Goal: Transaction & Acquisition: Purchase product/service

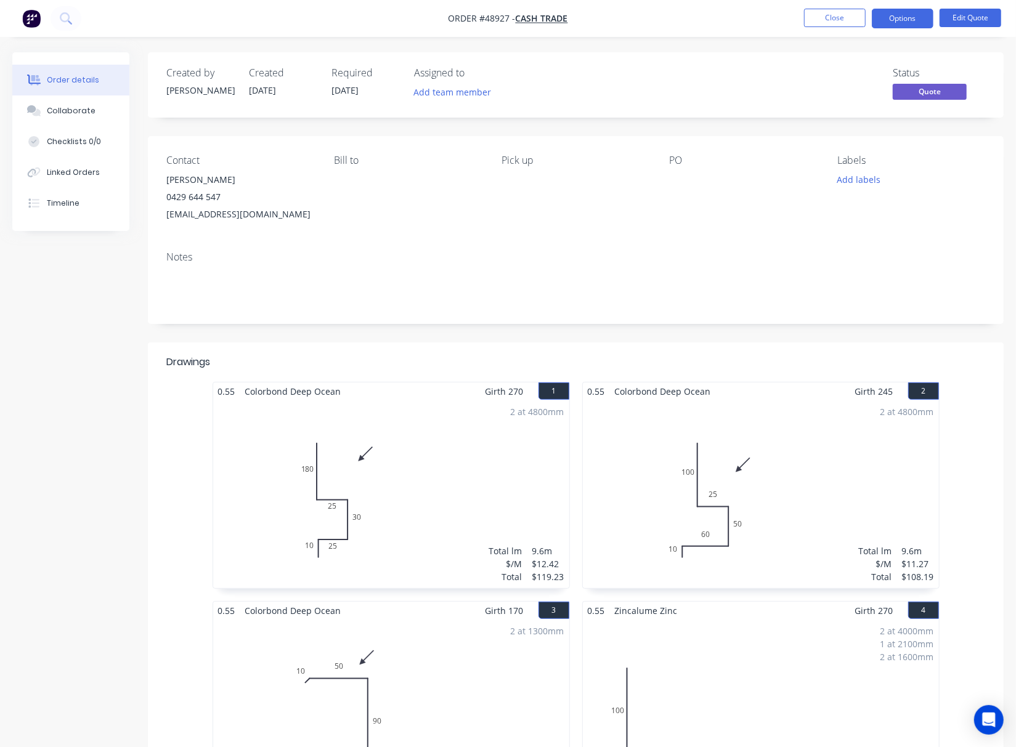
click at [816, 20] on button "Close" at bounding box center [835, 18] width 62 height 18
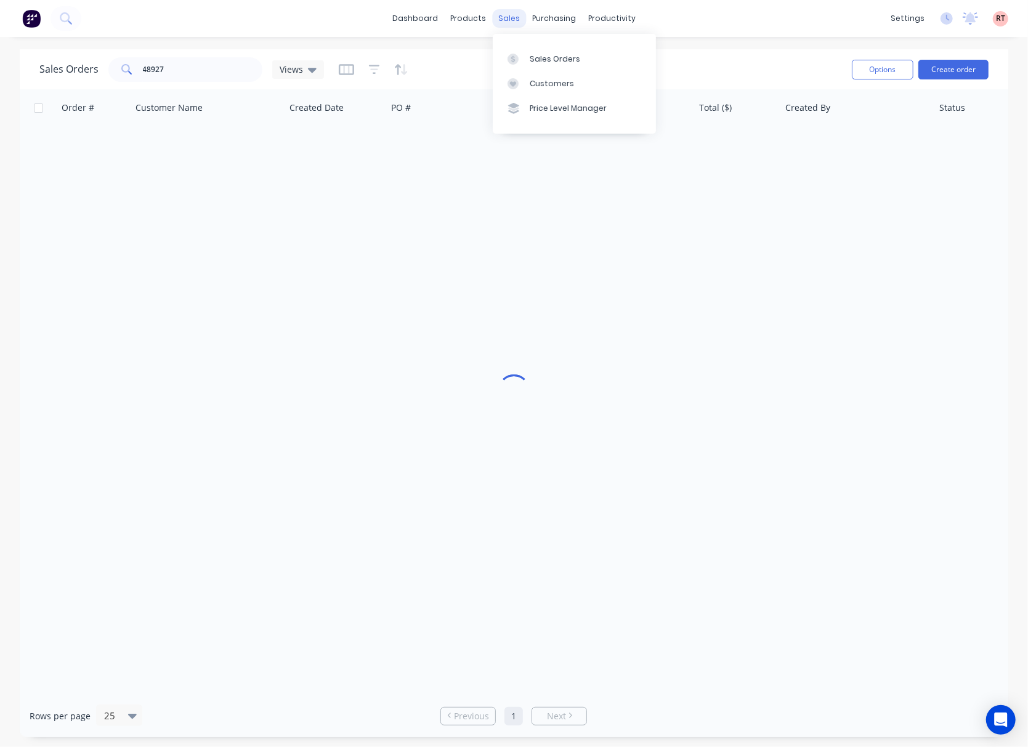
click at [500, 16] on div "sales" at bounding box center [509, 18] width 34 height 18
click at [531, 64] on div "Sales Orders" at bounding box center [555, 59] width 51 height 11
drag, startPoint x: 171, startPoint y: 70, endPoint x: 15, endPoint y: 90, distance: 157.2
click at [108, 72] on div "48927" at bounding box center [185, 69] width 154 height 25
click at [553, 65] on link "Sales Orders" at bounding box center [574, 58] width 163 height 25
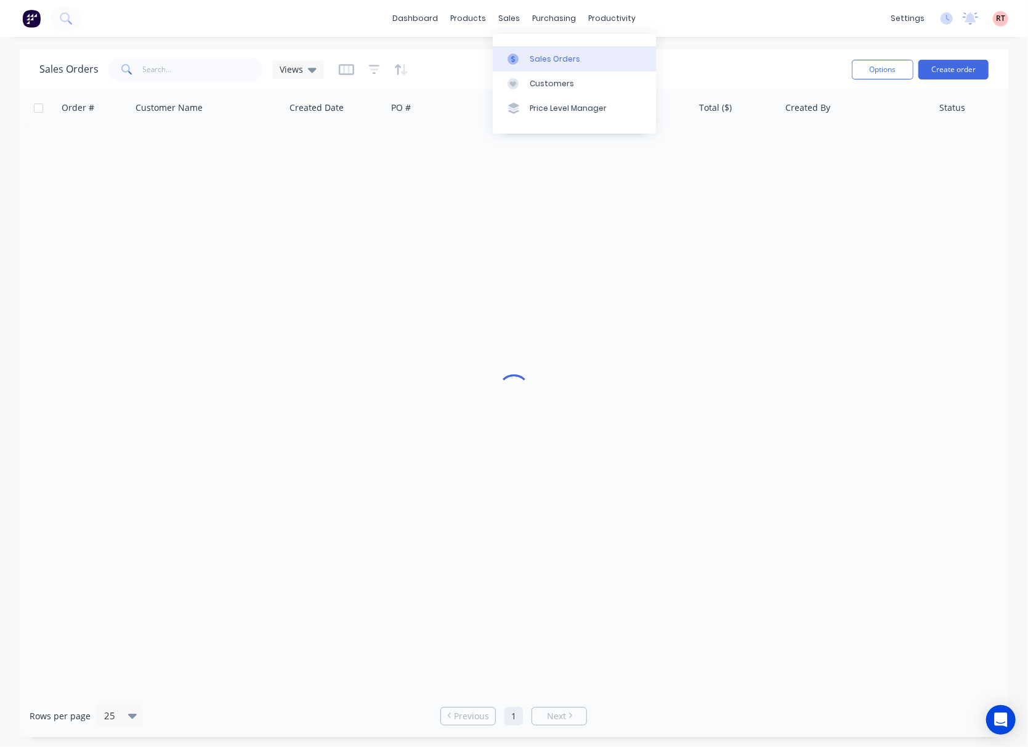
click at [553, 65] on link "Sales Orders" at bounding box center [574, 58] width 163 height 25
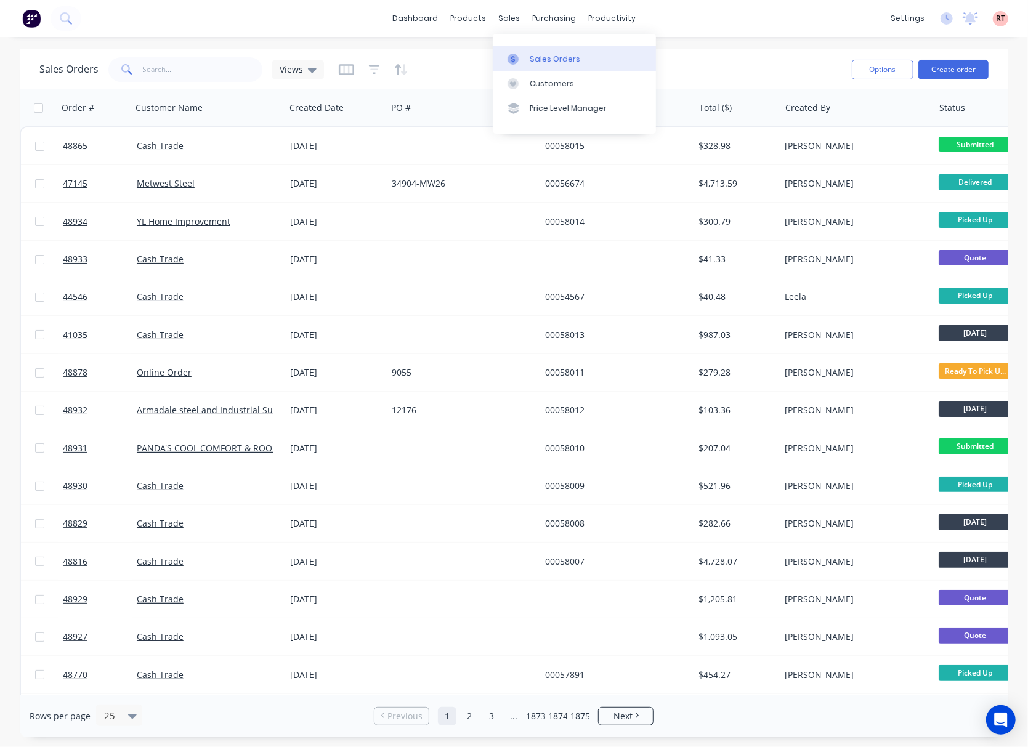
click at [553, 65] on link "Sales Orders" at bounding box center [574, 58] width 163 height 25
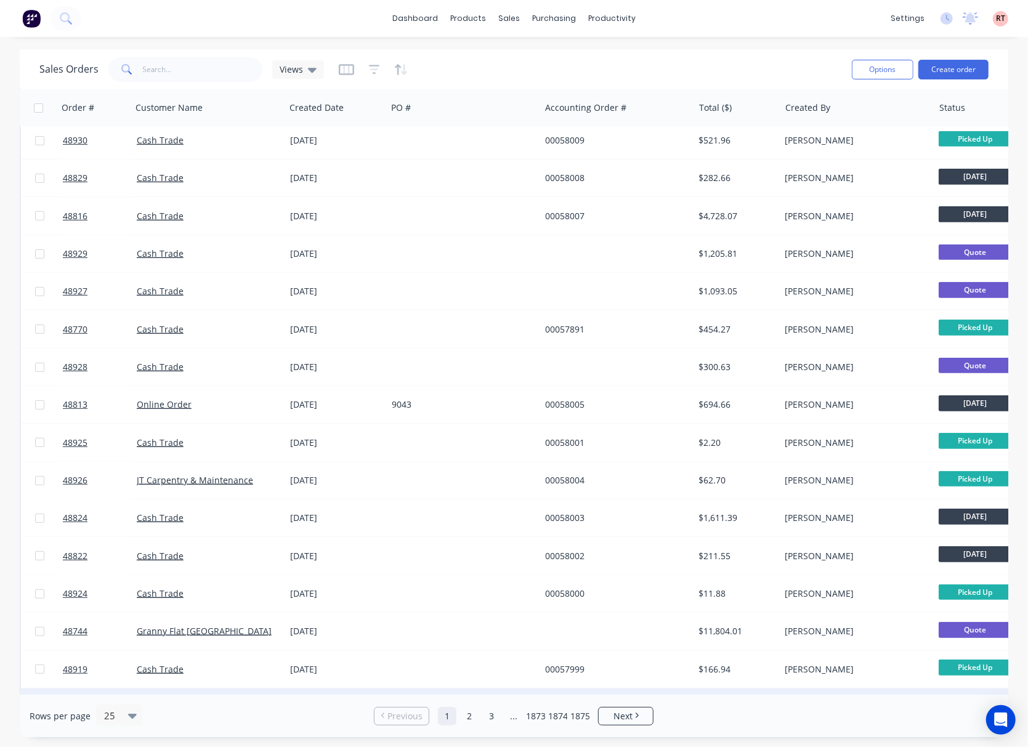
scroll to position [381, 0]
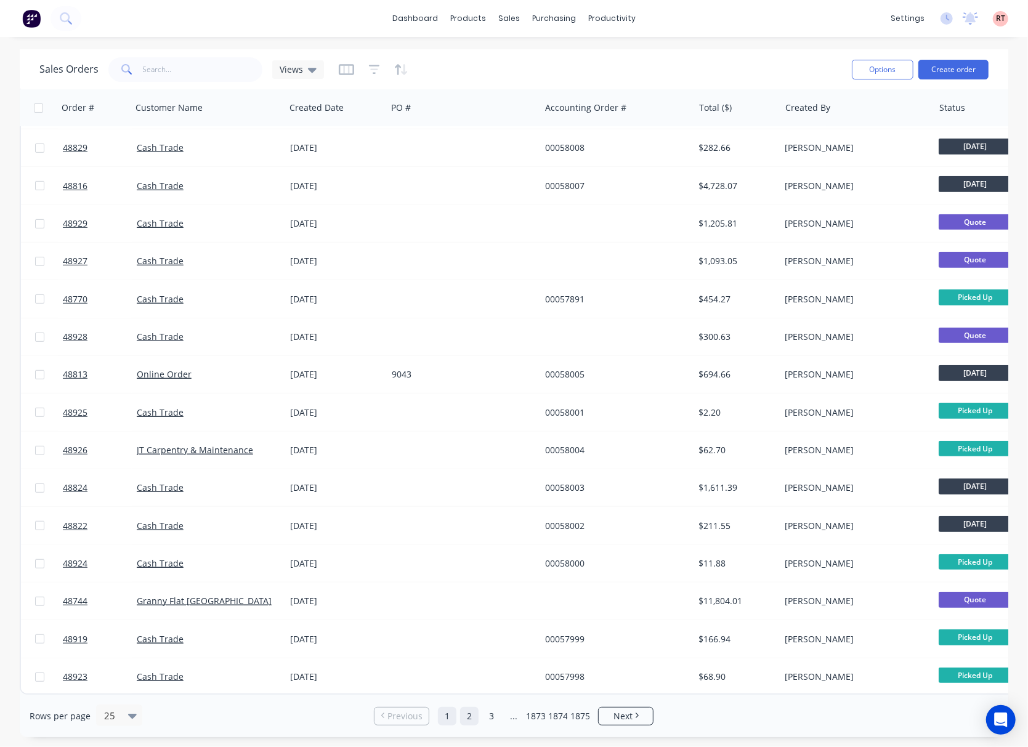
click at [466, 718] on link "2" at bounding box center [469, 716] width 18 height 18
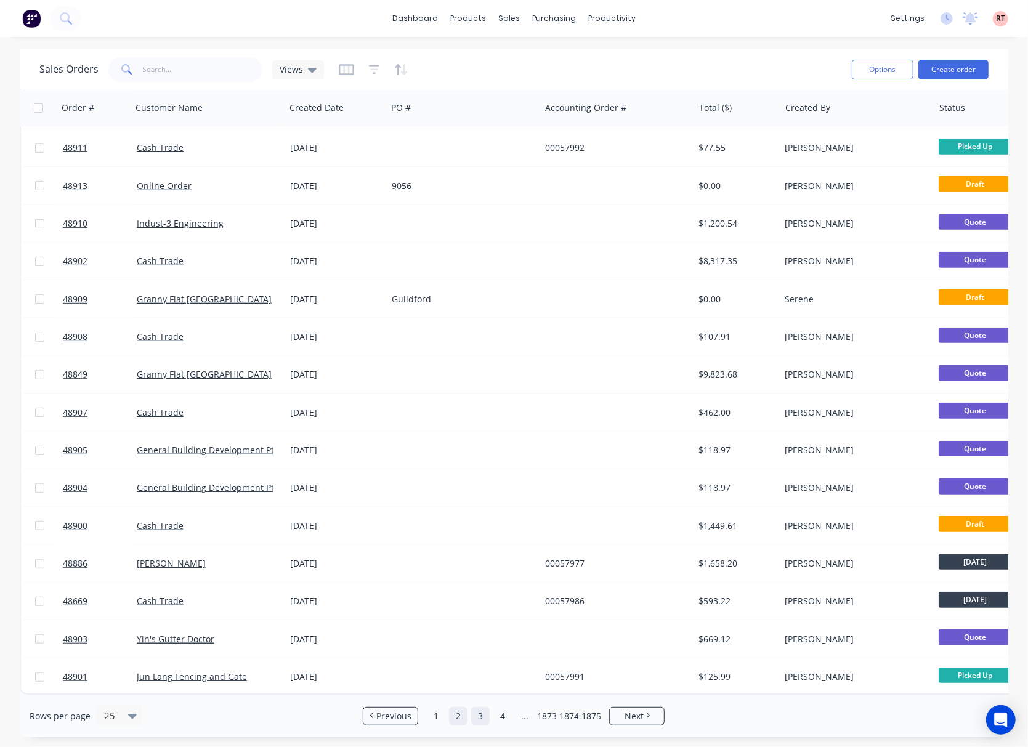
click at [486, 720] on link "3" at bounding box center [480, 716] width 18 height 18
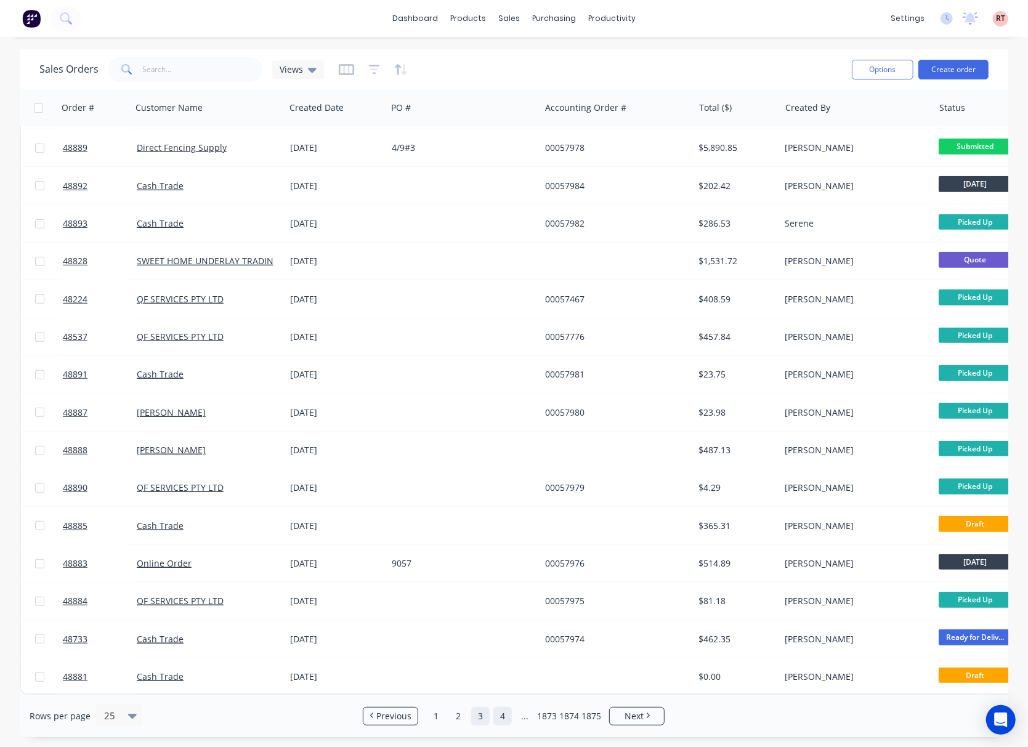
click at [506, 716] on link "4" at bounding box center [502, 716] width 18 height 18
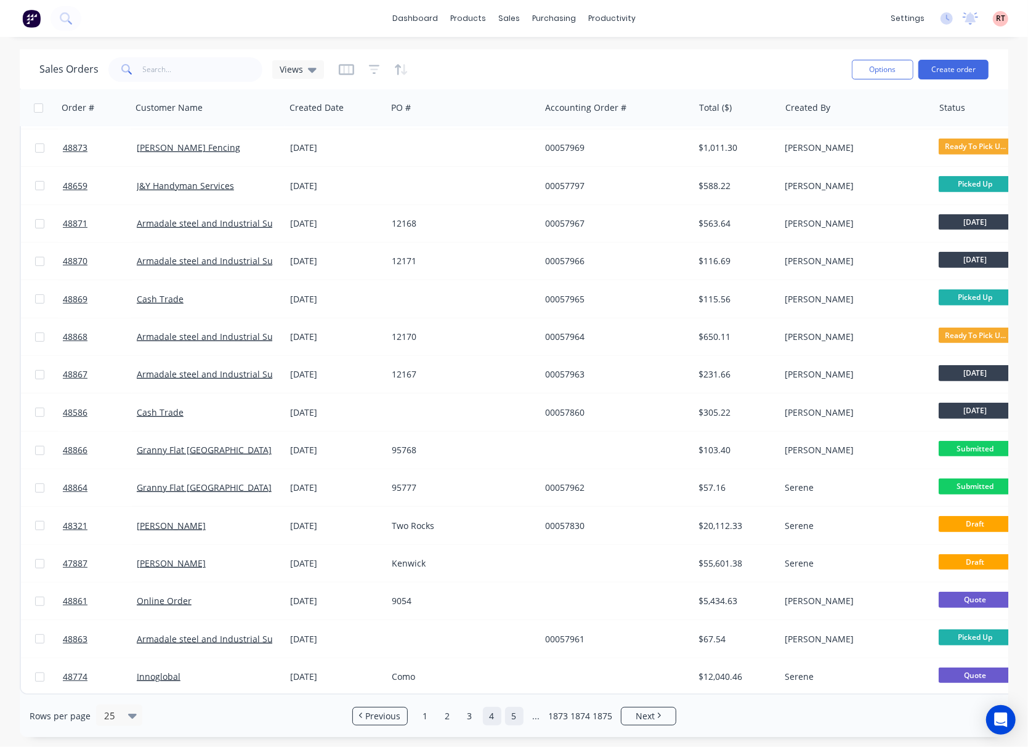
click at [508, 716] on link "5" at bounding box center [514, 716] width 18 height 18
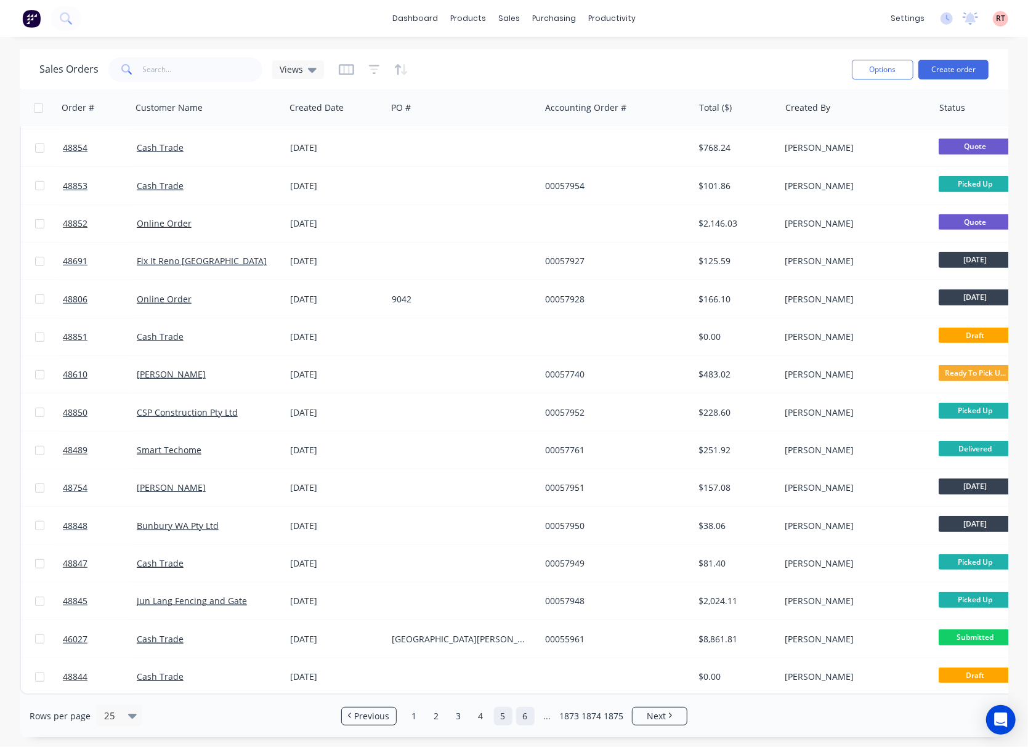
click at [521, 721] on link "6" at bounding box center [525, 716] width 18 height 18
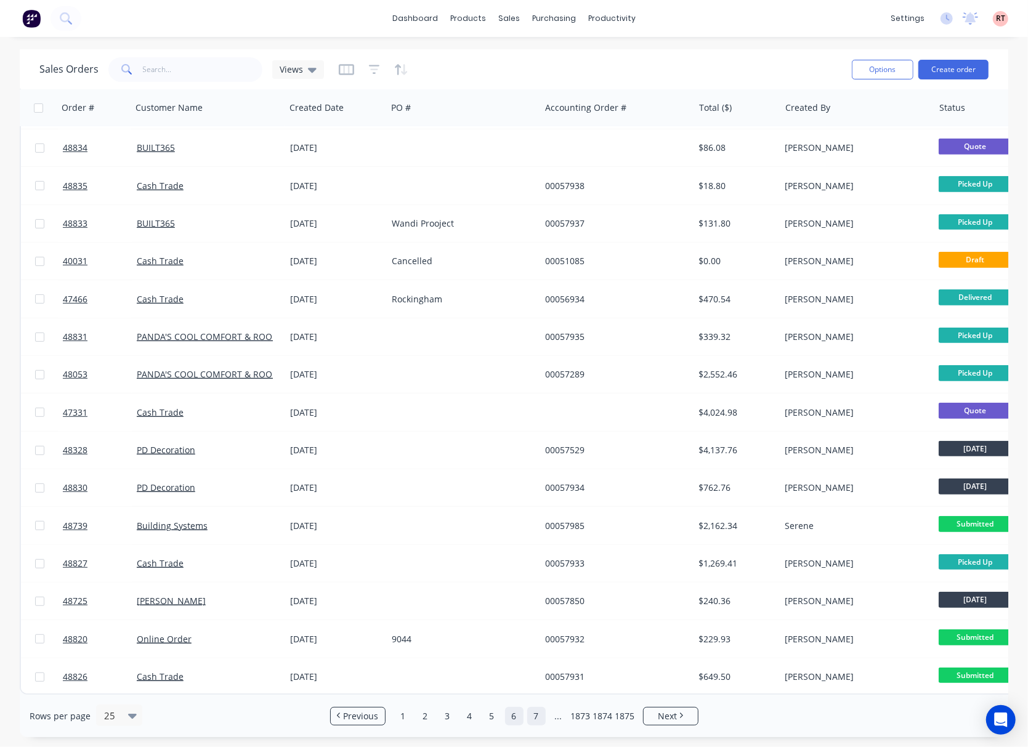
click at [538, 720] on link "7" at bounding box center [536, 716] width 18 height 18
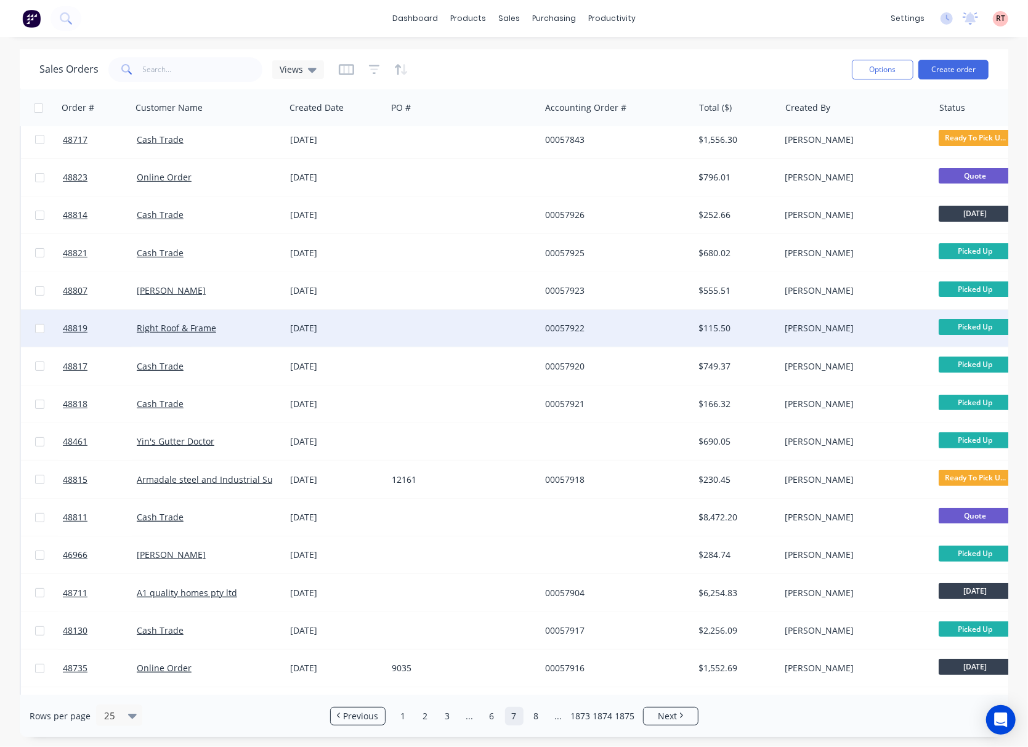
scroll to position [164, 0]
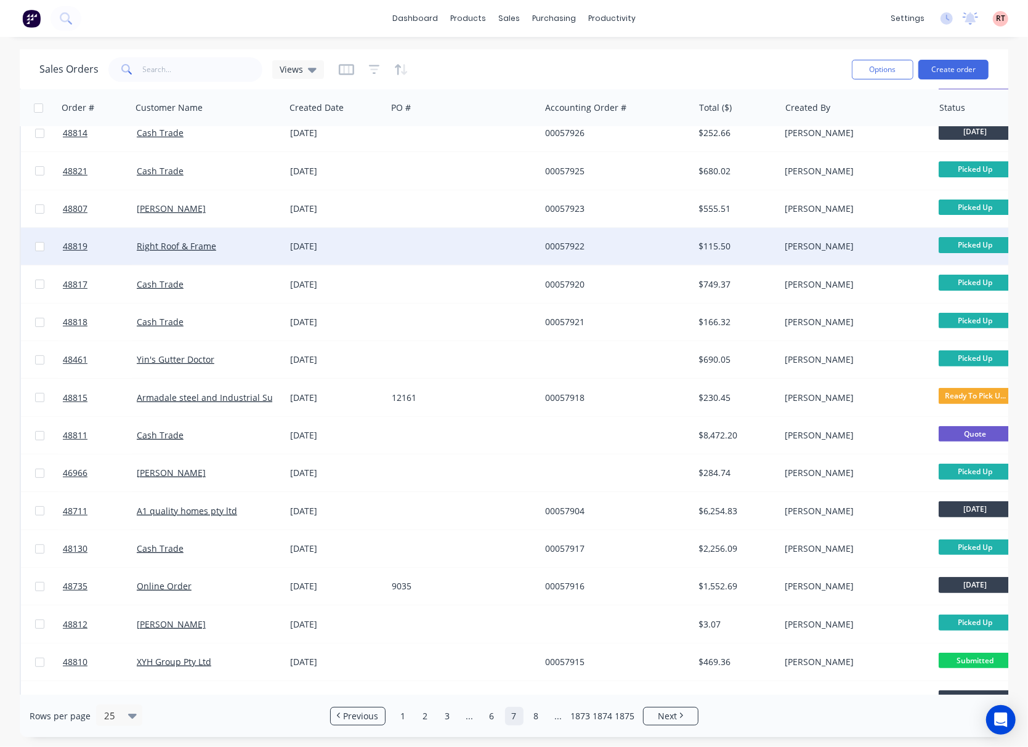
click at [757, 417] on div "$8,472.20" at bounding box center [737, 435] width 86 height 37
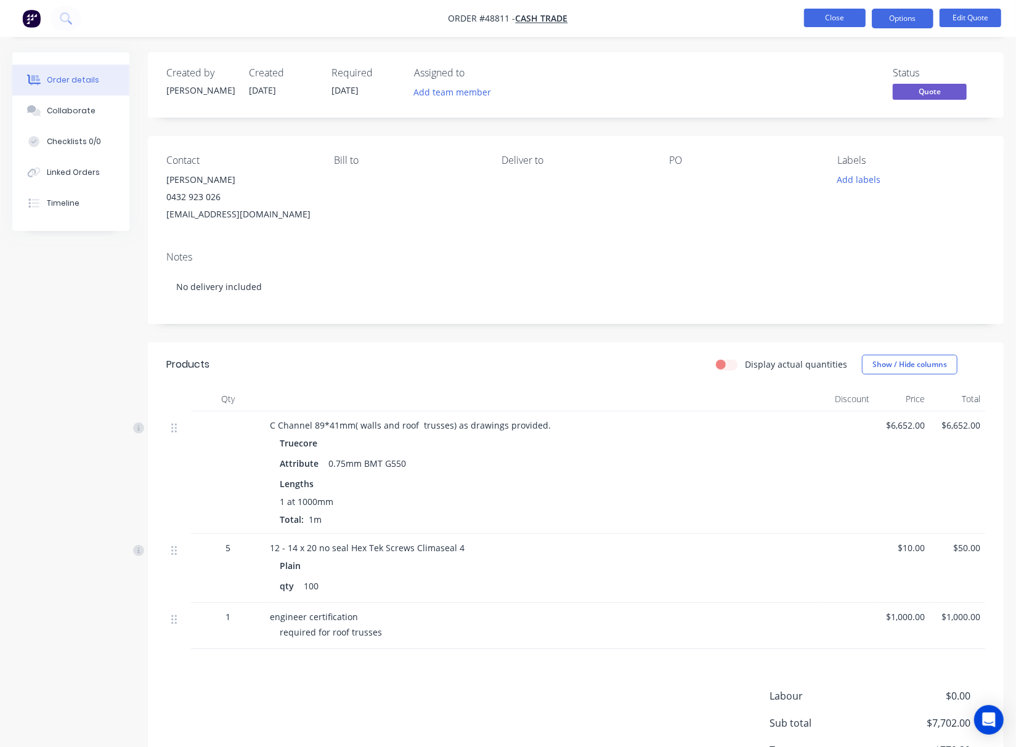
click at [839, 15] on button "Close" at bounding box center [835, 18] width 62 height 18
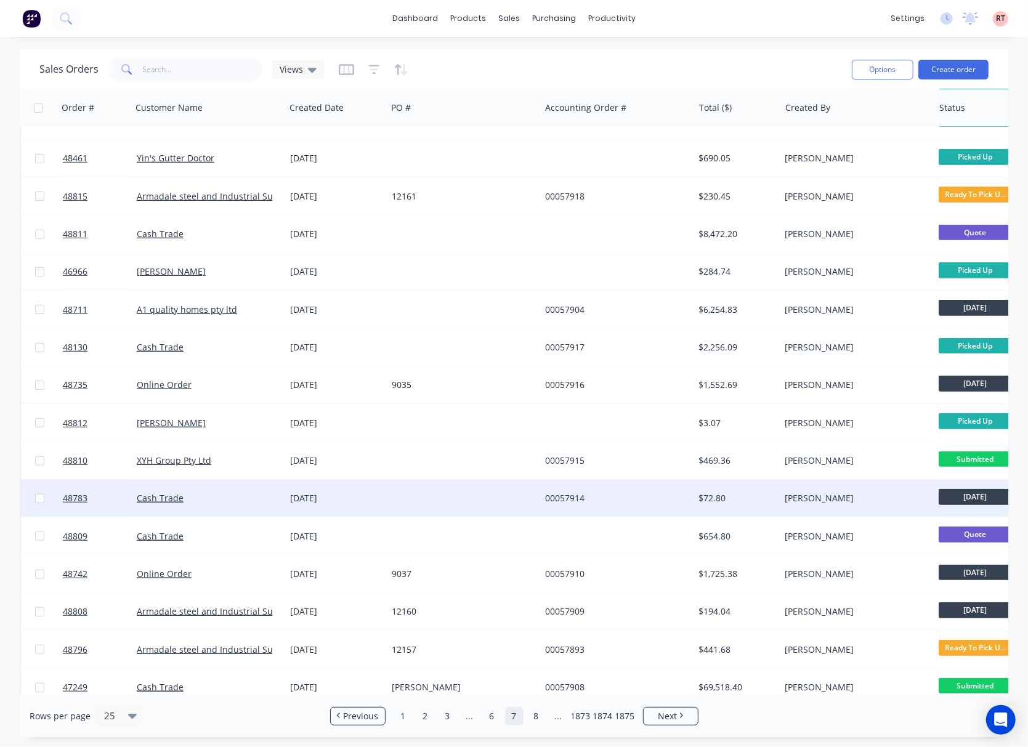
scroll to position [381, 0]
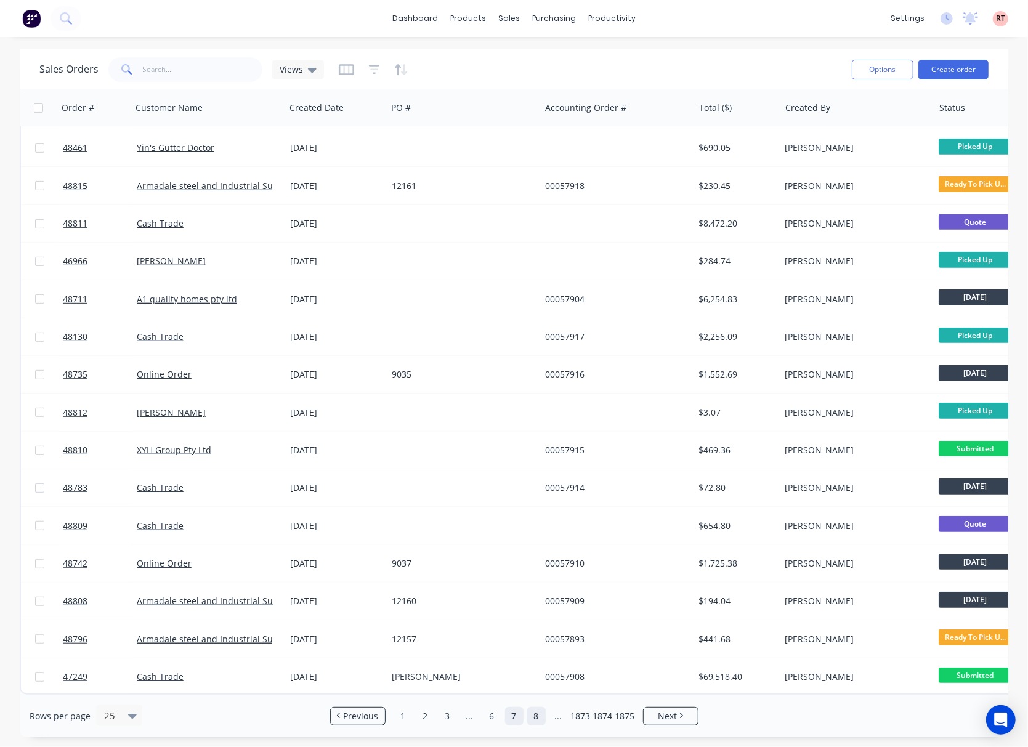
click at [532, 718] on link "8" at bounding box center [536, 716] width 18 height 18
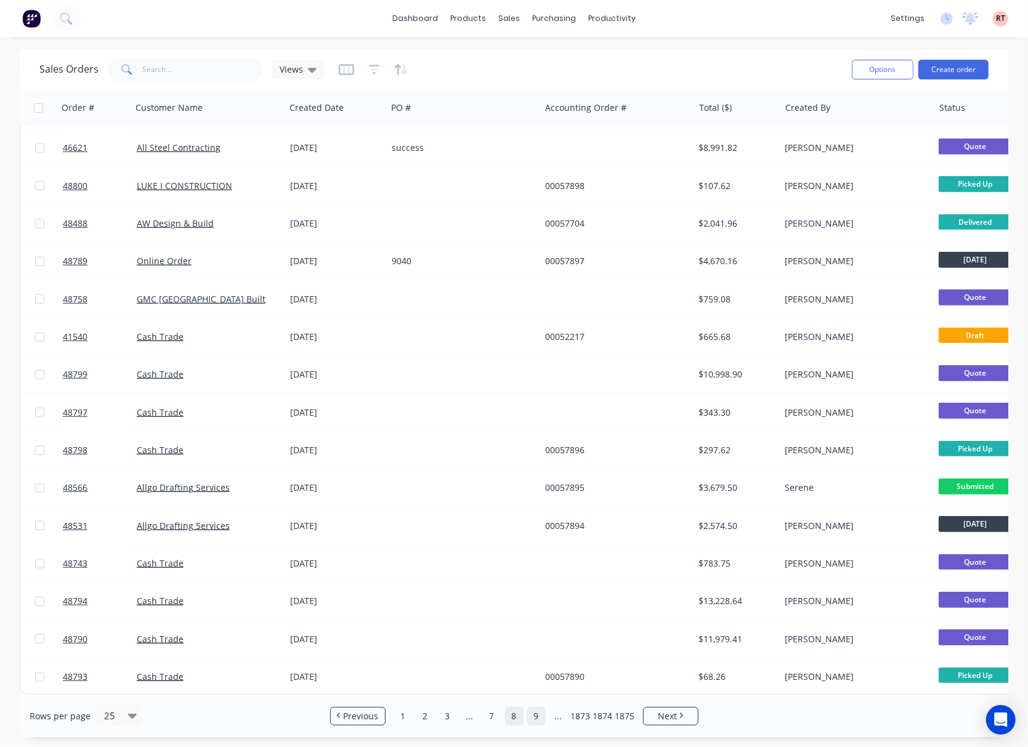
click at [531, 721] on link "9" at bounding box center [536, 716] width 18 height 18
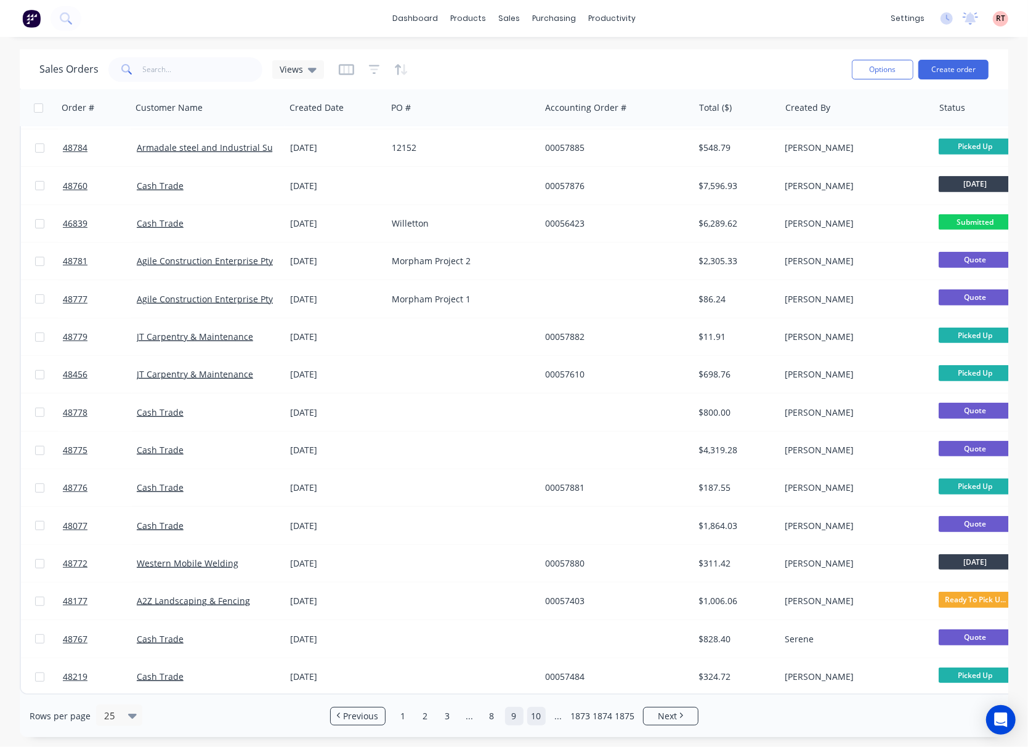
click at [538, 725] on link "10" at bounding box center [536, 716] width 18 height 18
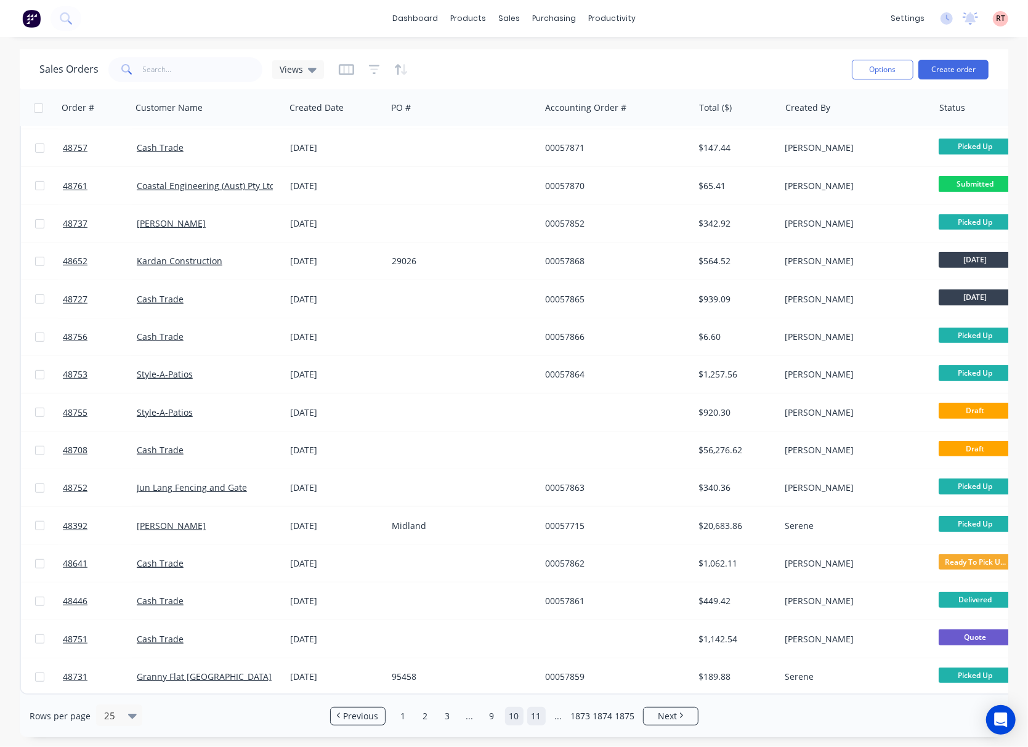
click at [535, 722] on link "11" at bounding box center [536, 716] width 18 height 18
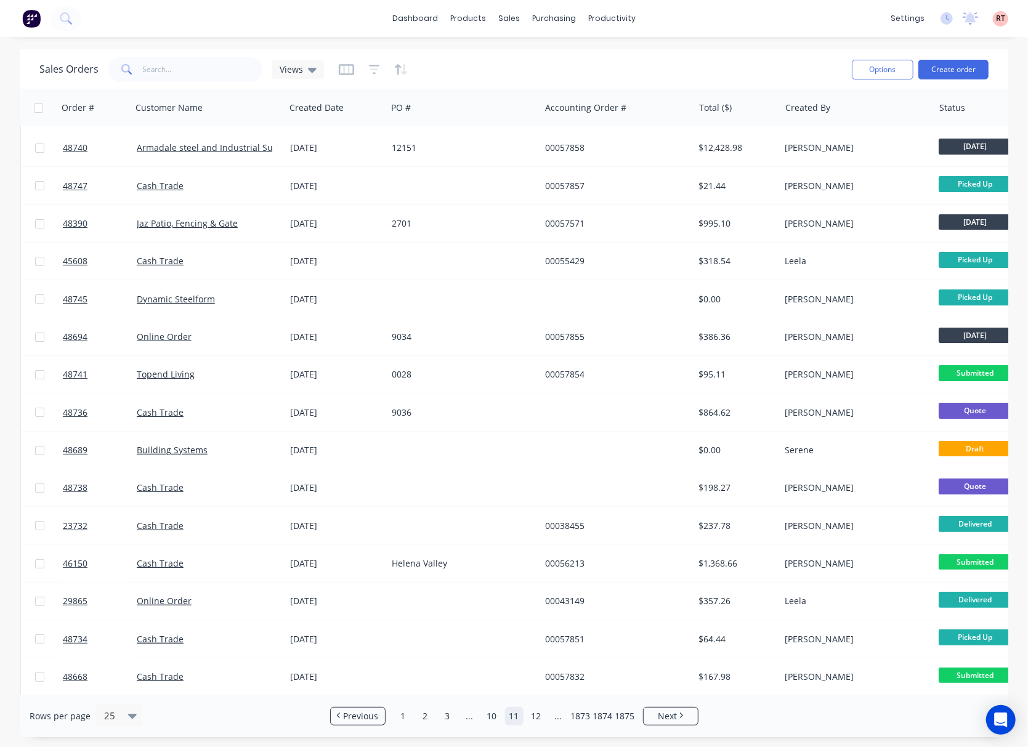
scroll to position [0, 0]
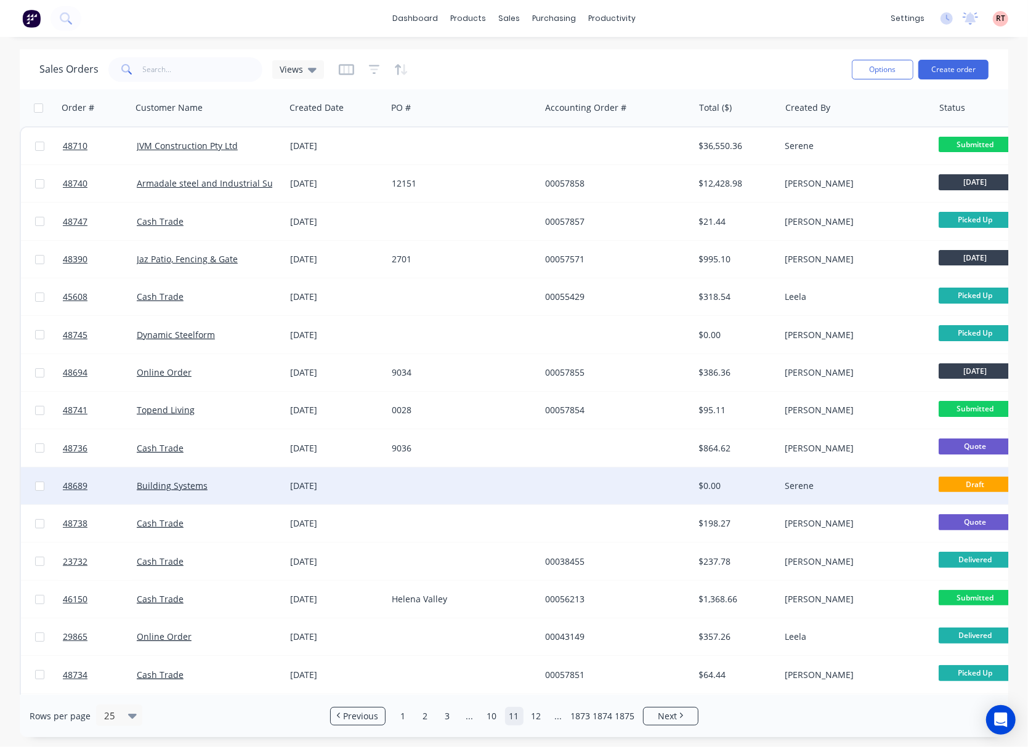
click at [629, 479] on div at bounding box center [616, 486] width 153 height 37
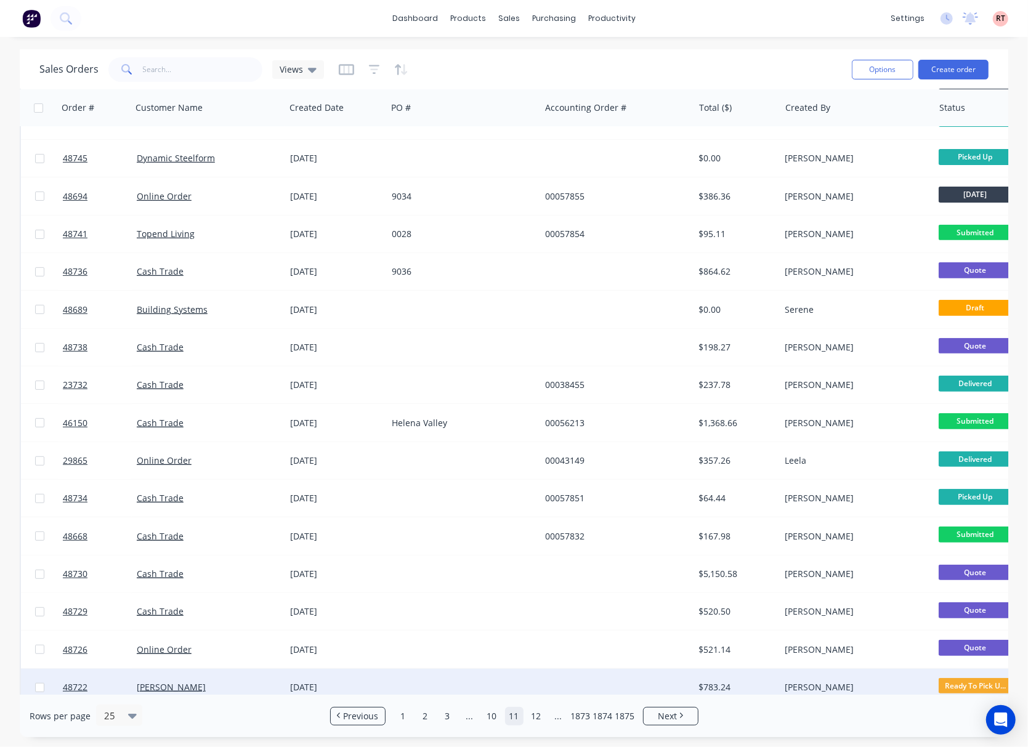
scroll to position [381, 0]
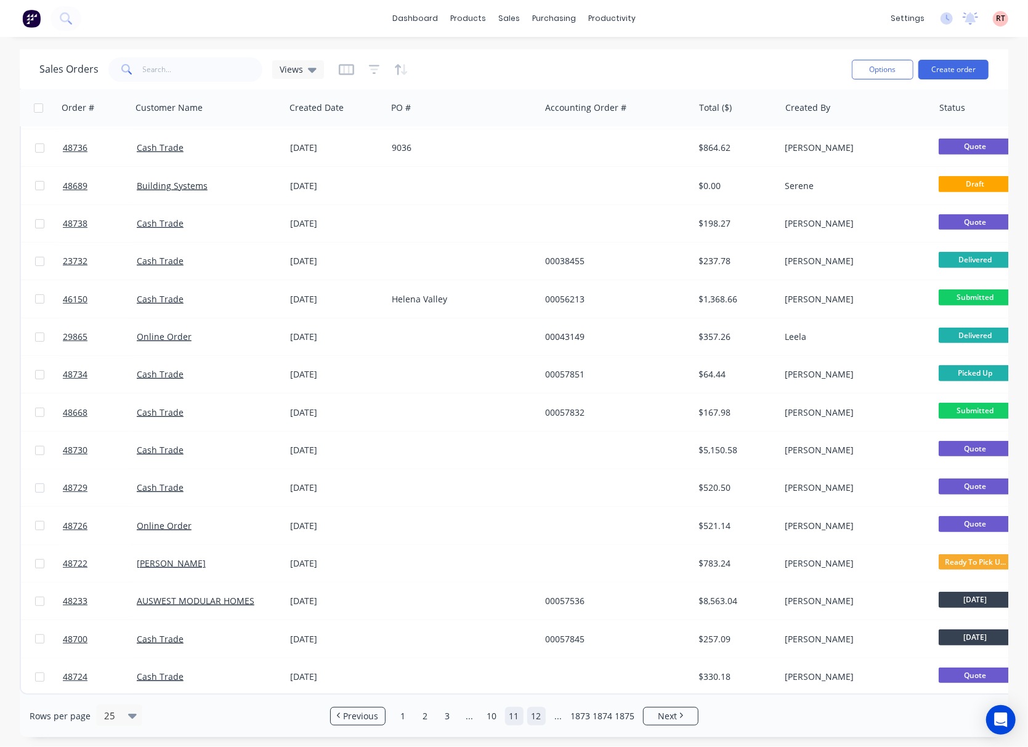
click at [530, 715] on link "12" at bounding box center [536, 716] width 18 height 18
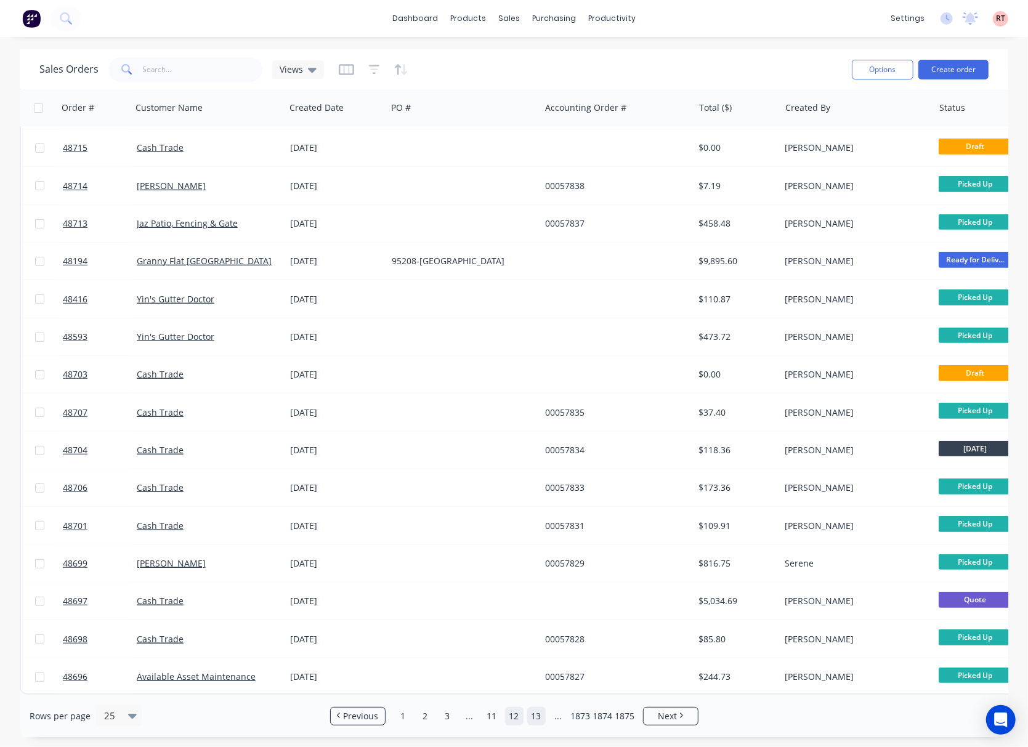
click at [541, 718] on link "13" at bounding box center [536, 716] width 18 height 18
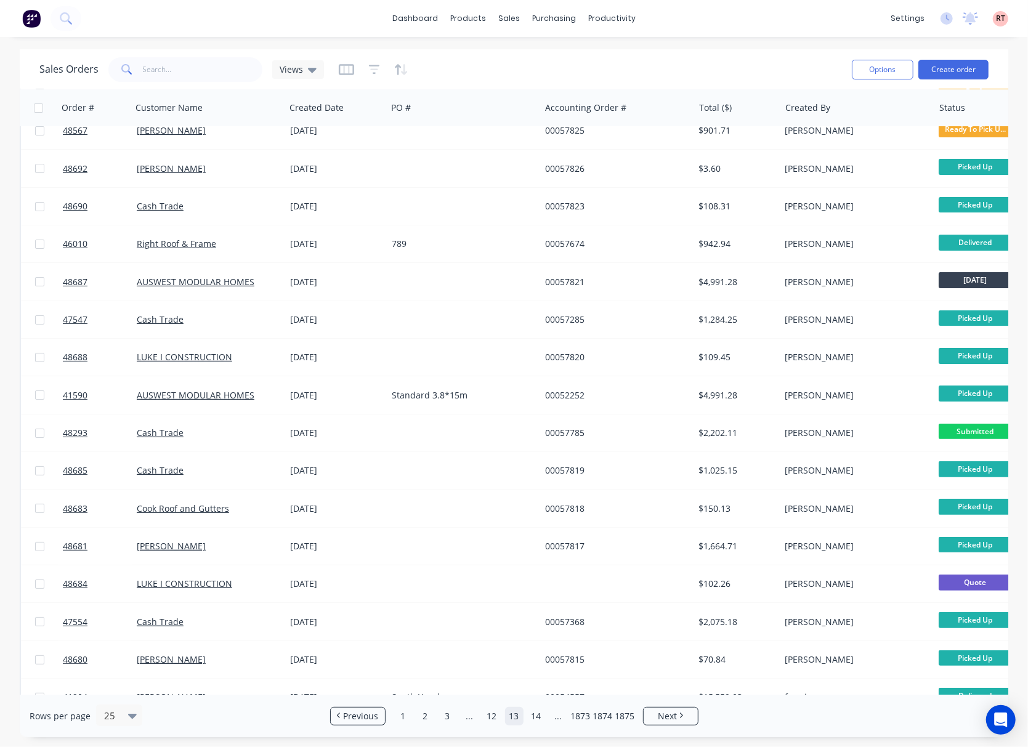
scroll to position [0, 0]
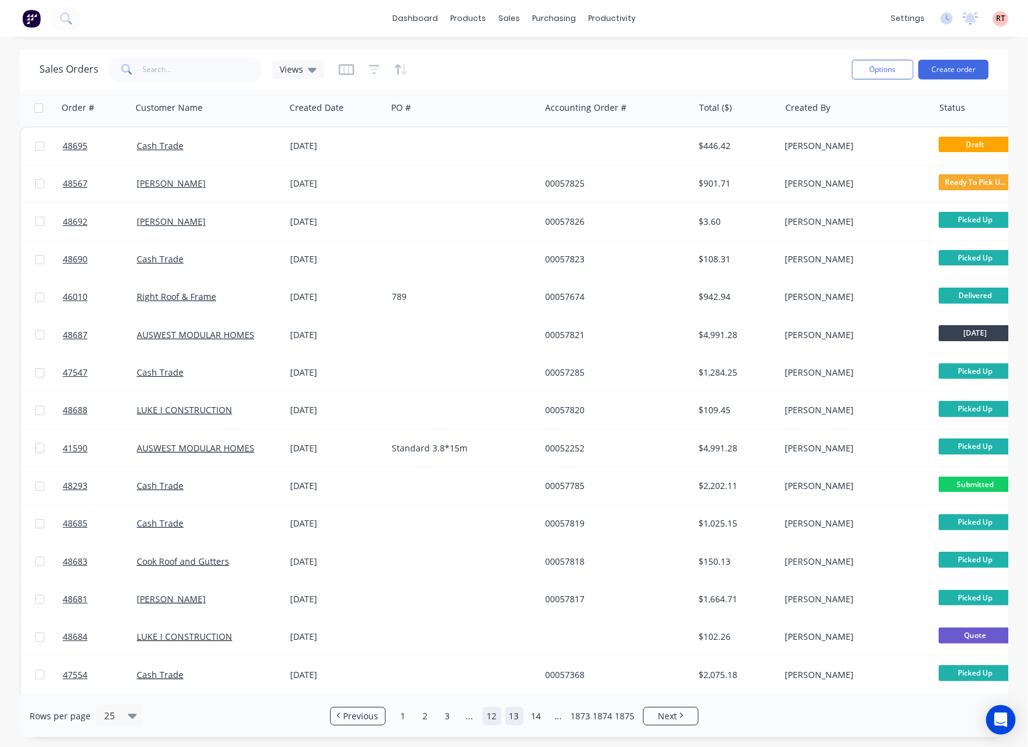
click at [495, 717] on link "12" at bounding box center [492, 716] width 18 height 18
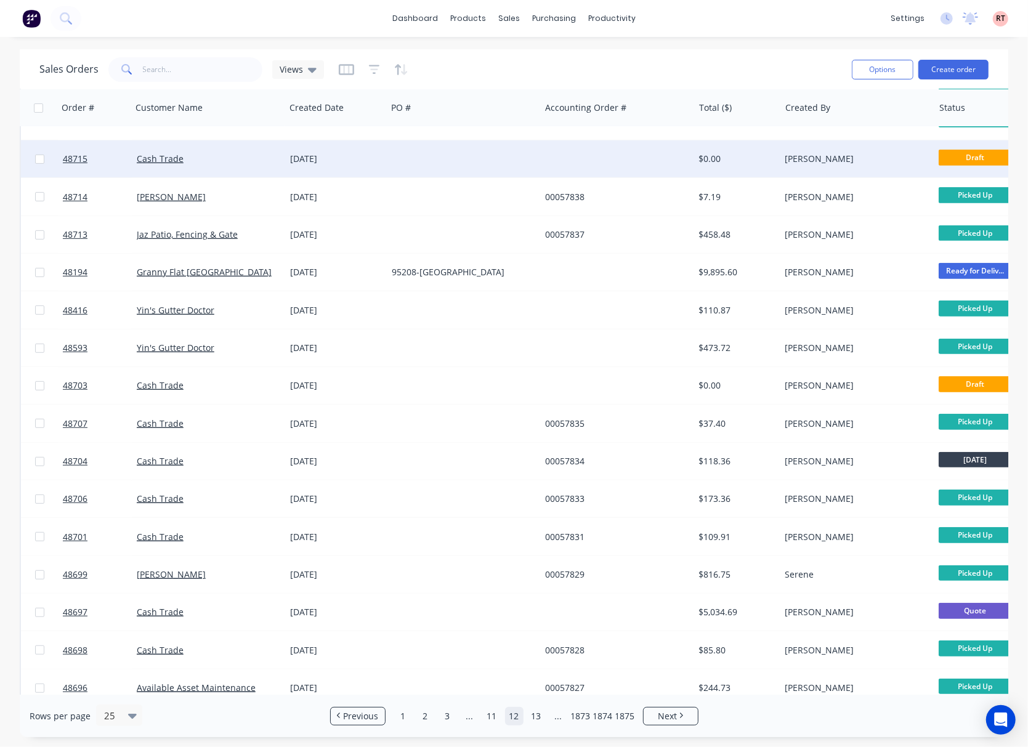
scroll to position [381, 0]
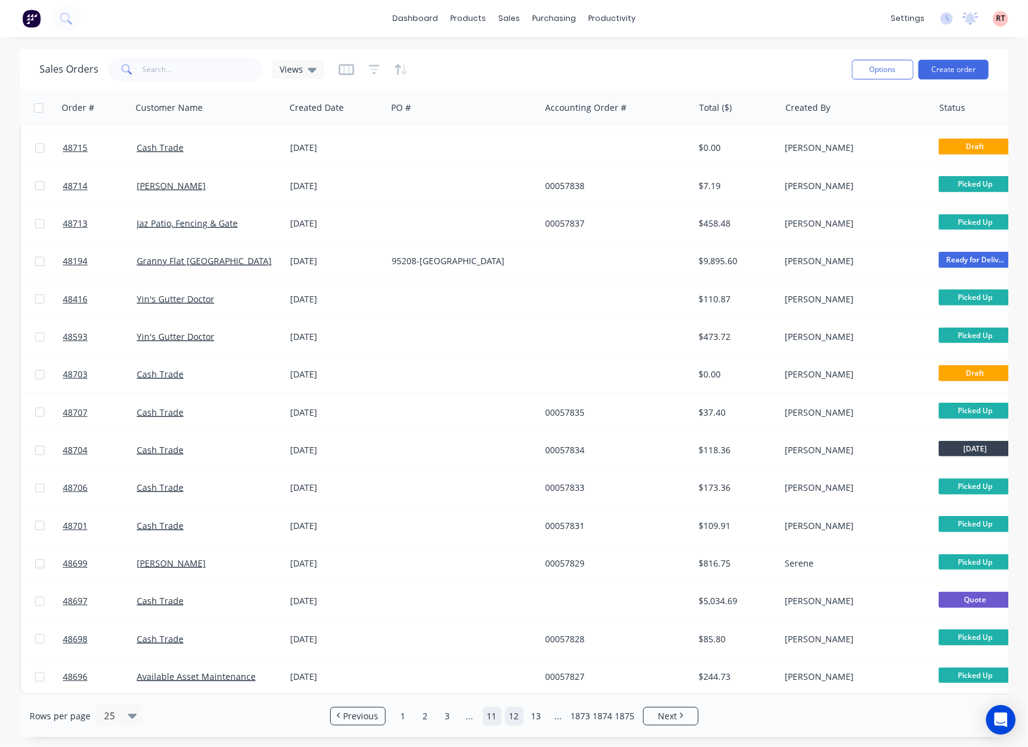
click at [498, 718] on link "11" at bounding box center [492, 716] width 18 height 18
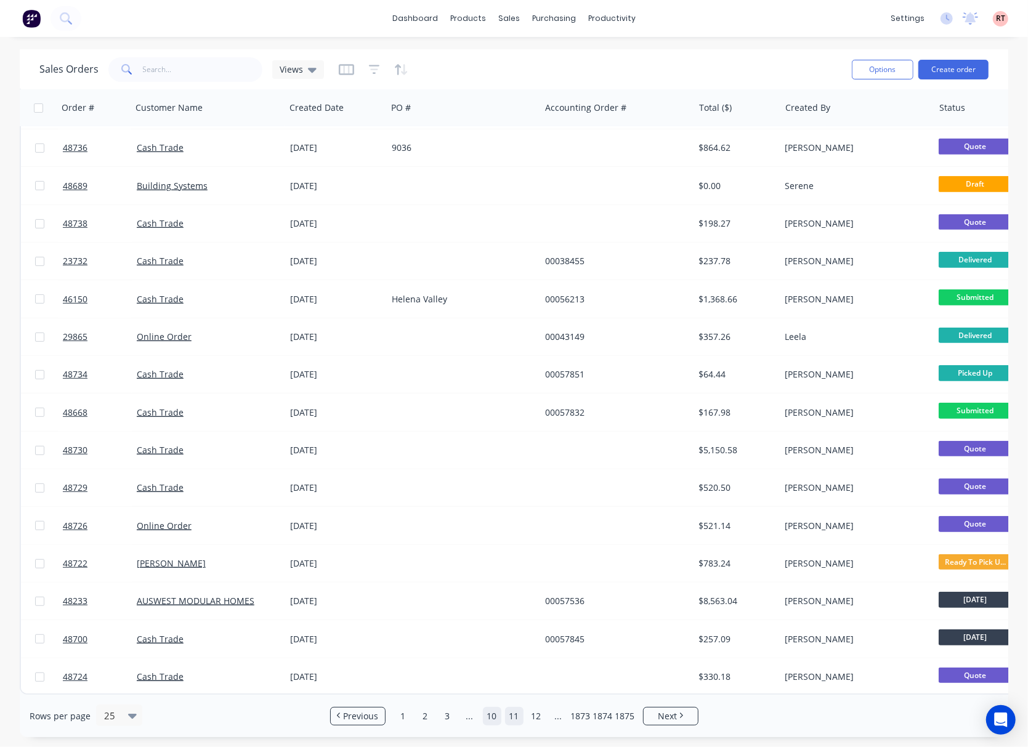
click at [500, 718] on link "10" at bounding box center [492, 716] width 18 height 18
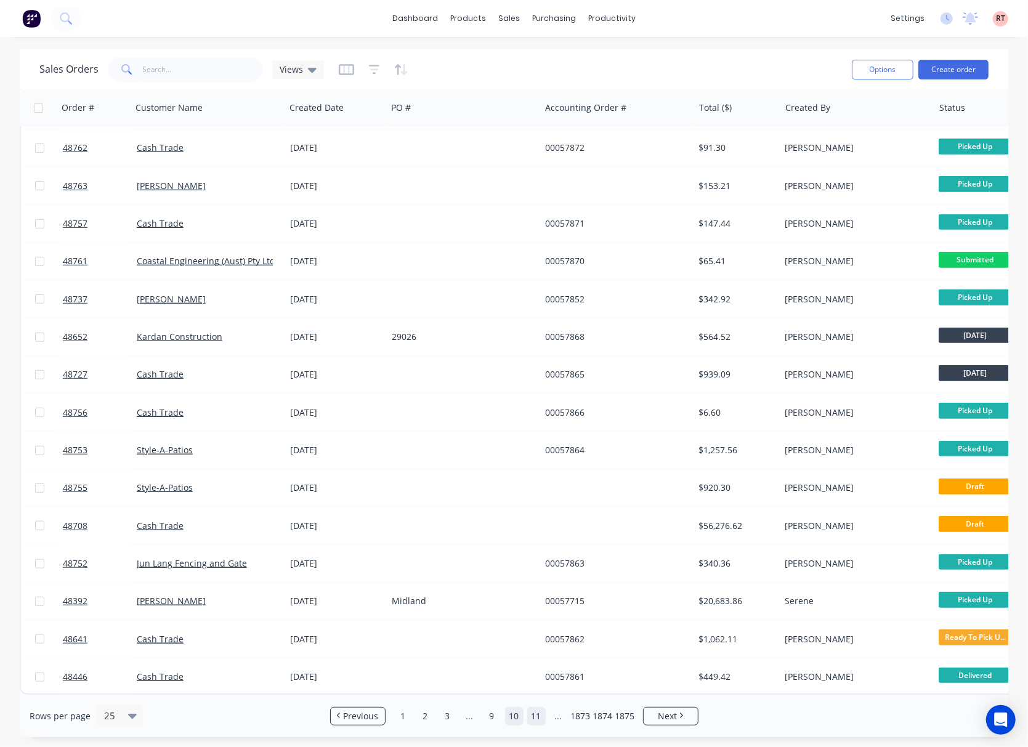
click at [538, 716] on link "11" at bounding box center [536, 716] width 18 height 18
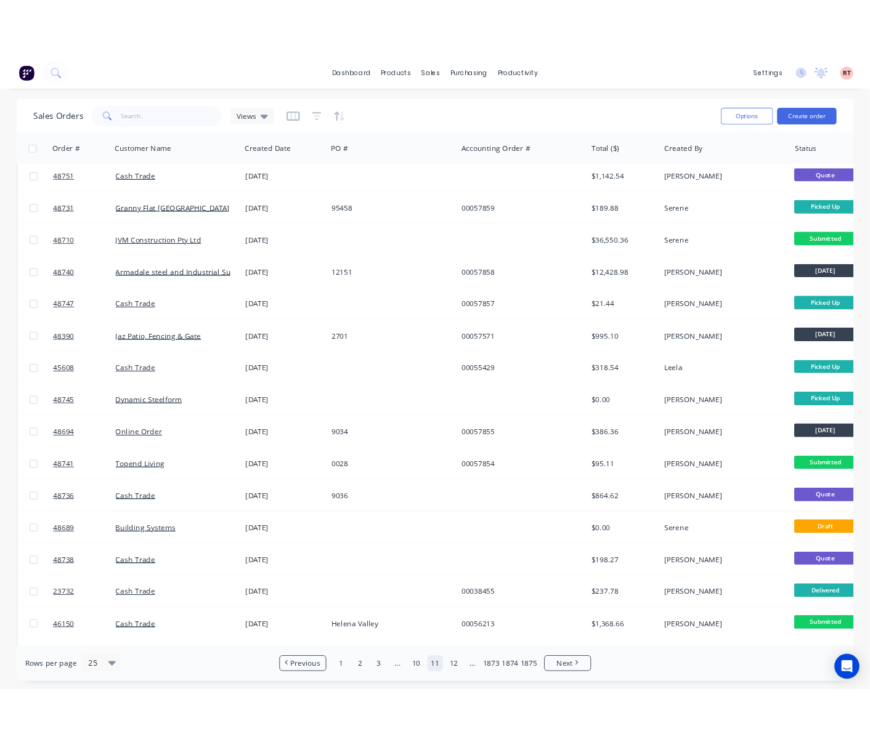
scroll to position [0, 0]
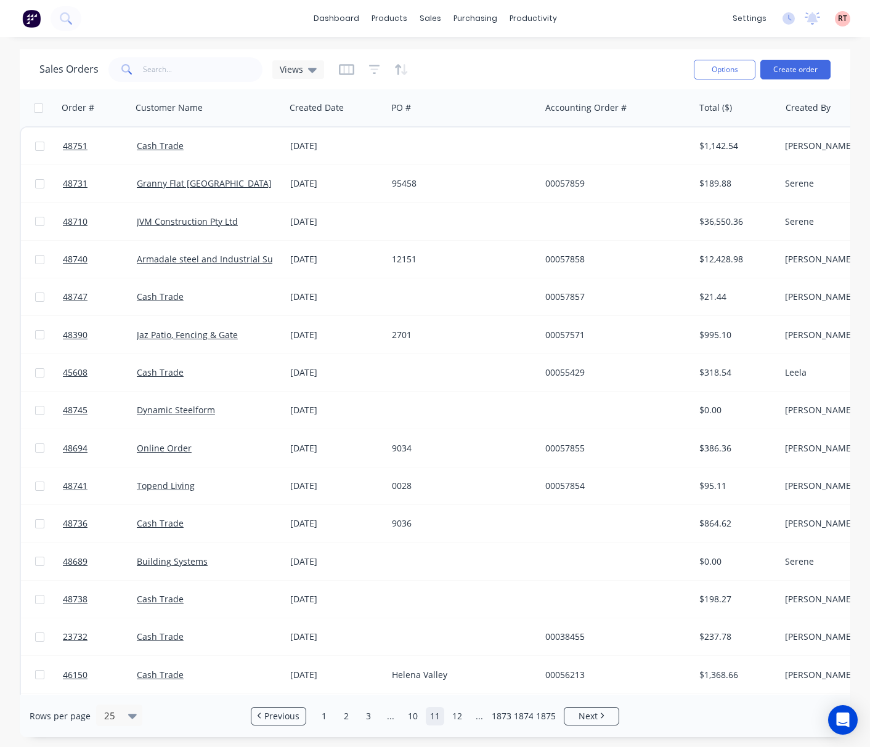
click at [434, 46] on div "dashboard products sales purchasing productivity dashboard products Product Cat…" at bounding box center [435, 373] width 870 height 747
click at [171, 70] on input "text" at bounding box center [203, 69] width 120 height 25
type input "48828"
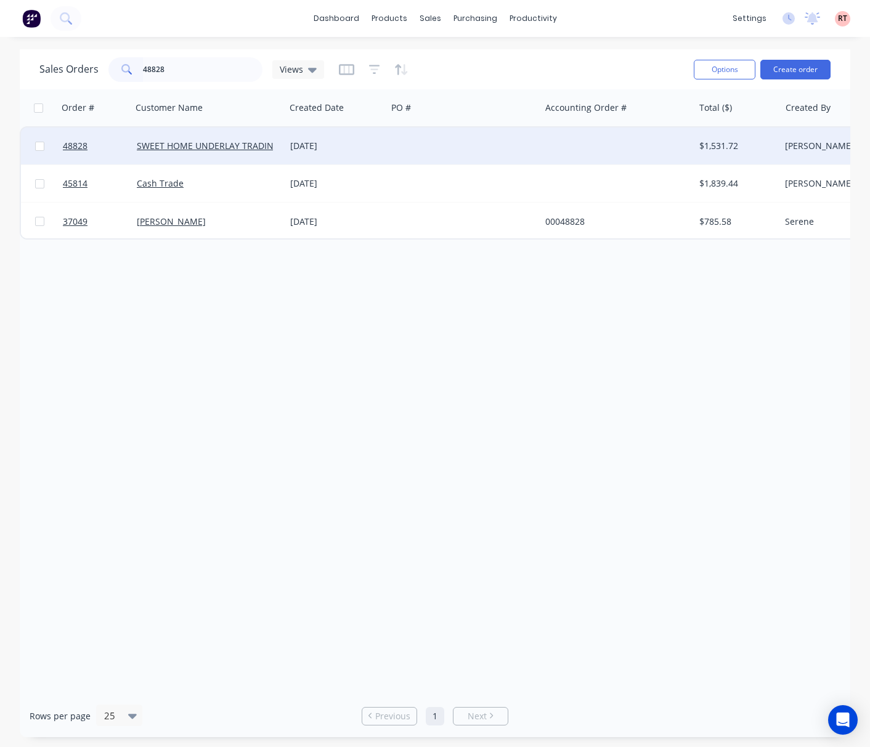
click at [452, 148] on div at bounding box center [463, 146] width 153 height 37
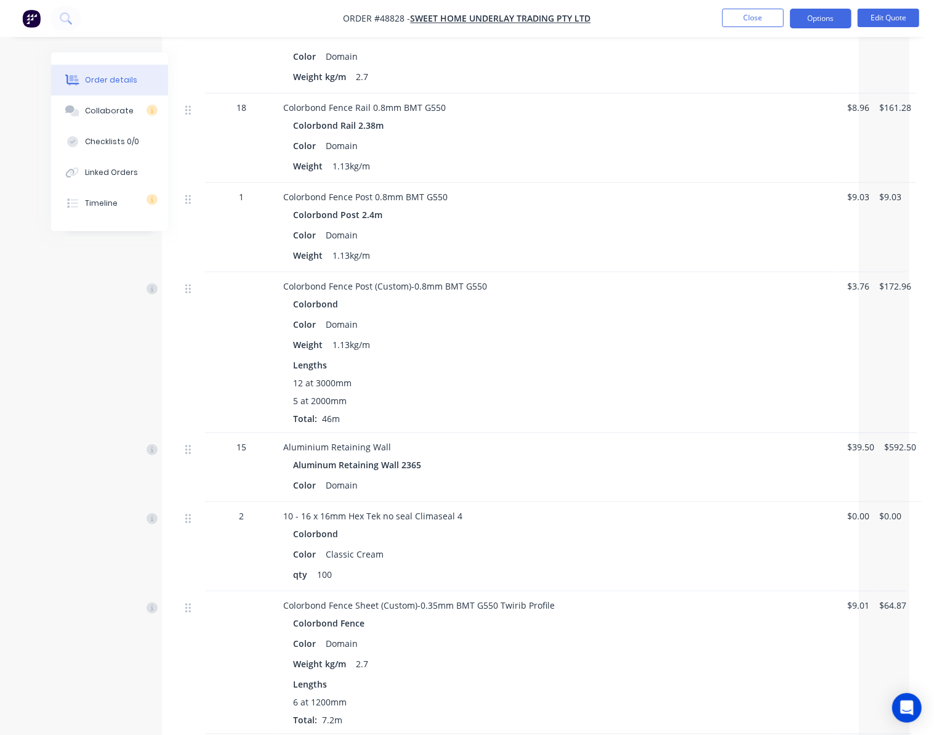
scroll to position [575, 25]
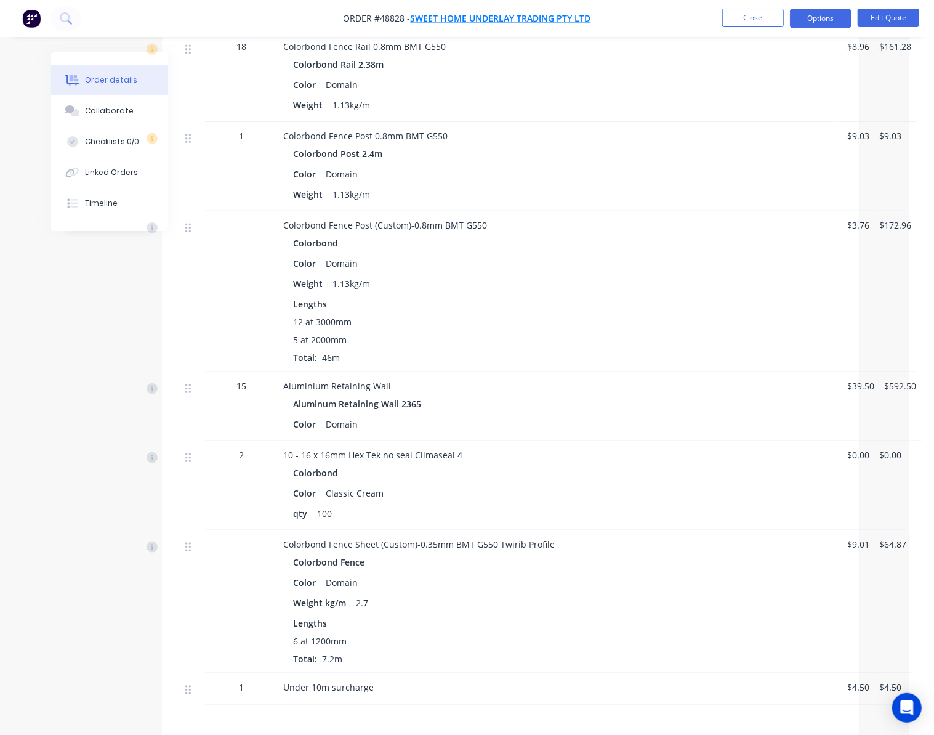
click at [488, 20] on span "SWEET HOME UNDERLAY TRADING PTY LTD" at bounding box center [501, 19] width 180 height 12
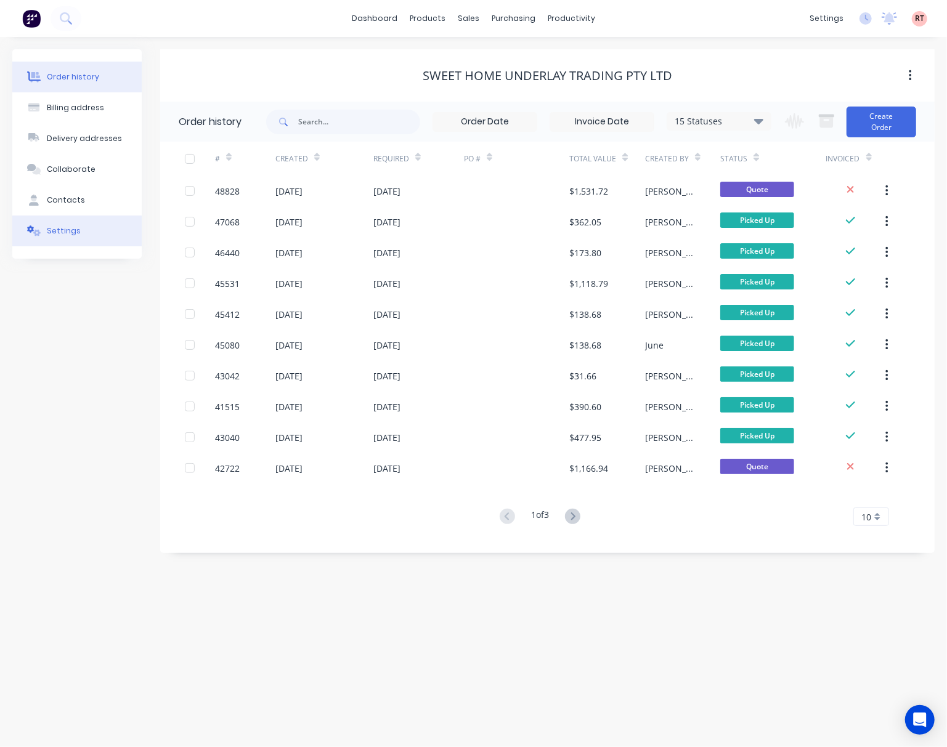
click at [49, 228] on div "Settings" at bounding box center [64, 230] width 34 height 11
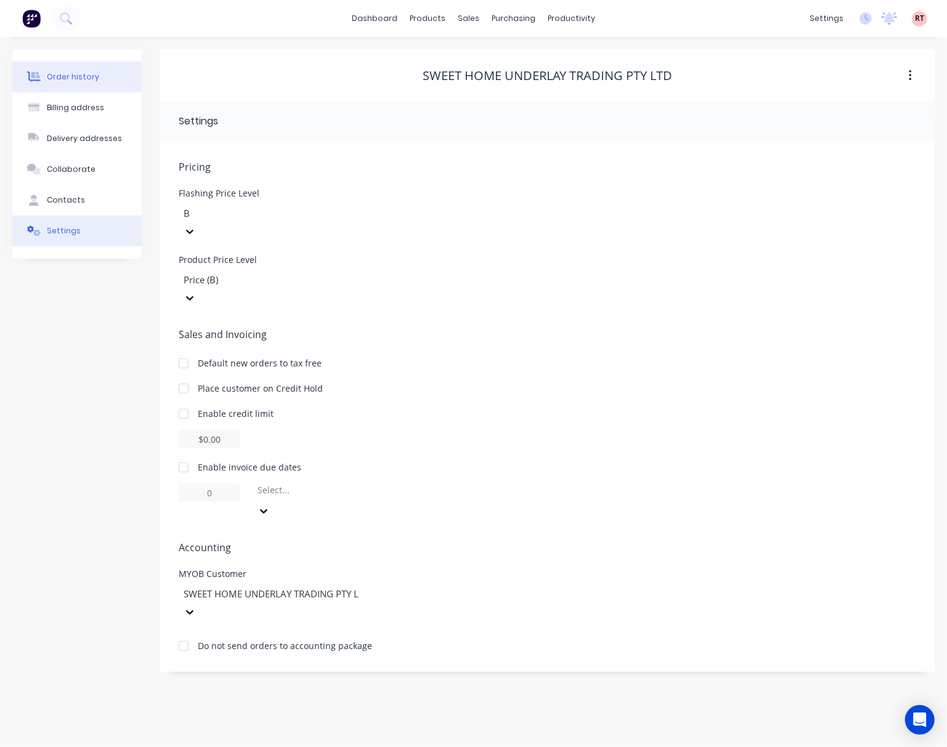
drag, startPoint x: 94, startPoint y: 72, endPoint x: 122, endPoint y: 85, distance: 31.1
click at [94, 72] on button "Order history" at bounding box center [76, 77] width 129 height 31
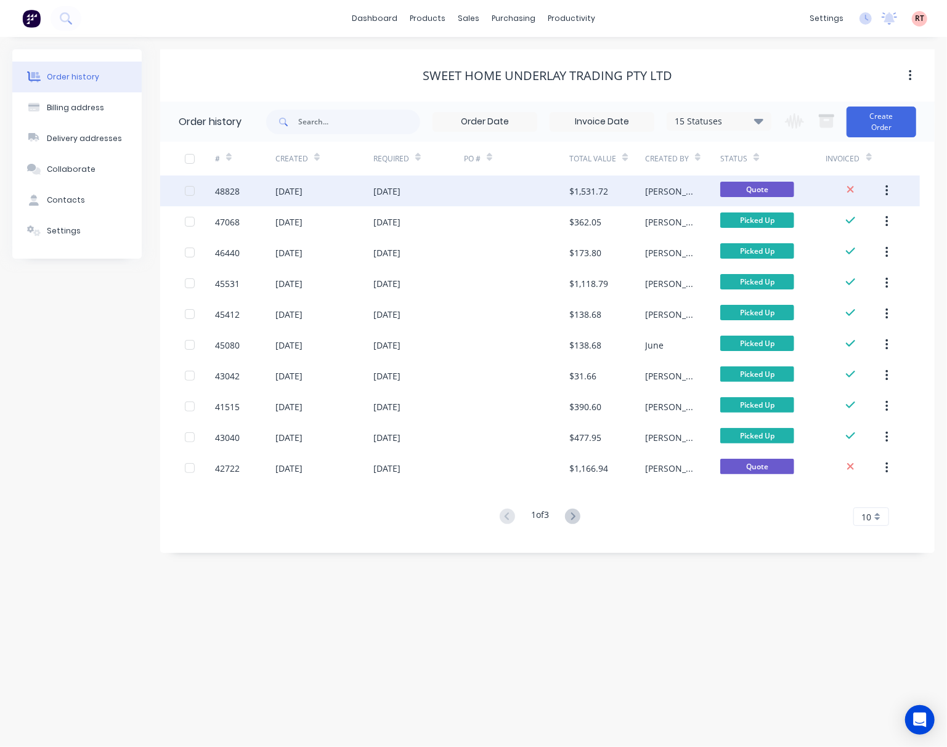
click at [484, 200] on div at bounding box center [516, 191] width 105 height 31
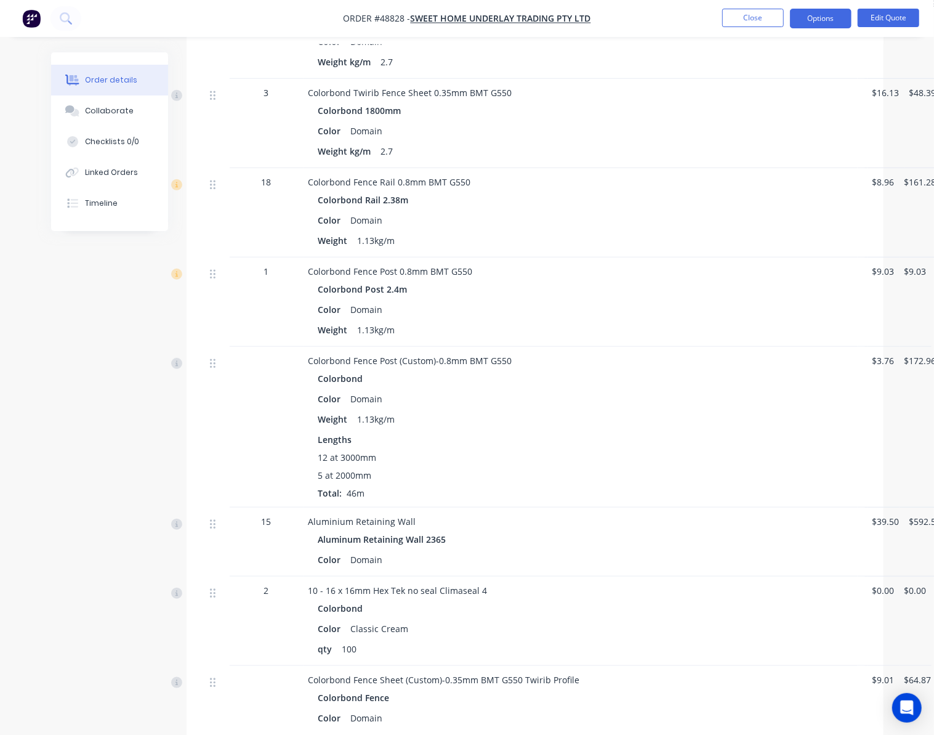
scroll to position [641, 0]
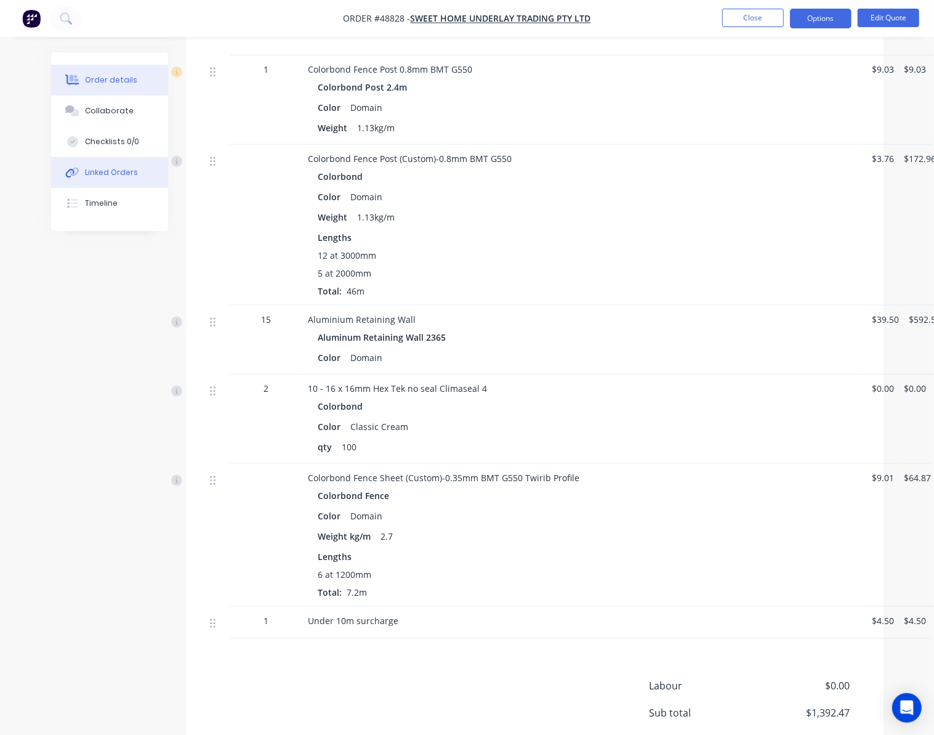
click at [122, 174] on div "Linked Orders" at bounding box center [111, 172] width 53 height 11
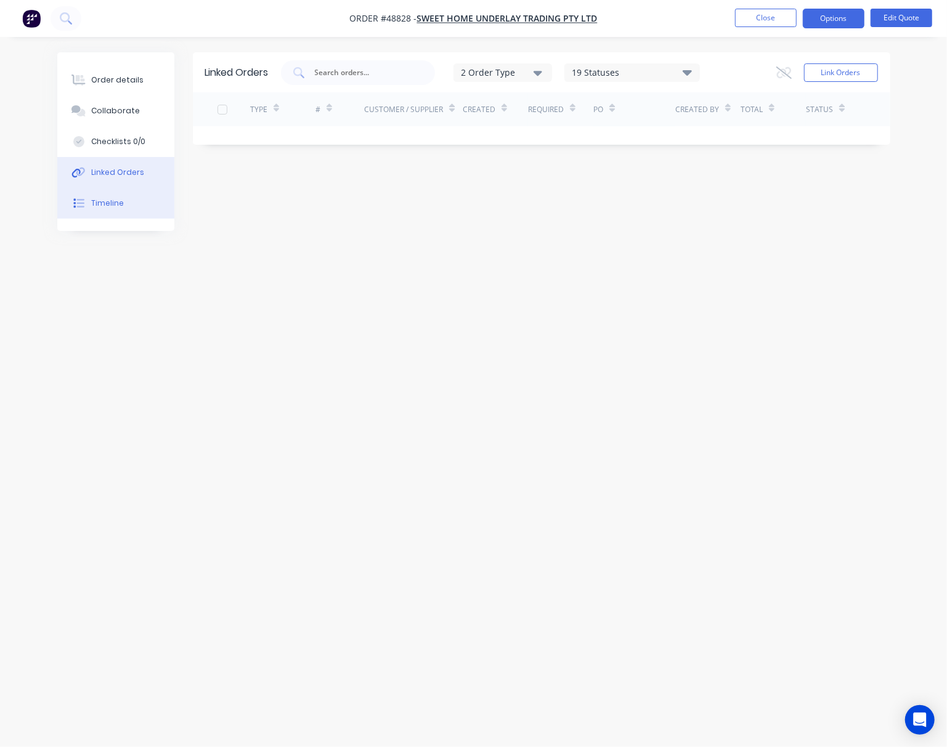
click at [147, 195] on button "Timeline" at bounding box center [115, 203] width 117 height 31
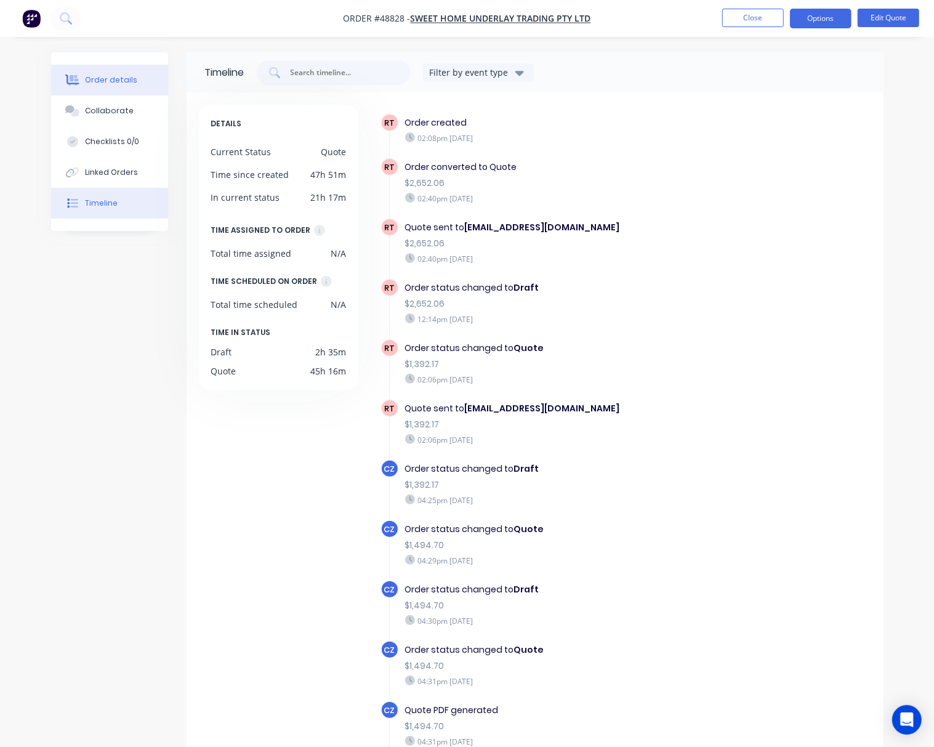
click at [134, 85] on button "Order details" at bounding box center [109, 80] width 117 height 31
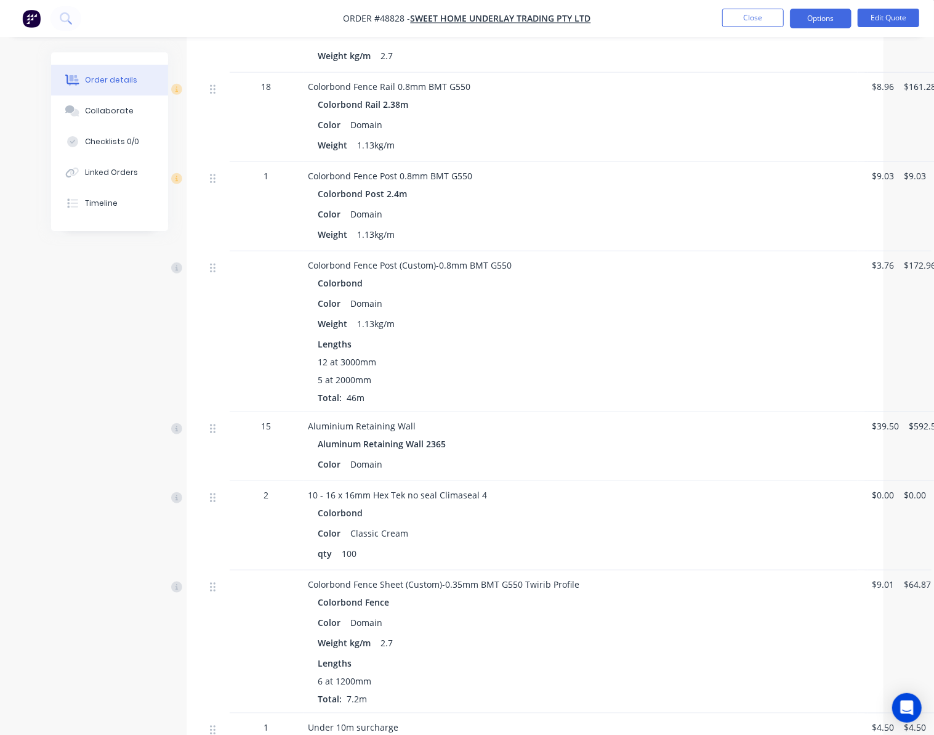
scroll to position [723, 0]
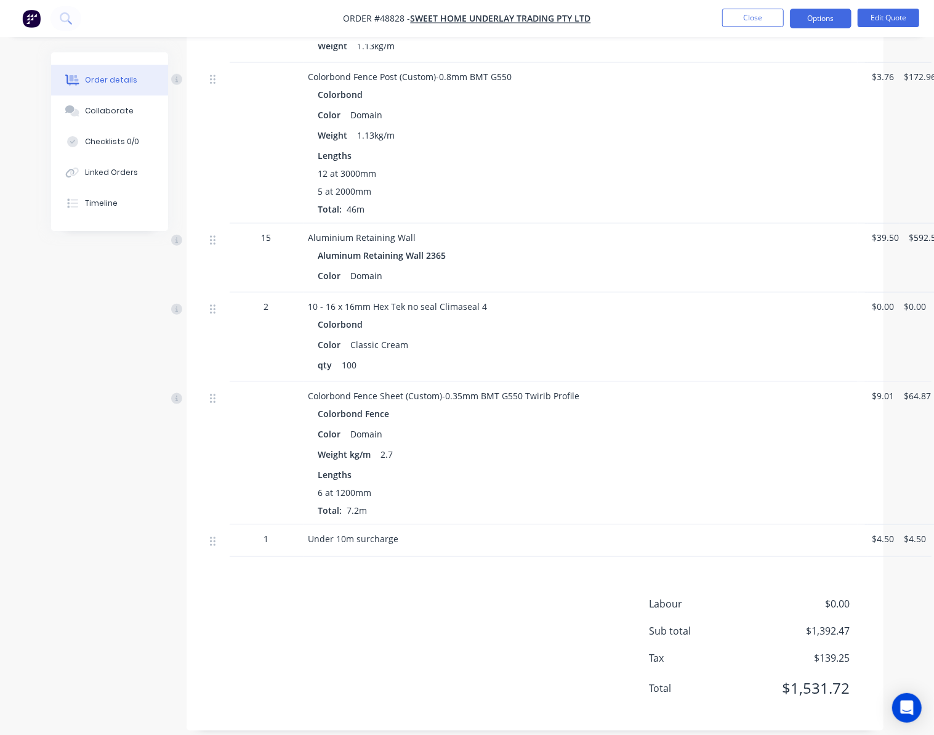
click at [222, 269] on div "18 Colorbond Twirib Fence Sheet 0.35mm BMT G550 Colorbond 2100mm Color Domain W…" at bounding box center [535, 131] width 660 height 851
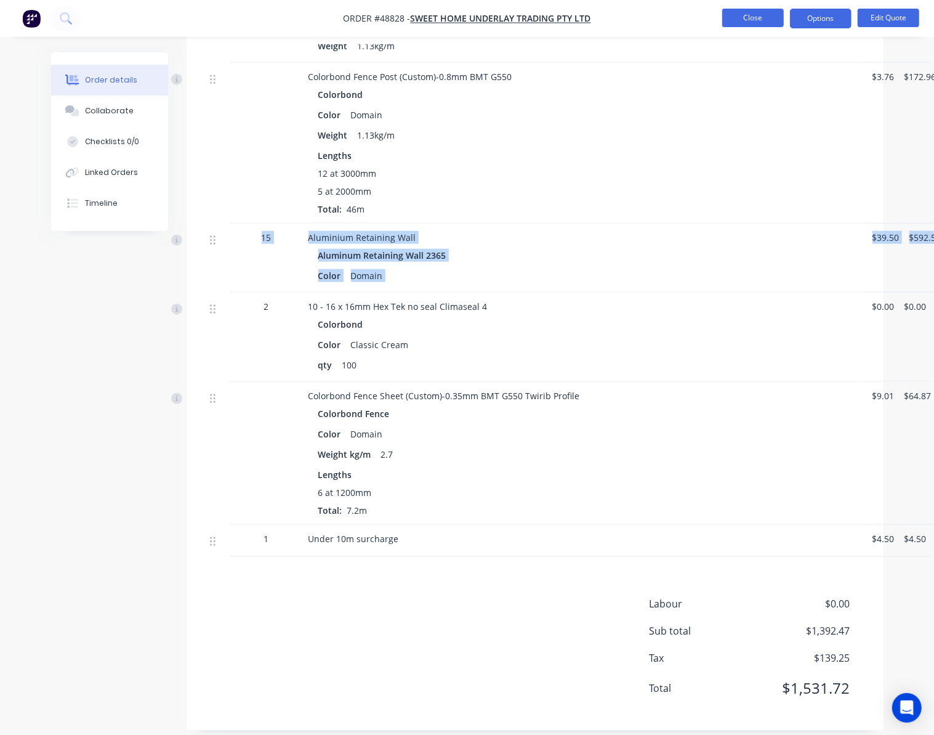
click at [765, 17] on button "Close" at bounding box center [754, 18] width 62 height 18
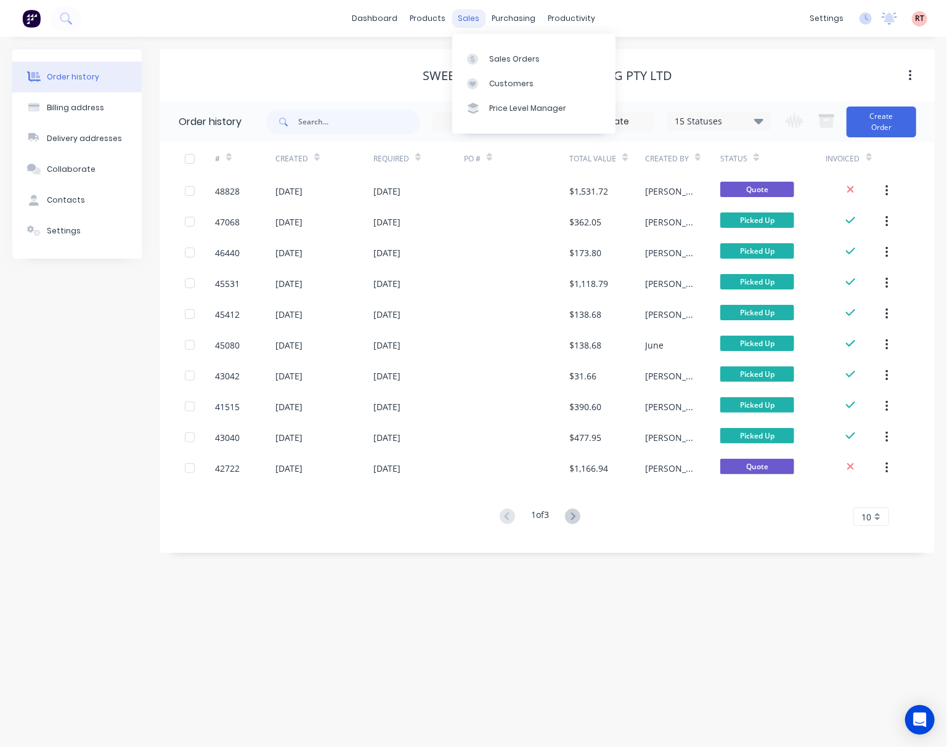
click at [461, 17] on div "sales" at bounding box center [469, 18] width 34 height 18
click at [458, 15] on div "sales" at bounding box center [469, 18] width 34 height 18
click at [499, 58] on div "Sales Orders" at bounding box center [514, 59] width 51 height 11
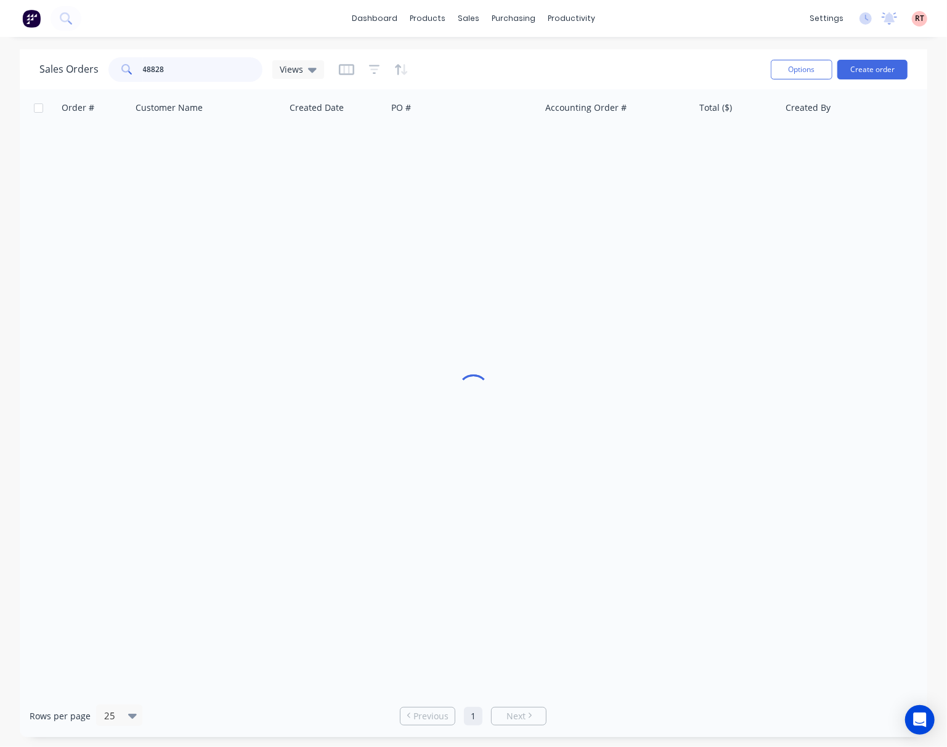
drag, startPoint x: 232, startPoint y: 67, endPoint x: 94, endPoint y: 77, distance: 138.4
click at [99, 77] on div "Sales Orders 48828 Views" at bounding box center [181, 69] width 285 height 25
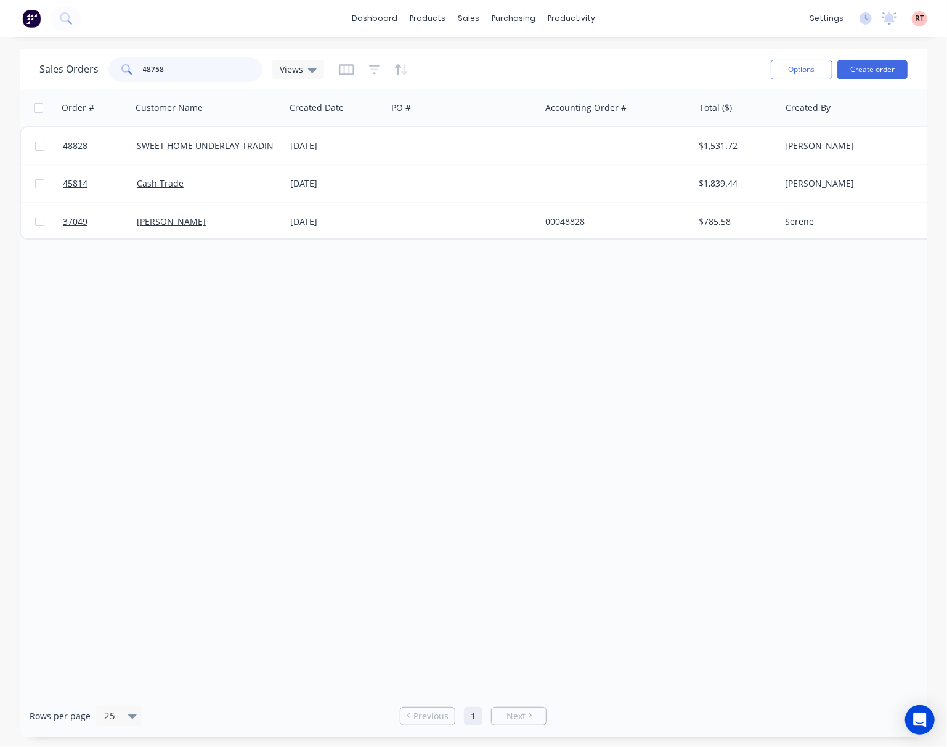
type input "48758"
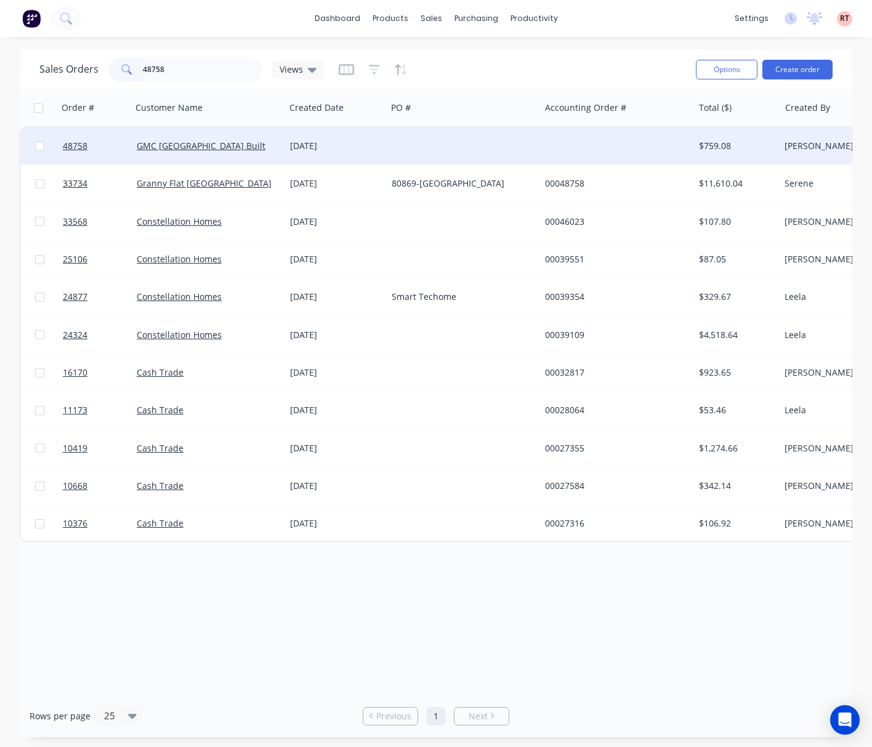
click at [437, 144] on div at bounding box center [463, 146] width 153 height 37
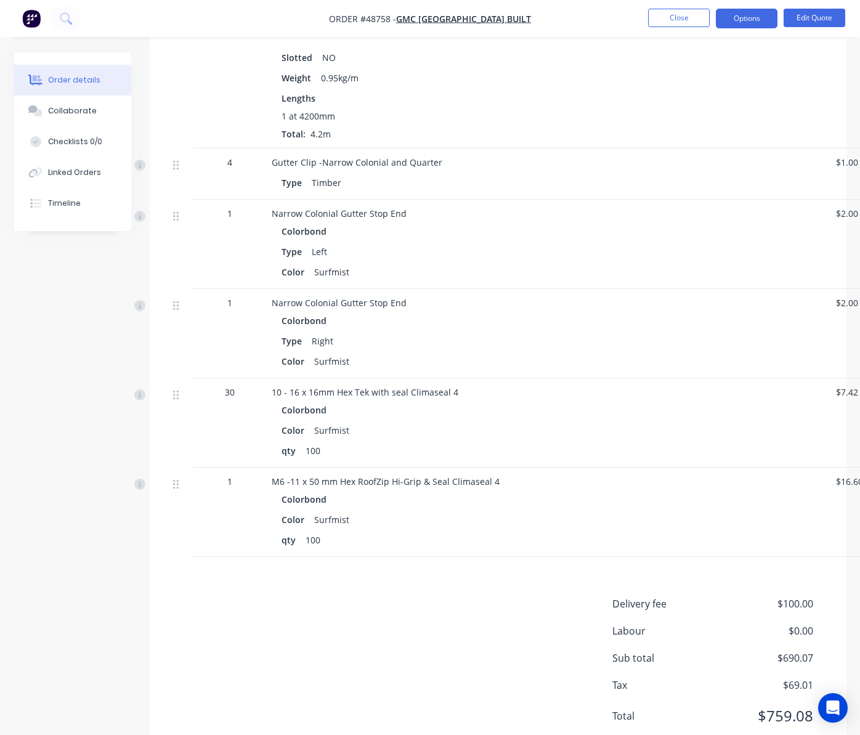
scroll to position [1119, 0]
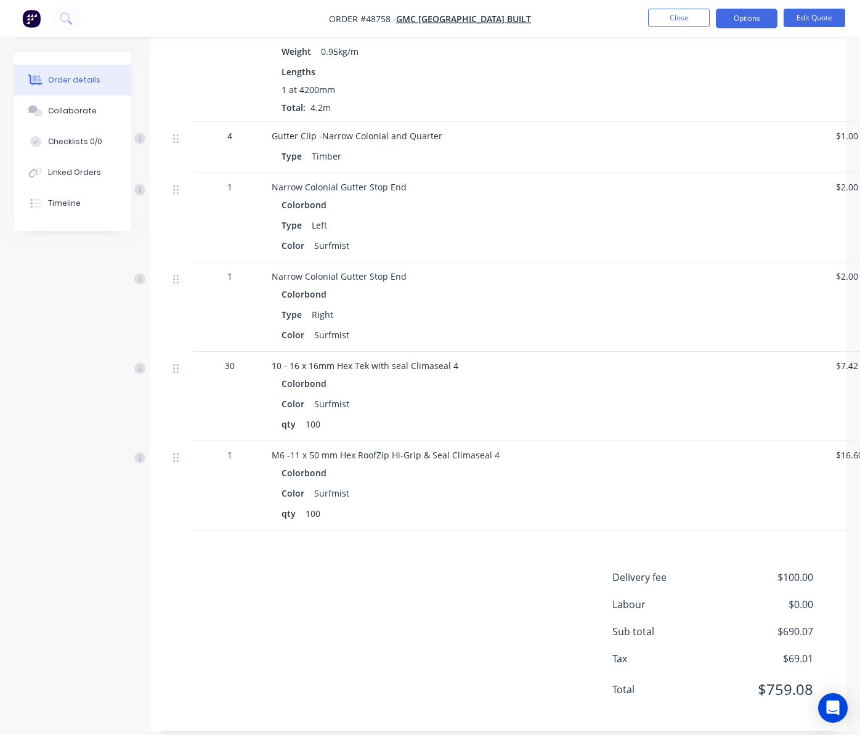
drag, startPoint x: 501, startPoint y: 659, endPoint x: 583, endPoint y: 780, distance: 145.6
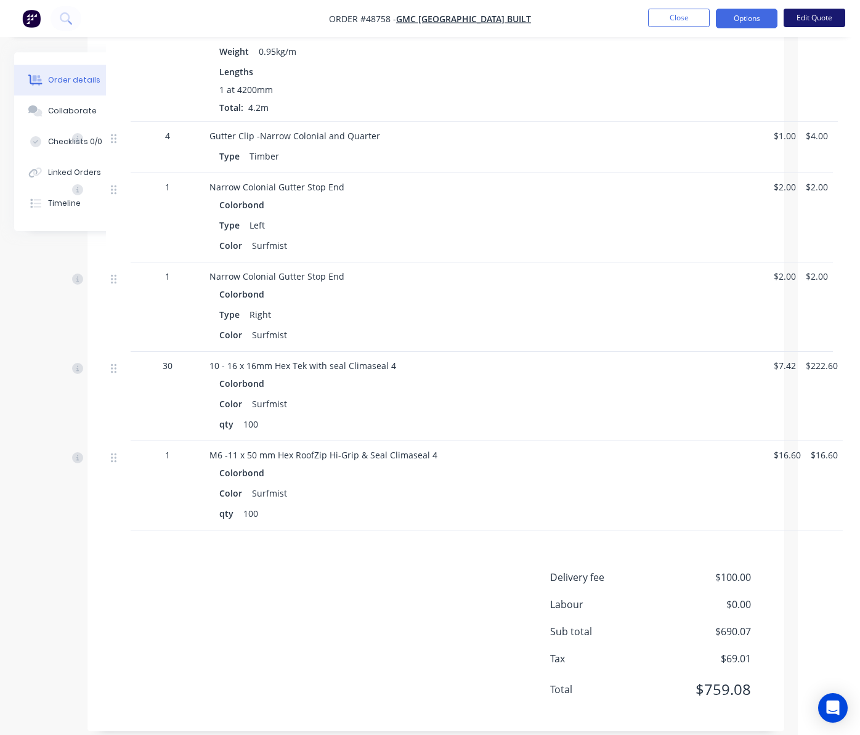
click at [816, 15] on button "Edit Quote" at bounding box center [815, 18] width 62 height 18
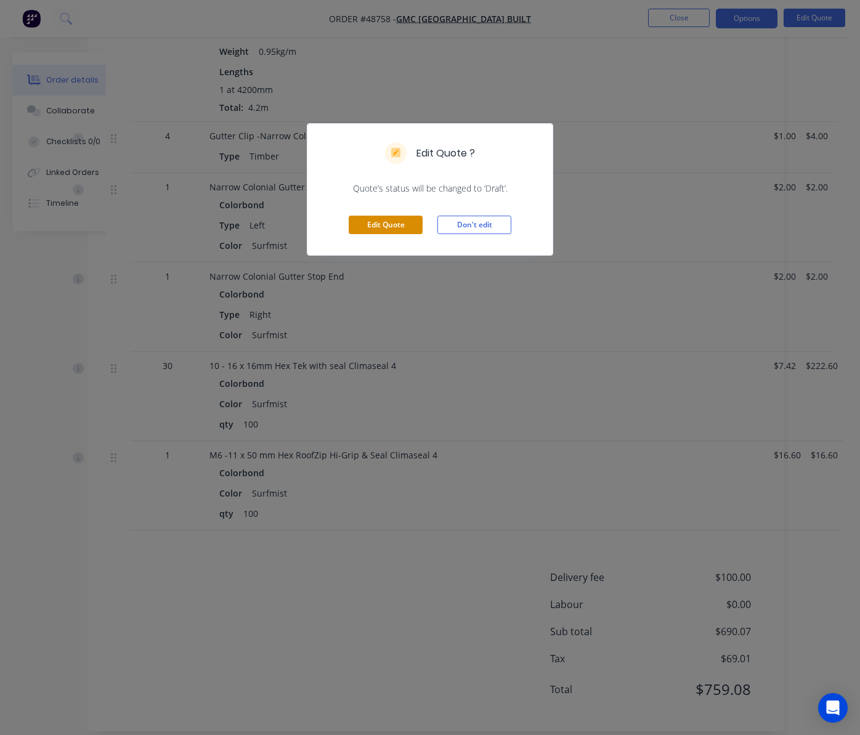
click at [392, 227] on button "Edit Quote" at bounding box center [386, 225] width 74 height 18
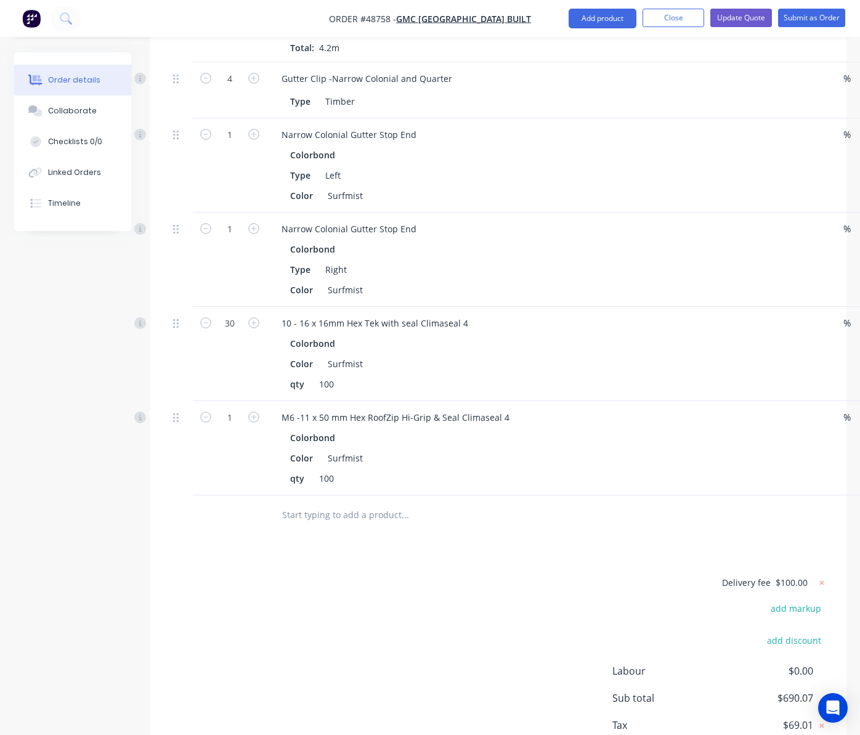
scroll to position [1048, 0]
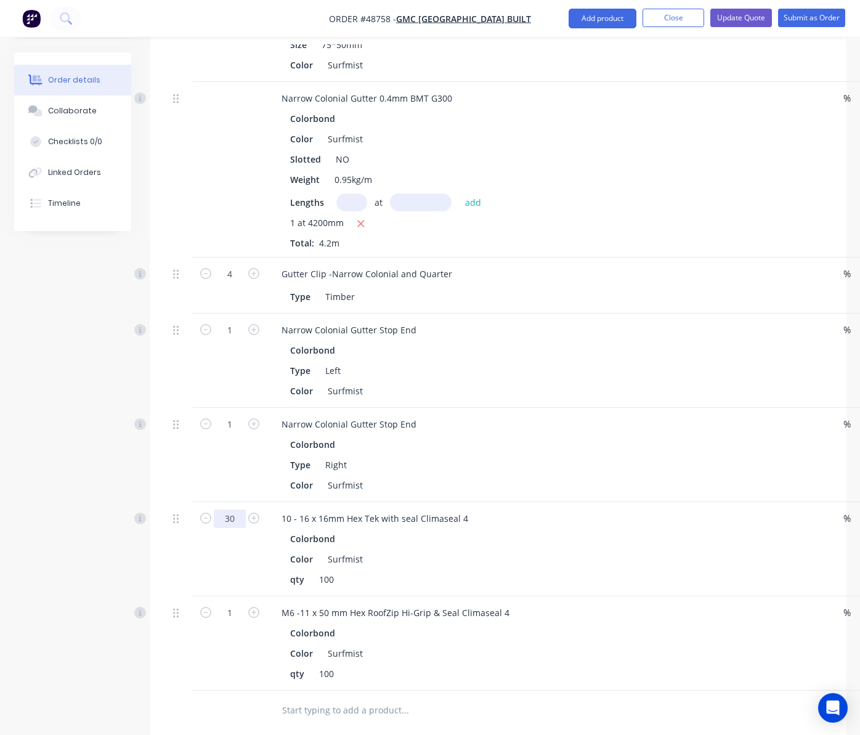
click at [235, 509] on input "30" at bounding box center [230, 518] width 32 height 18
type input "0.3"
type input "$2.23"
click at [561, 550] on div "Color Surfmist" at bounding box center [541, 559] width 513 height 18
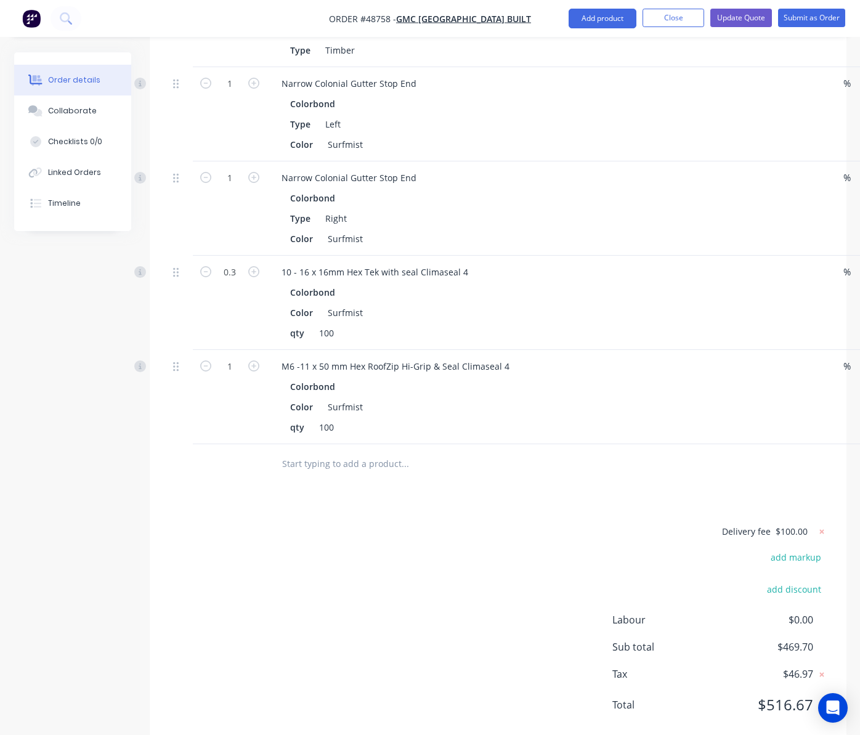
click at [410, 594] on div "Delivery fee $100.00 add markup add discount Labour $0.00 Sub total $469.70 Tax…" at bounding box center [498, 626] width 660 height 205
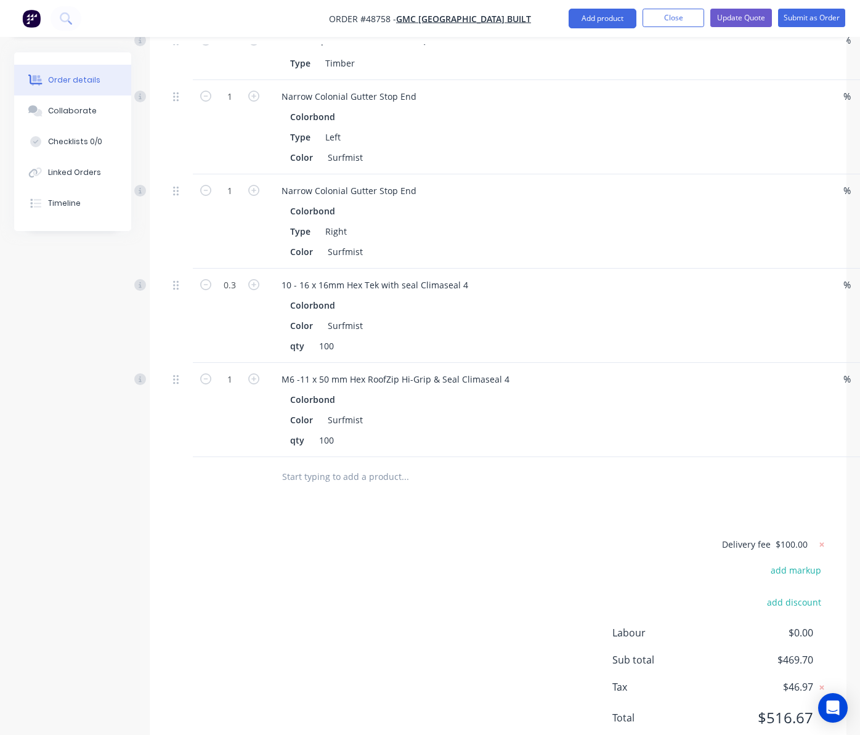
scroll to position [1294, 0]
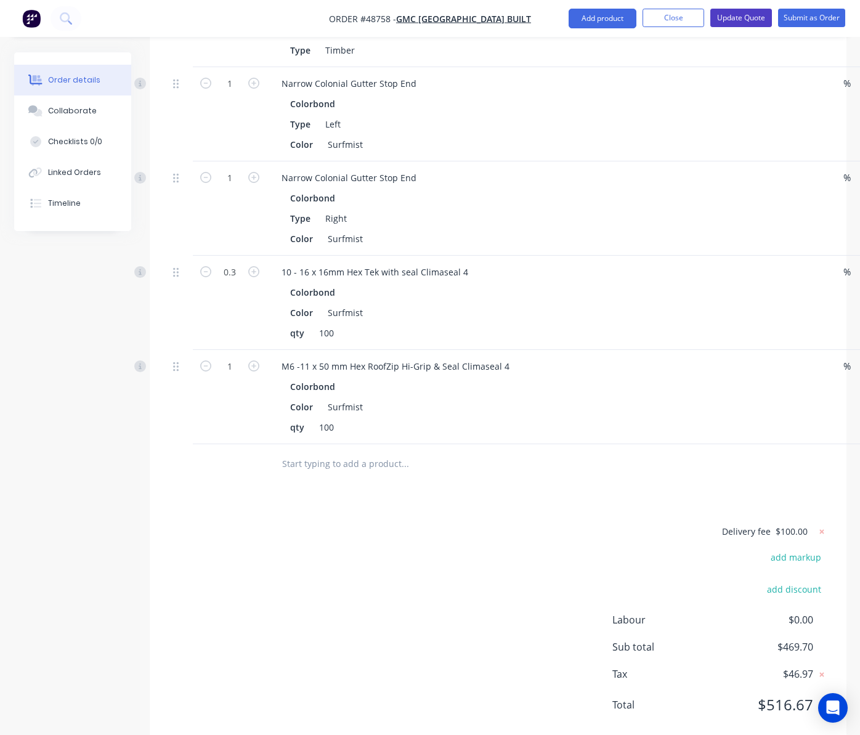
click at [742, 23] on button "Update Quote" at bounding box center [741, 18] width 62 height 18
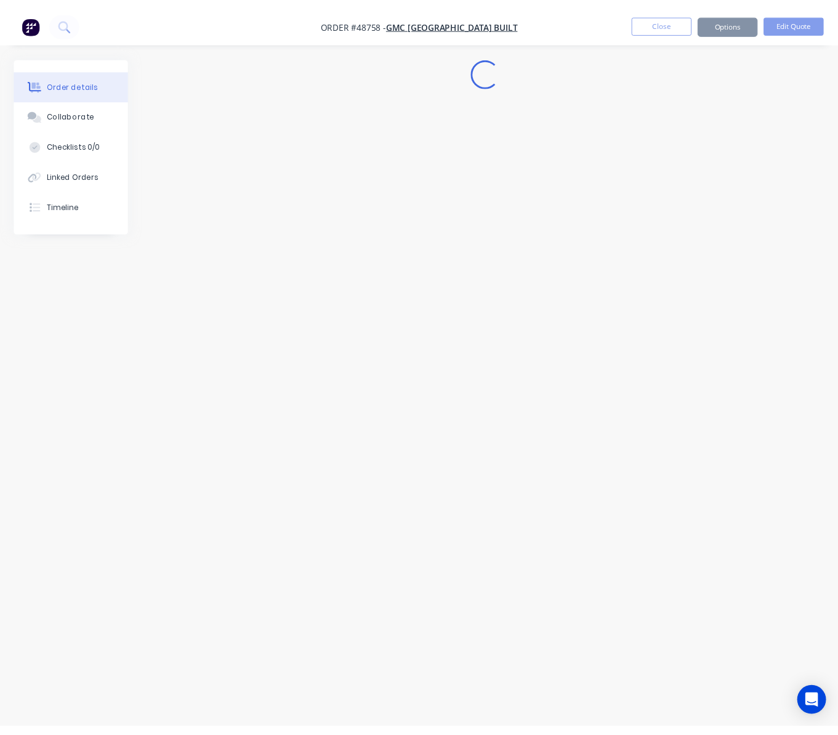
scroll to position [0, 0]
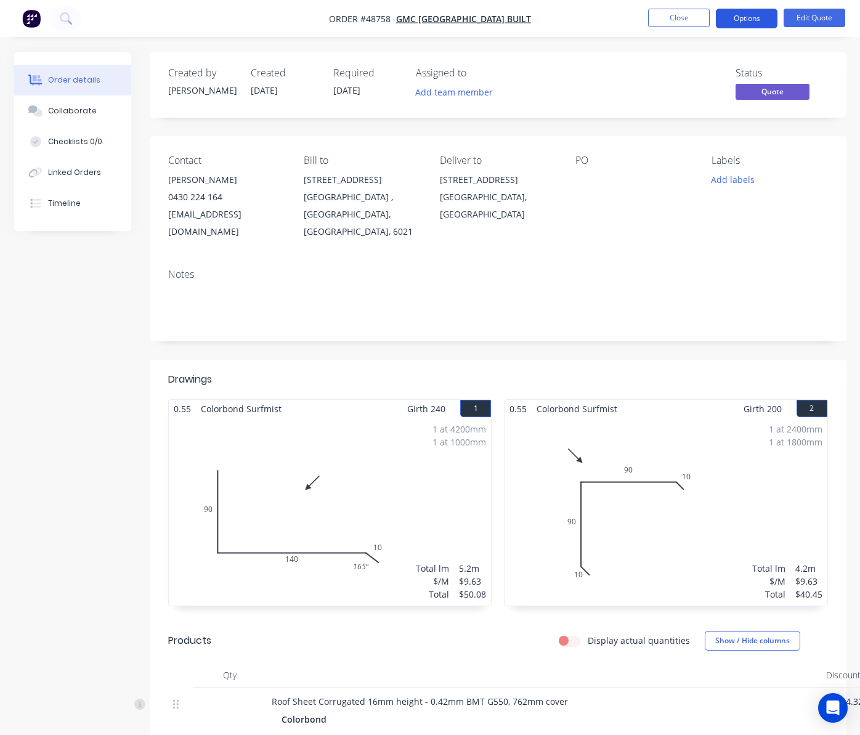
click at [742, 12] on button "Options" at bounding box center [747, 19] width 62 height 20
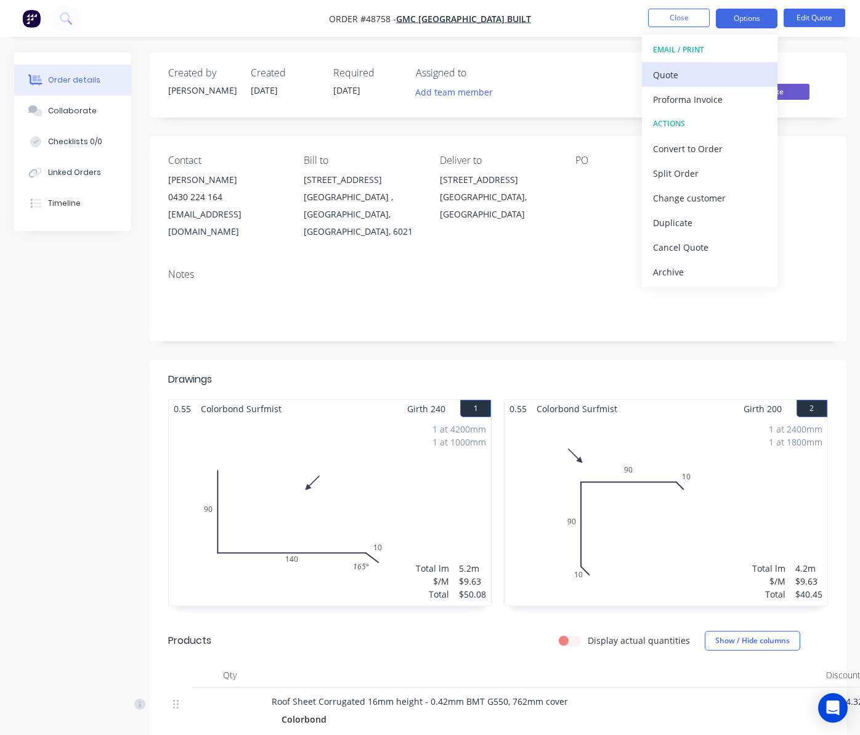
click at [740, 67] on div "Quote" at bounding box center [709, 75] width 113 height 18
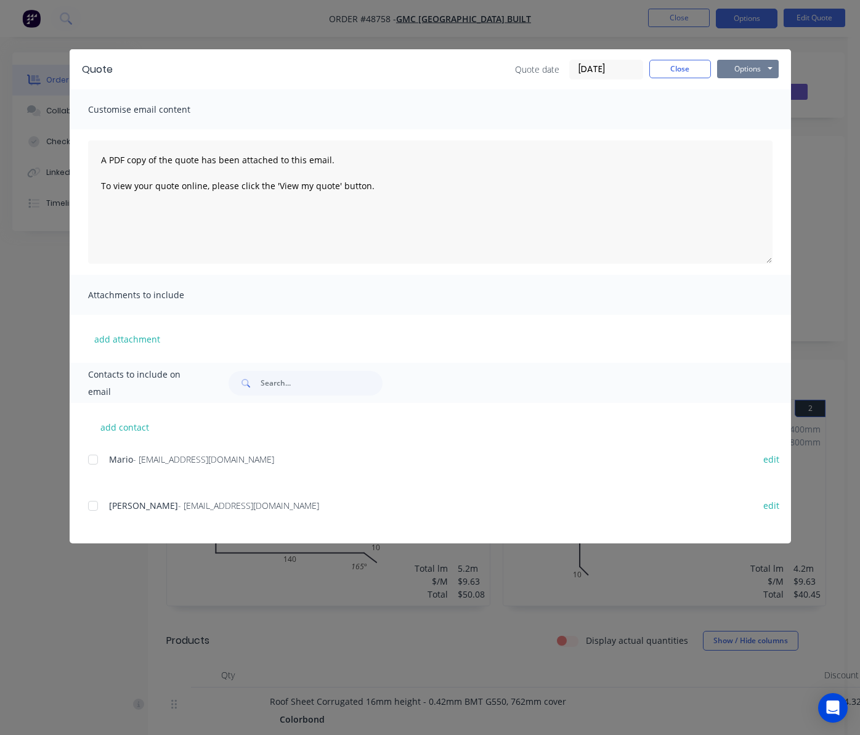
click at [750, 67] on button "Options" at bounding box center [748, 69] width 62 height 18
click at [760, 111] on button "Print" at bounding box center [756, 111] width 79 height 20
click at [480, 30] on div "Quote Quote date 05/09/25 Close Options Preview Print Email Customise email con…" at bounding box center [430, 367] width 860 height 735
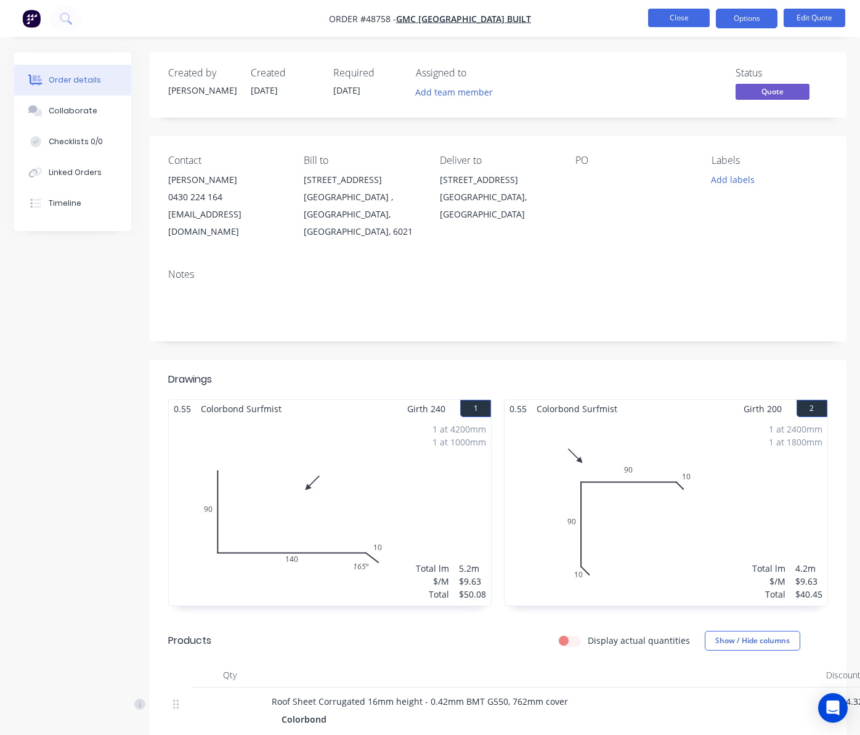
click at [685, 20] on button "Close" at bounding box center [679, 18] width 62 height 18
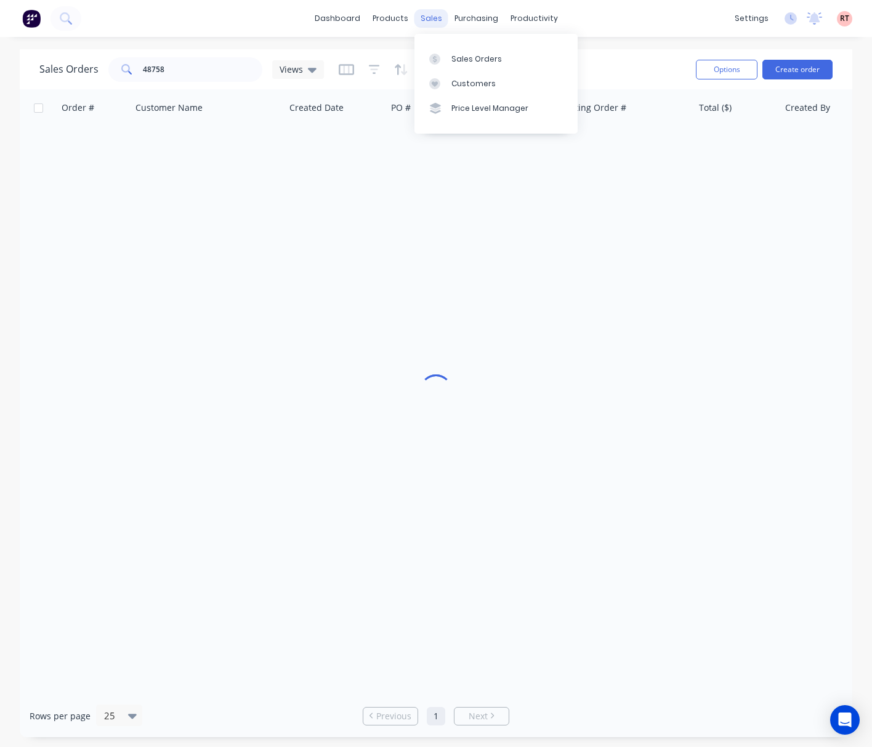
click at [429, 18] on div "sales" at bounding box center [432, 18] width 34 height 18
click at [483, 76] on link "Customers" at bounding box center [496, 83] width 163 height 25
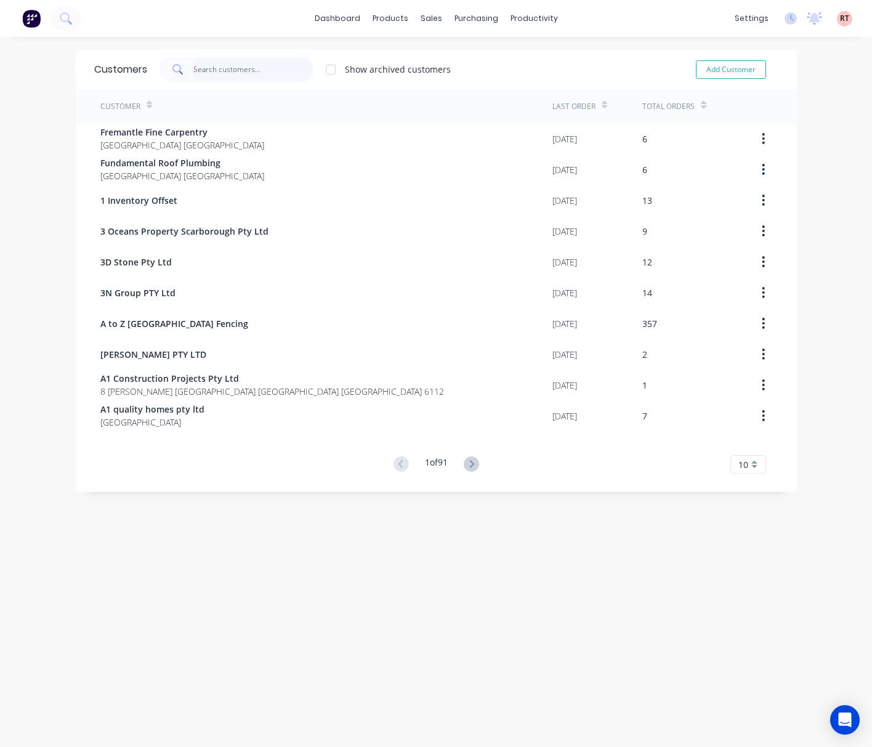
click at [242, 69] on input "text" at bounding box center [253, 69] width 120 height 25
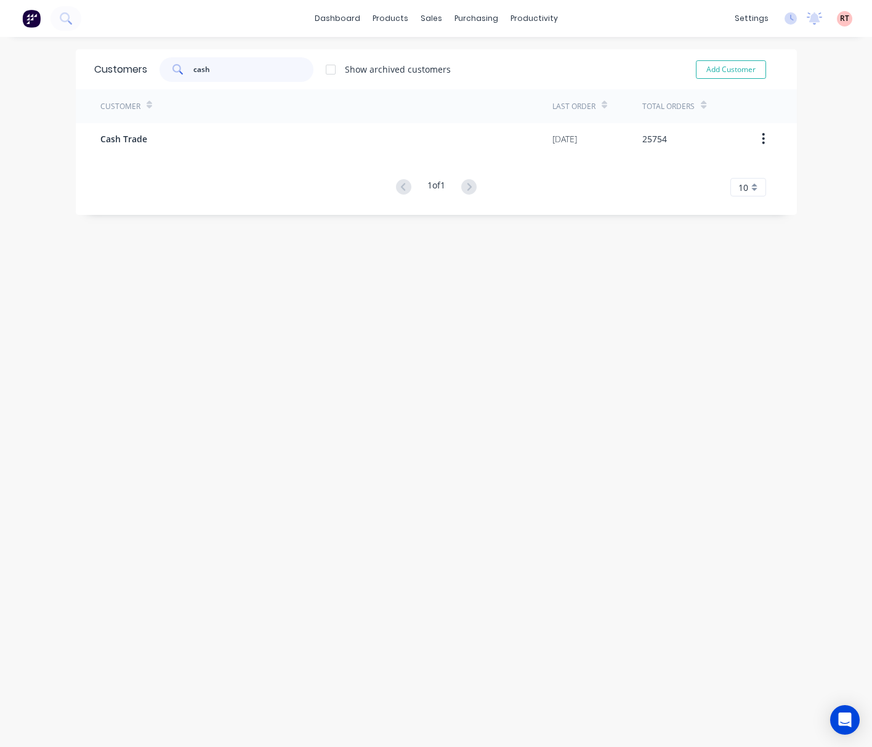
type input "cash"
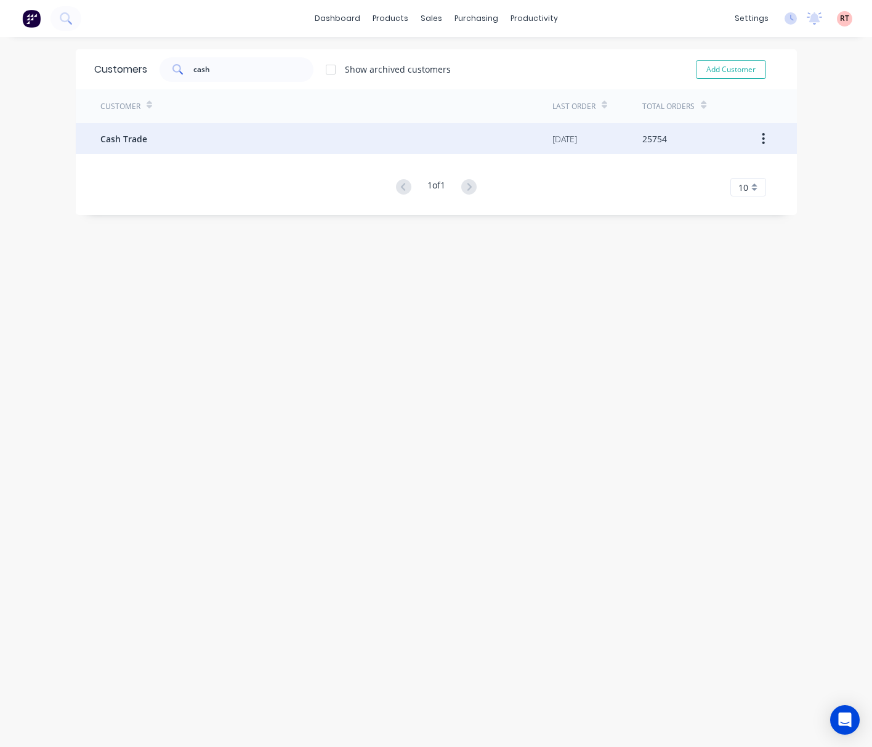
click at [251, 131] on div "Cash Trade" at bounding box center [326, 138] width 452 height 31
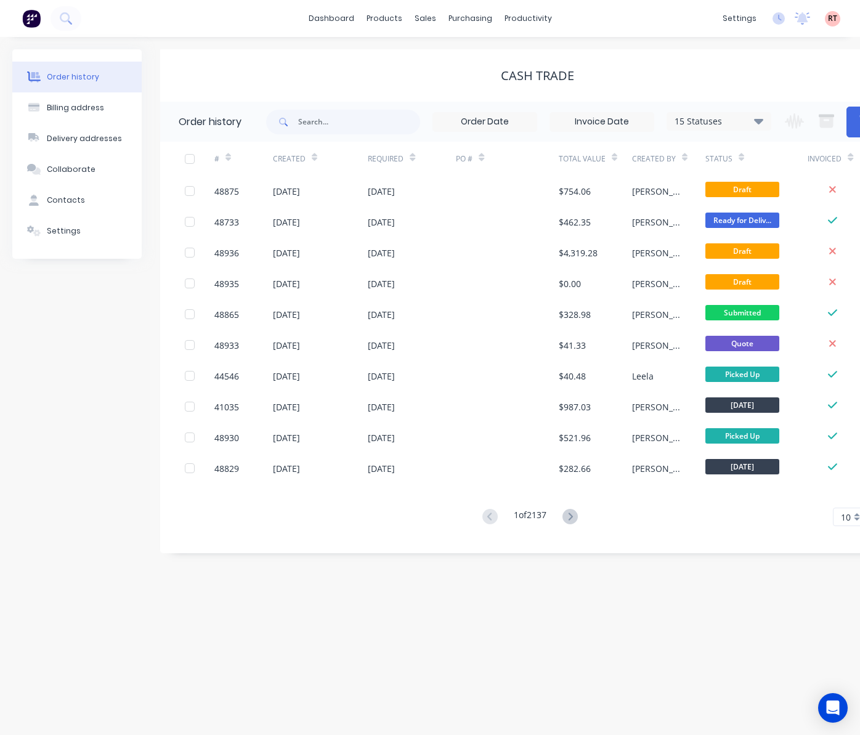
click at [670, 46] on div "Order history Billing address Delivery addresses Collaborate Contacts Settings …" at bounding box center [430, 386] width 860 height 698
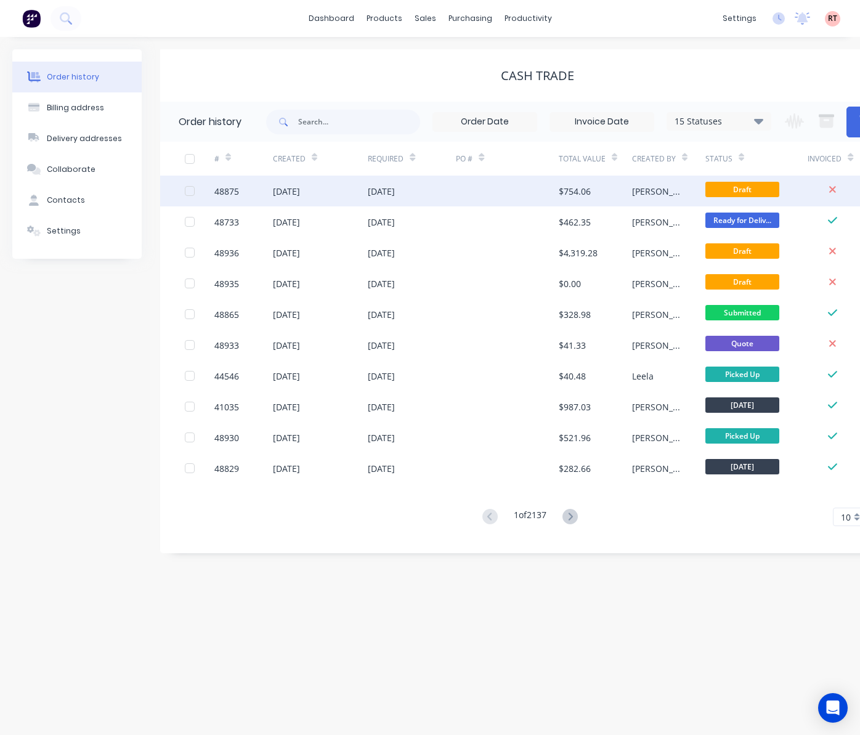
click at [494, 191] on div at bounding box center [507, 191] width 103 height 31
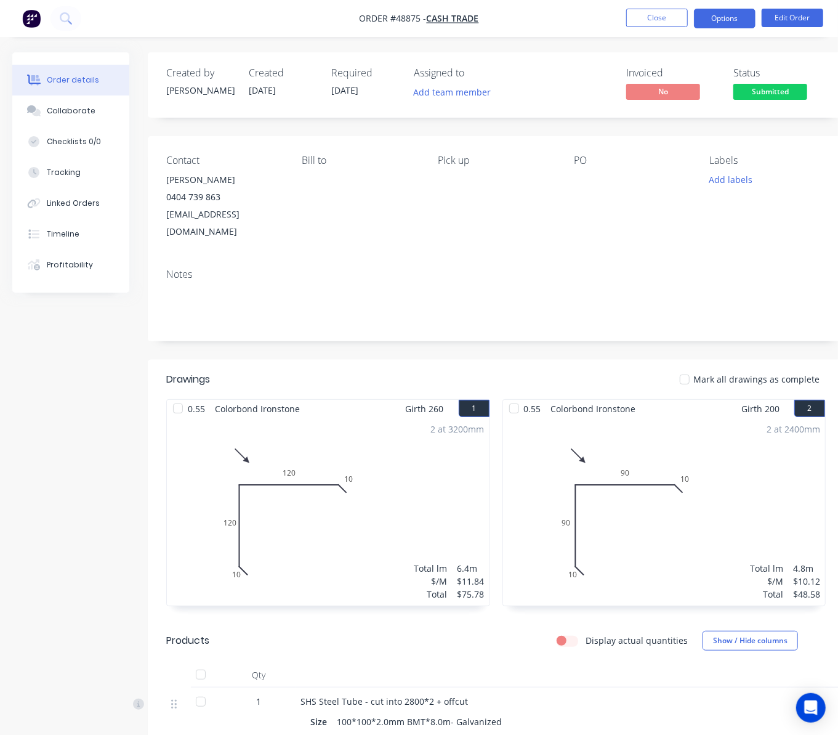
click at [724, 12] on button "Options" at bounding box center [725, 19] width 62 height 20
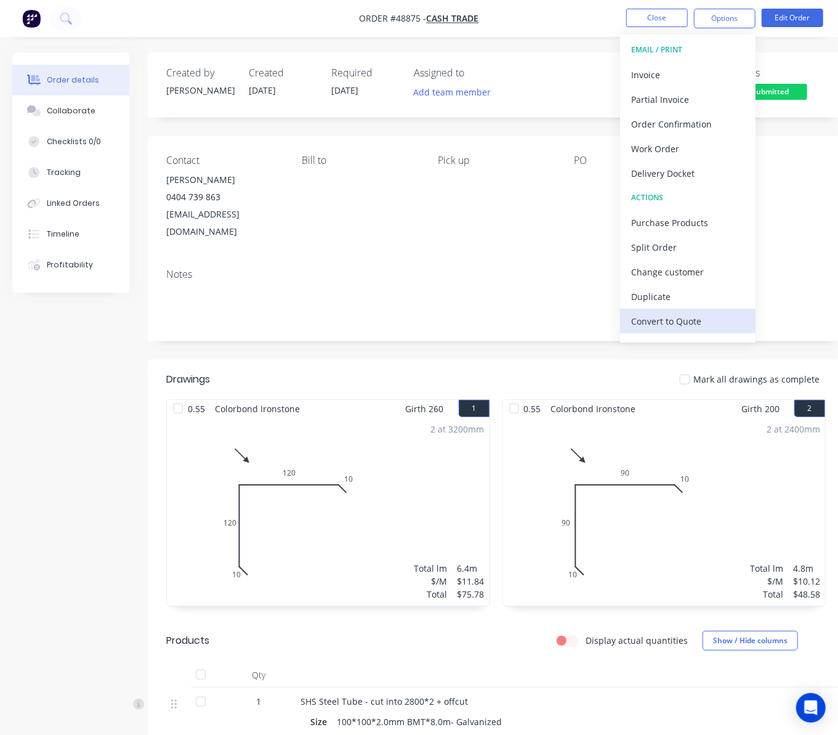
click at [702, 325] on div "Convert to Quote" at bounding box center [687, 321] width 113 height 18
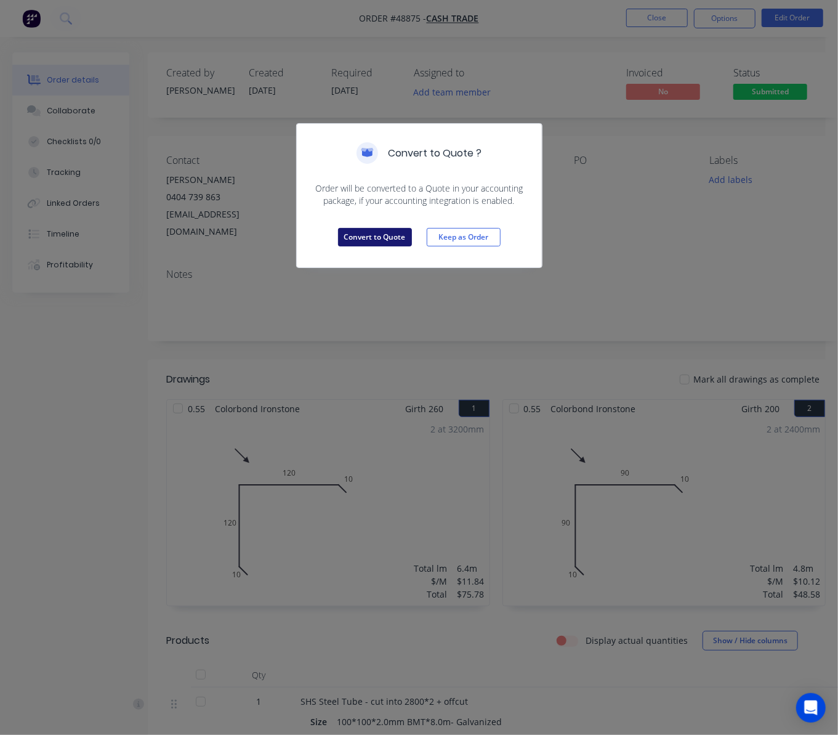
click at [378, 229] on button "Convert to Quote" at bounding box center [375, 237] width 74 height 18
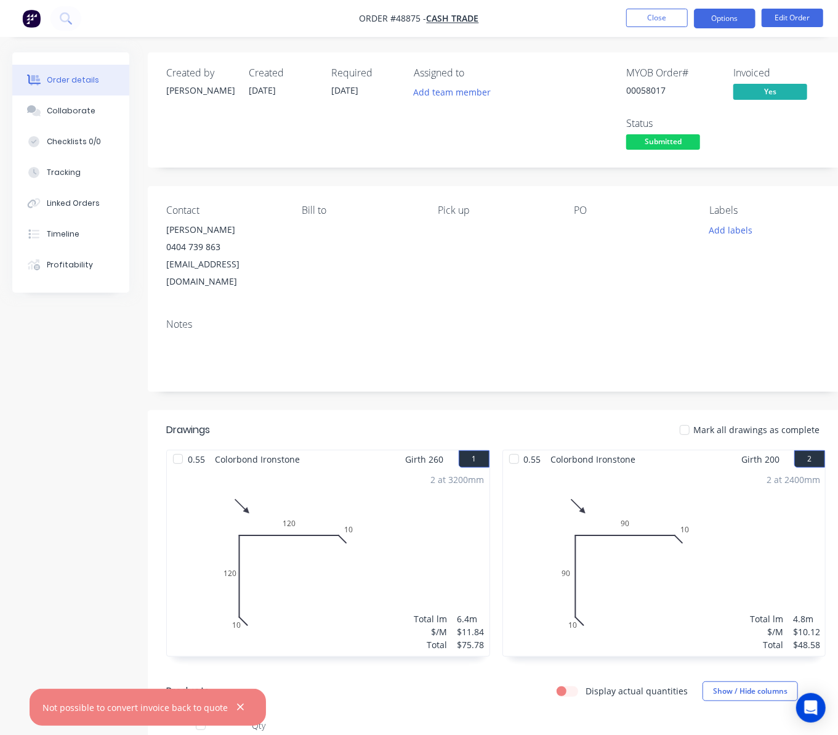
click at [731, 18] on button "Options" at bounding box center [725, 19] width 62 height 20
click at [788, 249] on div "Labels Add labels" at bounding box center [768, 248] width 116 height 86
drag, startPoint x: 781, startPoint y: 87, endPoint x: 814, endPoint y: 181, distance: 99.7
click at [814, 181] on div "Invoiced $ 685.51 Remaining $ 0.00" at bounding box center [811, 147] width 154 height 89
click at [646, 16] on button "Close" at bounding box center [657, 18] width 62 height 18
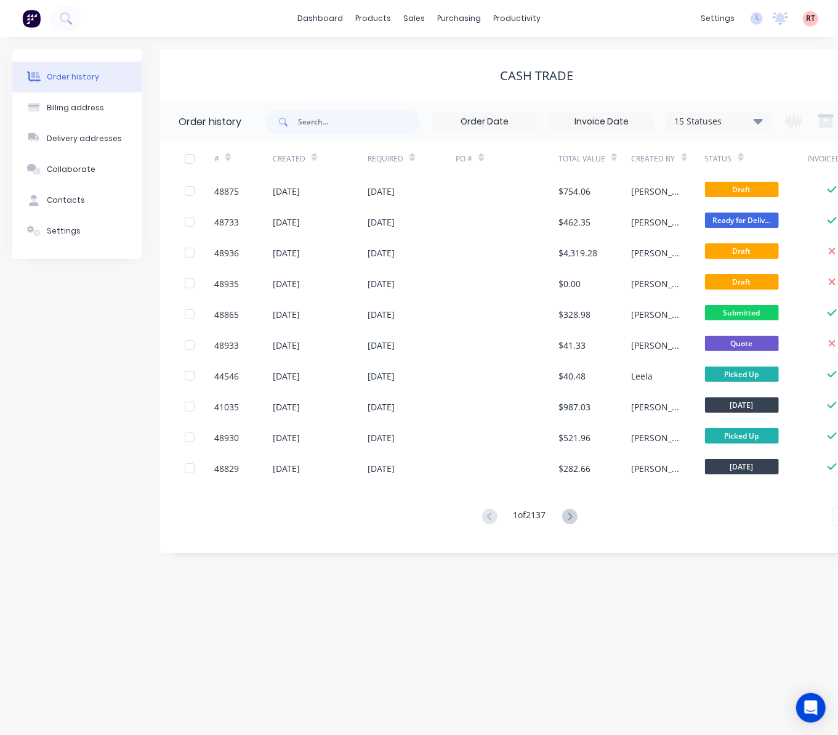
scroll to position [0, 76]
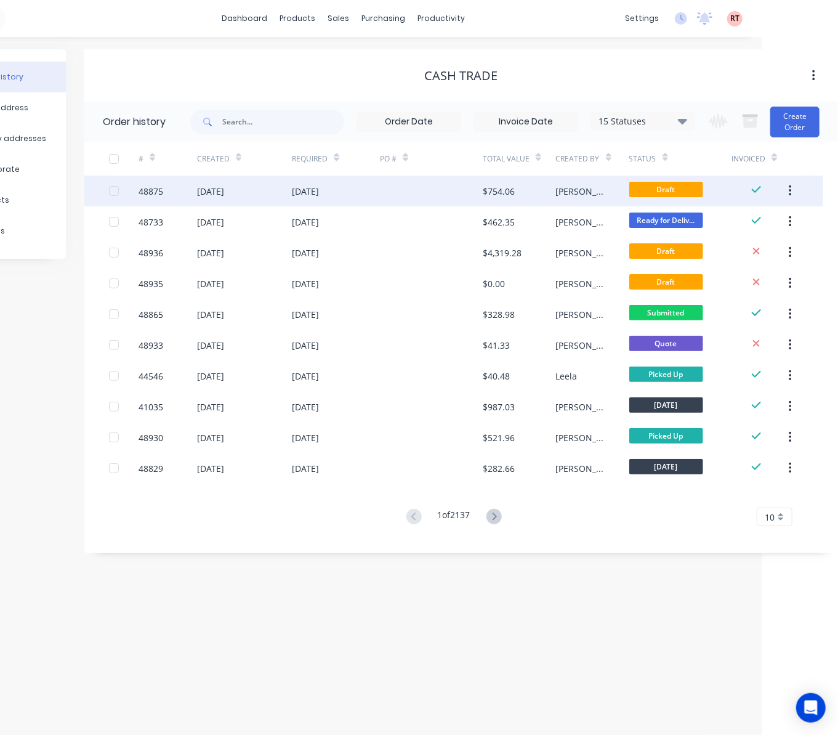
click at [671, 193] on span "Draft" at bounding box center [667, 189] width 74 height 15
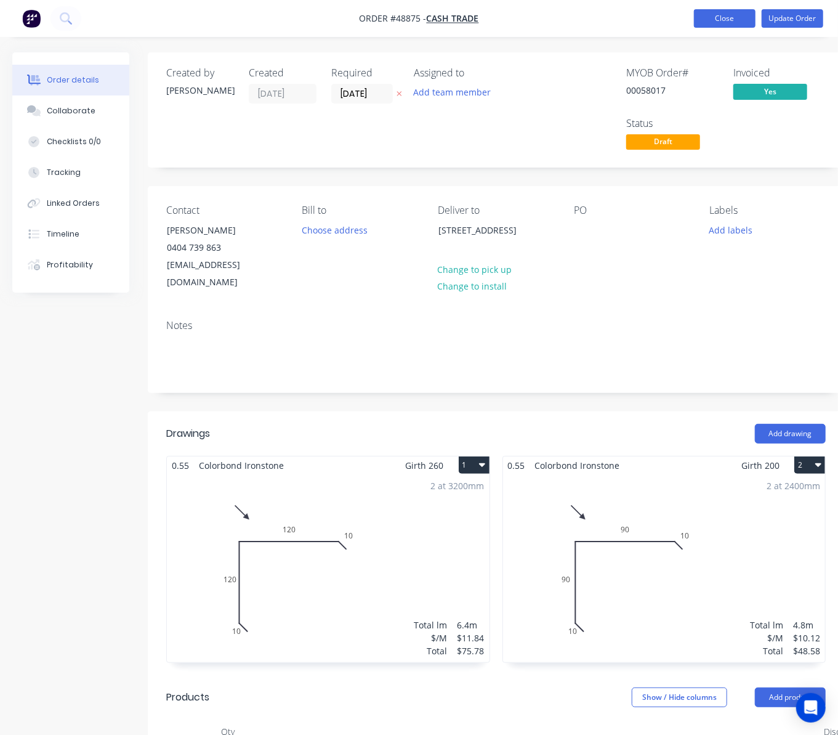
click at [725, 23] on button "Close" at bounding box center [725, 18] width 62 height 18
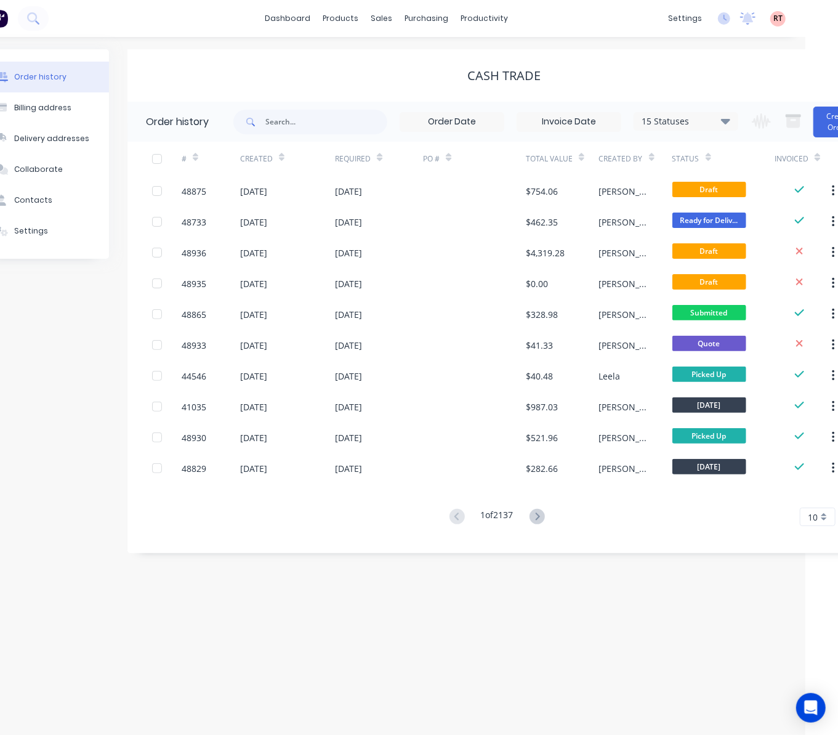
scroll to position [0, 76]
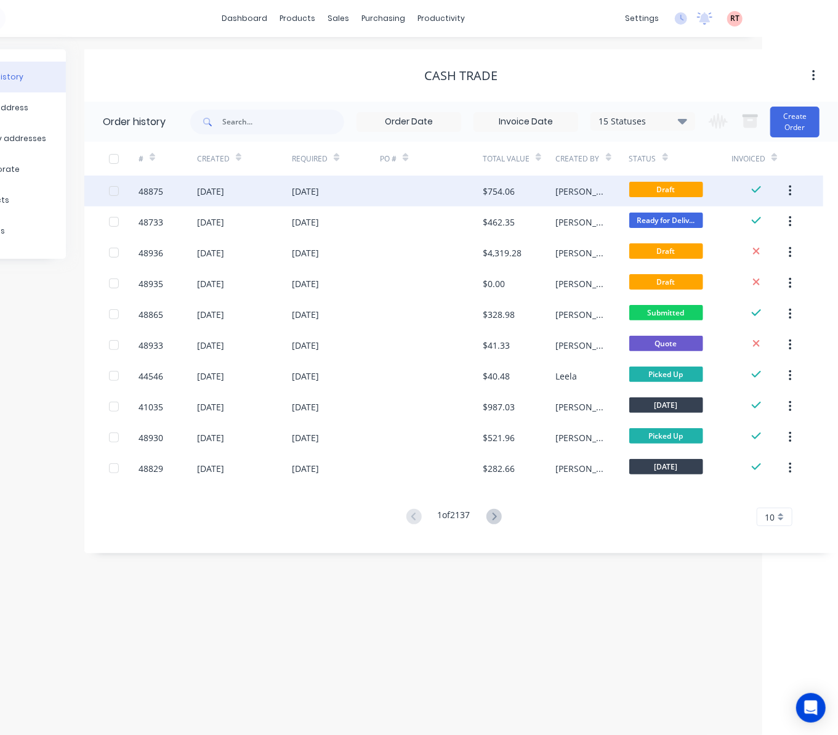
click at [535, 187] on div "$754.06" at bounding box center [519, 191] width 73 height 31
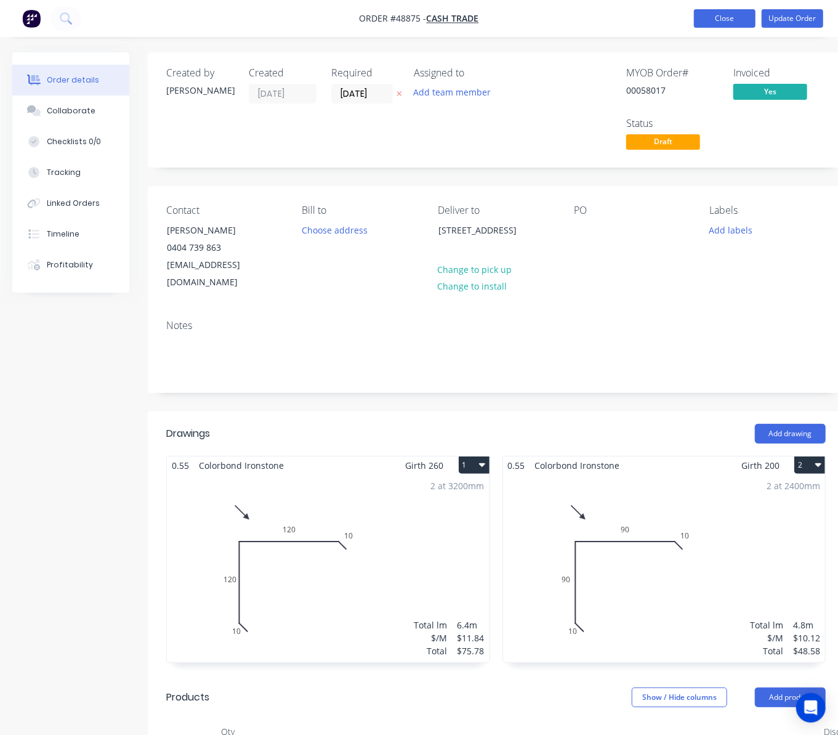
click at [735, 18] on button "Close" at bounding box center [725, 18] width 62 height 18
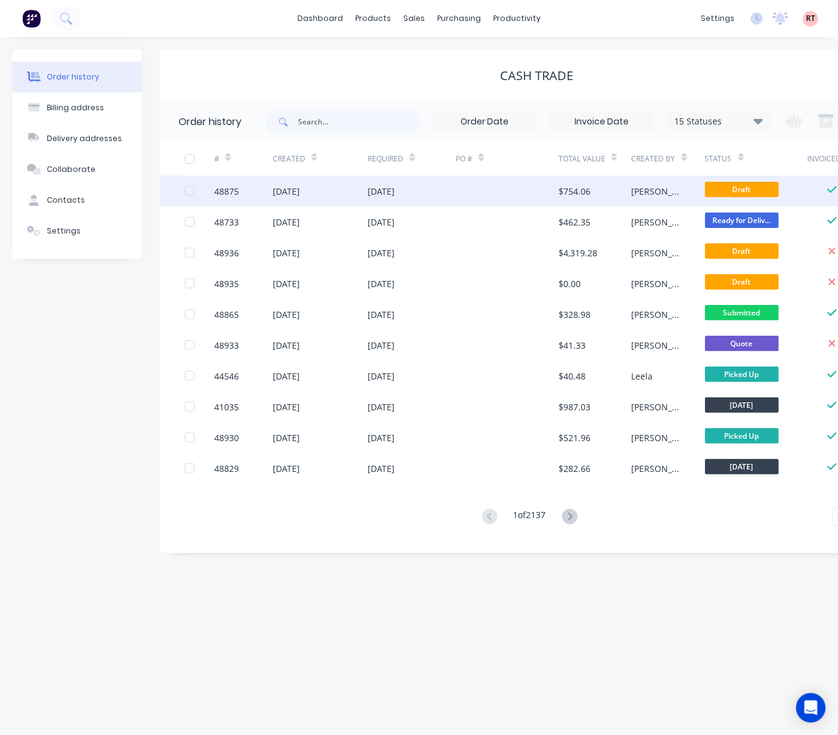
click at [610, 193] on div "$754.06" at bounding box center [595, 191] width 73 height 31
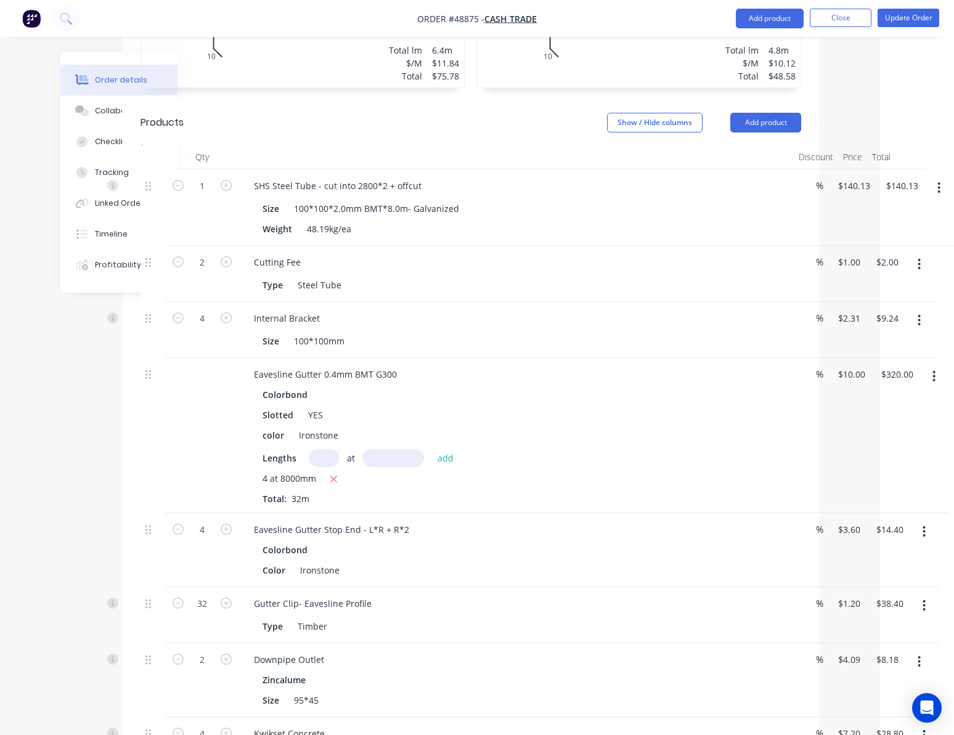
scroll to position [927, 74]
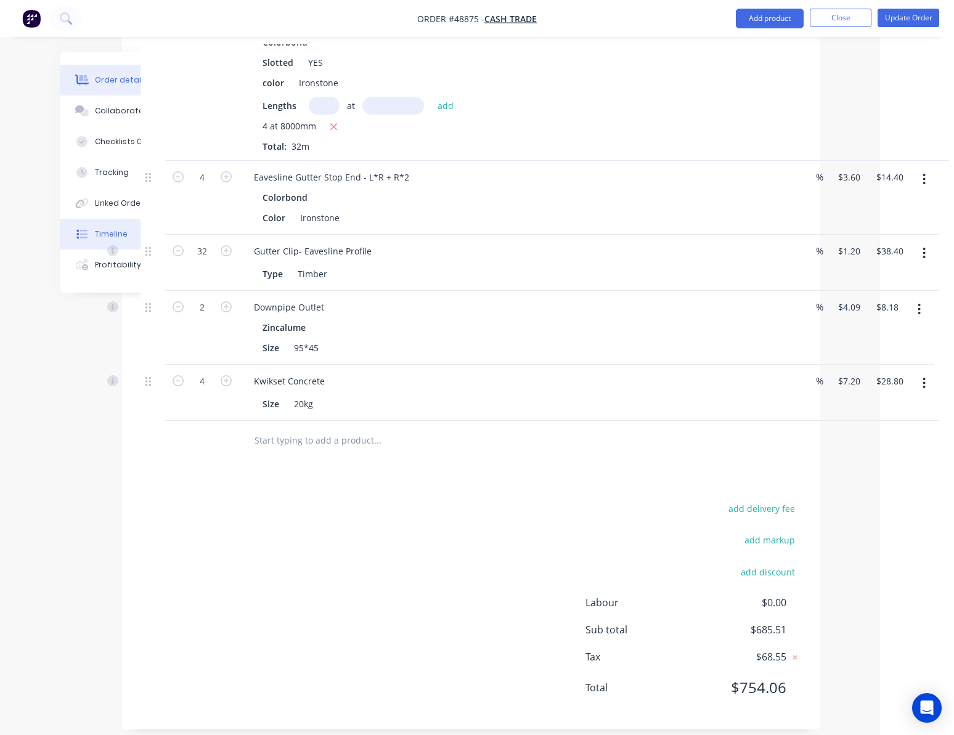
click at [70, 229] on button "Timeline" at bounding box center [118, 234] width 117 height 31
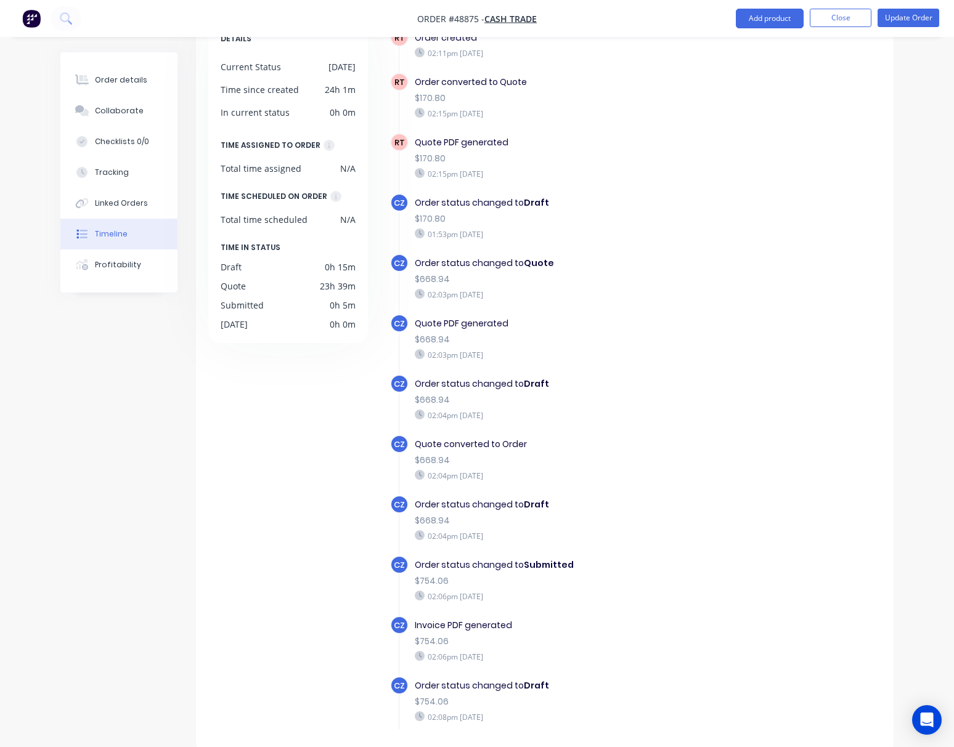
scroll to position [86, 0]
drag, startPoint x: 163, startPoint y: 527, endPoint x: 182, endPoint y: 508, distance: 27.4
click at [153, 527] on div "Timeline Filter by event type DETAILS Current Status Tuesday Time since created…" at bounding box center [476, 357] width 833 height 780
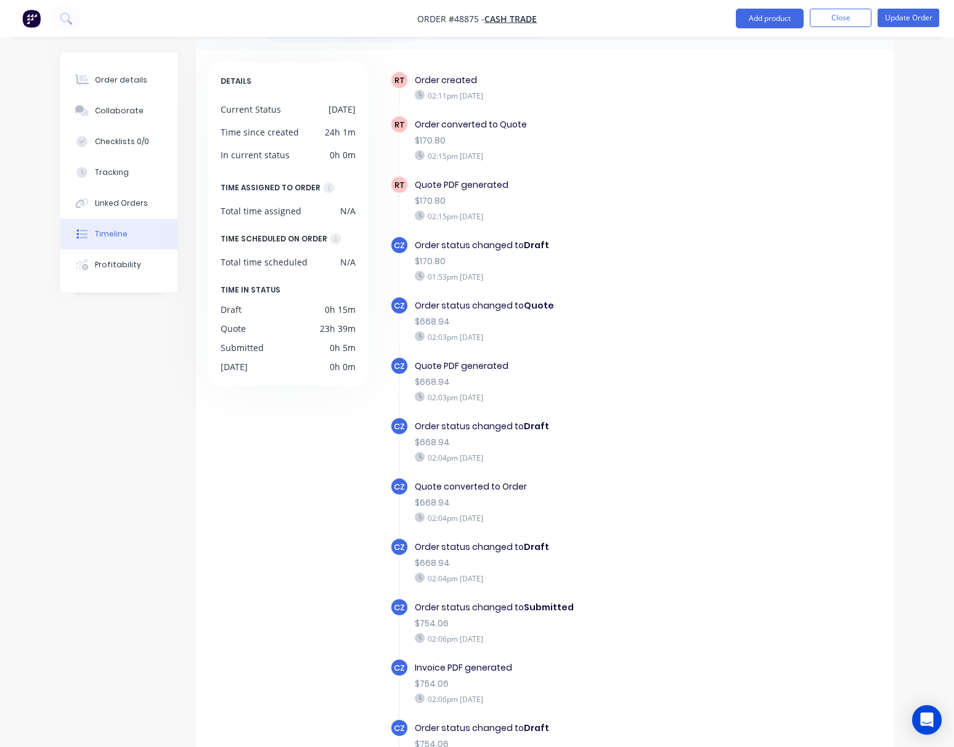
scroll to position [0, 0]
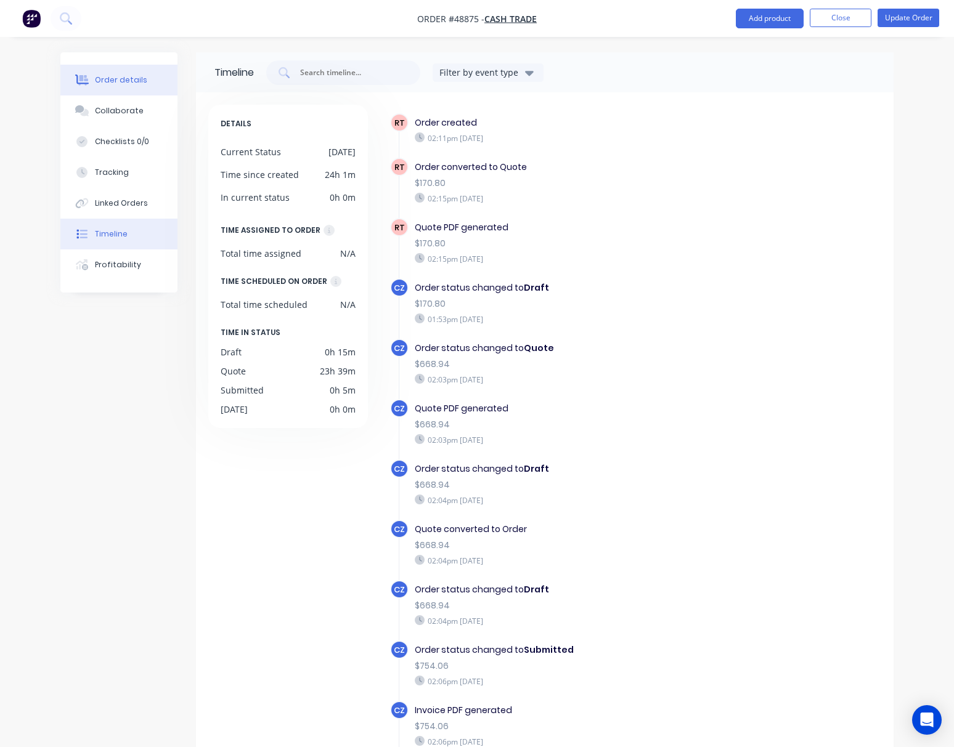
click at [122, 81] on div "Order details" at bounding box center [121, 80] width 52 height 11
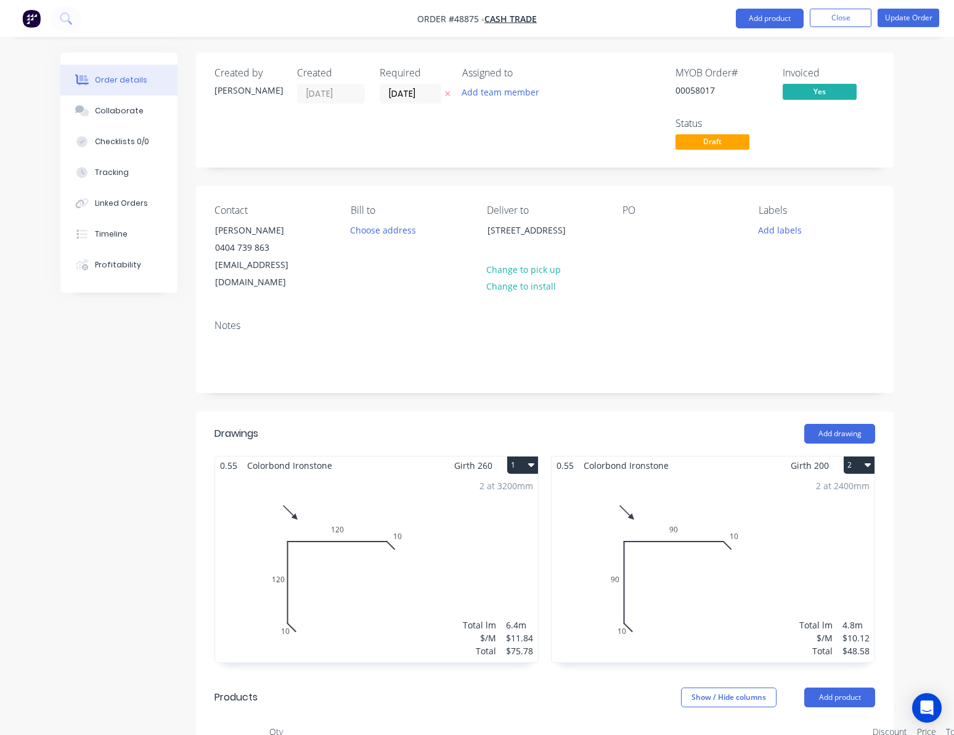
click at [854, 12] on button "Close" at bounding box center [840, 18] width 62 height 18
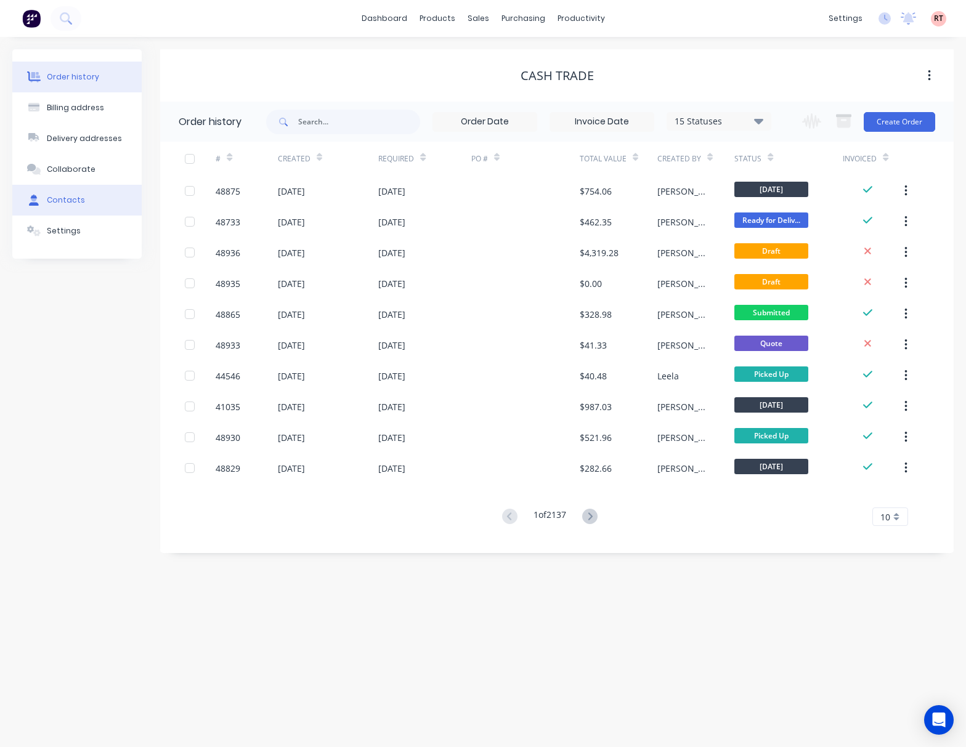
click at [80, 202] on div "Contacts" at bounding box center [66, 200] width 38 height 11
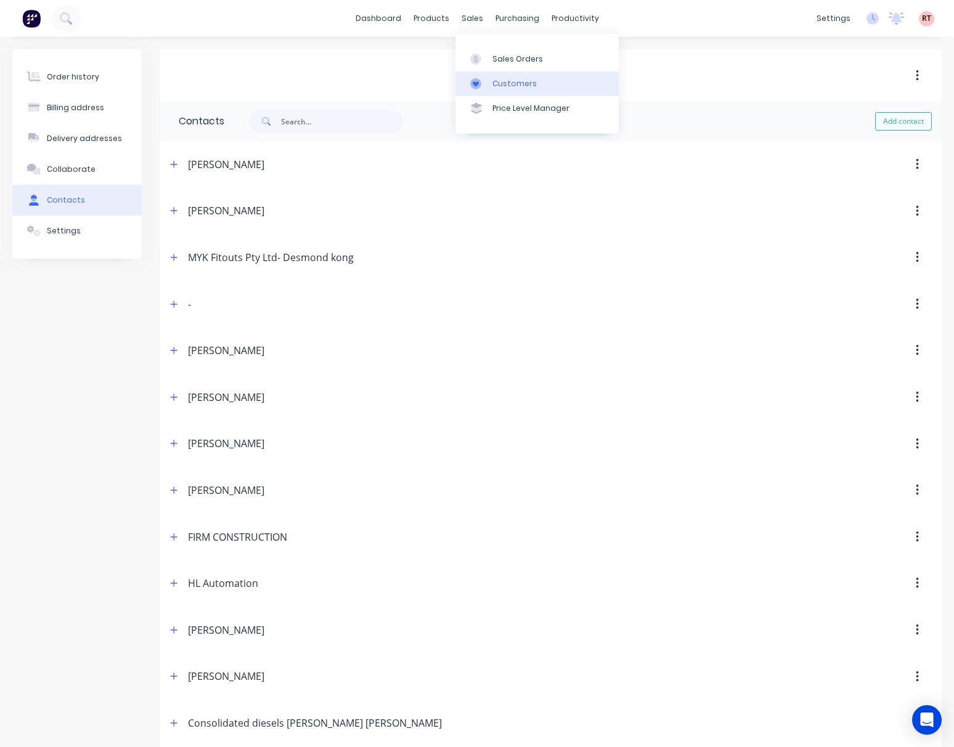
click at [525, 78] on div "Customers" at bounding box center [514, 83] width 44 height 11
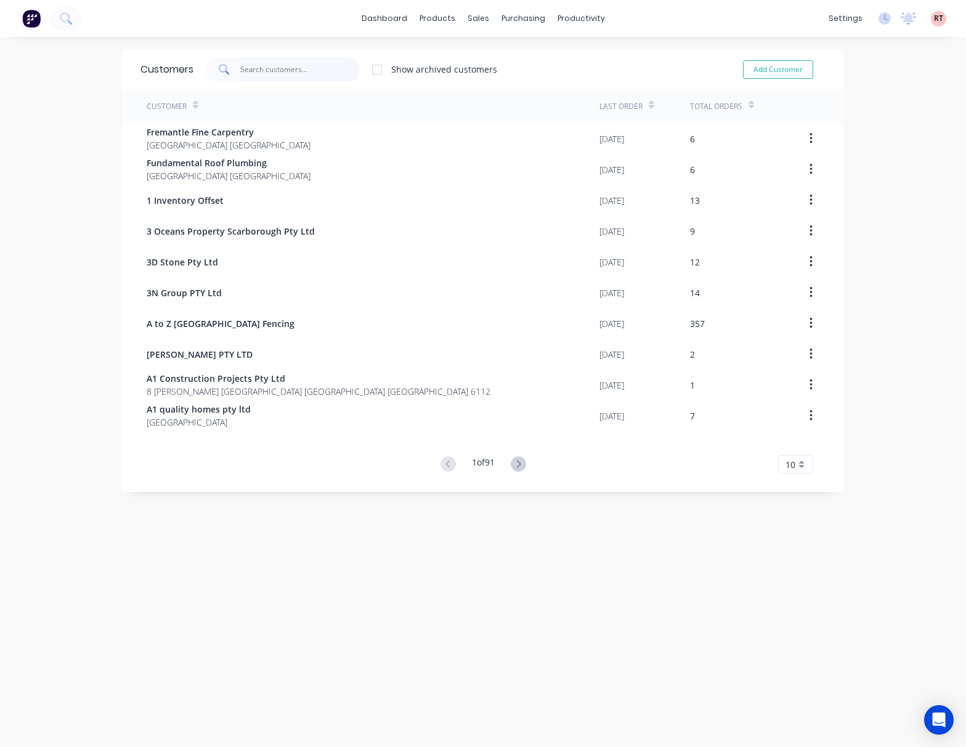
click at [259, 74] on input "text" at bounding box center [300, 69] width 120 height 25
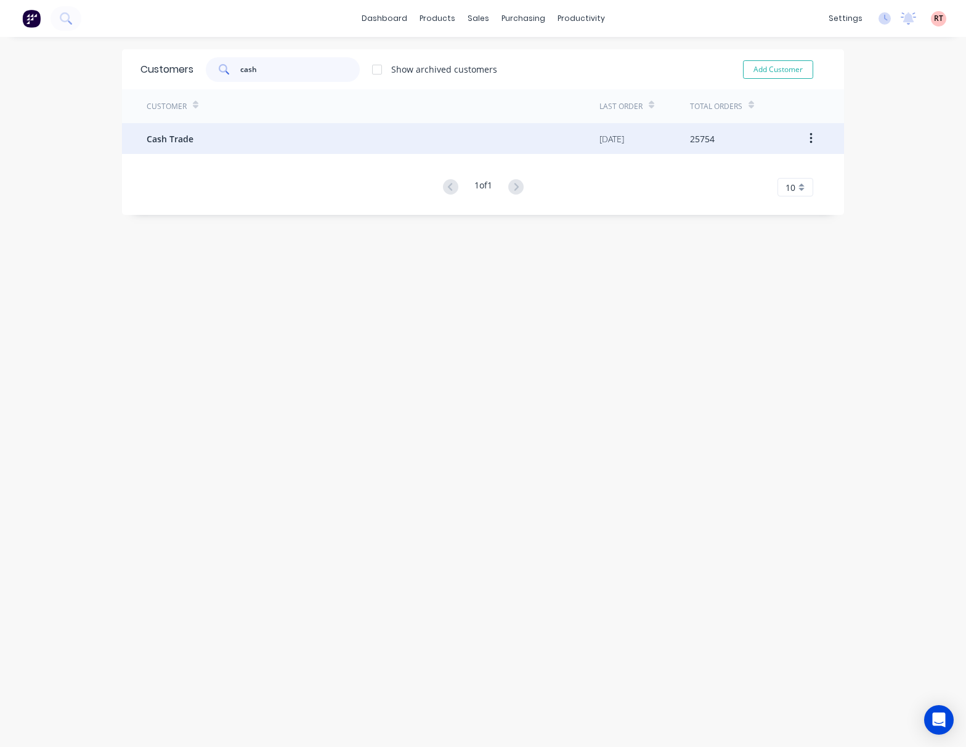
type input "cash"
click at [296, 140] on div "Cash Trade" at bounding box center [373, 138] width 453 height 31
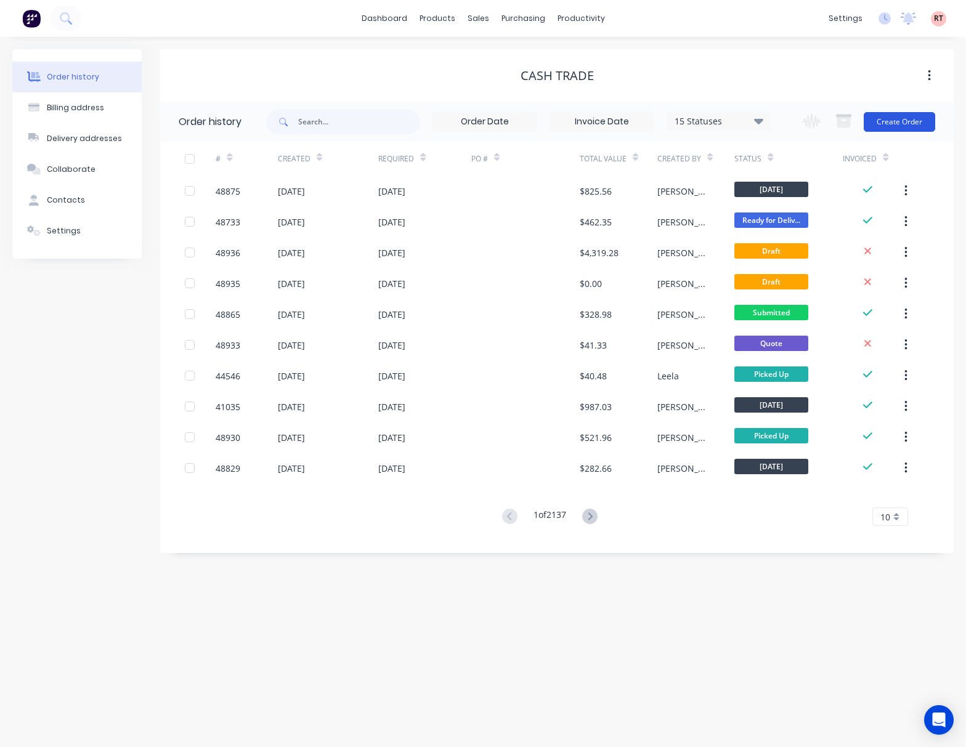
click at [904, 121] on button "Create Order" at bounding box center [899, 122] width 71 height 20
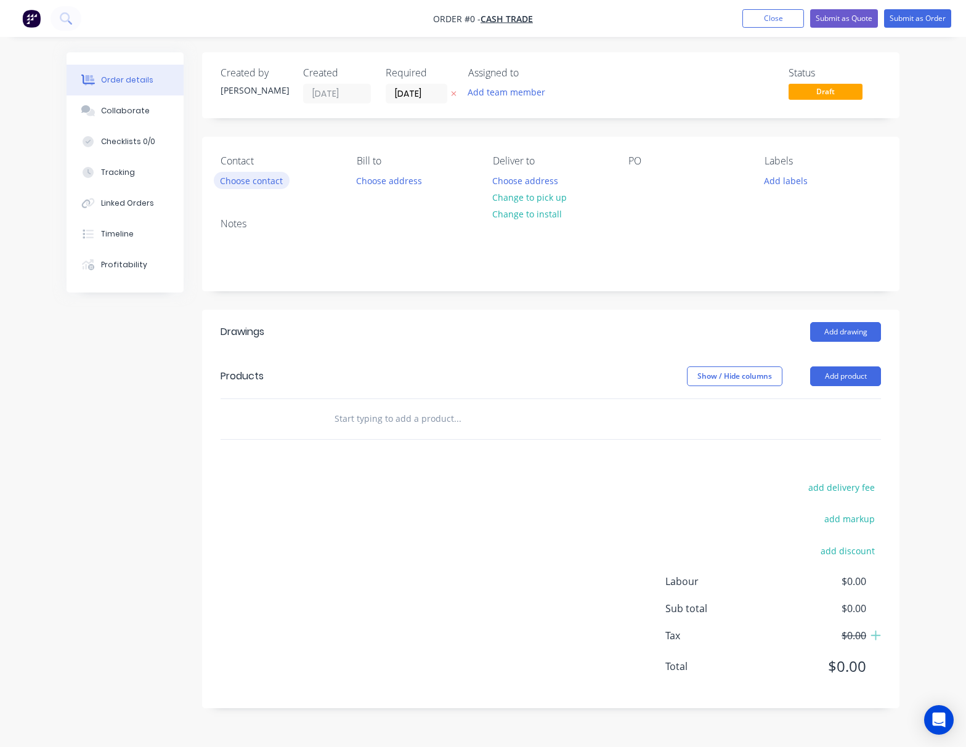
click at [240, 176] on button "Choose contact" at bounding box center [252, 180] width 76 height 17
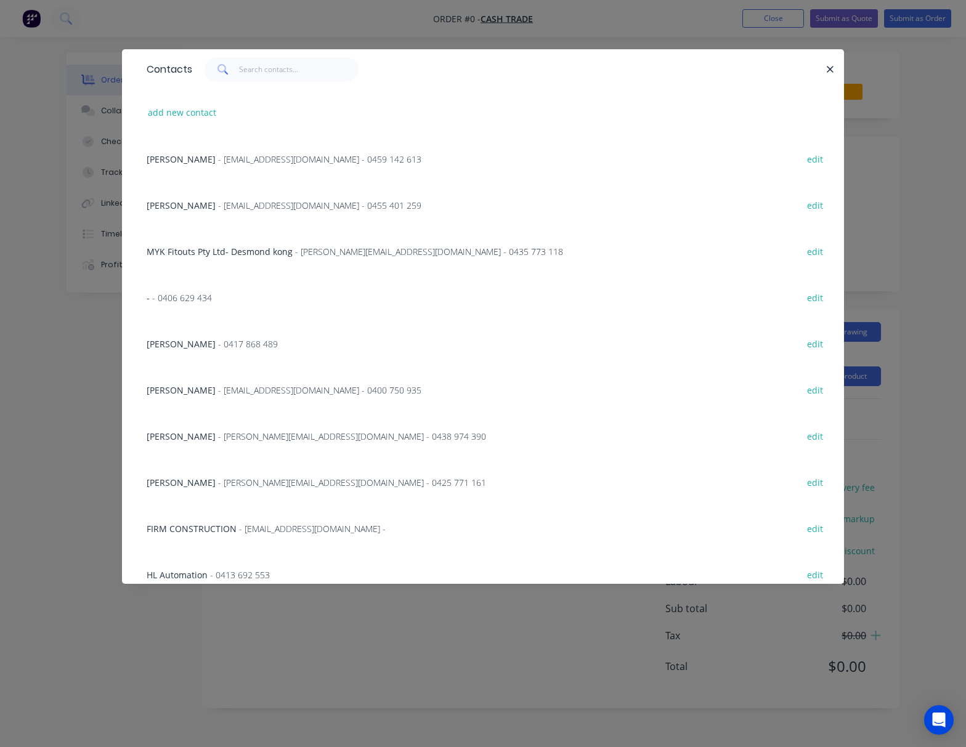
click at [319, 20] on div "Contacts add new contact Adrain - amcshedswa@gmail.com - 0459 142 613 edit Mich…" at bounding box center [483, 373] width 966 height 747
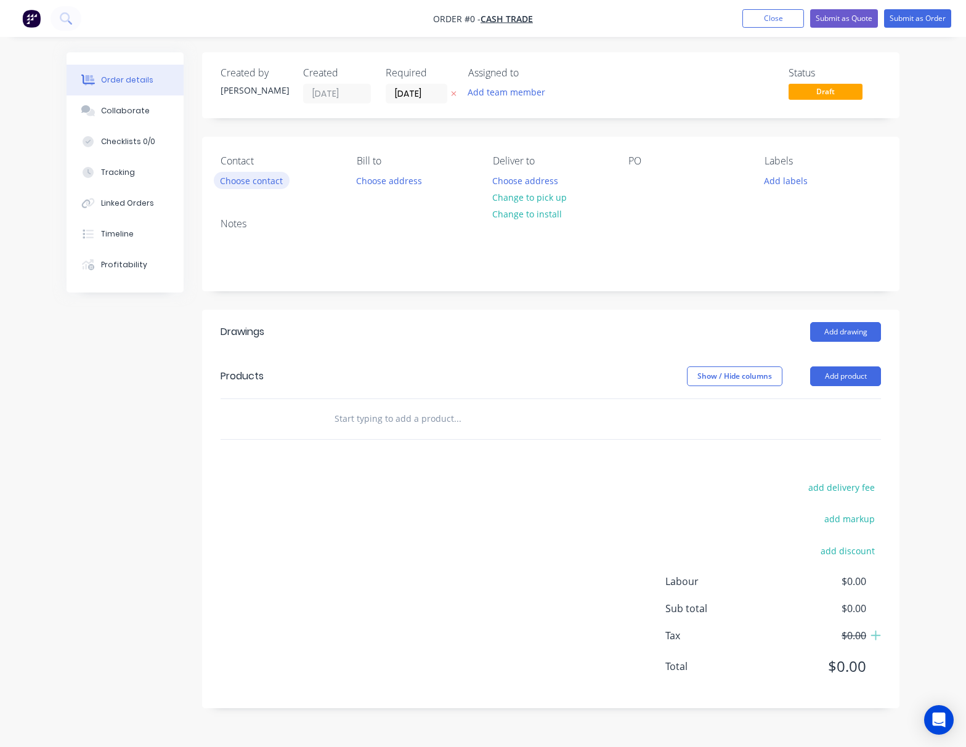
click at [238, 184] on button "Choose contact" at bounding box center [252, 180] width 76 height 17
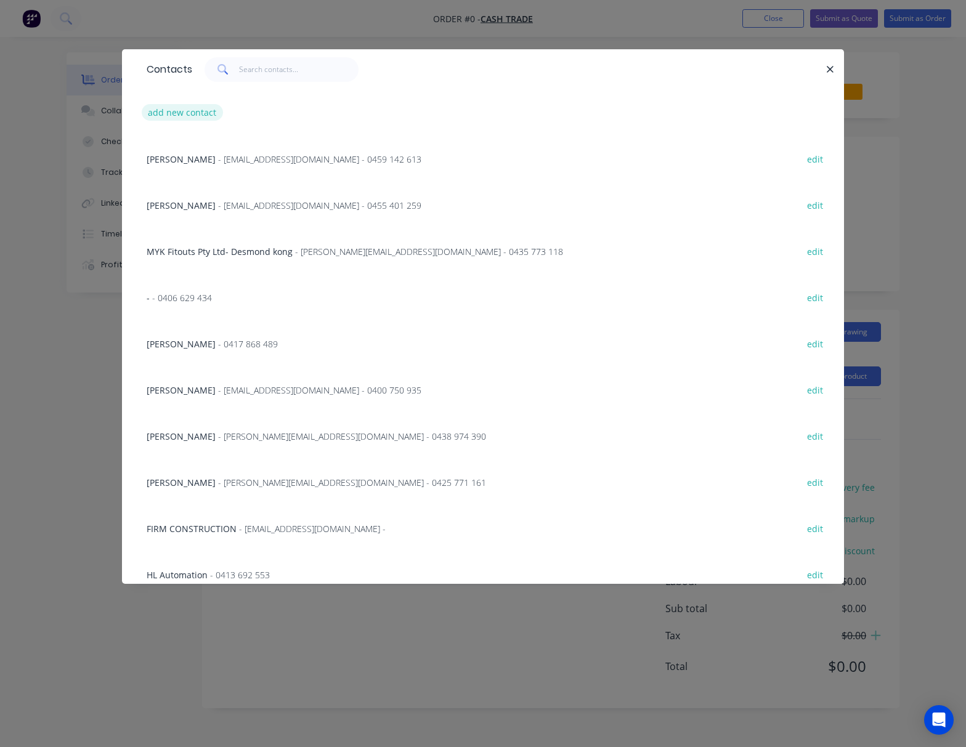
click at [169, 107] on button "add new contact" at bounding box center [182, 112] width 81 height 17
select select "AU"
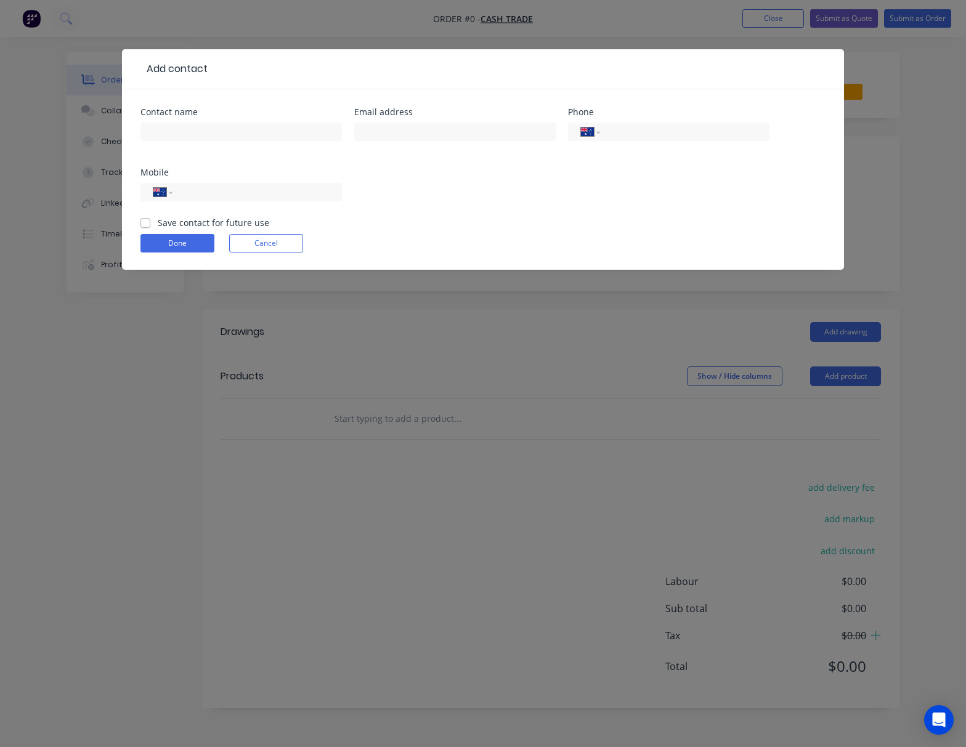
click at [181, 121] on div at bounding box center [240, 138] width 201 height 36
click at [171, 139] on input "text" at bounding box center [240, 132] width 201 height 18
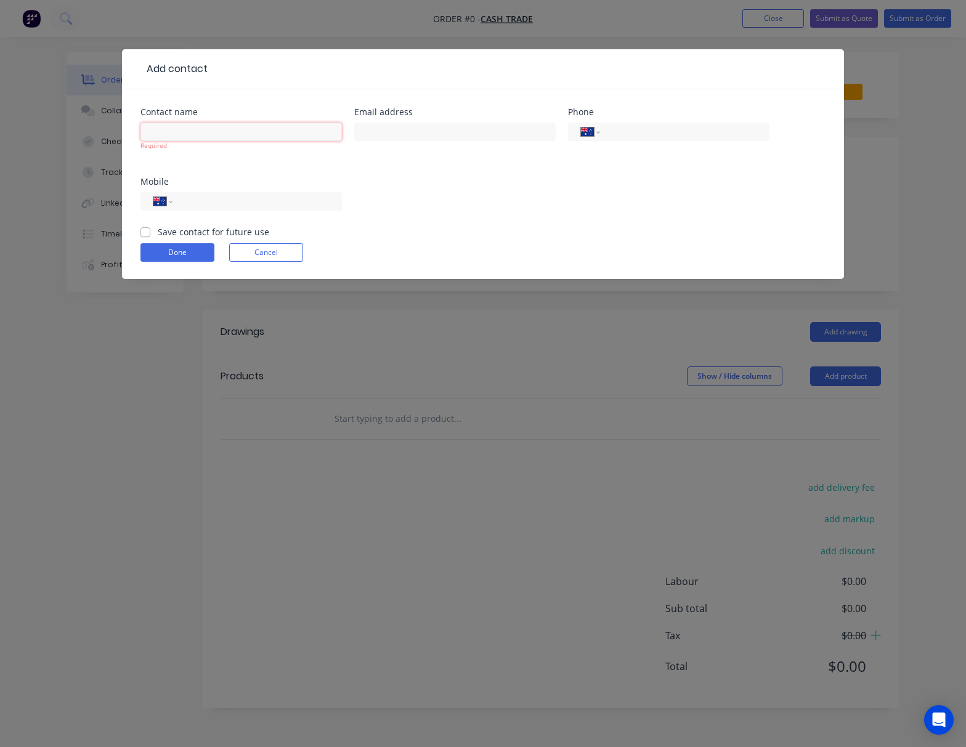
click at [176, 126] on input "text" at bounding box center [240, 132] width 201 height 18
paste input "Robert Rose"
type input "Robert Rose"
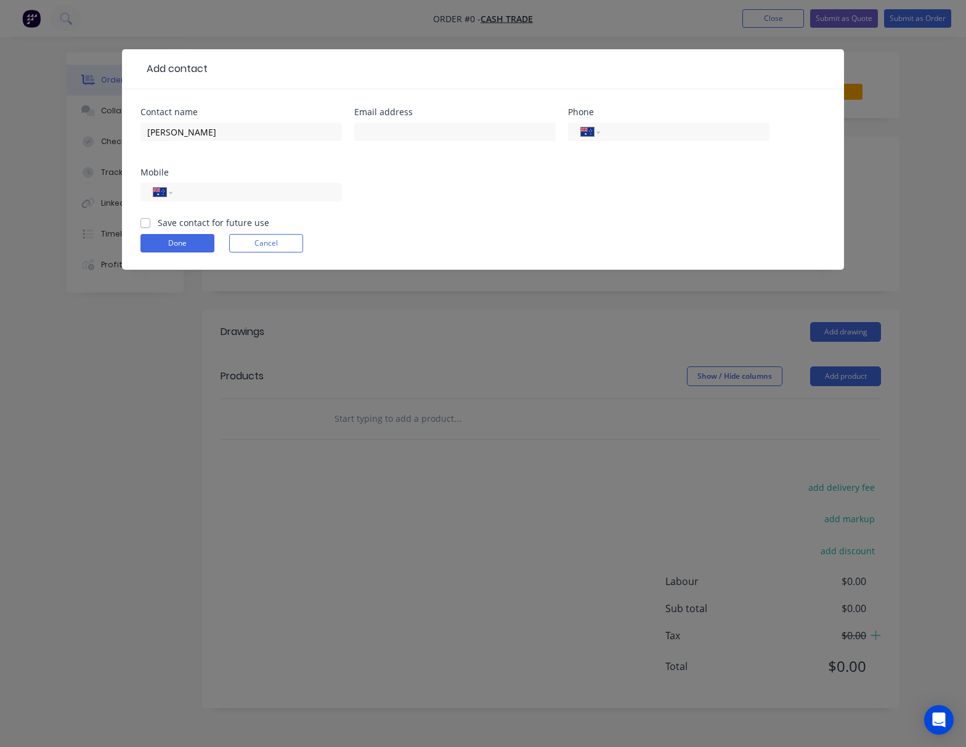
drag, startPoint x: 513, startPoint y: 178, endPoint x: 498, endPoint y: 186, distance: 17.4
click at [513, 179] on div "Contact name Robert Rose Email address Phone International Afghanistan Åland Is…" at bounding box center [482, 162] width 685 height 108
click at [427, 134] on input "text" at bounding box center [454, 132] width 201 height 18
click at [397, 136] on input "text" at bounding box center [454, 132] width 201 height 18
type input "V"
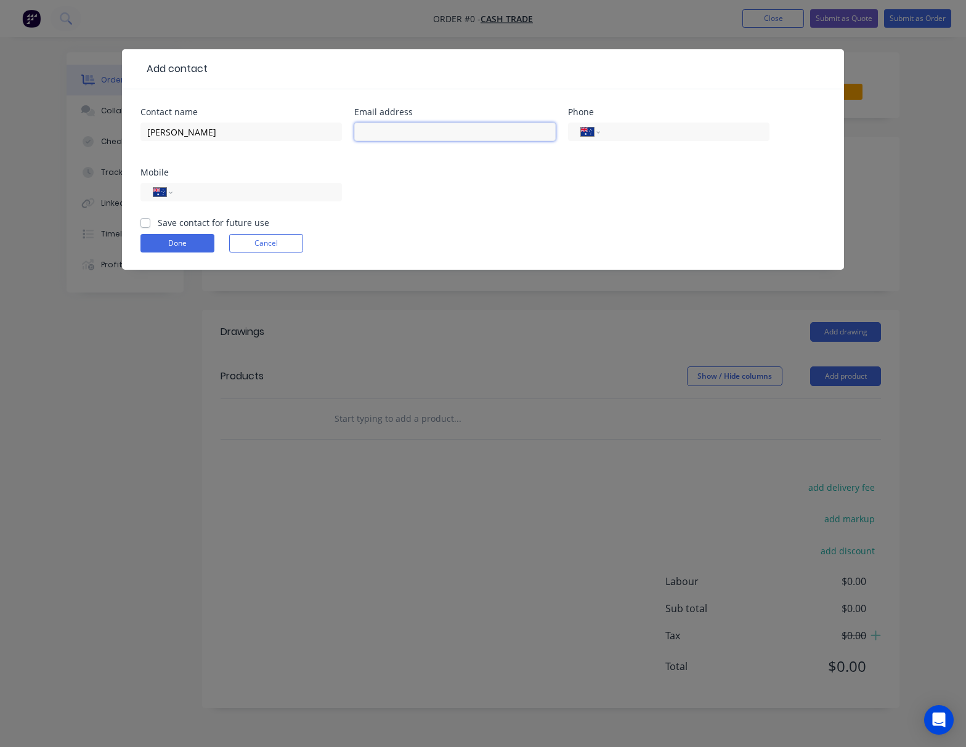
paste input "bob9398@gmail.com"
type input "bob9398@gmail.com"
click at [437, 200] on div "Contact name Robert Rose Email address bob9398@gmail.com Phone International Af…" at bounding box center [482, 162] width 685 height 108
click at [206, 184] on div "International Afghanistan Åland Islands Albania Algeria American Samoa Andorra …" at bounding box center [240, 192] width 201 height 18
click at [206, 190] on input "tel" at bounding box center [255, 192] width 148 height 14
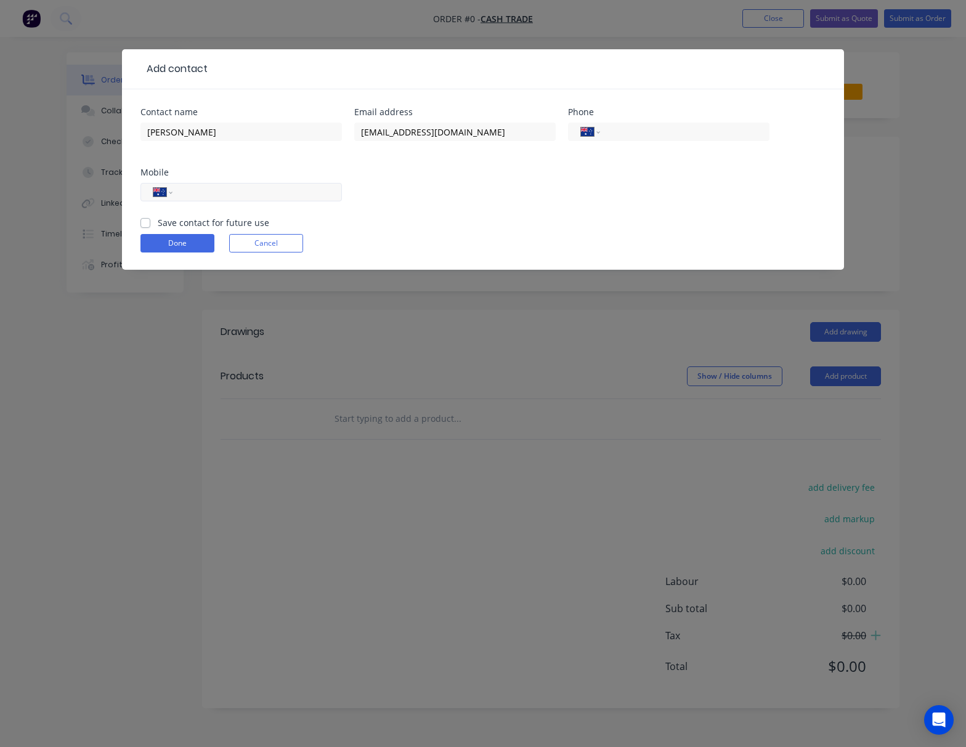
click at [206, 190] on input "tel" at bounding box center [255, 192] width 148 height 14
click at [186, 239] on button "Done" at bounding box center [177, 243] width 74 height 18
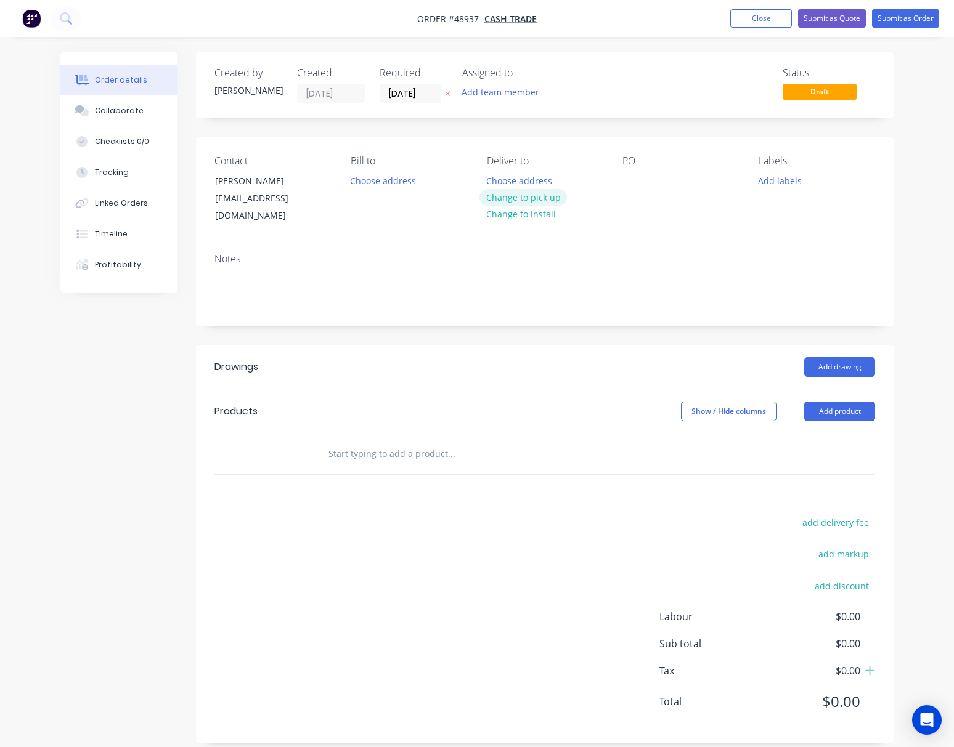
click at [548, 197] on button "Change to pick up" at bounding box center [522, 197] width 87 height 17
click at [843, 402] on button "Add product" at bounding box center [839, 412] width 71 height 20
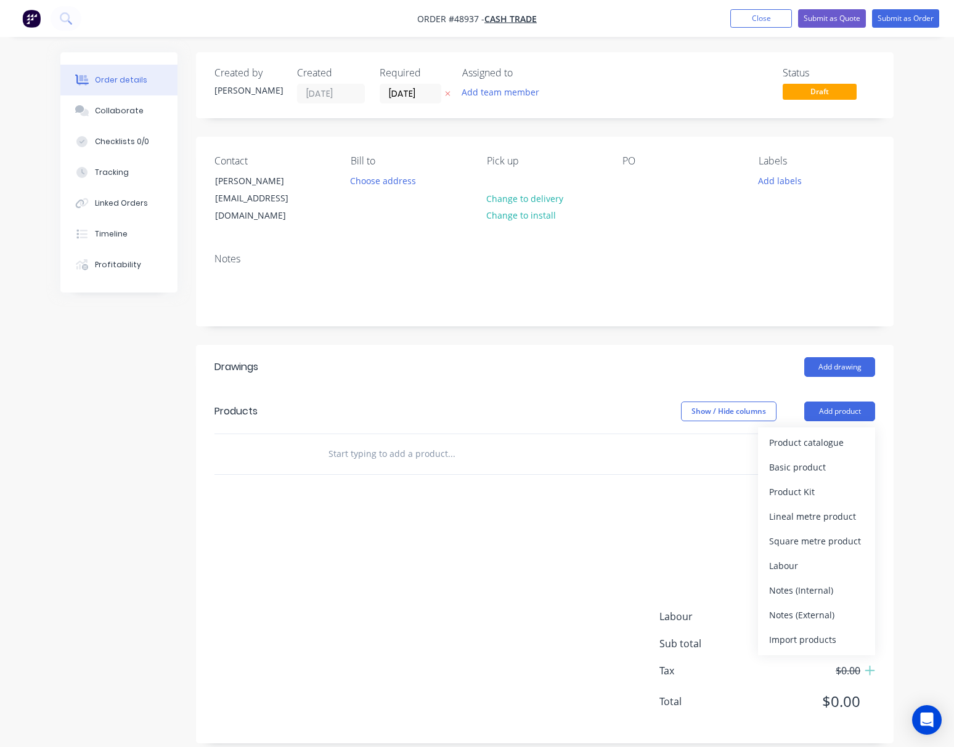
click at [829, 428] on div "Product catalogue Basic product Product Kit Lineal metre product Square metre p…" at bounding box center [816, 542] width 117 height 228
click at [824, 434] on div "Product catalogue" at bounding box center [816, 443] width 95 height 18
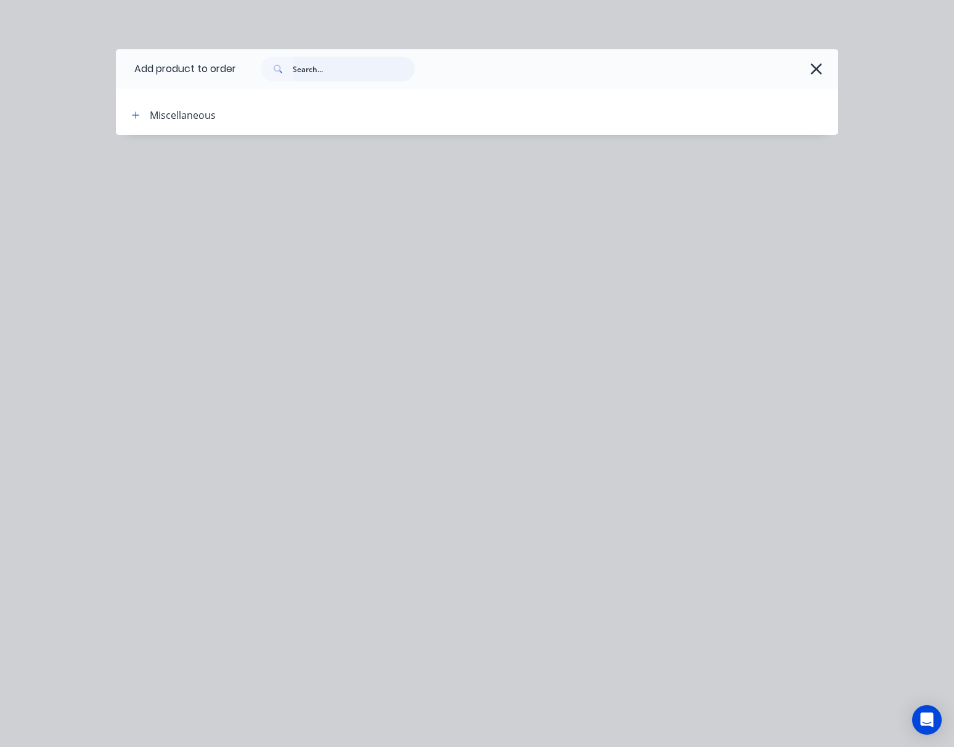
click at [304, 70] on input "text" at bounding box center [354, 69] width 122 height 25
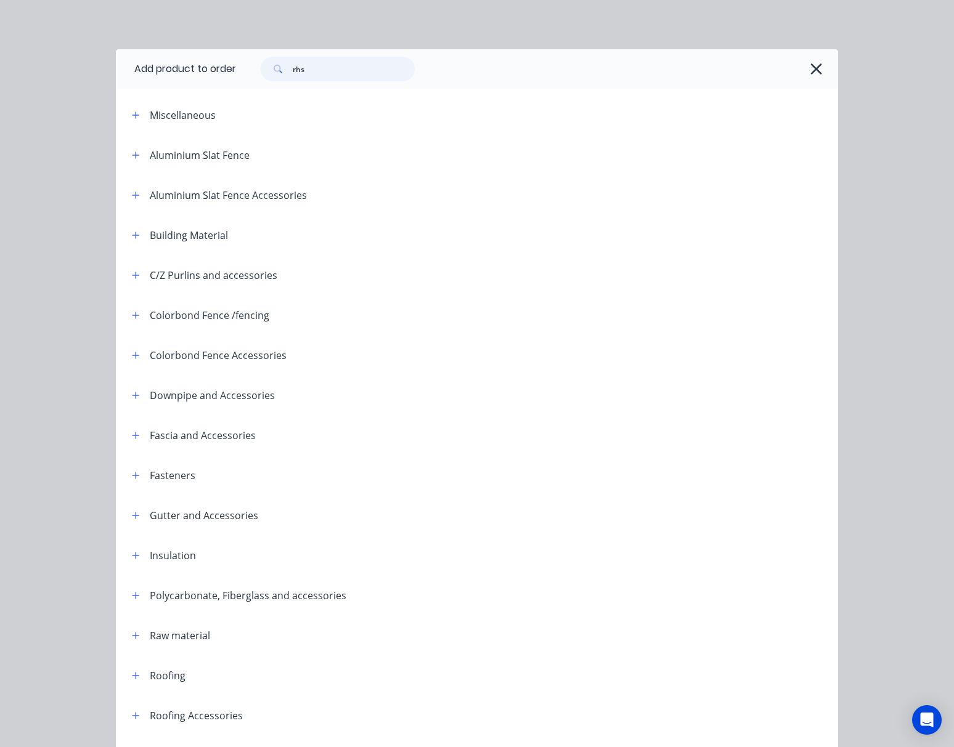
type input "rhs"
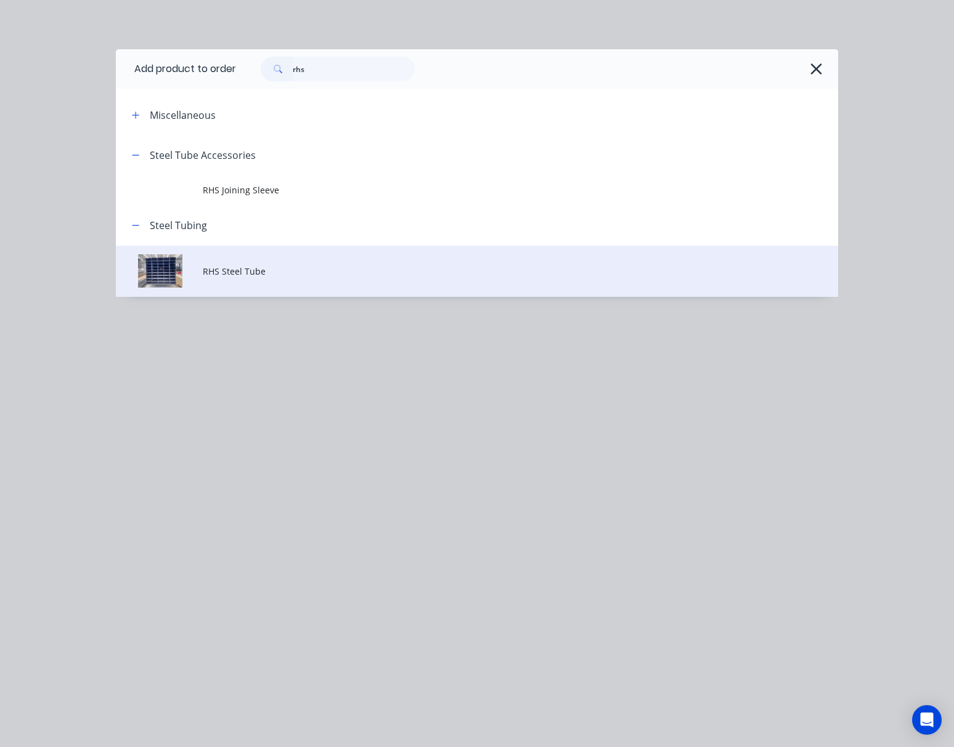
click at [353, 267] on span "RHS Steel Tube" at bounding box center [457, 271] width 508 height 13
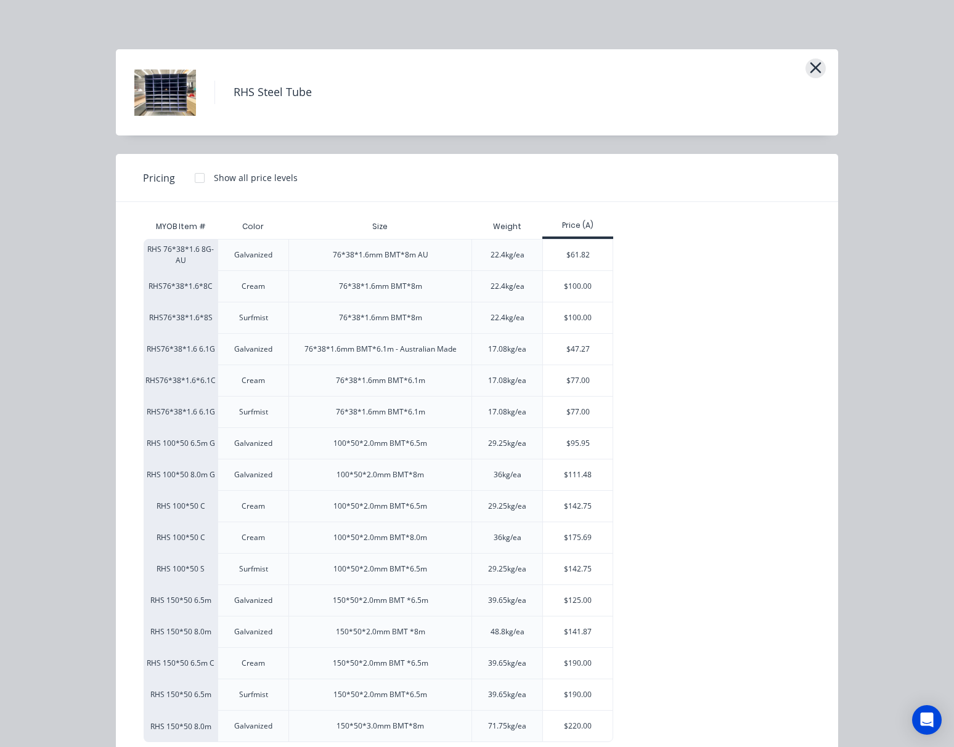
click at [810, 69] on icon "button" at bounding box center [815, 67] width 11 height 11
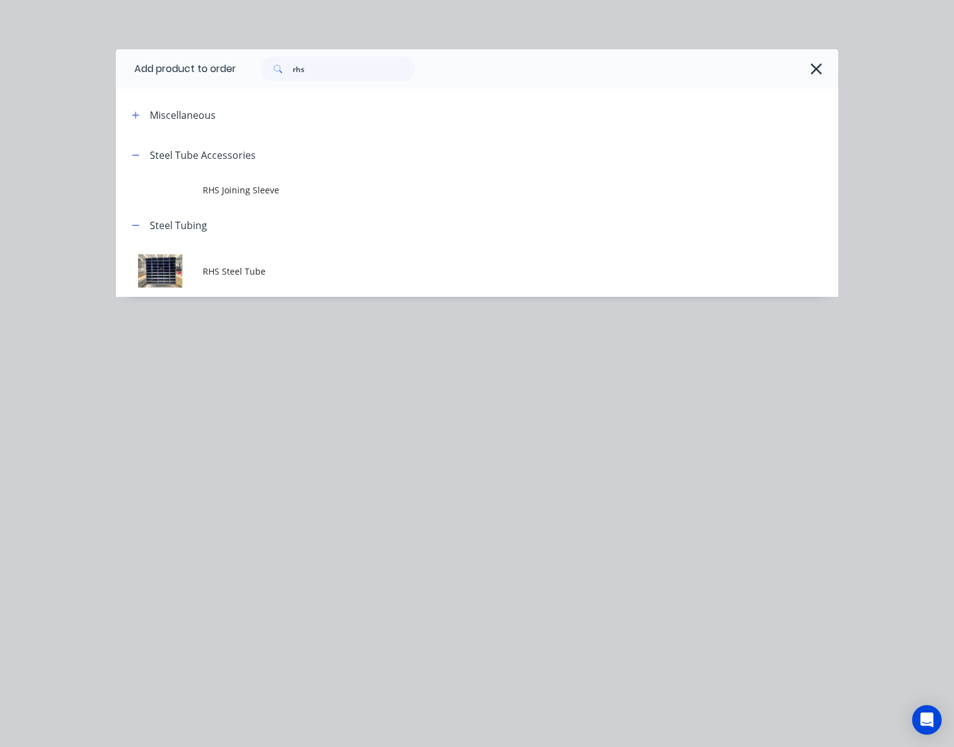
drag, startPoint x: 307, startPoint y: 81, endPoint x: 309, endPoint y: 67, distance: 14.9
click at [296, 73] on div "rhs" at bounding box center [537, 68] width 602 height 39
drag, startPoint x: 286, startPoint y: 65, endPoint x: 25, endPoint y: 105, distance: 264.8
click at [25, 105] on div "Add product to order rhs Miscellaneous Steel Tube Accessories RHS Joining Sleev…" at bounding box center [477, 373] width 954 height 747
type input "tube"
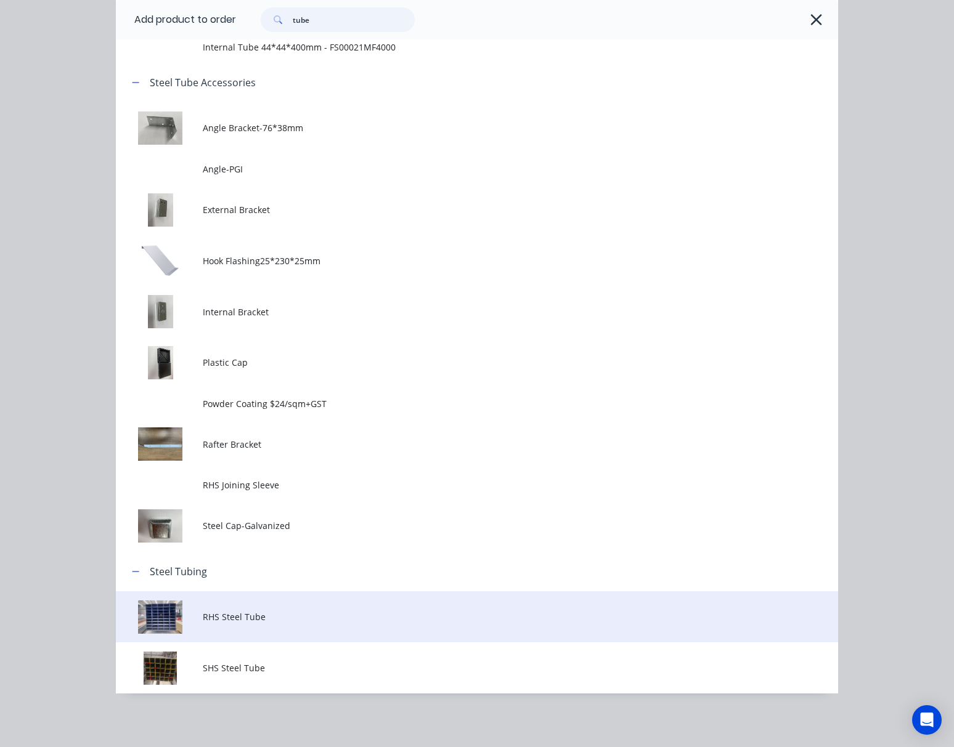
scroll to position [20, 0]
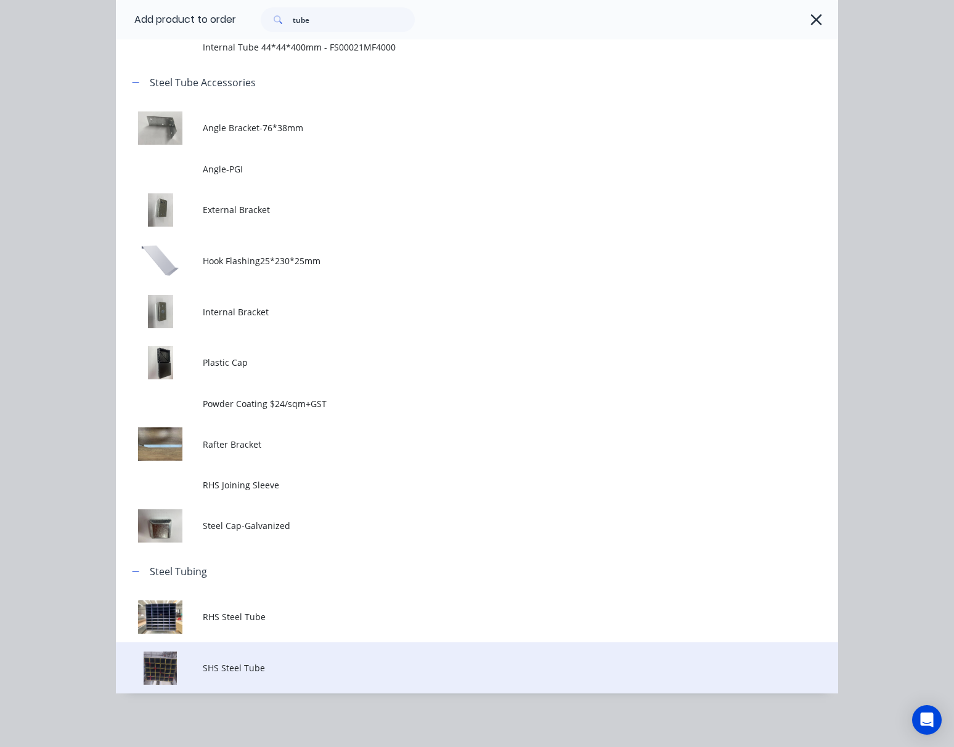
click at [254, 665] on span "SHS Steel Tube" at bounding box center [457, 668] width 508 height 13
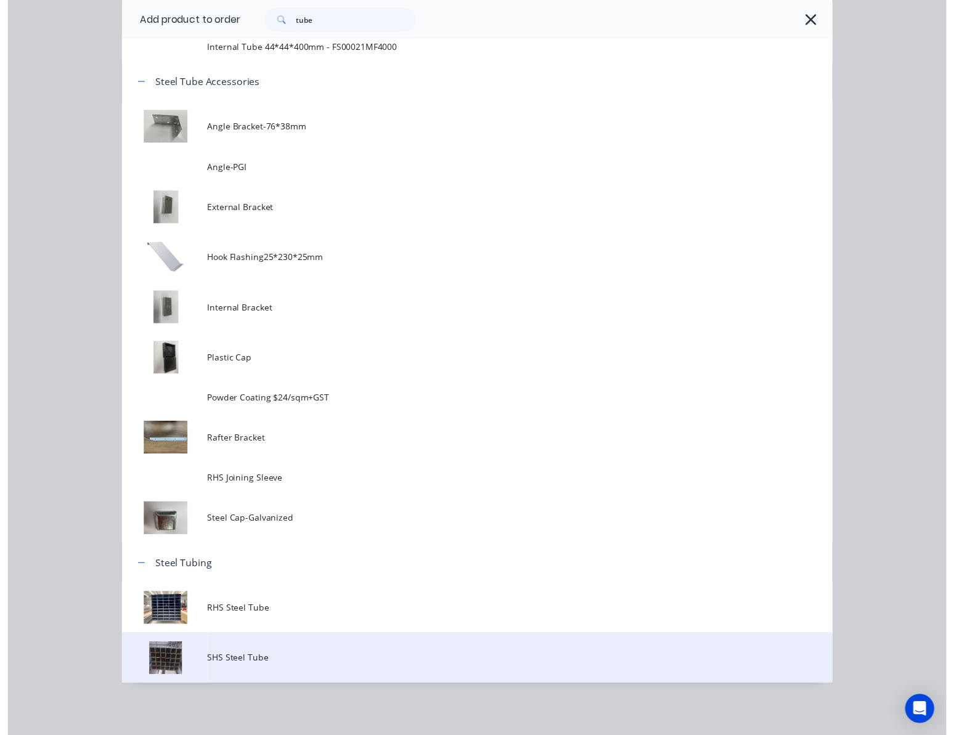
scroll to position [0, 0]
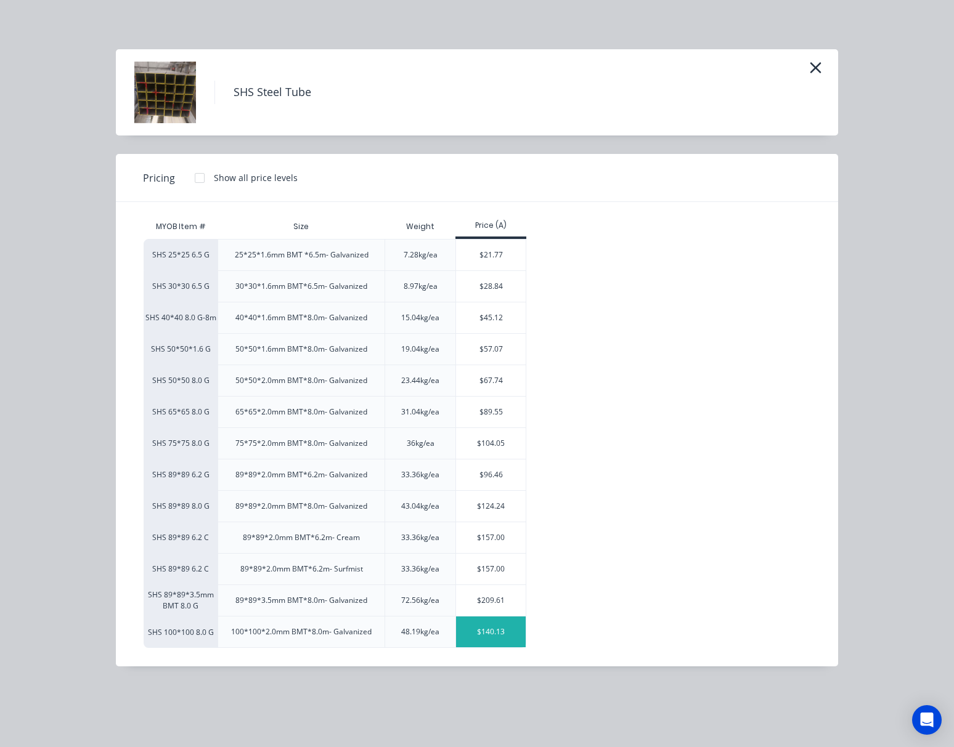
click at [503, 638] on div "$140.13" at bounding box center [491, 632] width 70 height 31
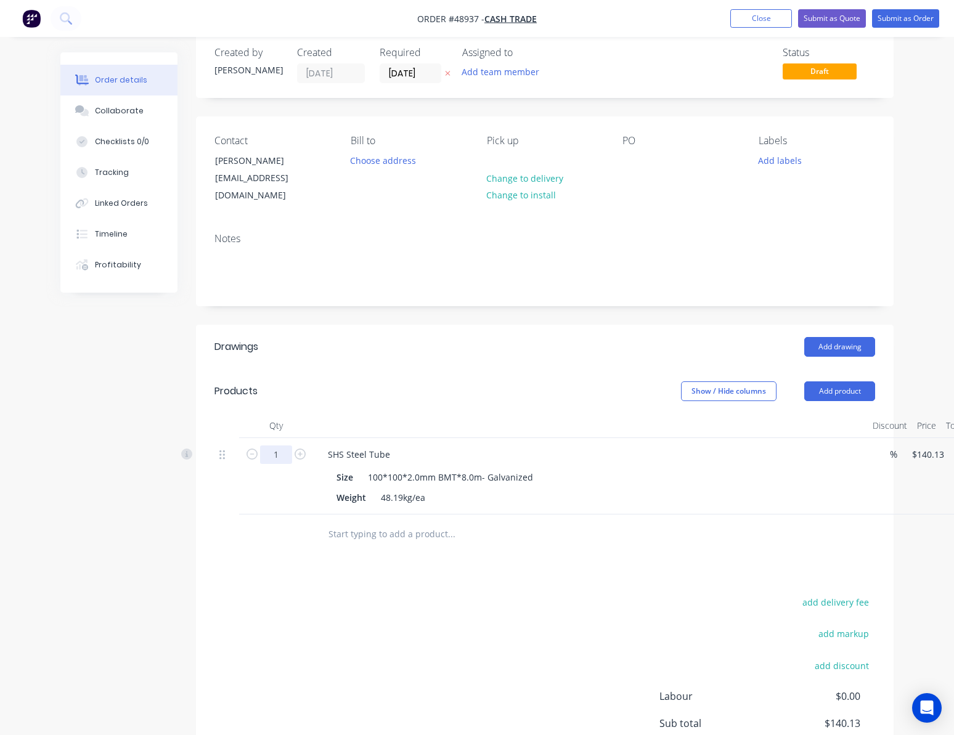
click at [286, 445] on input "1" at bounding box center [276, 454] width 32 height 18
type input "3"
type input "$420.39"
click at [456, 573] on div "Drawings Add drawing Products Show / Hide columns Add product Qty Discount Pric…" at bounding box center [544, 574] width 697 height 498
click at [838, 381] on button "Add product" at bounding box center [839, 391] width 71 height 20
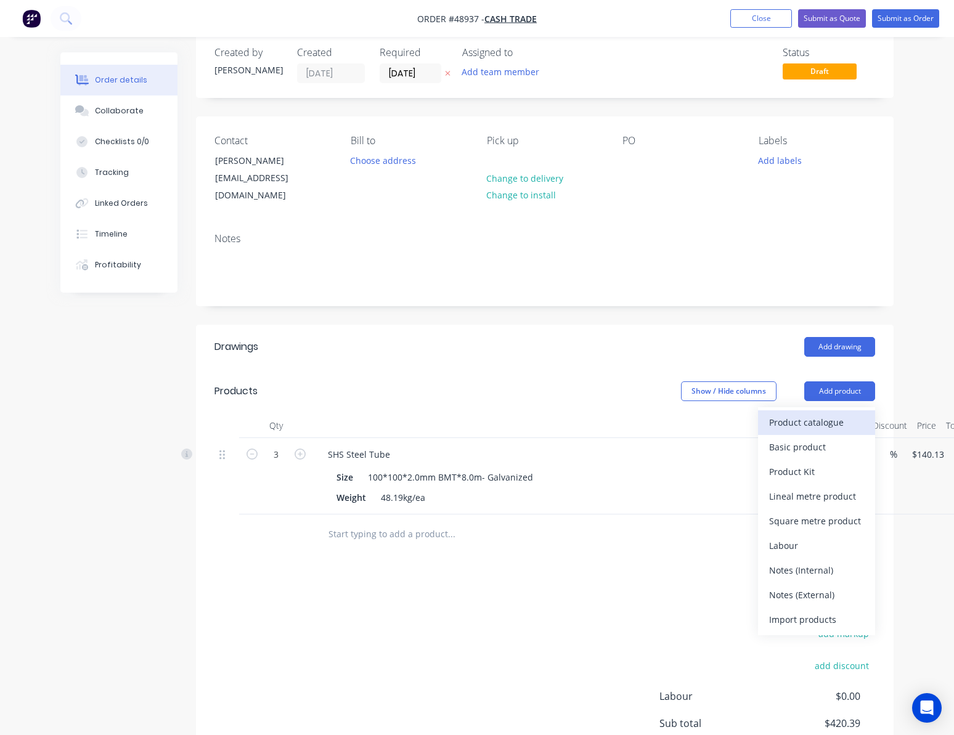
click at [843, 413] on div "Product catalogue" at bounding box center [816, 422] width 95 height 18
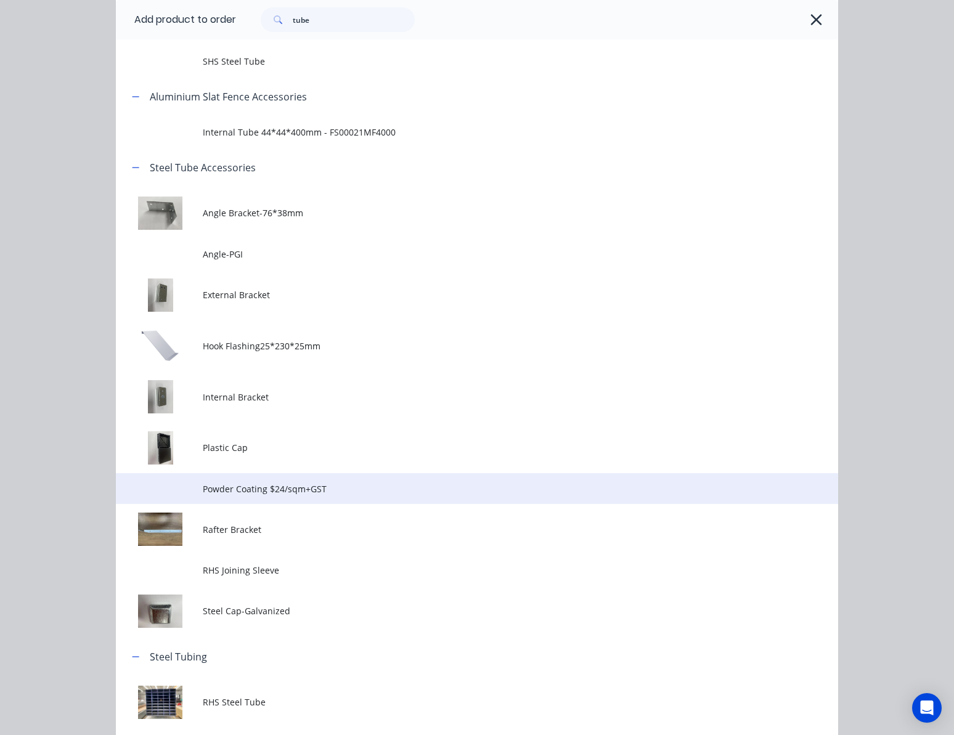
scroll to position [186, 0]
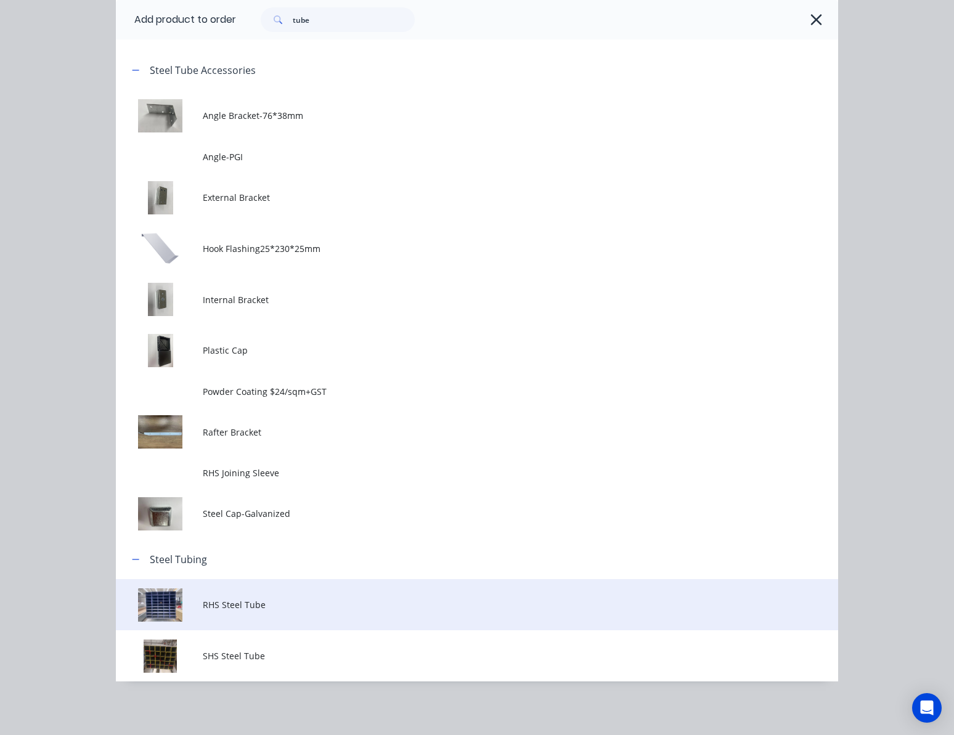
click at [343, 615] on td "RHS Steel Tube" at bounding box center [520, 604] width 635 height 51
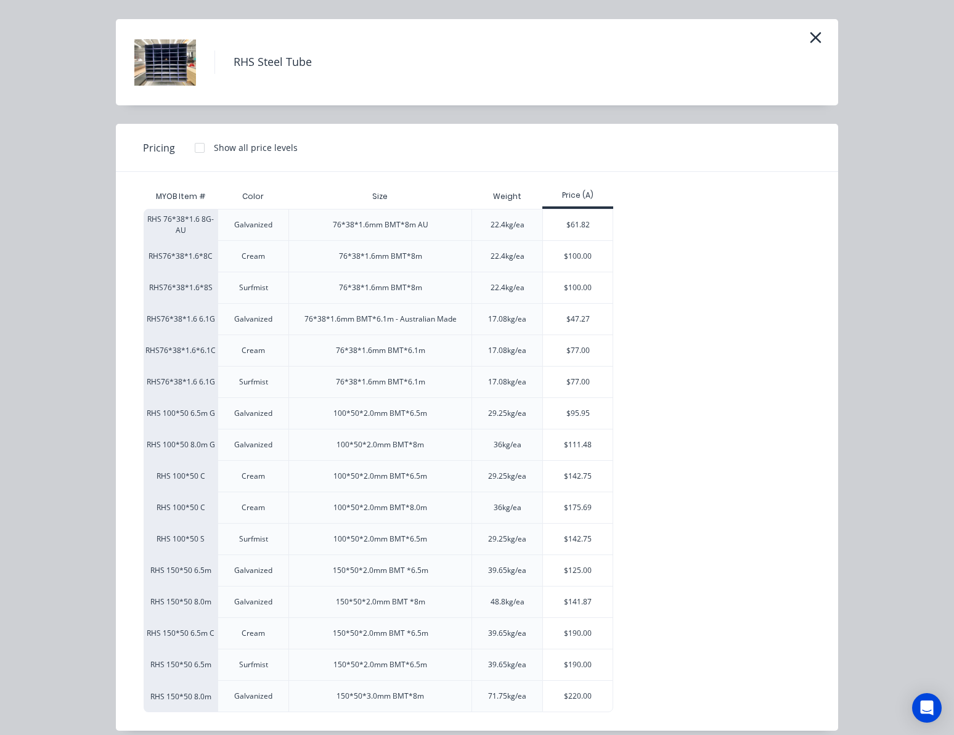
scroll to position [47, 0]
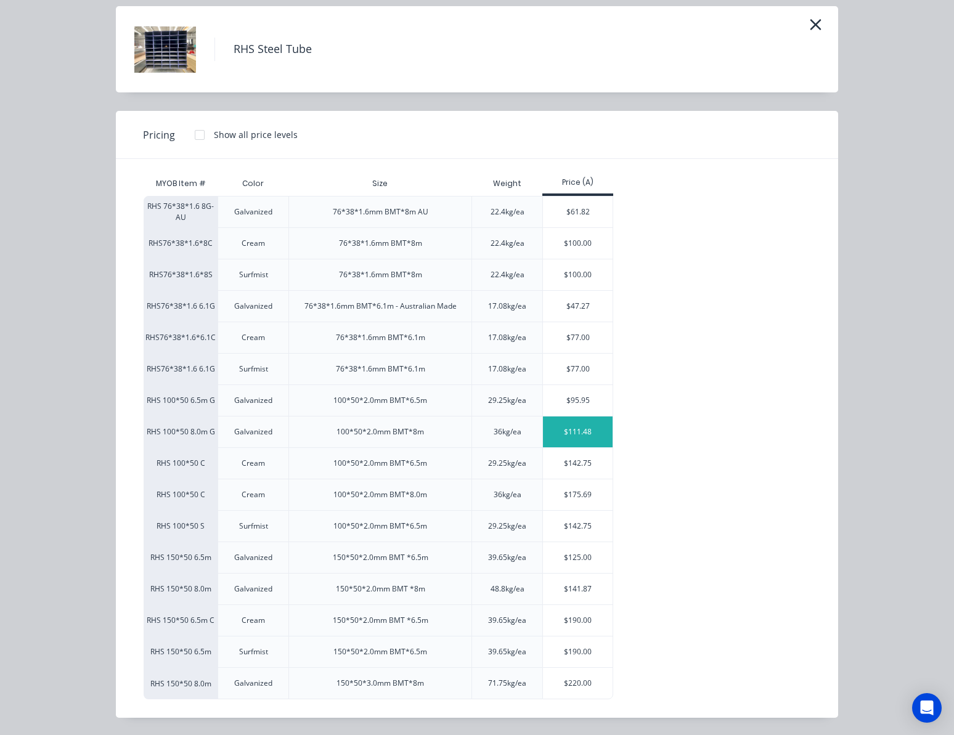
click at [572, 432] on div "$111.48" at bounding box center [578, 431] width 70 height 31
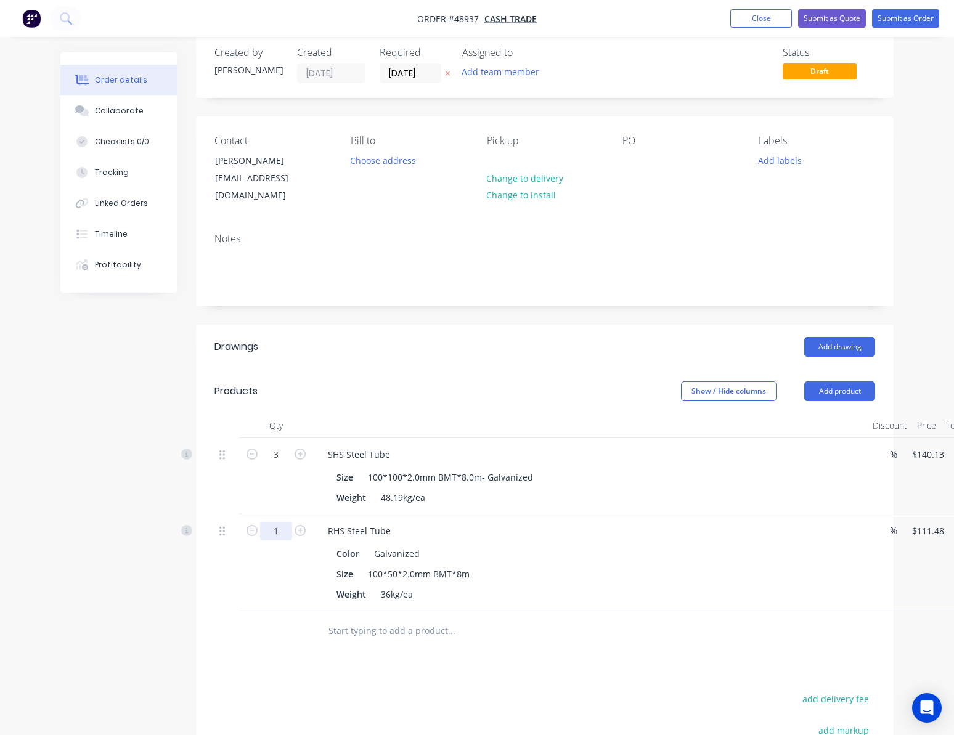
click at [271, 522] on input "1" at bounding box center [276, 531] width 32 height 18
type input "11"
type input "$1,226.28"
click at [220, 590] on div at bounding box center [226, 562] width 25 height 97
drag, startPoint x: 846, startPoint y: 381, endPoint x: 843, endPoint y: 389, distance: 9.2
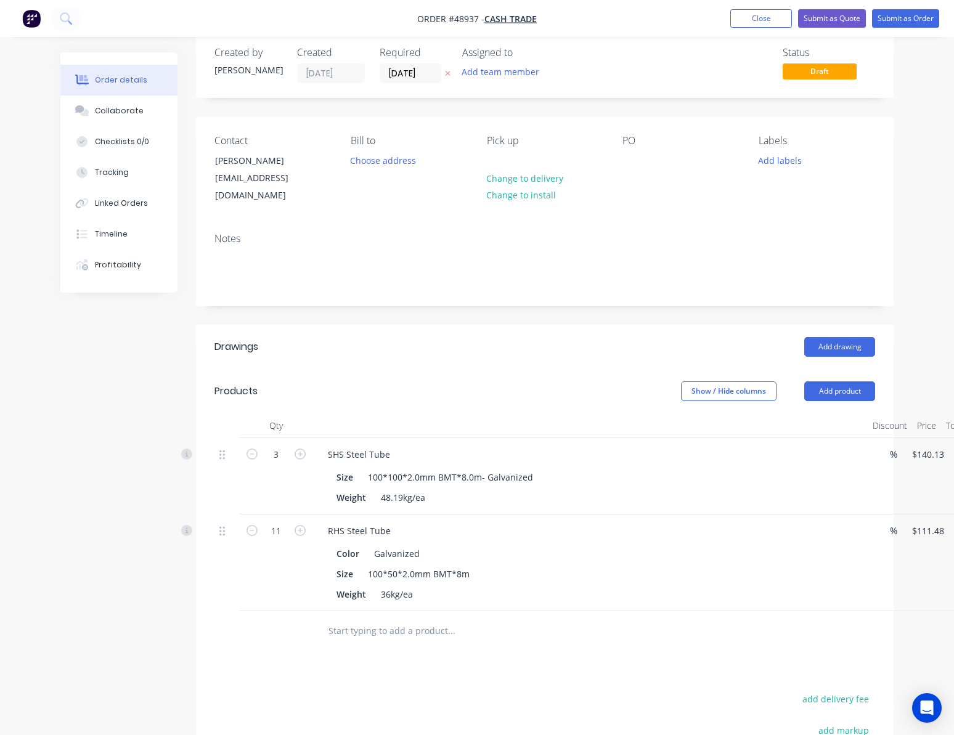
click at [846, 383] on button "Add product" at bounding box center [839, 391] width 71 height 20
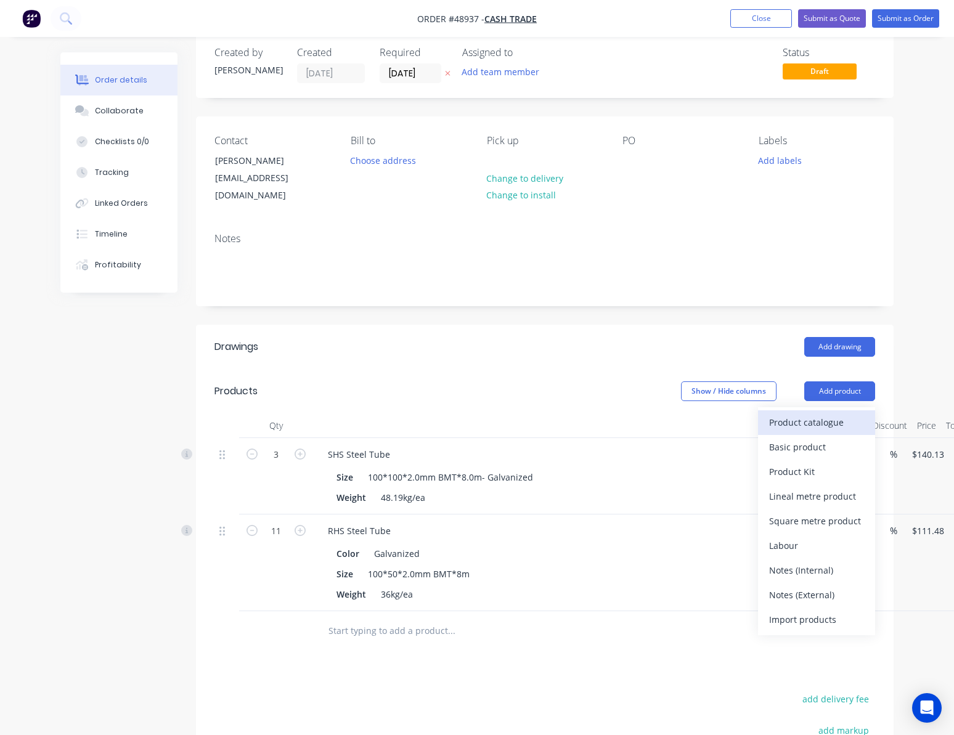
click at [824, 413] on div "Product catalogue" at bounding box center [816, 422] width 95 height 18
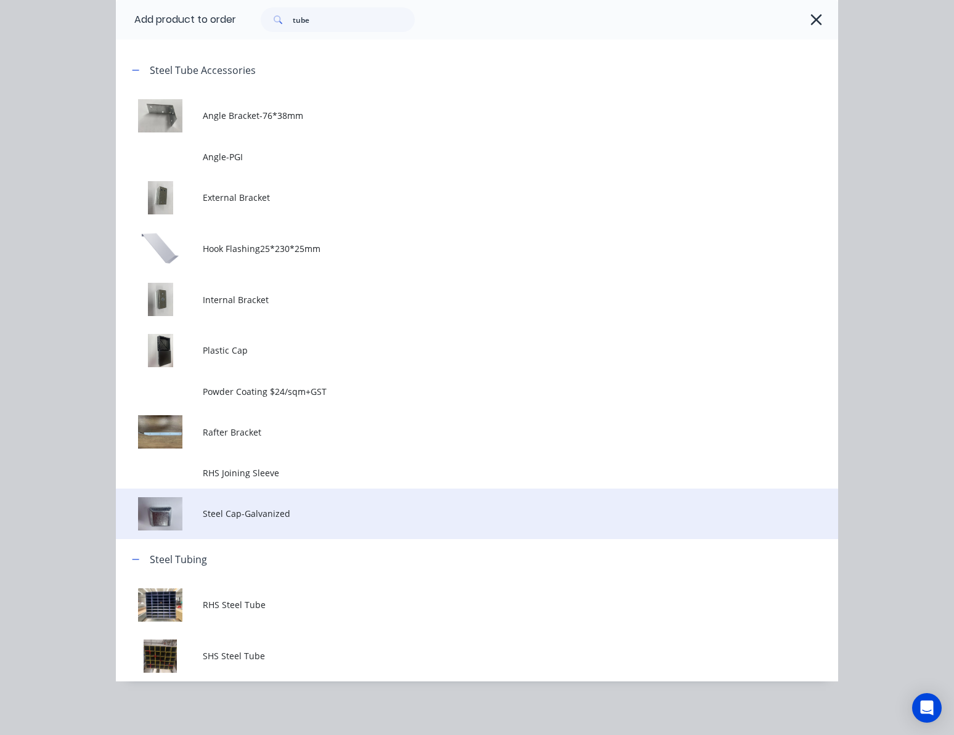
scroll to position [102, 0]
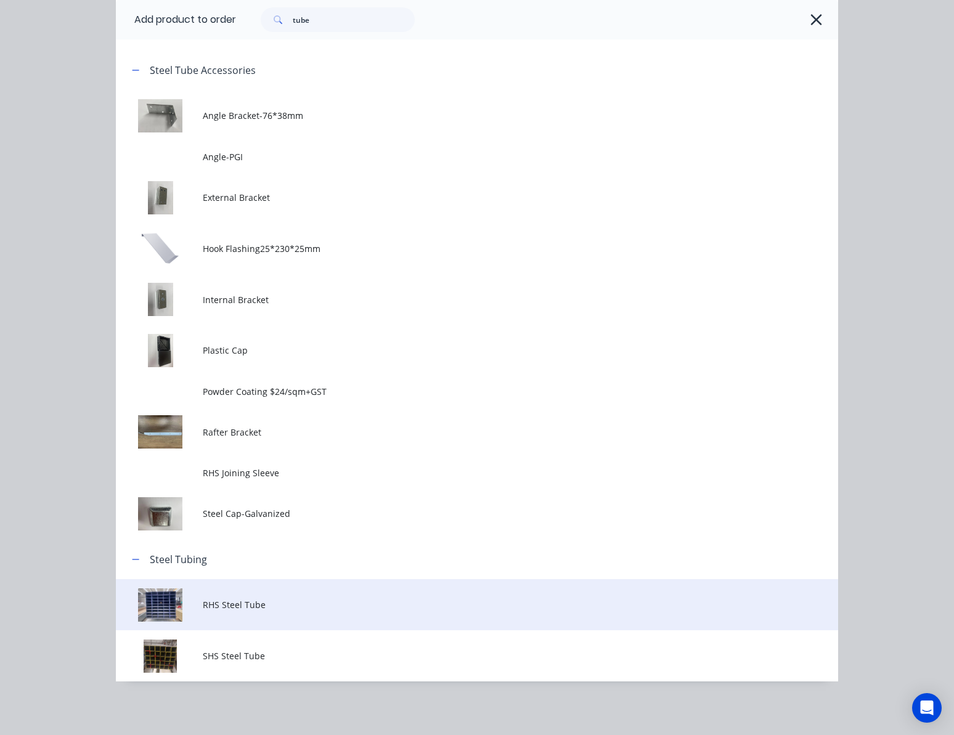
click at [306, 602] on span "RHS Steel Tube" at bounding box center [457, 604] width 508 height 13
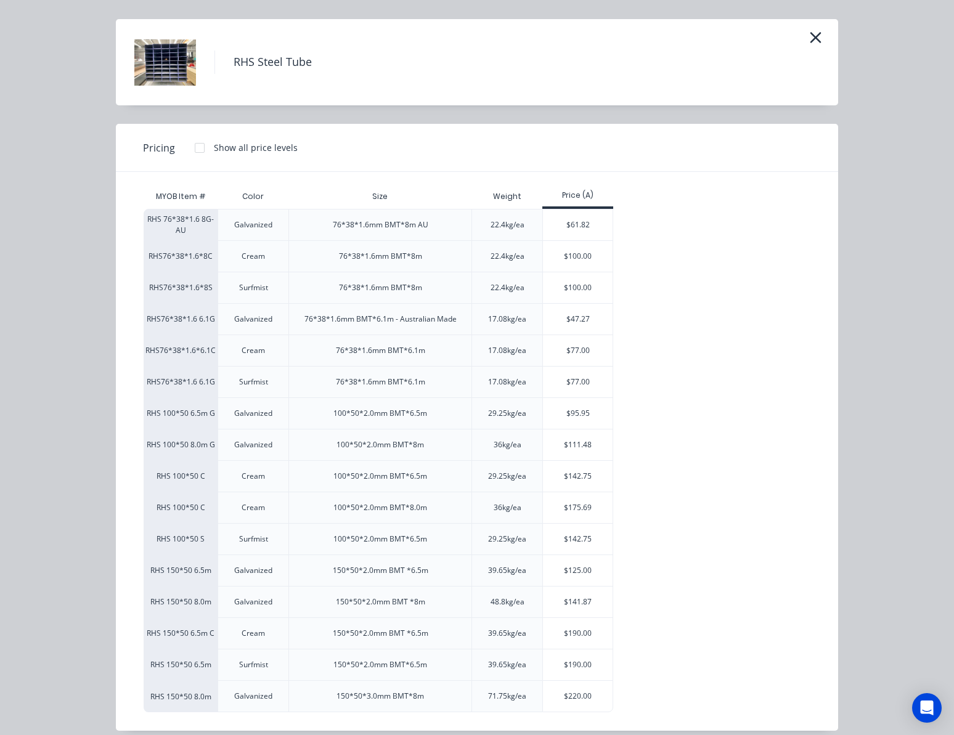
scroll to position [47, 0]
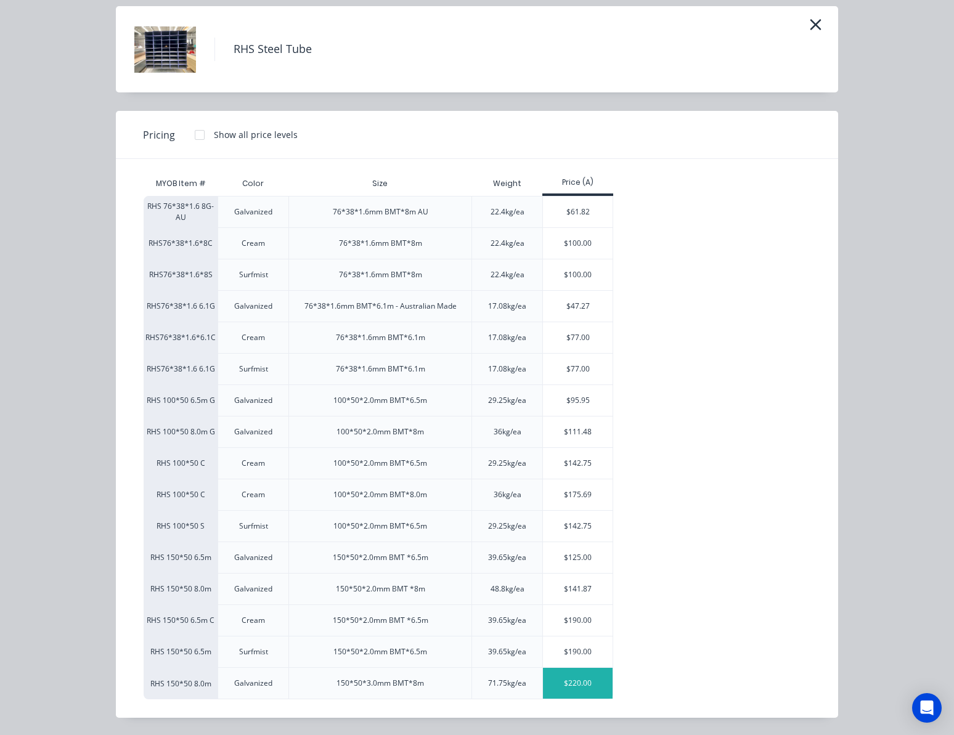
click at [583, 686] on div "$220.00" at bounding box center [578, 683] width 70 height 31
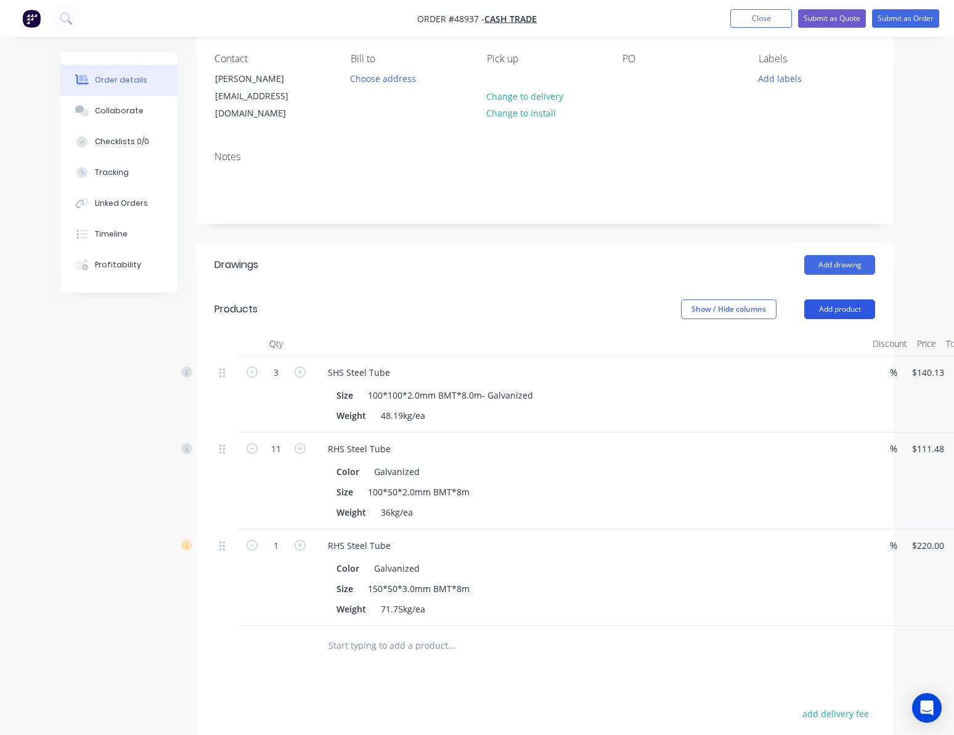
click at [829, 299] on button "Add product" at bounding box center [839, 309] width 71 height 20
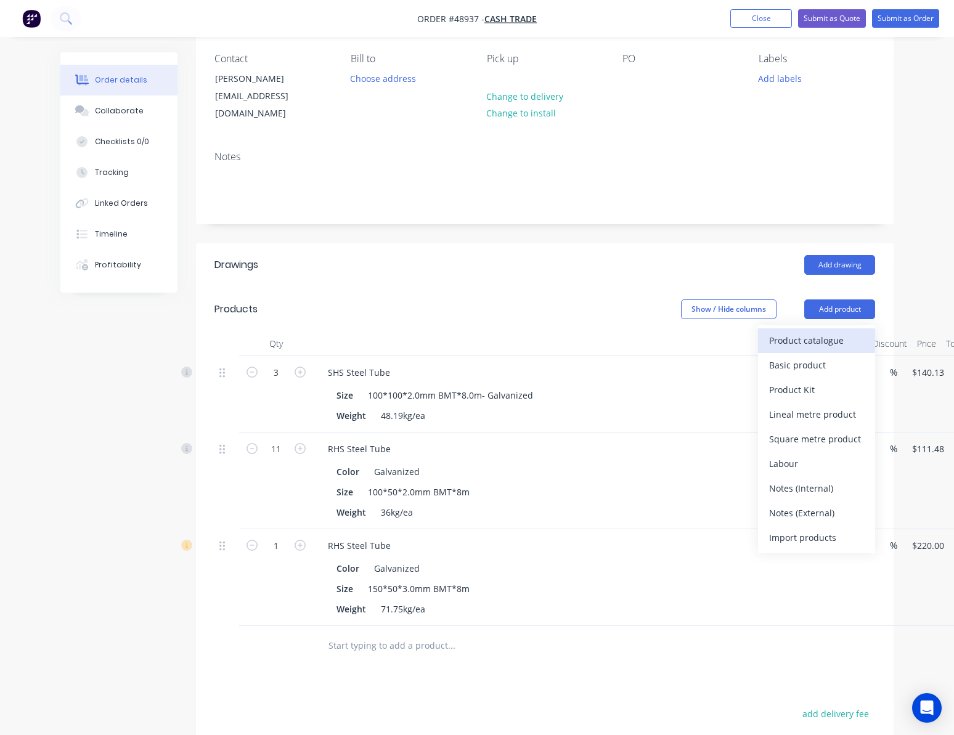
click at [807, 331] on div "Product catalogue" at bounding box center [816, 340] width 95 height 18
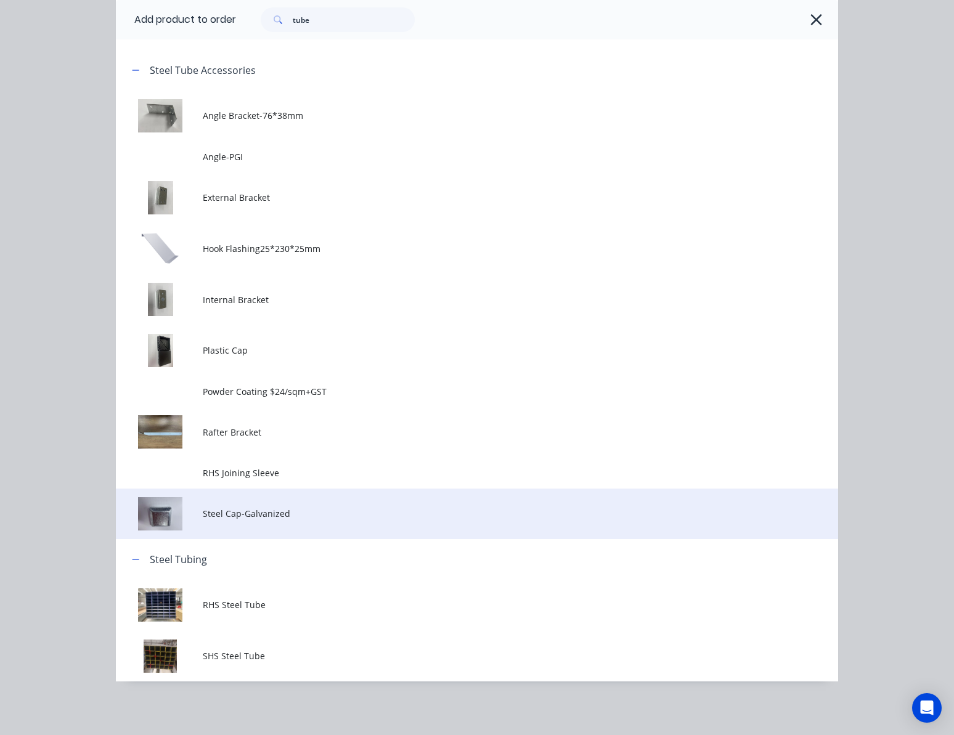
scroll to position [326, 0]
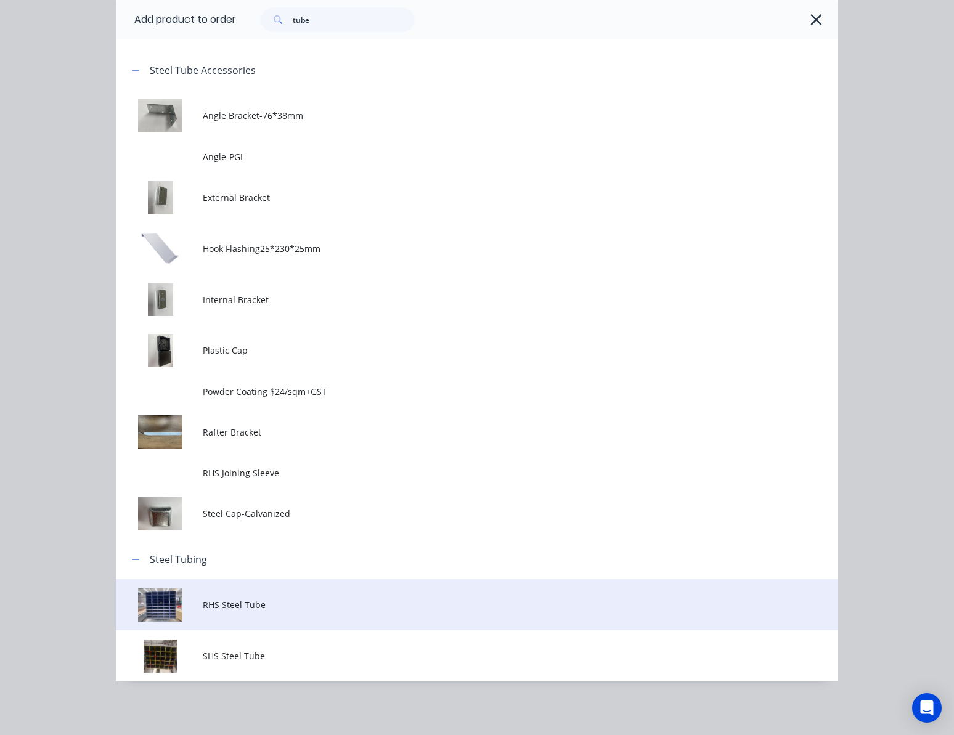
click at [357, 599] on span "RHS Steel Tube" at bounding box center [457, 604] width 508 height 13
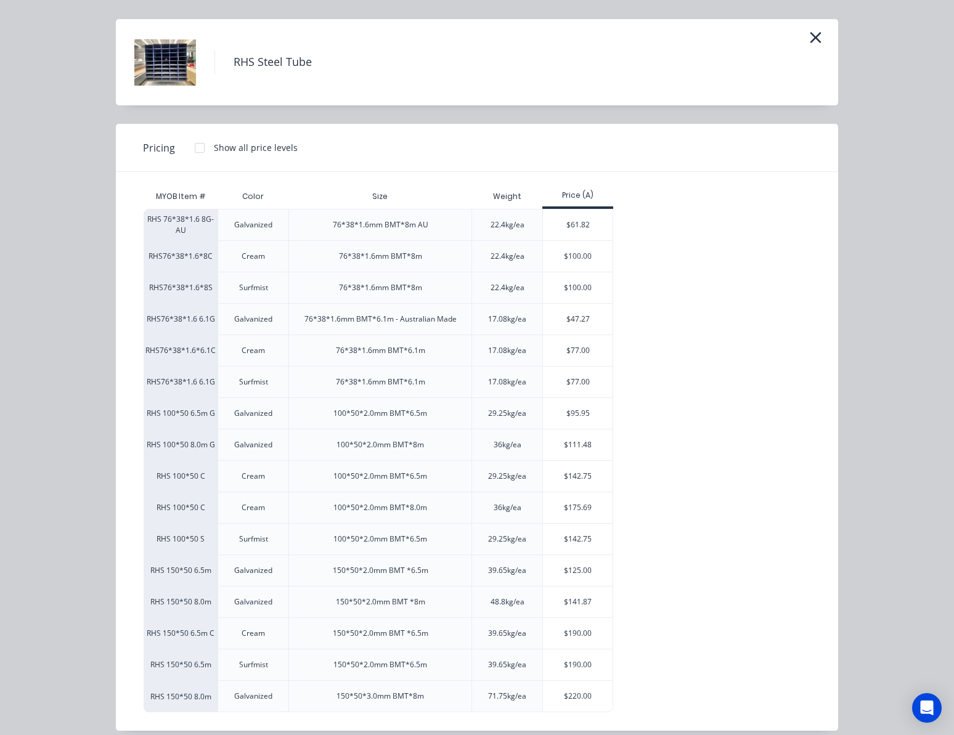
scroll to position [47, 0]
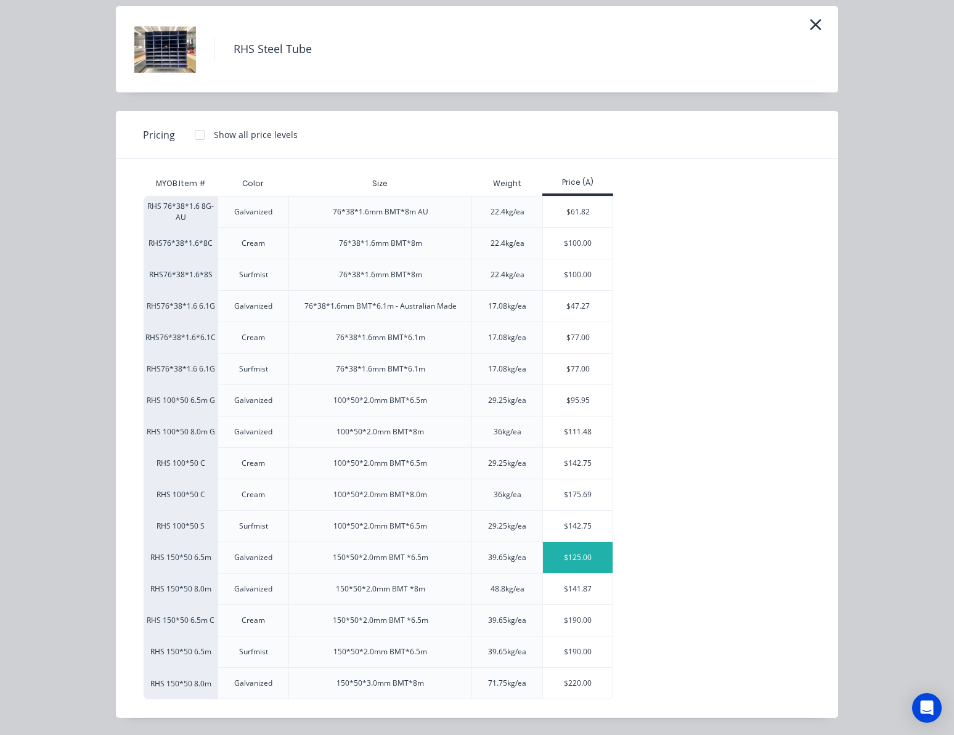
click at [584, 559] on div "$125.00" at bounding box center [578, 557] width 70 height 31
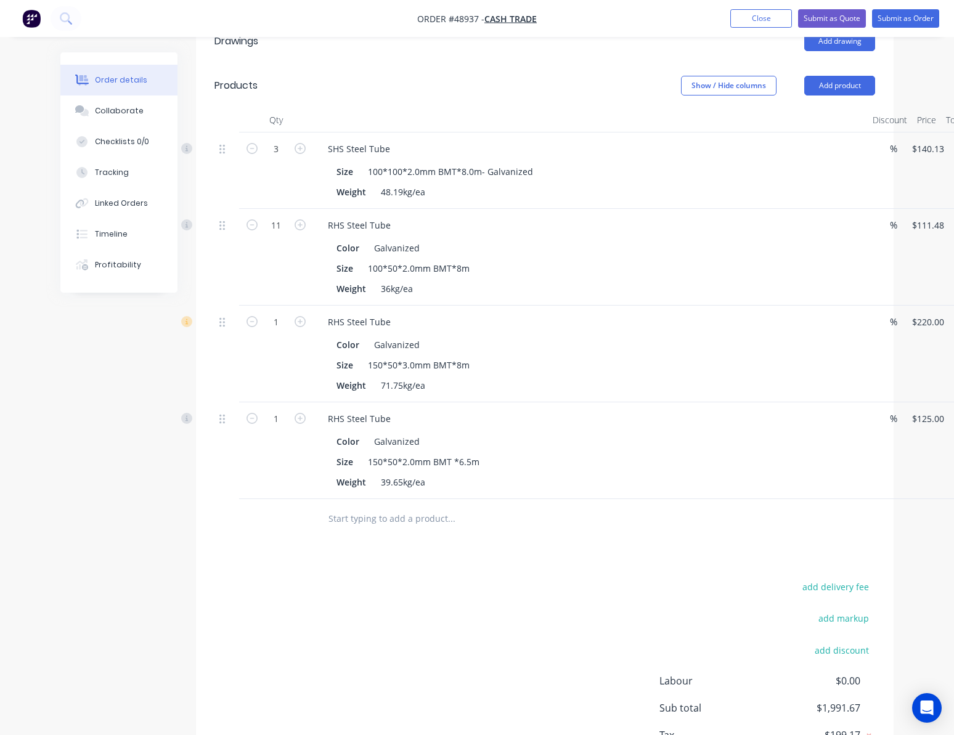
click at [853, 84] on header "Products Show / Hide columns Add product" at bounding box center [544, 85] width 697 height 44
click at [844, 76] on button "Add product" at bounding box center [839, 86] width 71 height 20
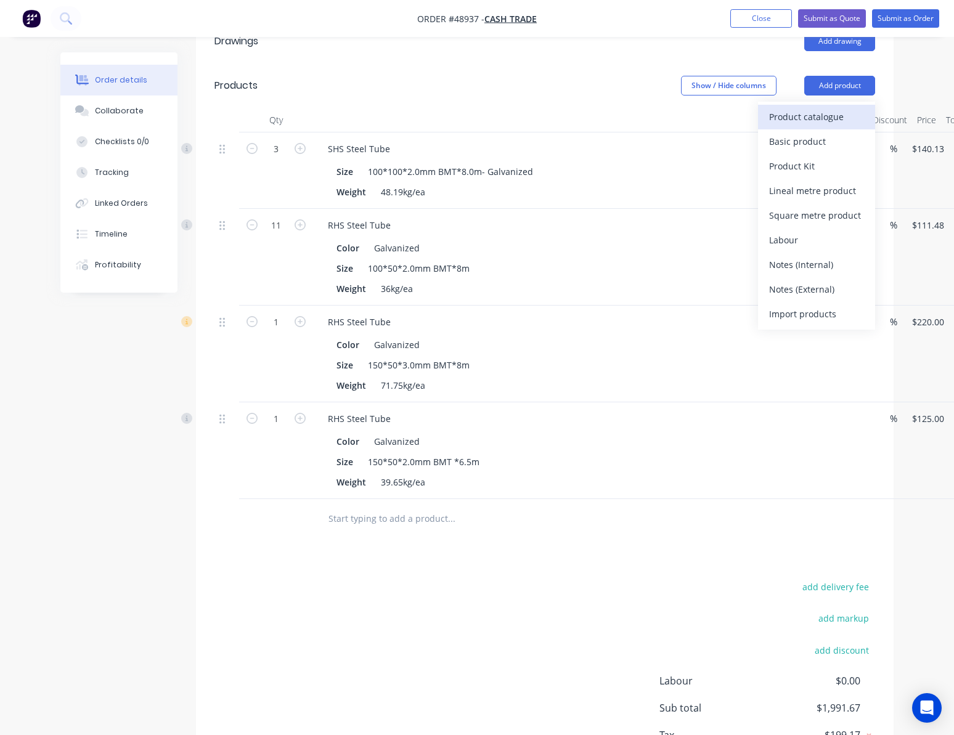
click at [814, 108] on div "Product catalogue" at bounding box center [816, 117] width 95 height 18
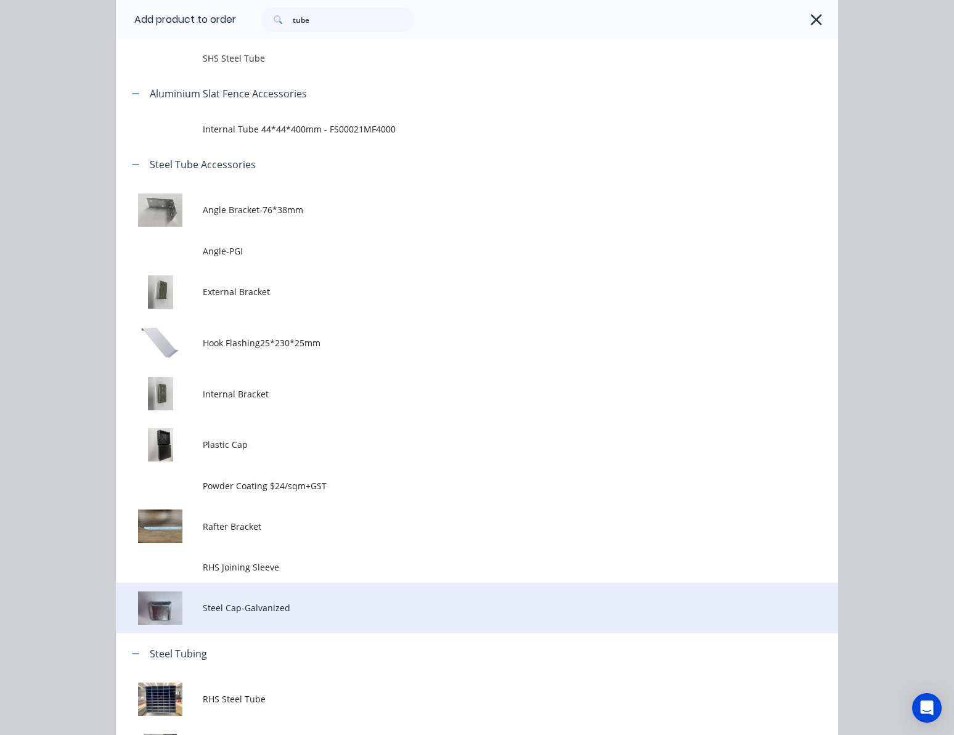
scroll to position [186, 0]
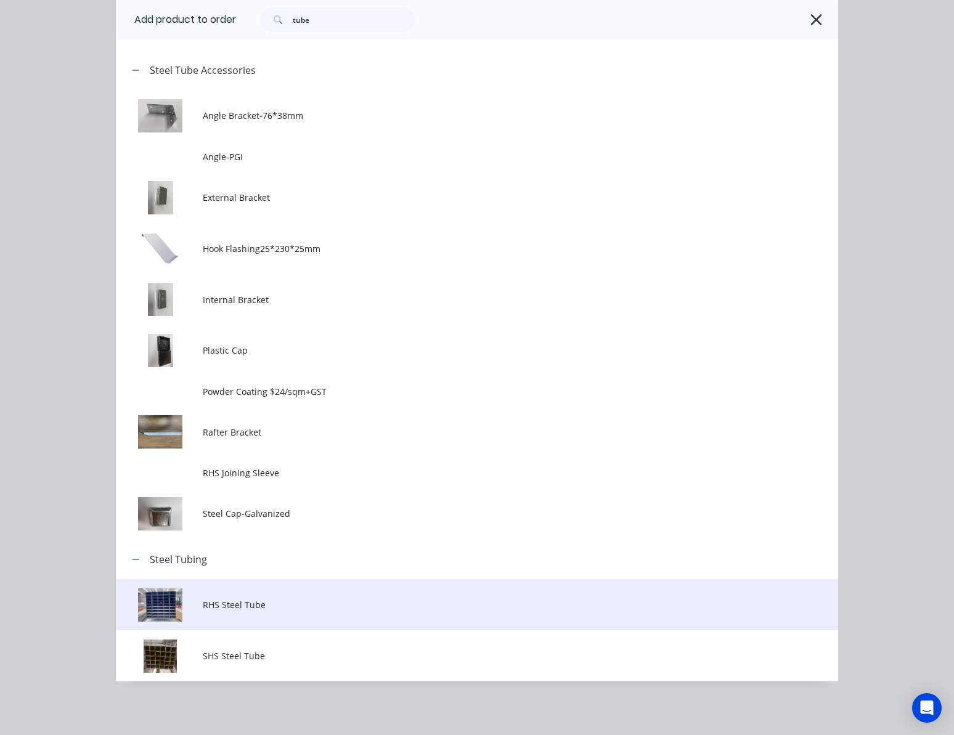
click at [302, 610] on span "RHS Steel Tube" at bounding box center [457, 604] width 508 height 13
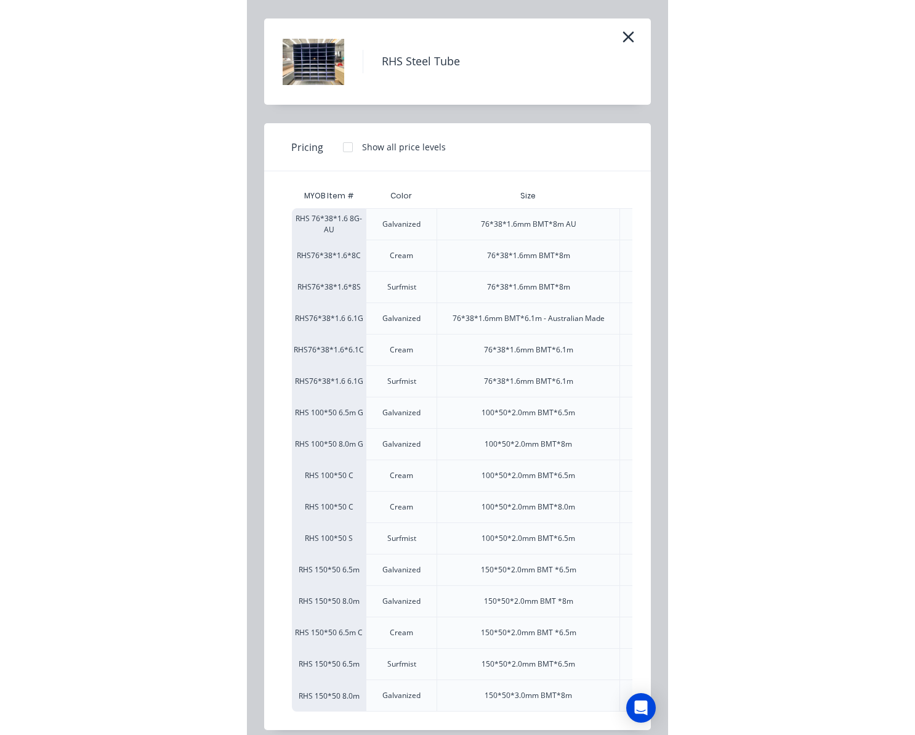
scroll to position [22, 0]
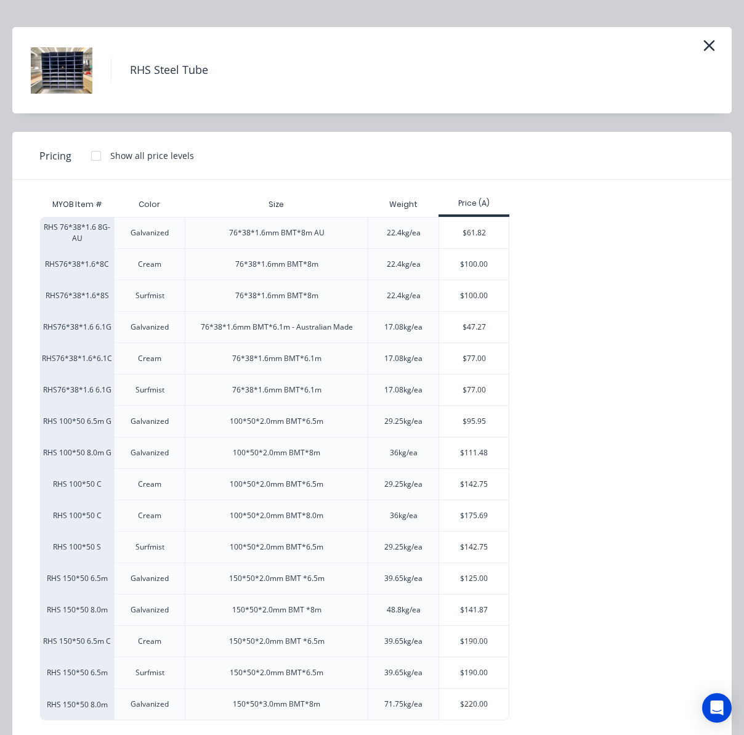
click at [568, 25] on div "RHS Steel Tube Pricing Show all price levels MYOB Item # Color Size Weight Pric…" at bounding box center [372, 367] width 744 height 735
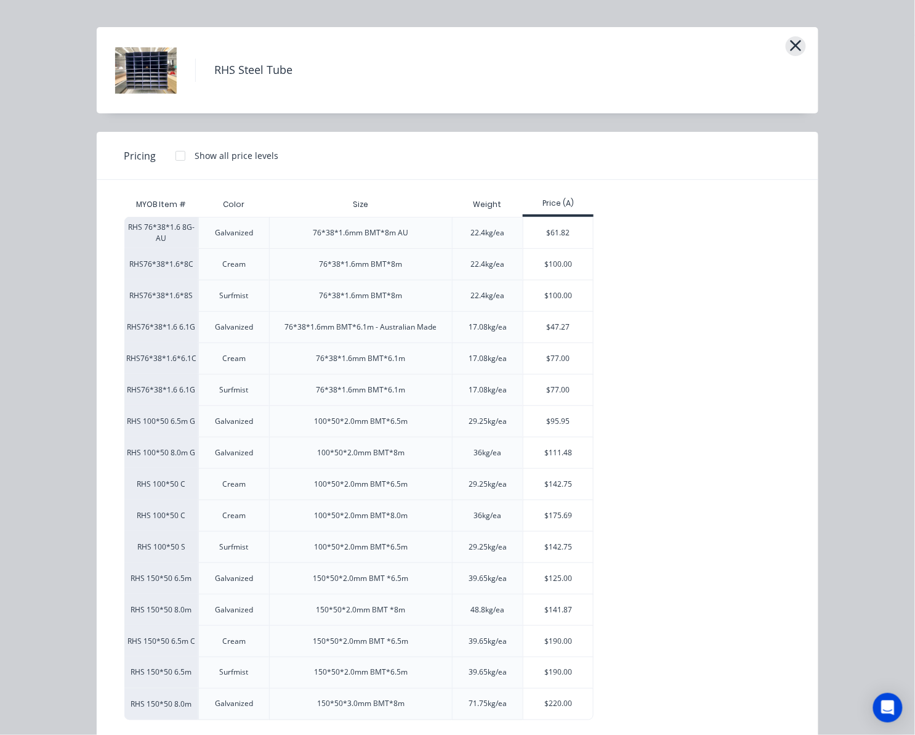
click at [790, 46] on icon "button" at bounding box center [796, 45] width 13 height 17
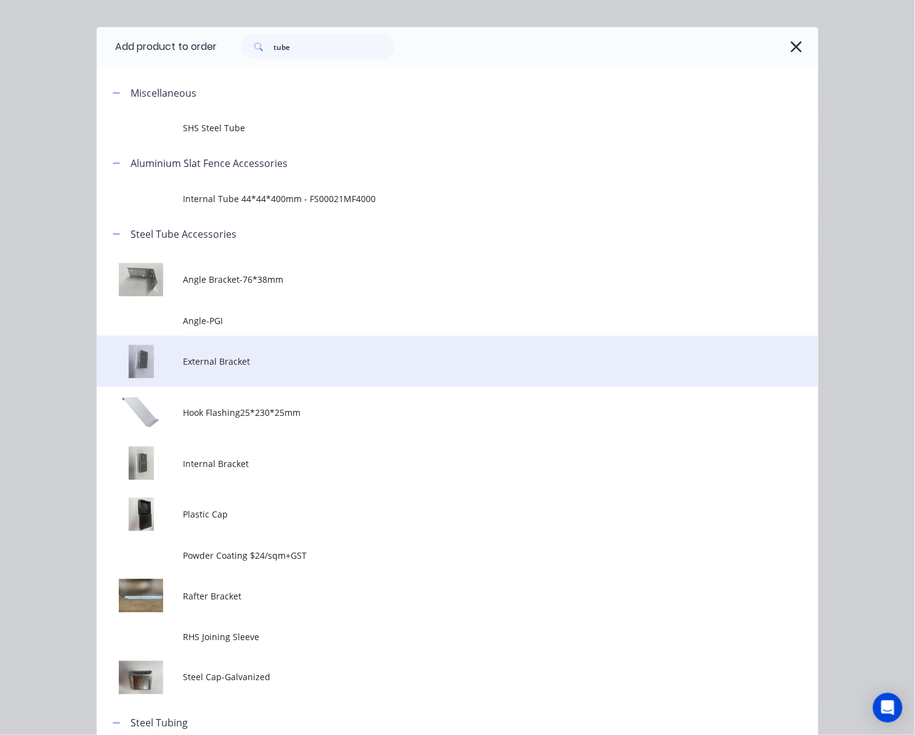
scroll to position [186, 0]
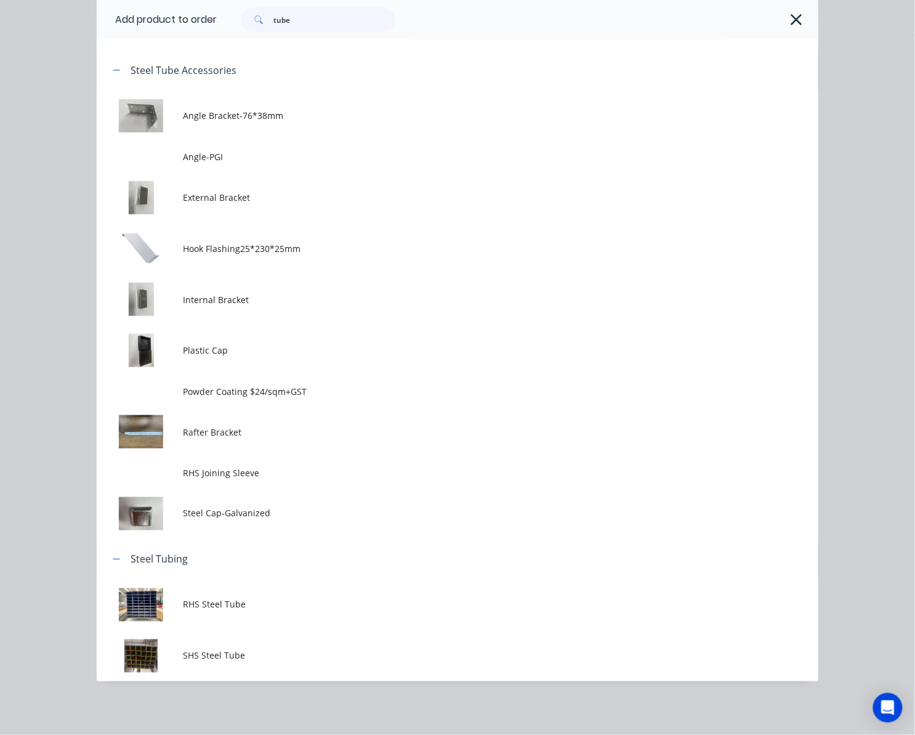
click at [221, 654] on span "SHS Steel Tube" at bounding box center [438, 655] width 508 height 13
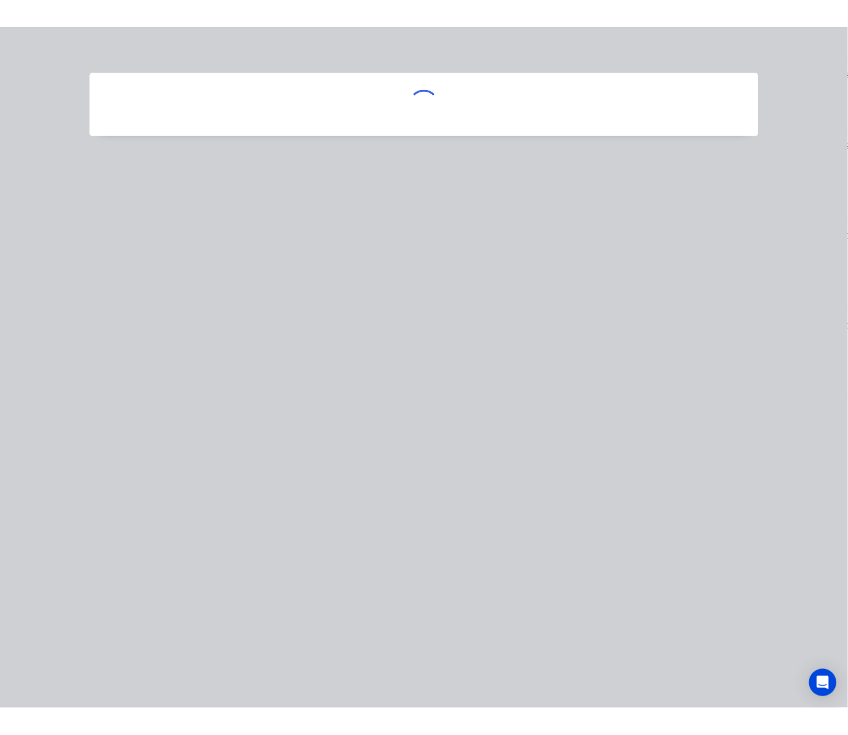
scroll to position [0, 0]
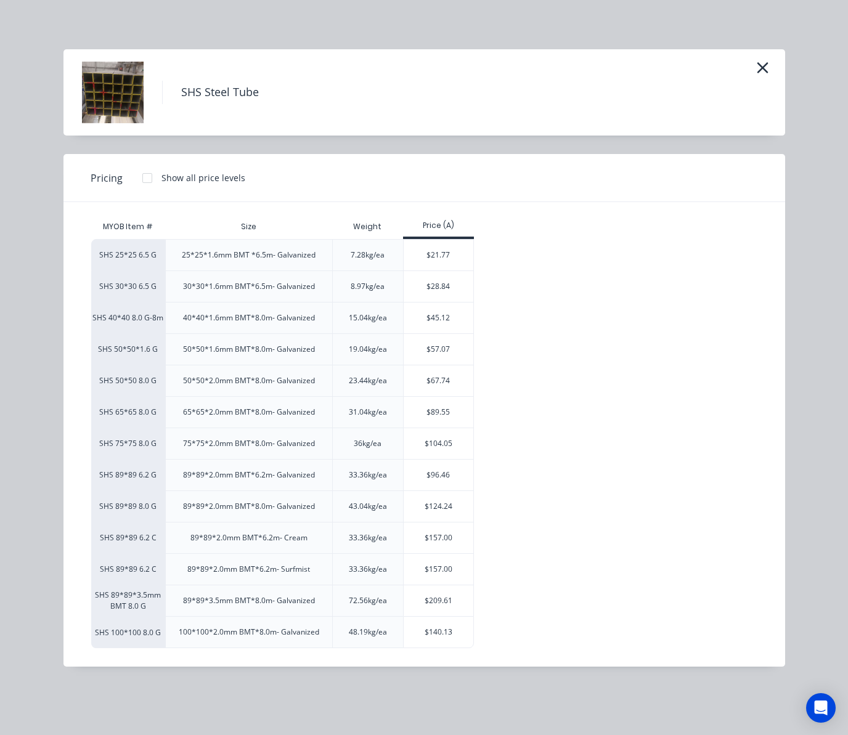
click at [400, 37] on div "SHS Steel Tube Pricing Show all price levels MYOB Item # Size Weight Price (A) …" at bounding box center [424, 367] width 848 height 735
click at [759, 64] on icon "button" at bounding box center [761, 67] width 11 height 11
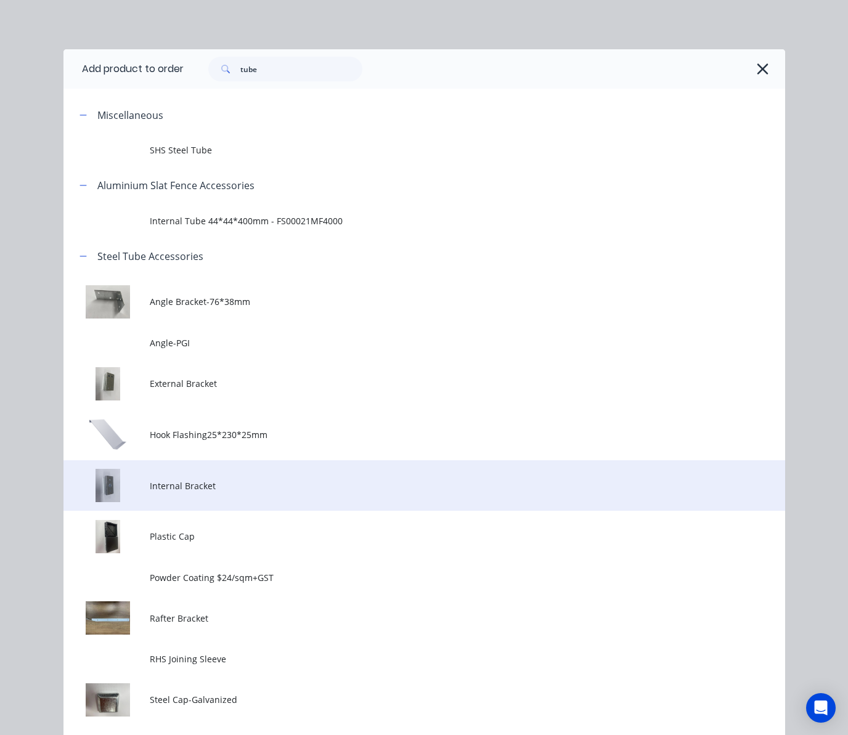
scroll to position [186, 0]
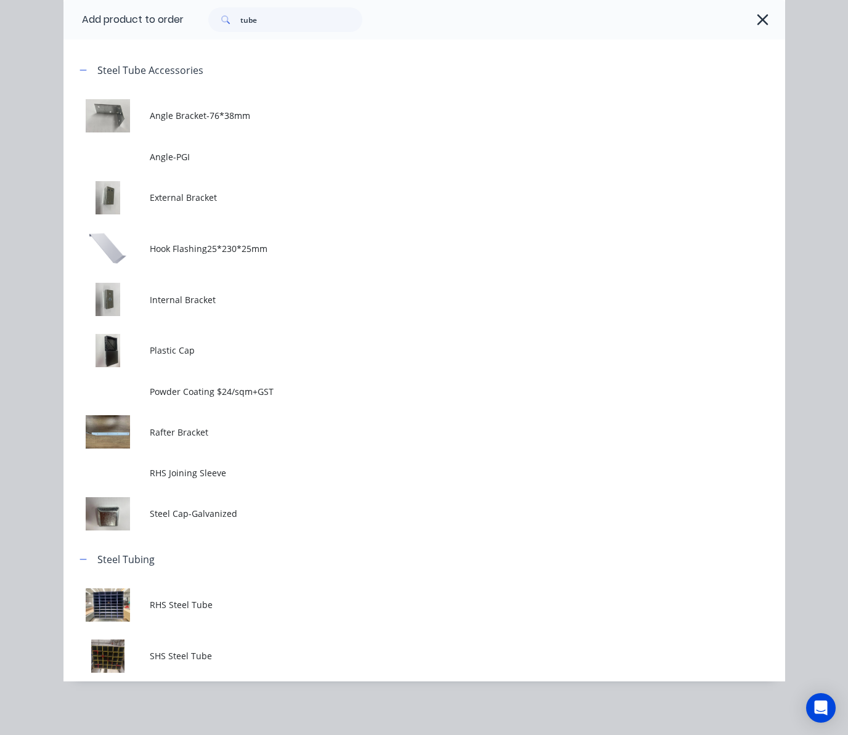
click at [38, 415] on div "Add product to order tube Miscellaneous SHS Steel Tube Aluminium Slat Fence Acc…" at bounding box center [424, 367] width 848 height 735
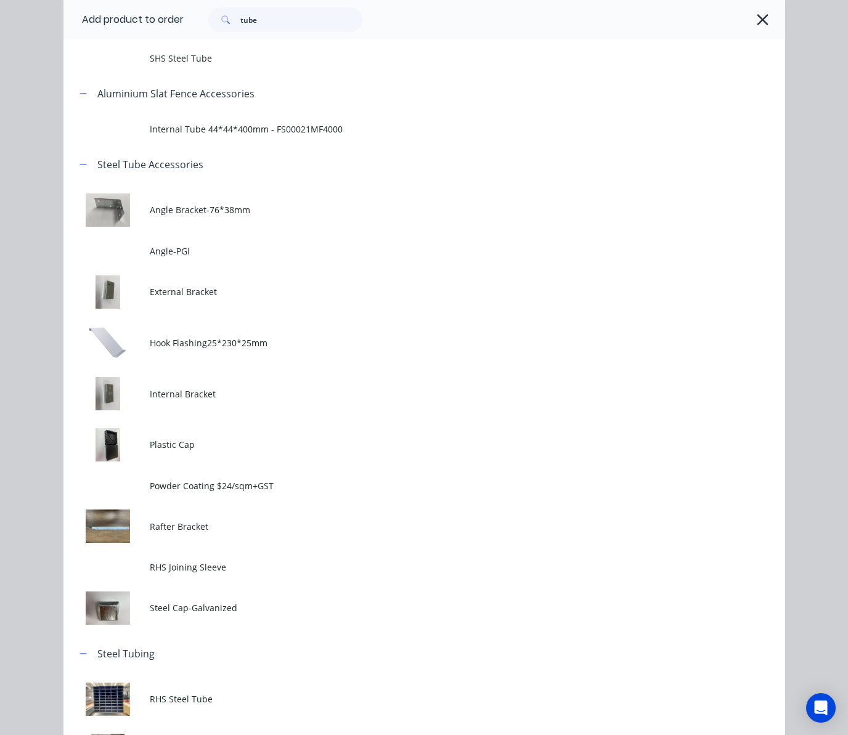
scroll to position [0, 0]
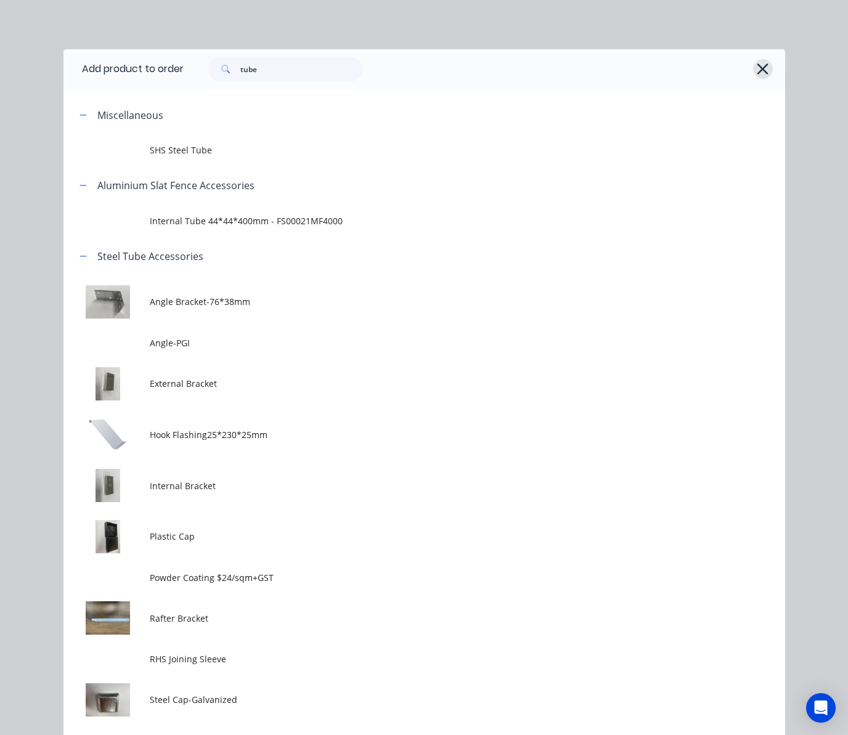
click at [760, 67] on icon "button" at bounding box center [762, 68] width 13 height 17
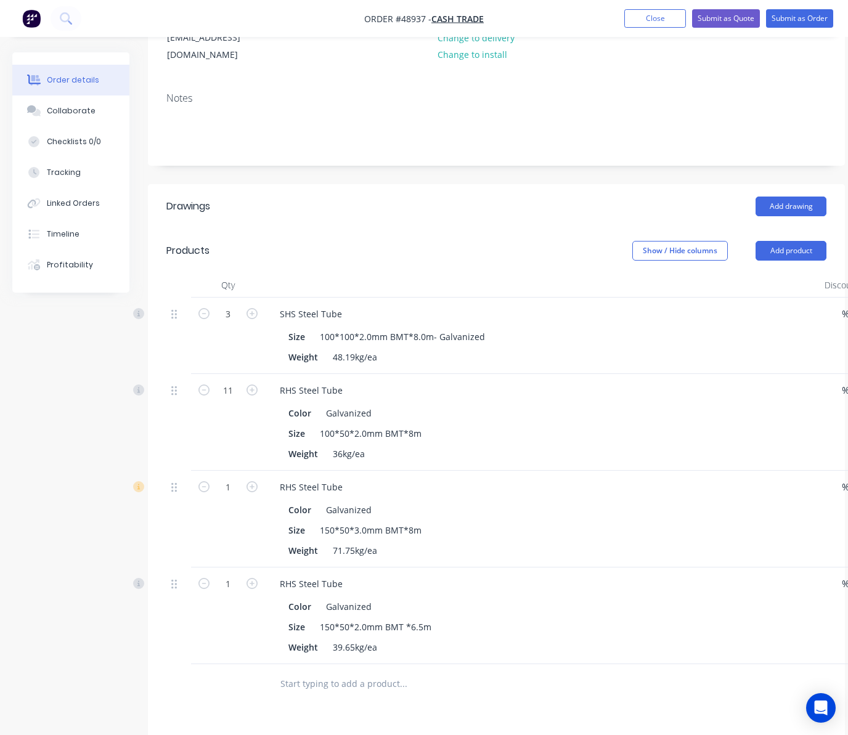
scroll to position [241, 0]
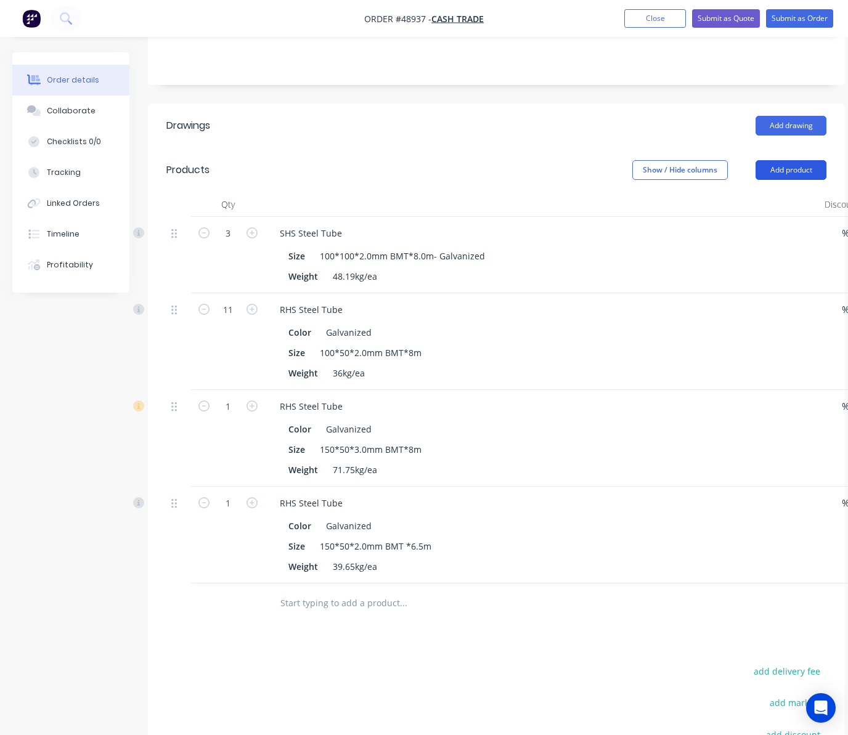
click at [802, 160] on button "Add product" at bounding box center [790, 170] width 71 height 20
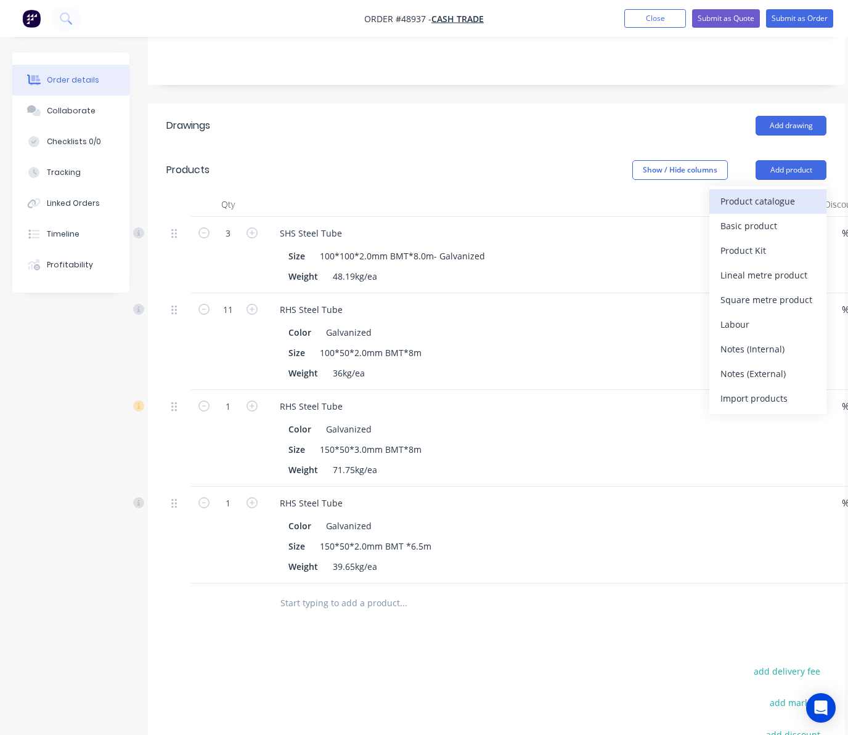
click at [772, 192] on div "Product catalogue" at bounding box center [767, 201] width 95 height 18
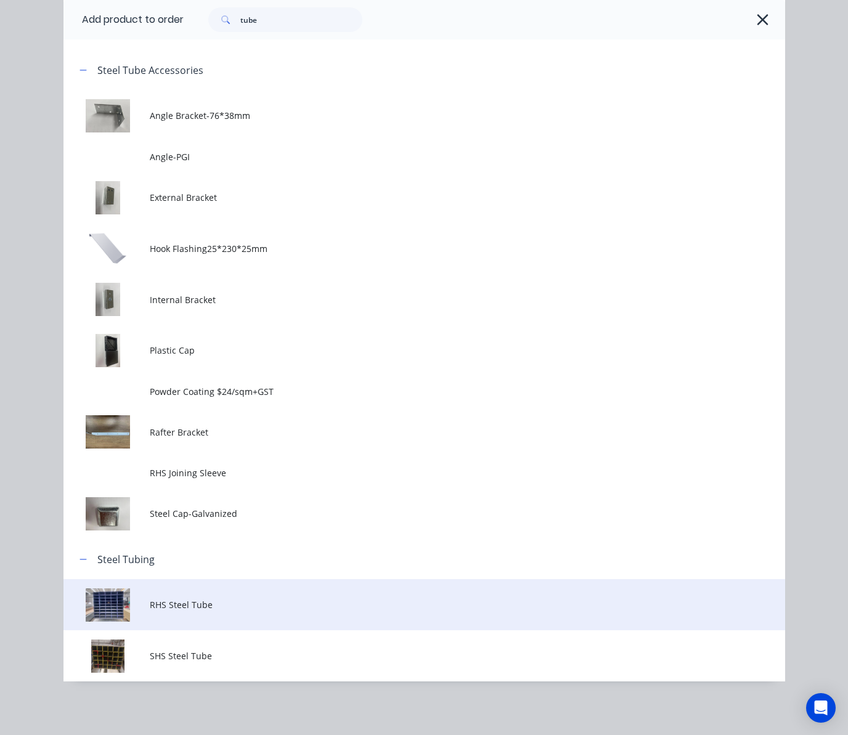
scroll to position [423, 0]
click at [225, 604] on span "RHS Steel Tube" at bounding box center [404, 604] width 508 height 13
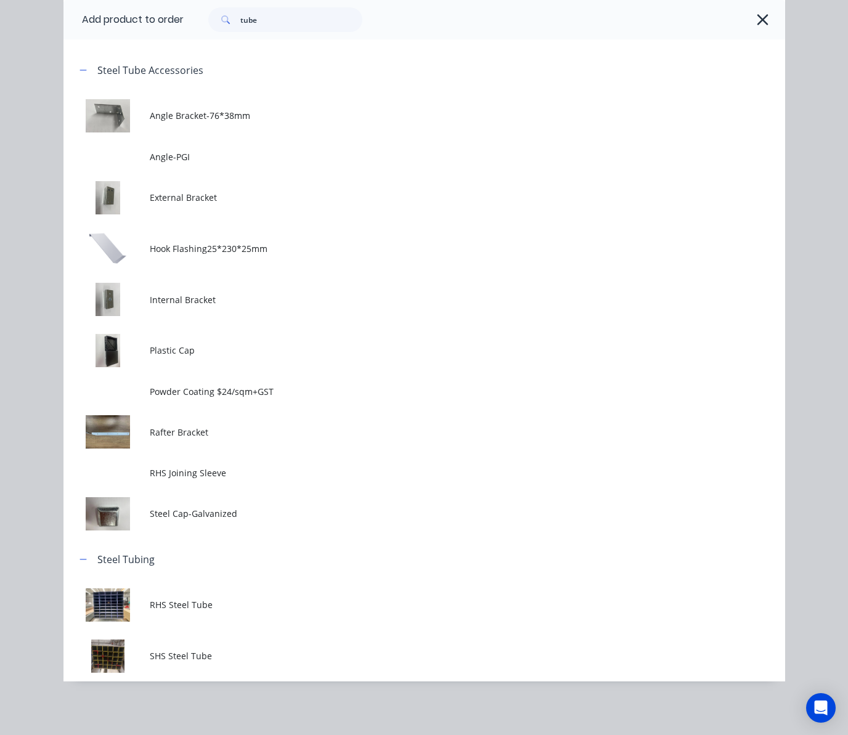
scroll to position [0, 0]
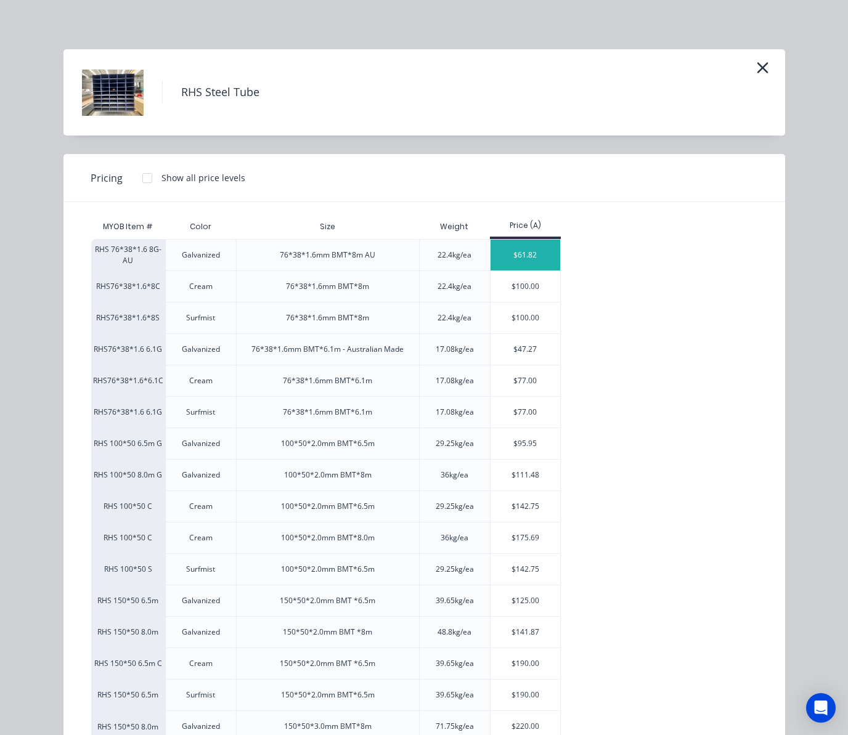
click at [524, 254] on div "$61.82" at bounding box center [525, 255] width 70 height 31
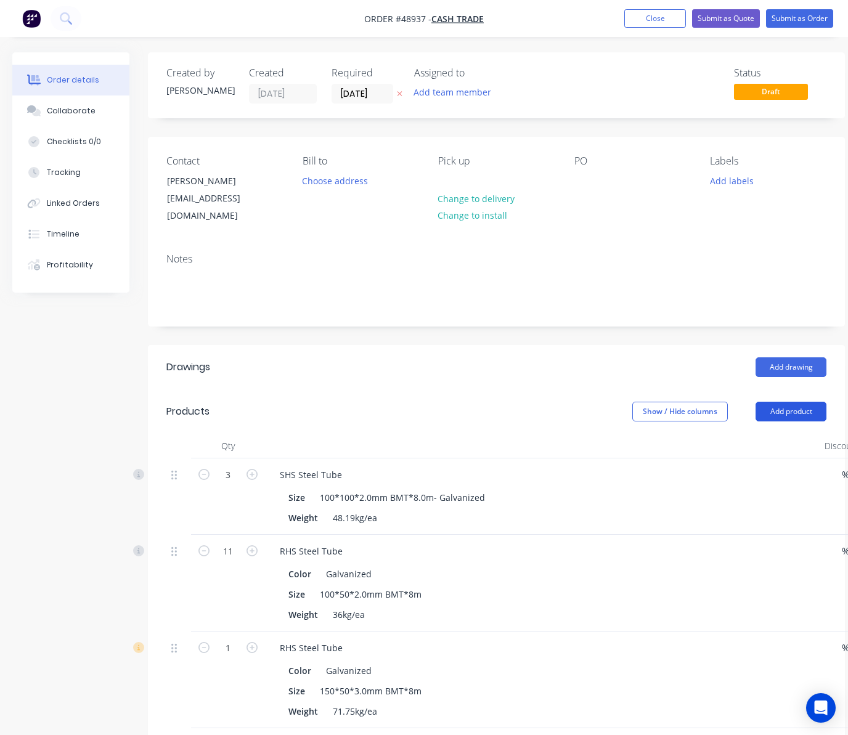
click at [784, 404] on button "Add product" at bounding box center [790, 412] width 71 height 20
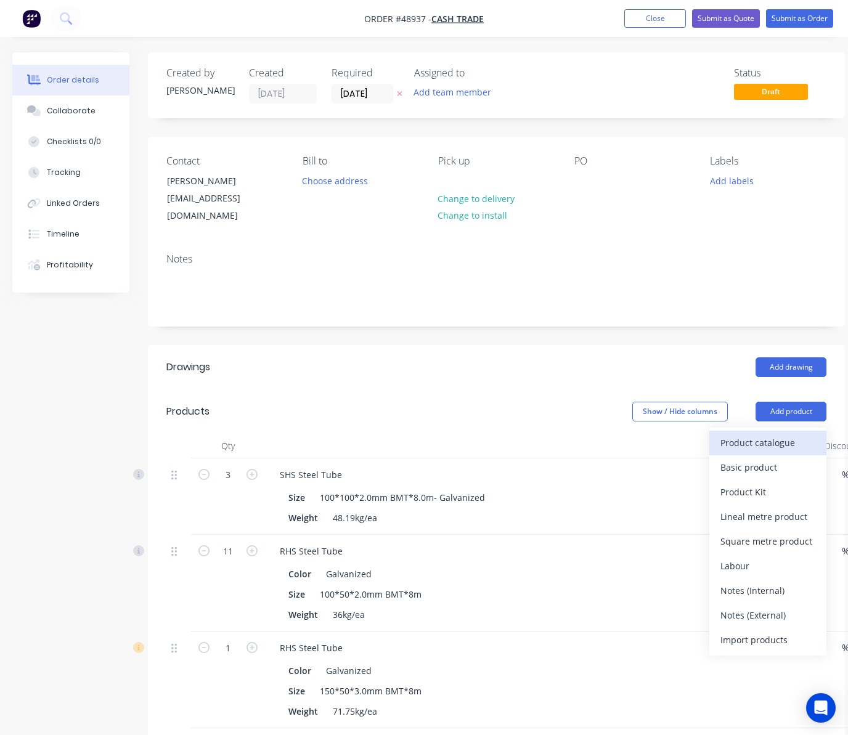
click at [739, 439] on div "Product catalogue" at bounding box center [767, 443] width 95 height 18
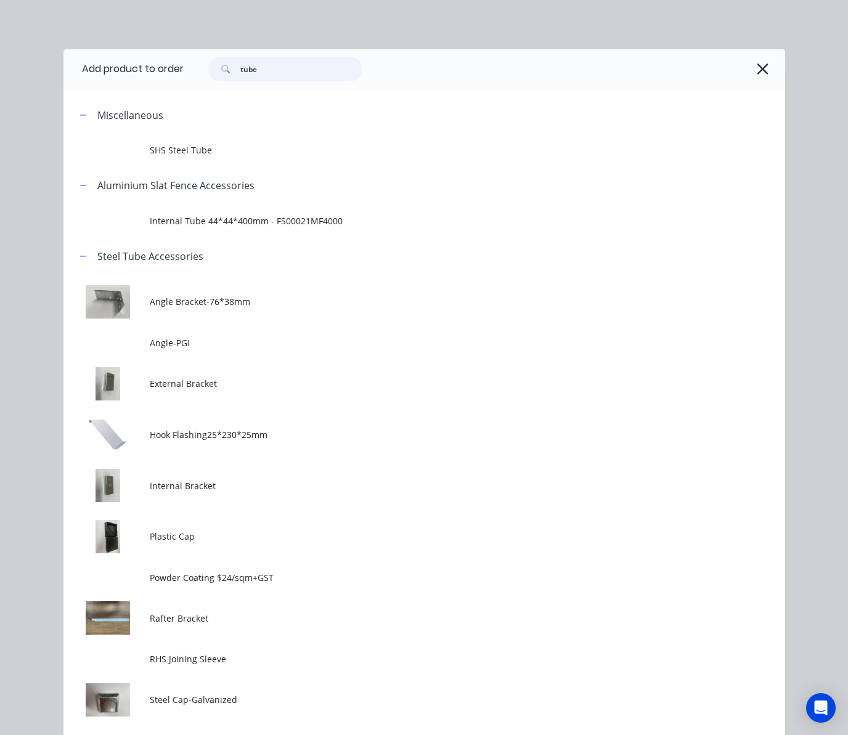
drag, startPoint x: 275, startPoint y: 67, endPoint x: 121, endPoint y: 79, distance: 154.5
click at [184, 75] on div "tube" at bounding box center [478, 69] width 589 height 25
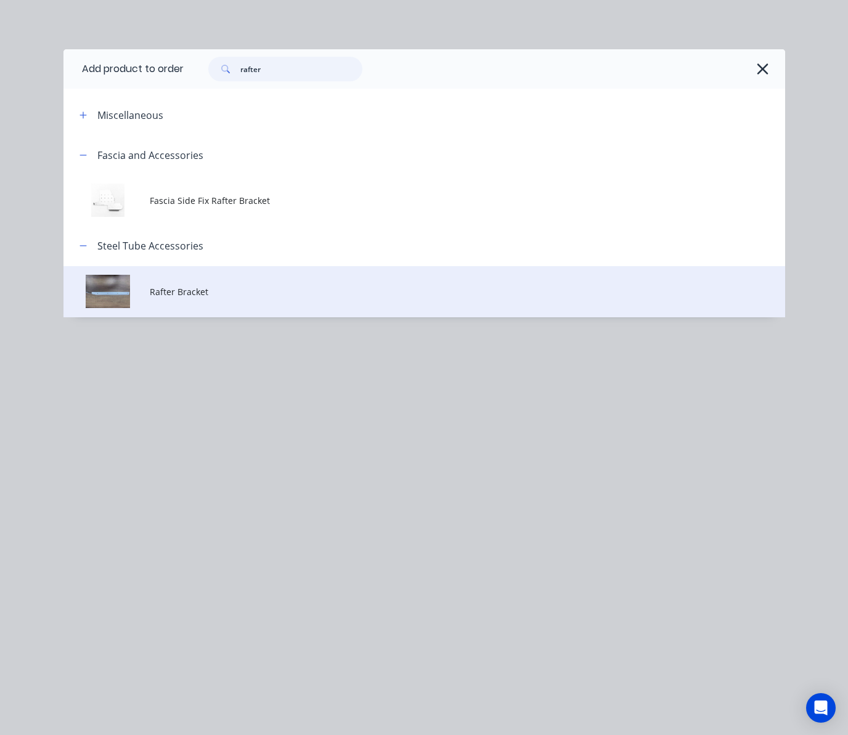
type input "rafter"
click at [292, 301] on td "Rafter Bracket" at bounding box center [467, 291] width 634 height 51
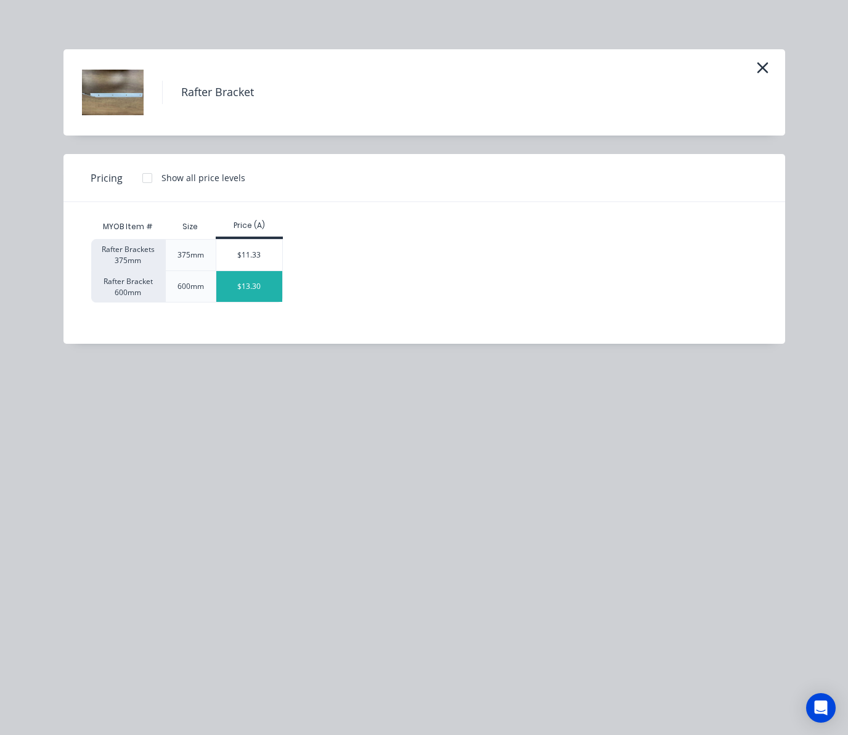
click at [245, 297] on div "$13.30" at bounding box center [249, 286] width 66 height 31
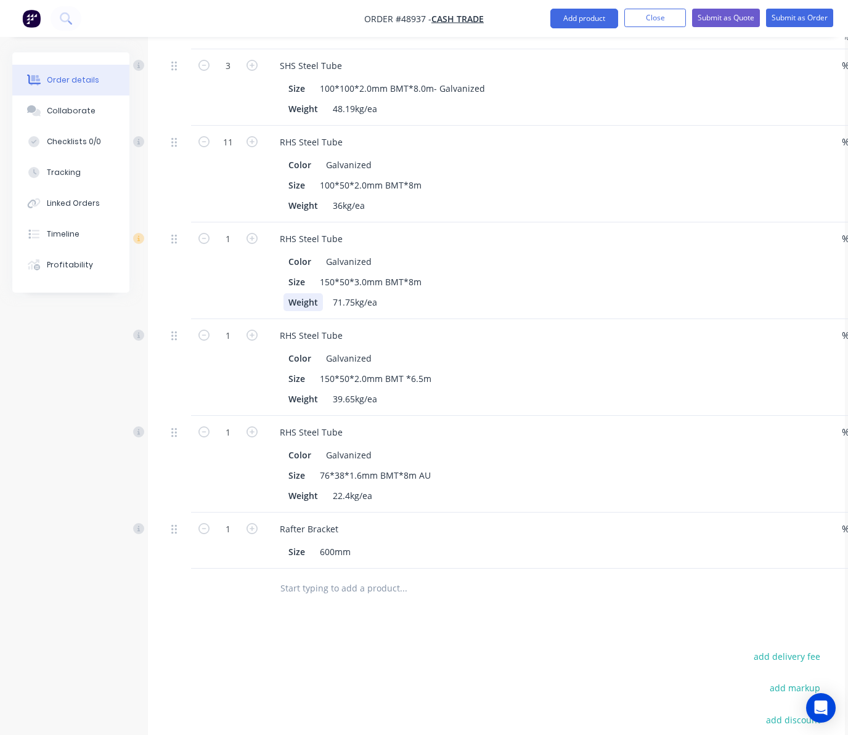
scroll to position [410, 0]
click at [230, 519] on input "1" at bounding box center [228, 528] width 32 height 18
type input "15"
type input "$199.50"
click at [104, 562] on div "Created by Rachel Created 05/09/25 Required 05/09/25 Assigned to Add team membe…" at bounding box center [428, 268] width 832 height 1252
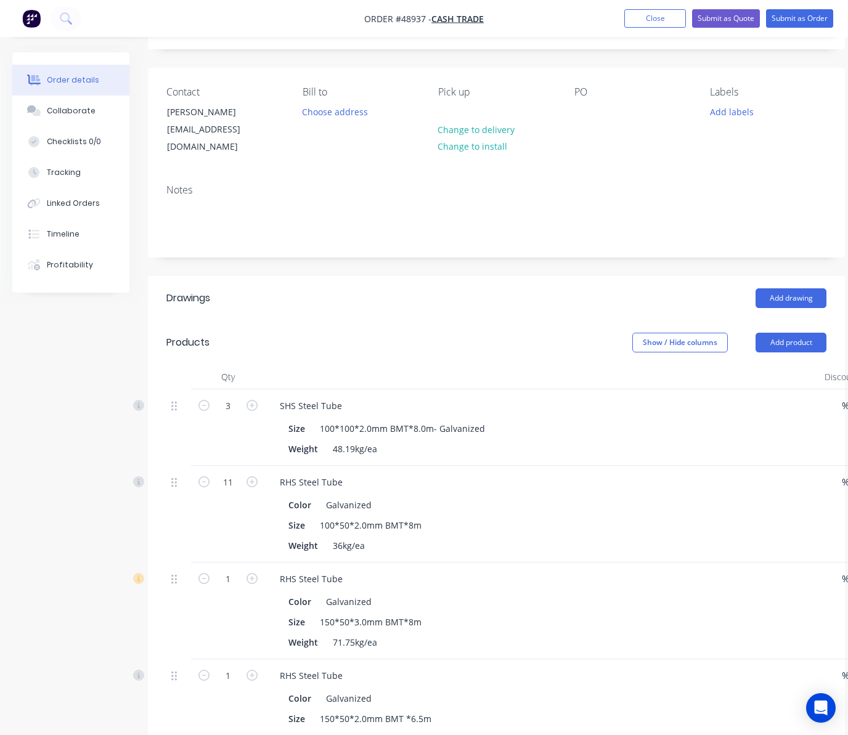
scroll to position [0, 0]
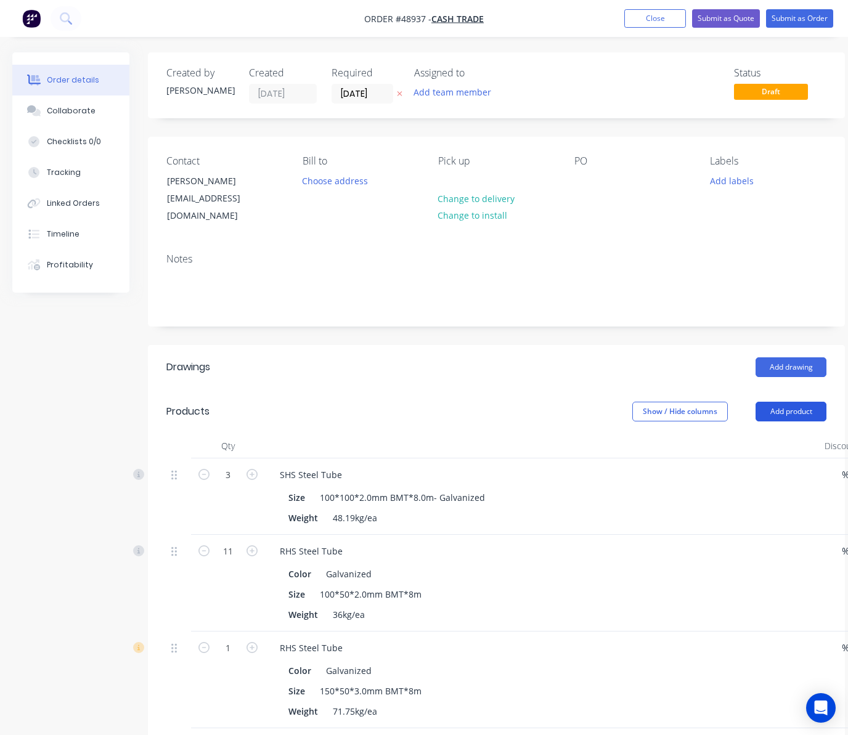
click at [795, 402] on button "Add product" at bounding box center [790, 412] width 71 height 20
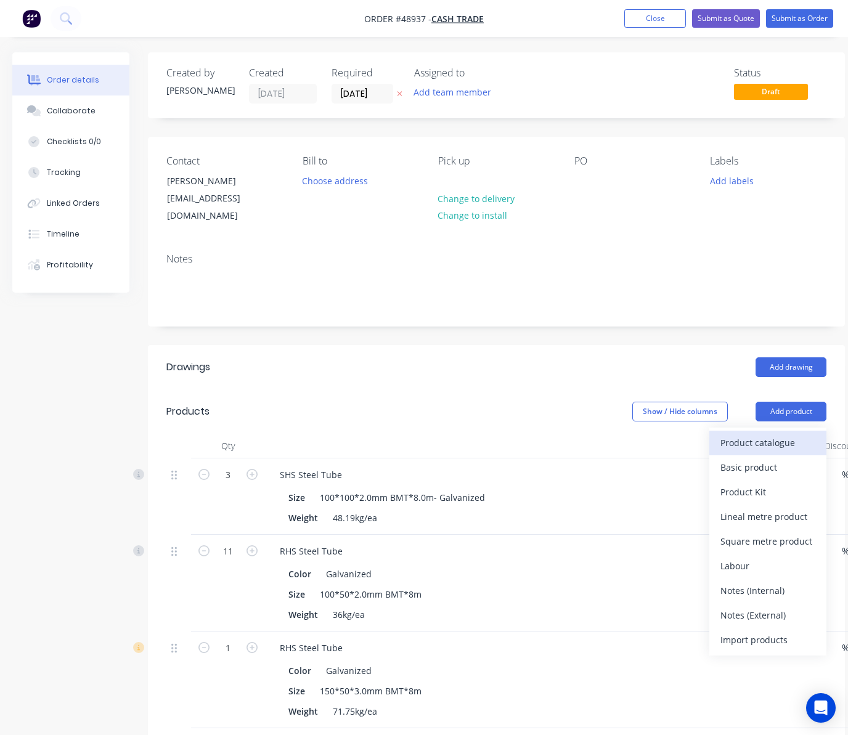
click at [767, 431] on button "Product catalogue" at bounding box center [767, 443] width 117 height 25
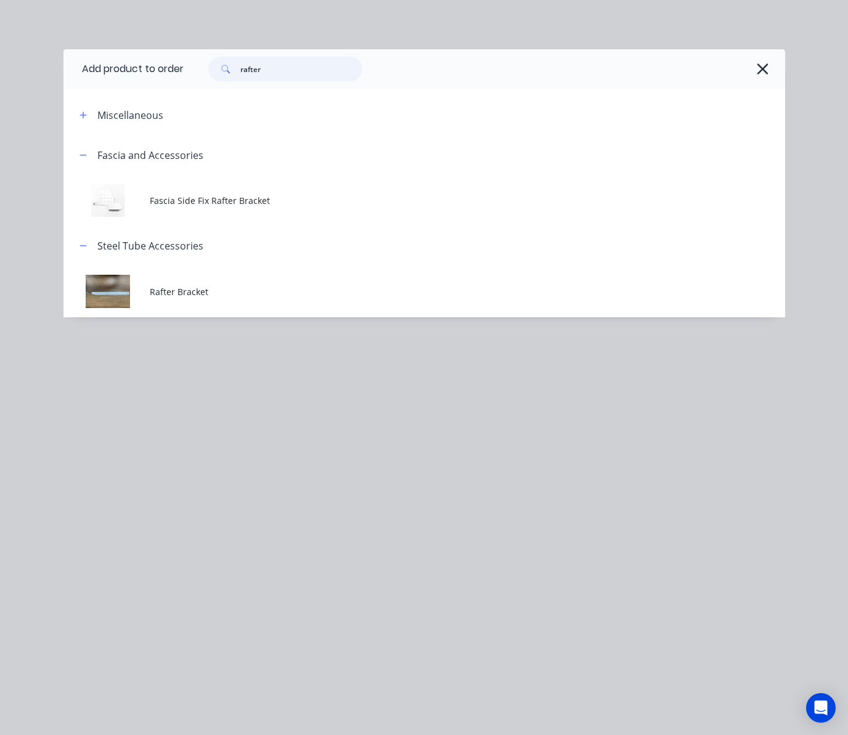
drag, startPoint x: 280, startPoint y: 73, endPoint x: 129, endPoint y: 75, distance: 150.3
click at [131, 75] on header "Add product to order rafter" at bounding box center [423, 68] width 721 height 39
type input "tube"
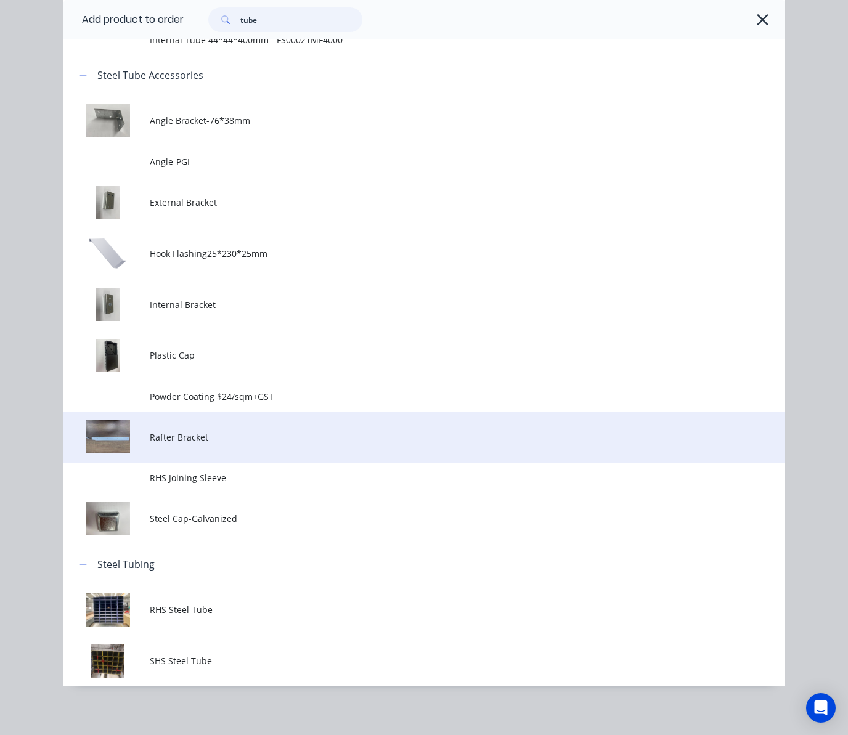
scroll to position [186, 0]
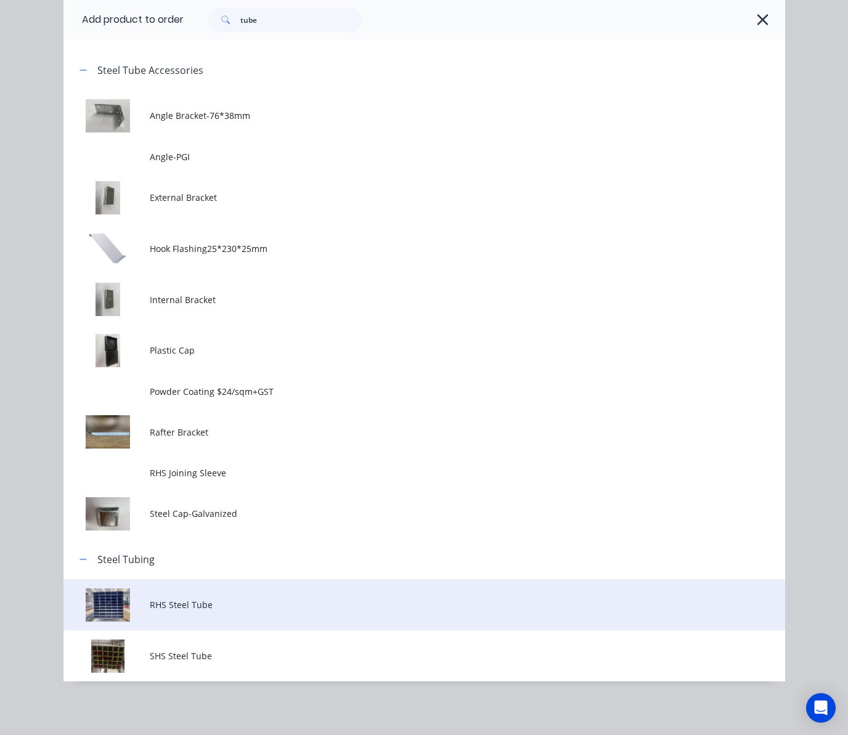
click at [280, 595] on td "RHS Steel Tube" at bounding box center [467, 604] width 634 height 51
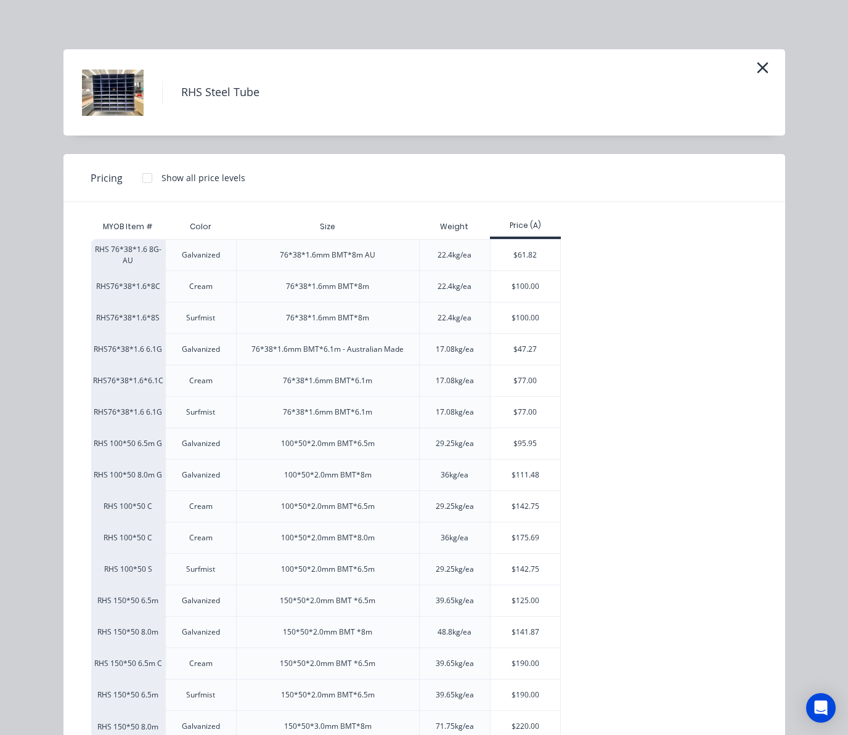
click at [739, 74] on div "RHS Steel Tube" at bounding box center [424, 93] width 684 height 62
click at [756, 68] on icon "button" at bounding box center [761, 67] width 11 height 11
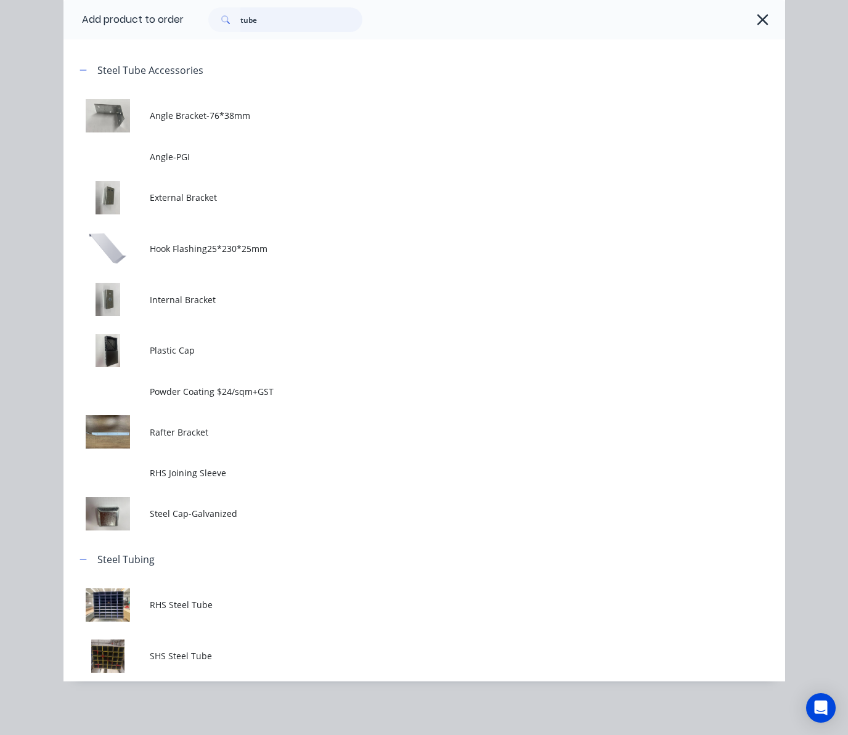
drag, startPoint x: 280, startPoint y: 18, endPoint x: 139, endPoint y: 38, distance: 142.5
click at [197, 32] on div "tube" at bounding box center [484, 19] width 601 height 39
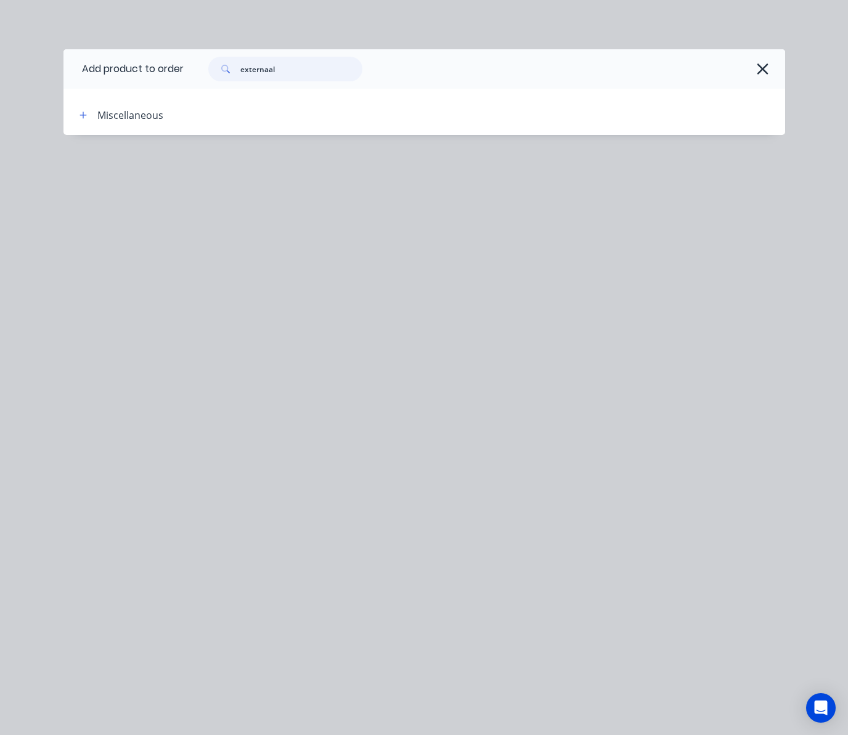
drag, startPoint x: 288, startPoint y: 71, endPoint x: 160, endPoint y: 67, distance: 128.2
click at [168, 67] on header "Add product to order externaal" at bounding box center [423, 68] width 721 height 39
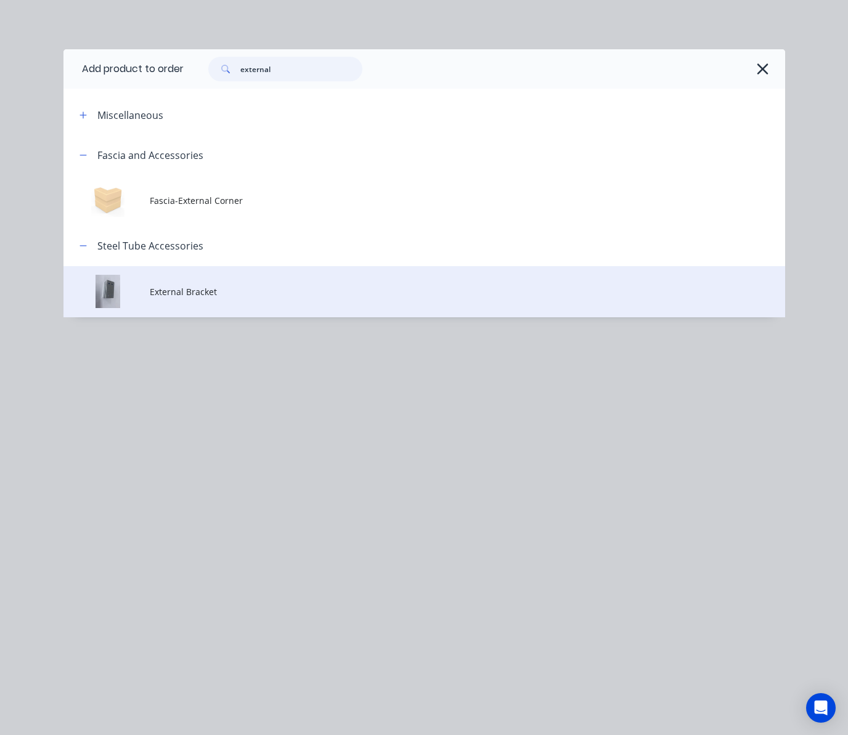
type input "external"
click at [264, 294] on span "External Bracket" at bounding box center [404, 291] width 508 height 13
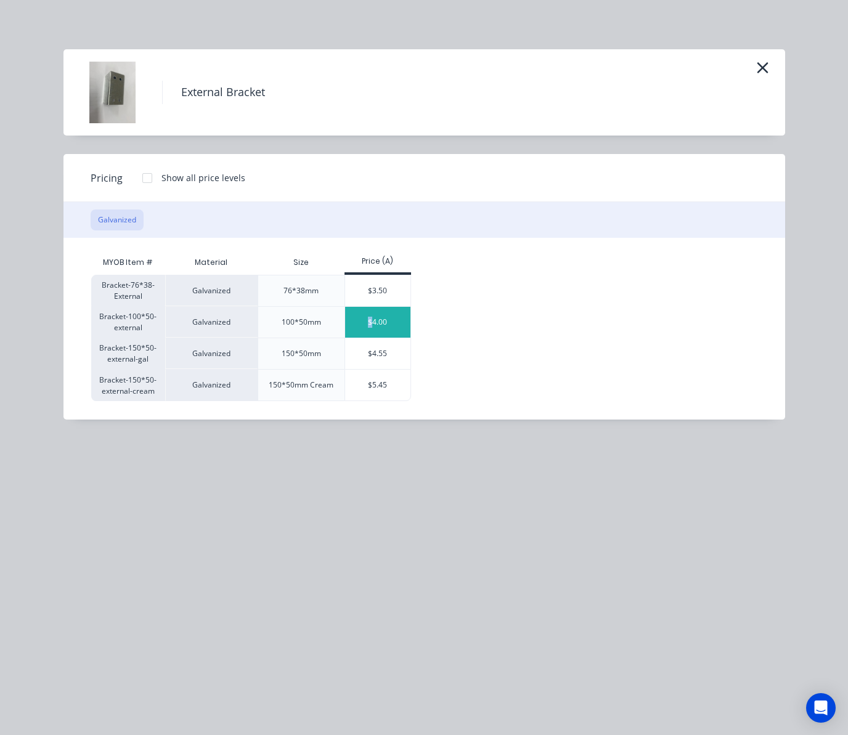
click at [370, 322] on div "$4.00" at bounding box center [378, 322] width 66 height 31
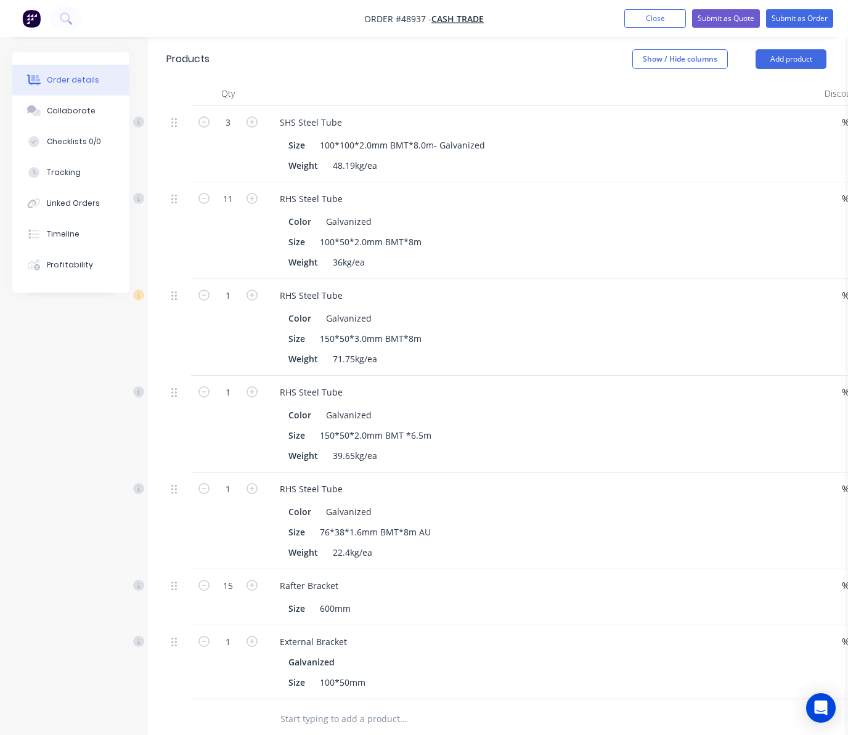
scroll to position [575, 0]
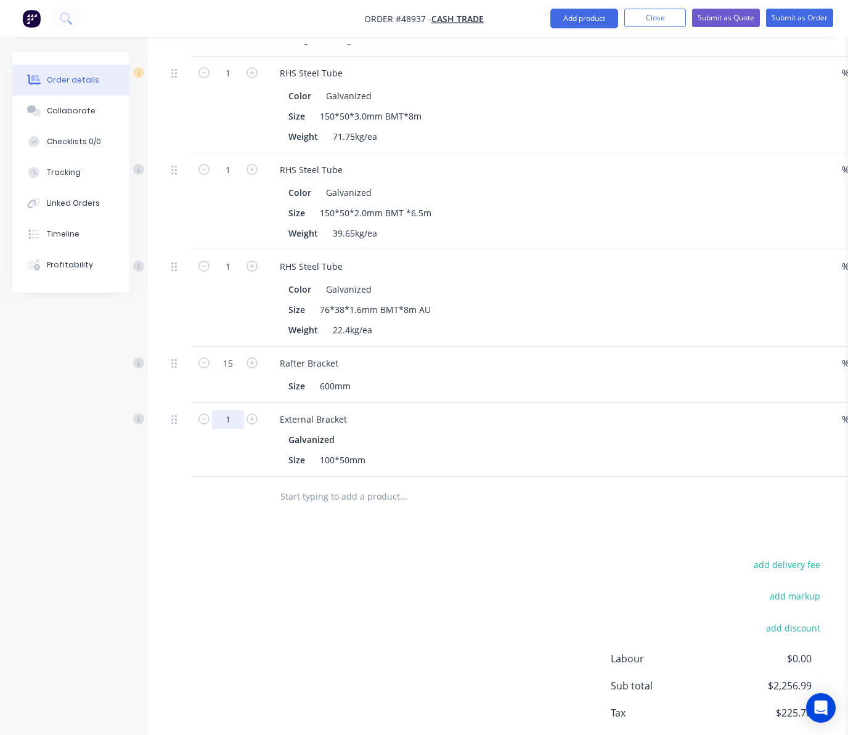
click at [237, 410] on input "1" at bounding box center [228, 419] width 32 height 18
type input "40"
type input "$160.00"
click at [336, 529] on div "Drawings Add drawing Products Show / Hide columns Add product Qty Discount Pric…" at bounding box center [496, 277] width 697 height 1015
click at [577, 25] on button "Add product" at bounding box center [584, 19] width 68 height 20
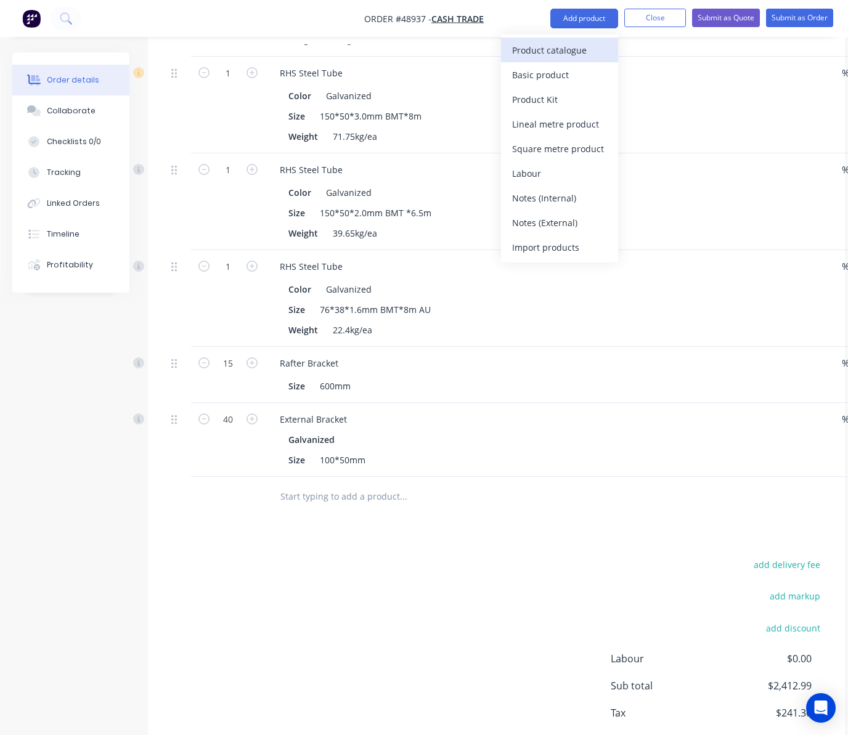
click at [545, 47] on div "Product catalogue" at bounding box center [559, 50] width 95 height 18
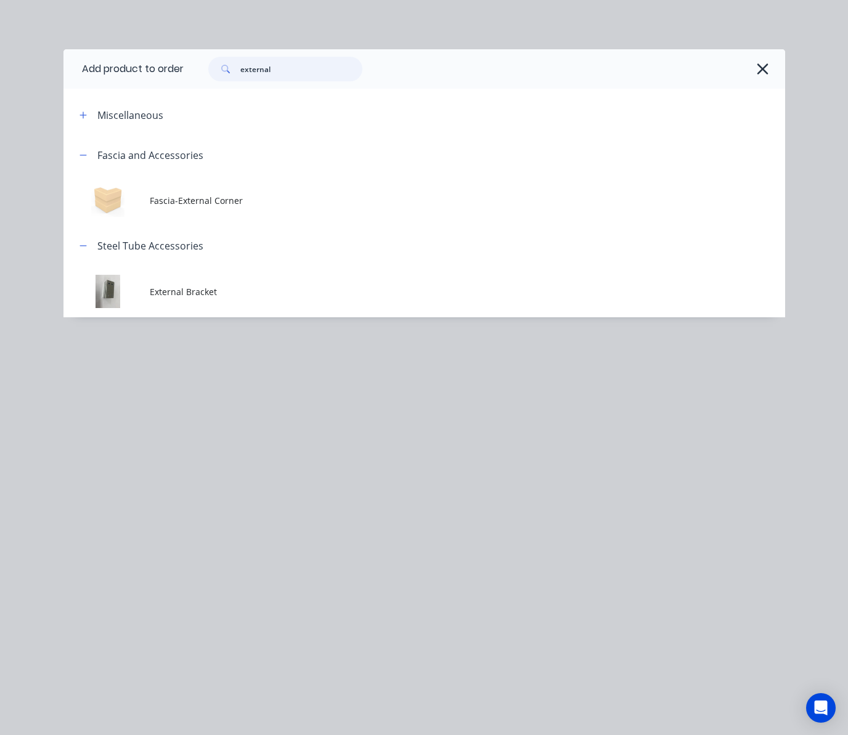
drag, startPoint x: 290, startPoint y: 70, endPoint x: 169, endPoint y: 87, distance: 122.0
click at [169, 87] on header "Add product to order external" at bounding box center [423, 68] width 721 height 39
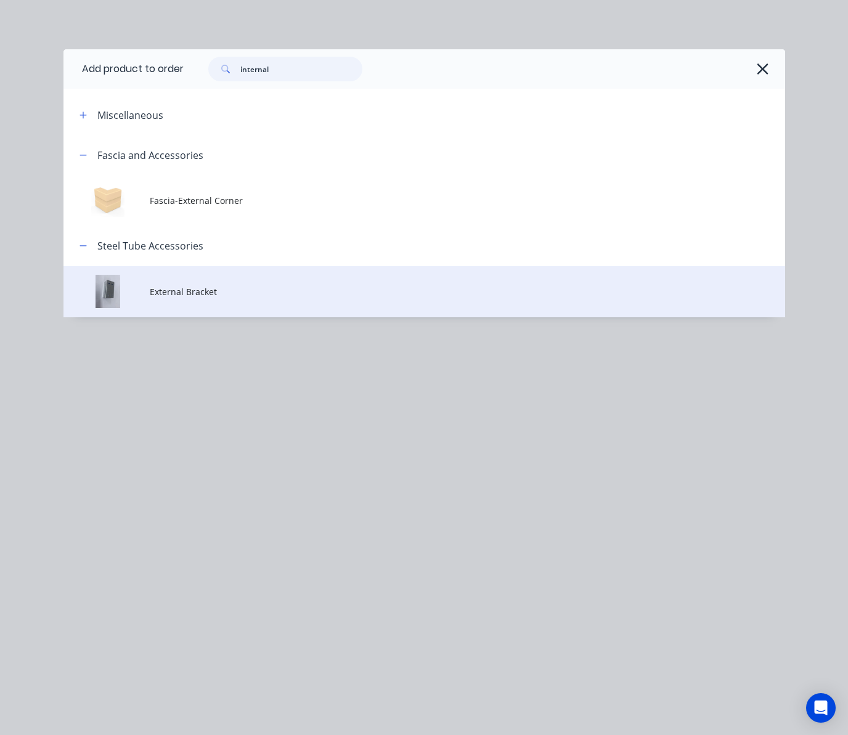
scroll to position [493, 0]
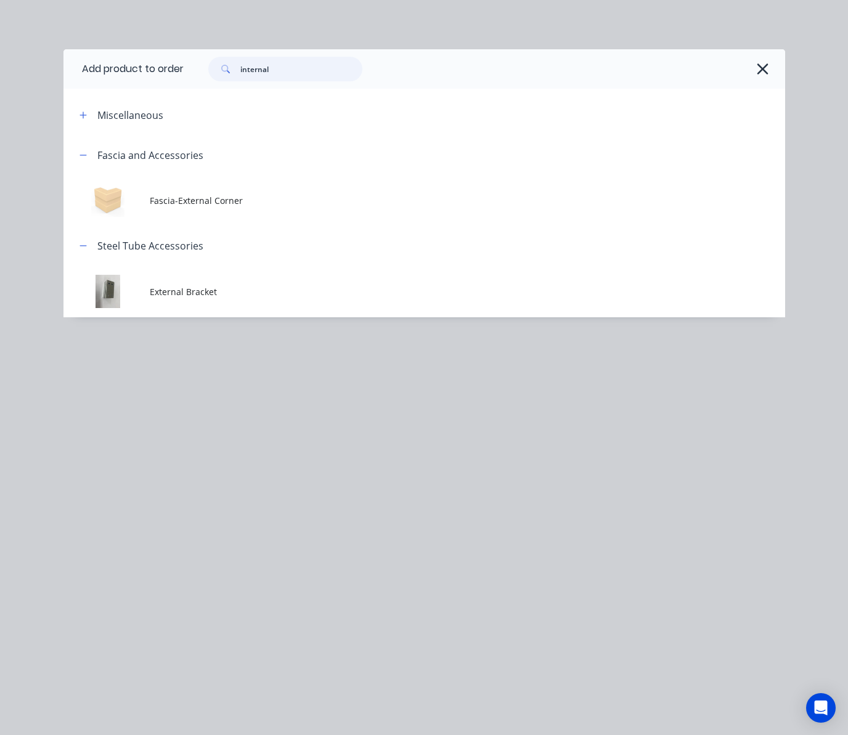
type input "internal"
click at [333, 393] on div "Add product to order internal Miscellaneous Fascia and Accessories Fascia-Exter…" at bounding box center [424, 367] width 848 height 735
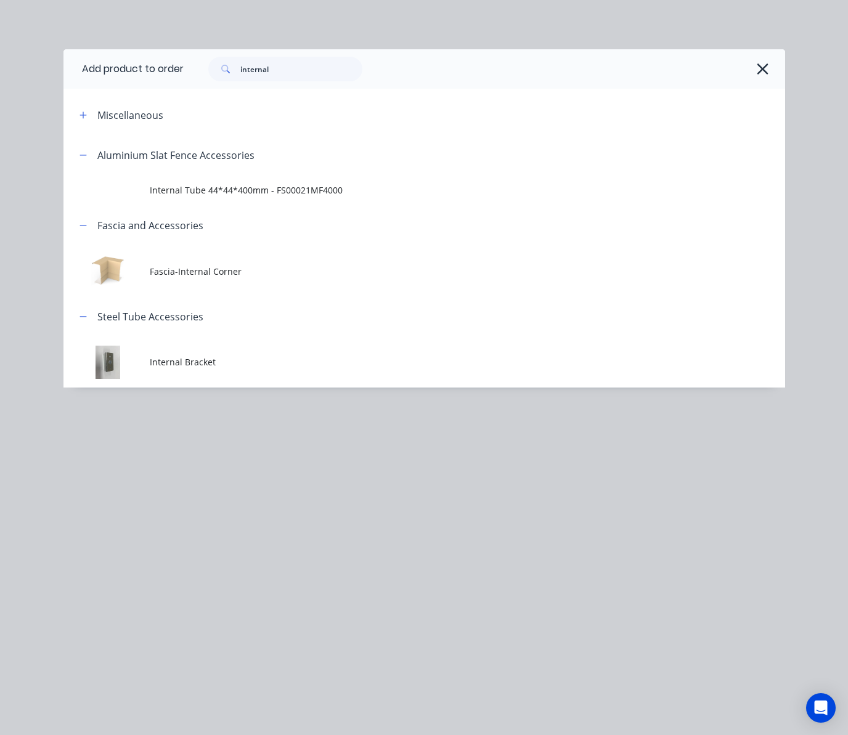
click at [341, 370] on td "Internal Bracket" at bounding box center [467, 362] width 634 height 51
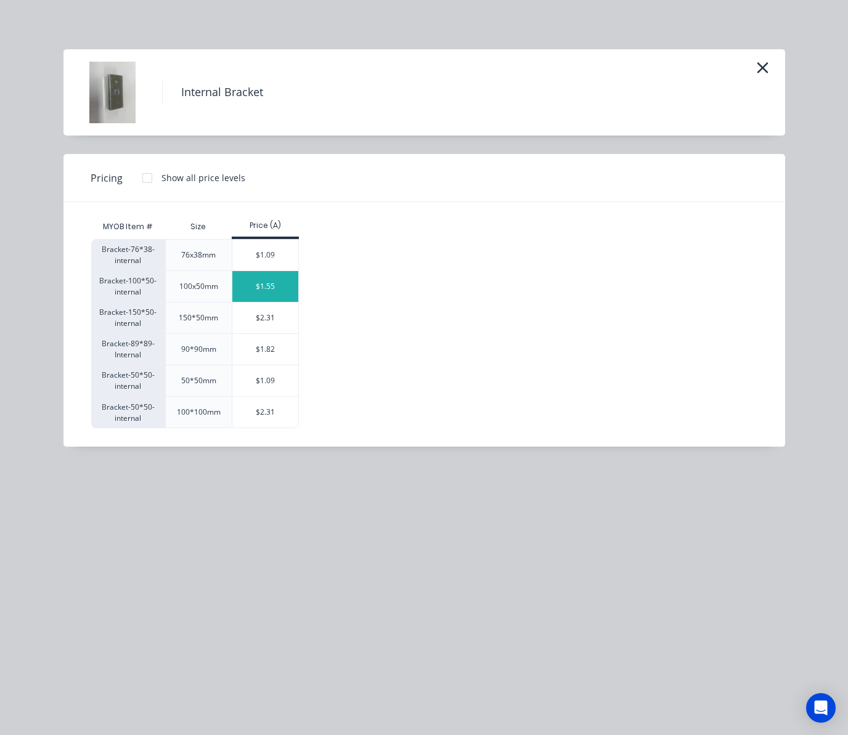
click at [259, 294] on div "$1.55" at bounding box center [265, 286] width 66 height 31
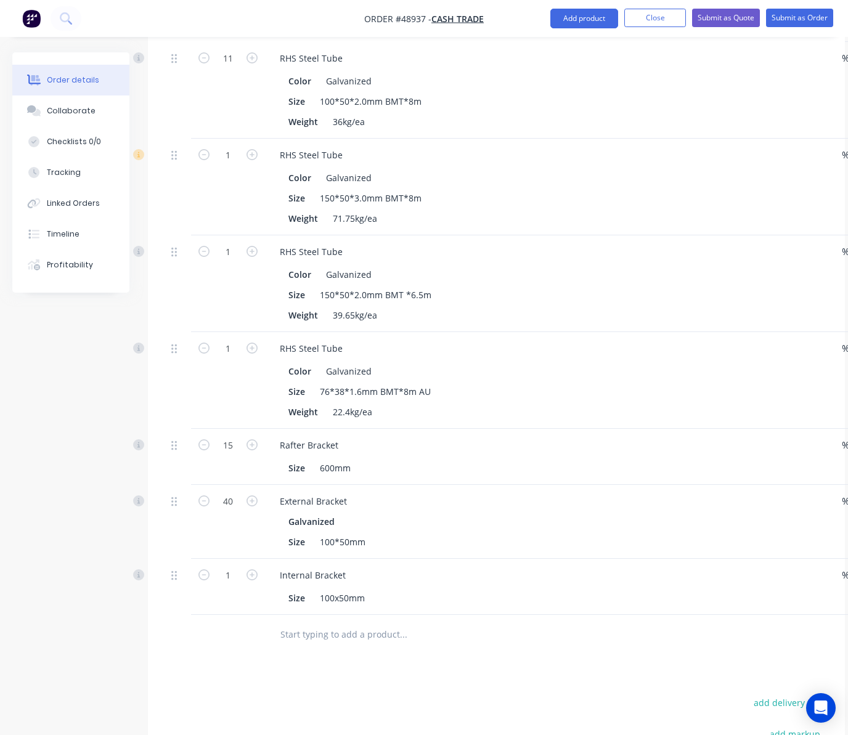
click at [251, 580] on div "1" at bounding box center [228, 587] width 74 height 56
click at [234, 567] on input "1" at bounding box center [228, 575] width 32 height 18
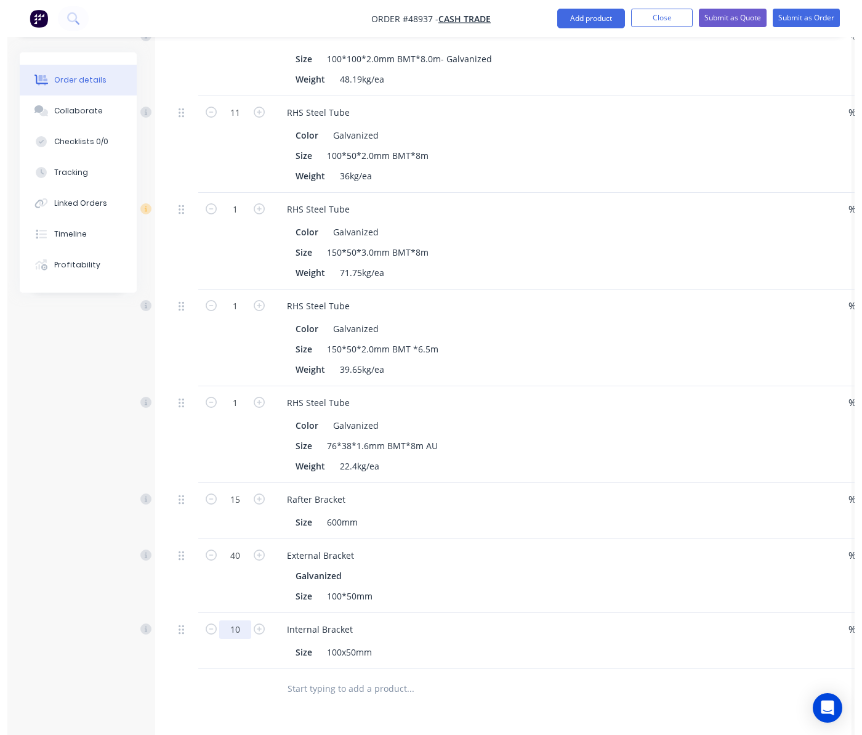
scroll to position [410, 0]
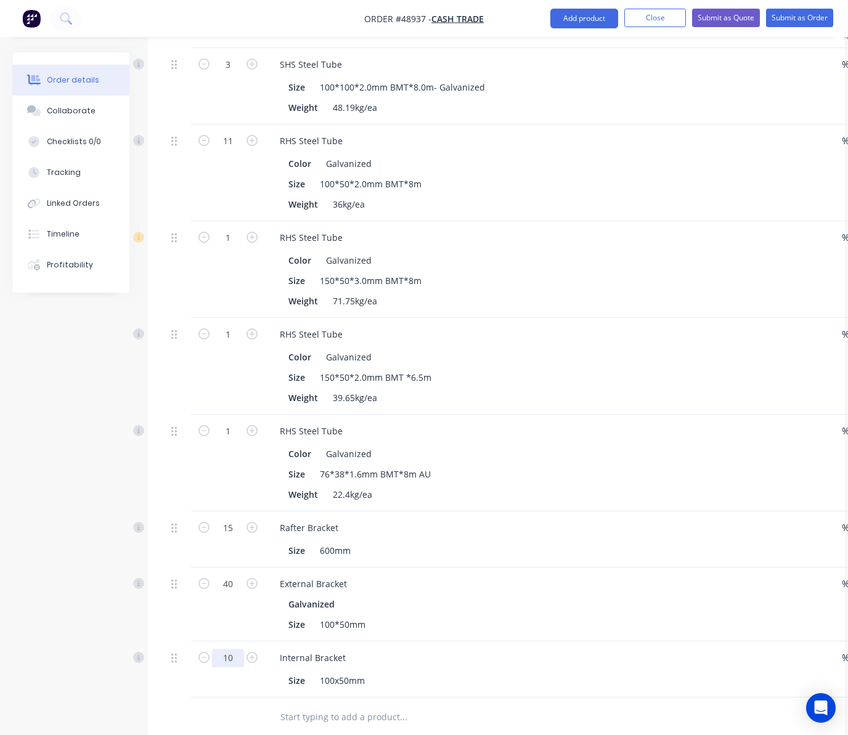
type input "10"
type input "$15.50"
click at [107, 684] on div "Created by Rachel Created 05/09/25 Required 05/09/25 Assigned to Add team membe…" at bounding box center [428, 333] width 832 height 1382
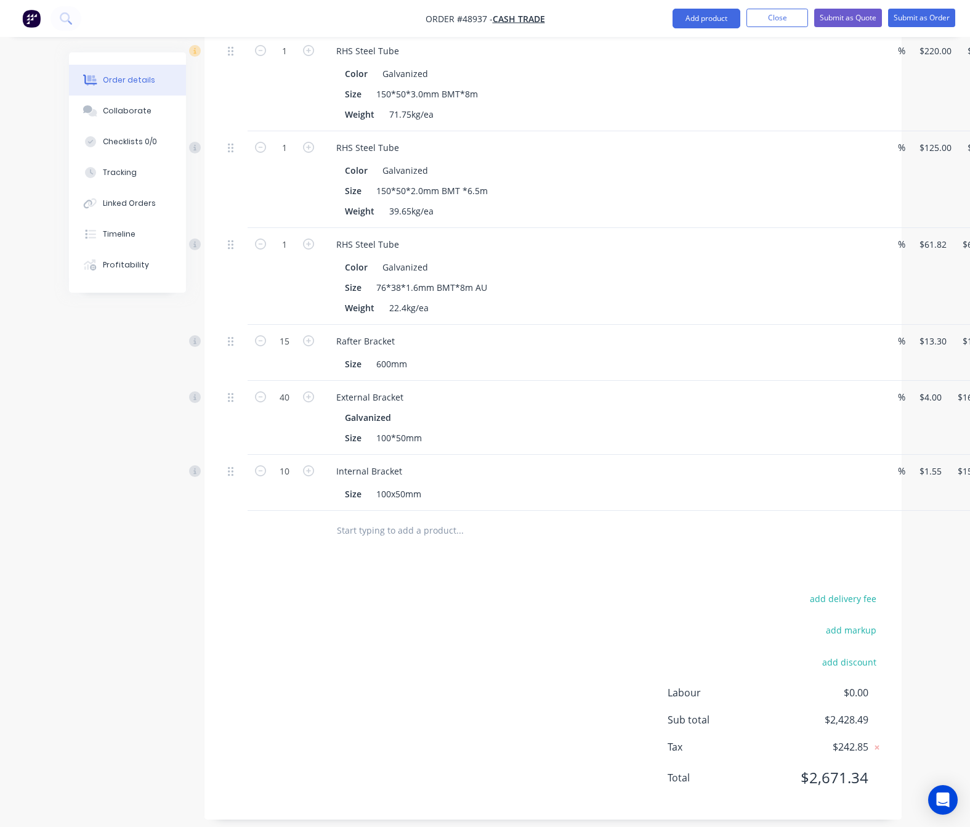
scroll to position [597, 72]
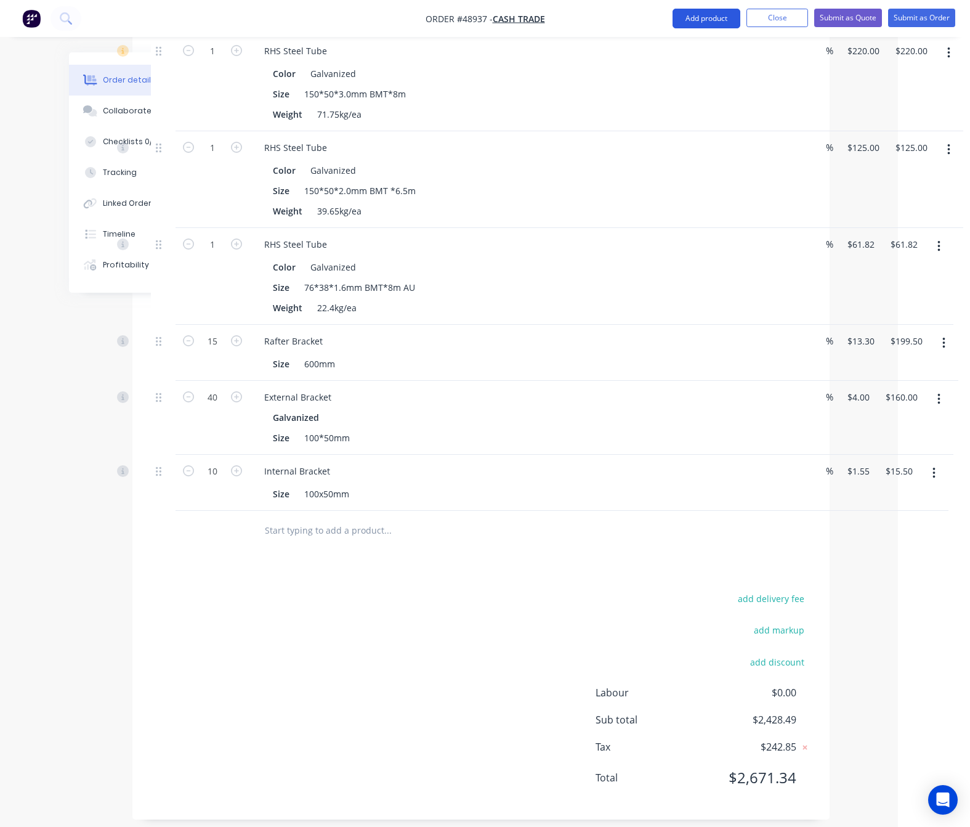
click at [675, 13] on button "Add product" at bounding box center [707, 19] width 68 height 20
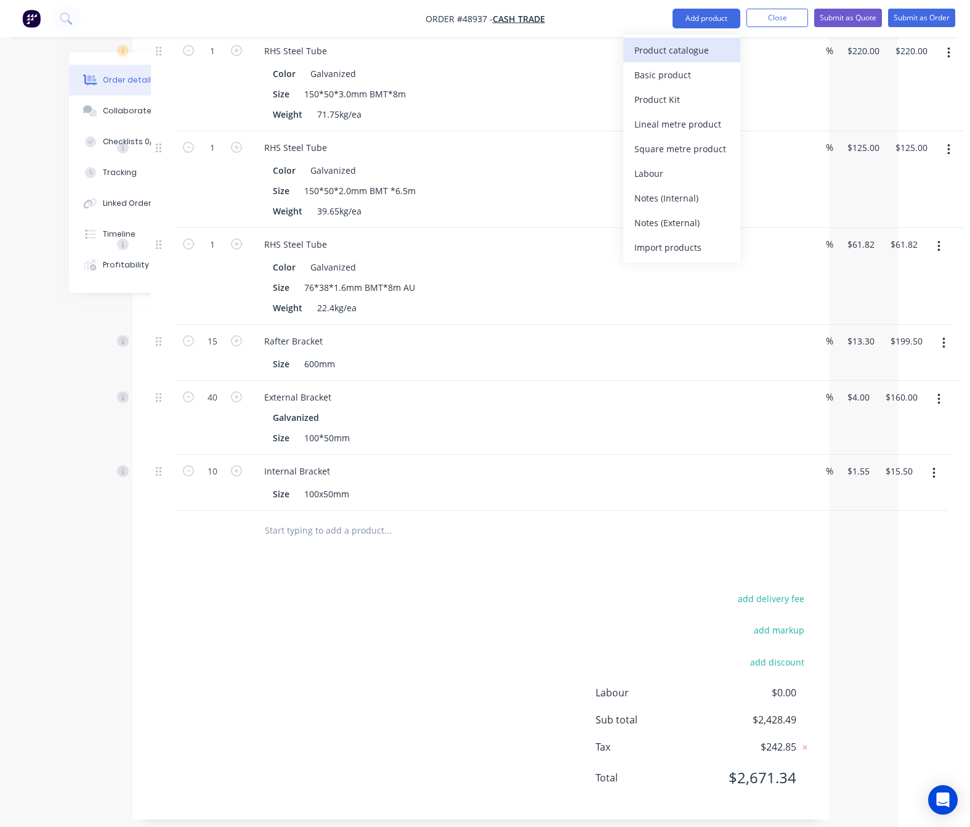
click at [671, 54] on div "Product catalogue" at bounding box center [681, 50] width 95 height 18
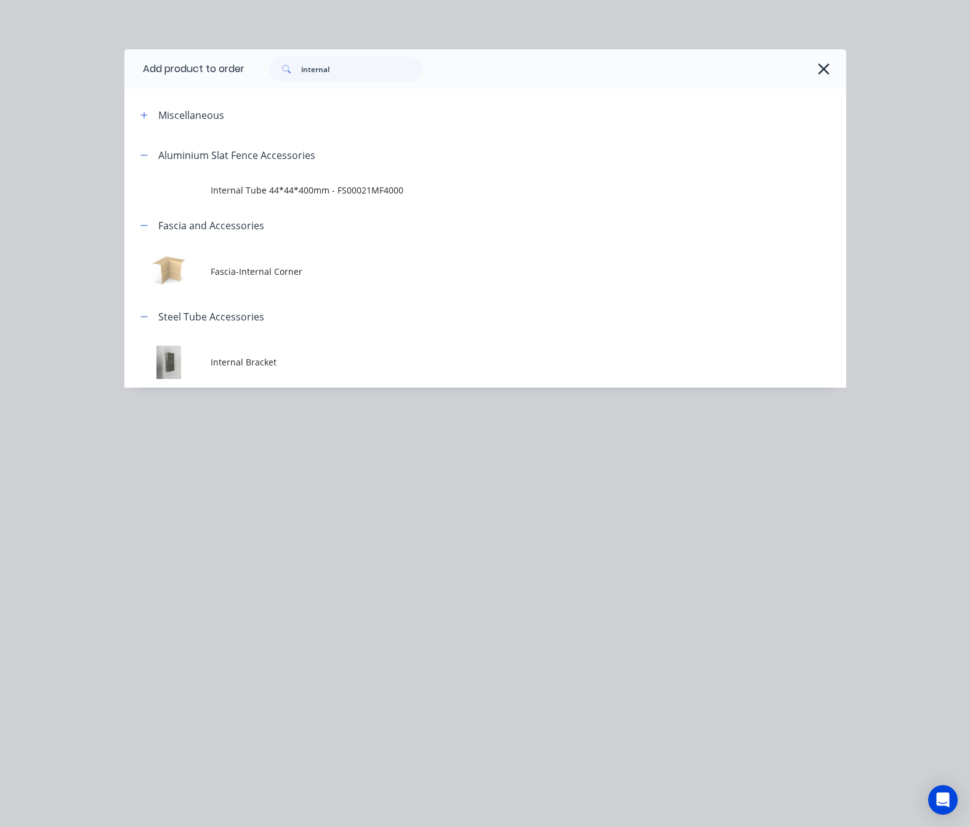
scroll to position [597, 65]
drag, startPoint x: 343, startPoint y: 61, endPoint x: 135, endPoint y: 87, distance: 209.2
click at [184, 83] on header "Add product to order internal" at bounding box center [485, 68] width 722 height 39
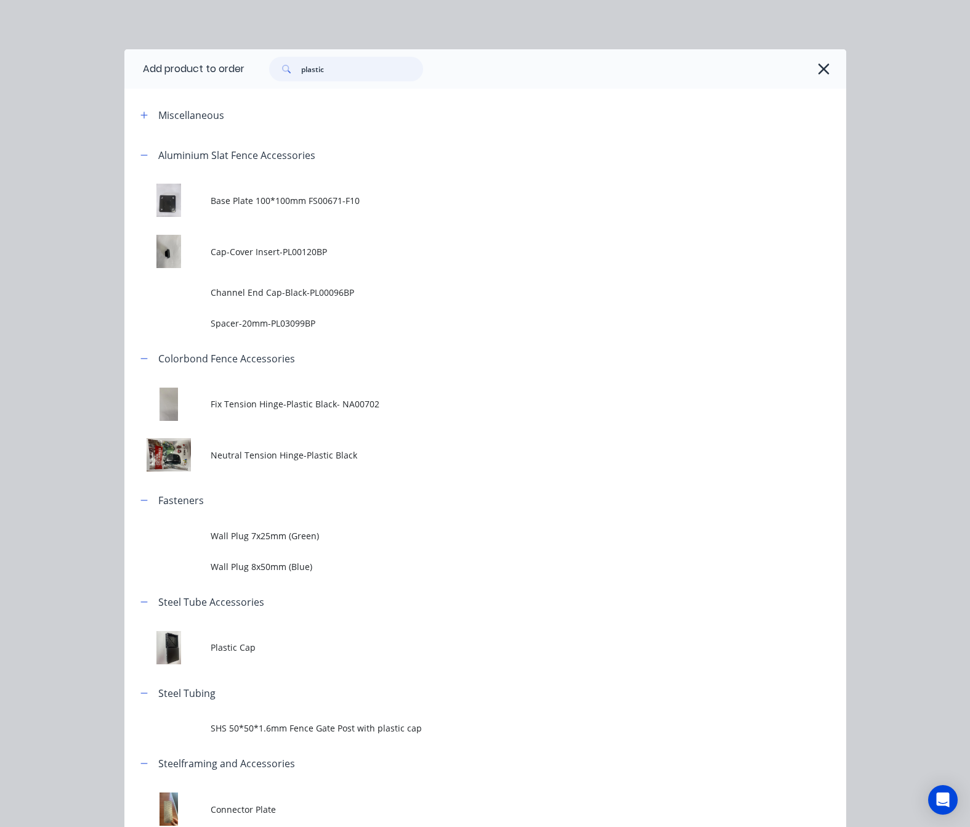
type input "plastic"
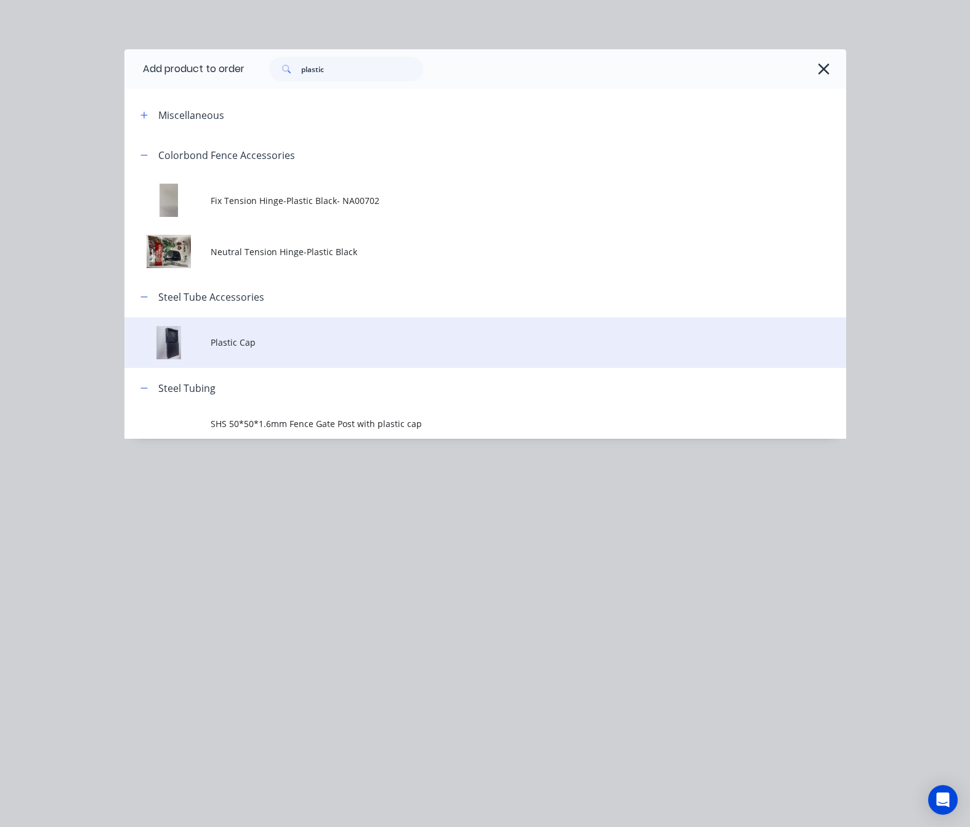
click at [313, 348] on span "Plastic Cap" at bounding box center [465, 342] width 508 height 13
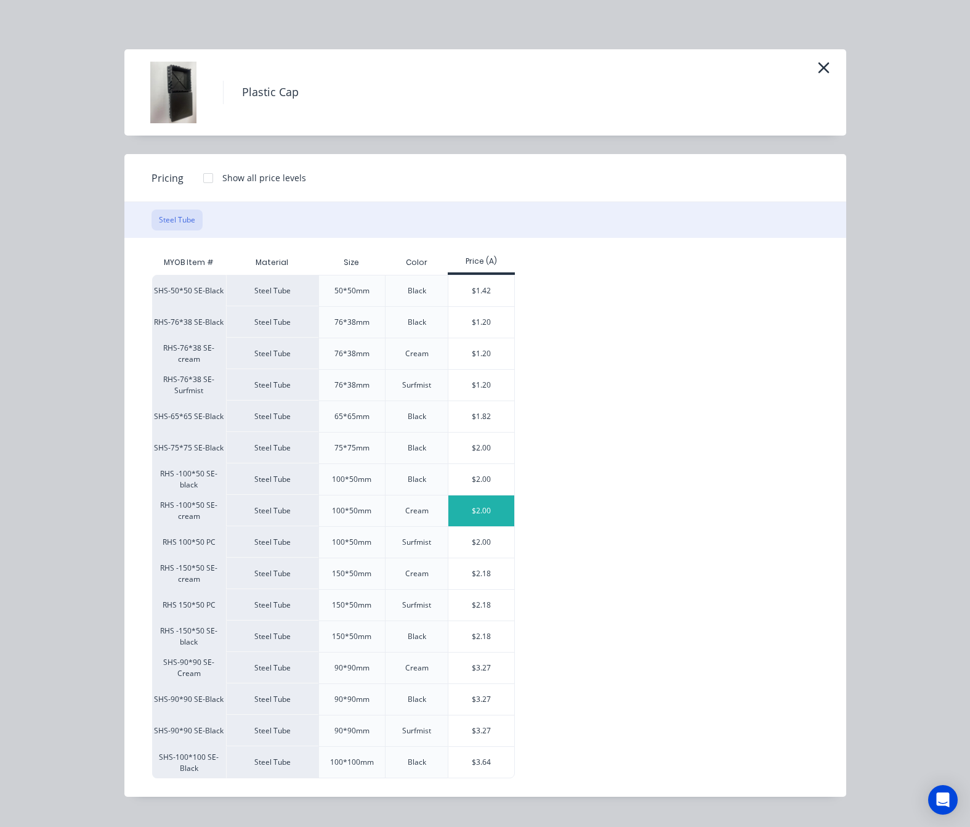
click at [499, 519] on div "$2.00" at bounding box center [481, 510] width 66 height 31
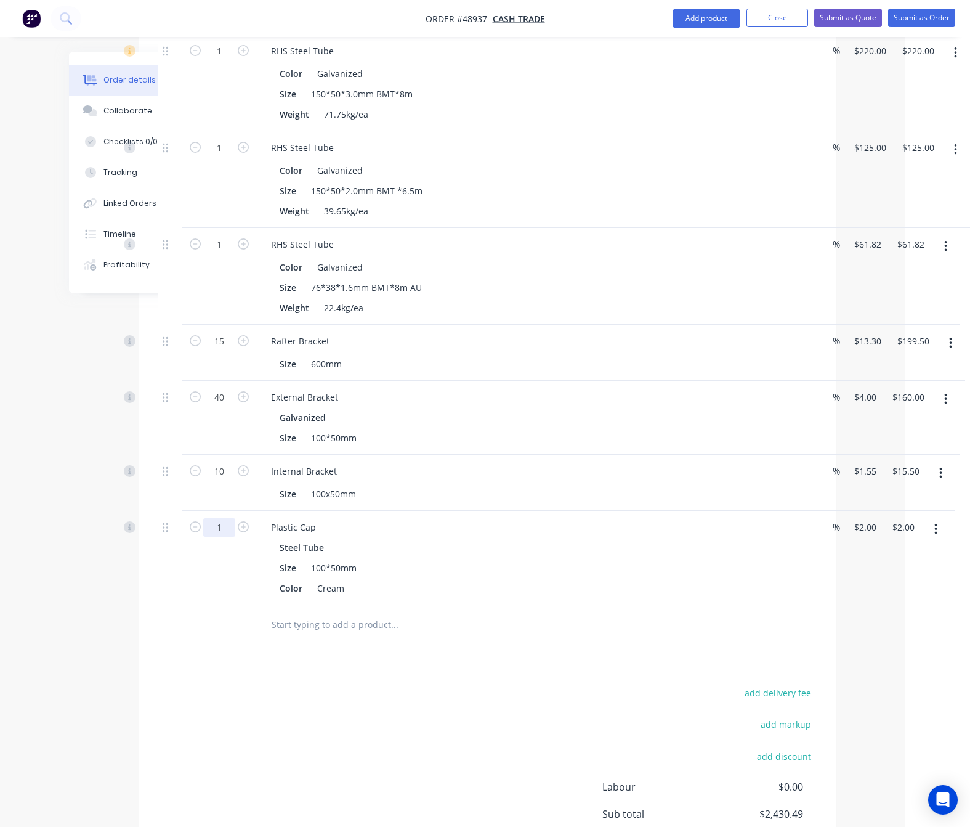
click at [220, 523] on input "1" at bounding box center [219, 527] width 32 height 18
type input "2"
type input "$4.00"
click at [156, 641] on div "Drawings Add drawing Products Show / Hide columns Add product Qty Discount Pric…" at bounding box center [487, 330] width 697 height 1165
click at [713, 20] on button "Add product" at bounding box center [707, 19] width 68 height 20
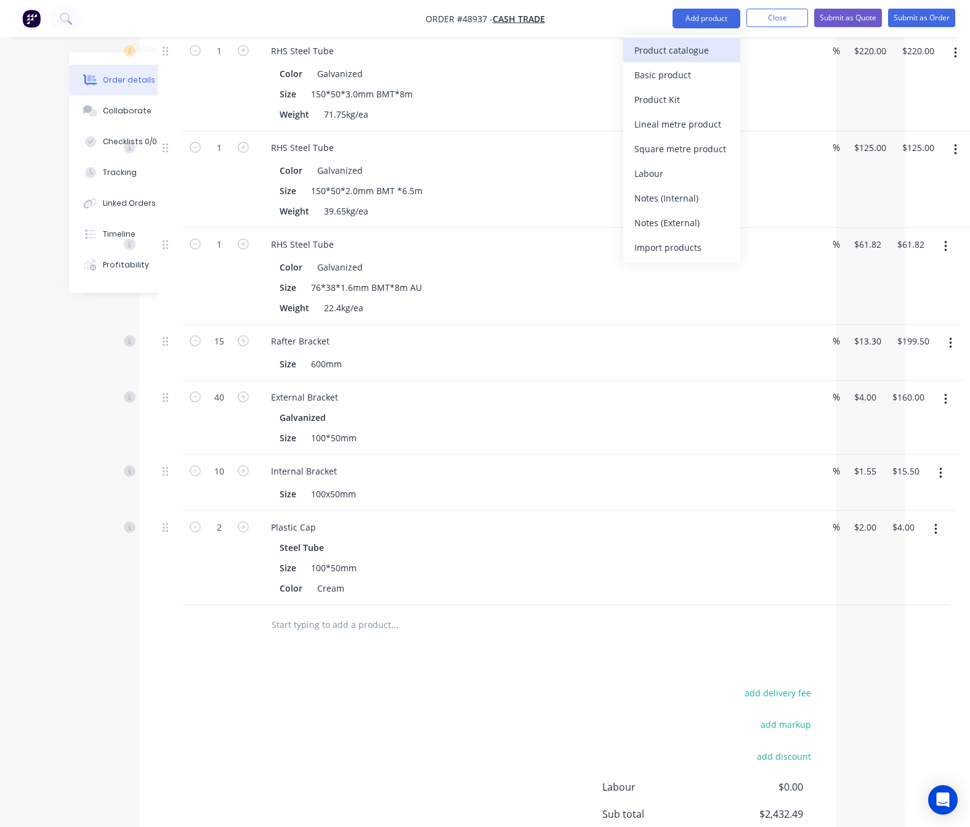
click at [688, 49] on div "Product catalogue" at bounding box center [681, 50] width 95 height 18
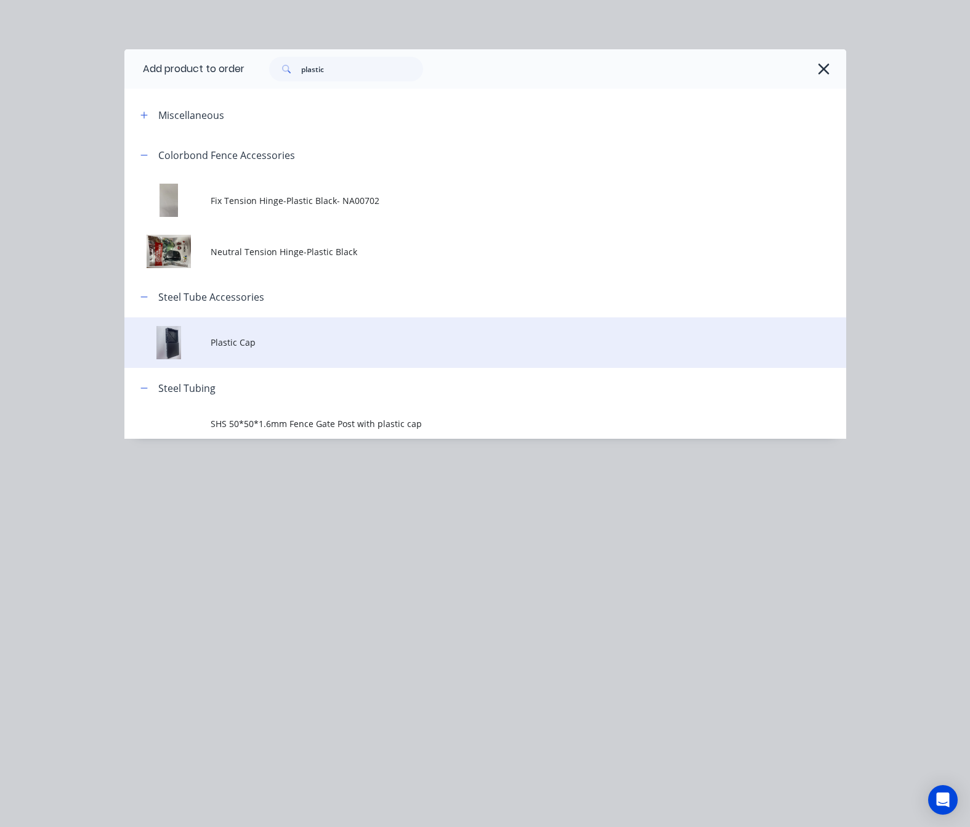
click at [294, 351] on td "Plastic Cap" at bounding box center [528, 342] width 635 height 51
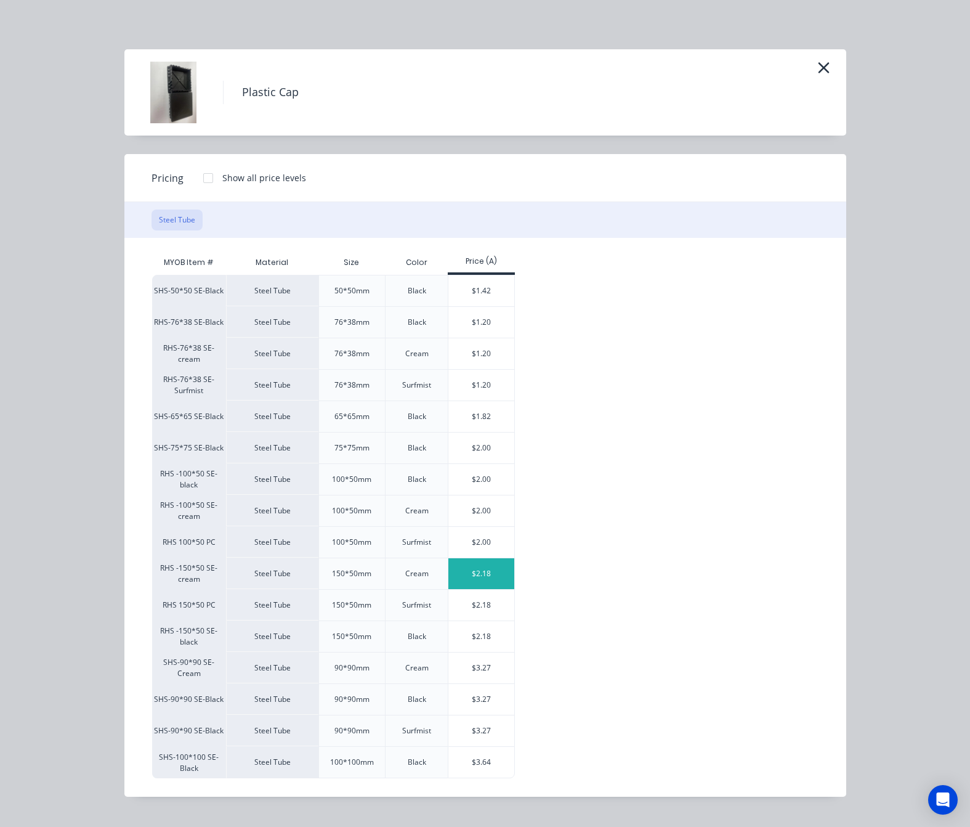
click at [492, 577] on div "$2.18" at bounding box center [481, 573] width 66 height 31
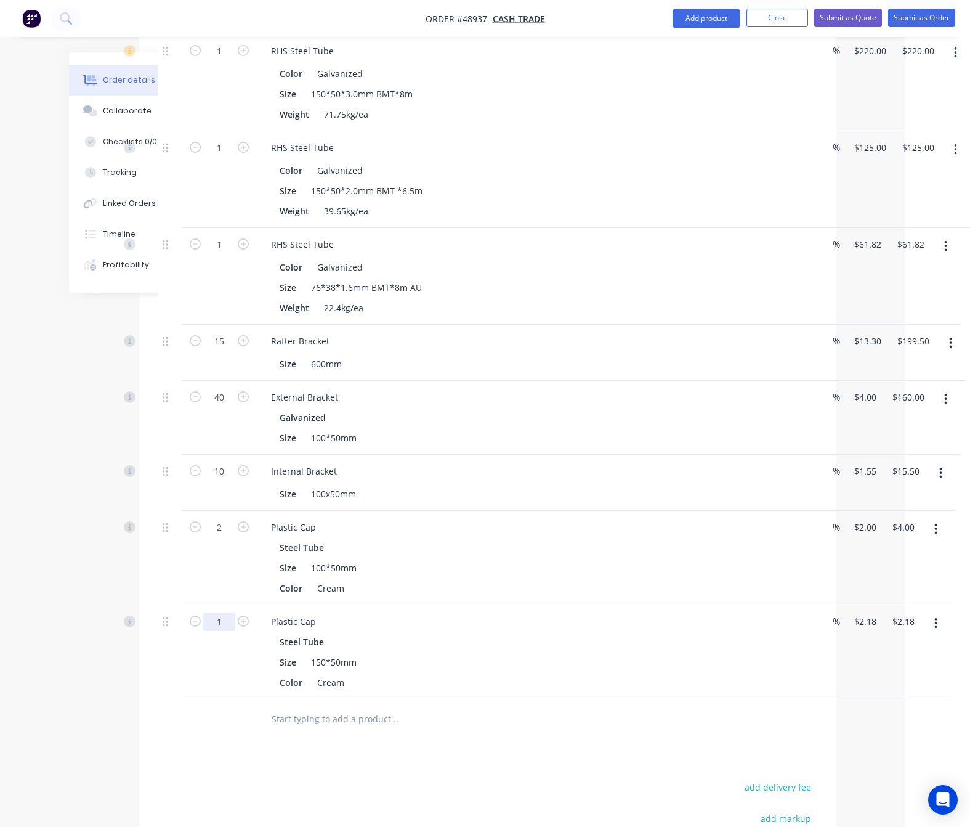
click at [215, 616] on input "1" at bounding box center [219, 621] width 32 height 18
type input "2"
type input "$4.36"
click at [444, 723] on div at bounding box center [478, 719] width 444 height 40
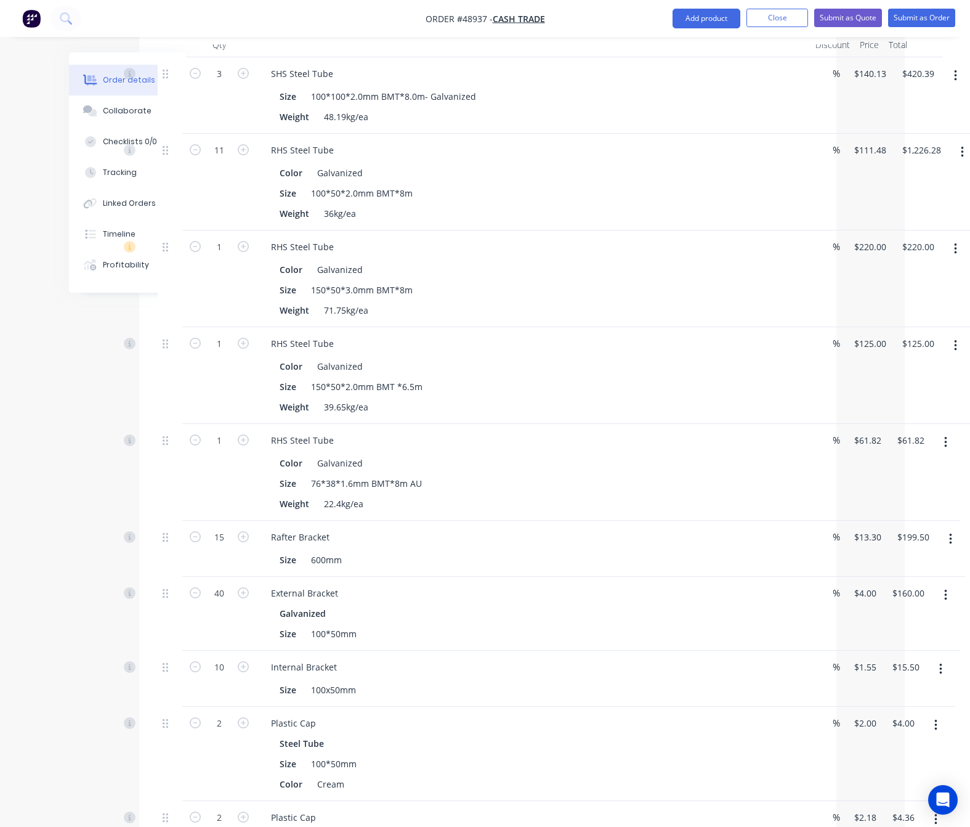
scroll to position [0, 65]
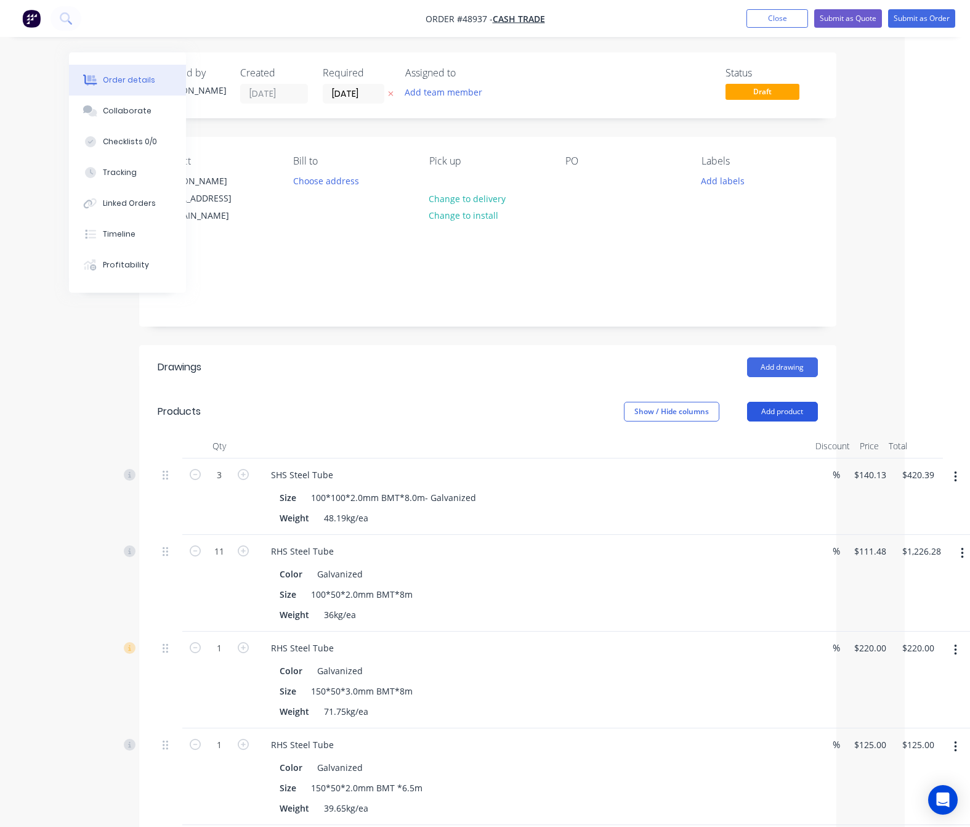
click at [795, 402] on button "Add product" at bounding box center [782, 412] width 71 height 20
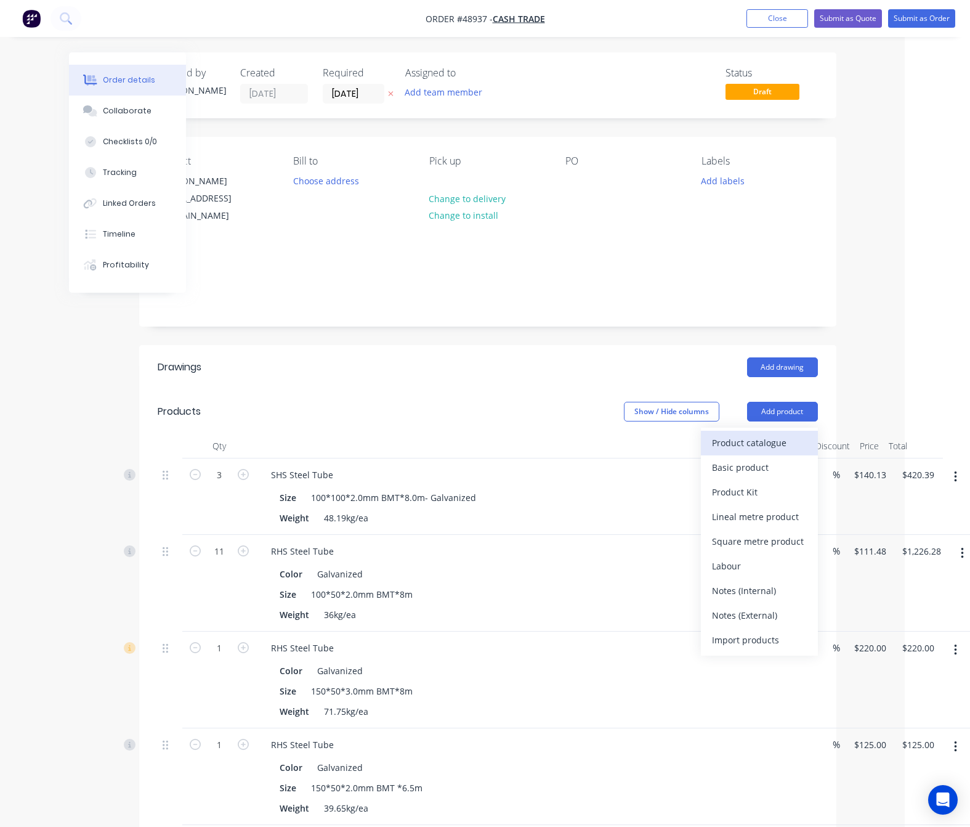
click at [756, 436] on div "Product catalogue" at bounding box center [759, 443] width 95 height 18
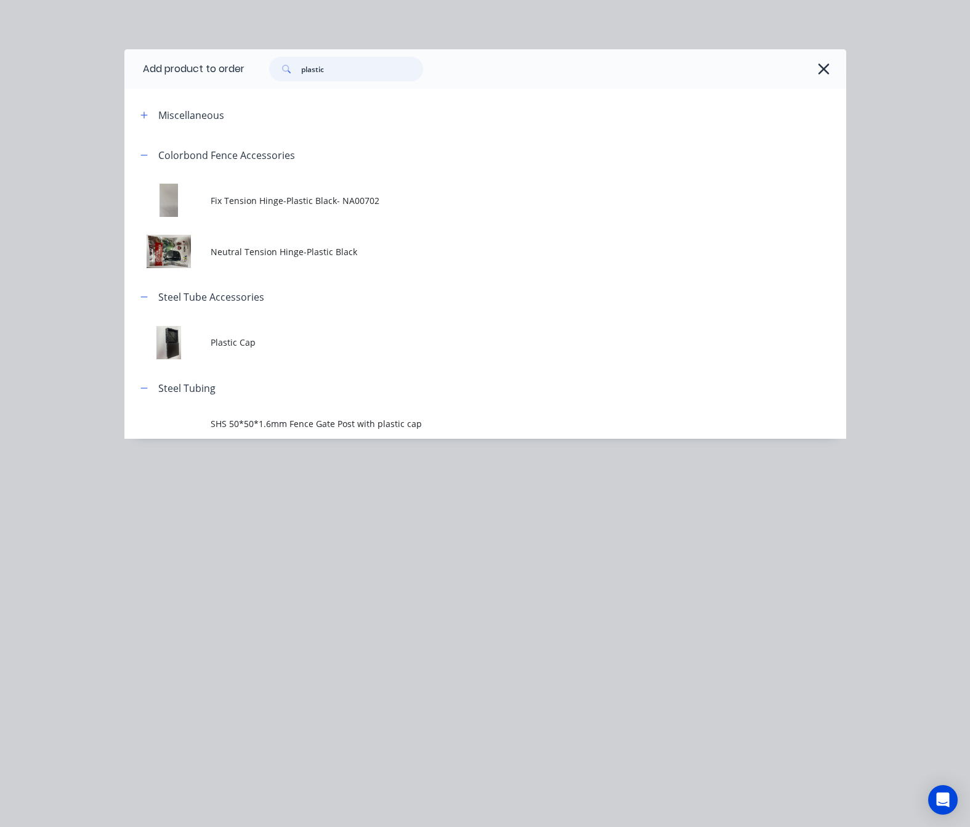
drag, startPoint x: 357, startPoint y: 62, endPoint x: 224, endPoint y: 95, distance: 137.2
click at [227, 95] on div "Add product to order plastic Miscellaneous Colorbond Fence Accessories Fix Tens…" at bounding box center [485, 243] width 722 height 389
type input "sheet"
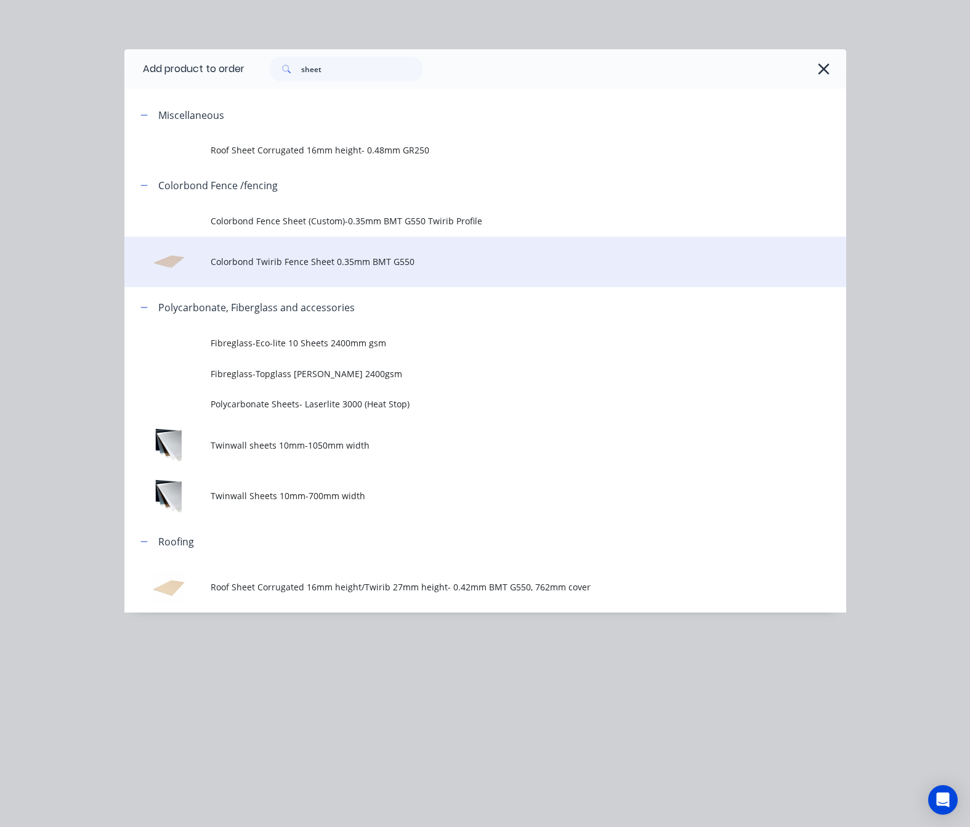
click at [420, 253] on td "Colorbond Twirib Fence Sheet 0.35mm BMT G550" at bounding box center [528, 262] width 635 height 51
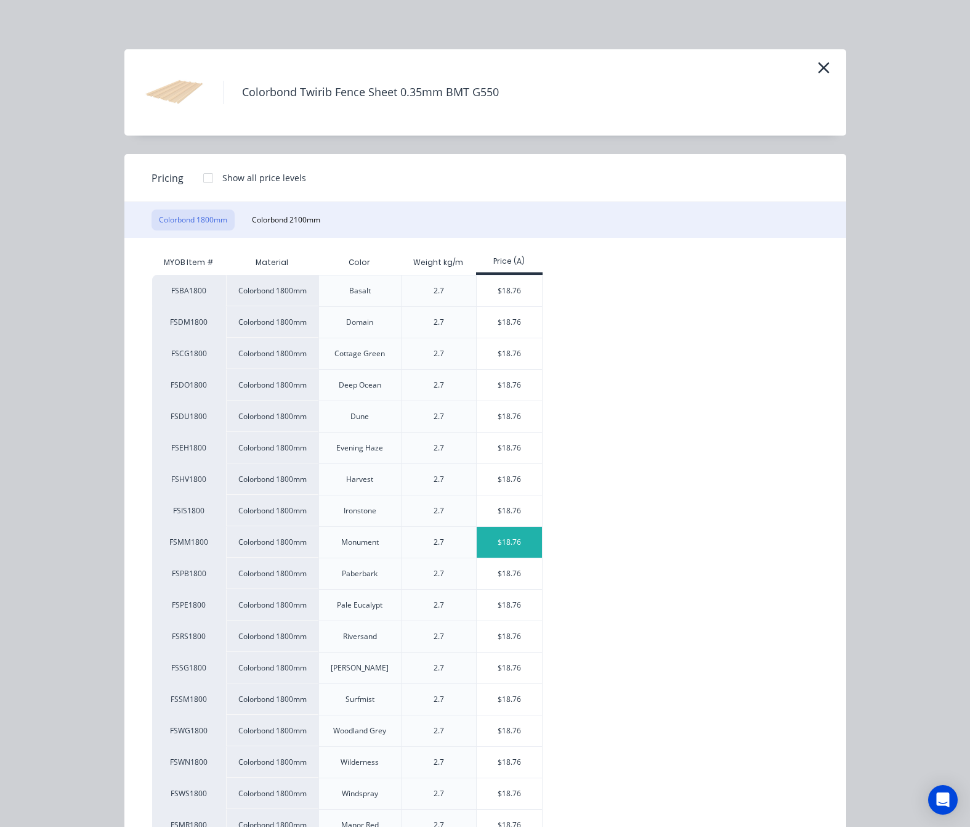
click at [514, 549] on div "$18.76" at bounding box center [510, 542] width 66 height 31
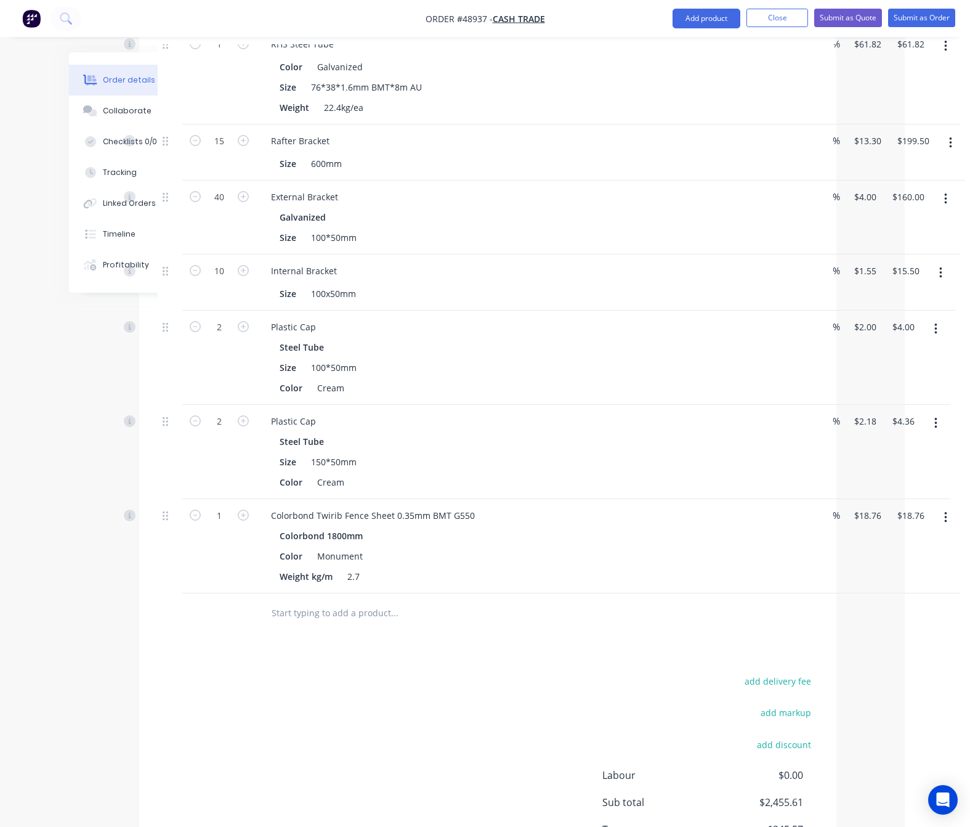
scroll to position [832, 65]
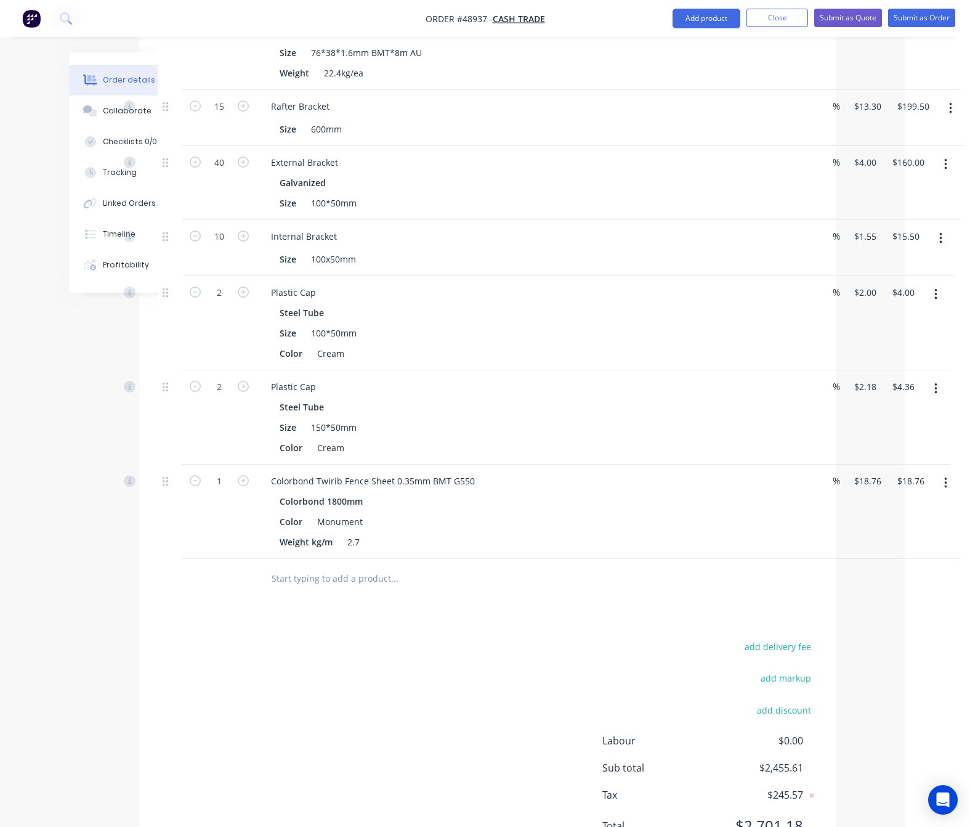
click at [941, 472] on button "button" at bounding box center [945, 483] width 29 height 22
click at [856, 580] on div "Delete" at bounding box center [901, 589] width 95 height 18
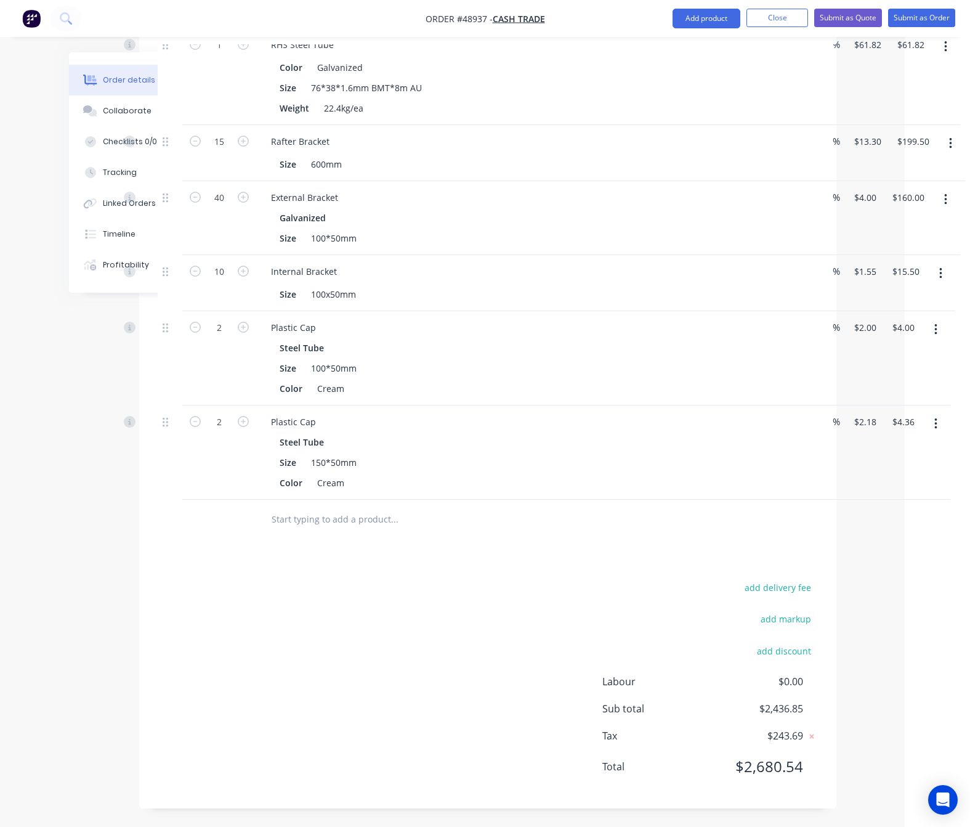
scroll to position [786, 65]
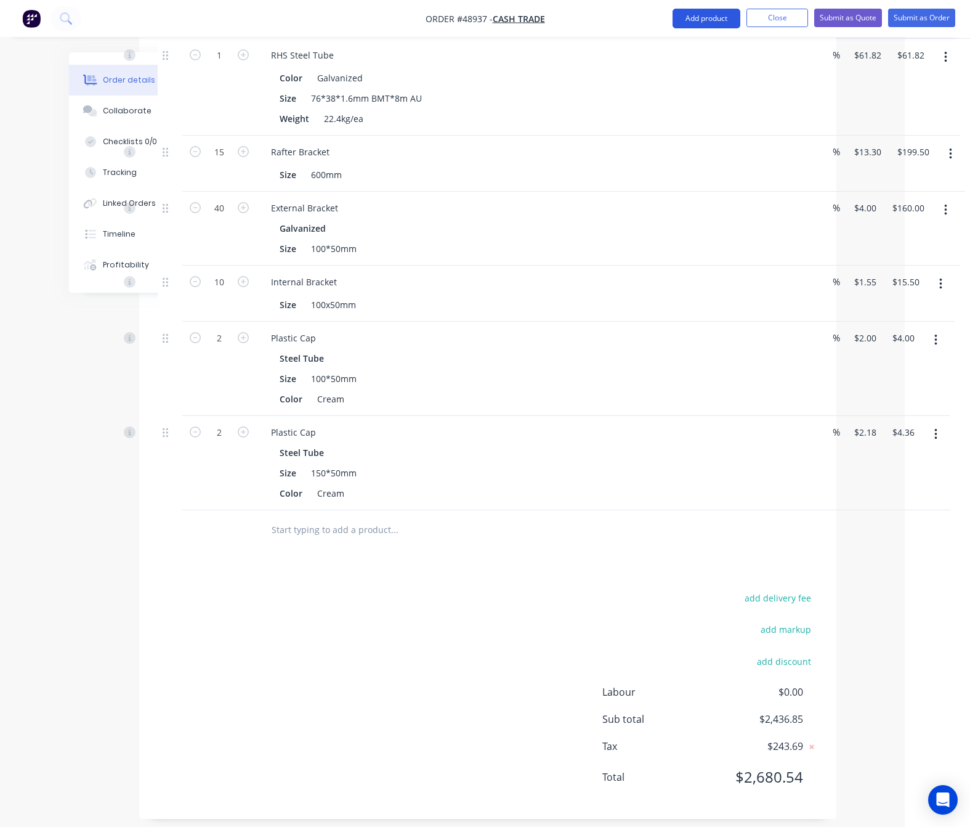
click at [706, 24] on button "Add product" at bounding box center [707, 19] width 68 height 20
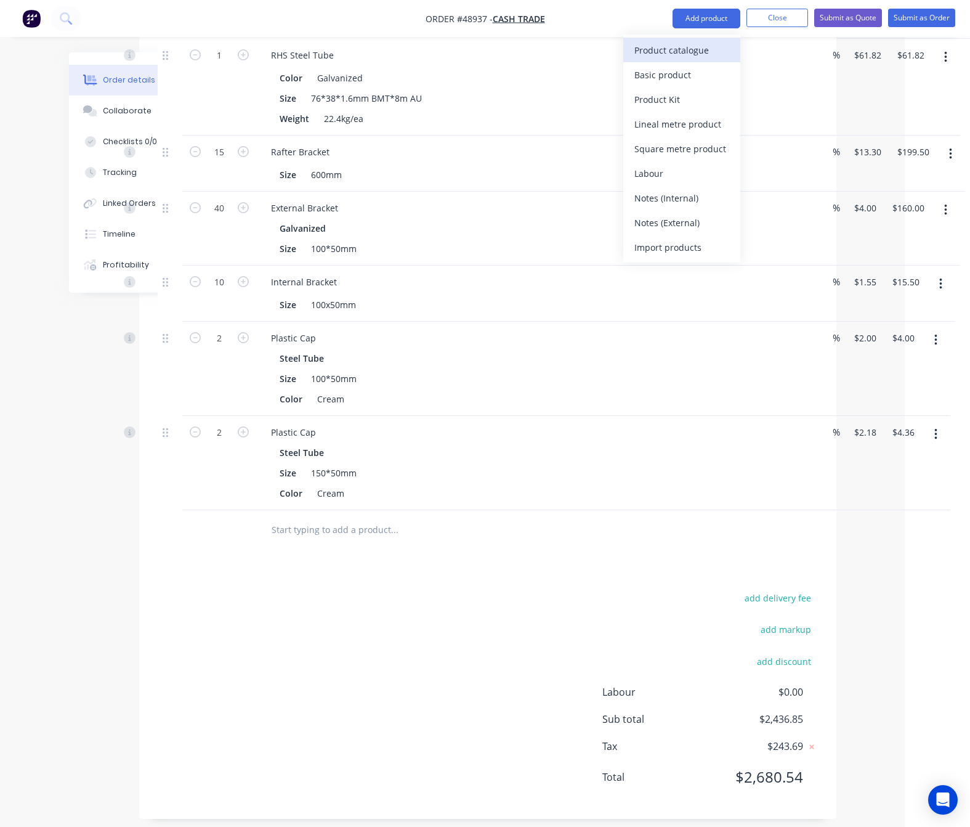
click at [660, 51] on div "Product catalogue" at bounding box center [681, 50] width 95 height 18
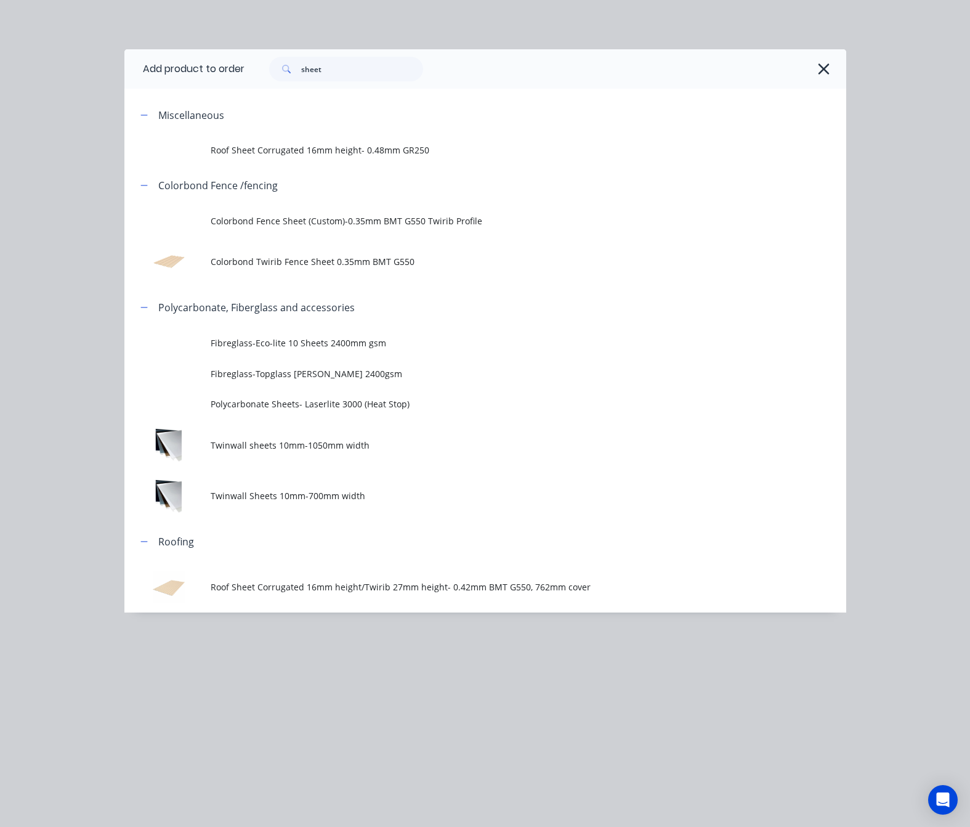
click at [342, 593] on td "Roof Sheet Corrugated 16mm height/Twirib 27mm height- 0.42mm BMT G550, 762mm co…" at bounding box center [528, 586] width 635 height 51
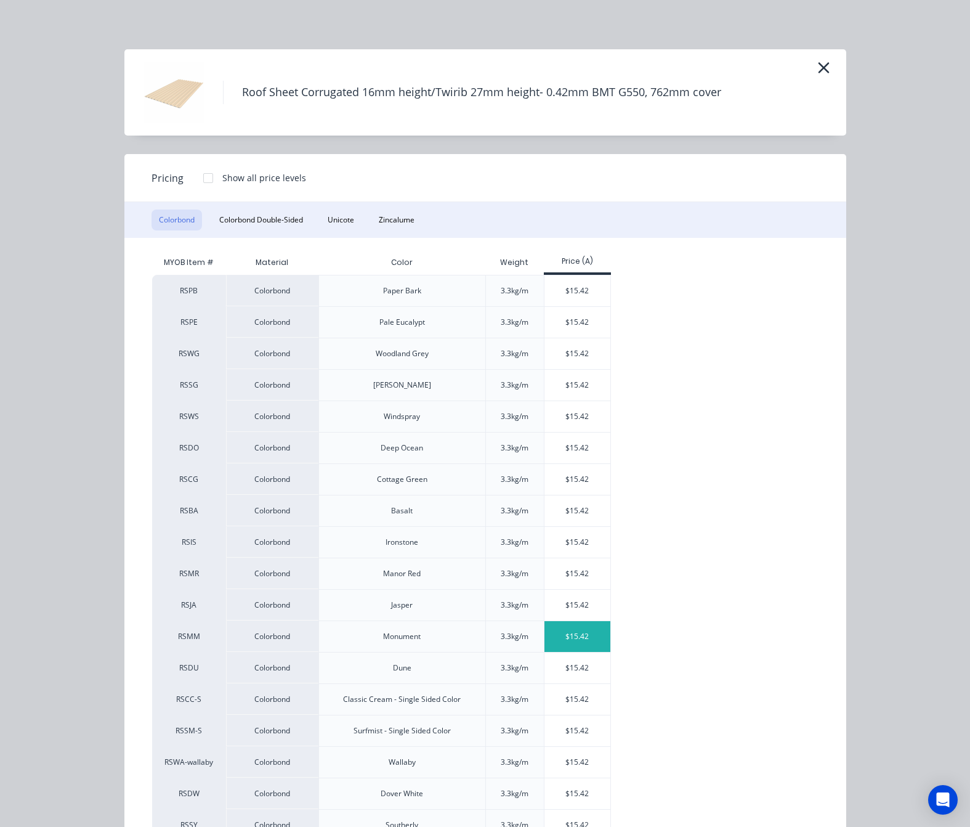
click at [572, 633] on div "$15.42" at bounding box center [578, 636] width 66 height 31
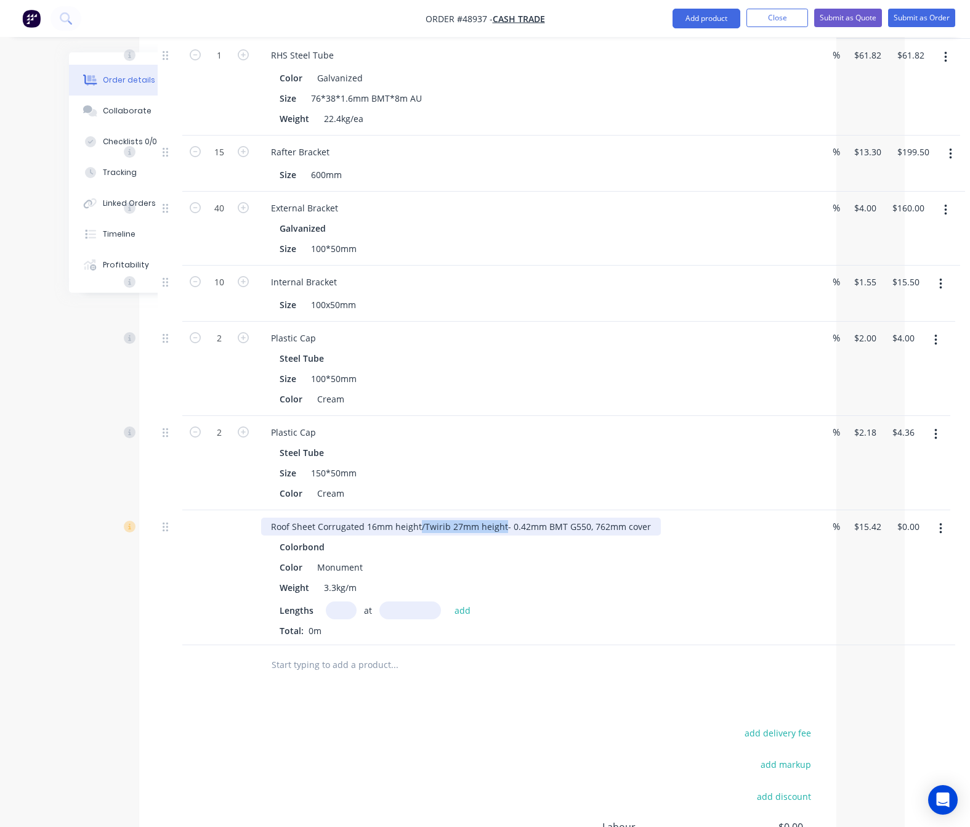
drag, startPoint x: 418, startPoint y: 514, endPoint x: 500, endPoint y: 514, distance: 81.3
click at [500, 517] on div "Roof Sheet Corrugated 16mm height/Twirib 27mm height- 0.42mm BMT G550, 762mm co…" at bounding box center [461, 526] width 400 height 18
click at [336, 604] on input "text" at bounding box center [341, 610] width 31 height 18
type input "40"
click at [410, 601] on input "text" at bounding box center [410, 610] width 62 height 18
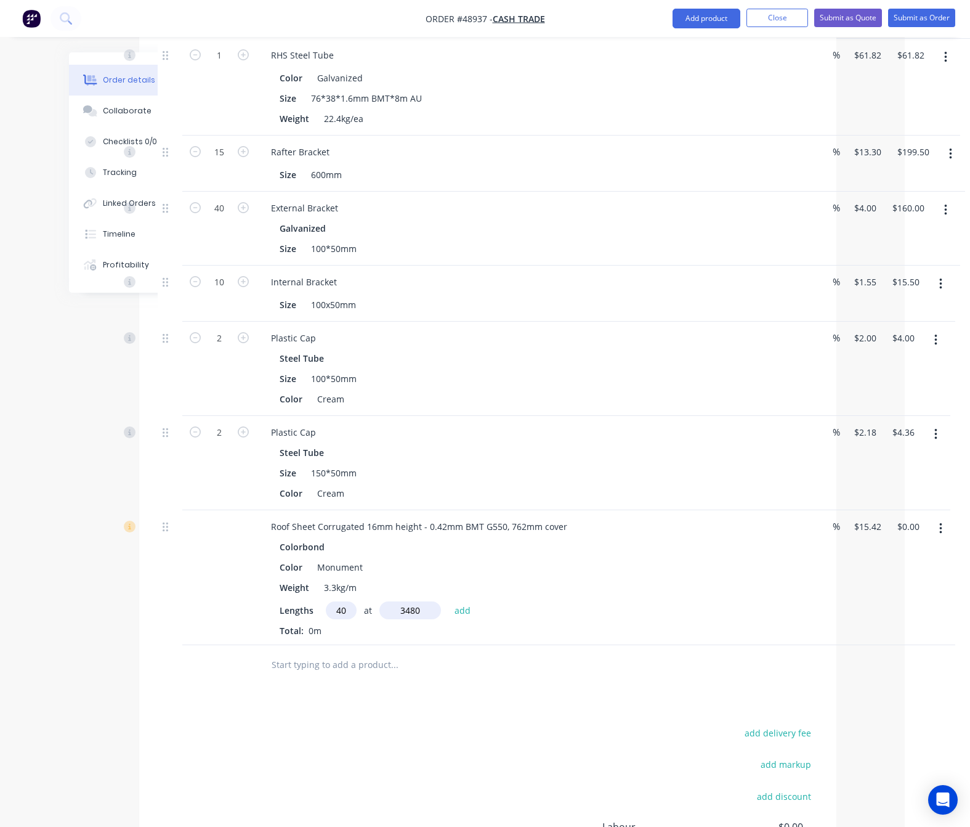
type input "3480"
click at [448, 601] on button "add" at bounding box center [462, 609] width 29 height 17
type input "$2,146.46"
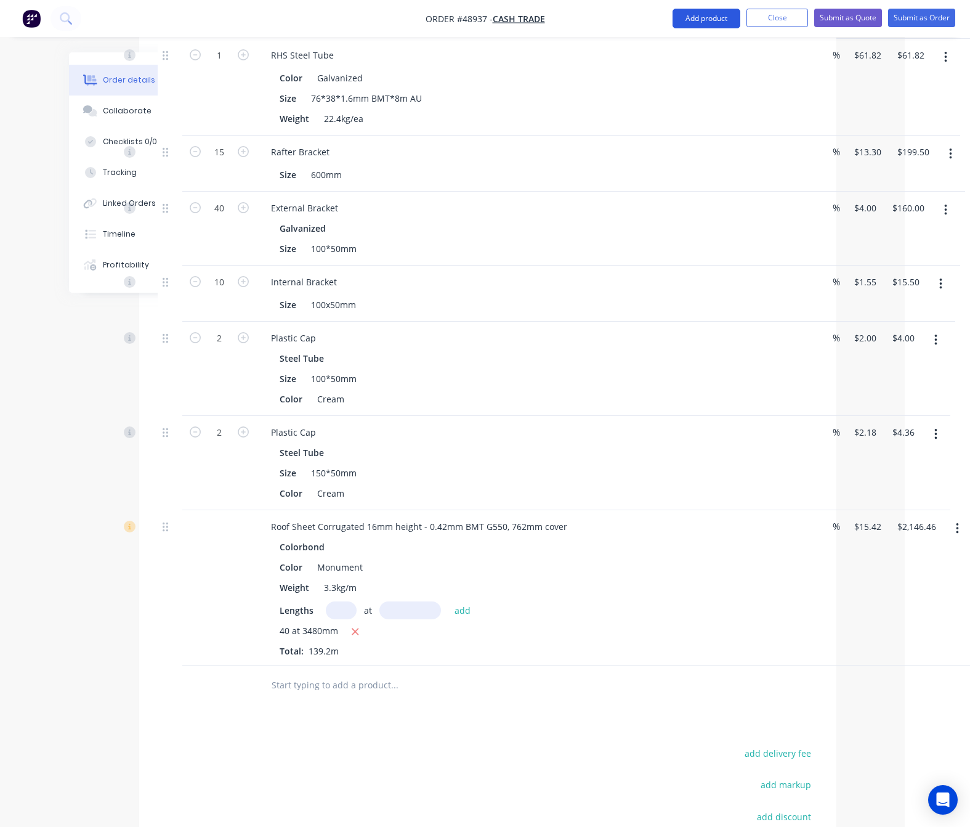
click at [702, 17] on button "Add product" at bounding box center [707, 19] width 68 height 20
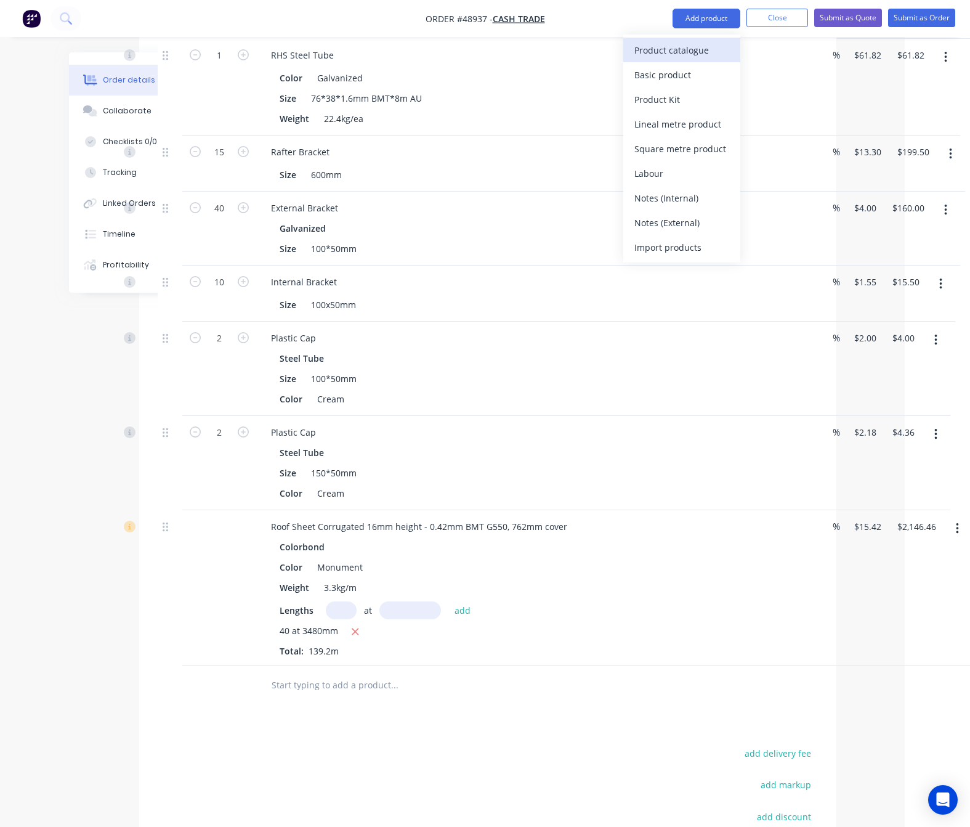
click at [684, 50] on div "Product catalogue" at bounding box center [681, 50] width 95 height 18
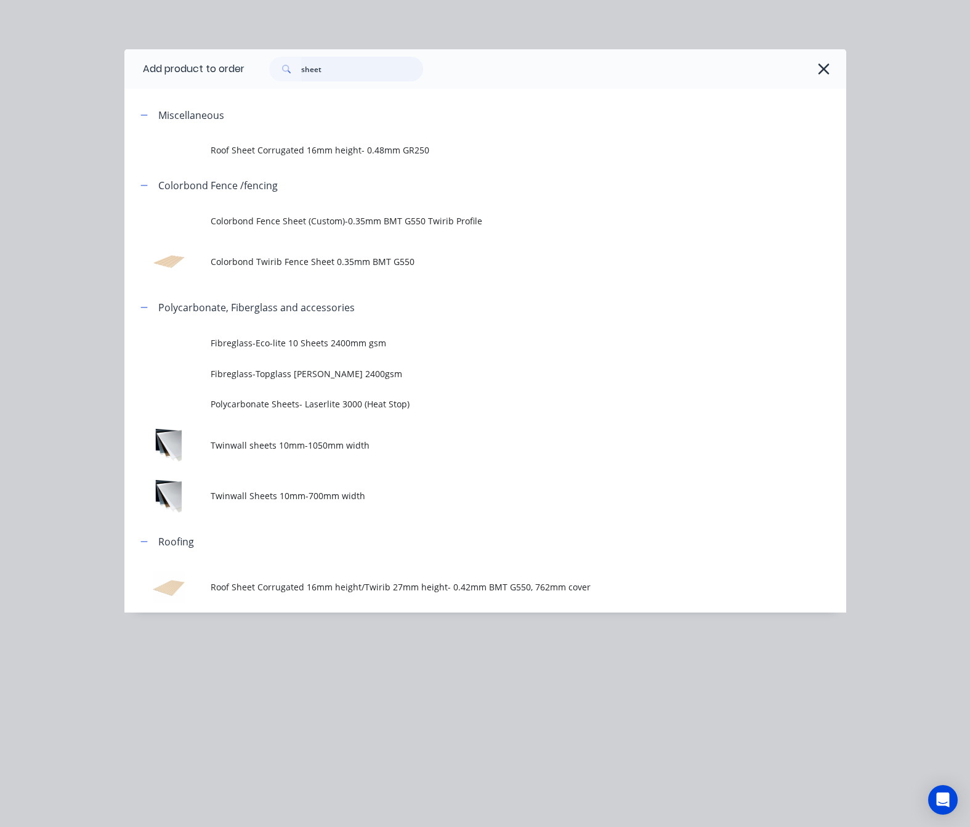
drag, startPoint x: 346, startPoint y: 71, endPoint x: 200, endPoint y: 94, distance: 147.9
click at [206, 91] on div "Add product to order sheet Miscellaneous Roof Sheet Corrugated 16mm height- 0.4…" at bounding box center [485, 330] width 722 height 563
type input "roll"
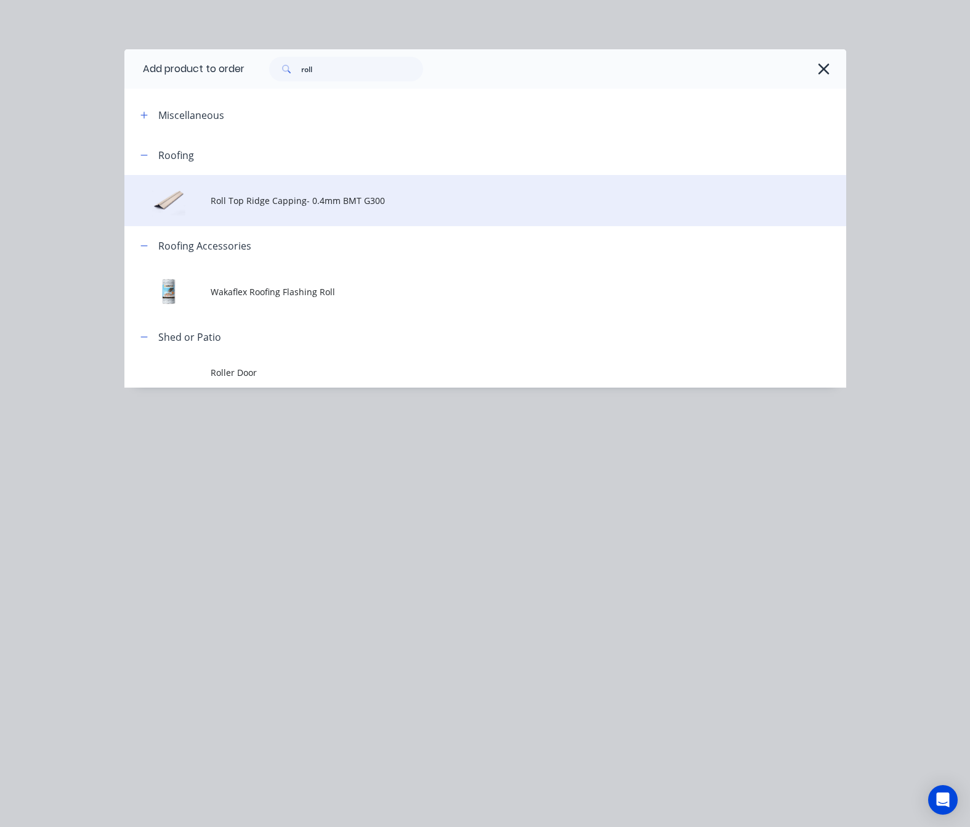
click at [418, 206] on span "Roll Top Ridge Capping- 0.4mm BMT G300" at bounding box center [465, 200] width 508 height 13
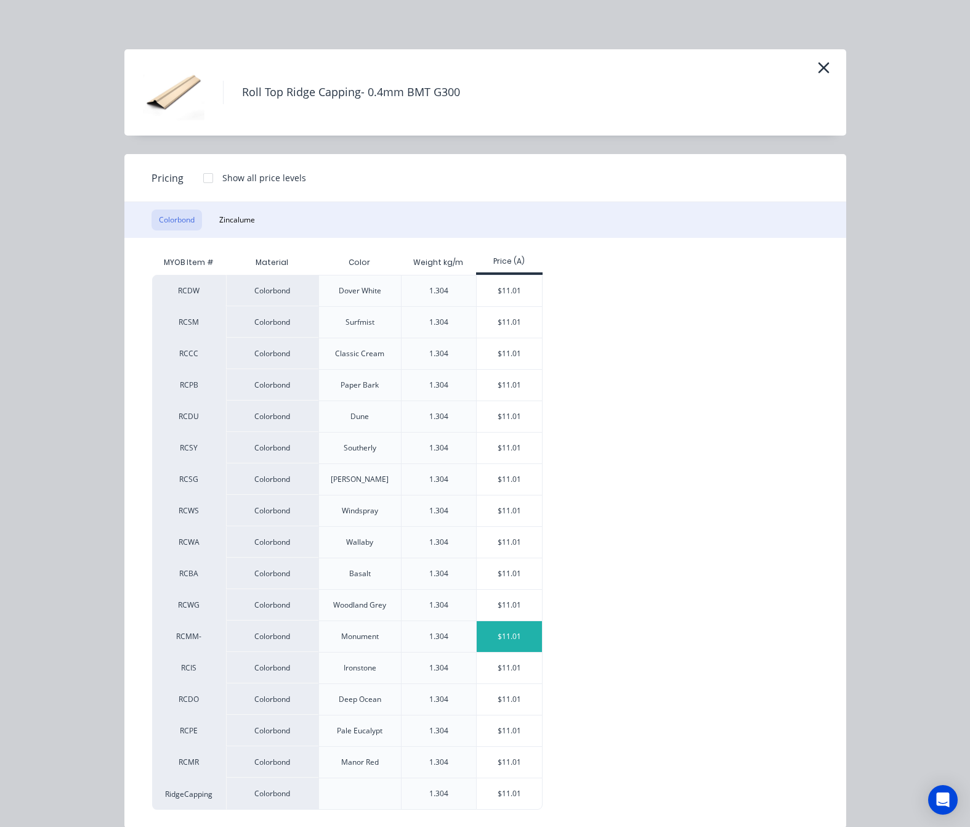
click at [513, 638] on div "$11.01" at bounding box center [510, 636] width 66 height 31
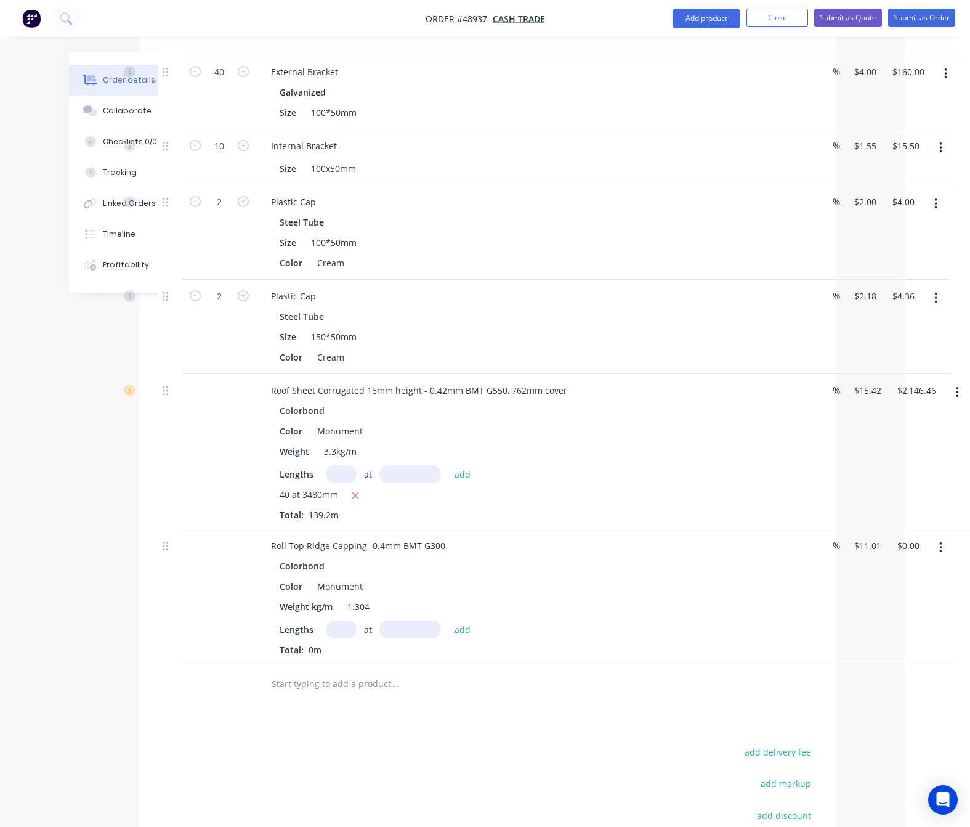
scroll to position [971, 65]
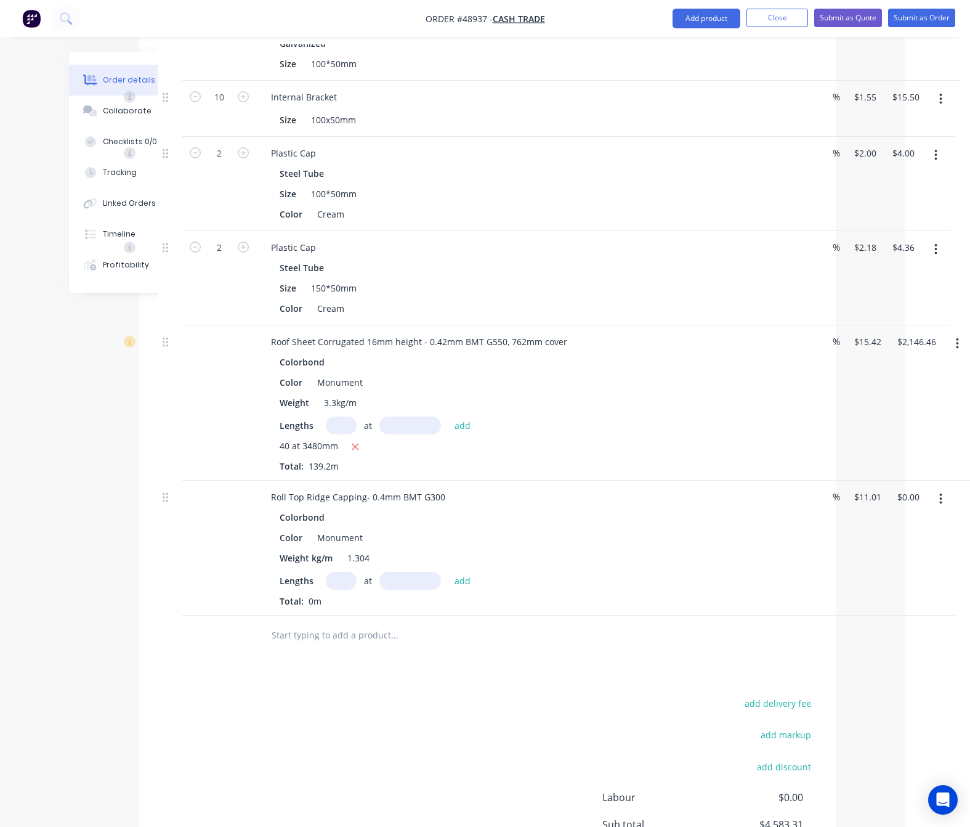
click at [337, 577] on input "text" at bounding box center [341, 581] width 31 height 18
type input "4"
click at [416, 572] on input "text" at bounding box center [410, 581] width 62 height 18
type input "3800"
click at [448, 572] on button "add" at bounding box center [462, 580] width 29 height 17
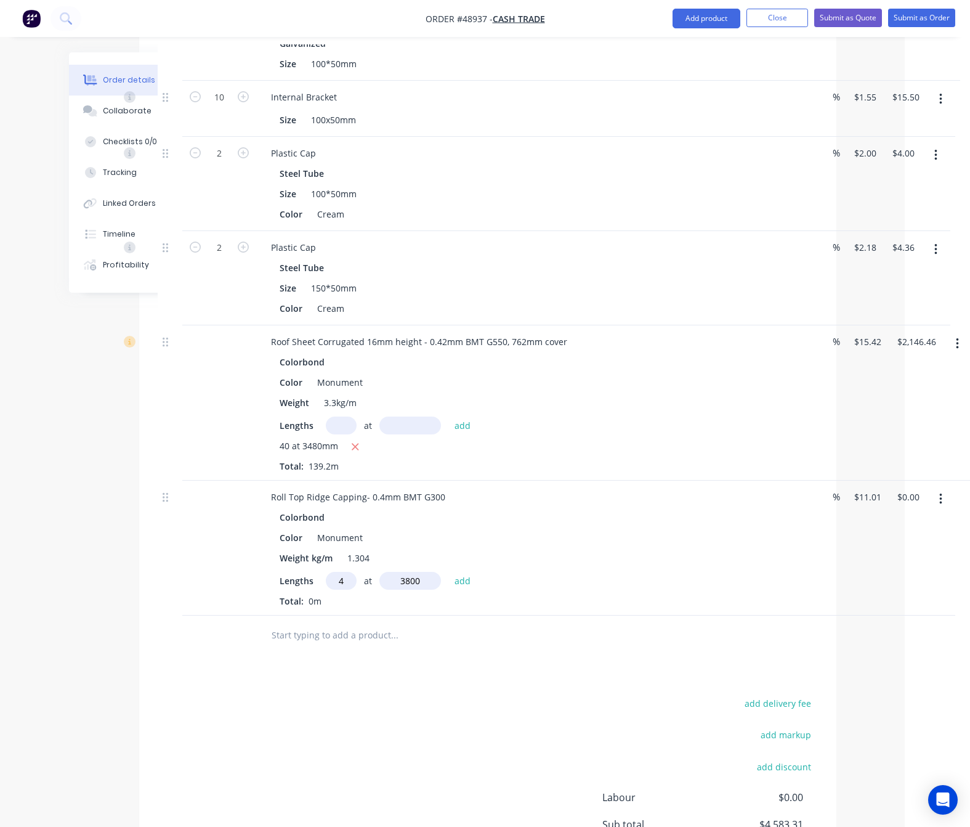
type input "$167.35"
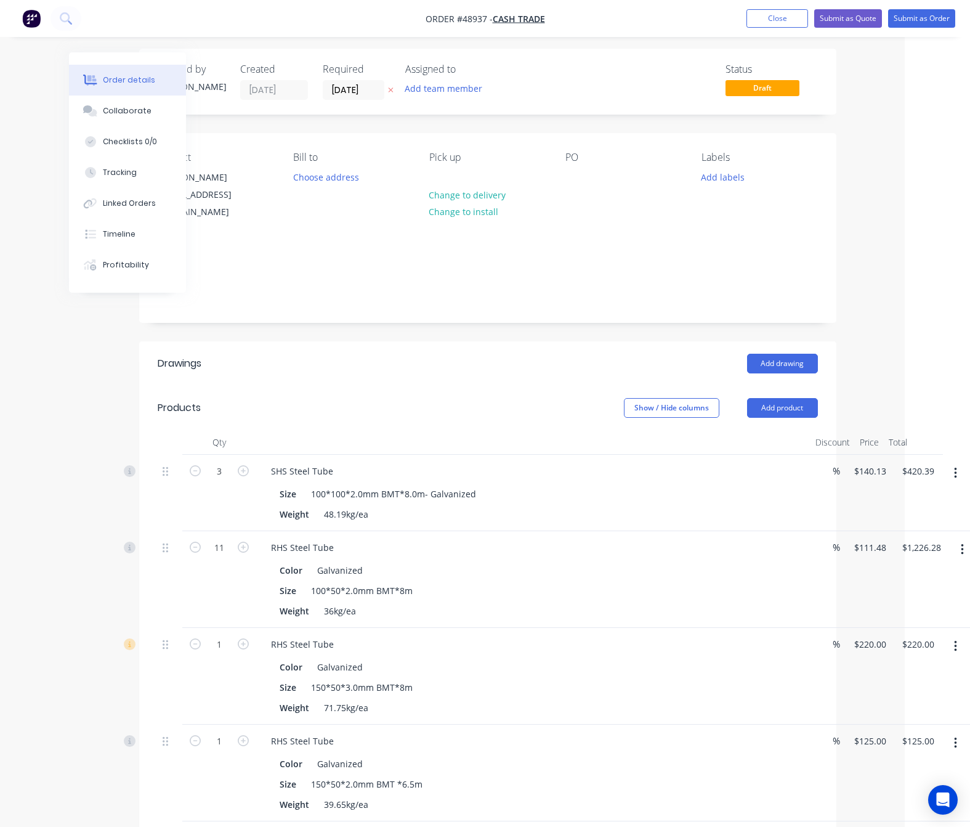
scroll to position [0, 65]
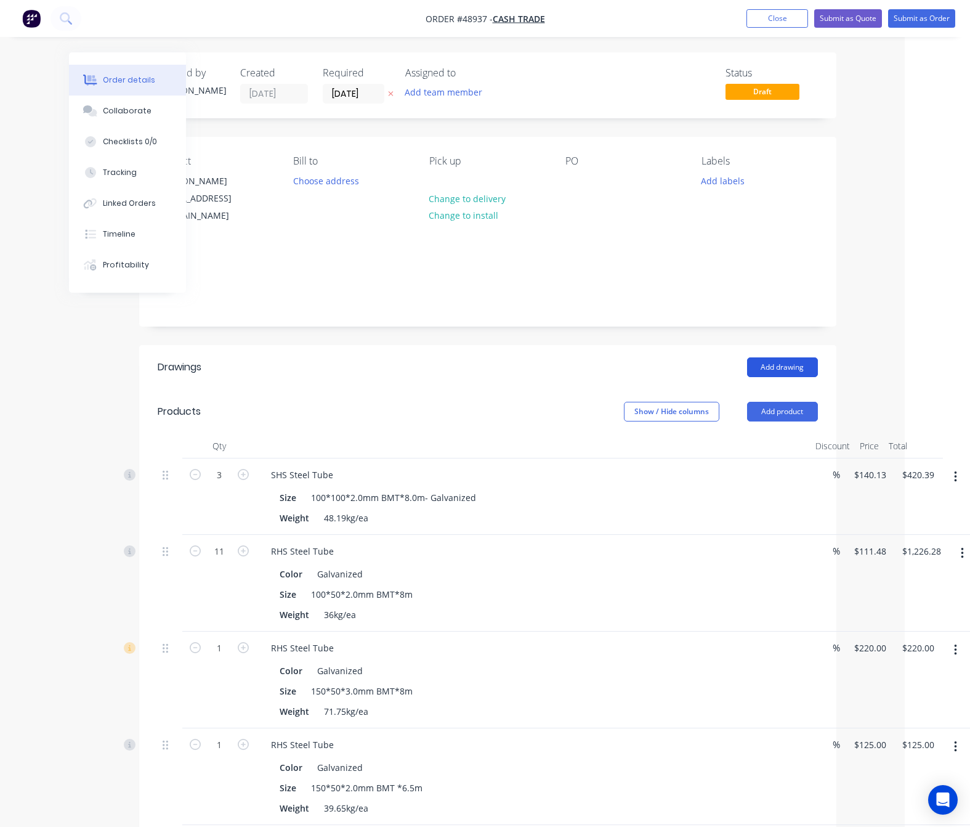
click at [792, 357] on button "Add drawing" at bounding box center [782, 367] width 71 height 20
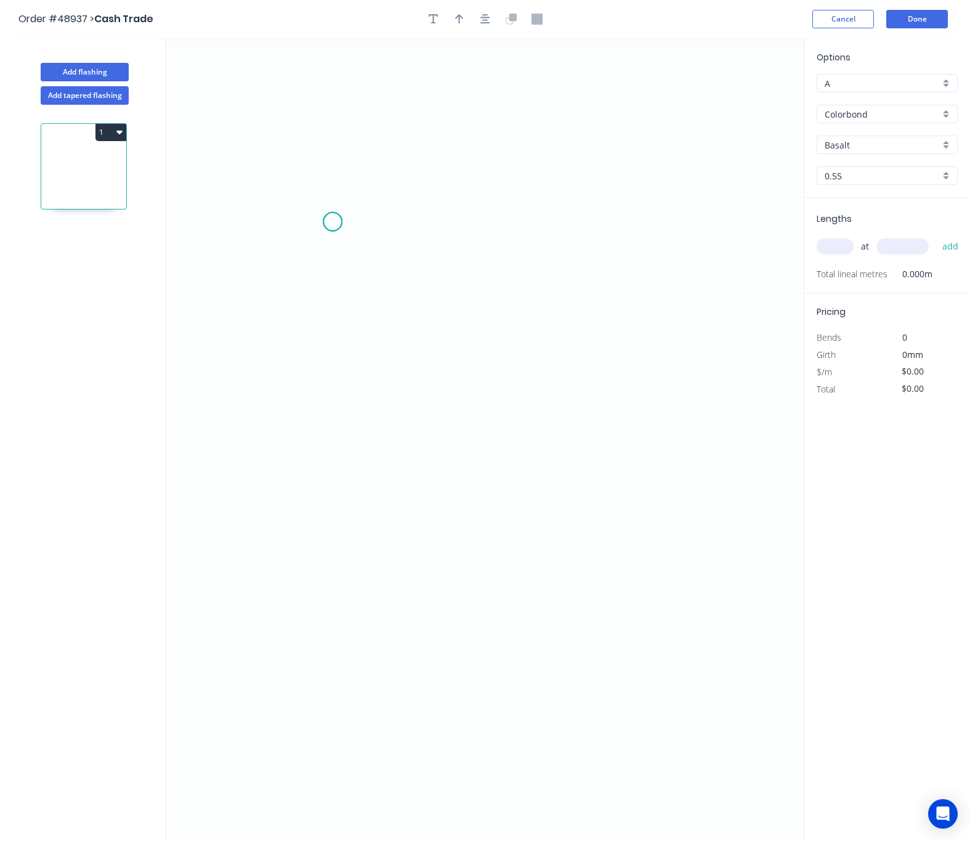
click at [333, 222] on icon "0" at bounding box center [485, 439] width 638 height 803
click at [703, 235] on icon "0" at bounding box center [485, 439] width 638 height 803
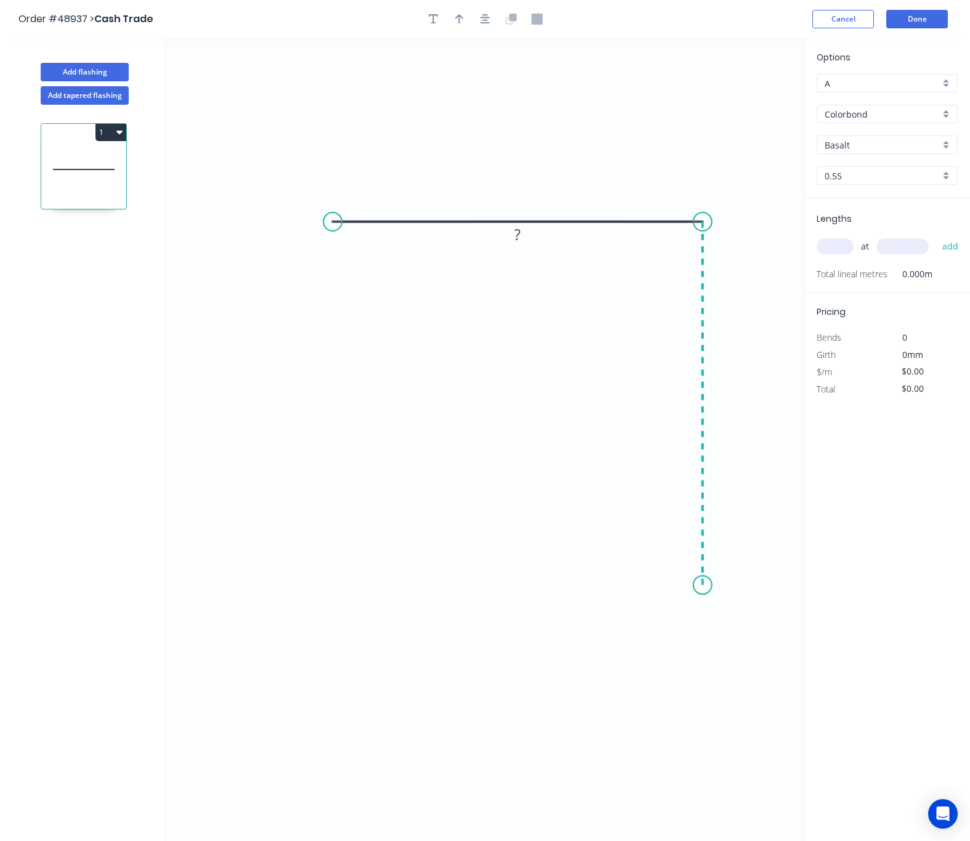
click at [702, 586] on icon "0 ?" at bounding box center [485, 439] width 638 height 803
click at [684, 606] on icon "0 ? ?" at bounding box center [485, 439] width 638 height 803
click at [684, 606] on circle at bounding box center [684, 603] width 18 height 18
click at [337, 221] on circle at bounding box center [332, 222] width 18 height 18
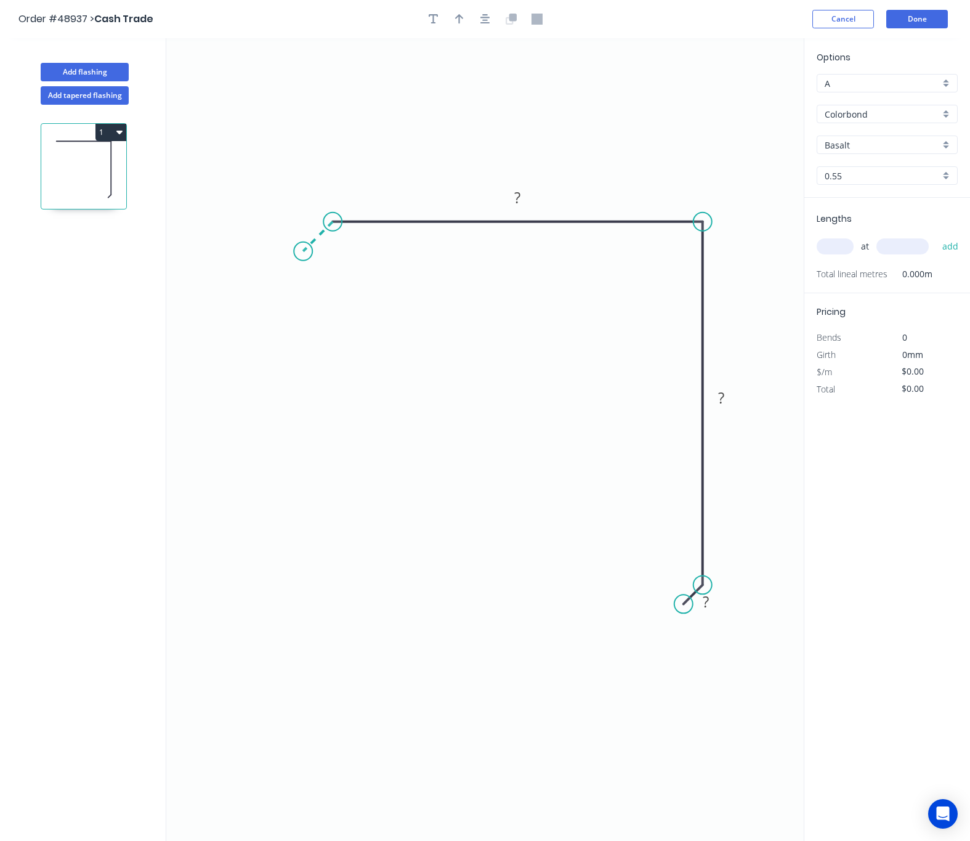
click at [303, 248] on icon "0 ? ? ?" at bounding box center [485, 439] width 638 height 803
click at [303, 248] on circle at bounding box center [303, 251] width 18 height 18
click at [304, 217] on tspan "?" at bounding box center [305, 218] width 6 height 20
click at [518, 196] on tspan "?" at bounding box center [517, 197] width 6 height 20
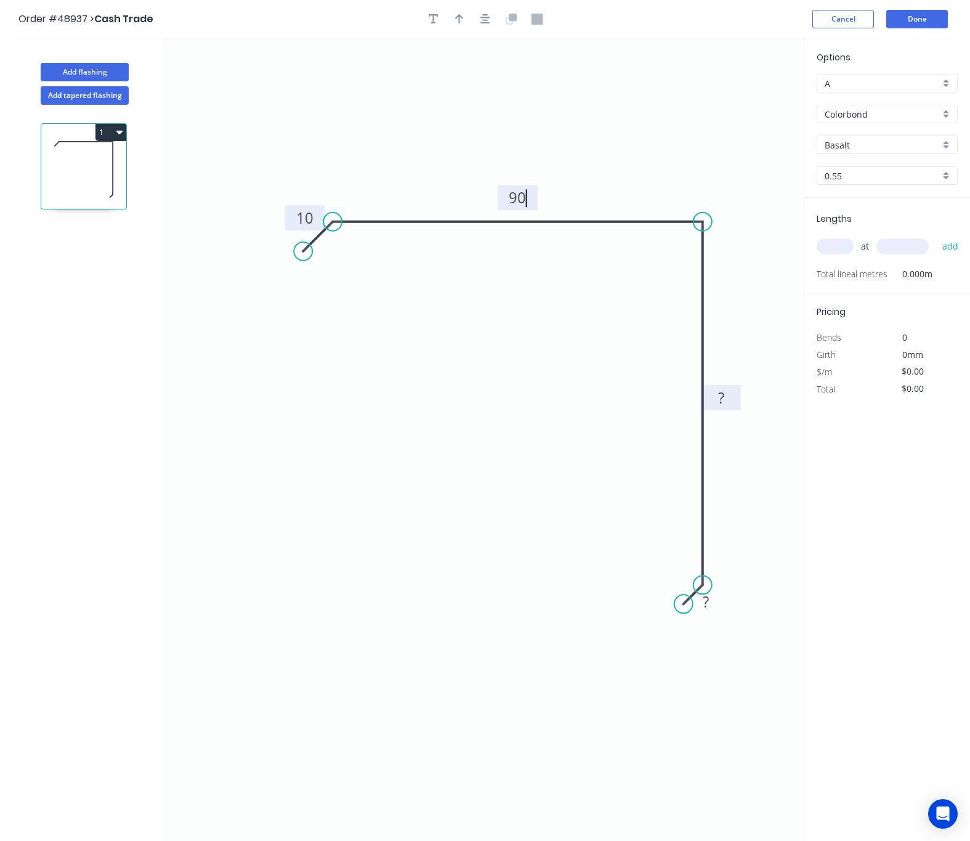
click at [725, 394] on rect at bounding box center [721, 398] width 25 height 17
click at [718, 610] on rect at bounding box center [706, 602] width 25 height 17
click at [436, 723] on icon "0 10 90 90 10" at bounding box center [485, 439] width 638 height 803
type input "$10.12"
click at [464, 15] on button "button" at bounding box center [459, 19] width 18 height 18
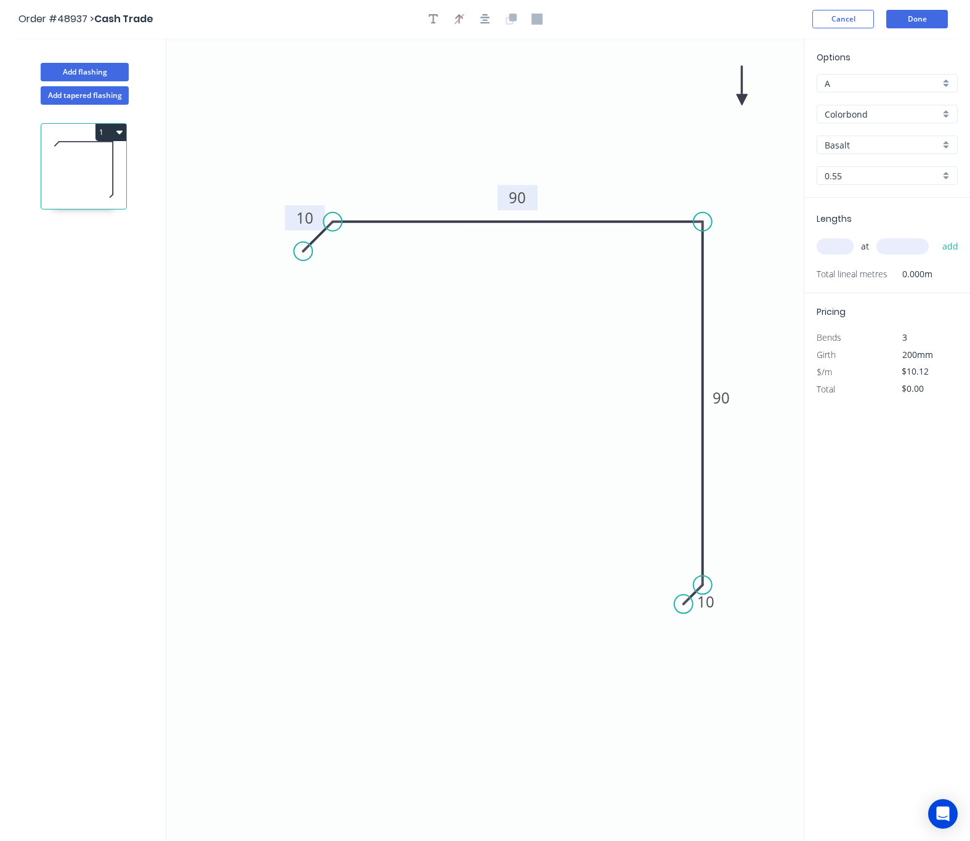
click at [738, 98] on icon at bounding box center [742, 85] width 11 height 39
drag, startPoint x: 739, startPoint y: 98, endPoint x: 718, endPoint y: 122, distance: 32.3
click at [678, 156] on icon "0 10 90 90 10" at bounding box center [485, 439] width 638 height 803
drag, startPoint x: 727, startPoint y: 108, endPoint x: 679, endPoint y: 160, distance: 70.6
click at [679, 160] on icon at bounding box center [689, 150] width 36 height 36
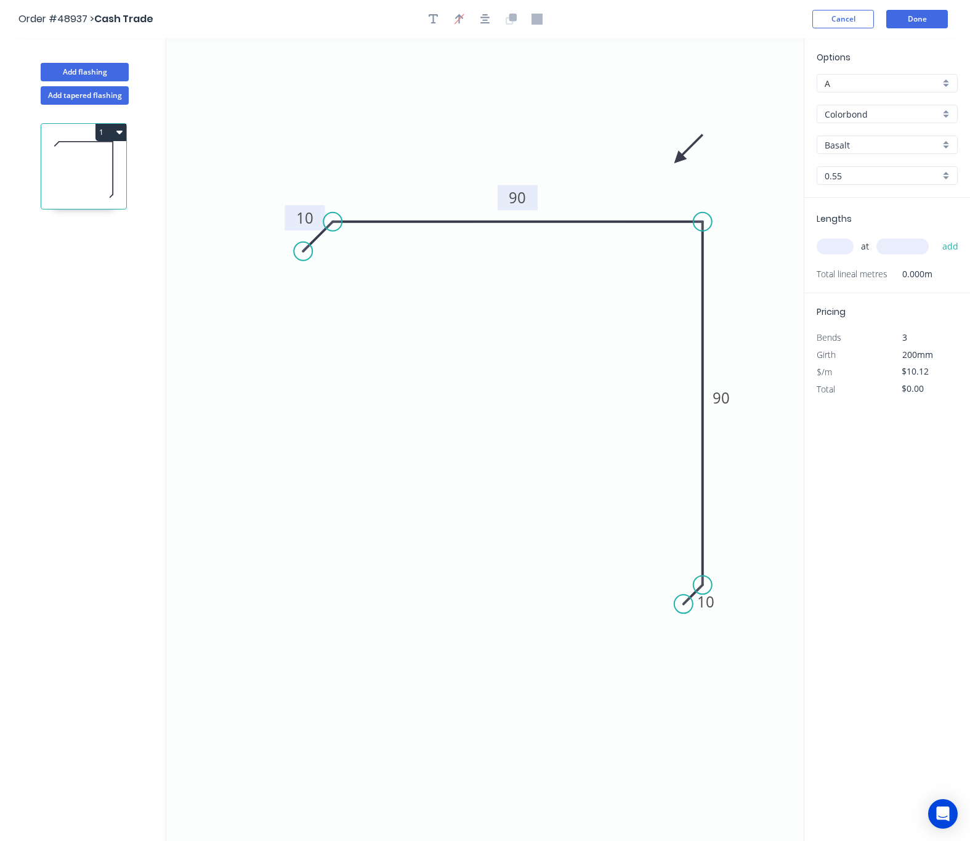
click at [915, 139] on input "Basalt" at bounding box center [882, 145] width 115 height 13
click at [894, 239] on div "Monument" at bounding box center [887, 233] width 140 height 22
type input "Monument"
click at [847, 246] on input "text" at bounding box center [835, 246] width 37 height 16
type input "4"
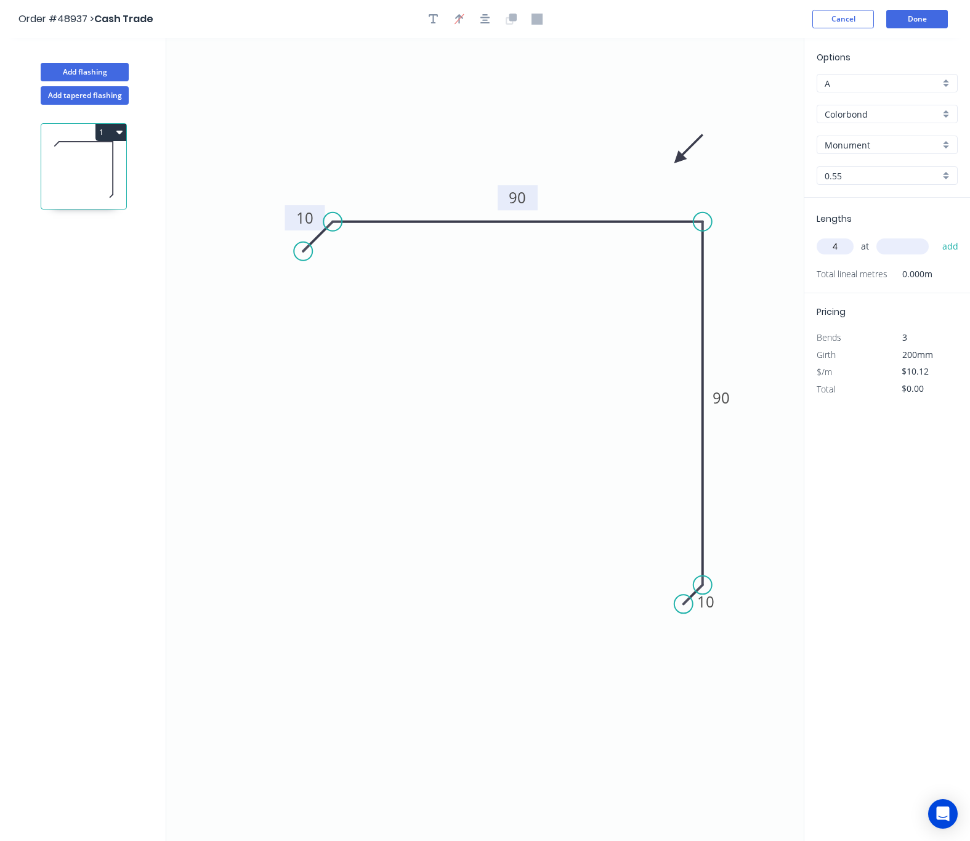
click at [902, 241] on input "text" at bounding box center [903, 246] width 52 height 16
type input "3500"
click at [936, 236] on button "add" at bounding box center [950, 246] width 29 height 21
type input "$141.68"
click at [915, 20] on button "Done" at bounding box center [917, 19] width 62 height 18
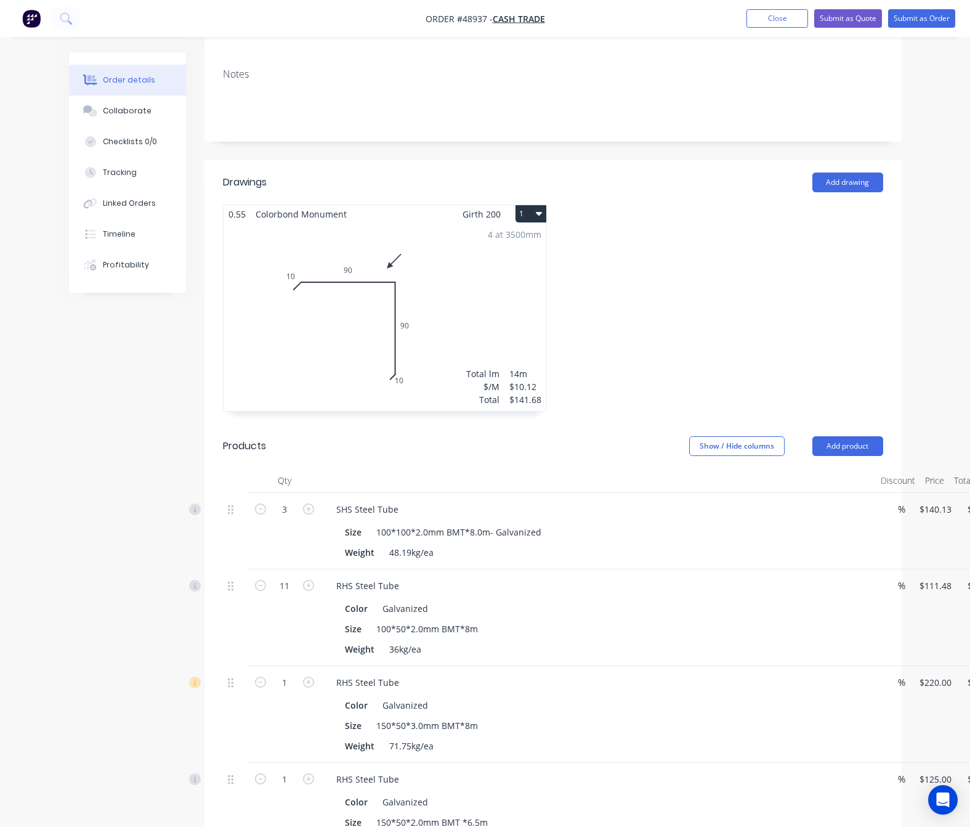
scroll to position [92, 0]
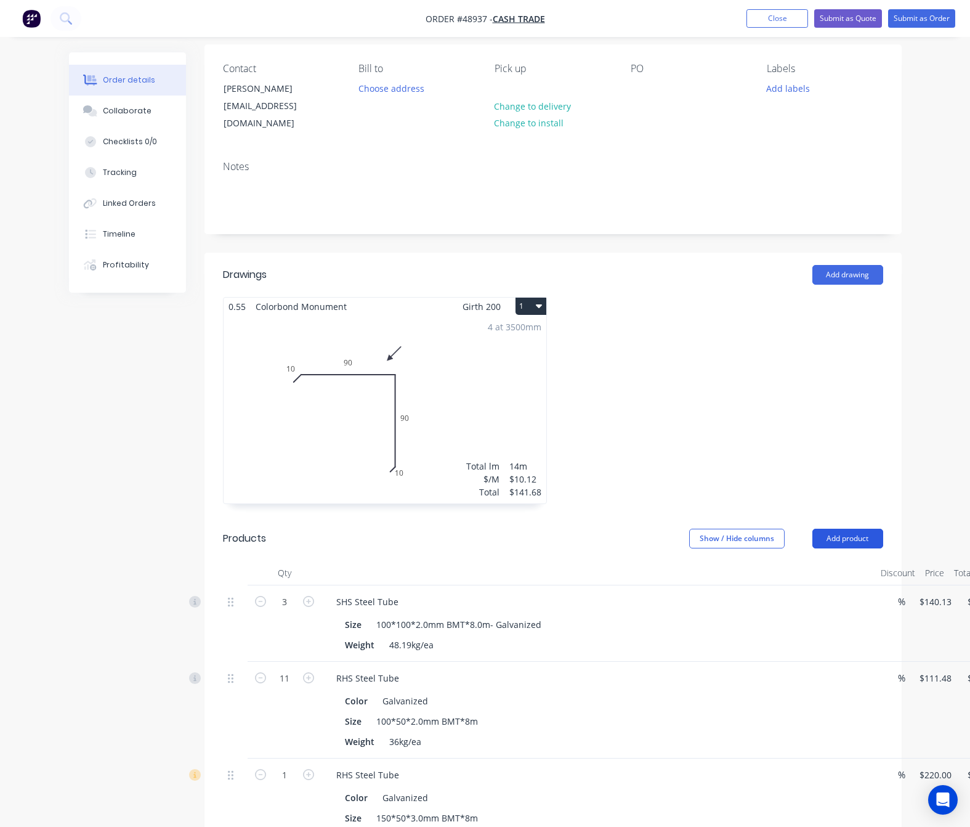
click at [850, 529] on button "Add product" at bounding box center [848, 539] width 71 height 20
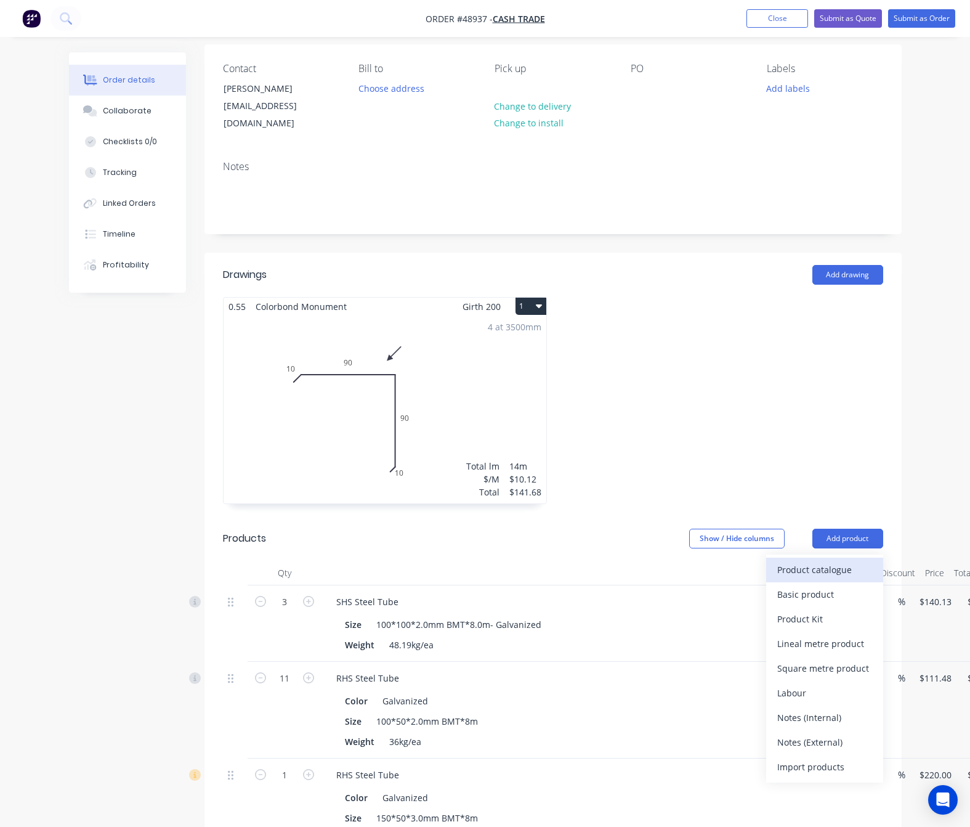
click at [828, 561] on div "Product catalogue" at bounding box center [824, 570] width 95 height 18
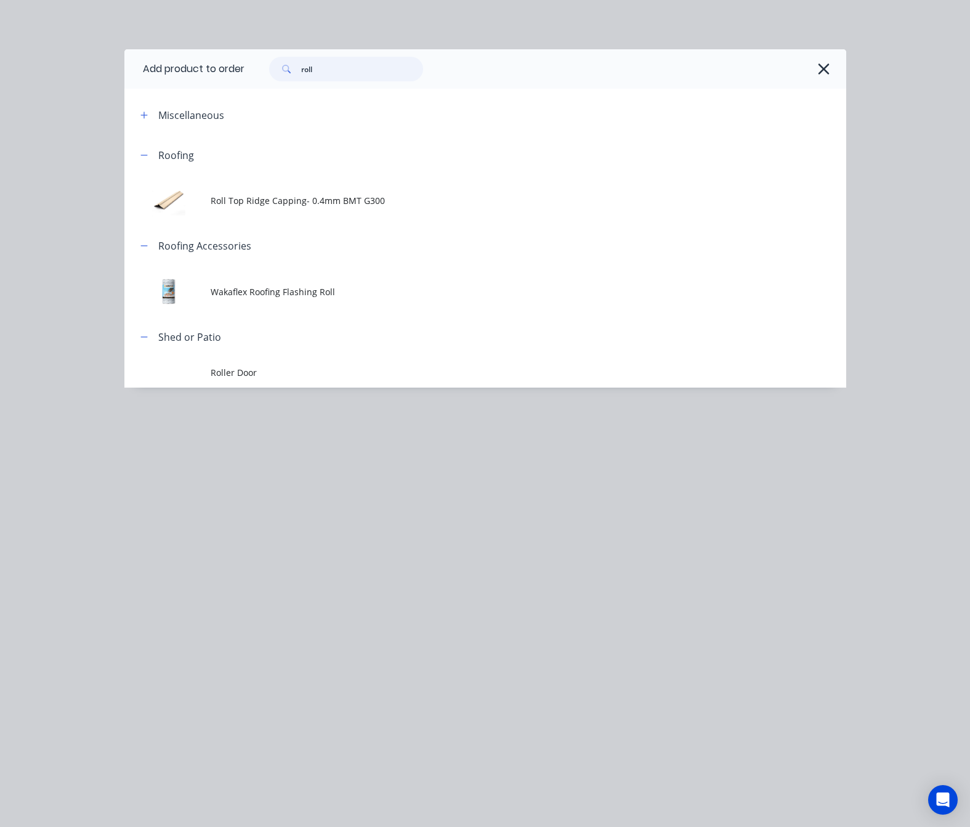
click at [307, 78] on input "roll" at bounding box center [362, 69] width 122 height 25
drag, startPoint x: 335, startPoint y: 71, endPoint x: 246, endPoint y: 81, distance: 89.3
click at [246, 81] on div "roll" at bounding box center [546, 68] width 602 height 39
type input "q"
type input "gutter"
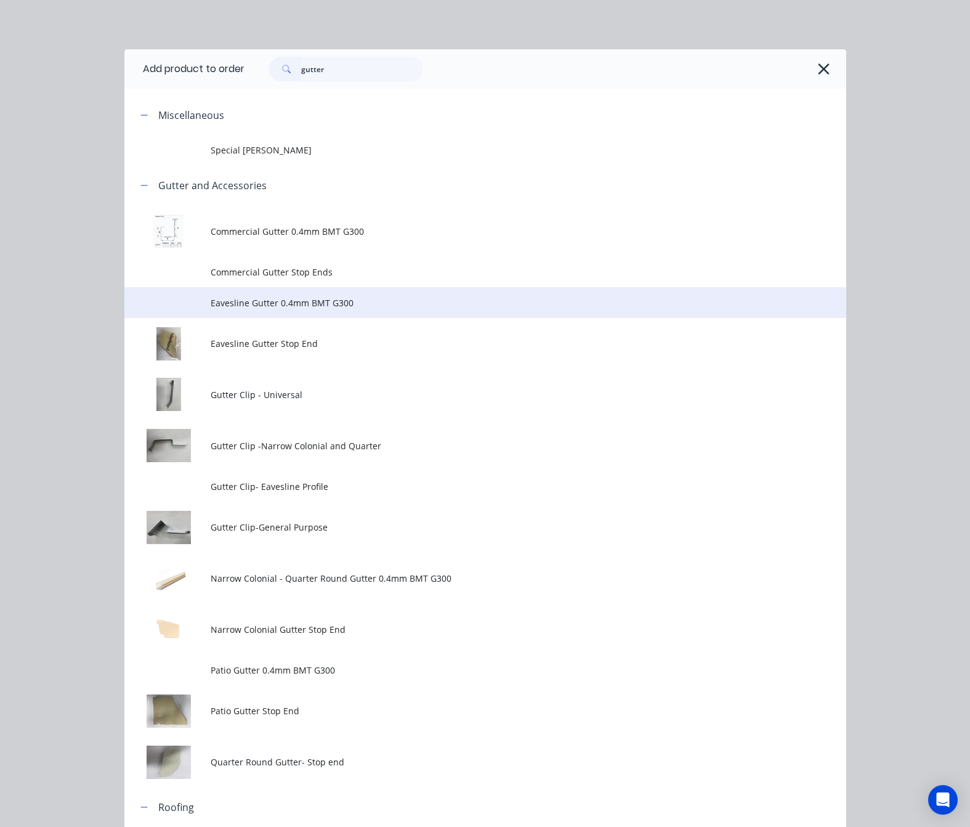
click at [400, 303] on span "Eavesline Gutter 0.4mm BMT G300" at bounding box center [465, 302] width 508 height 13
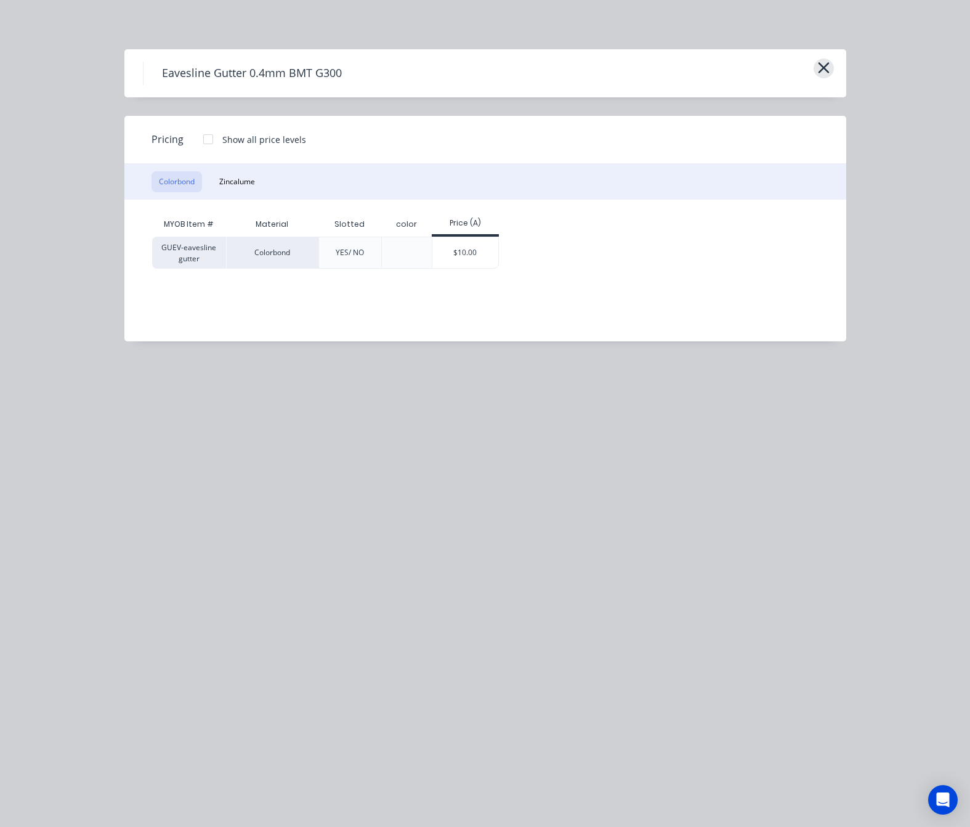
click at [819, 70] on icon "button" at bounding box center [823, 67] width 13 height 17
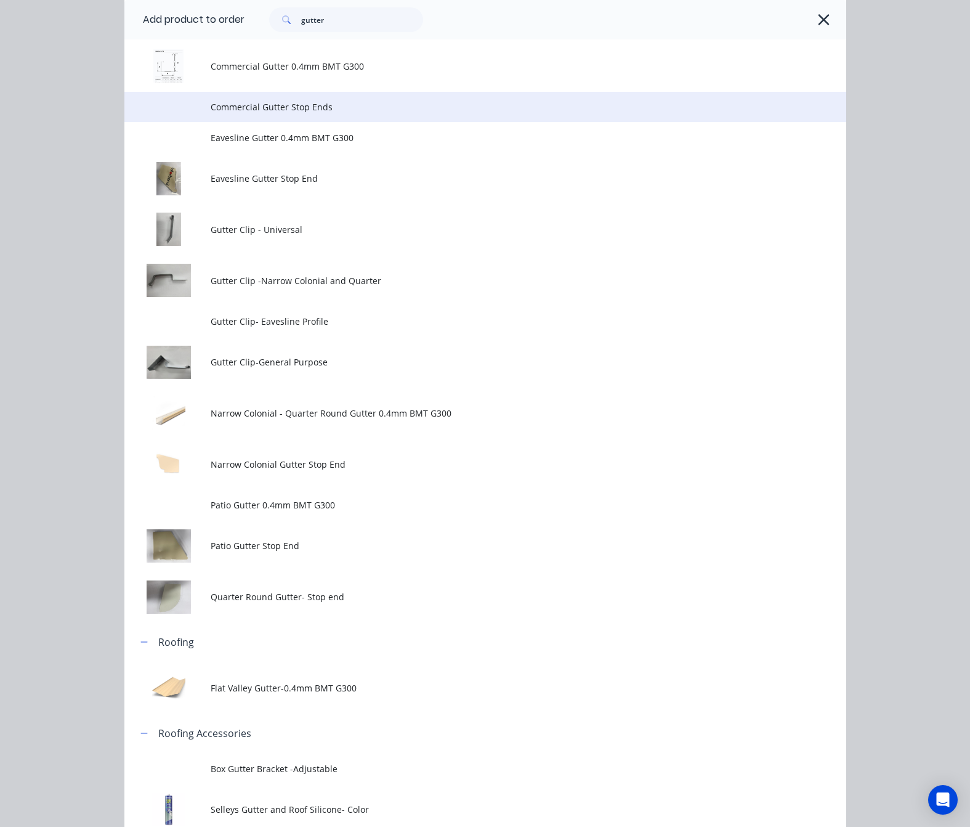
click at [412, 97] on td "Commercial Gutter Stop Ends" at bounding box center [528, 107] width 635 height 31
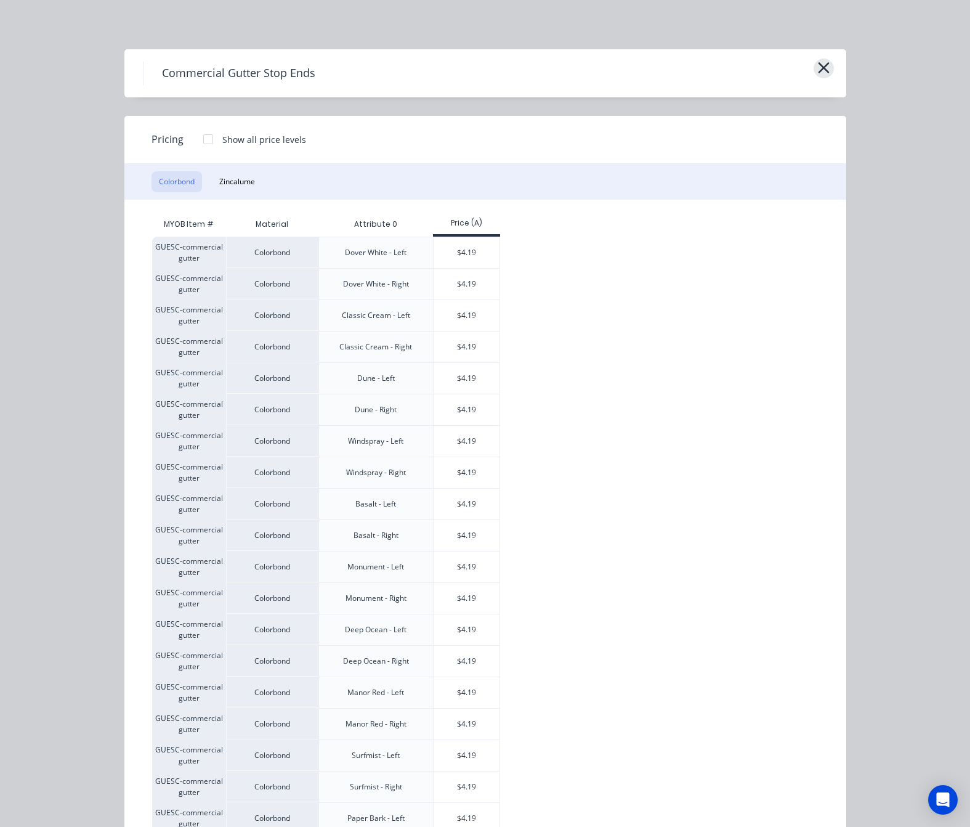
click at [817, 59] on icon "button" at bounding box center [823, 67] width 13 height 17
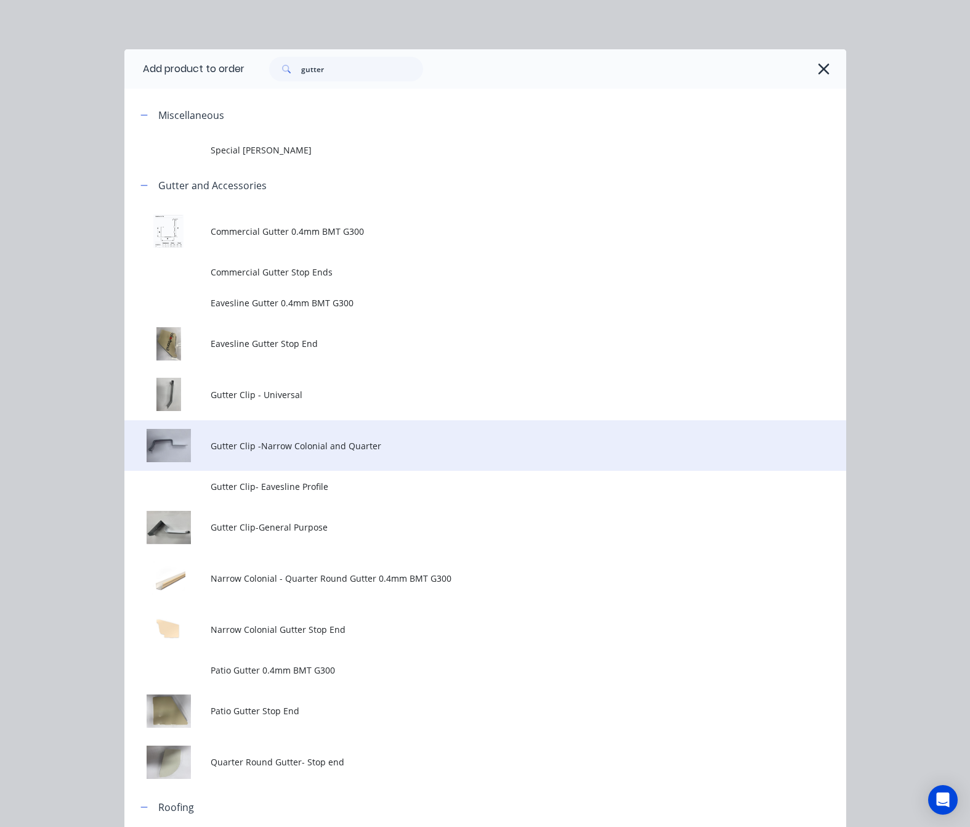
scroll to position [165, 0]
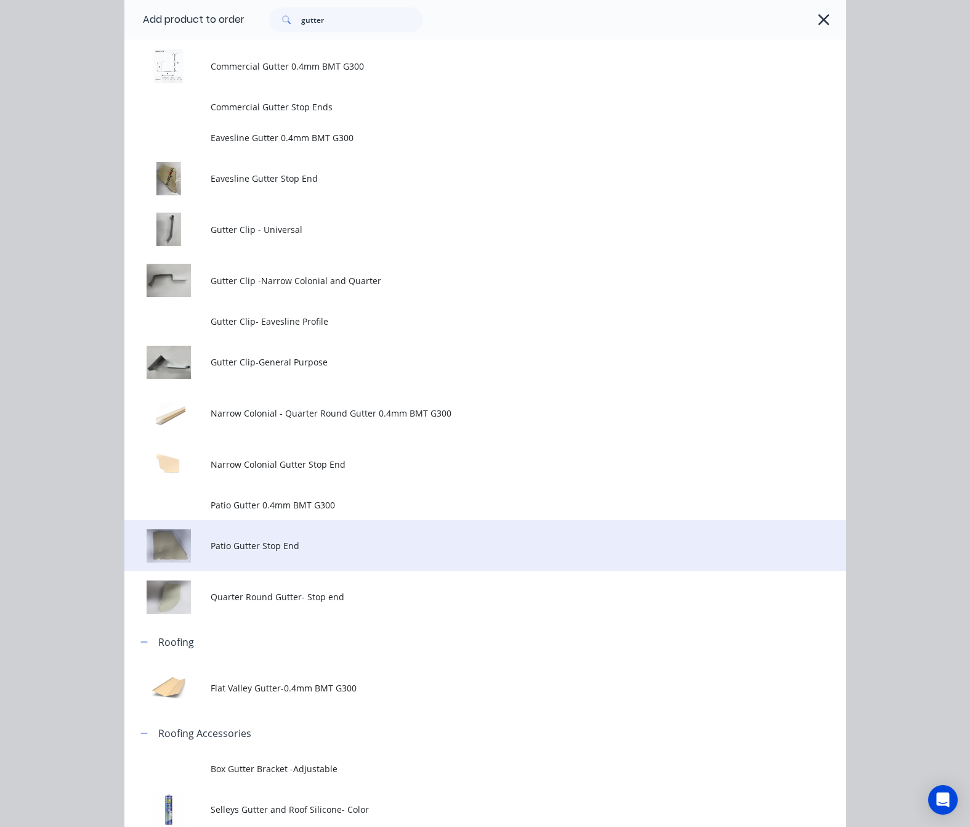
click at [371, 545] on span "Patio Gutter Stop End" at bounding box center [465, 545] width 508 height 13
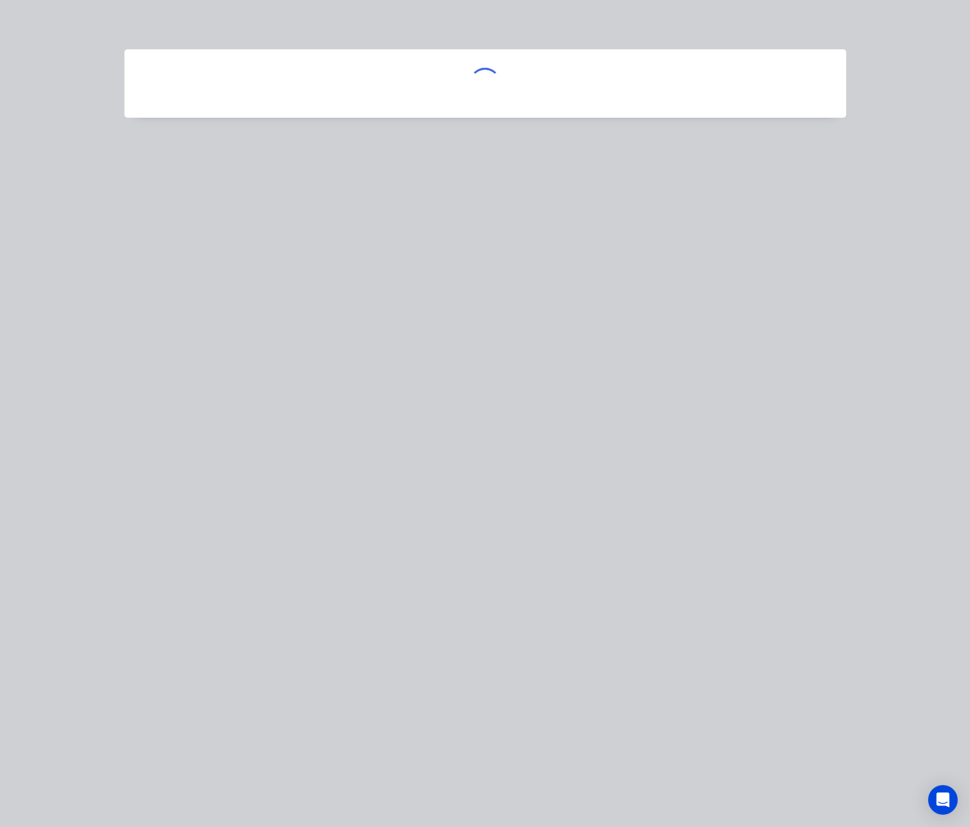
scroll to position [0, 0]
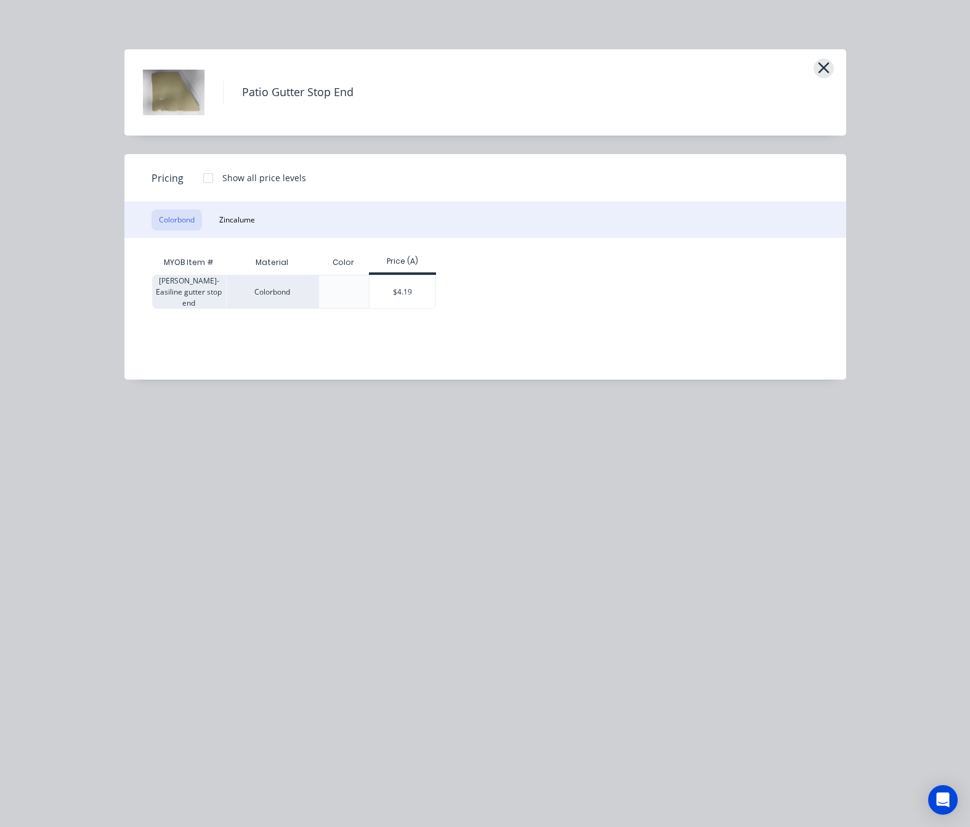
click at [821, 74] on icon "button" at bounding box center [823, 67] width 13 height 17
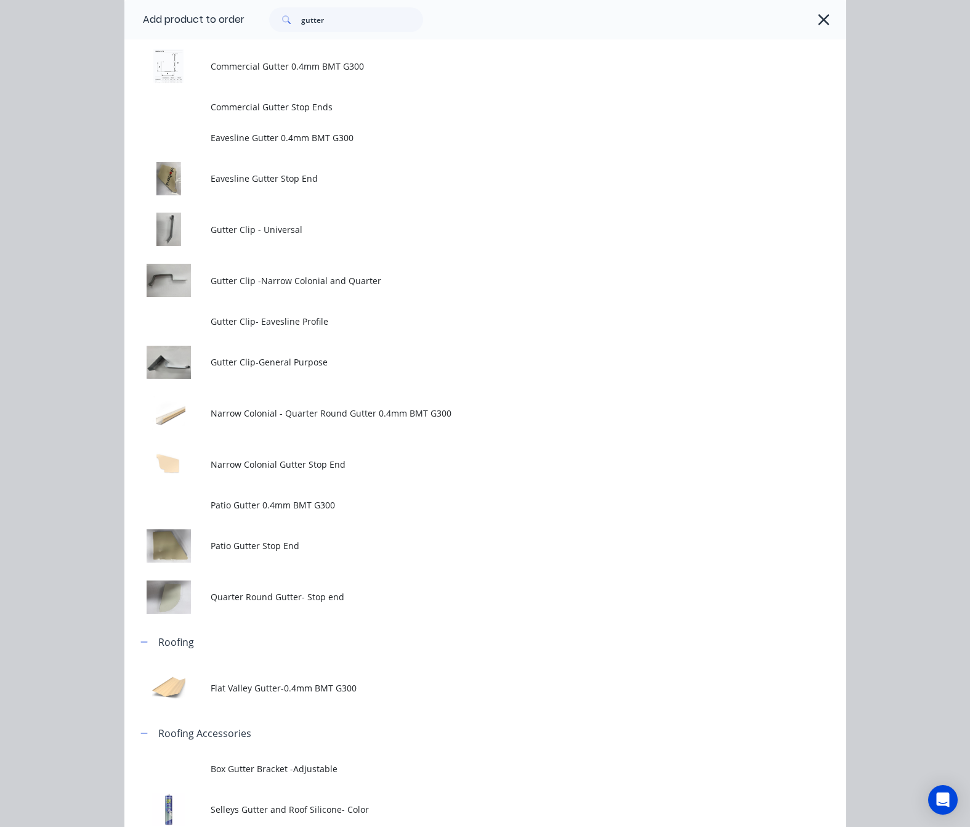
click at [336, 500] on span "Patio Gutter 0.4mm BMT G300" at bounding box center [465, 504] width 508 height 13
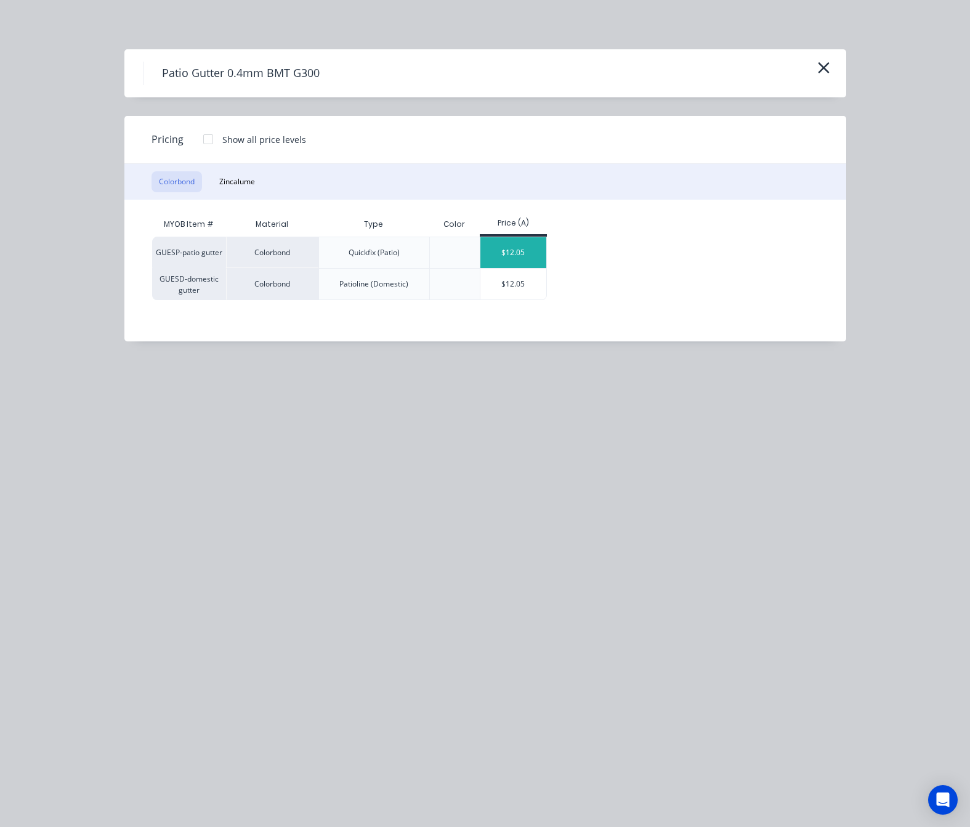
click at [518, 248] on div "$12.05" at bounding box center [513, 252] width 66 height 31
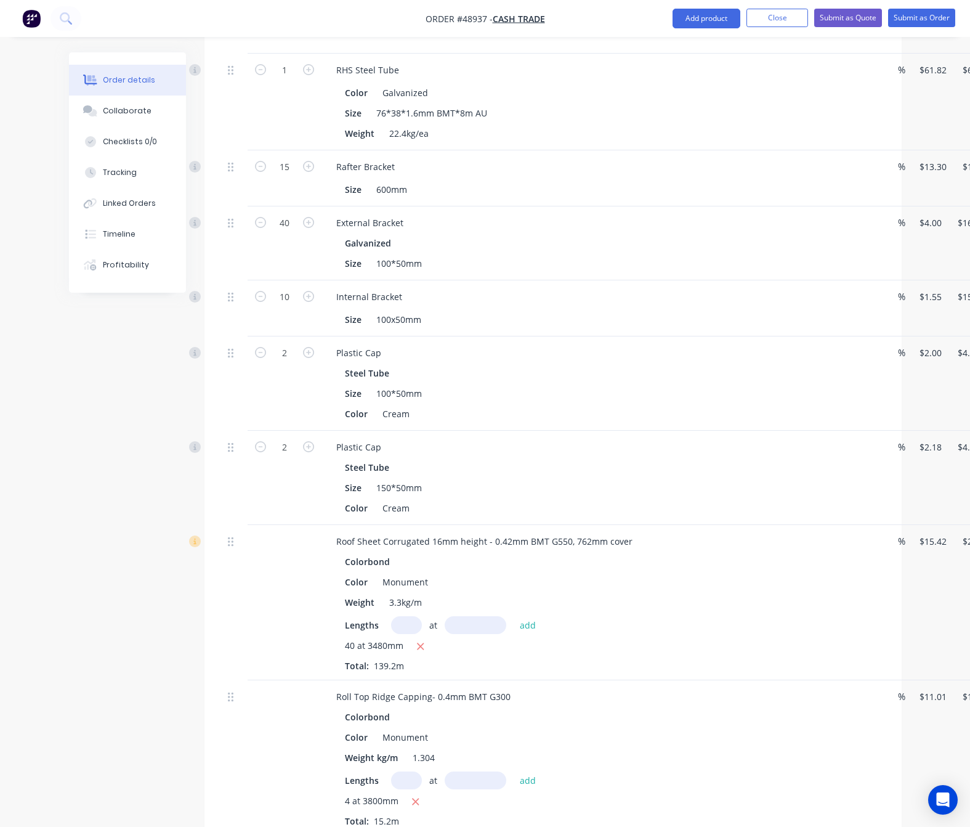
scroll to position [1451, 0]
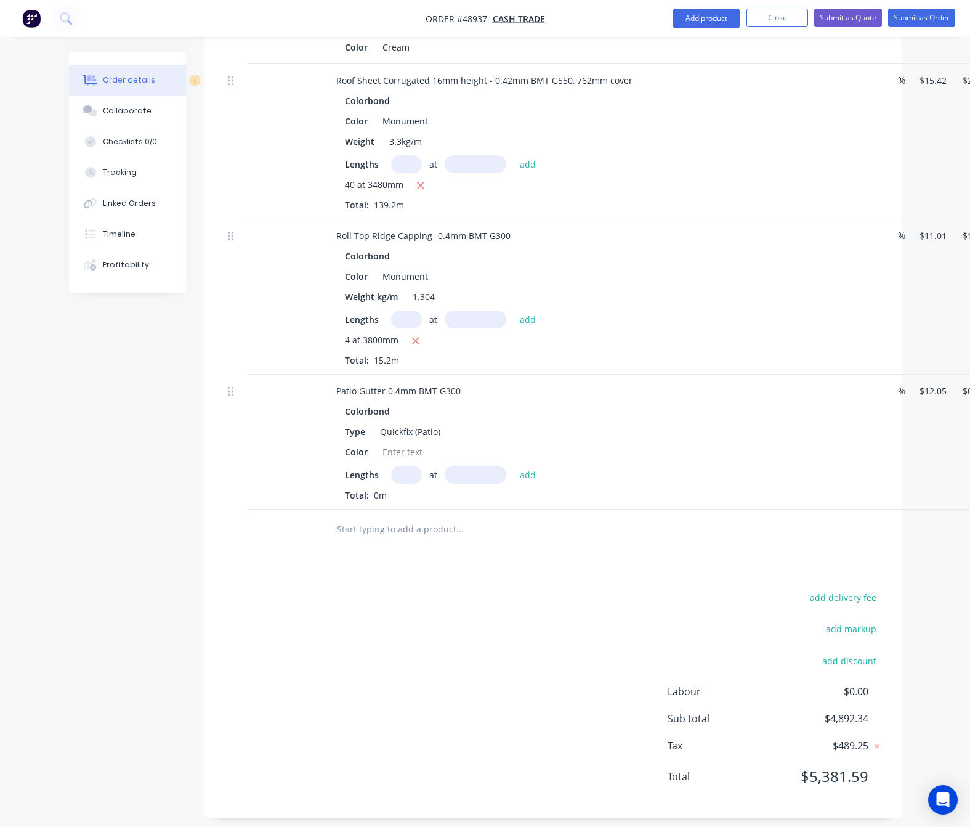
click at [403, 466] on input "text" at bounding box center [406, 475] width 31 height 18
click at [403, 444] on div at bounding box center [403, 452] width 50 height 18
click at [407, 466] on input "text" at bounding box center [406, 475] width 31 height 18
type input "8"
click at [475, 455] on div "Colorbond Type Quickfix (Patio) Color Monument Lengths 8 at add Total: 0m" at bounding box center [598, 451] width 545 height 99
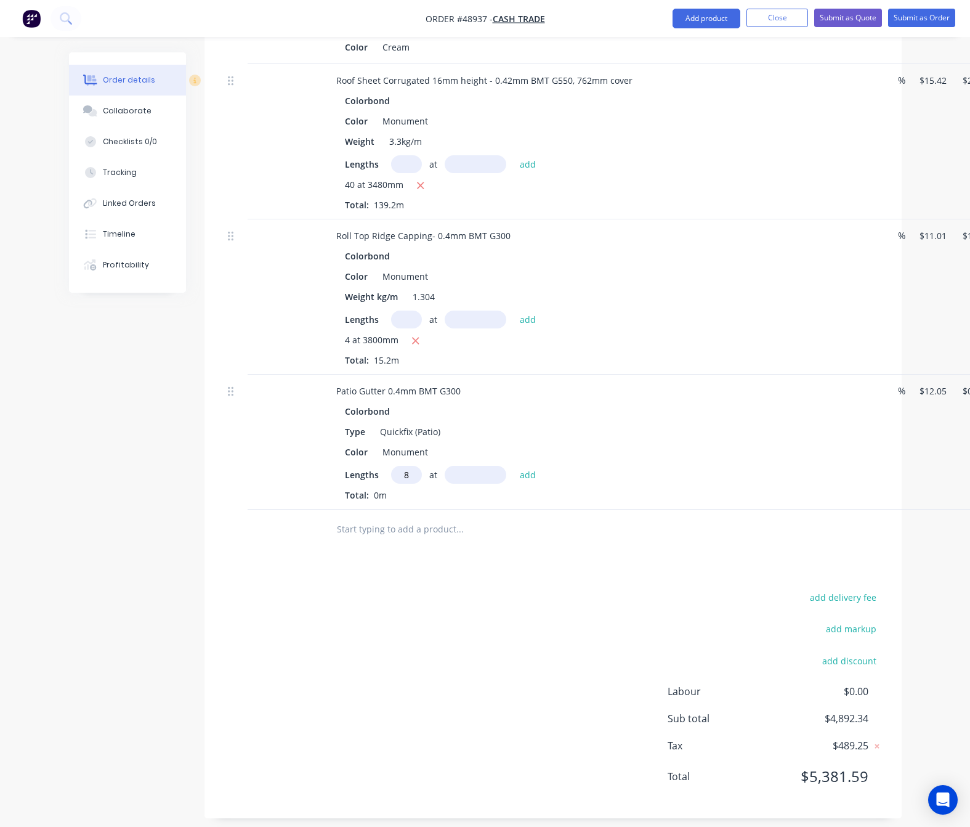
click at [468, 468] on input "text" at bounding box center [476, 475] width 62 height 18
type input "3800"
click at [514, 466] on button "add" at bounding box center [528, 474] width 29 height 17
type input "$366.32"
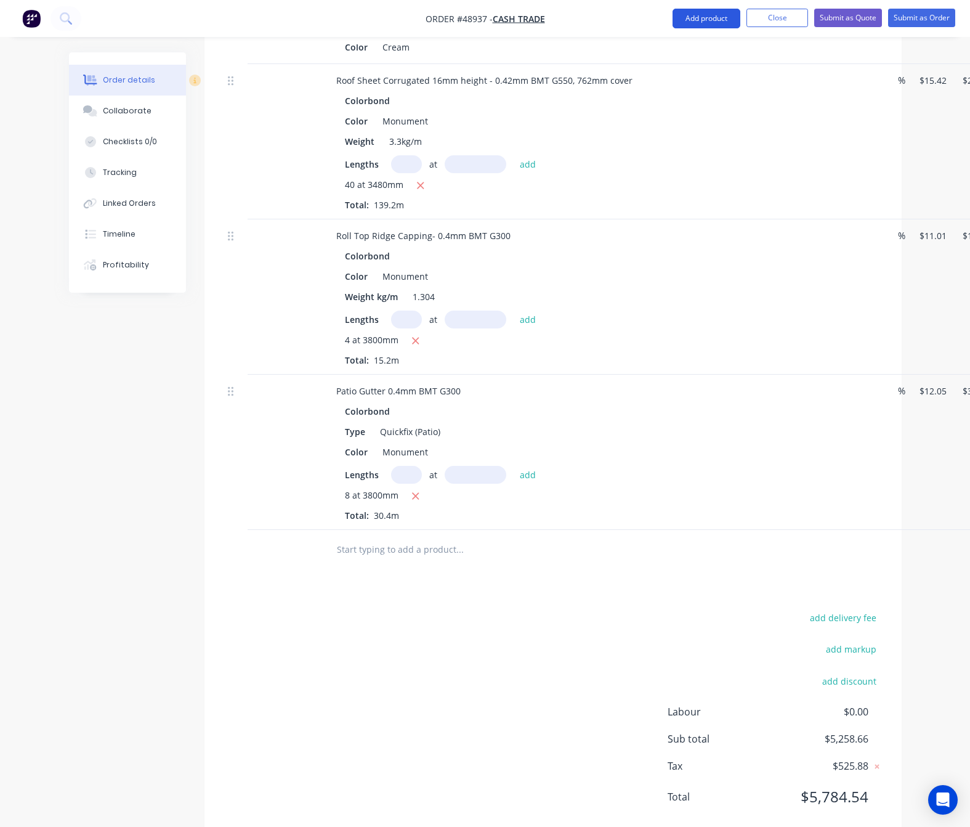
click at [699, 14] on button "Add product" at bounding box center [707, 19] width 68 height 20
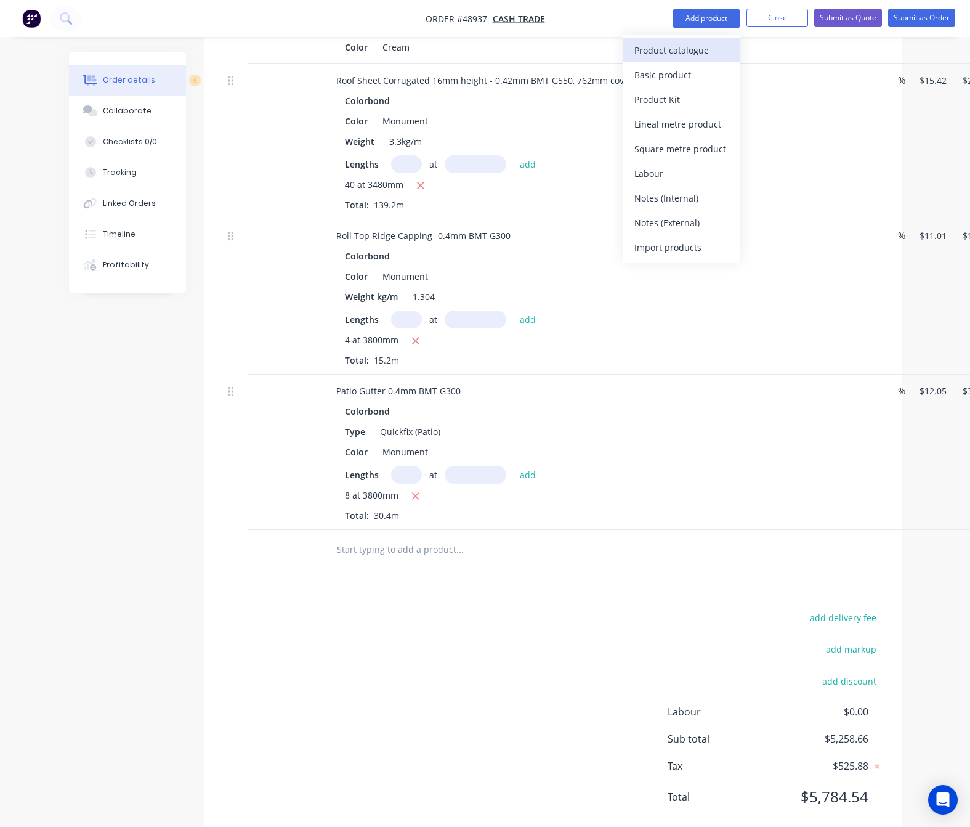
click at [666, 54] on div "Product catalogue" at bounding box center [681, 50] width 95 height 18
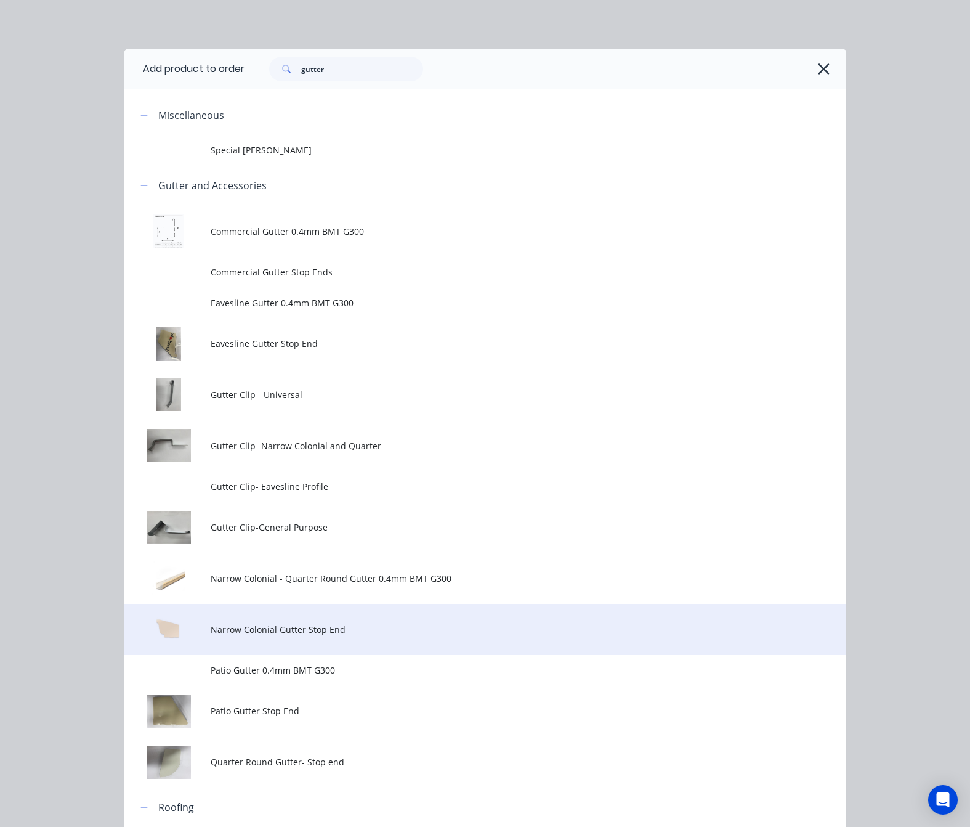
click at [347, 626] on span "Narrow Colonial Gutter Stop End" at bounding box center [465, 629] width 508 height 13
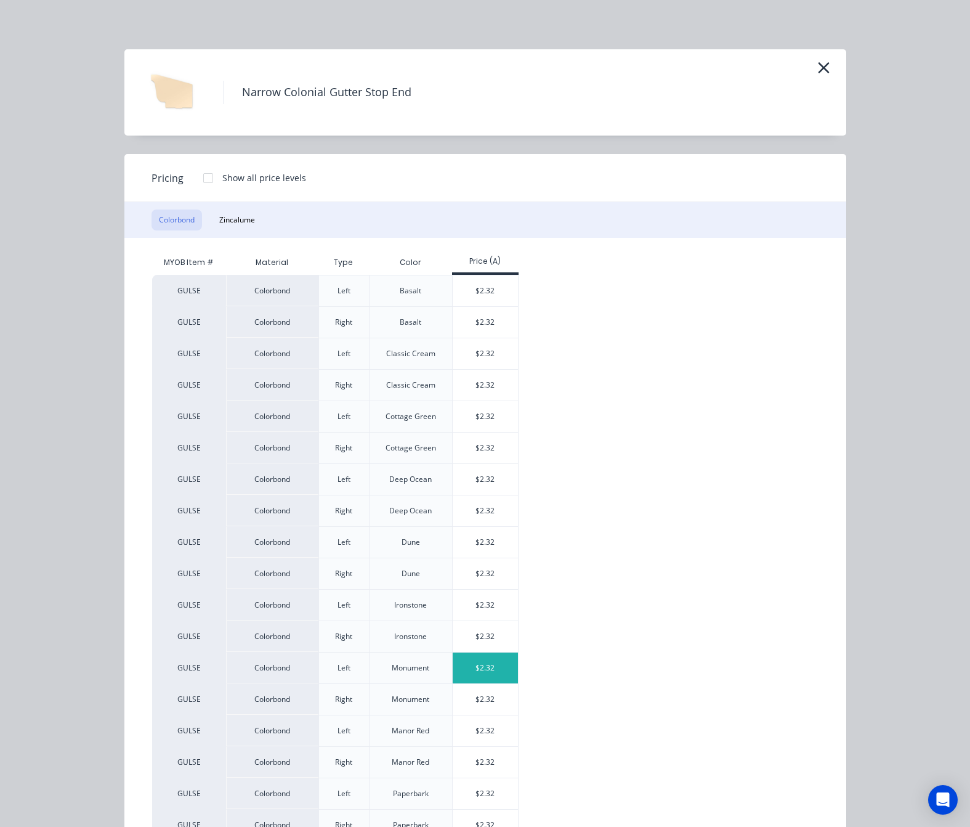
click at [485, 675] on div "$2.32" at bounding box center [486, 667] width 66 height 31
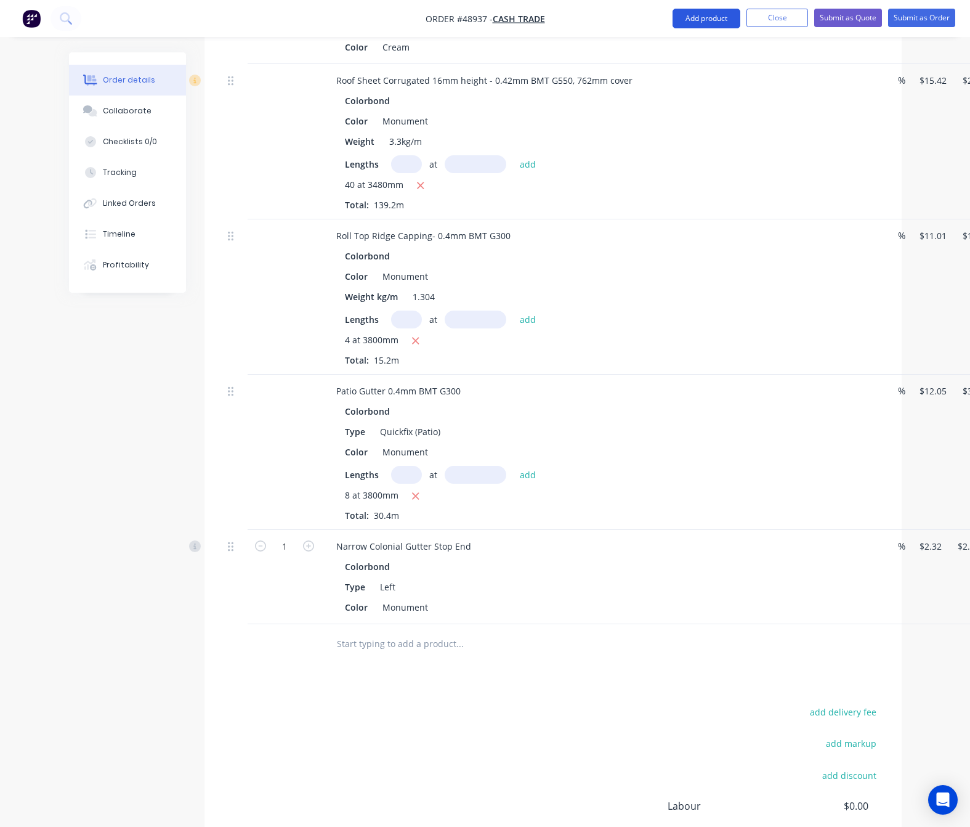
click at [694, 21] on button "Add product" at bounding box center [707, 19] width 68 height 20
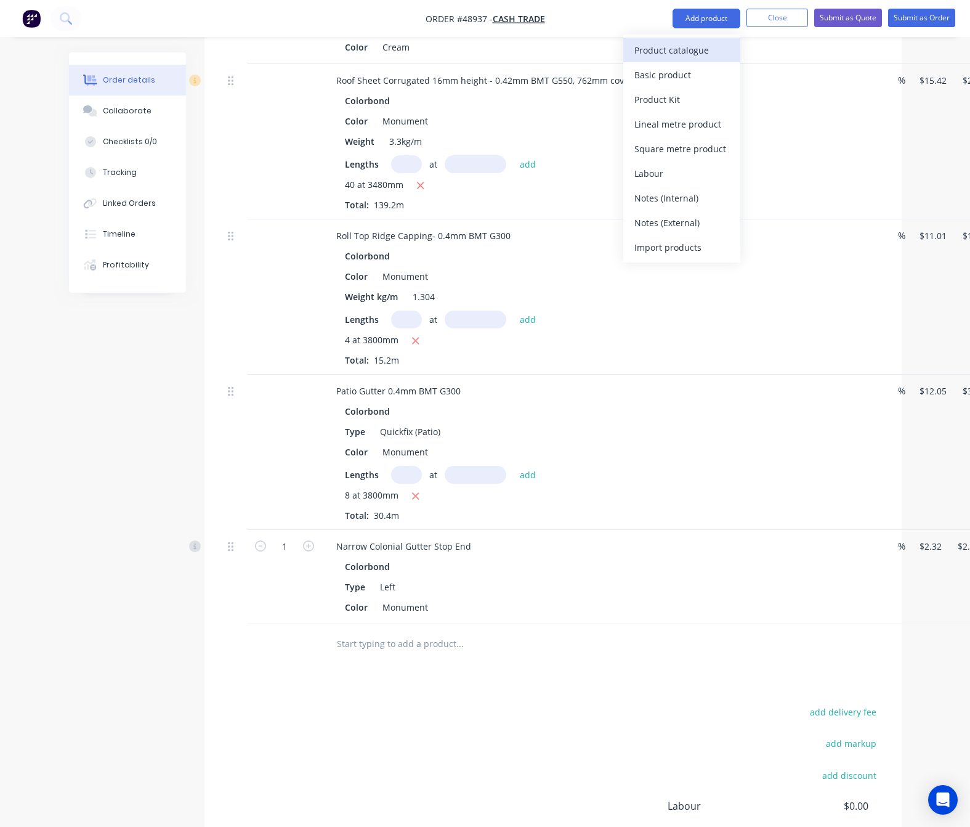
click at [691, 47] on div "Product catalogue" at bounding box center [681, 50] width 95 height 18
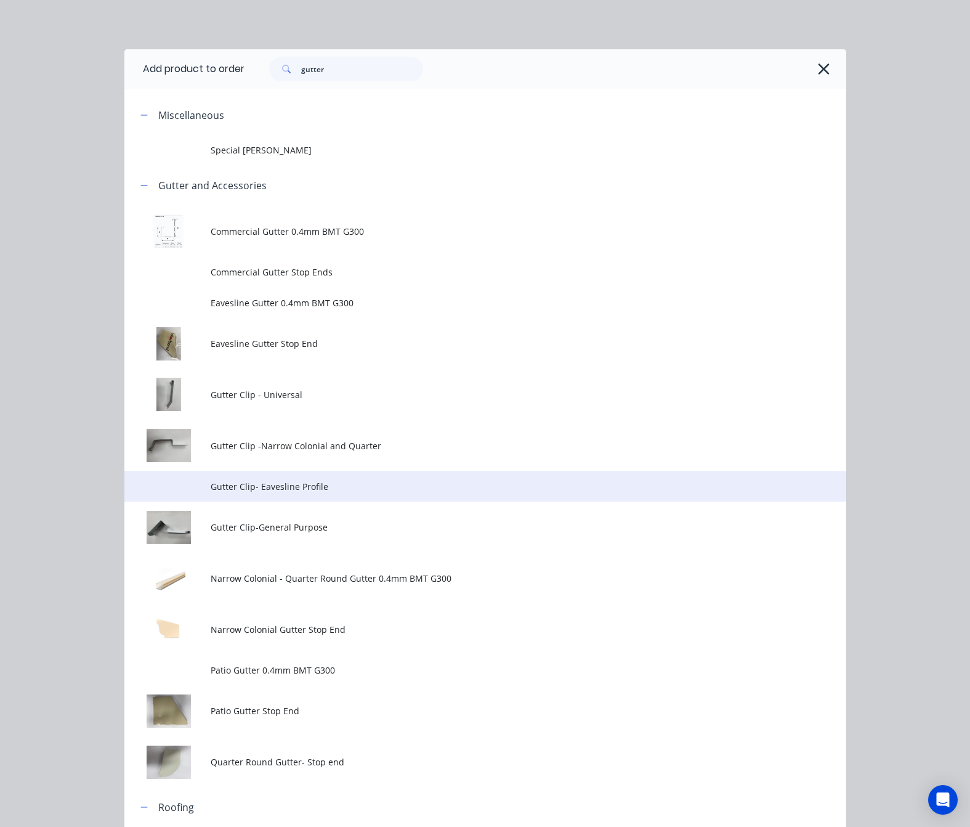
scroll to position [227, 0]
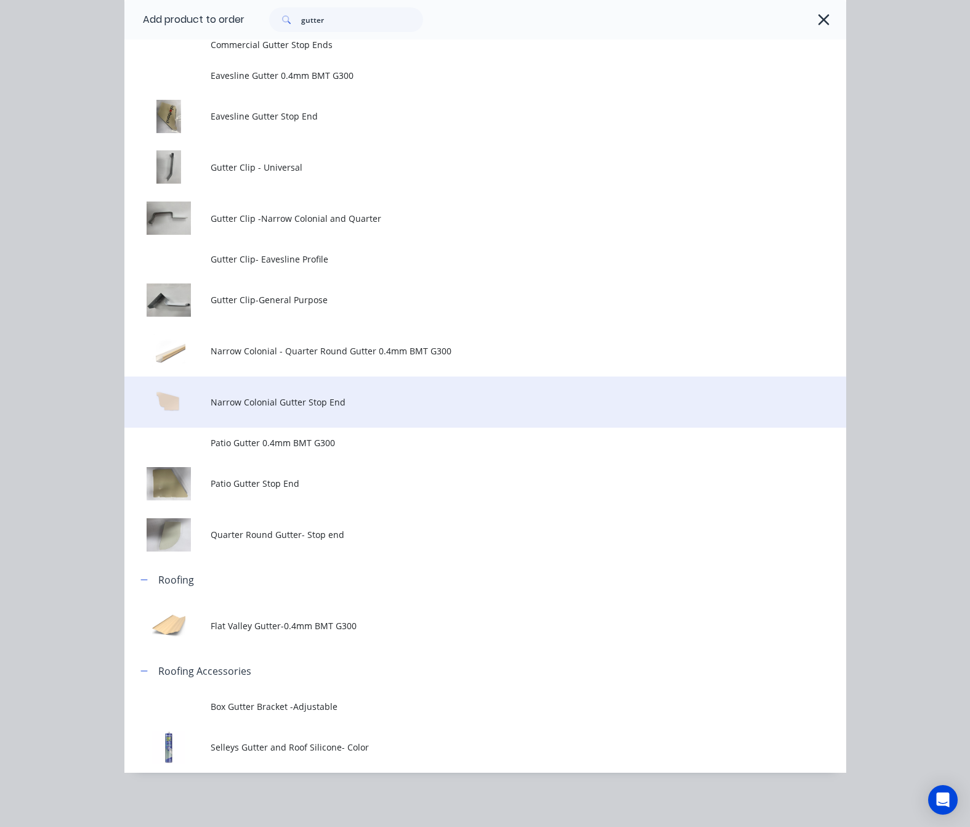
click at [444, 394] on td "Narrow Colonial Gutter Stop End" at bounding box center [528, 401] width 635 height 51
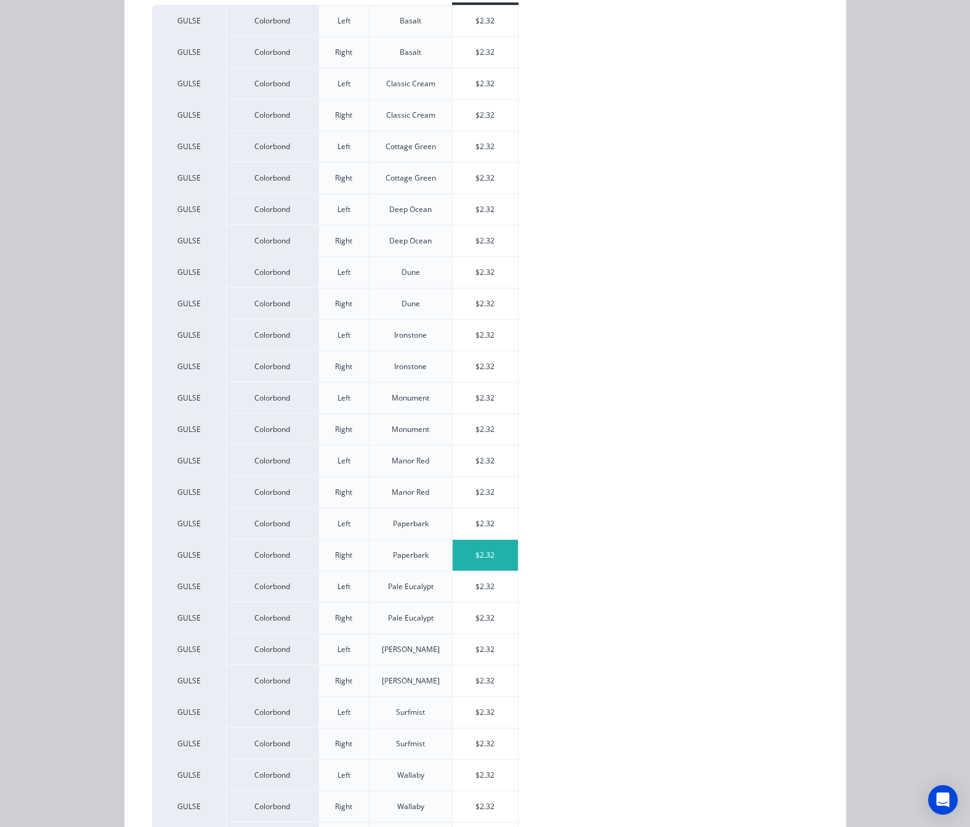
scroll to position [277, 0]
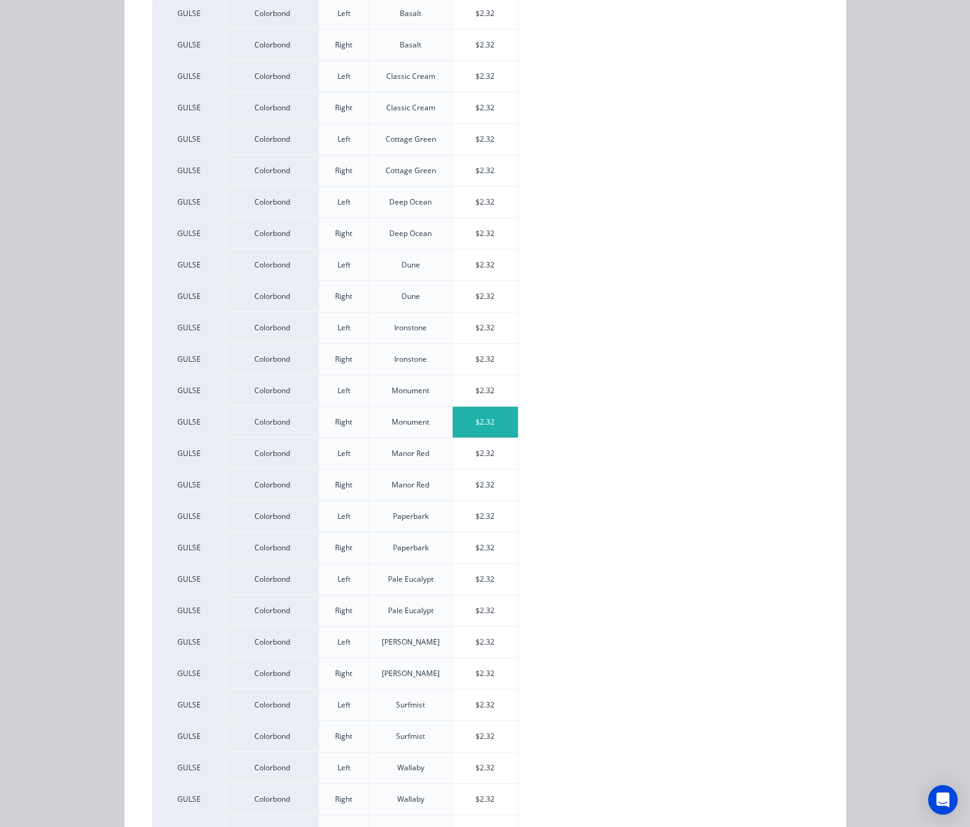
click at [485, 426] on div "$2.32" at bounding box center [486, 422] width 66 height 31
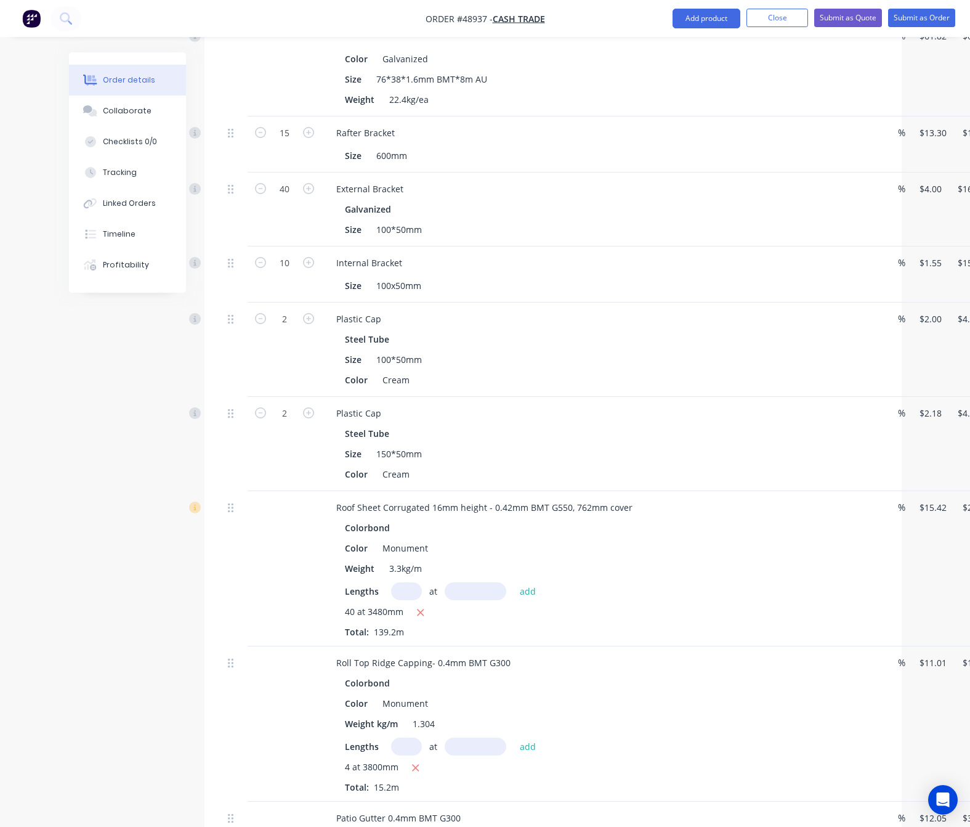
scroll to position [805, 0]
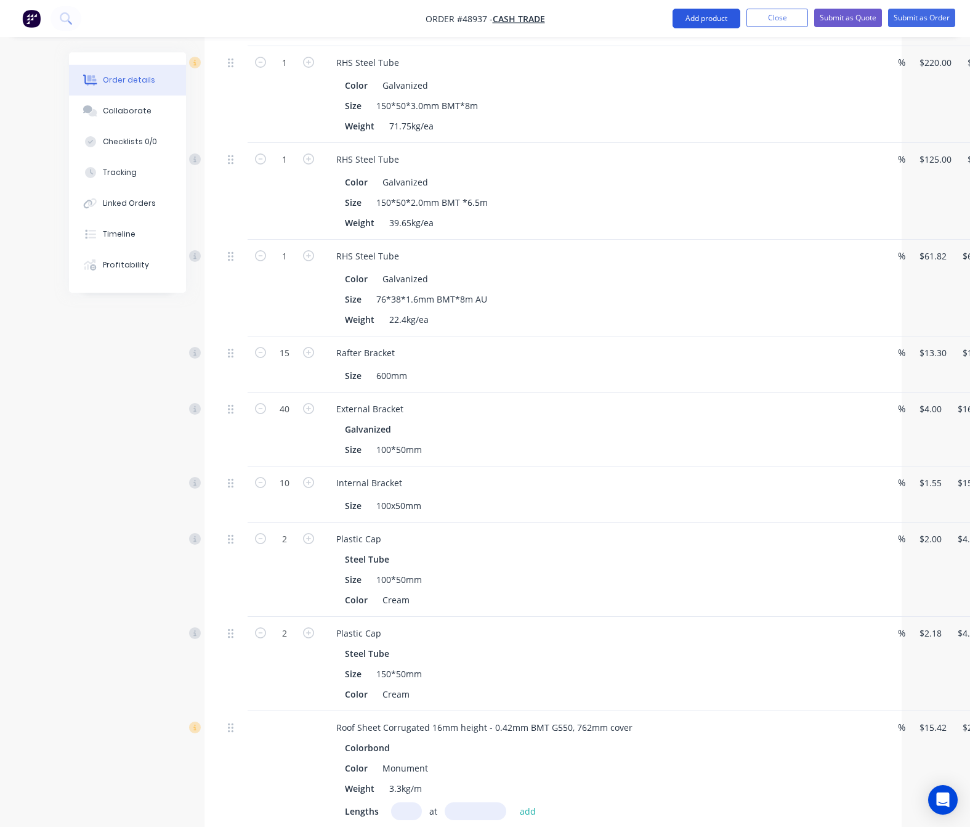
click at [686, 17] on button "Add product" at bounding box center [707, 19] width 68 height 20
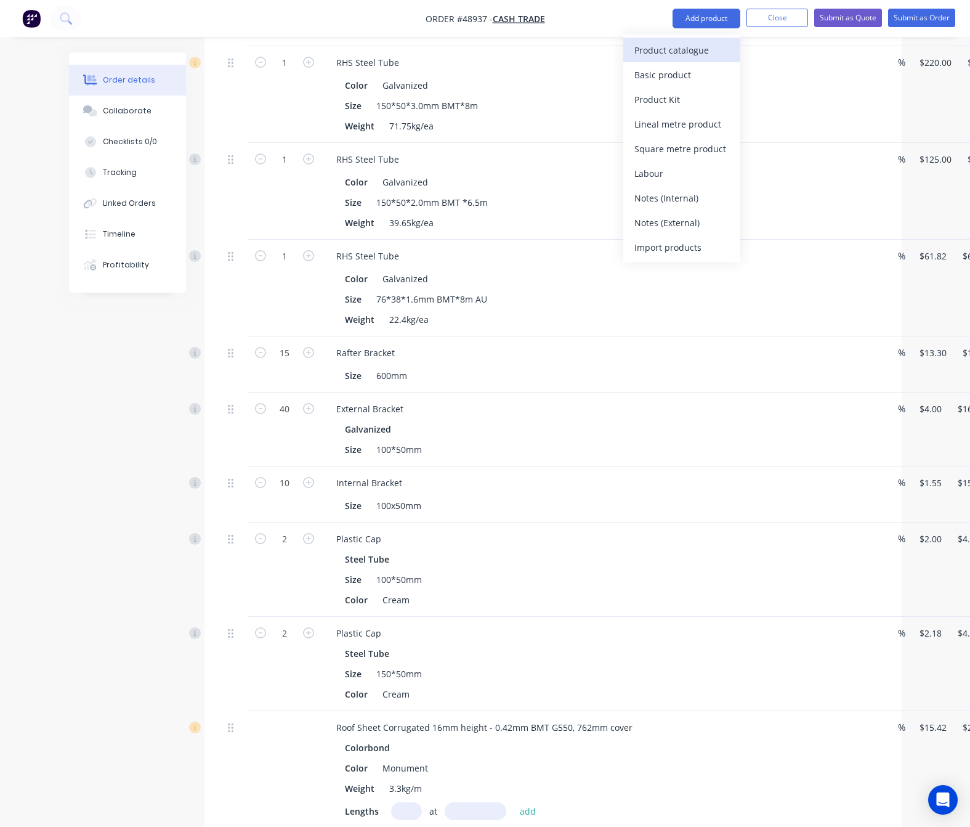
click at [680, 52] on div "Product catalogue" at bounding box center [681, 50] width 95 height 18
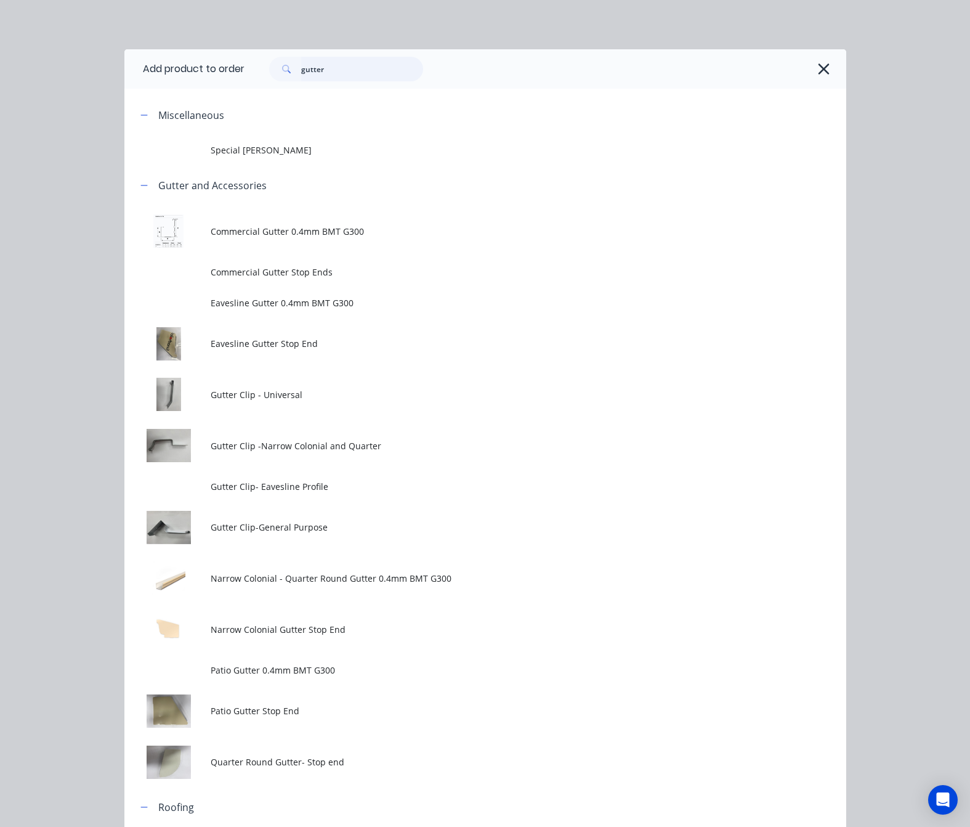
drag, startPoint x: 394, startPoint y: 74, endPoint x: 155, endPoint y: 87, distance: 239.4
click at [196, 86] on header "Add product to order gutter" at bounding box center [485, 68] width 722 height 39
type input "poly"
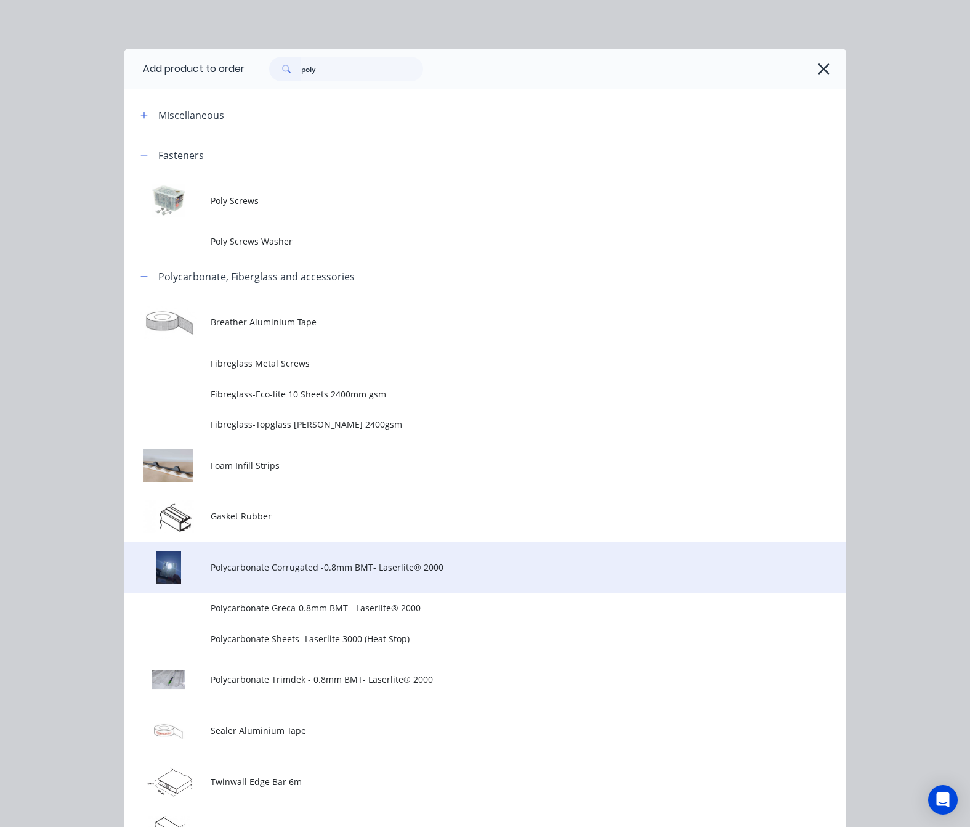
click at [488, 573] on span "Polycarbonate Corrugated -0.8mm BMT- Laserlite® 2000" at bounding box center [465, 567] width 508 height 13
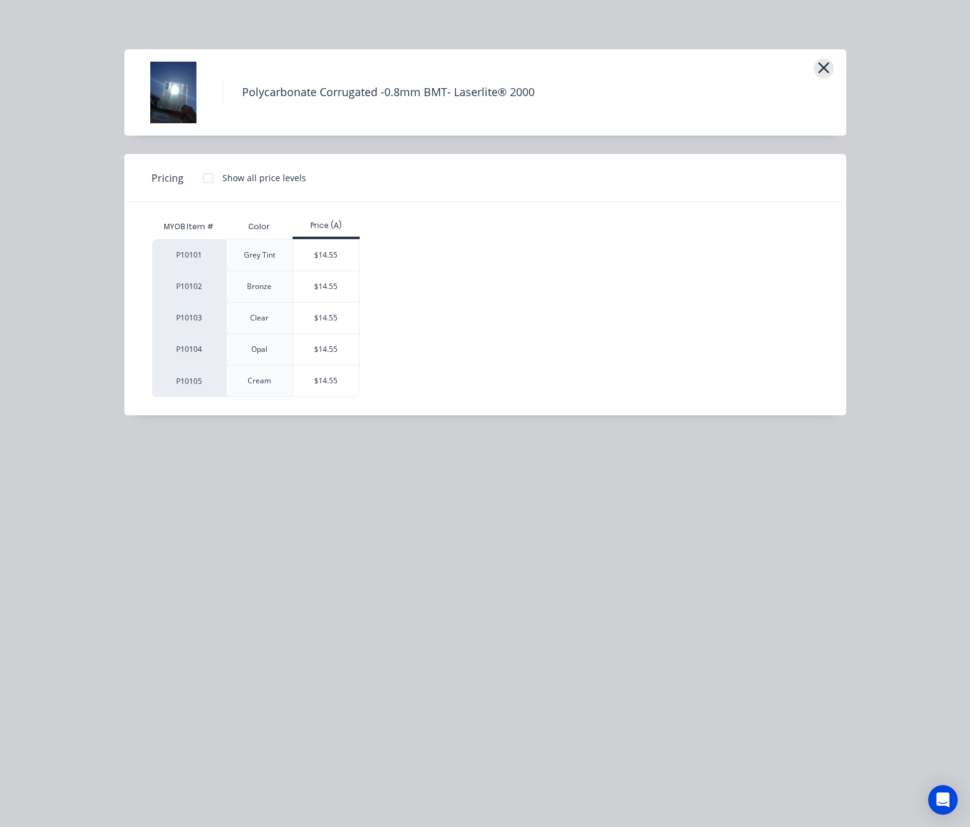
click at [826, 65] on icon "button" at bounding box center [823, 67] width 11 height 11
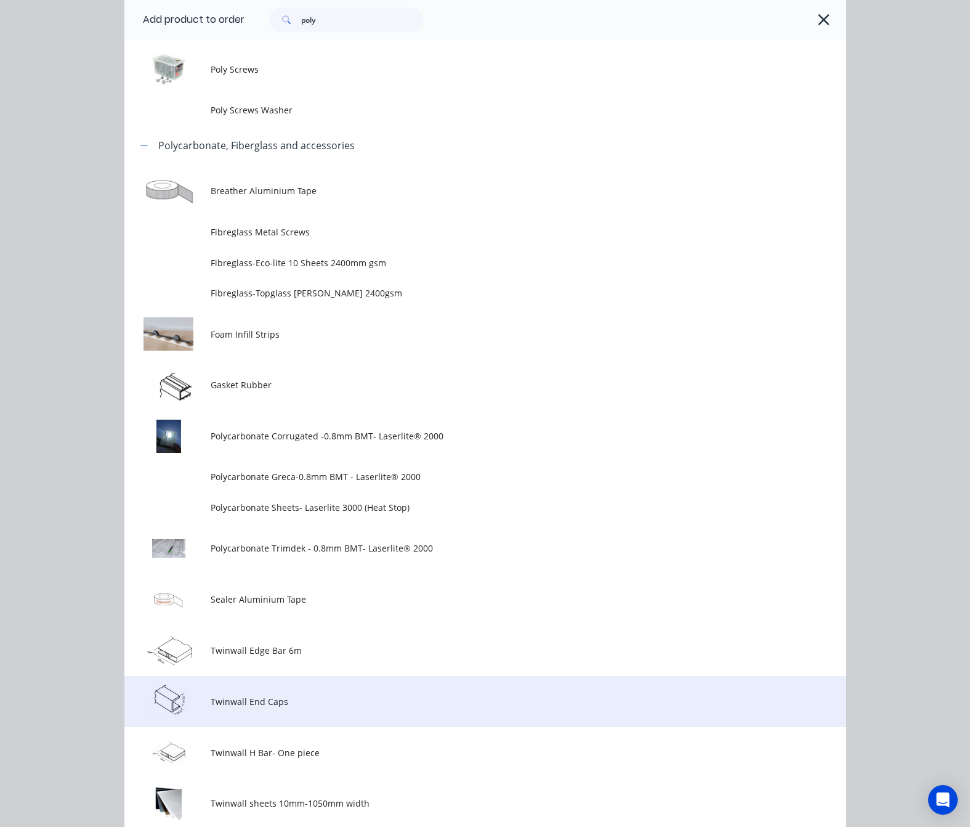
scroll to position [124, 0]
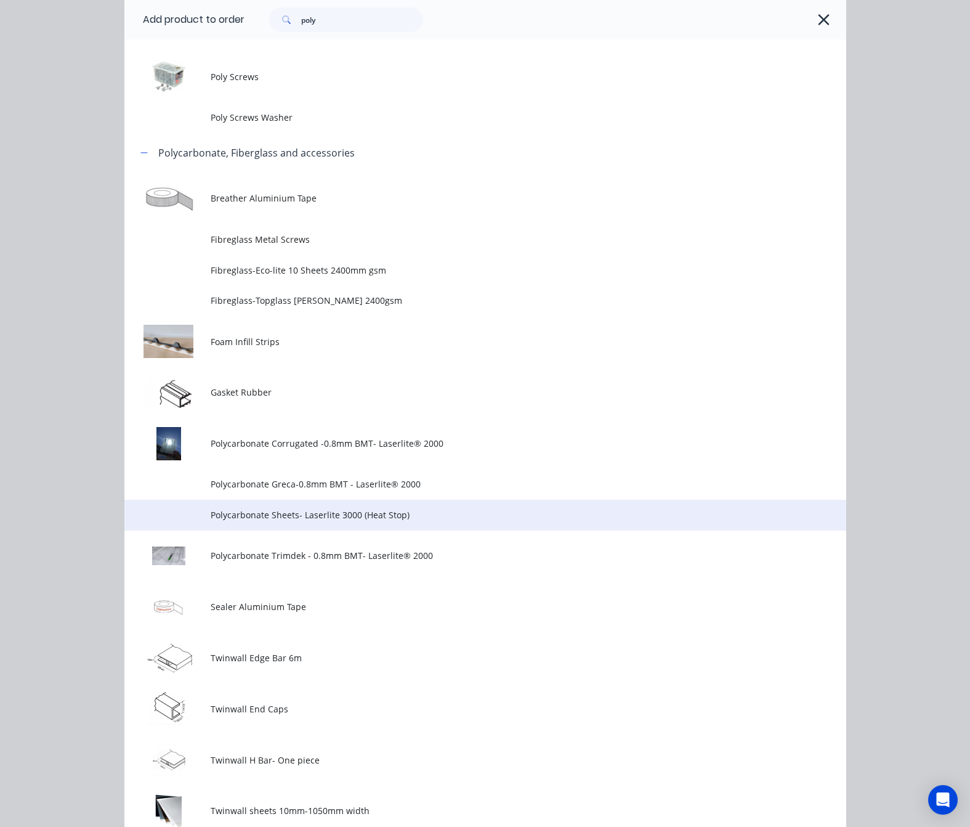
click at [434, 514] on span "Polycarbonate Sheets- Laserlite 3000 (Heat Stop)" at bounding box center [465, 514] width 508 height 13
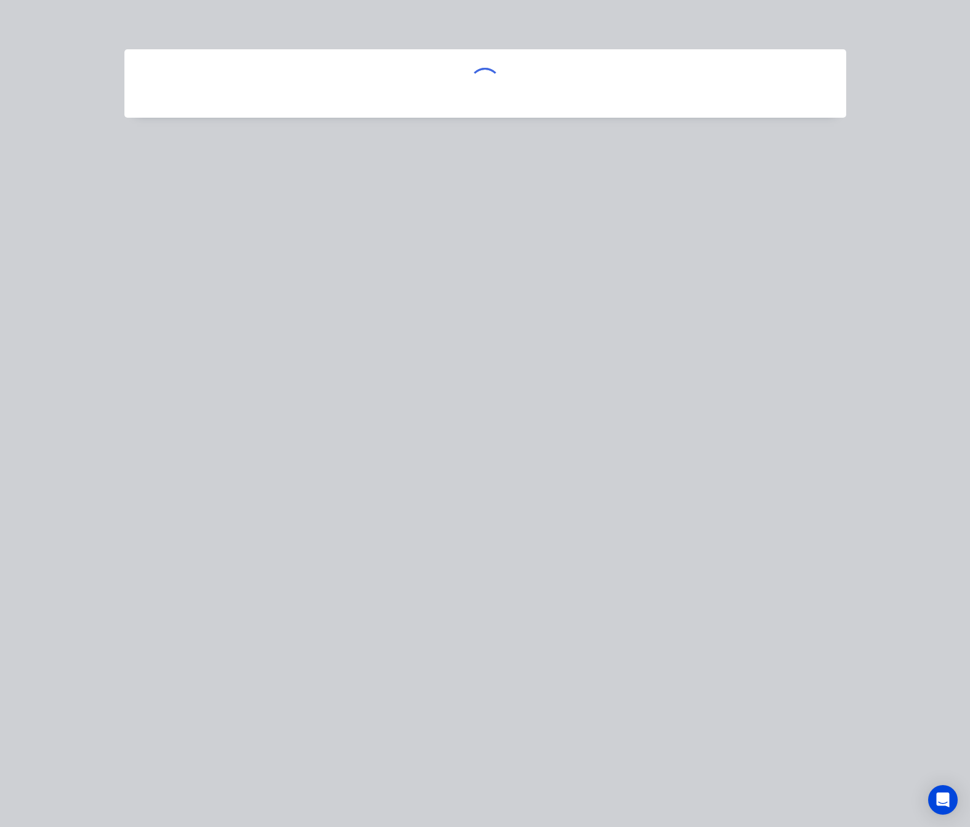
scroll to position [0, 0]
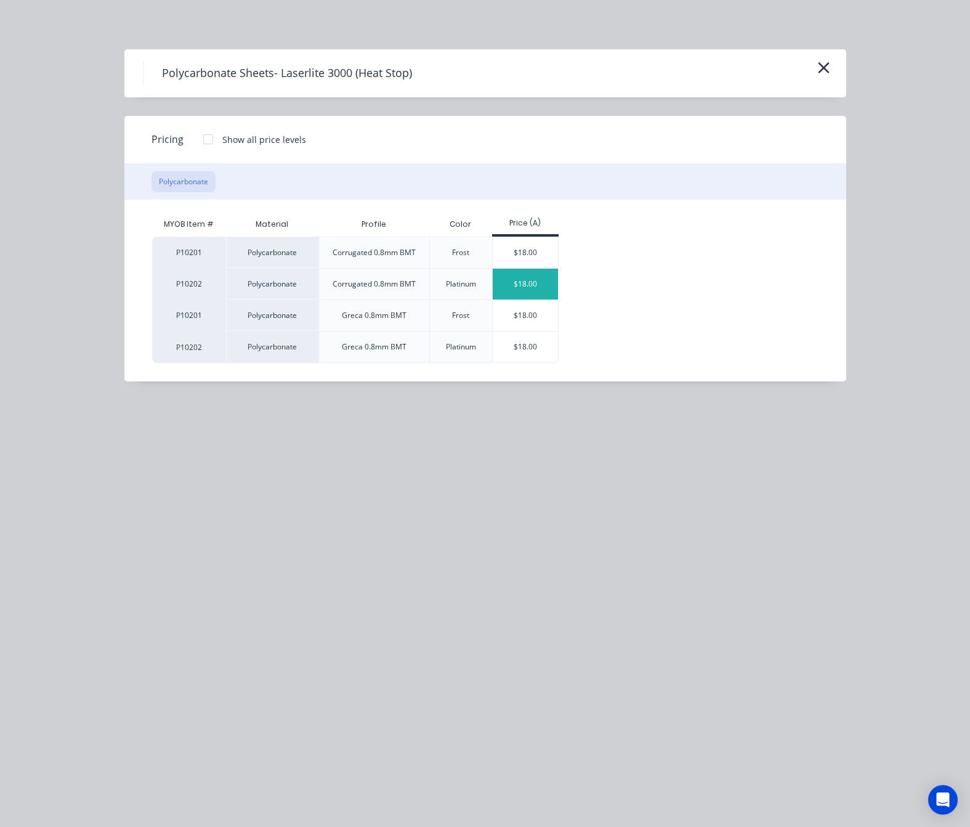
click at [542, 286] on div "$18.00" at bounding box center [526, 284] width 66 height 31
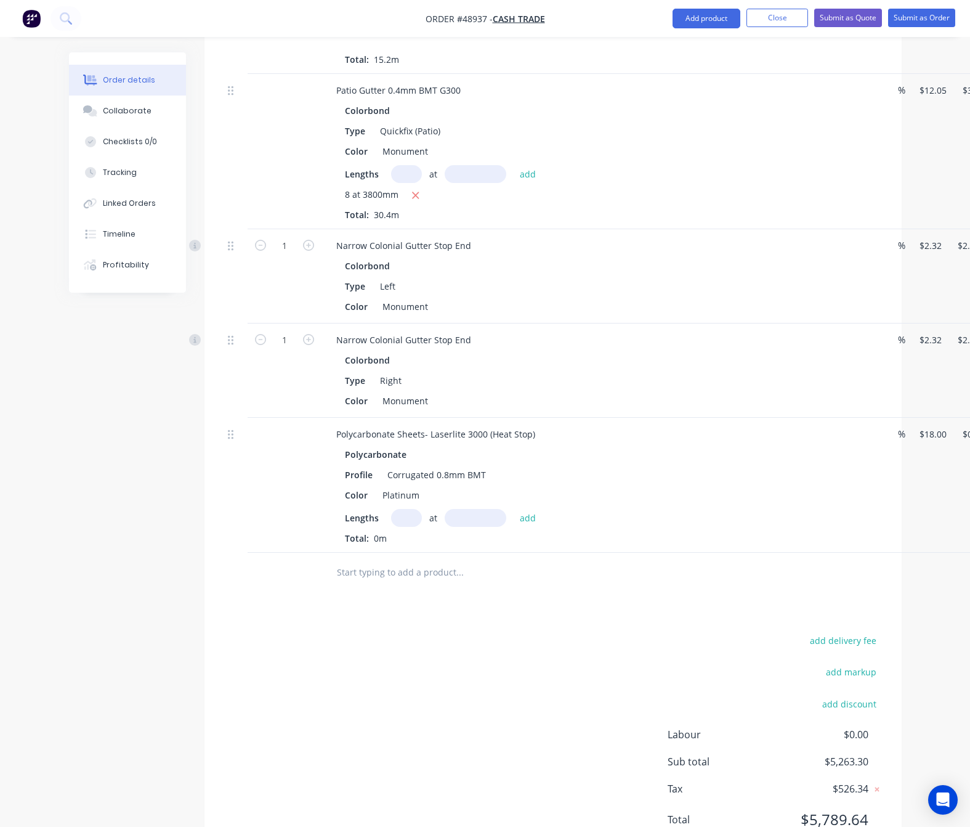
scroll to position [1795, 0]
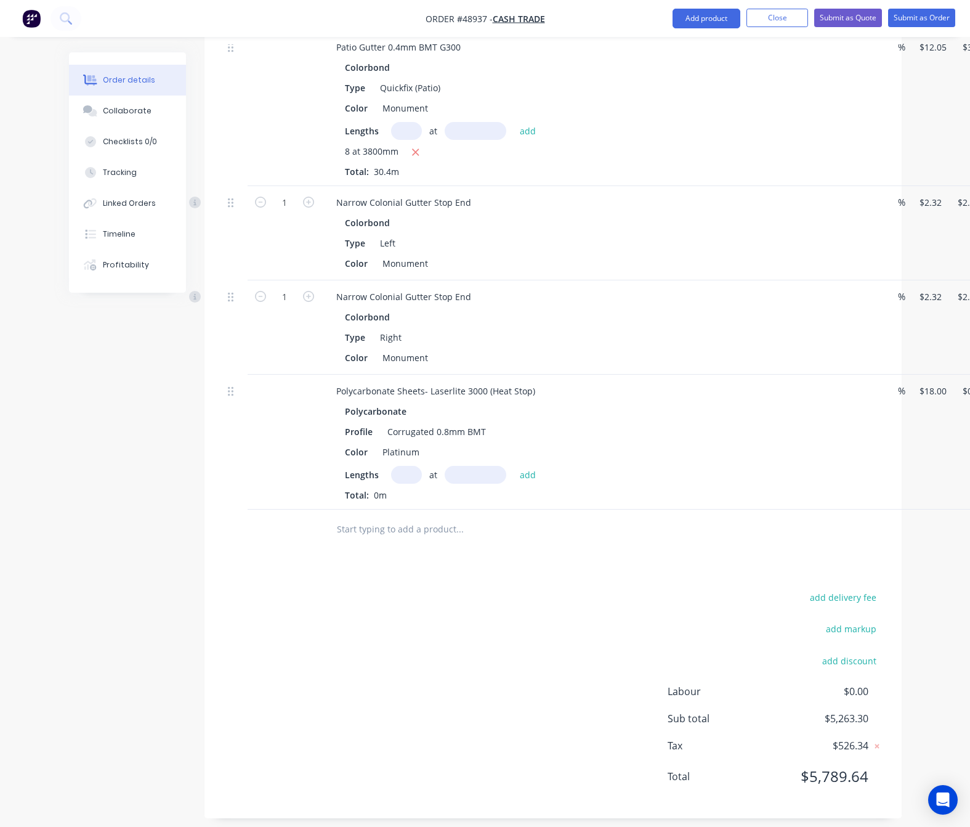
click at [394, 466] on input "text" at bounding box center [406, 475] width 31 height 18
type input "10"
click at [455, 466] on input "text" at bounding box center [476, 475] width 62 height 18
type input "1800"
click at [514, 466] on button "add" at bounding box center [528, 474] width 29 height 17
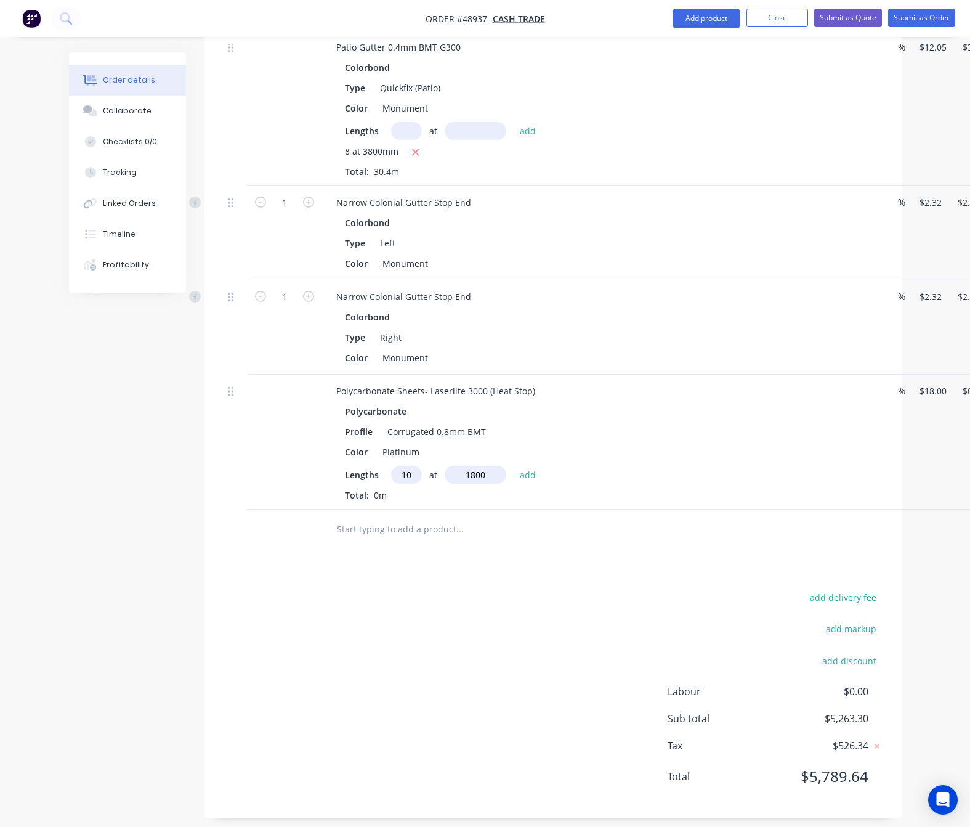
type input "$324.00"
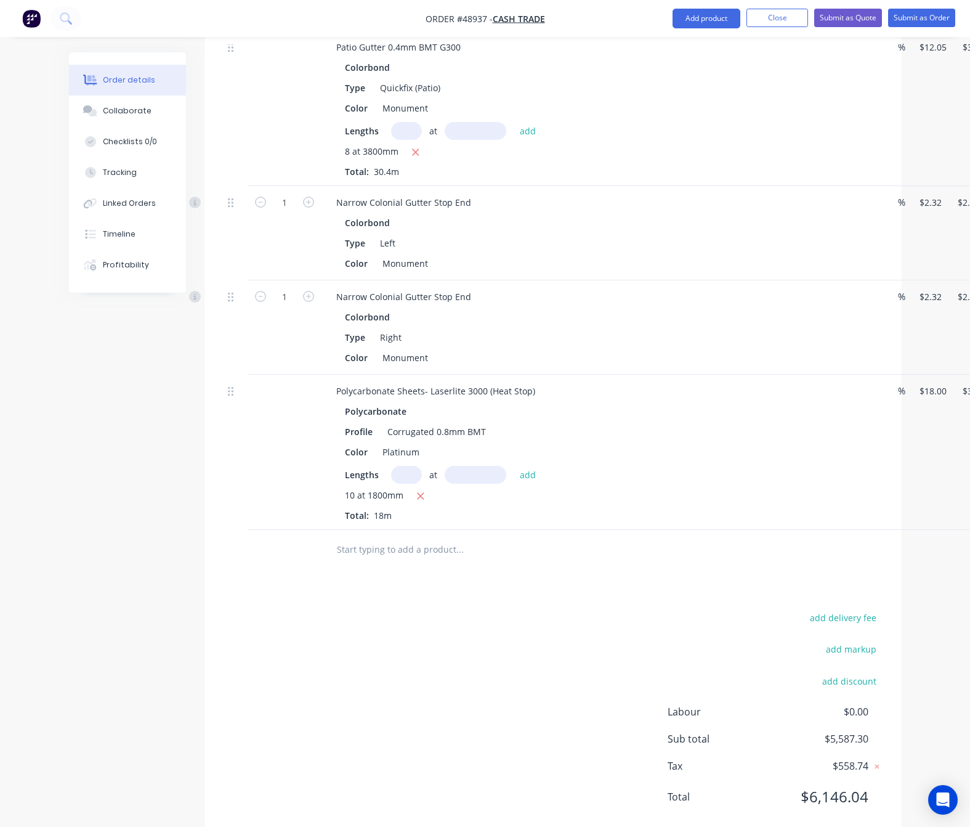
click at [397, 618] on div "add delivery fee add markup add discount Labour $0.00 Sub total $5,587.30 Tax $…" at bounding box center [553, 714] width 660 height 211
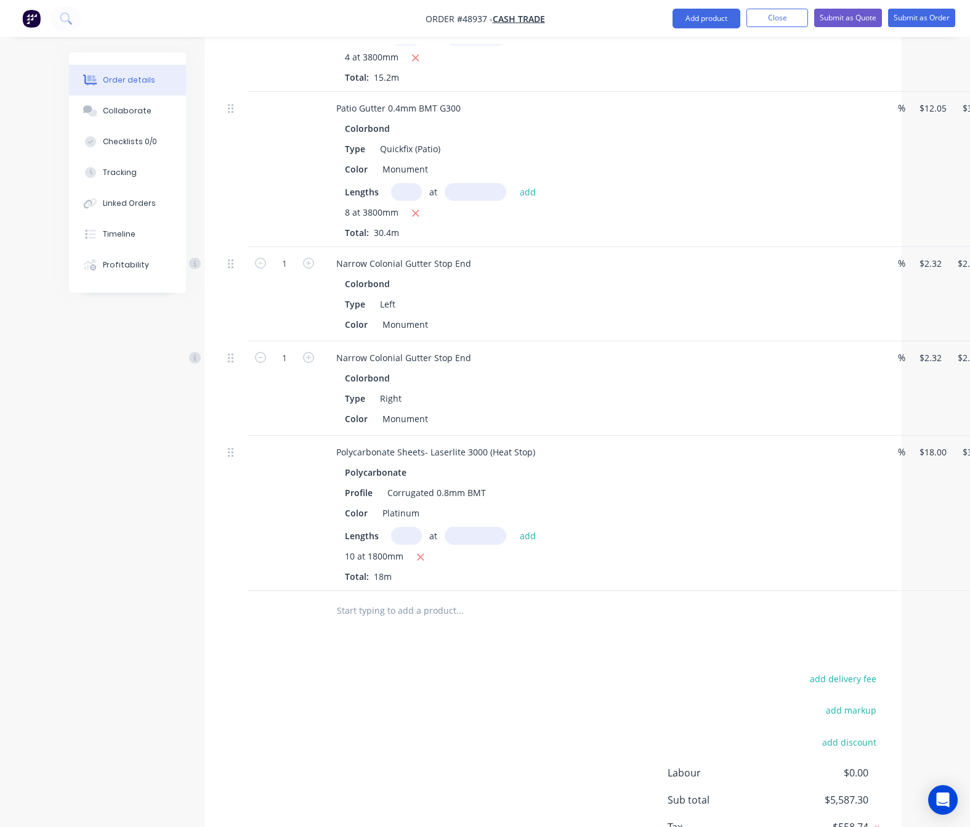
scroll to position [1703, 0]
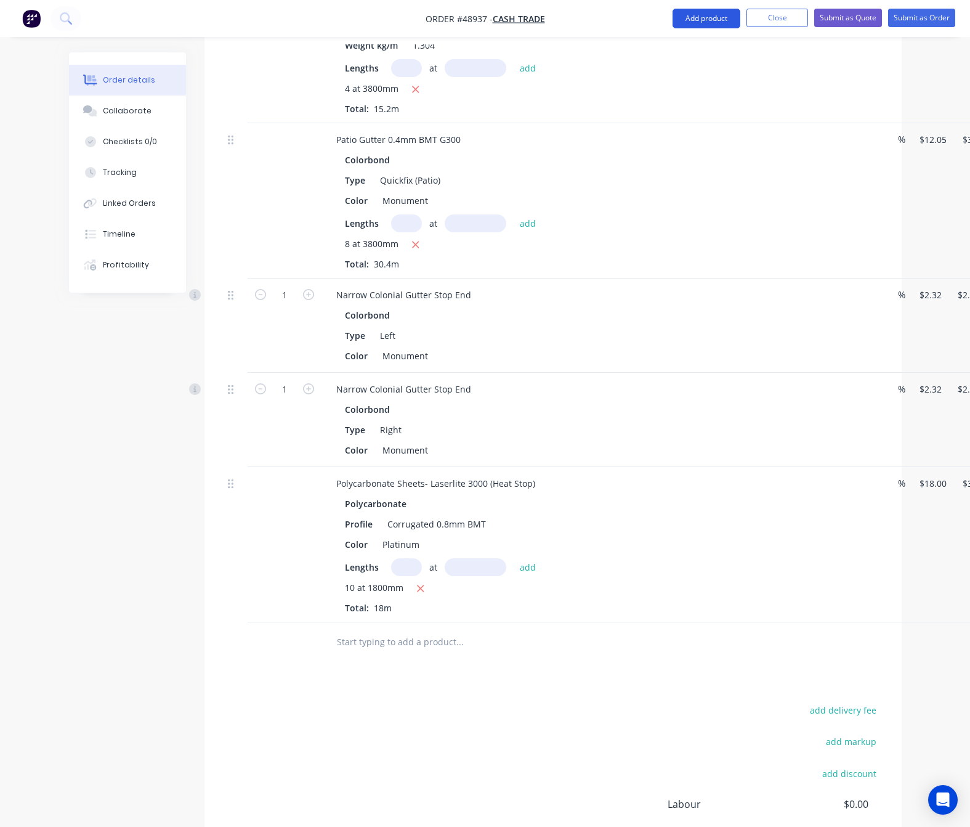
click at [684, 17] on button "Add product" at bounding box center [707, 19] width 68 height 20
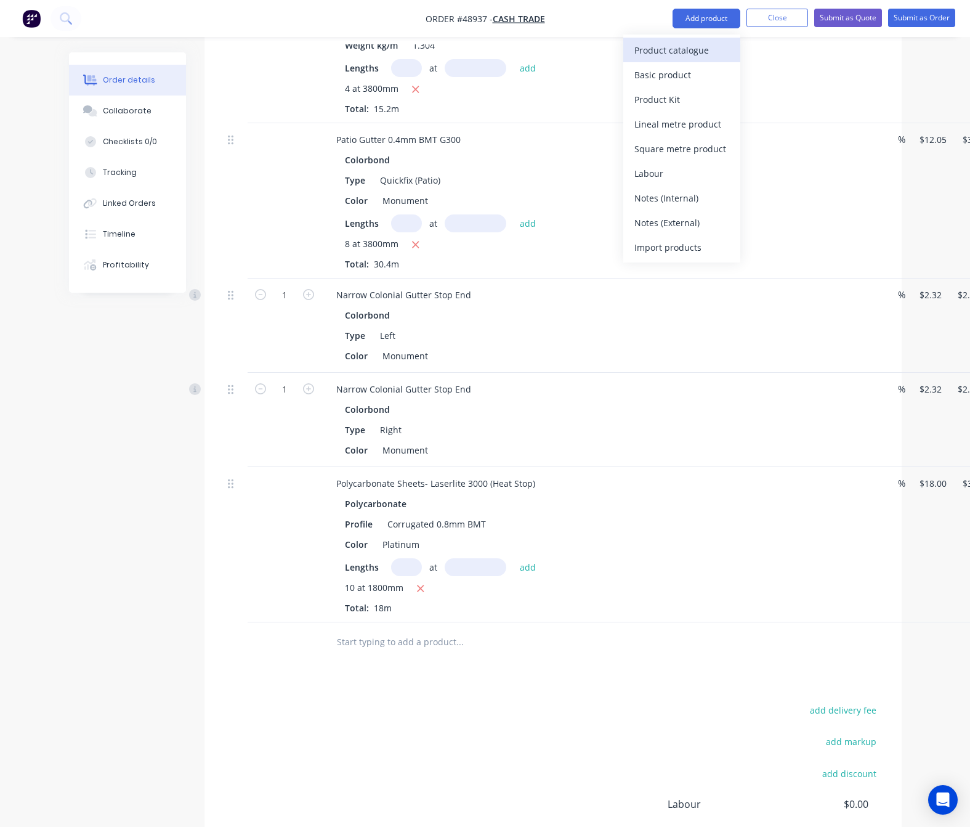
click at [688, 39] on button "Product catalogue" at bounding box center [681, 50] width 117 height 25
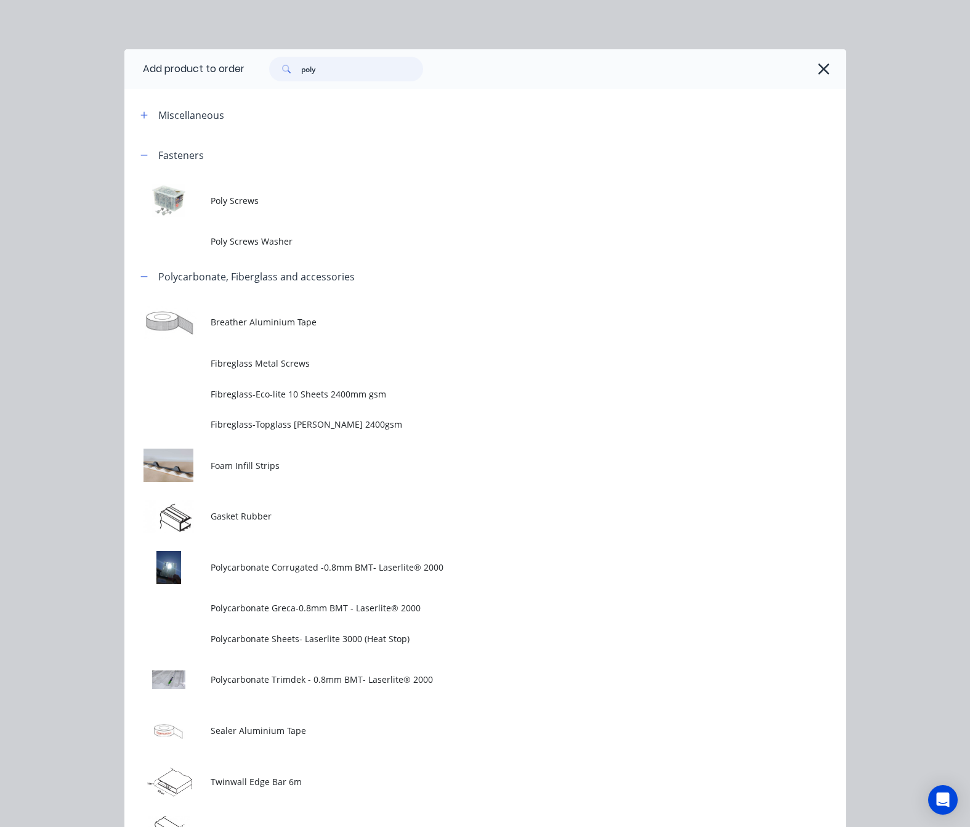
drag, startPoint x: 343, startPoint y: 71, endPoint x: 136, endPoint y: 102, distance: 209.3
click at [136, 102] on div "Add product to order poly Miscellaneous Fasteners Poly Screws Poly Screws Washe…" at bounding box center [485, 565] width 722 height 1032
type input "downp"
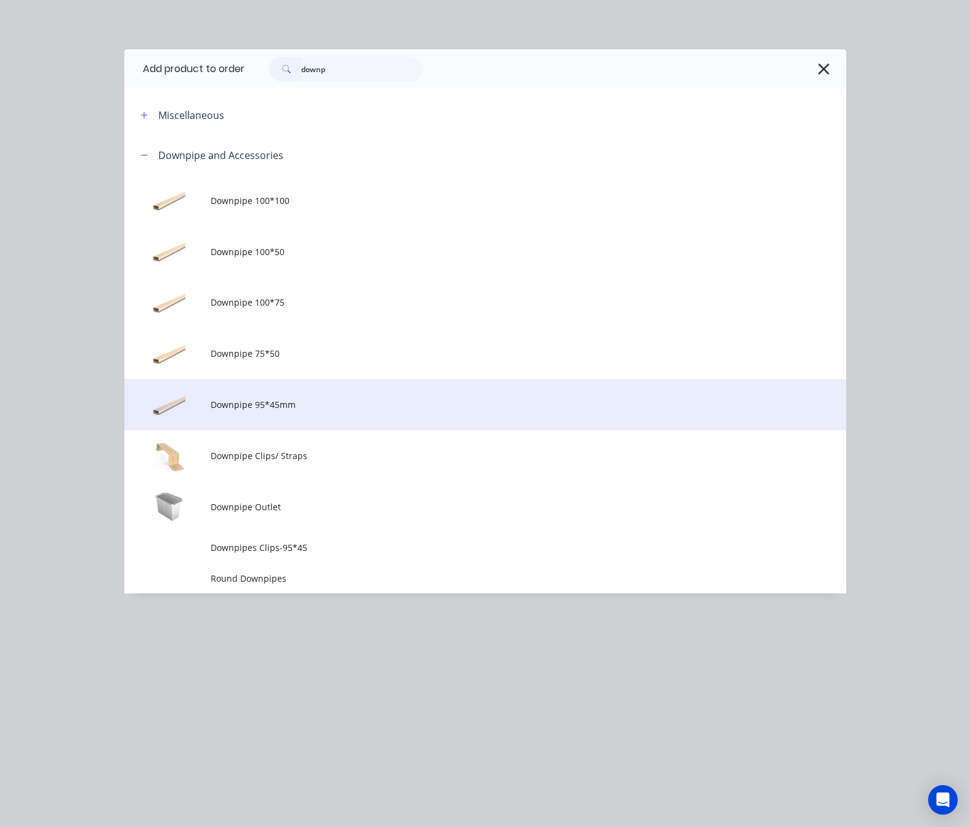
click at [383, 402] on span "Downpipe 95*45mm" at bounding box center [465, 404] width 508 height 13
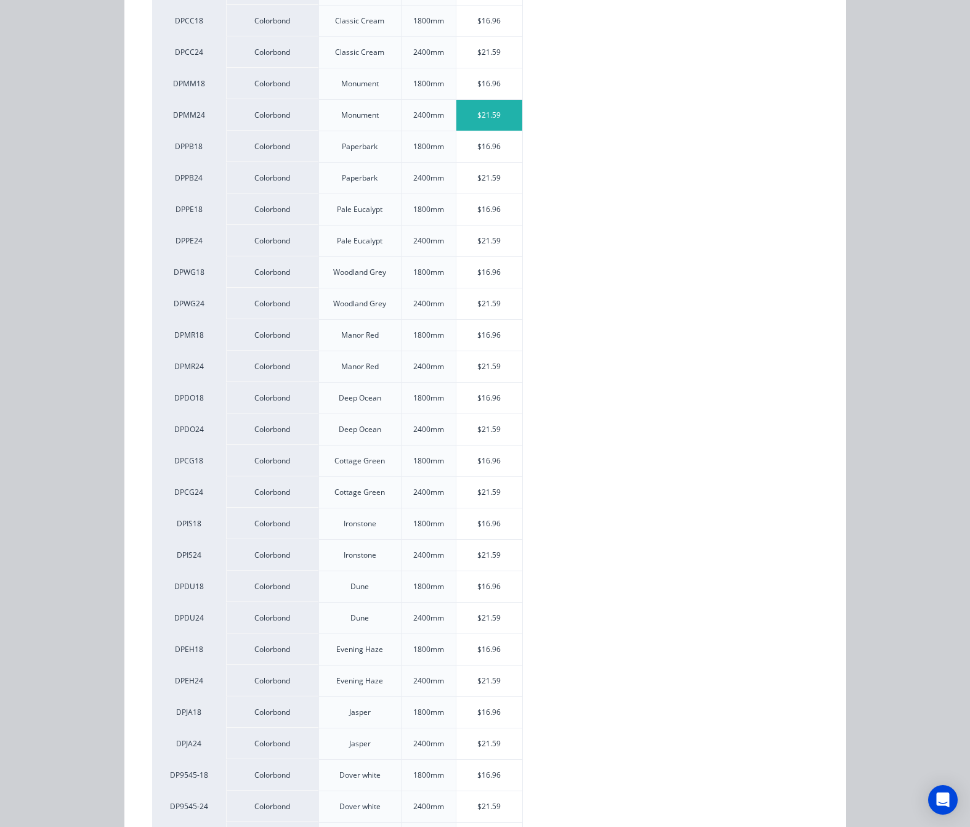
scroll to position [0, 0]
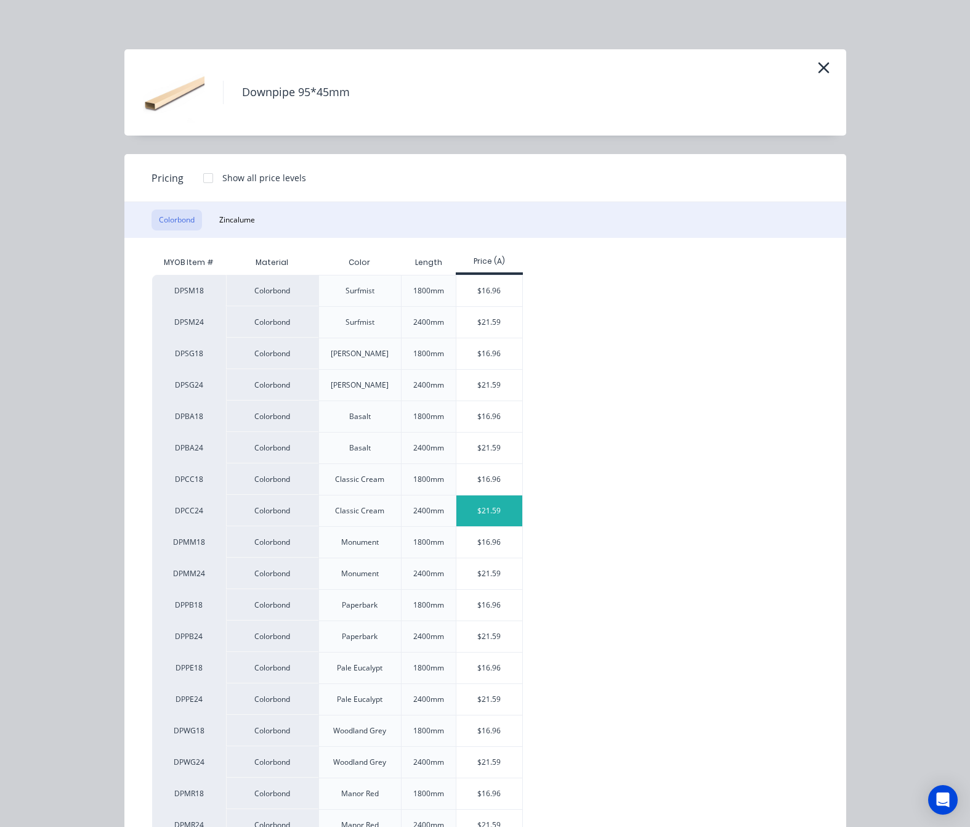
click at [497, 513] on div "$21.59" at bounding box center [489, 510] width 66 height 31
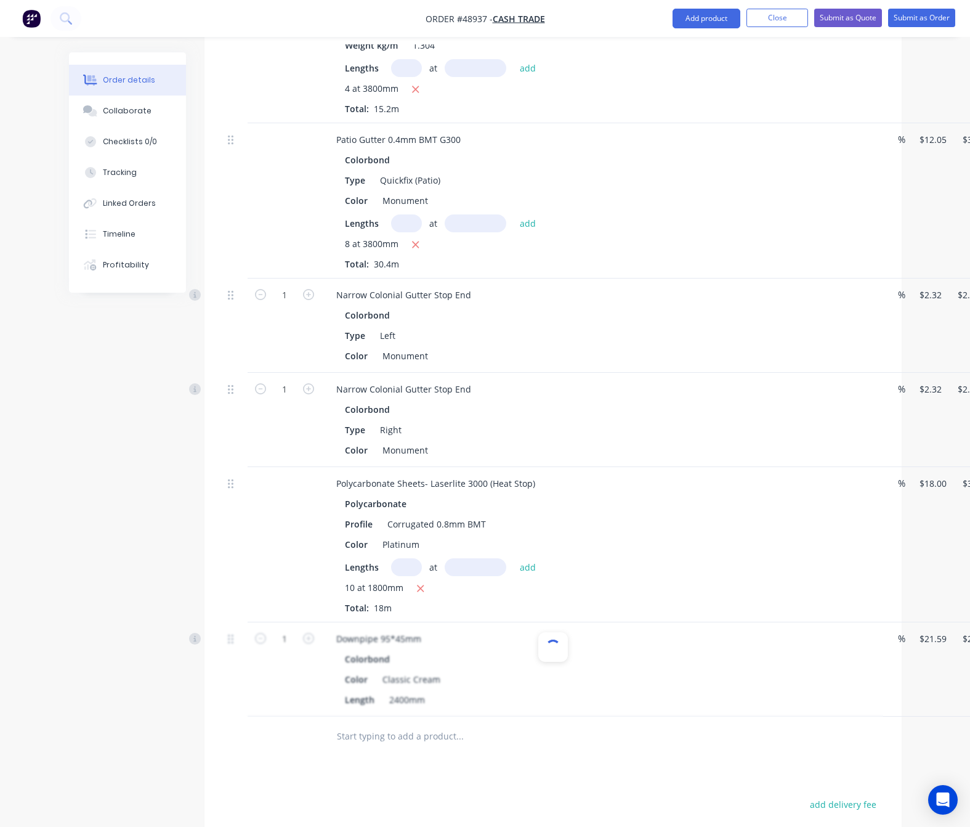
click at [285, 630] on div at bounding box center [553, 669] width 660 height 94
click at [288, 630] on input "1" at bounding box center [285, 639] width 32 height 18
type input "3"
type input "$64.77"
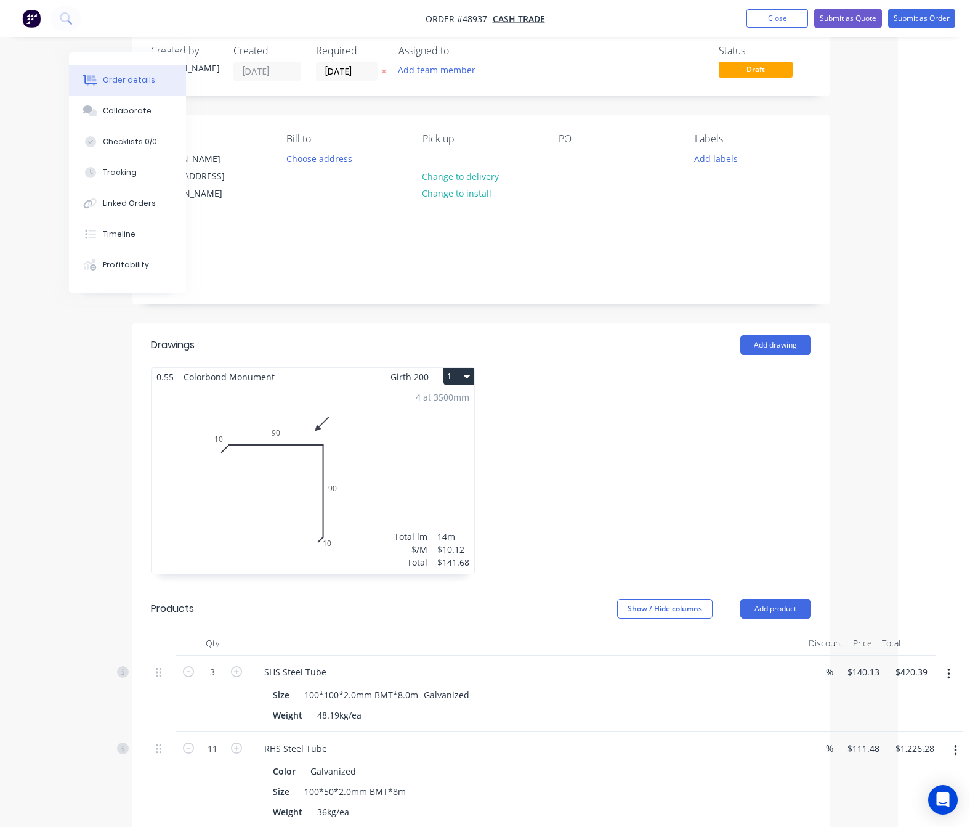
scroll to position [0, 72]
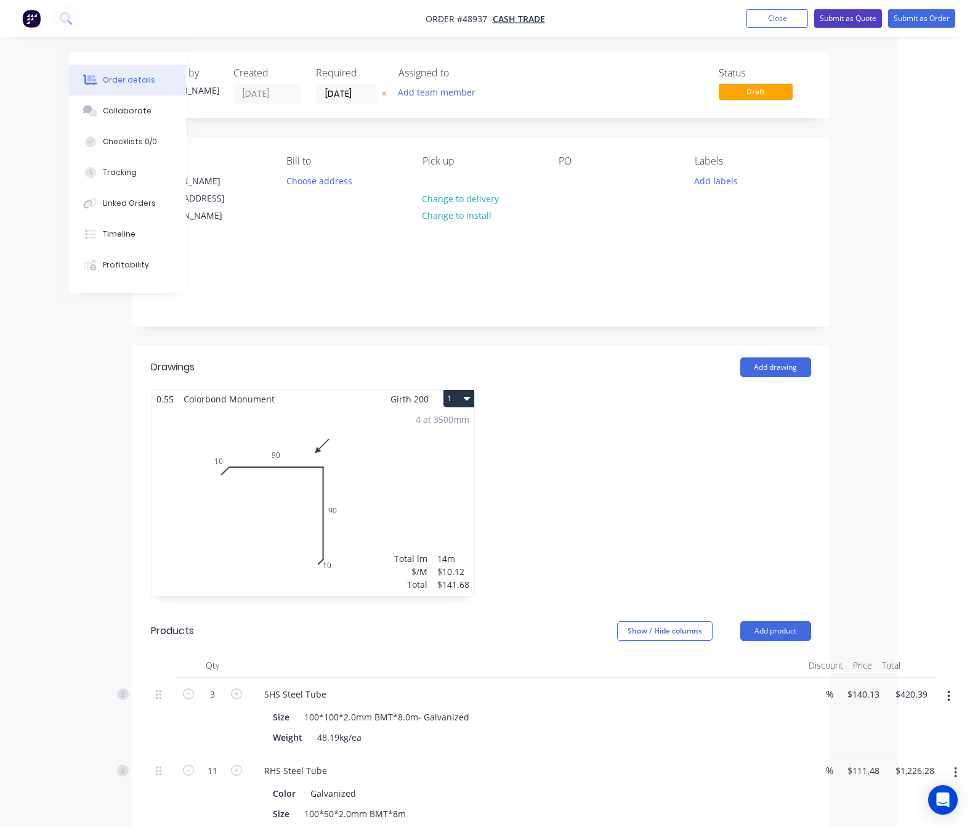
click at [848, 13] on button "Submit as Quote" at bounding box center [848, 18] width 68 height 18
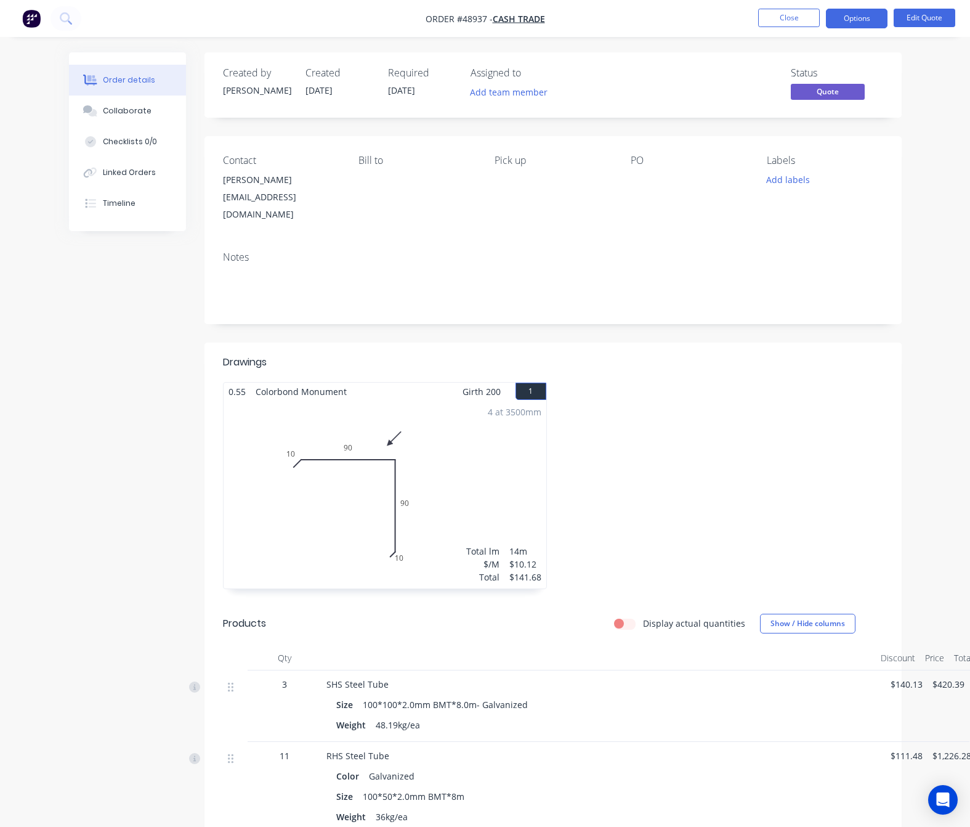
click at [851, 22] on button "Options" at bounding box center [857, 19] width 62 height 20
click at [857, 9] on button "Options" at bounding box center [857, 19] width 62 height 20
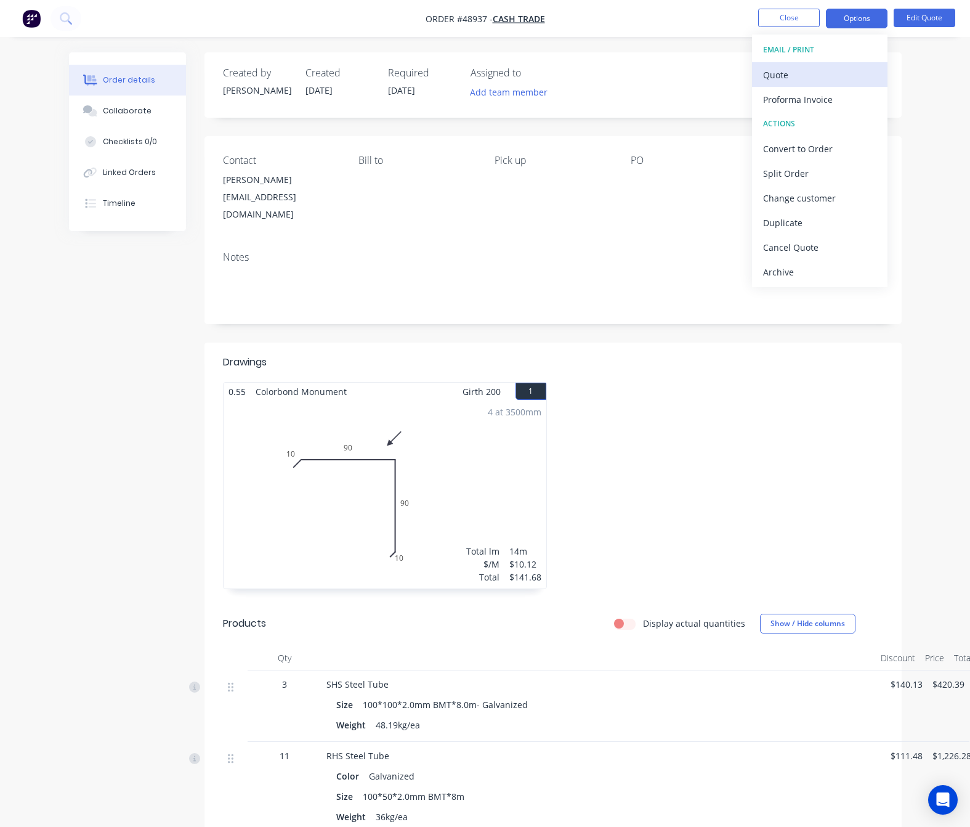
click at [841, 72] on div "Quote" at bounding box center [819, 75] width 113 height 18
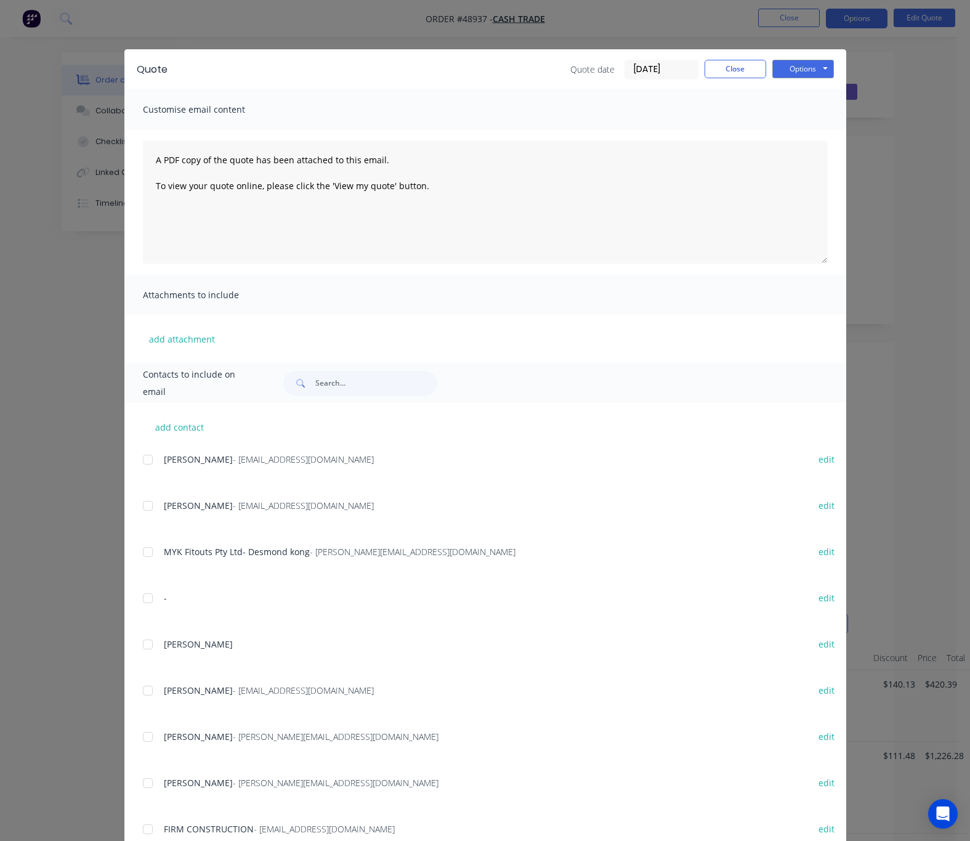
click at [808, 54] on div "Quote Quote date 05/09/25 Close Options Preview Print Email" at bounding box center [485, 69] width 722 height 40
click at [808, 75] on button "Options" at bounding box center [803, 69] width 62 height 18
click at [809, 111] on button "Print" at bounding box center [811, 111] width 79 height 20
click at [279, 33] on div "Quote Quote date 05/09/25 Close Options Preview Print Email Customise email con…" at bounding box center [485, 420] width 970 height 841
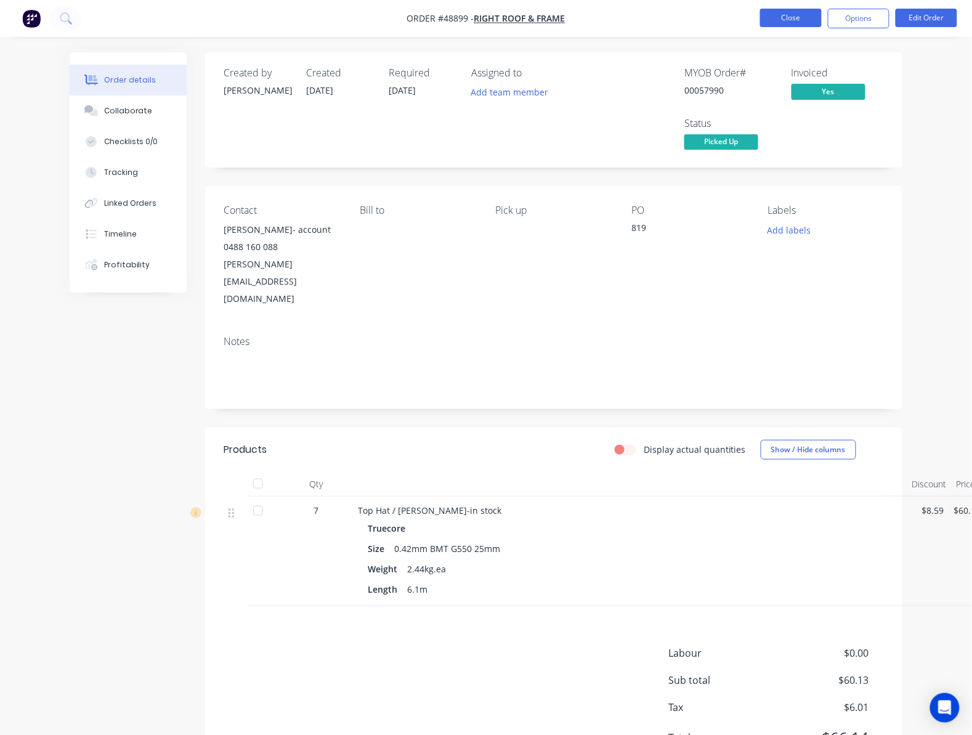
click at [776, 22] on button "Close" at bounding box center [791, 18] width 62 height 18
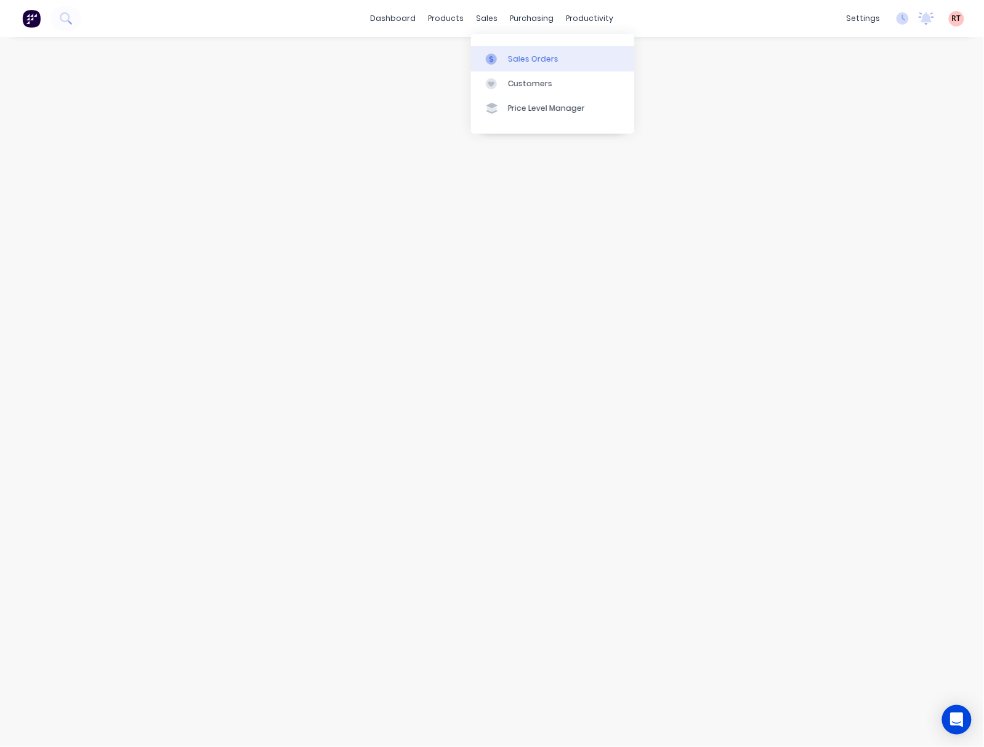
click at [533, 54] on div "Sales Orders" at bounding box center [533, 59] width 51 height 11
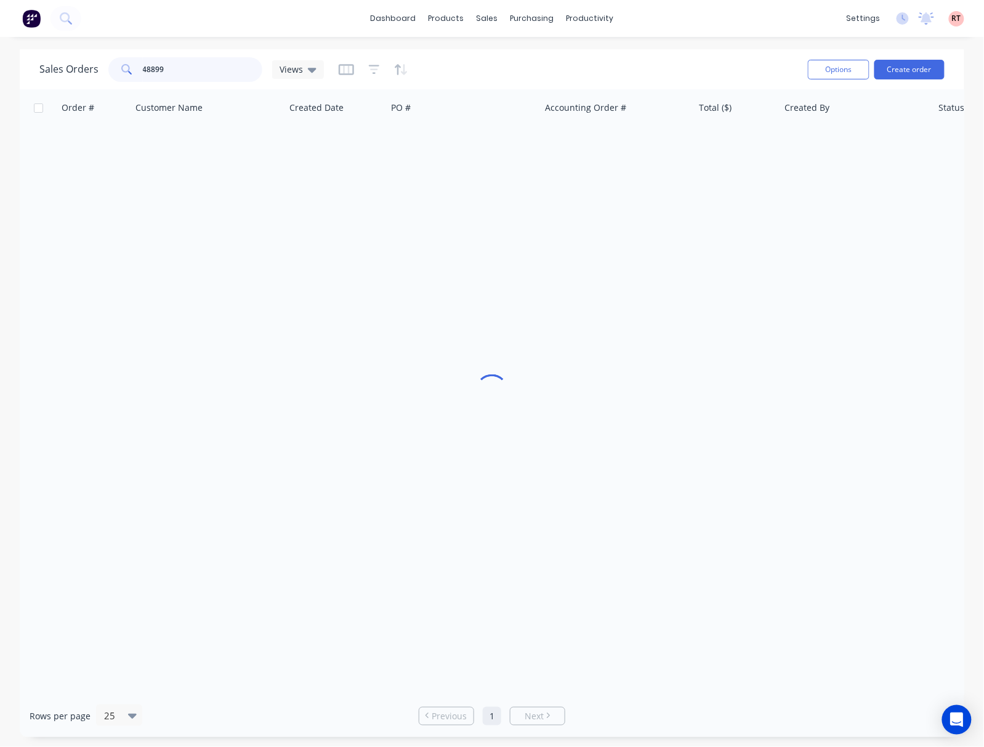
drag, startPoint x: 185, startPoint y: 70, endPoint x: 48, endPoint y: 91, distance: 139.1
click at [51, 91] on div "Sales Orders 48899 Views Options Create order Order # Customer Name Created Dat…" at bounding box center [492, 393] width 945 height 688
type input "48750"
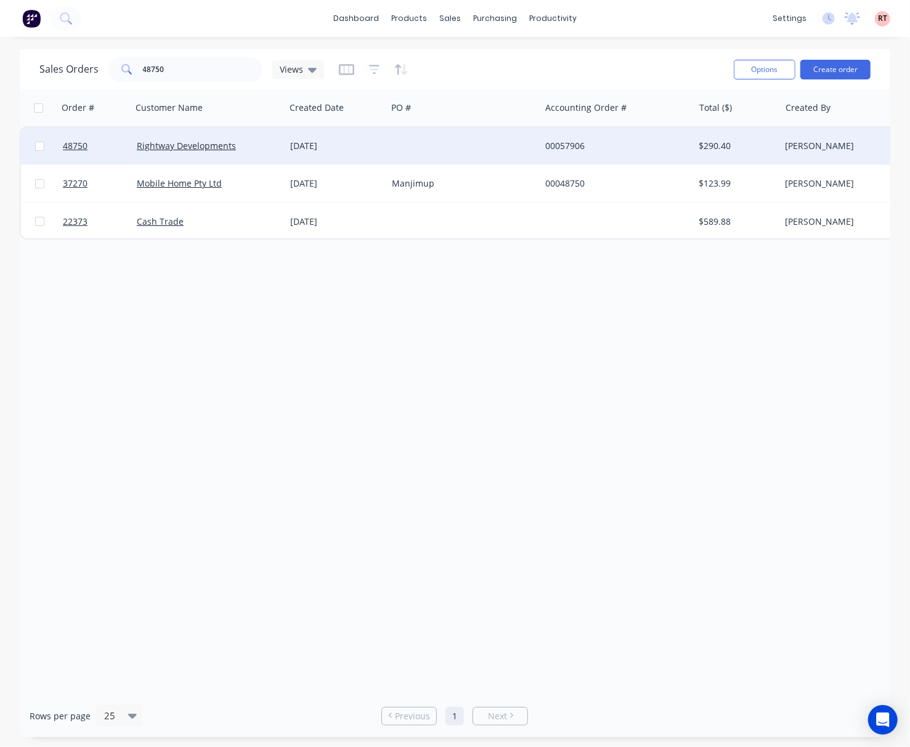
click at [439, 147] on div at bounding box center [463, 146] width 153 height 37
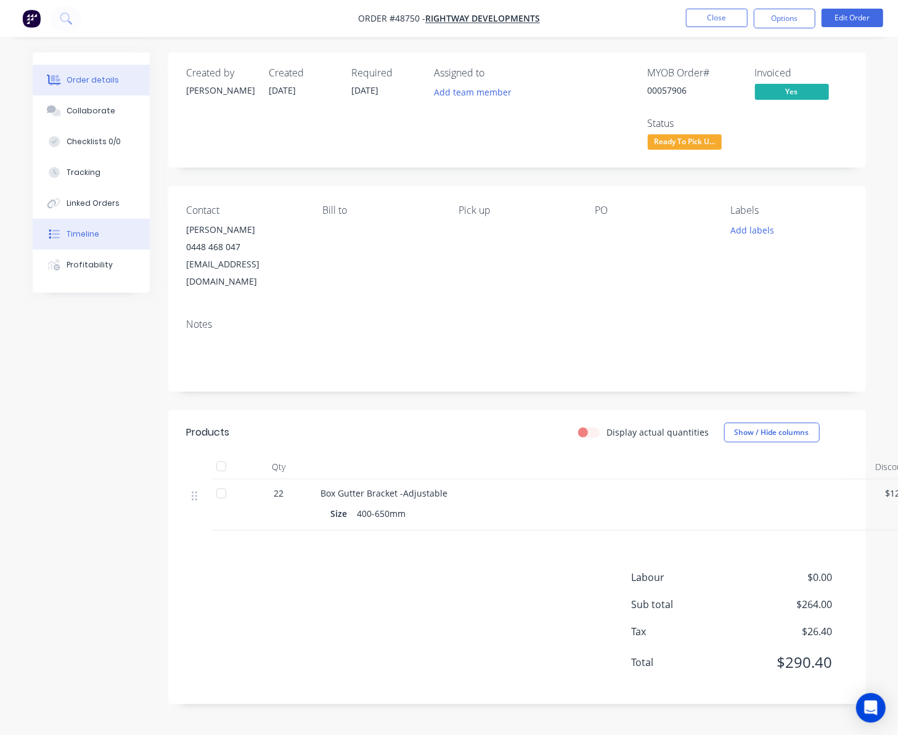
click at [94, 225] on button "Timeline" at bounding box center [91, 234] width 117 height 31
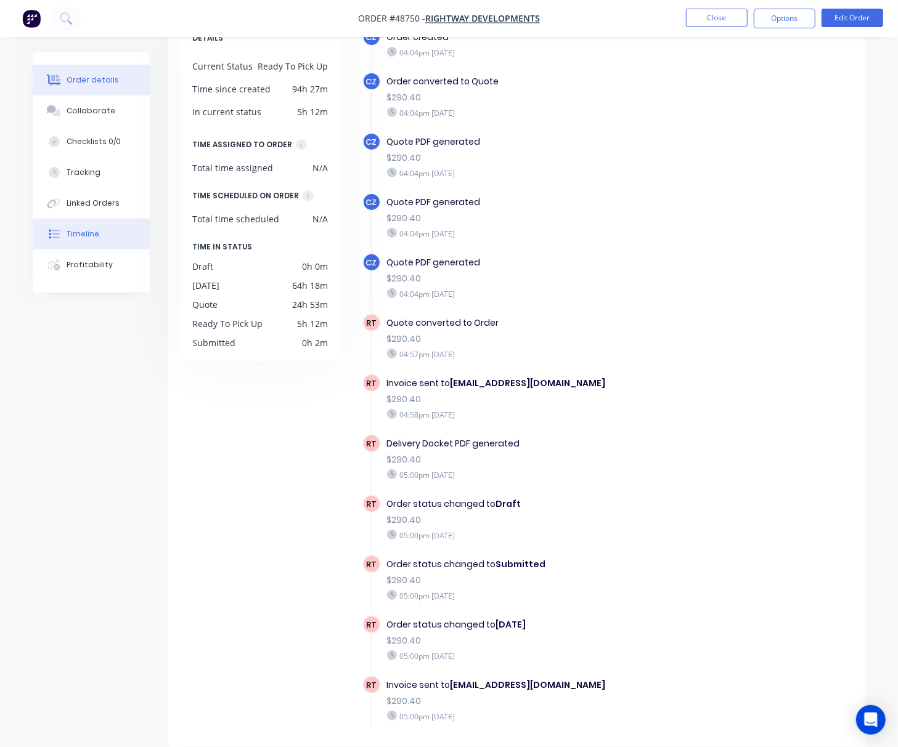
click at [103, 90] on button "Order details" at bounding box center [91, 80] width 117 height 31
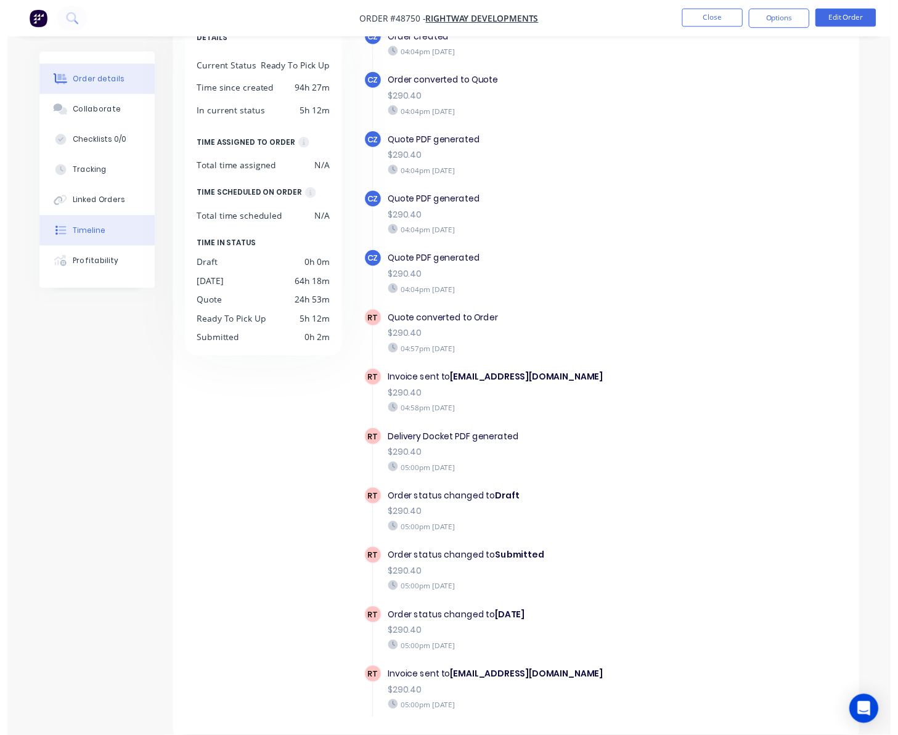
scroll to position [12, 0]
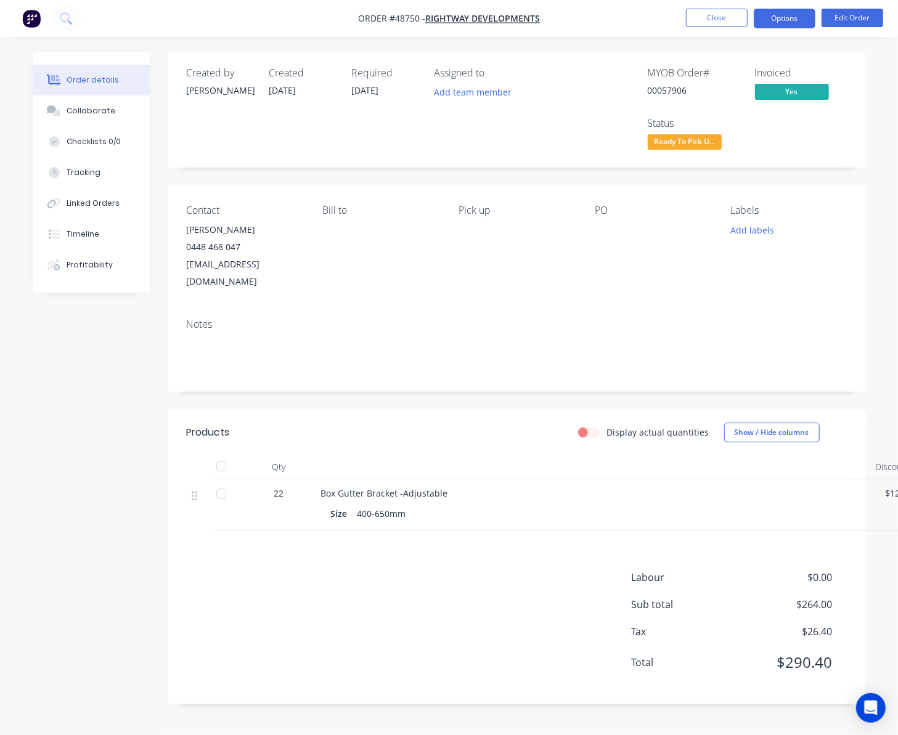
click at [777, 18] on button "Options" at bounding box center [784, 19] width 62 height 20
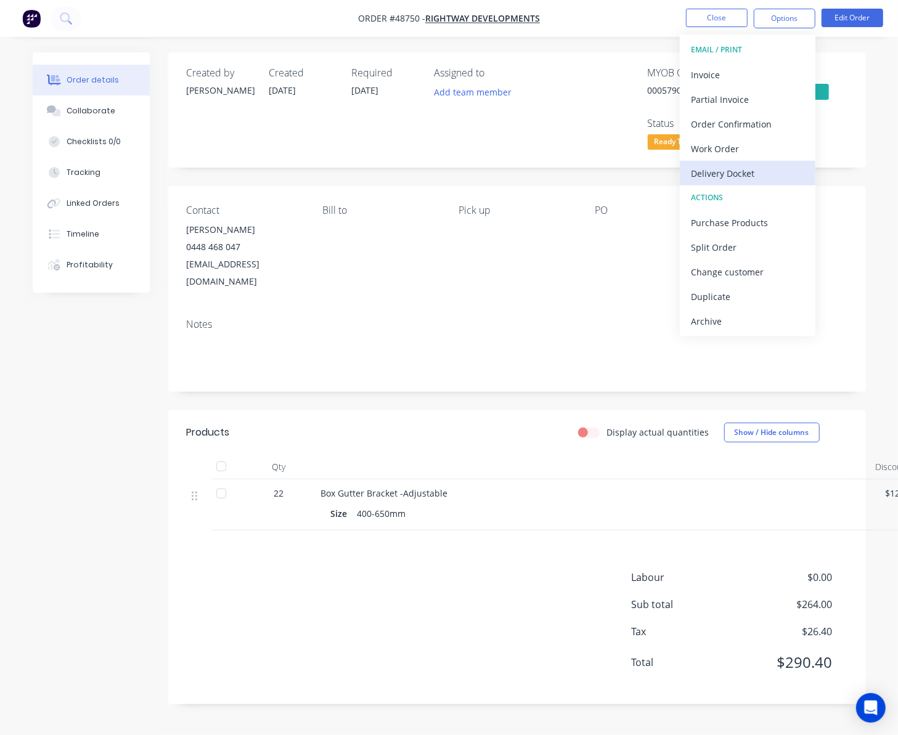
click at [774, 168] on div "Delivery Docket" at bounding box center [747, 173] width 113 height 18
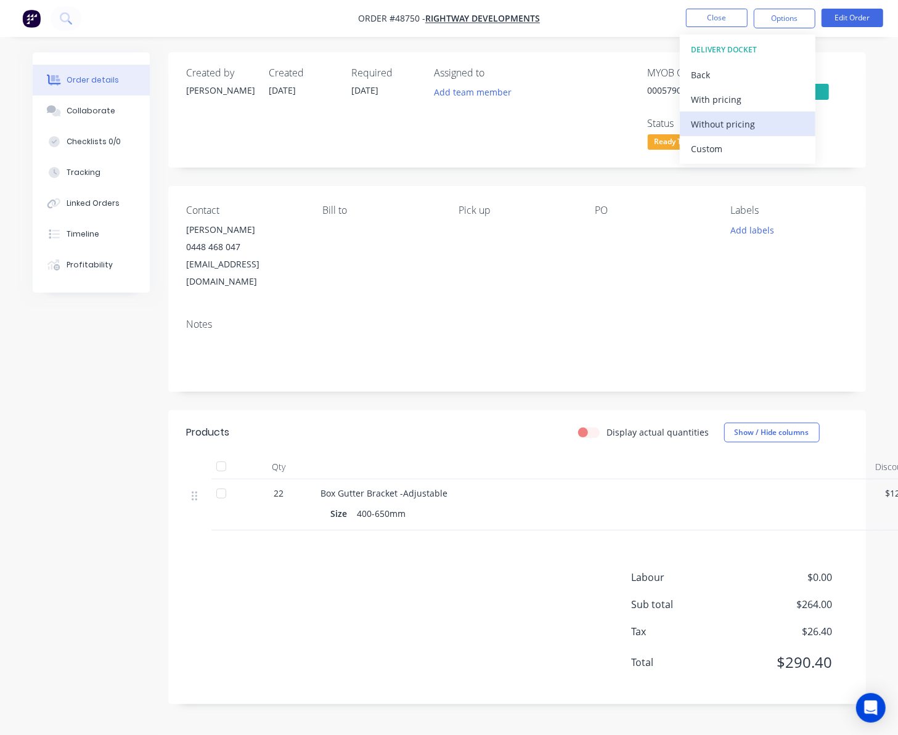
click at [764, 131] on div "Without pricing" at bounding box center [747, 124] width 113 height 18
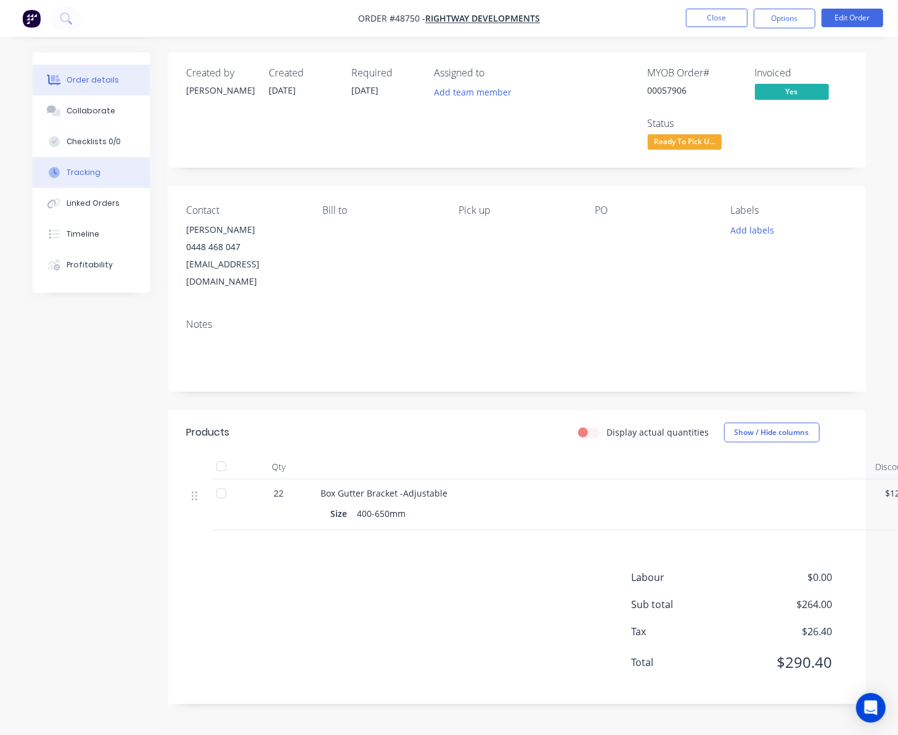
click at [101, 170] on button "Tracking" at bounding box center [91, 172] width 117 height 31
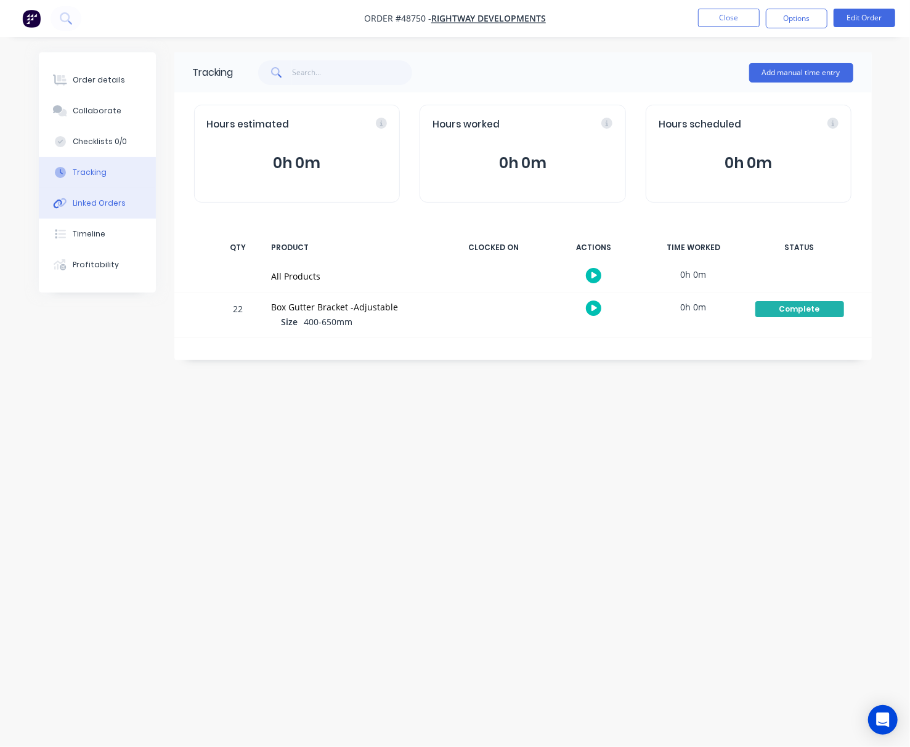
click at [127, 208] on button "Linked Orders" at bounding box center [97, 203] width 117 height 31
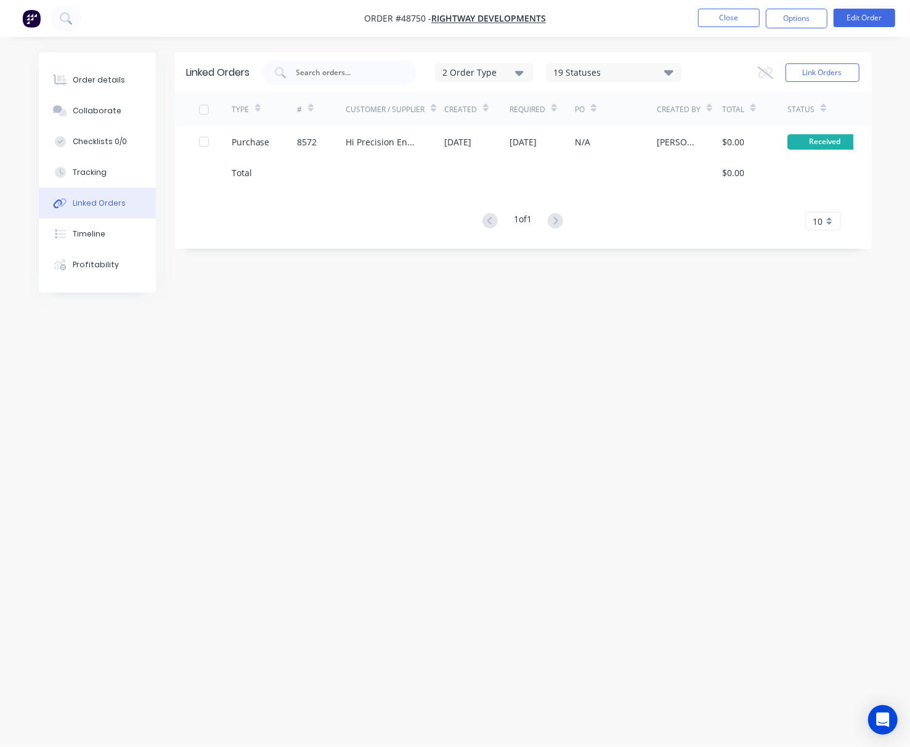
click at [363, 395] on div "Linked Orders 2 Order Type 19 Statuses Sales Order Status All Archived Draft Qu…" at bounding box center [455, 350] width 833 height 596
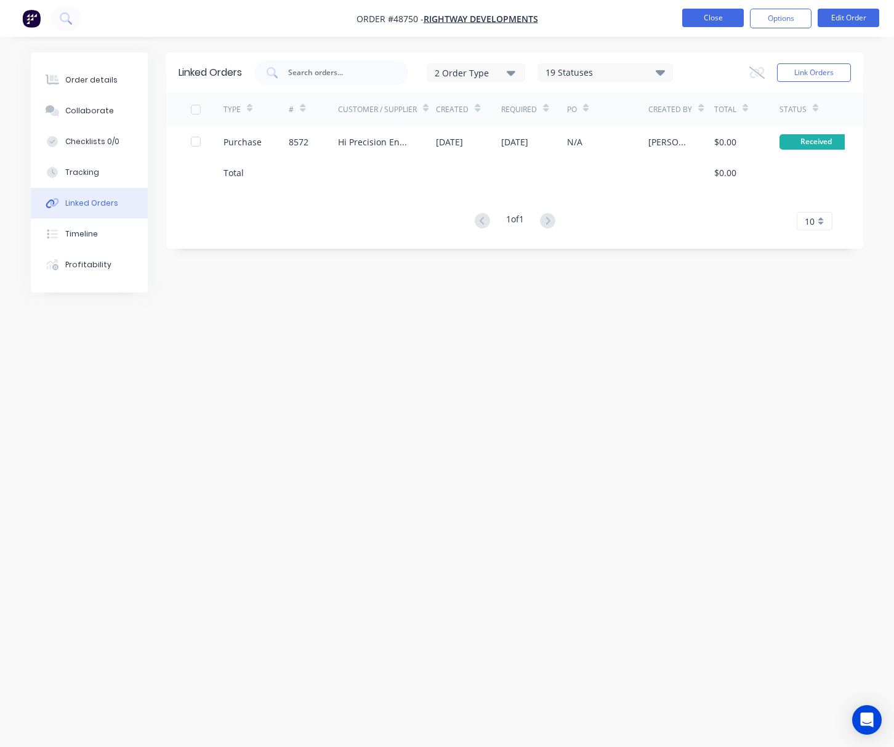
click at [707, 16] on button "Close" at bounding box center [714, 18] width 62 height 18
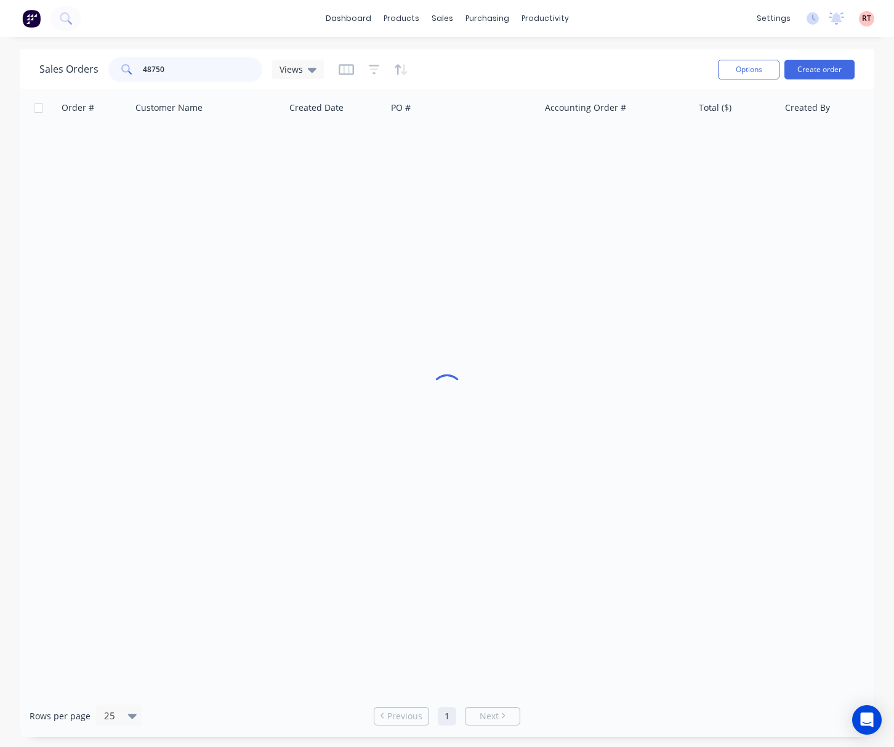
drag, startPoint x: 174, startPoint y: 70, endPoint x: 86, endPoint y: 79, distance: 88.0
click at [96, 75] on div "Sales Orders 48750 Views" at bounding box center [181, 69] width 285 height 25
type input "48891"
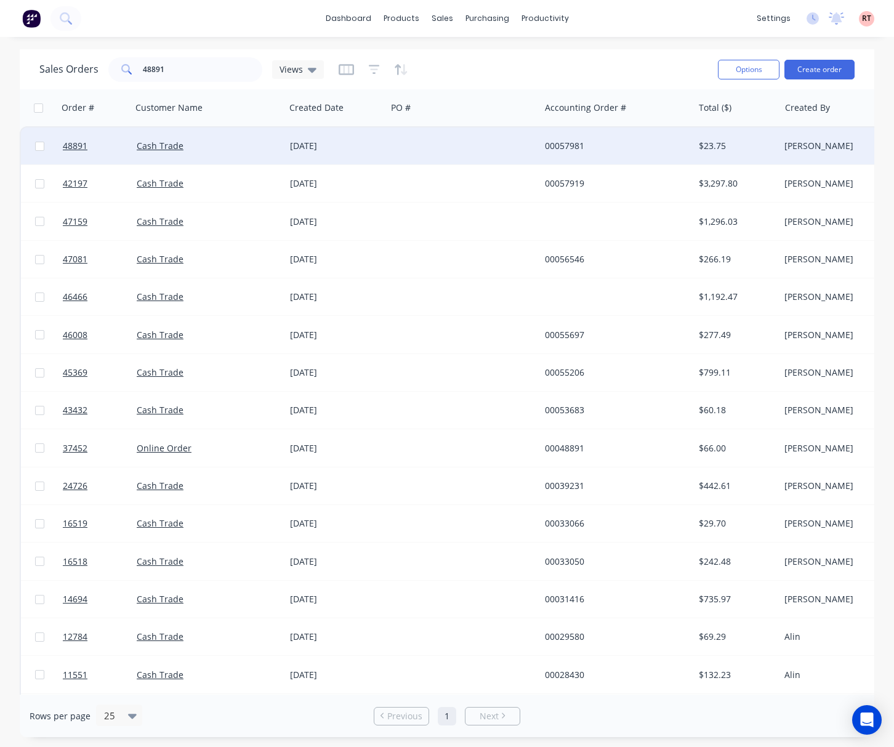
click at [437, 137] on div at bounding box center [463, 146] width 153 height 37
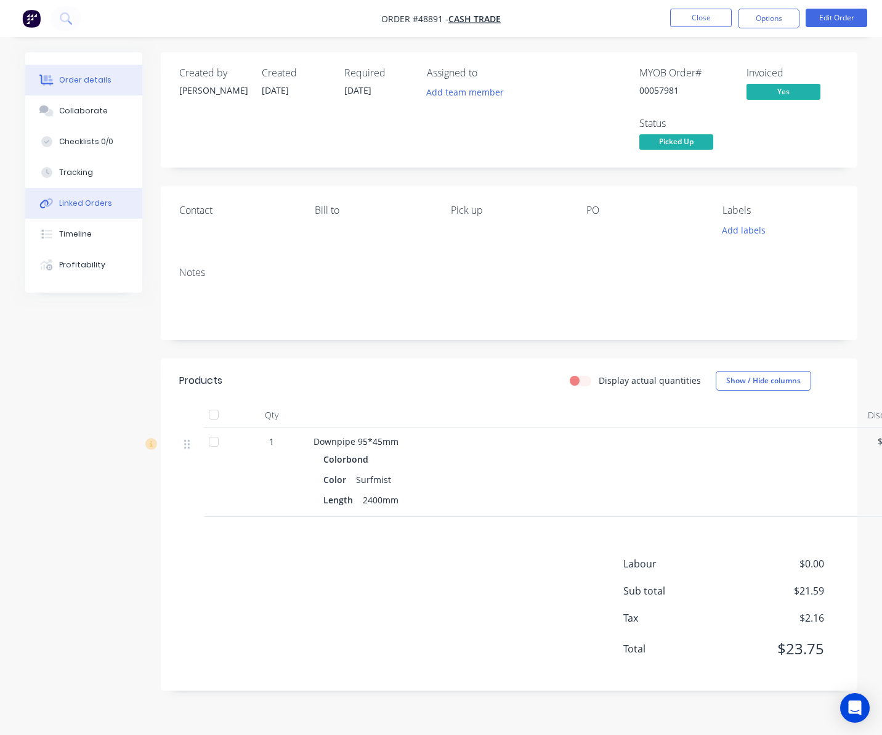
click at [97, 201] on div "Linked Orders" at bounding box center [85, 203] width 53 height 11
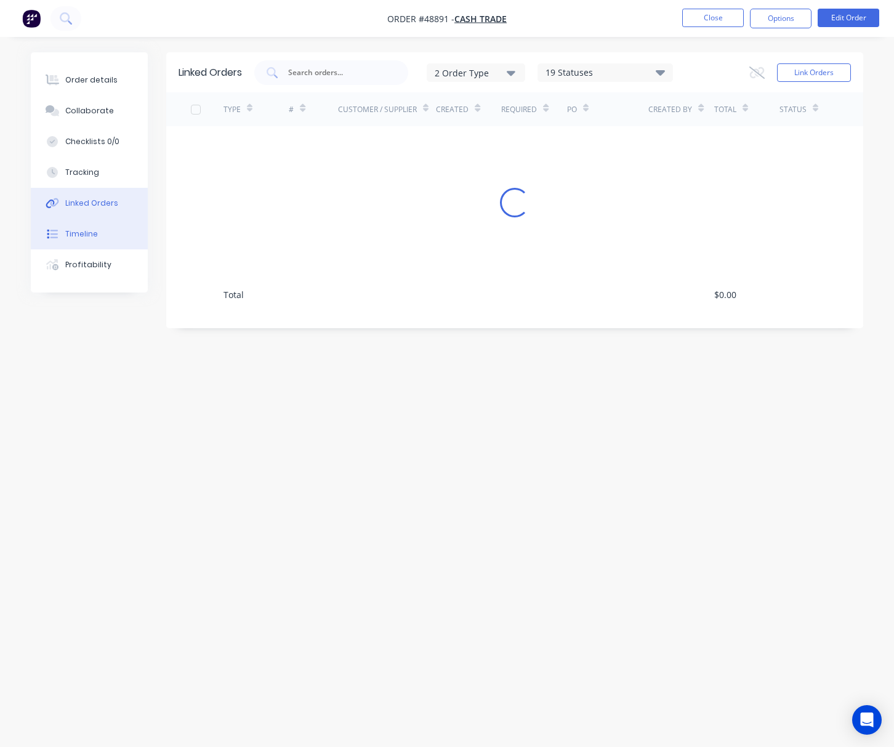
click at [102, 225] on button "Timeline" at bounding box center [89, 234] width 117 height 31
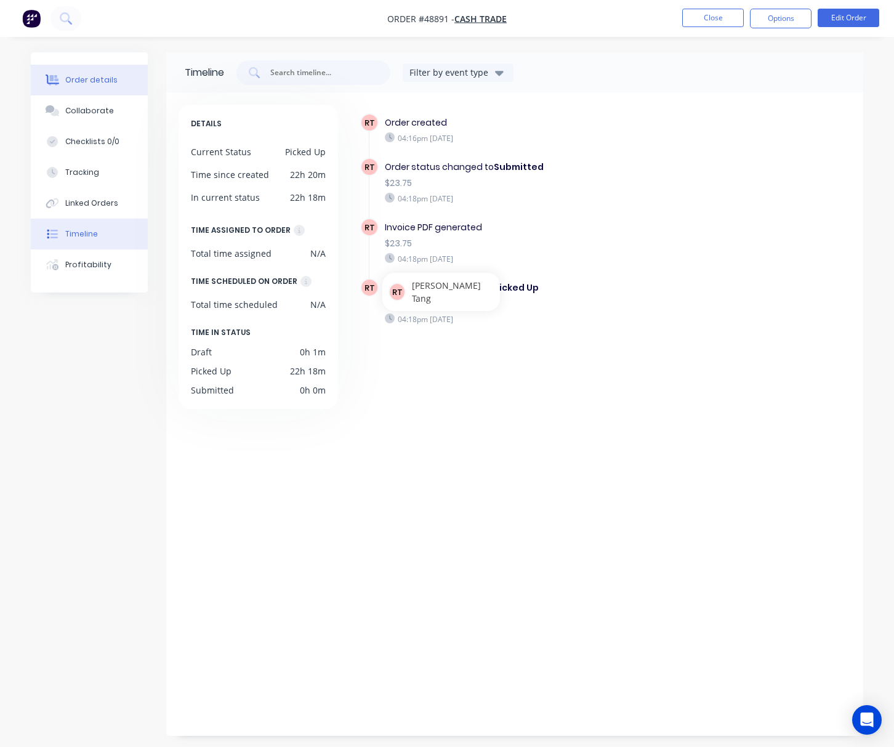
click at [85, 79] on div "Order details" at bounding box center [91, 80] width 52 height 11
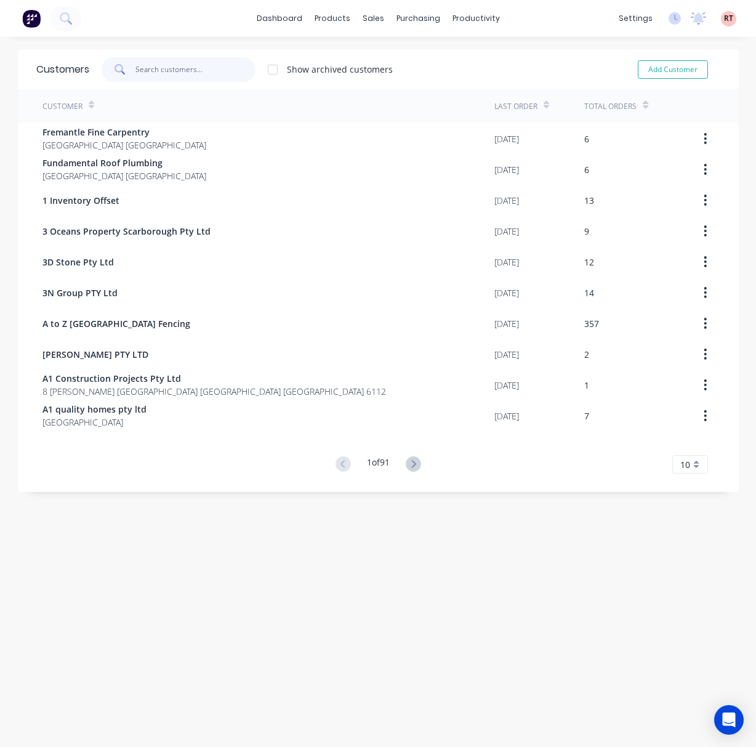
click at [171, 72] on input "text" at bounding box center [196, 69] width 120 height 25
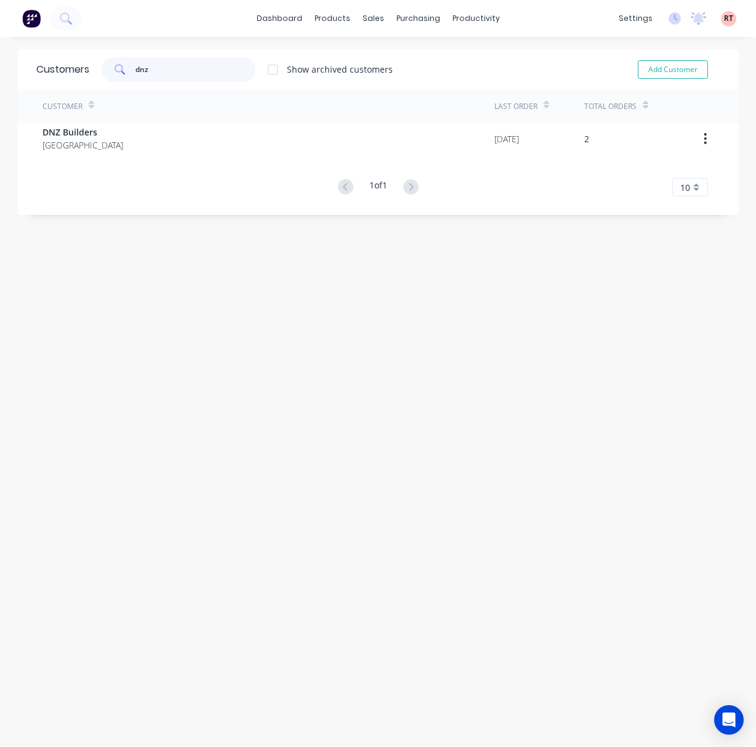
type input "dnz"
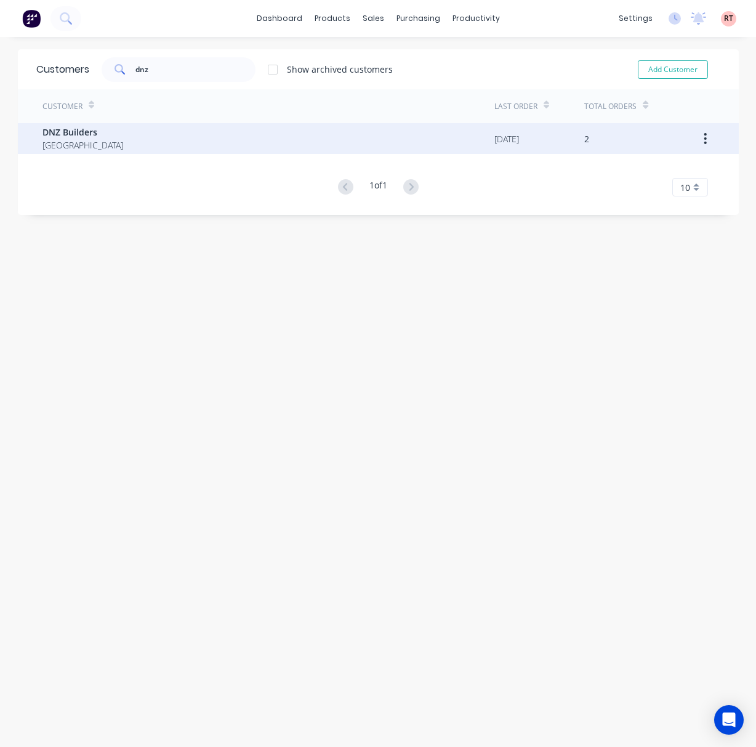
click at [224, 136] on div "DNZ Builders Australia" at bounding box center [269, 138] width 452 height 31
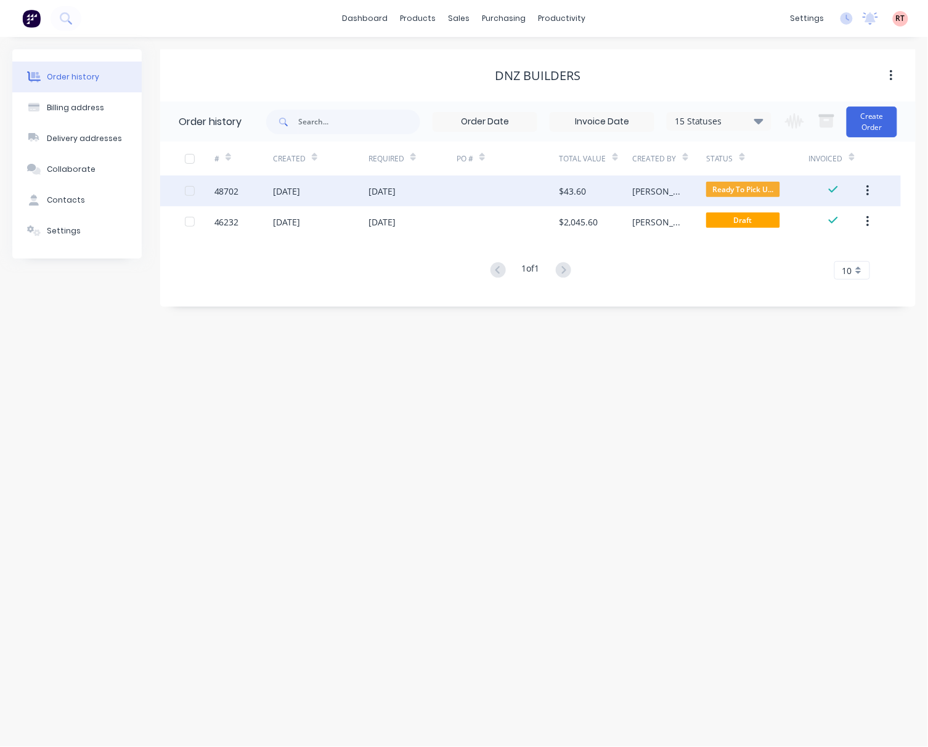
click at [483, 187] on div at bounding box center [507, 191] width 103 height 31
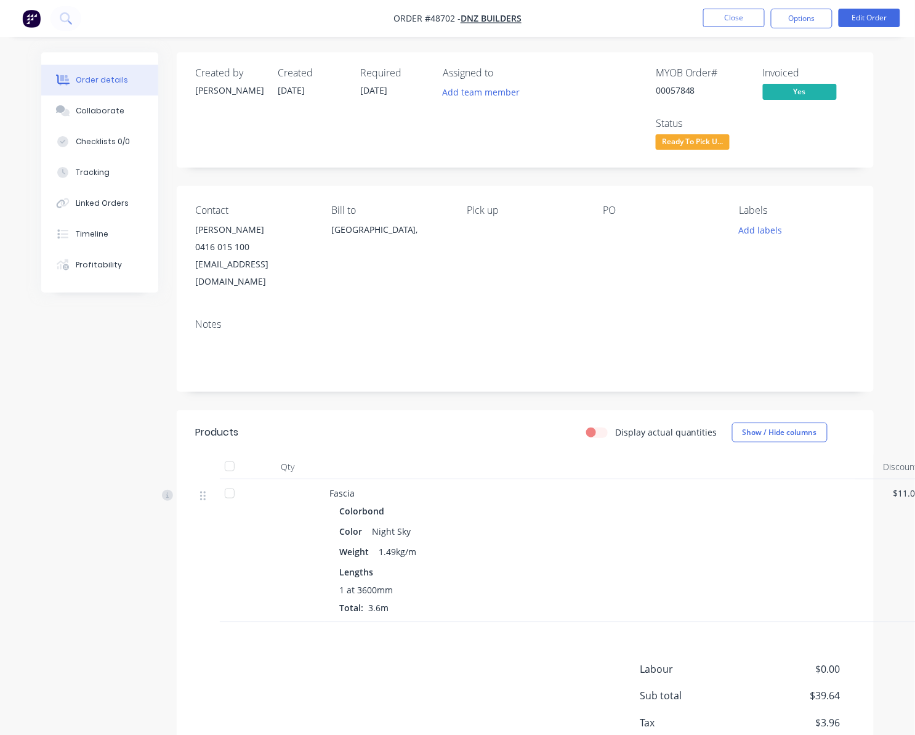
click at [728, 142] on span "Ready To Pick U..." at bounding box center [693, 141] width 74 height 15
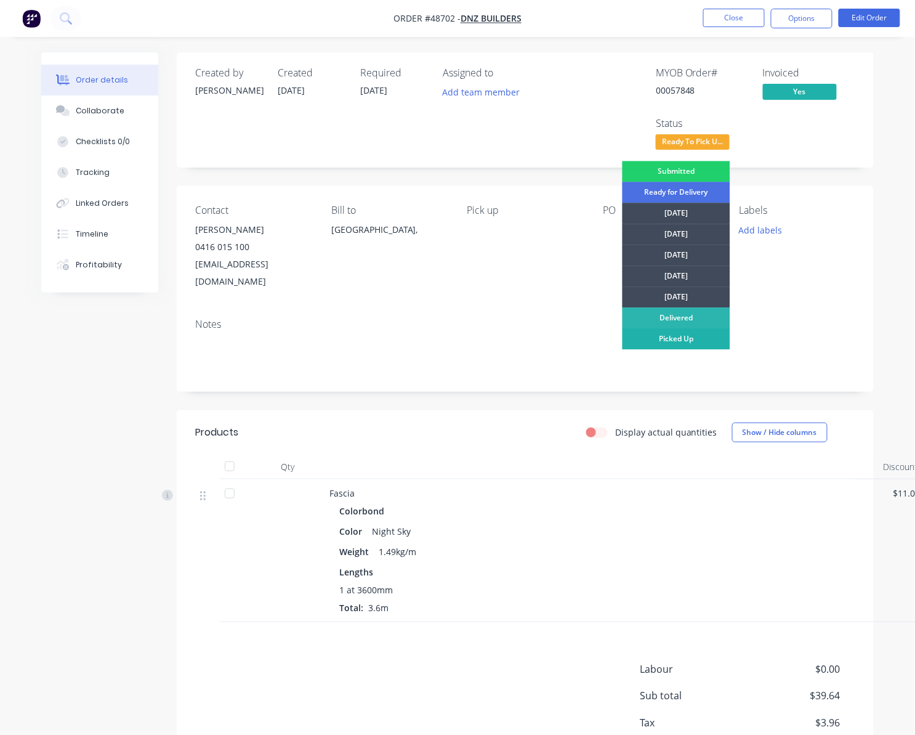
click at [686, 340] on div "Picked Up" at bounding box center [677, 338] width 108 height 21
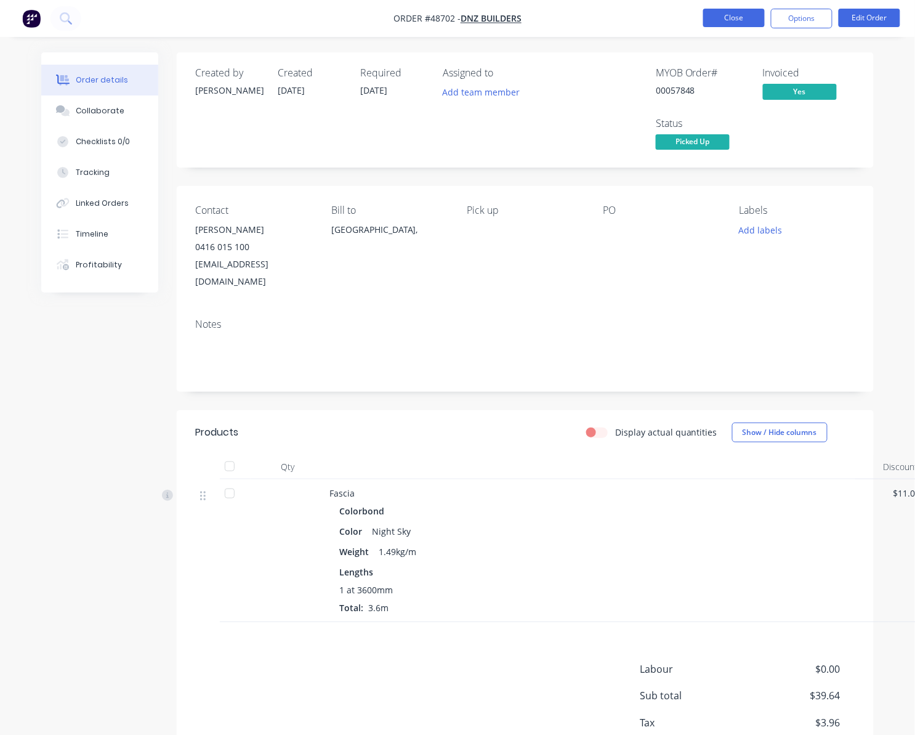
click at [721, 9] on nav "Order #48702 - DNZ Builders Close Options Edit Order" at bounding box center [457, 18] width 915 height 37
click at [722, 10] on button "Close" at bounding box center [734, 18] width 62 height 18
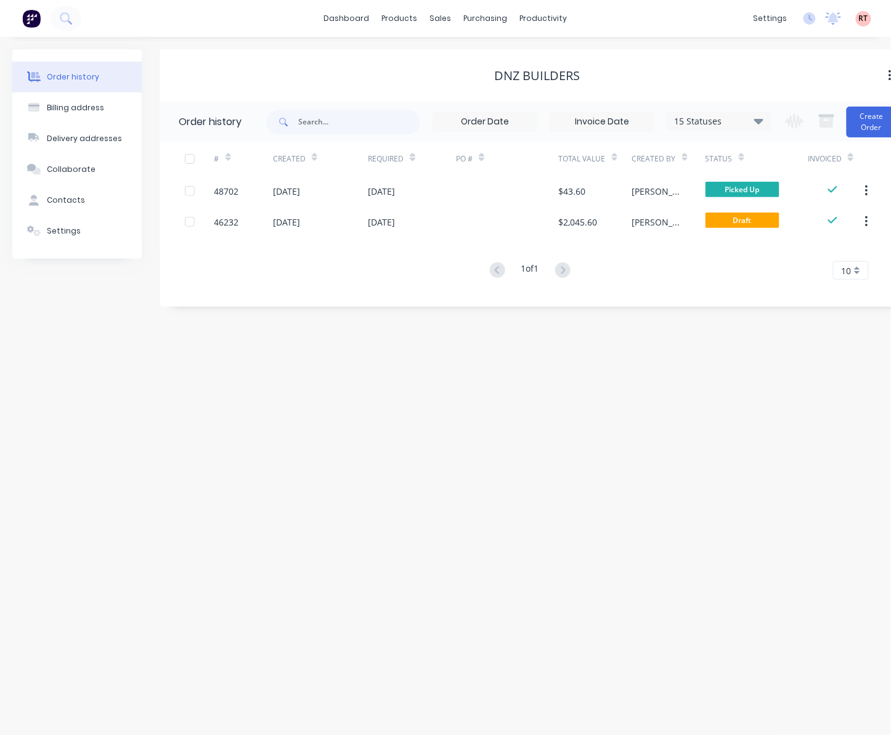
click at [454, 456] on div "Order history Billing address Delivery addresses Collaborate Contacts Settings …" at bounding box center [445, 386] width 891 height 698
click at [447, 16] on div "sales" at bounding box center [441, 18] width 34 height 18
click at [445, 59] on icon at bounding box center [445, 58] width 4 height 7
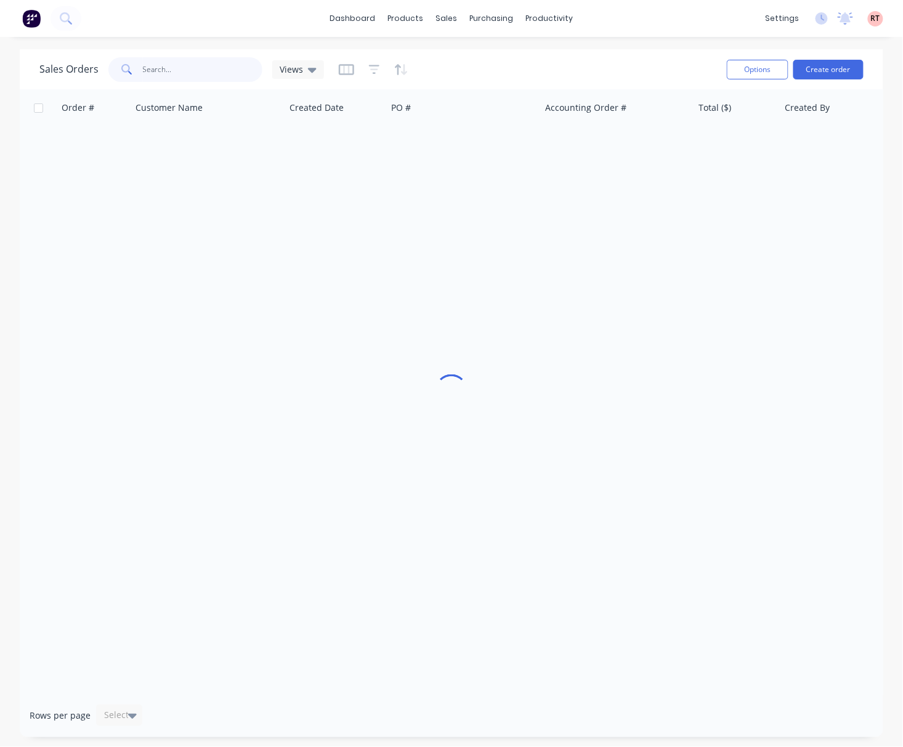
click at [197, 64] on input "text" at bounding box center [203, 69] width 120 height 25
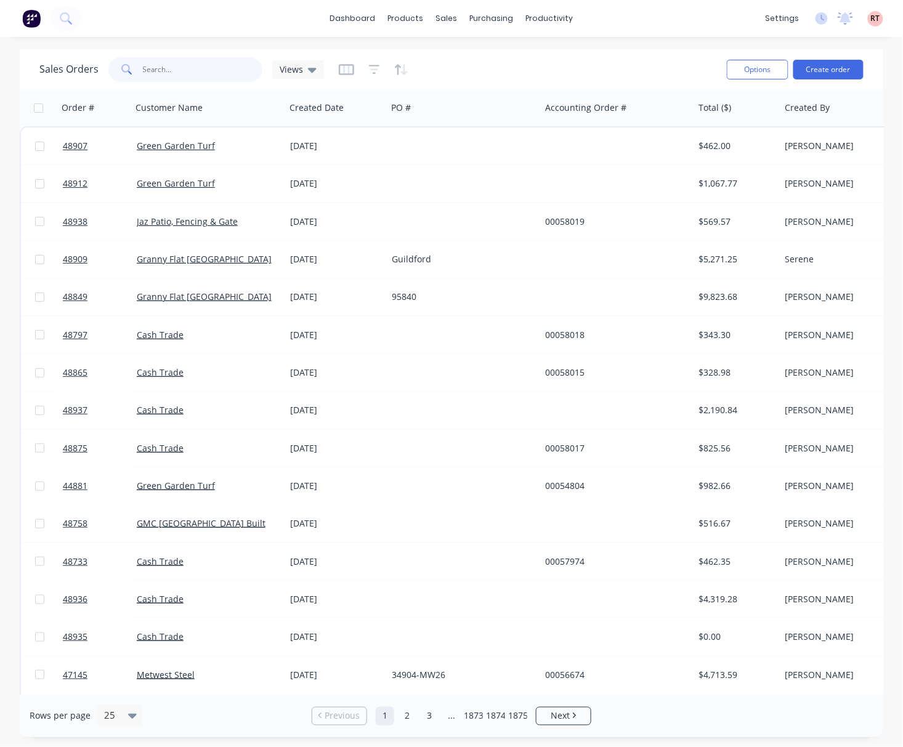
click at [176, 68] on input "text" at bounding box center [203, 69] width 120 height 25
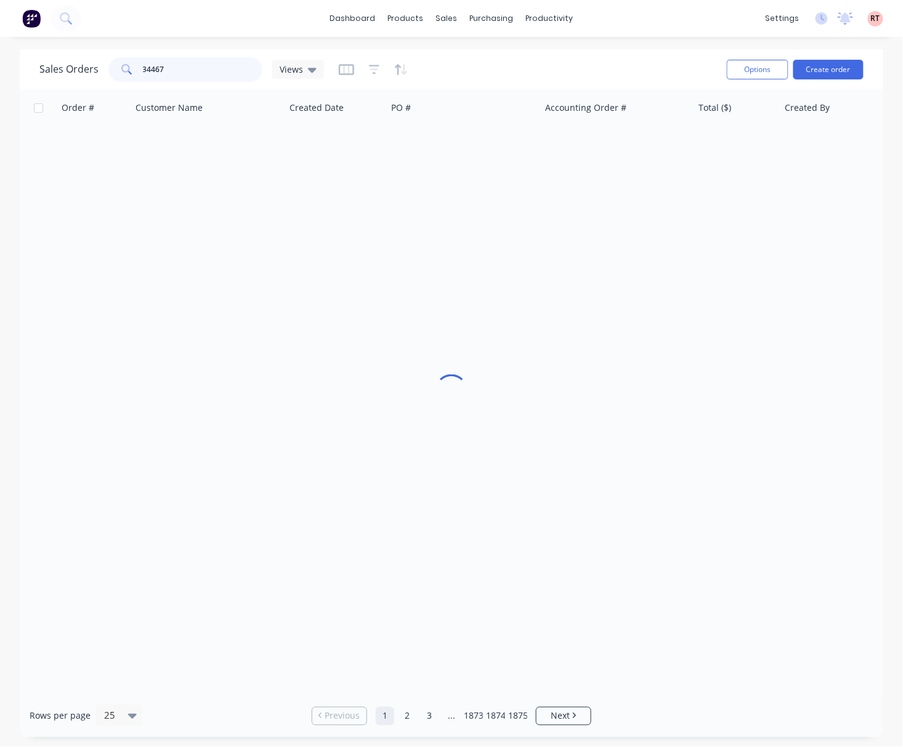
type input "34467"
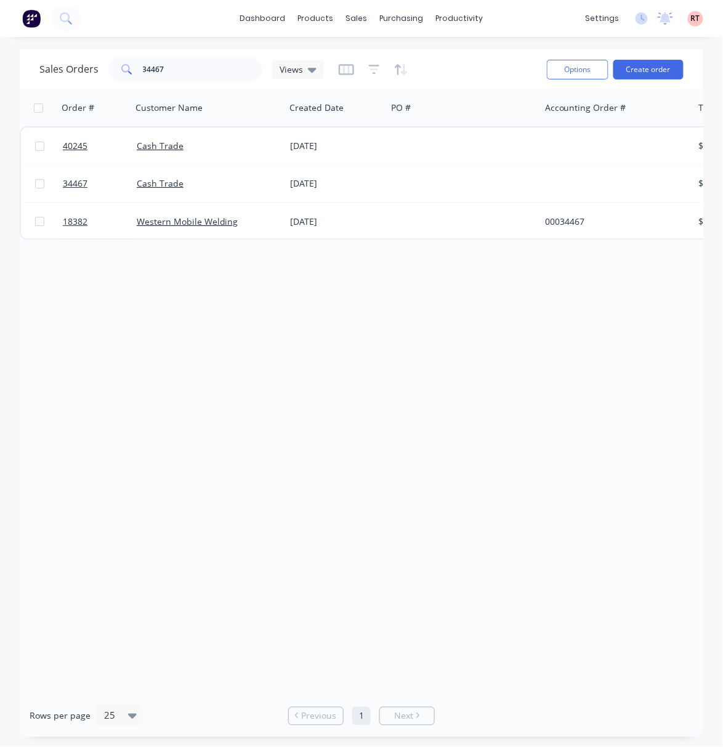
click at [174, 334] on div "Order # Customer Name Created Date PO # Accounting Order # Total ($) Created By…" at bounding box center [362, 392] width 684 height 606
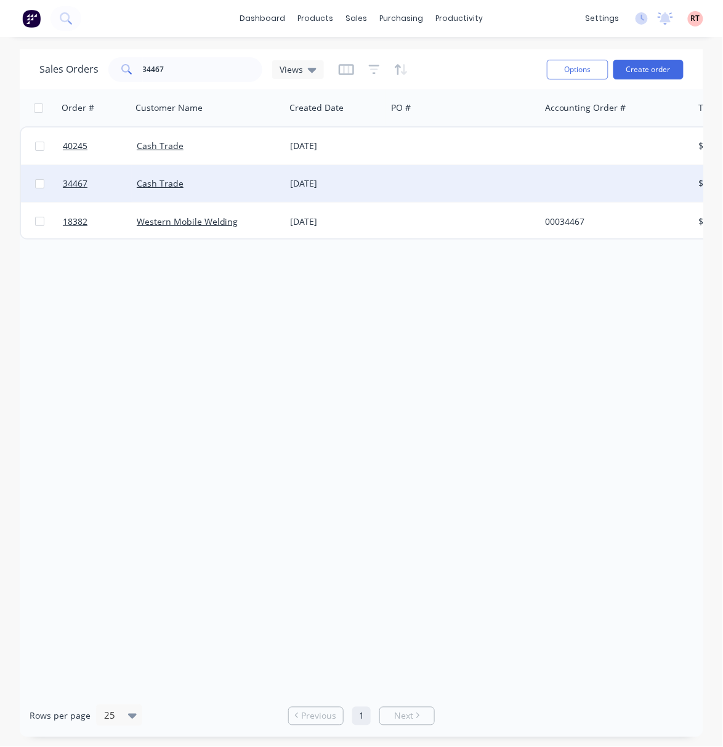
click at [278, 179] on div "Cash Trade" at bounding box center [209, 183] width 144 height 12
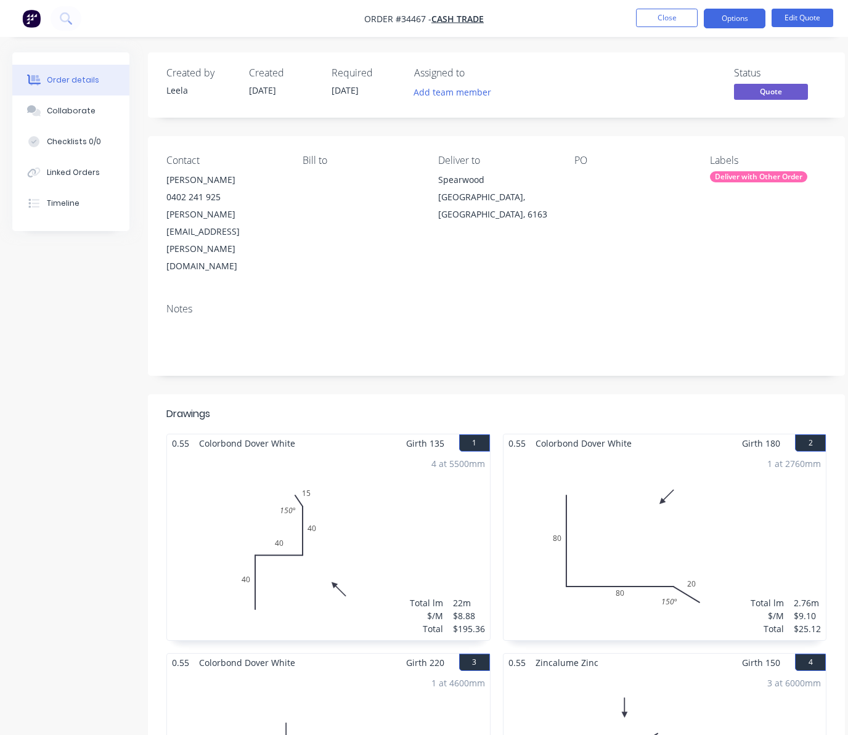
click at [744, 179] on div "Deliver with Other Order" at bounding box center [758, 176] width 97 height 11
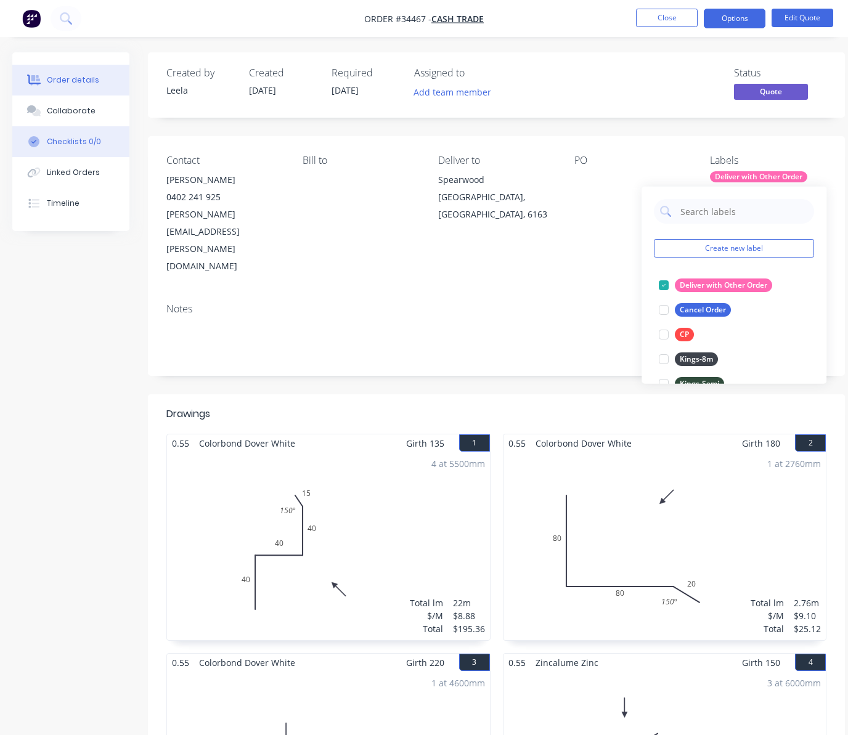
click at [84, 144] on div "Checklists 0/0" at bounding box center [74, 141] width 54 height 11
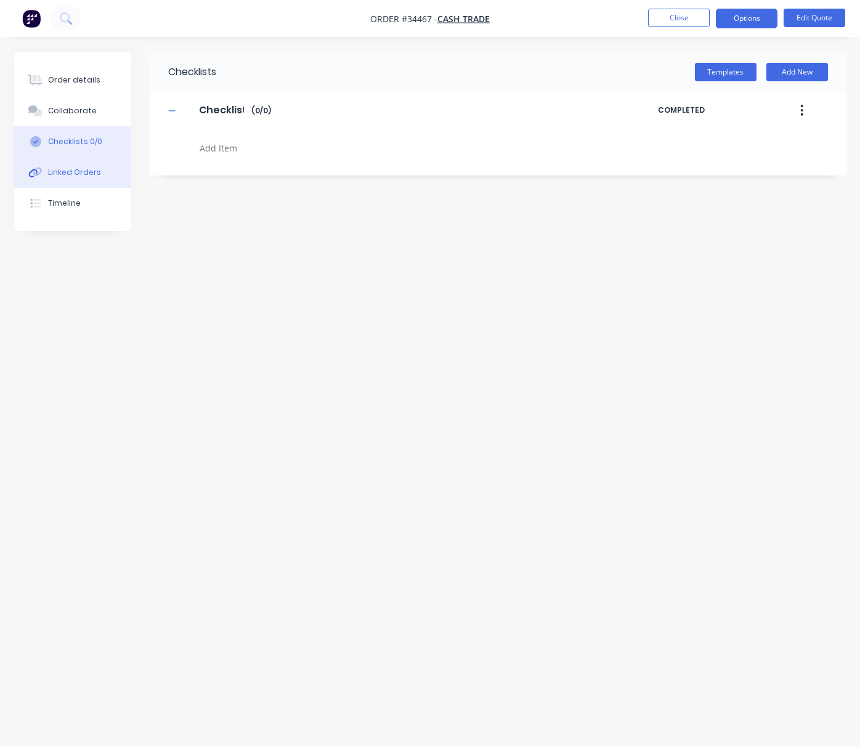
type textarea "x"
click at [87, 176] on div "Linked Orders" at bounding box center [74, 172] width 53 height 11
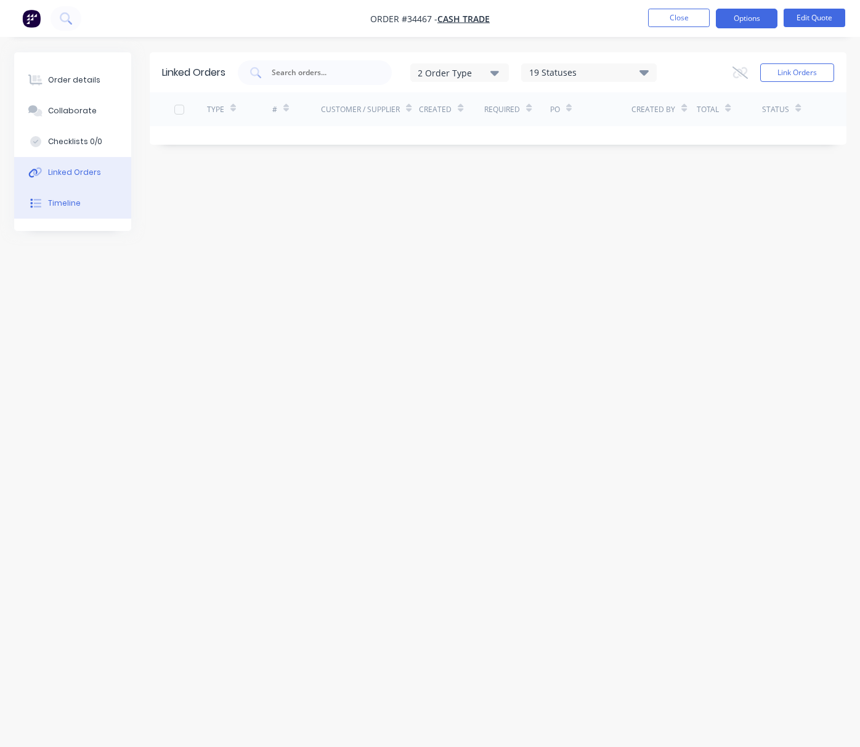
click at [76, 207] on div "Timeline" at bounding box center [64, 203] width 33 height 11
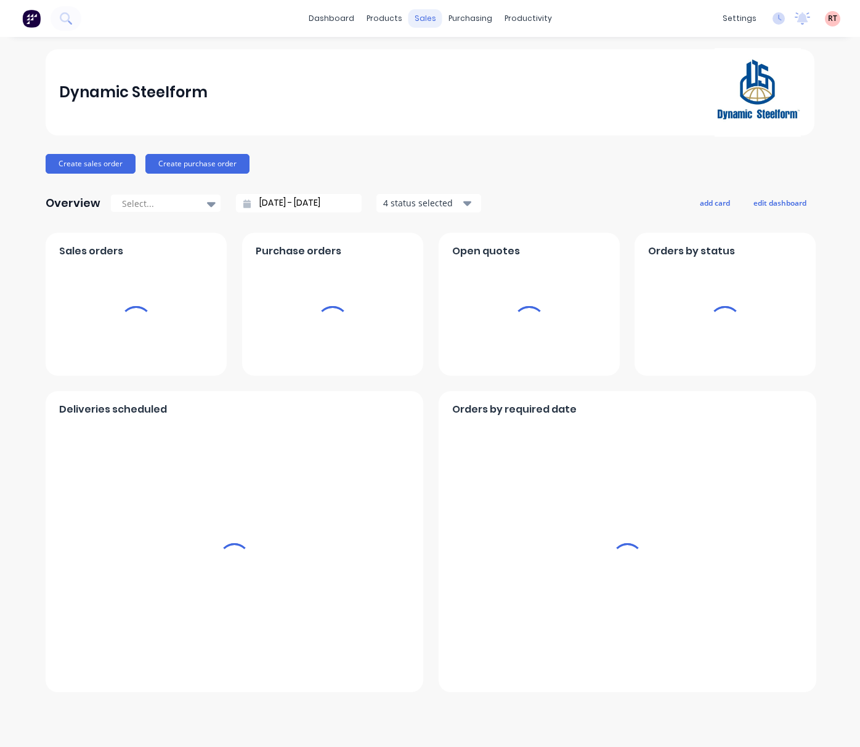
click at [415, 15] on div "sales" at bounding box center [425, 18] width 34 height 18
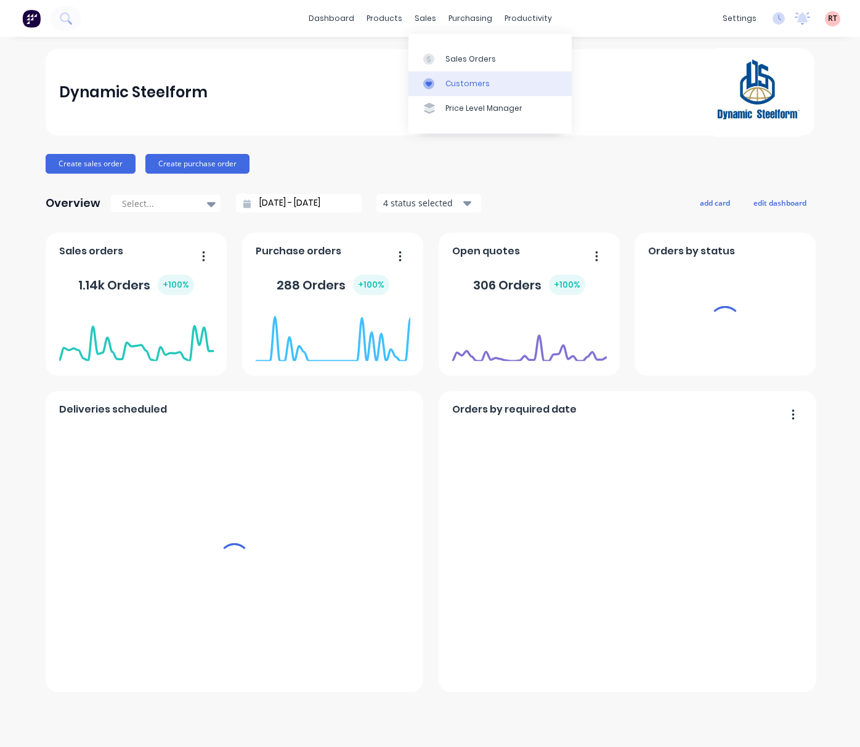
click at [486, 81] on link "Customers" at bounding box center [489, 83] width 163 height 25
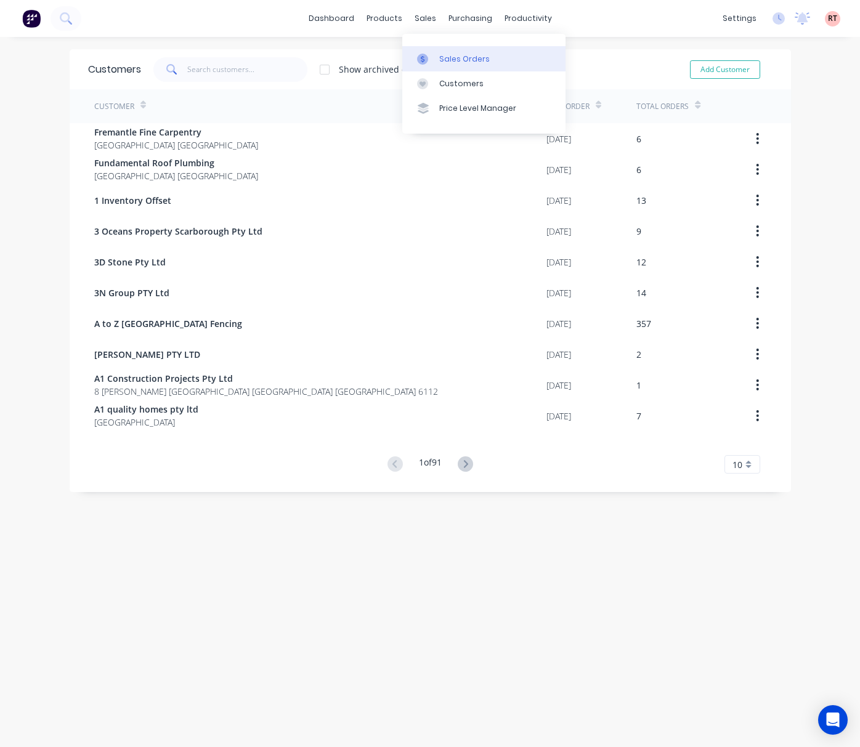
click at [425, 54] on icon at bounding box center [422, 59] width 11 height 11
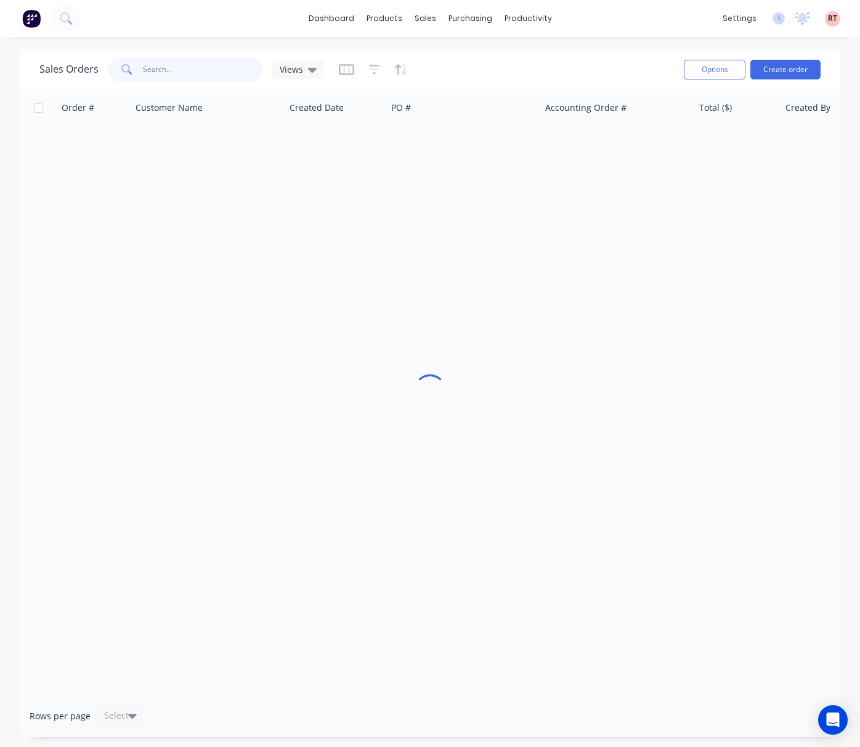
click at [202, 67] on input "text" at bounding box center [203, 69] width 120 height 25
type input "48878"
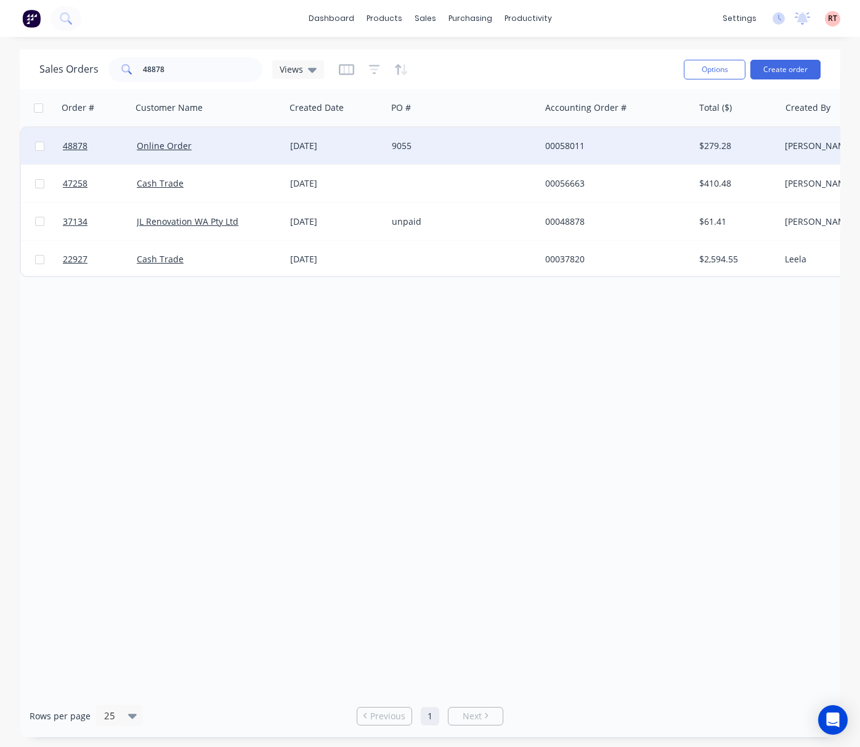
click at [623, 148] on div "00058011" at bounding box center [613, 146] width 137 height 12
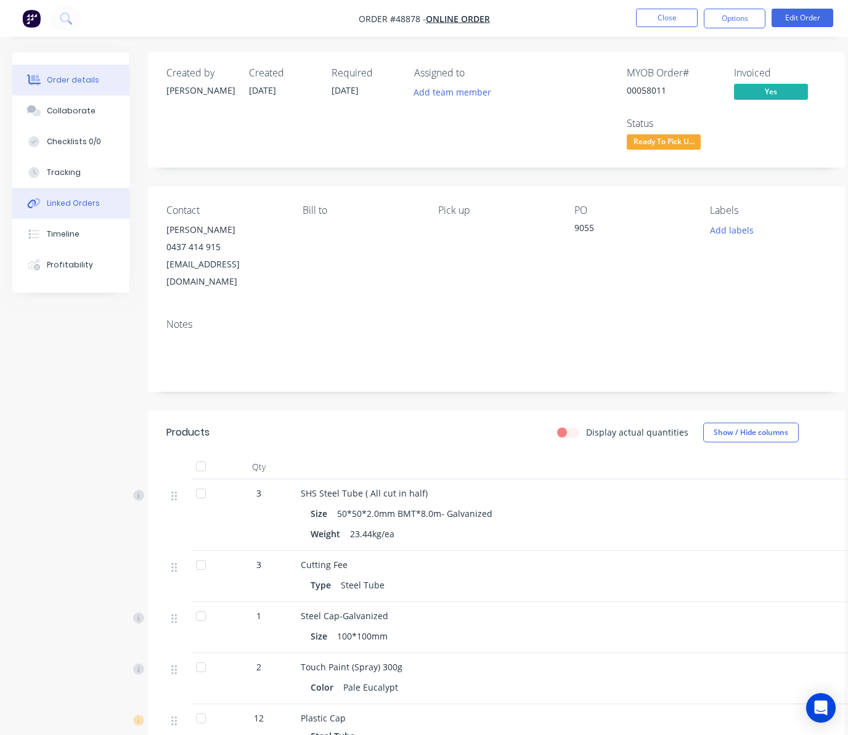
click at [102, 201] on button "Linked Orders" at bounding box center [70, 203] width 117 height 31
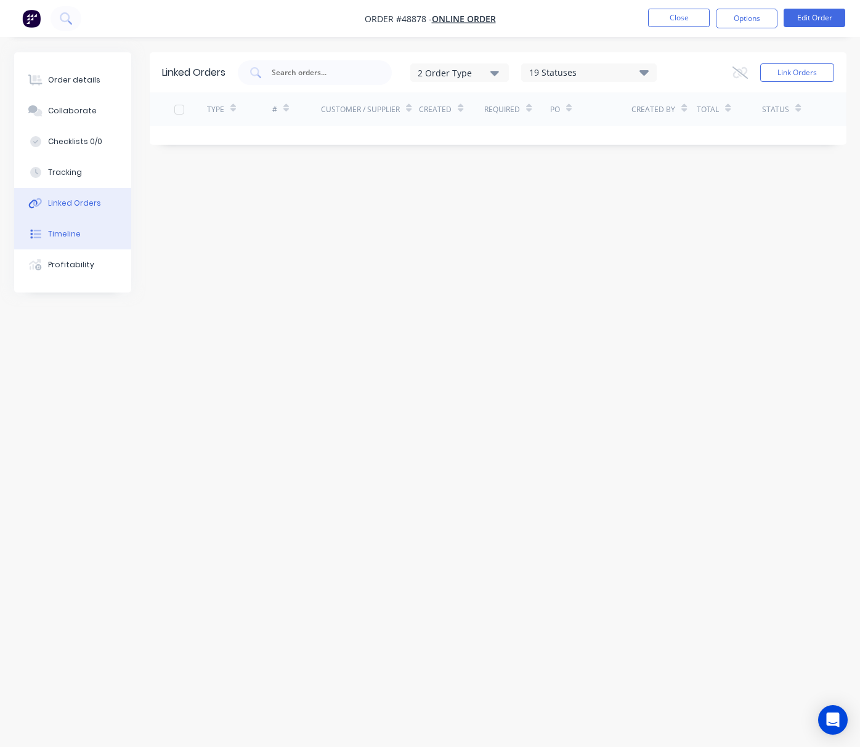
click at [94, 223] on button "Timeline" at bounding box center [72, 234] width 117 height 31
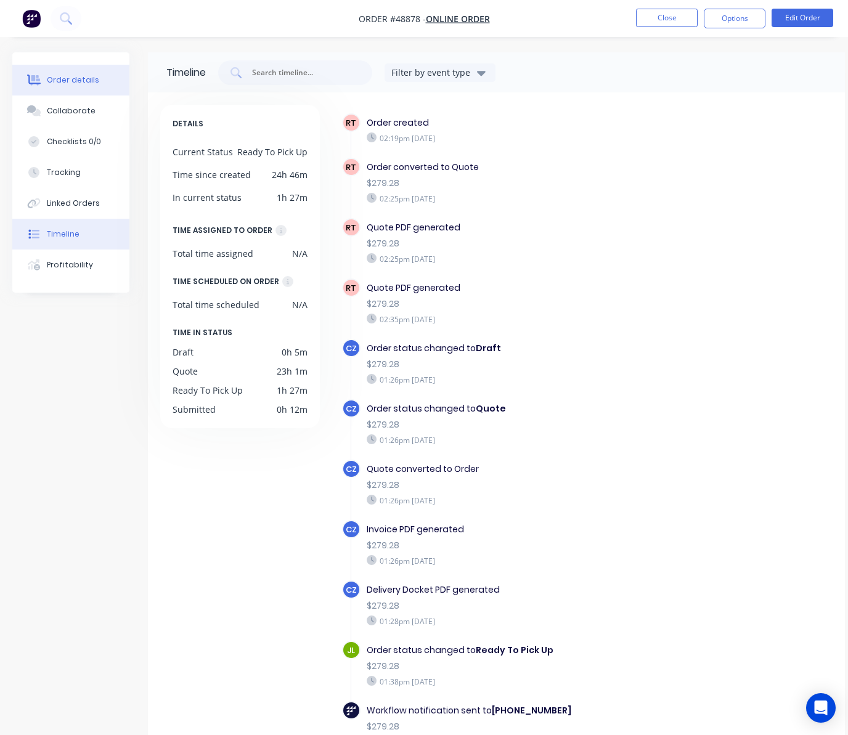
click at [127, 92] on button "Order details" at bounding box center [70, 80] width 117 height 31
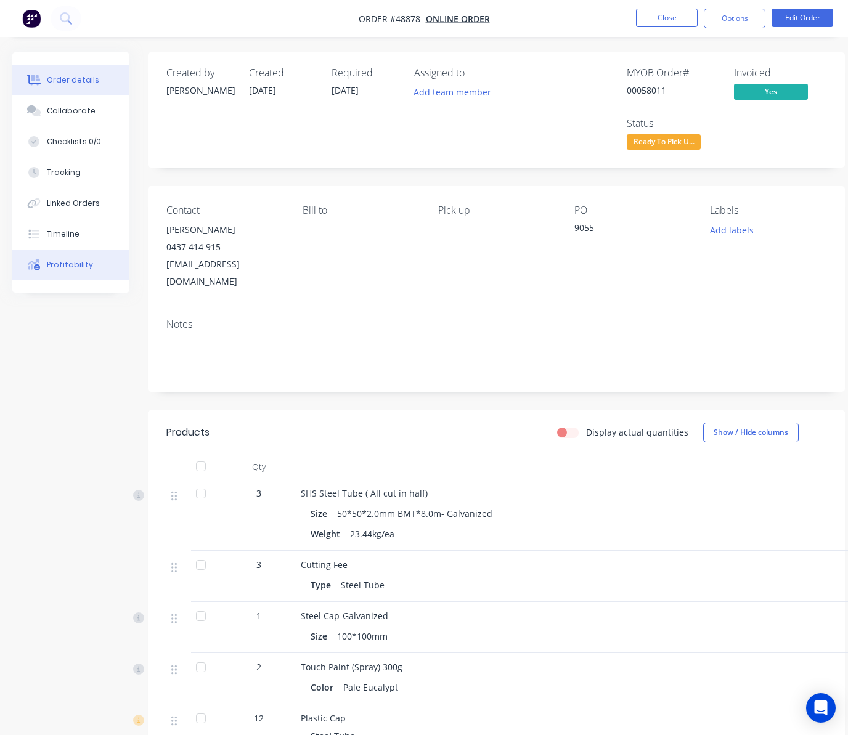
click at [81, 256] on button "Profitability" at bounding box center [70, 264] width 117 height 31
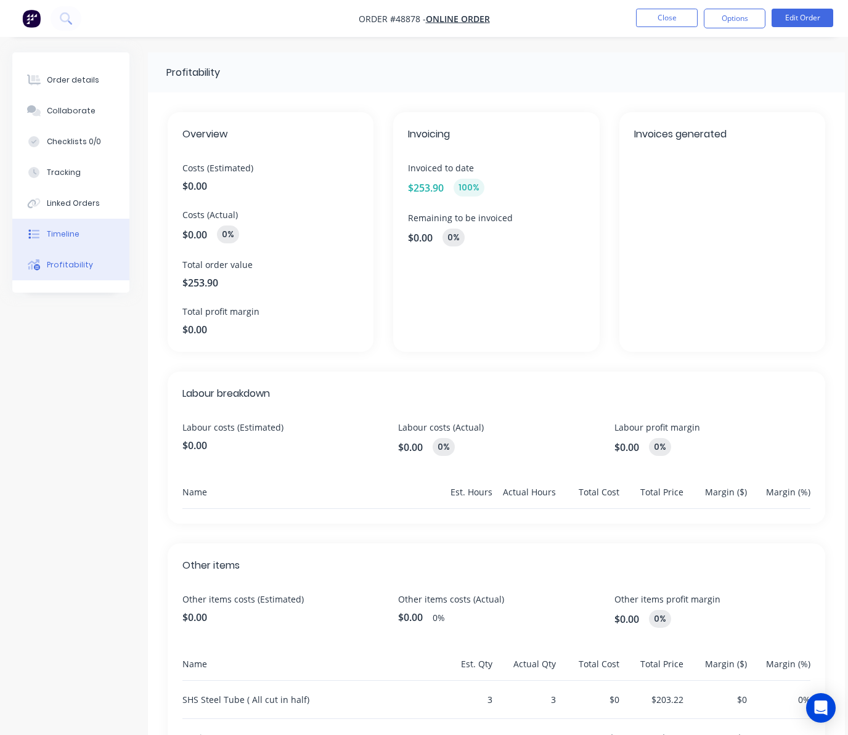
click at [87, 230] on button "Timeline" at bounding box center [70, 234] width 117 height 31
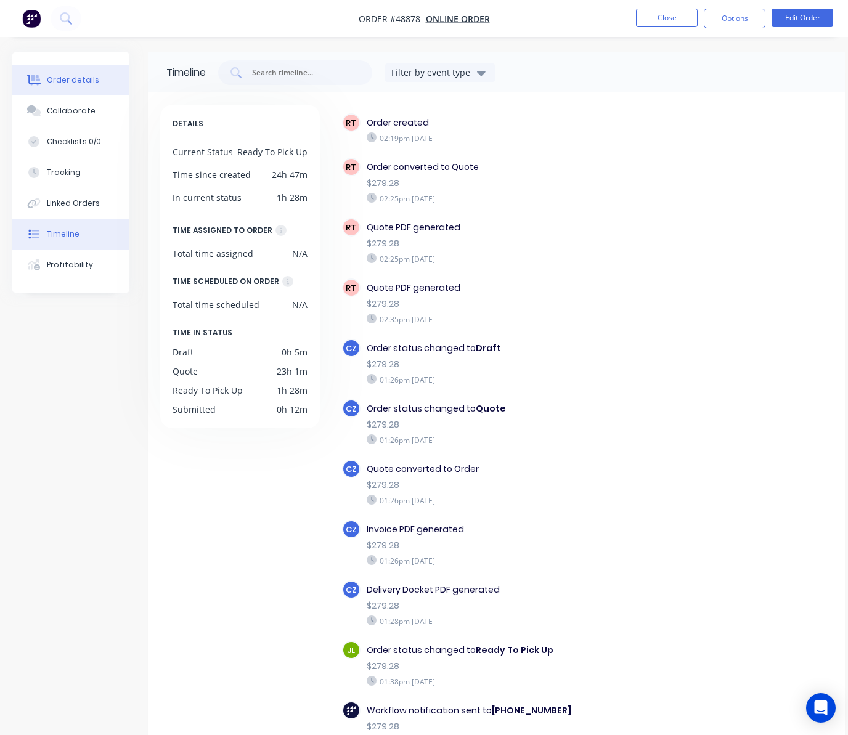
click at [89, 79] on div "Order details" at bounding box center [73, 80] width 52 height 11
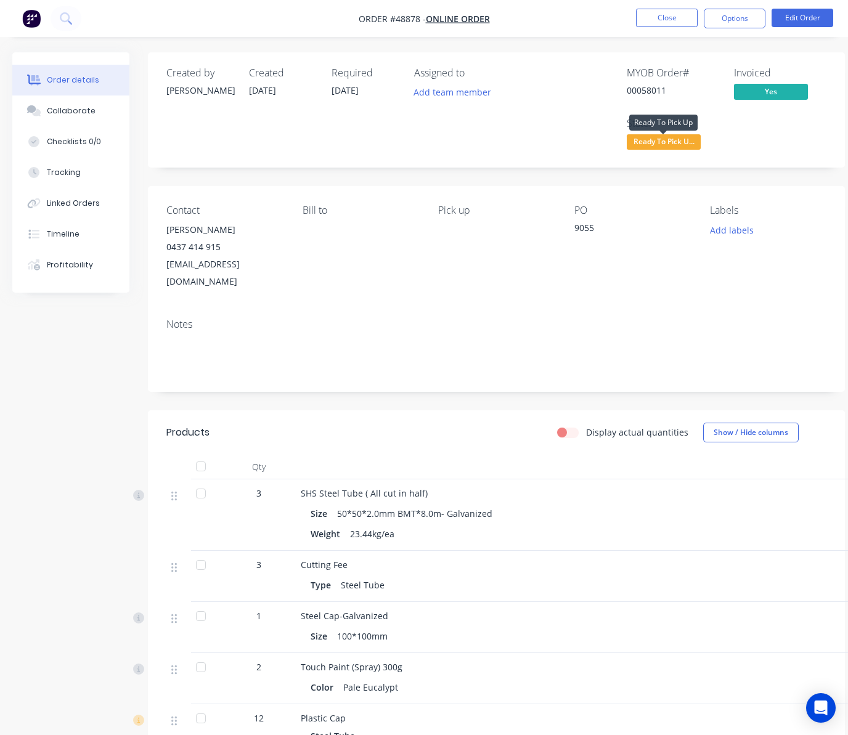
click at [673, 140] on span "Ready To Pick U..." at bounding box center [663, 141] width 74 height 15
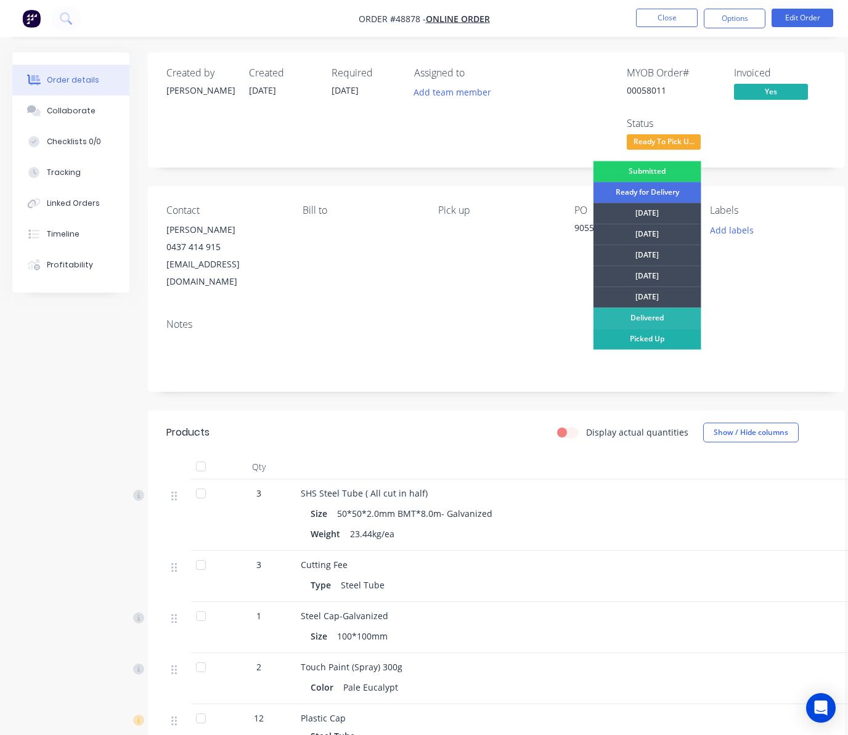
click at [673, 340] on div "Picked Up" at bounding box center [647, 338] width 108 height 21
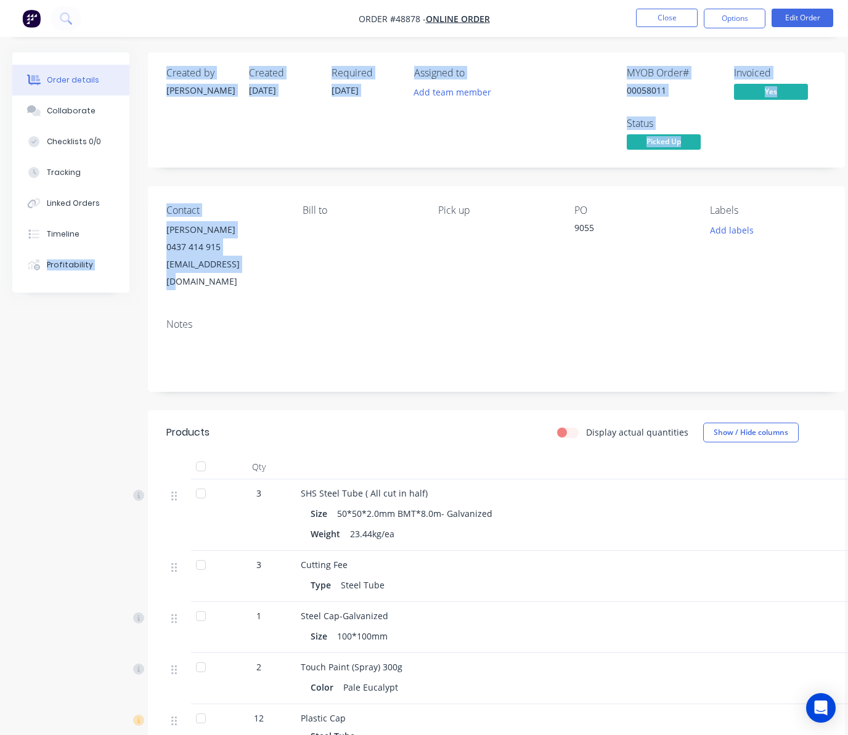
drag, startPoint x: 207, startPoint y: 269, endPoint x: 136, endPoint y: 219, distance: 87.2
click at [136, 219] on div "Order details Collaborate Checklists 0/0 Tracking Linked Orders Timeline Profit…" at bounding box center [428, 518] width 857 height 933
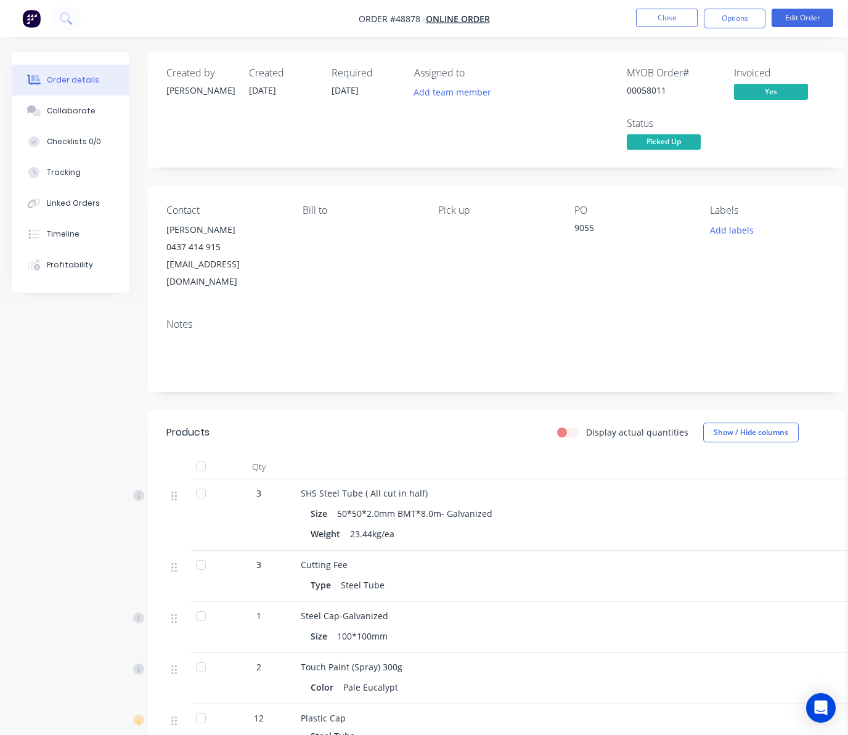
click at [412, 288] on div "Contact Ben Buckley 0437 414 915 ben@dustac.com.au Bill to Pick up PO 9055 Labe…" at bounding box center [496, 247] width 697 height 123
click at [161, 227] on div "Contact Ben Buckley 0437 414 915 ben@dustac.com.au Bill to Pick up PO 9055 Labe…" at bounding box center [496, 247] width 697 height 123
click at [674, 20] on button "Close" at bounding box center [667, 18] width 62 height 18
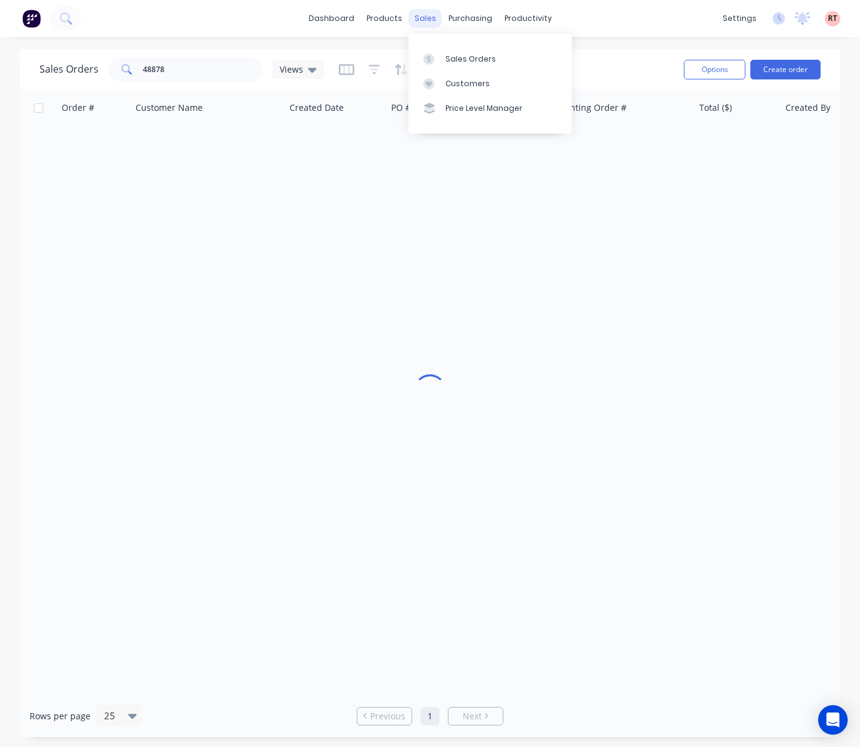
drag, startPoint x: 411, startPoint y: 18, endPoint x: 418, endPoint y: 23, distance: 7.9
click at [415, 18] on div "sales" at bounding box center [425, 18] width 34 height 18
click at [463, 79] on div "Customers" at bounding box center [467, 83] width 44 height 11
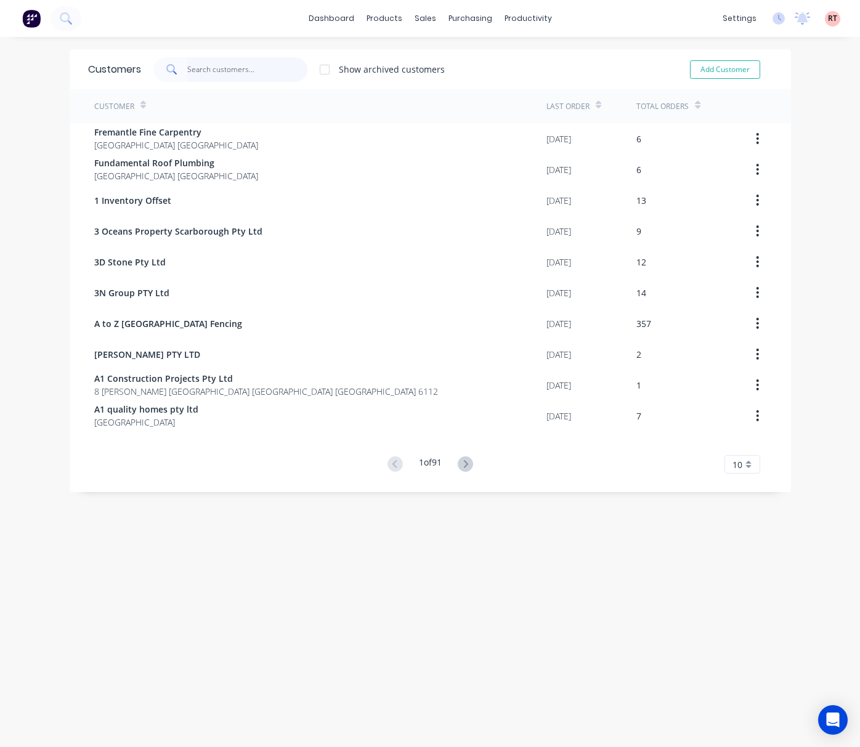
click at [205, 70] on input "text" at bounding box center [247, 69] width 120 height 25
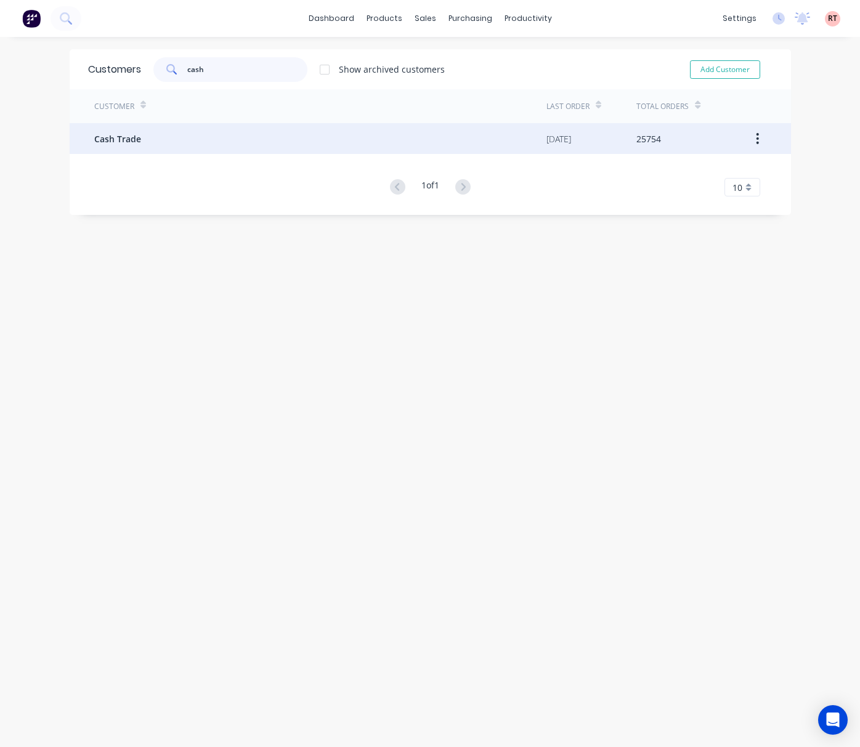
type input "cash"
click at [244, 150] on div "Cash Trade" at bounding box center [320, 138] width 452 height 31
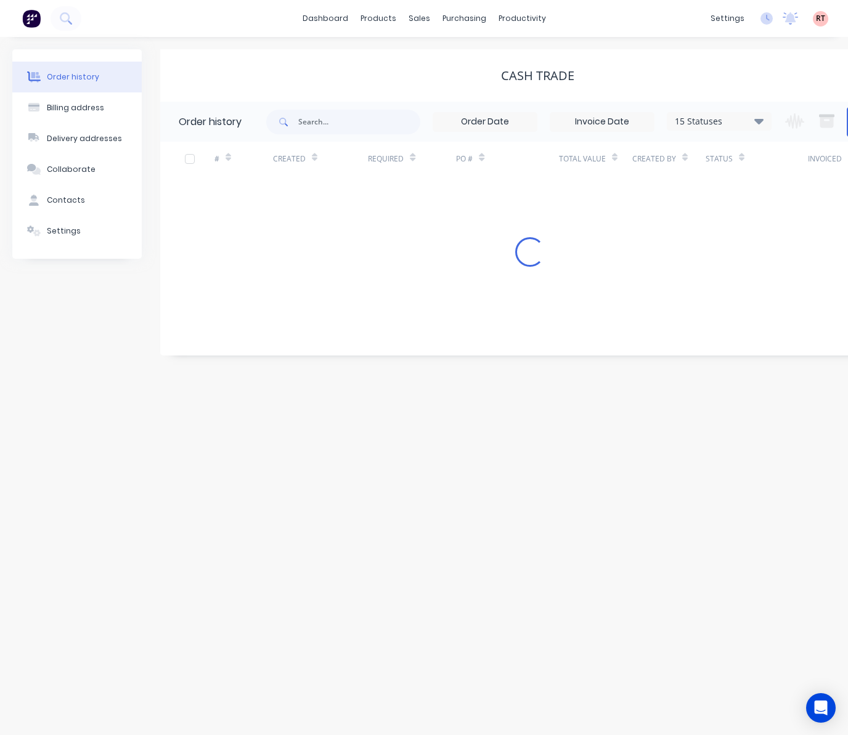
click at [422, 735] on html "dashboard products sales purchasing productivity dashboard products Product Cat…" at bounding box center [424, 367] width 848 height 735
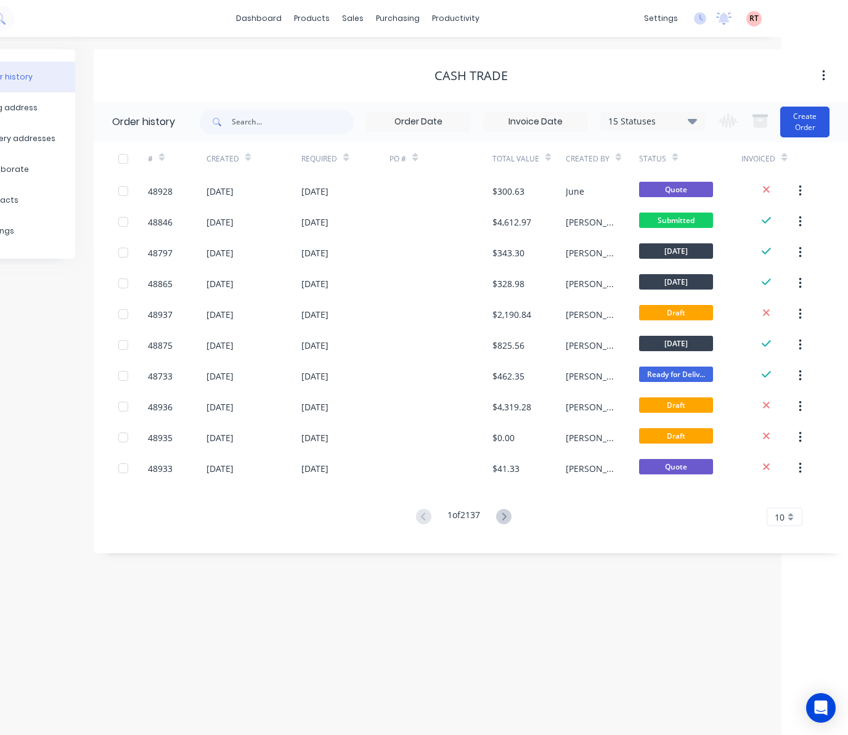
click at [806, 114] on button "Create Order" at bounding box center [804, 122] width 49 height 31
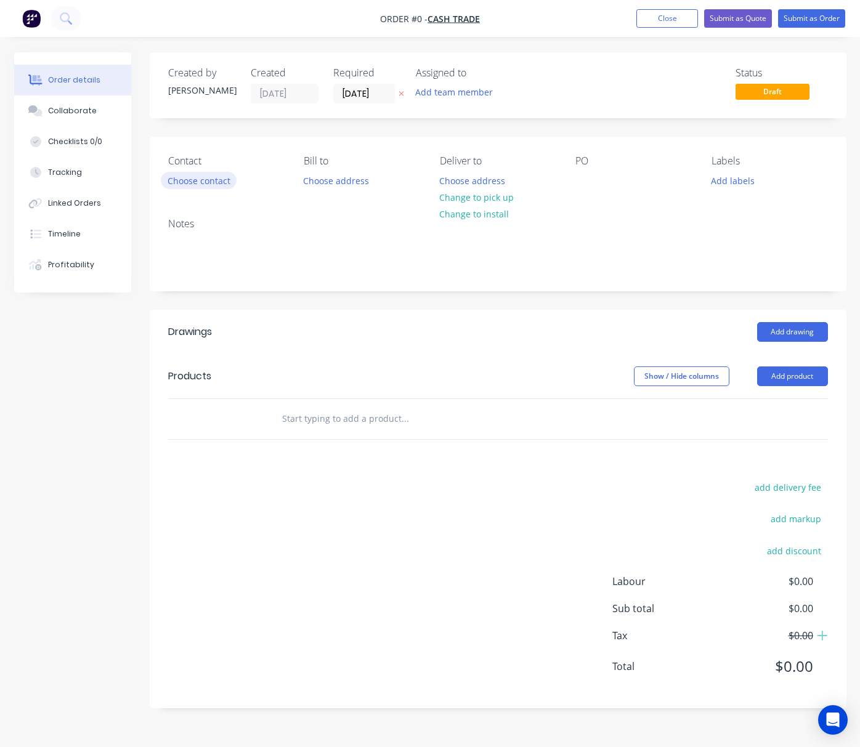
click at [208, 180] on button "Choose contact" at bounding box center [199, 180] width 76 height 17
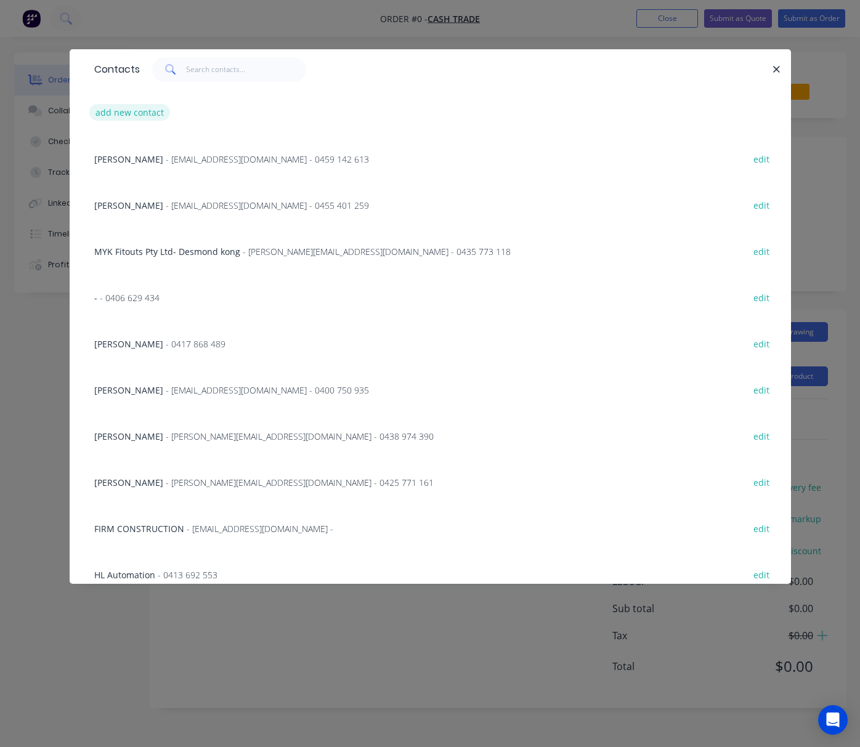
click at [147, 113] on button "add new contact" at bounding box center [129, 112] width 81 height 17
select select "AU"
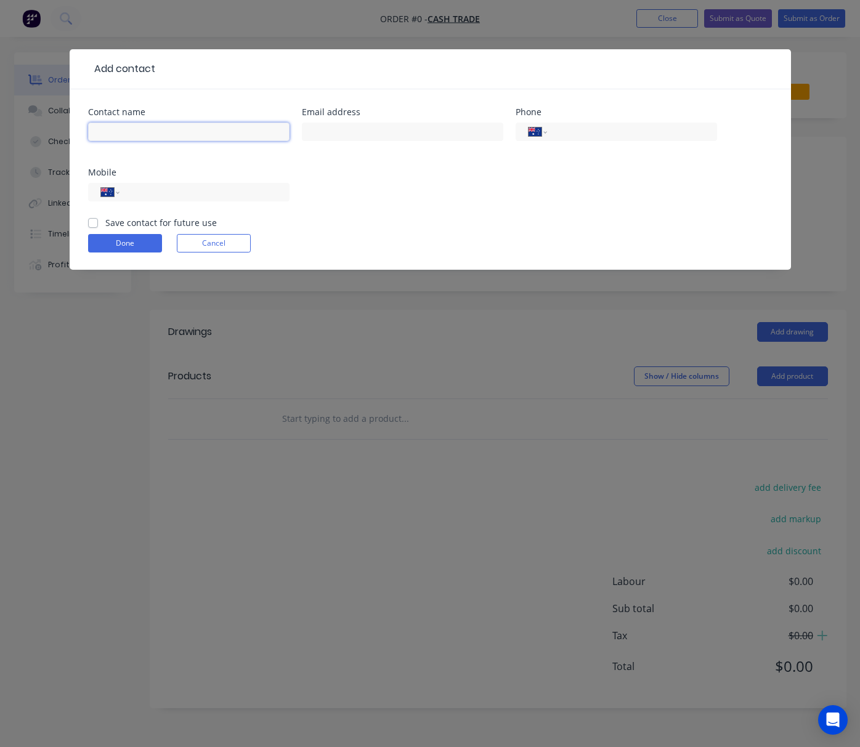
click at [126, 136] on input "text" at bounding box center [188, 132] width 201 height 18
type input "Ben"
click at [356, 136] on input "text" at bounding box center [402, 132] width 201 height 18
click at [153, 188] on input "tel" at bounding box center [202, 192] width 148 height 14
type input "0437 414 915"
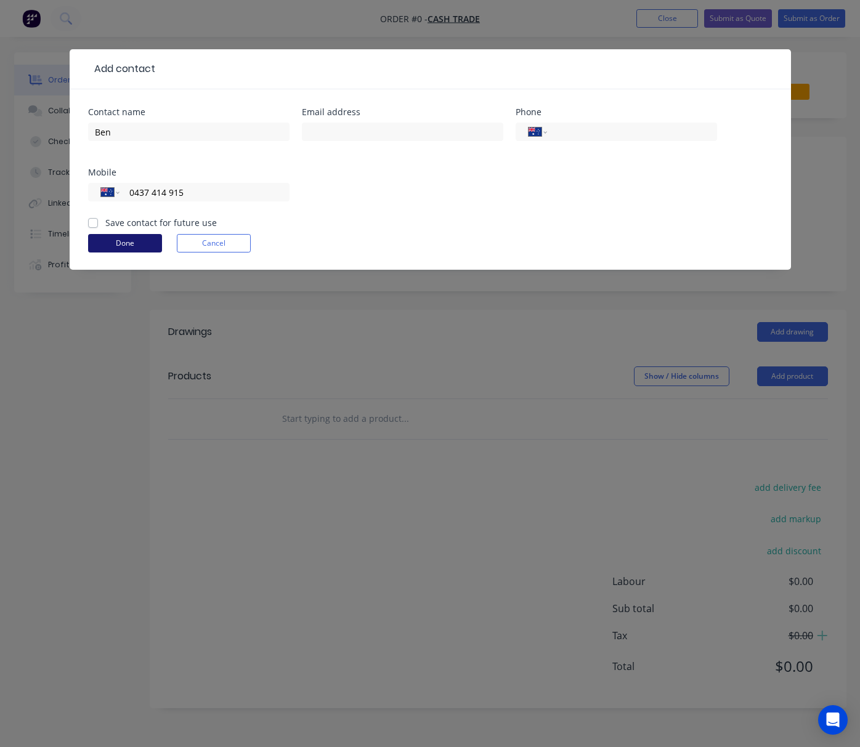
click at [143, 237] on button "Done" at bounding box center [125, 243] width 74 height 18
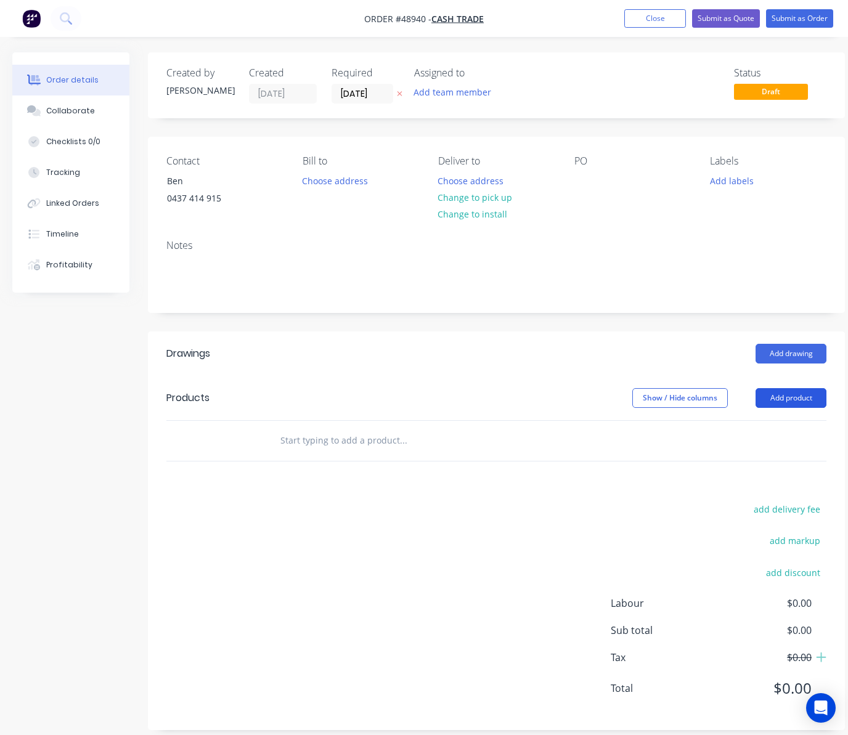
click at [801, 399] on button "Add product" at bounding box center [790, 398] width 71 height 20
click at [493, 191] on button "Change to pick up" at bounding box center [474, 197] width 87 height 17
click at [770, 405] on button "Add product" at bounding box center [790, 398] width 71 height 20
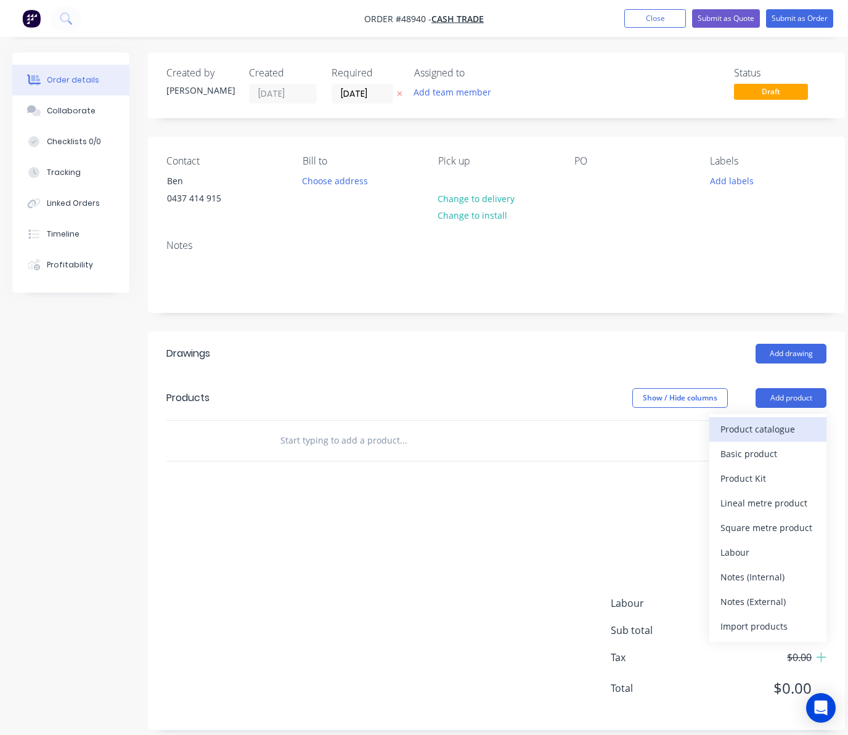
click at [740, 425] on div "Product catalogue" at bounding box center [767, 429] width 95 height 18
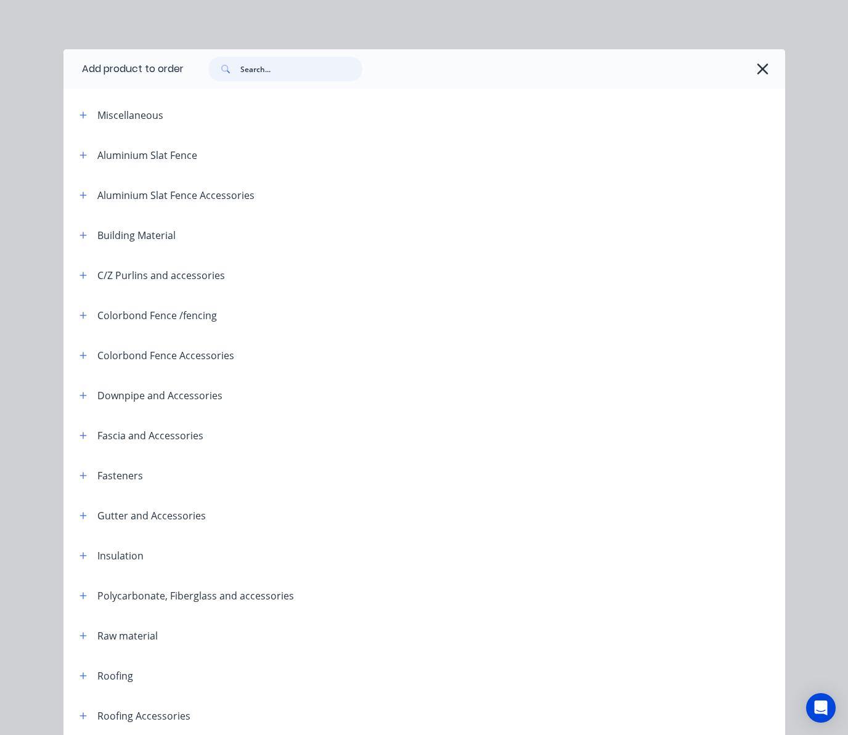
click at [257, 70] on input "text" at bounding box center [301, 69] width 122 height 25
type input "paint"
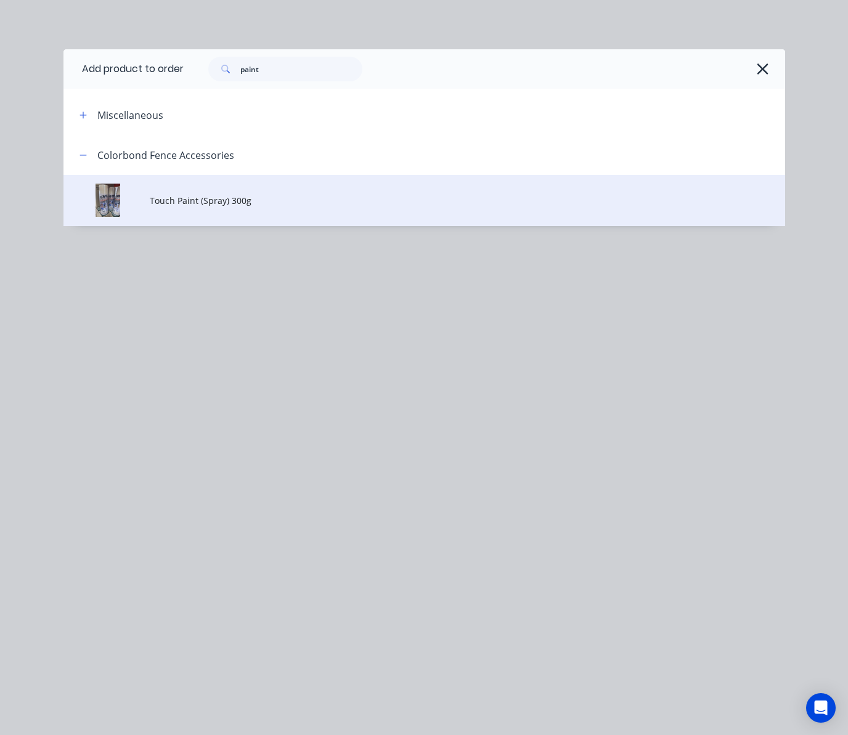
click at [345, 190] on td "Touch Paint (Spray) 300g" at bounding box center [467, 200] width 634 height 51
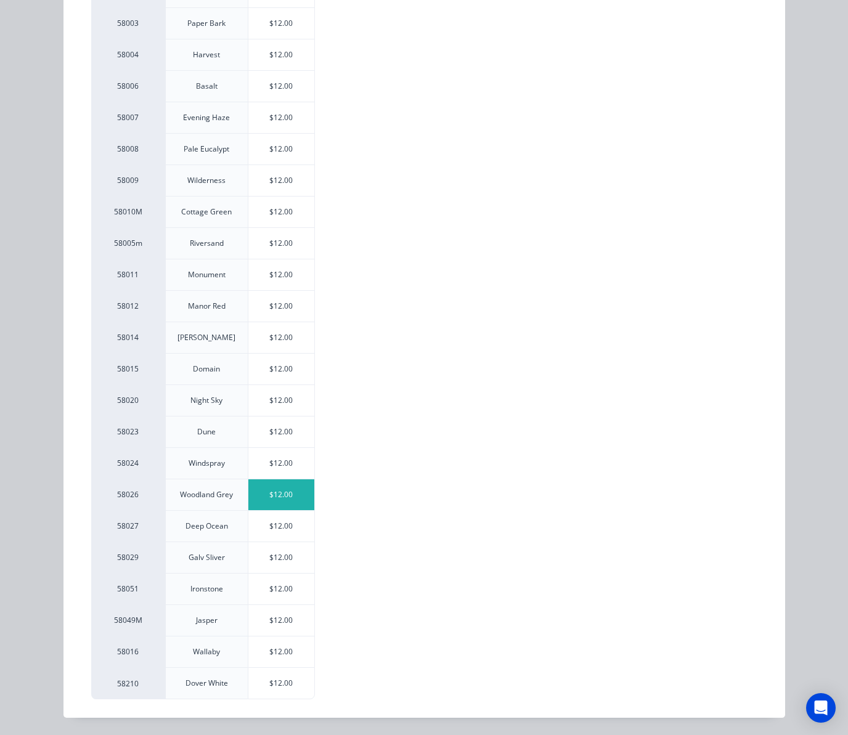
scroll to position [299, 0]
click at [277, 560] on div "$12.00" at bounding box center [281, 557] width 66 height 31
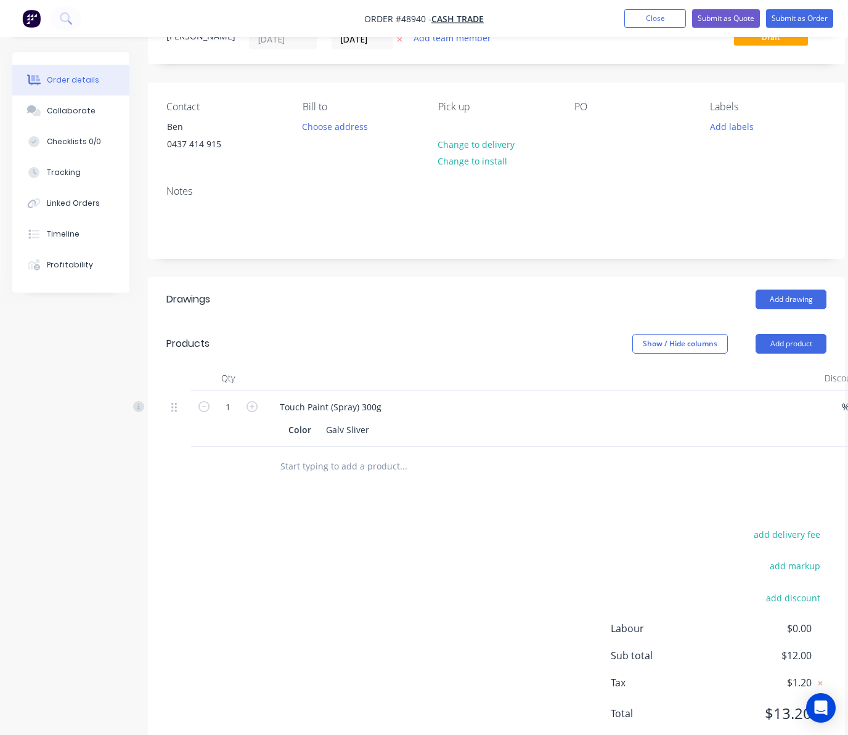
scroll to position [82, 0]
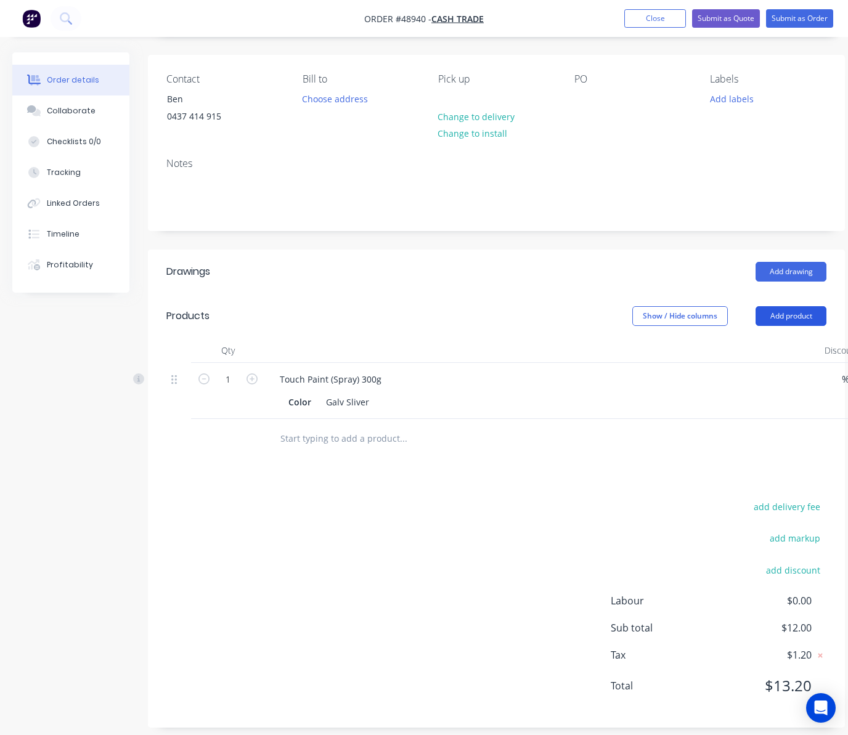
click at [797, 313] on button "Add product" at bounding box center [790, 316] width 71 height 20
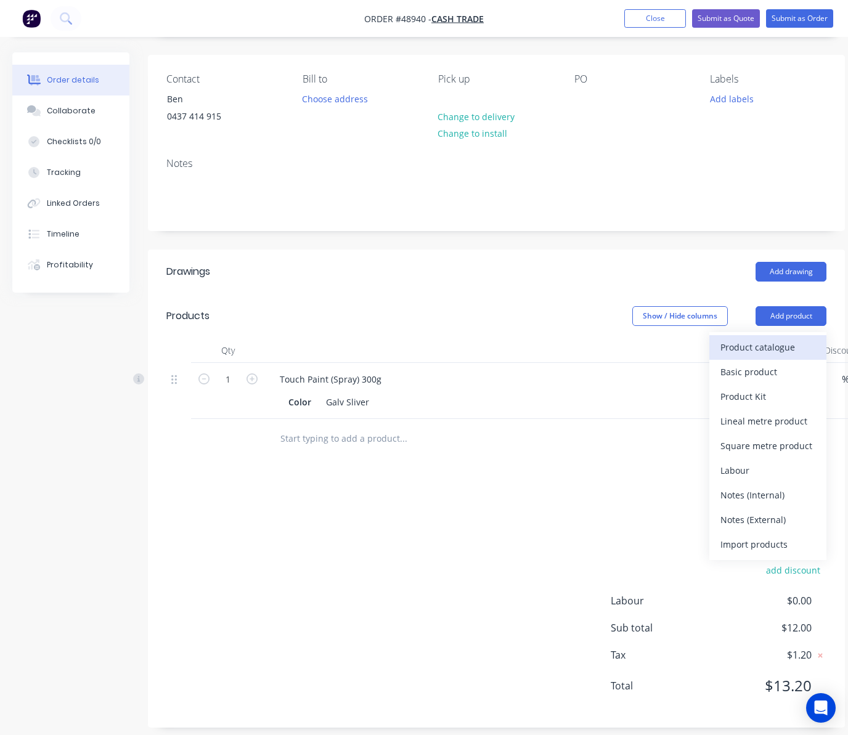
click at [772, 353] on div "Product catalogue" at bounding box center [767, 347] width 95 height 18
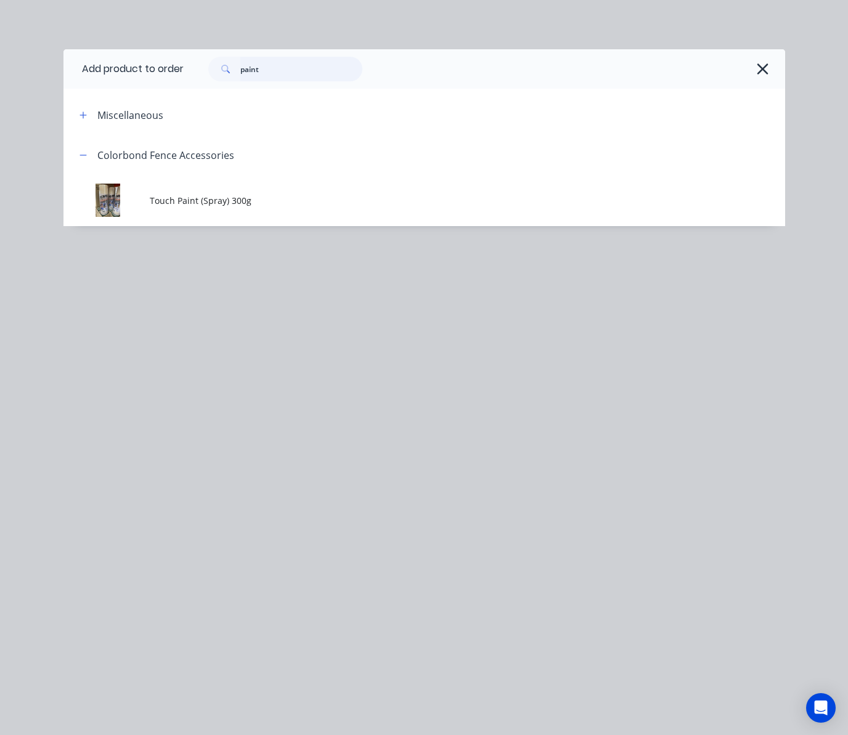
drag, startPoint x: 282, startPoint y: 70, endPoint x: 274, endPoint y: 70, distance: 7.4
drag, startPoint x: 274, startPoint y: 70, endPoint x: 126, endPoint y: 301, distance: 273.7
click at [108, 380] on div "Add product to order paint Miscellaneous Colorbond Fence Accessories Touch Pain…" at bounding box center [424, 367] width 848 height 735
drag, startPoint x: 267, startPoint y: 71, endPoint x: 223, endPoint y: 75, distance: 43.9
click at [230, 75] on div "paint" at bounding box center [285, 69] width 154 height 25
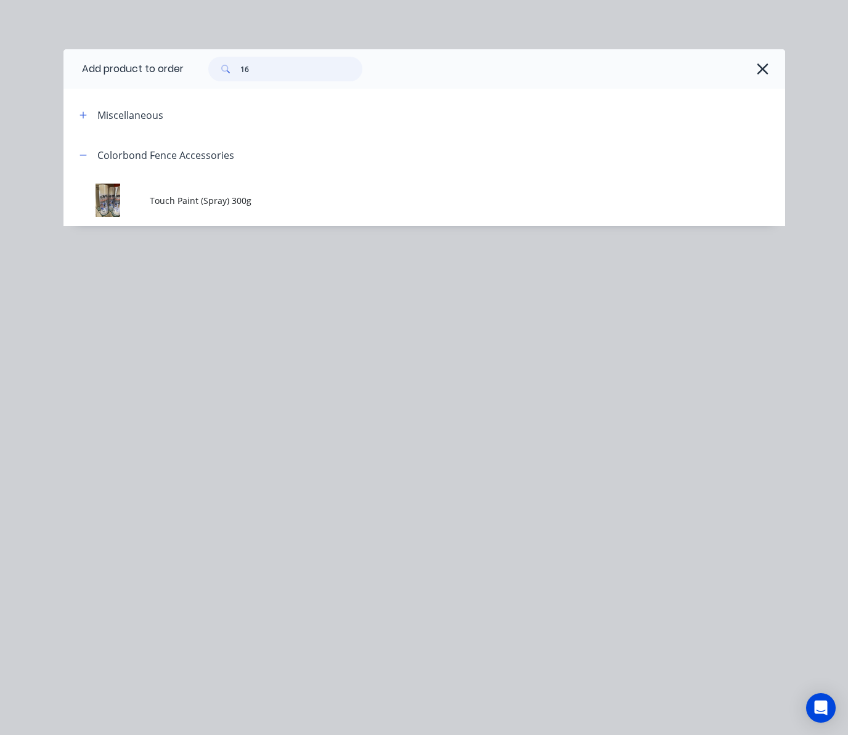
type input "16"
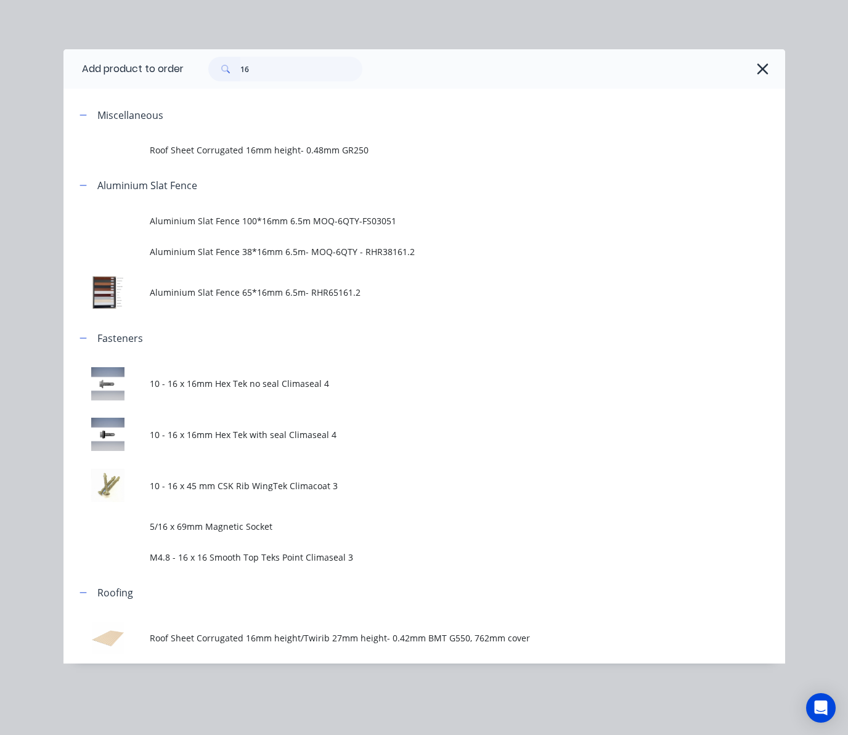
click at [296, 378] on span "10 - 16 x 16mm Hex Tek no seal Climaseal 4" at bounding box center [404, 383] width 508 height 13
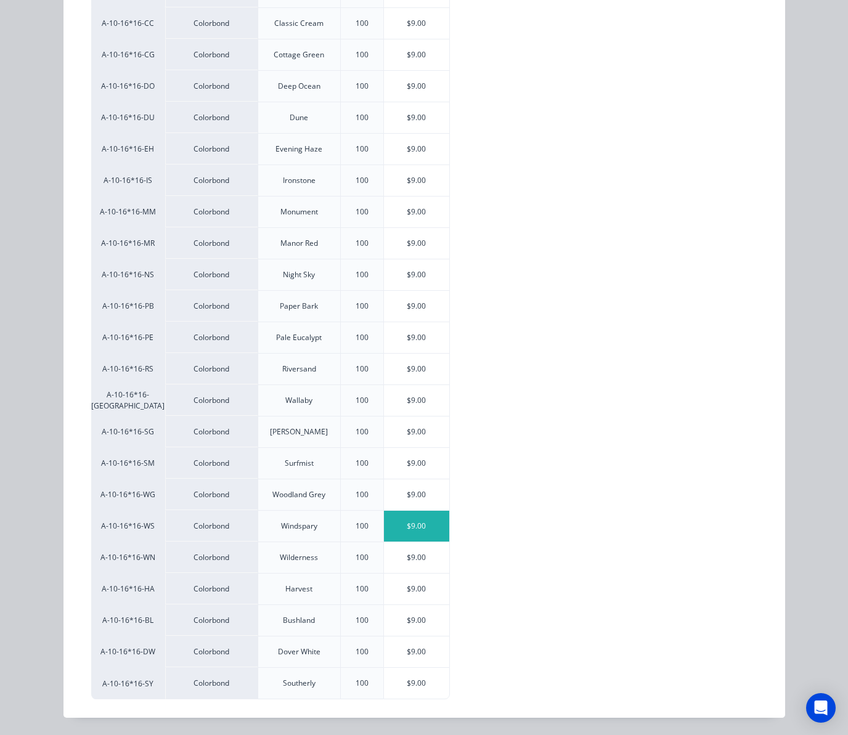
scroll to position [314, 0]
click at [402, 325] on div "$9.00" at bounding box center [417, 337] width 66 height 31
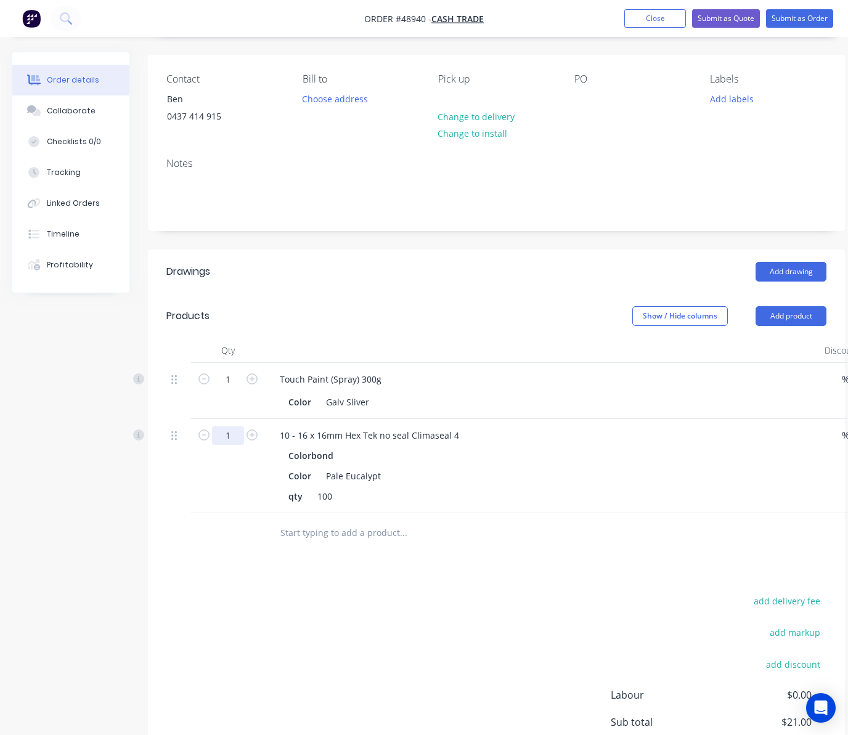
drag, startPoint x: 228, startPoint y: 434, endPoint x: 217, endPoint y: 434, distance: 10.5
click at [227, 435] on input "1" at bounding box center [228, 435] width 32 height 18
type input "0.5"
type input "$4.50"
click at [488, 646] on div "add delivery fee add markup add discount Labour $0.00 Sub total $16.50 Tax $1.6…" at bounding box center [496, 698] width 660 height 211
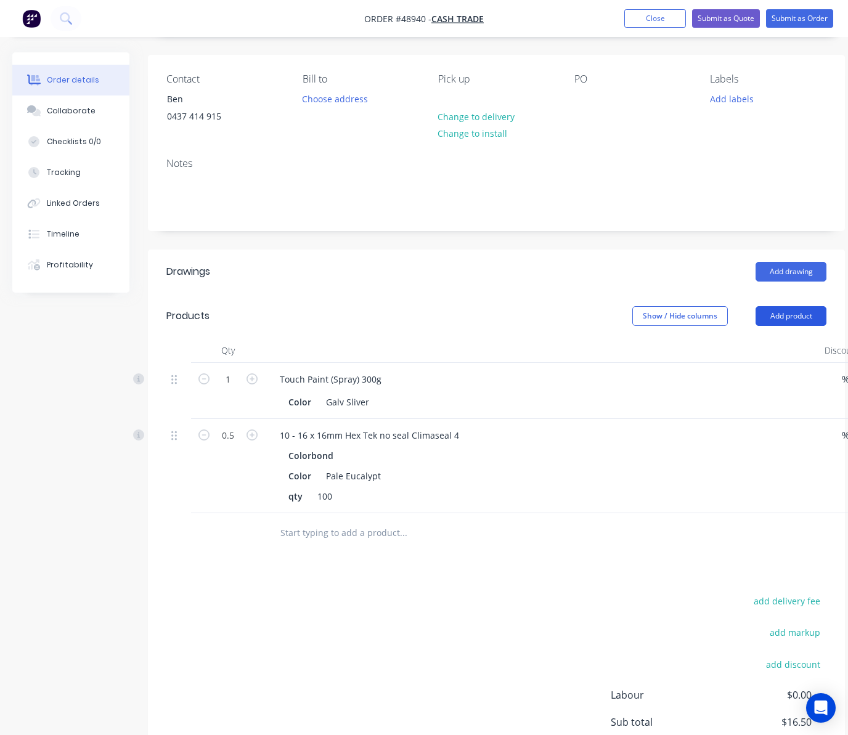
click at [789, 322] on button "Add product" at bounding box center [790, 316] width 71 height 20
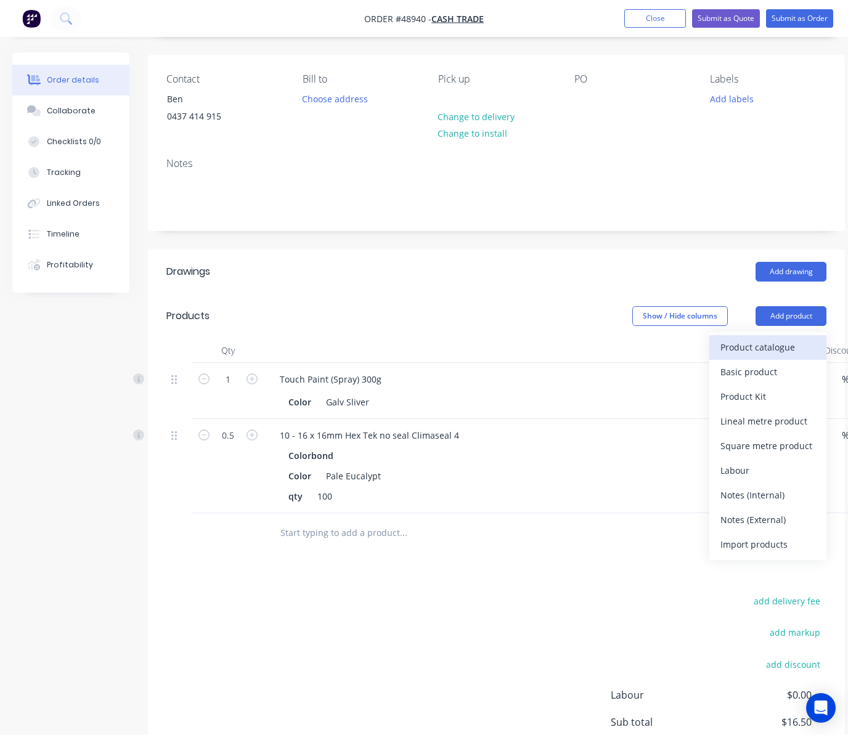
click at [786, 346] on div "Product catalogue" at bounding box center [767, 347] width 95 height 18
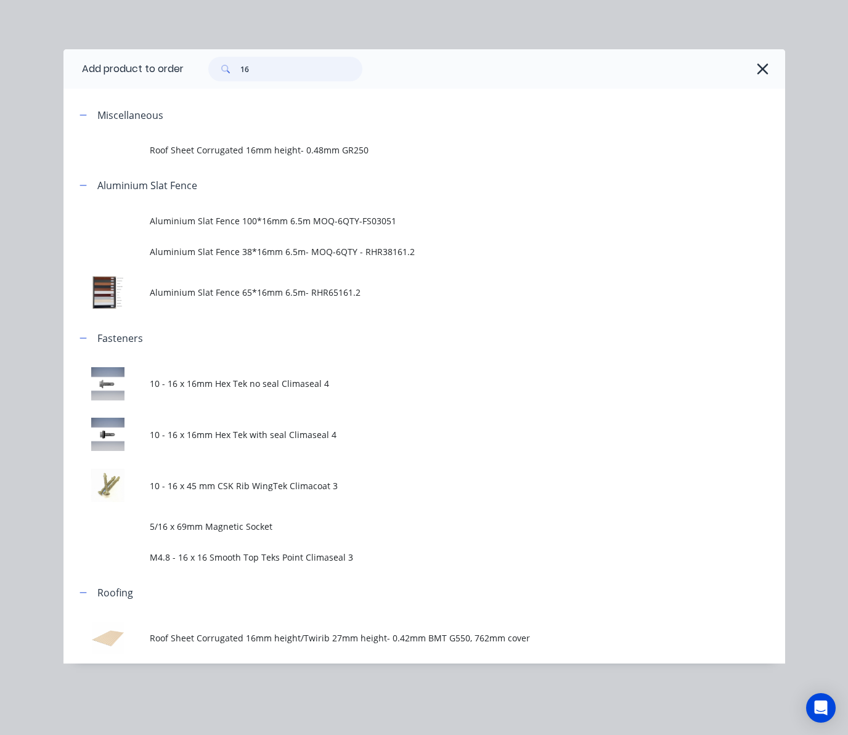
drag, startPoint x: 292, startPoint y: 69, endPoint x: 38, endPoint y: 107, distance: 256.7
click at [83, 105] on div "Add product to order 16 Miscellaneous Roof Sheet Corrugated 16mm height- 0.48mm…" at bounding box center [423, 356] width 721 height 614
type input "hinge"
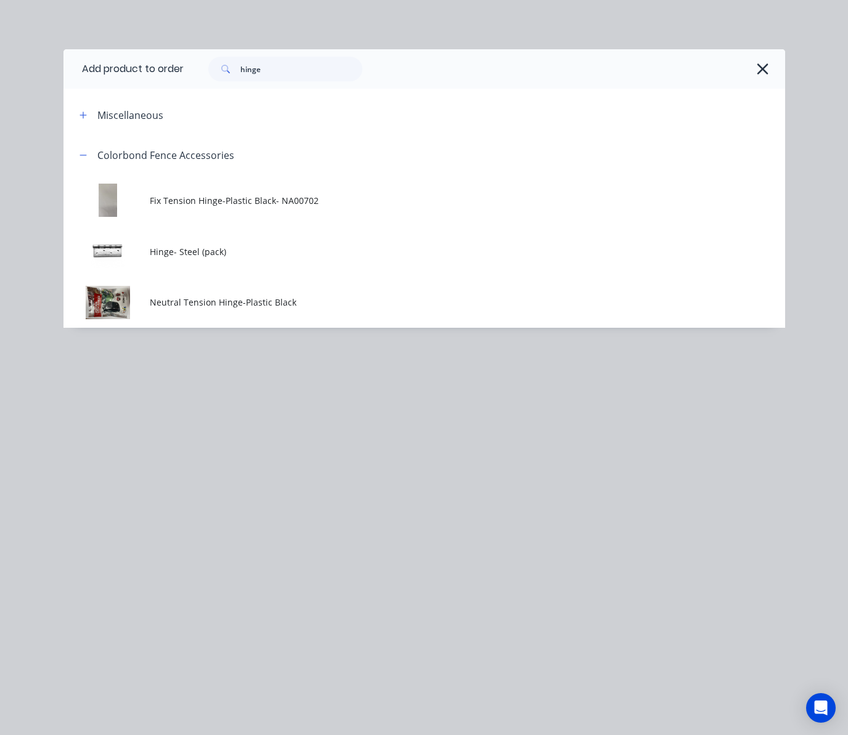
click at [309, 314] on td "Neutral Tension Hinge-Plastic Black" at bounding box center [467, 302] width 634 height 51
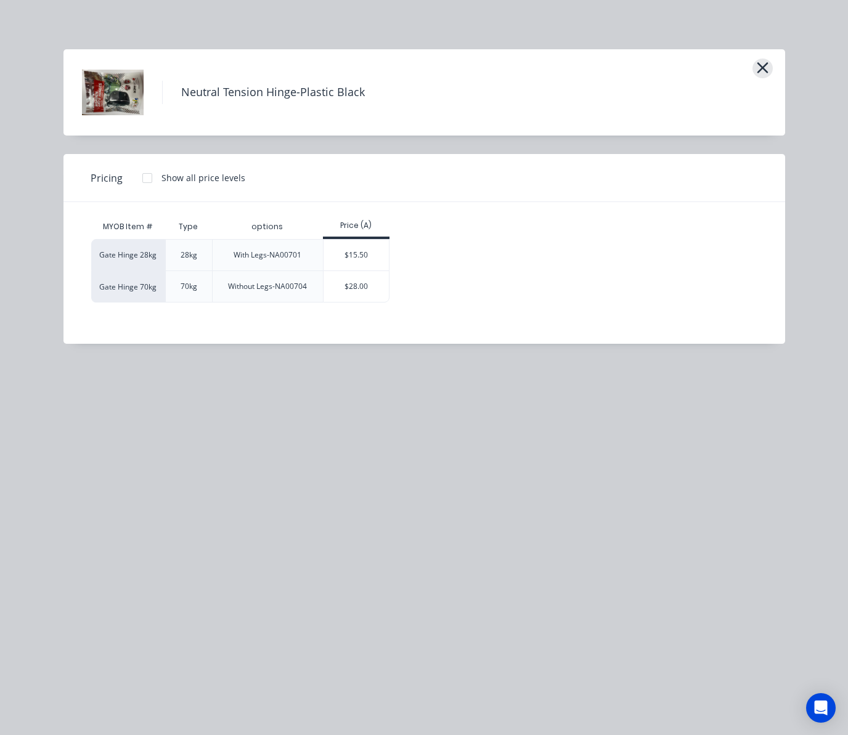
click at [769, 67] on button "button" at bounding box center [762, 69] width 20 height 20
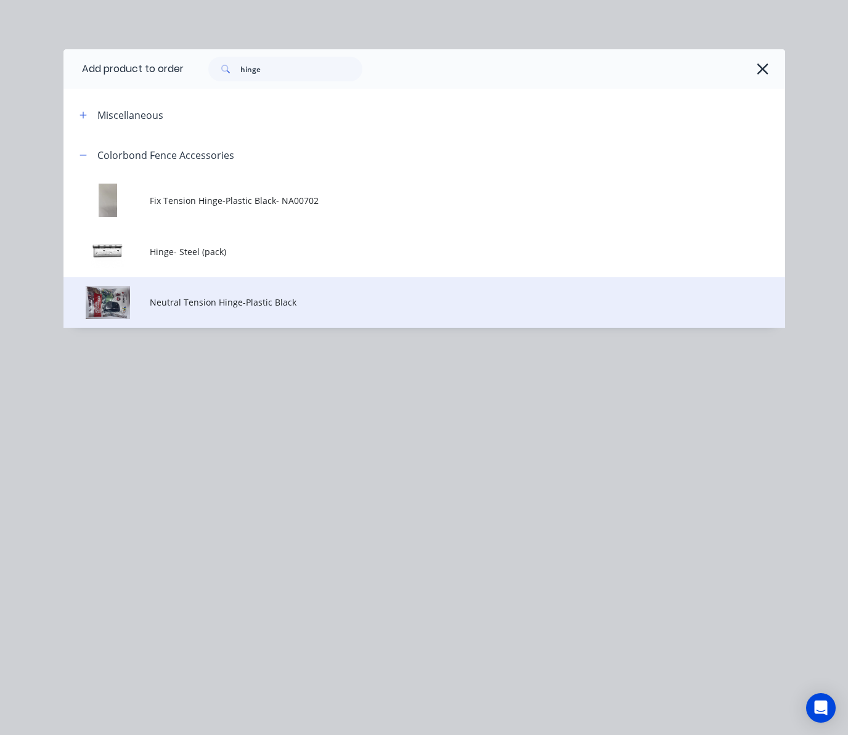
click at [321, 304] on span "Neutral Tension Hinge-Plastic Black" at bounding box center [404, 302] width 508 height 13
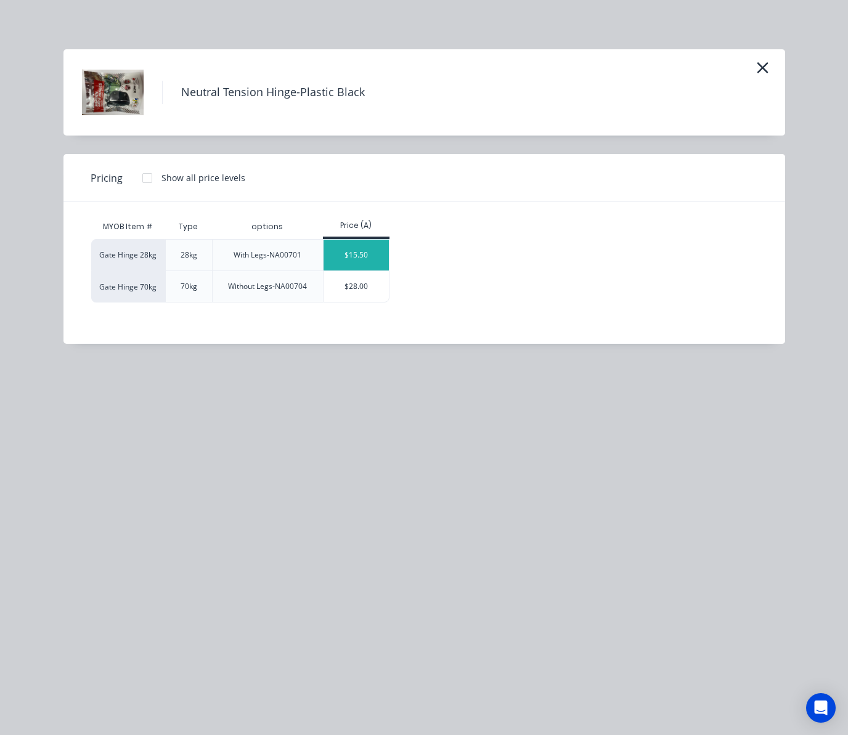
click at [365, 252] on div "$15.50" at bounding box center [356, 255] width 66 height 31
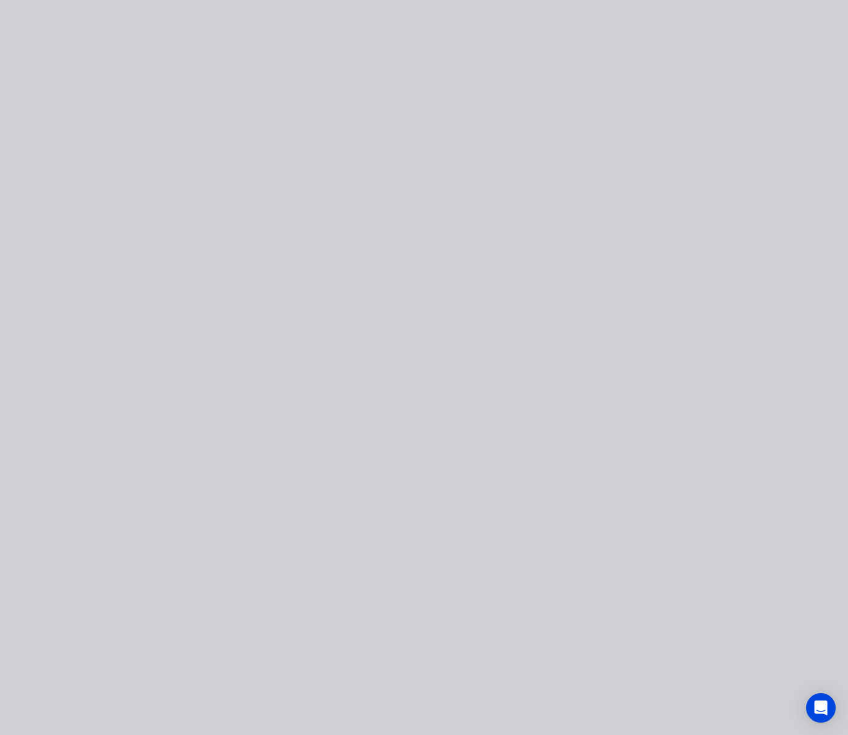
type input "$15.50"
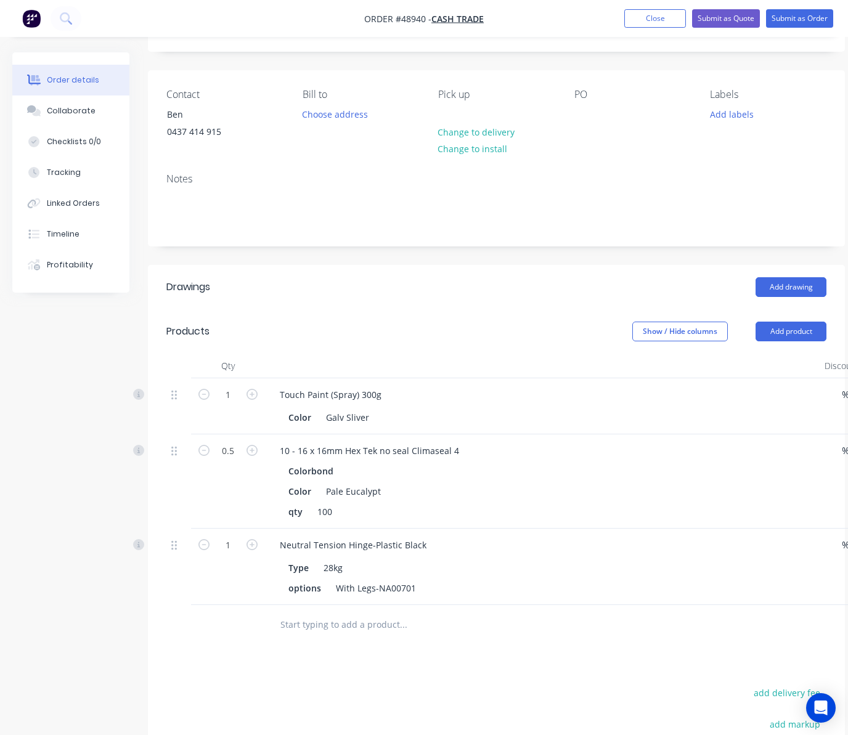
scroll to position [0, 0]
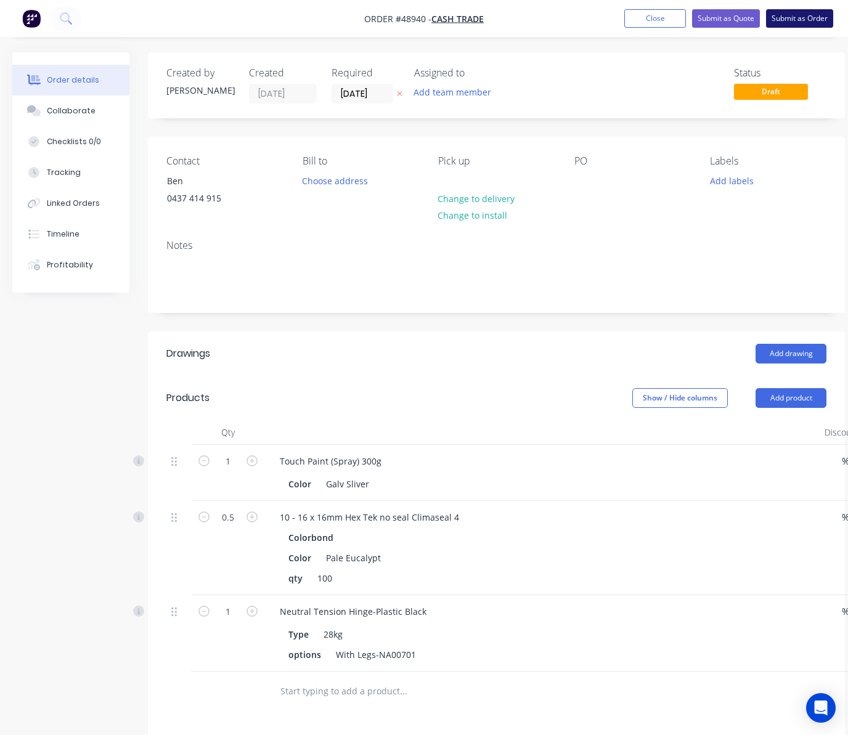
click at [799, 20] on button "Submit as Order" at bounding box center [799, 18] width 67 height 18
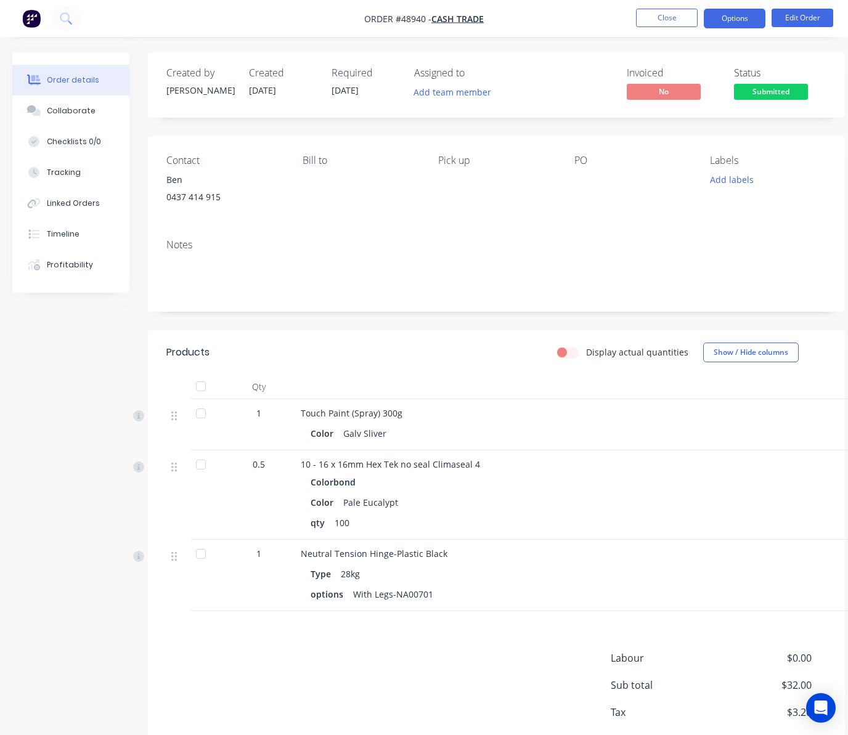
click at [743, 16] on button "Options" at bounding box center [734, 19] width 62 height 20
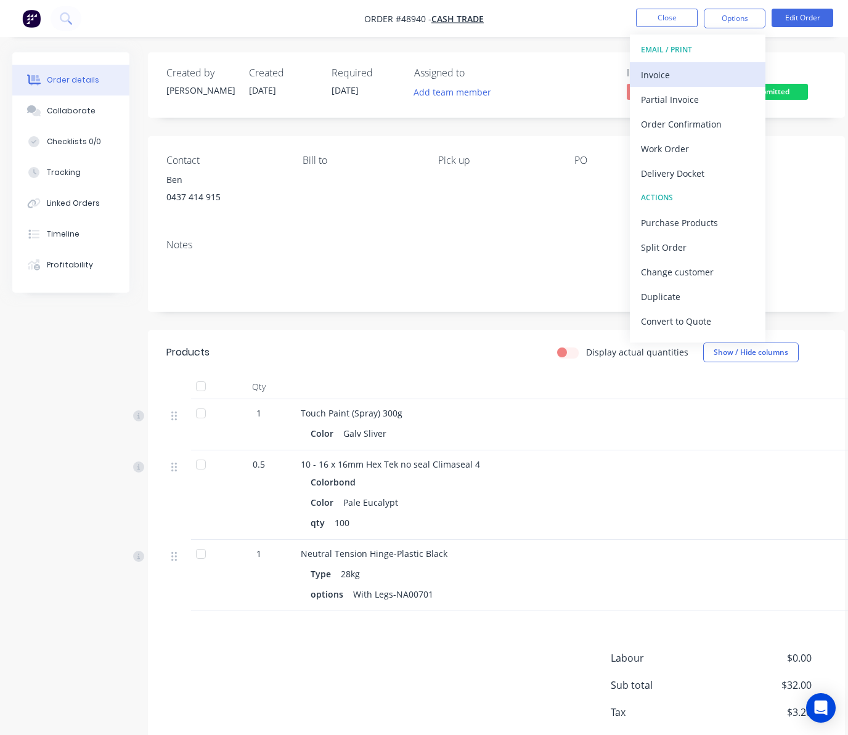
click at [705, 71] on div "Invoice" at bounding box center [697, 75] width 113 height 18
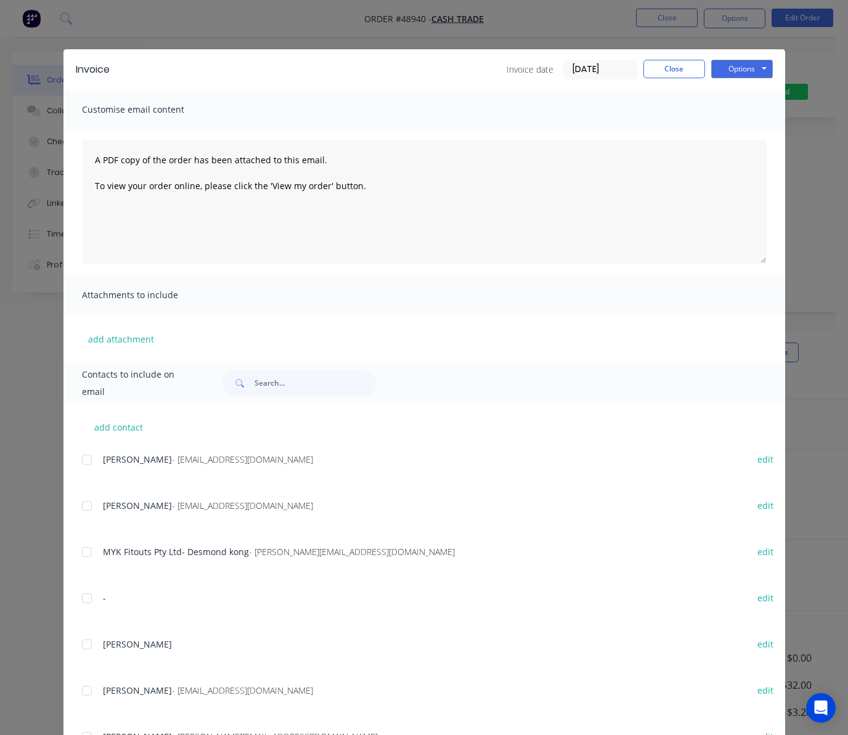
click at [798, 166] on div "Invoice Invoice date 05/09/25 Close Options Preview Print Email Customise email…" at bounding box center [424, 367] width 848 height 735
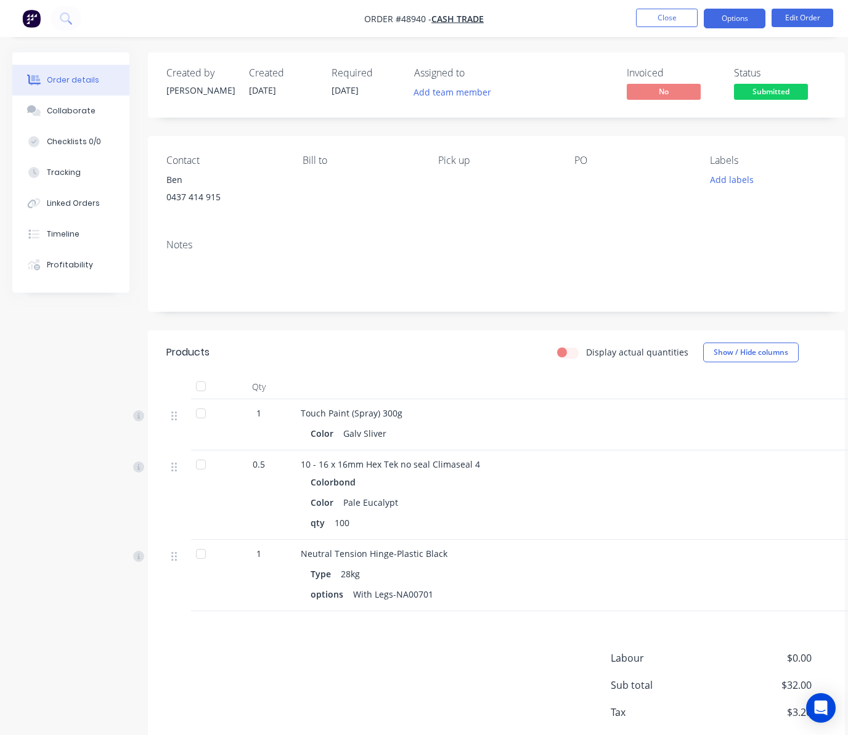
click at [742, 12] on button "Options" at bounding box center [734, 19] width 62 height 20
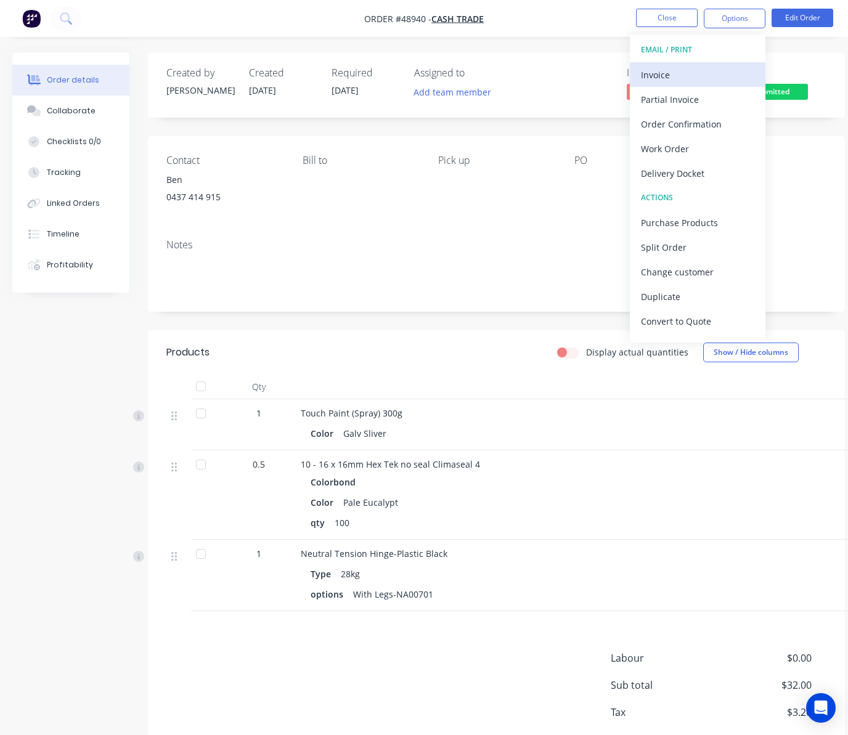
click at [690, 70] on div "Invoice" at bounding box center [697, 75] width 113 height 18
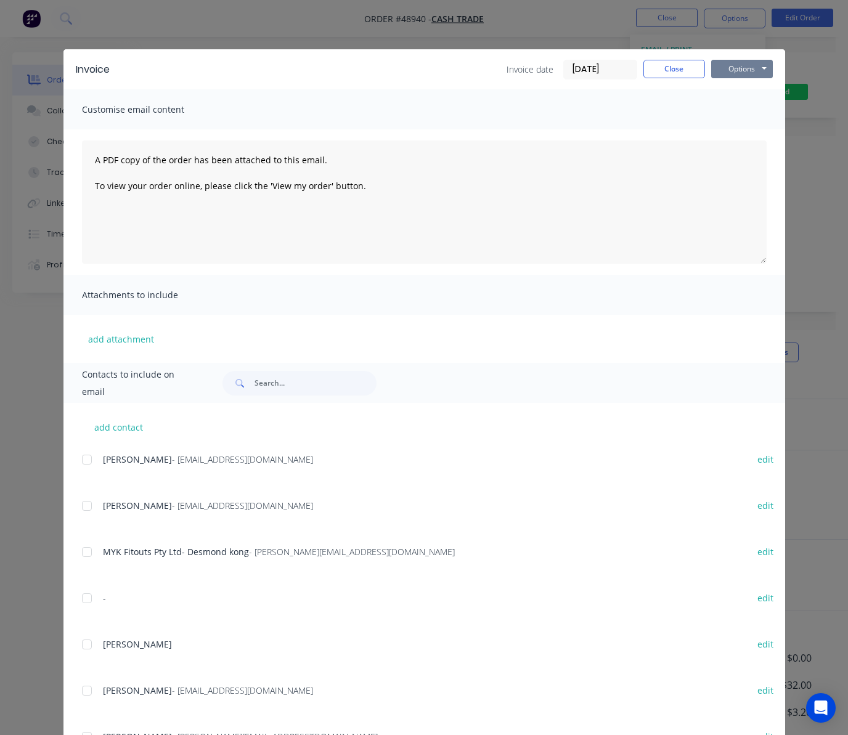
click at [756, 60] on button "Options" at bounding box center [742, 69] width 62 height 18
click at [743, 108] on button "Print" at bounding box center [750, 111] width 79 height 20
click at [589, 10] on div "Invoice Invoice date 05/09/25 Close Options Preview Print Email Customise email…" at bounding box center [424, 367] width 848 height 735
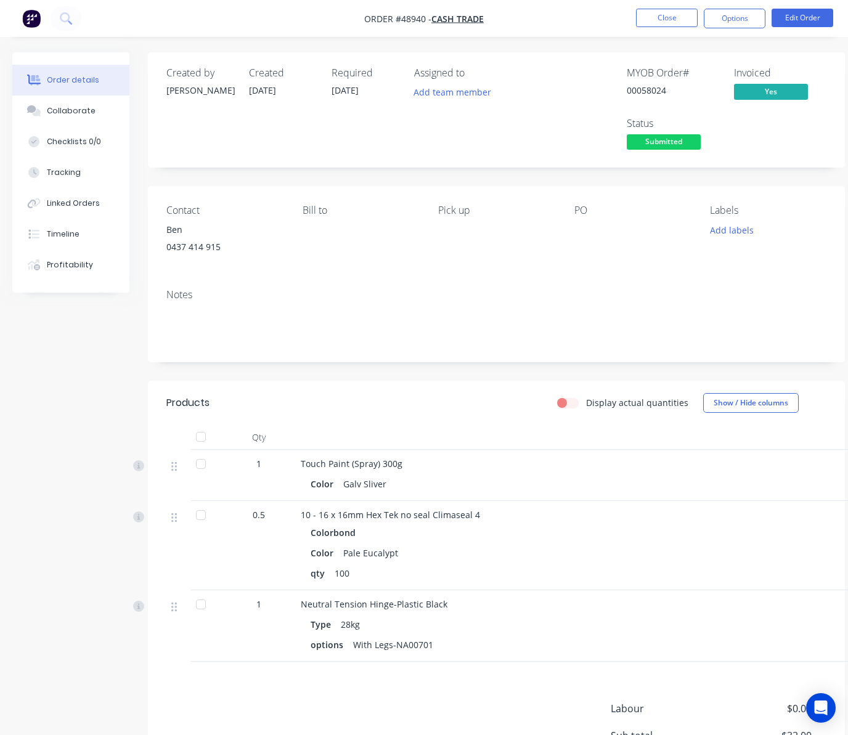
click at [648, 142] on span "Submitted" at bounding box center [663, 141] width 74 height 15
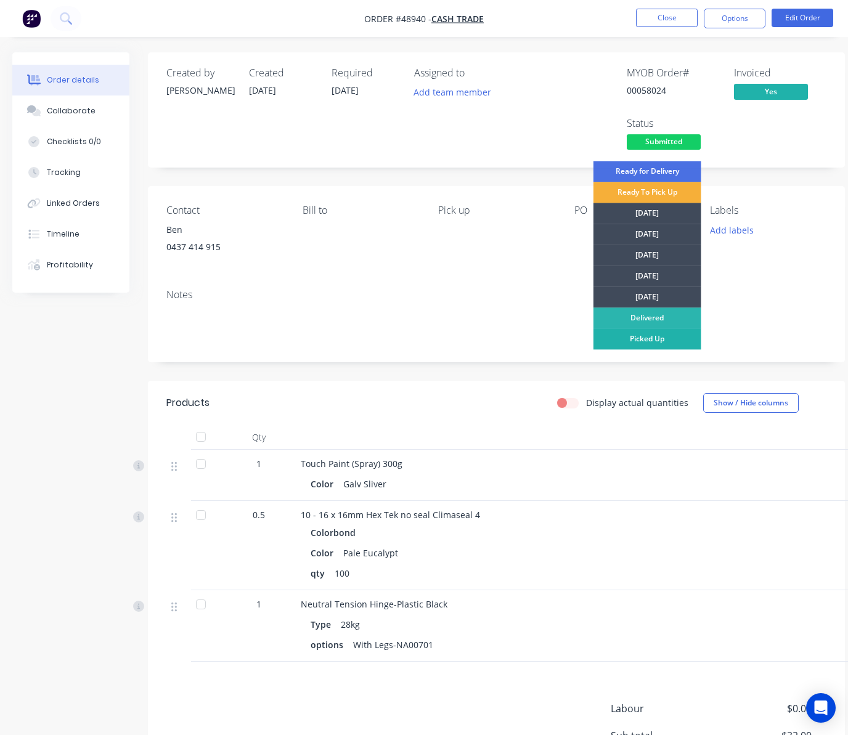
click at [658, 336] on div "Picked Up" at bounding box center [647, 338] width 108 height 21
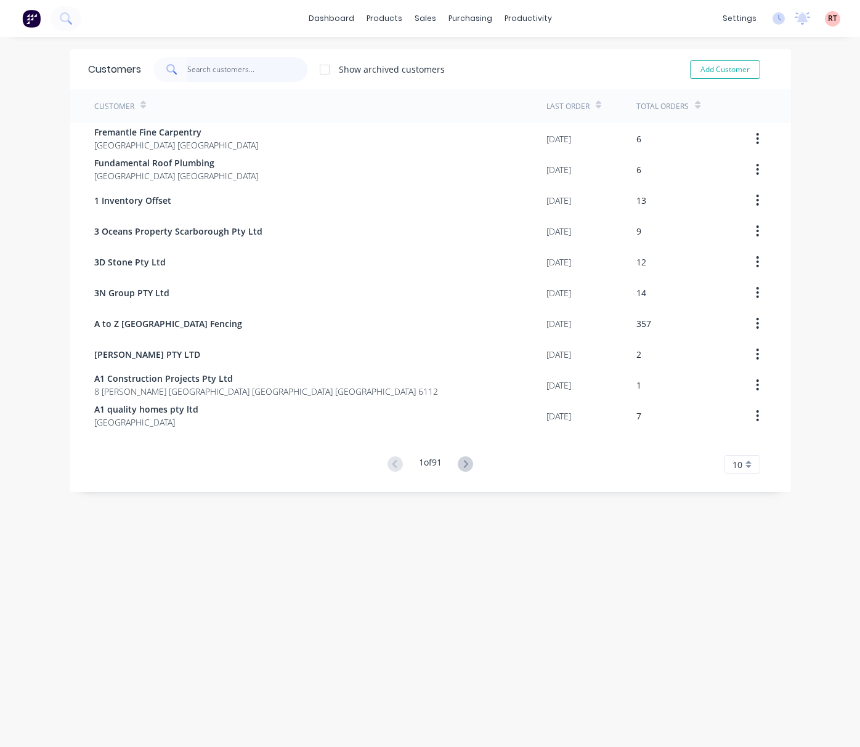
click at [230, 68] on input "text" at bounding box center [247, 69] width 120 height 25
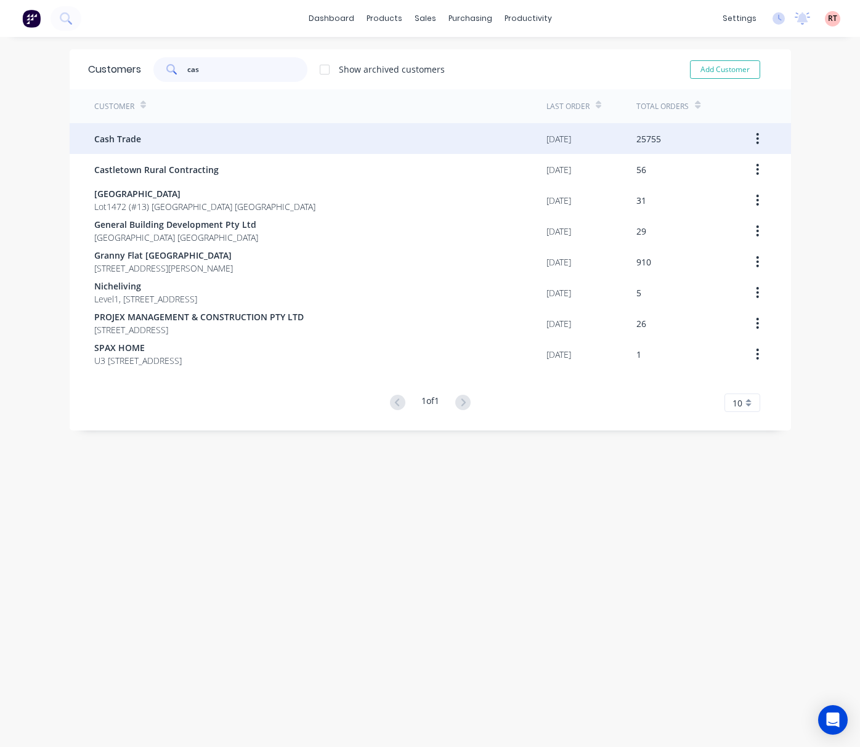
type input "cas"
click at [255, 134] on div "Cash Trade" at bounding box center [320, 138] width 452 height 31
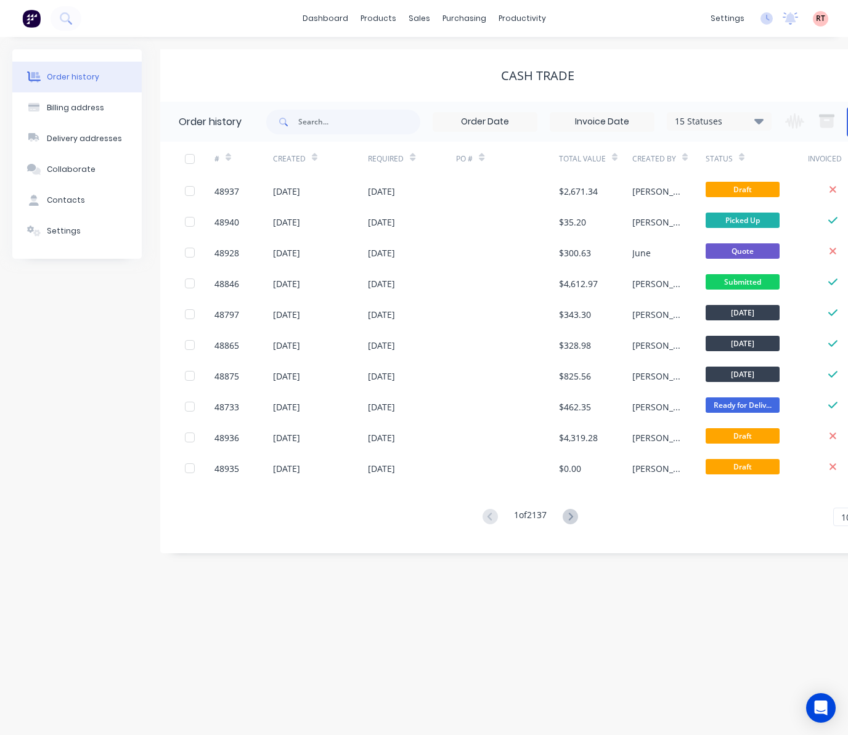
scroll to position [0, 67]
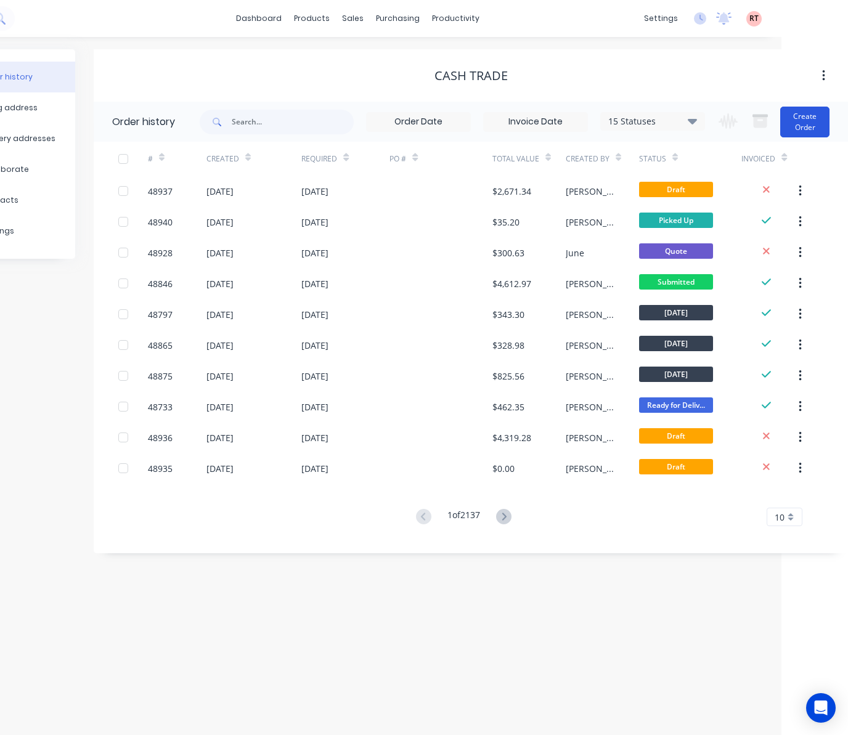
click at [811, 124] on button "Create Order" at bounding box center [804, 122] width 49 height 31
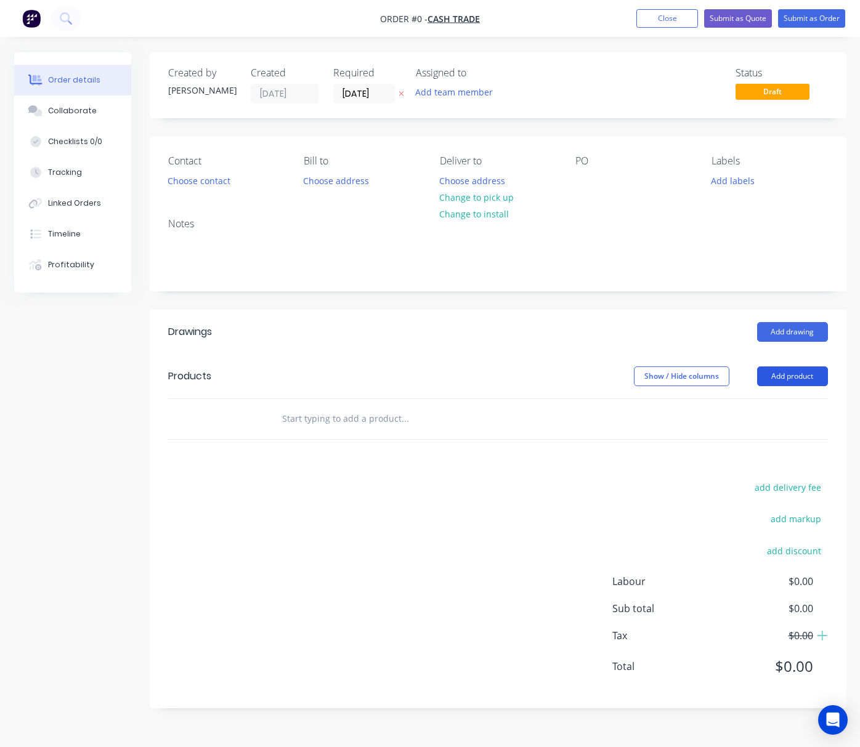
click at [803, 383] on button "Add product" at bounding box center [792, 377] width 71 height 20
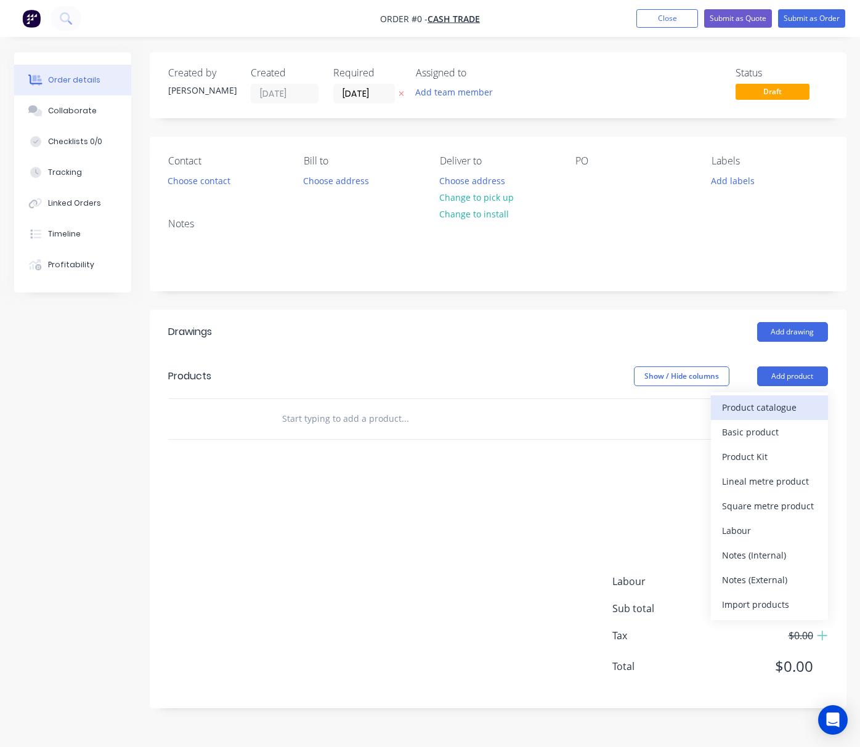
click at [769, 410] on div "Product catalogue" at bounding box center [769, 408] width 95 height 18
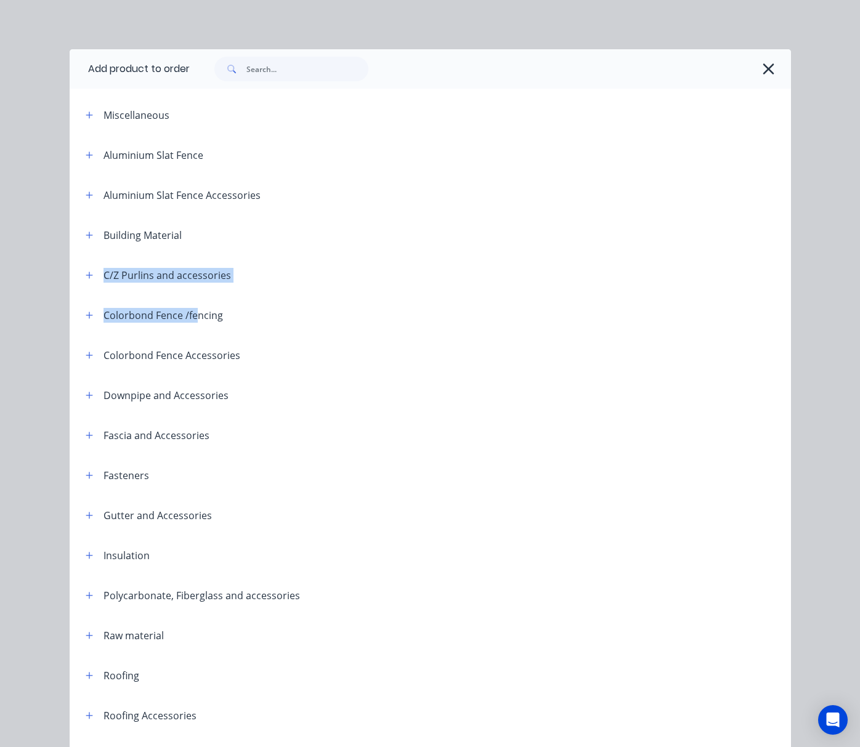
drag, startPoint x: 224, startPoint y: 229, endPoint x: 170, endPoint y: 350, distance: 132.3
click at [186, 329] on div "Miscellaneous Aluminium Slat Fence Aluminium Slat Fence Accessories Building Ma…" at bounding box center [430, 495] width 721 height 801
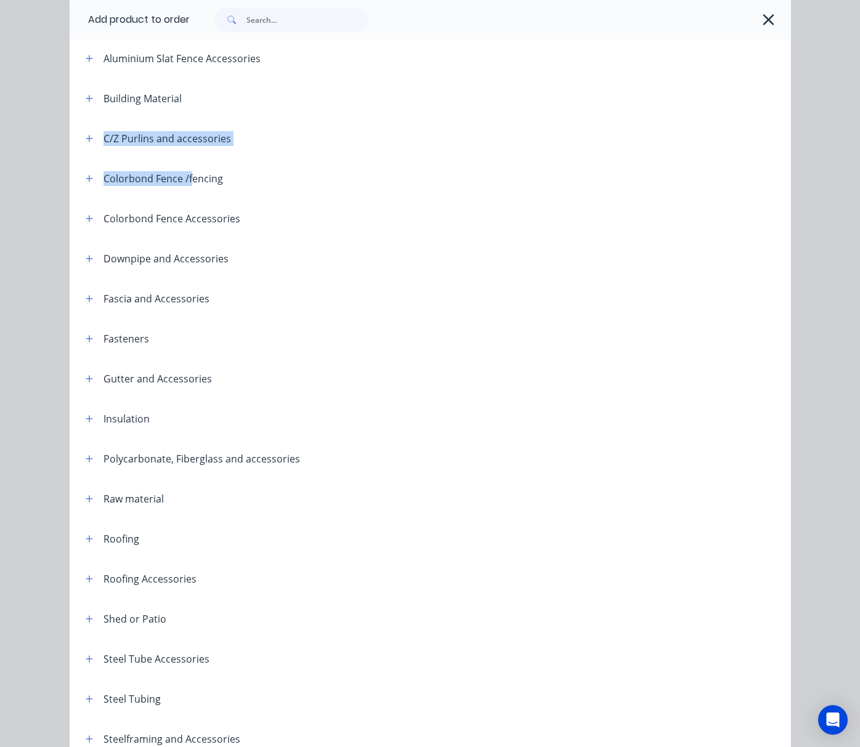
scroll to position [203, 0]
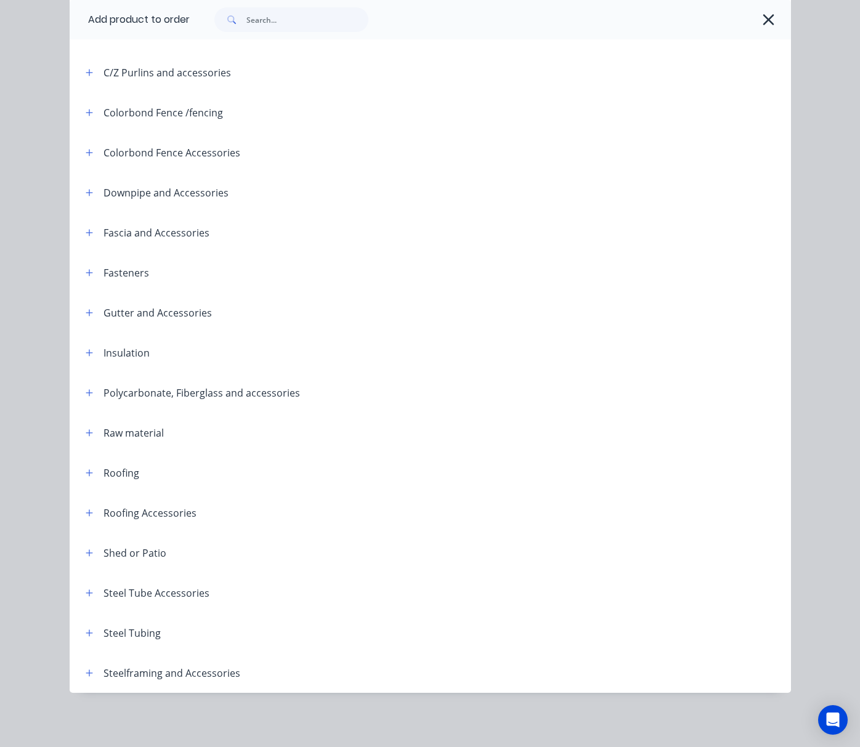
drag, startPoint x: 188, startPoint y: 643, endPoint x: 139, endPoint y: 646, distance: 50.0
click at [190, 644] on header "Steel Tubing" at bounding box center [430, 633] width 721 height 40
click at [87, 632] on button "button" at bounding box center [89, 632] width 15 height 15
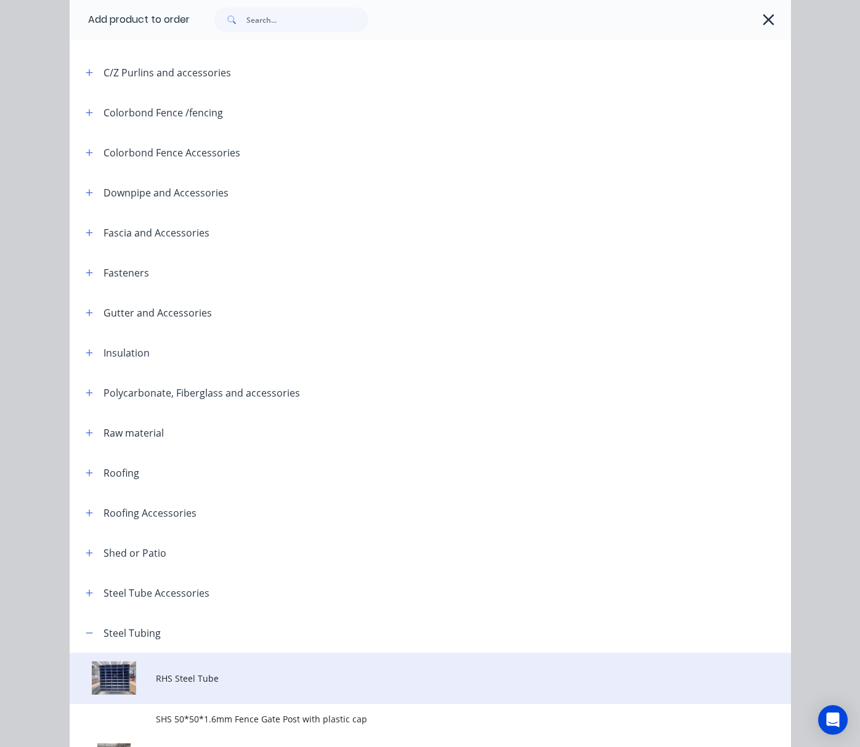
click at [141, 671] on td at bounding box center [113, 678] width 87 height 51
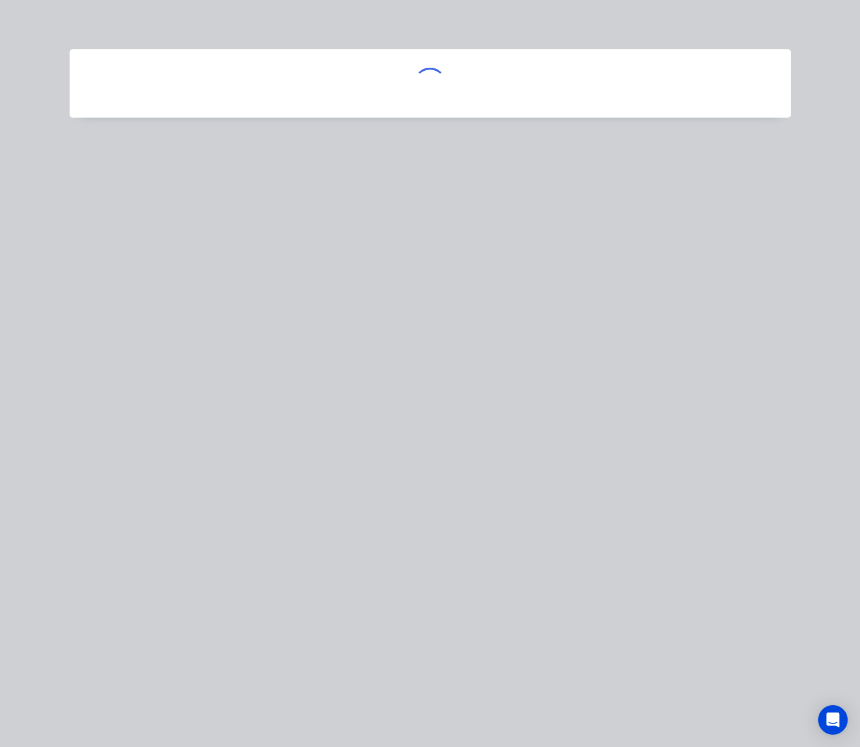
scroll to position [0, 0]
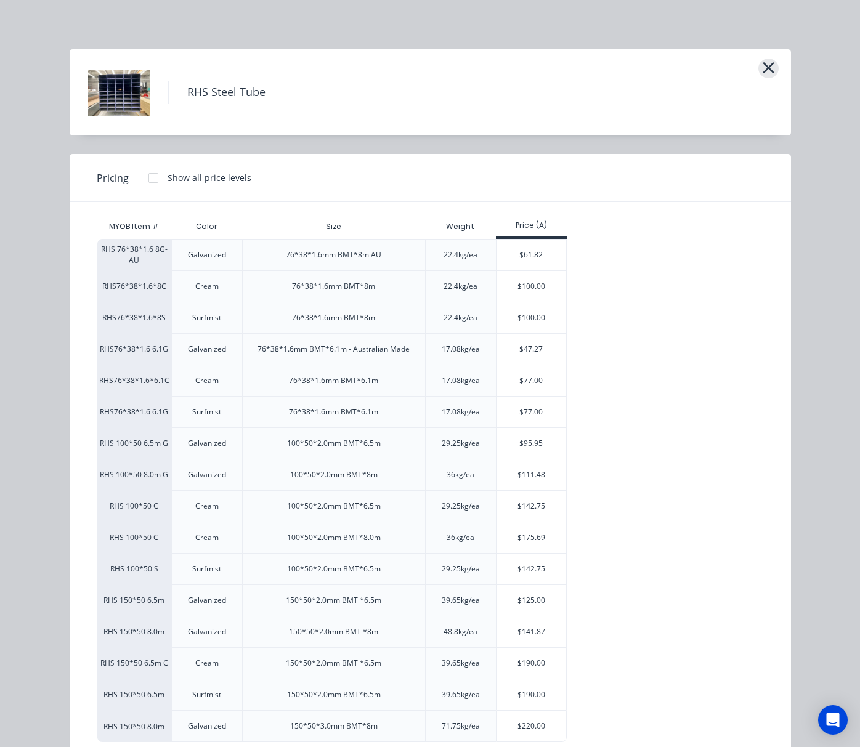
click at [763, 72] on icon "button" at bounding box center [768, 67] width 13 height 17
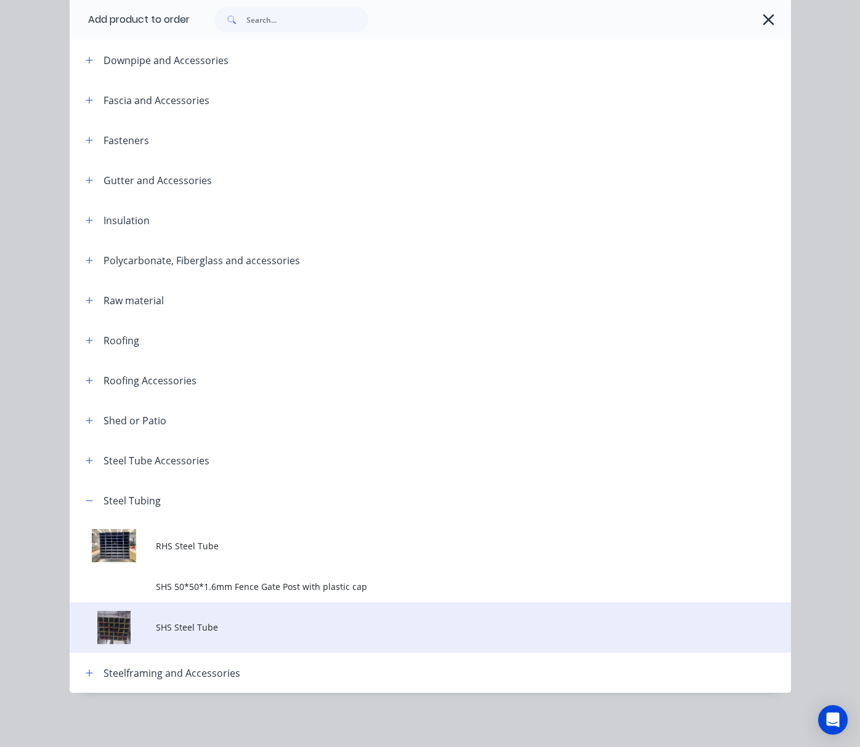
click at [97, 622] on td at bounding box center [113, 627] width 87 height 51
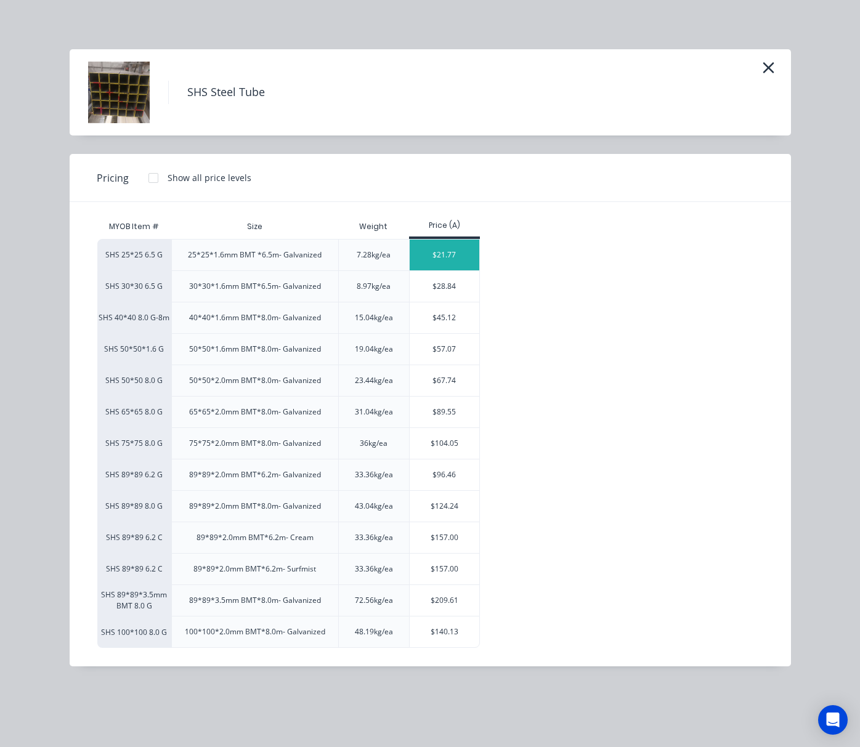
click at [448, 248] on div "$21.77" at bounding box center [445, 255] width 70 height 31
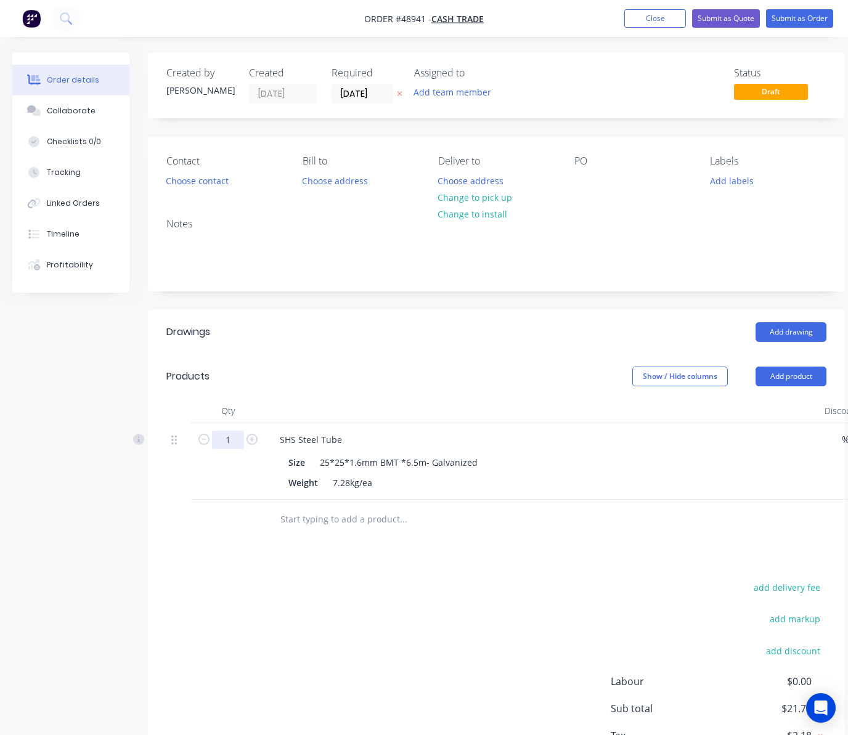
click at [238, 439] on input "1" at bounding box center [228, 440] width 32 height 18
type input "4"
type input "$87.08"
click at [454, 623] on div "add delivery fee add markup add discount Labour $0.00 Sub total $21.77 Tax $2.1…" at bounding box center [496, 684] width 660 height 211
click at [391, 609] on div "add delivery fee add markup add discount Labour $0.00 Sub total $87.08 Tax $8.7…" at bounding box center [496, 684] width 660 height 211
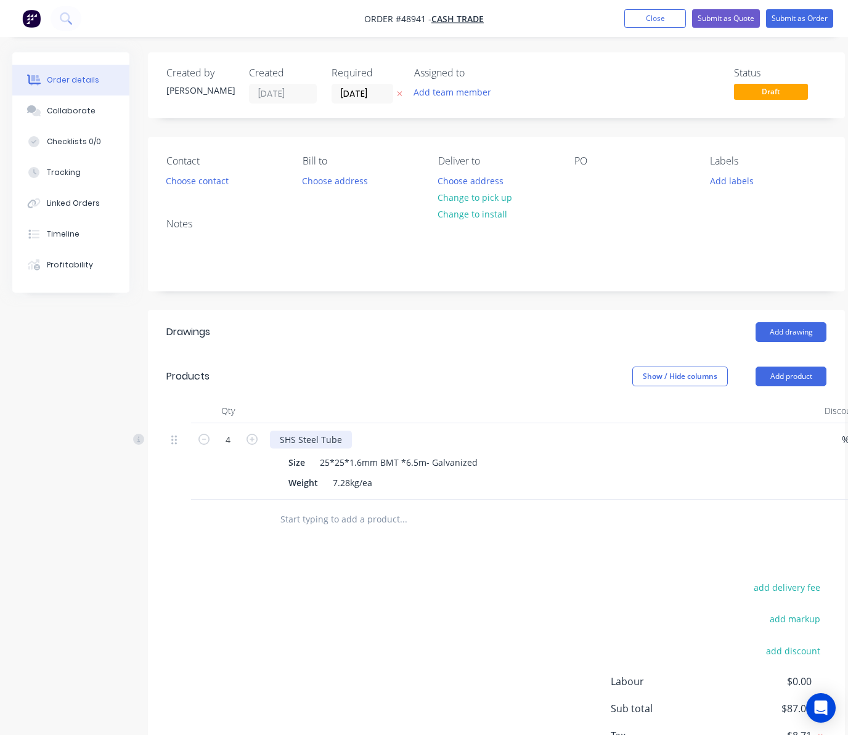
click at [345, 439] on div "SHS Steel Tube" at bounding box center [311, 440] width 82 height 18
click at [354, 549] on div "Drawings Add drawing Products Show / Hide columns Add product Qty Discount Pric…" at bounding box center [496, 559] width 697 height 498
click at [780, 376] on button "Add product" at bounding box center [790, 377] width 71 height 20
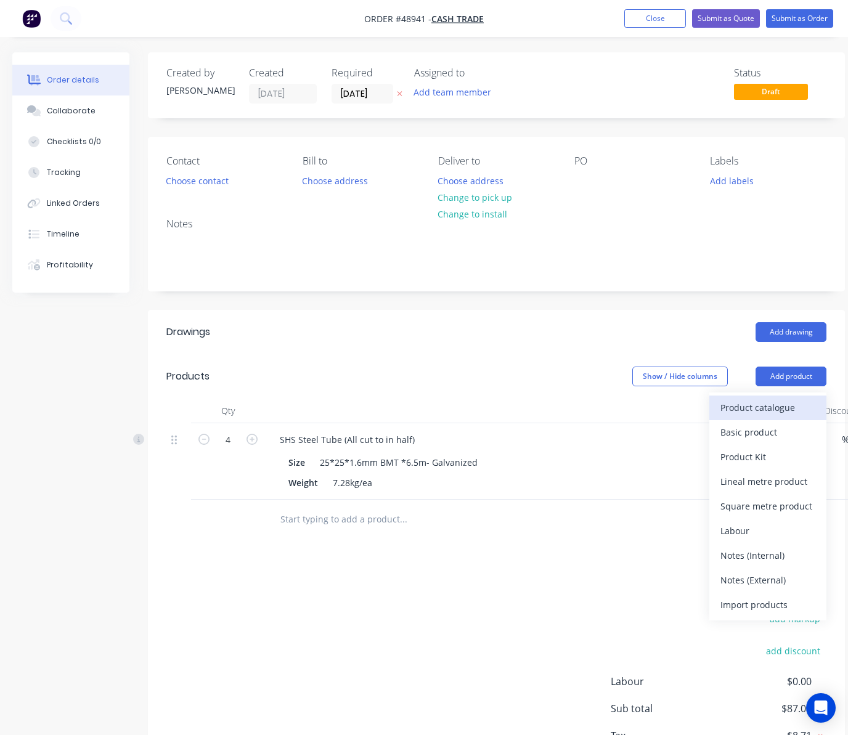
click at [760, 409] on div "Product catalogue" at bounding box center [767, 408] width 95 height 18
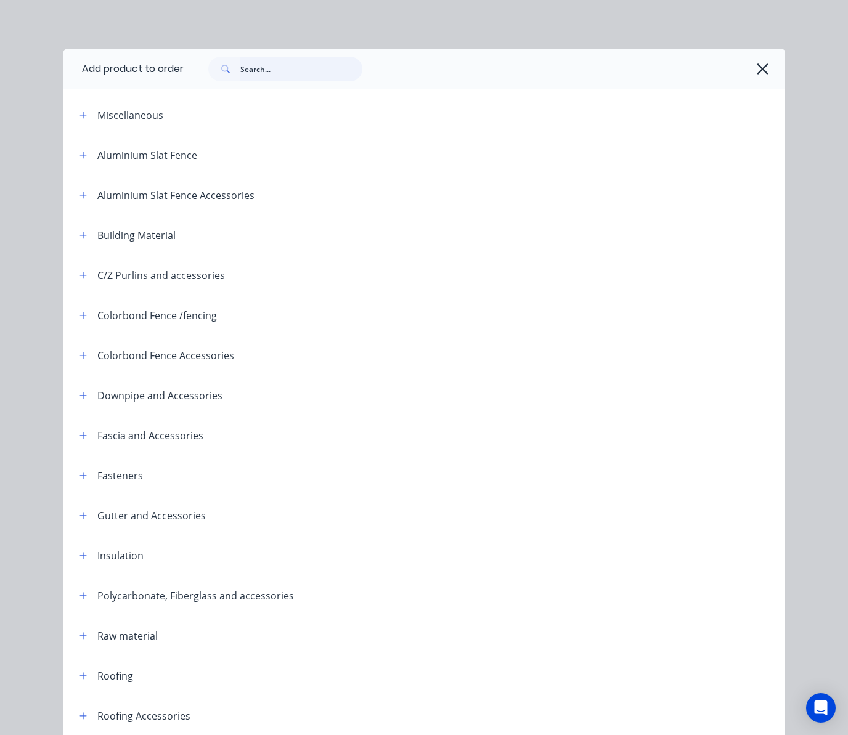
click at [240, 65] on input "text" at bounding box center [301, 69] width 122 height 25
type input "cut"
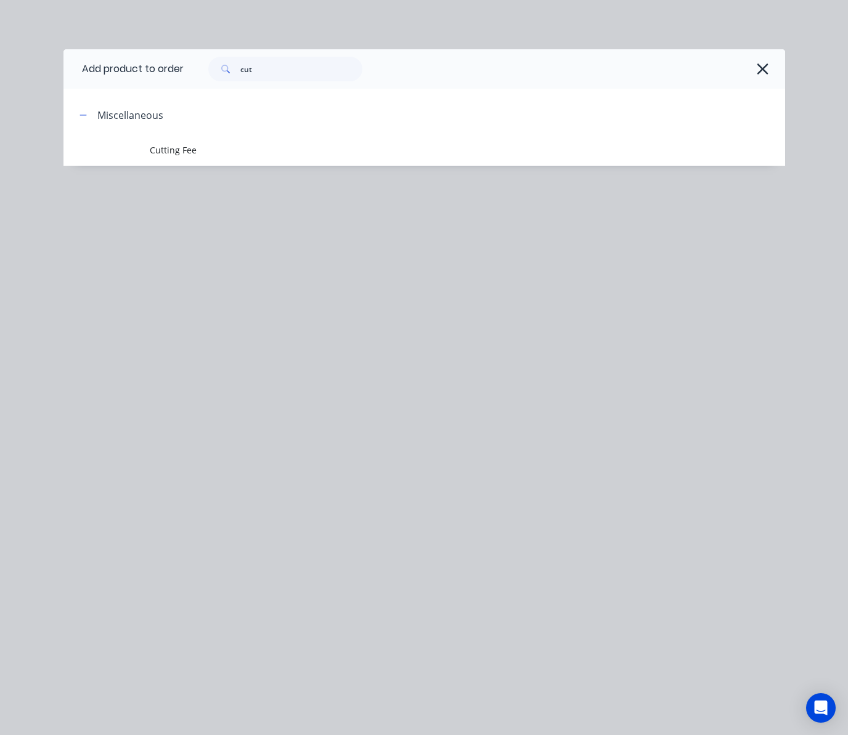
click at [377, 121] on div at bounding box center [503, 114] width 562 height 15
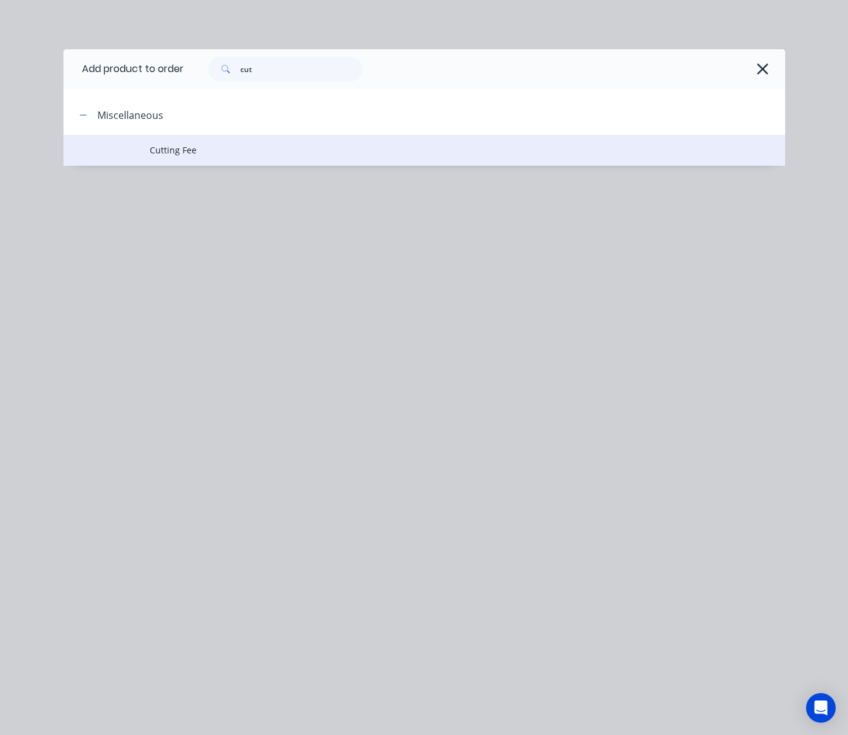
click at [390, 148] on span "Cutting Fee" at bounding box center [404, 150] width 508 height 13
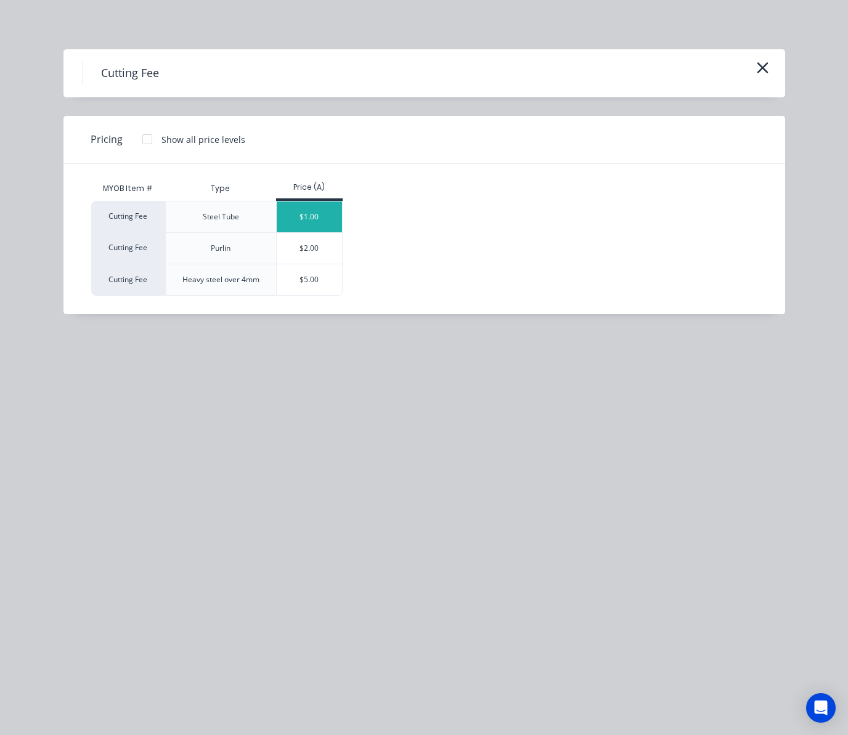
click at [318, 206] on div "$1.00" at bounding box center [310, 216] width 66 height 31
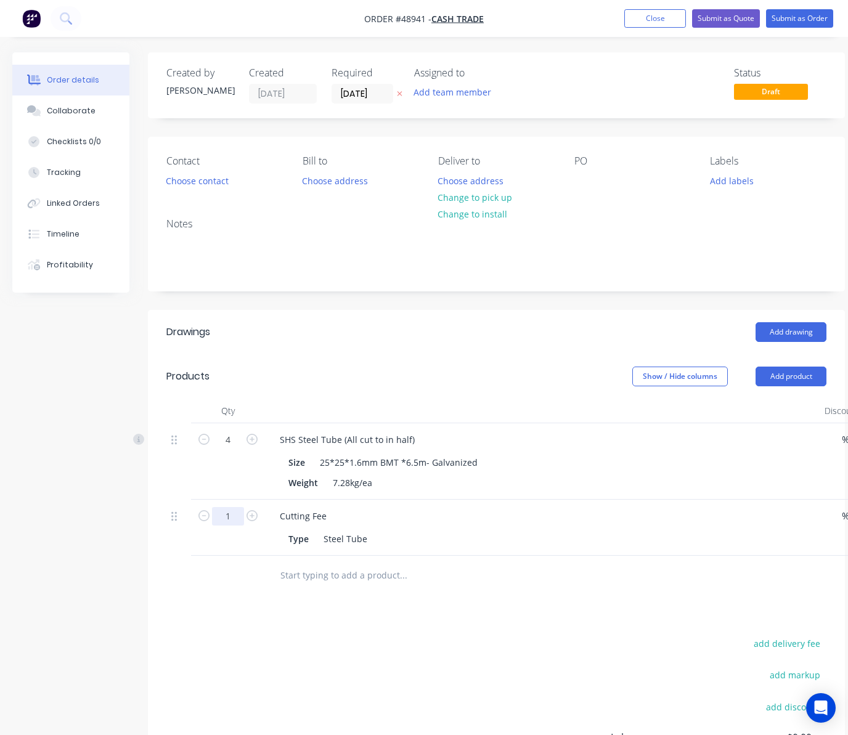
click at [225, 524] on input "1" at bounding box center [228, 516] width 32 height 18
type input "4"
type input "$4.00"
click at [516, 626] on div "Drawings Add drawing Products Show / Hide columns Add product Qty Discount Pric…" at bounding box center [496, 587] width 697 height 554
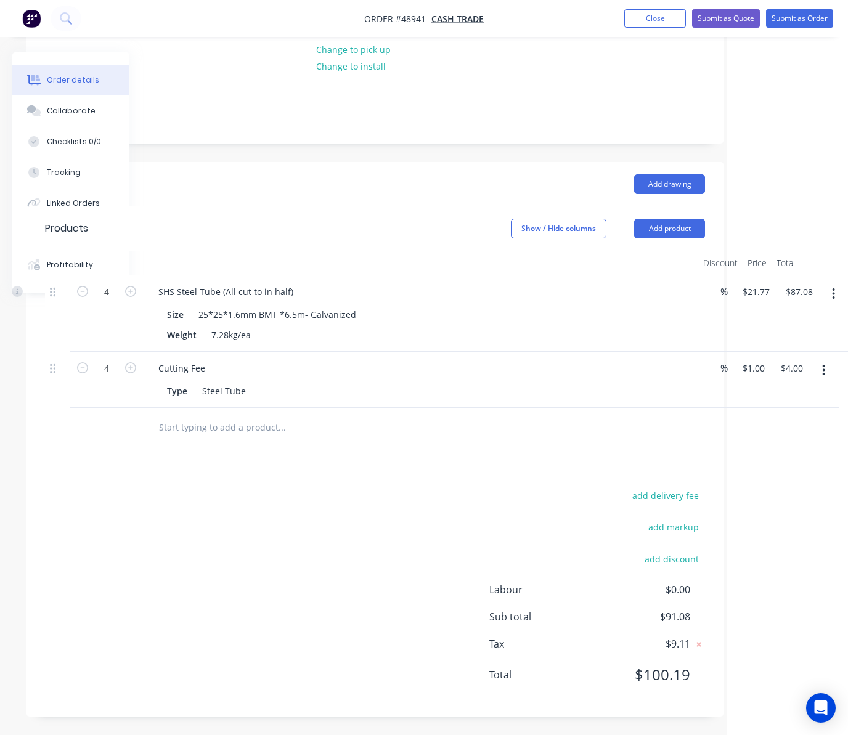
scroll to position [149, 0]
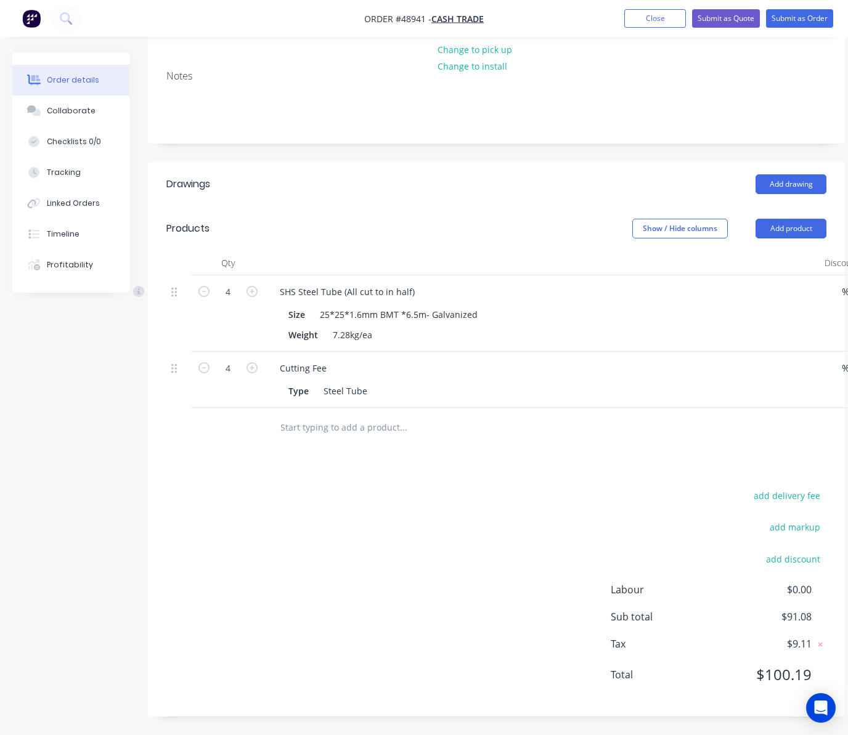
click at [784, 245] on header "Products Show / Hide columns Add product" at bounding box center [496, 228] width 697 height 44
click at [803, 211] on header "Products Show / Hide columns Add product" at bounding box center [496, 228] width 697 height 44
click at [796, 232] on button "Add product" at bounding box center [790, 229] width 71 height 20
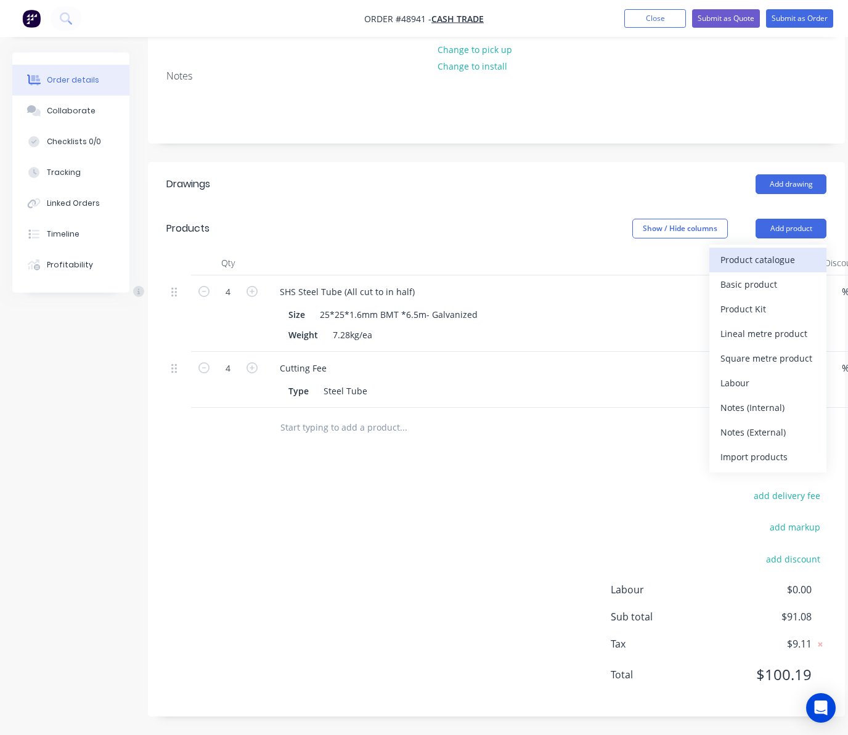
click at [772, 262] on div "Product catalogue" at bounding box center [767, 260] width 95 height 18
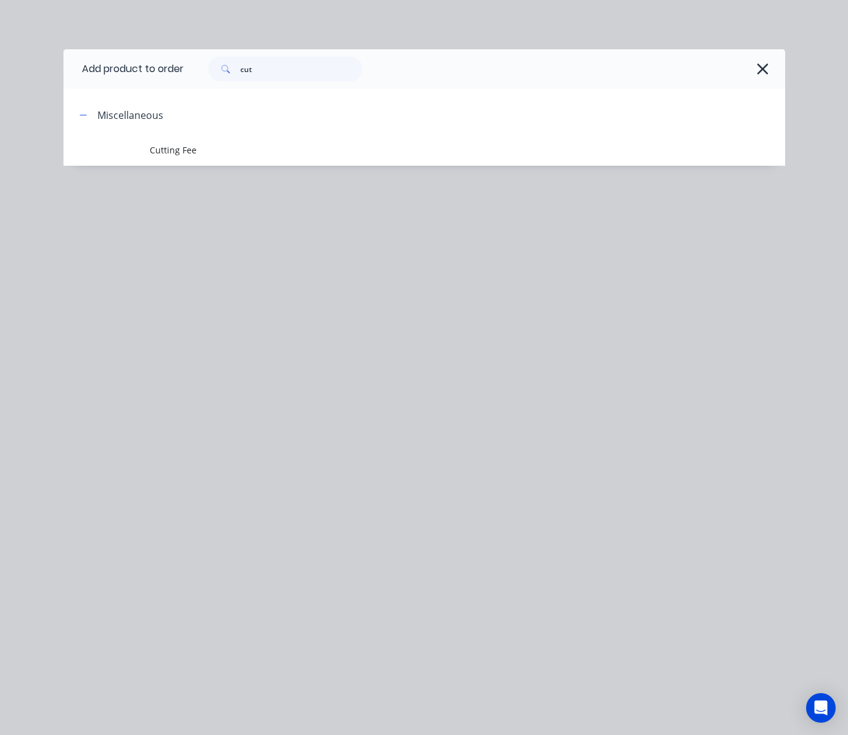
drag, startPoint x: 318, startPoint y: 81, endPoint x: 287, endPoint y: 73, distance: 32.6
click at [307, 76] on div "cut" at bounding box center [484, 68] width 601 height 39
drag, startPoint x: 287, startPoint y: 73, endPoint x: 86, endPoint y: 81, distance: 201.0
click at [123, 84] on header "Add product to order cut" at bounding box center [423, 68] width 721 height 39
type input "tube"
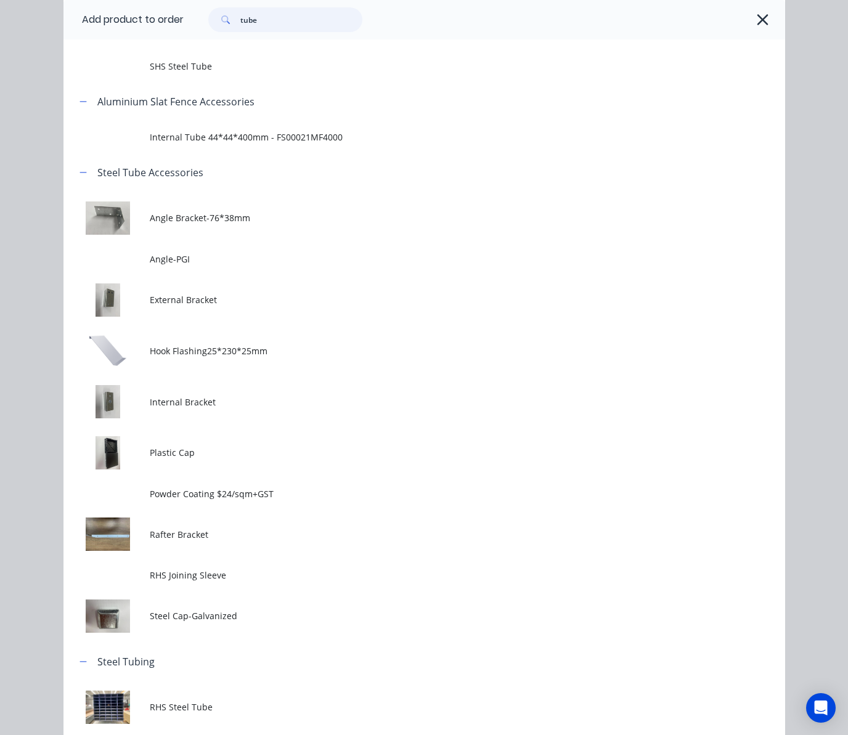
scroll to position [186, 0]
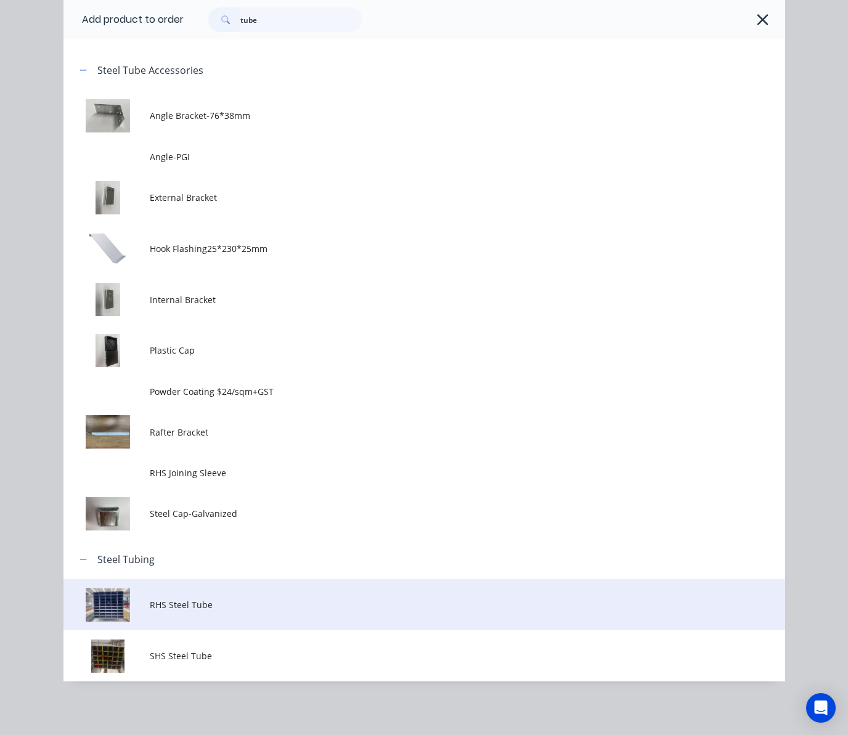
click at [235, 607] on span "RHS Steel Tube" at bounding box center [404, 604] width 508 height 13
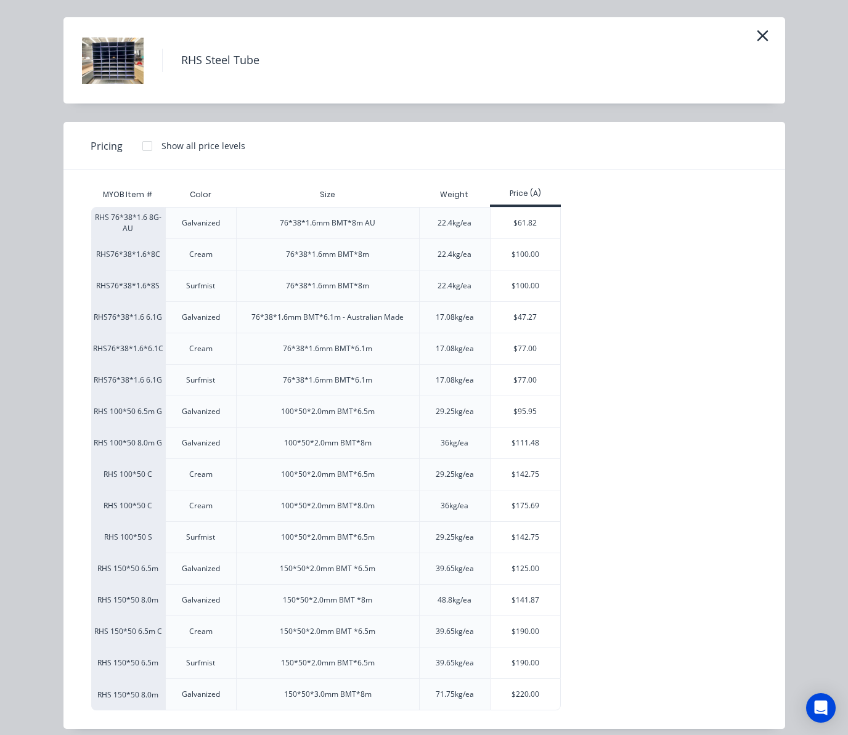
scroll to position [47, 0]
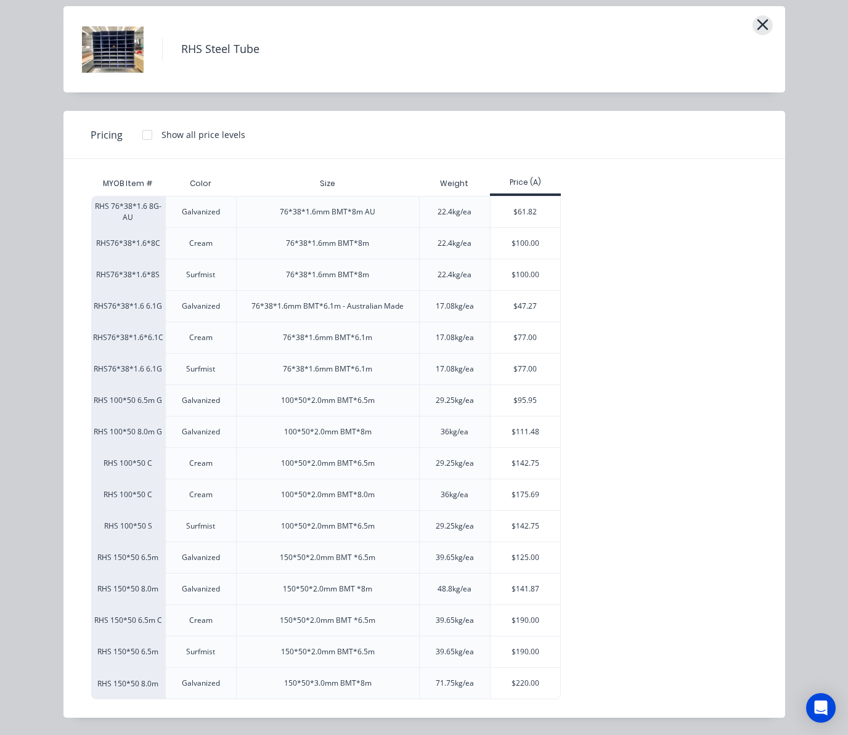
click at [756, 20] on icon "button" at bounding box center [762, 24] width 13 height 17
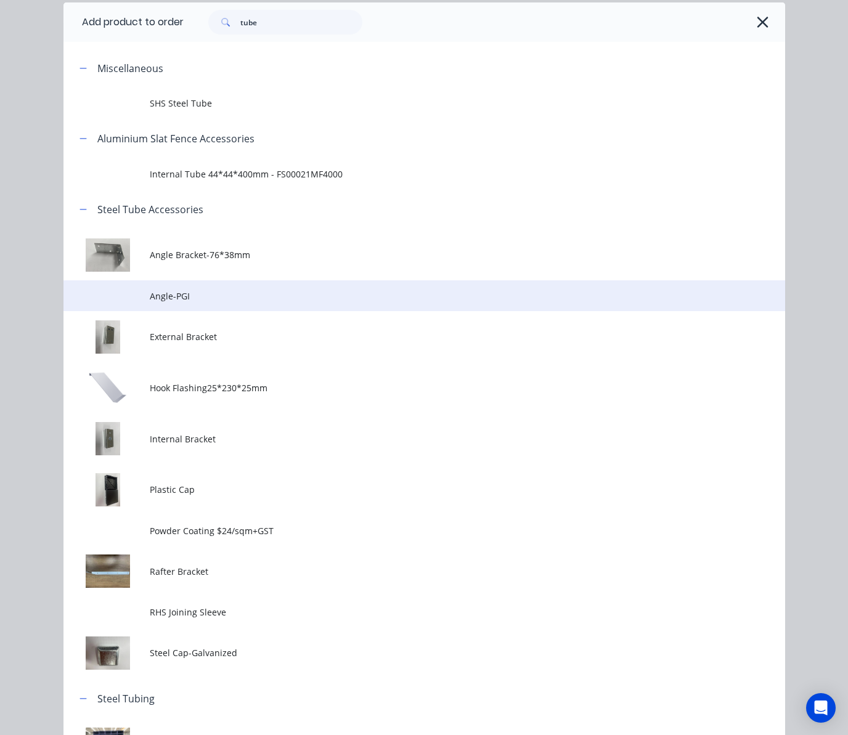
scroll to position [186, 0]
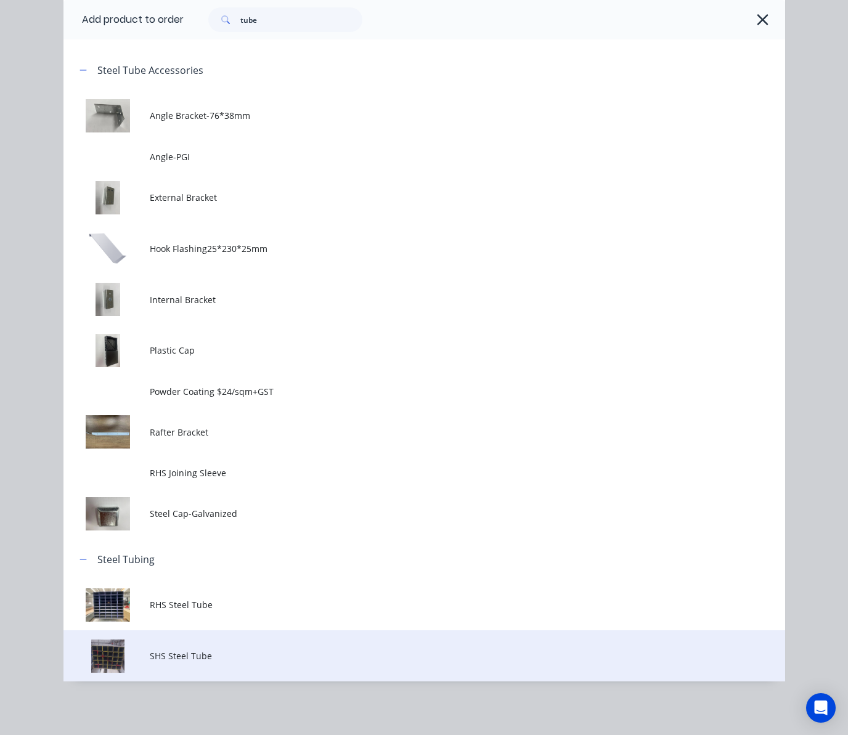
click at [276, 662] on td "SHS Steel Tube" at bounding box center [467, 655] width 634 height 51
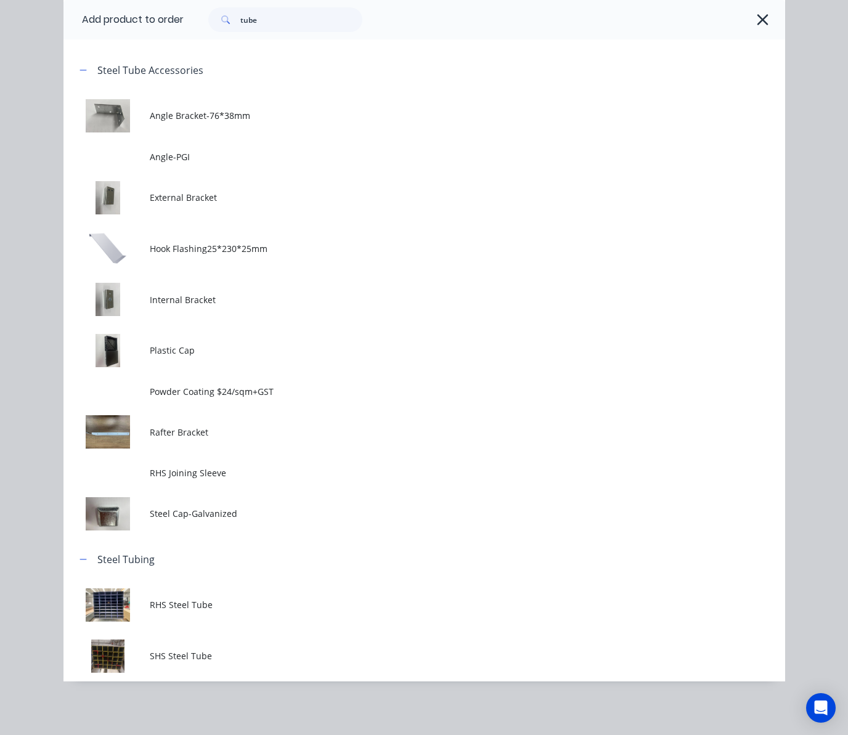
scroll to position [0, 0]
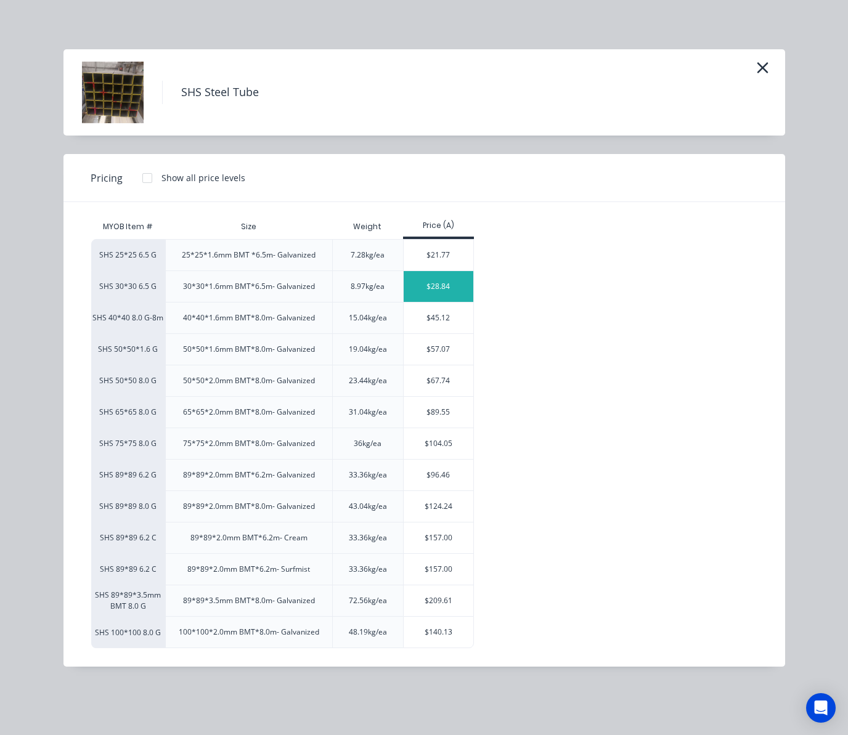
click at [461, 286] on div "$28.84" at bounding box center [438, 286] width 70 height 31
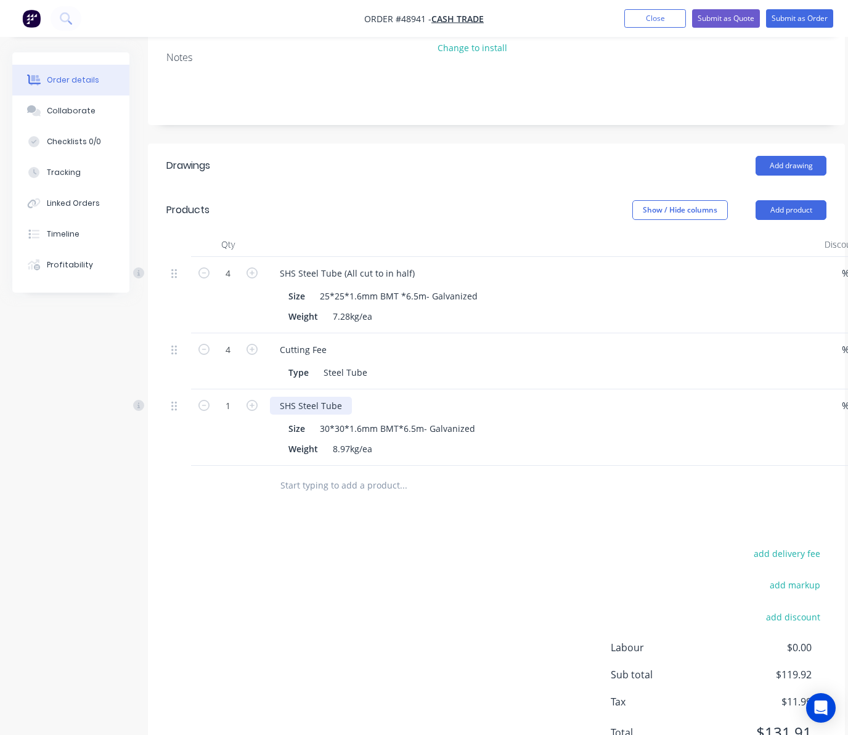
click at [346, 405] on div "SHS Steel Tube" at bounding box center [311, 406] width 82 height 18
click at [267, 554] on div "add delivery fee add markup add discount Labour $0.00 Sub total $119.92 Tax $11…" at bounding box center [496, 650] width 660 height 211
click at [227, 357] on input "4" at bounding box center [228, 350] width 32 height 18
type input "5"
type input "$5.00"
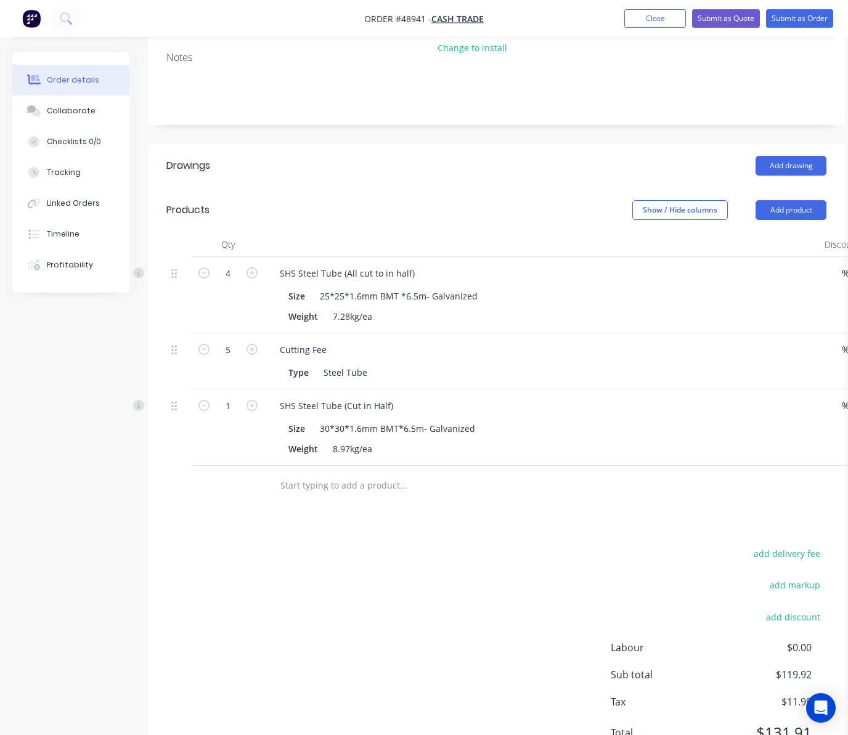
click at [530, 563] on div "add delivery fee add markup add discount Labour $0.00 Sub total $119.92 Tax $11…" at bounding box center [496, 650] width 660 height 211
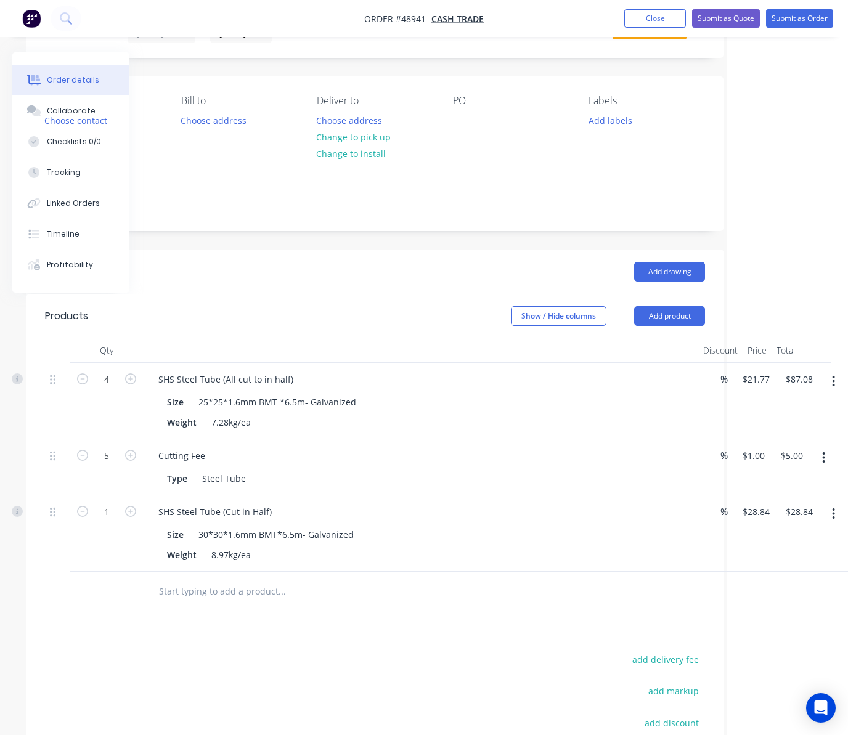
scroll to position [0, 121]
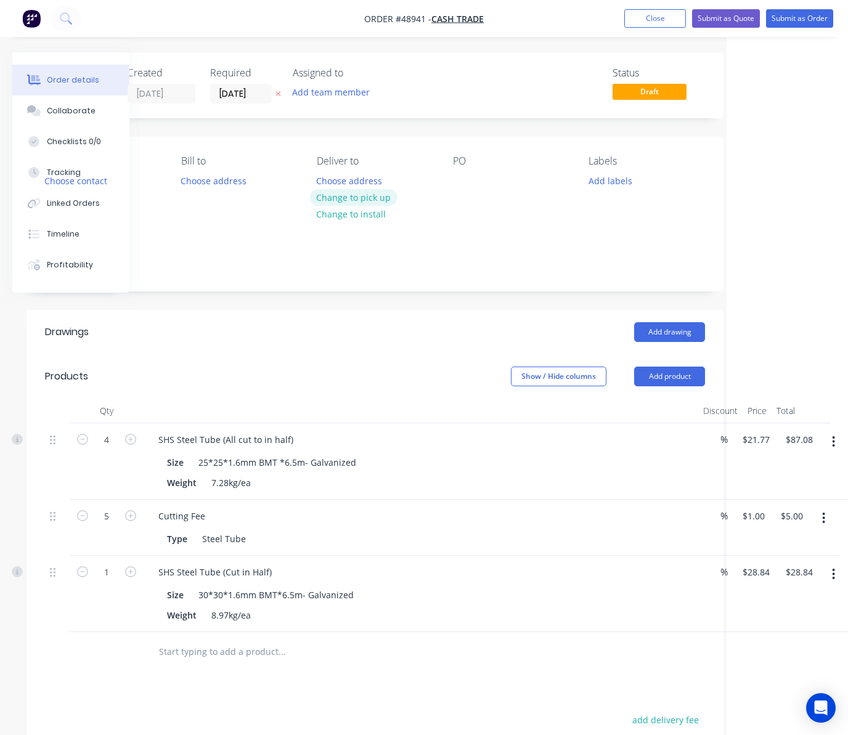
click at [355, 196] on button "Change to pick up" at bounding box center [353, 197] width 87 height 17
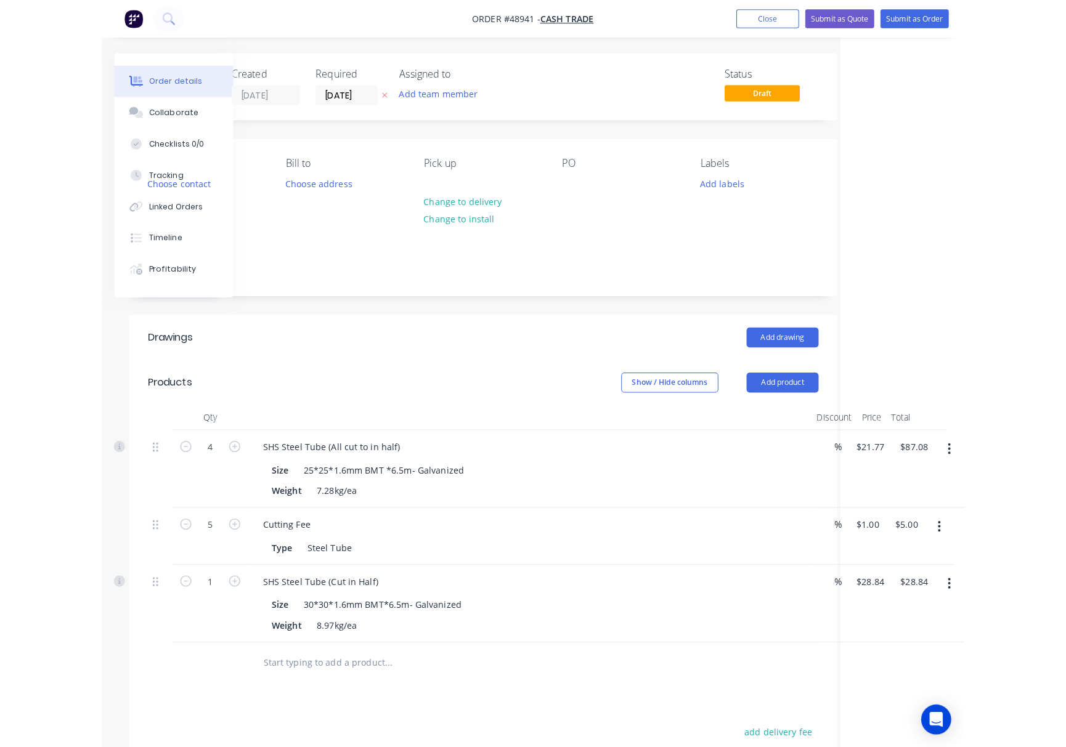
scroll to position [0, 0]
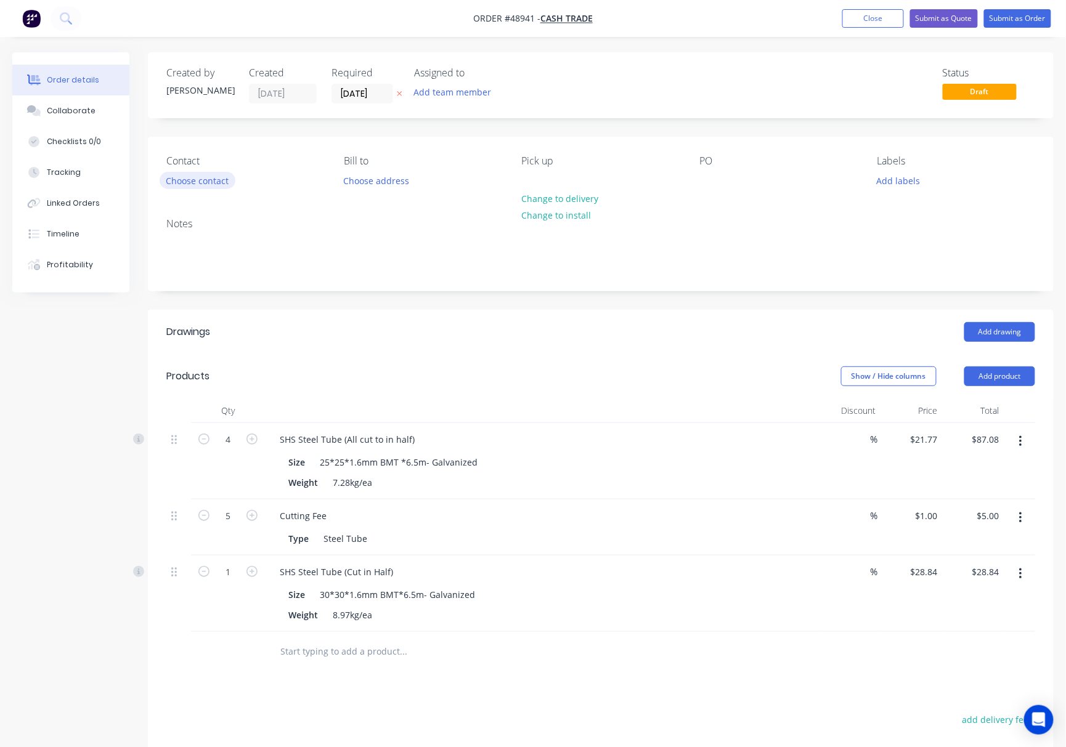
click at [201, 177] on button "Choose contact" at bounding box center [198, 180] width 76 height 17
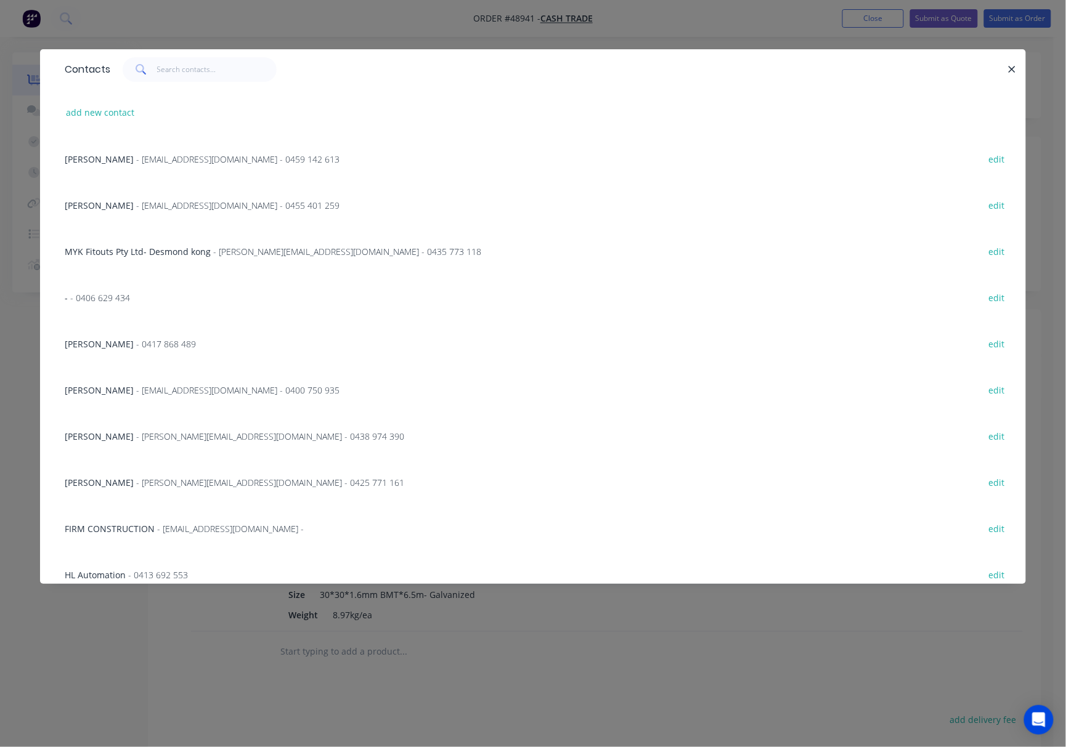
click at [92, 99] on div "add new contact" at bounding box center [533, 112] width 949 height 46
click at [89, 107] on button "add new contact" at bounding box center [100, 112] width 81 height 17
select select "AU"
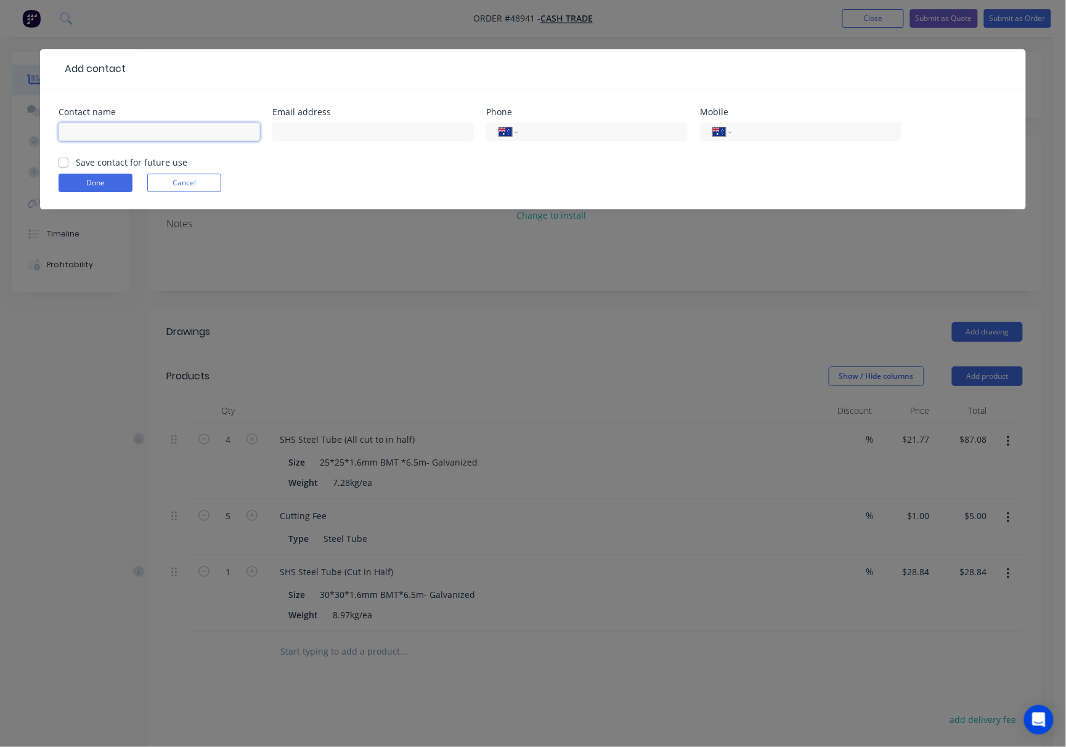
click at [109, 139] on input "text" at bounding box center [159, 132] width 201 height 18
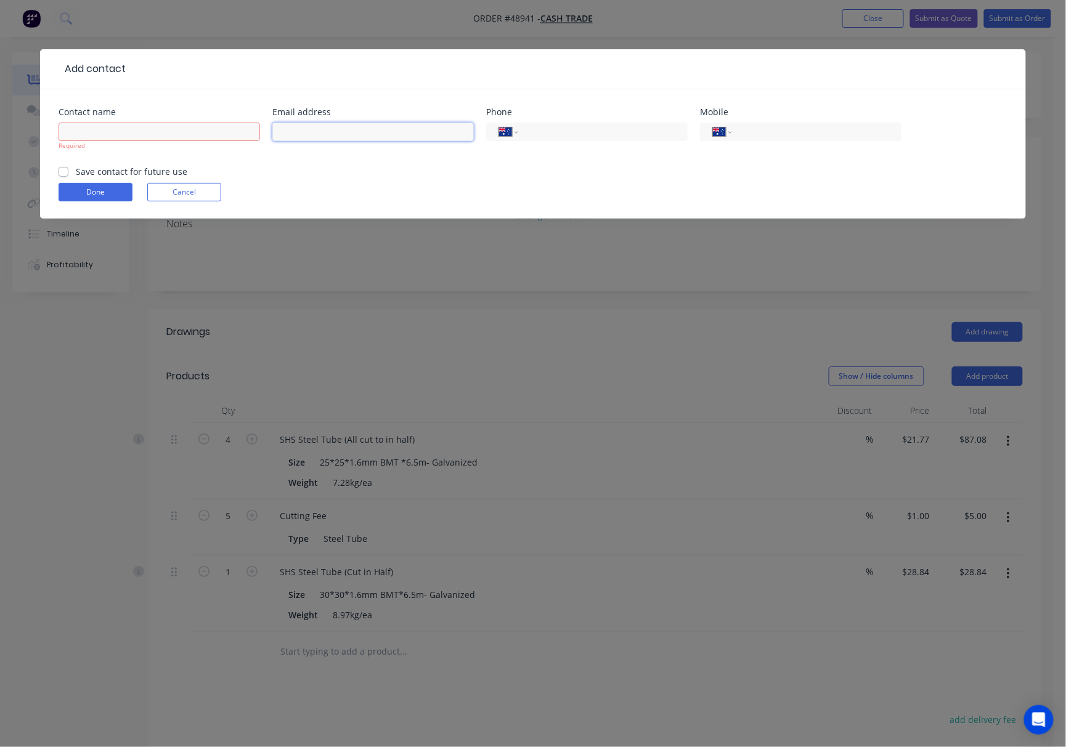
click at [395, 134] on input "text" at bounding box center [372, 132] width 201 height 18
click at [286, 251] on div "Add contact Contact name Required Email address Phone International [GEOGRAPHIC…" at bounding box center [533, 373] width 1066 height 747
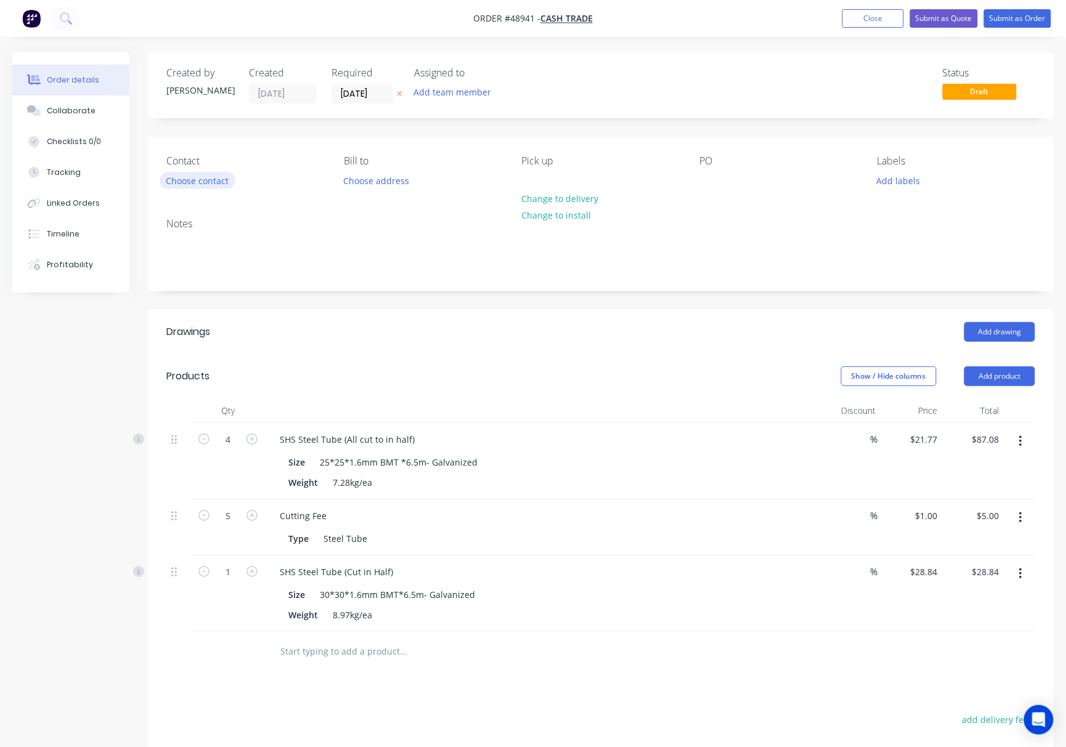
click at [193, 174] on button "Choose contact" at bounding box center [198, 180] width 76 height 17
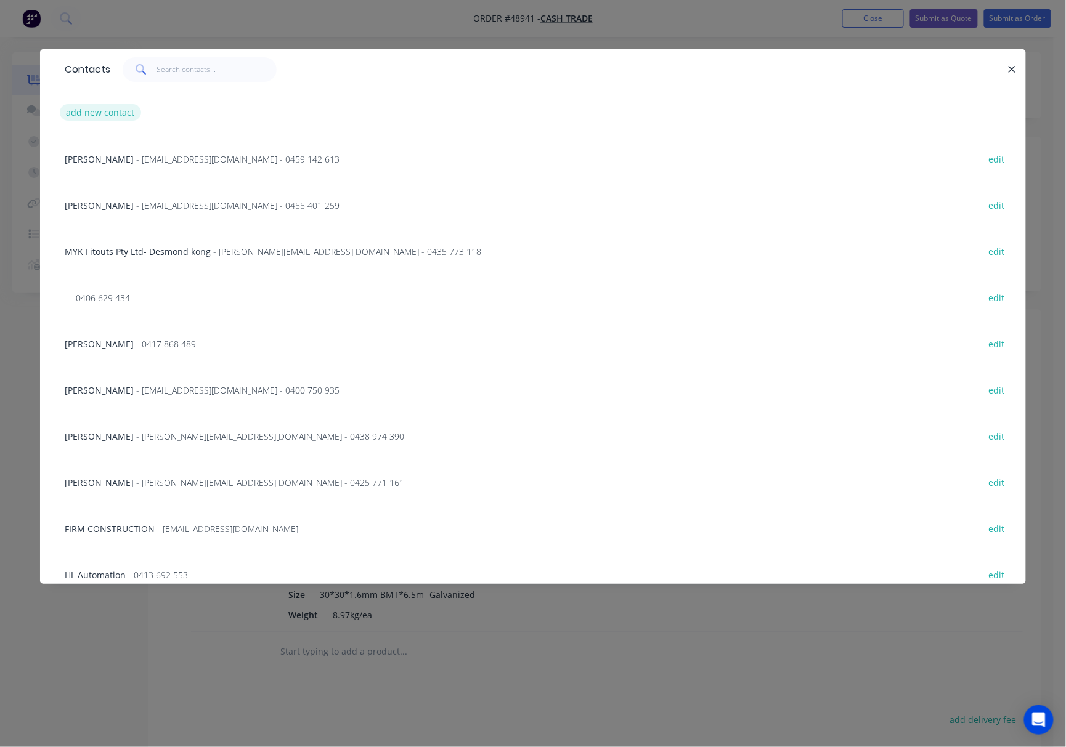
click at [110, 113] on button "add new contact" at bounding box center [100, 112] width 81 height 17
select select "AU"
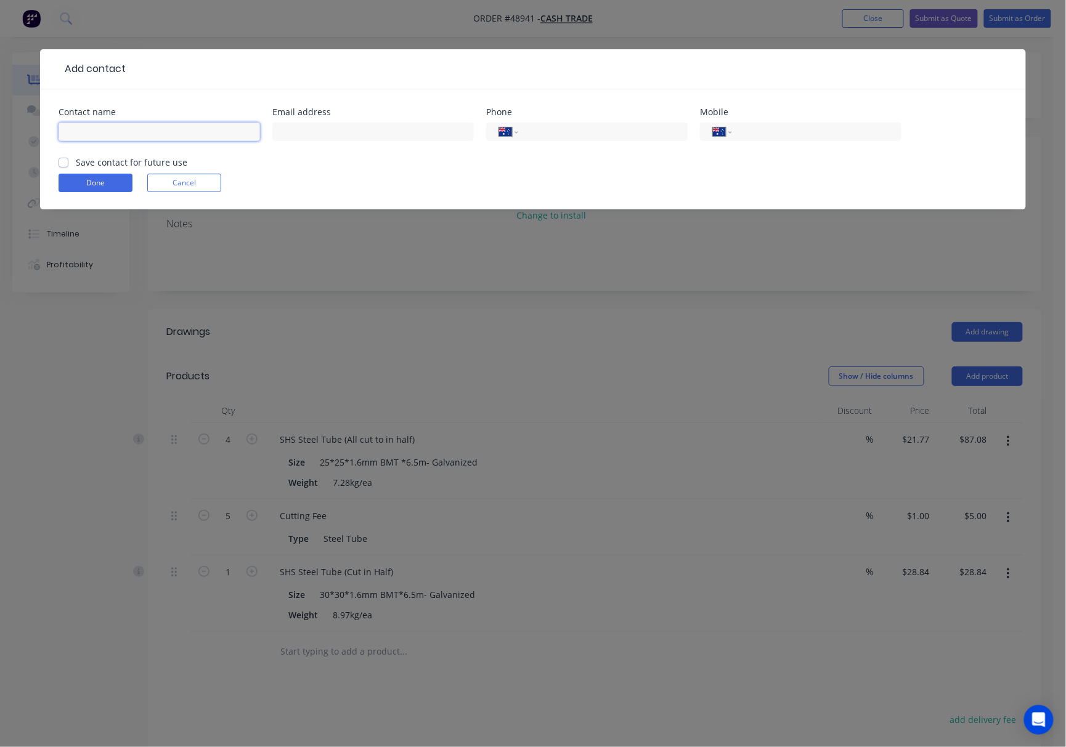
click at [149, 136] on input "text" at bounding box center [159, 132] width 201 height 18
type input "[PERSON_NAME]"
click at [375, 126] on input "text" at bounding box center [372, 132] width 201 height 18
type input "[EMAIL_ADDRESS][DOMAIN_NAME]"
click at [424, 166] on form "Contact name [GEOGRAPHIC_DATA] Email address [EMAIL_ADDRESS][DOMAIN_NAME] Phone…" at bounding box center [533, 159] width 949 height 102
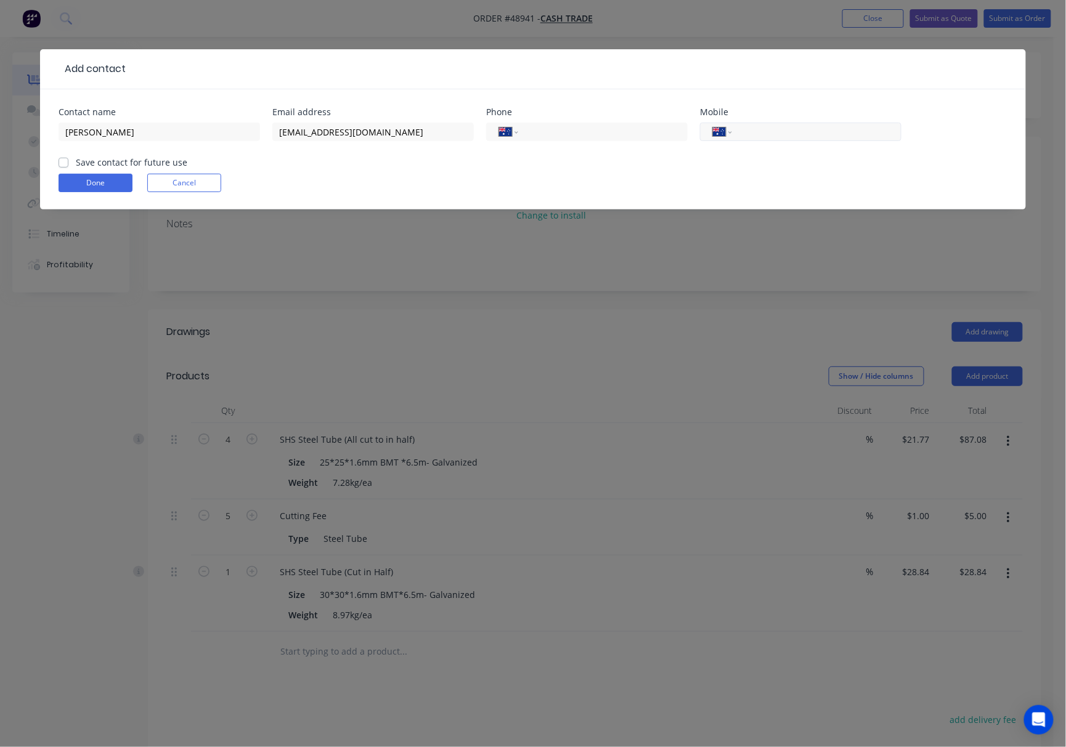
click at [754, 123] on div "International [GEOGRAPHIC_DATA] [GEOGRAPHIC_DATA] [GEOGRAPHIC_DATA] [GEOGRAPHIC…" at bounding box center [800, 132] width 201 height 18
click at [763, 134] on input "tel" at bounding box center [814, 132] width 148 height 14
type input "0477 246 062"
click at [79, 186] on button "Done" at bounding box center [96, 183] width 74 height 18
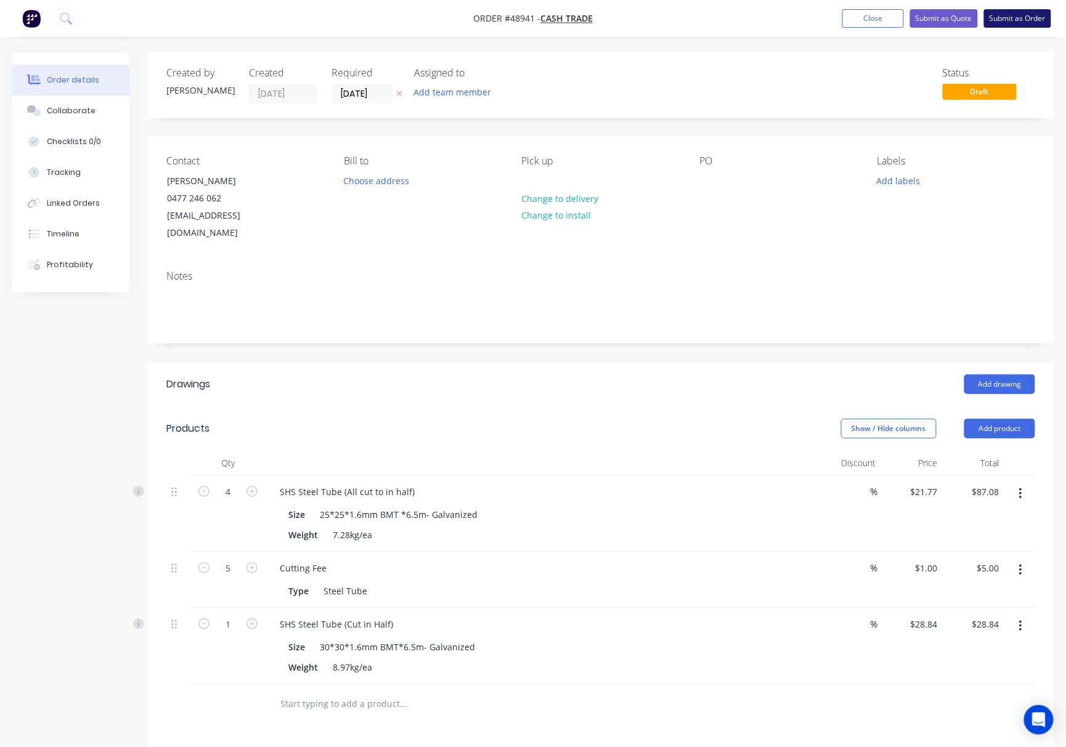
click at [859, 18] on button "Submit as Order" at bounding box center [1017, 18] width 67 height 18
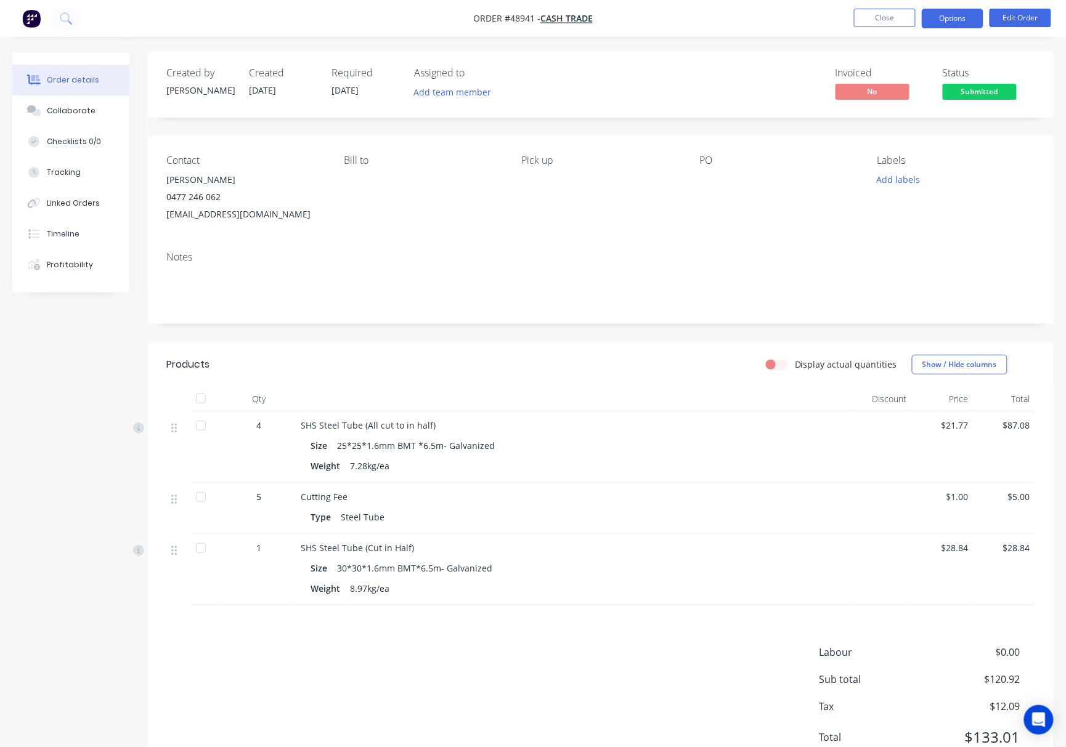
click at [859, 16] on button "Options" at bounding box center [953, 19] width 62 height 20
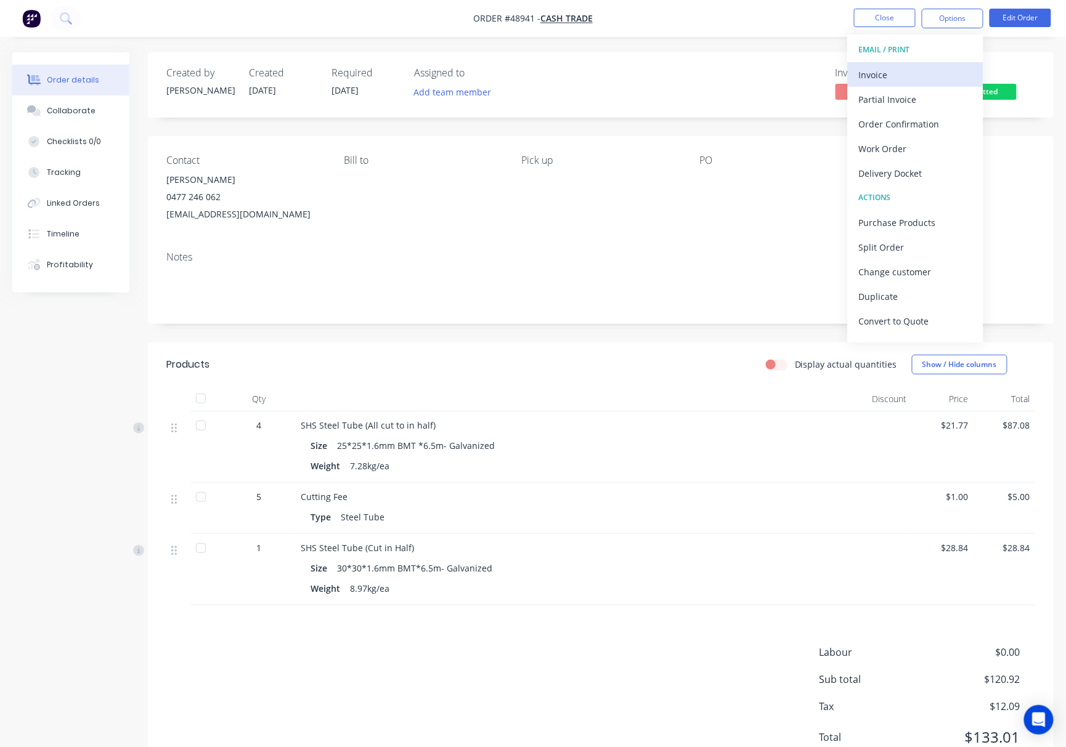
click at [859, 73] on div "Invoice" at bounding box center [915, 75] width 113 height 18
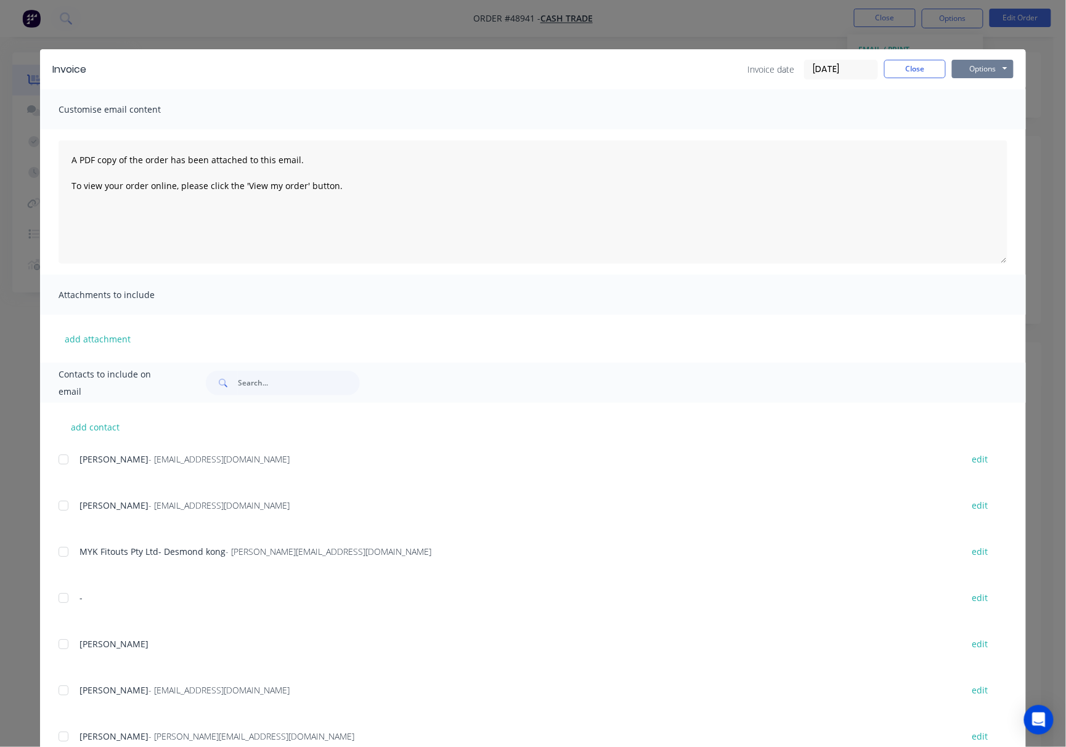
click at [859, 65] on button "Options" at bounding box center [983, 69] width 62 height 18
click at [859, 116] on button "Print" at bounding box center [991, 111] width 79 height 20
click at [418, 38] on div "Invoice Invoice date 05/09/25 Close Options Preview Print Email Customise email…" at bounding box center [533, 373] width 1066 height 747
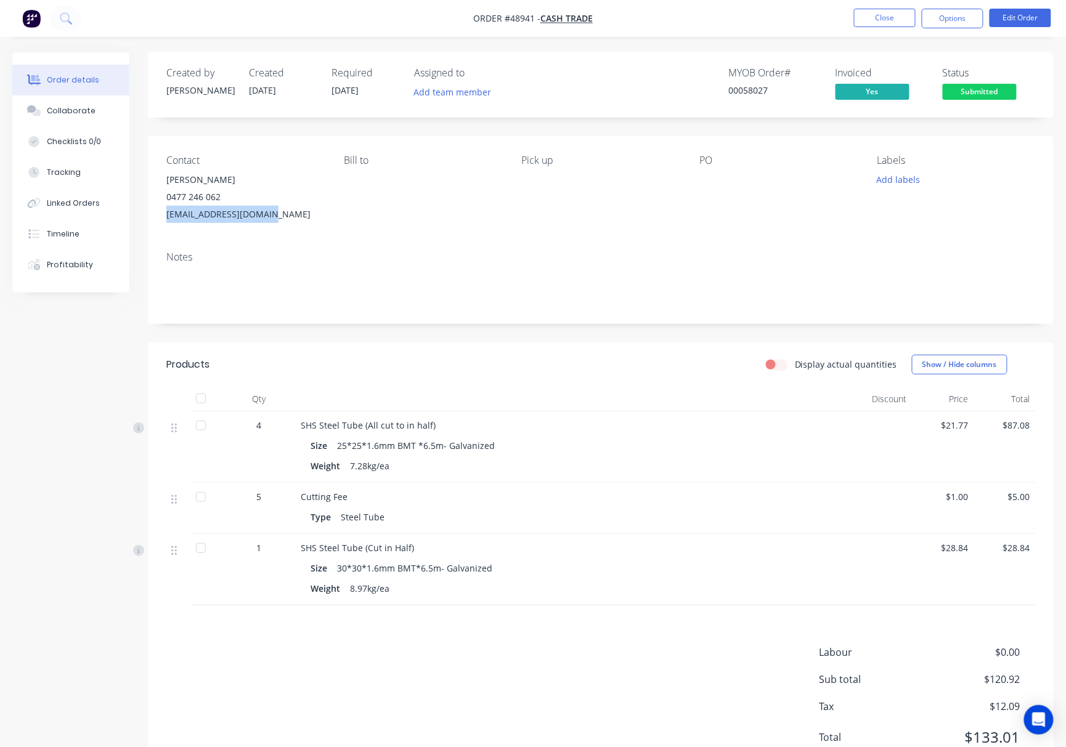
drag, startPoint x: 285, startPoint y: 210, endPoint x: 154, endPoint y: 219, distance: 130.9
click at [154, 219] on div "Contact Livingston 0477 246 062 Livite.m1605@gmail.com Bill to Pick up PO Label…" at bounding box center [601, 188] width 906 height 105
copy div "Livite.m1605@gmail.com"
click at [593, 83] on div "MYOB Order # 00058027 Invoiced Yes Status Submitted" at bounding box center [786, 85] width 498 height 36
click at [585, 48] on div "Order details Collaborate Checklists 0/0 Tracking Linked Orders Timeline Profit…" at bounding box center [533, 399] width 1066 height 798
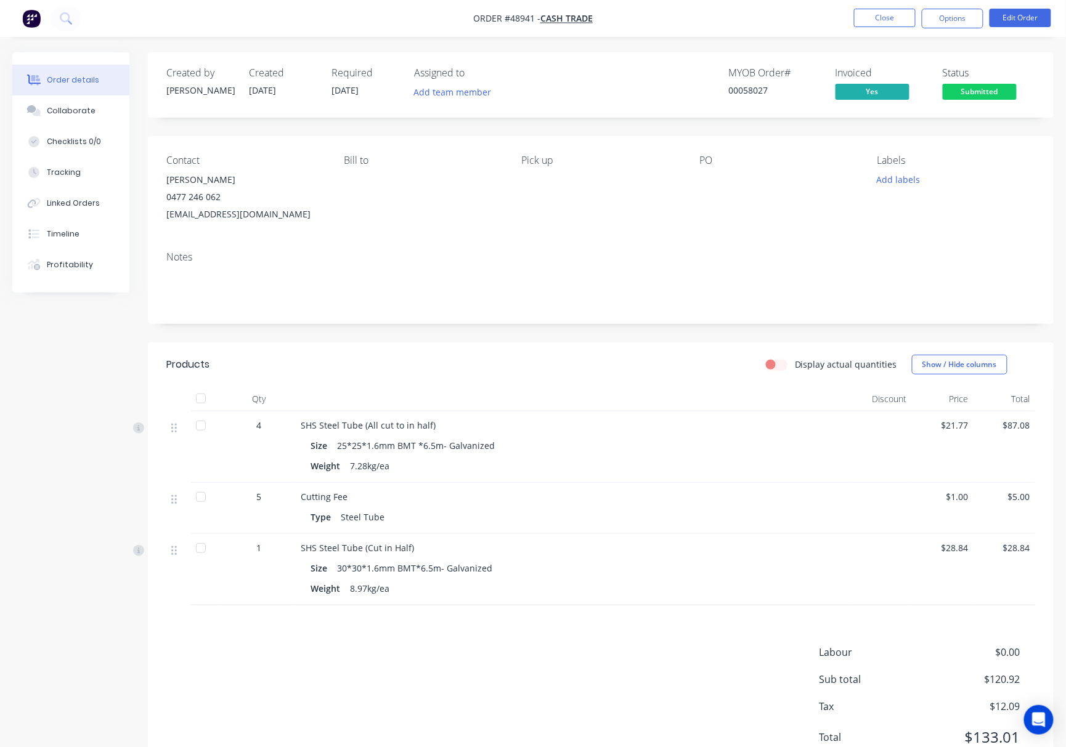
click at [859, 91] on span "Submitted" at bounding box center [979, 91] width 74 height 15
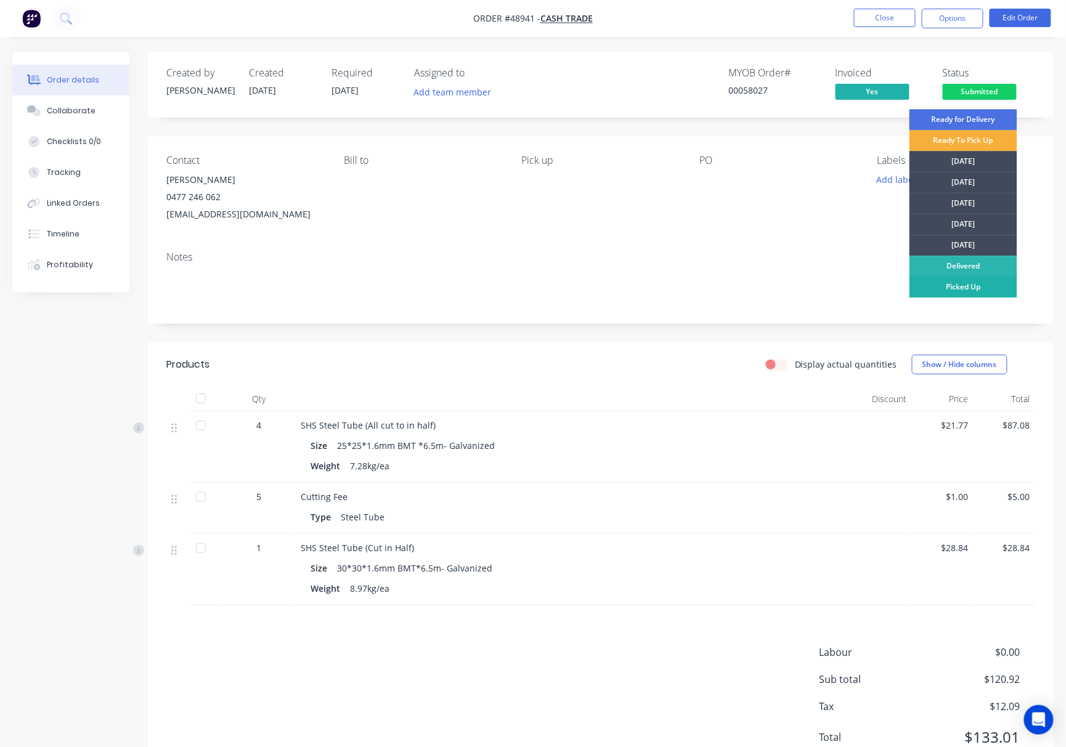
click at [859, 287] on div "Picked Up" at bounding box center [963, 287] width 108 height 21
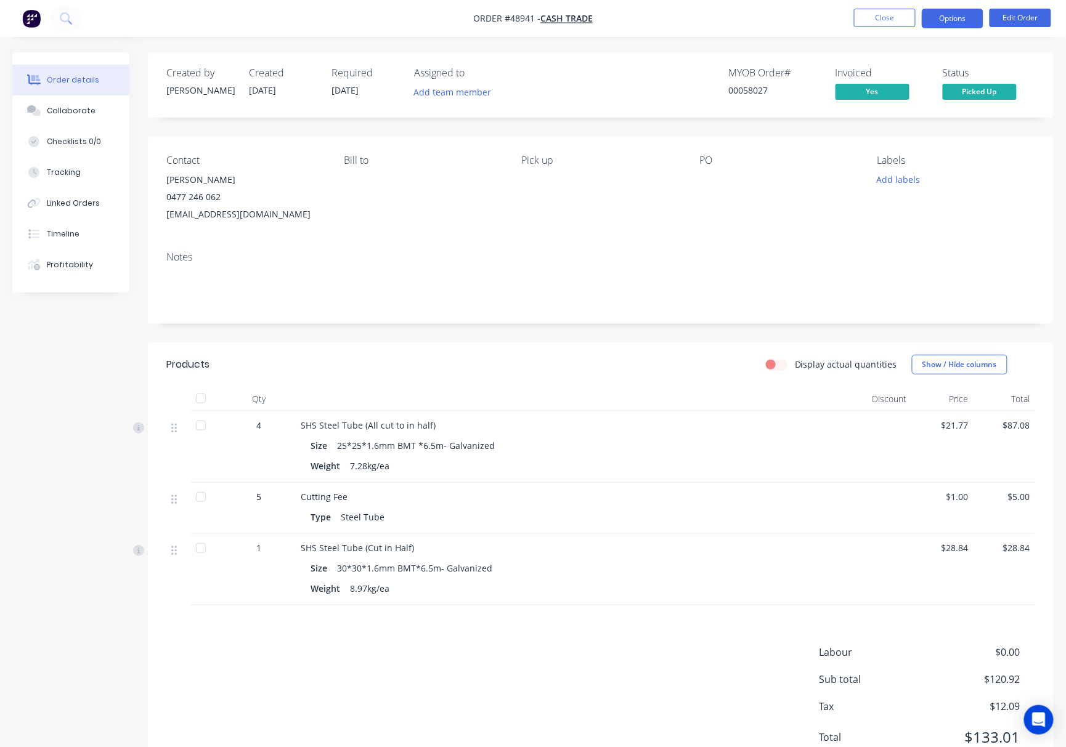
click at [859, 18] on button "Options" at bounding box center [953, 19] width 62 height 20
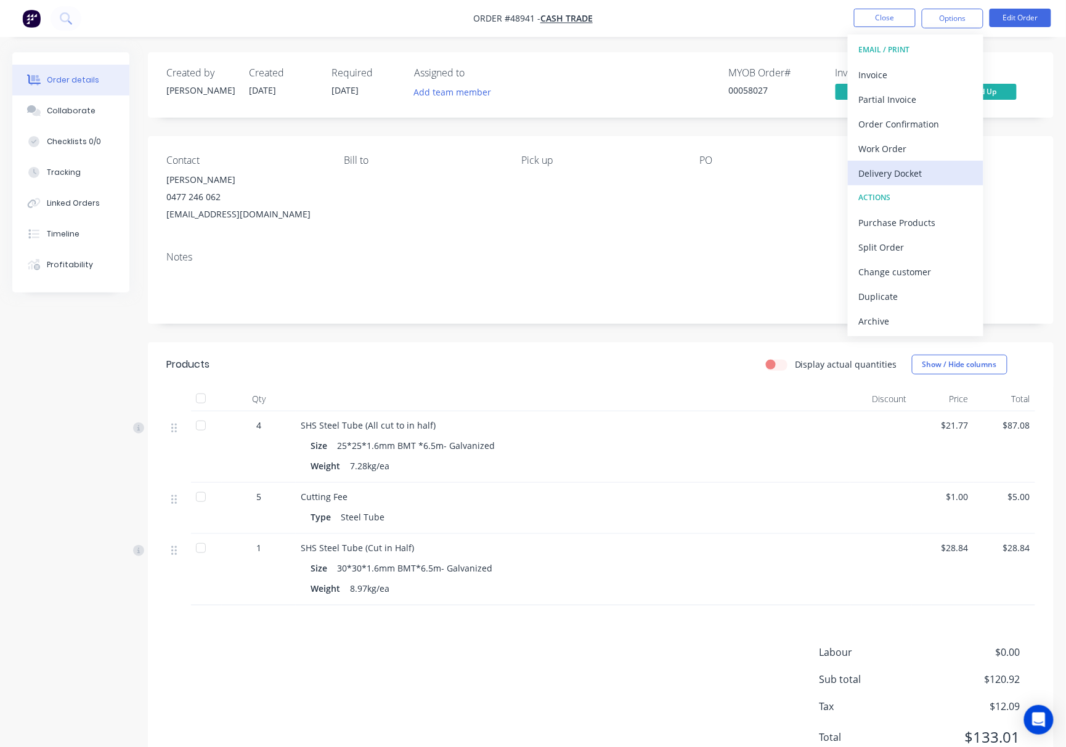
click at [859, 176] on div "Delivery Docket" at bounding box center [915, 173] width 113 height 18
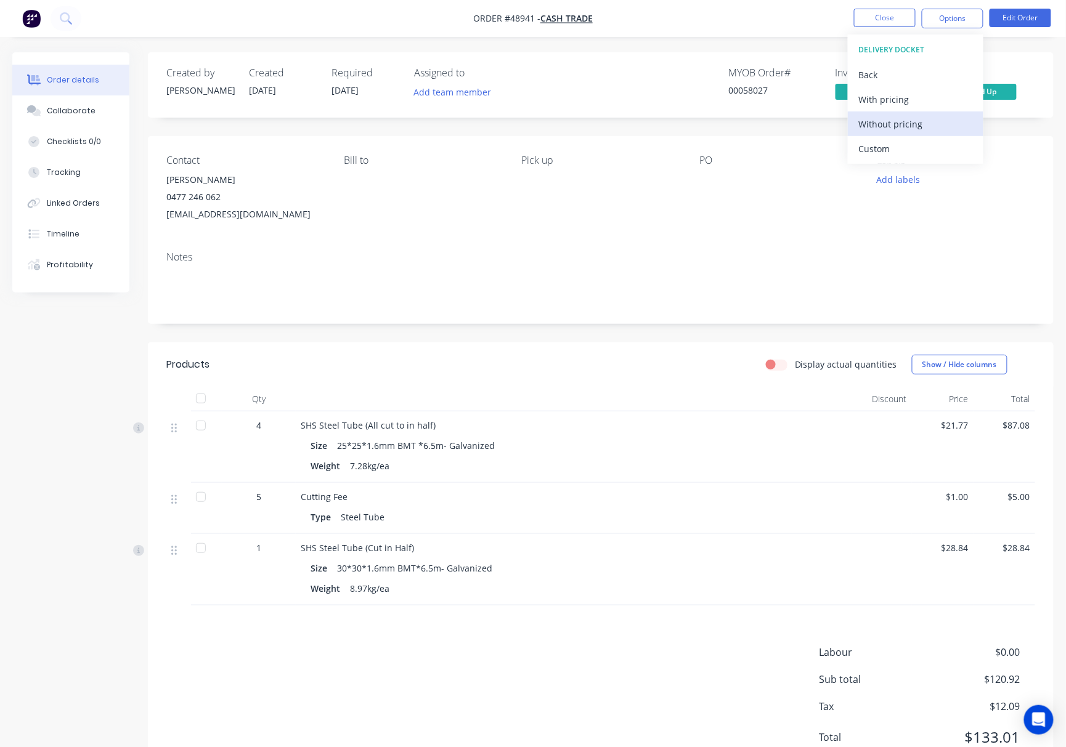
click at [859, 119] on div "Without pricing" at bounding box center [915, 124] width 113 height 18
click at [673, 65] on div "Created by Rachel Created 05/09/25 Required 05/09/25 Assigned to Add team membe…" at bounding box center [601, 84] width 906 height 65
click at [859, 9] on button "Close" at bounding box center [885, 18] width 62 height 18
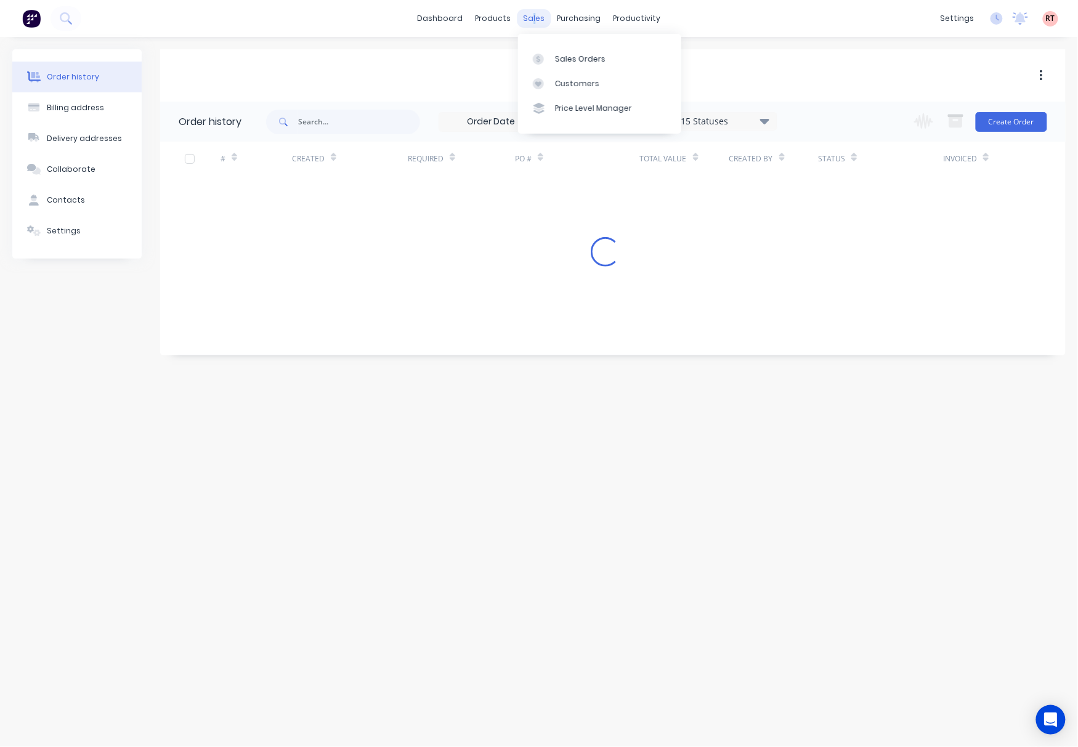
click at [535, 20] on div "sales" at bounding box center [534, 18] width 34 height 18
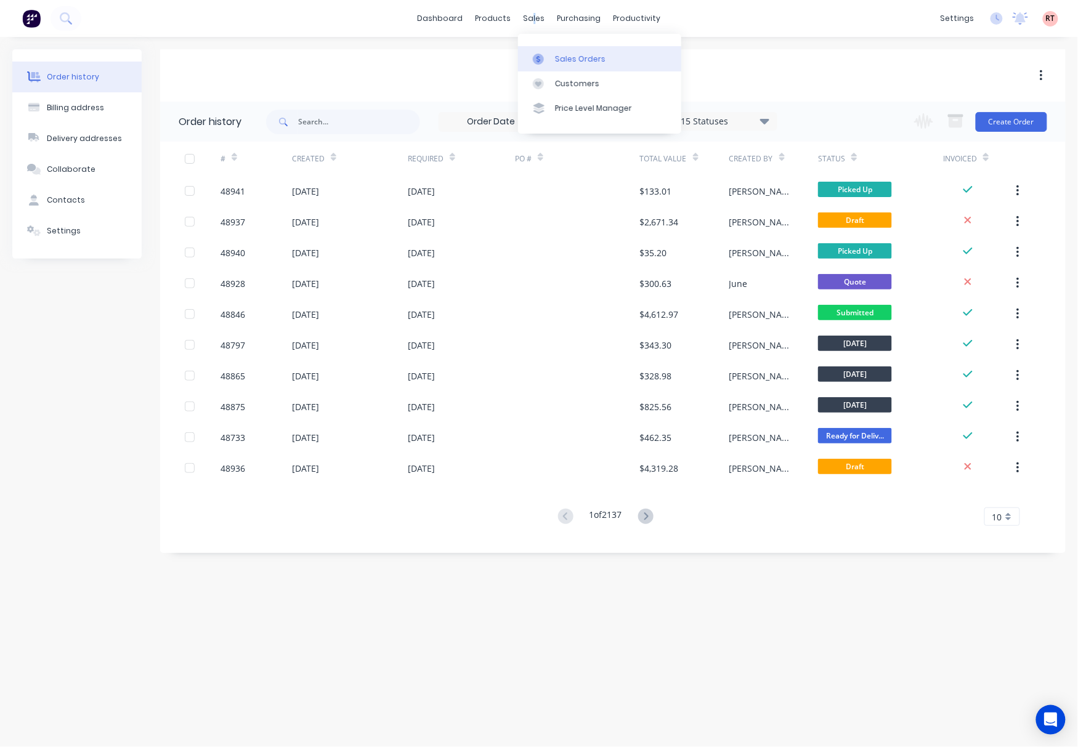
click at [612, 54] on link "Sales Orders" at bounding box center [599, 58] width 163 height 25
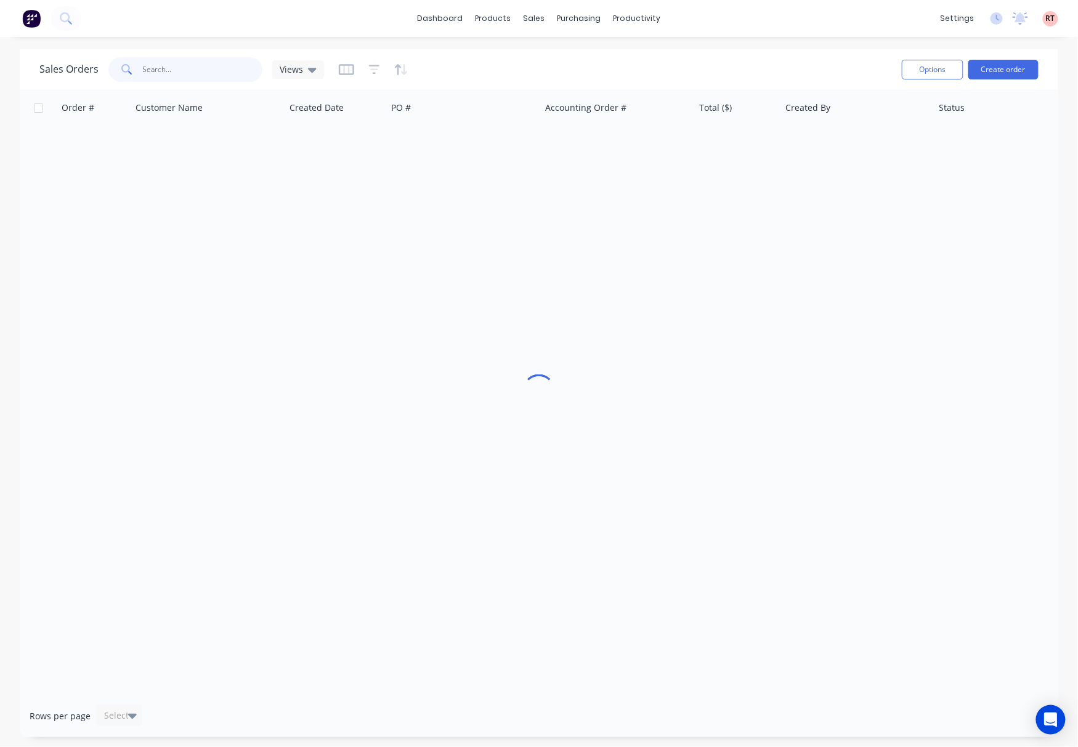
click at [187, 73] on input "text" at bounding box center [203, 69] width 120 height 25
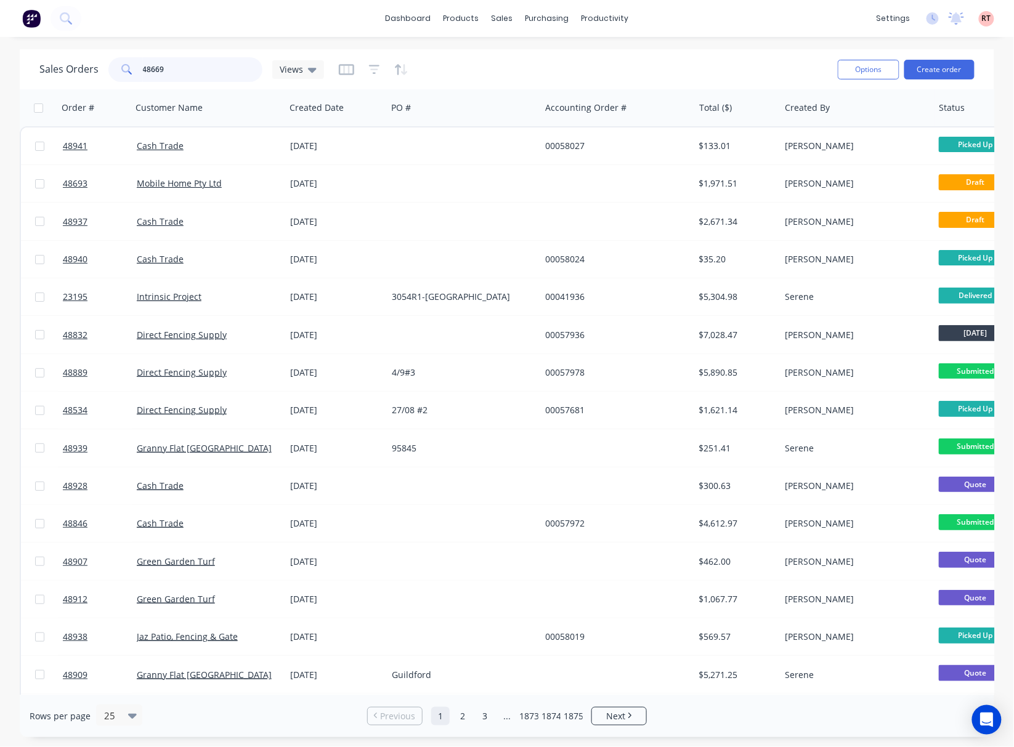
type input "48669"
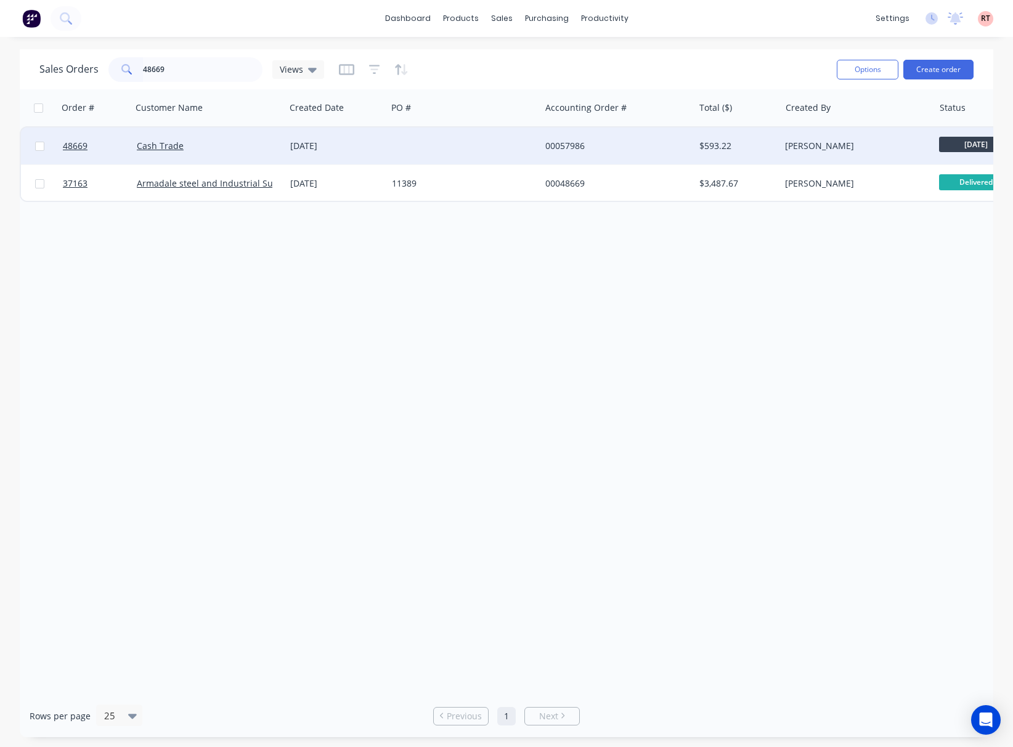
click at [488, 148] on div at bounding box center [463, 146] width 153 height 37
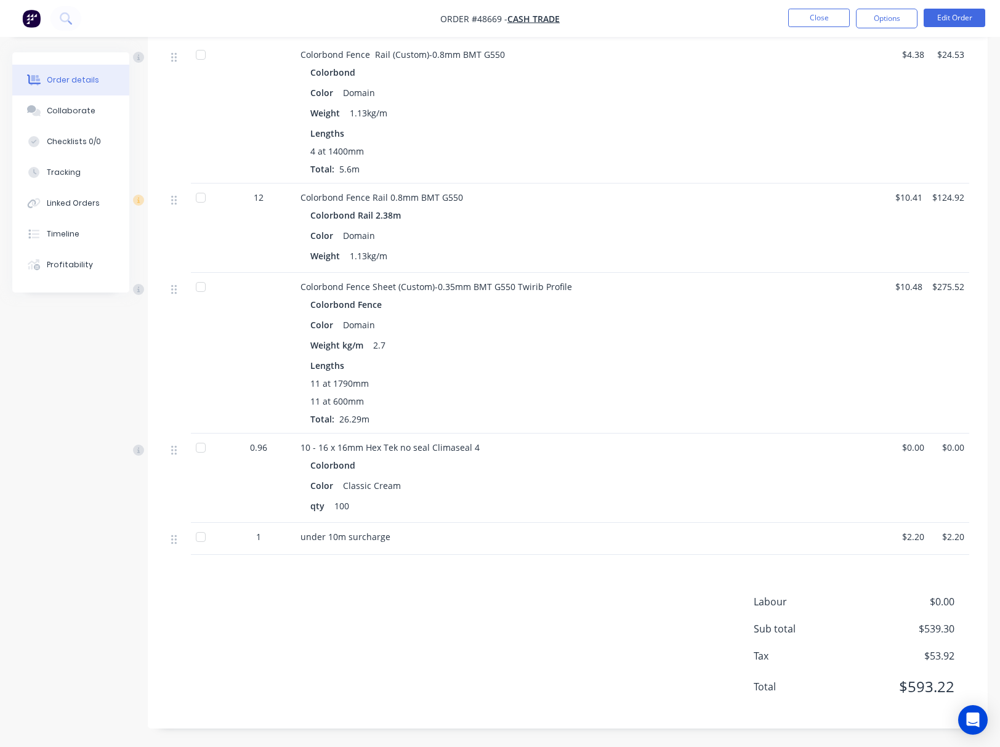
scroll to position [504, 0]
click at [92, 195] on button "Linked Orders" at bounding box center [70, 203] width 117 height 31
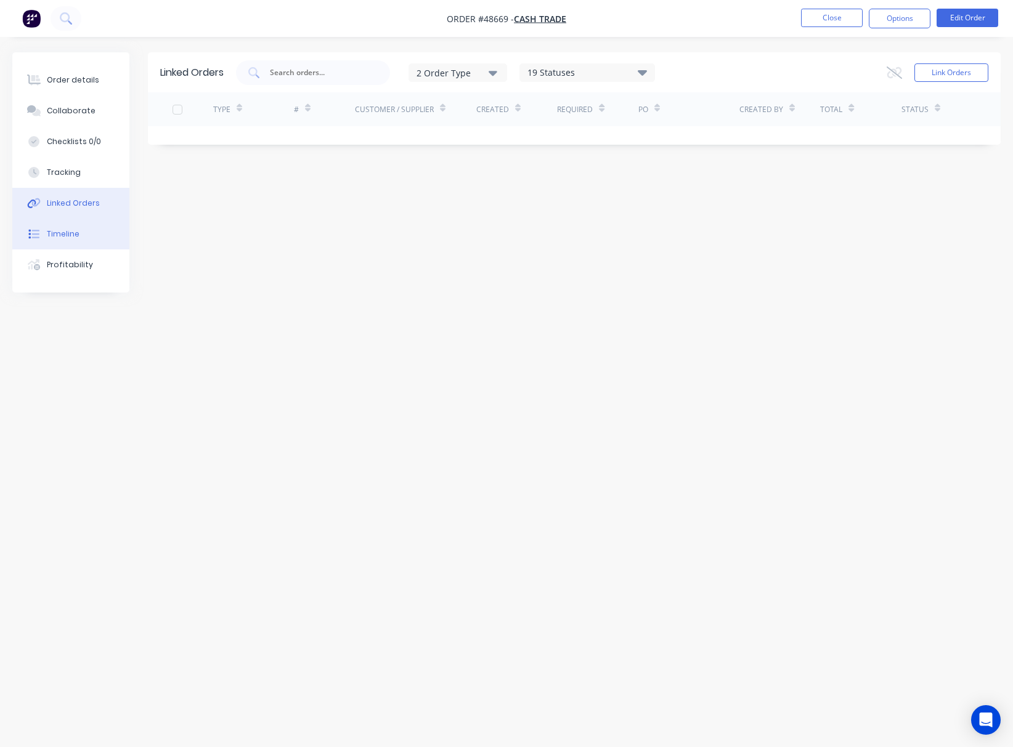
click at [91, 235] on button "Timeline" at bounding box center [70, 234] width 117 height 31
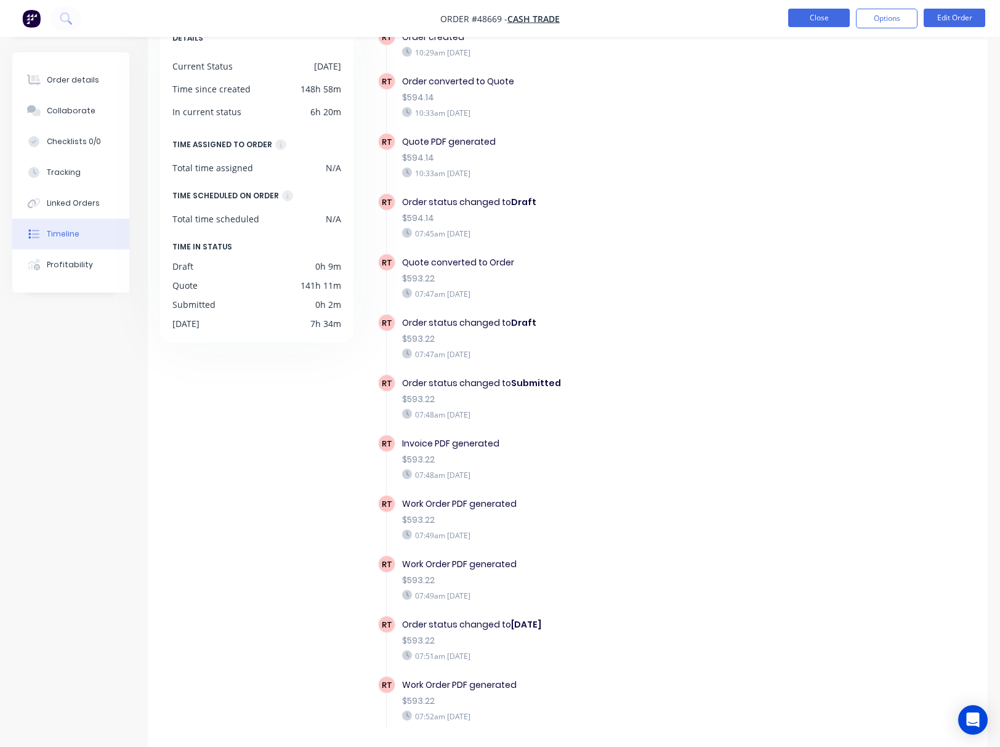
click at [796, 22] on button "Close" at bounding box center [819, 18] width 62 height 18
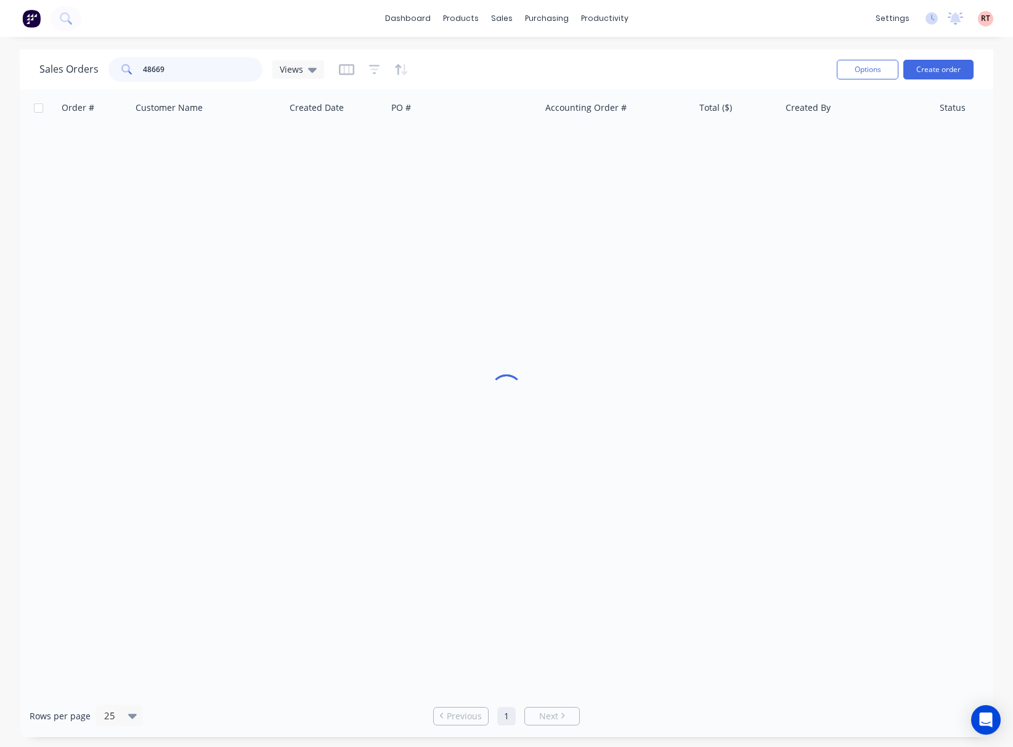
click at [110, 72] on div "48669" at bounding box center [185, 69] width 154 height 25
type input "48878"
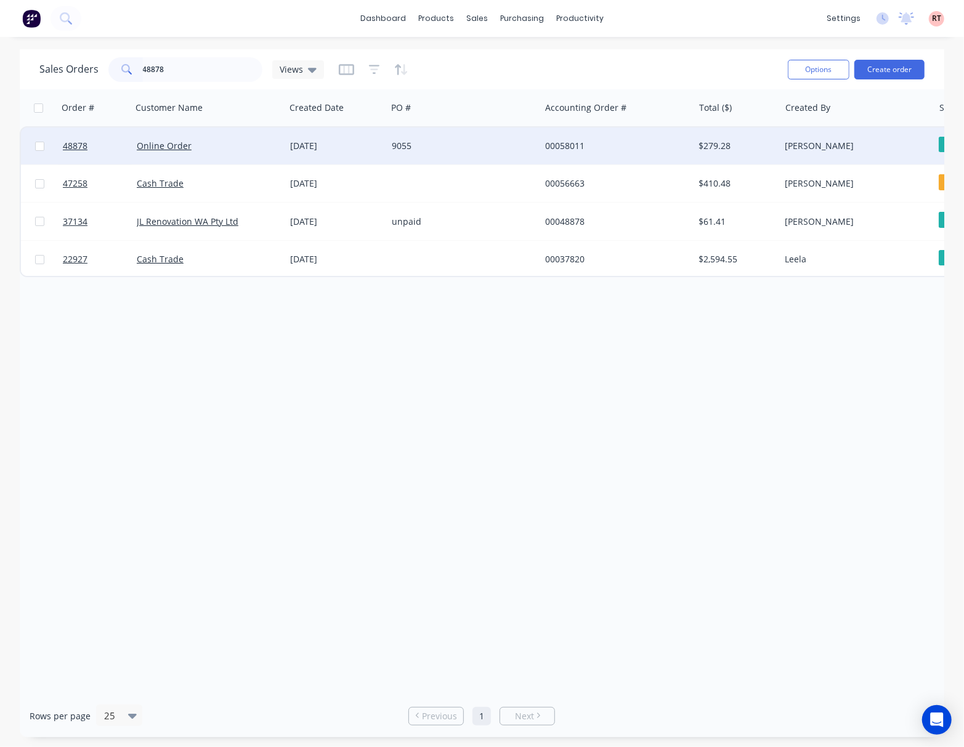
click at [478, 142] on div "9055" at bounding box center [460, 146] width 137 height 12
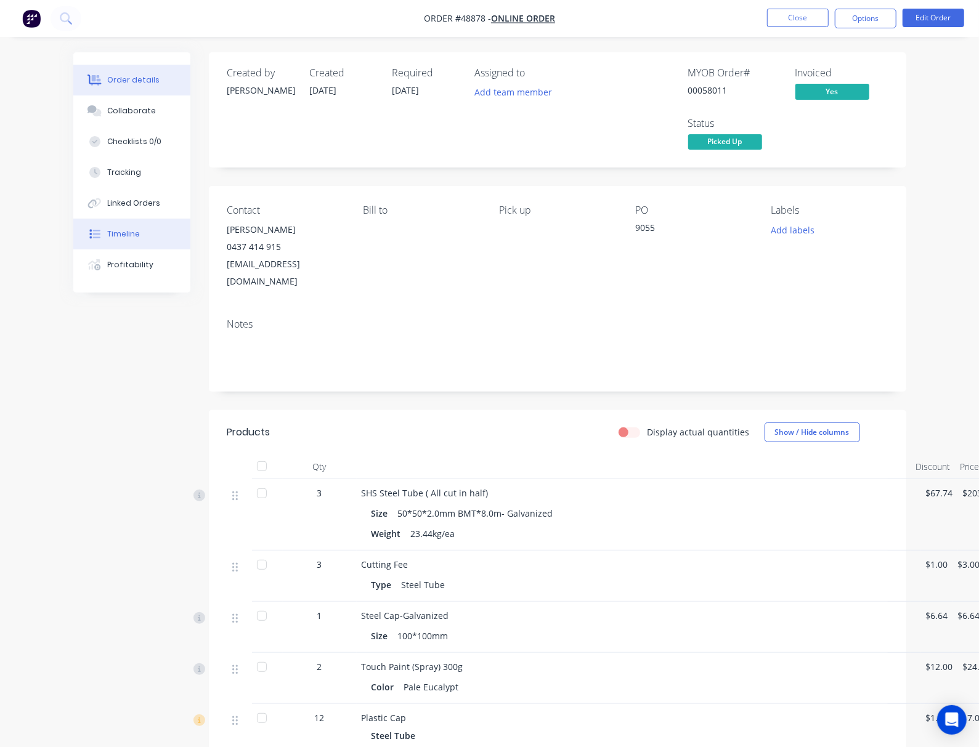
click at [73, 245] on button "Timeline" at bounding box center [131, 234] width 117 height 31
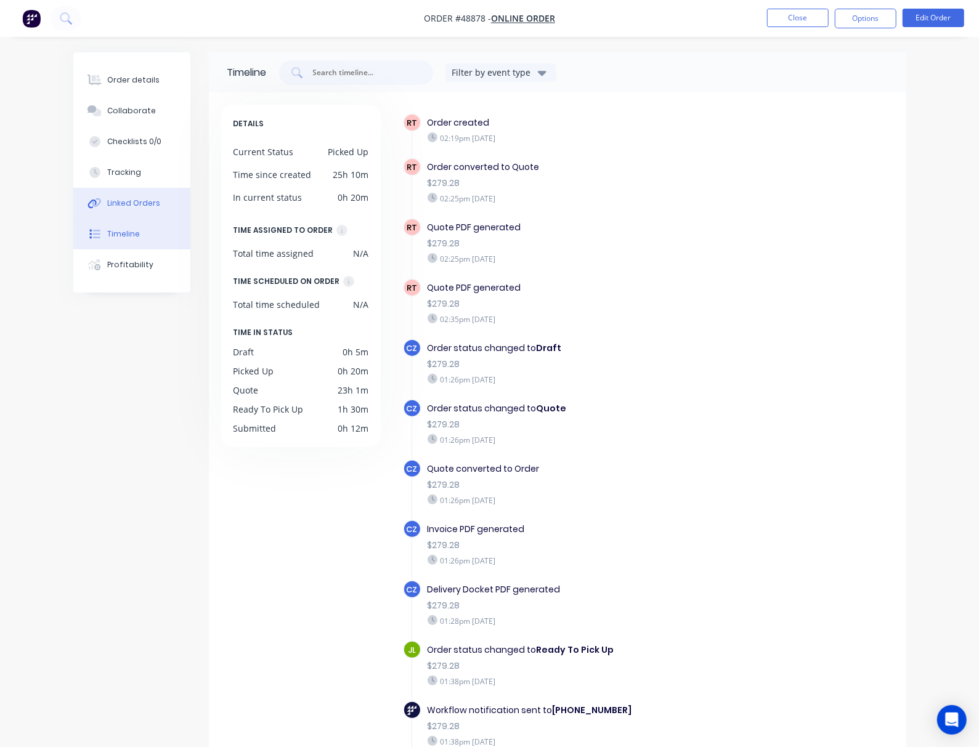
click at [107, 208] on div "Linked Orders" at bounding box center [133, 203] width 53 height 11
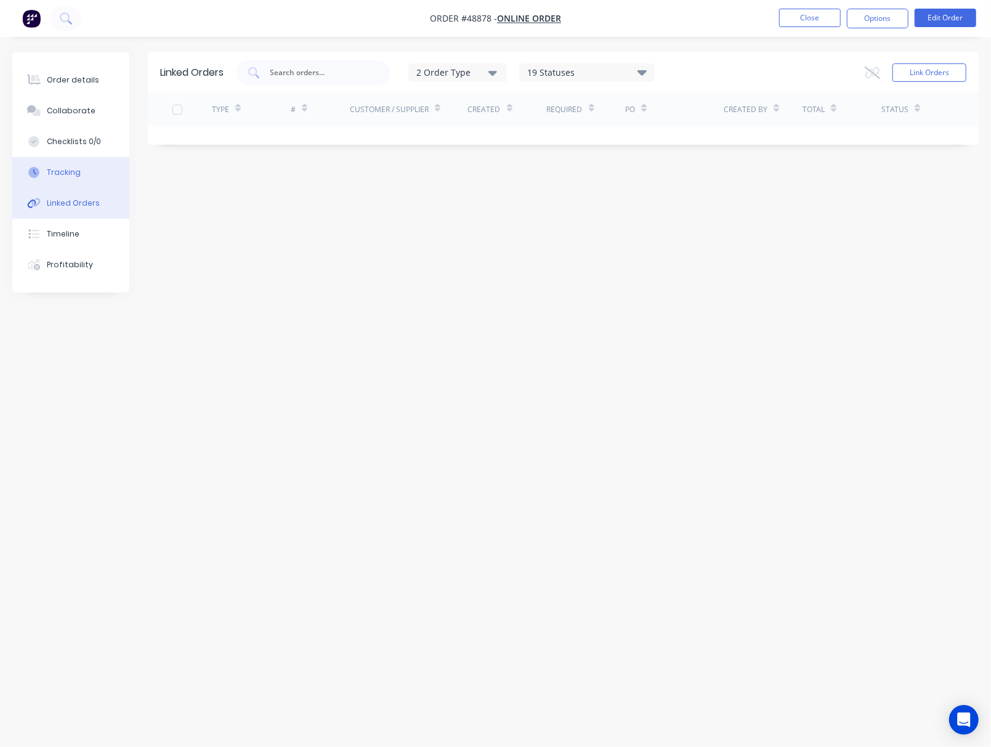
click at [72, 181] on button "Tracking" at bounding box center [70, 172] width 117 height 31
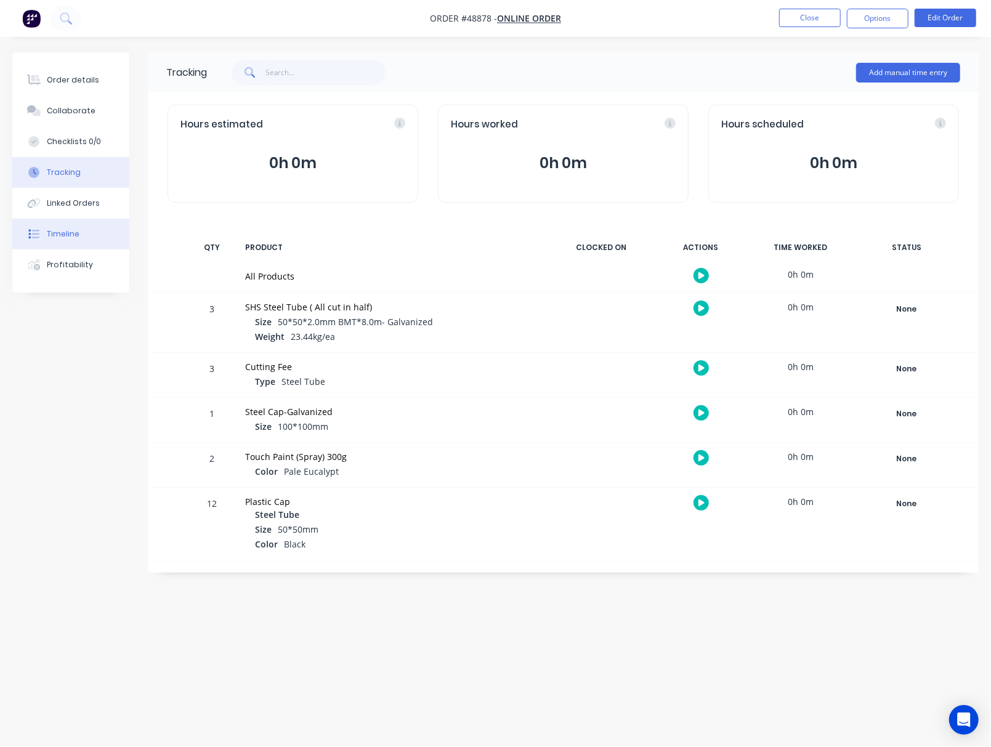
click at [75, 225] on button "Timeline" at bounding box center [70, 234] width 117 height 31
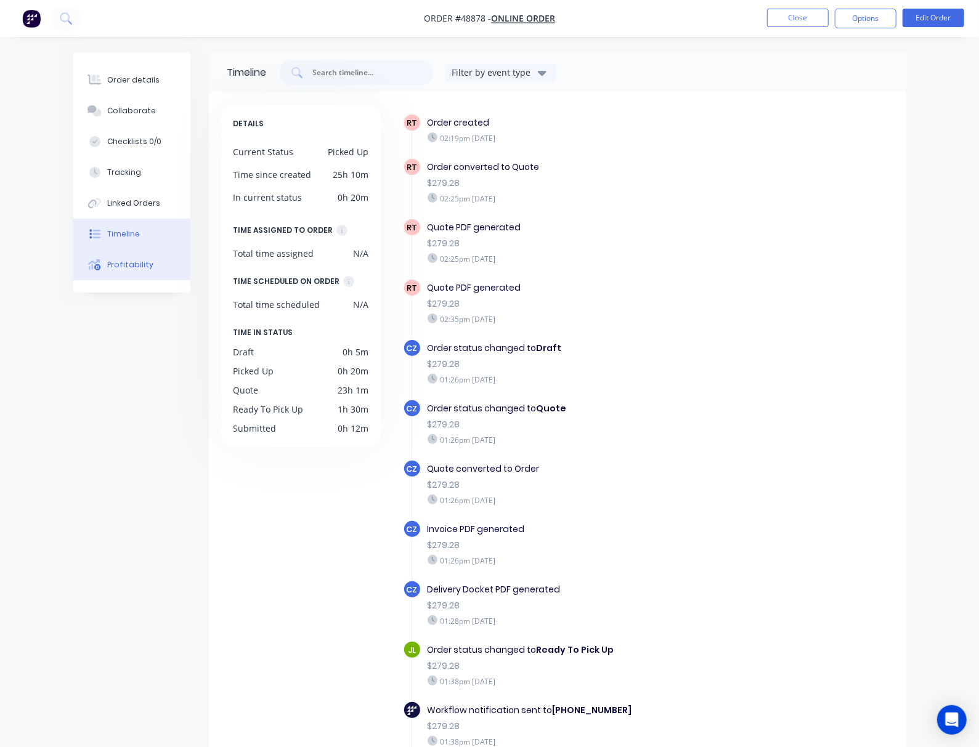
click at [90, 272] on button "Profitability" at bounding box center [131, 264] width 117 height 31
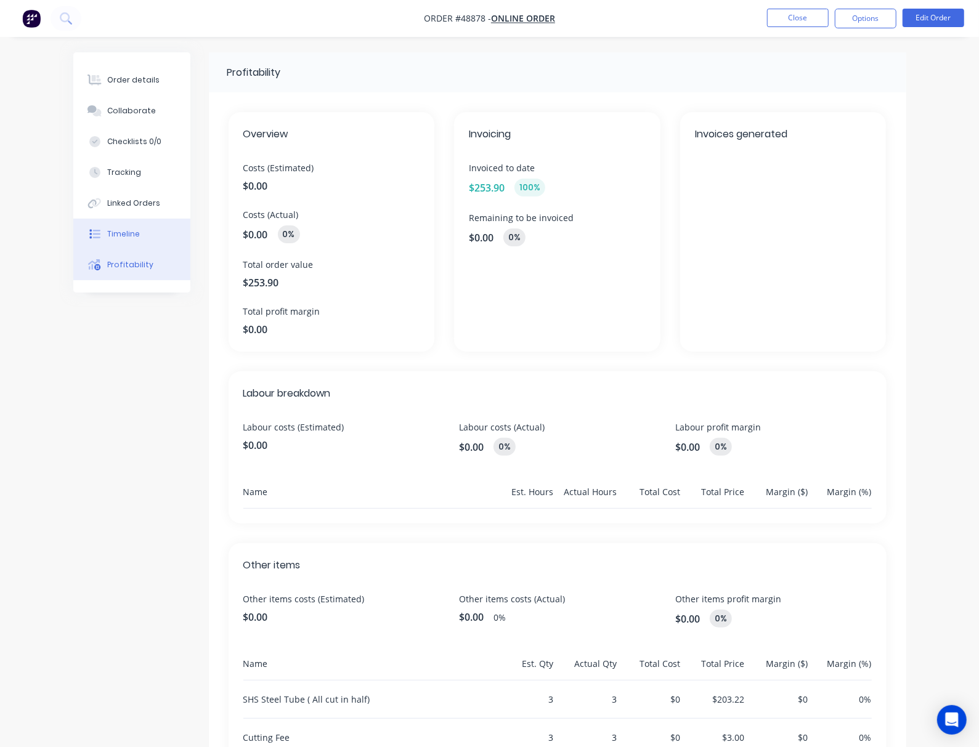
click at [89, 243] on button "Timeline" at bounding box center [131, 234] width 117 height 31
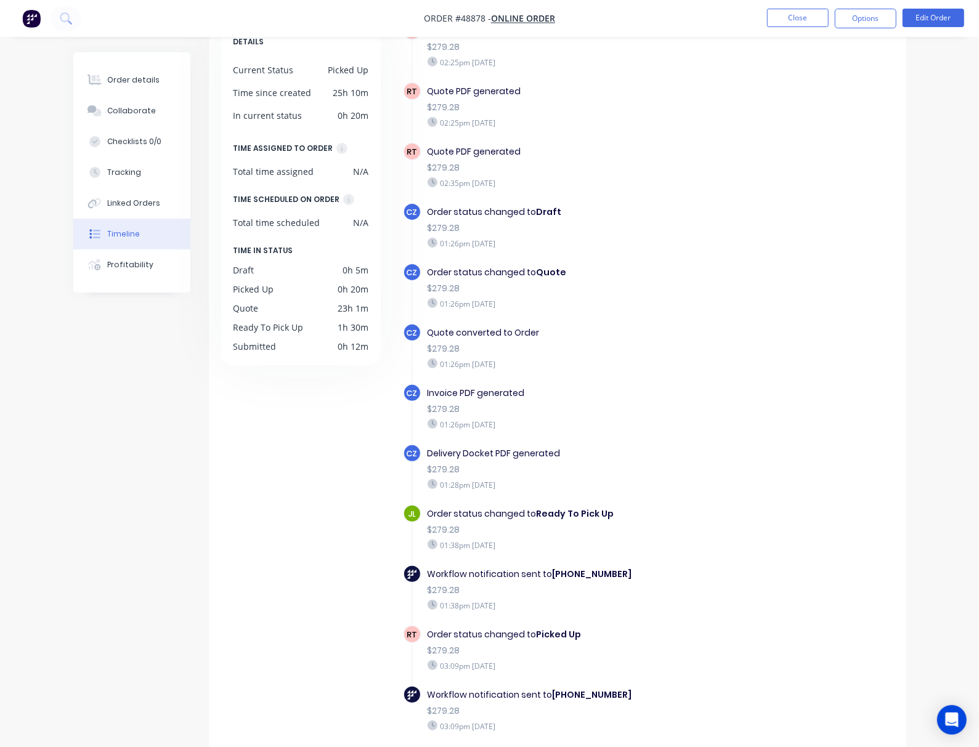
scroll to position [82, 0]
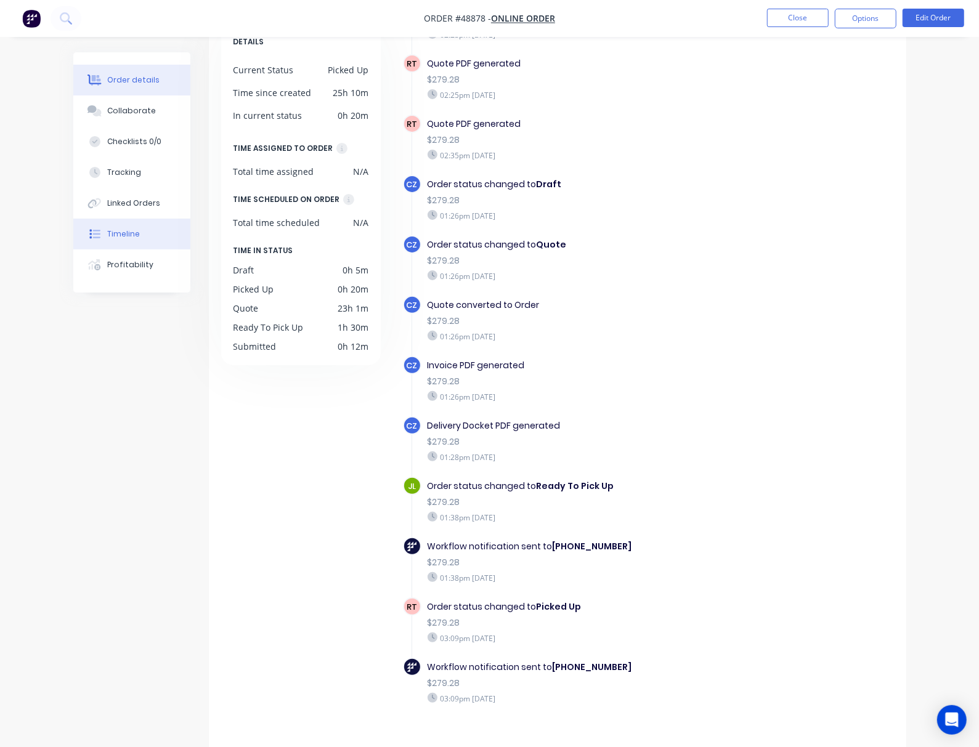
click at [87, 70] on button "Order details" at bounding box center [131, 80] width 117 height 31
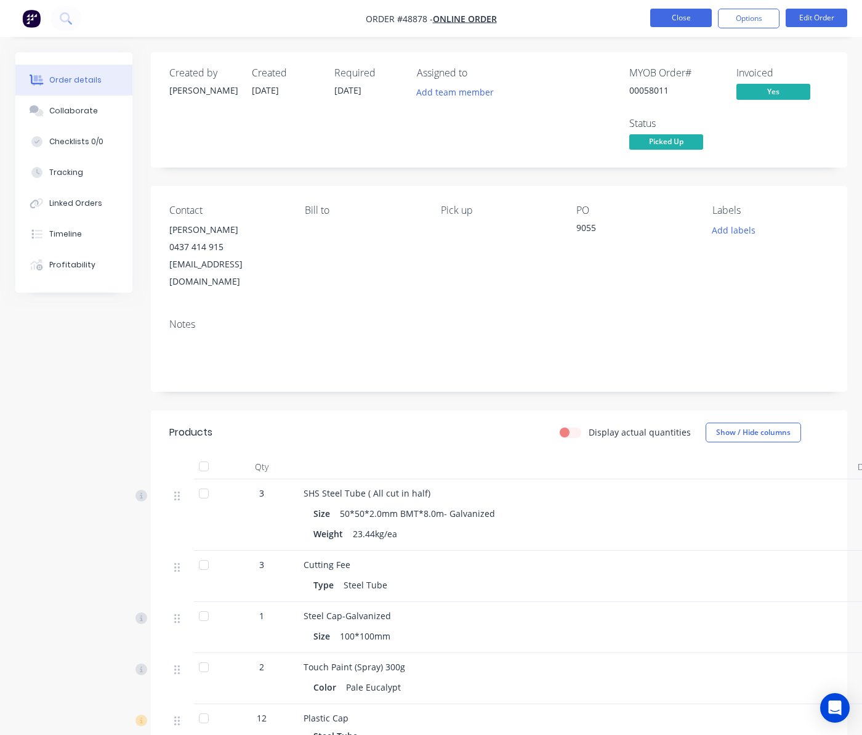
click at [676, 21] on button "Close" at bounding box center [682, 18] width 62 height 18
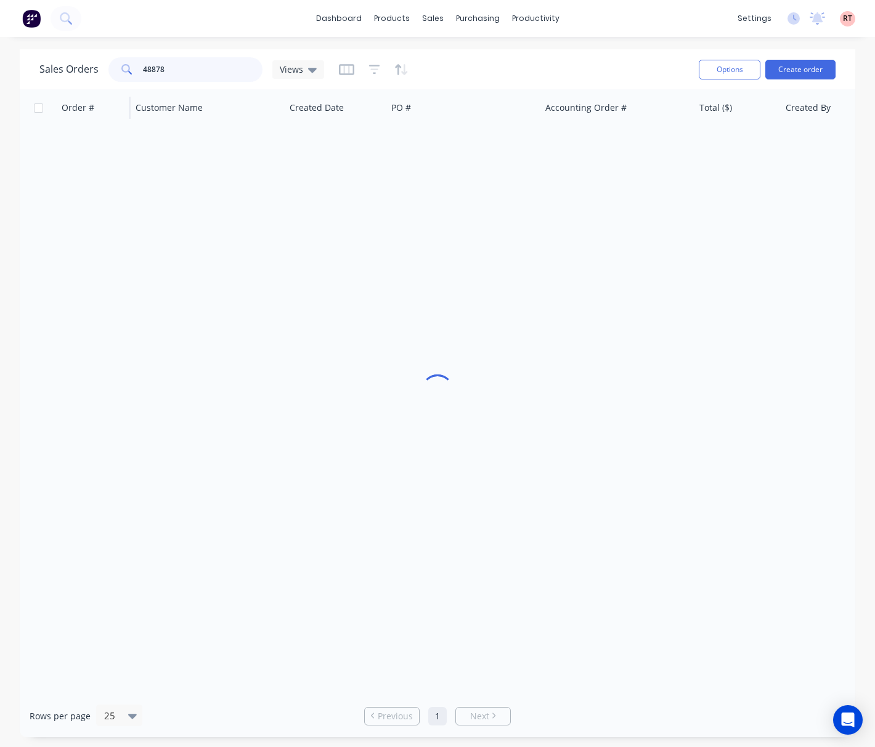
drag, startPoint x: 200, startPoint y: 65, endPoint x: 71, endPoint y: 89, distance: 130.3
click at [71, 89] on div "Sales Orders 48878 Views Options Create order Order # Customer Name Created Dat…" at bounding box center [437, 393] width 835 height 688
type input "48895"
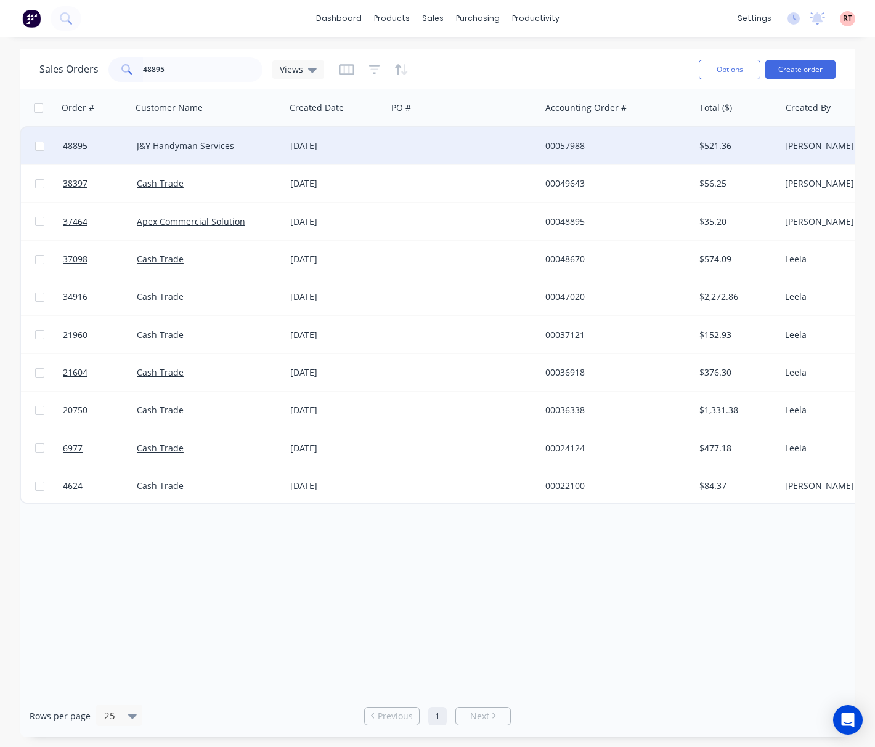
click at [425, 153] on div at bounding box center [463, 146] width 153 height 37
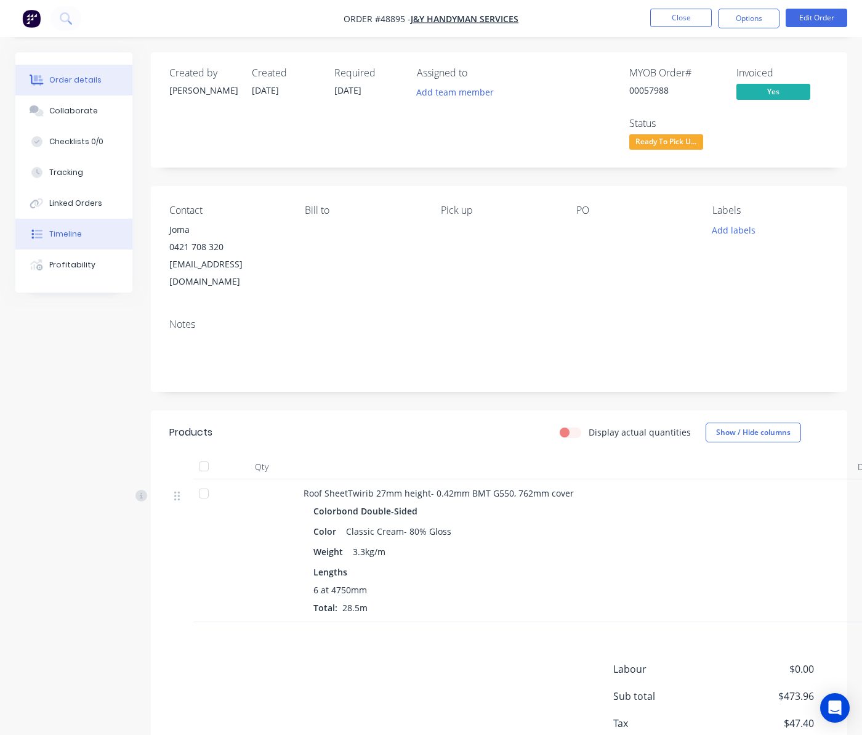
click at [75, 235] on div "Timeline" at bounding box center [65, 234] width 33 height 11
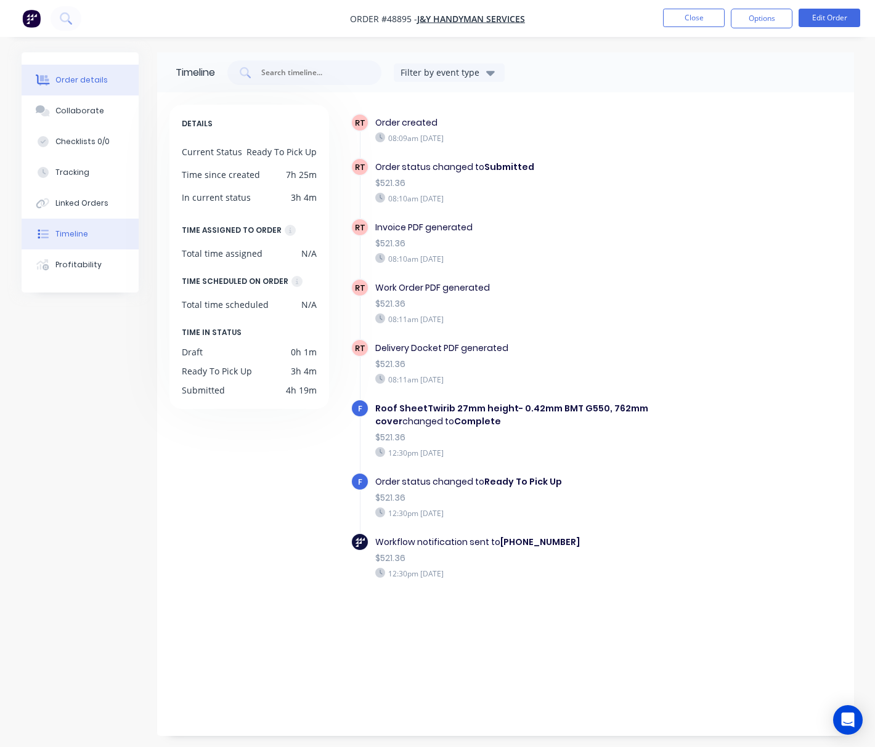
click at [78, 91] on button "Order details" at bounding box center [80, 80] width 117 height 31
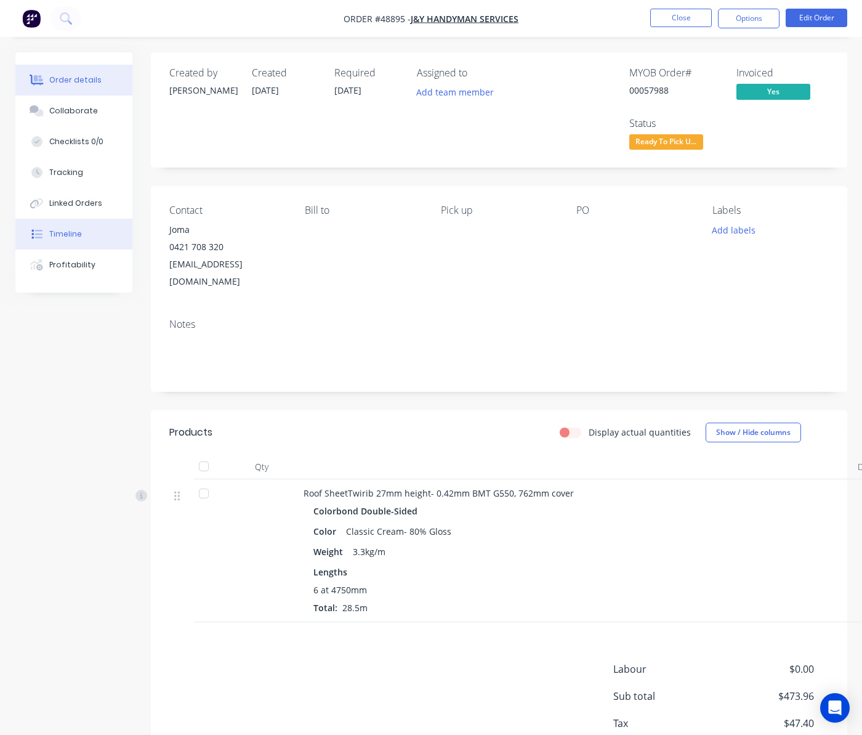
click at [95, 232] on button "Timeline" at bounding box center [73, 234] width 117 height 31
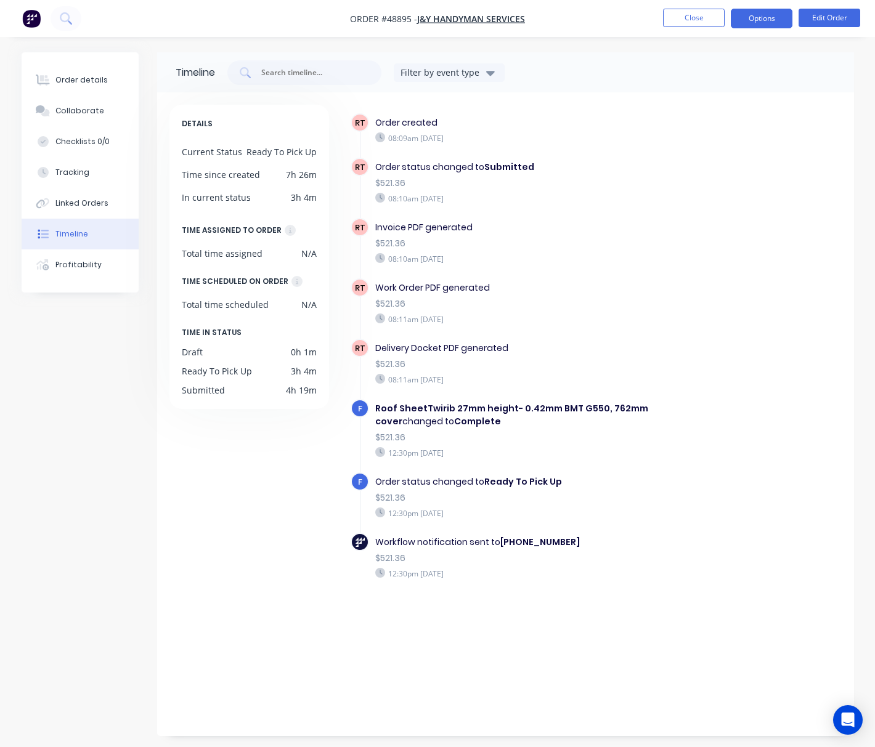
click at [756, 28] on nav "Order #48895 - J&Y Handyman Services Close Options Edit Order" at bounding box center [437, 18] width 875 height 37
click at [761, 28] on button "Options" at bounding box center [762, 19] width 62 height 20
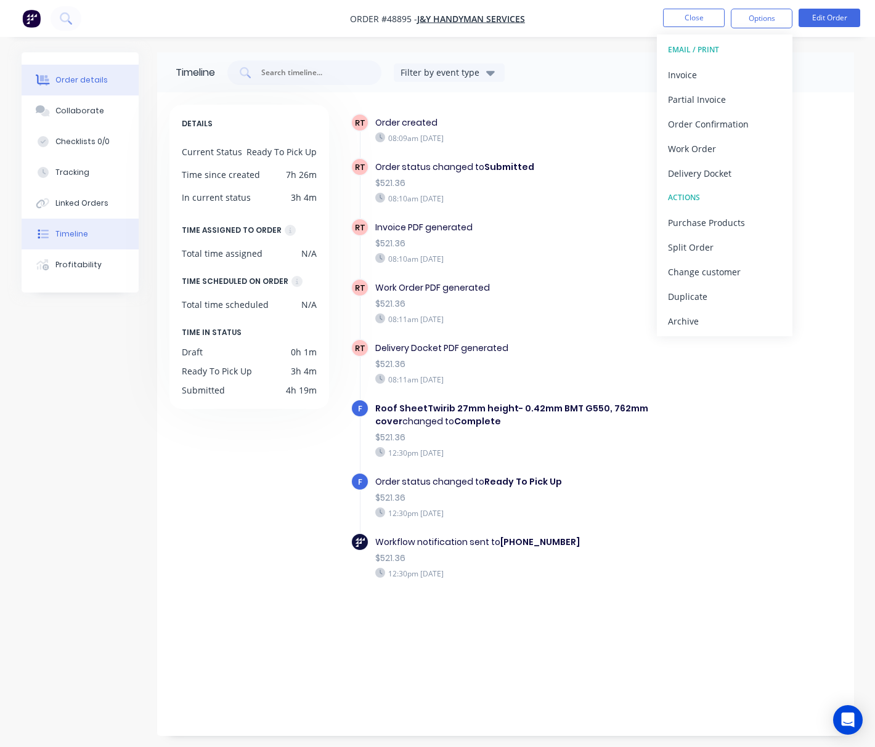
click at [111, 83] on button "Order details" at bounding box center [80, 80] width 117 height 31
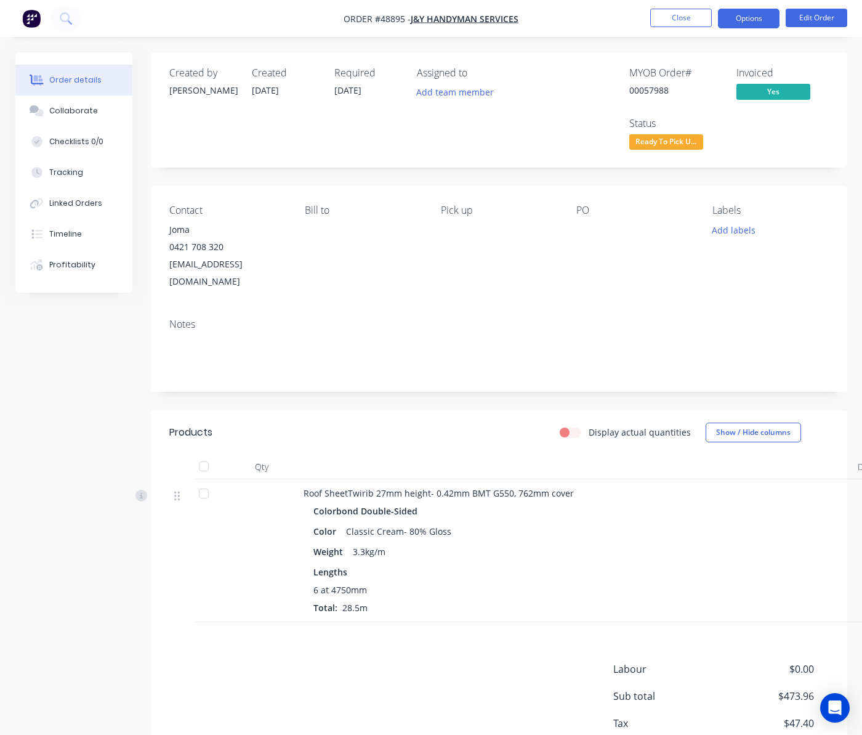
click at [762, 14] on button "Options" at bounding box center [749, 19] width 62 height 20
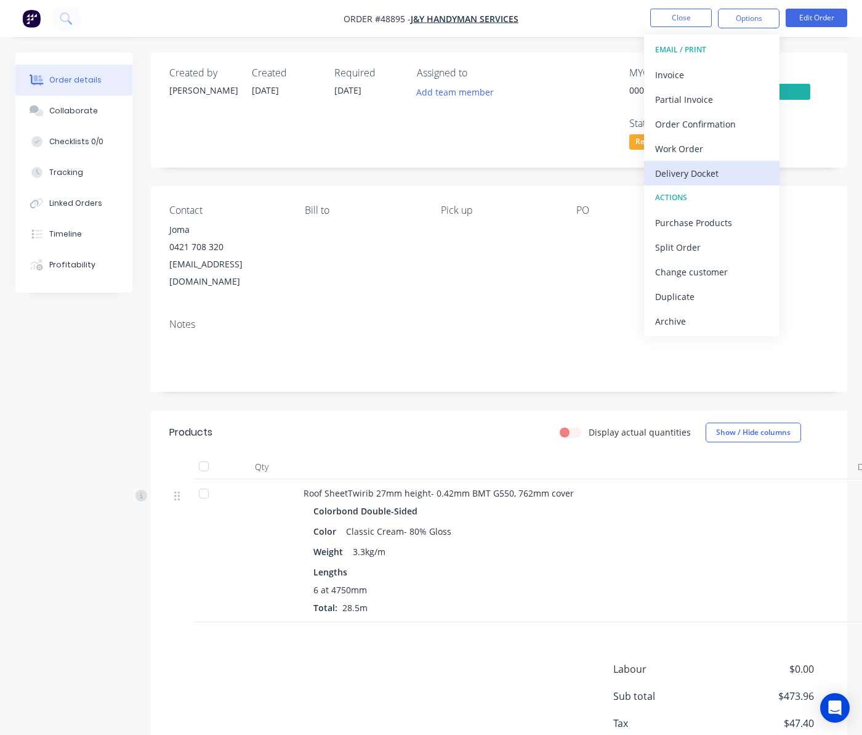
click at [701, 181] on div "Delivery Docket" at bounding box center [711, 173] width 113 height 18
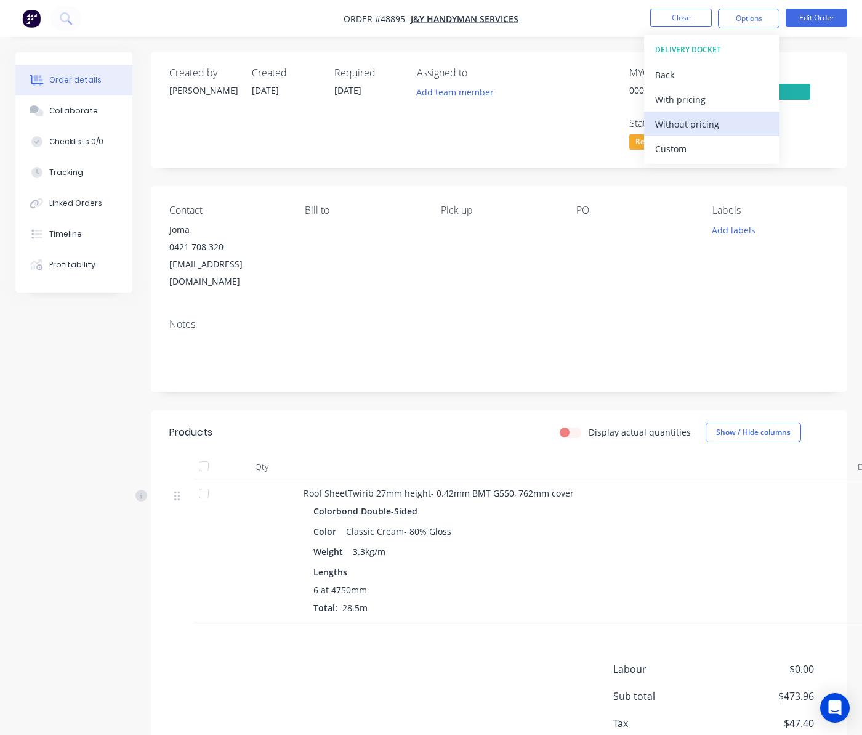
click at [707, 133] on button "Without pricing" at bounding box center [712, 123] width 136 height 25
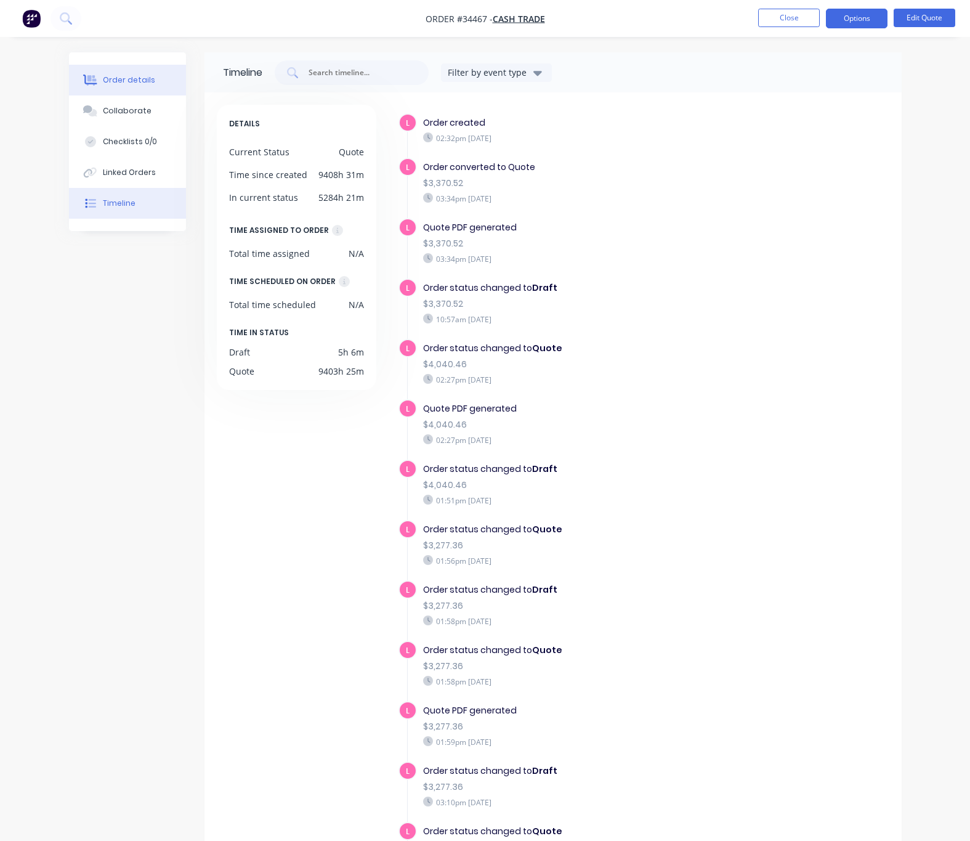
drag, startPoint x: 122, startPoint y: 78, endPoint x: 140, endPoint y: 85, distance: 19.9
click at [123, 78] on div "Order details" at bounding box center [129, 80] width 52 height 11
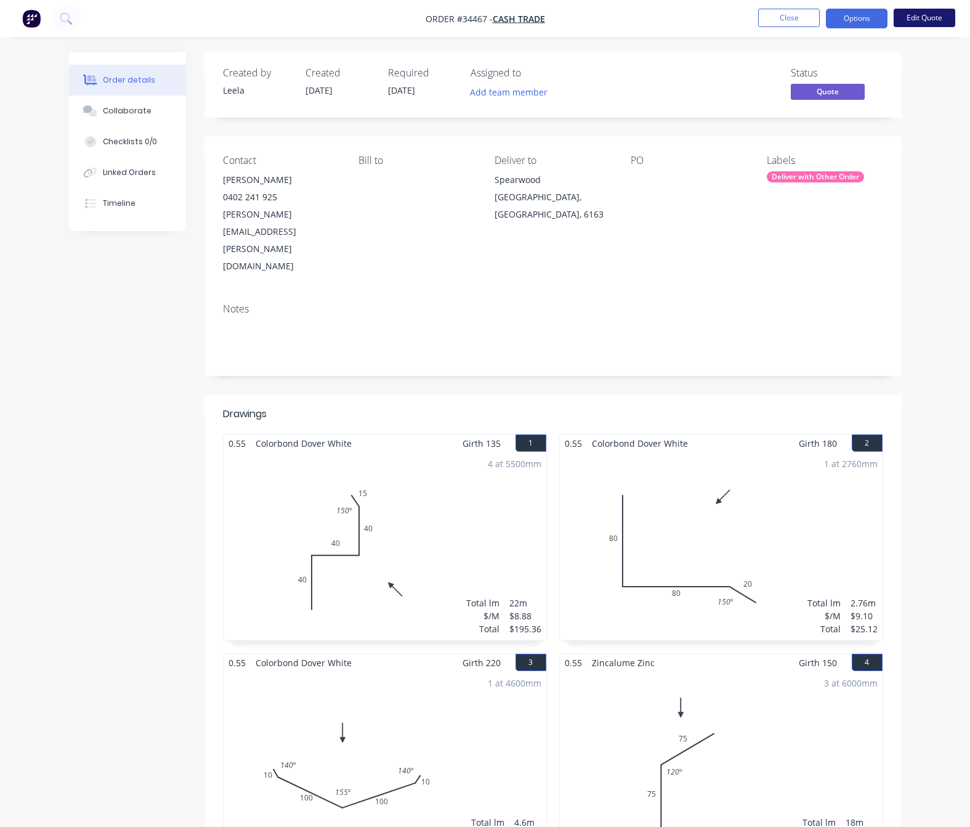
click at [948, 14] on button "Edit Quote" at bounding box center [925, 18] width 62 height 18
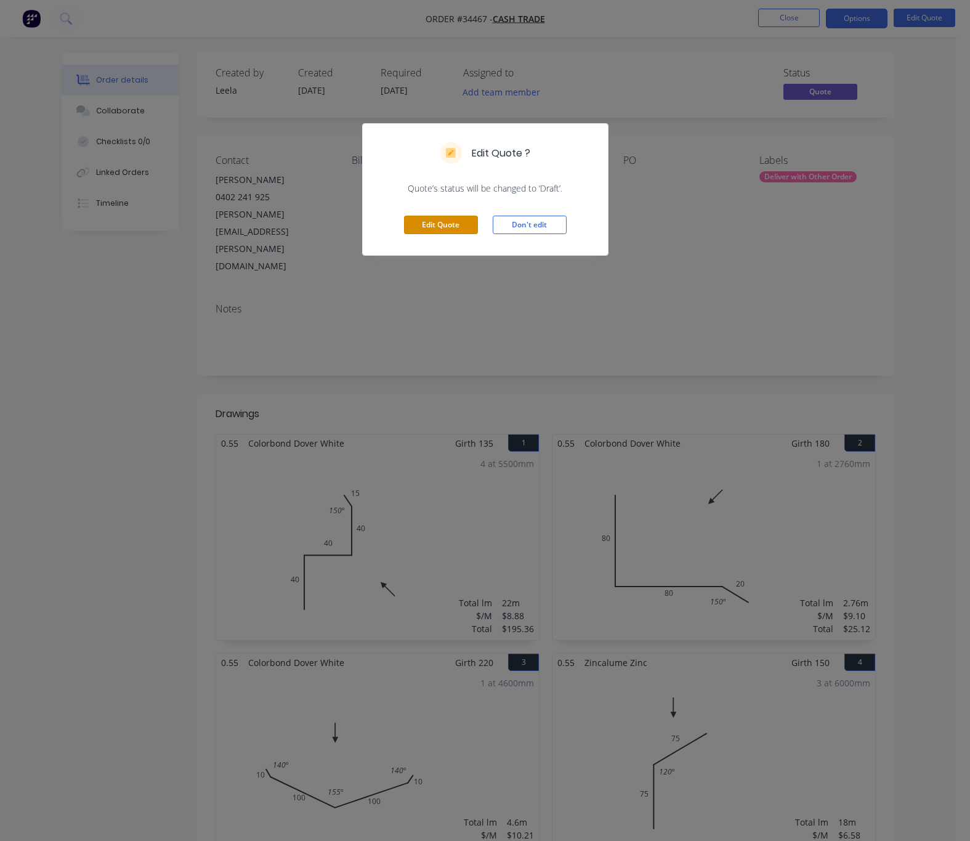
click at [456, 222] on button "Edit Quote" at bounding box center [441, 225] width 74 height 18
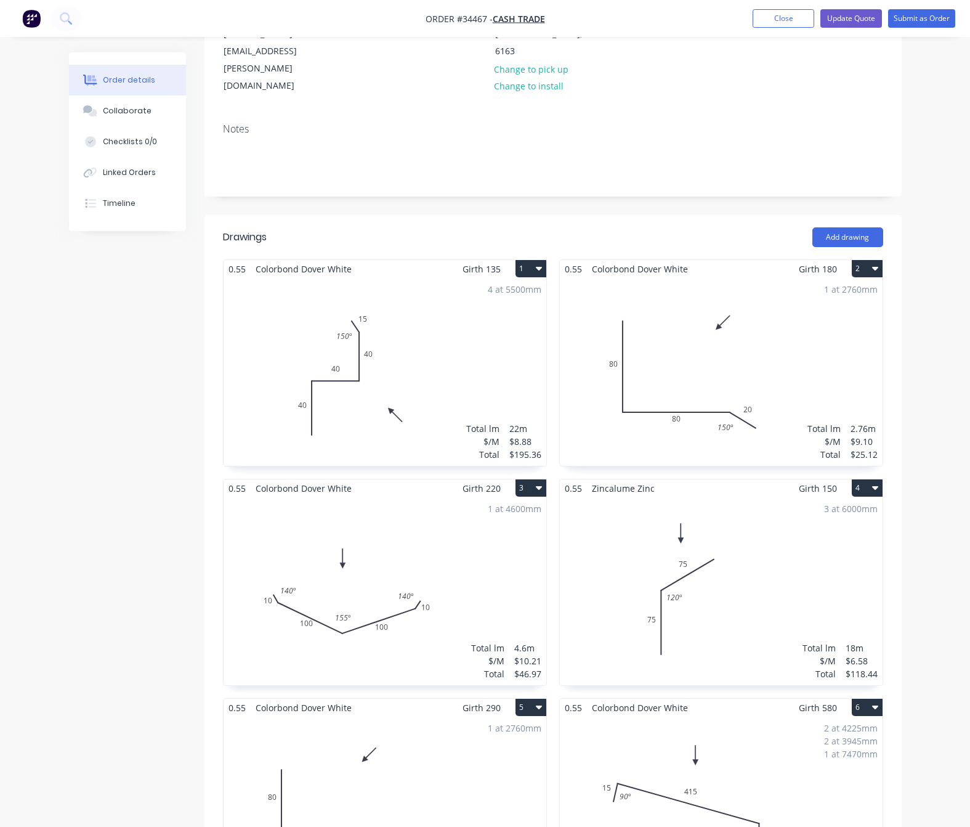
scroll to position [185, 0]
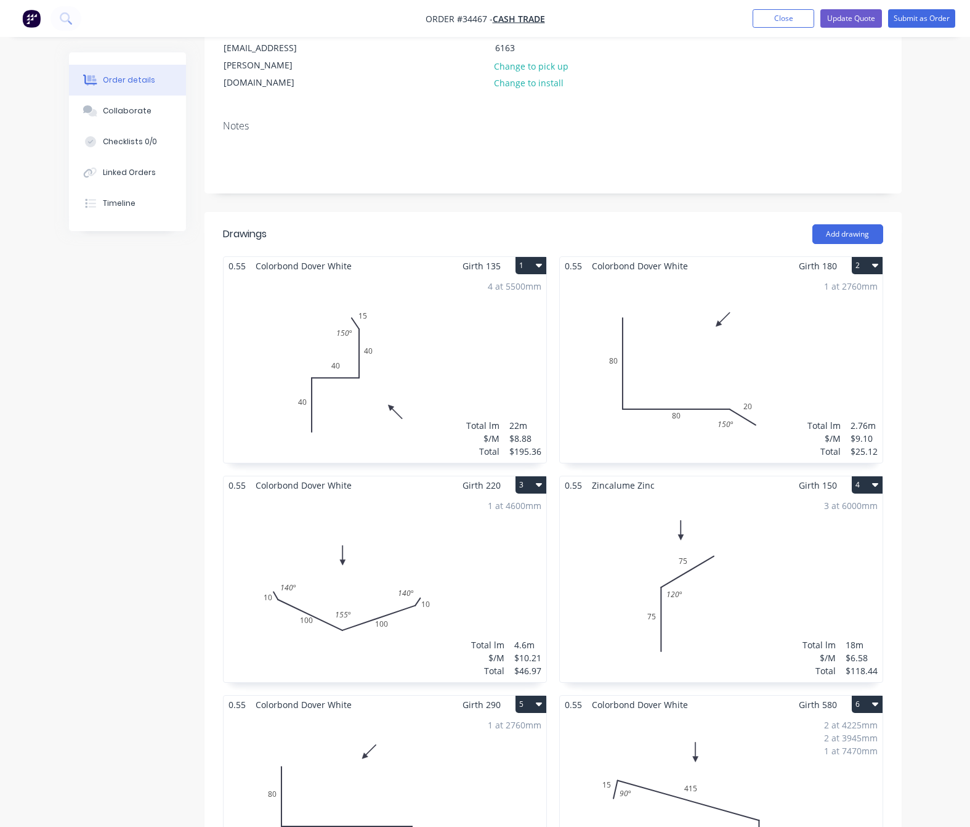
click at [429, 348] on div "4 at 5500mm Total lm $/M Total 22m $8.88 $195.36" at bounding box center [385, 369] width 323 height 188
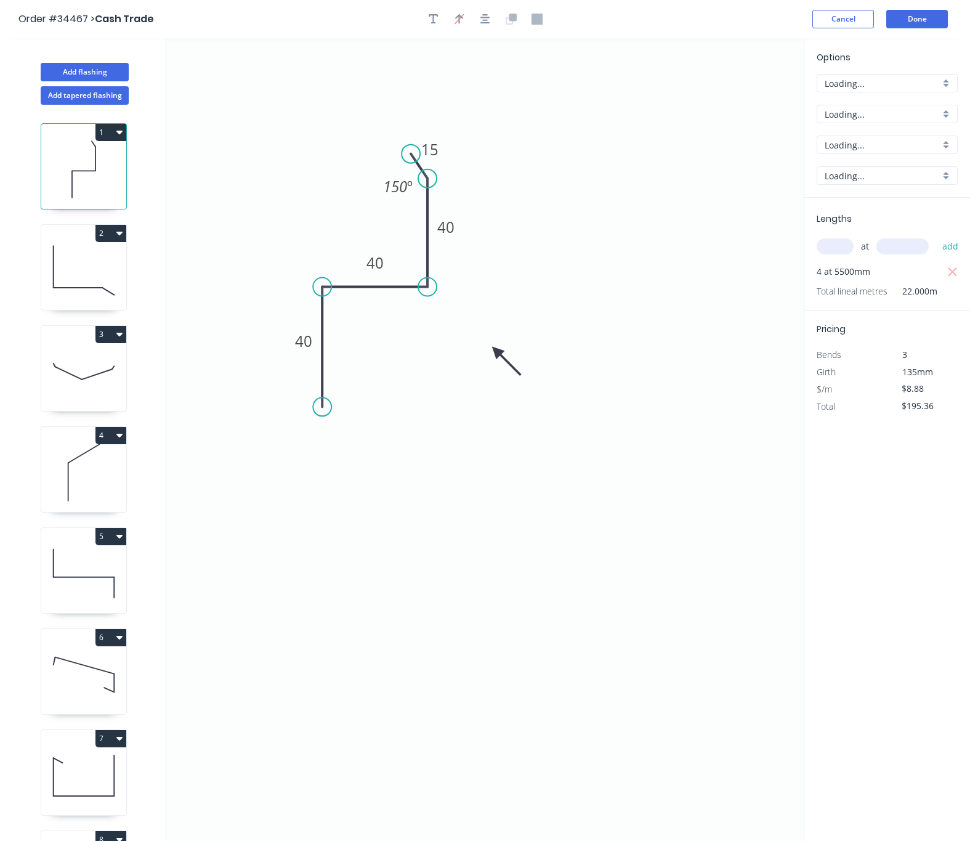
type input "$9.31"
click at [834, 246] on input "text" at bounding box center [835, 246] width 37 height 16
click at [954, 266] on icon "button" at bounding box center [952, 272] width 11 height 15
type input "$0.00"
click at [841, 245] on input "text" at bounding box center [835, 246] width 37 height 16
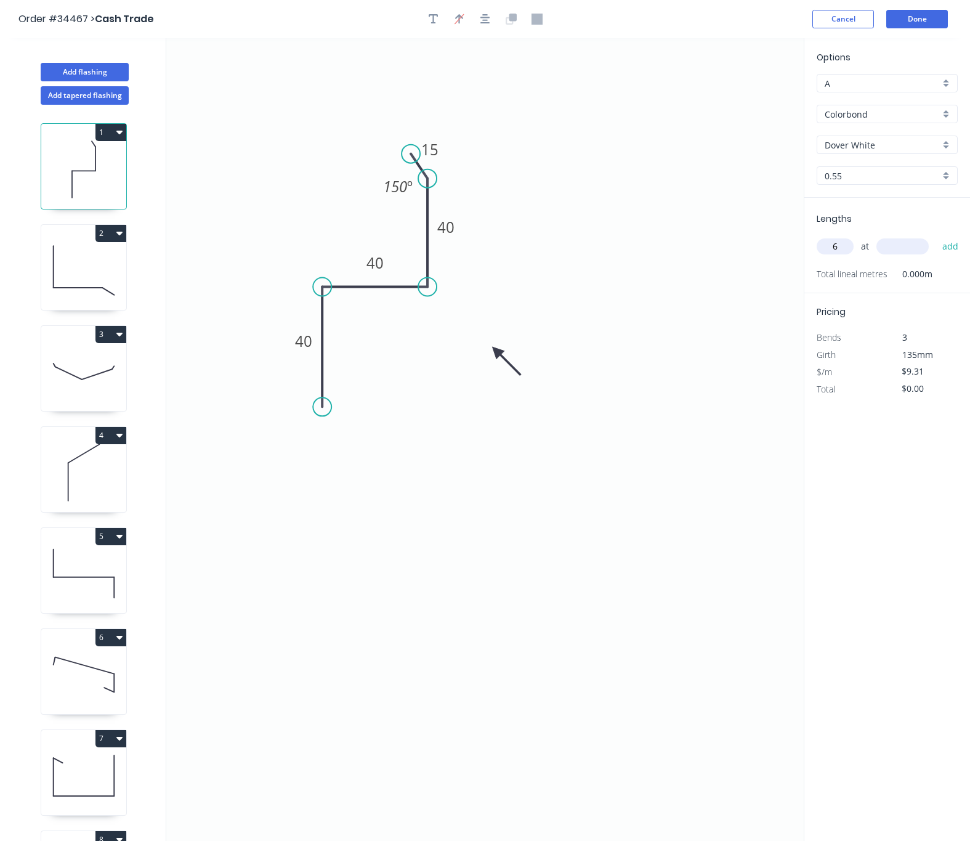
type input "6"
click at [897, 246] on input "text" at bounding box center [903, 246] width 52 height 16
type input "3710"
click at [928, 17] on button "Done" at bounding box center [917, 19] width 62 height 18
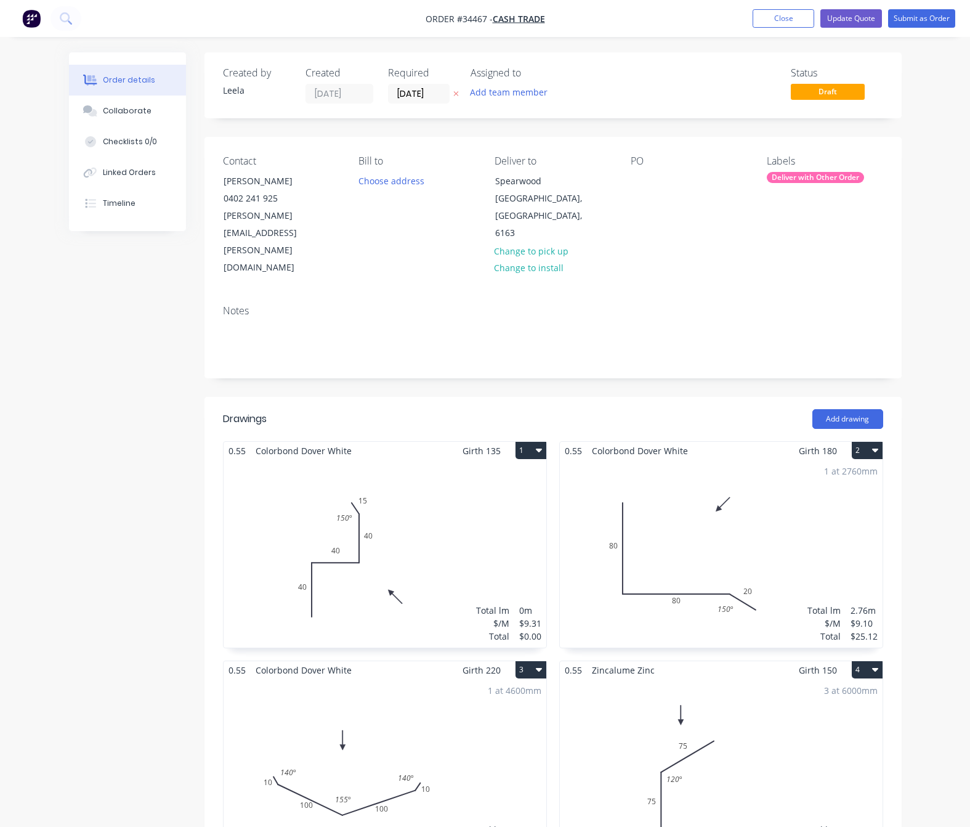
click at [697, 525] on div "1 at 2760mm Total lm $/M Total 2.76m $9.10 $25.12" at bounding box center [721, 554] width 323 height 188
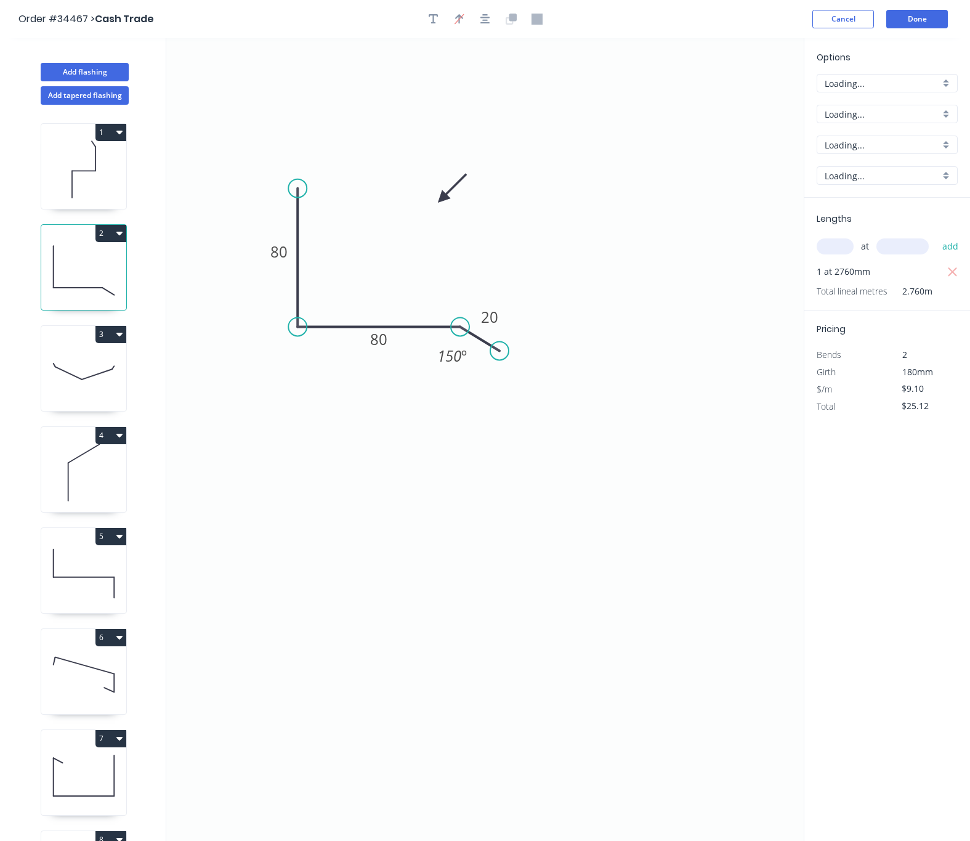
type input "$9.54"
click at [838, 250] on input "text" at bounding box center [835, 246] width 37 height 16
click at [955, 265] on icon "button" at bounding box center [952, 272] width 11 height 15
type input "$0.00"
click at [832, 245] on input "text" at bounding box center [835, 246] width 37 height 16
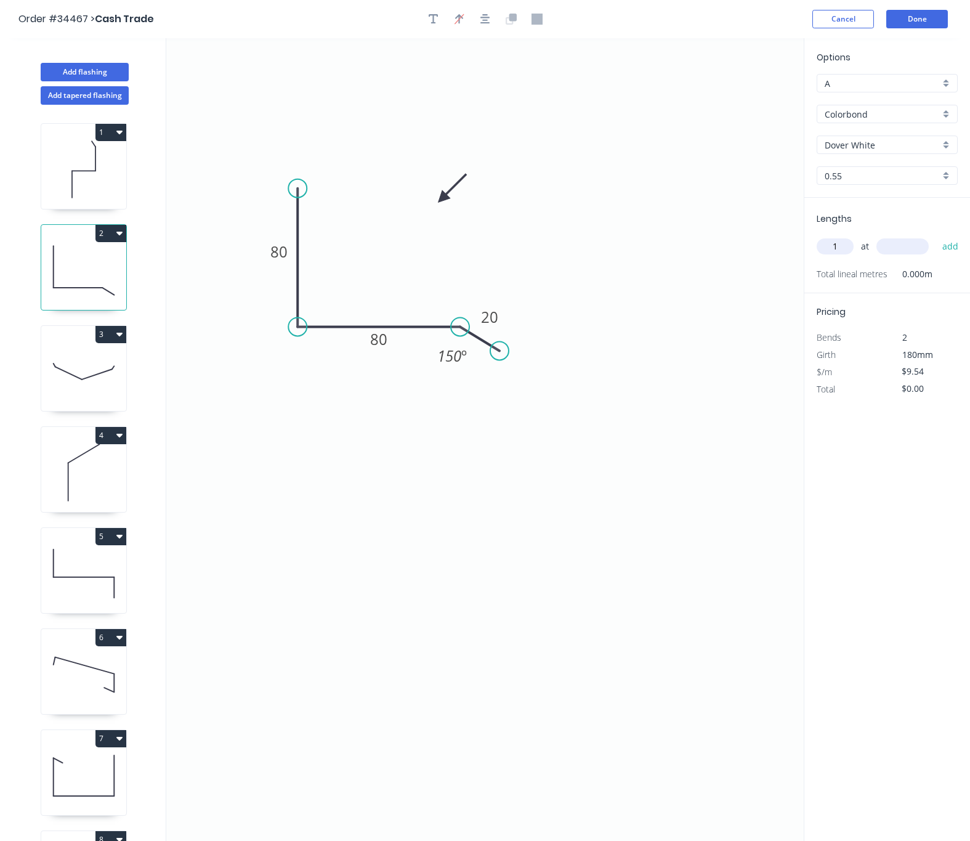
type input "1"
click at [890, 248] on input "text" at bounding box center [903, 246] width 52 height 16
type input "3000"
click at [936, 236] on button "add" at bounding box center [950, 246] width 29 height 21
type input "$28.62"
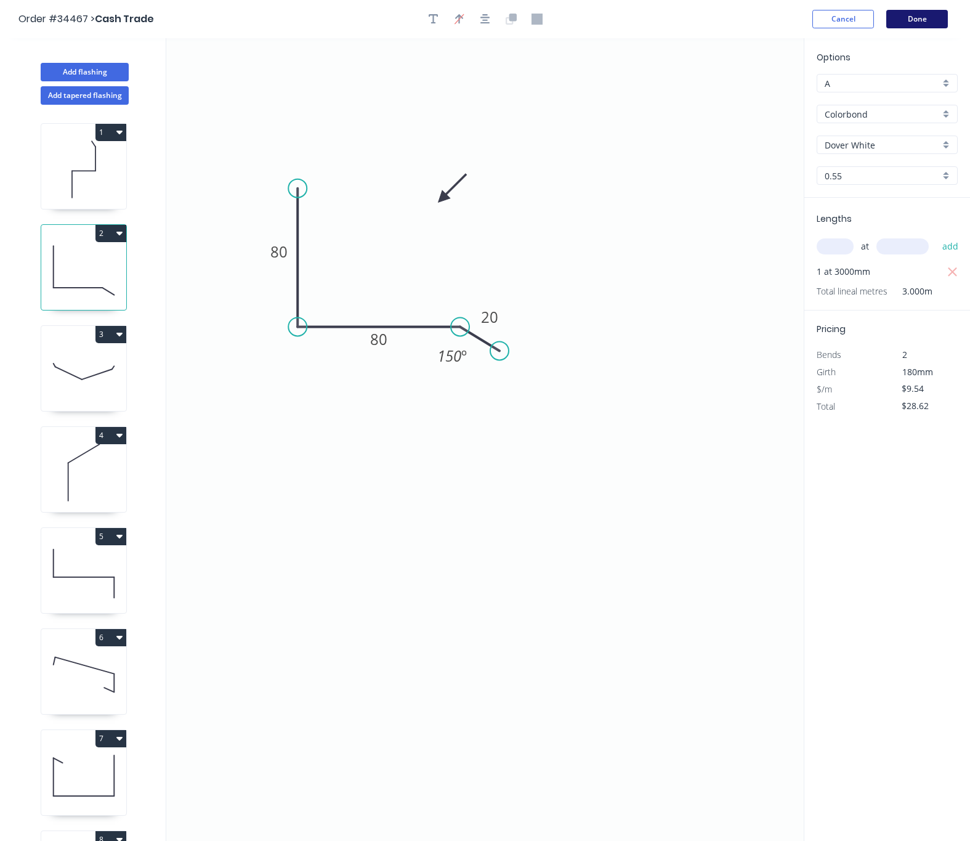
click at [926, 15] on button "Done" at bounding box center [917, 19] width 62 height 18
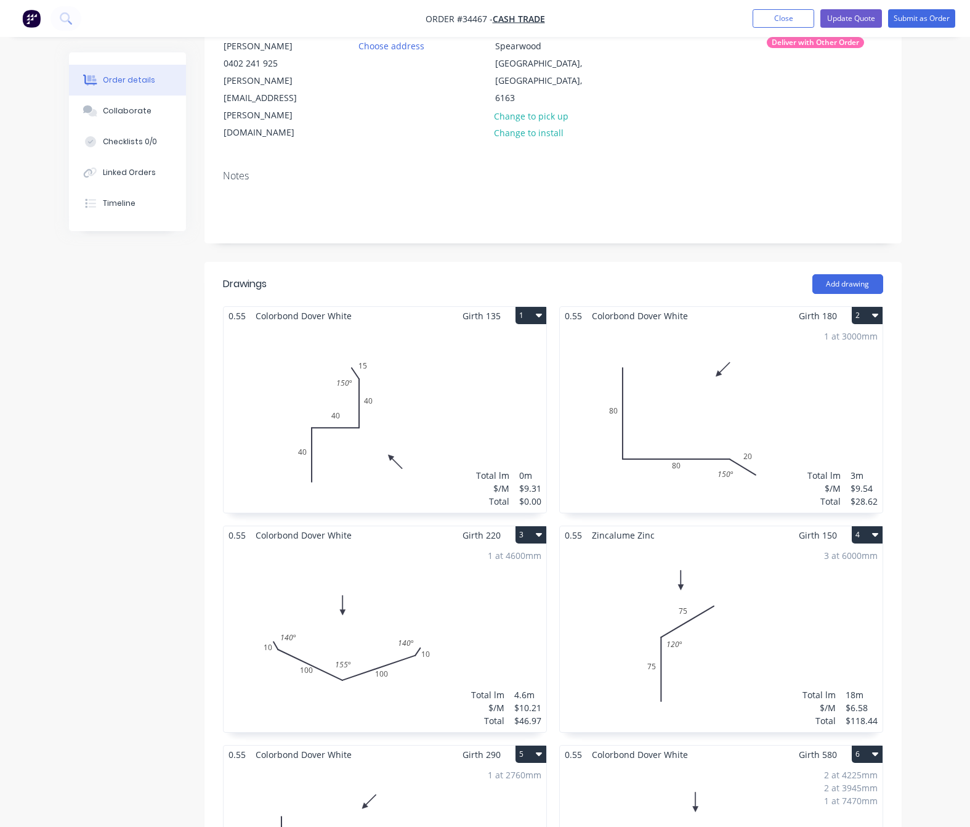
scroll to position [185, 0]
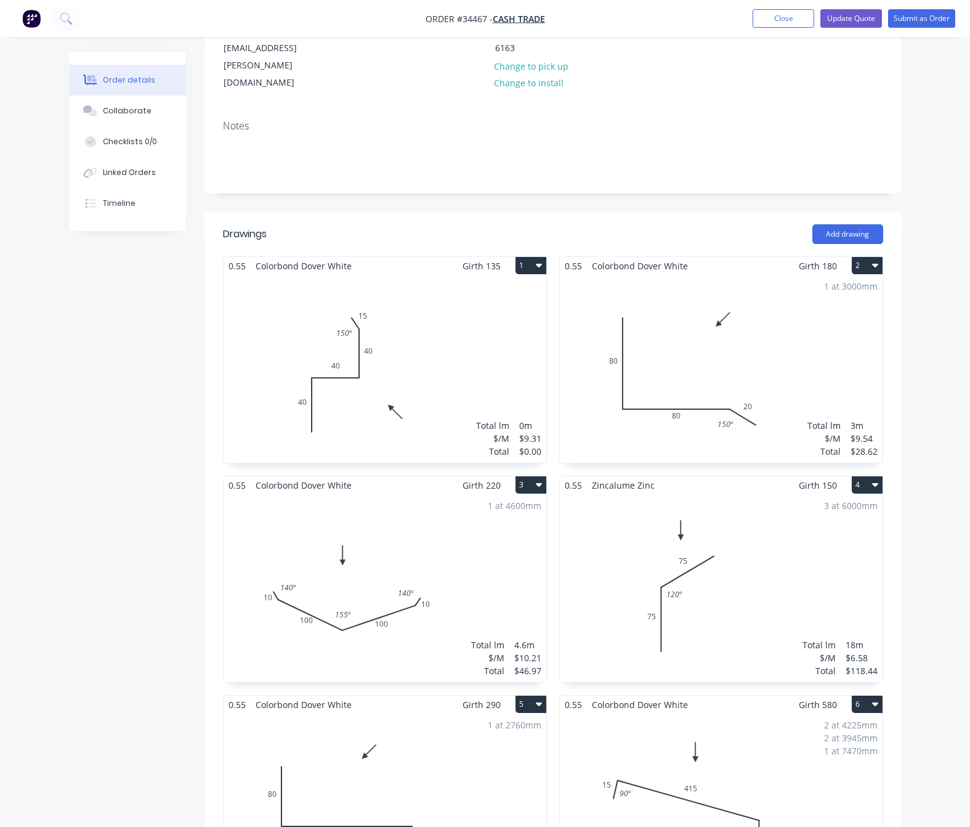
click at [744, 536] on div "3 at 6000mm Total lm $/M Total 18m $6.58 $118.44" at bounding box center [721, 588] width 323 height 188
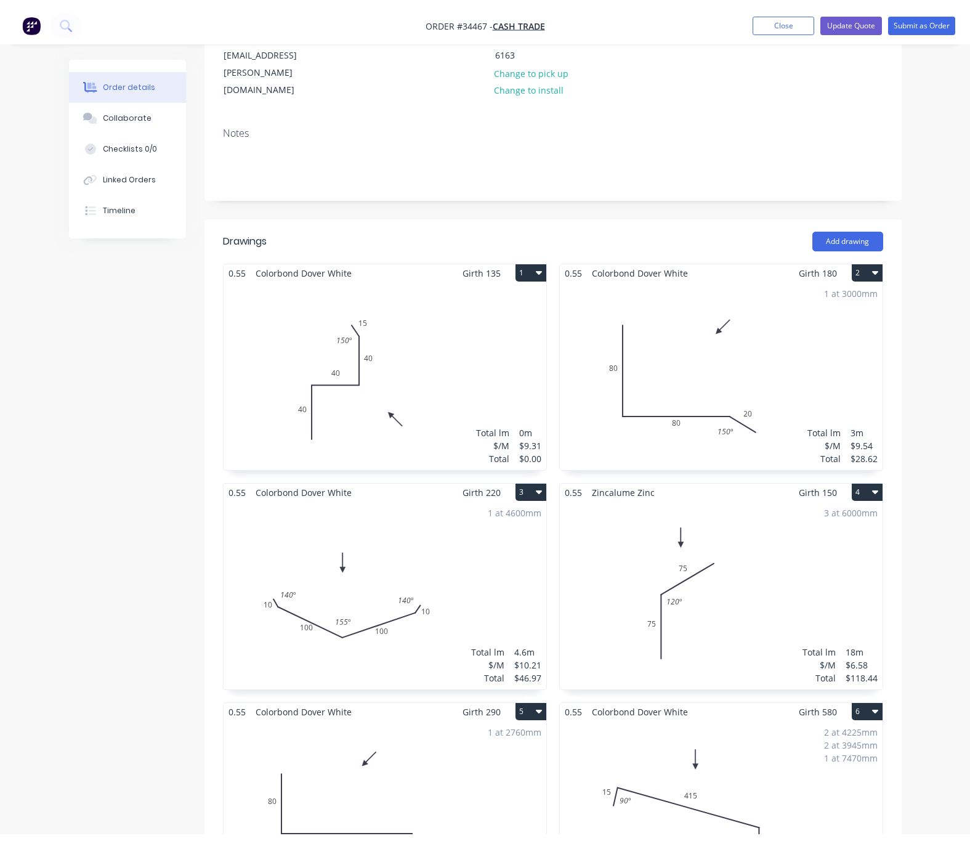
scroll to position [25, 0]
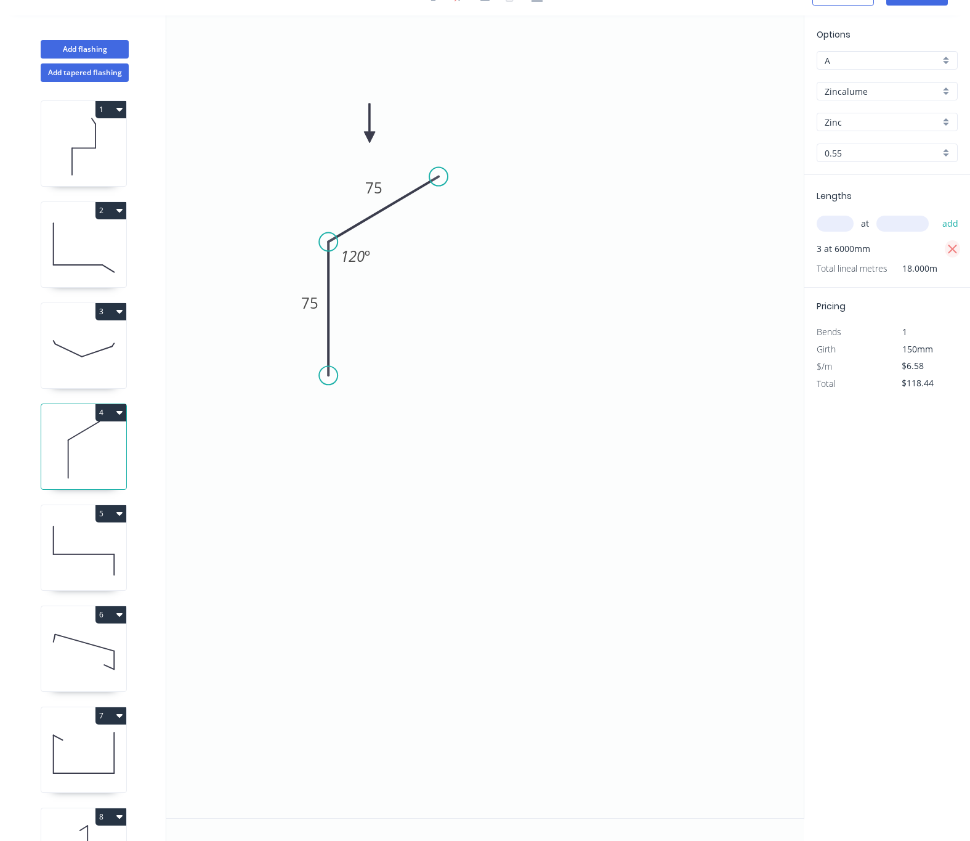
click at [952, 244] on icon "button" at bounding box center [952, 249] width 11 height 15
type input "$0.00"
click at [834, 224] on input "text" at bounding box center [835, 224] width 37 height 16
click at [360, 254] on tspan "120" at bounding box center [353, 256] width 24 height 20
click at [363, 254] on tspan "120" at bounding box center [353, 256] width 24 height 20
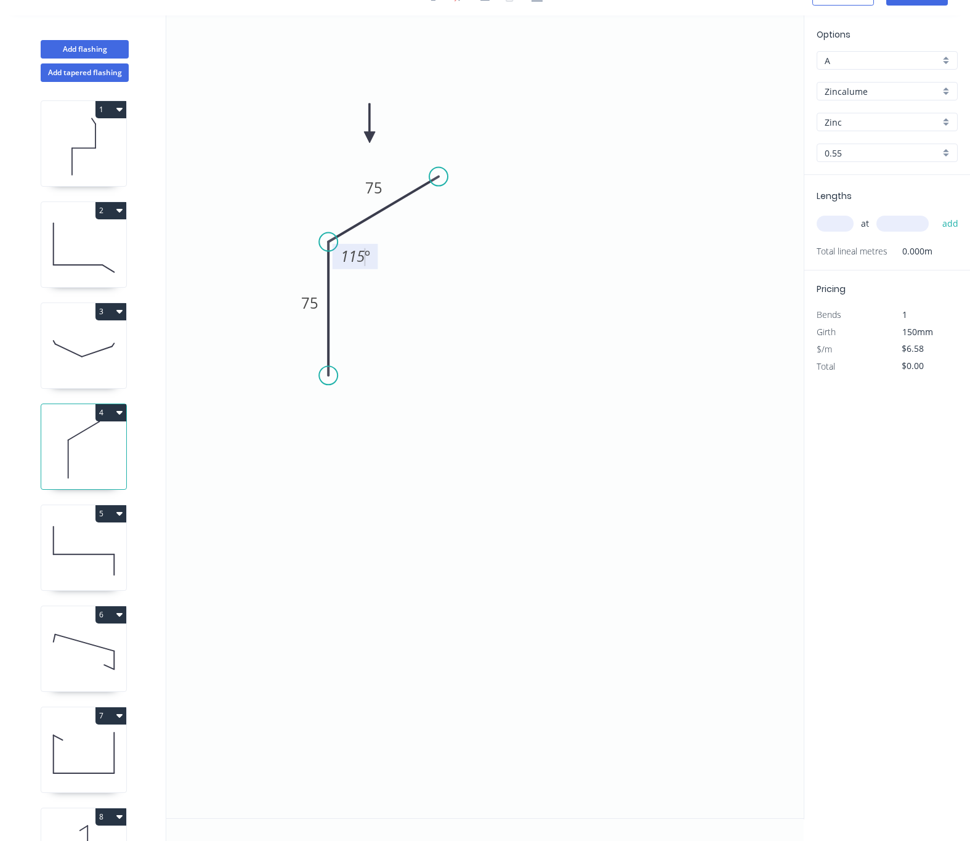
click at [498, 298] on icon "0 75 75 115 º" at bounding box center [485, 416] width 638 height 803
click at [837, 222] on input "text" at bounding box center [835, 224] width 37 height 16
type input "4"
click at [887, 222] on input "text" at bounding box center [903, 224] width 52 height 16
type input "3850"
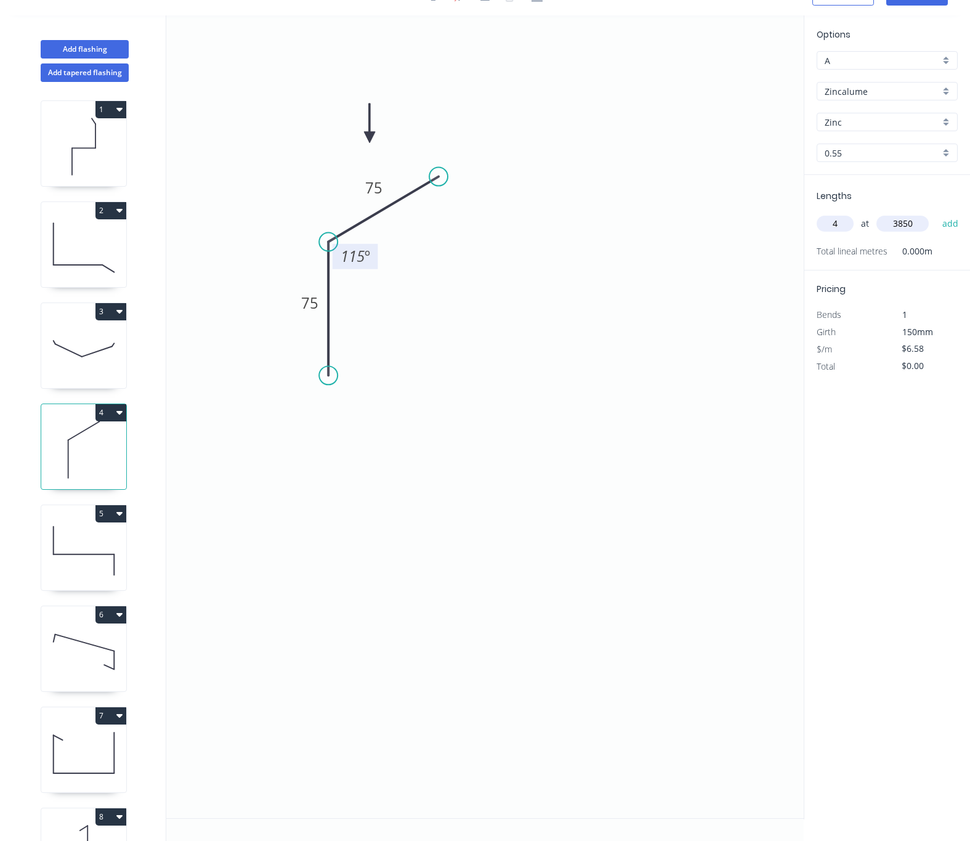
click at [936, 213] on button "add" at bounding box center [950, 223] width 29 height 21
type input "$101.33"
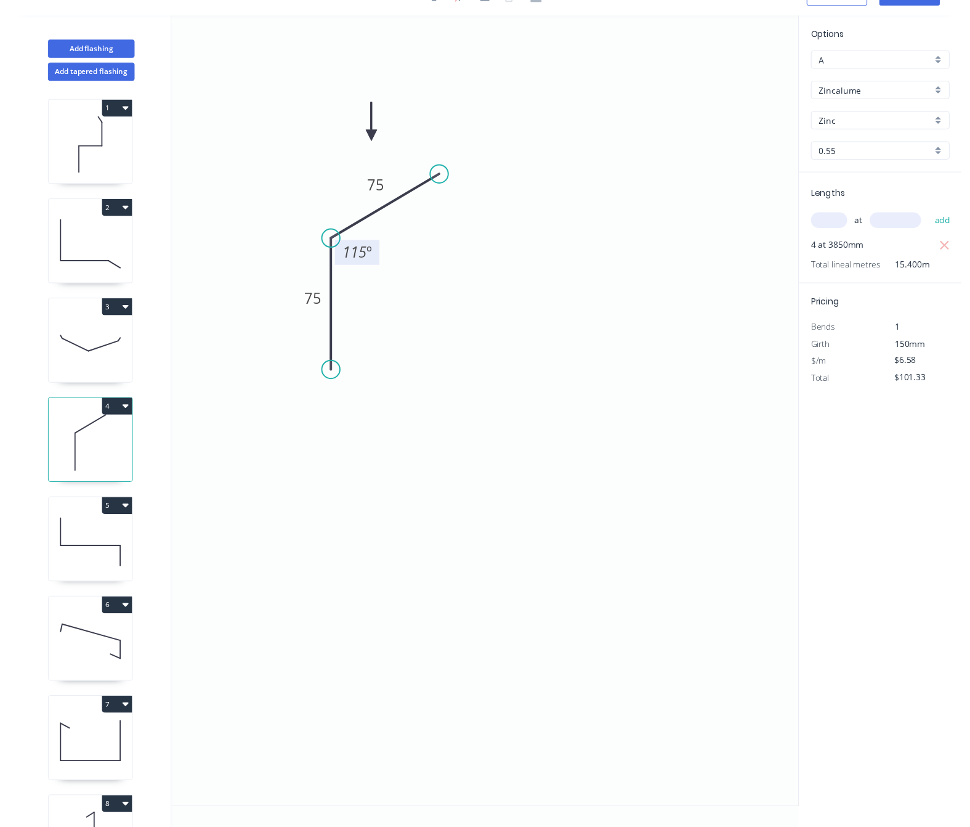
scroll to position [0, 0]
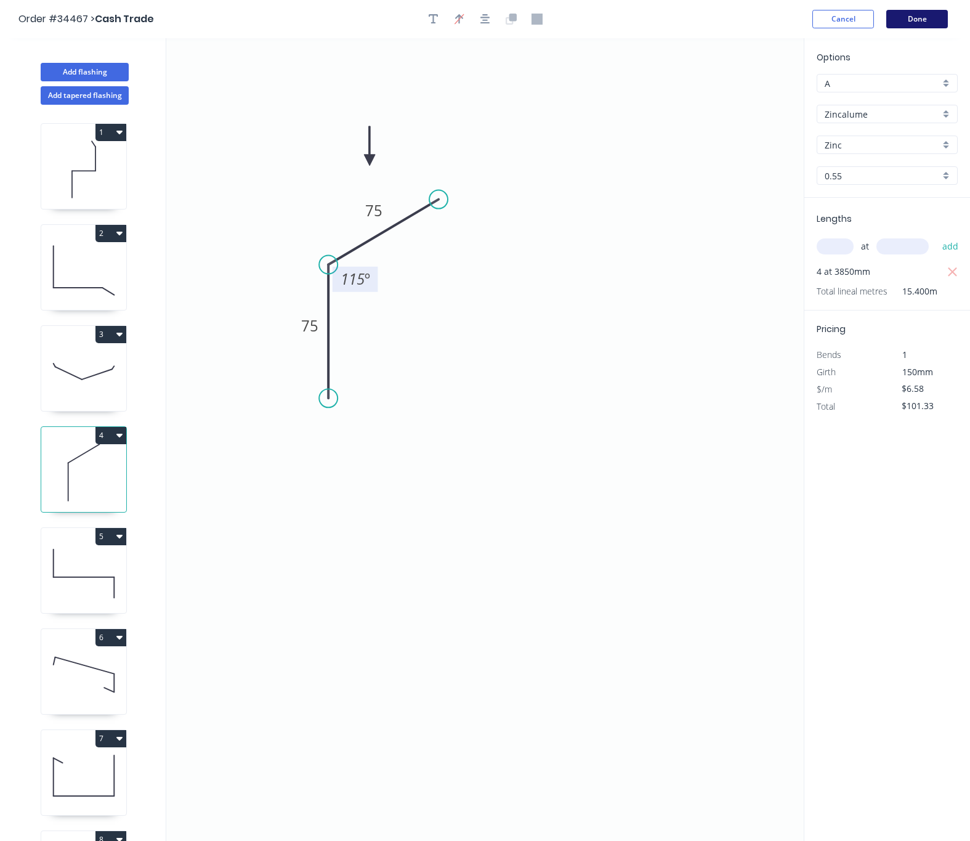
click at [924, 15] on button "Done" at bounding box center [917, 19] width 62 height 18
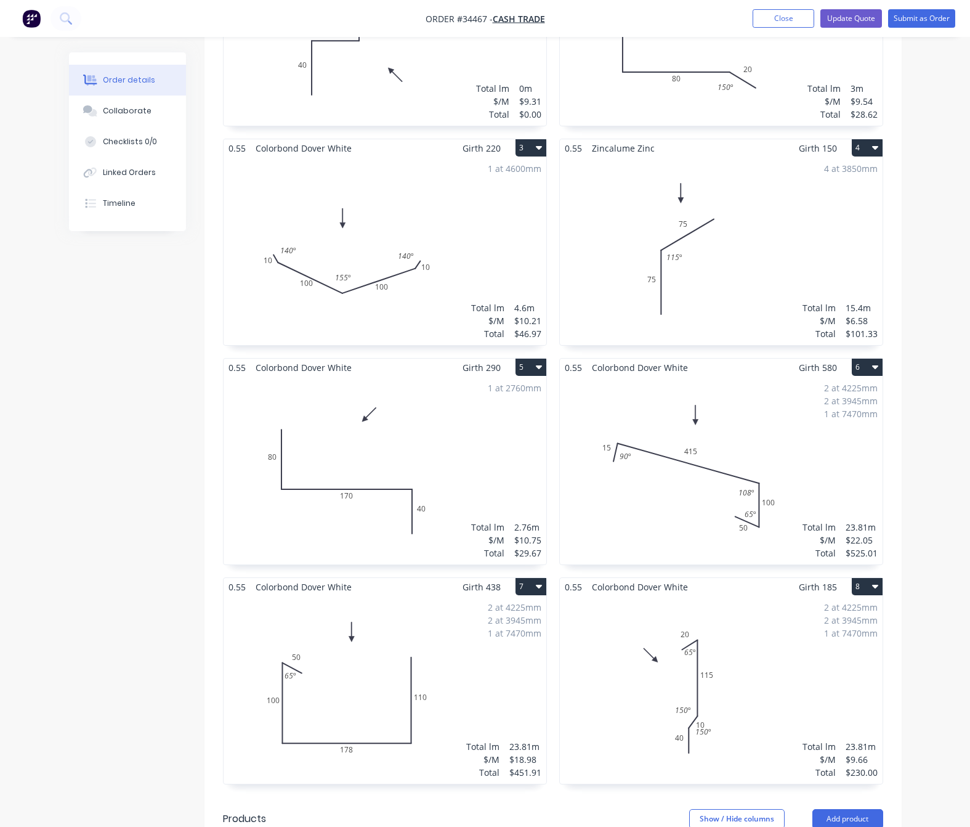
scroll to position [554, 0]
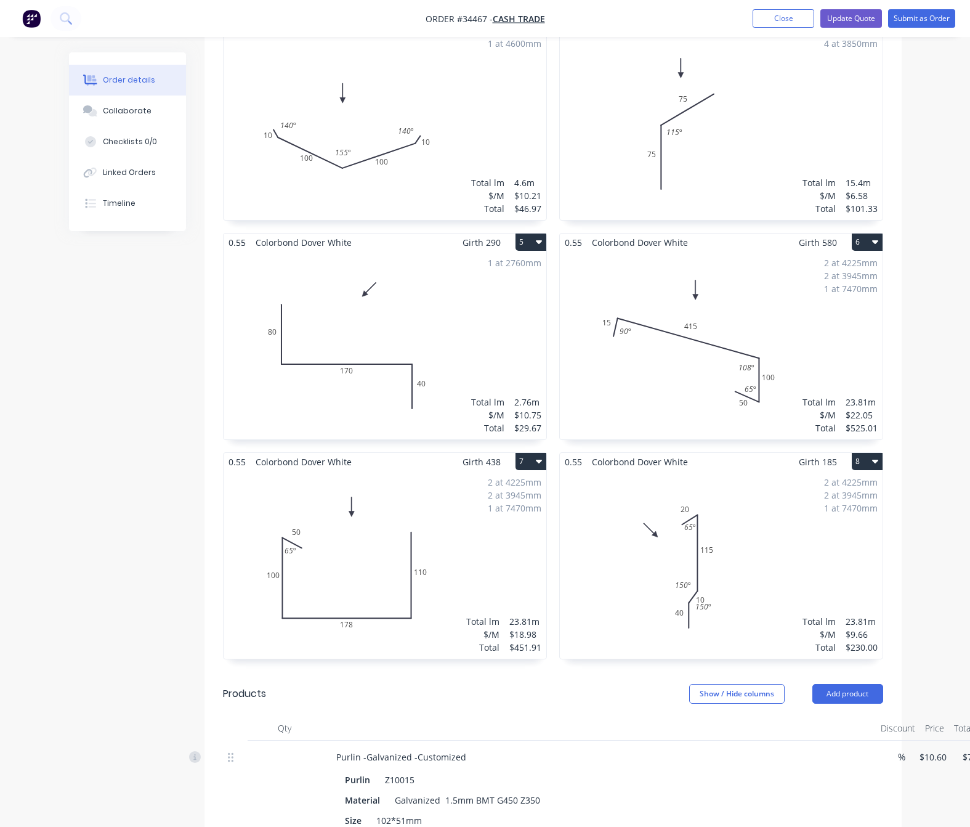
click at [408, 322] on div "1 at 2760mm Total lm $/M Total 2.76m $10.75 $29.67" at bounding box center [385, 345] width 323 height 188
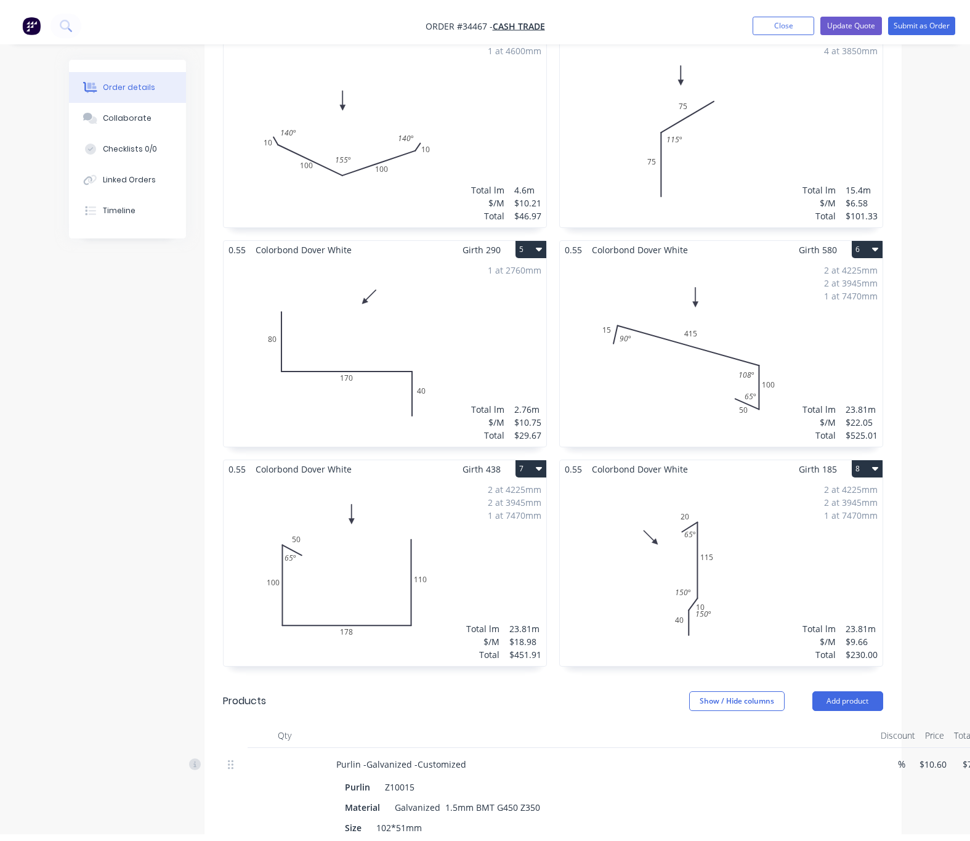
scroll to position [25, 0]
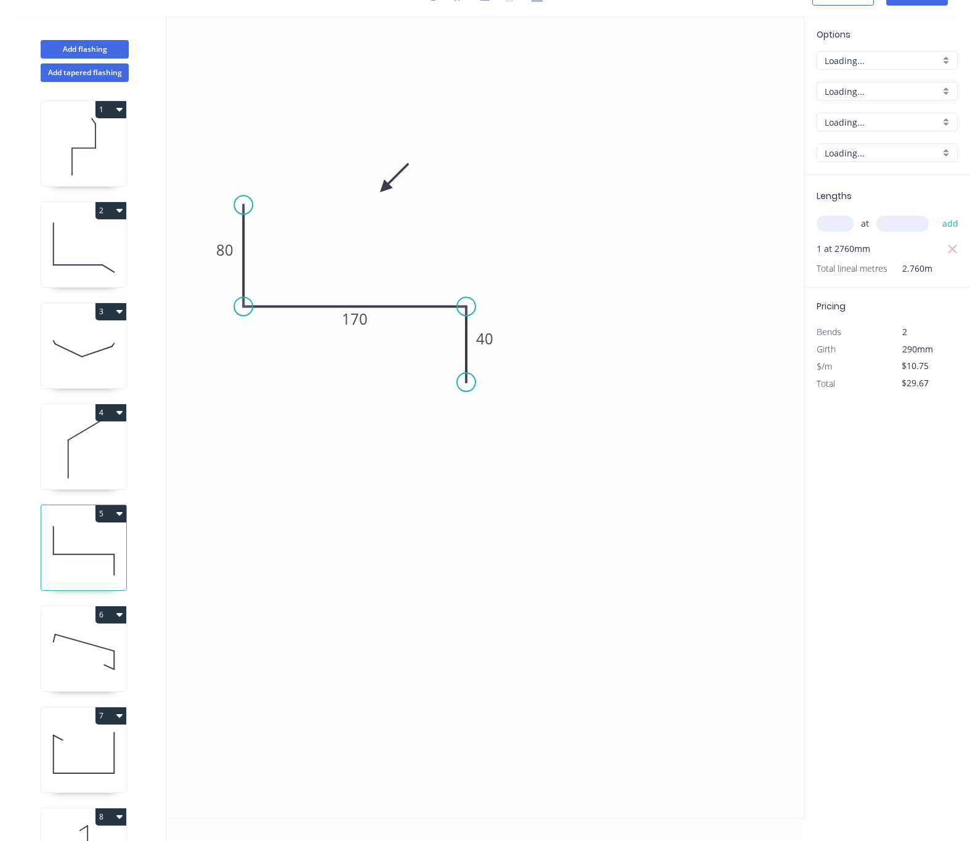
type input "$11.27"
type input "$31.11"
click at [847, 222] on input "text" at bounding box center [835, 224] width 37 height 16
type input "1"
click at [876, 226] on div "1 at add" at bounding box center [889, 223] width 144 height 21
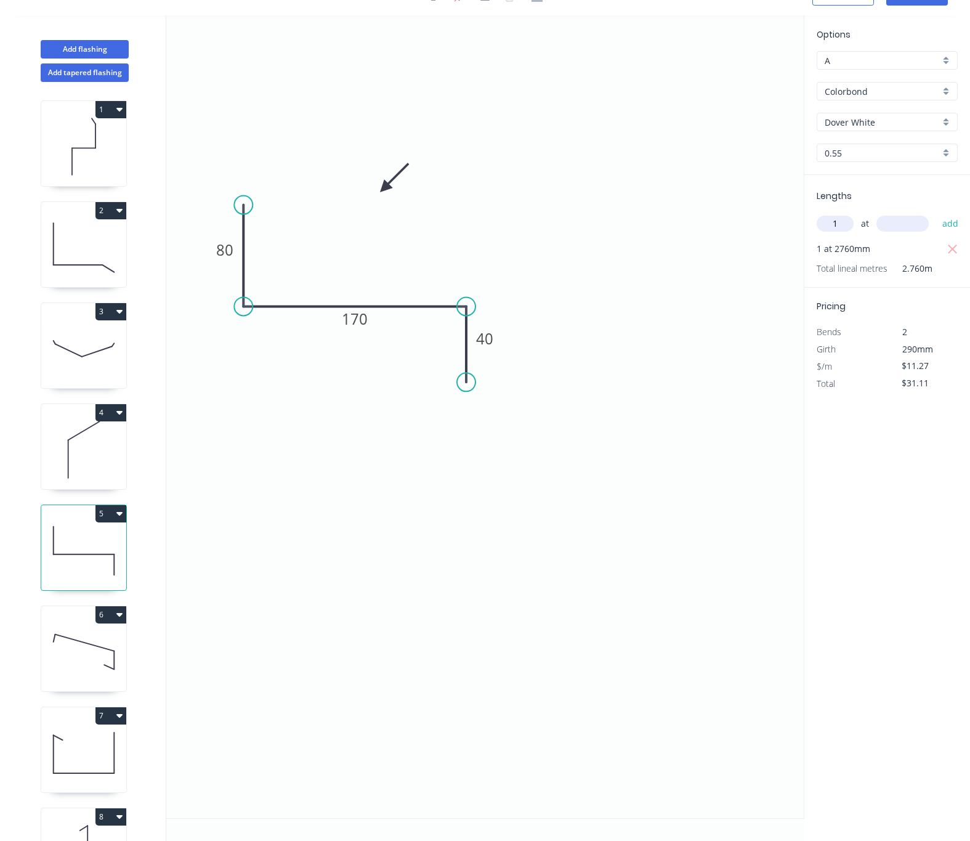
click at [893, 224] on input "text" at bounding box center [903, 224] width 52 height 16
type input "2725"
click at [936, 213] on button "add" at bounding box center [950, 223] width 29 height 21
click at [956, 245] on icon "button" at bounding box center [952, 249] width 11 height 15
type input "$30.71"
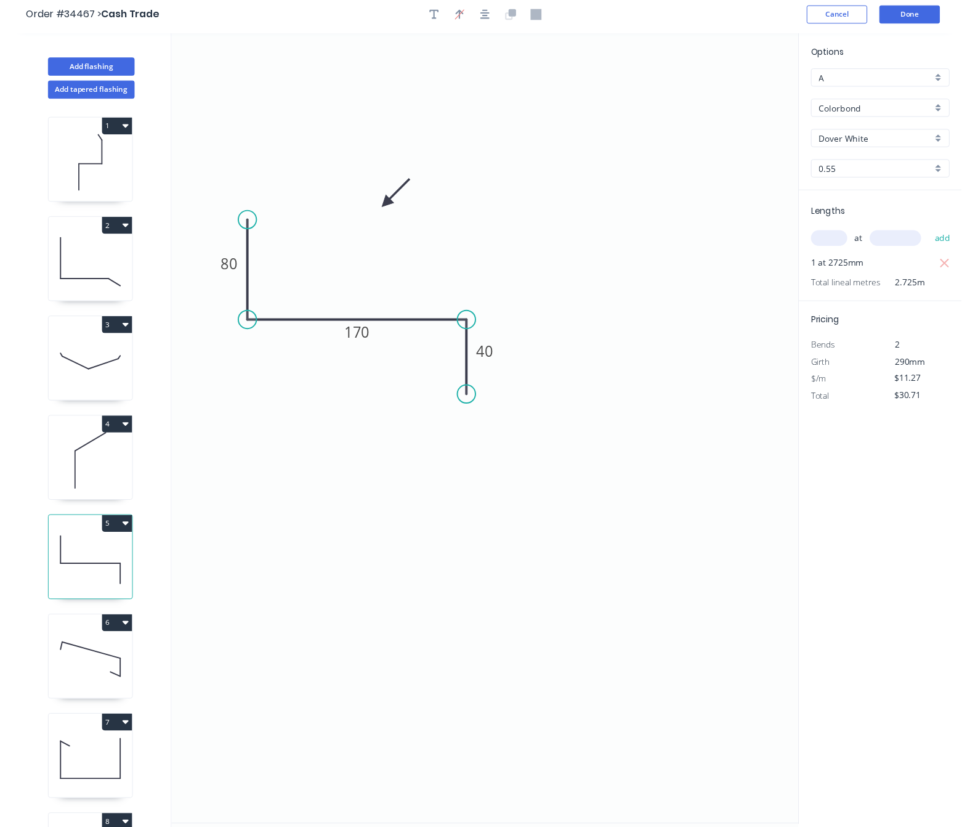
scroll to position [0, 0]
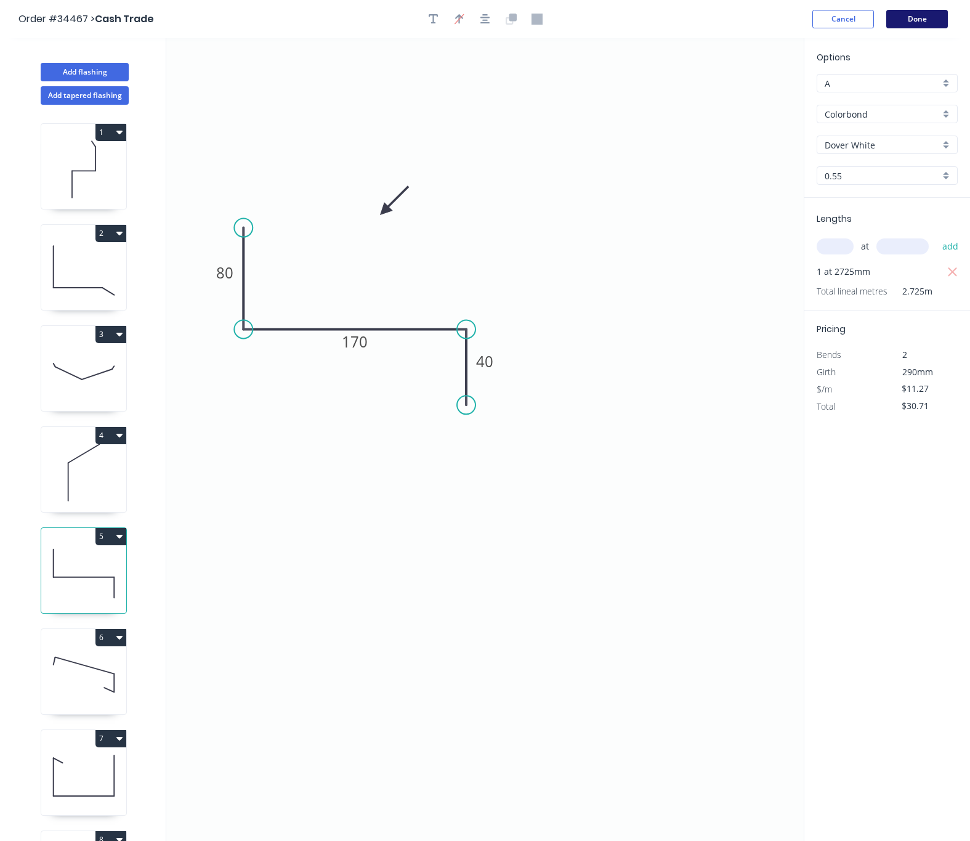
click at [917, 18] on button "Done" at bounding box center [917, 19] width 62 height 18
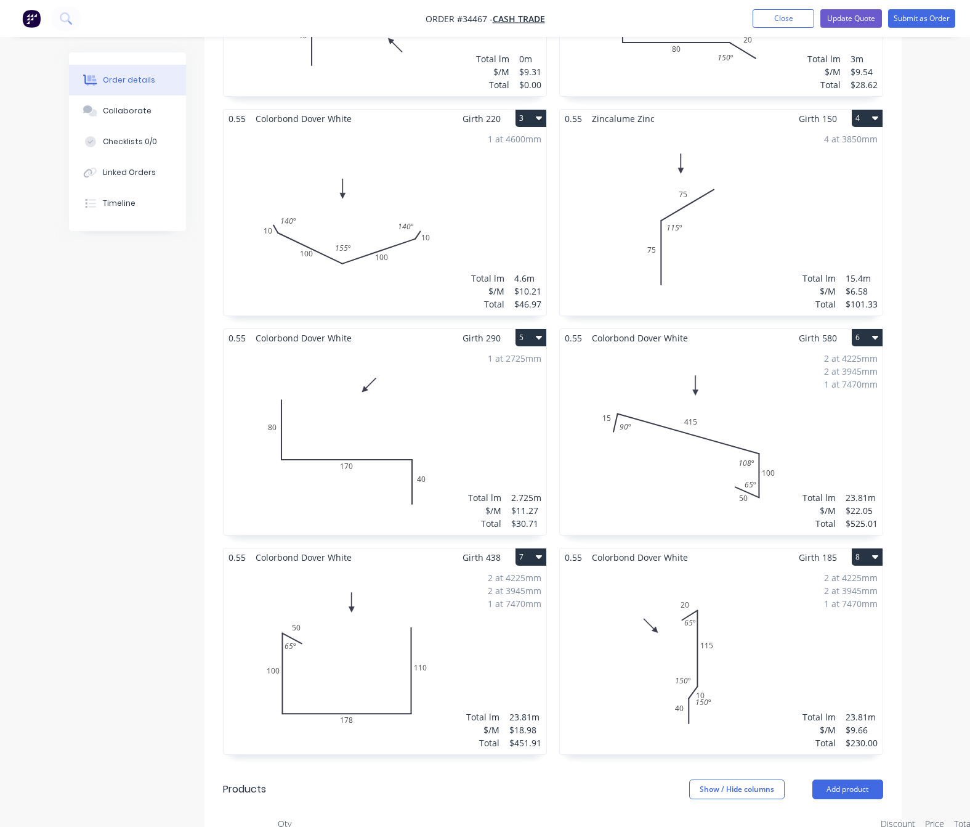
scroll to position [554, 0]
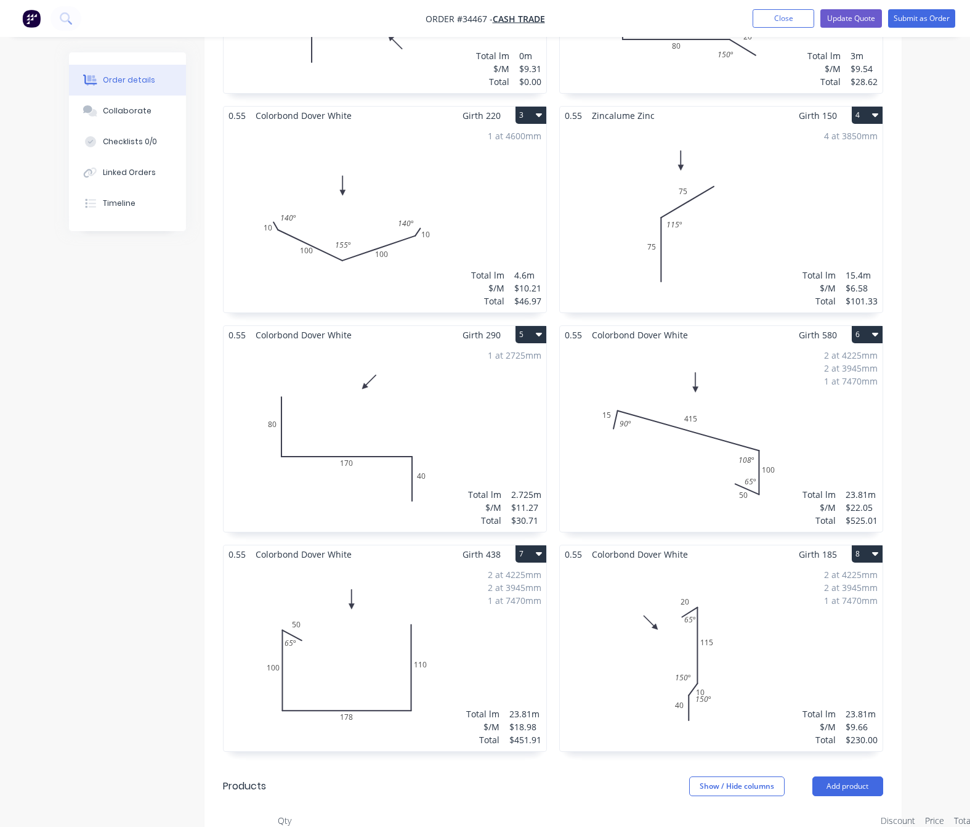
click at [695, 420] on div "2 at 4225mm 2 at 3945mm 1 at 7470mm Total lm $/M Total 23.81m $22.05 $525.01" at bounding box center [721, 438] width 323 height 188
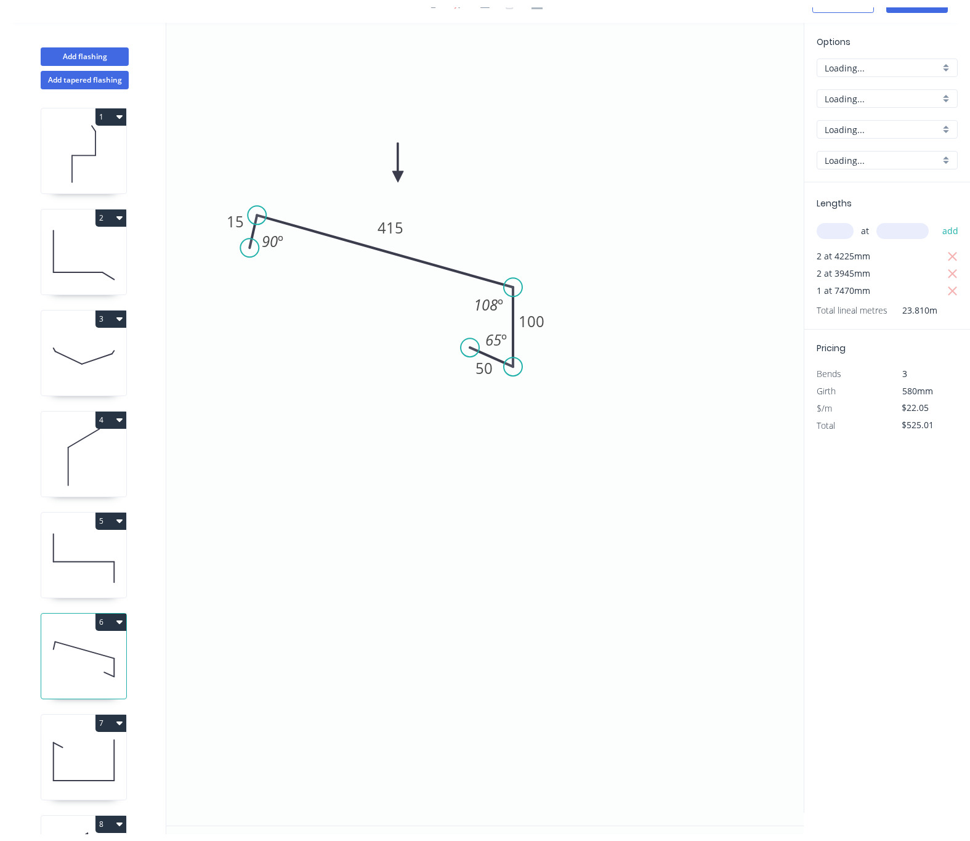
scroll to position [25, 0]
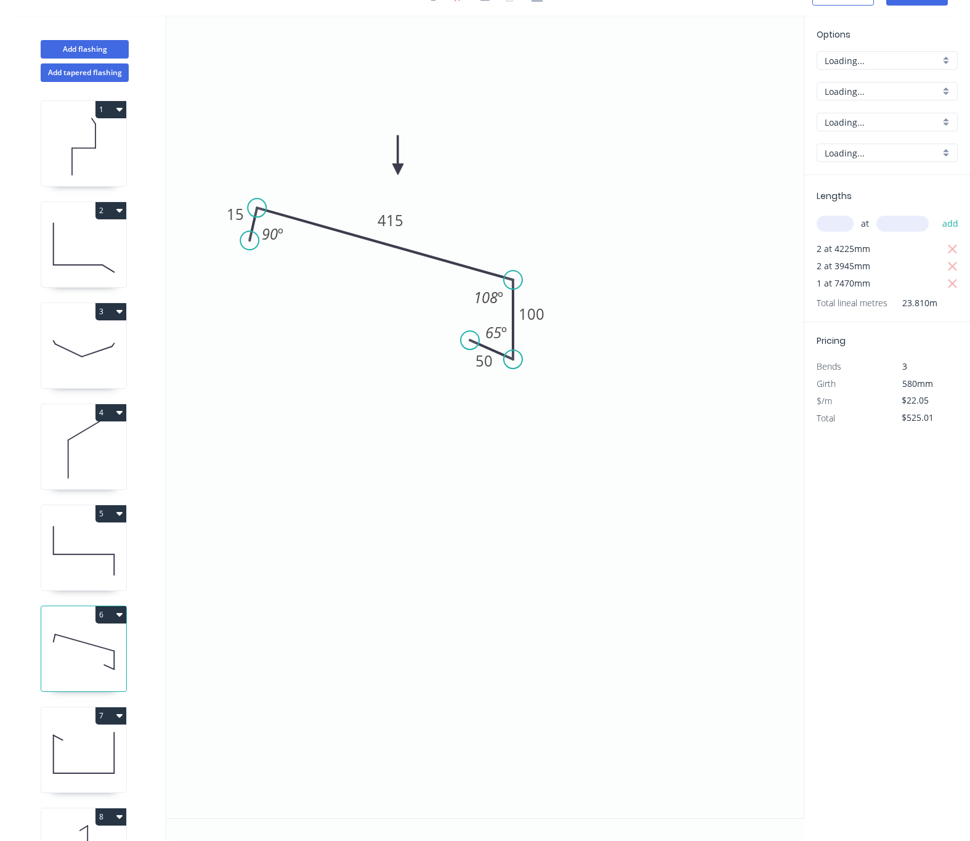
type input "$23.11"
click at [952, 246] on icon "button" at bounding box center [952, 249] width 9 height 9
click at [954, 246] on icon "button" at bounding box center [952, 249] width 9 height 9
type input "$172.63"
click at [835, 222] on input "text" at bounding box center [835, 224] width 37 height 16
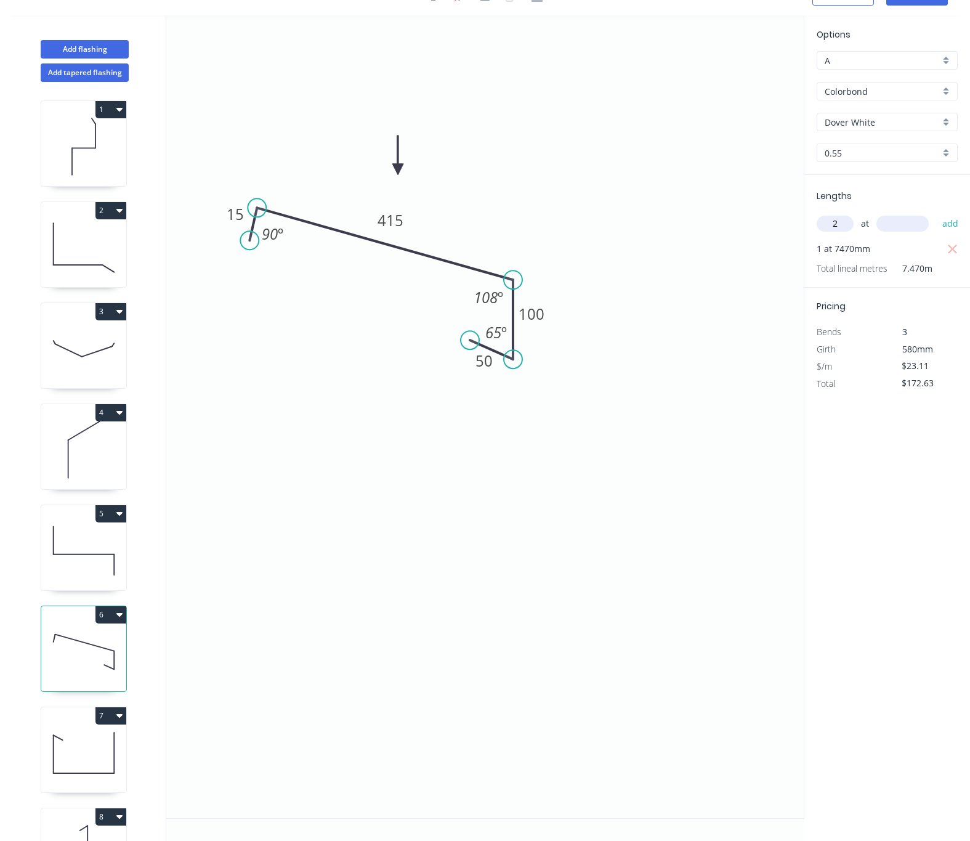
type input "2"
click at [880, 221] on input "text" at bounding box center [903, 224] width 52 height 16
type input "3960"
click at [936, 213] on button "add" at bounding box center [950, 223] width 29 height 21
type input "$355.66"
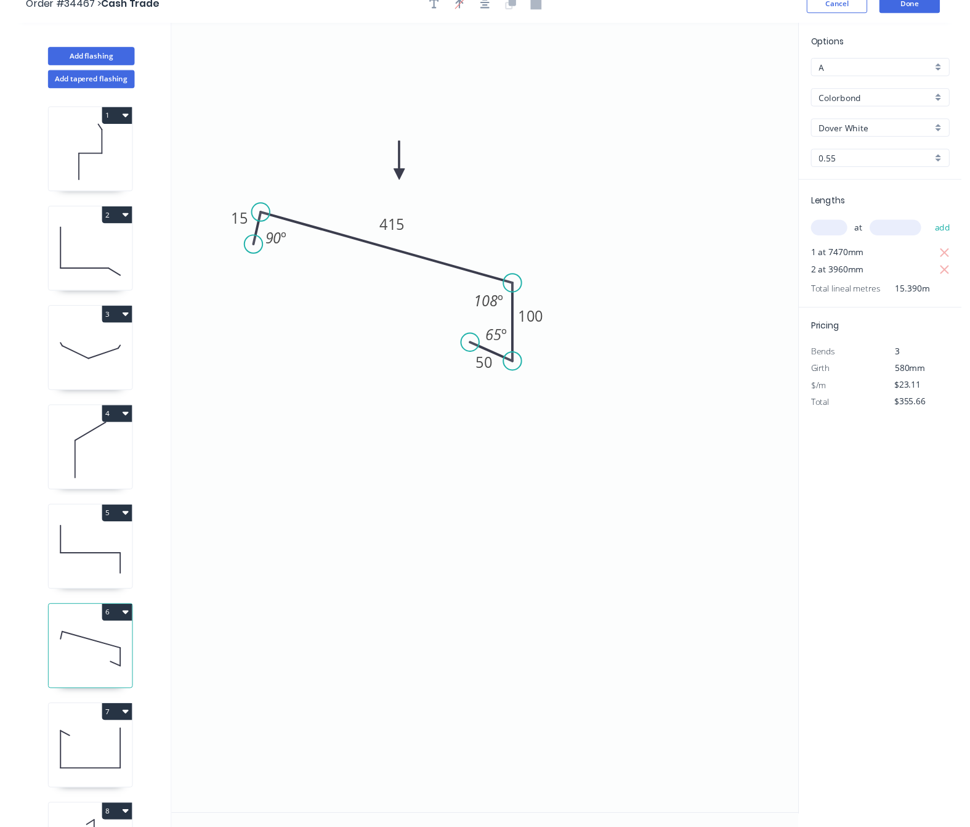
scroll to position [0, 0]
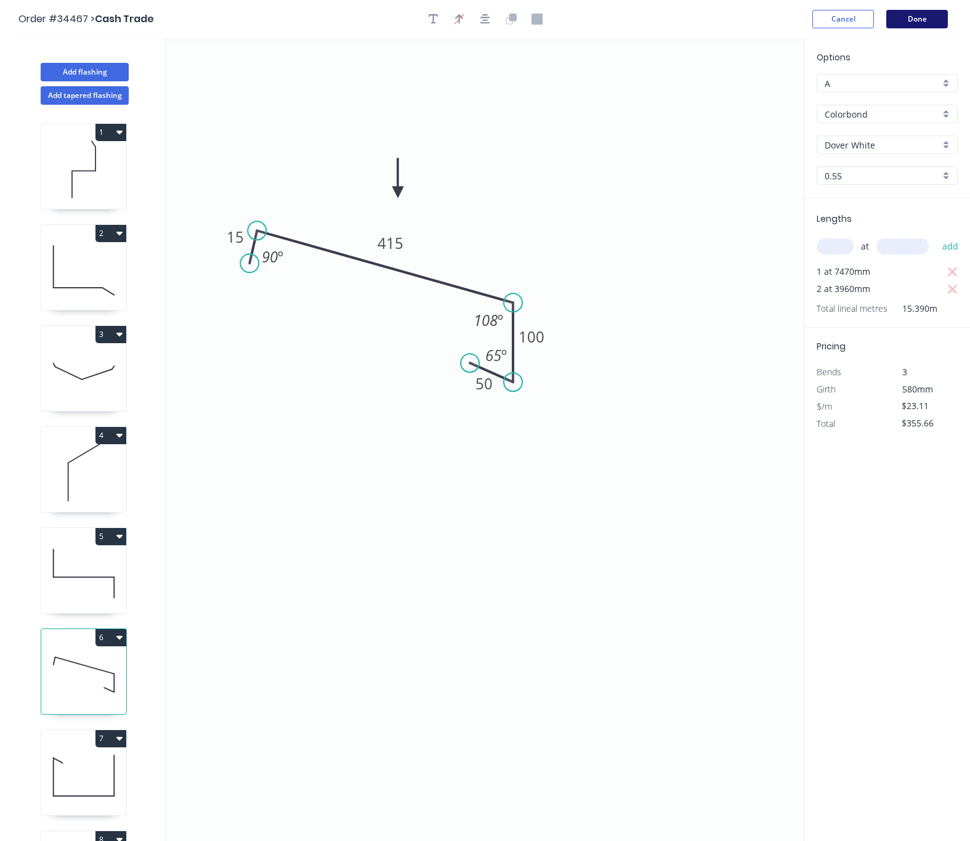
click at [915, 21] on button "Done" at bounding box center [917, 19] width 62 height 18
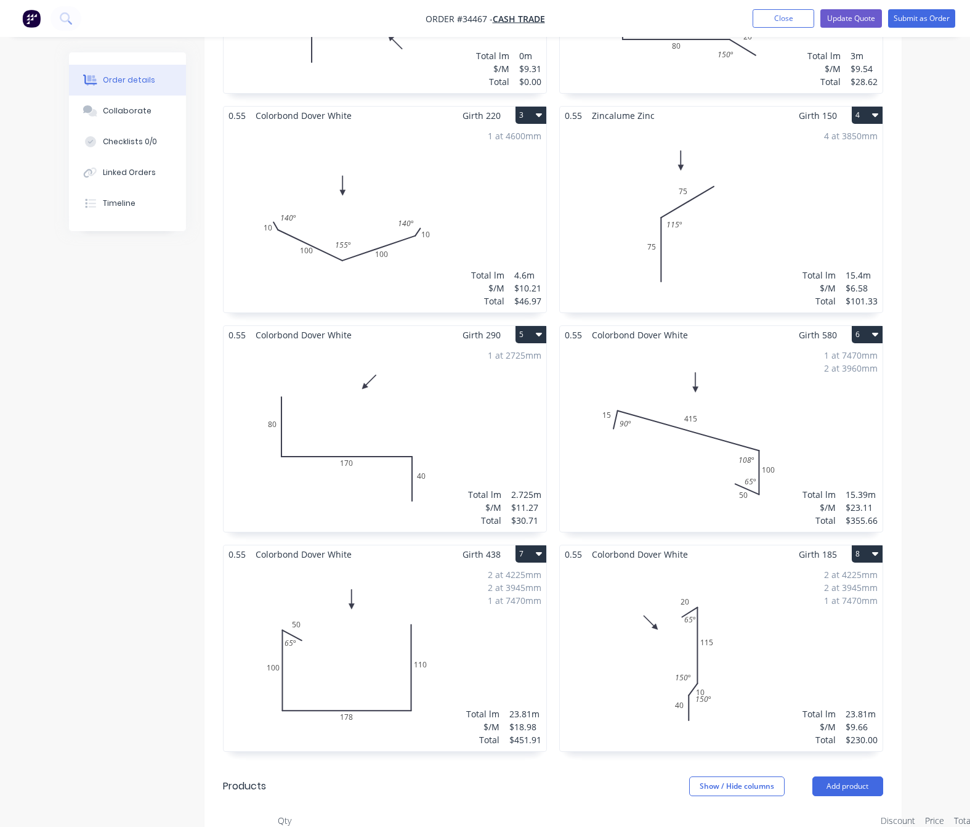
scroll to position [647, 0]
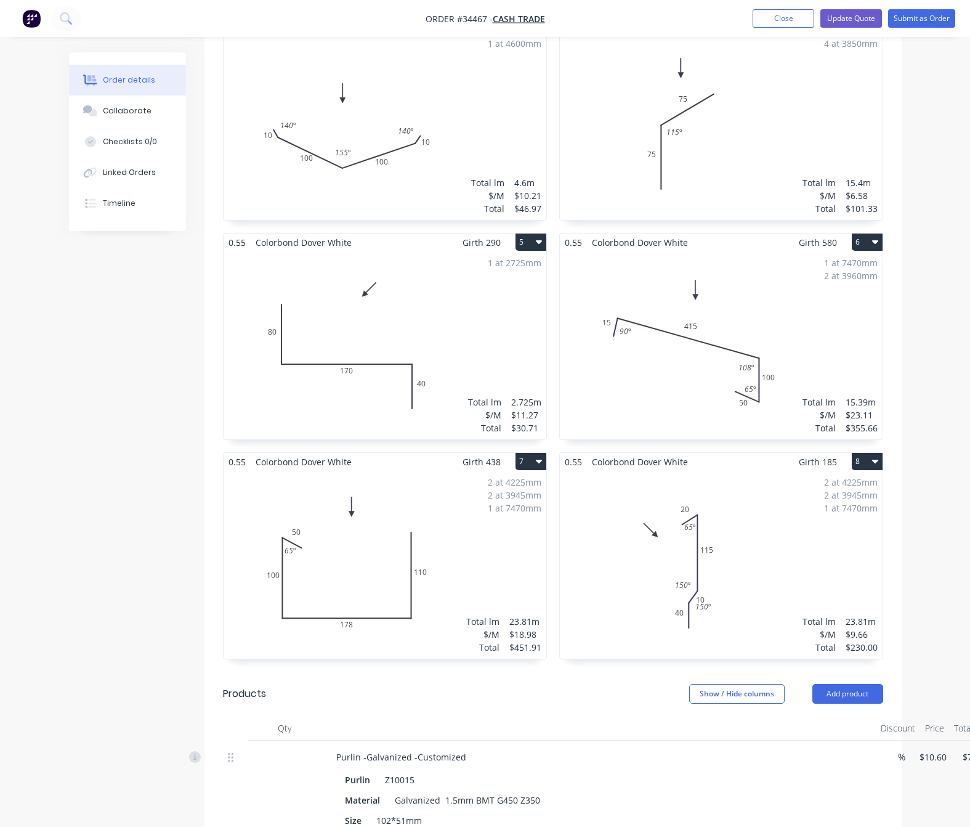
click at [429, 484] on div "2 at 4225mm 2 at 3945mm 1 at 7470mm Total lm $/M Total 23.81m $18.98 $451.91" at bounding box center [385, 565] width 323 height 188
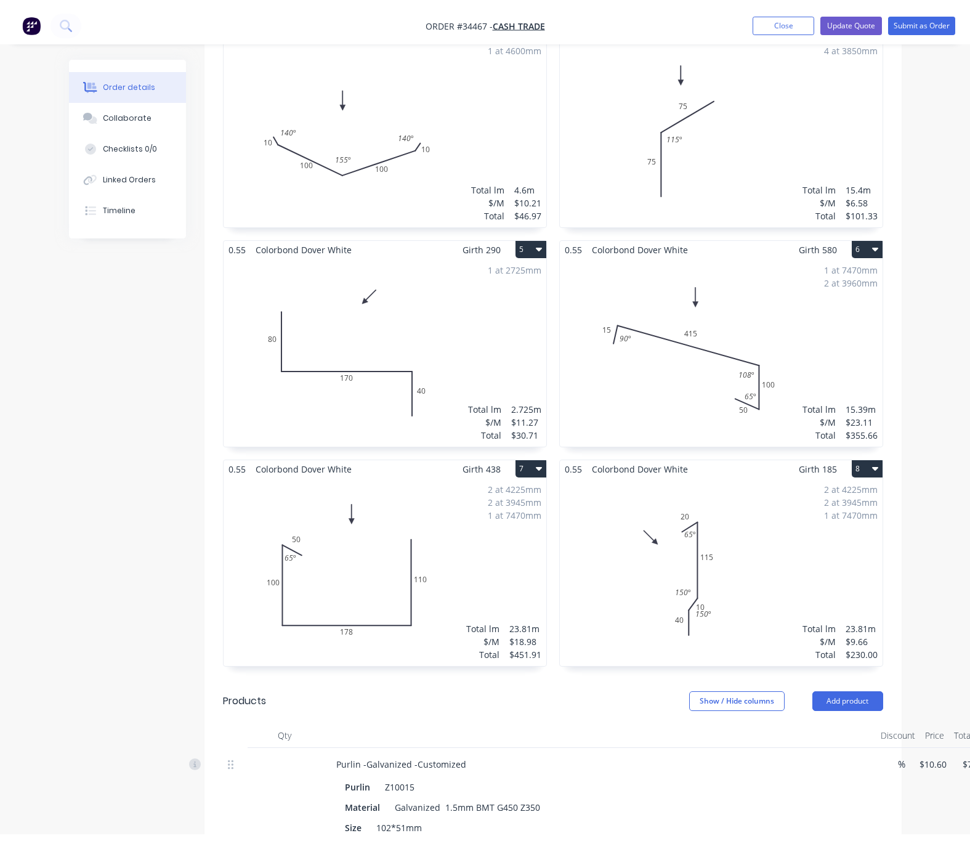
scroll to position [25, 0]
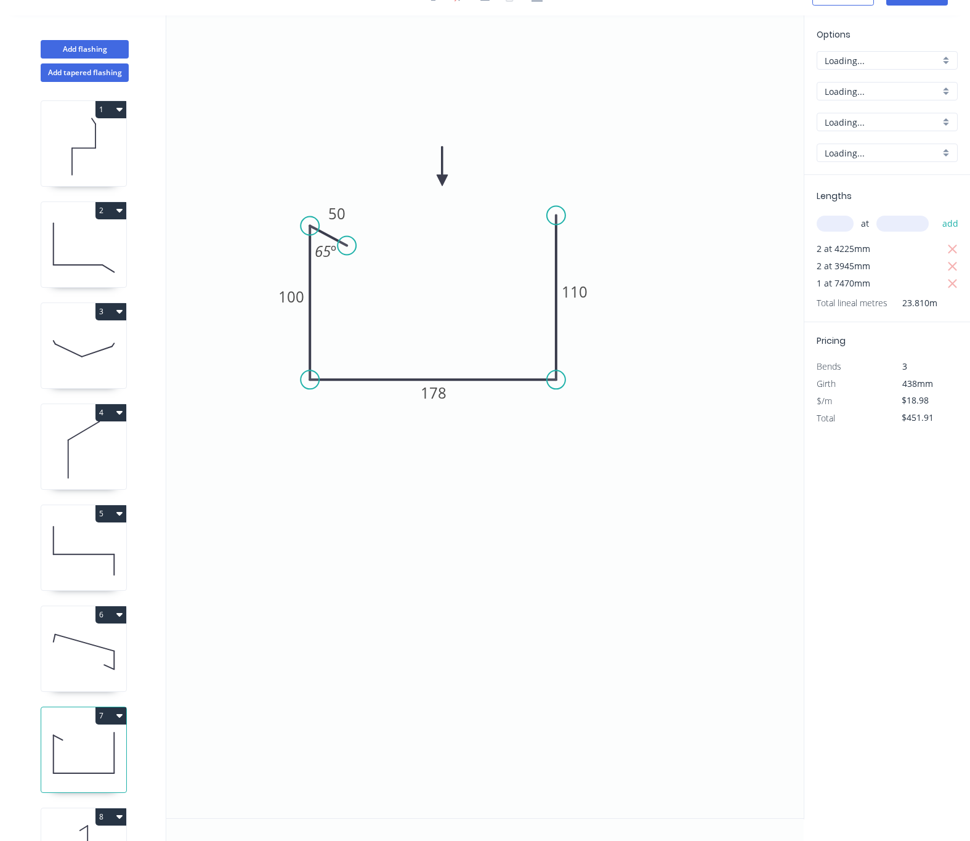
type input "$19.89"
click at [464, 389] on icon "0 50 100 178 110 65 º" at bounding box center [485, 416] width 638 height 803
click at [445, 395] on tspan "178" at bounding box center [434, 393] width 26 height 20
click at [514, 498] on icon "0 50 100 179 110 65 º" at bounding box center [485, 416] width 638 height 803
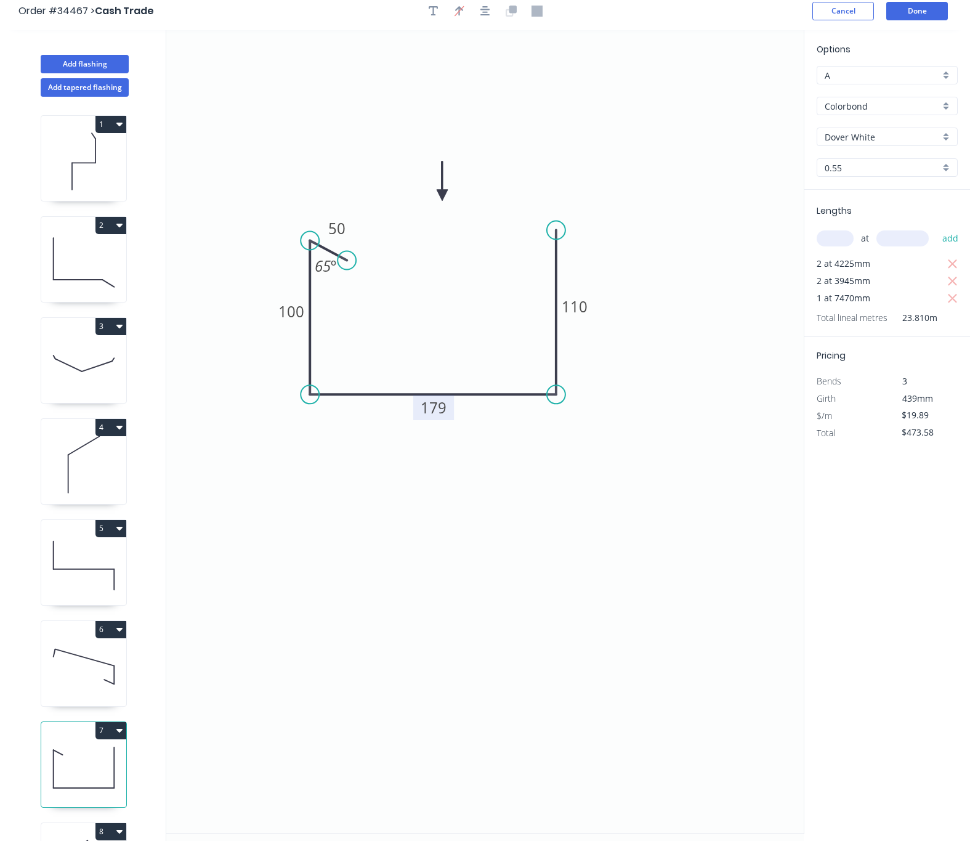
scroll to position [0, 0]
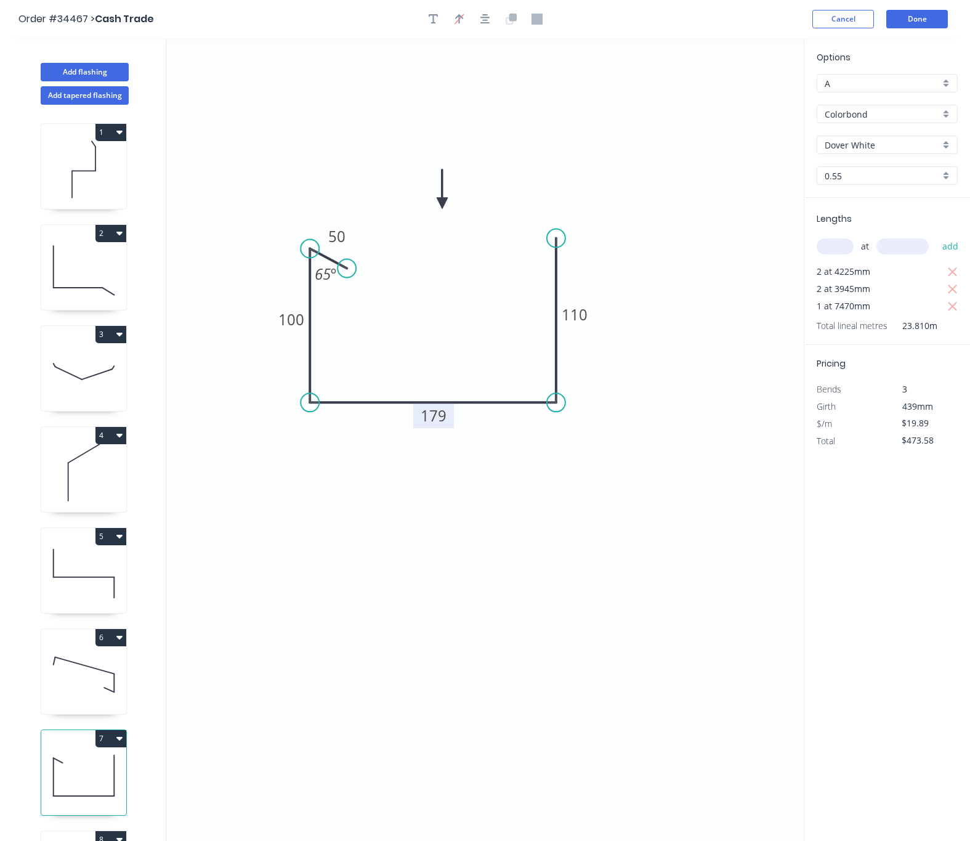
click at [641, 488] on icon "0 50 100 179 110 65 º" at bounding box center [485, 439] width 638 height 803
click at [952, 270] on icon "button" at bounding box center [952, 272] width 11 height 15
type input "$148.58"
click at [828, 248] on input "text" at bounding box center [835, 246] width 37 height 16
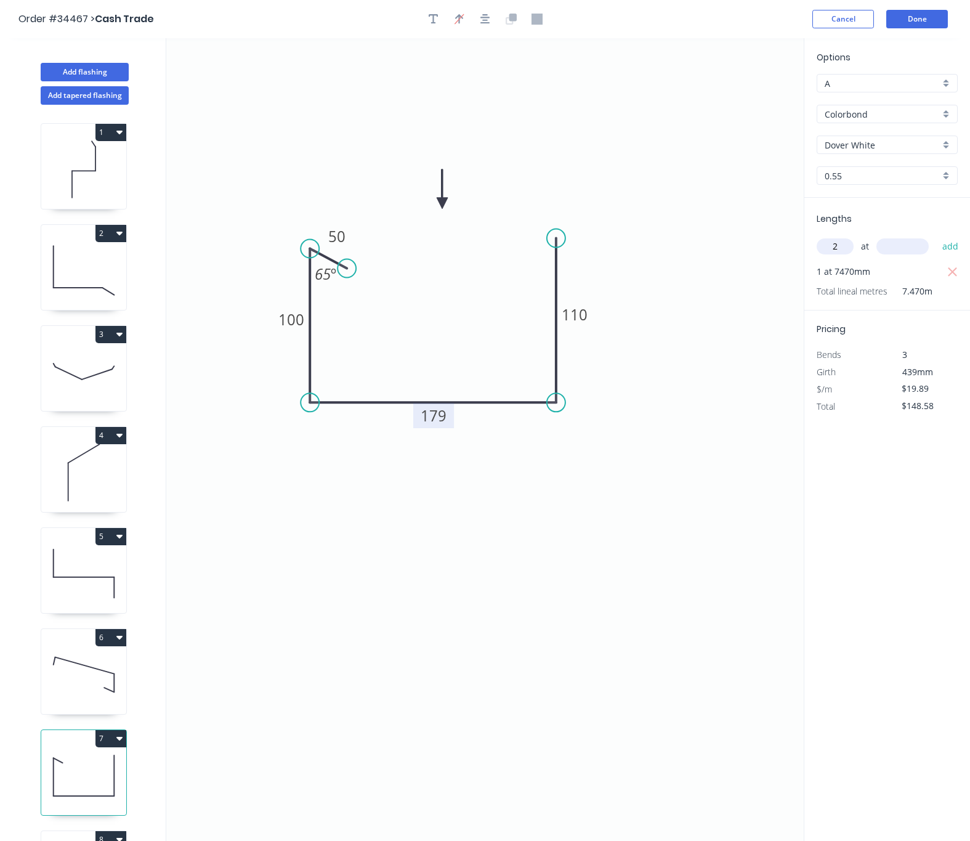
type input "2"
click at [902, 246] on input "text" at bounding box center [903, 246] width 52 height 16
type input "3960"
click at [936, 236] on button "add" at bounding box center [950, 246] width 29 height 21
type input "$306.11"
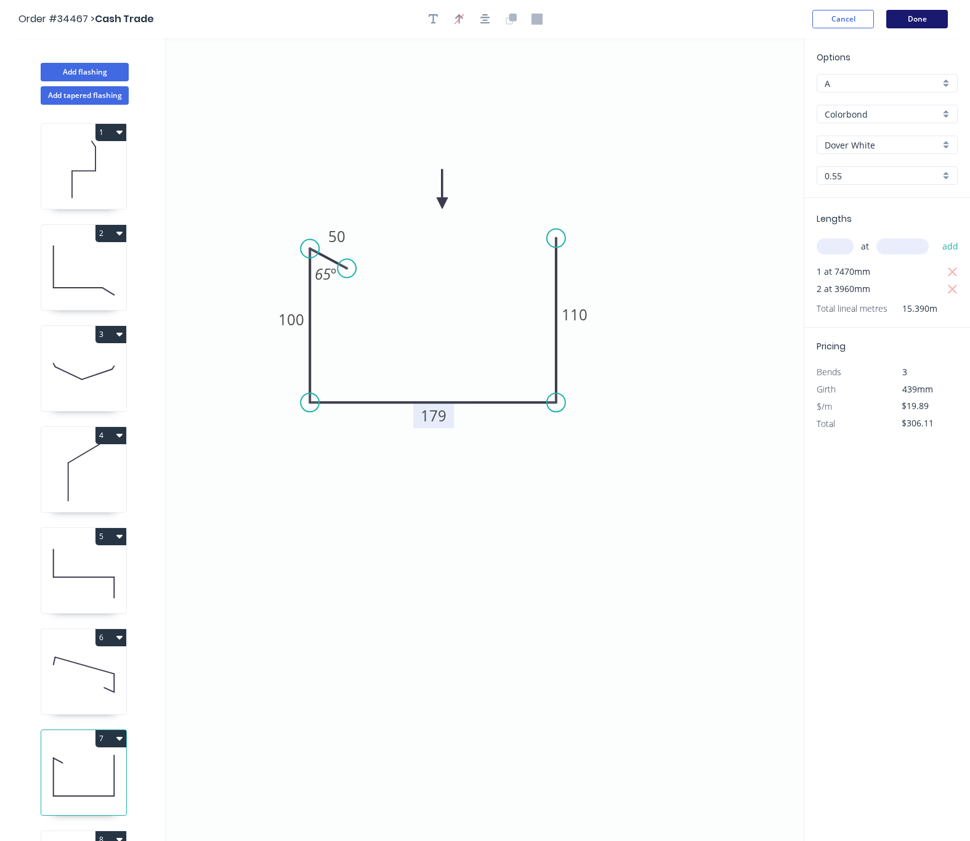
click at [913, 26] on button "Done" at bounding box center [917, 19] width 62 height 18
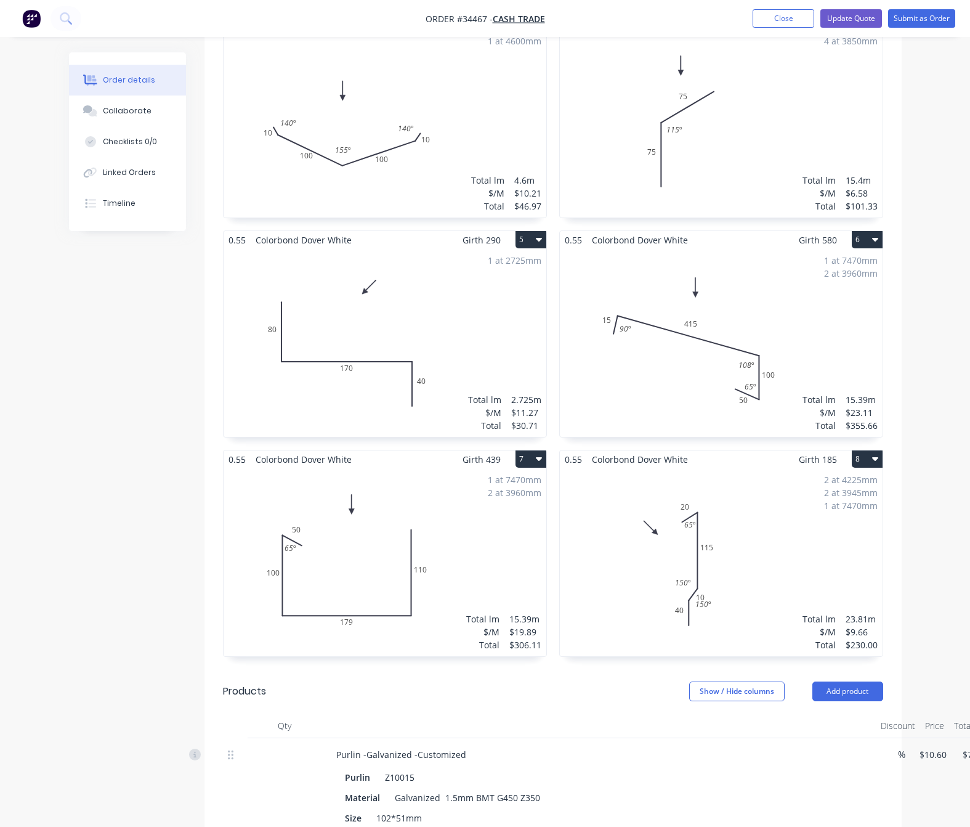
scroll to position [739, 0]
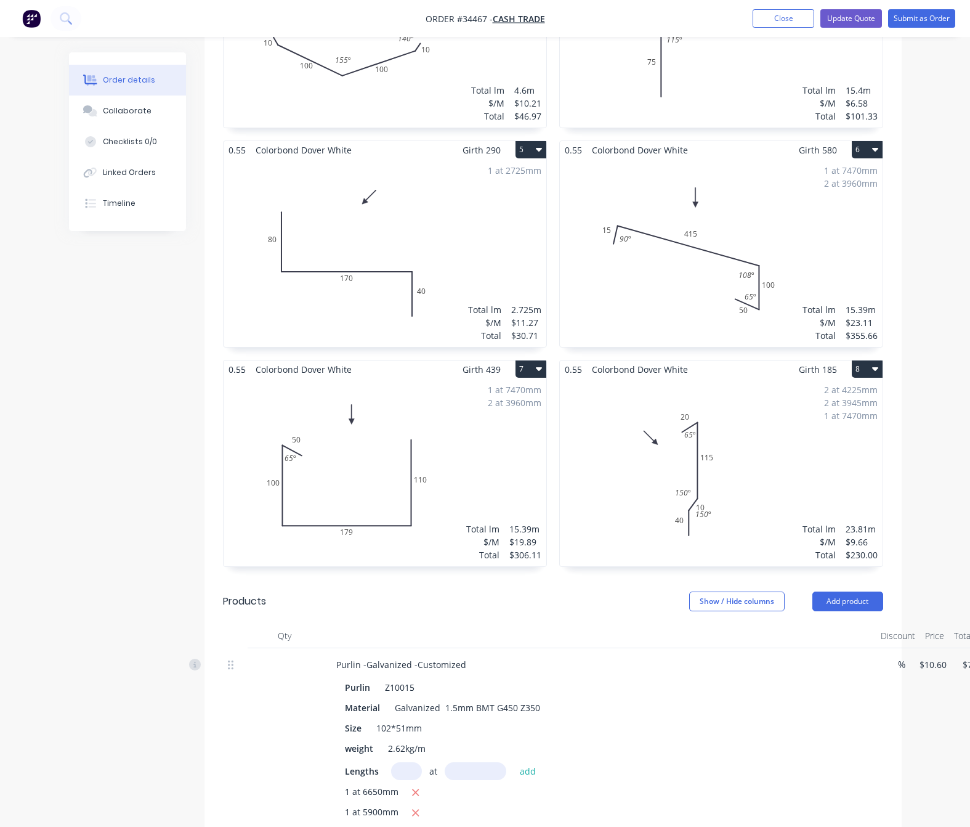
click at [712, 448] on div "2 at 4225mm 2 at 3945mm 1 at 7470mm Total lm $/M Total 23.81m $9.66 $230.00" at bounding box center [721, 472] width 323 height 188
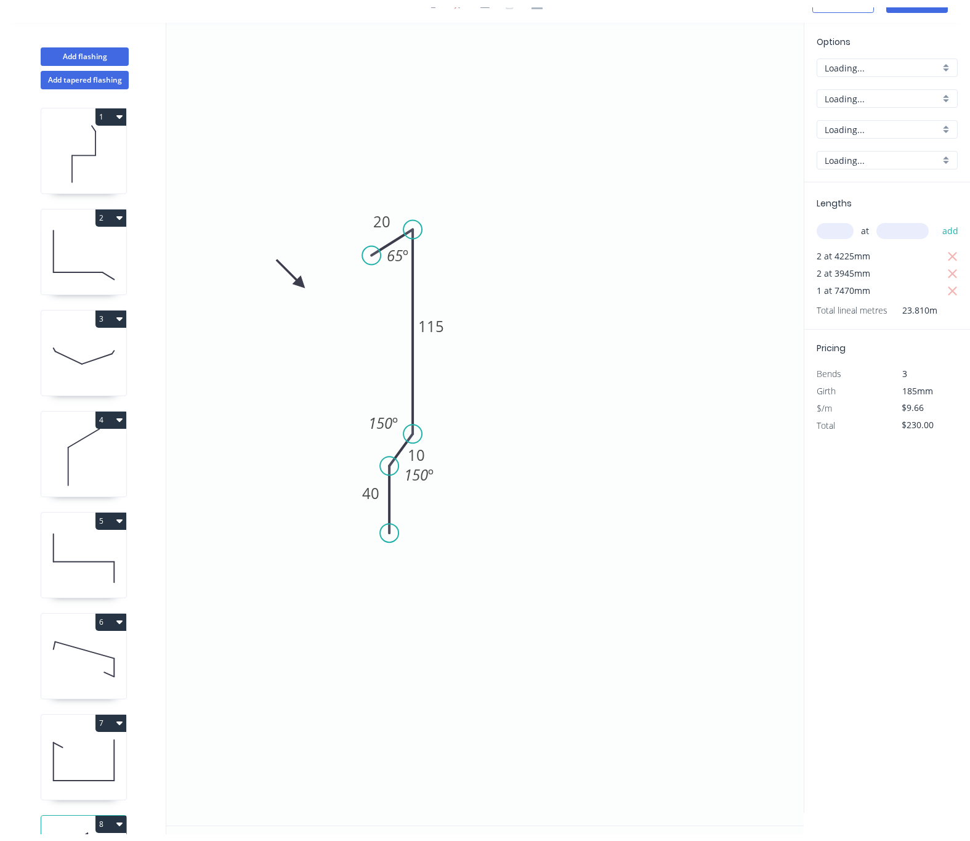
scroll to position [25, 0]
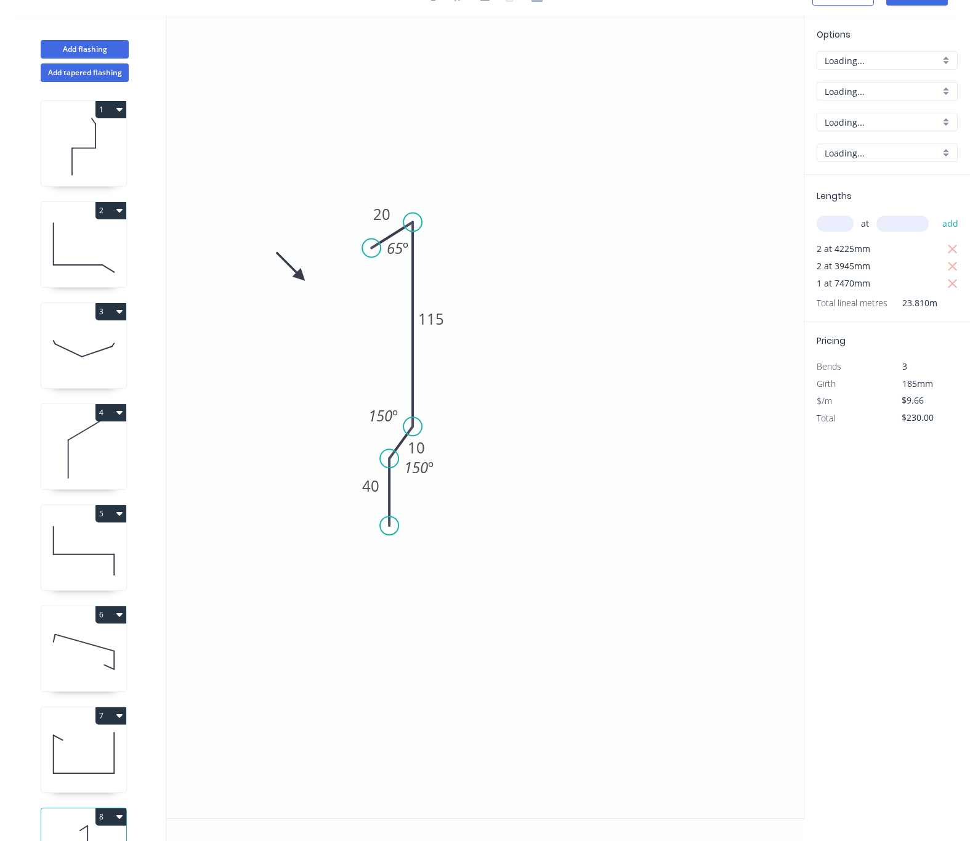
type input "$10.12"
drag, startPoint x: 305, startPoint y: 268, endPoint x: 559, endPoint y: 256, distance: 254.1
click at [559, 256] on icon at bounding box center [549, 247] width 36 height 36
click at [556, 255] on icon at bounding box center [549, 247] width 36 height 36
click at [556, 255] on icon at bounding box center [558, 242] width 11 height 39
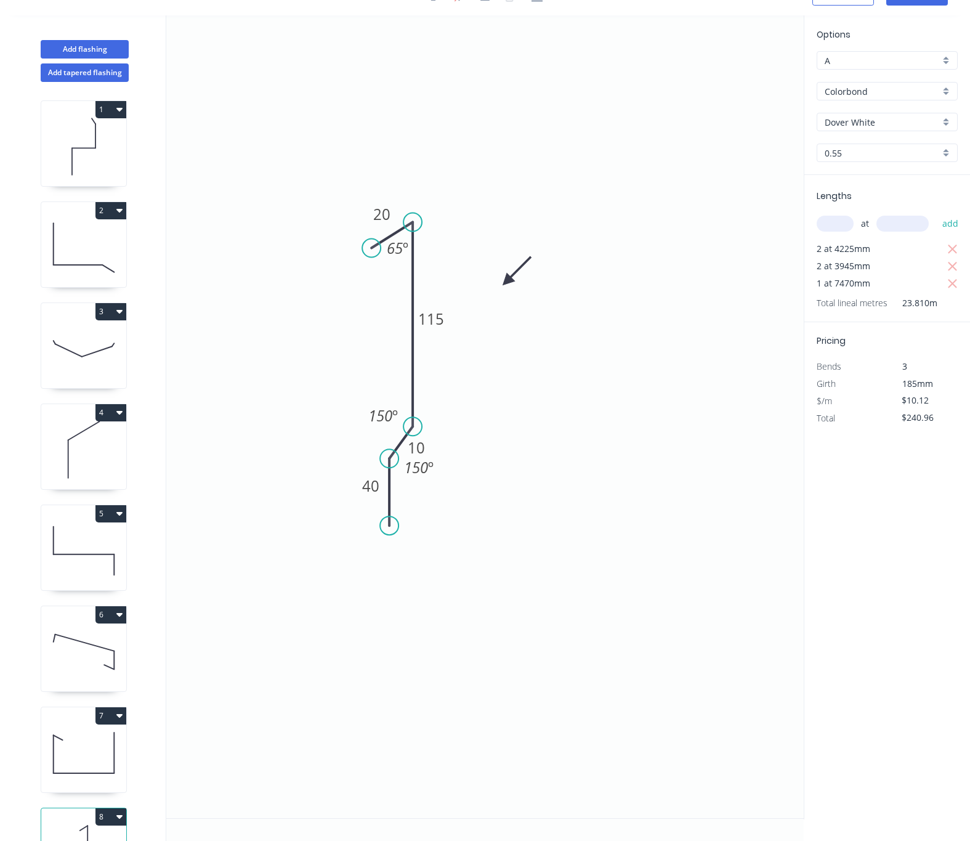
drag, startPoint x: 556, startPoint y: 255, endPoint x: 512, endPoint y: 279, distance: 50.4
click at [508, 278] on icon at bounding box center [517, 271] width 36 height 36
drag, startPoint x: 391, startPoint y: 455, endPoint x: 384, endPoint y: 471, distance: 17.7
click at [384, 471] on circle at bounding box center [383, 471] width 18 height 18
drag, startPoint x: 386, startPoint y: 525, endPoint x: 384, endPoint y: 564, distance: 38.9
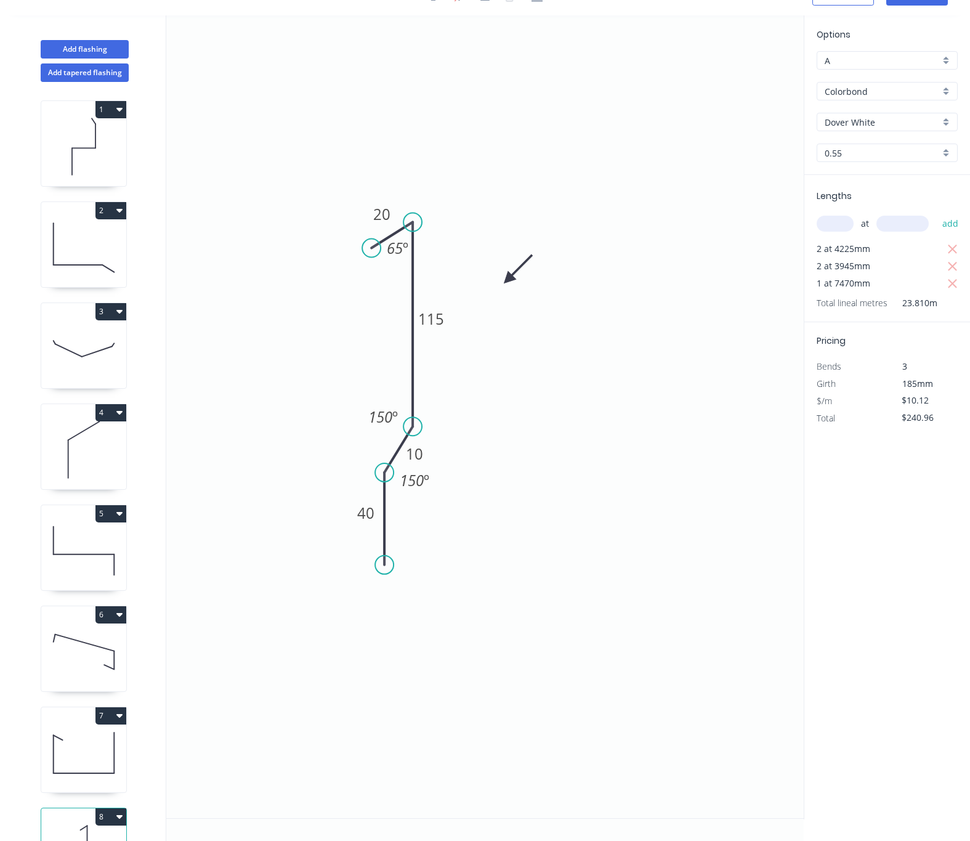
click at [384, 564] on circle at bounding box center [384, 565] width 18 height 18
drag, startPoint x: 385, startPoint y: 468, endPoint x: 381, endPoint y: 492, distance: 23.7
click at [381, 492] on circle at bounding box center [384, 493] width 18 height 18
drag, startPoint x: 416, startPoint y: 421, endPoint x: 440, endPoint y: 423, distance: 24.1
click at [440, 423] on circle at bounding box center [440, 422] width 18 height 18
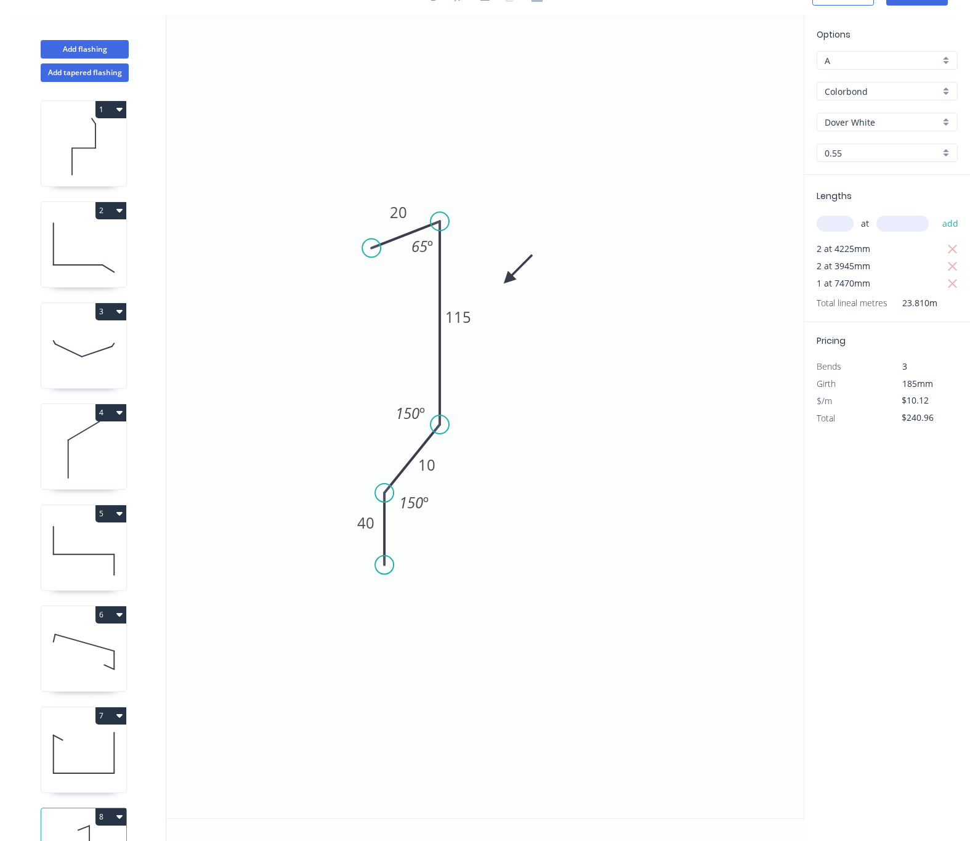
drag, startPoint x: 418, startPoint y: 218, endPoint x: 440, endPoint y: 220, distance: 22.3
click at [440, 220] on circle at bounding box center [440, 221] width 18 height 18
drag, startPoint x: 374, startPoint y: 246, endPoint x: 391, endPoint y: 257, distance: 19.7
click at [391, 257] on circle at bounding box center [390, 258] width 18 height 18
click at [537, 256] on icon at bounding box center [551, 247] width 36 height 36
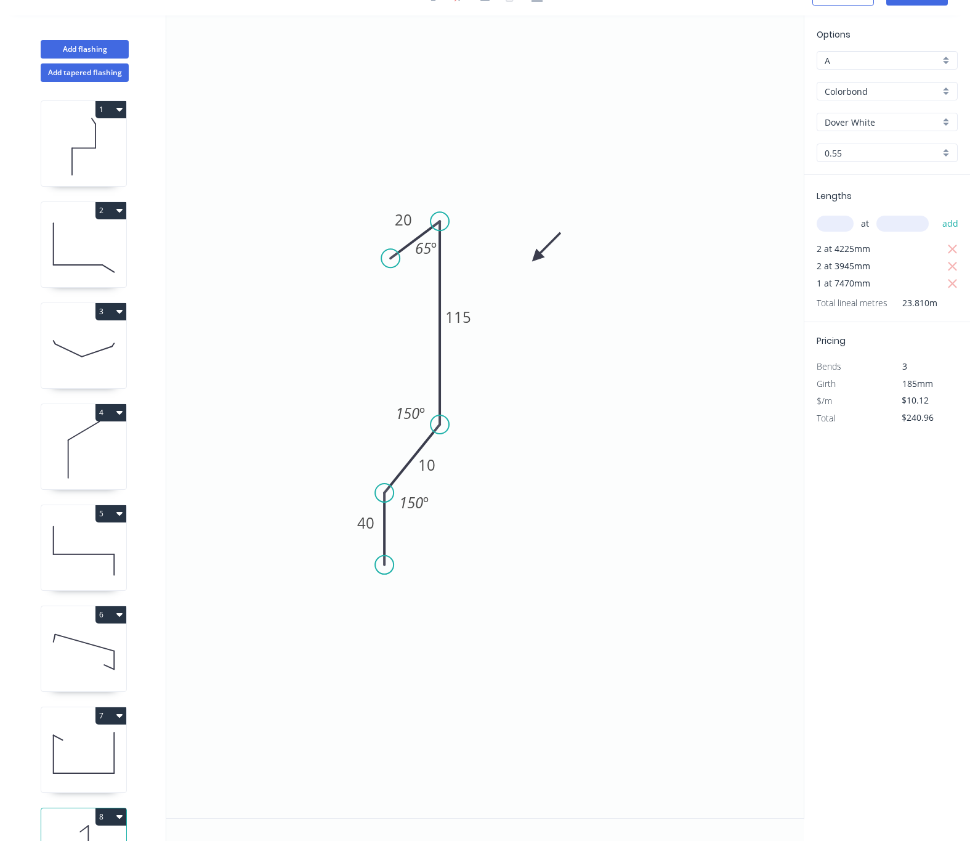
click at [636, 403] on icon "0 40 10 115 20 65 º 150 º 150 º" at bounding box center [485, 416] width 638 height 803
click at [955, 243] on icon "button" at bounding box center [952, 249] width 11 height 15
drag, startPoint x: 954, startPoint y: 248, endPoint x: 884, endPoint y: 233, distance: 71.2
click at [954, 248] on icon "button" at bounding box center [952, 249] width 11 height 15
type input "$75.60"
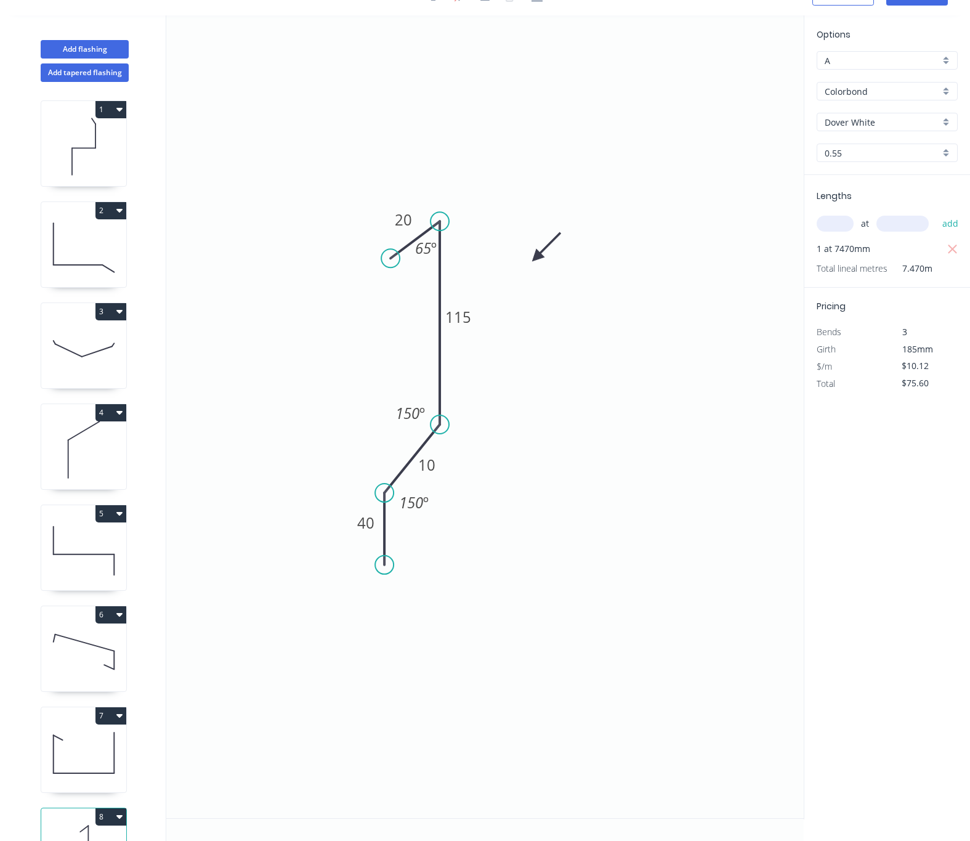
click at [827, 222] on input "text" at bounding box center [835, 224] width 37 height 16
type input "2"
click at [898, 221] on input "text" at bounding box center [903, 224] width 52 height 16
type input "3960"
click at [936, 213] on button "add" at bounding box center [950, 223] width 29 height 21
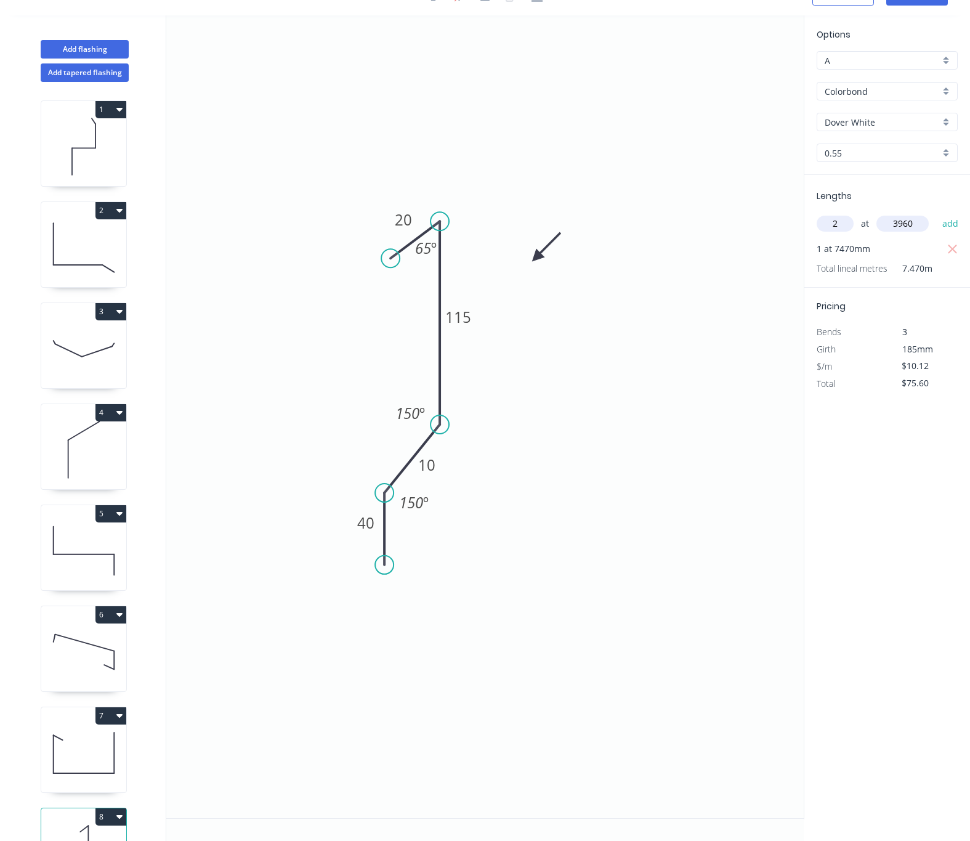
type input "$155.75"
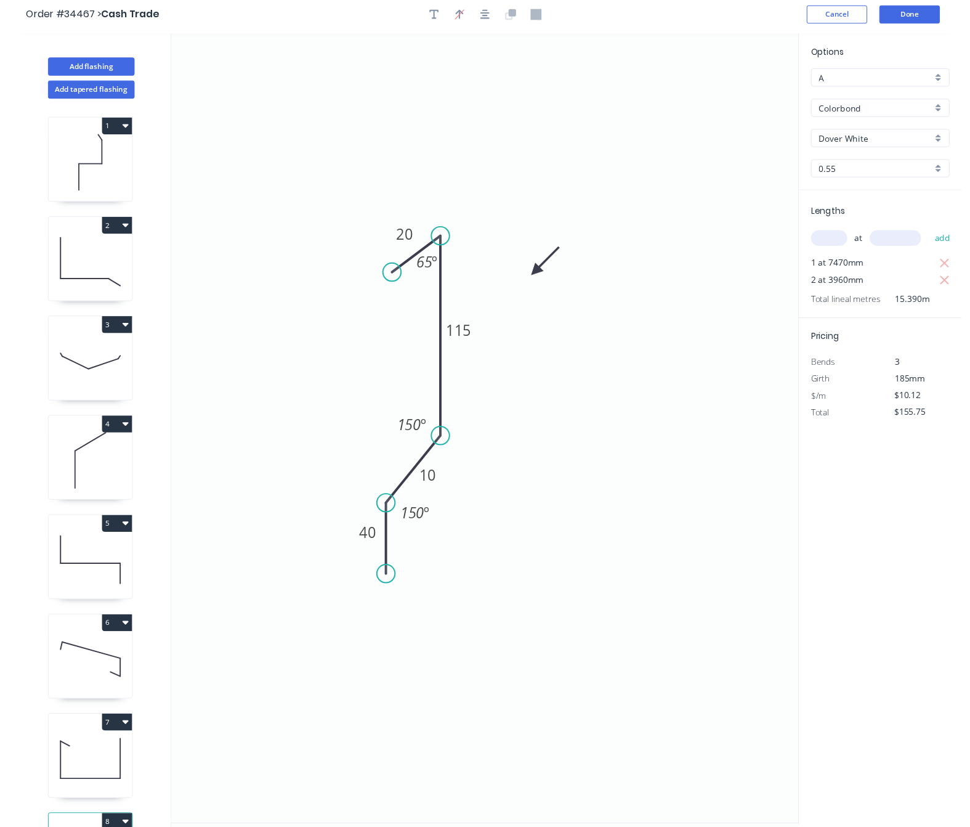
scroll to position [0, 0]
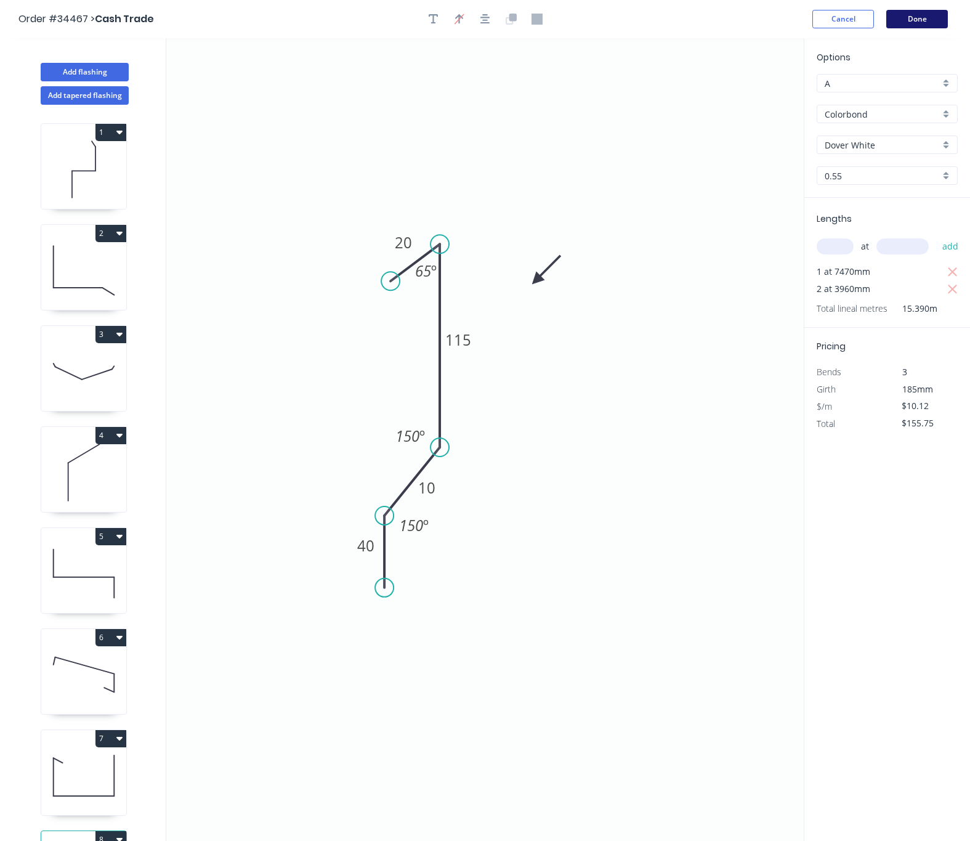
click at [906, 17] on button "Done" at bounding box center [917, 19] width 62 height 18
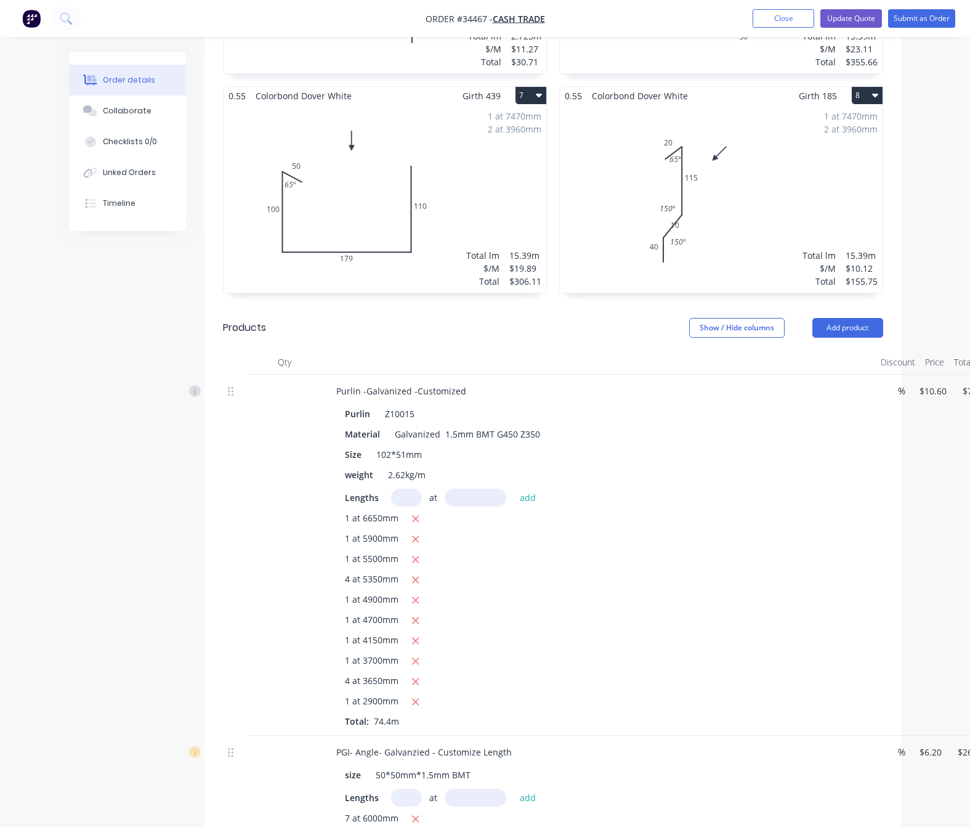
scroll to position [1016, 0]
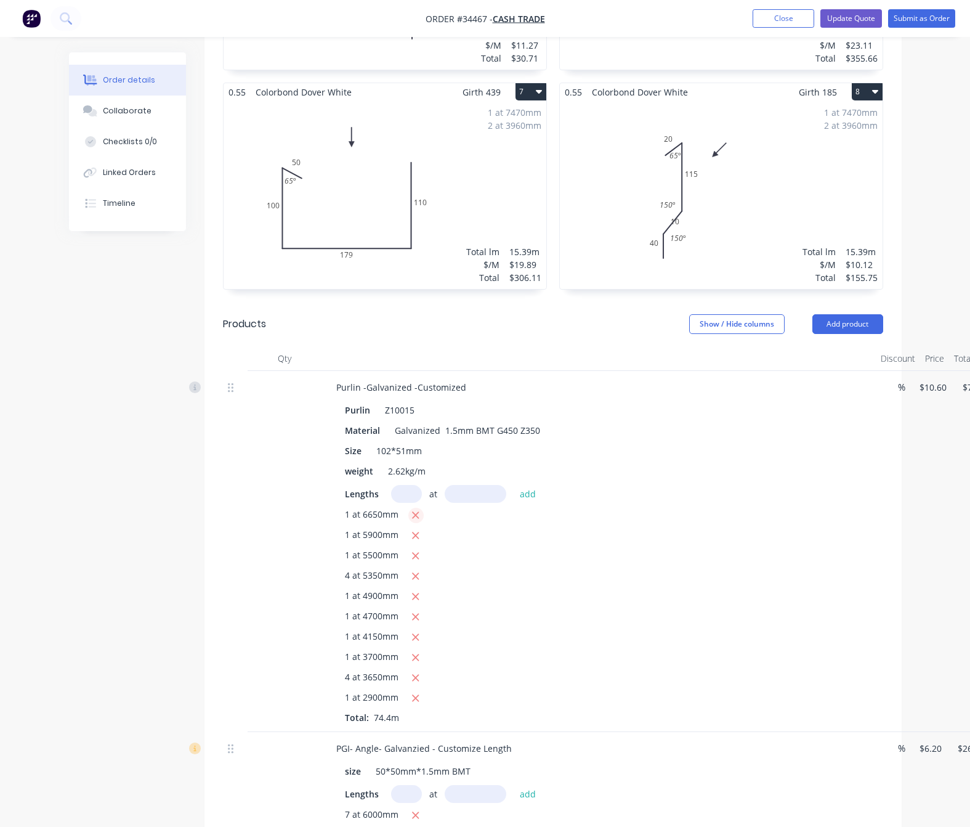
click at [411, 509] on icon "button" at bounding box center [415, 514] width 8 height 11
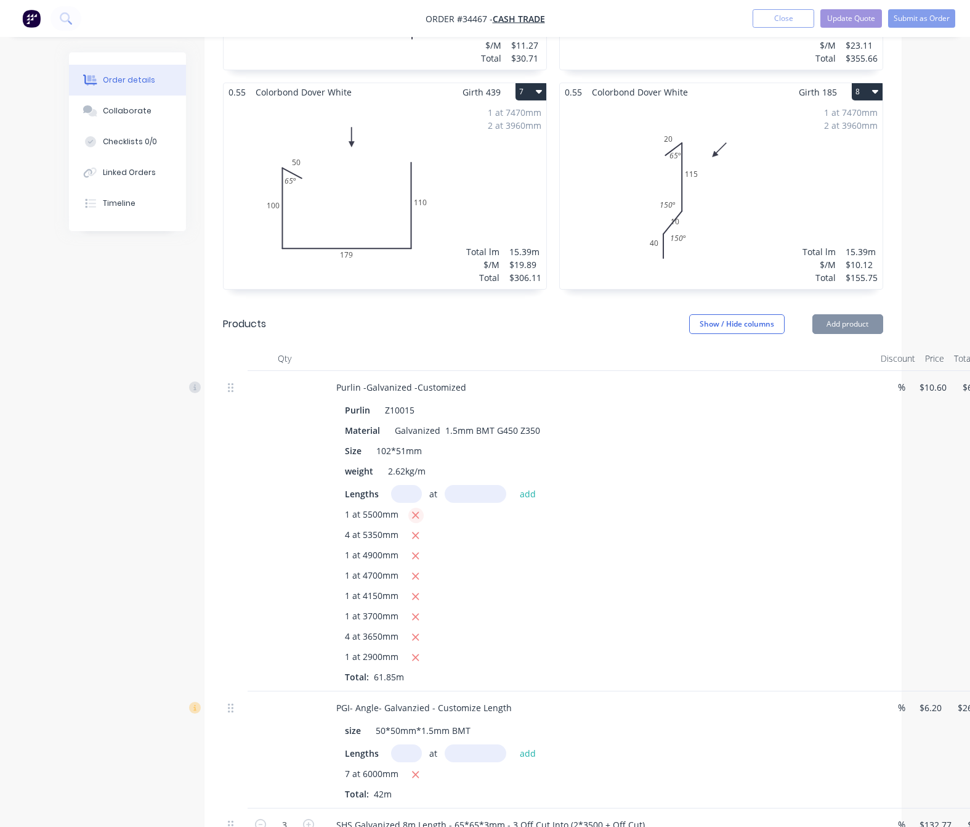
click at [411, 509] on icon "button" at bounding box center [415, 514] width 8 height 11
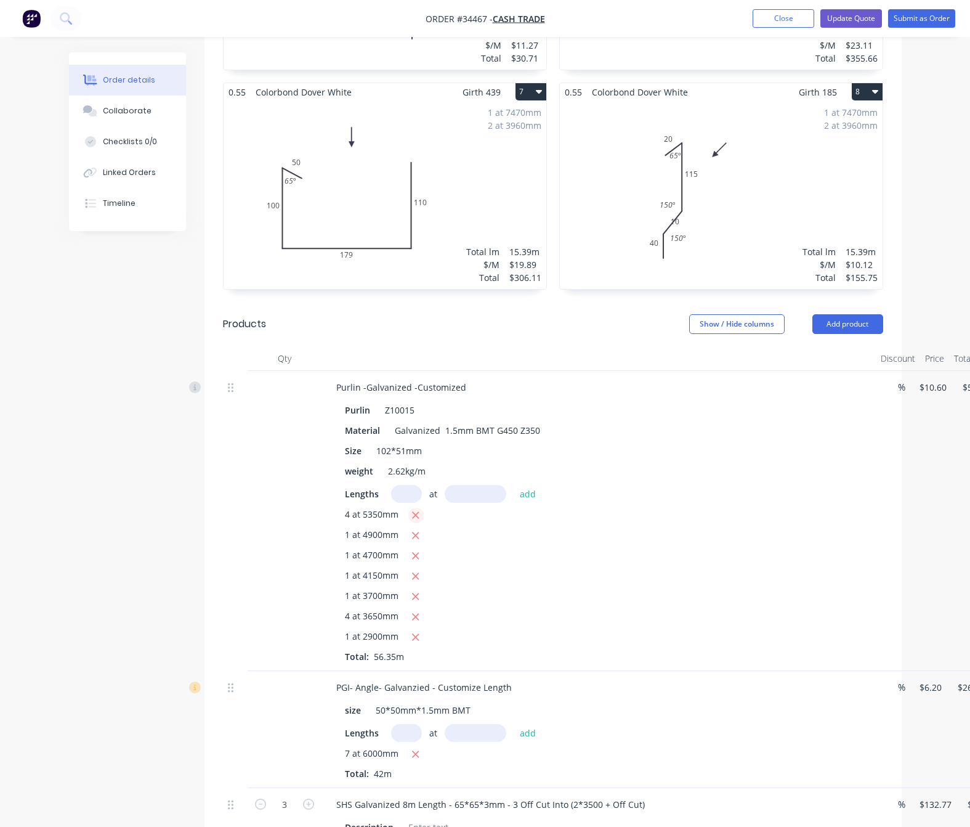
click at [411, 509] on icon "button" at bounding box center [415, 514] width 8 height 11
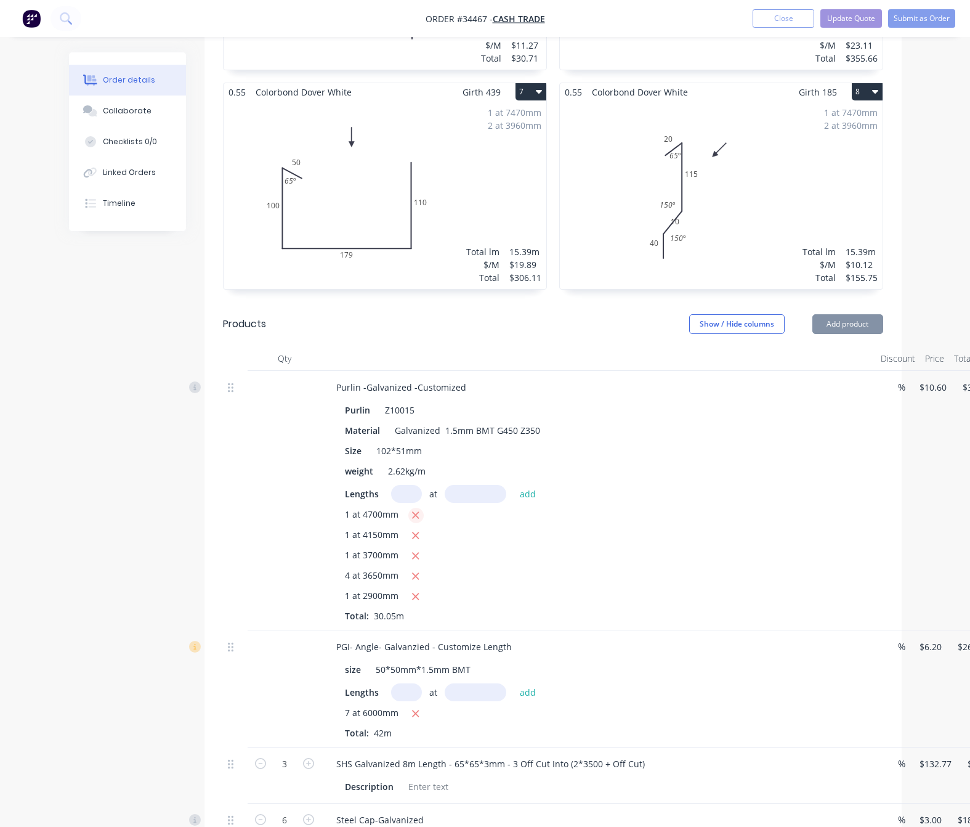
click at [411, 509] on icon "button" at bounding box center [415, 514] width 8 height 11
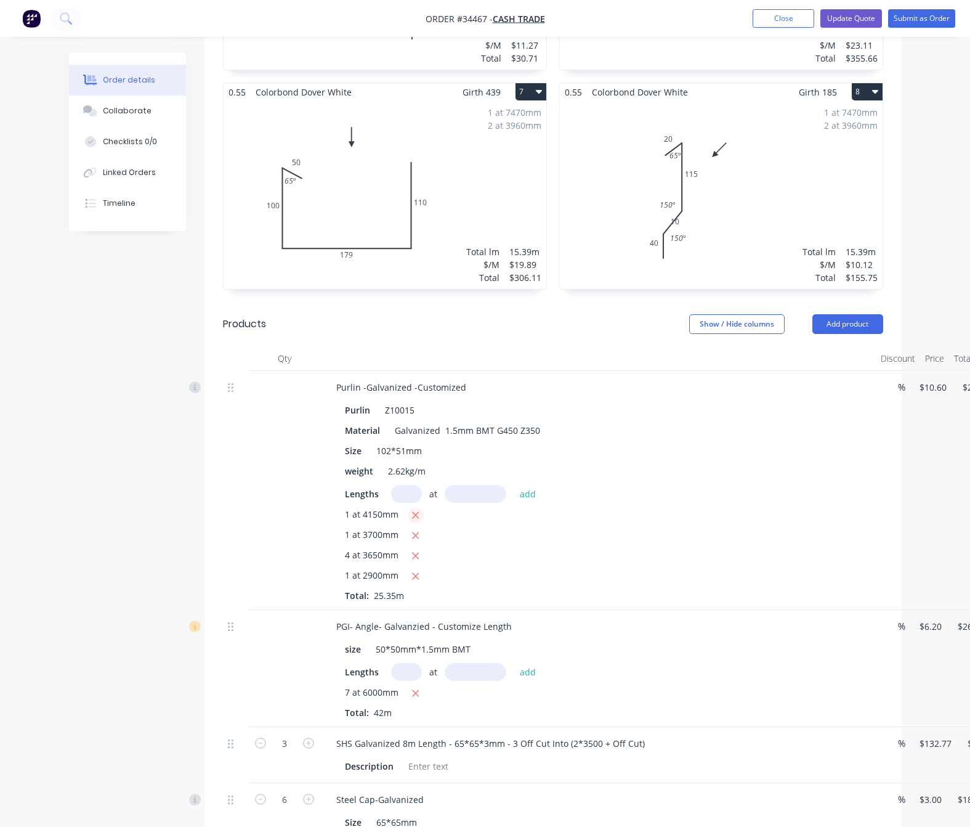
click at [411, 509] on icon "button" at bounding box center [415, 514] width 8 height 11
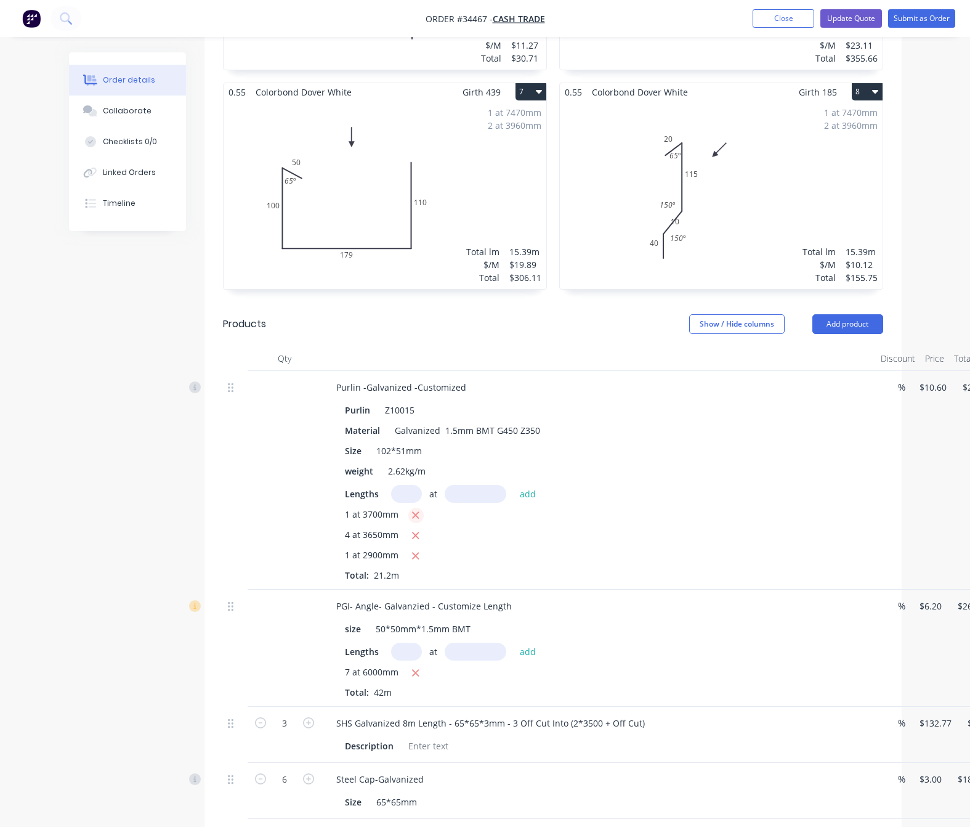
click at [411, 509] on icon "button" at bounding box center [415, 514] width 8 height 11
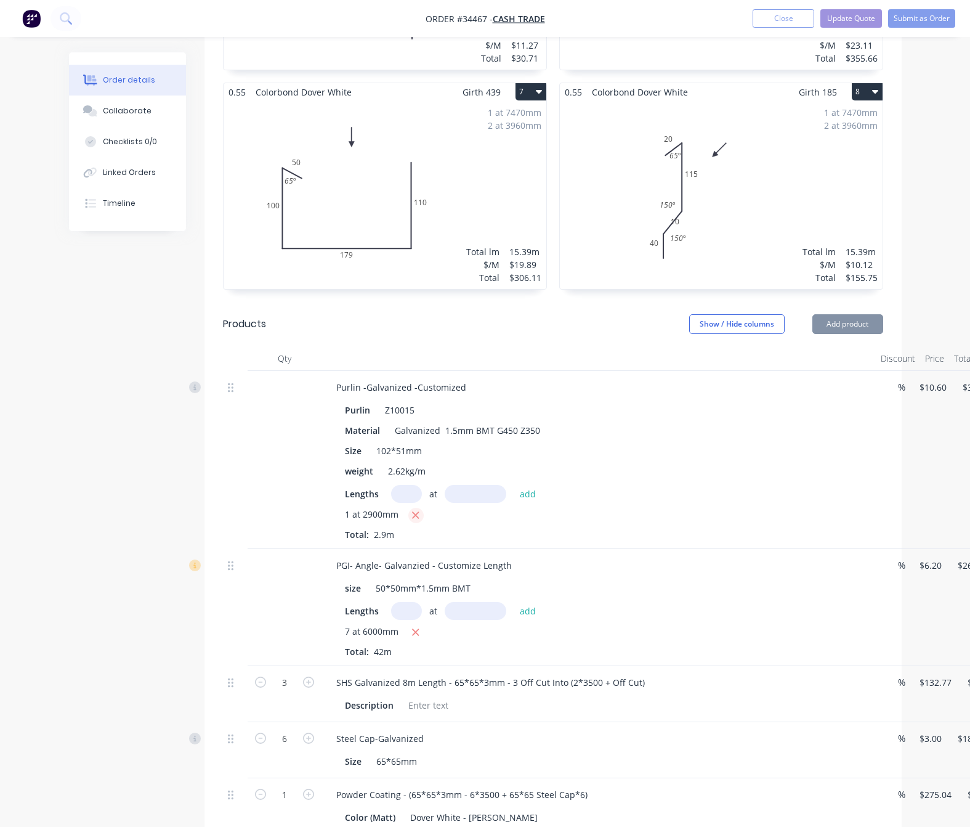
click at [411, 509] on icon "button" at bounding box center [415, 514] width 8 height 11
type input "$0.00"
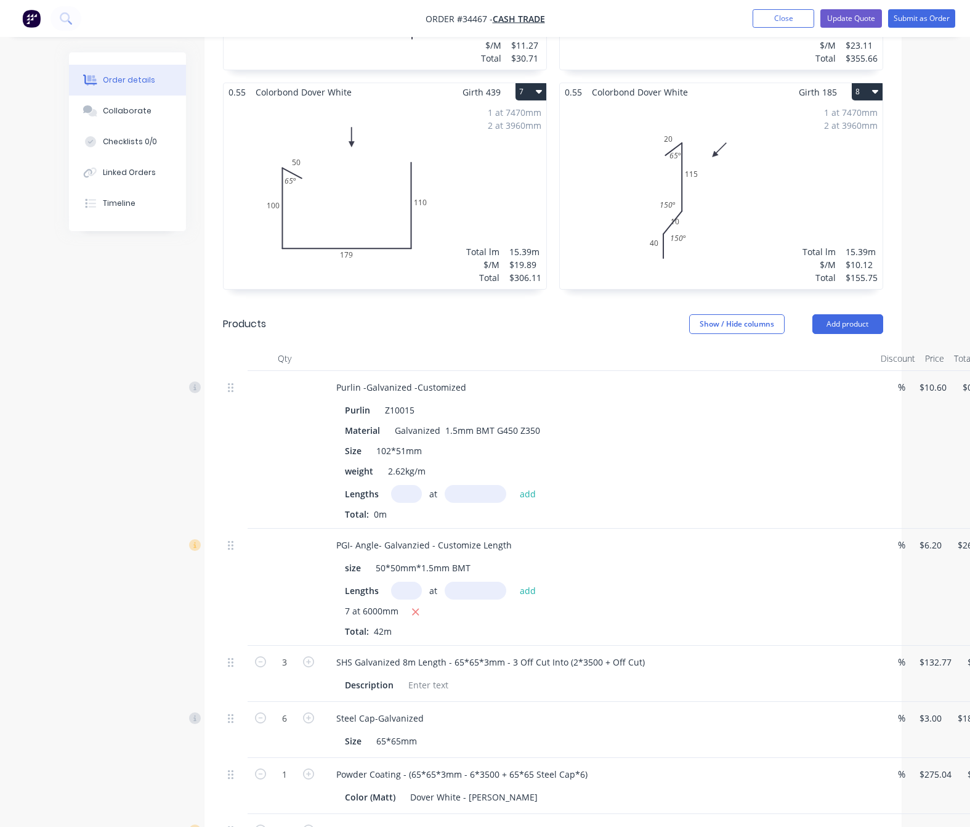
click at [407, 485] on input "text" at bounding box center [406, 494] width 31 height 18
type input "1"
click at [469, 485] on input "text" at bounding box center [476, 494] width 62 height 18
type input "1350"
click at [514, 485] on button "add" at bounding box center [528, 493] width 29 height 17
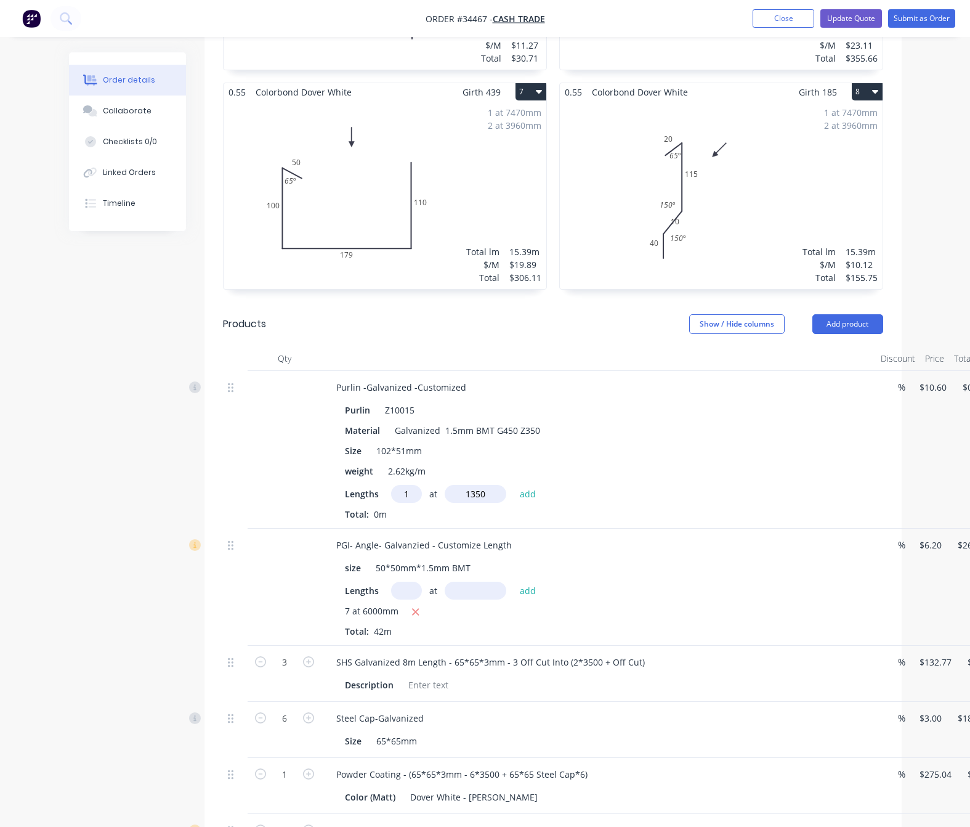
type input "$14.31"
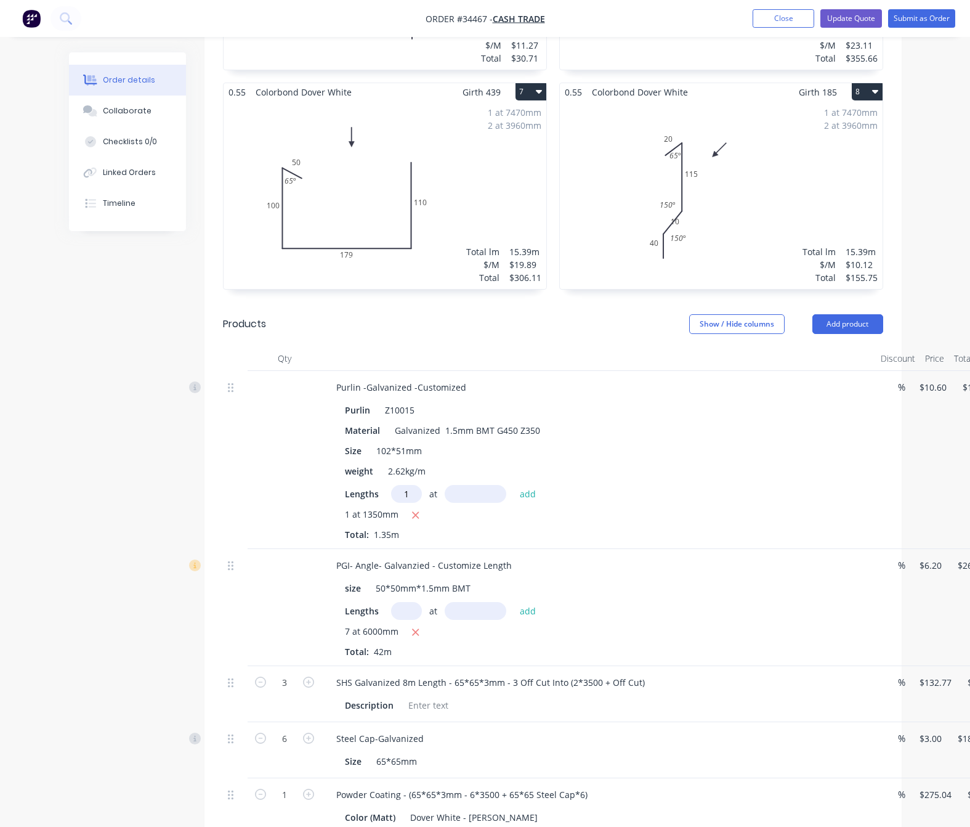
type input "1"
click at [469, 485] on input "text" at bounding box center [476, 494] width 62 height 18
type input "4315"
click at [514, 485] on button "add" at bounding box center [528, 493] width 29 height 17
type input "$60.05"
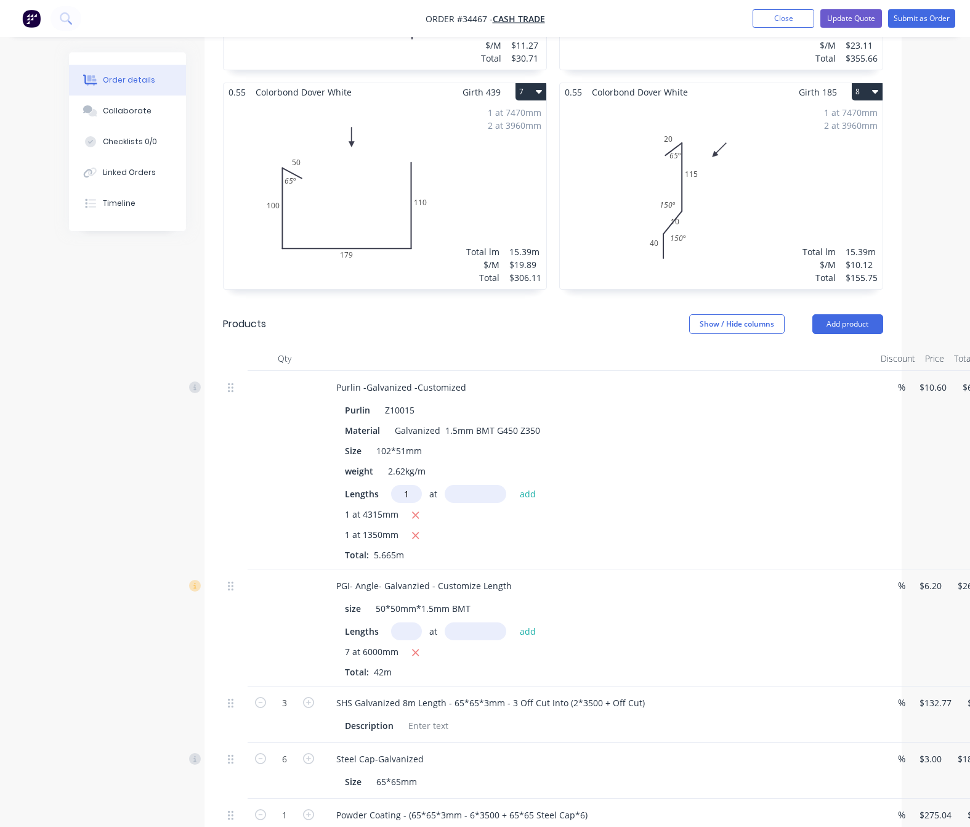
type input "1"
click at [469, 485] on input "text" at bounding box center [476, 494] width 62 height 18
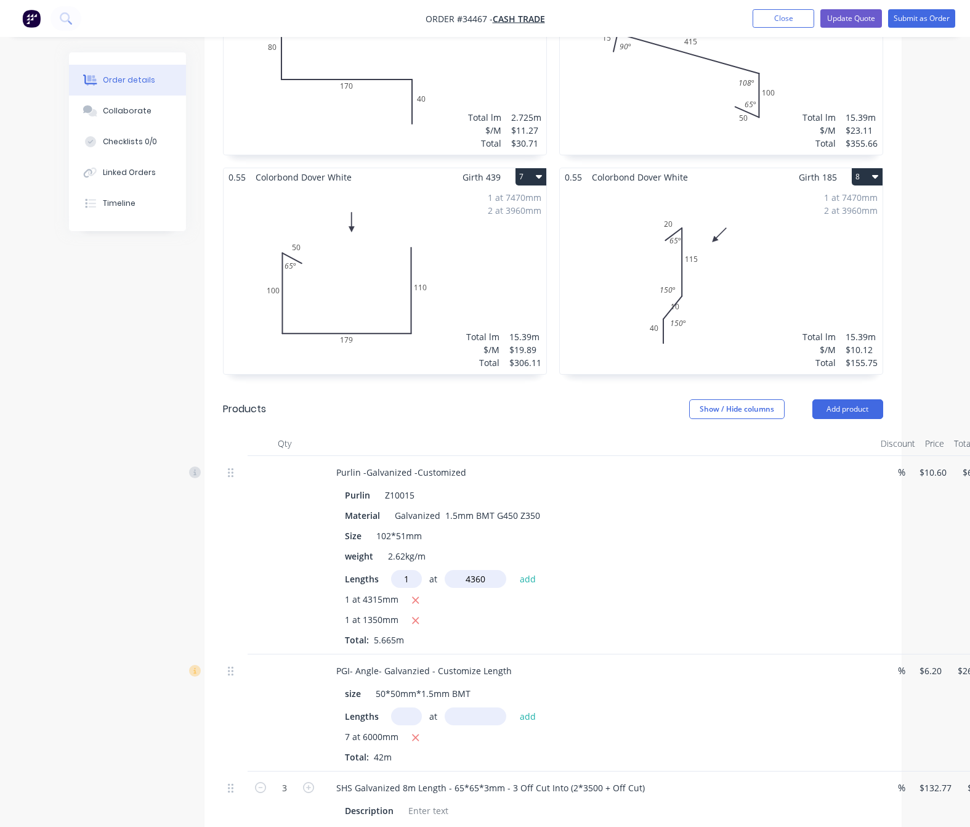
scroll to position [832, 0]
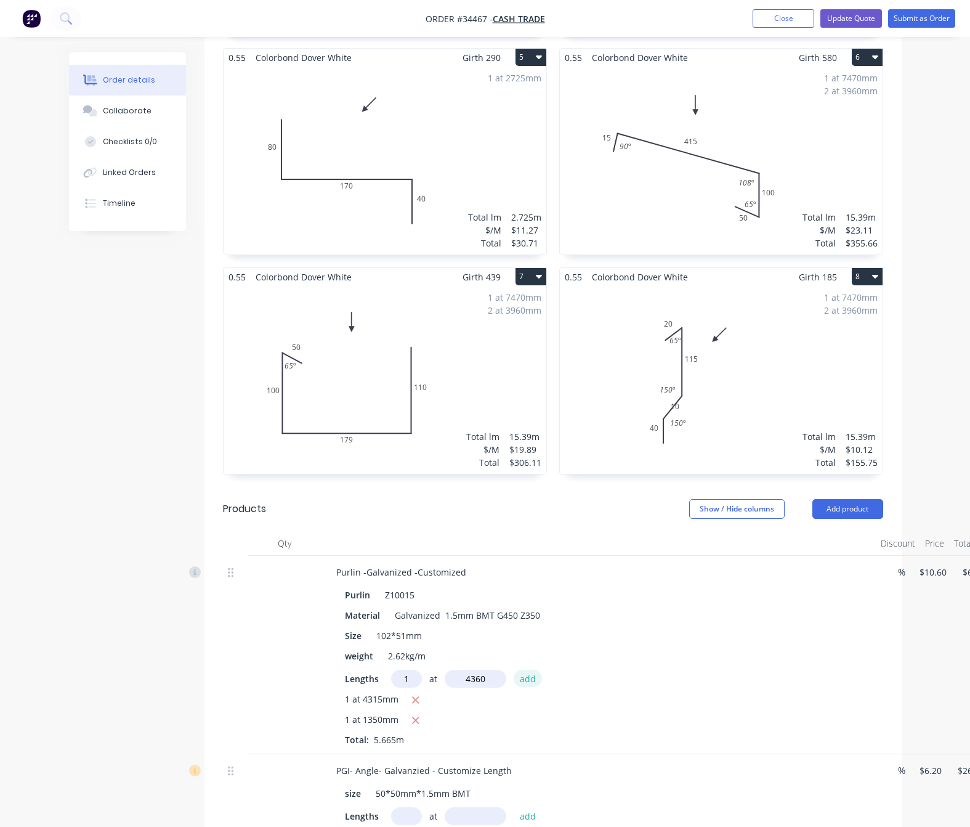
type input "4360"
click at [514, 670] on button "add" at bounding box center [528, 678] width 29 height 17
type input "$106.27"
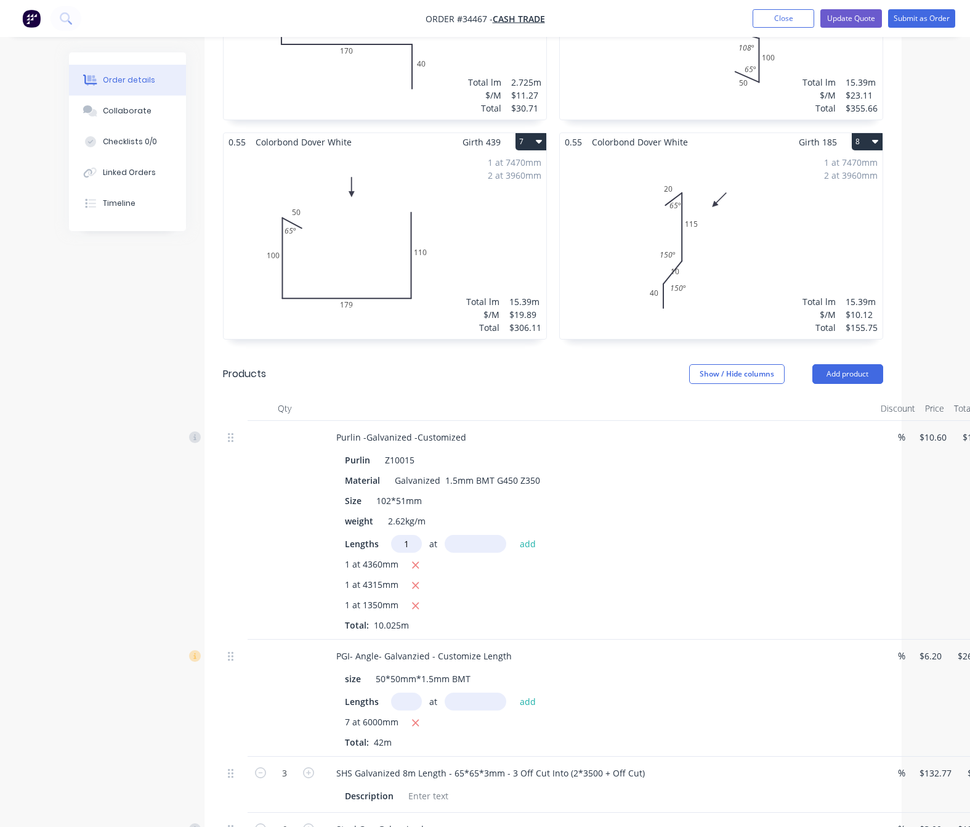
scroll to position [924, 0]
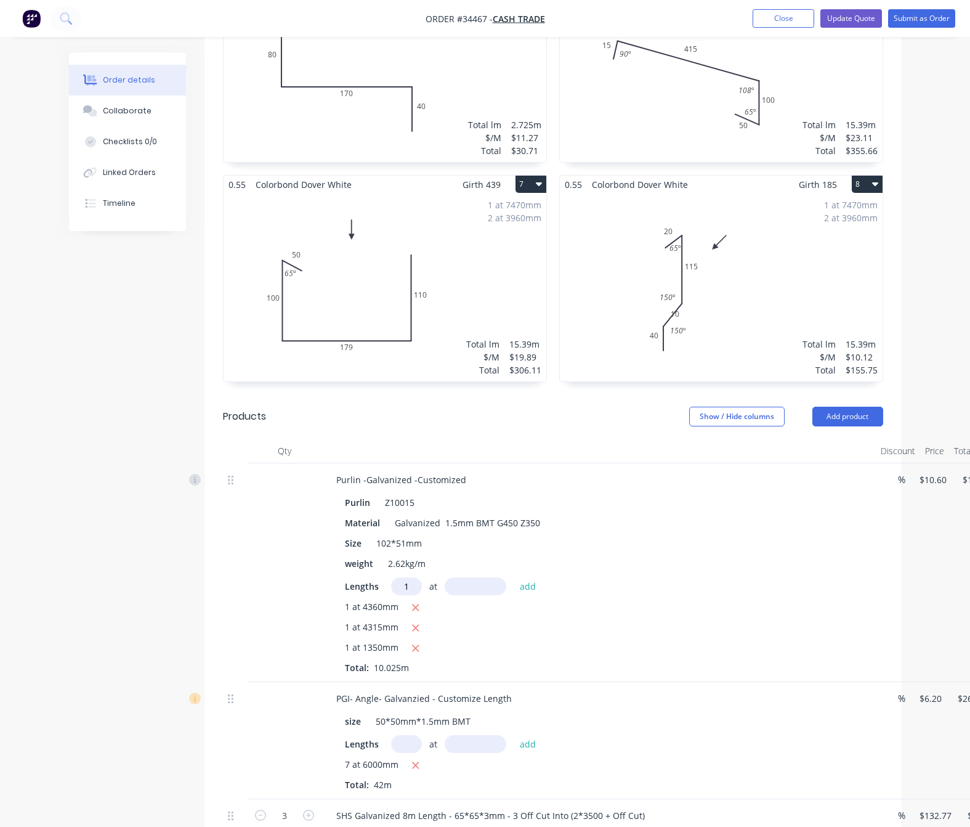
type input "1"
click at [466, 577] on input "text" at bounding box center [476, 586] width 62 height 18
type input "3270"
click at [514, 577] on button "add" at bounding box center [528, 585] width 29 height 17
type input "$140.93"
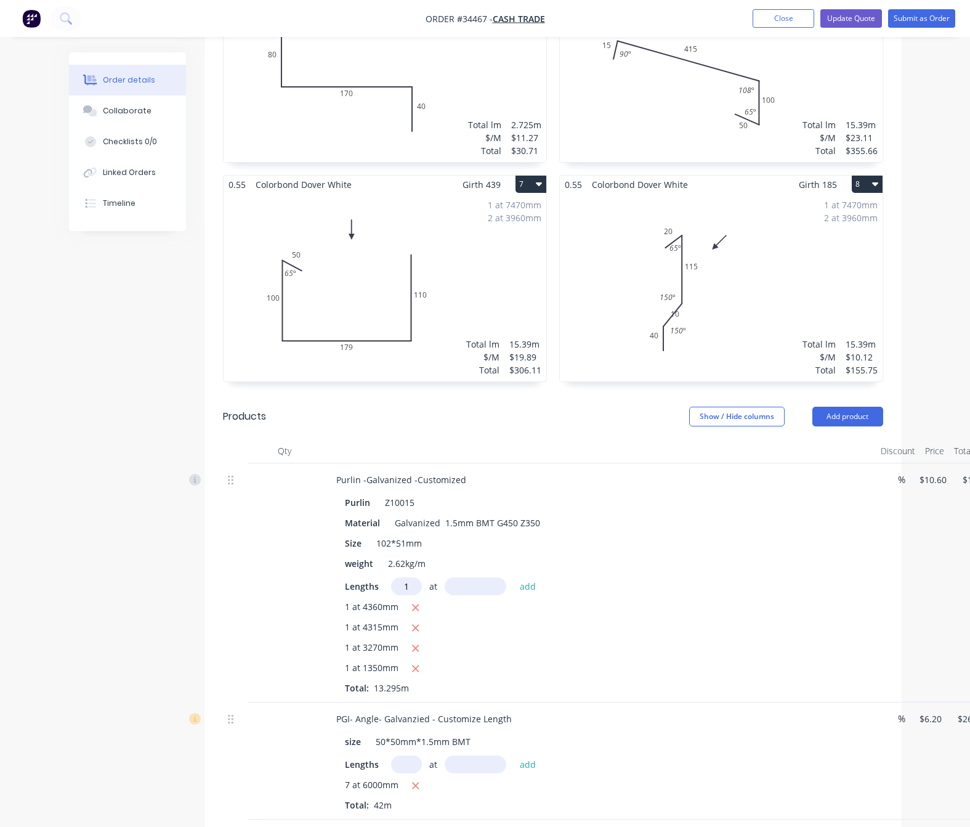
type input "1"
click at [466, 577] on input "text" at bounding box center [476, 586] width 62 height 18
type input "3620"
click at [514, 577] on button "add" at bounding box center [528, 585] width 29 height 17
type input "$179.30"
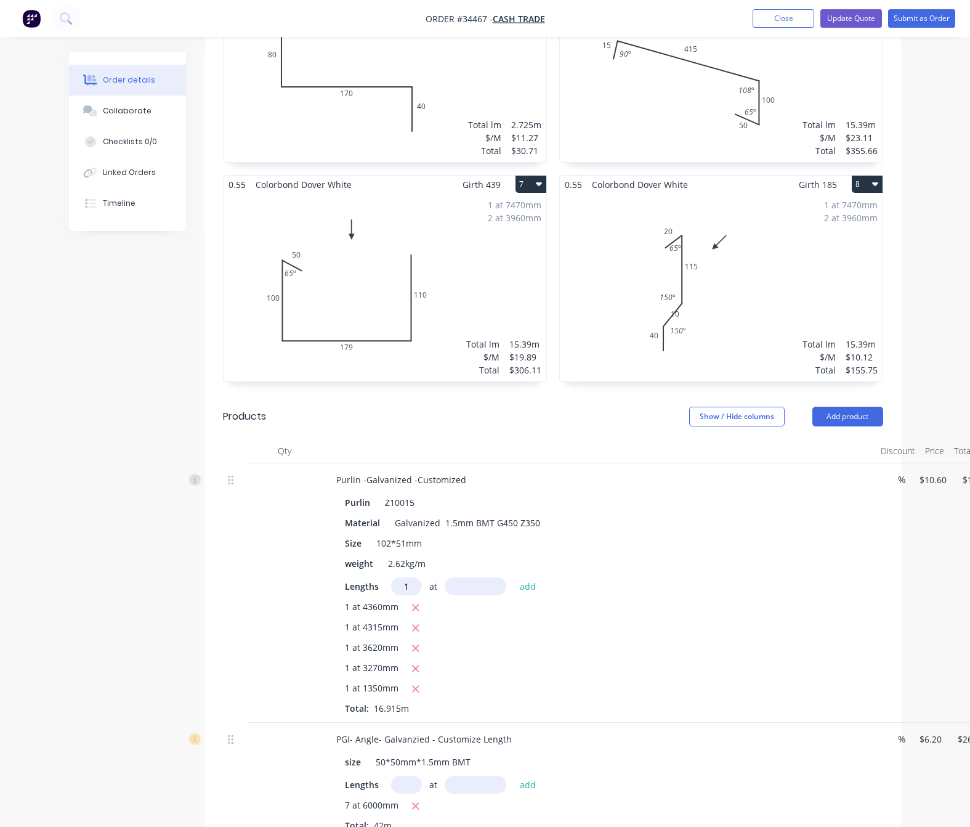
type input "1"
click at [470, 577] on input "text" at bounding box center [476, 586] width 62 height 18
type input "4010"
click at [514, 577] on button "add" at bounding box center [528, 585] width 29 height 17
type input "$221.81"
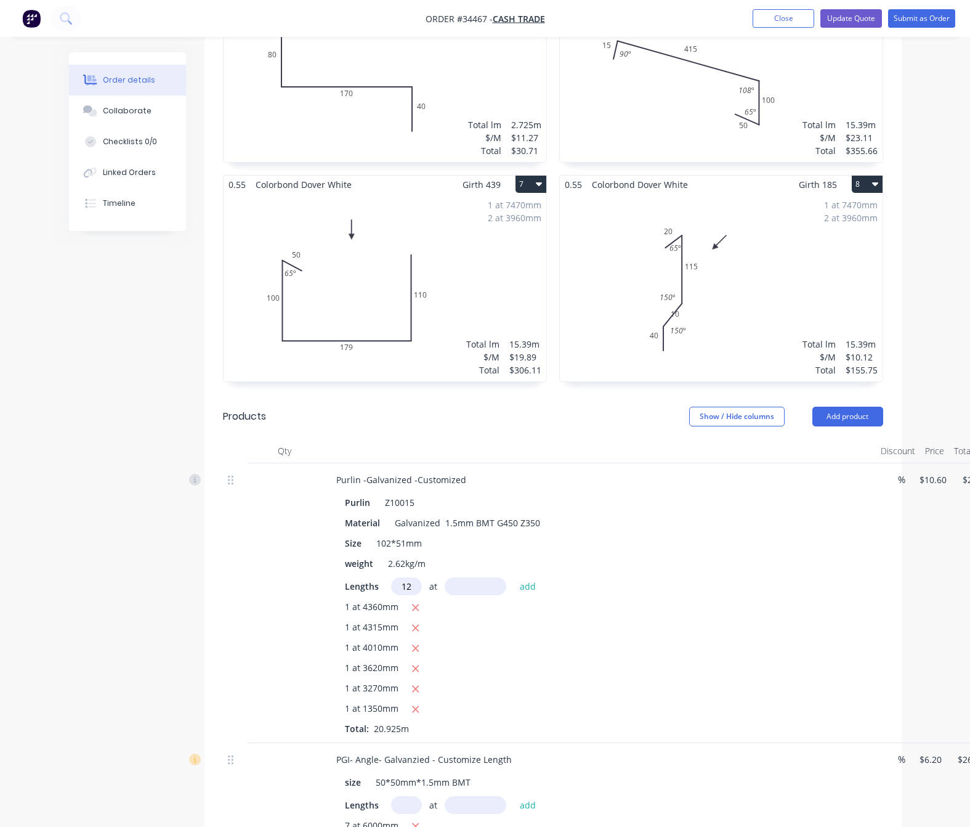
type input "12"
click at [470, 577] on input "text" at bounding box center [476, 586] width 62 height 18
type input "4650"
click at [514, 577] on button "add" at bounding box center [528, 585] width 29 height 17
type input "$813.29"
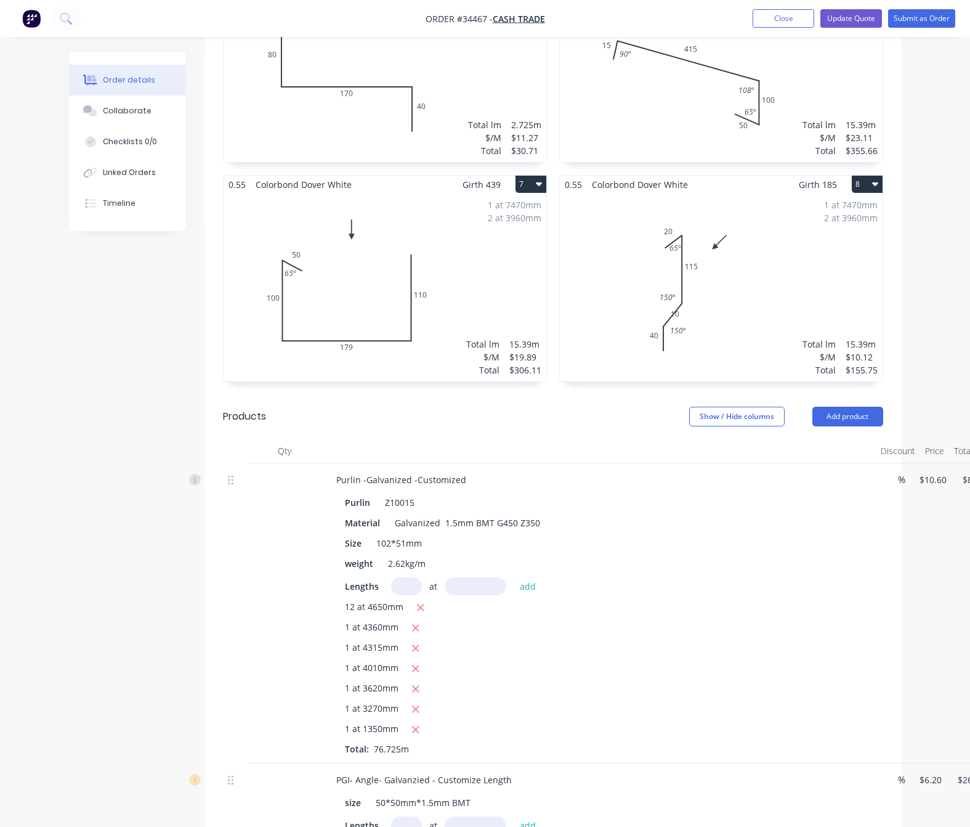
click at [930, 224] on div "Order details Collaborate Checklists 0/0 Linked Orders Timeline Order details C…" at bounding box center [485, 513] width 970 height 2874
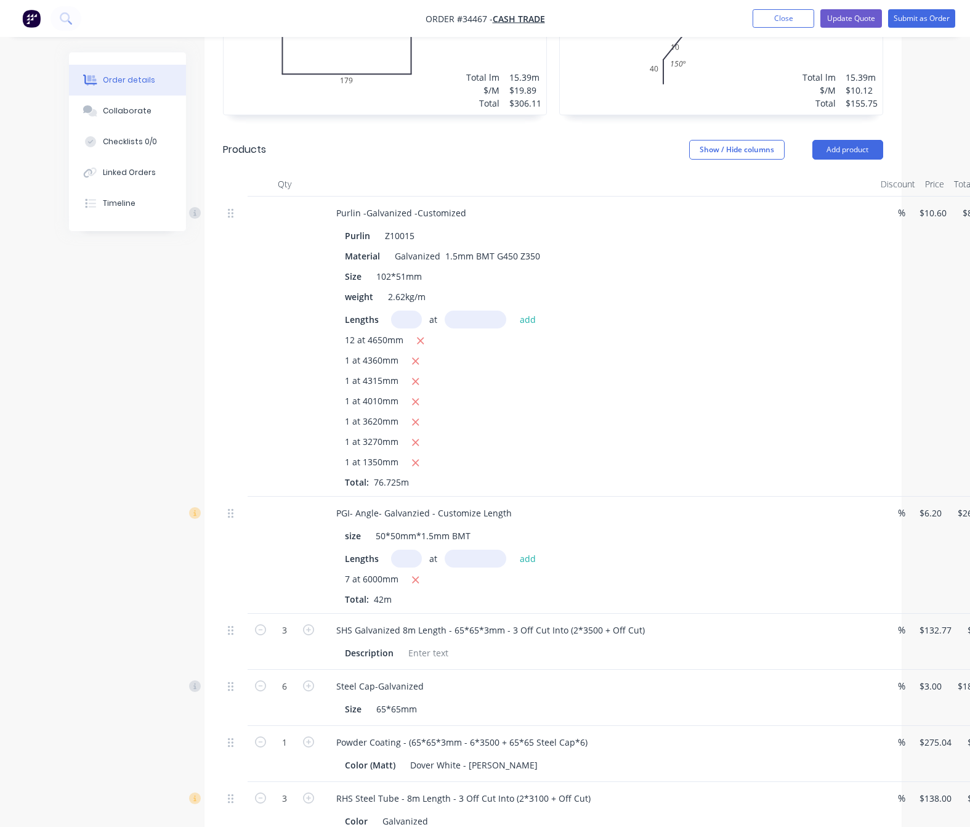
scroll to position [1201, 0]
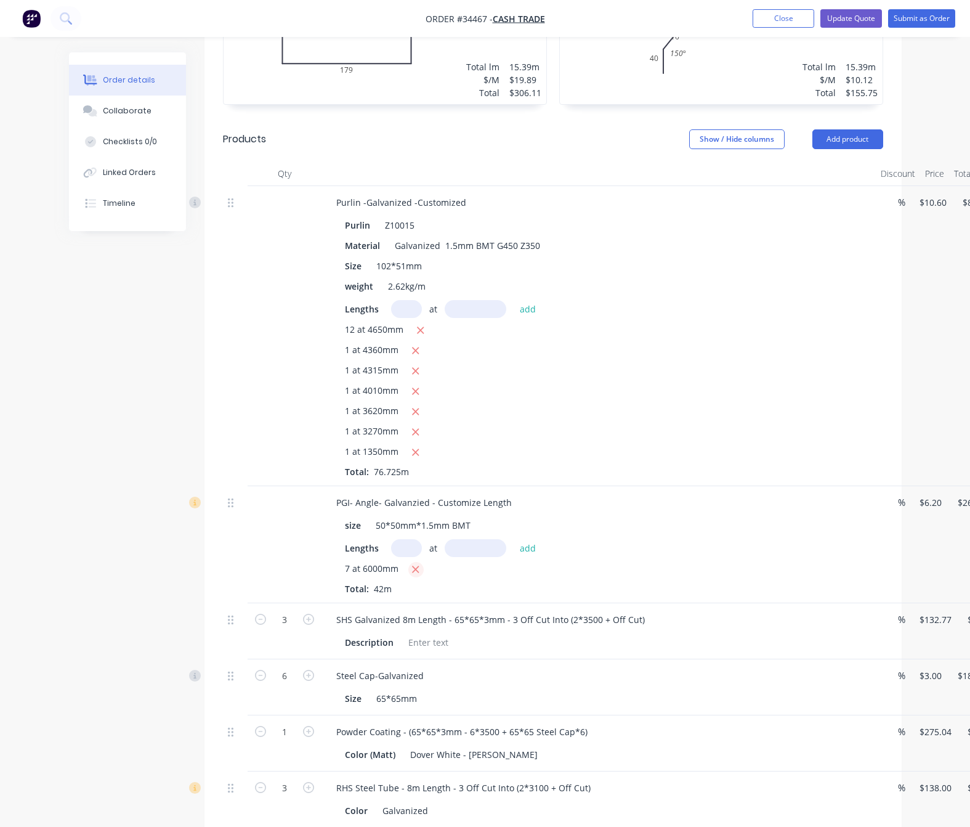
click at [418, 564] on icon "button" at bounding box center [415, 569] width 8 height 11
type input "$0.00"
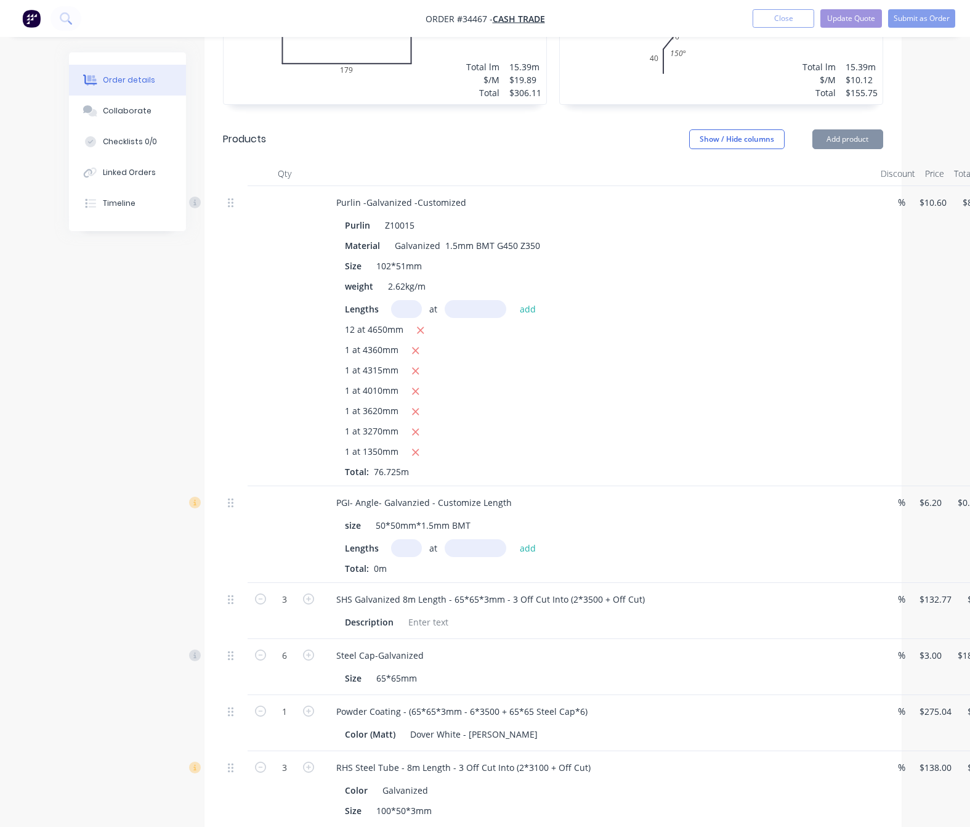
click at [402, 539] on input "text" at bounding box center [406, 548] width 31 height 18
type input "1"
click at [488, 539] on input "text" at bounding box center [476, 548] width 62 height 18
type input "1"
type input "4000"
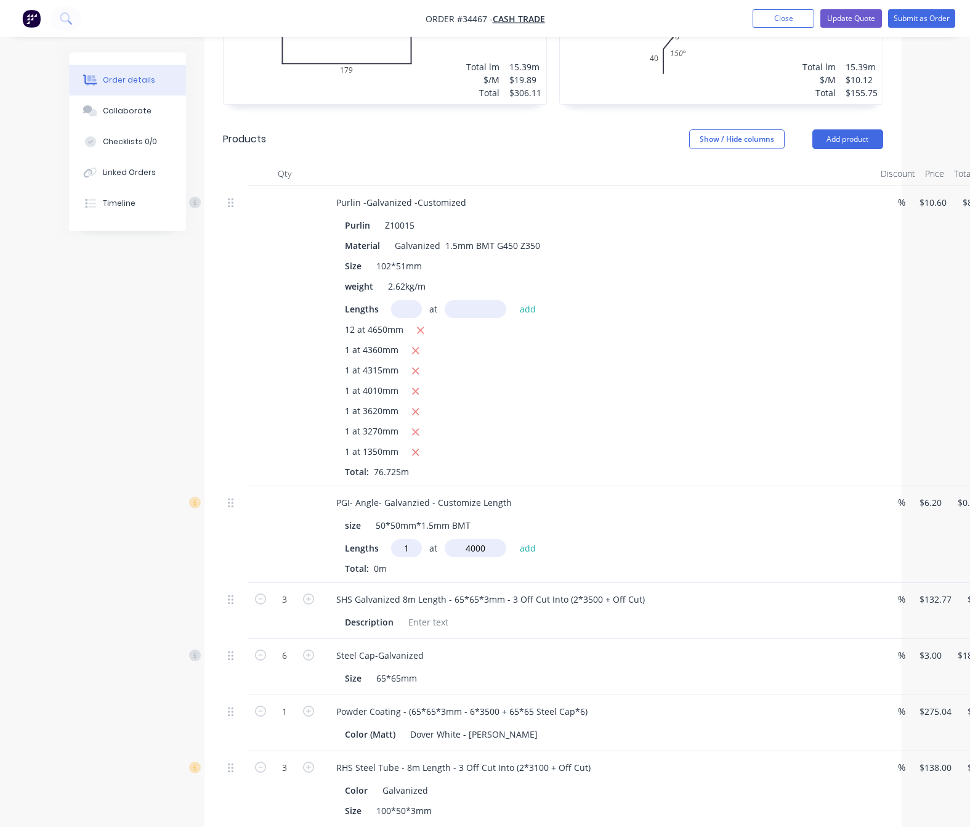
click at [514, 539] on button "add" at bounding box center [528, 547] width 29 height 17
type input "$24.80"
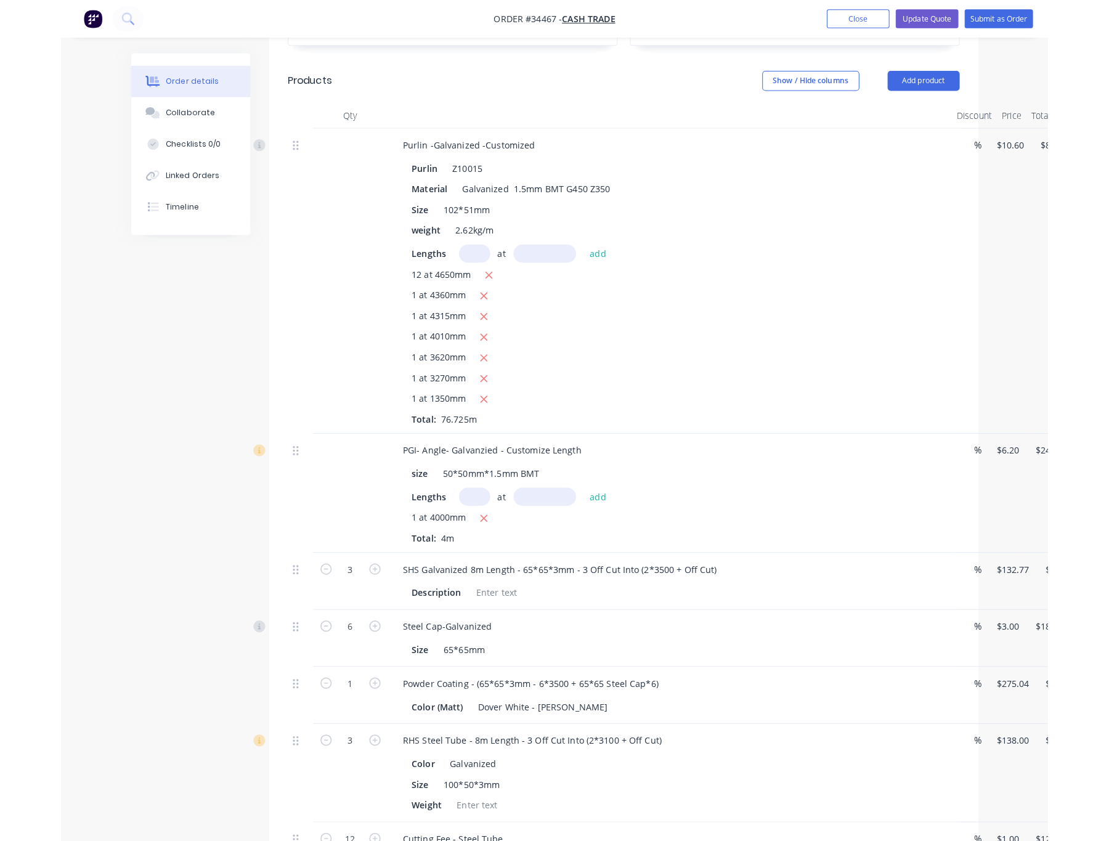
scroll to position [1294, 0]
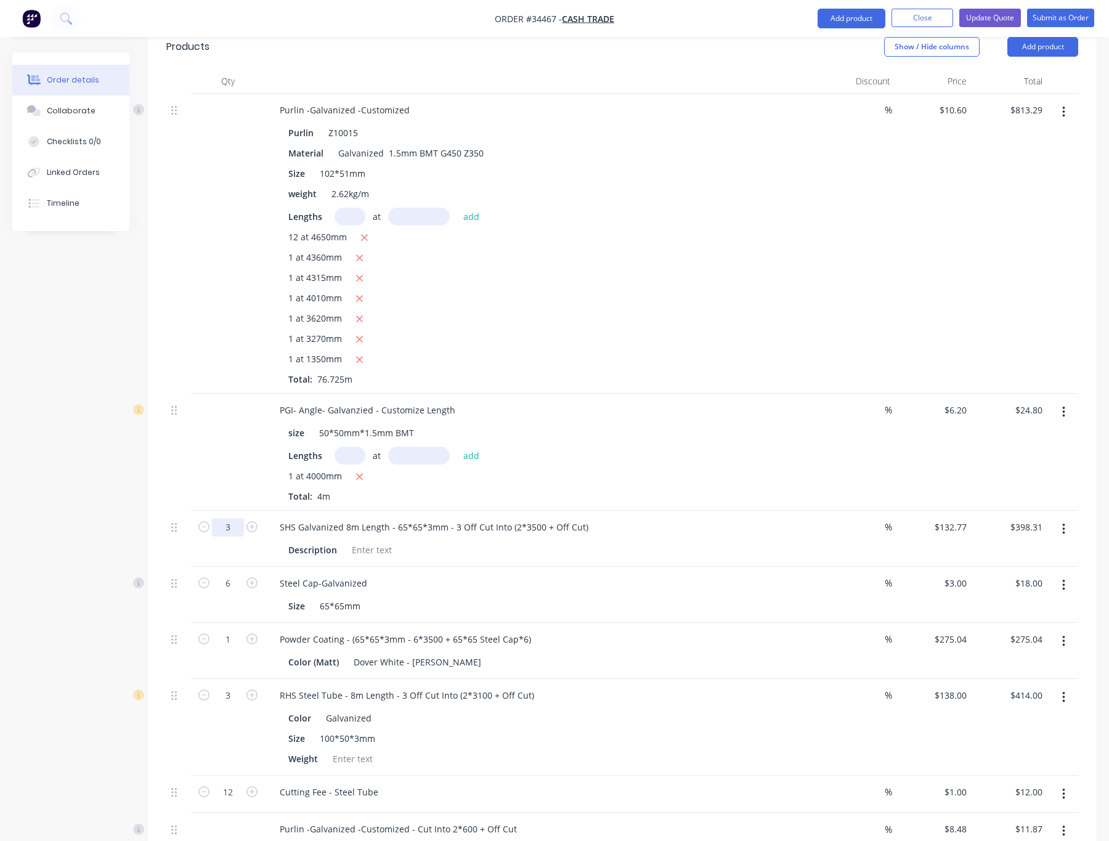
click at [232, 518] on input "3" at bounding box center [228, 527] width 32 height 18
type input "4"
type input "$531.08"
click at [541, 518] on div "SHS Galvanized 8m Length - 65*65*3mm - 3 Off Cut Into (2*3500 + Off Cut) Descri…" at bounding box center [542, 539] width 554 height 56
click at [224, 518] on input "4" at bounding box center [228, 527] width 32 height 18
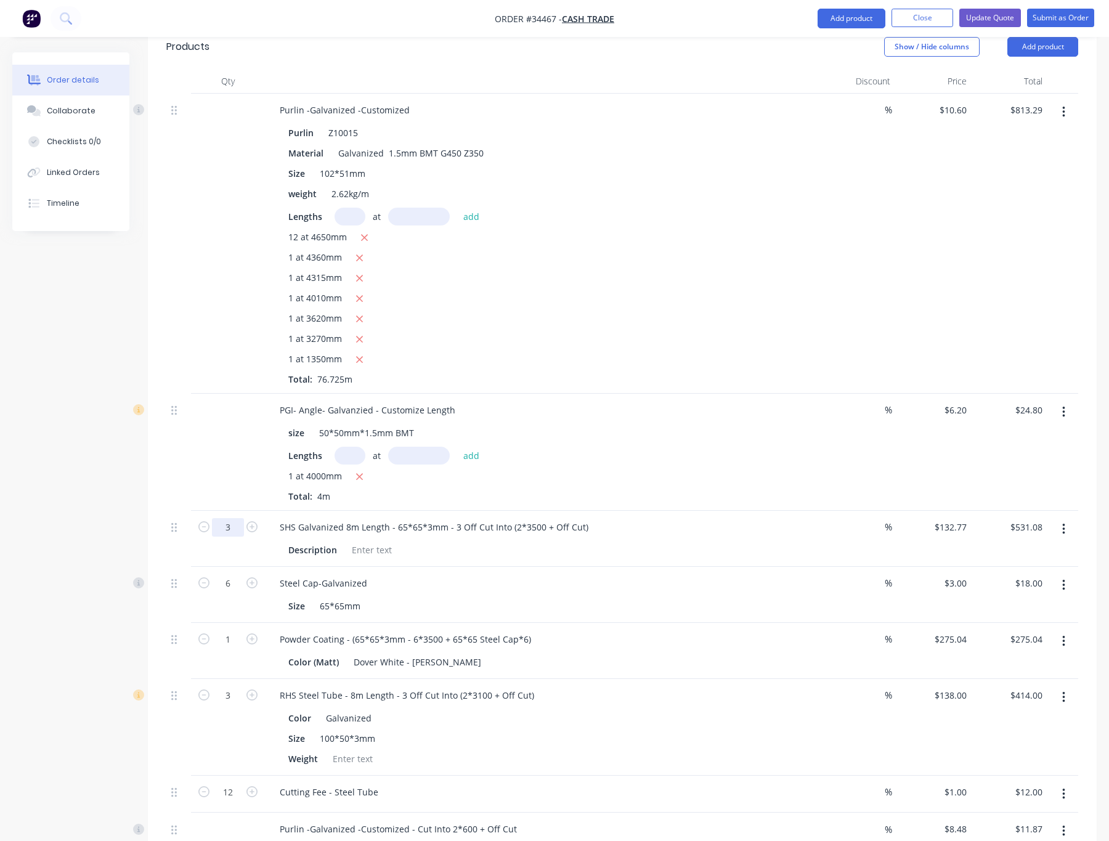
type input "3"
type input "$398.31"
click at [501, 541] on div "Description" at bounding box center [539, 550] width 513 height 18
drag, startPoint x: 453, startPoint y: 479, endPoint x: 580, endPoint y: 479, distance: 127.5
click at [580, 518] on div "SHS Galvanized 8m Length - 65*65*3mm - 3 Off Cut Into (2*3500 + Off Cut)" at bounding box center [434, 527] width 328 height 18
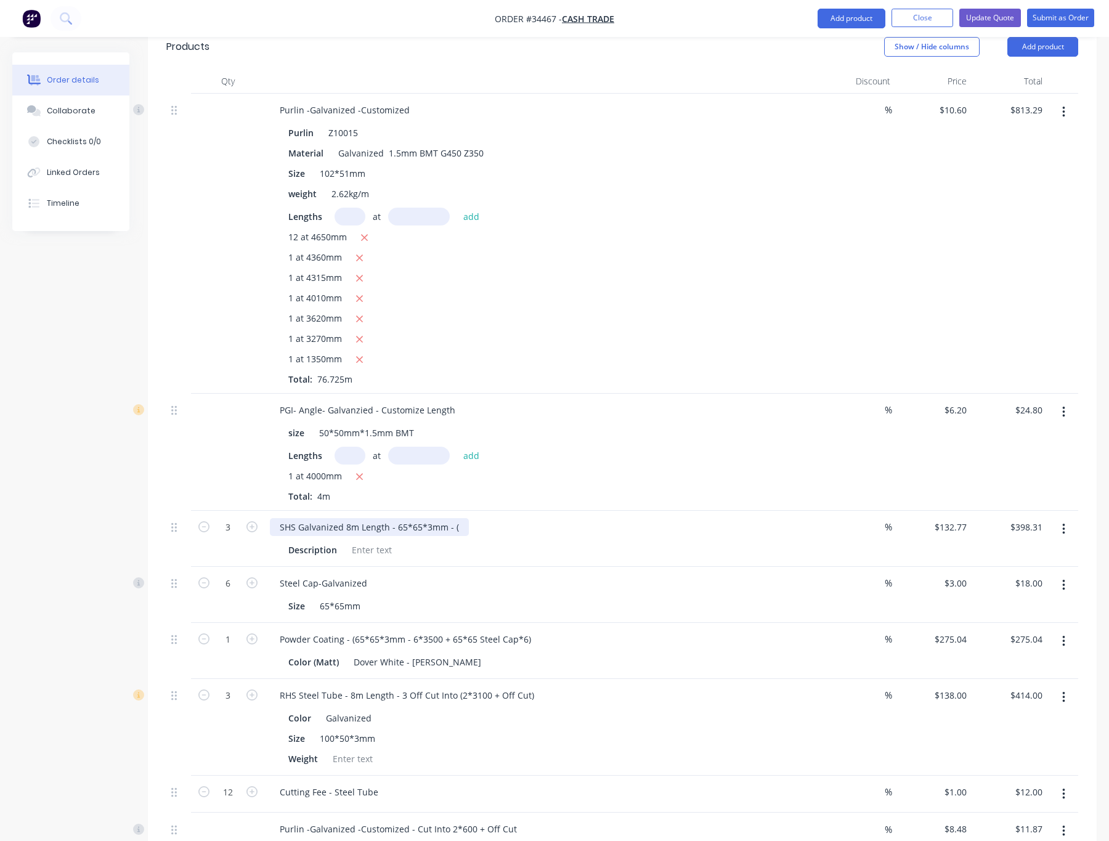
click at [456, 518] on div "SHS Galvanized 8m Length - 65*65*3mm - (" at bounding box center [369, 527] width 199 height 18
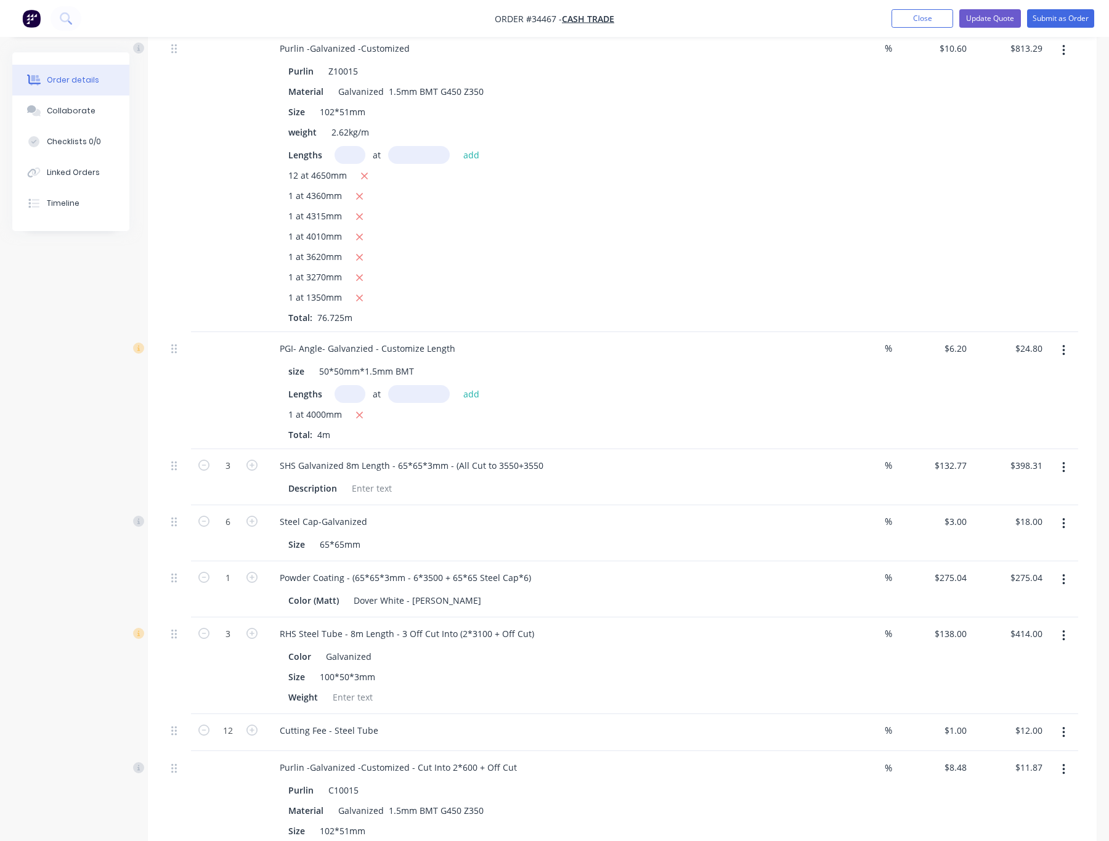
scroll to position [1478, 0]
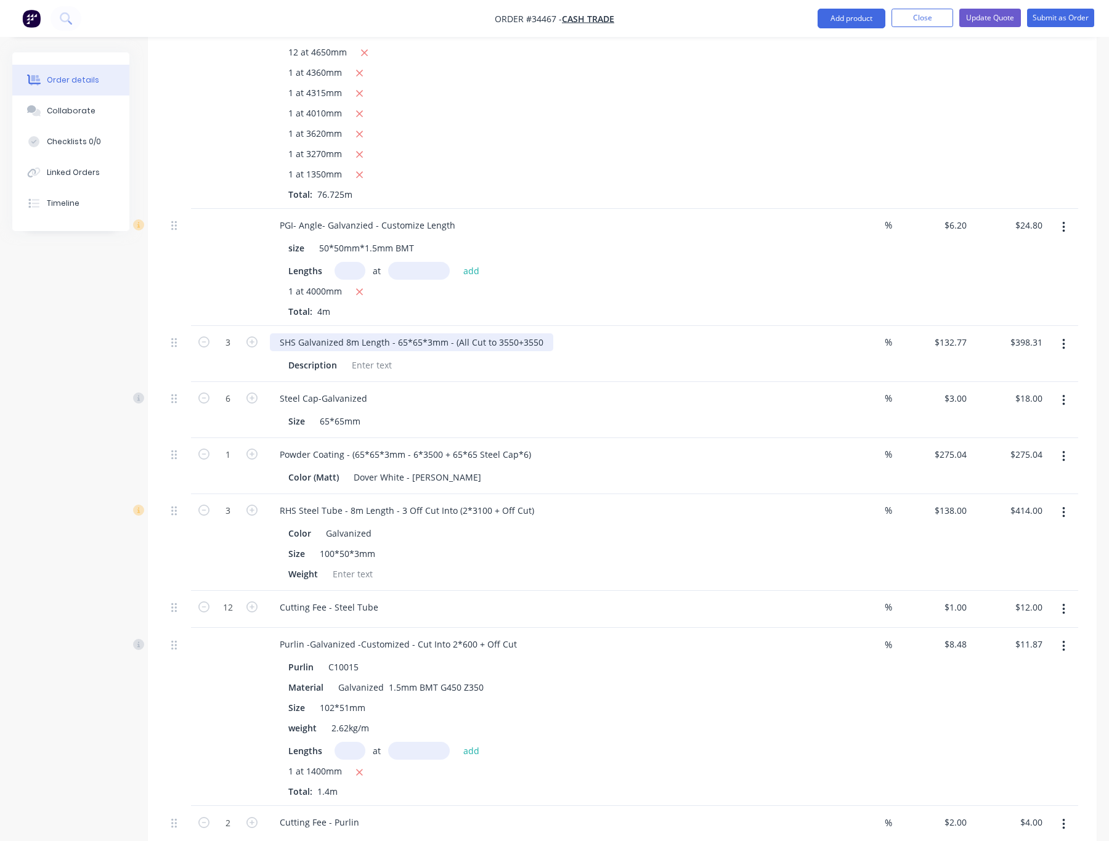
click at [537, 333] on div "SHS Galvanized 8m Length - 65*65*3mm - (All Cut to 3550+3550" at bounding box center [411, 342] width 283 height 18
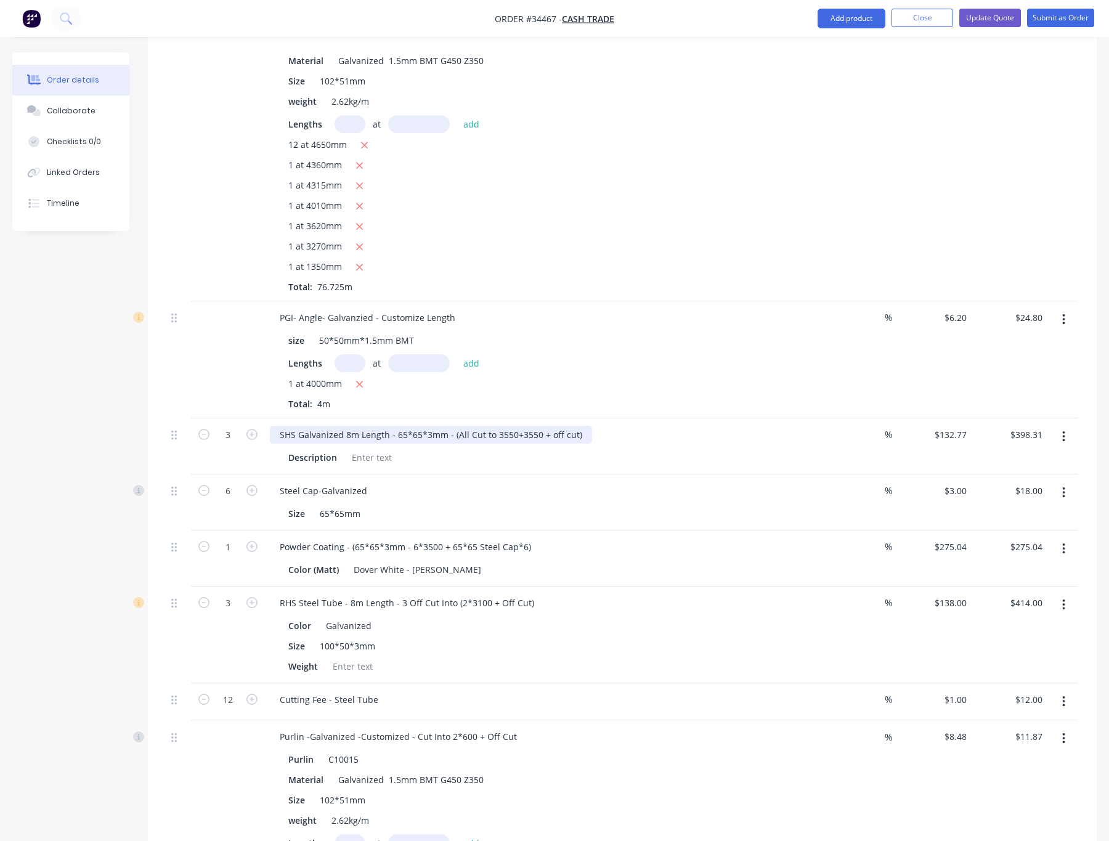
click at [511, 426] on div "SHS Galvanized 8m Length - 65*65*3mm - (All Cut to 3550+3550 + off cut)" at bounding box center [431, 435] width 322 height 18
click at [521, 426] on div "SHS Galvanized 8m Length - 65*65*3mm - (All Cut to 3550 +3550 + off cut)" at bounding box center [432, 435] width 325 height 18
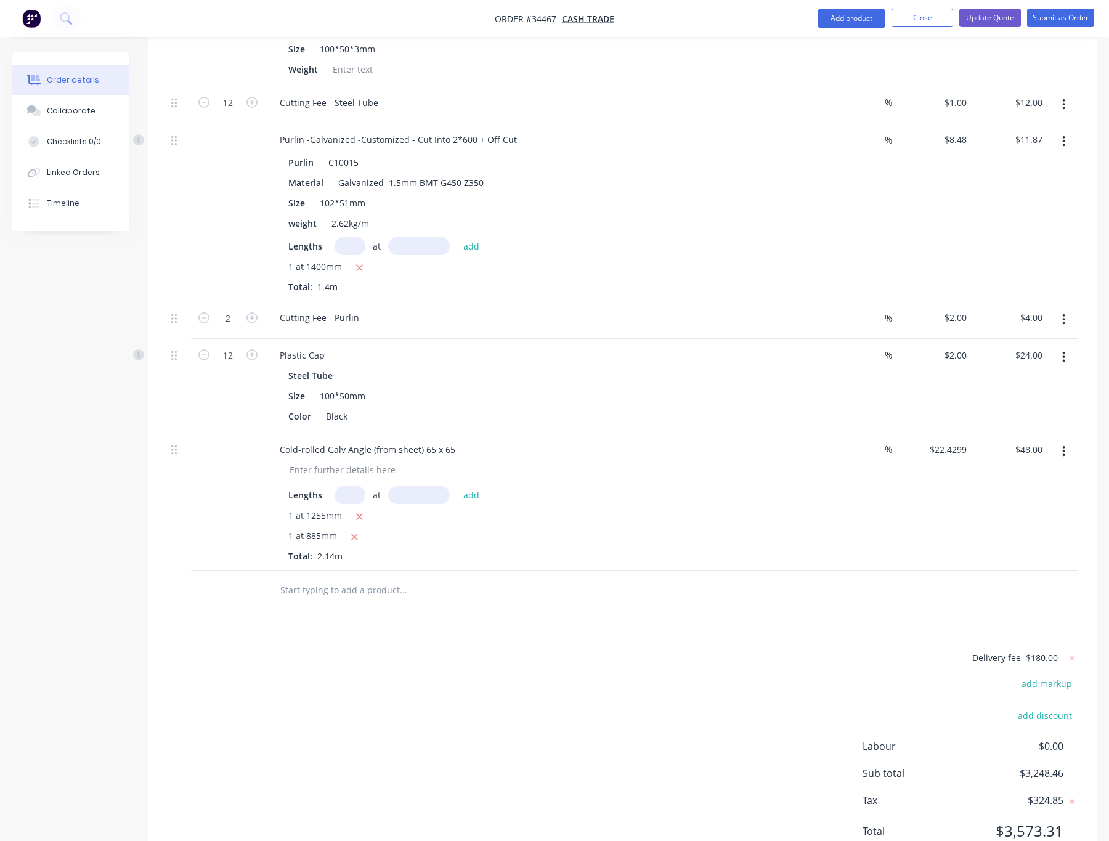
scroll to position [1990, 0]
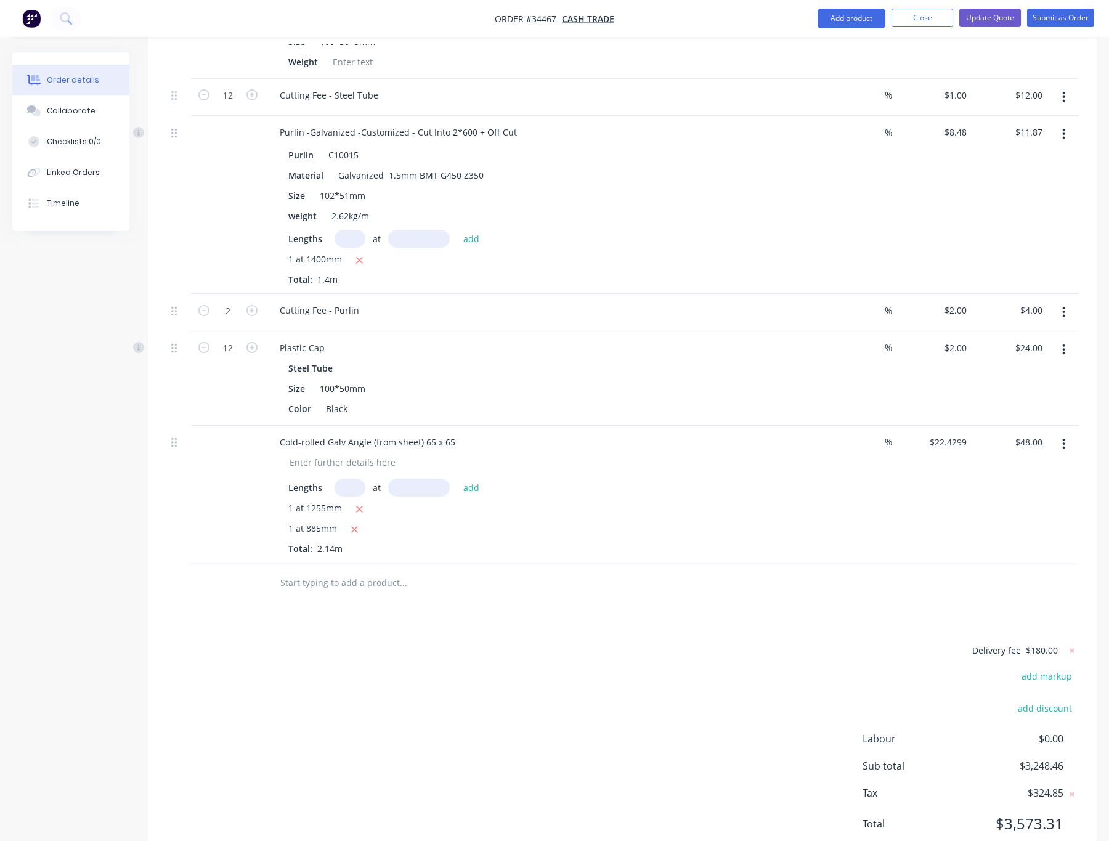
click at [970, 301] on button "button" at bounding box center [1063, 312] width 29 height 22
click at [970, 410] on div "Delete" at bounding box center [1019, 419] width 95 height 18
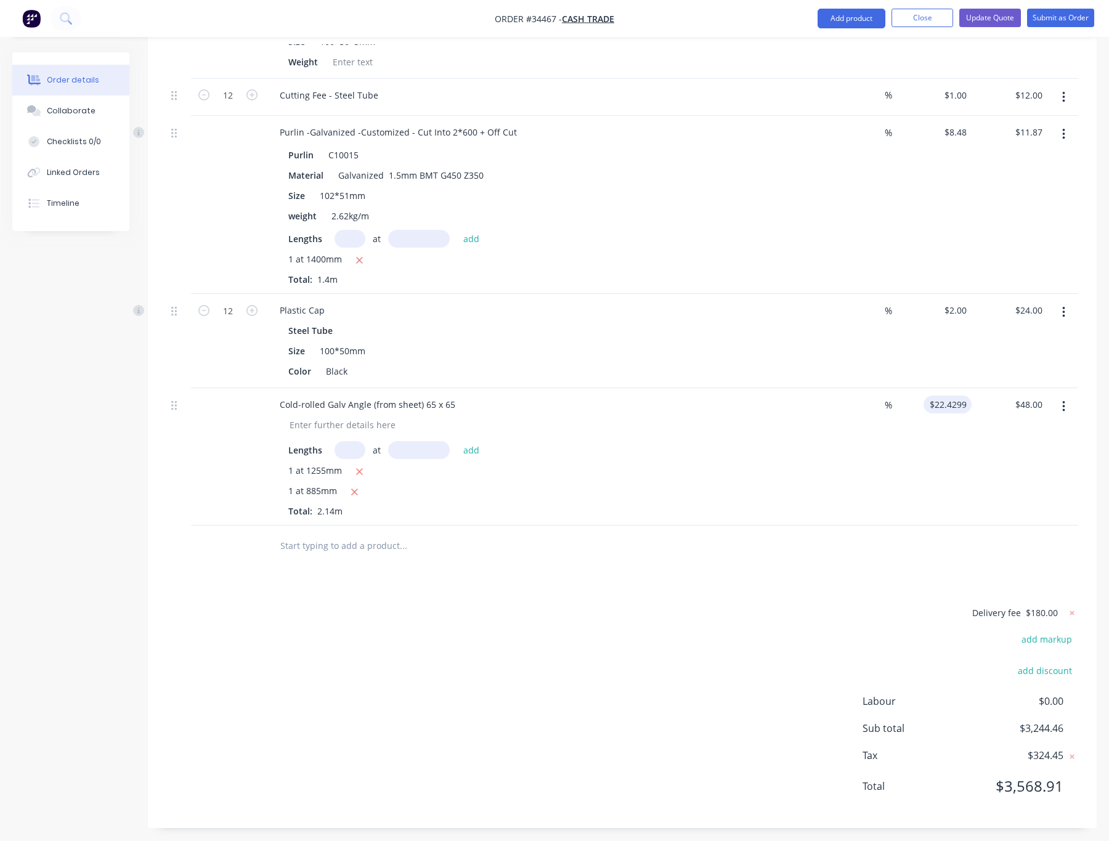
scroll to position [1952, 0]
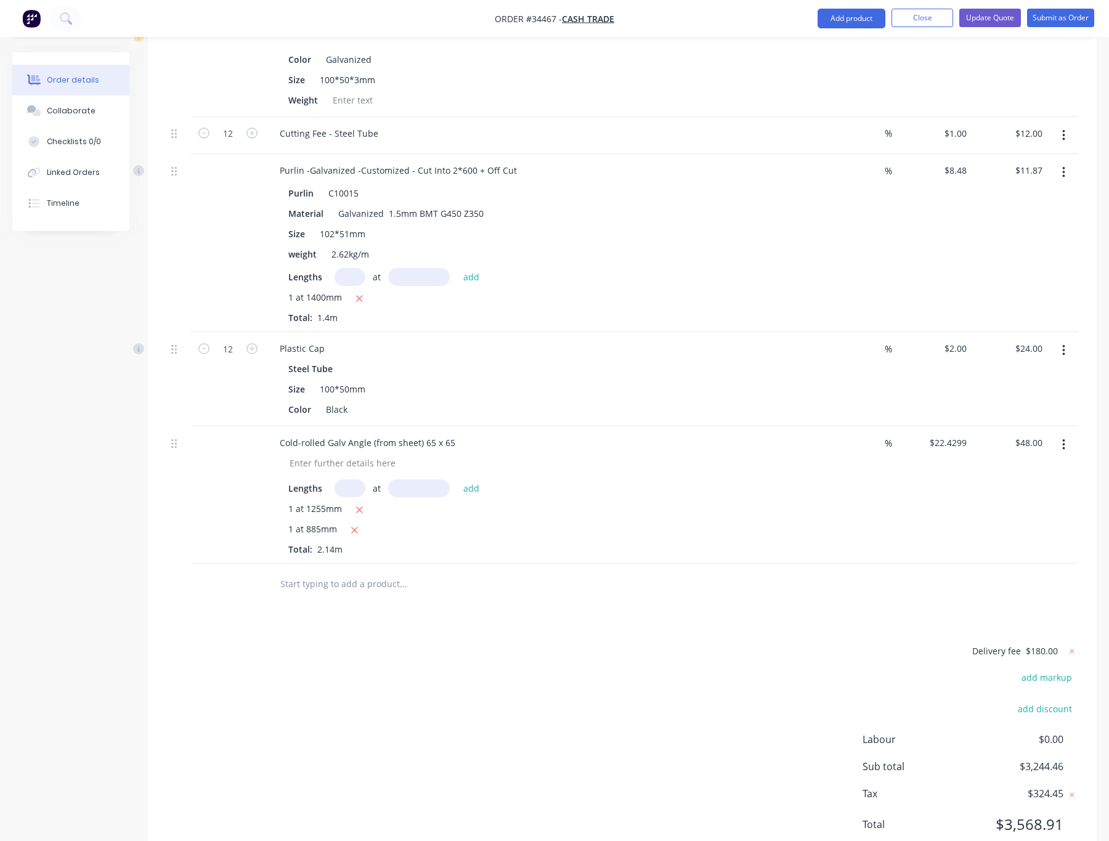
click at [970, 166] on icon "button" at bounding box center [1063, 173] width 3 height 14
click at [970, 270] on div "Delete" at bounding box center [1019, 279] width 95 height 18
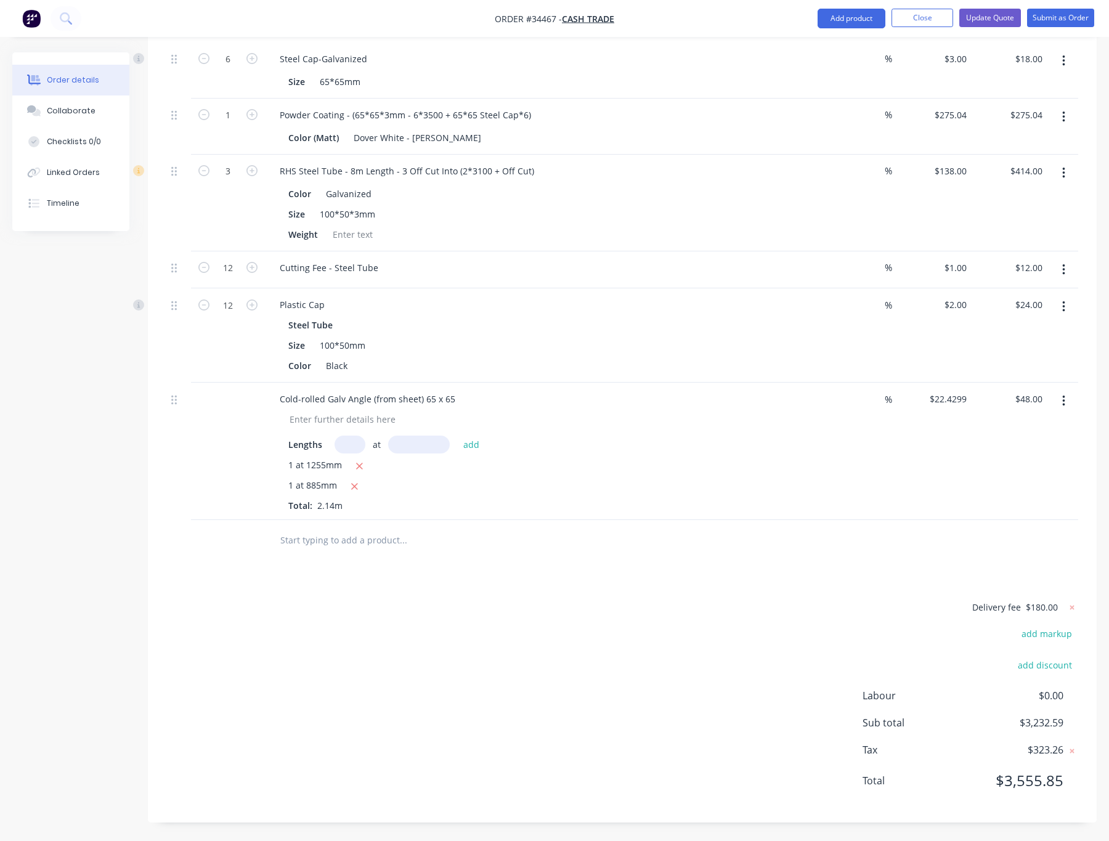
scroll to position [1774, 0]
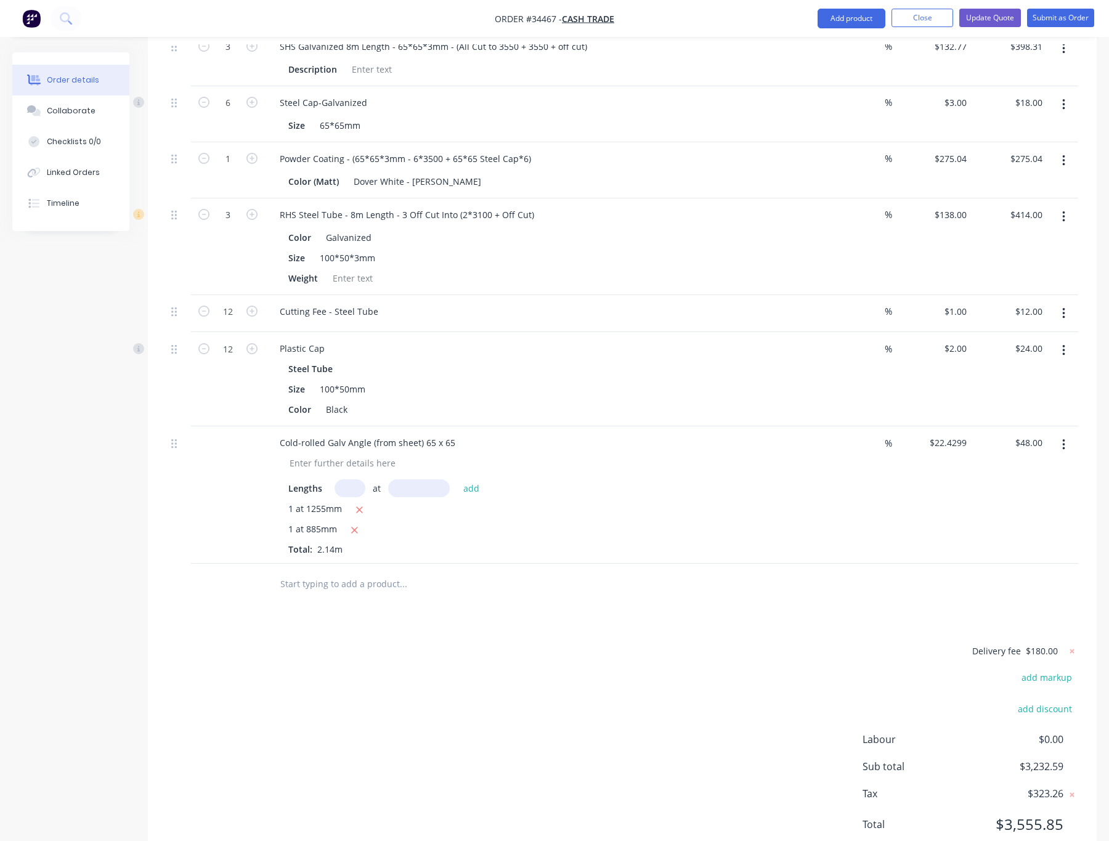
click at [970, 302] on button "button" at bounding box center [1063, 313] width 29 height 22
click at [970, 411] on div "Delete" at bounding box center [1019, 420] width 95 height 18
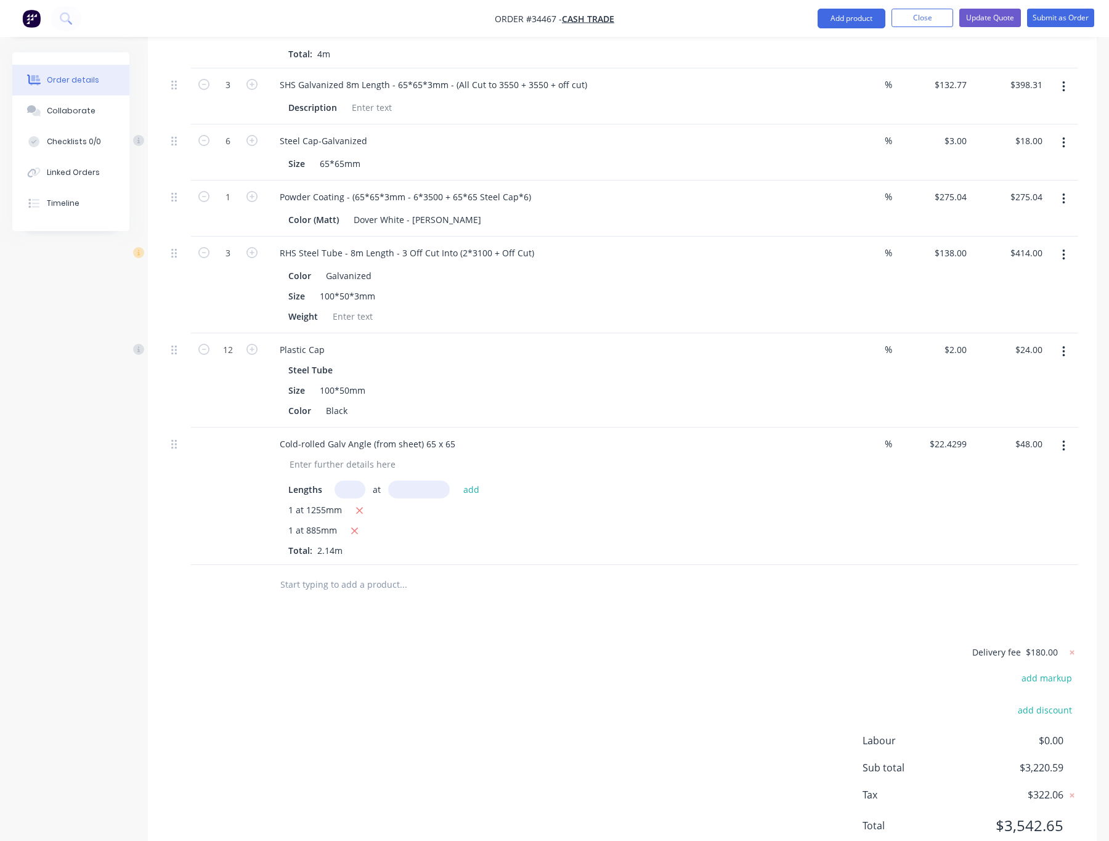
click at [970, 248] on icon "button" at bounding box center [1063, 255] width 3 height 14
click at [970, 352] on div "Delete" at bounding box center [1019, 361] width 95 height 18
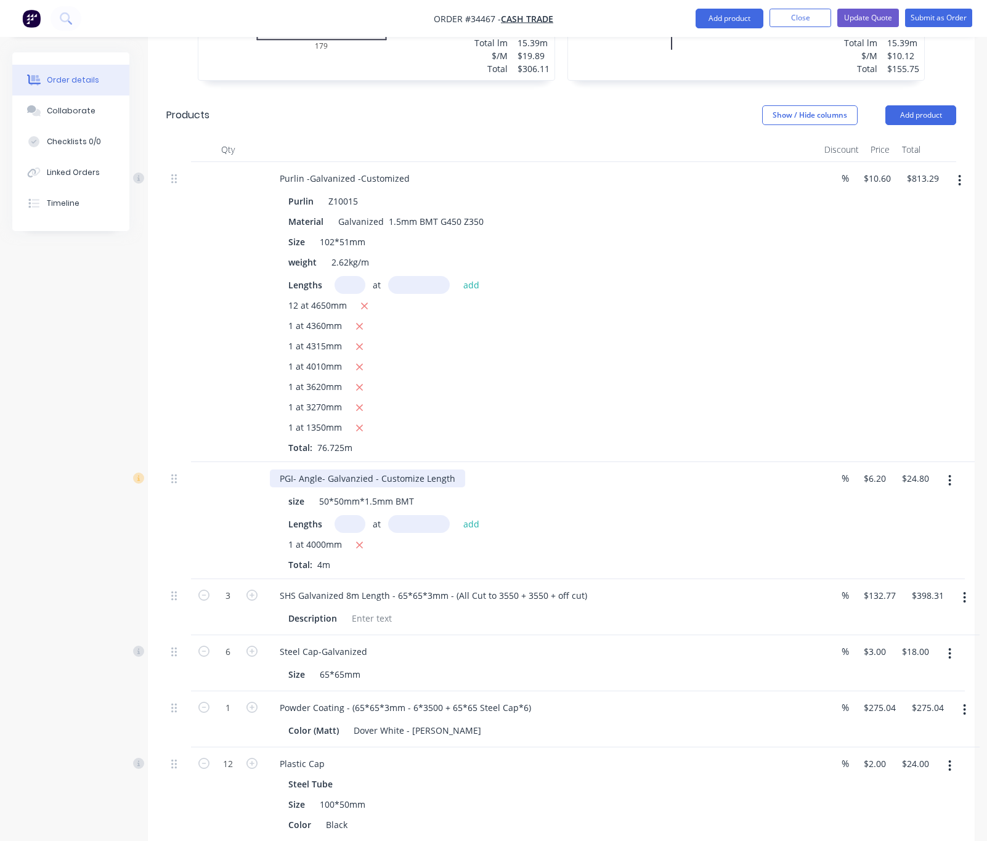
scroll to position [1454, 0]
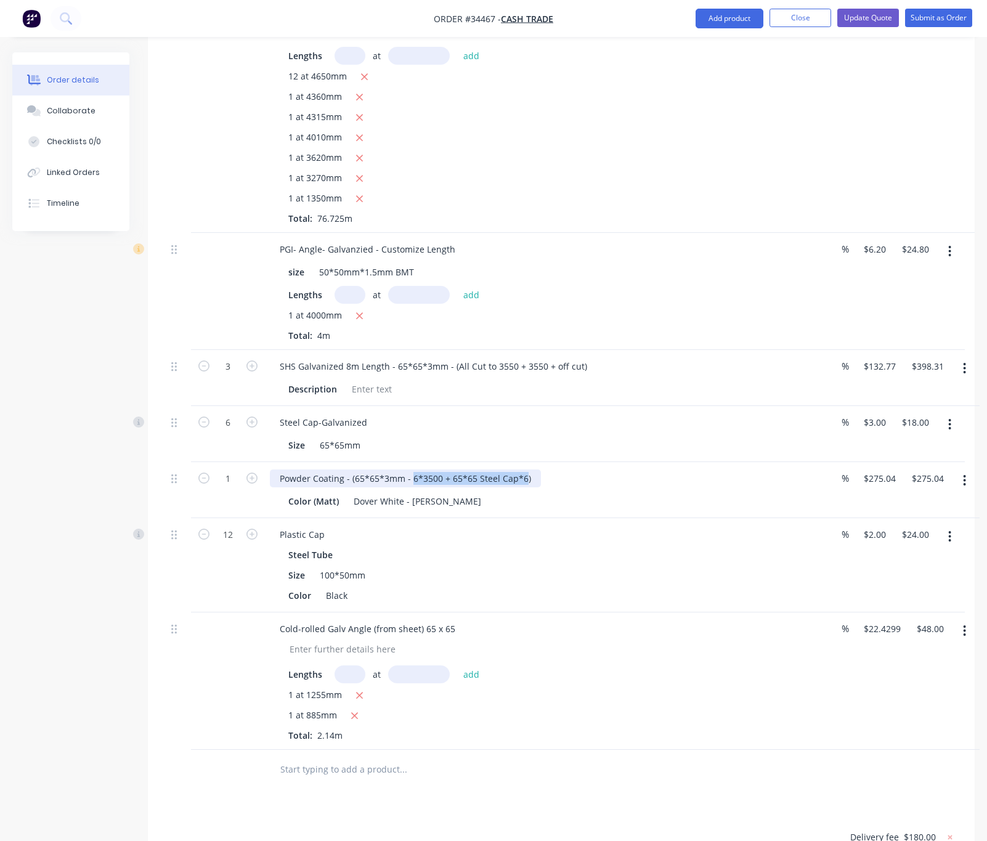
drag, startPoint x: 411, startPoint y: 429, endPoint x: 524, endPoint y: 436, distance: 113.0
click at [524, 469] on div "Powder Coating - (65*65*3mm - 6*3500 + 65*65 Steel Cap*6)" at bounding box center [405, 478] width 271 height 18
click at [588, 380] on div "Description" at bounding box center [539, 389] width 513 height 18
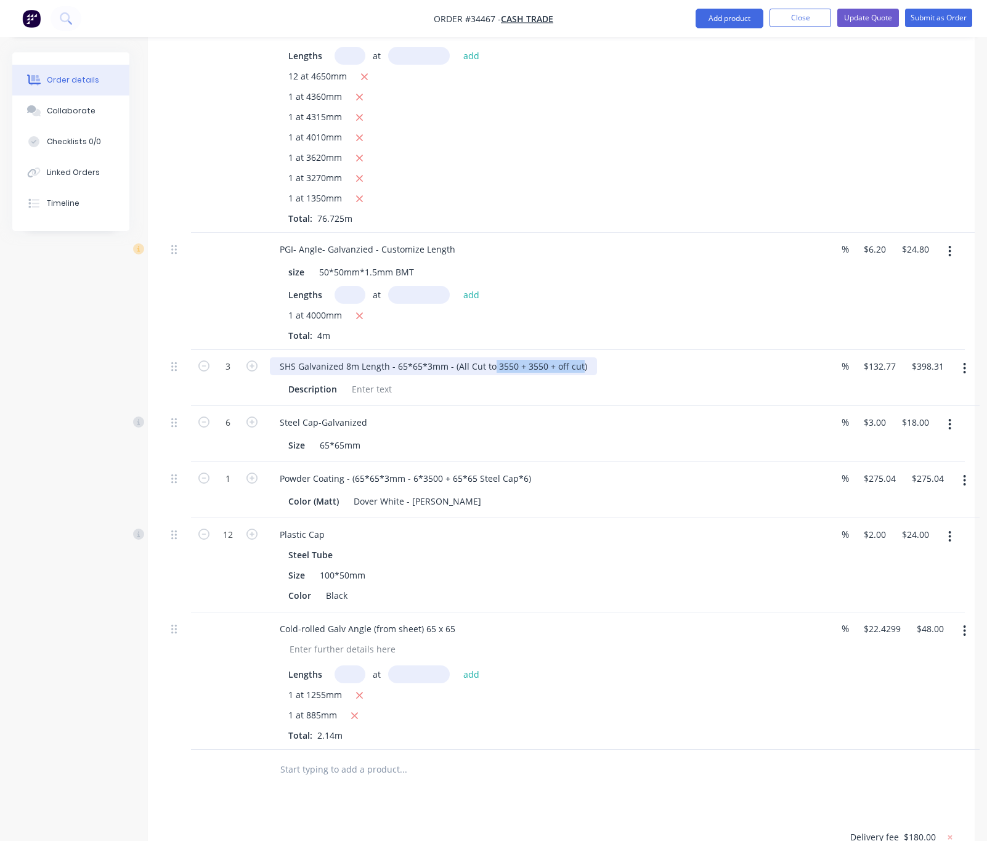
drag, startPoint x: 490, startPoint y: 317, endPoint x: 577, endPoint y: 318, distance: 86.9
click at [577, 357] on div "SHS Galvanized 8m Length - 65*65*3mm - (All Cut to 3550 + 3550 + off cut)" at bounding box center [433, 366] width 327 height 18
copy div "3550 + 3550 + off cut"
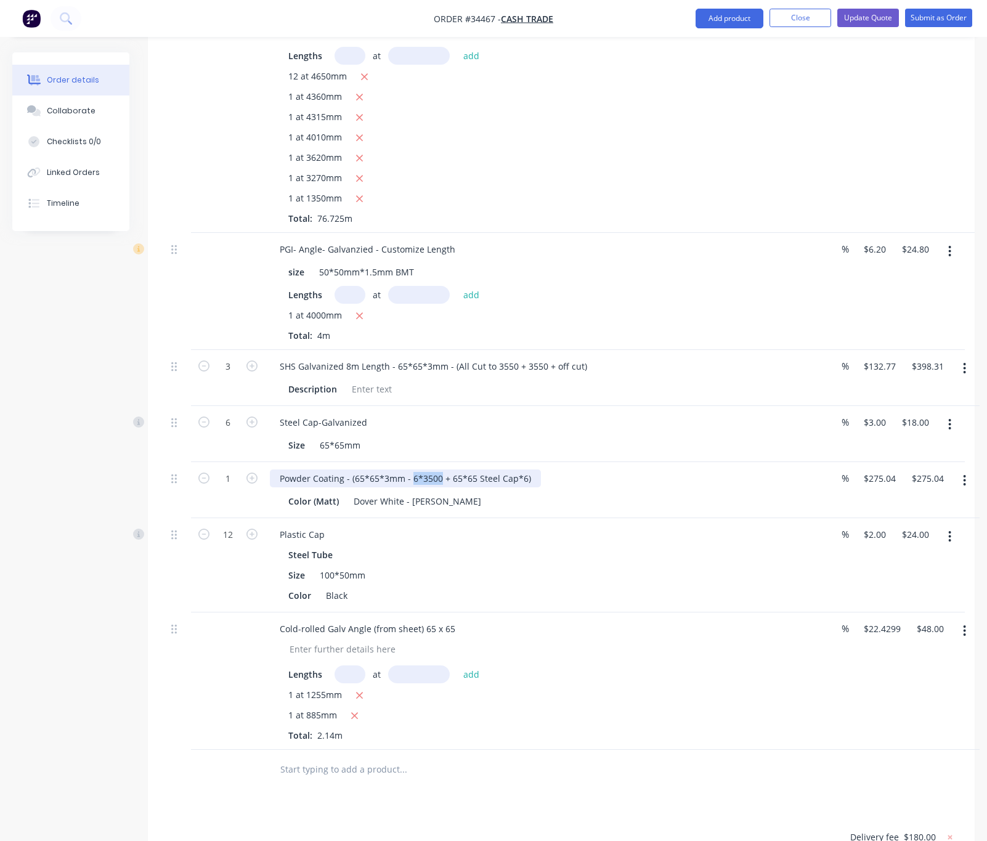
drag, startPoint x: 440, startPoint y: 432, endPoint x: 408, endPoint y: 436, distance: 32.2
click at [408, 469] on div "Powder Coating - (65*65*3mm - 6*3500 + 65*65 Steel Cap*6)" at bounding box center [405, 478] width 271 height 18
click at [413, 469] on div "Powder Coating - (65*65*3mm - 6*3500 + 65*65 Steel Cap*6)" at bounding box center [405, 478] width 271 height 18
click at [440, 469] on div "Powder Coating - (65*65*3mm - 6*3500 + 65*65 Steel Cap*6)" at bounding box center [405, 478] width 271 height 18
click at [438, 469] on div "Powder Coating - (65*65*3mm - 6*3550+ + 65*65 Steel Cap*6)" at bounding box center [408, 478] width 276 height 18
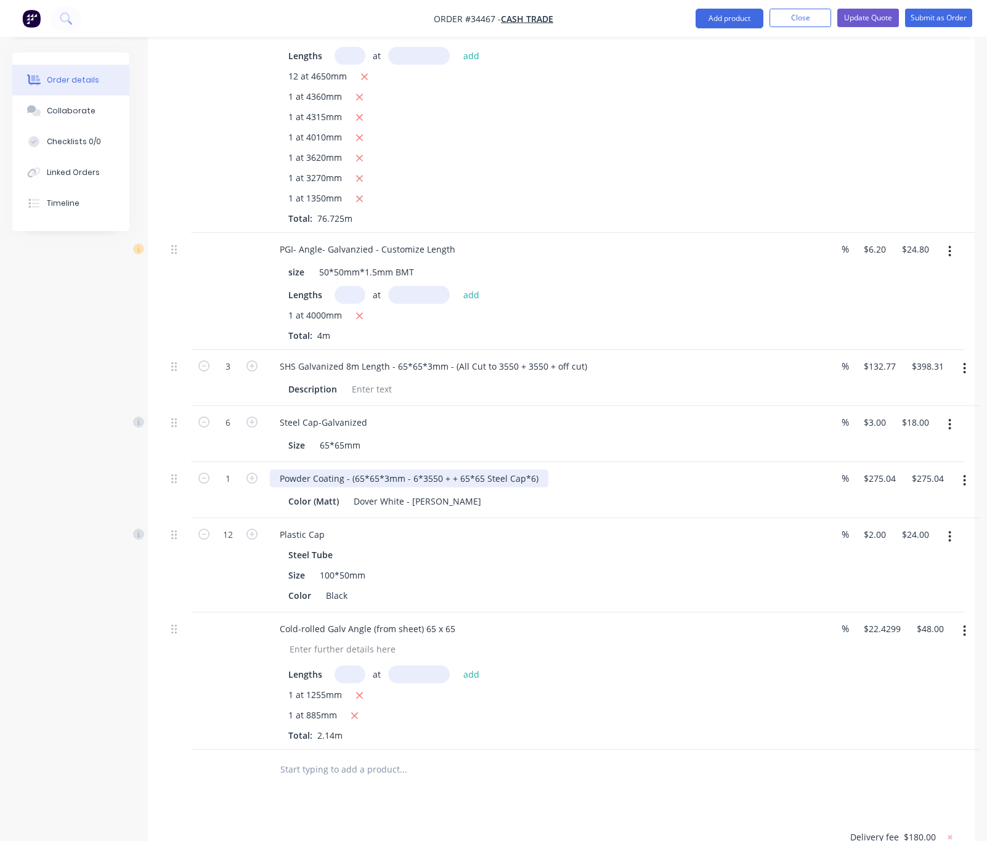
click at [447, 469] on div "Powder Coating - (65*65*3mm - 6*3550 + + 65*65 Steel Cap*6)" at bounding box center [409, 478] width 278 height 18
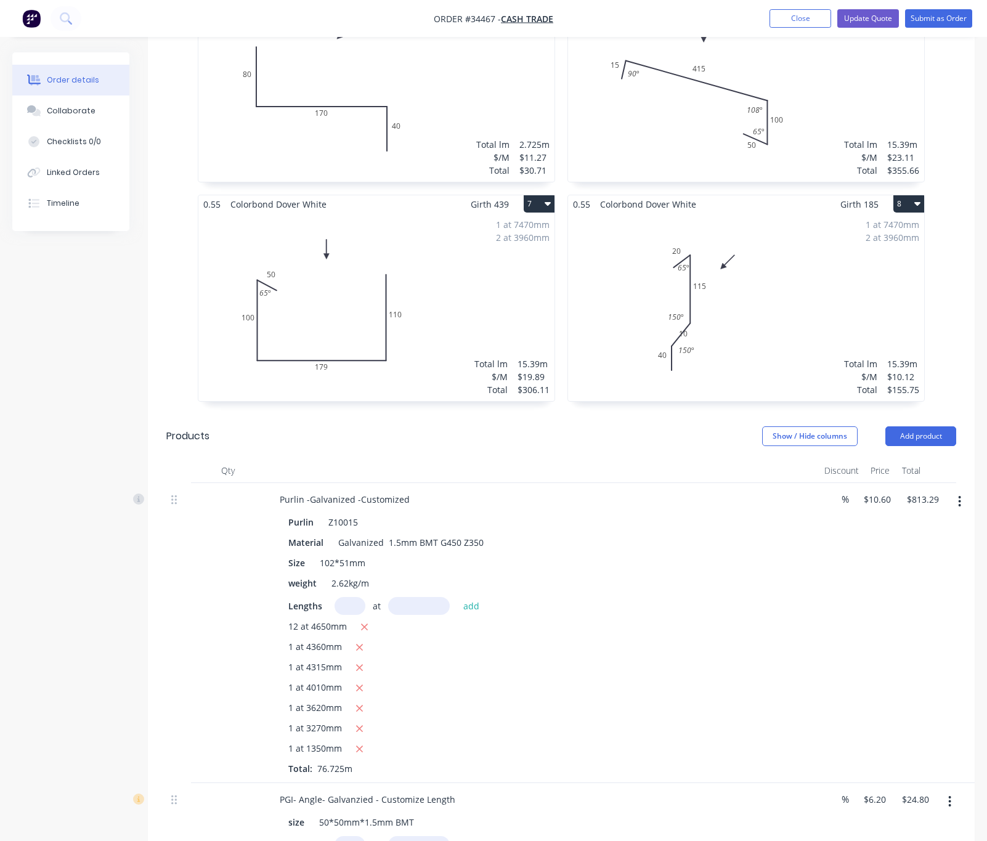
scroll to position [900, 0]
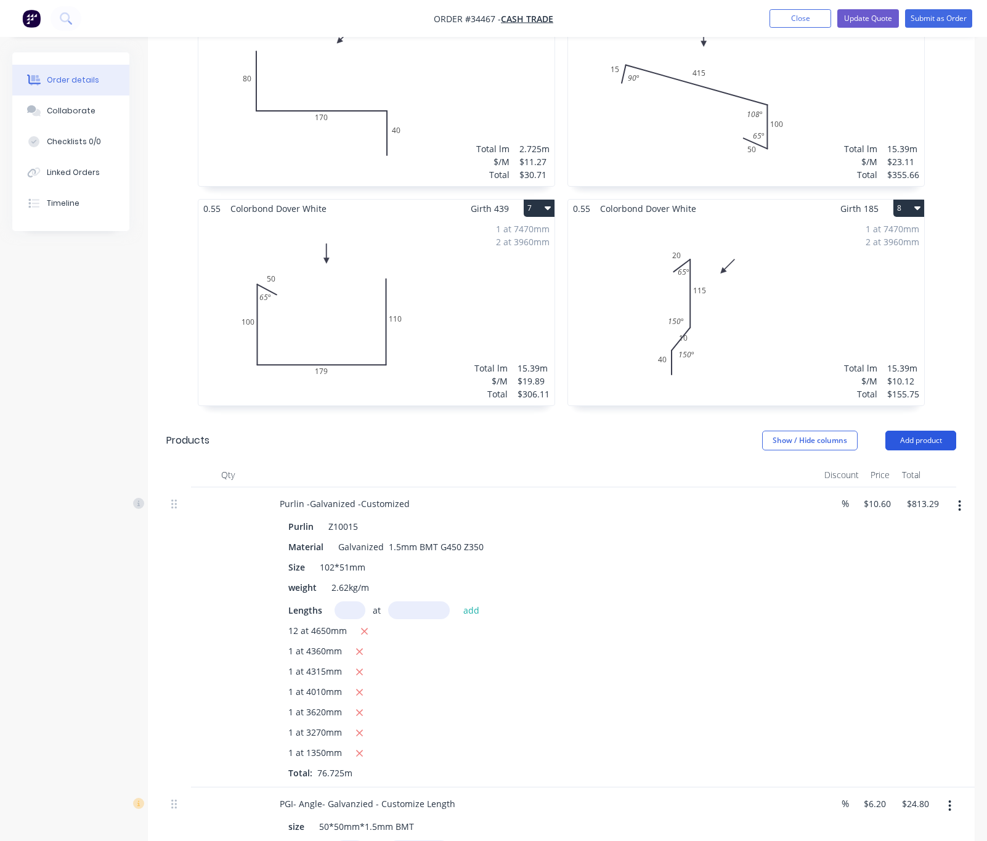
click at [915, 431] on button "Add product" at bounding box center [920, 441] width 71 height 20
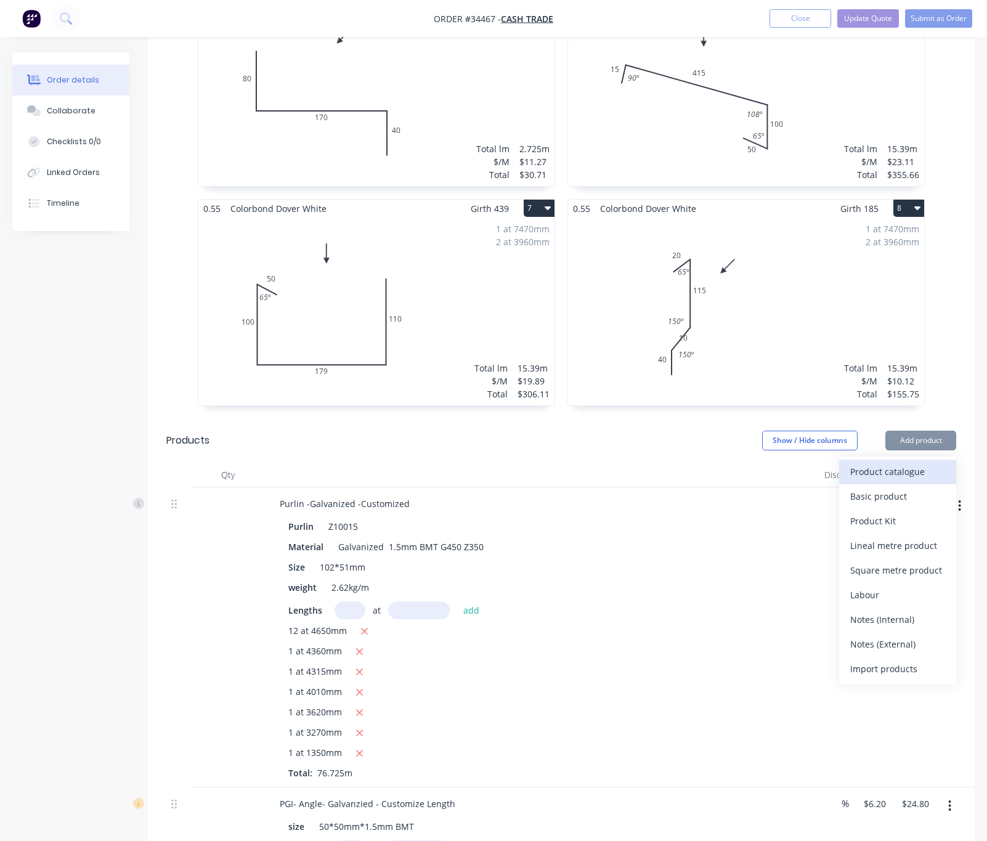
click at [883, 463] on div "Product catalogue" at bounding box center [897, 472] width 95 height 18
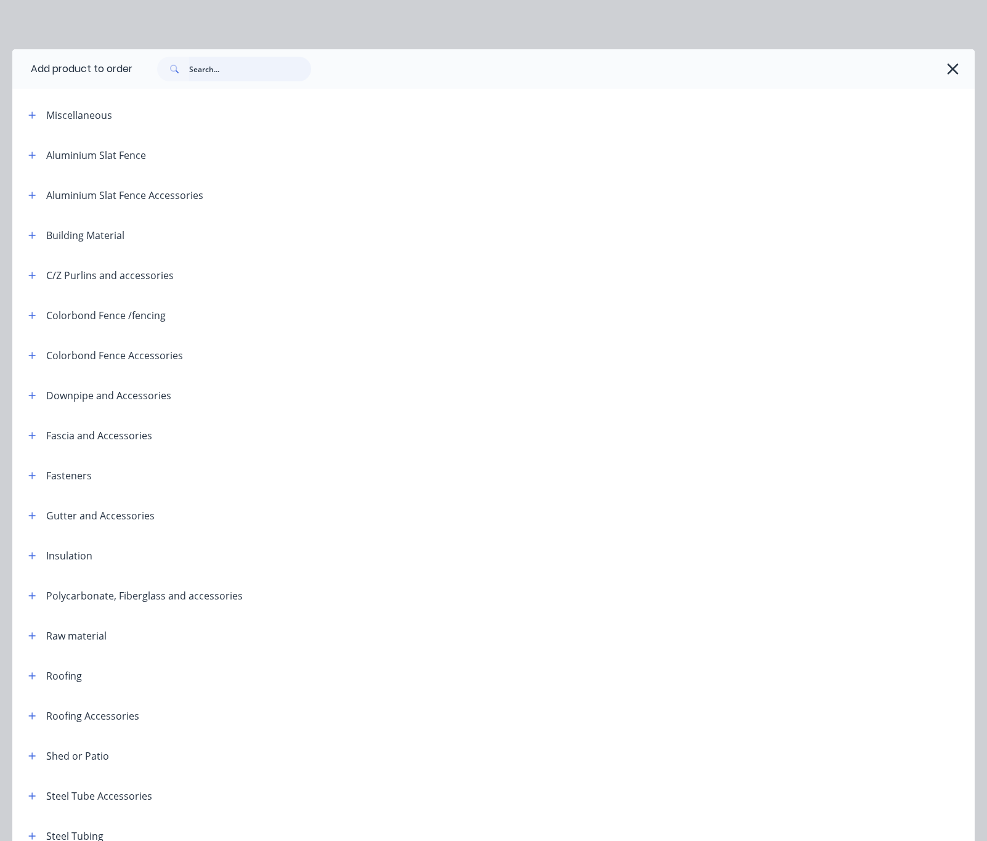
click at [206, 67] on input "text" at bounding box center [250, 69] width 122 height 25
type input "cutting"
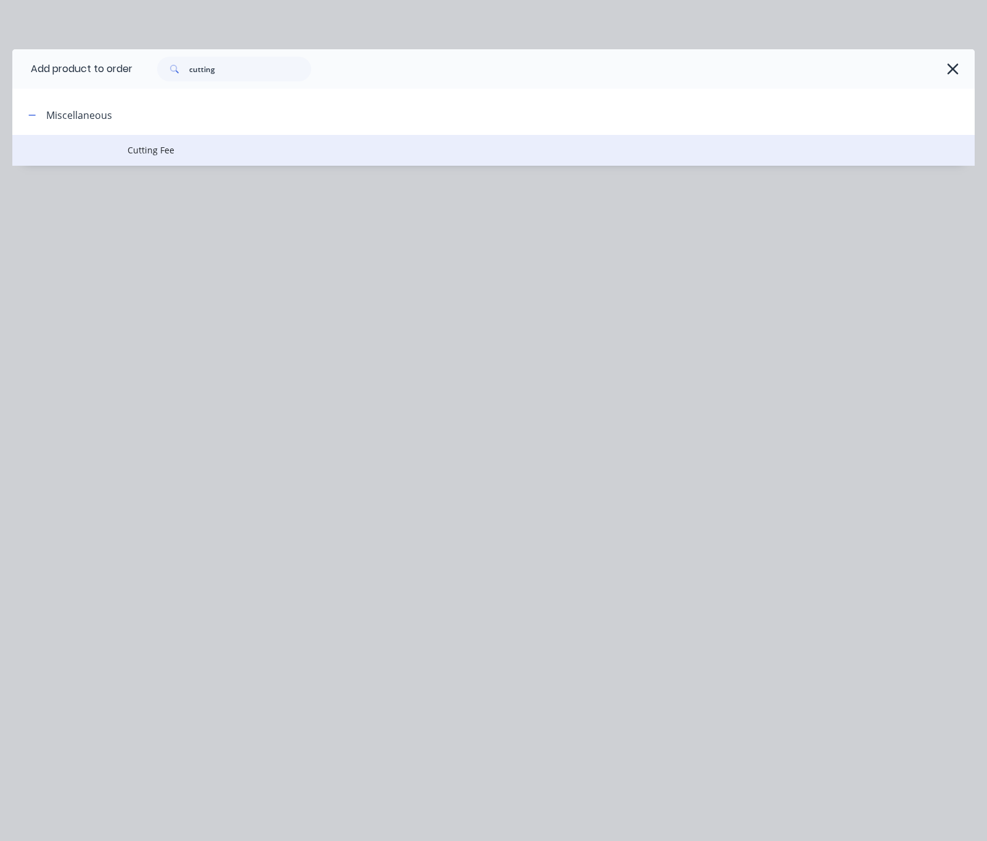
click at [220, 154] on span "Cutting Fee" at bounding box center [467, 150] width 678 height 13
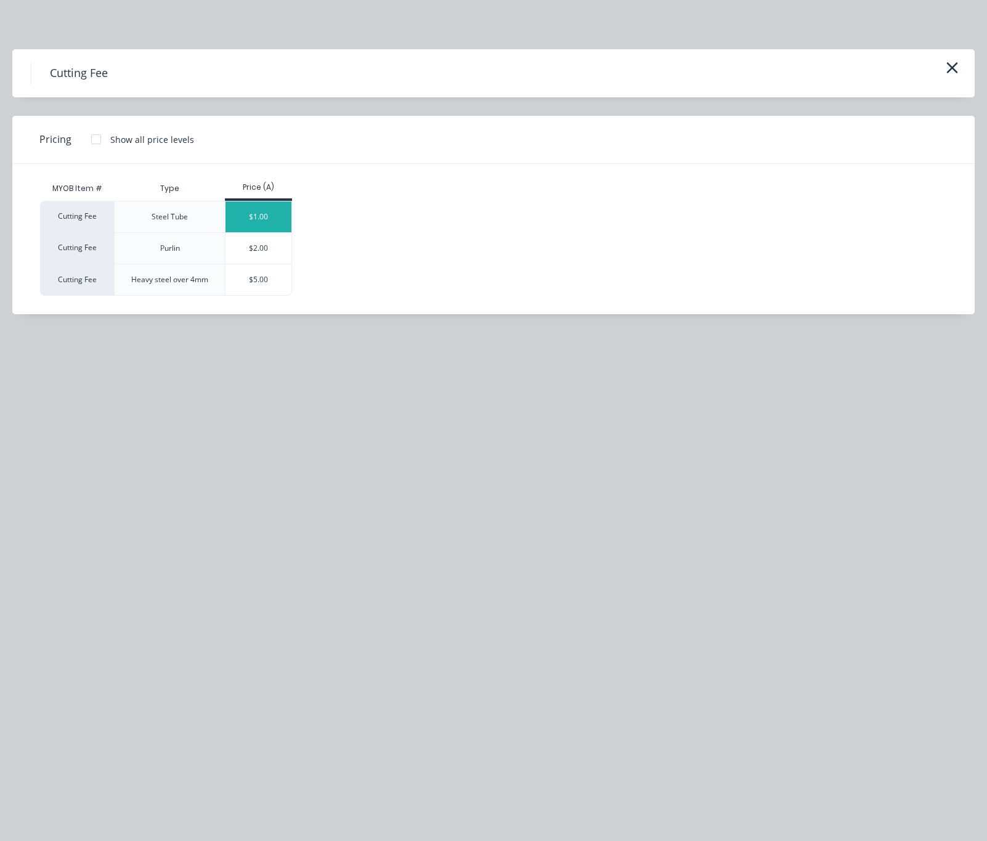
click at [246, 229] on div "$1.00" at bounding box center [258, 216] width 66 height 31
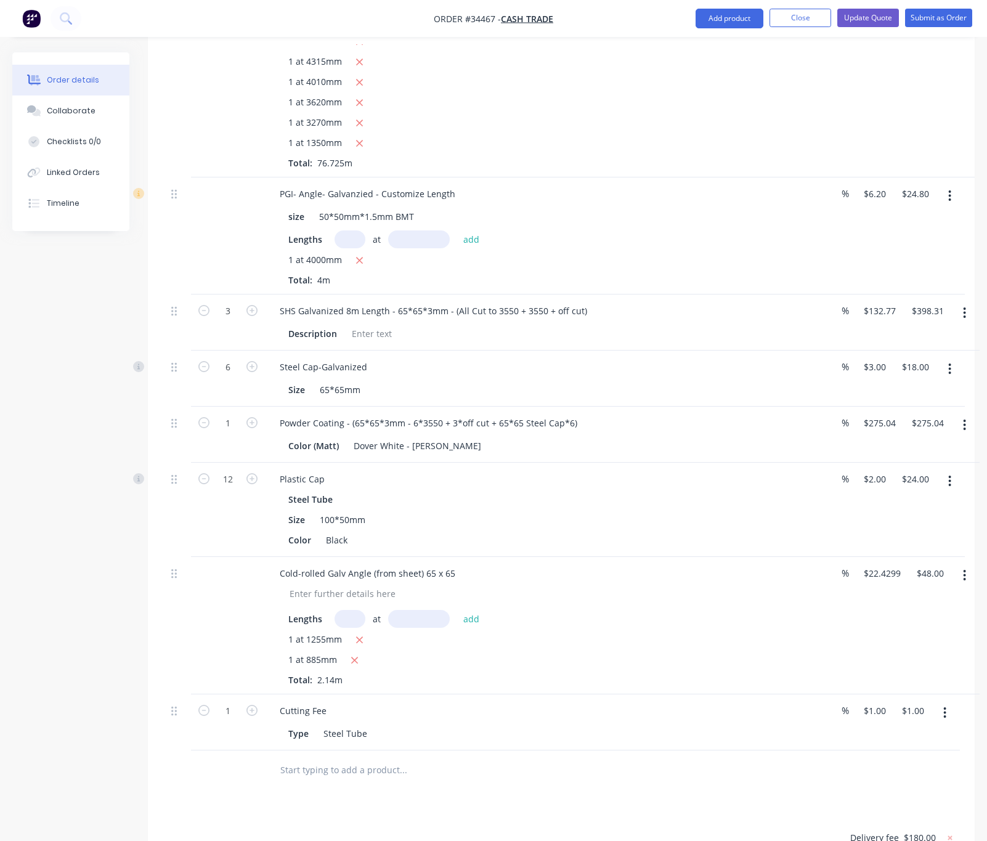
scroll to position [1695, 0]
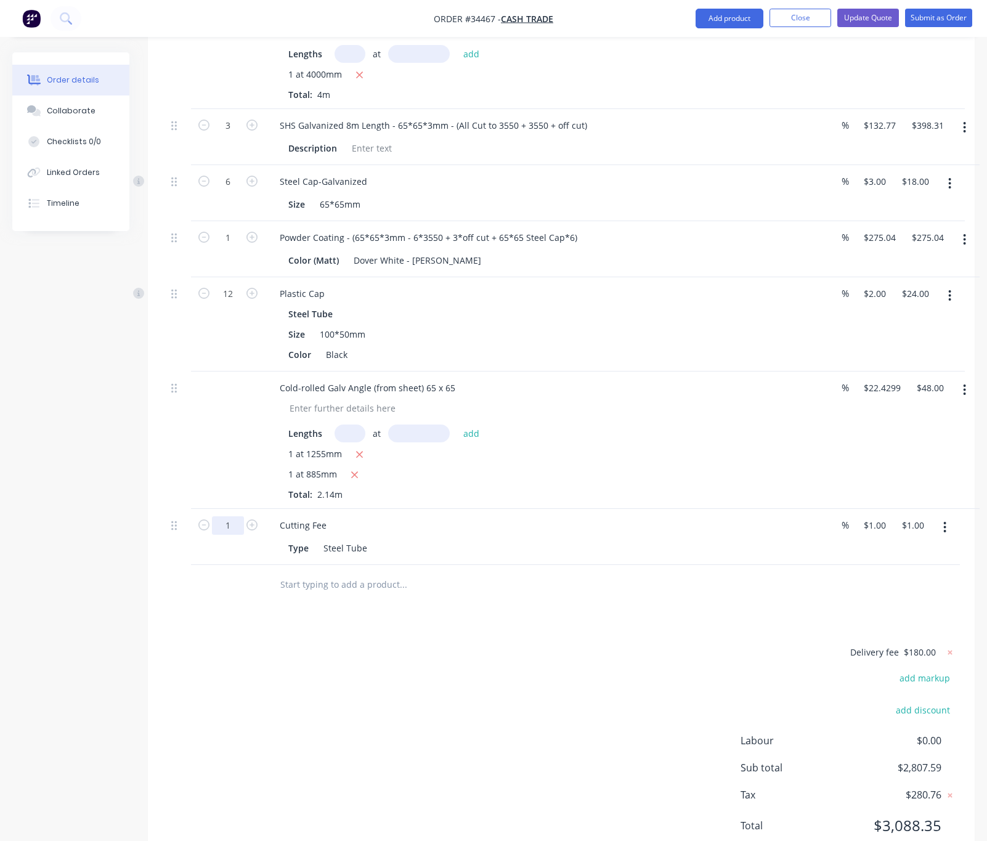
click at [233, 516] on input "1" at bounding box center [228, 525] width 32 height 18
type input "6"
type input "$6.00"
click at [154, 420] on div "Qty Discount Price Total Purlin -Galvanized -Customized Purlin Z10015 Material …" at bounding box center [561, 136] width 827 height 938
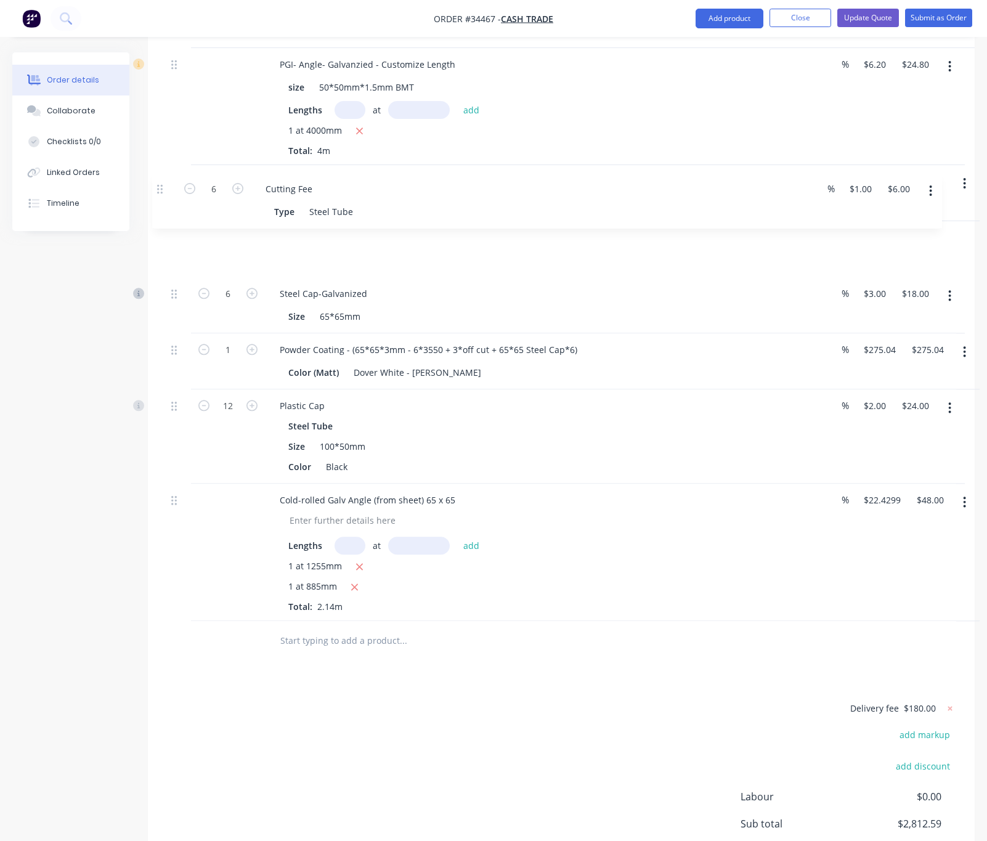
scroll to position [1636, 0]
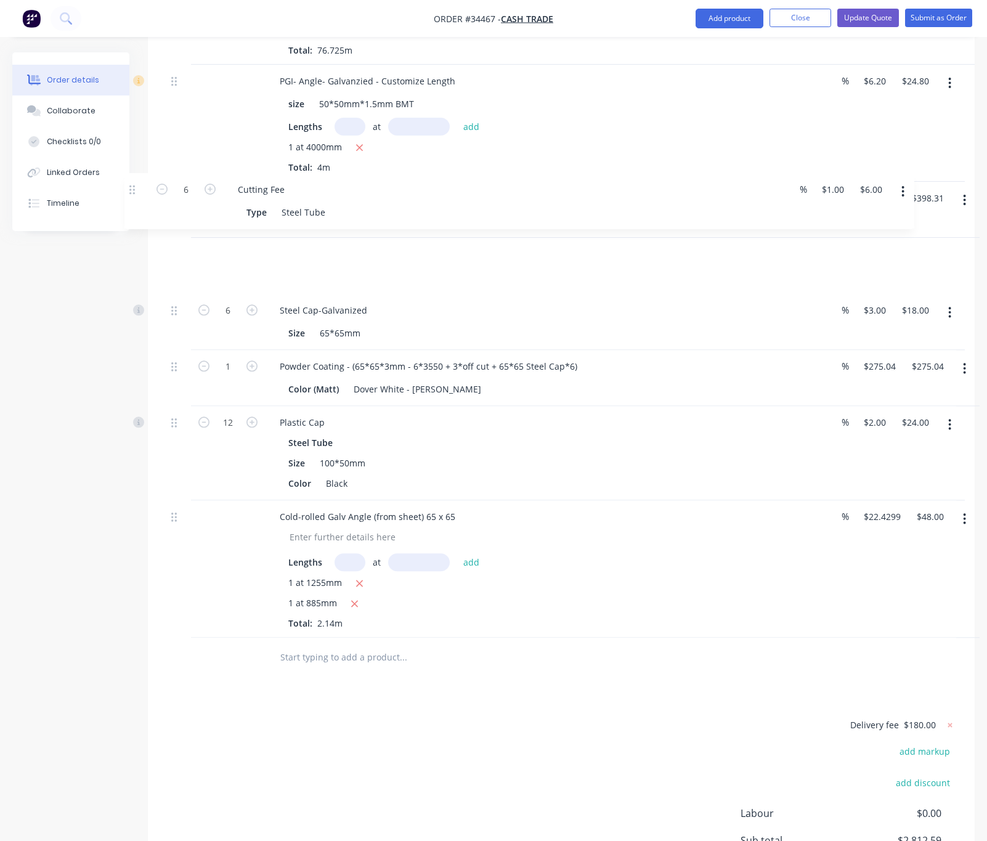
drag, startPoint x: 172, startPoint y: 480, endPoint x: 130, endPoint y: 185, distance: 298.0
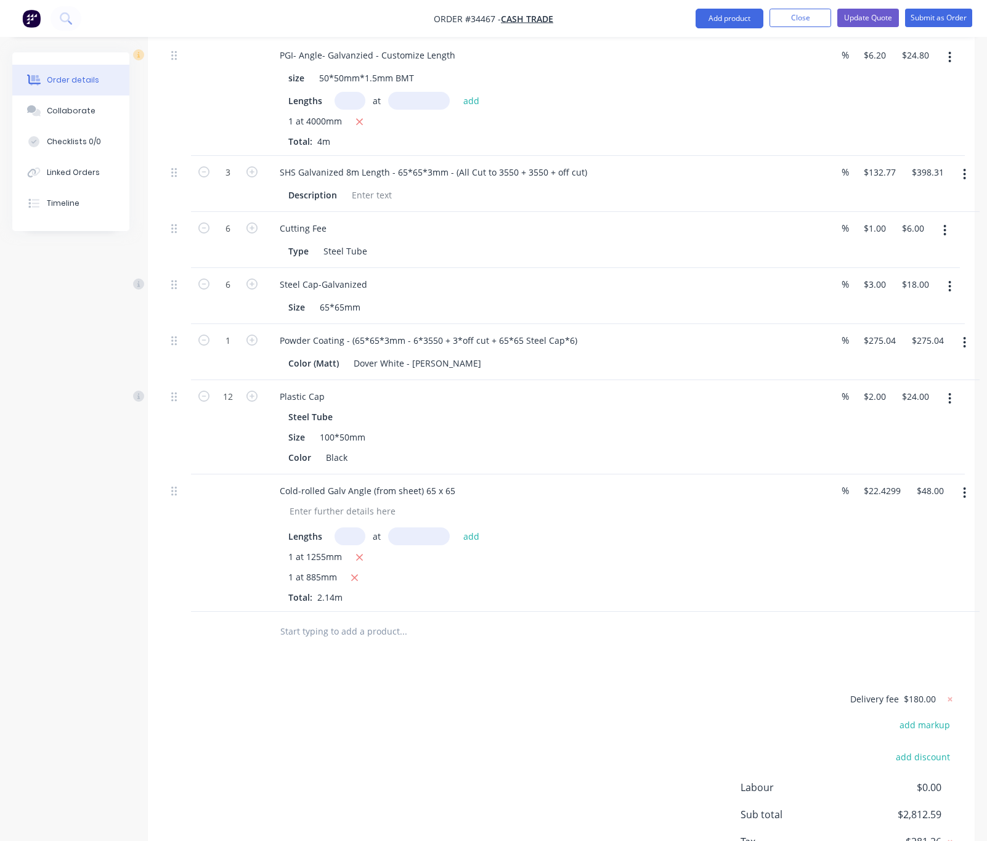
scroll to position [1695, 0]
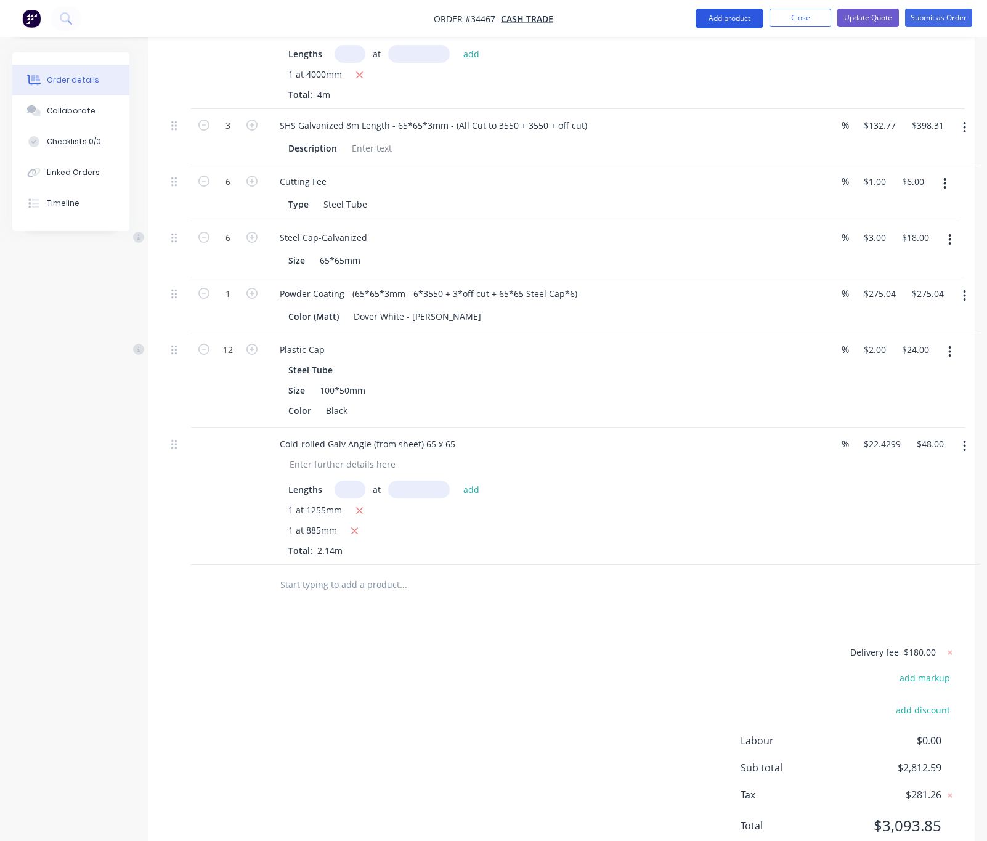
click at [726, 18] on button "Add product" at bounding box center [729, 19] width 68 height 20
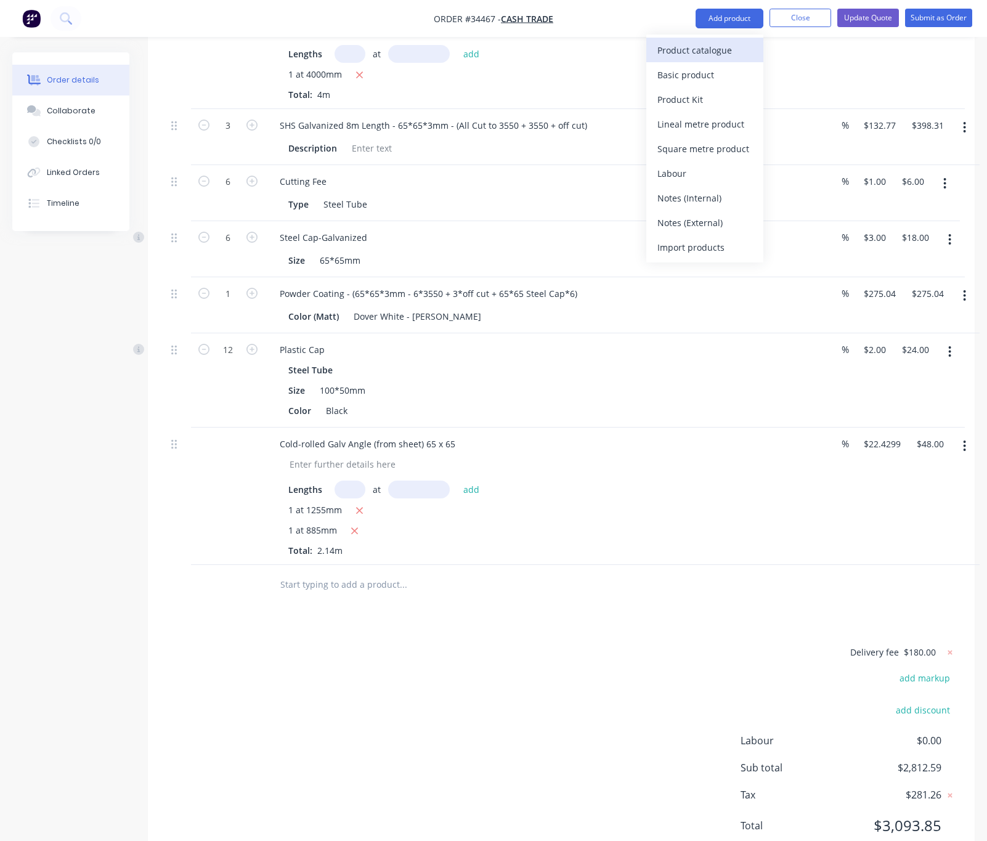
click at [705, 46] on div "Product catalogue" at bounding box center [704, 50] width 95 height 18
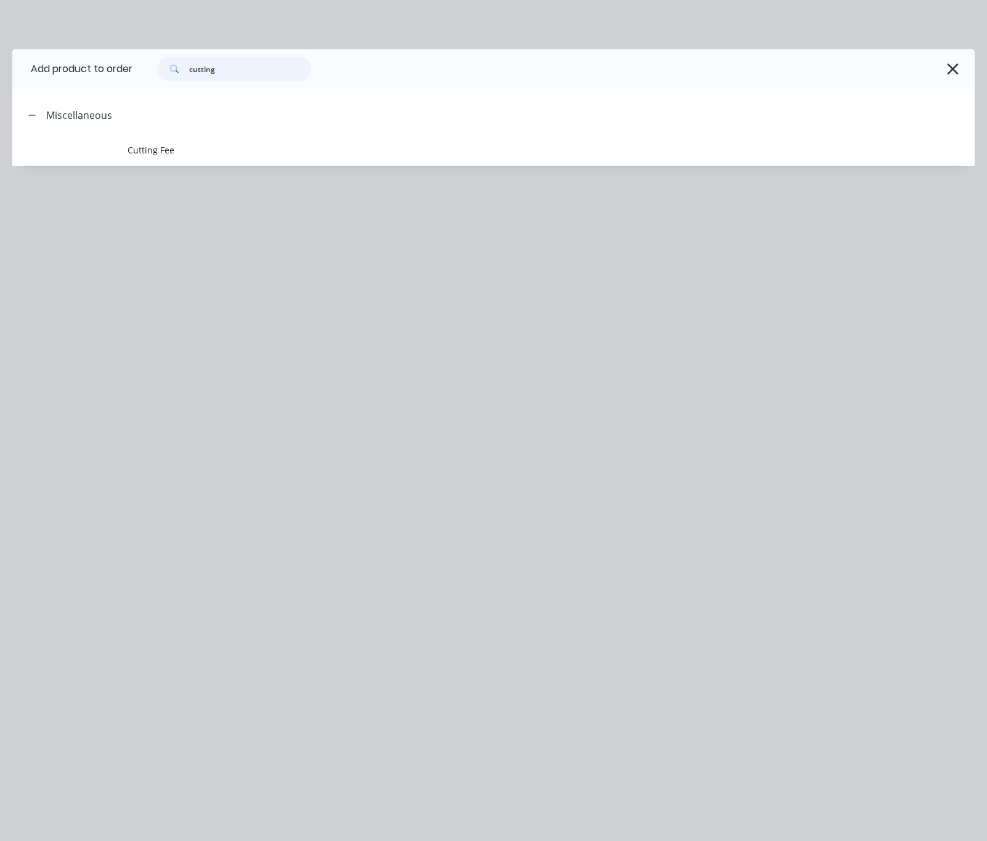
drag, startPoint x: 243, startPoint y: 65, endPoint x: 155, endPoint y: 75, distance: 88.0
click at [164, 73] on div "cutting" at bounding box center [234, 69] width 154 height 25
type input "poly"
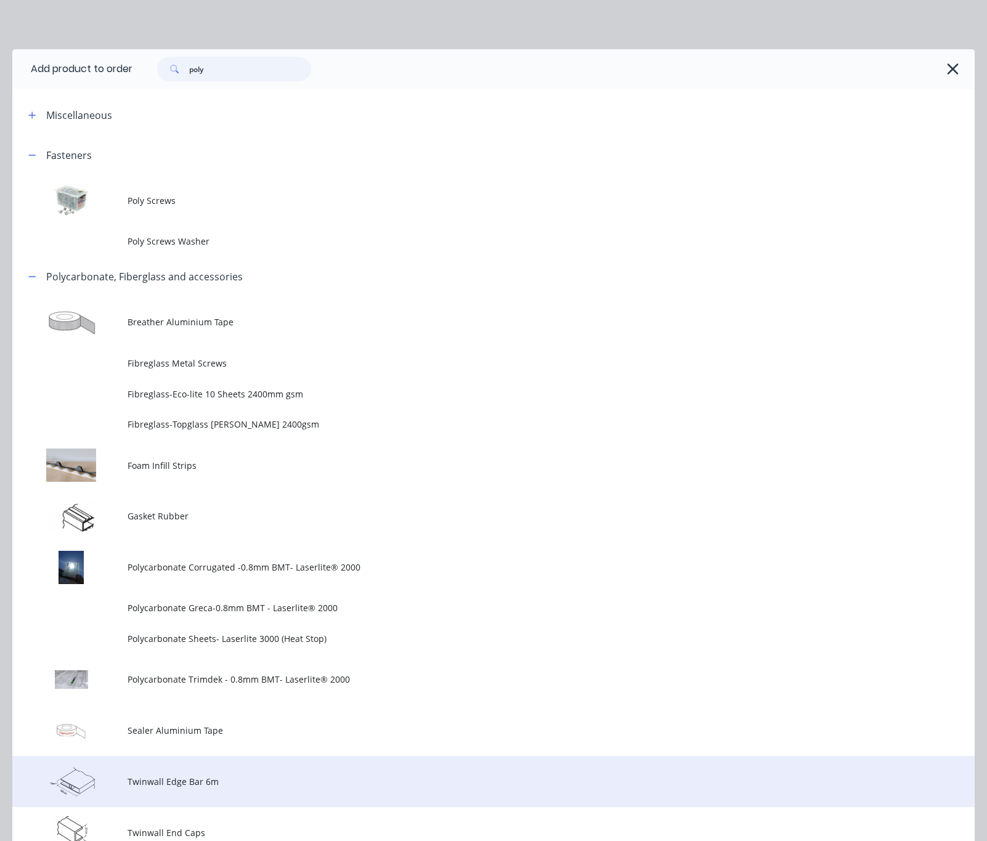
scroll to position [294, 0]
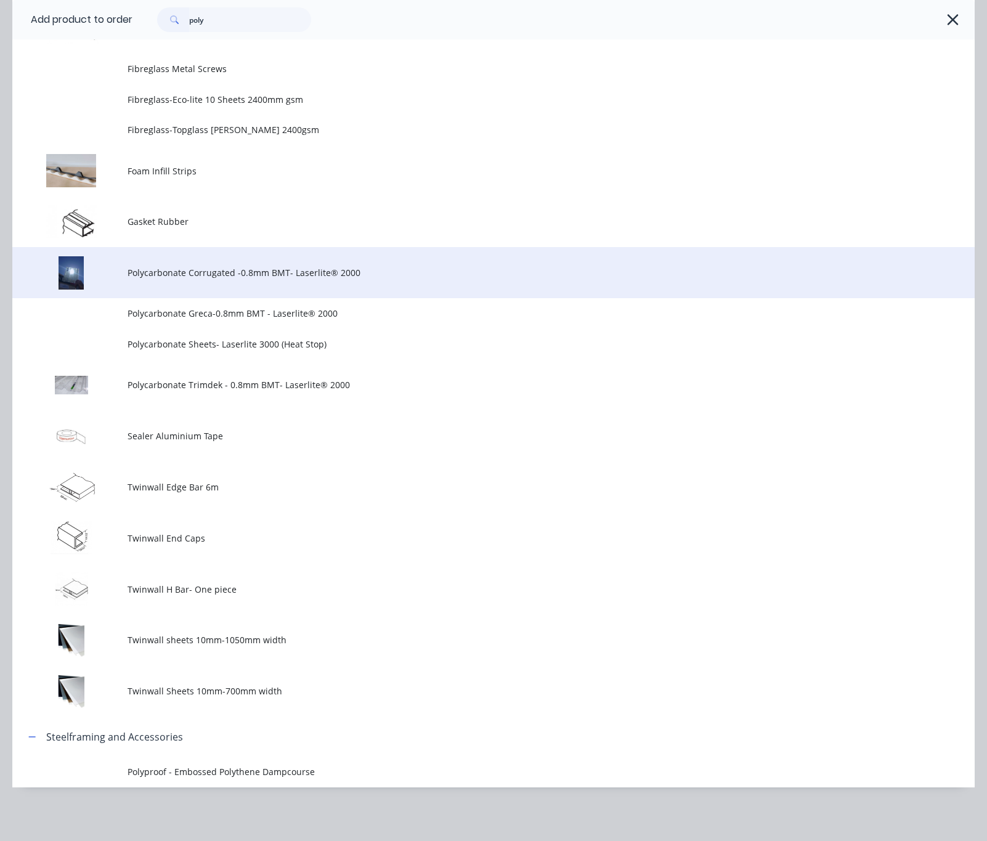
click at [431, 276] on span "Polycarbonate Corrugated -0.8mm BMT- Laserlite® 2000" at bounding box center [467, 272] width 678 height 13
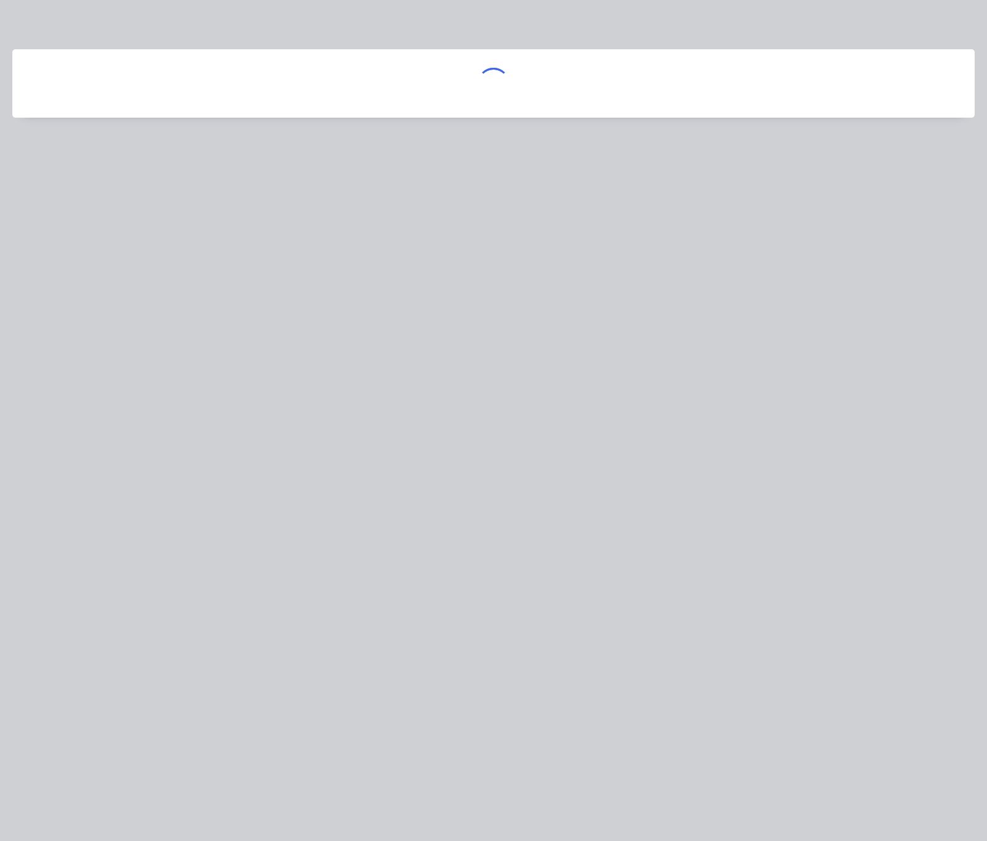
scroll to position [0, 0]
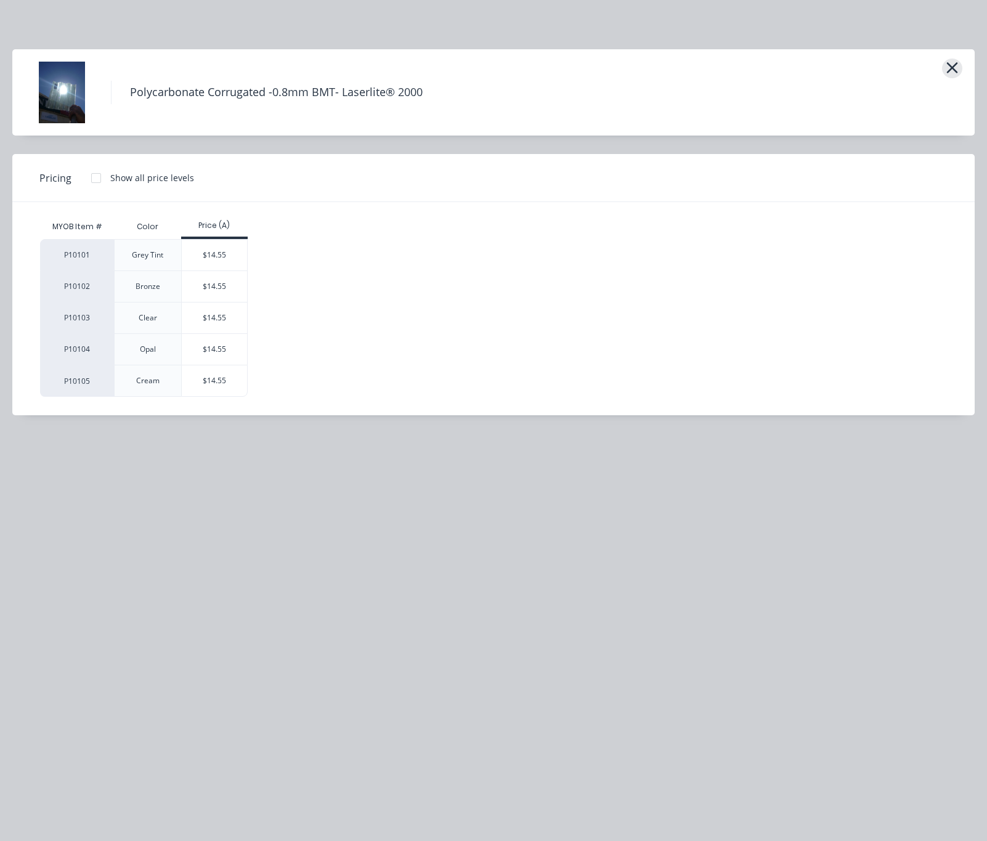
click at [949, 67] on icon "button" at bounding box center [952, 67] width 13 height 17
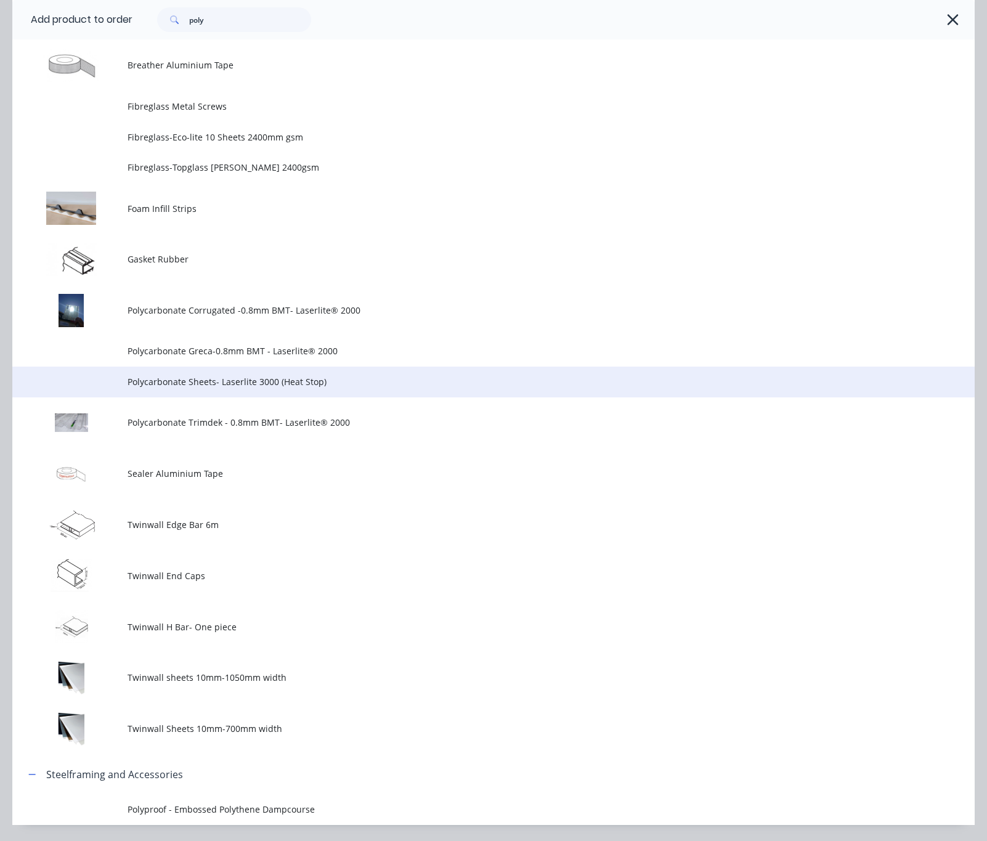
click at [398, 390] on td "Polycarbonate Sheets- Laserlite 3000 (Heat Stop)" at bounding box center [551, 382] width 847 height 31
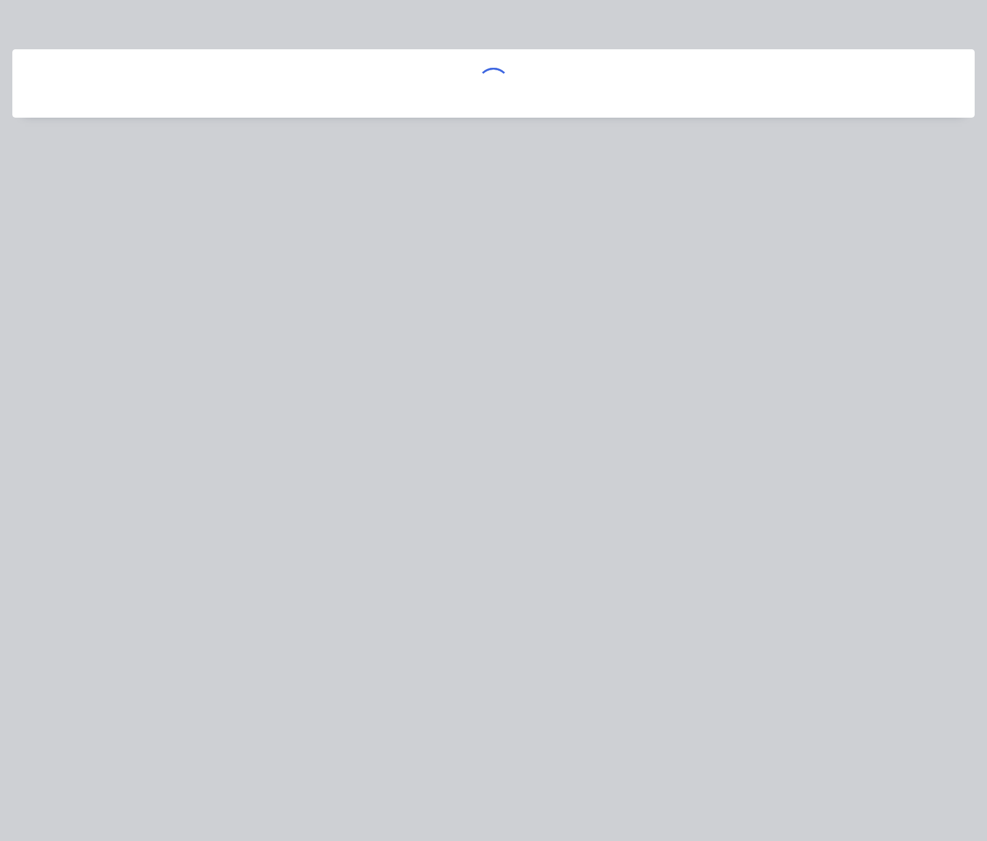
scroll to position [0, 0]
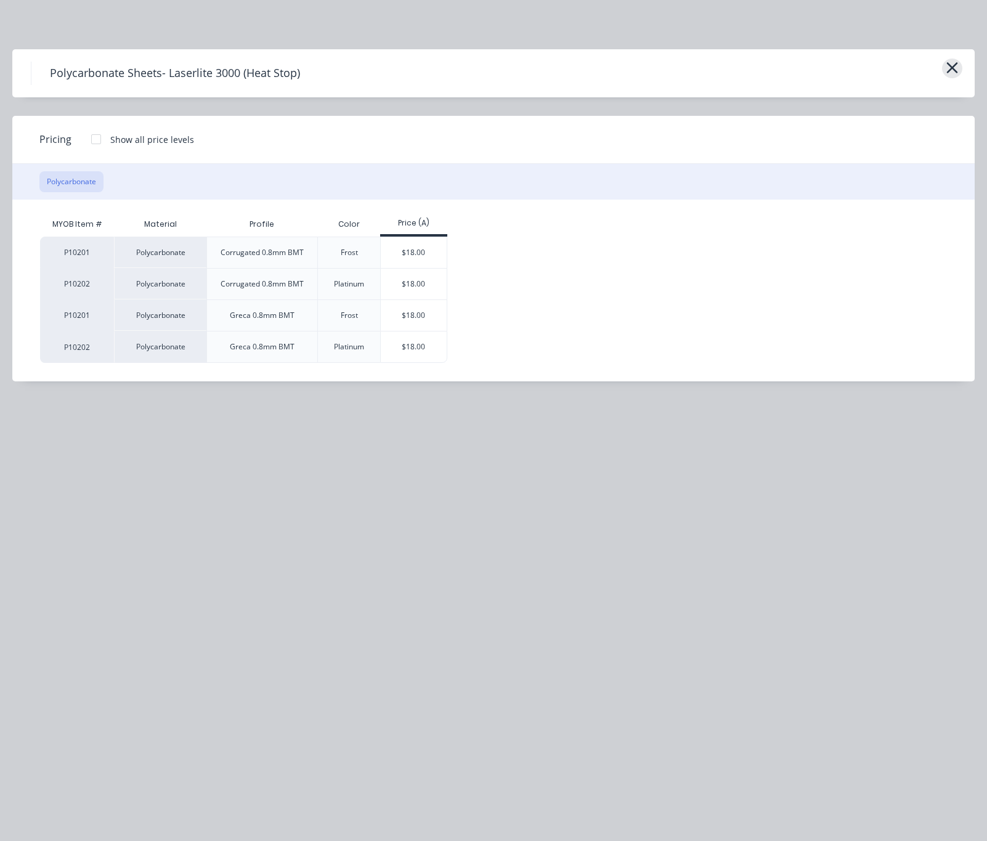
click at [956, 65] on icon "button" at bounding box center [952, 67] width 13 height 17
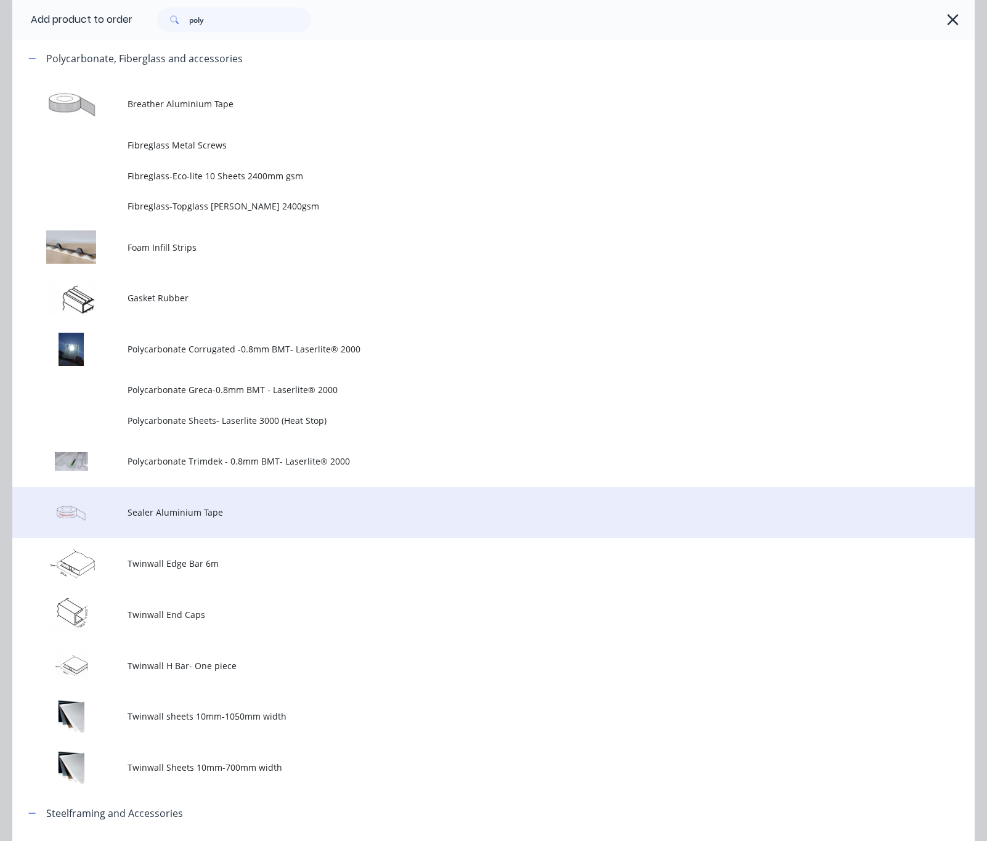
scroll to position [294, 0]
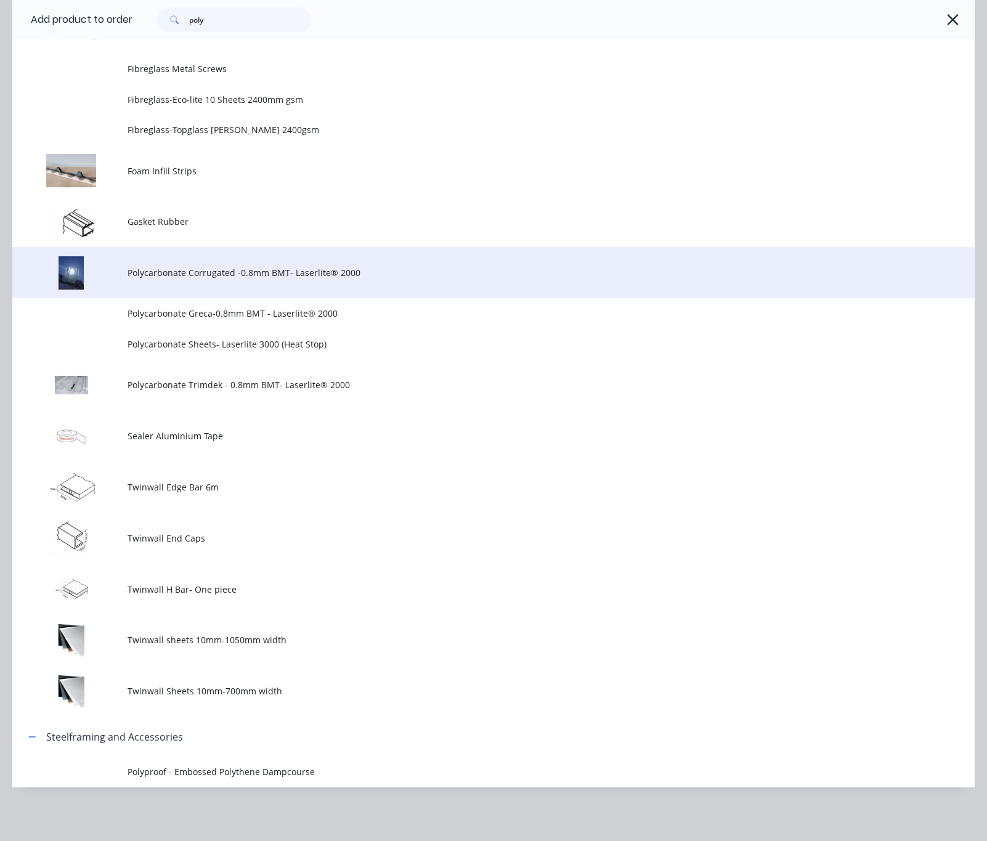
click at [418, 274] on span "Polycarbonate Corrugated -0.8mm BMT- Laserlite® 2000" at bounding box center [467, 272] width 678 height 13
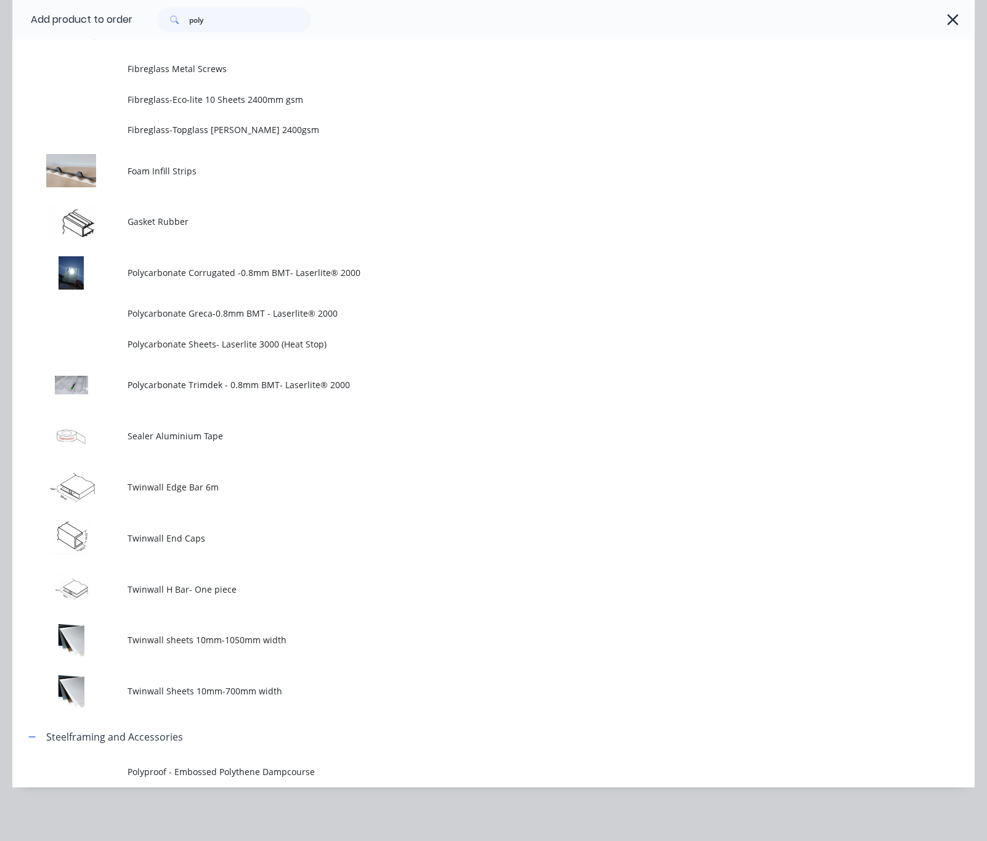
scroll to position [0, 0]
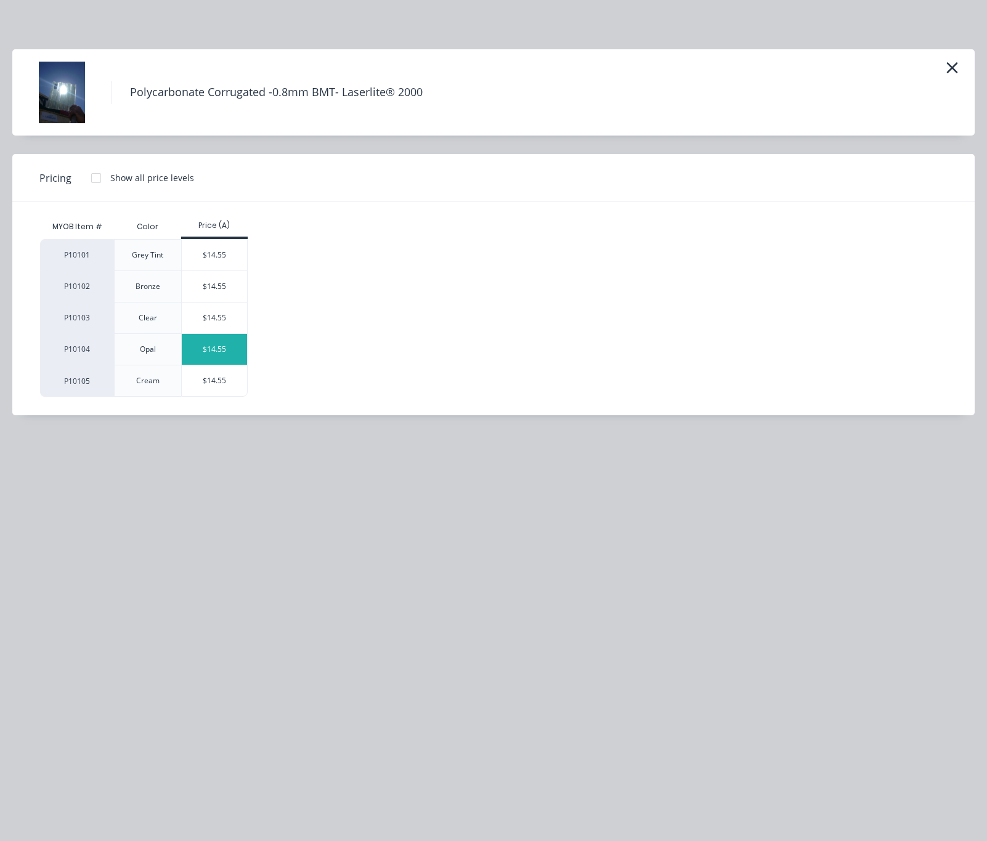
click at [207, 344] on div "$14.55" at bounding box center [215, 349] width 66 height 31
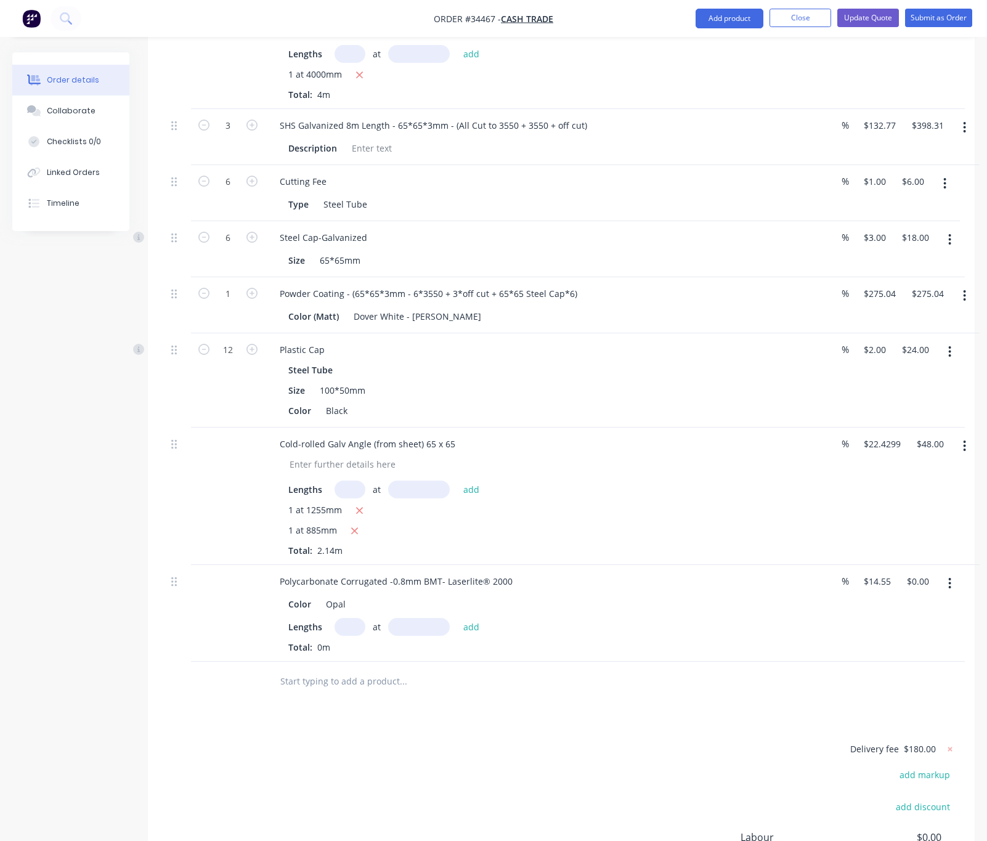
click at [343, 618] on input "text" at bounding box center [349, 627] width 31 height 18
click at [946, 572] on button "button" at bounding box center [949, 583] width 29 height 22
click at [880, 681] on div "Delete" at bounding box center [906, 690] width 95 height 18
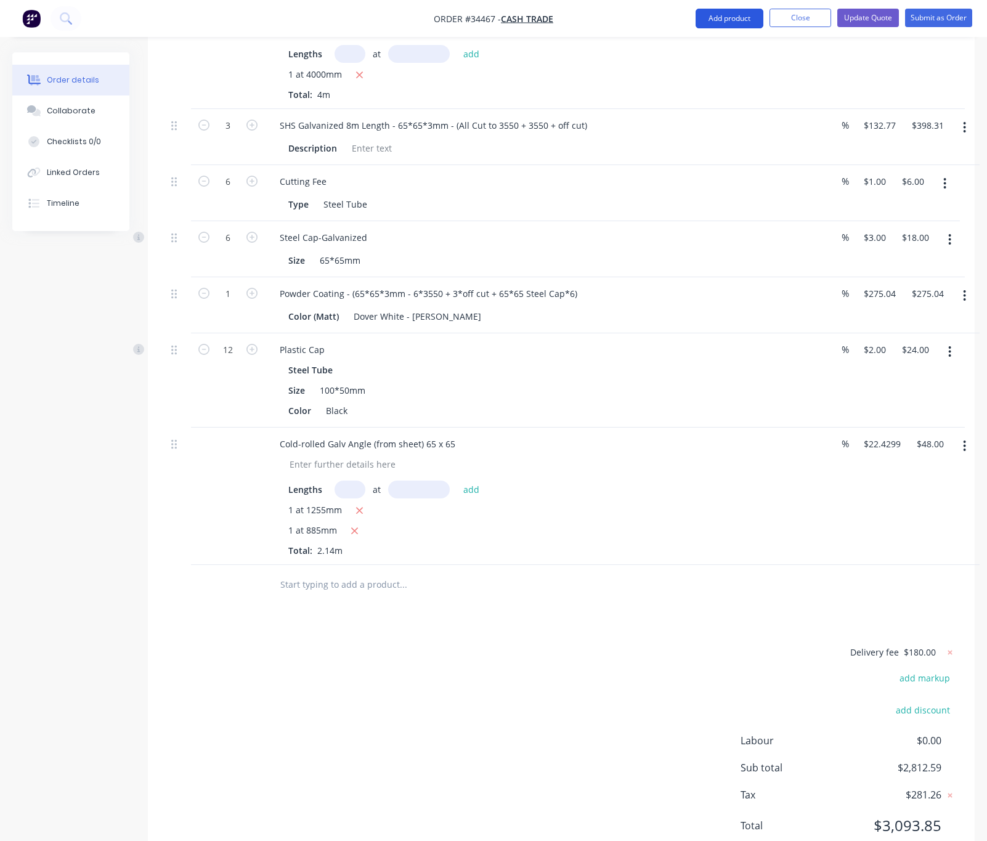
click at [714, 13] on button "Add product" at bounding box center [729, 19] width 68 height 20
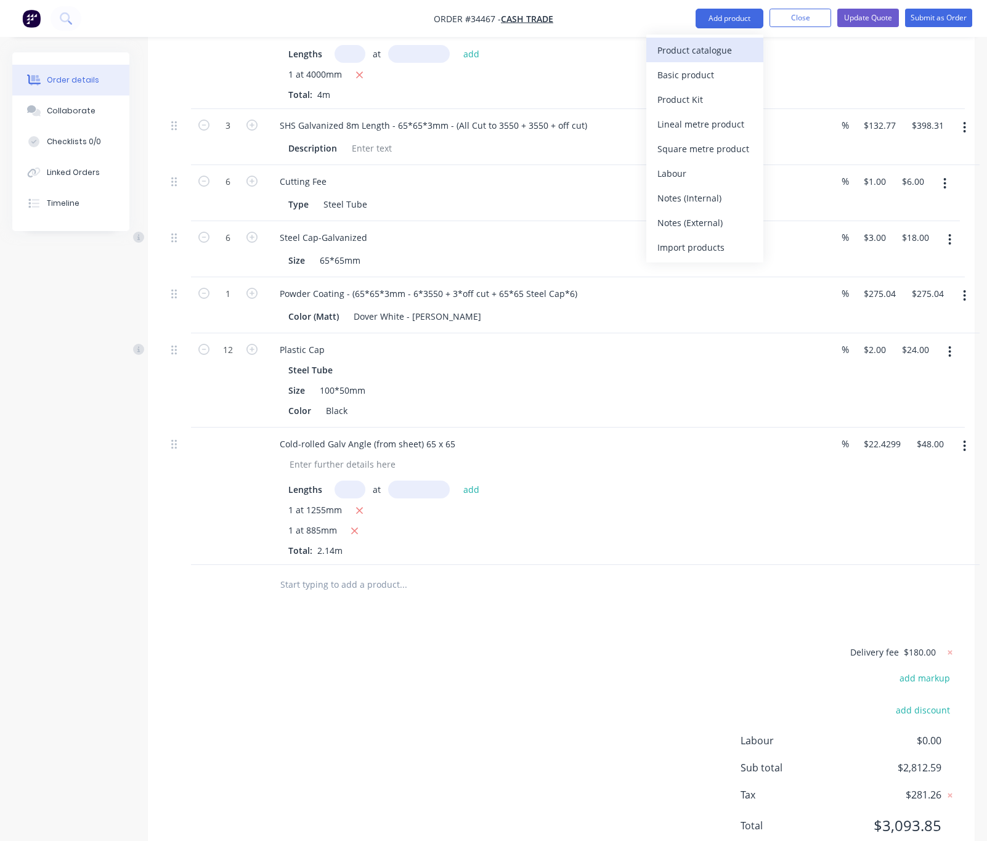
click at [729, 51] on div "Product catalogue" at bounding box center [704, 50] width 95 height 18
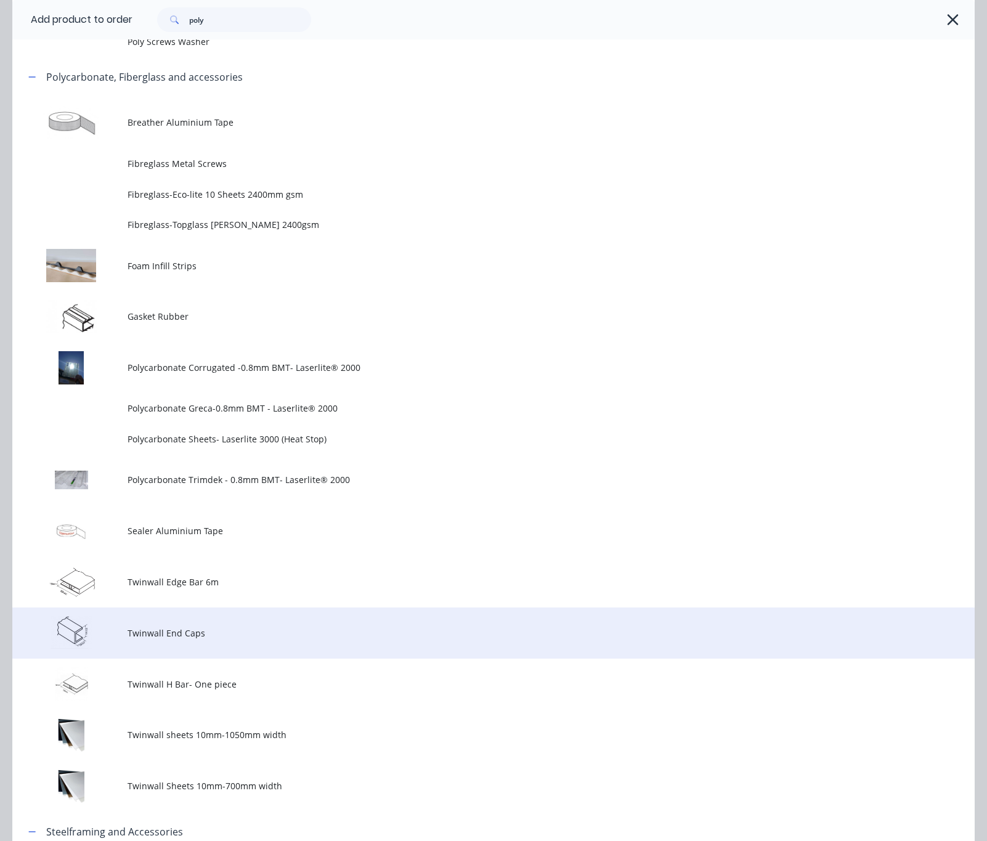
scroll to position [277, 0]
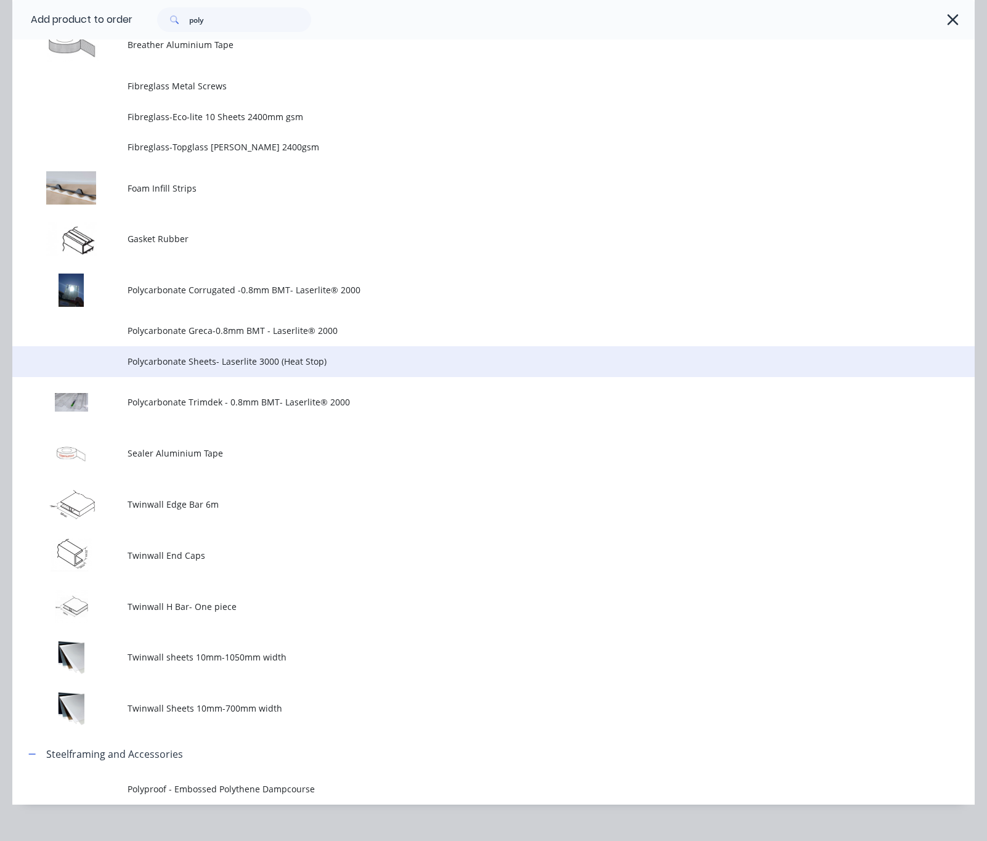
click at [363, 364] on span "Polycarbonate Sheets- Laserlite 3000 (Heat Stop)" at bounding box center [467, 361] width 678 height 13
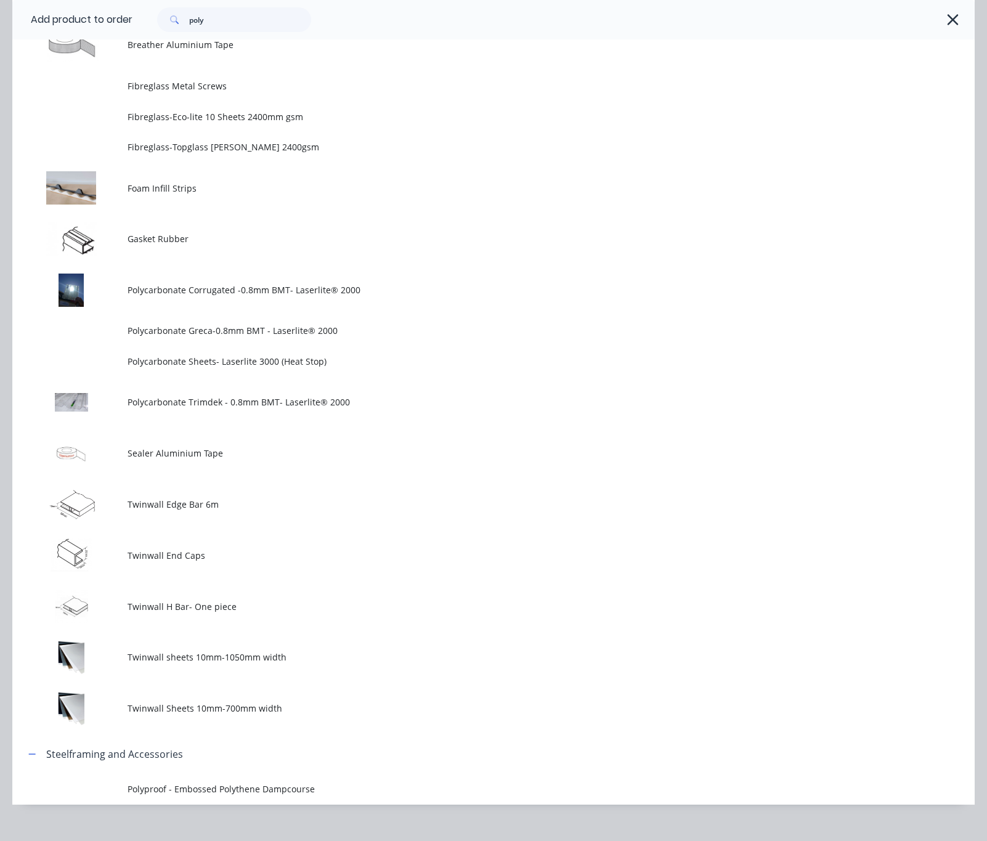
scroll to position [0, 0]
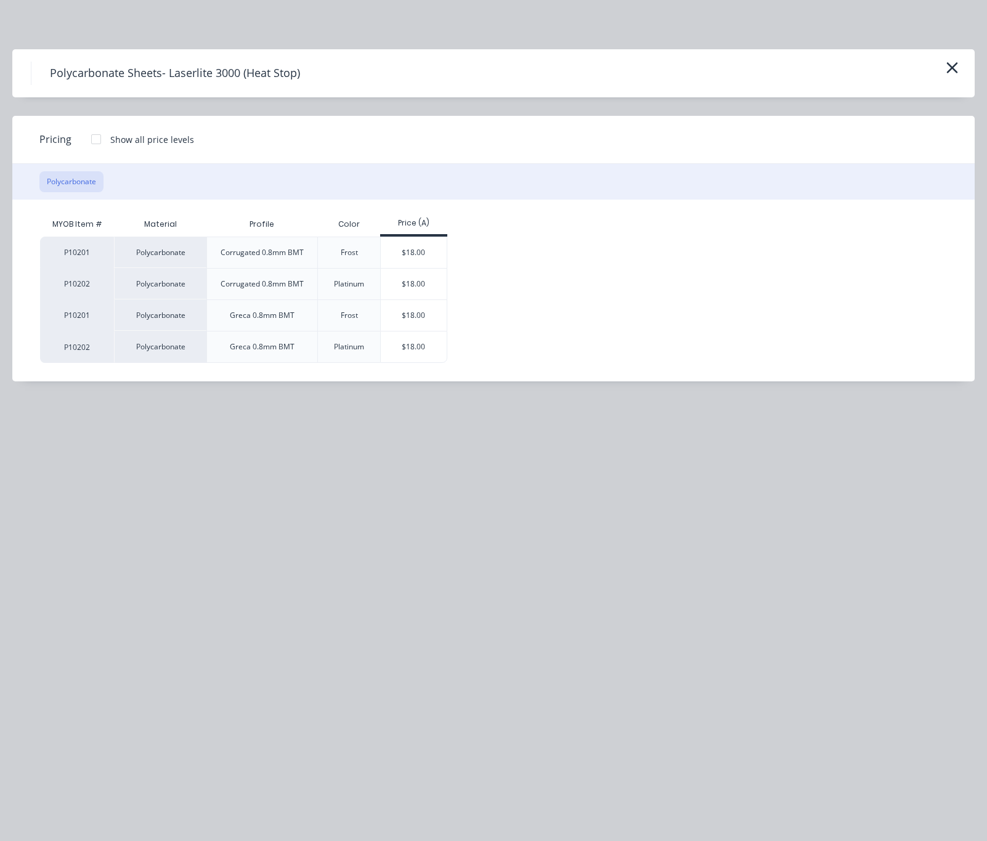
click at [416, 320] on div "$18.00" at bounding box center [414, 315] width 66 height 31
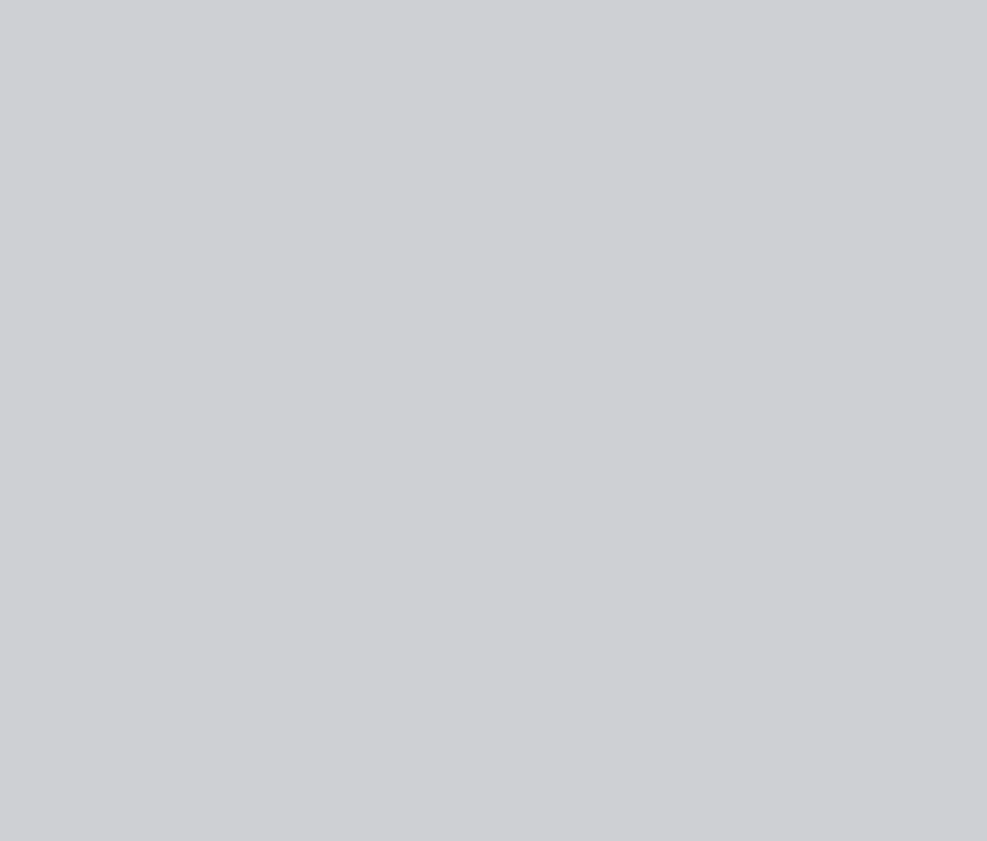
click at [416, 361] on div "Steel Tube" at bounding box center [542, 370] width 508 height 18
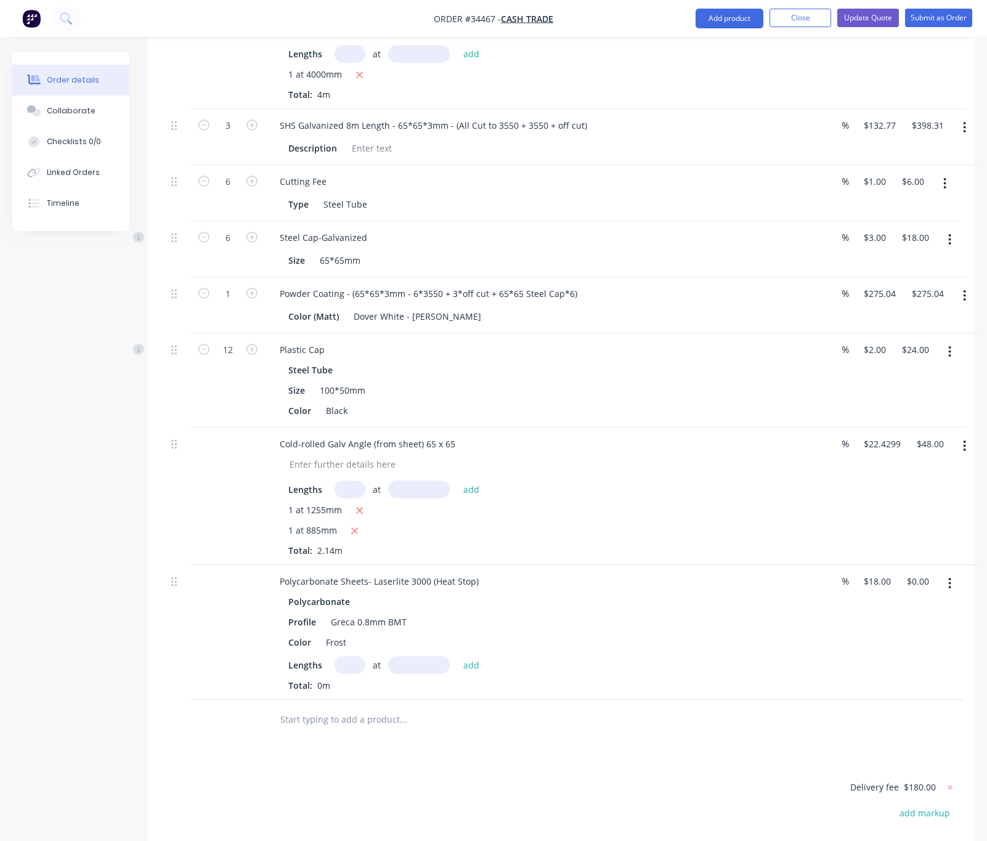
click at [944, 572] on button "button" at bounding box center [949, 583] width 29 height 22
click at [930, 607] on div "Edit" at bounding box center [906, 616] width 95 height 18
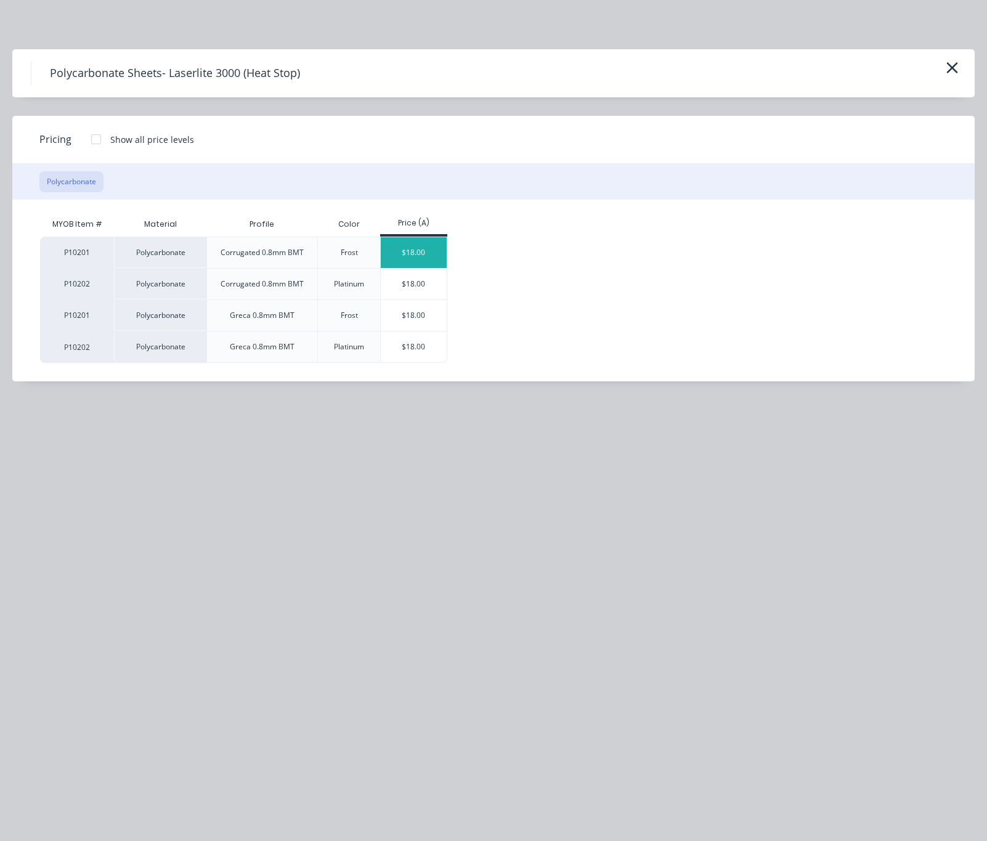
click at [400, 249] on div "$18.00" at bounding box center [414, 252] width 66 height 31
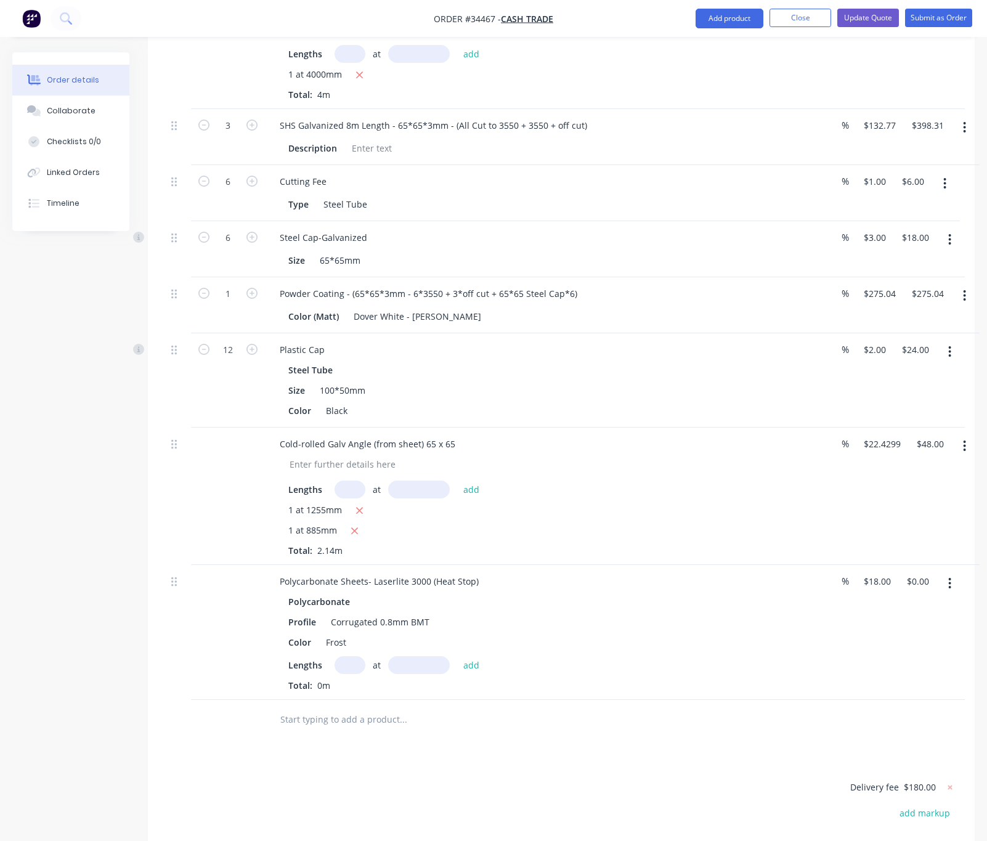
click at [352, 656] on input "text" at bounding box center [349, 665] width 31 height 18
type input "2"
click at [403, 656] on input "text" at bounding box center [419, 665] width 62 height 18
type input "3240"
click at [457, 656] on button "add" at bounding box center [471, 664] width 29 height 17
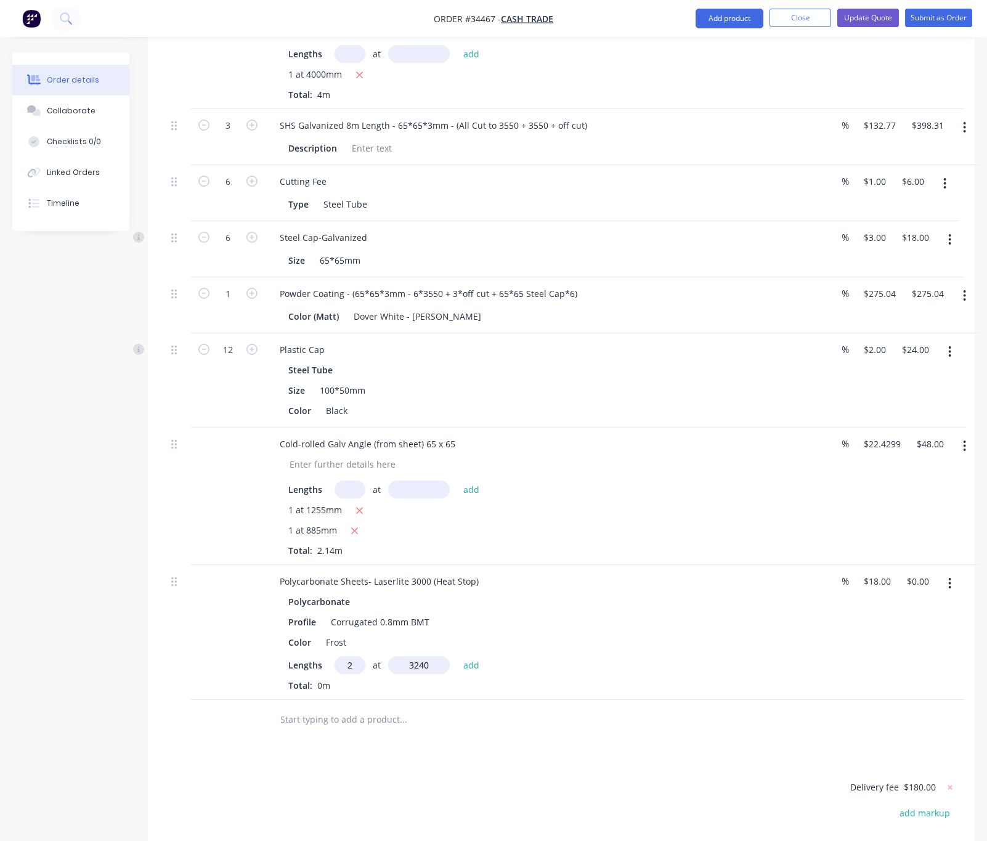
type input "$116.64"
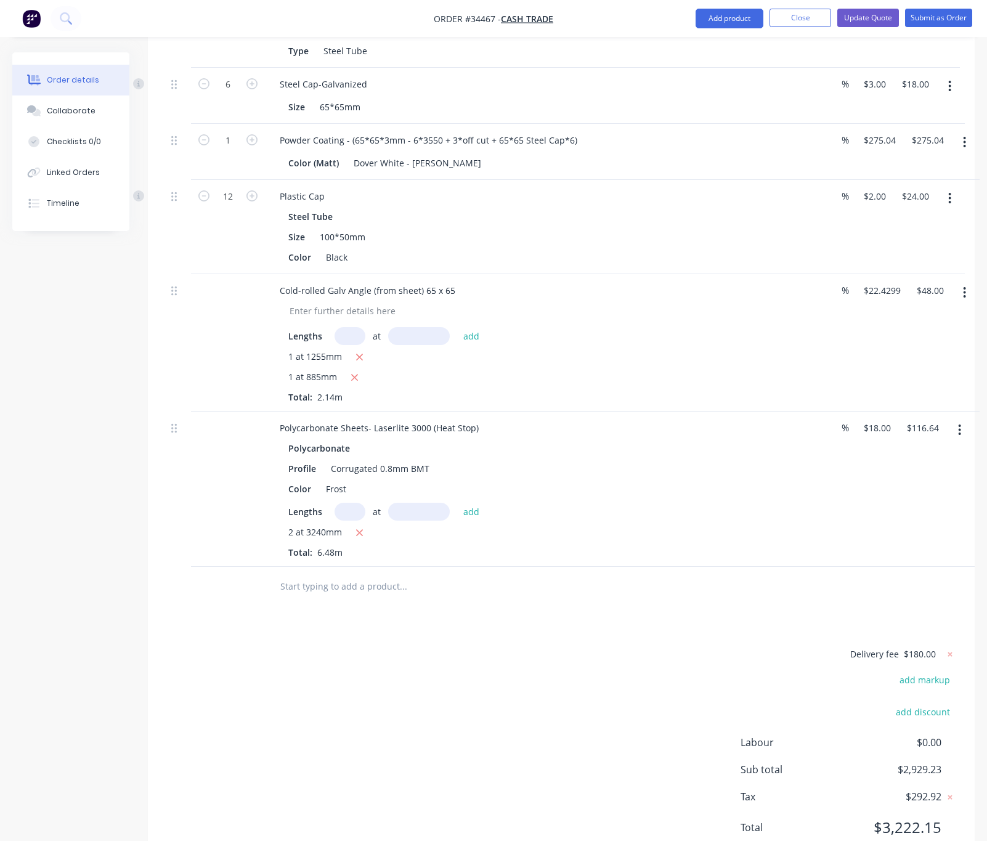
scroll to position [1850, 0]
click at [727, 21] on button "Add product" at bounding box center [729, 19] width 68 height 20
click at [717, 39] on button "Product catalogue" at bounding box center [704, 50] width 117 height 25
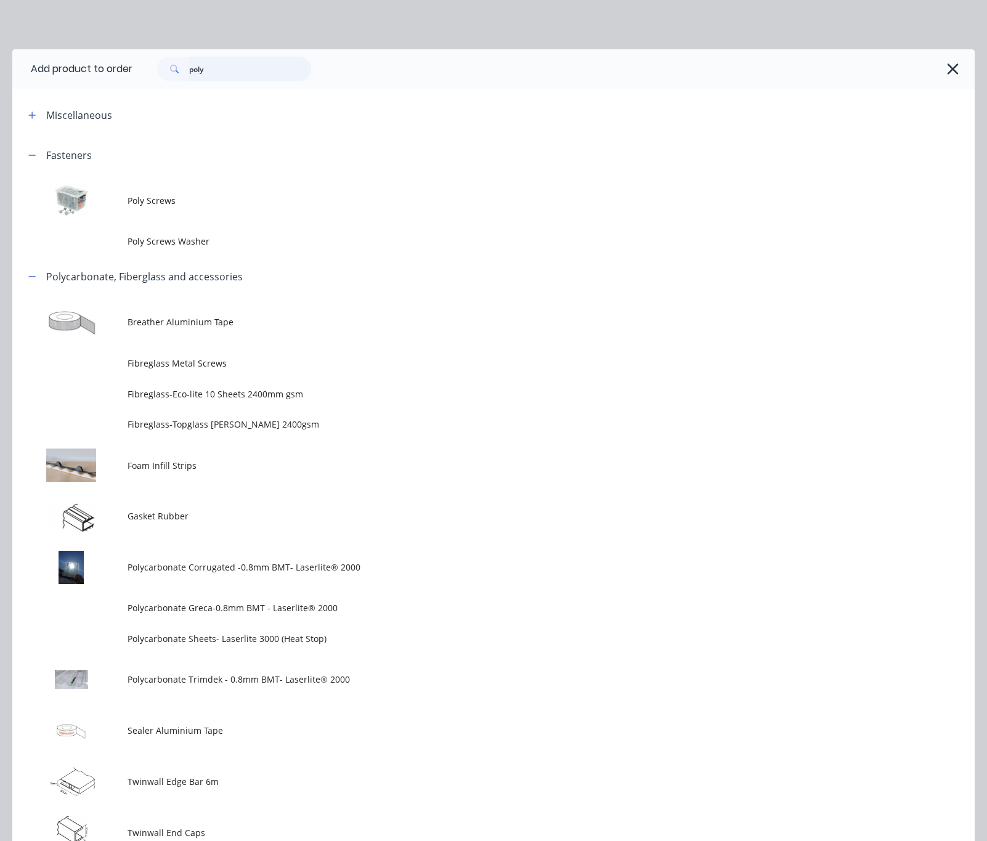
drag, startPoint x: 266, startPoint y: 68, endPoint x: 143, endPoint y: 80, distance: 123.8
click at [143, 80] on div "poly" at bounding box center [547, 69] width 830 height 25
type input "paint"
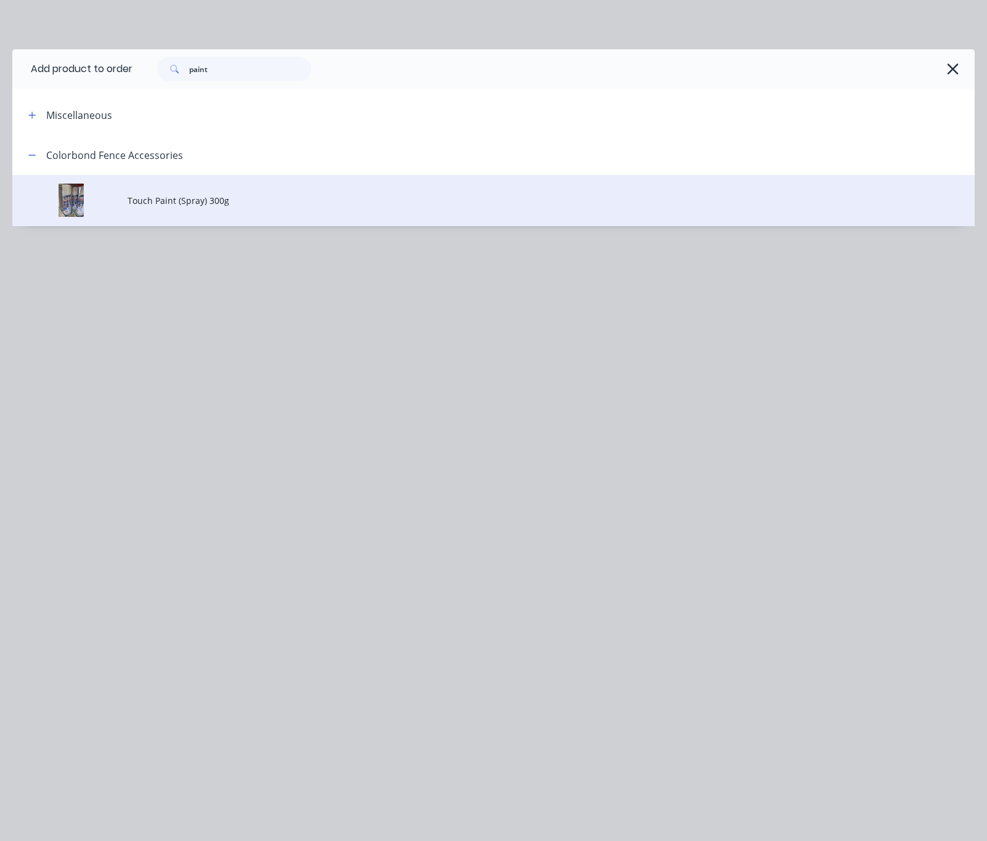
click at [272, 200] on span "Touch Paint (Spray) 300g" at bounding box center [467, 200] width 678 height 13
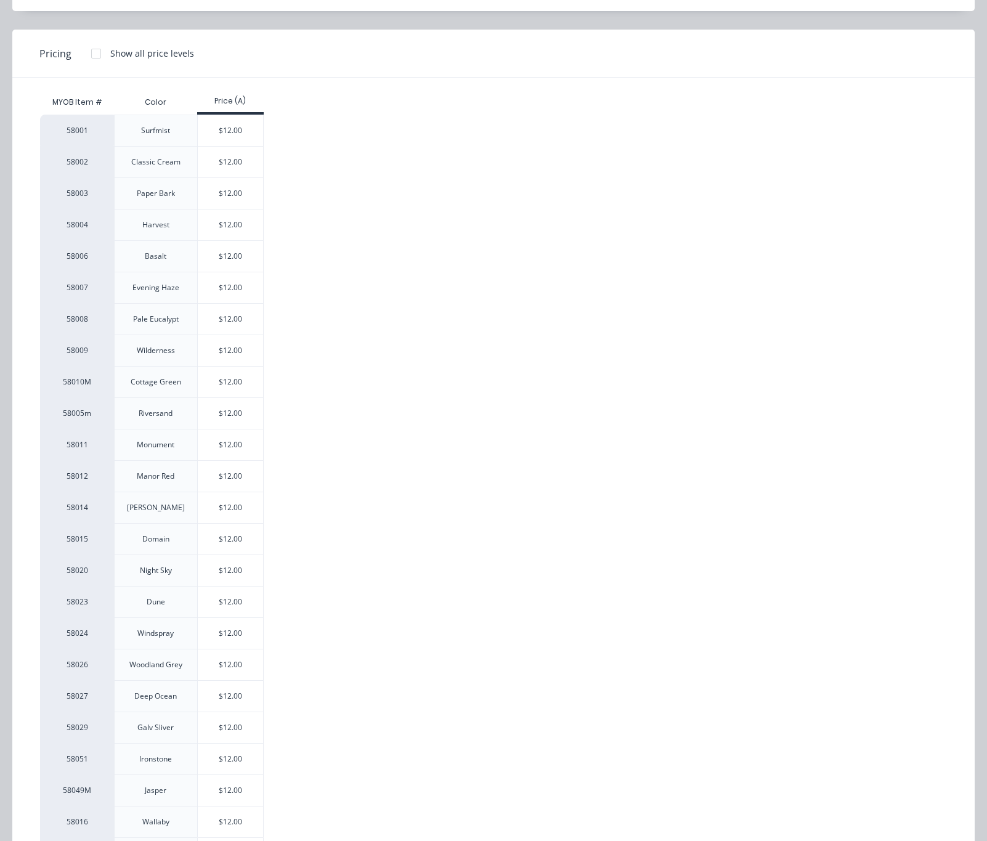
scroll to position [196, 0]
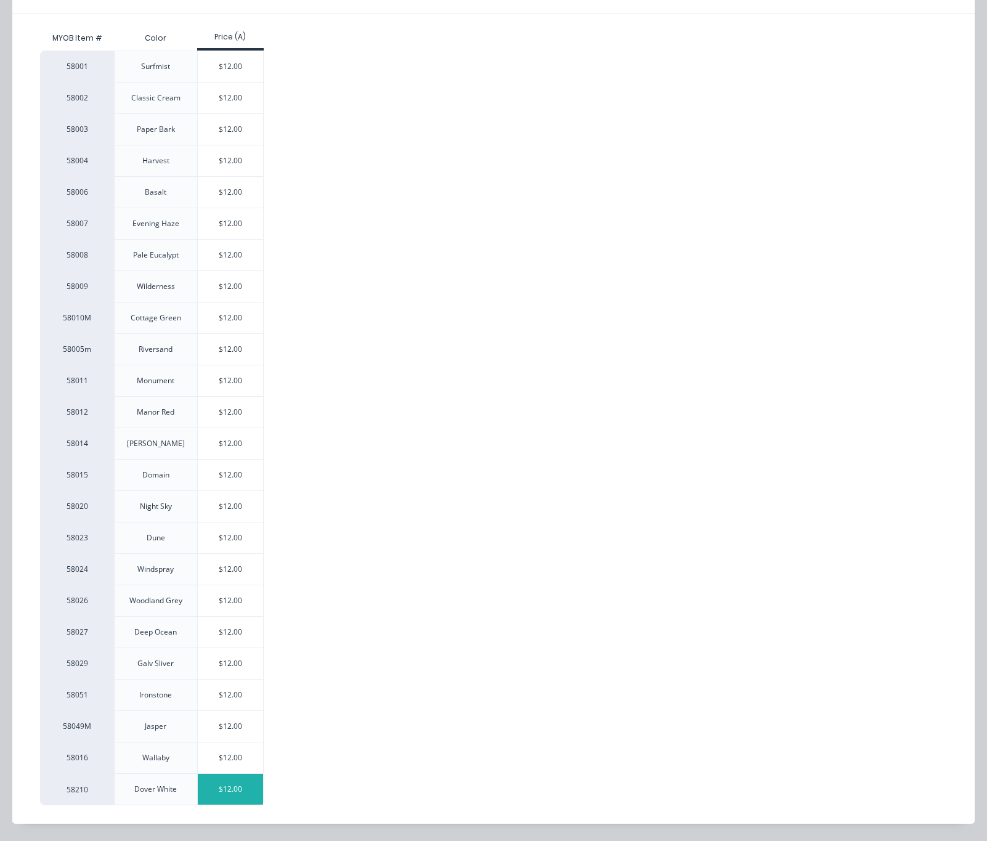
click at [237, 791] on div "$12.00" at bounding box center [231, 789] width 66 height 31
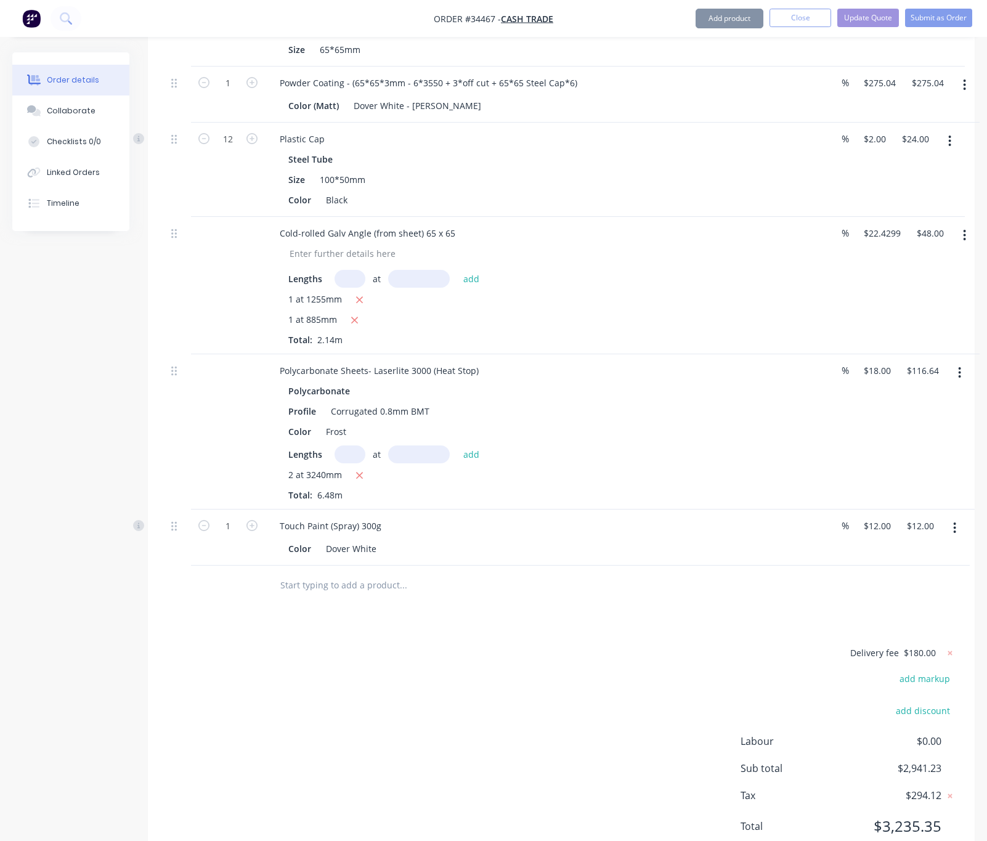
scroll to position [1907, 0]
click at [235, 516] on input "1" at bounding box center [228, 525] width 32 height 18
type input "2"
type input "$24.00"
click at [442, 644] on div "Delivery fee $180.00 add markup add discount Labour $0.00 Sub total $2,953.23 T…" at bounding box center [561, 746] width 790 height 205
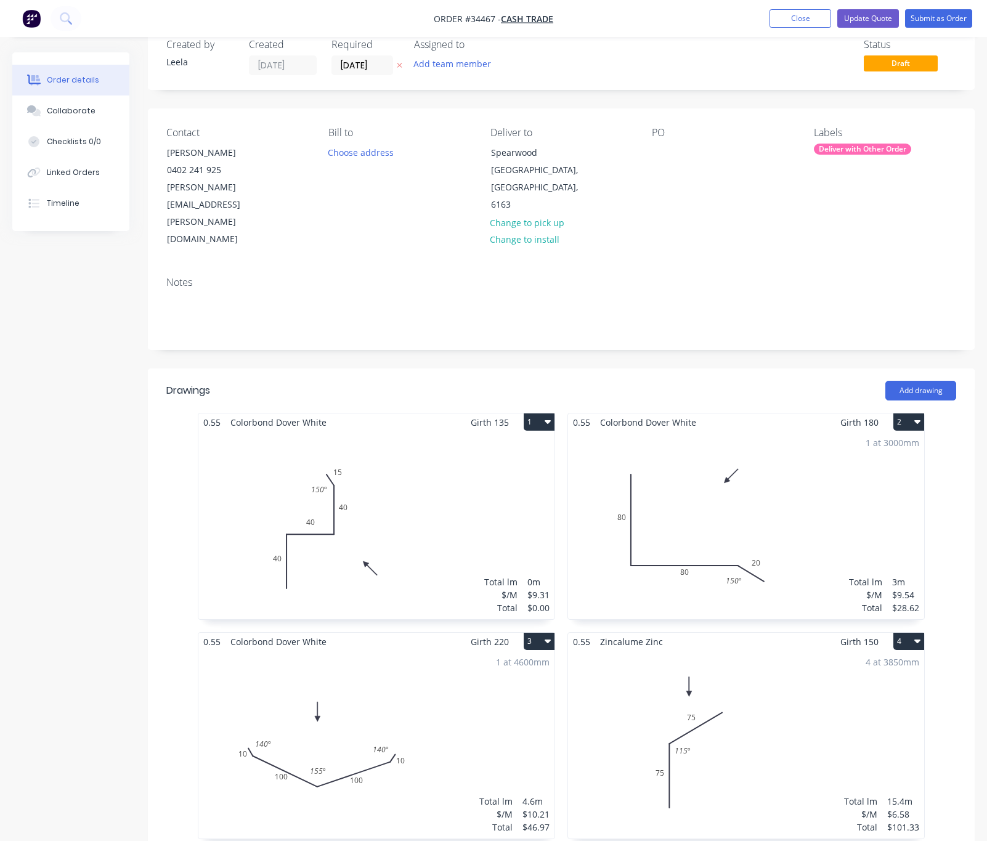
scroll to position [0, 0]
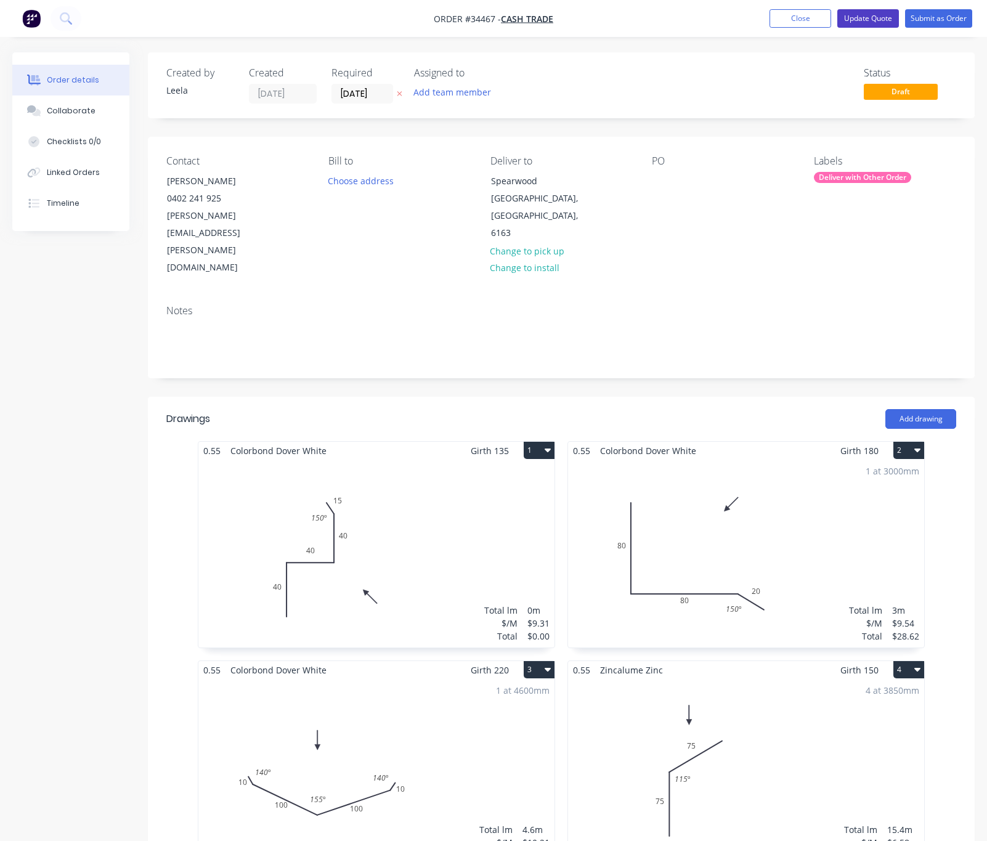
click at [859, 15] on button "Update Quote" at bounding box center [868, 18] width 62 height 18
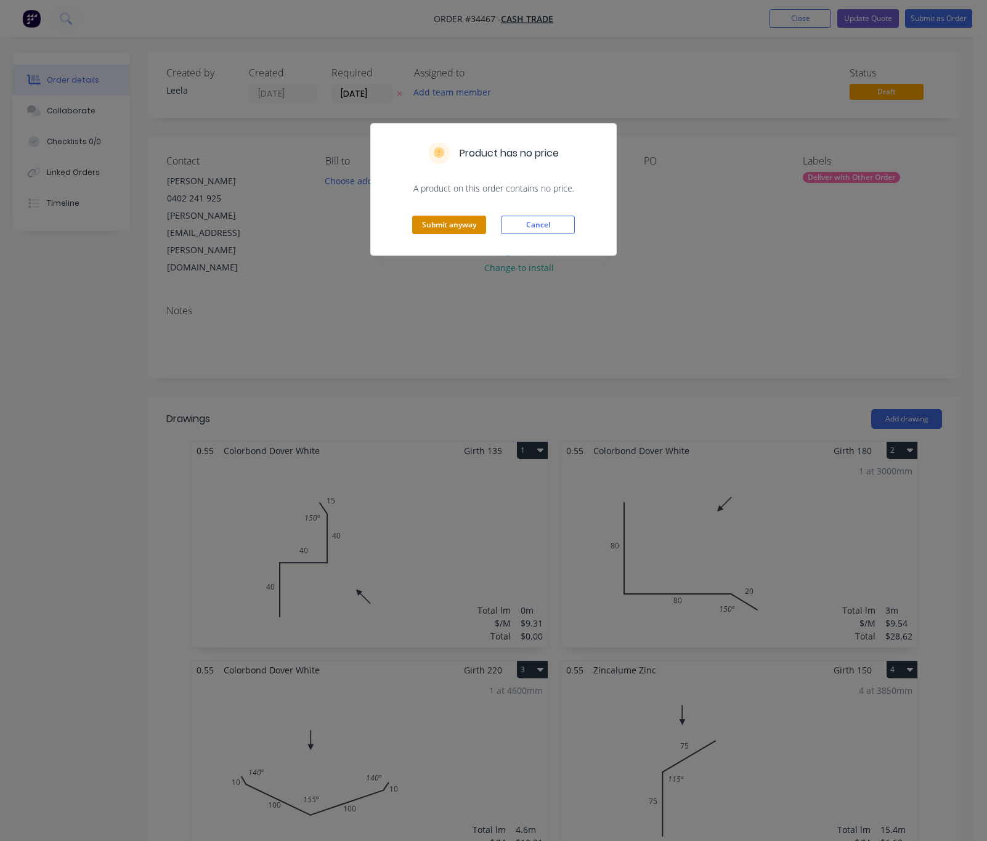
click at [438, 233] on button "Submit anyway" at bounding box center [449, 225] width 74 height 18
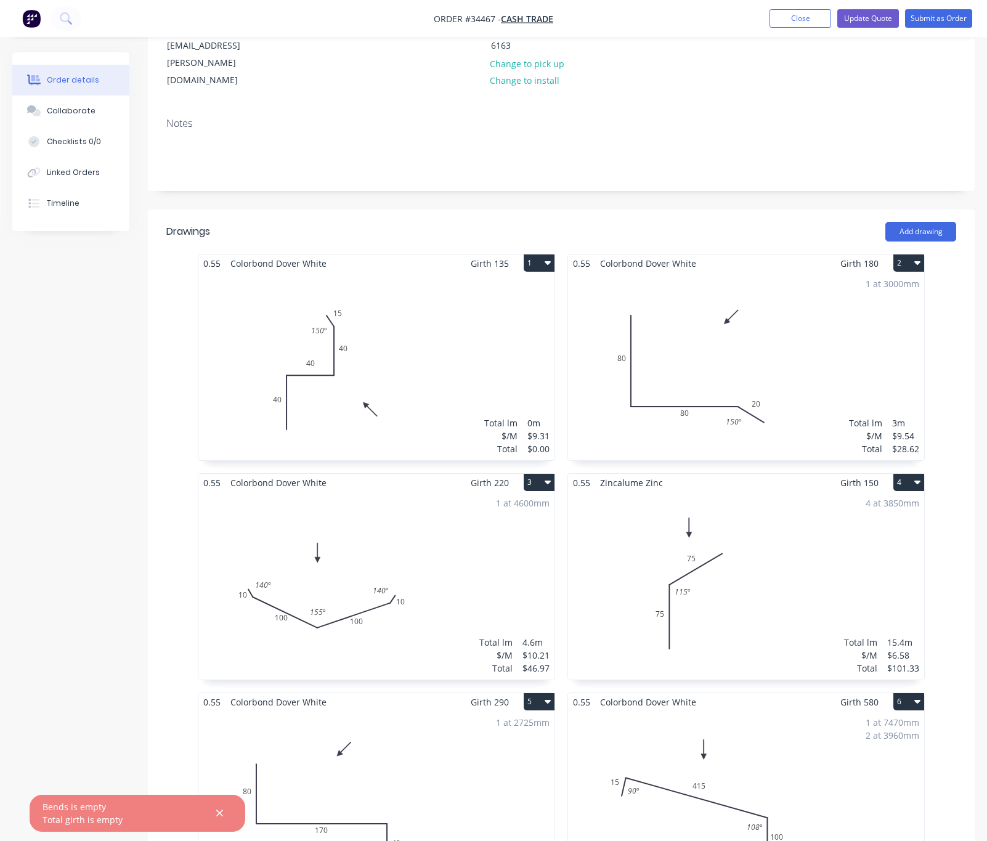
scroll to position [92, 0]
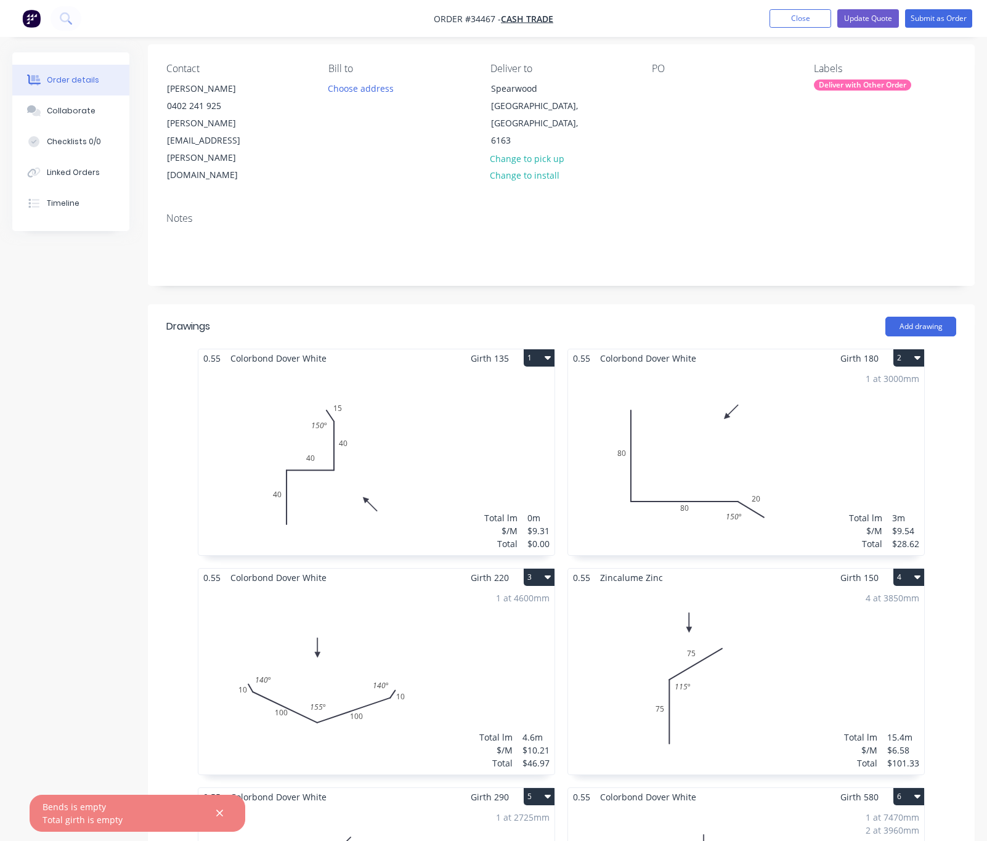
click at [395, 410] on div "Total lm $/M Total 0m $9.31 $0.00" at bounding box center [376, 461] width 356 height 188
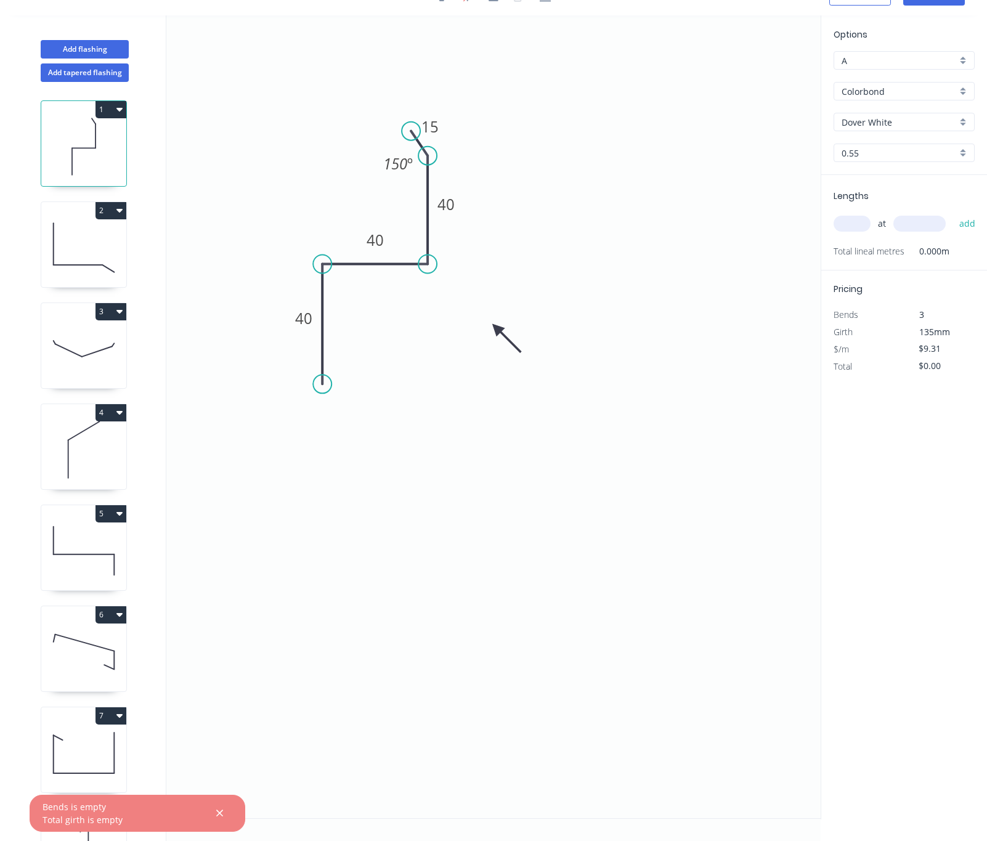
click at [854, 222] on input "text" at bounding box center [851, 224] width 37 height 16
type input "6"
click at [936, 222] on input "text" at bounding box center [919, 224] width 52 height 16
type input "370"
click at [953, 213] on button "add" at bounding box center [967, 223] width 29 height 21
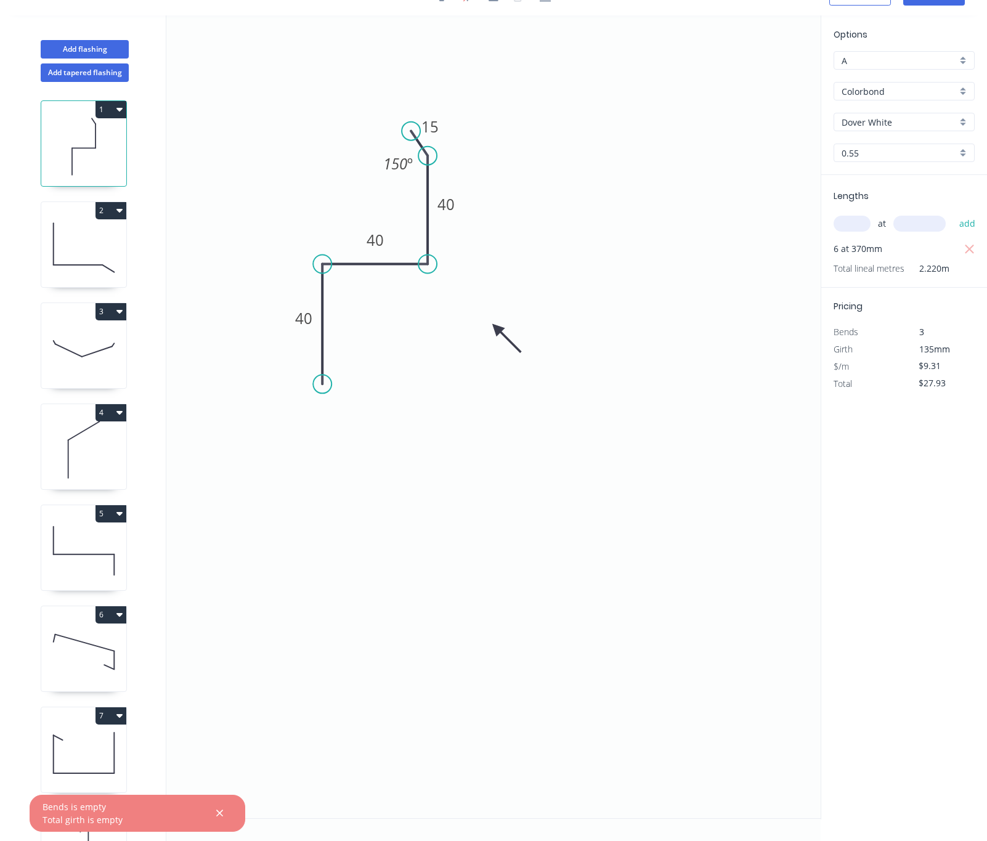
click at [970, 248] on div "Lengths at add 6 at 370mm Total lineal metres 2.220m" at bounding box center [904, 231] width 166 height 113
click at [964, 246] on icon "button" at bounding box center [969, 249] width 11 height 15
type input "$0.00"
click at [857, 220] on input "text" at bounding box center [851, 224] width 37 height 16
type input "6"
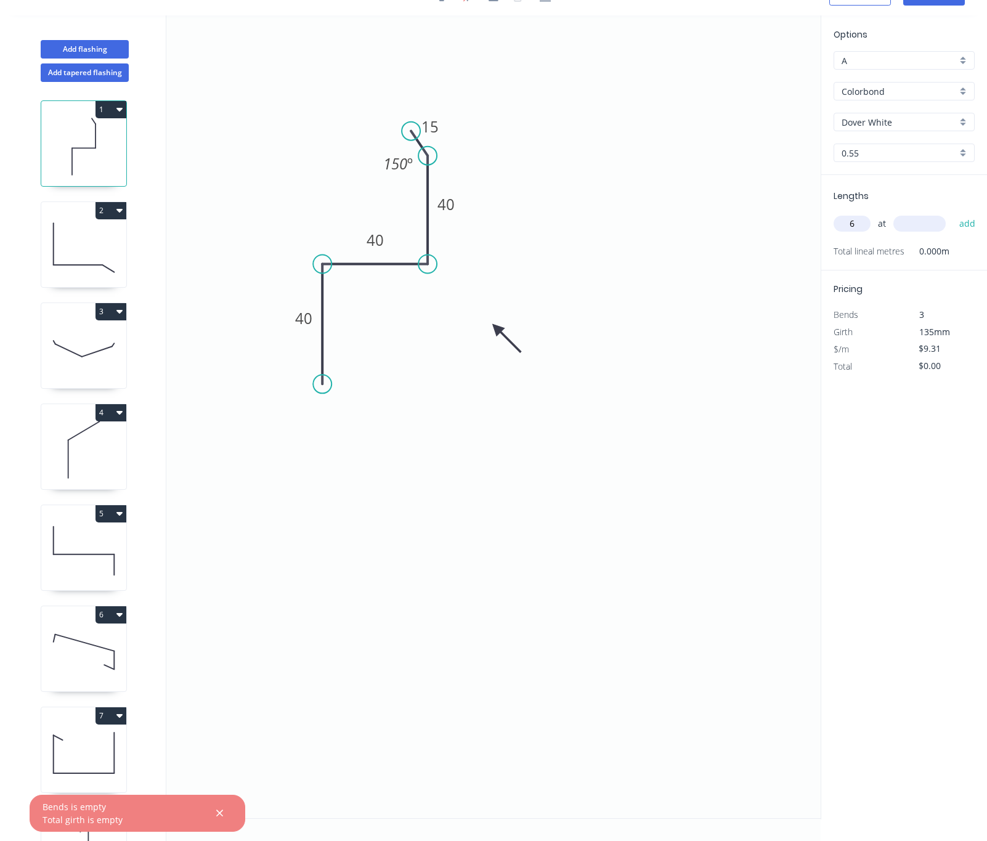
click at [906, 221] on input "text" at bounding box center [919, 224] width 52 height 16
type input "3710"
click at [953, 213] on button "add" at bounding box center [967, 223] width 29 height 21
type input "$207.24"
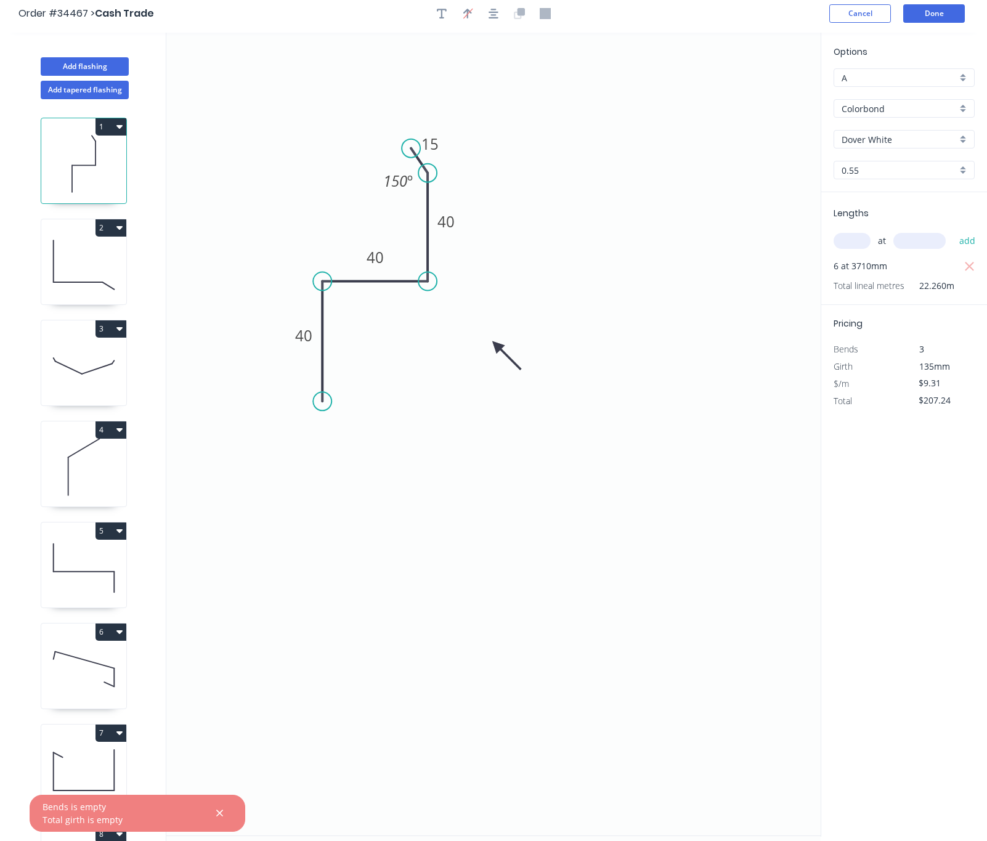
scroll to position [0, 0]
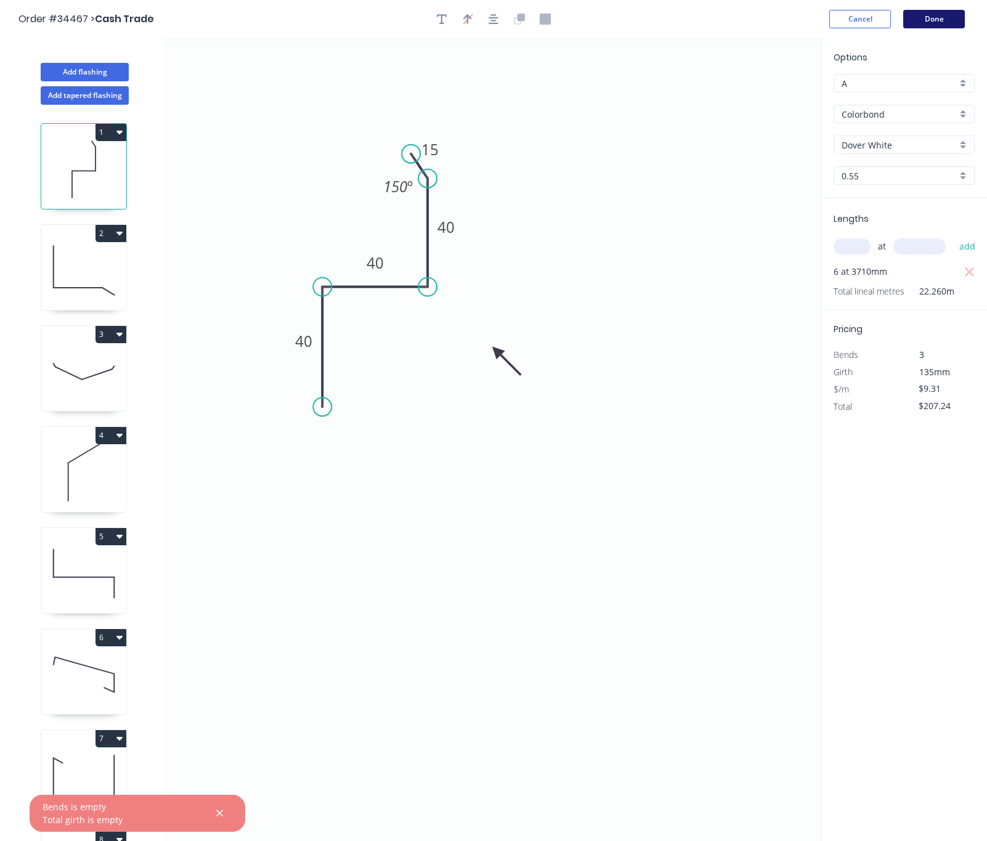
click at [944, 17] on button "Done" at bounding box center [934, 19] width 62 height 18
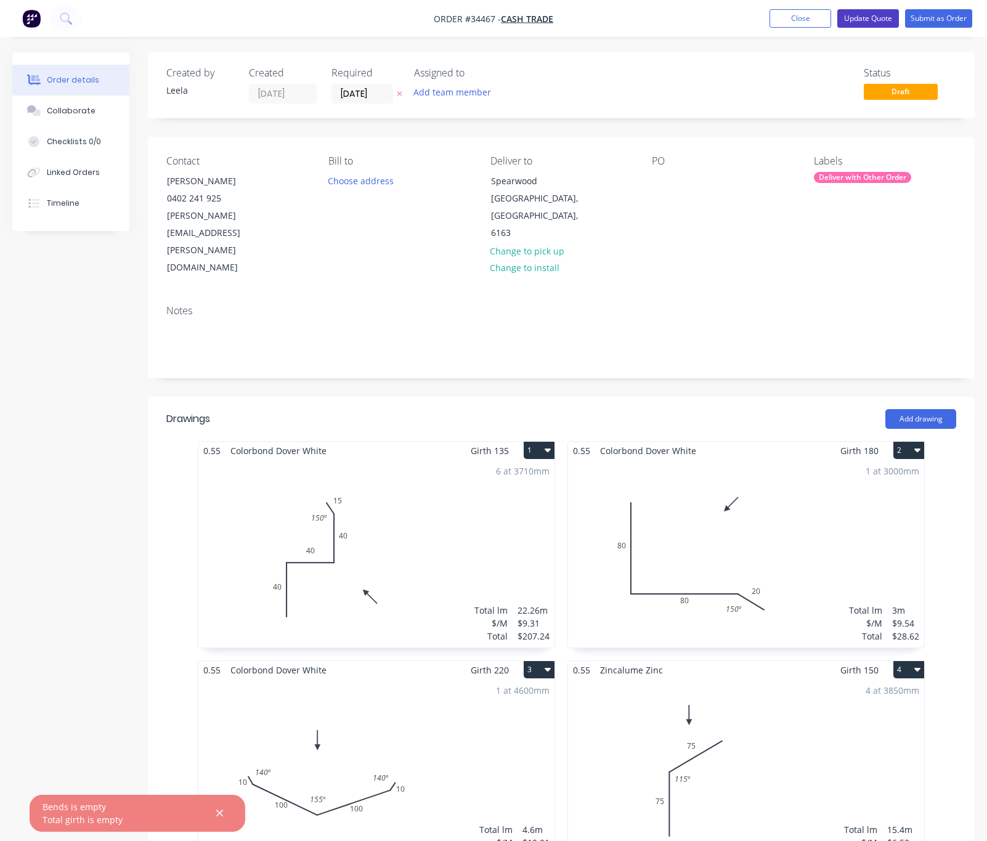
click at [872, 10] on button "Update Quote" at bounding box center [868, 18] width 62 height 18
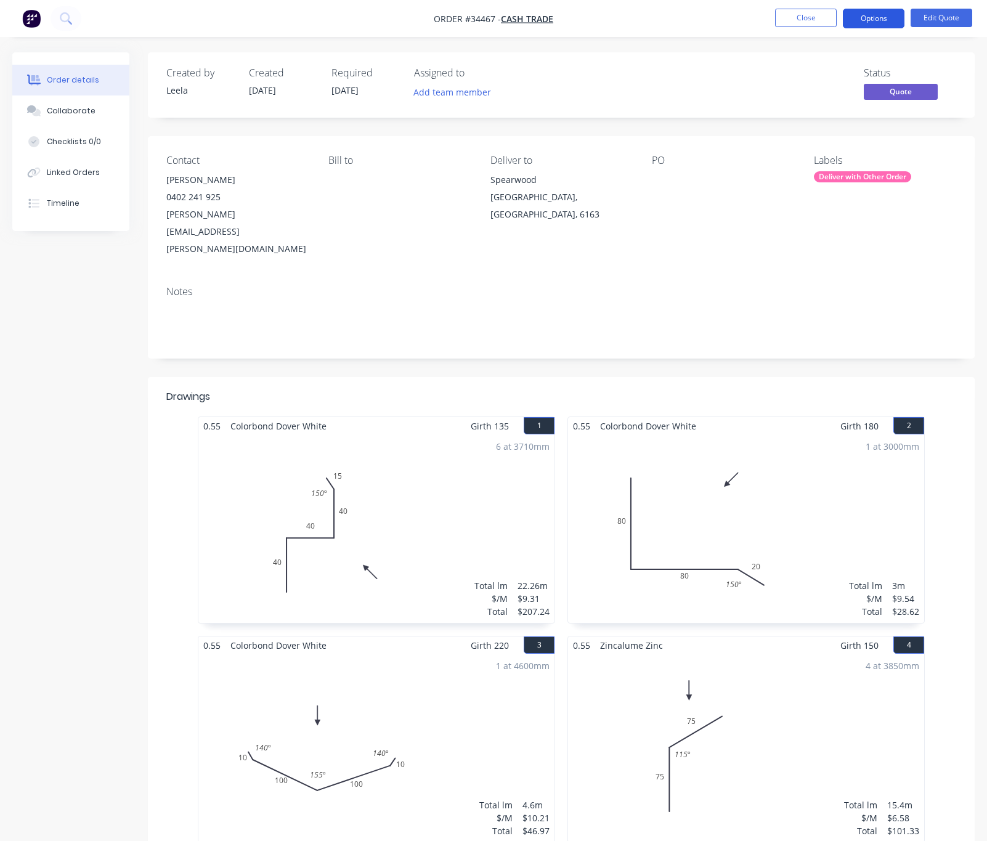
click at [875, 17] on button "Options" at bounding box center [874, 19] width 62 height 20
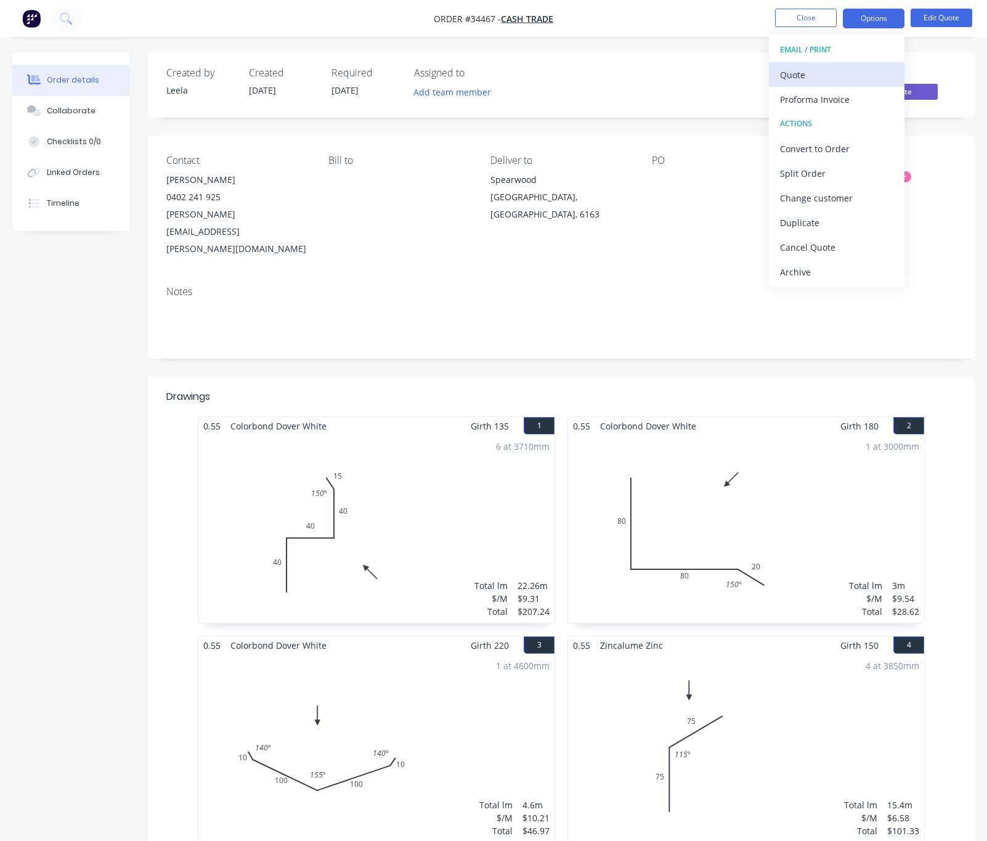
click at [835, 70] on div "Quote" at bounding box center [836, 75] width 113 height 18
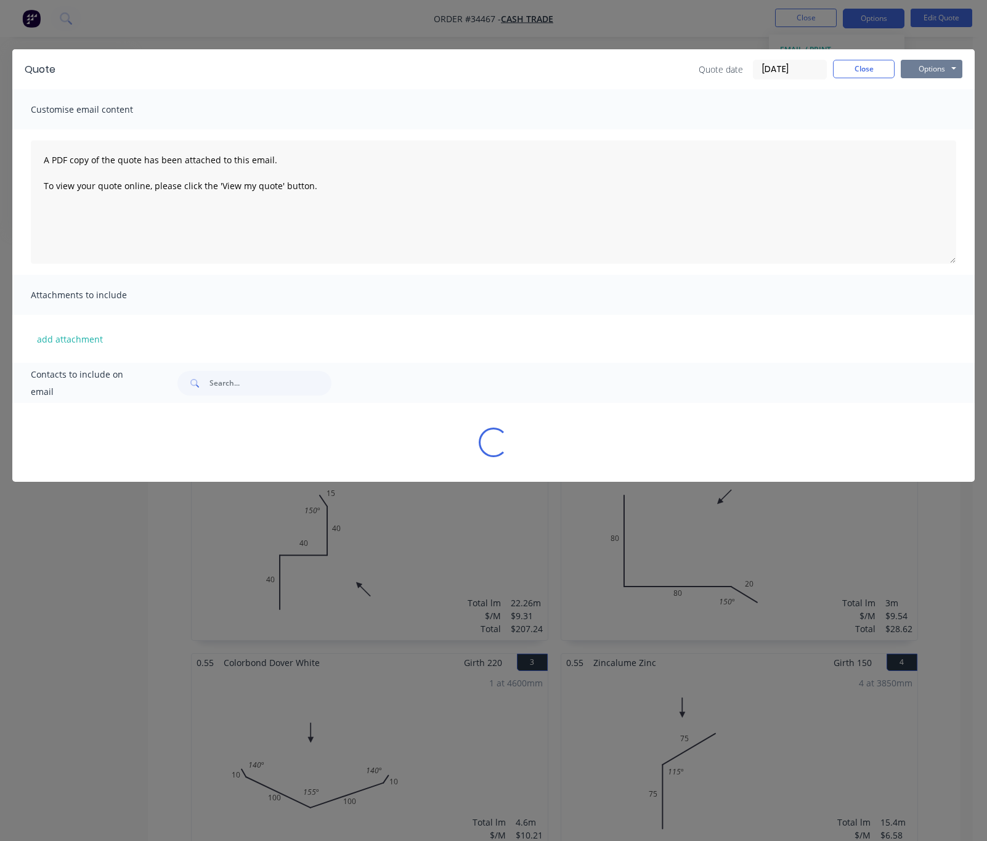
click at [946, 65] on button "Options" at bounding box center [932, 69] width 62 height 18
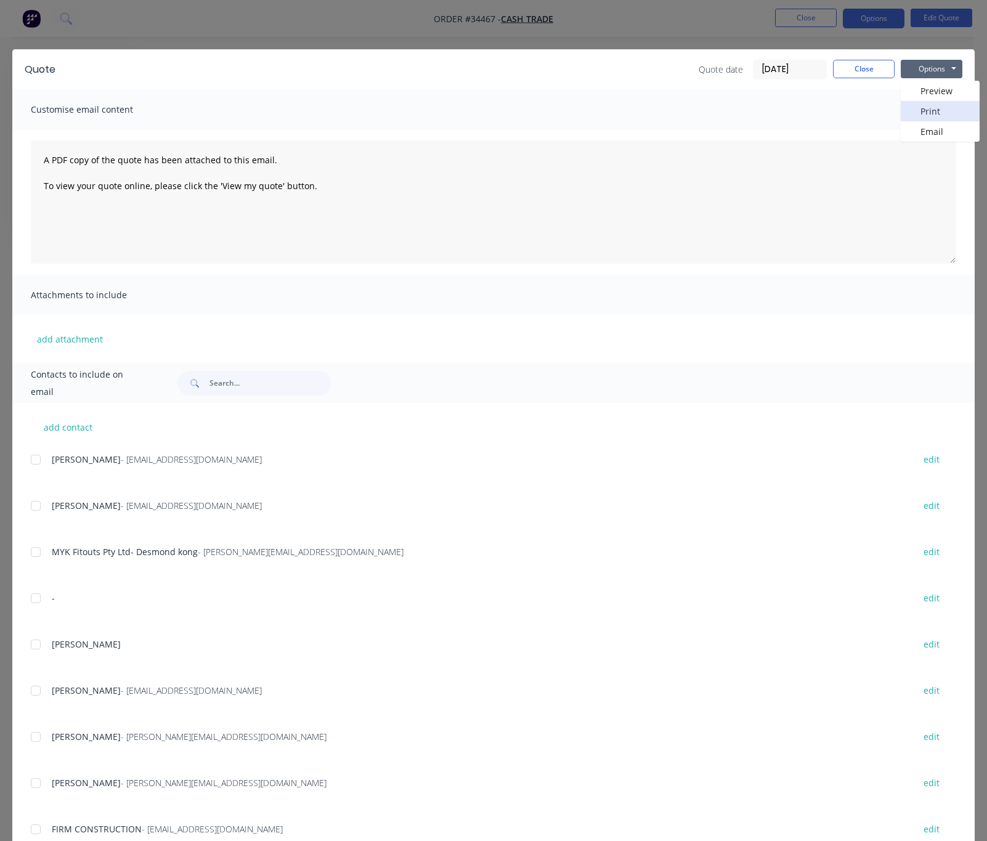
click at [926, 108] on button "Print" at bounding box center [940, 111] width 79 height 20
click at [325, 19] on div "Quote Quote date 05/09/25 Close Options Preview Print Email Customise email con…" at bounding box center [493, 420] width 987 height 841
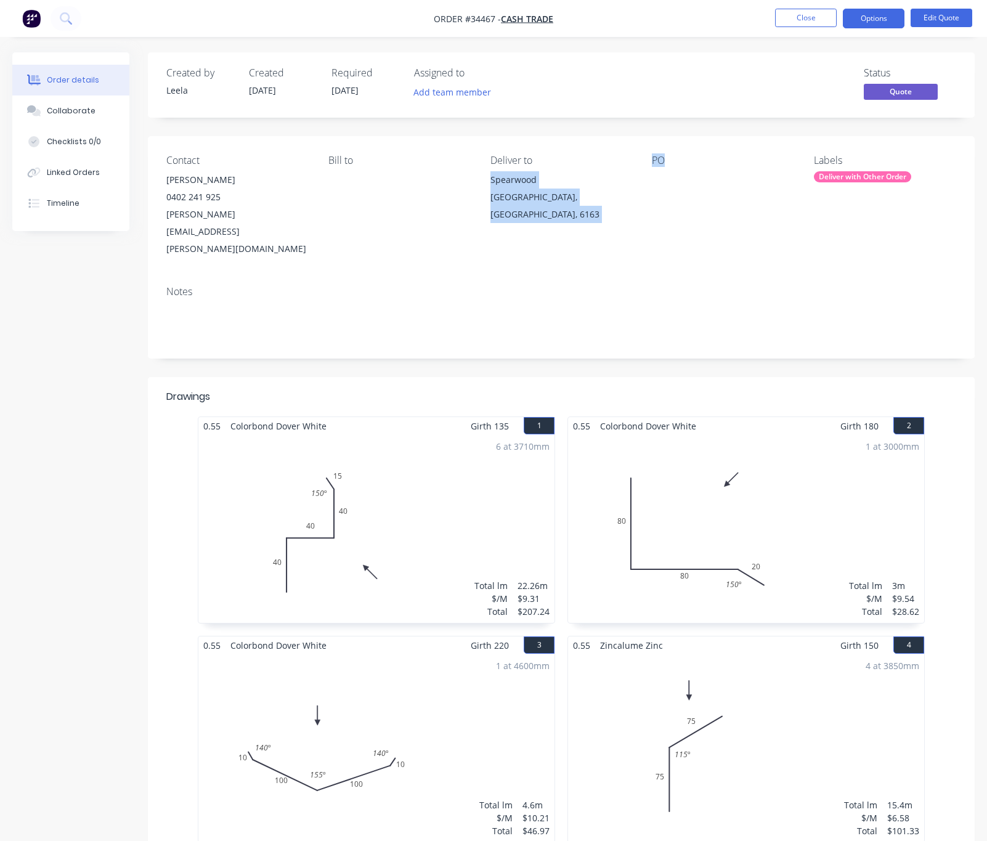
drag, startPoint x: 516, startPoint y: 182, endPoint x: 652, endPoint y: 204, distance: 138.5
click at [652, 204] on div "Contact Yvonne 0402 241 925 yvonne.goold@gmail.com Bill to Deliver to Spearwood…" at bounding box center [561, 206] width 827 height 140
drag, startPoint x: 652, startPoint y: 204, endPoint x: 654, endPoint y: 214, distance: 10.6
click at [651, 204] on div "Contact Yvonne 0402 241 925 yvonne.goold@gmail.com Bill to Deliver to Spearwood…" at bounding box center [561, 206] width 827 height 140
click at [666, 237] on div "Contact Yvonne 0402 241 925 yvonne.goold@gmail.com Bill to Deliver to Spearwood…" at bounding box center [561, 206] width 827 height 140
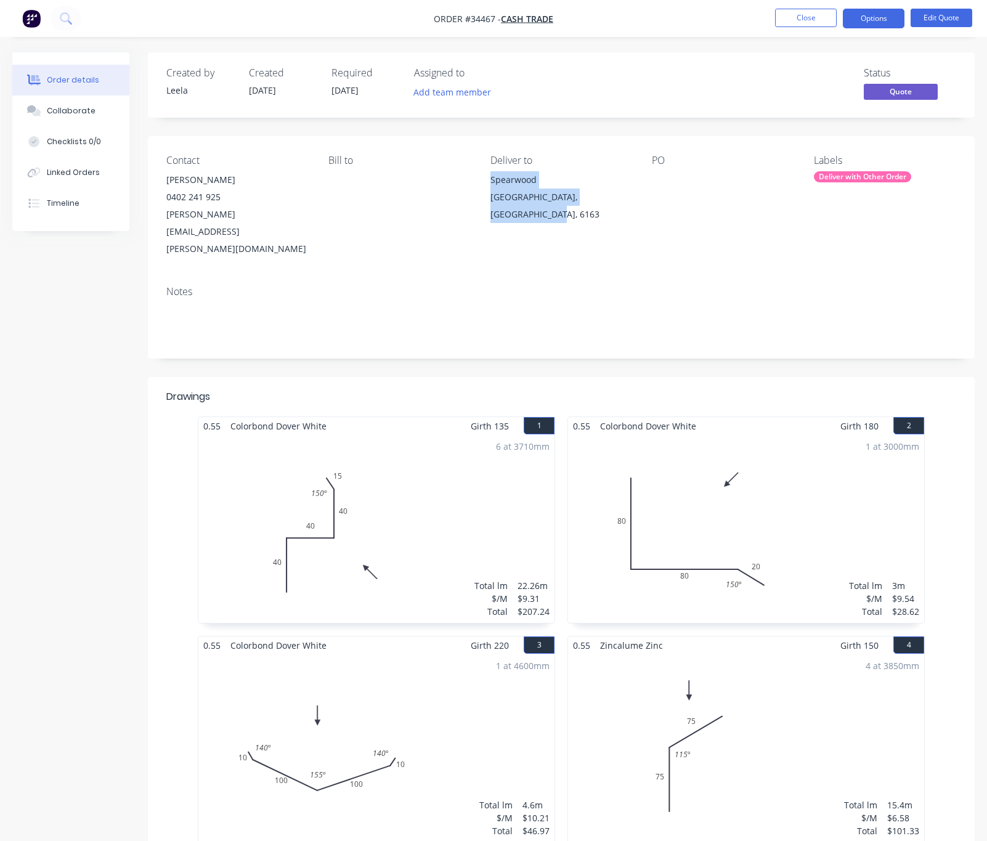
drag, startPoint x: 625, startPoint y: 203, endPoint x: 490, endPoint y: 185, distance: 136.8
click at [490, 185] on div "Contact Yvonne 0402 241 925 yvonne.goold@gmail.com Bill to Deliver to Spearwood…" at bounding box center [561, 206] width 827 height 140
copy div "Spearwood Western Australia, Australia, 6163"
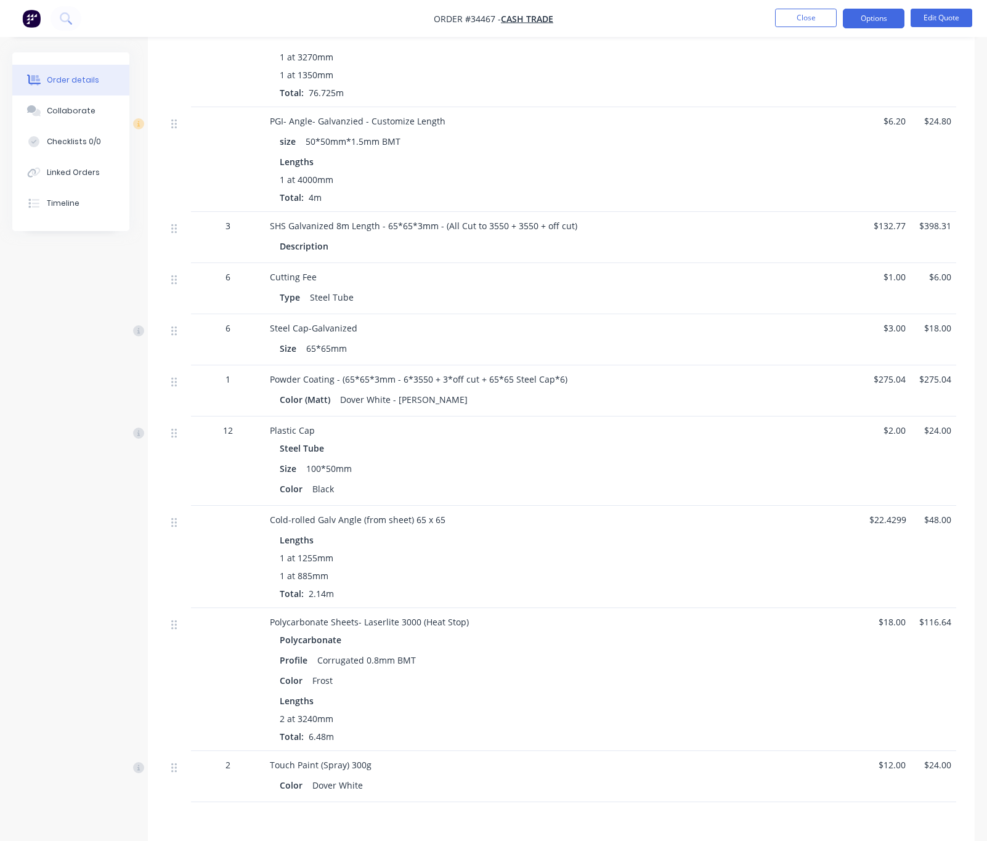
scroll to position [1679, 0]
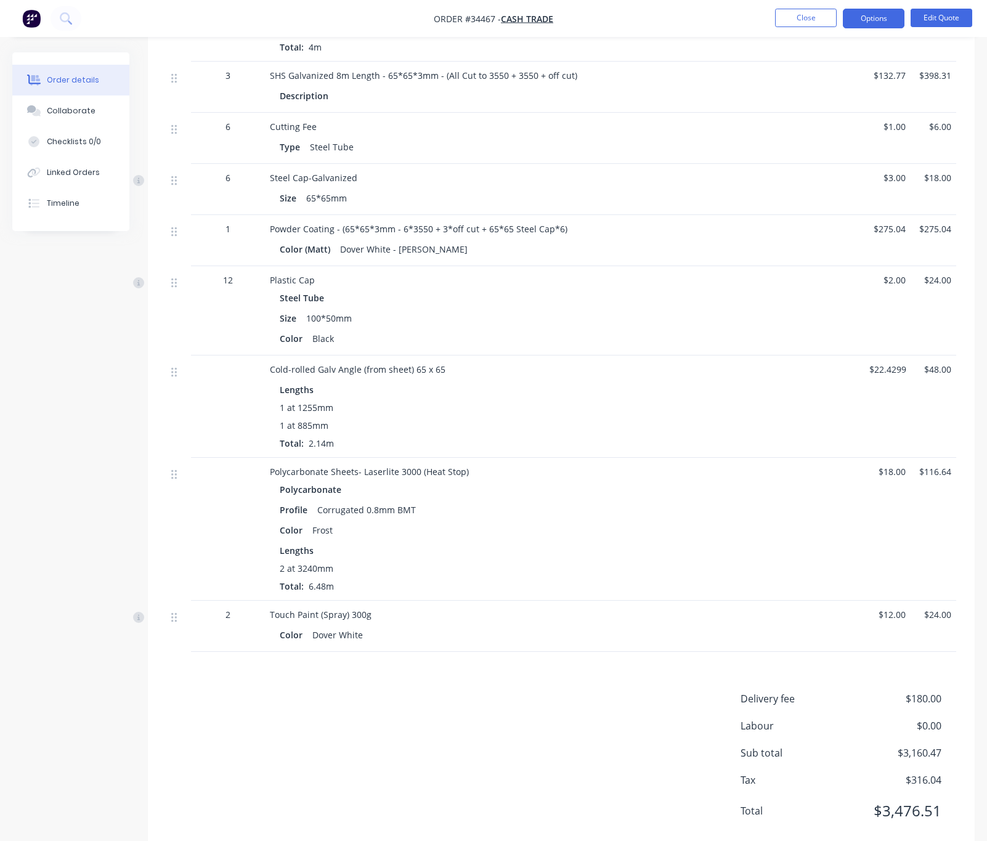
click at [926, 691] on span "$180.00" at bounding box center [895, 698] width 91 height 15
click at [877, 19] on button "Options" at bounding box center [874, 19] width 62 height 20
click at [830, 67] on div "Quote" at bounding box center [836, 75] width 113 height 18
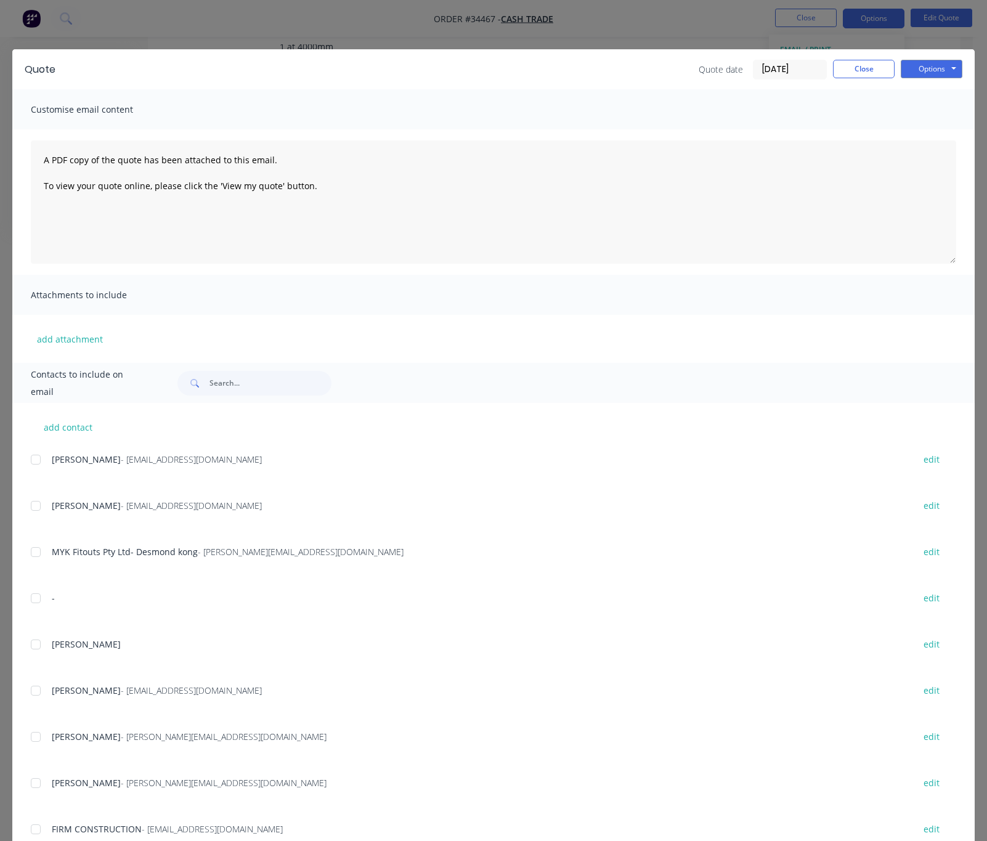
click at [720, 24] on div "Quote Quote date 05/09/25 Close Options Preview Print Email Customise email con…" at bounding box center [493, 420] width 987 height 841
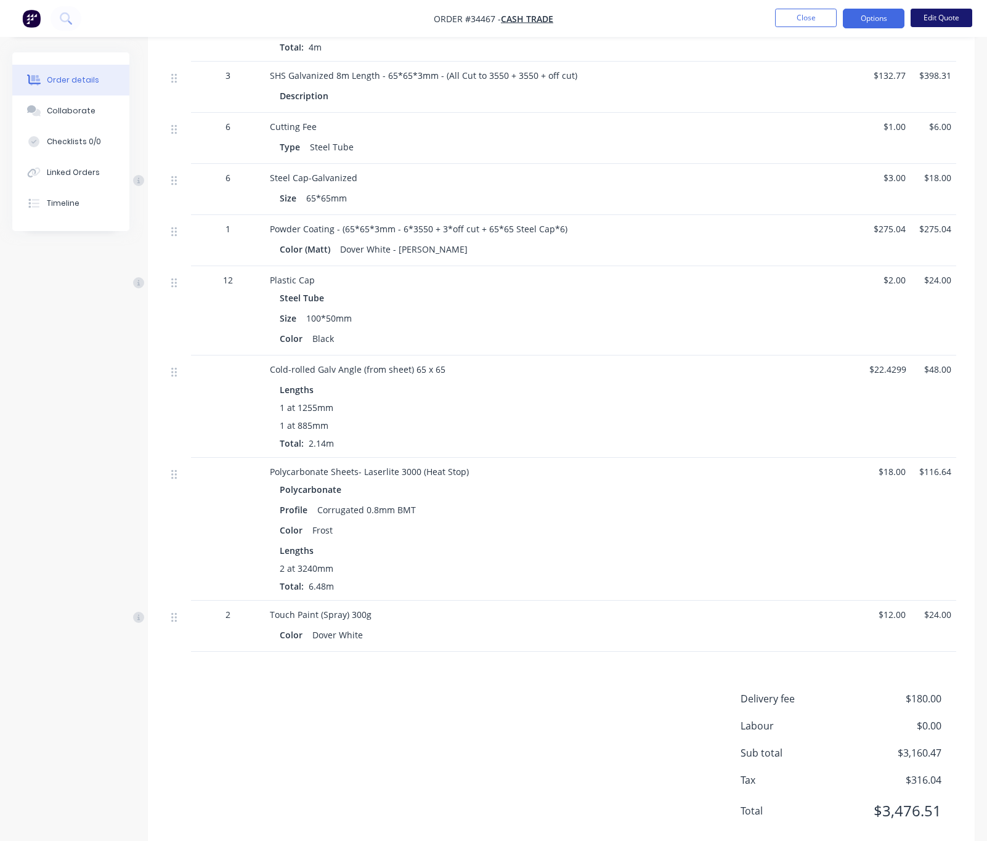
click at [930, 17] on button "Edit Quote" at bounding box center [941, 18] width 62 height 18
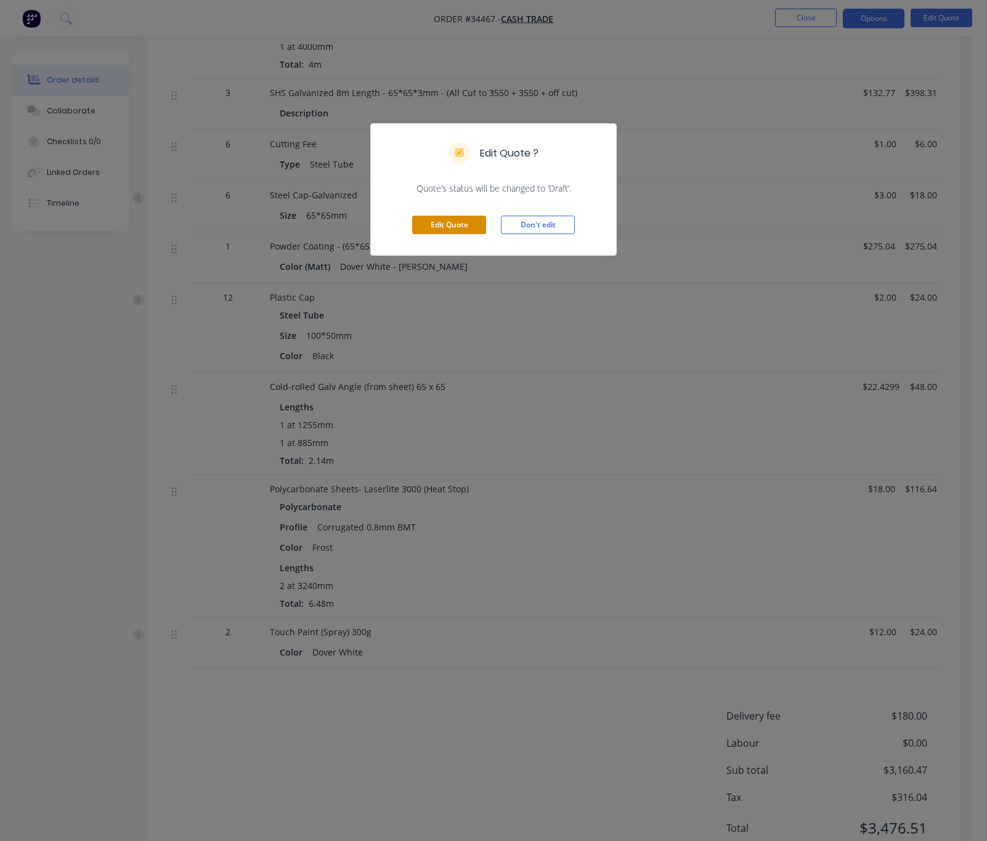
click at [453, 231] on button "Edit Quote" at bounding box center [449, 225] width 74 height 18
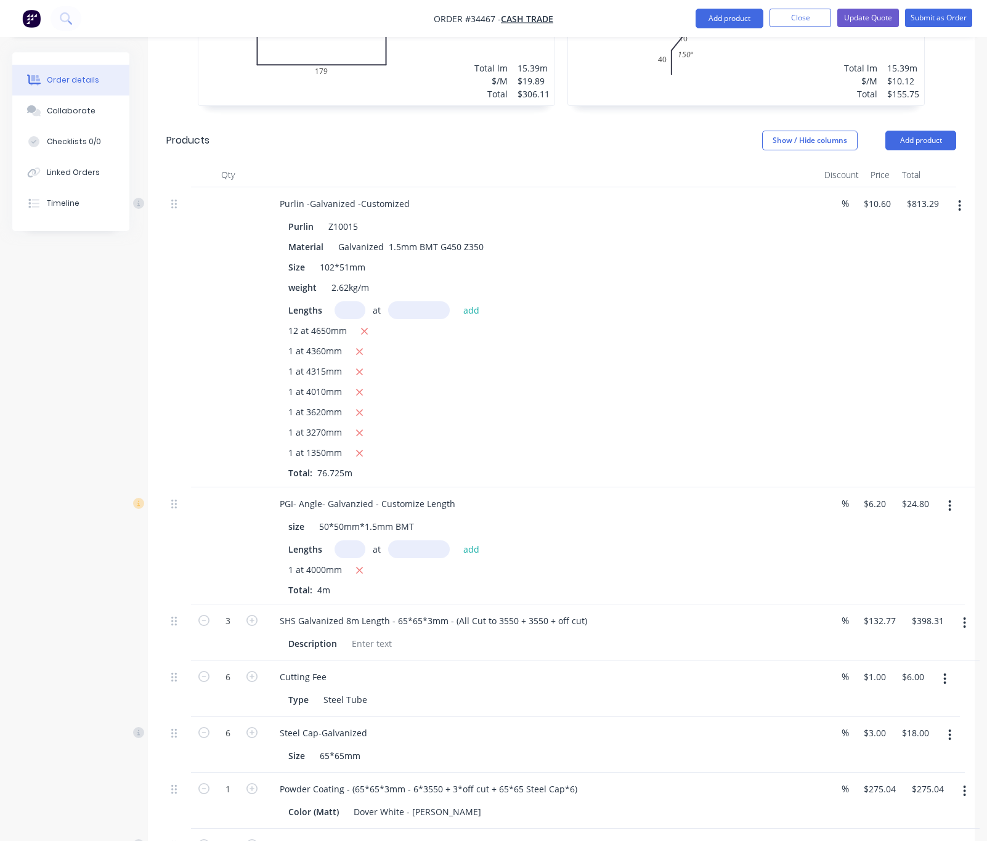
scroll to position [1907, 0]
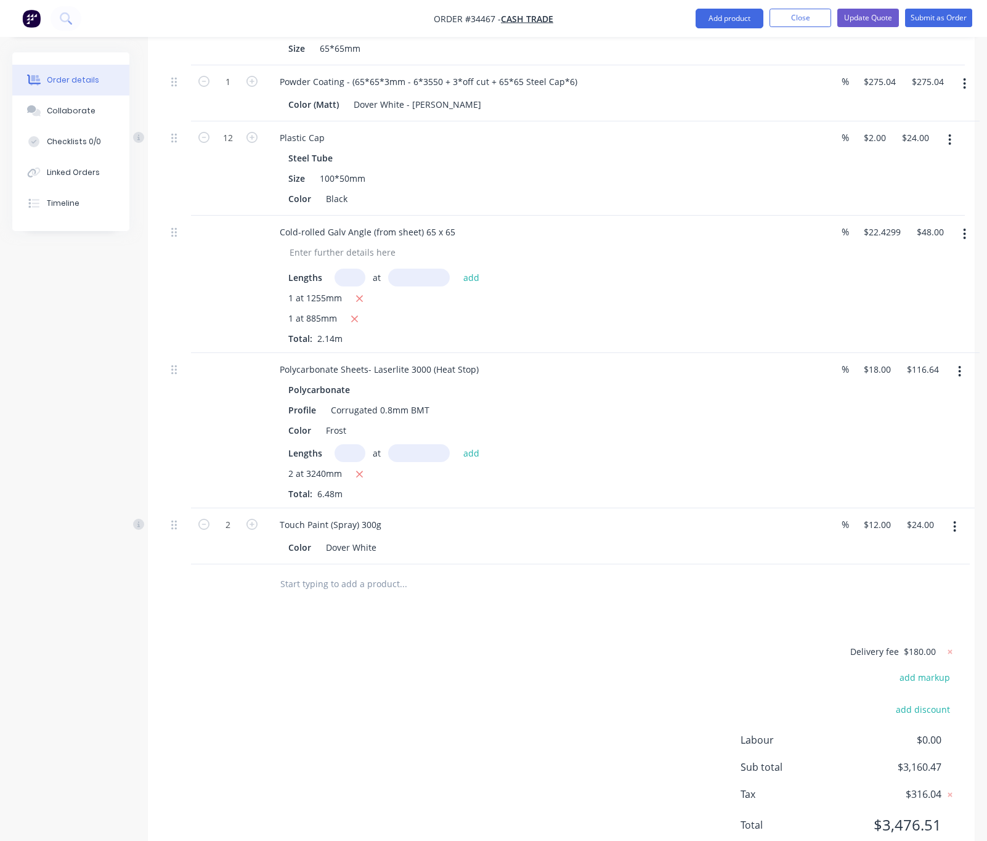
click at [915, 645] on span "$180.00" at bounding box center [920, 651] width 32 height 13
click at [946, 646] on icon at bounding box center [950, 652] width 12 height 12
click at [930, 644] on button "add delivery fee" at bounding box center [916, 652] width 79 height 17
click at [928, 644] on input at bounding box center [907, 653] width 55 height 18
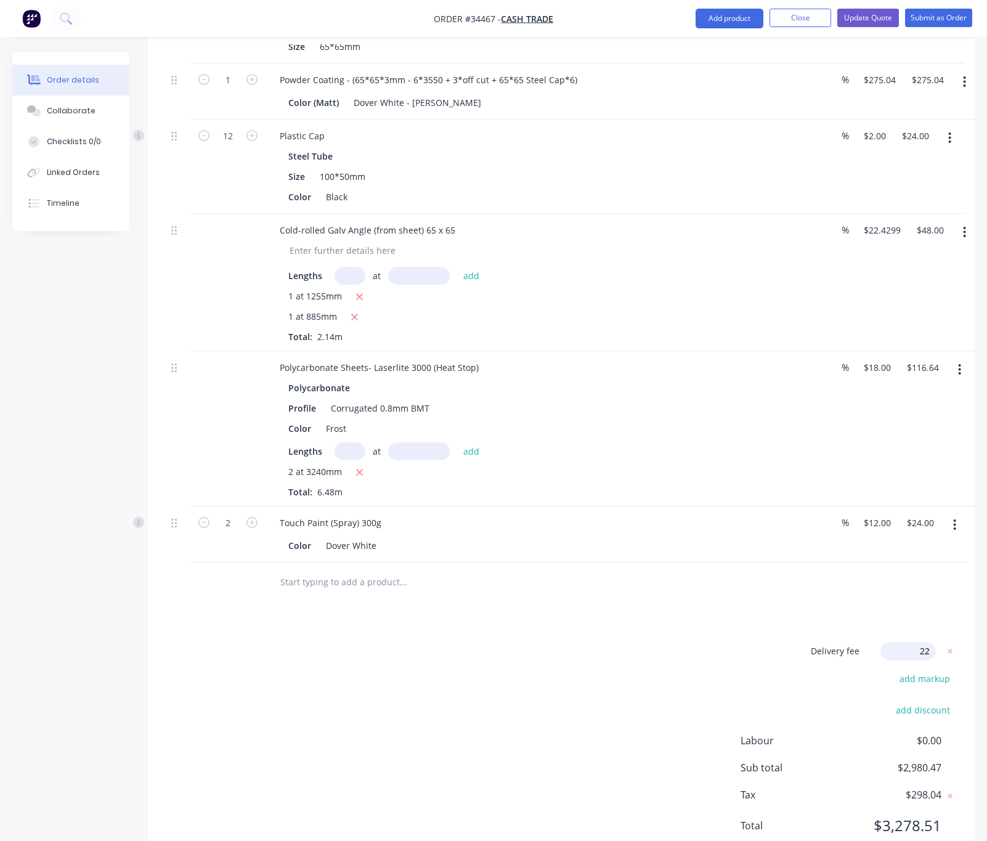
type input "2"
type input "200"
click input "submit" at bounding box center [0, 0] width 0 height 0
click at [697, 644] on div "Delivery fee $200.00 add markup add discount Labour $0.00 Sub total $3,180.47 T…" at bounding box center [561, 746] width 790 height 205
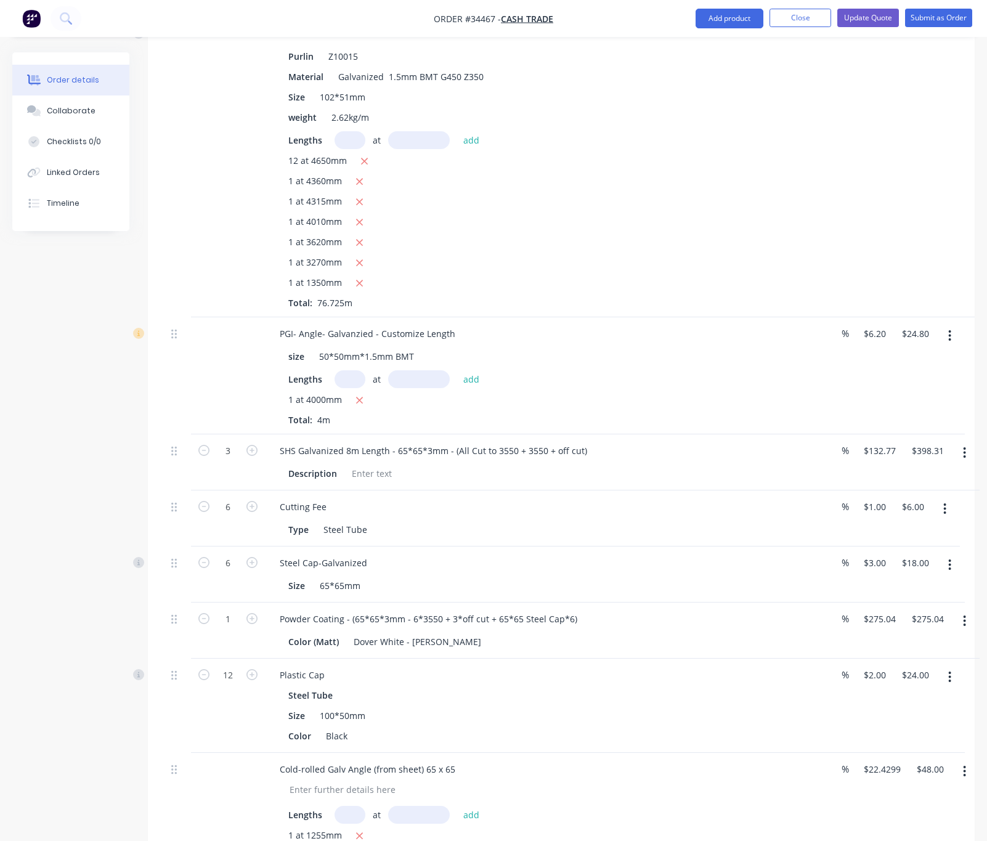
scroll to position [1353, 0]
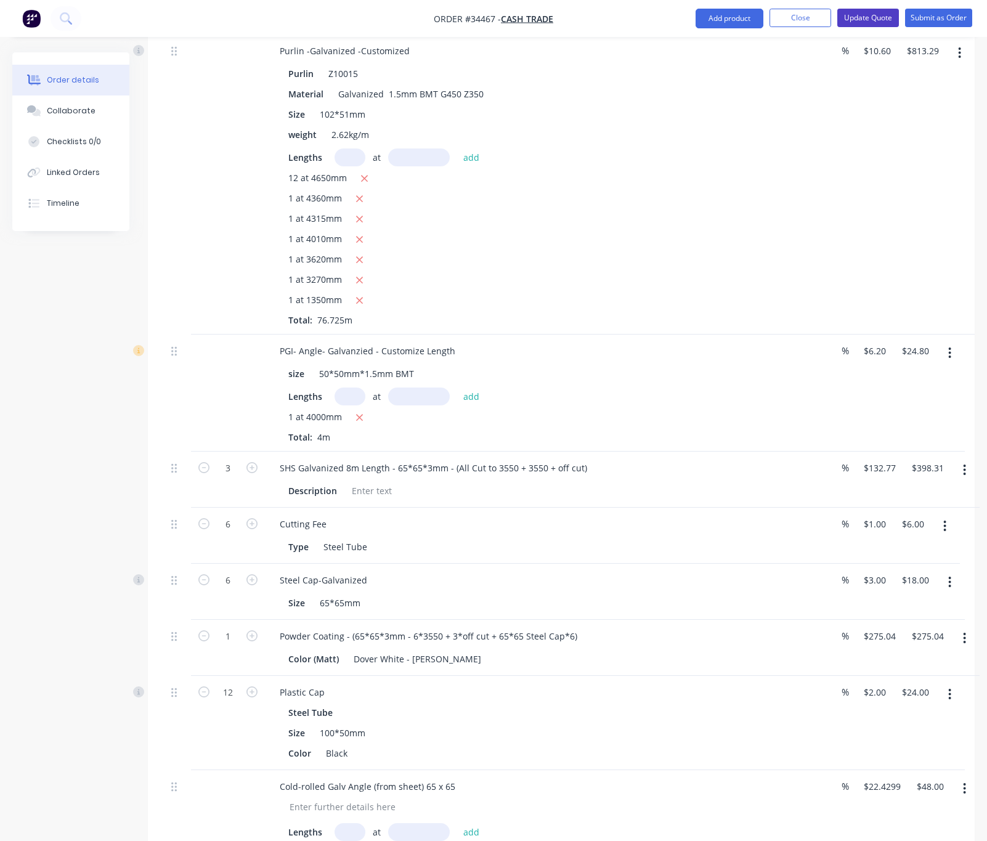
click at [858, 20] on button "Update Quote" at bounding box center [868, 18] width 62 height 18
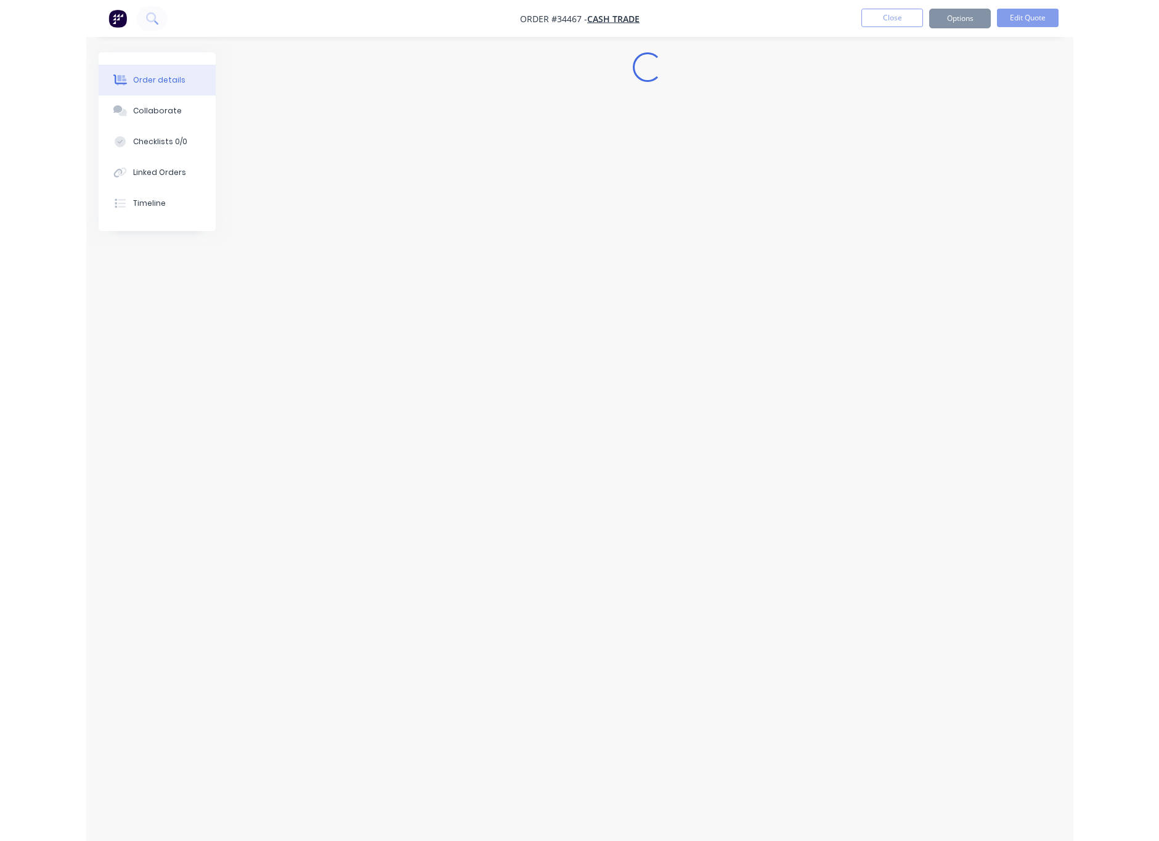
scroll to position [0, 0]
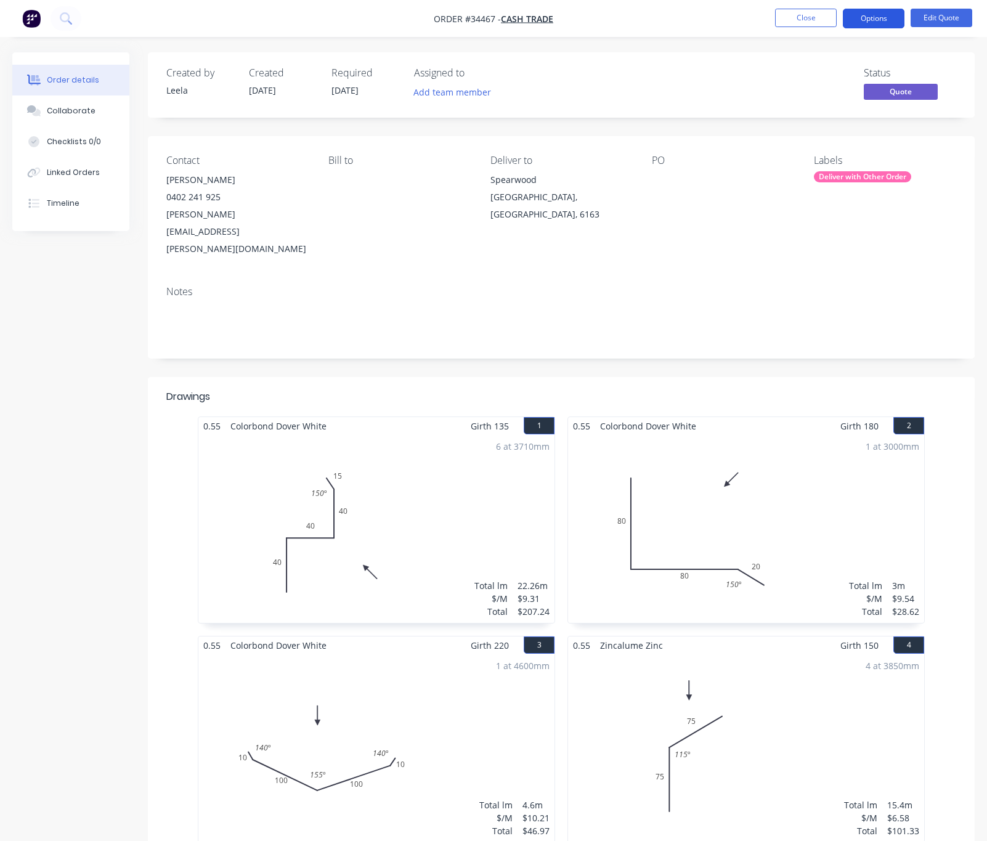
click at [873, 13] on button "Options" at bounding box center [874, 19] width 62 height 20
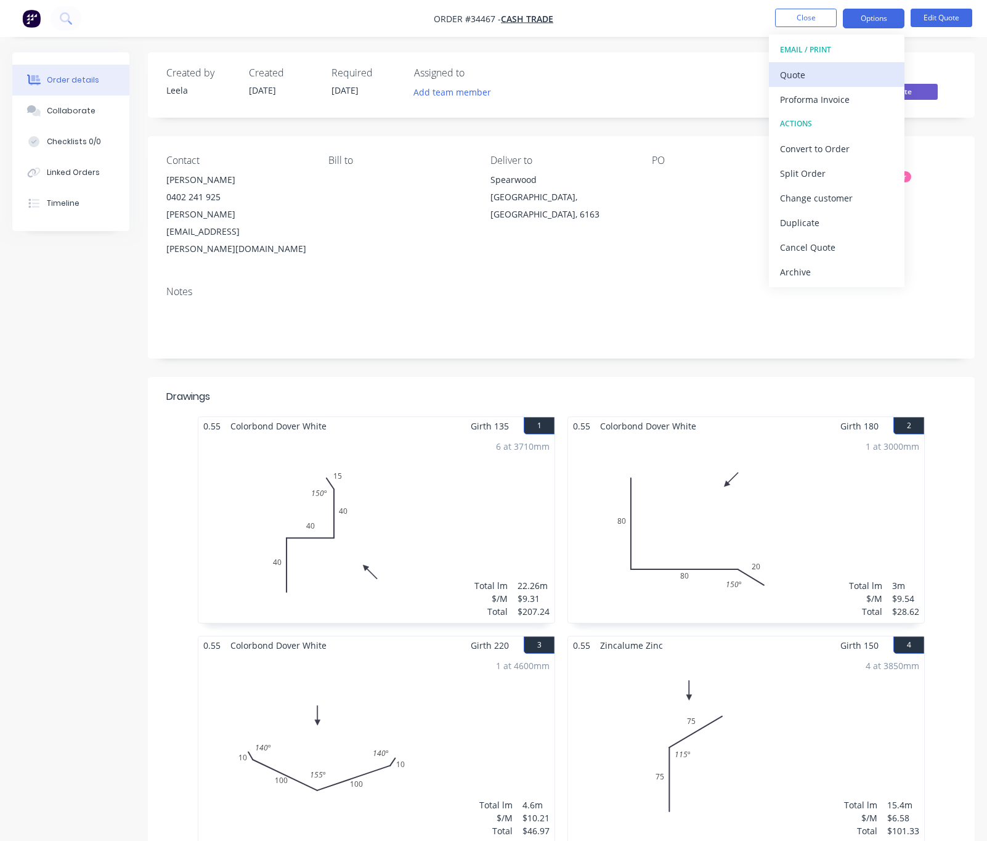
click at [849, 82] on div "Quote" at bounding box center [836, 75] width 113 height 18
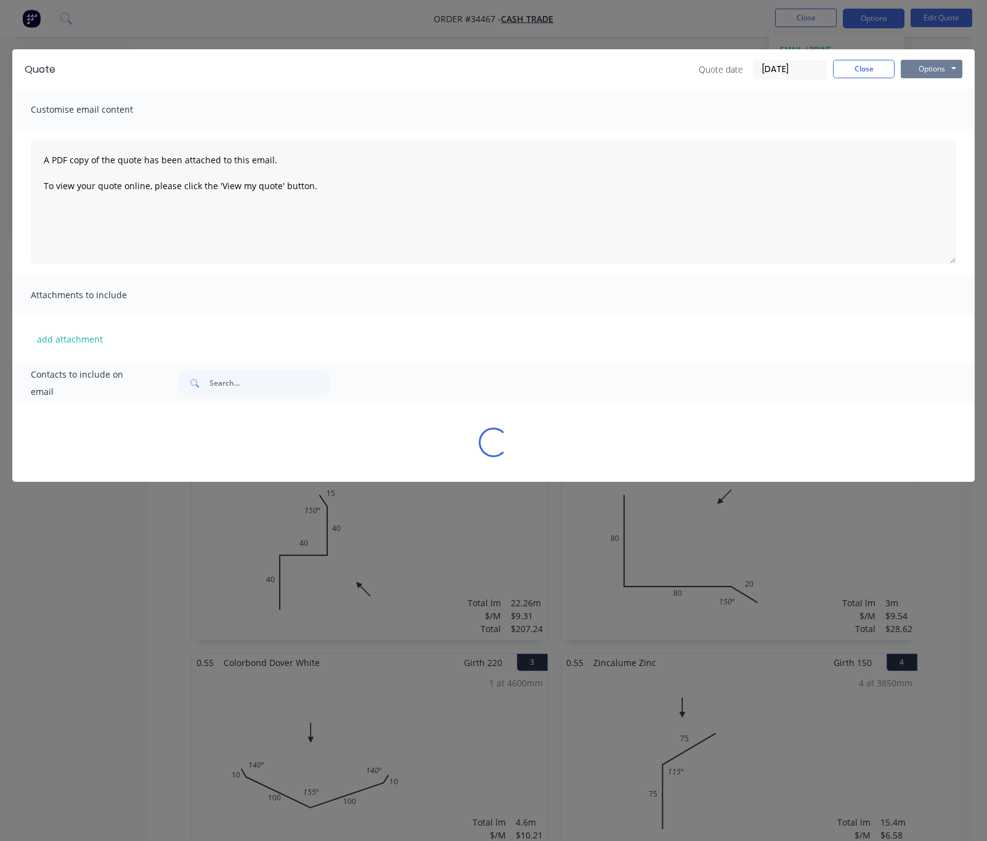
click at [942, 67] on button "Options" at bounding box center [932, 69] width 62 height 18
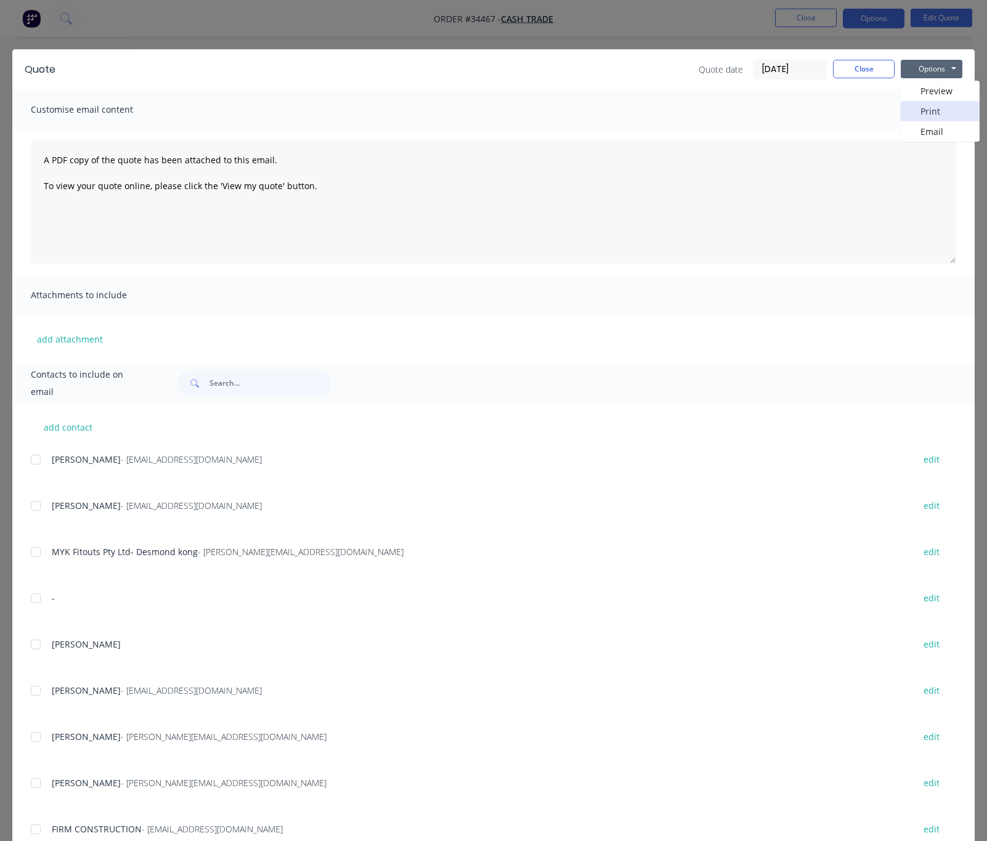
click at [938, 107] on button "Print" at bounding box center [940, 111] width 79 height 20
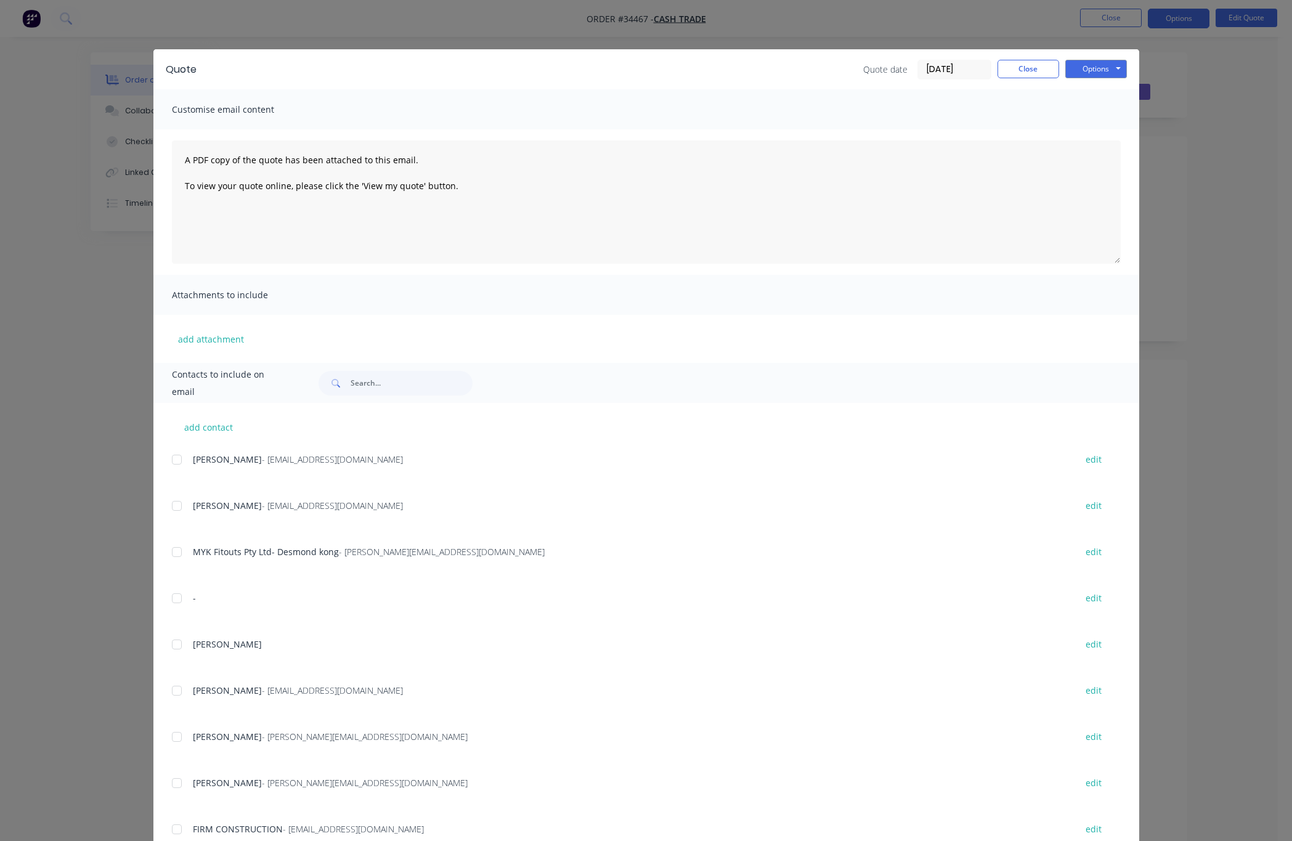
click at [87, 70] on div "Quote Quote date 05/09/25 Close Options Preview Print Email Customise email con…" at bounding box center [646, 420] width 1292 height 841
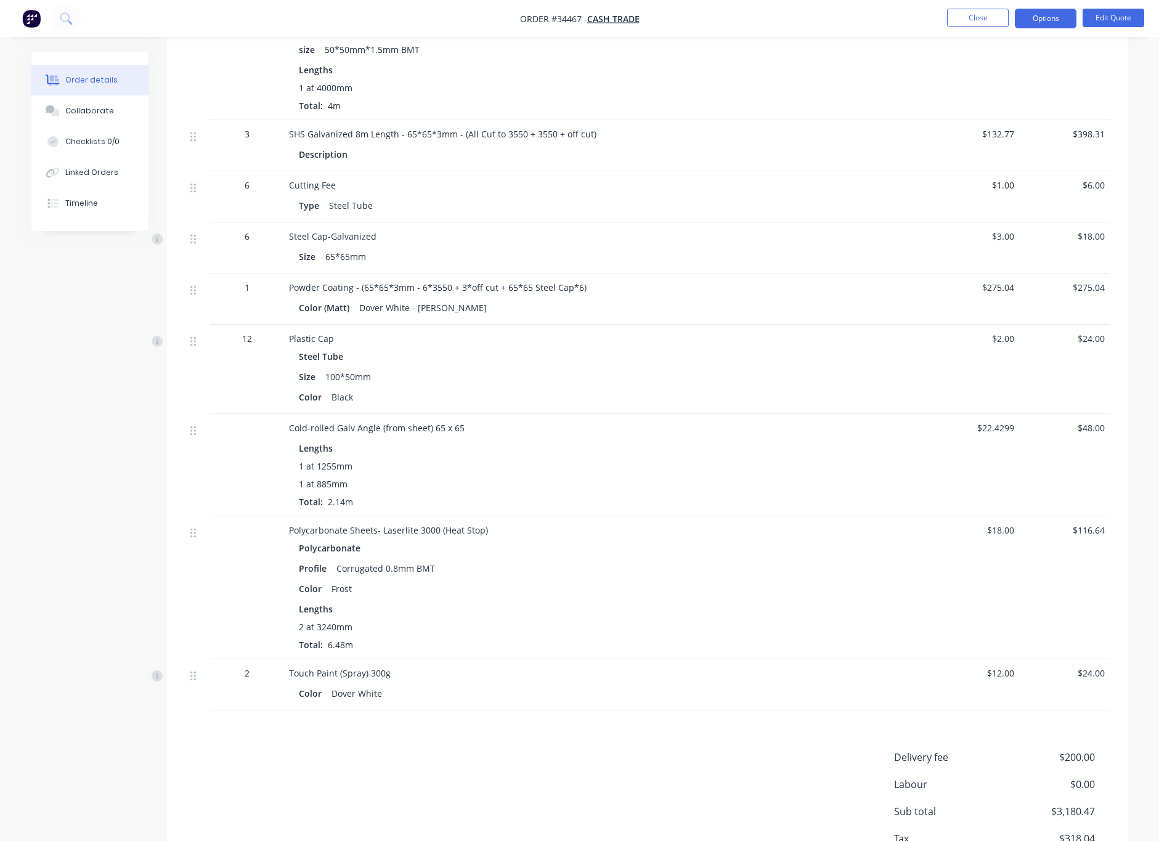
scroll to position [1679, 0]
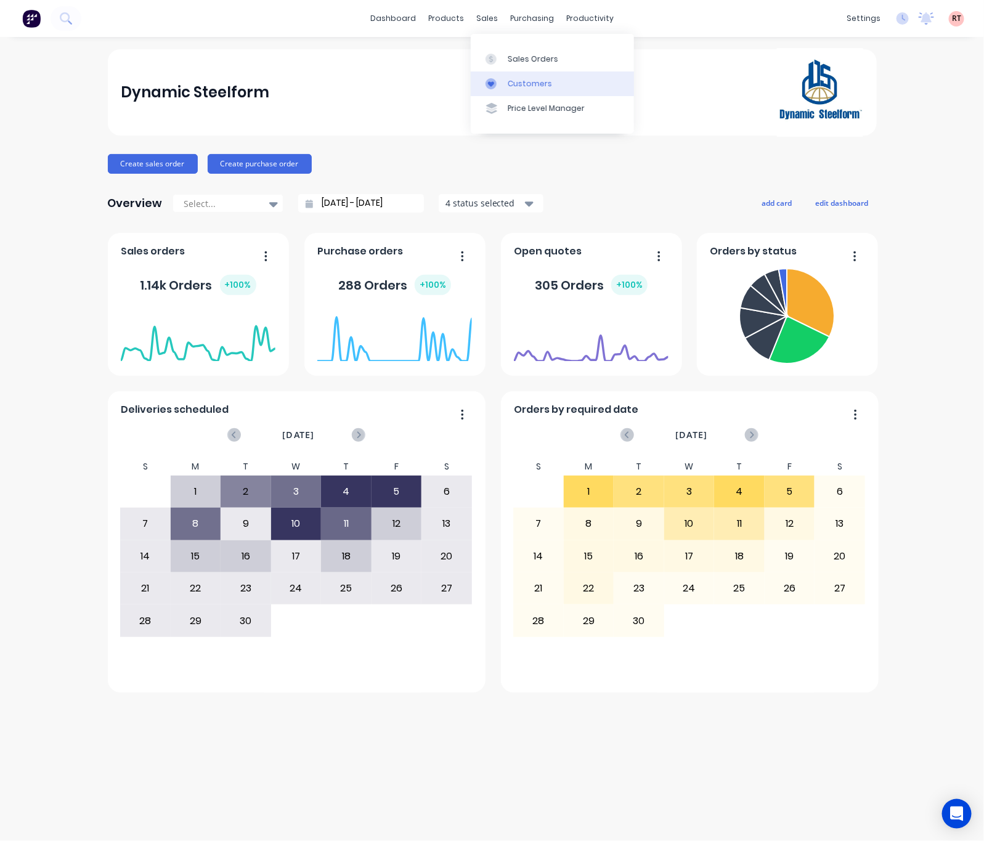
click at [522, 82] on div "Customers" at bounding box center [530, 83] width 44 height 11
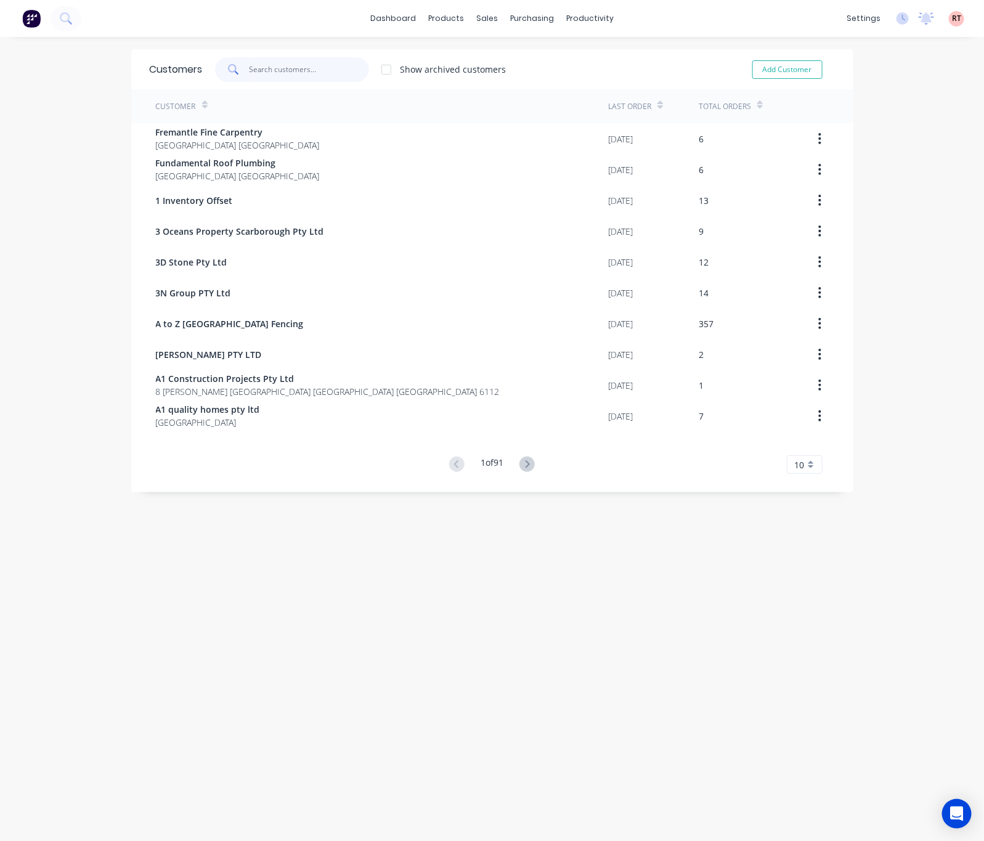
click at [292, 67] on input "text" at bounding box center [309, 69] width 120 height 25
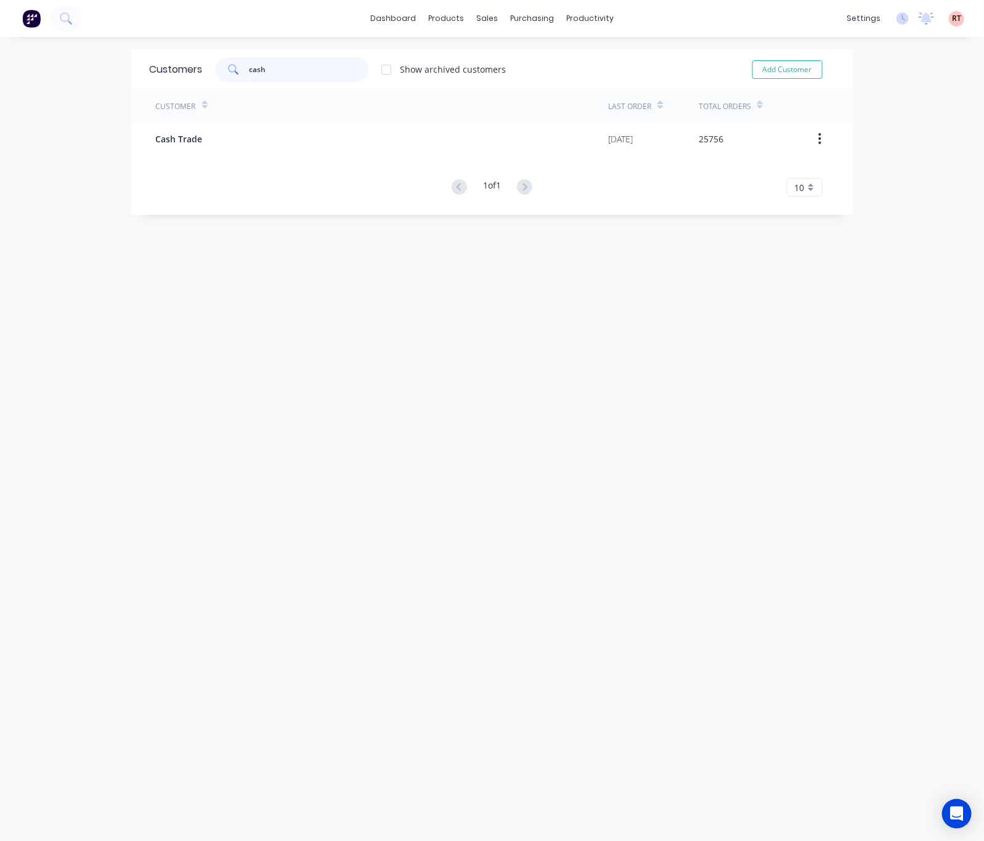
type input "cash"
click at [383, 171] on div "Customer Last Order Total Orders Cash Trade [DATE] 25756 1 of 1 10 5 10 15 20 2…" at bounding box center [492, 142] width 722 height 107
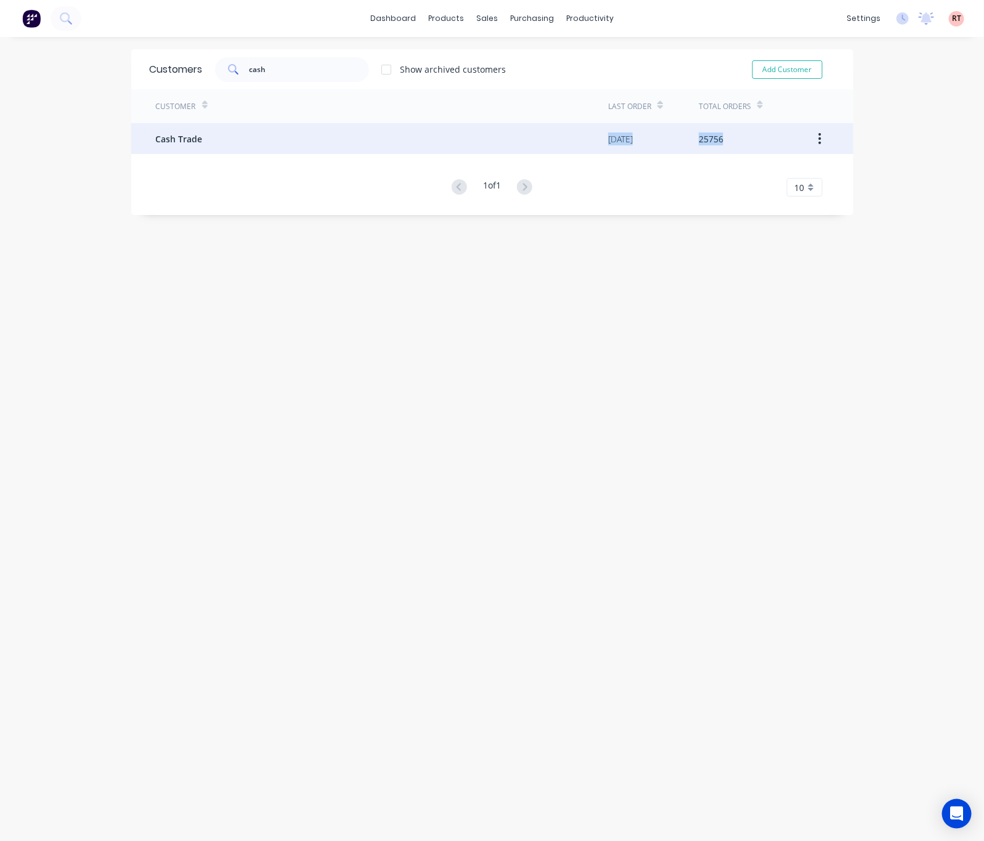
click at [379, 141] on div "Cash Trade" at bounding box center [382, 138] width 453 height 31
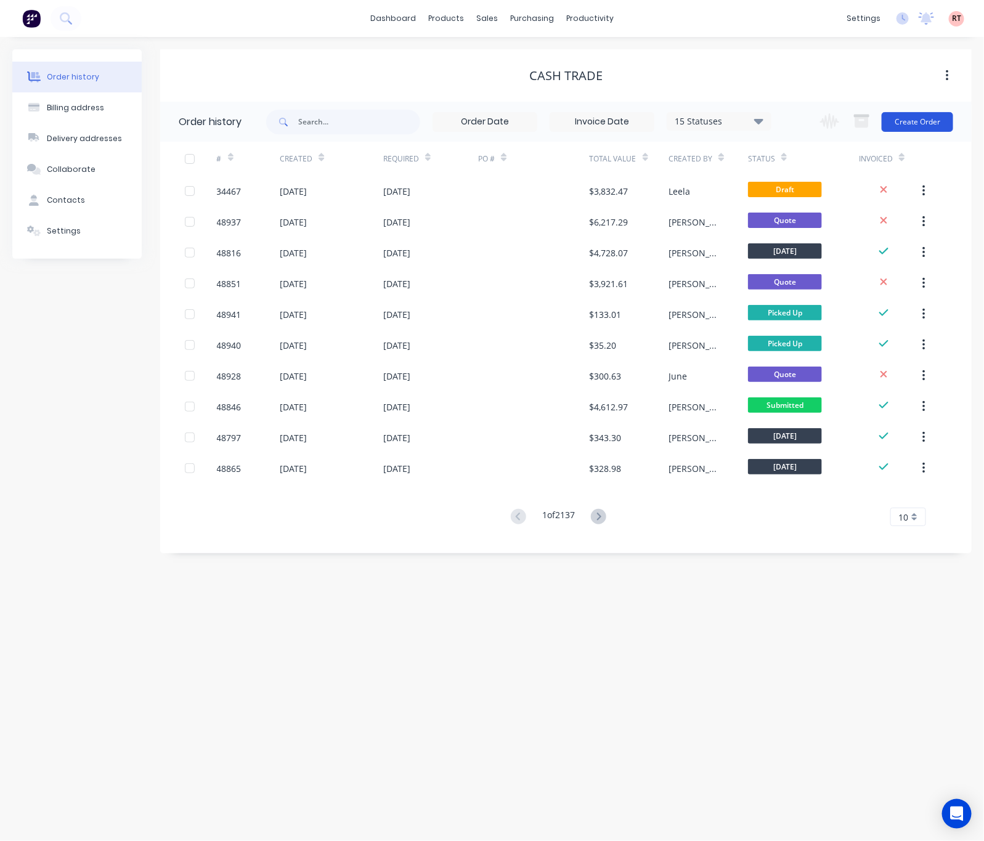
click at [926, 116] on button "Create Order" at bounding box center [917, 122] width 71 height 20
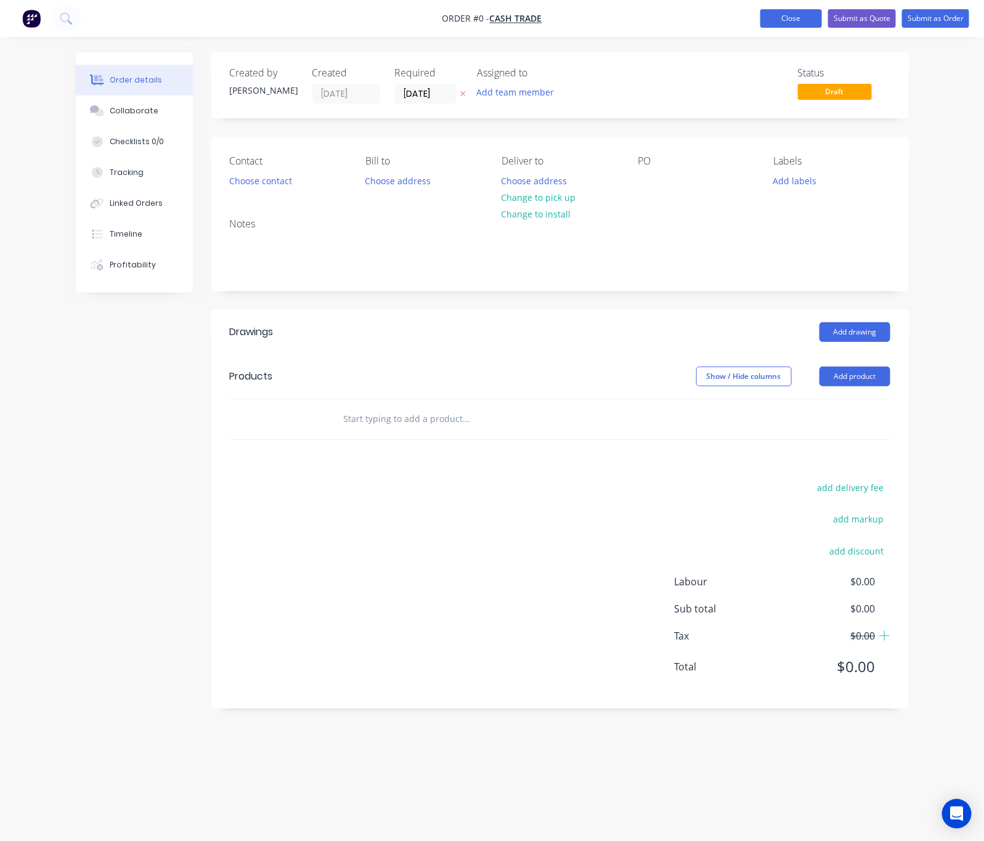
click at [782, 20] on button "Close" at bounding box center [791, 18] width 62 height 18
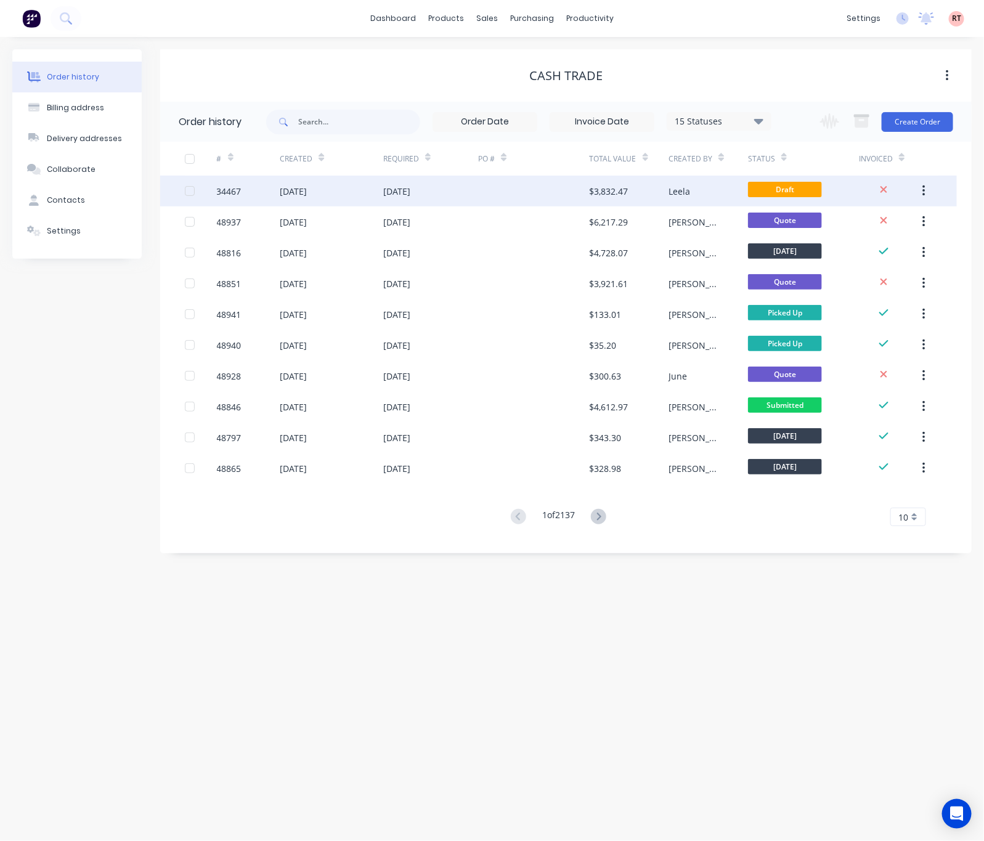
click at [666, 191] on div "$3,832.47" at bounding box center [629, 191] width 79 height 31
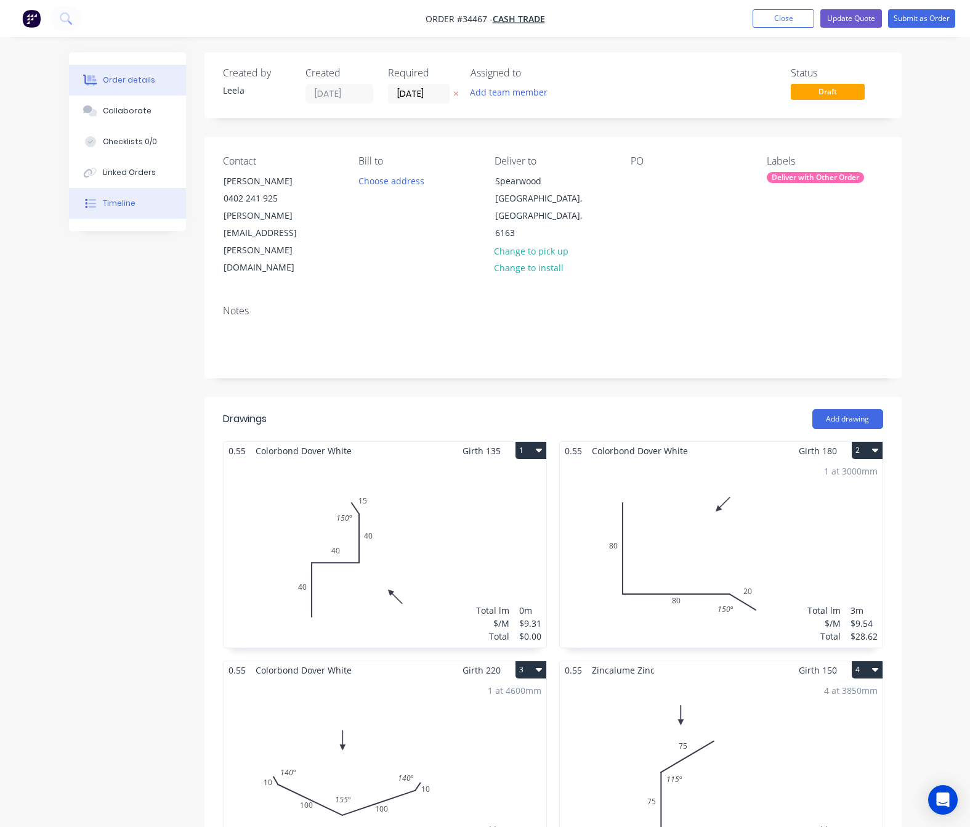
click at [143, 209] on button "Timeline" at bounding box center [127, 203] width 117 height 31
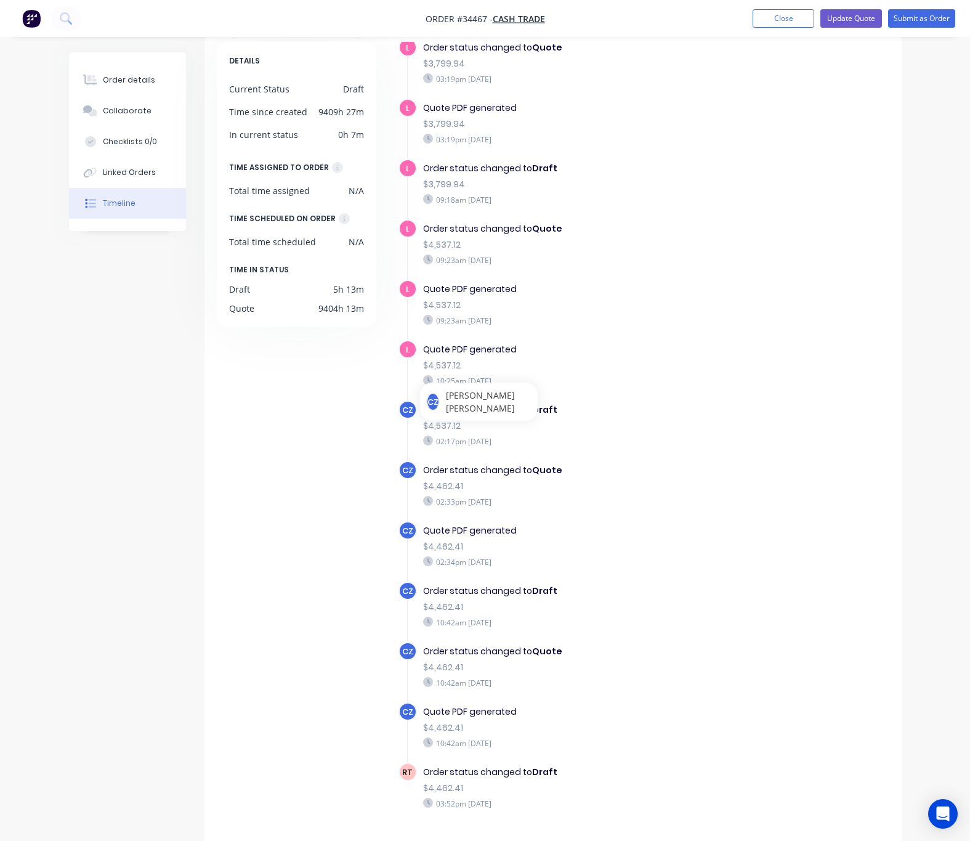
scroll to position [81, 0]
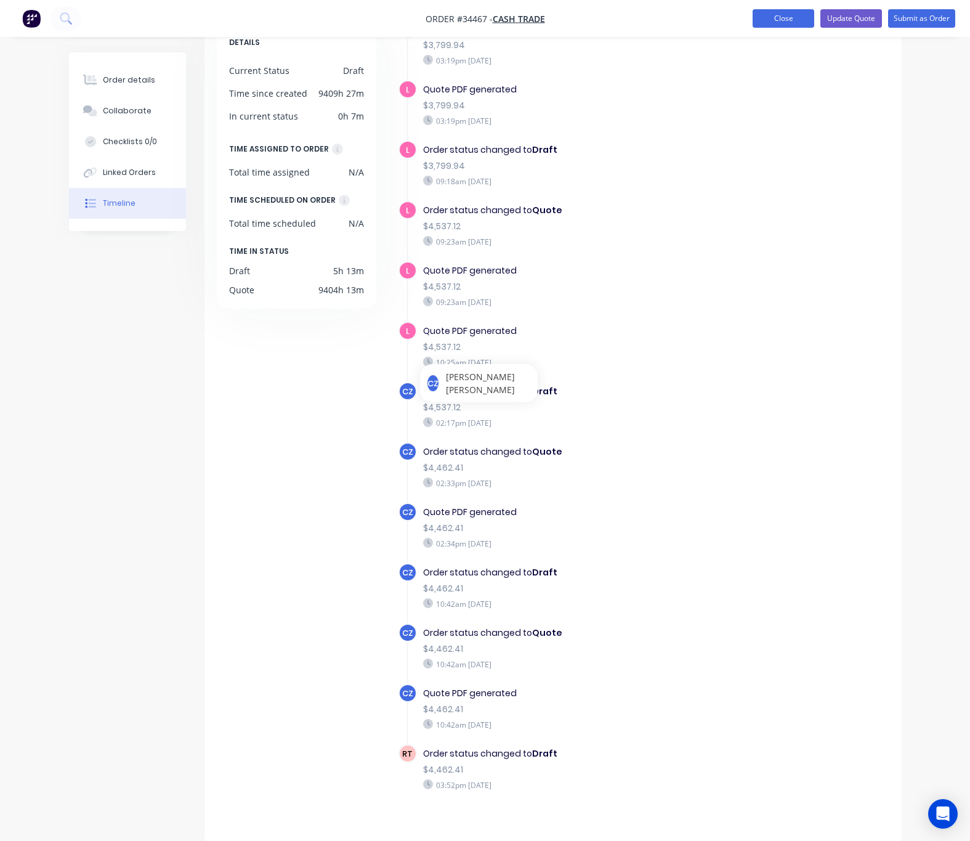
click at [778, 20] on button "Close" at bounding box center [784, 18] width 62 height 18
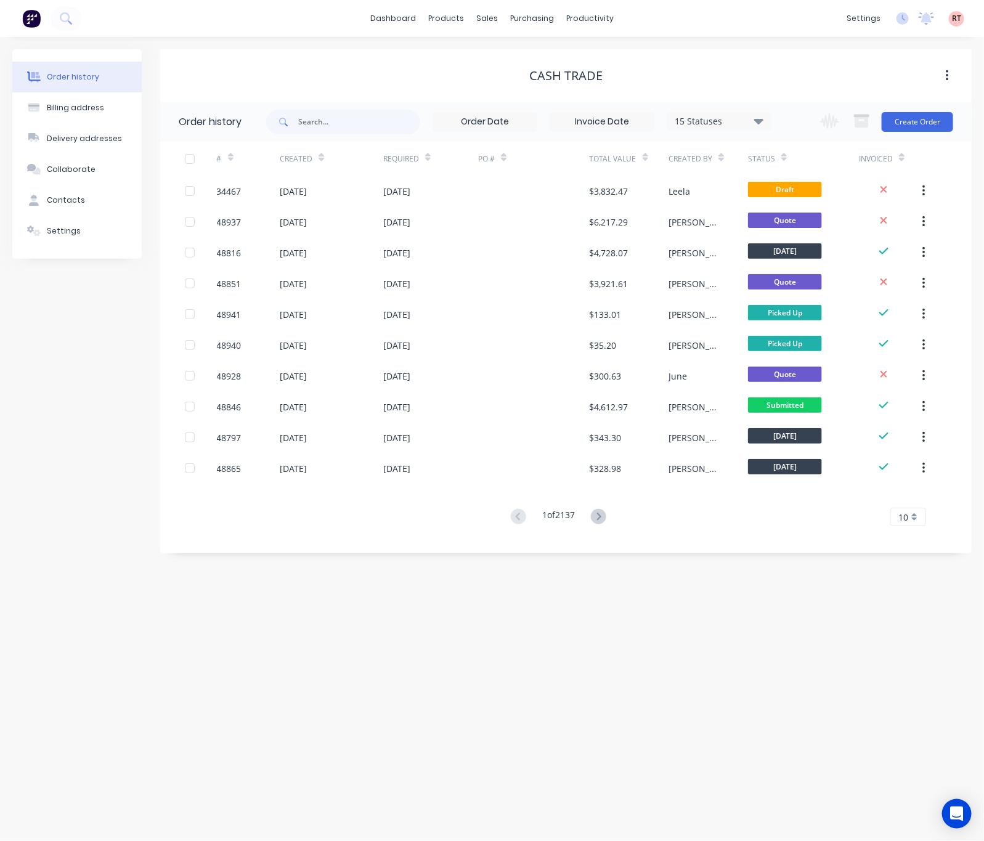
click at [926, 105] on div "Change order status Submitted Ready for Delivery Ready To Pick Up [DATE] [DATE]…" at bounding box center [883, 122] width 140 height 40
click at [918, 116] on button "Create Order" at bounding box center [917, 122] width 71 height 20
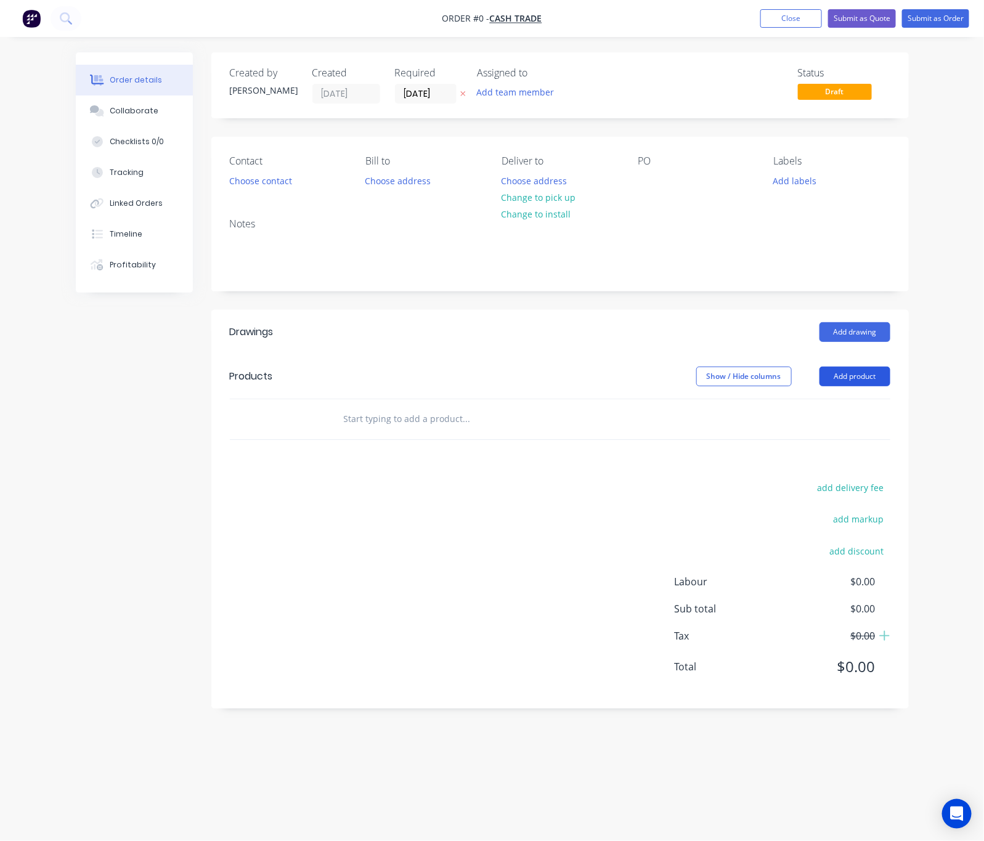
drag, startPoint x: 828, startPoint y: 366, endPoint x: 837, endPoint y: 381, distance: 17.4
click at [828, 368] on header "Products Show / Hide columns Add product" at bounding box center [559, 376] width 697 height 44
click at [836, 381] on button "Add product" at bounding box center [854, 377] width 71 height 20
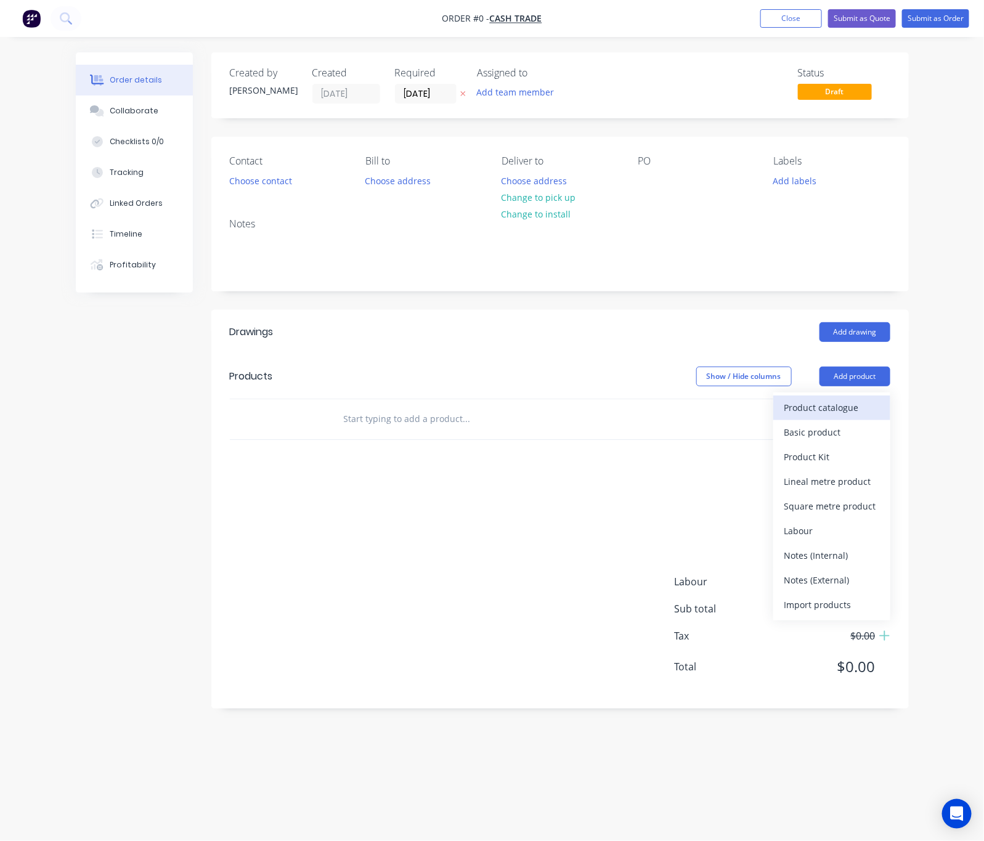
click at [793, 407] on div "Product catalogue" at bounding box center [831, 408] width 95 height 18
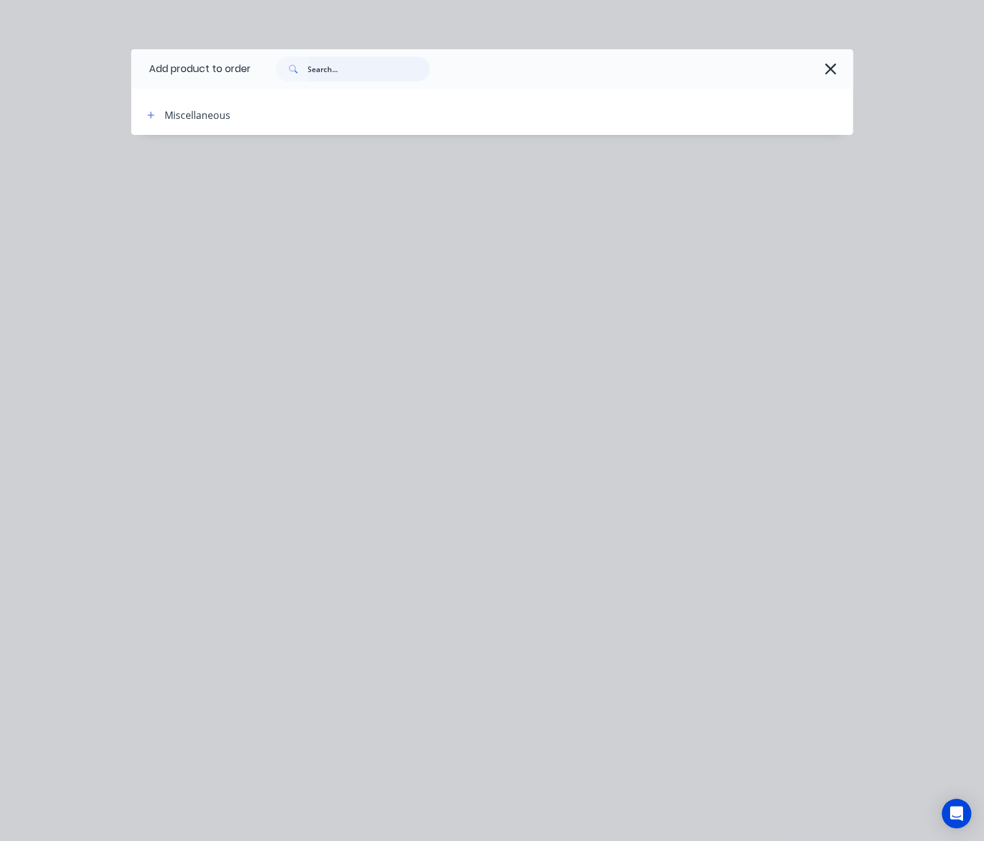
click at [326, 67] on input "text" at bounding box center [369, 69] width 122 height 25
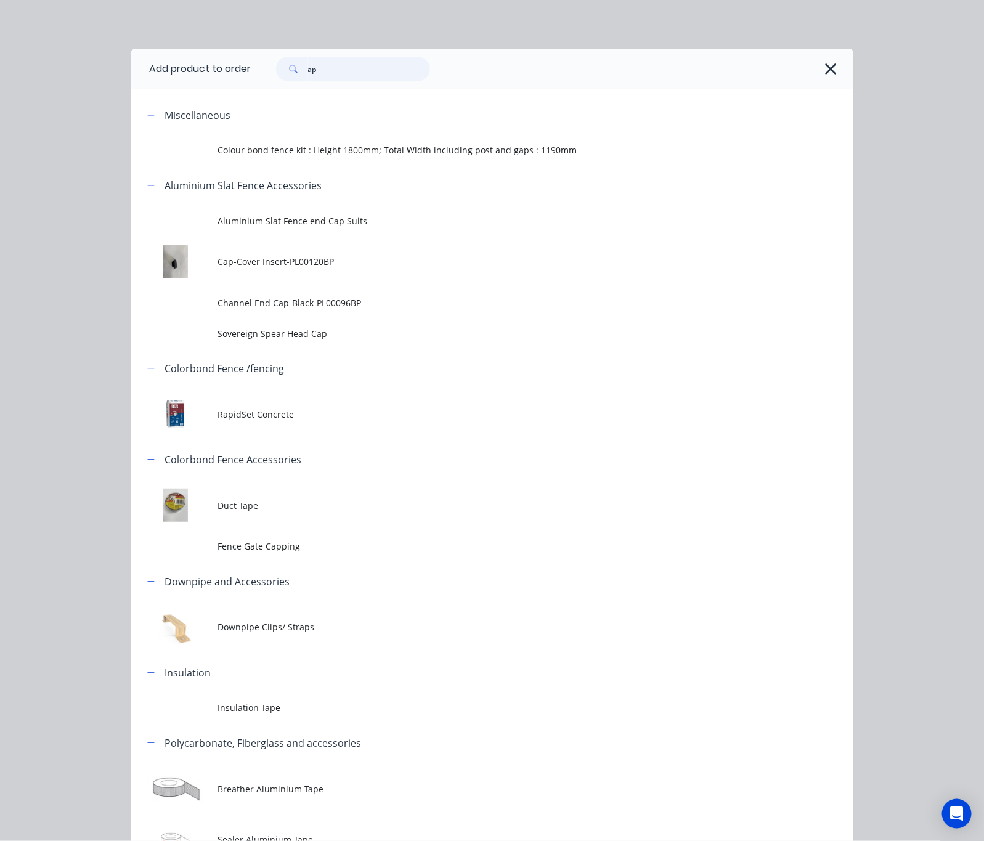
drag, startPoint x: 320, startPoint y: 61, endPoint x: 222, endPoint y: 91, distance: 102.5
click at [232, 89] on div "Add product to order ap Miscellaneous Colour bond fence kit : Height 1800mm; To…" at bounding box center [492, 710] width 722 height 1323
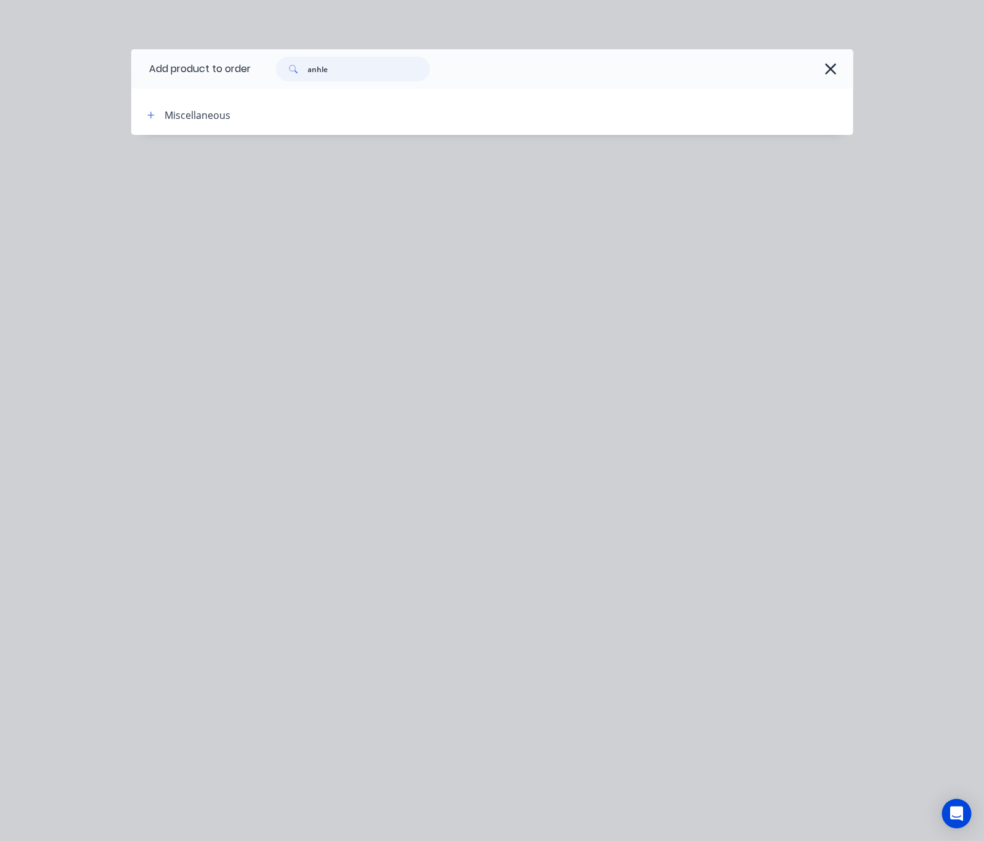
drag, startPoint x: 349, startPoint y: 67, endPoint x: 126, endPoint y: 110, distance: 227.1
click at [196, 94] on div "Add product to order anhle Miscellaneous" at bounding box center [492, 92] width 722 height 86
type input "angle"
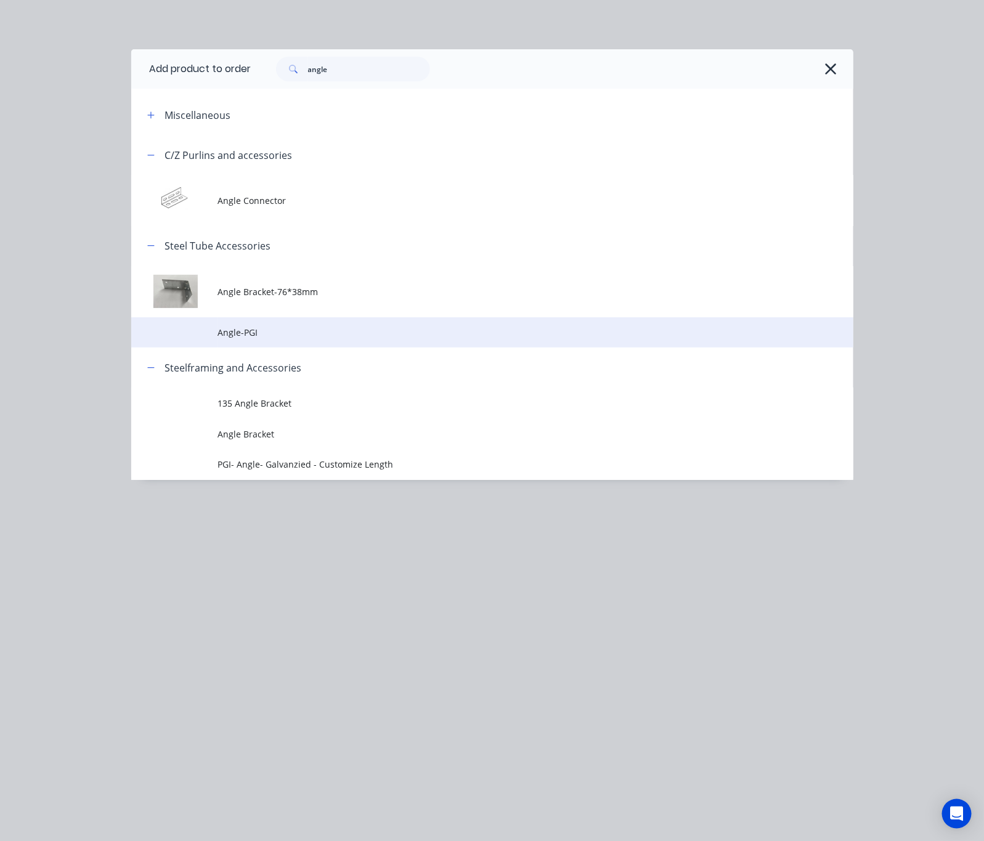
click at [420, 326] on span "Angle-PGI" at bounding box center [471, 332] width 508 height 13
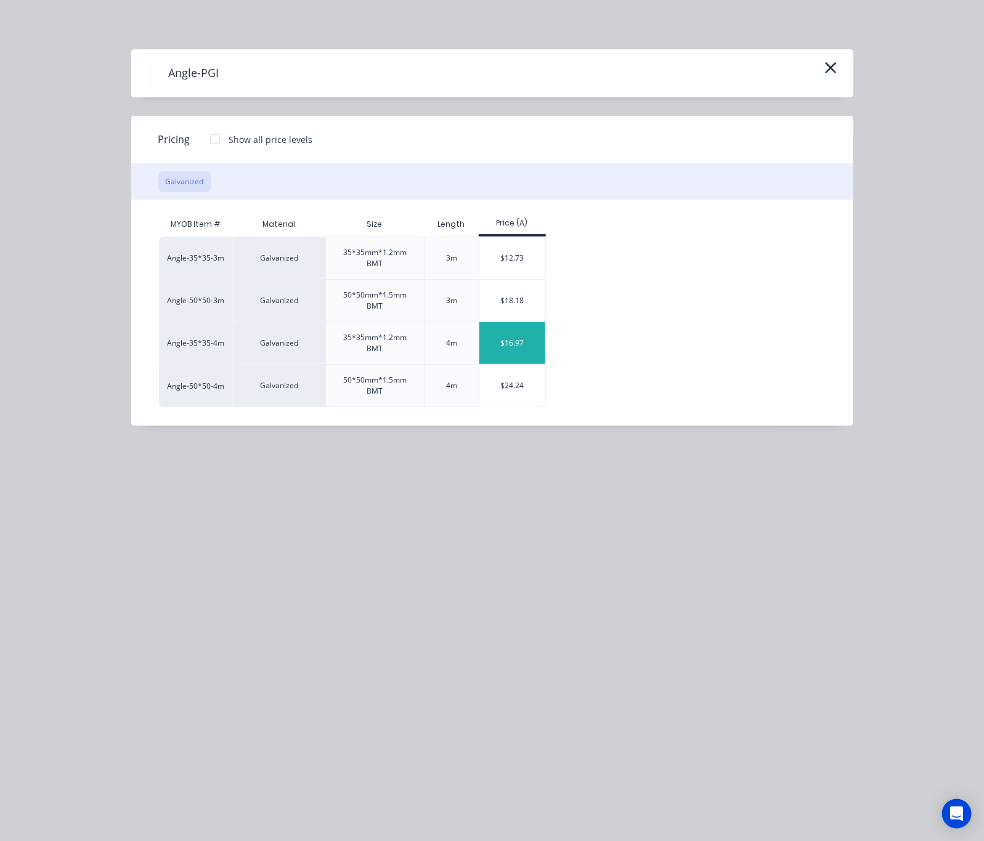
click at [521, 344] on div "$16.97" at bounding box center [512, 343] width 66 height 42
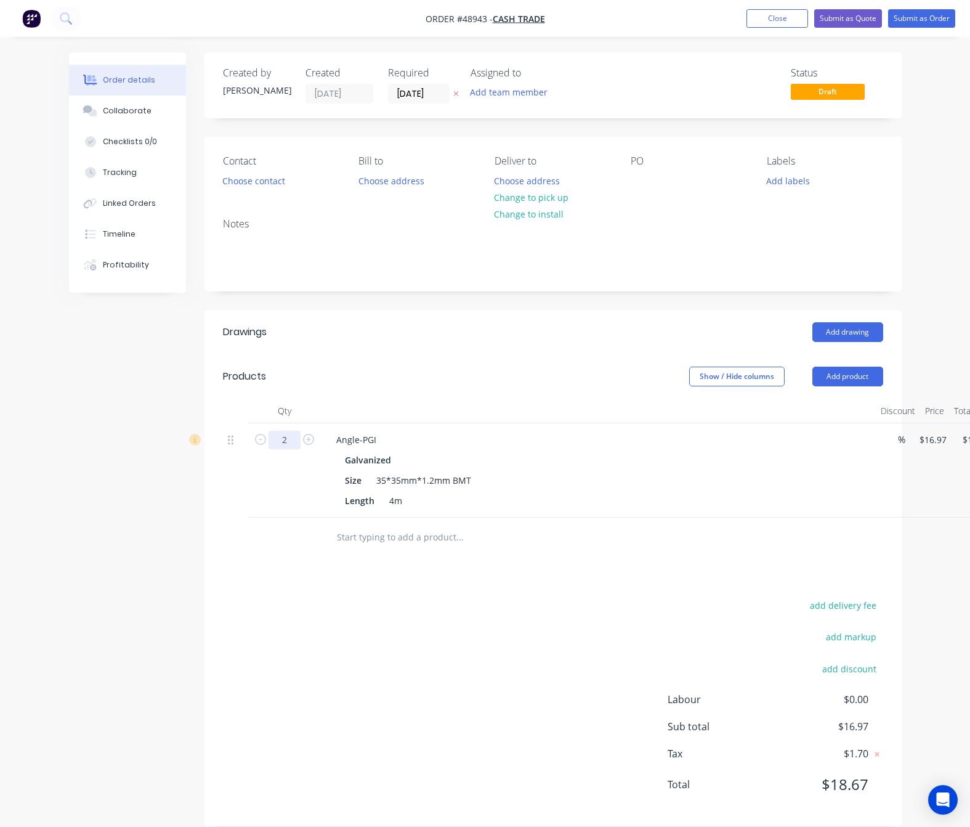
type input "2"
type input "$33.94"
click at [117, 627] on div "Created by [PERSON_NAME] Created [DATE] Required [DATE] Assigned to Add team me…" at bounding box center [485, 448] width 833 height 792
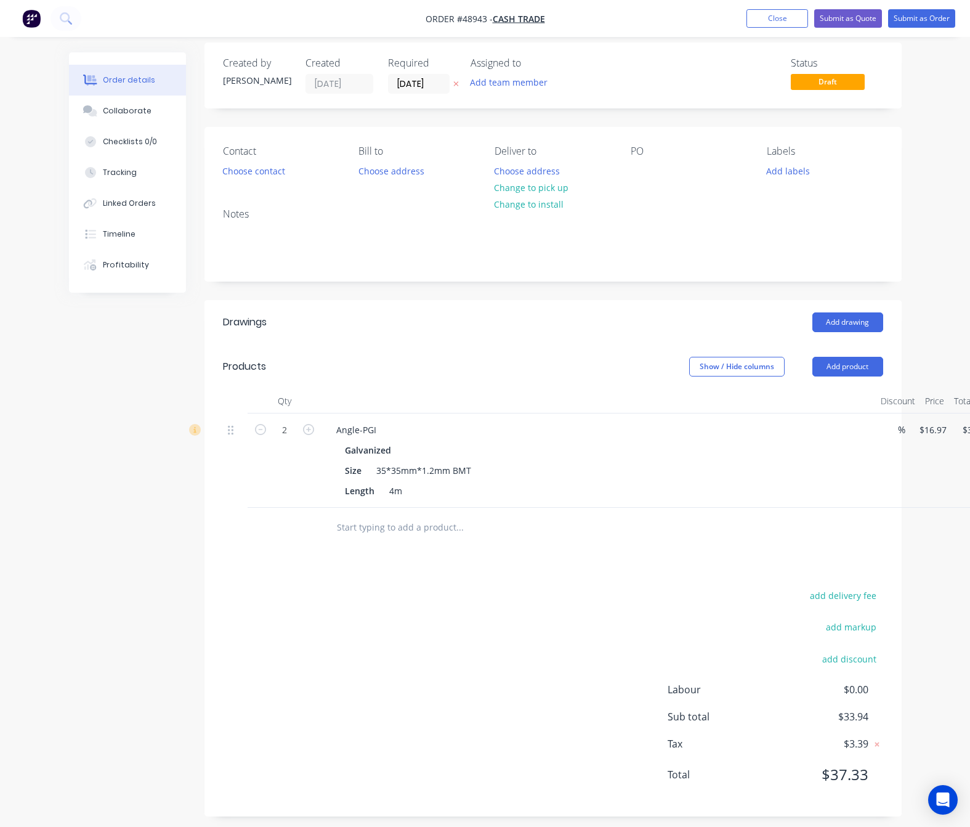
scroll to position [19, 0]
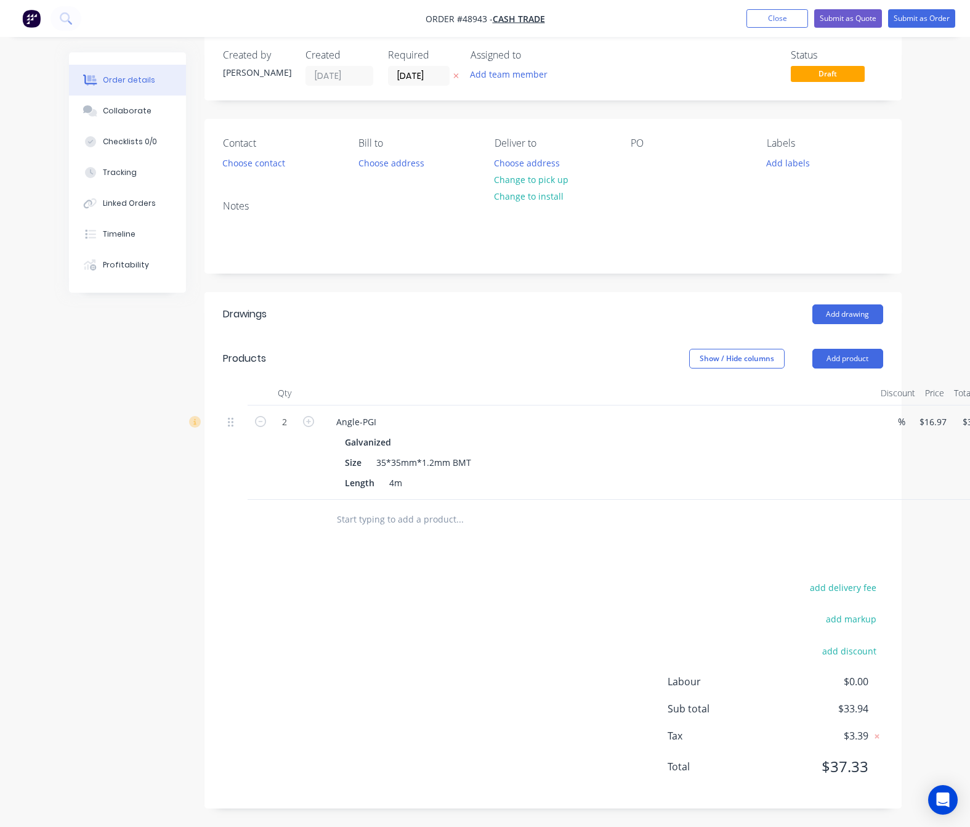
click at [357, 623] on div "add delivery fee add markup add discount Labour $0.00 Sub total $33.94 Tax $3.3…" at bounding box center [553, 684] width 660 height 211
click at [920, 10] on nav "Order #48943 - Cash Trade Add product Close Submit as Quote Submit as Order" at bounding box center [485, 18] width 970 height 37
click at [925, 22] on button "Submit as Order" at bounding box center [921, 18] width 67 height 18
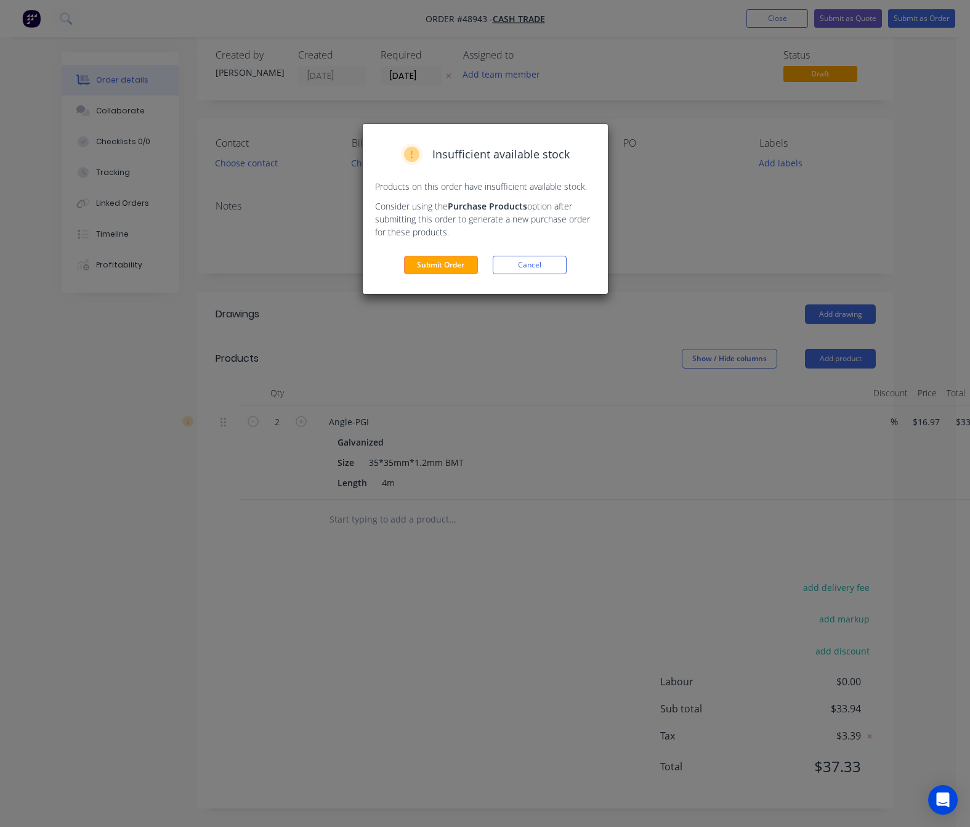
click at [429, 276] on div "Insufficient available stock Products on this order have insufficient available…" at bounding box center [485, 209] width 245 height 170
click at [442, 266] on button "Submit Order" at bounding box center [441, 265] width 74 height 18
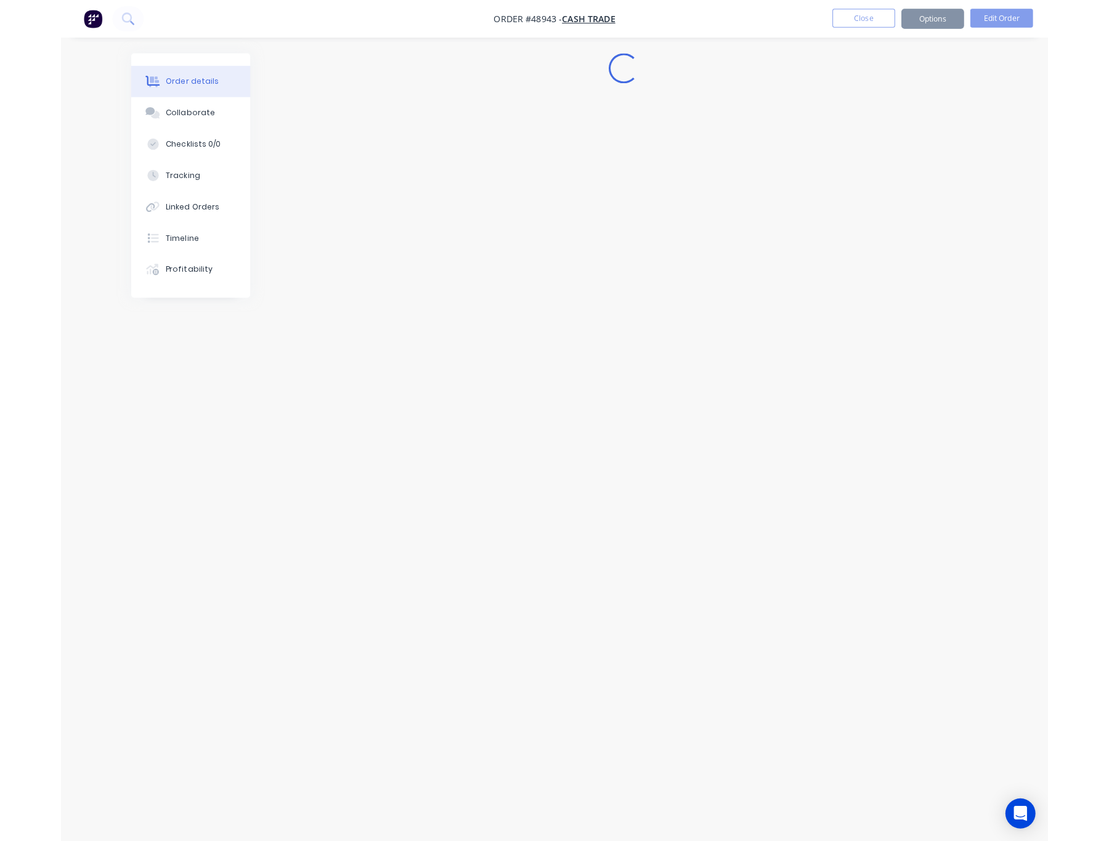
scroll to position [0, 0]
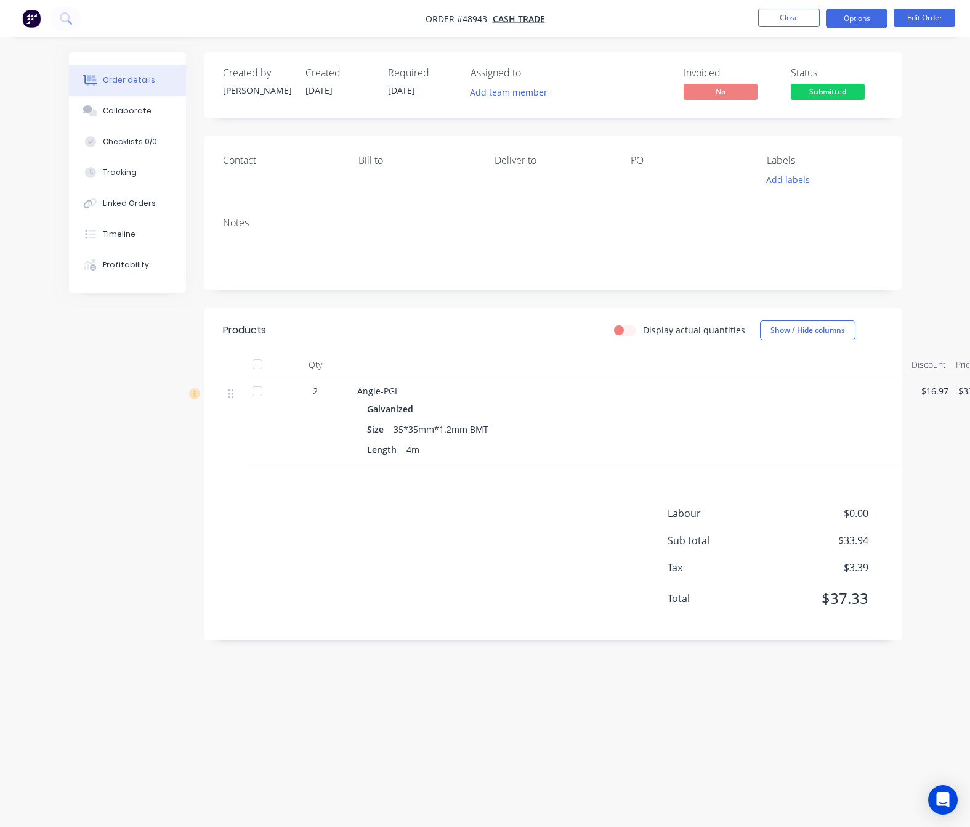
click at [872, 9] on button "Options" at bounding box center [857, 19] width 62 height 20
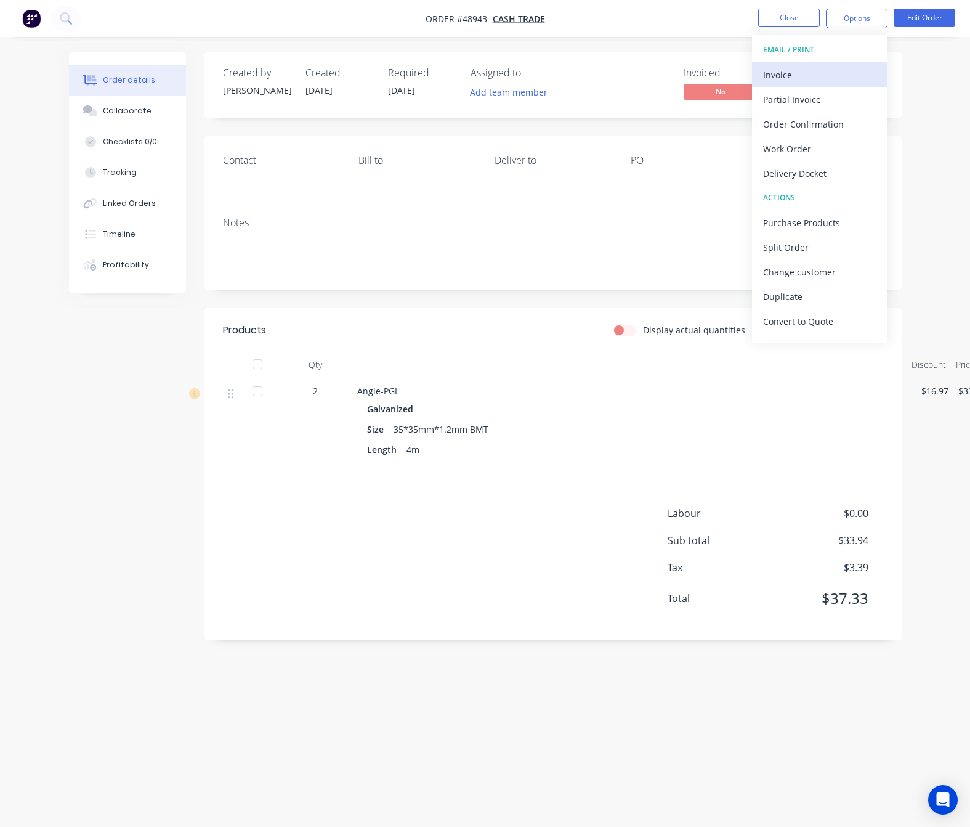
click at [810, 84] on button "Invoice" at bounding box center [820, 74] width 136 height 25
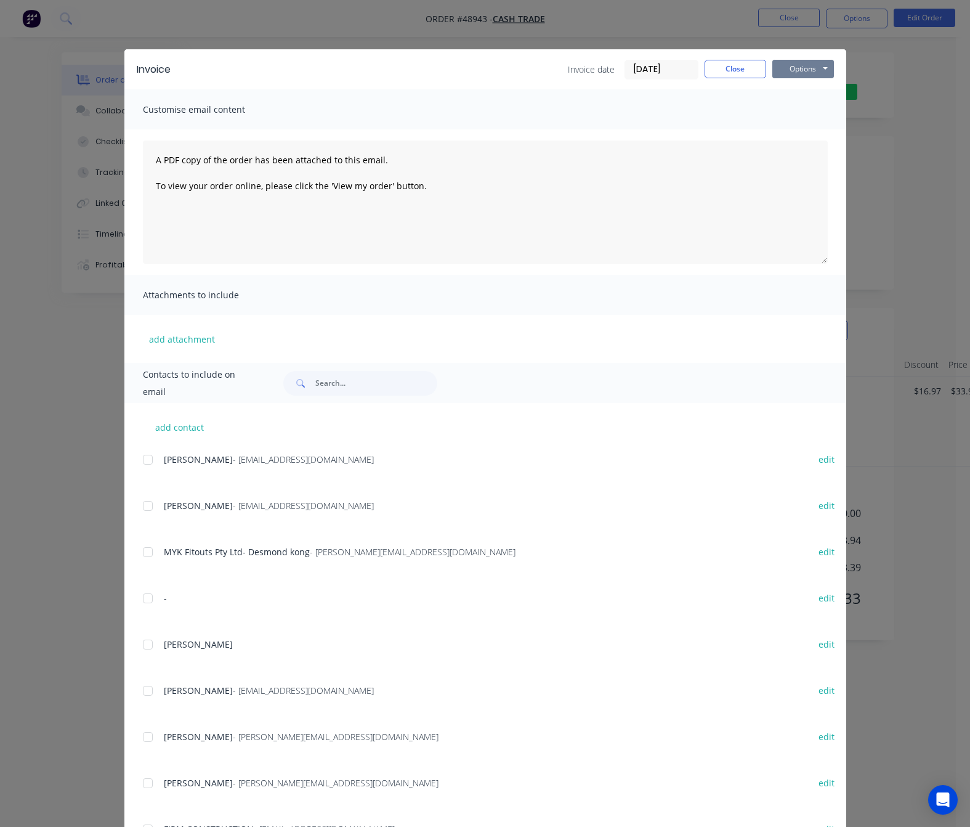
click at [806, 63] on button "Options" at bounding box center [803, 69] width 62 height 18
click at [809, 111] on button "Print" at bounding box center [811, 111] width 79 height 20
click at [900, 109] on div "Invoice Invoice date 05/09/25 Close Options Preview Print Email Customise email…" at bounding box center [485, 413] width 970 height 827
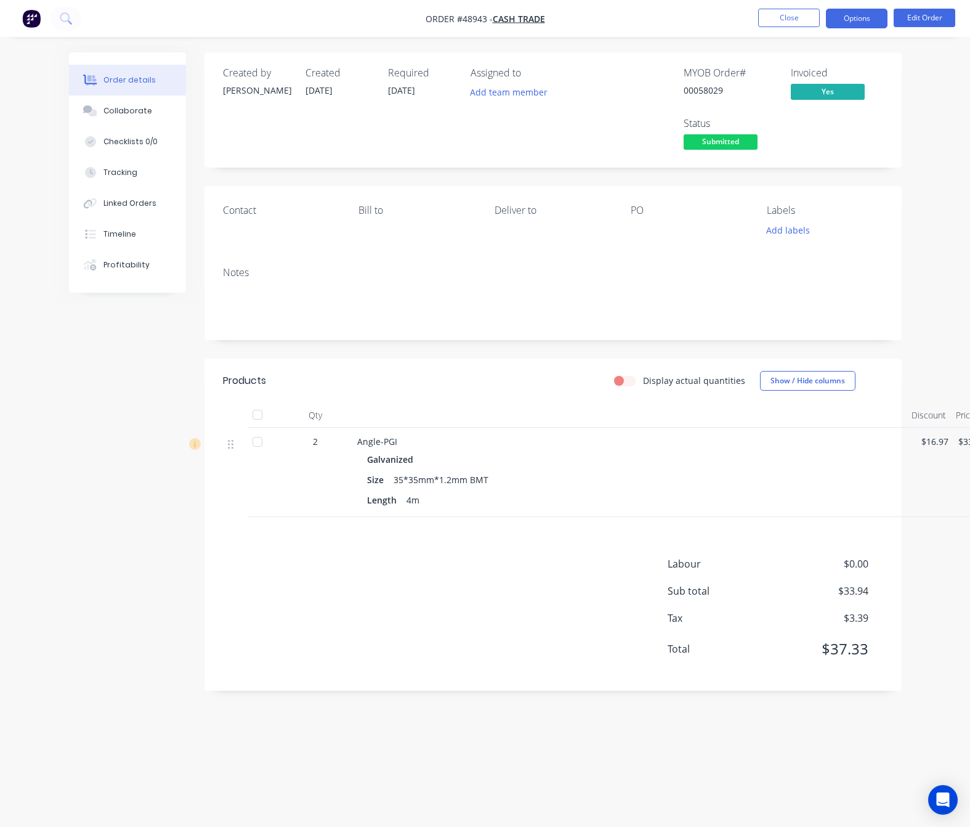
click at [860, 19] on button "Options" at bounding box center [857, 19] width 62 height 20
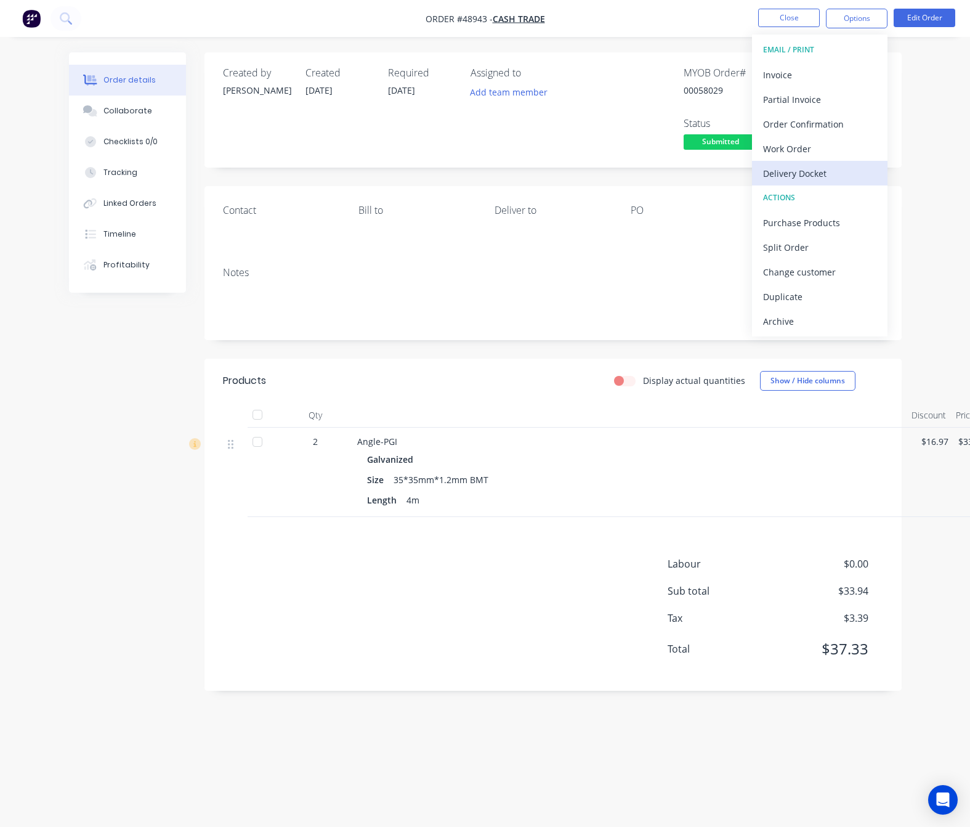
click at [832, 180] on div "Delivery Docket" at bounding box center [819, 173] width 113 height 18
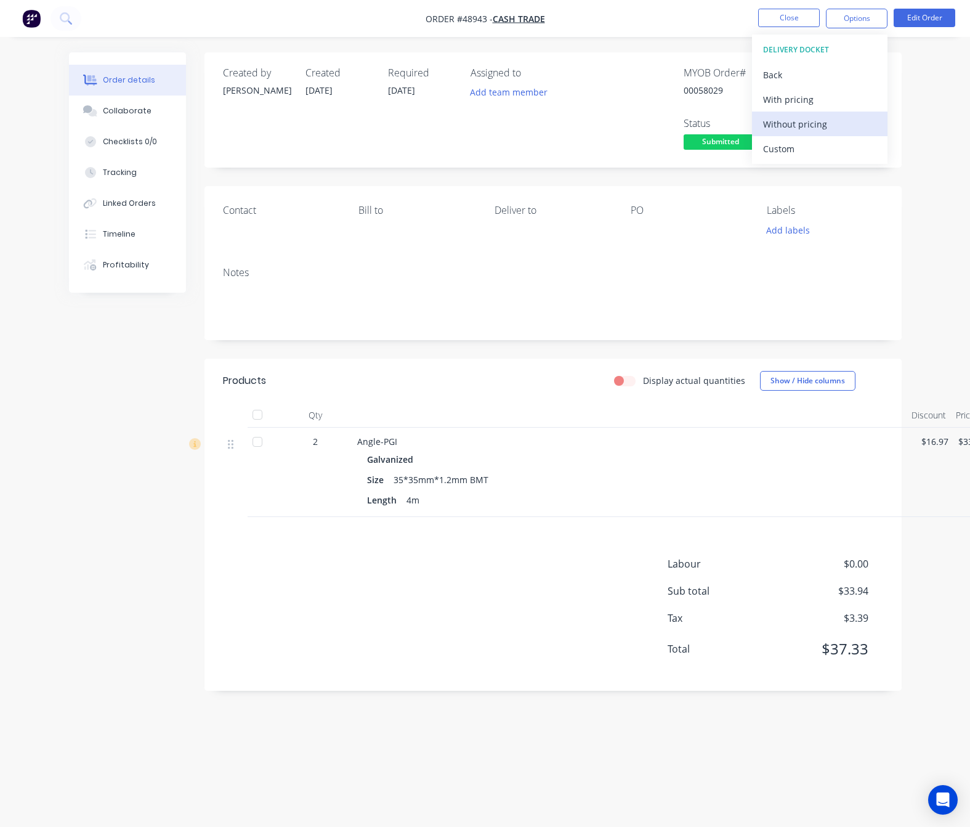
click at [810, 124] on div "Without pricing" at bounding box center [819, 124] width 113 height 18
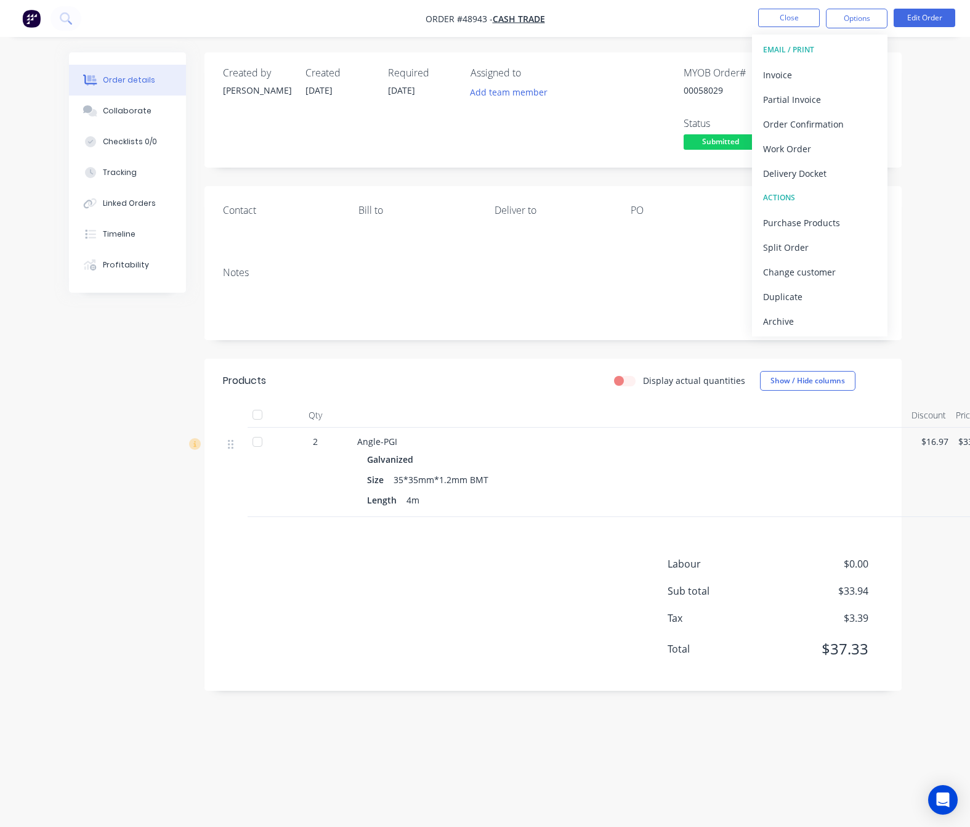
click at [501, 139] on div "Assigned to Add team member" at bounding box center [532, 110] width 123 height 86
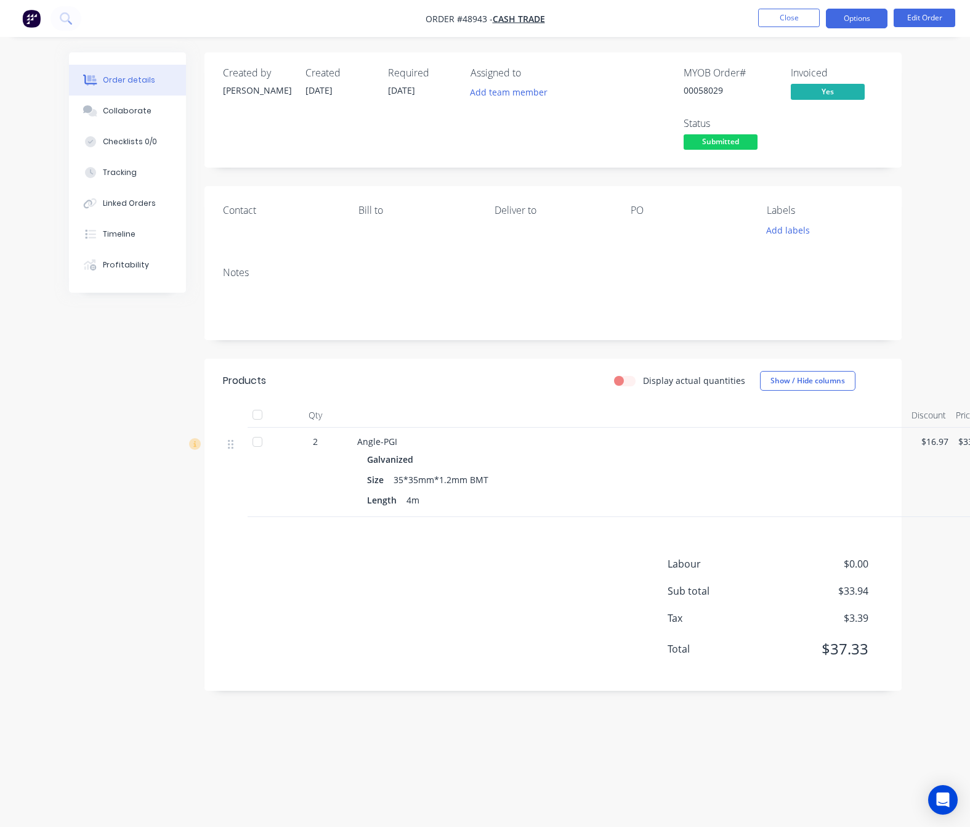
click at [861, 18] on button "Options" at bounding box center [857, 19] width 62 height 20
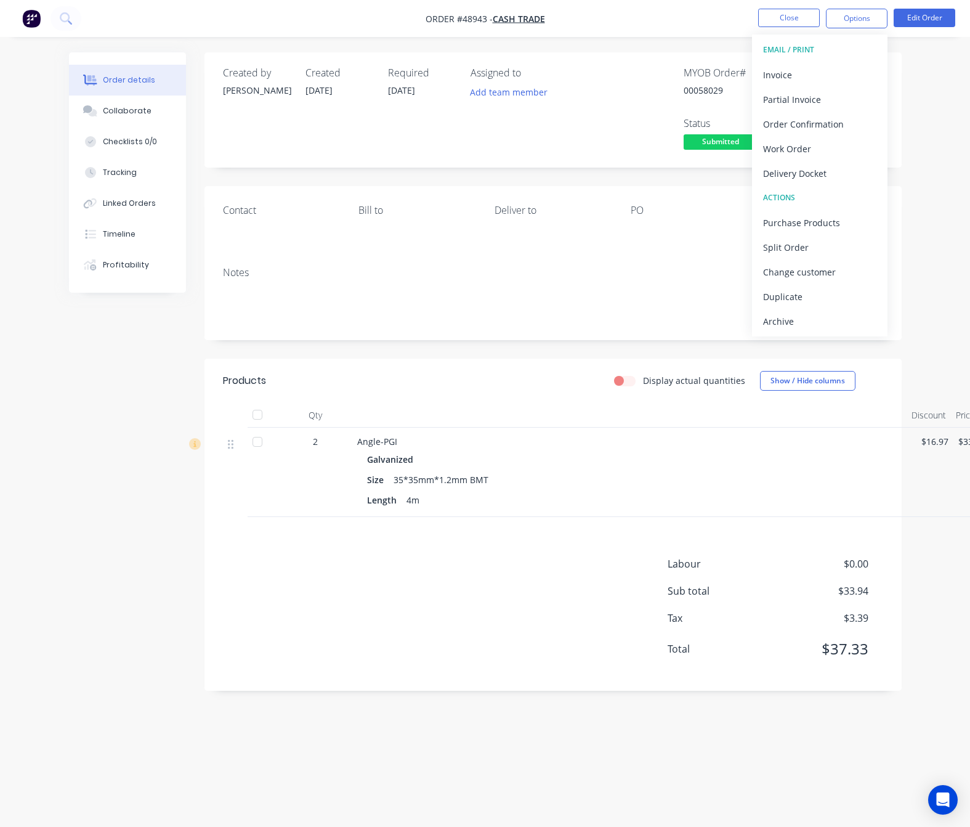
drag, startPoint x: 944, startPoint y: 139, endPoint x: 956, endPoint y: 129, distance: 14.9
click at [946, 139] on div "Order details Collaborate Checklists 0/0 Tracking Linked Orders Timeline Profit…" at bounding box center [485, 413] width 970 height 827
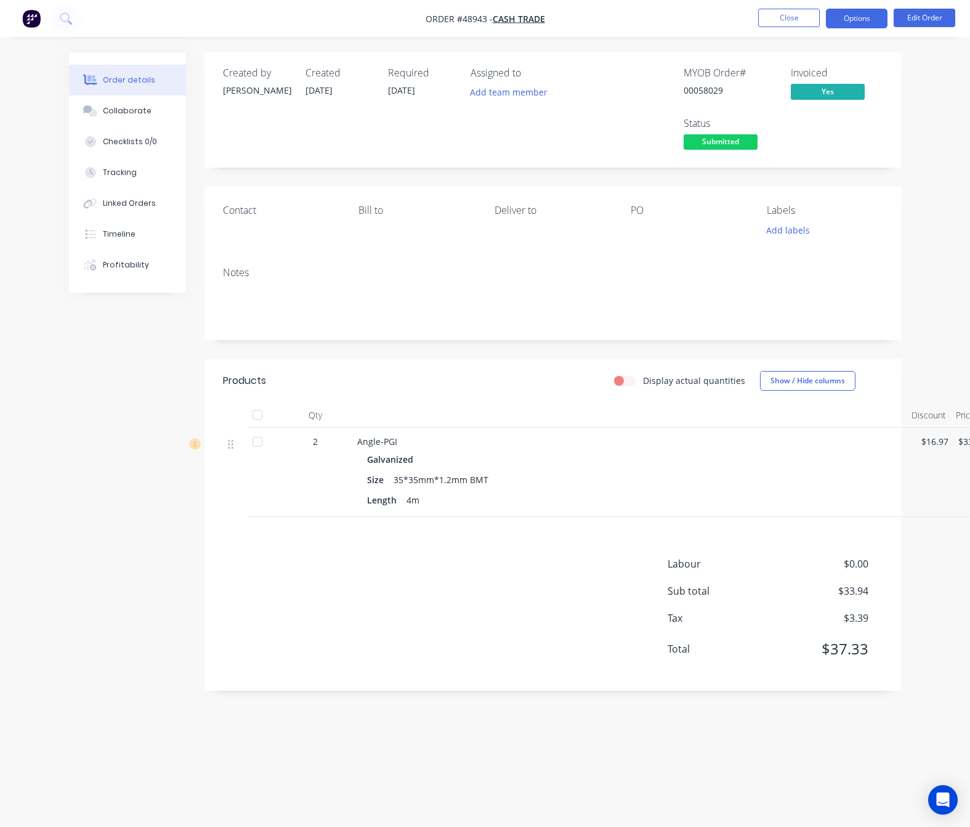
click at [873, 23] on button "Options" at bounding box center [857, 19] width 62 height 20
click at [933, 13] on button "Edit Order" at bounding box center [925, 18] width 62 height 18
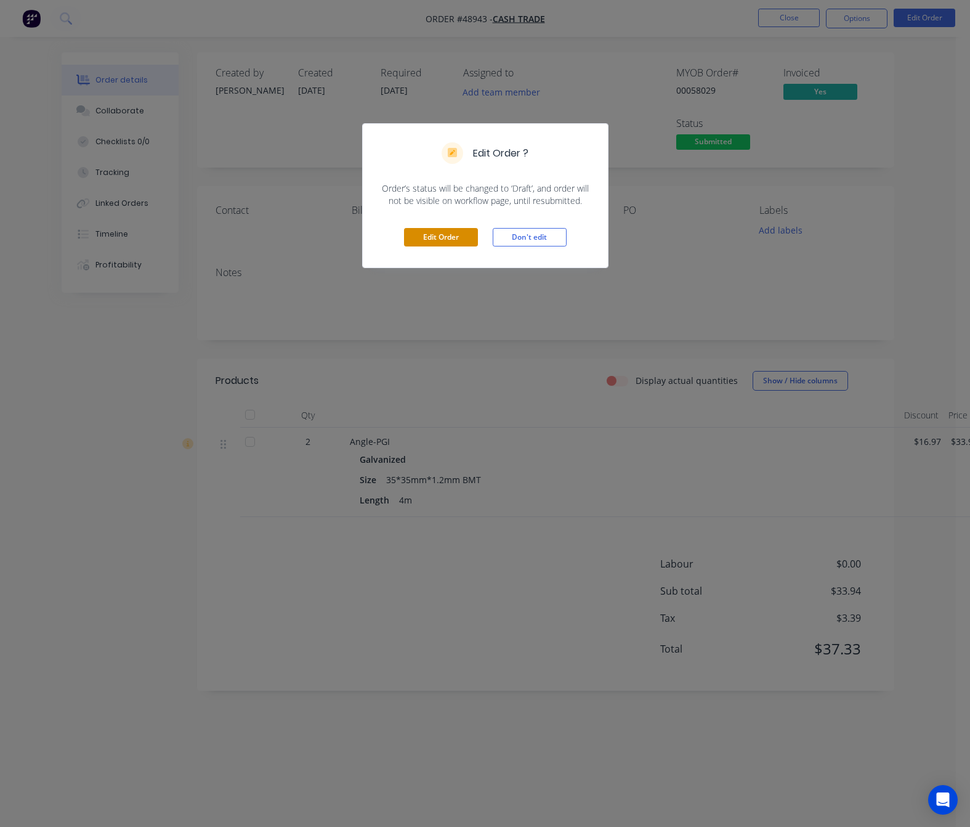
click at [432, 238] on button "Edit Order" at bounding box center [441, 237] width 74 height 18
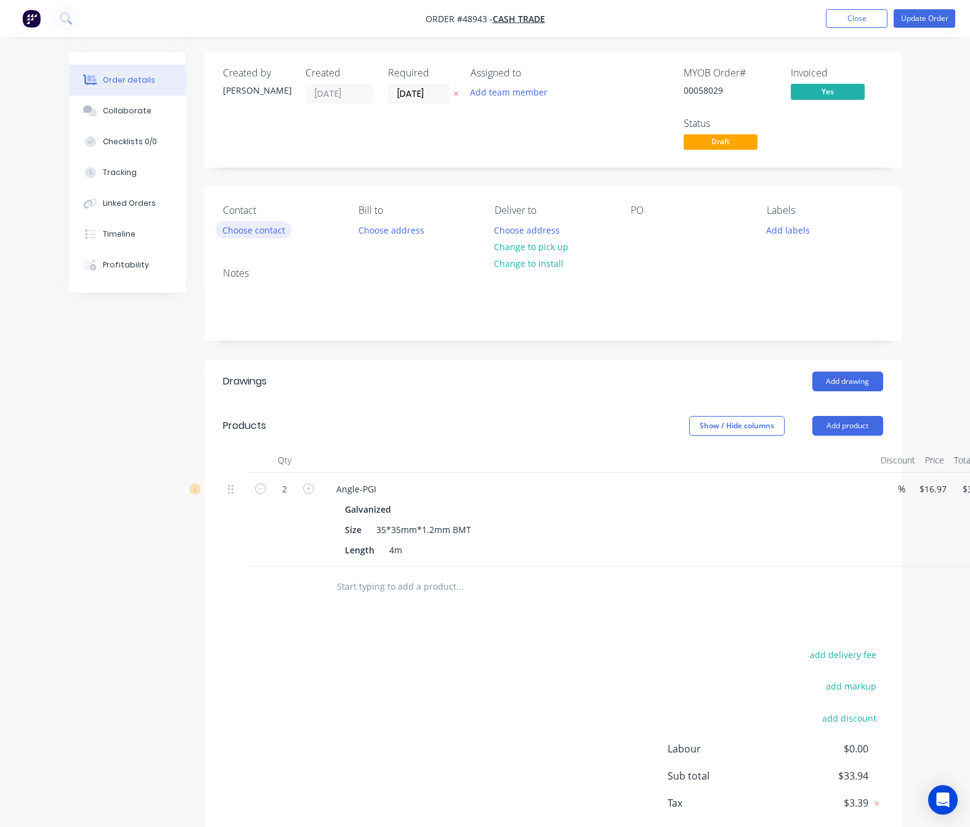
click at [272, 233] on button "Choose contact" at bounding box center [254, 229] width 76 height 17
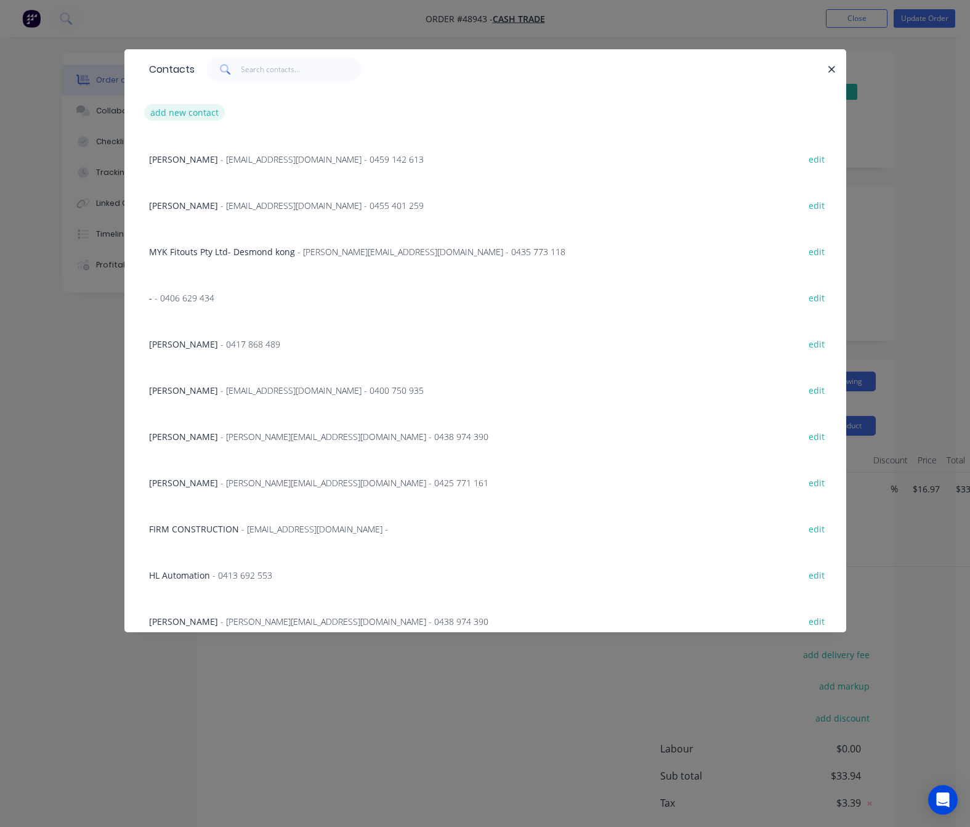
click at [192, 111] on button "add new contact" at bounding box center [184, 112] width 81 height 17
select select "AU"
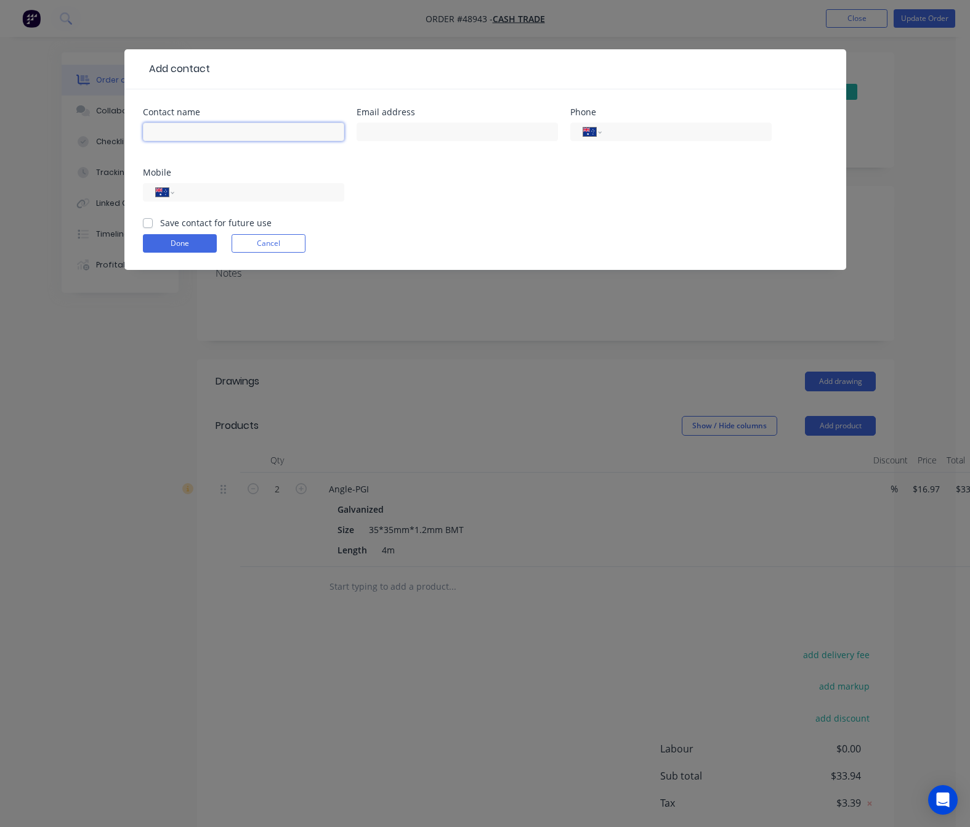
click at [198, 130] on input "text" at bounding box center [243, 132] width 201 height 18
type input "Mandip Singh"
click at [221, 193] on input "tel" at bounding box center [257, 192] width 148 height 14
type input "0433 166 321"
click at [200, 243] on button "Done" at bounding box center [180, 243] width 74 height 18
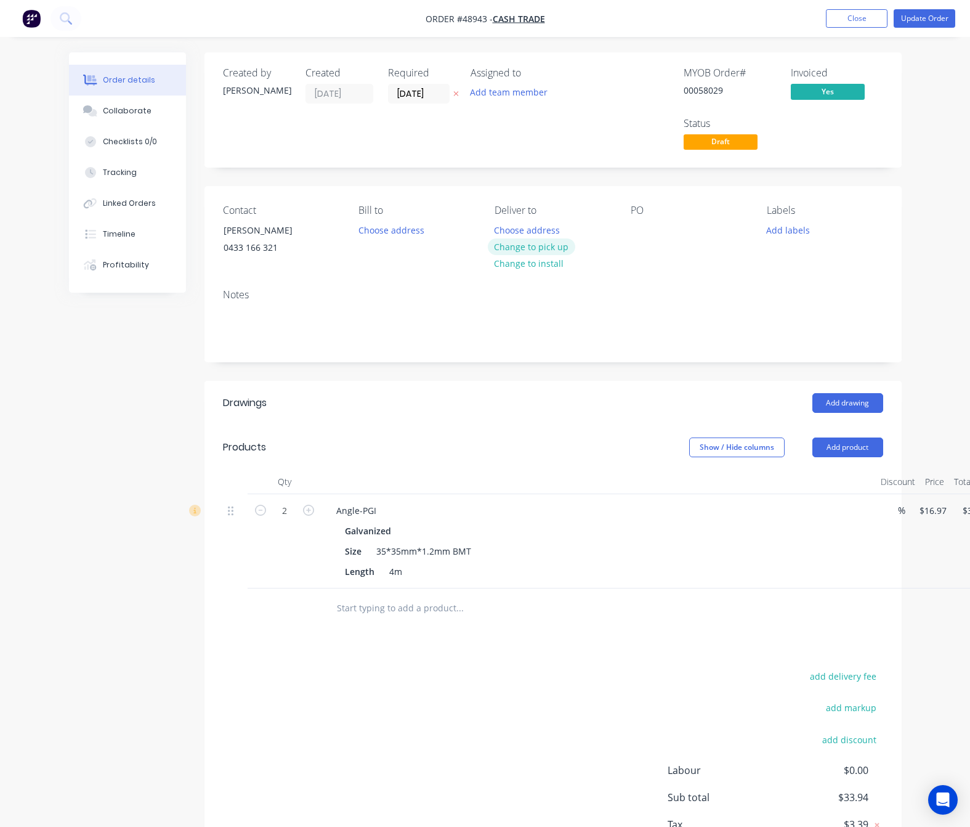
click at [543, 246] on button "Change to pick up" at bounding box center [531, 246] width 87 height 17
click at [697, 301] on div "Notes" at bounding box center [553, 295] width 660 height 12
click at [936, 17] on button "Update Order" at bounding box center [925, 18] width 62 height 18
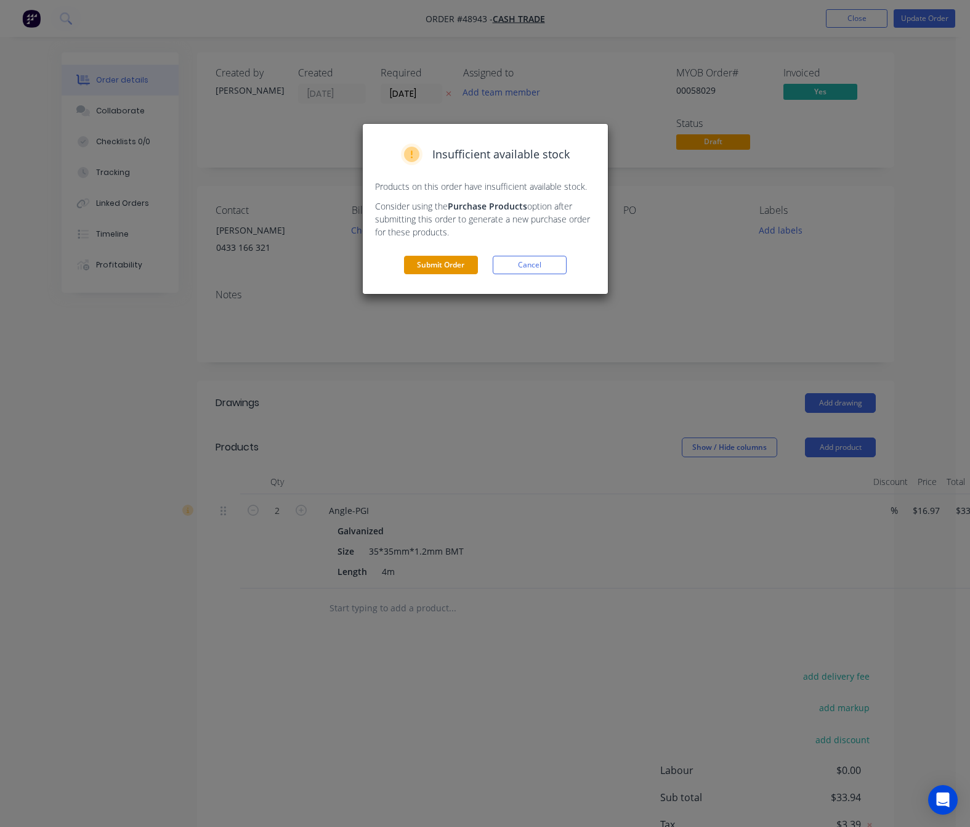
click at [450, 265] on button "Submit Order" at bounding box center [441, 265] width 74 height 18
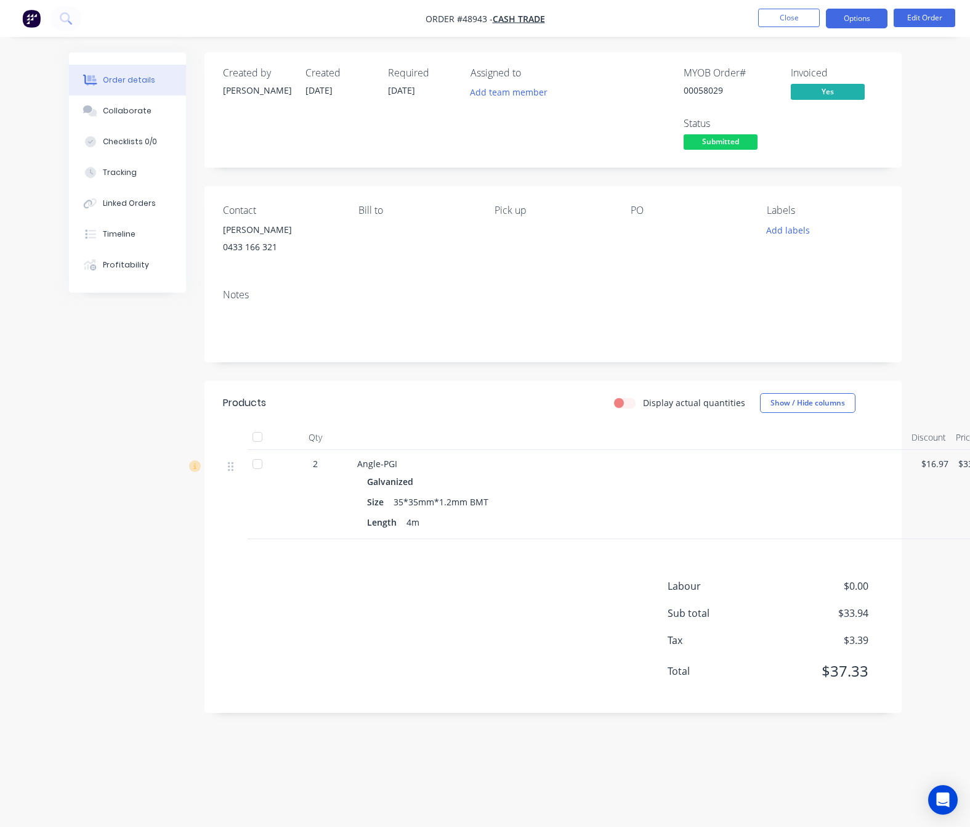
click at [869, 17] on button "Options" at bounding box center [857, 19] width 62 height 20
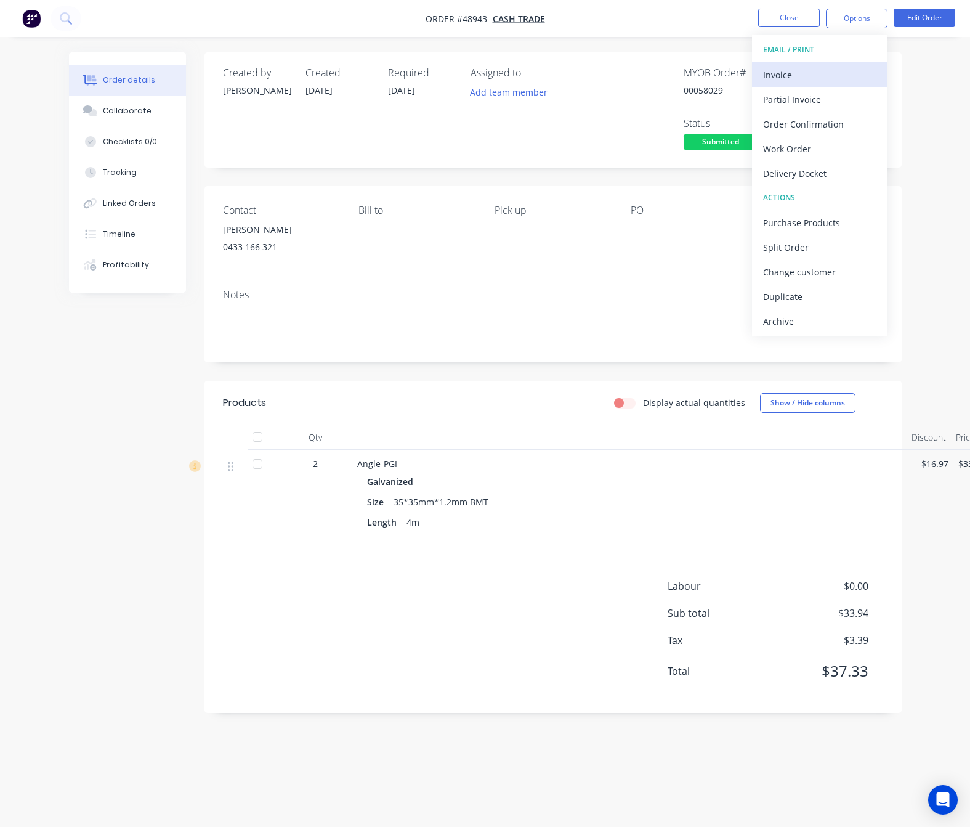
click at [840, 75] on div "Invoice" at bounding box center [819, 75] width 113 height 18
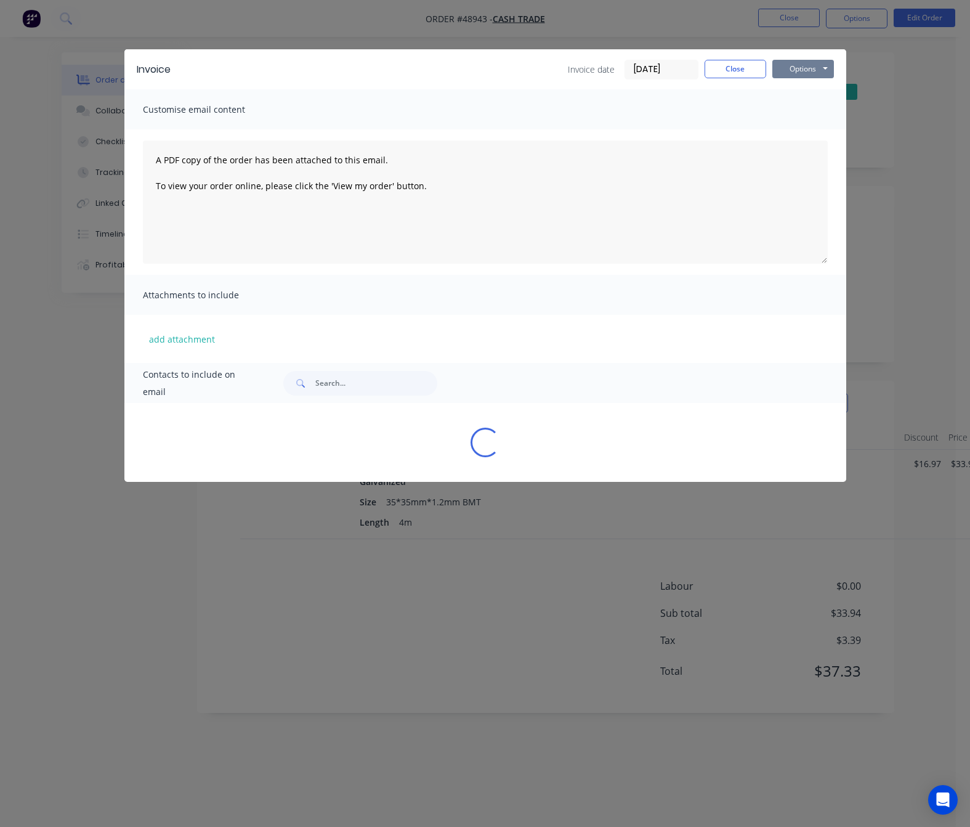
click at [808, 69] on button "Options" at bounding box center [803, 69] width 62 height 18
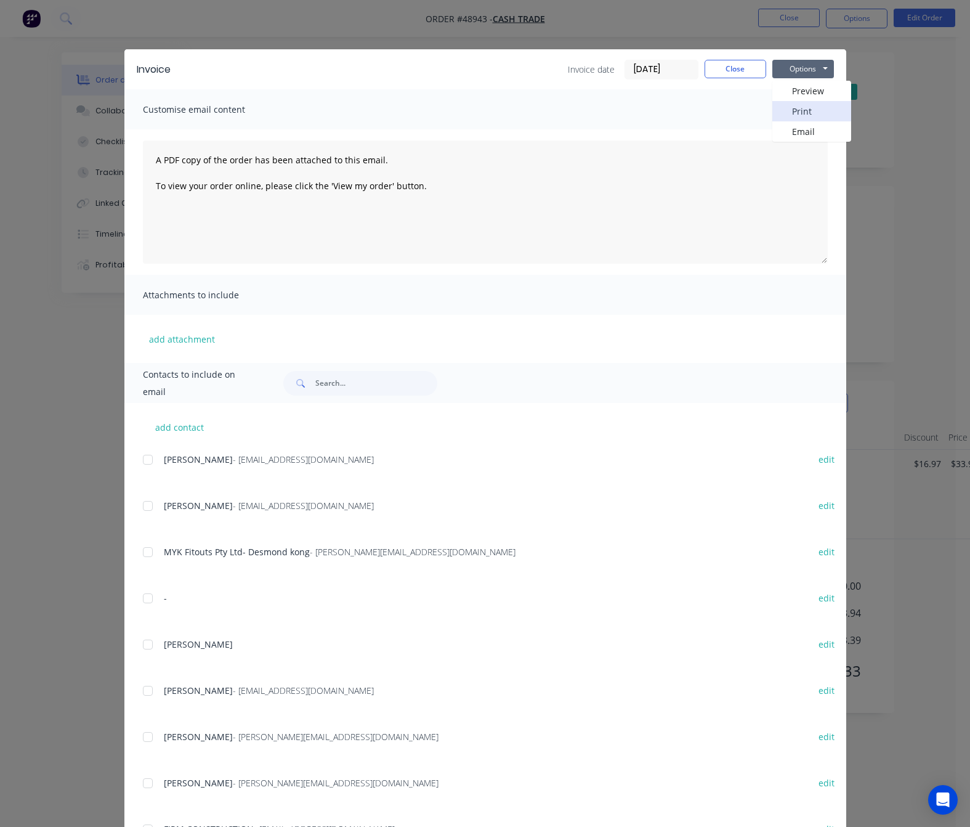
click at [841, 107] on button "Print" at bounding box center [811, 111] width 79 height 20
click at [925, 176] on div "Invoice Invoice date 05/09/25 Close Options Preview Print Email Customise email…" at bounding box center [485, 413] width 970 height 827
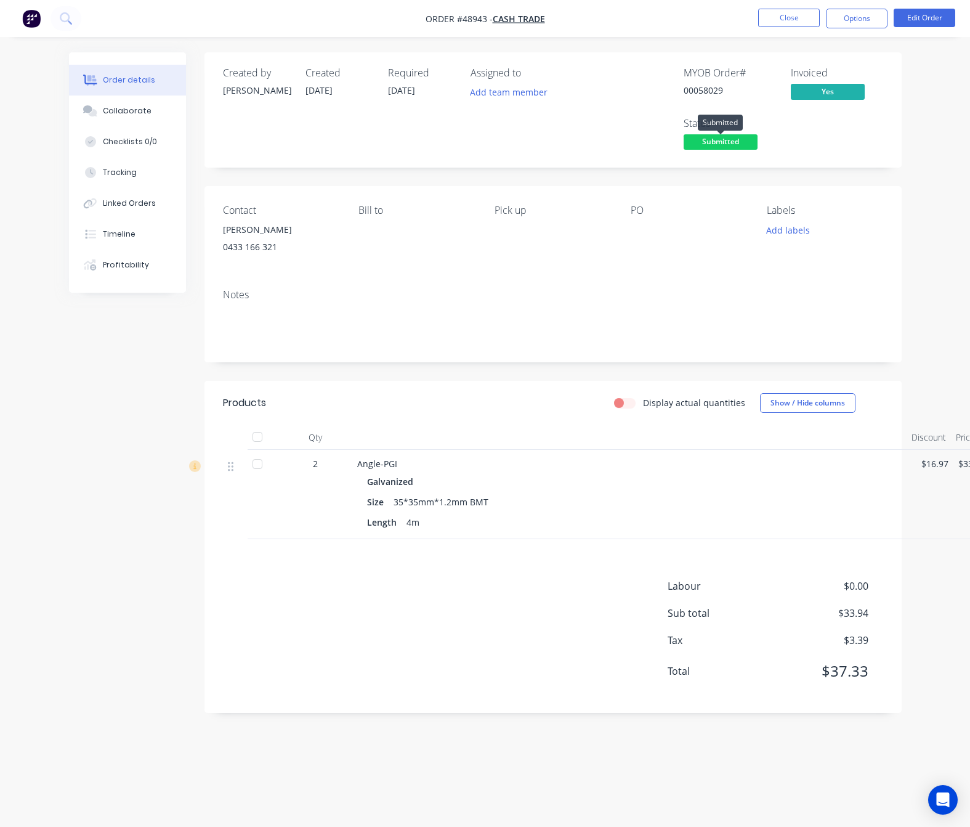
click at [736, 144] on span "Submitted" at bounding box center [721, 141] width 74 height 15
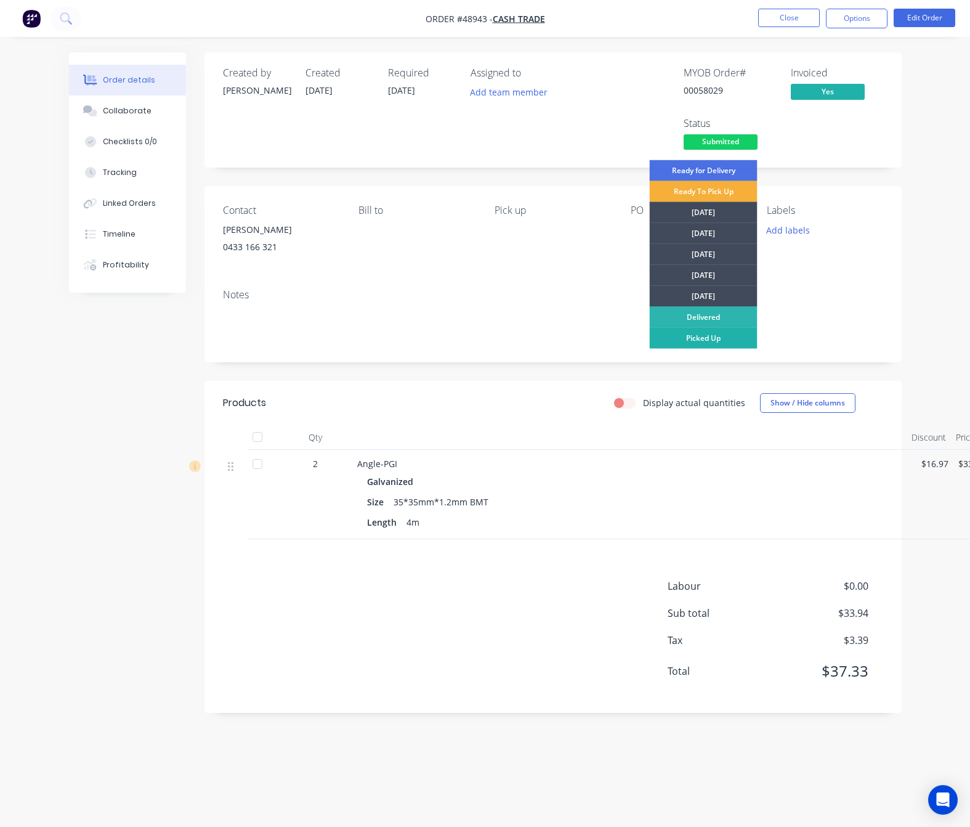
click at [691, 335] on div "Picked Up" at bounding box center [704, 338] width 108 height 21
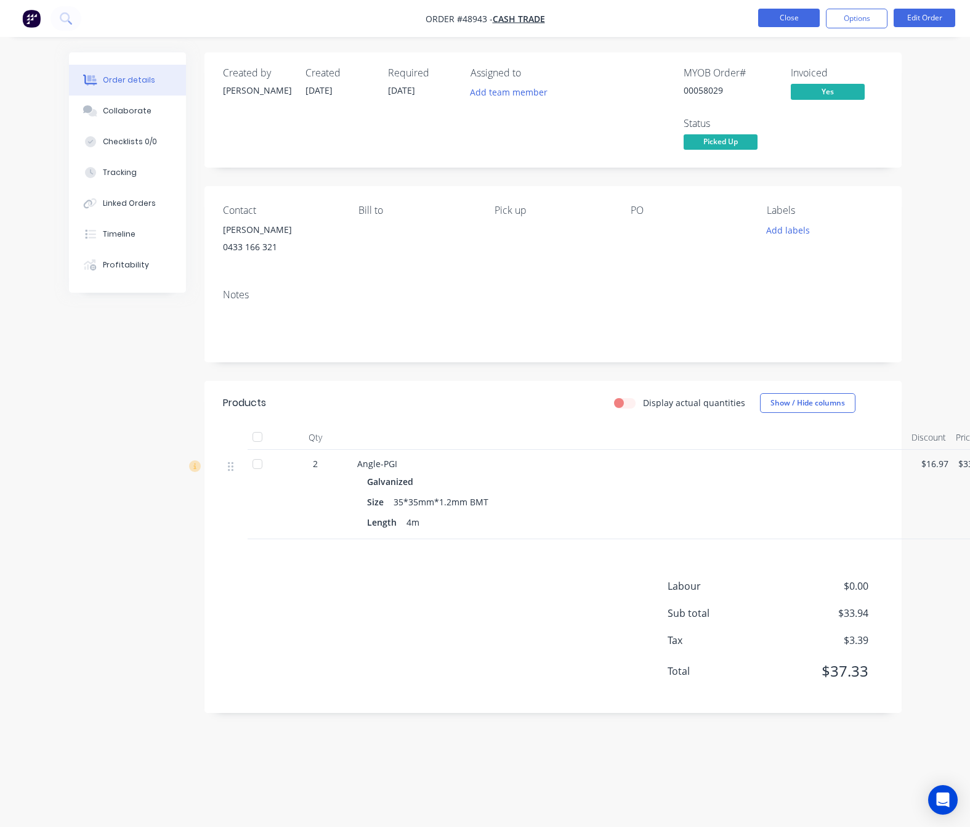
click at [786, 20] on button "Close" at bounding box center [789, 18] width 62 height 18
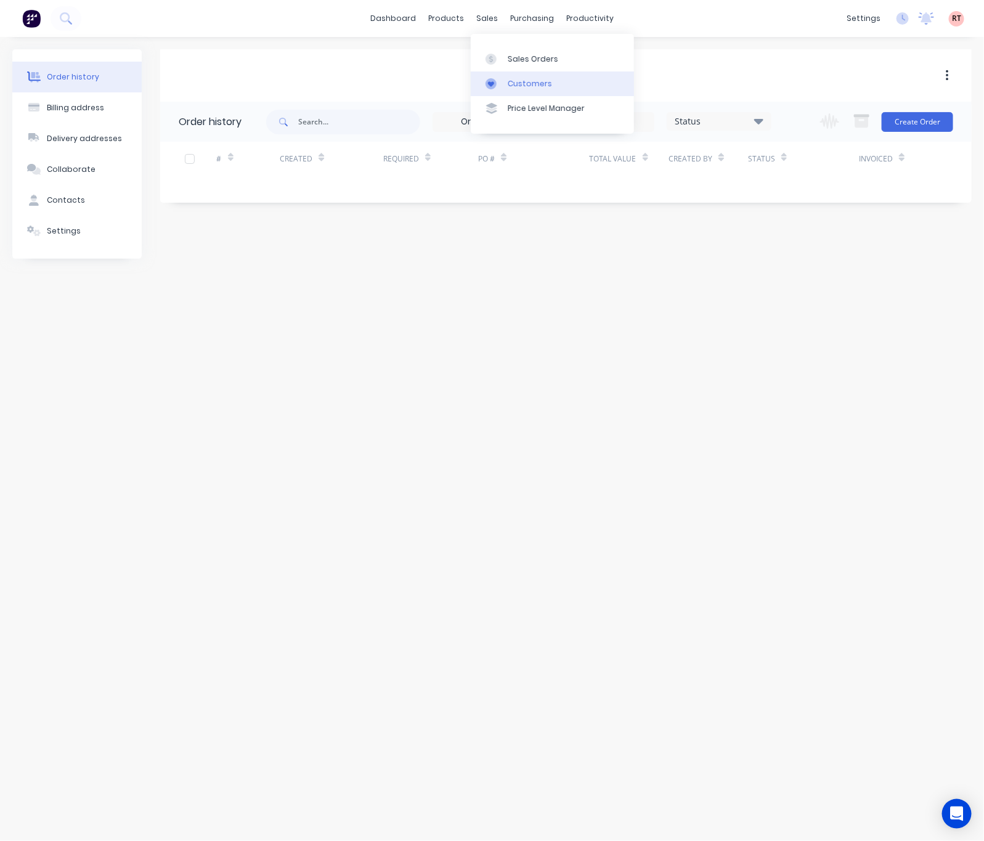
click at [496, 87] on icon at bounding box center [490, 83] width 11 height 11
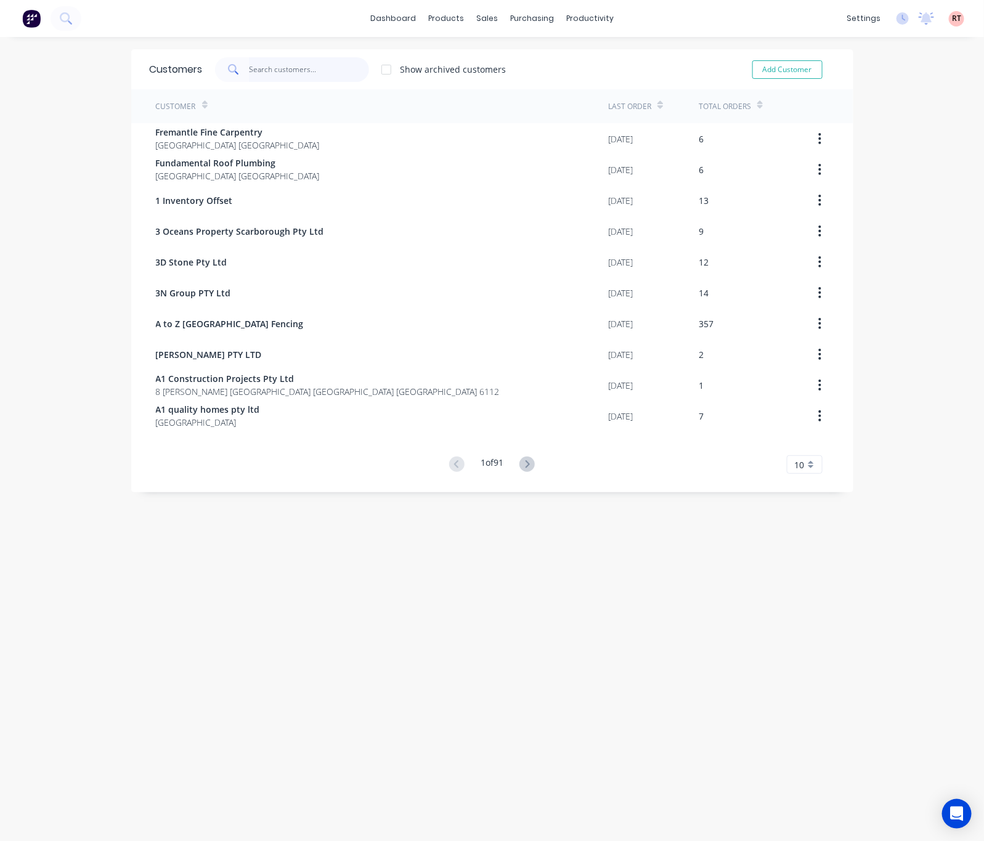
click at [301, 68] on input "text" at bounding box center [309, 69] width 120 height 25
click at [453, 54] on link "Product Catalogue" at bounding box center [500, 58] width 163 height 25
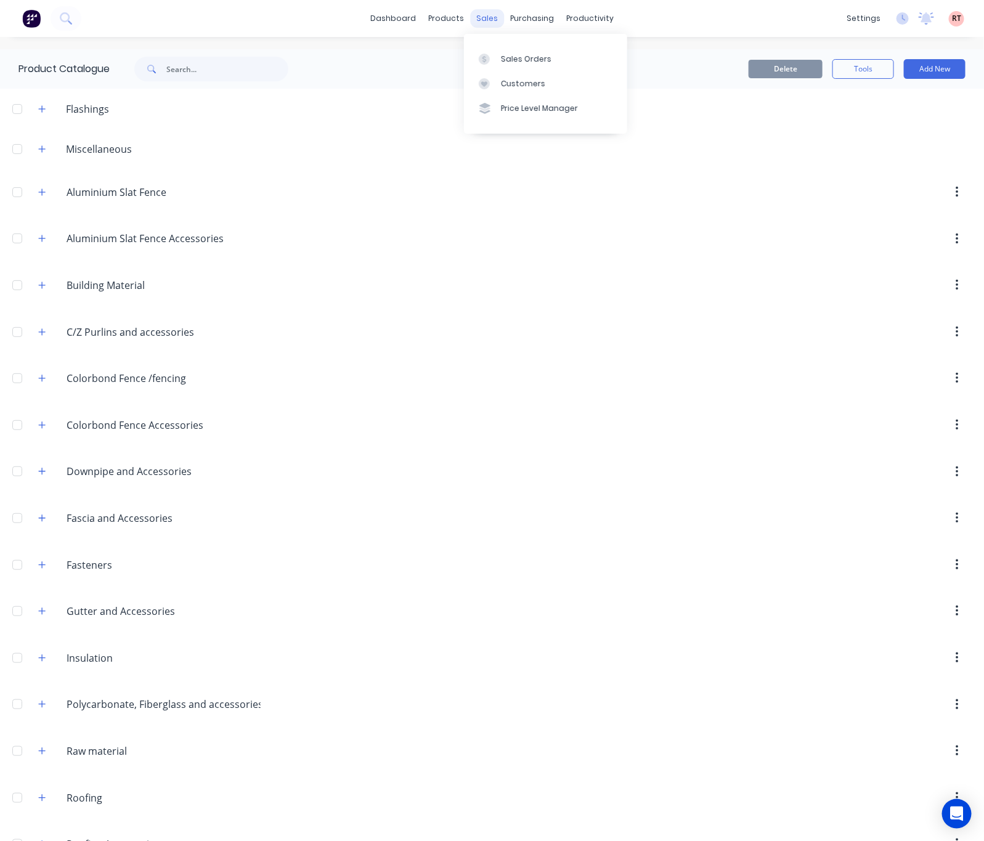
click at [470, 22] on div "sales" at bounding box center [487, 18] width 34 height 18
click at [496, 59] on div at bounding box center [488, 59] width 18 height 11
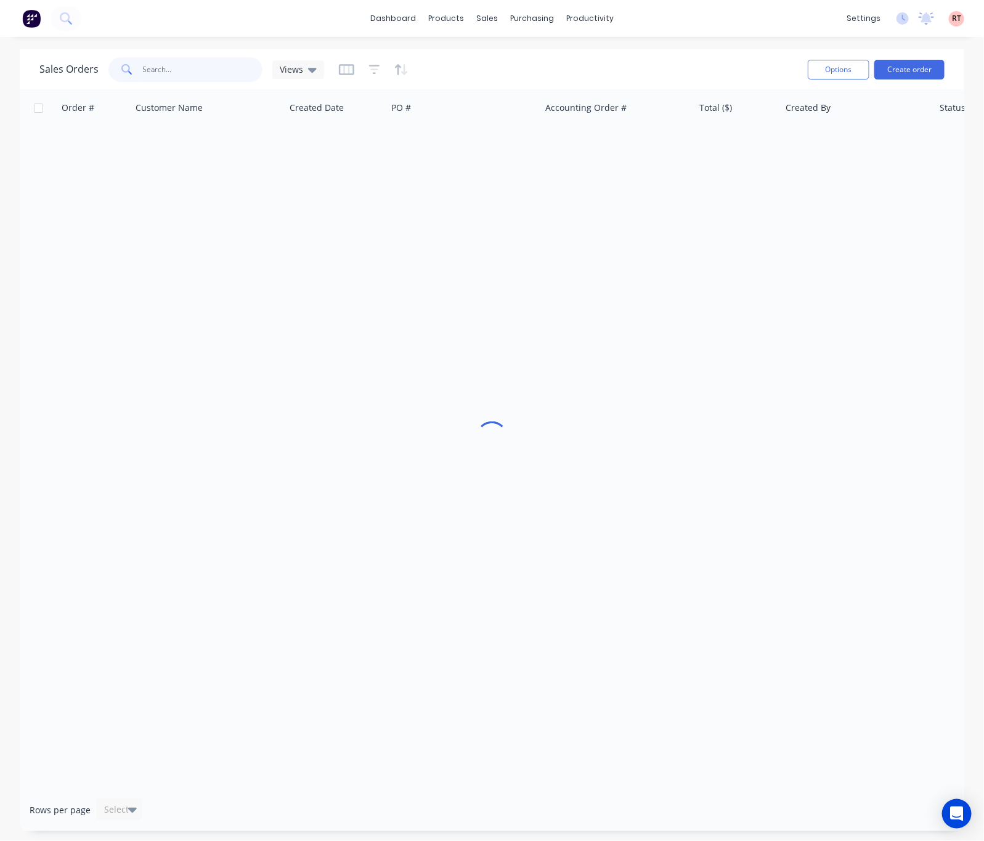
click at [225, 67] on input "text" at bounding box center [203, 69] width 120 height 25
type input "48334"
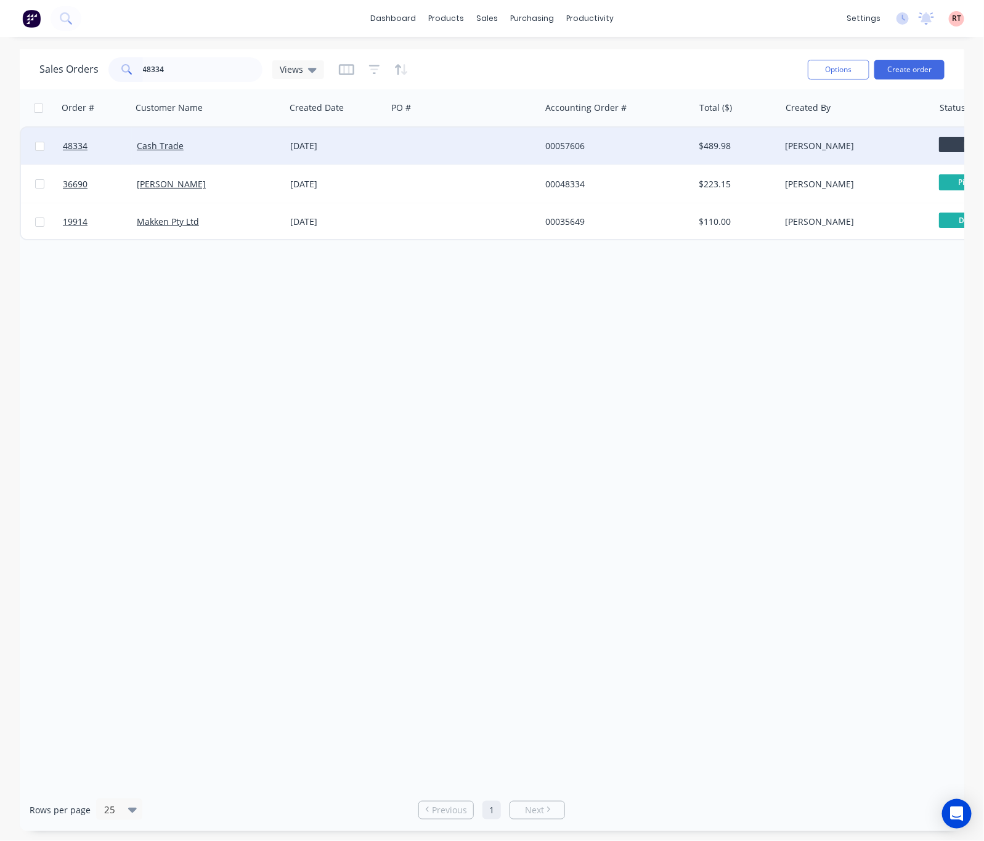
click at [455, 144] on div at bounding box center [463, 146] width 153 height 37
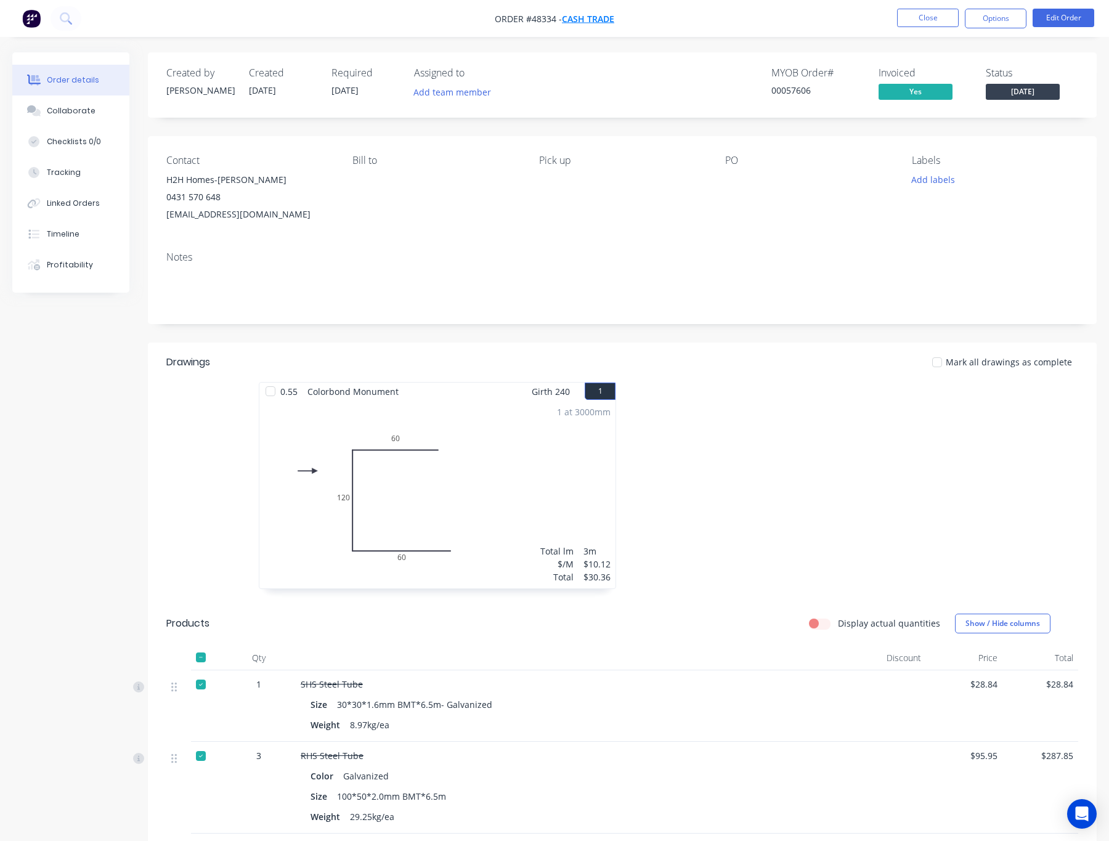
click at [594, 17] on span "Cash Trade" at bounding box center [588, 19] width 52 height 12
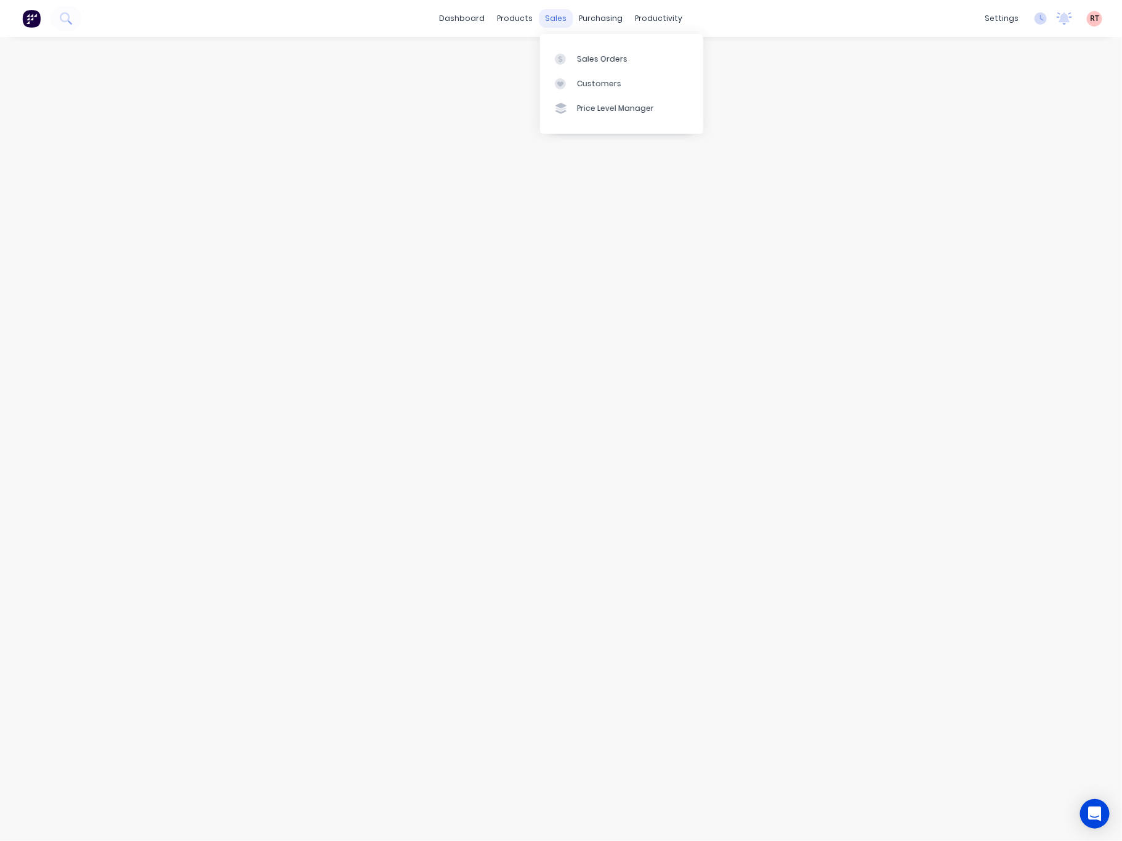
click at [551, 22] on div "sales" at bounding box center [557, 18] width 34 height 18
click at [572, 89] on div at bounding box center [564, 83] width 18 height 11
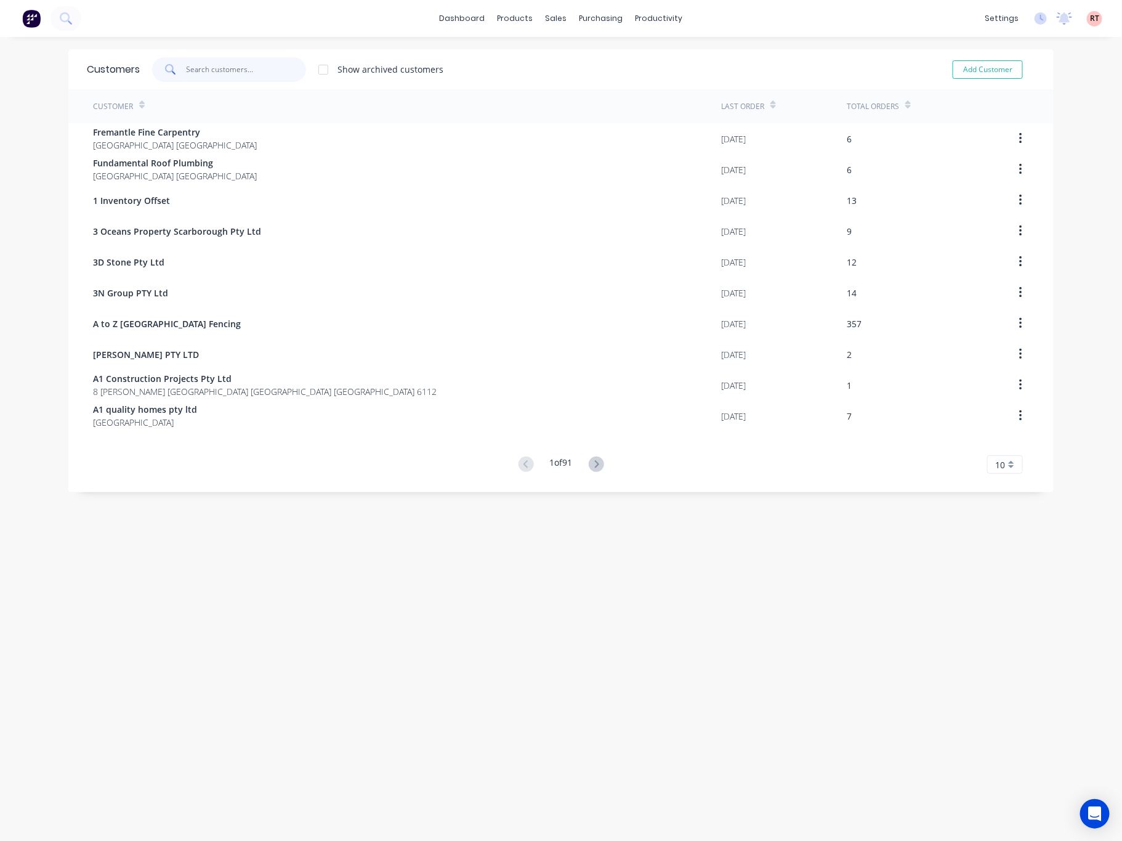
click at [250, 72] on input "text" at bounding box center [247, 69] width 120 height 25
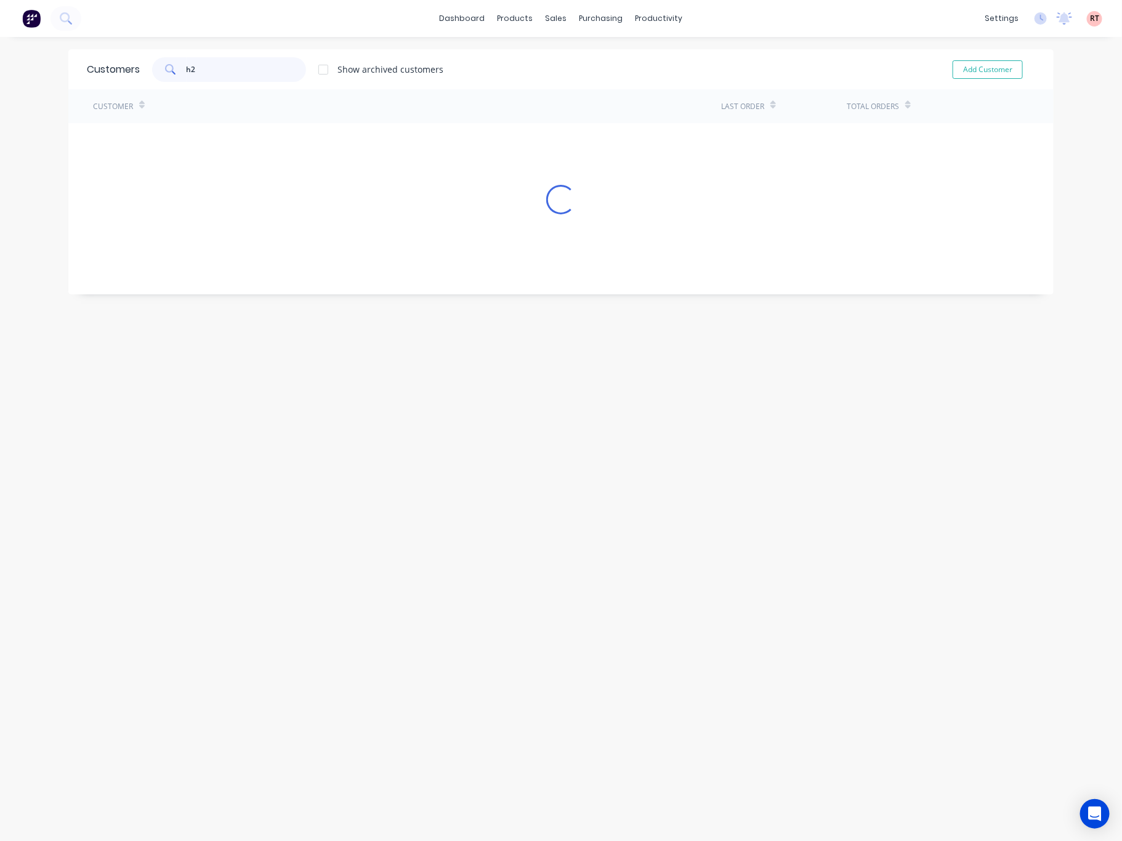
type input "h2h"
click at [270, 72] on input "h2h" at bounding box center [247, 69] width 120 height 25
drag, startPoint x: 269, startPoint y: 72, endPoint x: 124, endPoint y: 67, distance: 144.8
click at [126, 67] on div "Customers h2h Show archived customers Add Customer" at bounding box center [561, 69] width 986 height 40
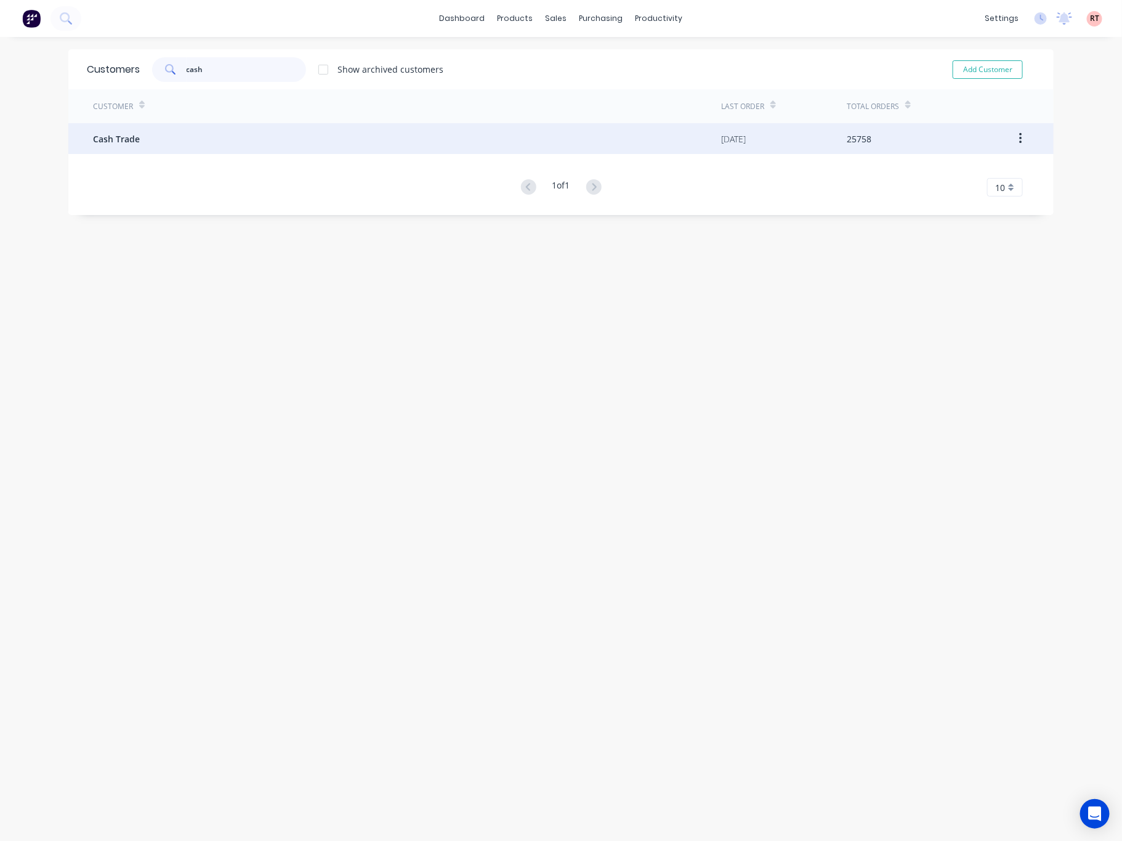
type input "cash"
click at [301, 144] on div "Cash Trade" at bounding box center [407, 138] width 628 height 31
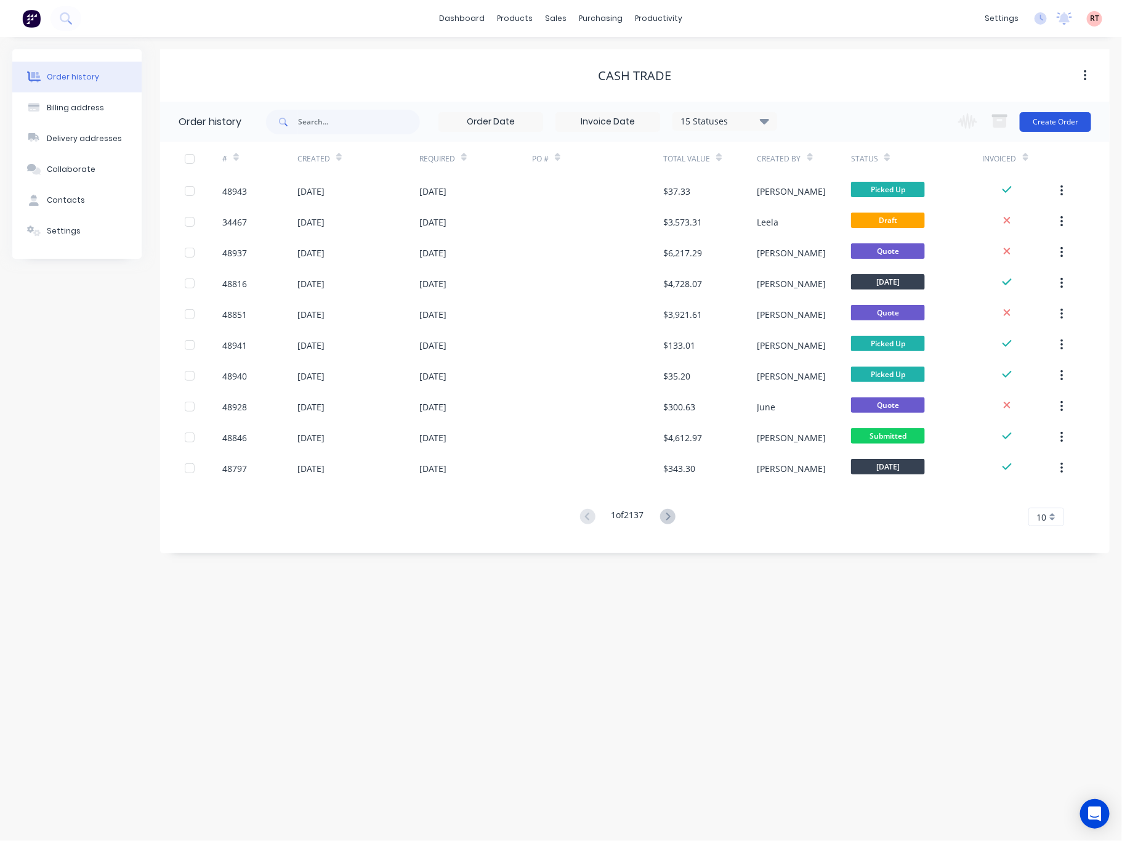
click at [983, 123] on button "Create Order" at bounding box center [1055, 122] width 71 height 20
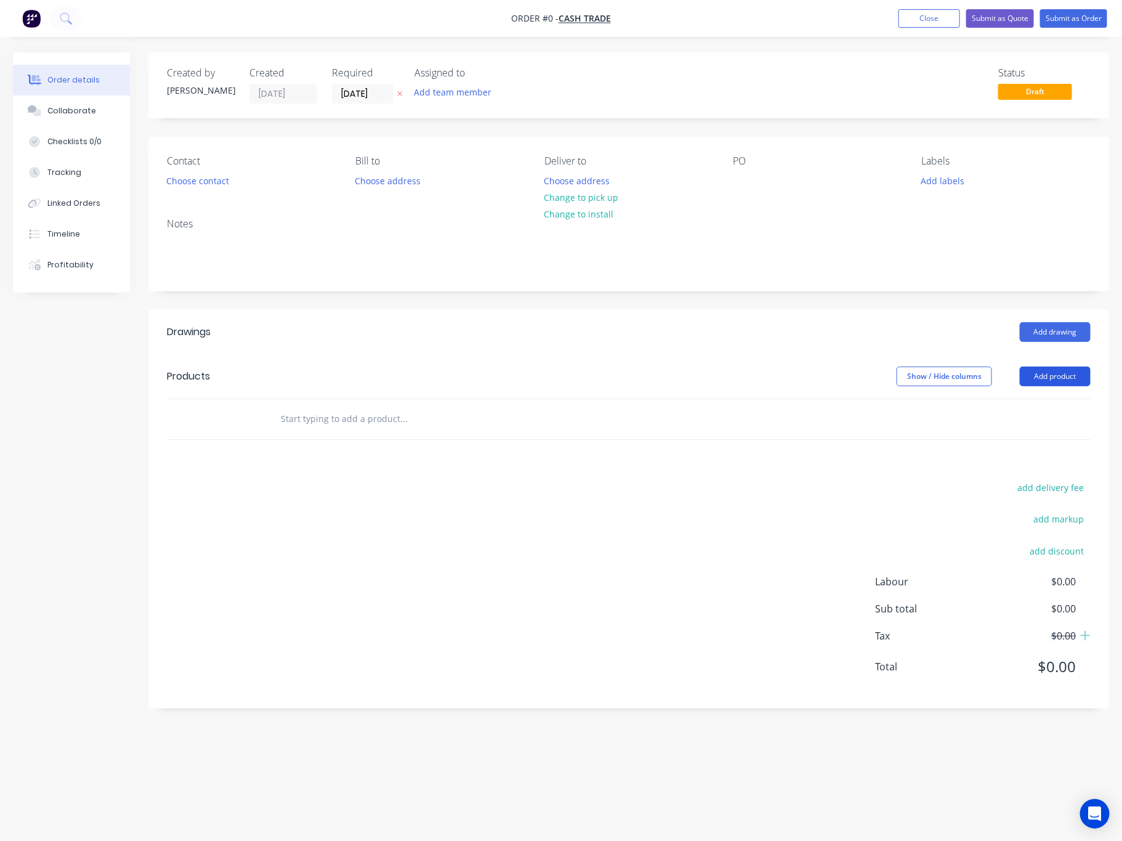
click at [983, 373] on button "Add product" at bounding box center [1055, 377] width 71 height 20
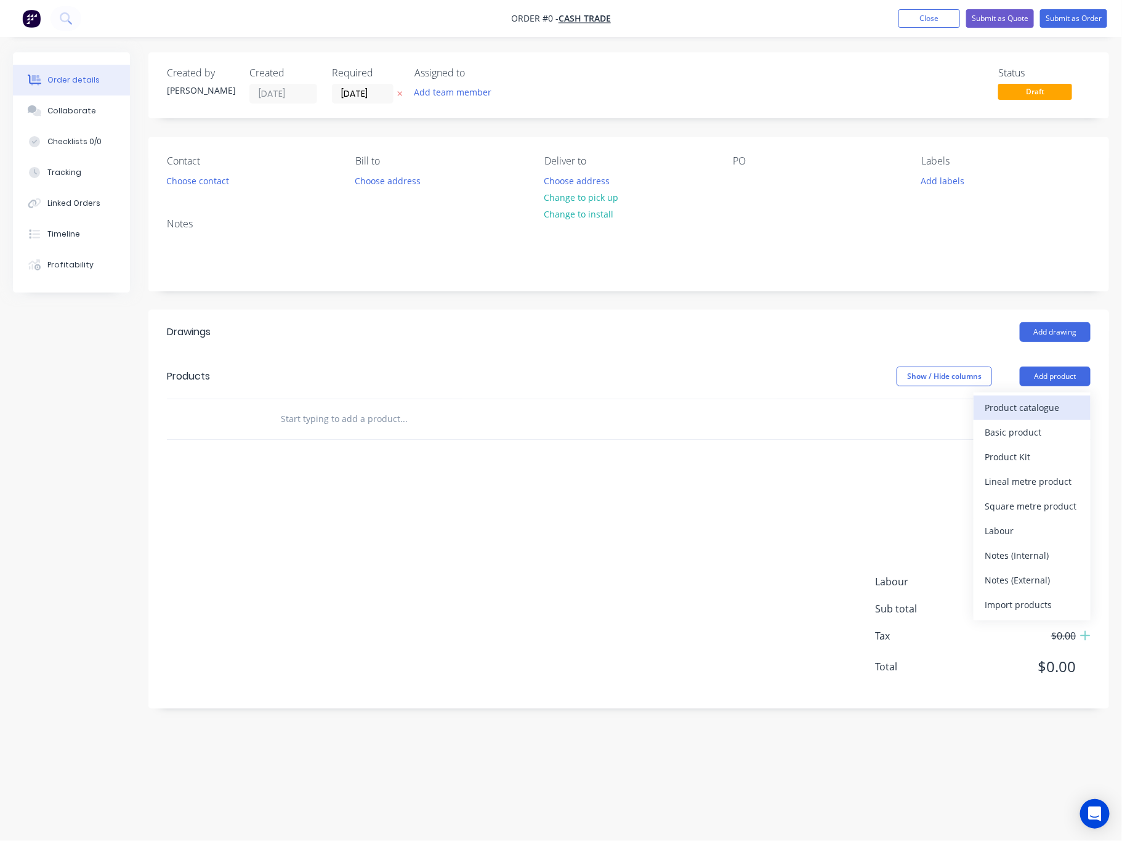
click at [983, 403] on div "Product catalogue" at bounding box center [1032, 408] width 95 height 18
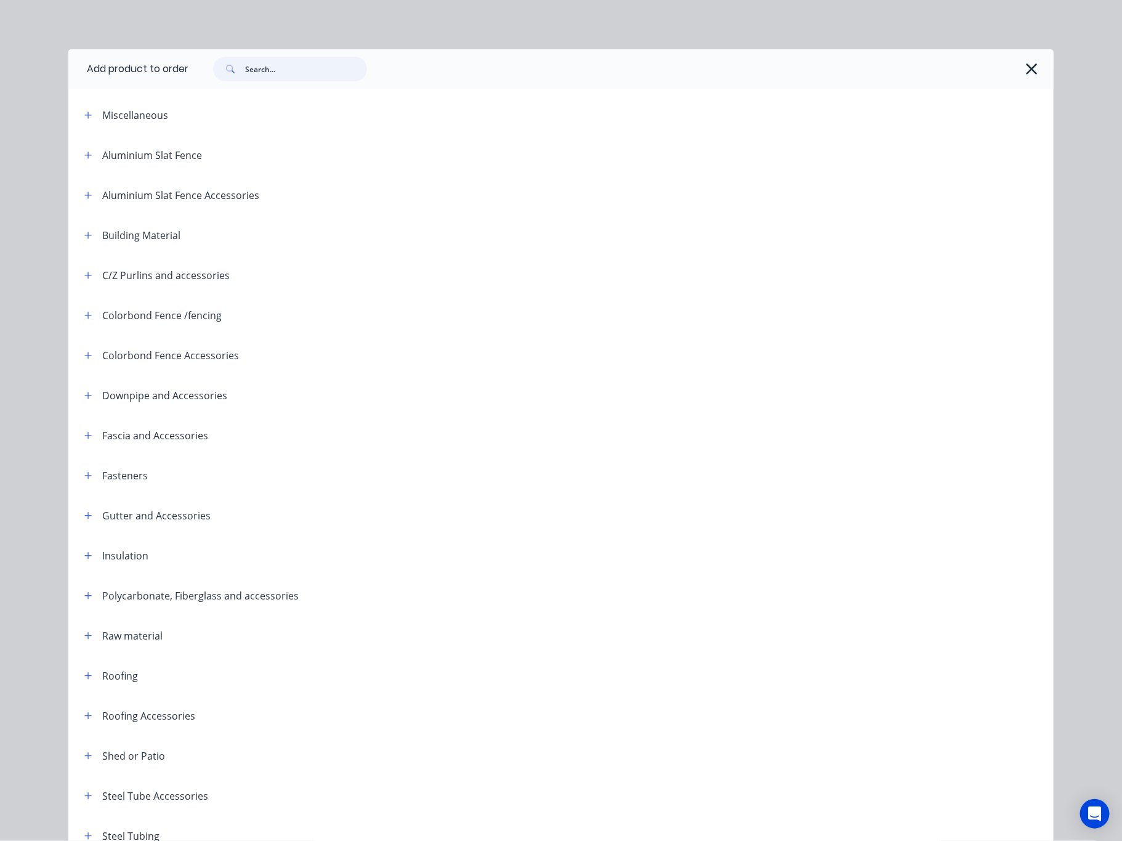
click at [274, 63] on input "text" at bounding box center [306, 69] width 122 height 25
type input "flume"
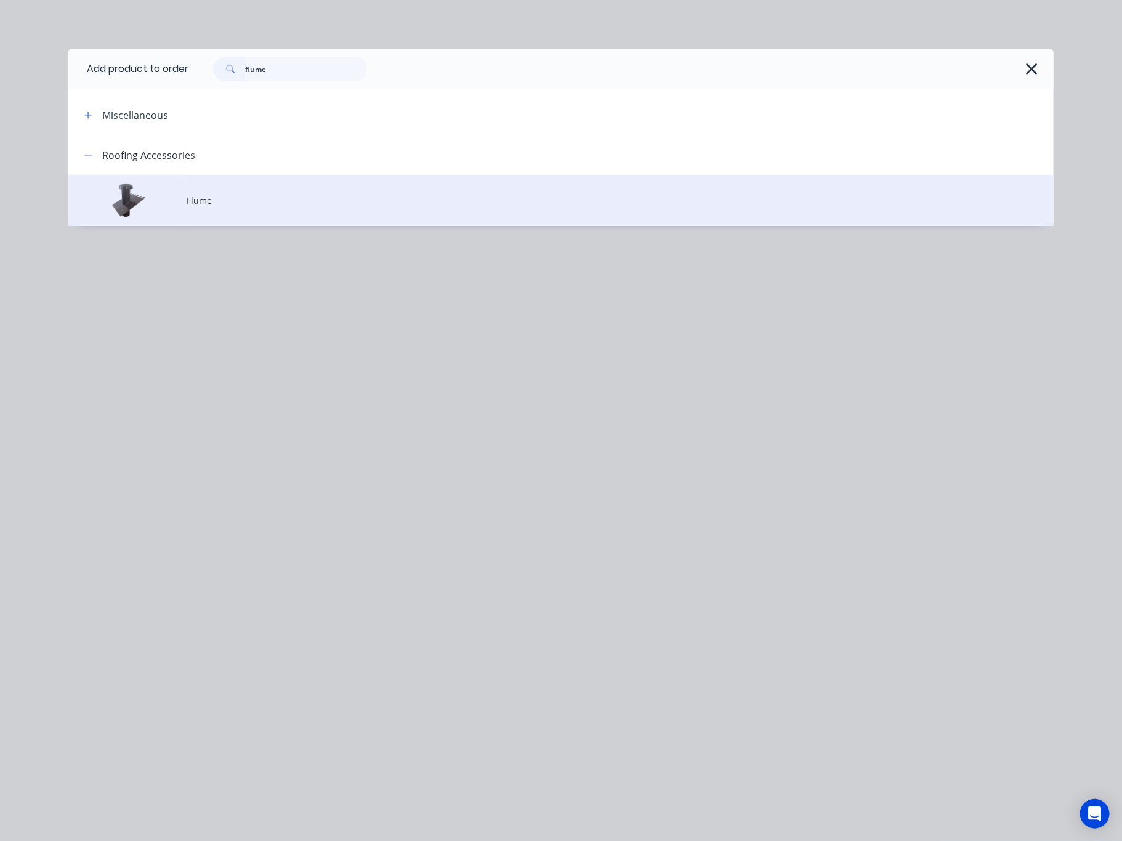
click at [300, 196] on span "Flume" at bounding box center [534, 200] width 694 height 13
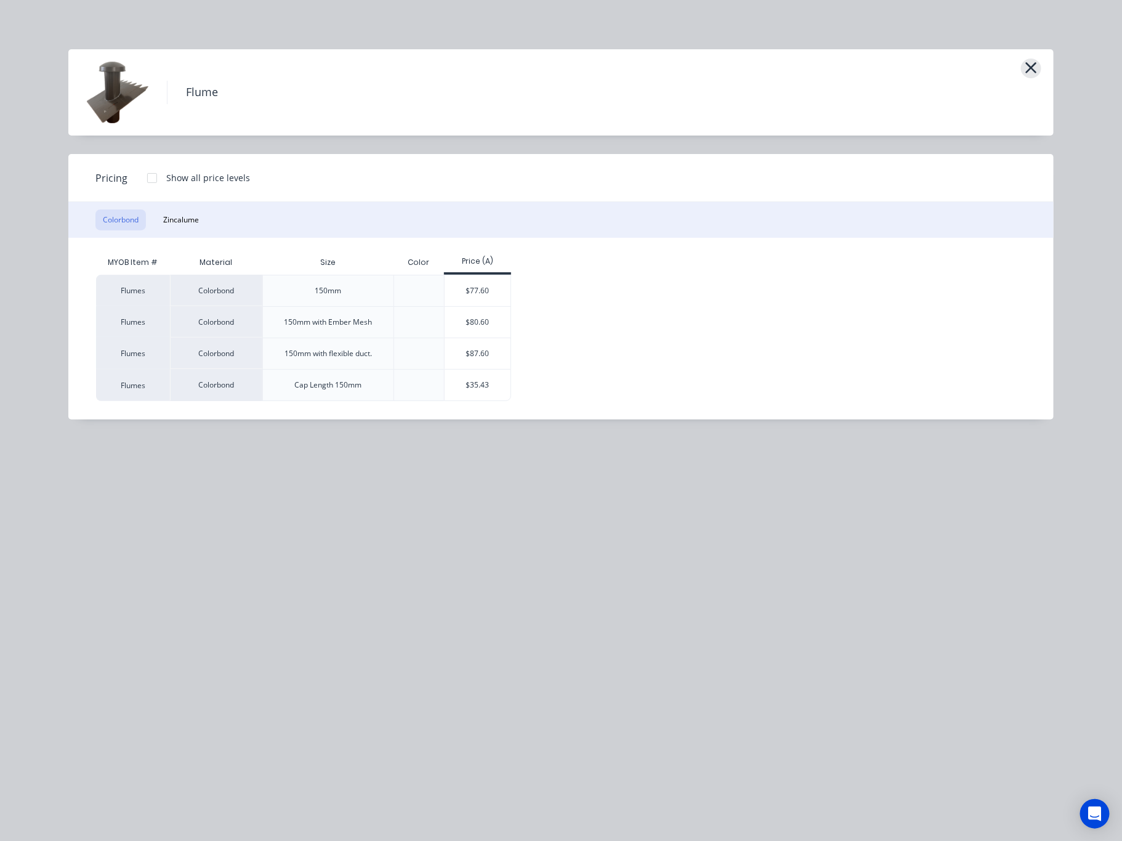
click at [983, 65] on icon "button" at bounding box center [1031, 67] width 11 height 11
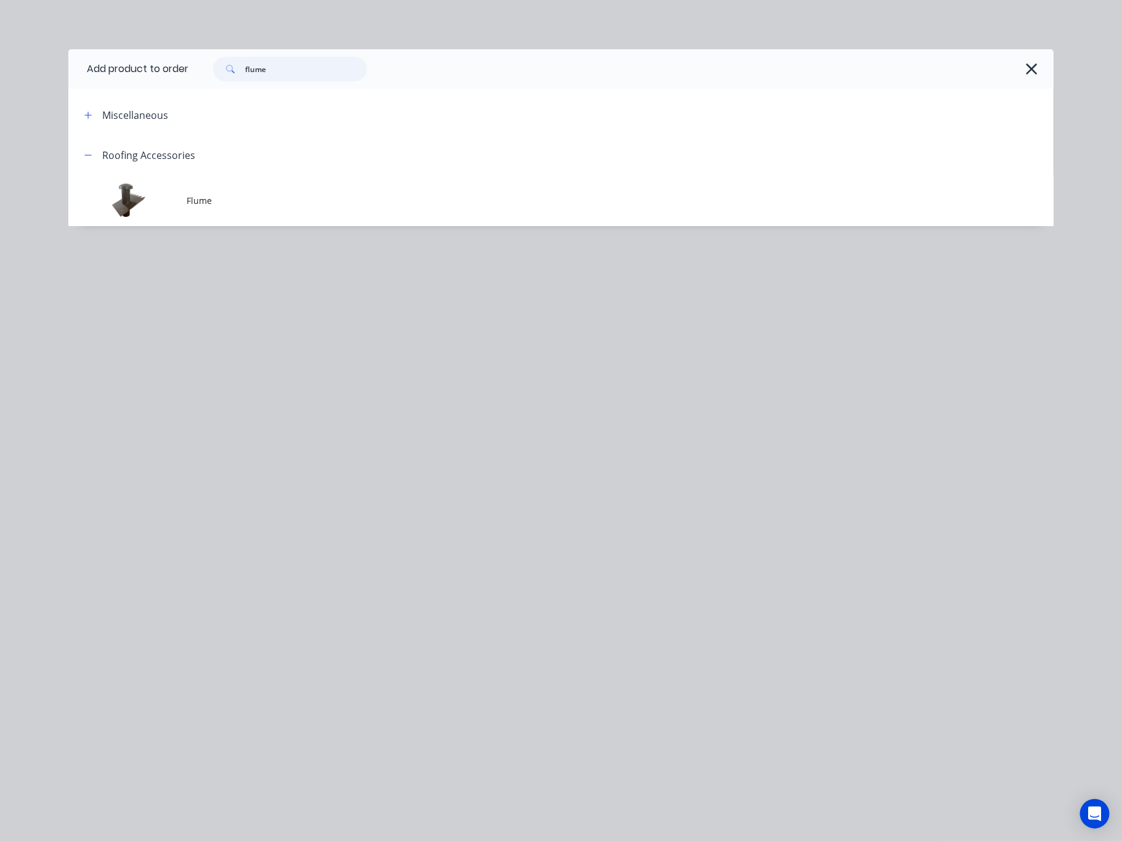
drag, startPoint x: 286, startPoint y: 72, endPoint x: 191, endPoint y: 80, distance: 95.8
click at [191, 80] on div "flume" at bounding box center [614, 69] width 853 height 25
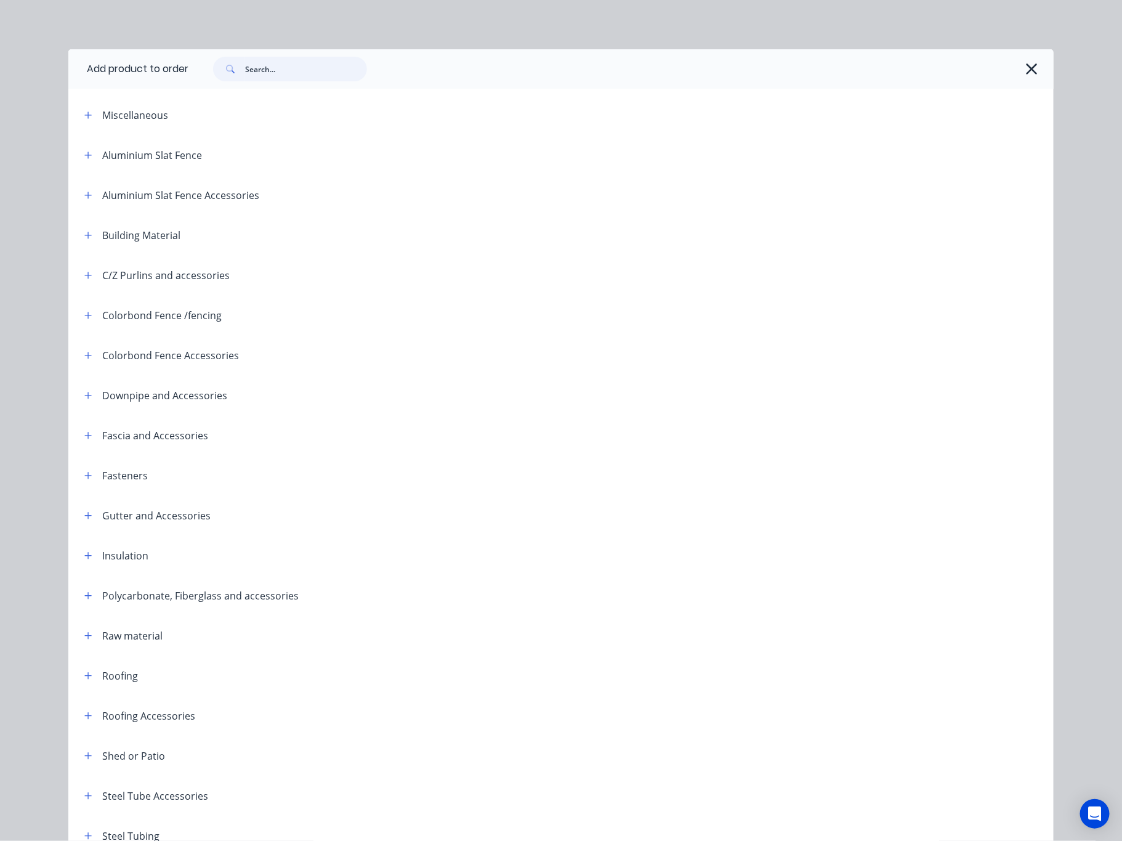
click at [255, 73] on input "text" at bounding box center [306, 69] width 122 height 25
type input "fence"
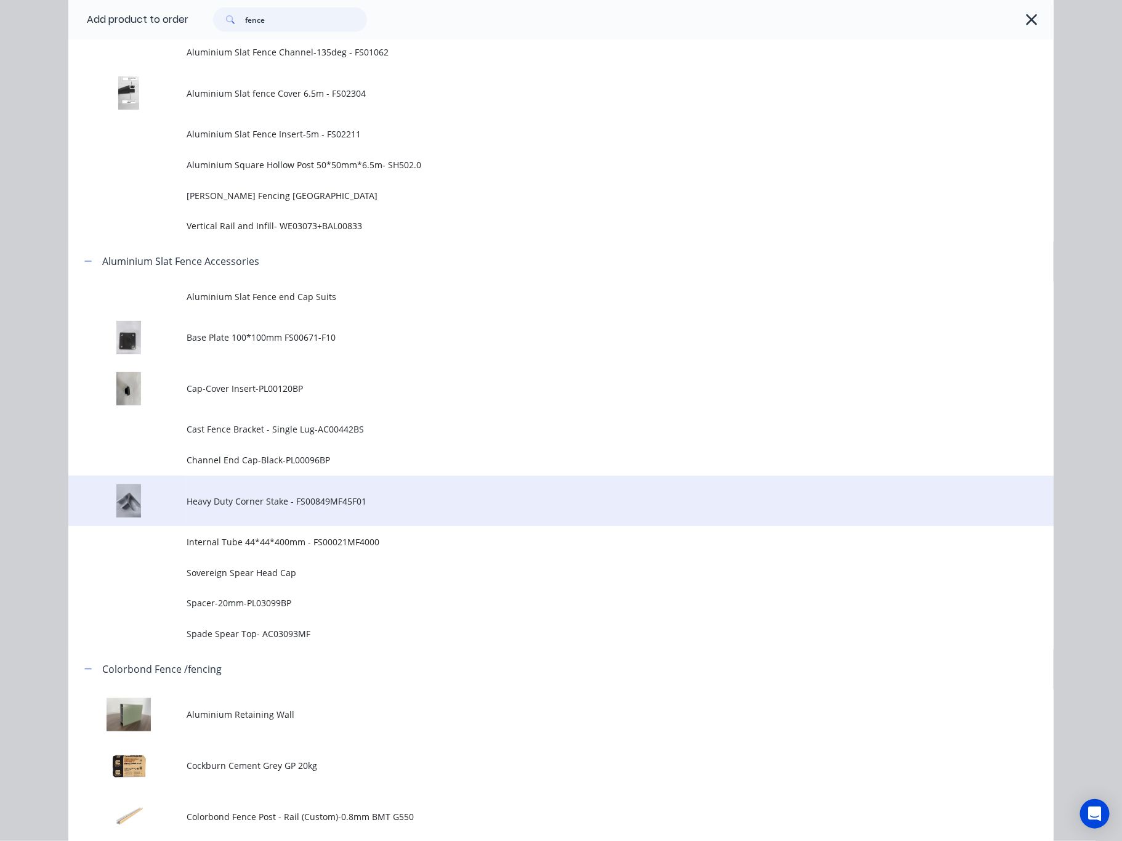
scroll to position [462, 0]
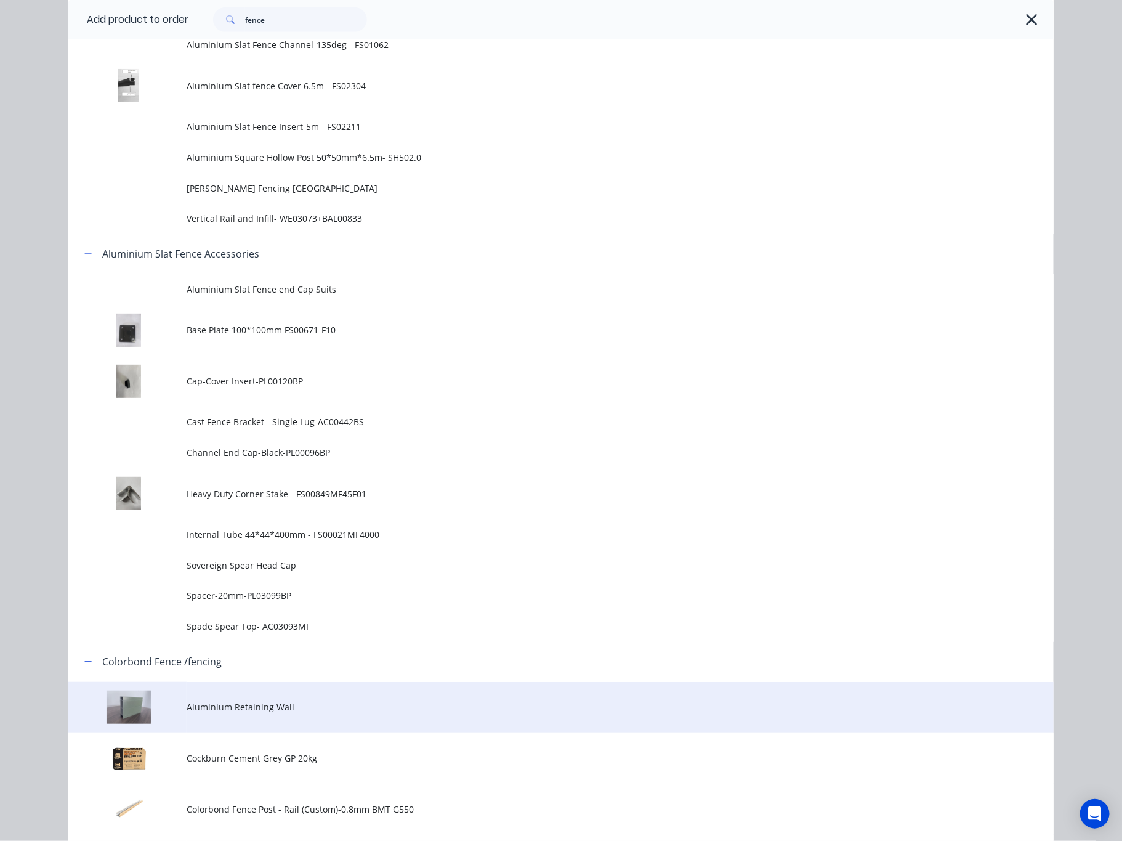
click at [355, 691] on td "Aluminium Retaining Wall" at bounding box center [620, 707] width 867 height 51
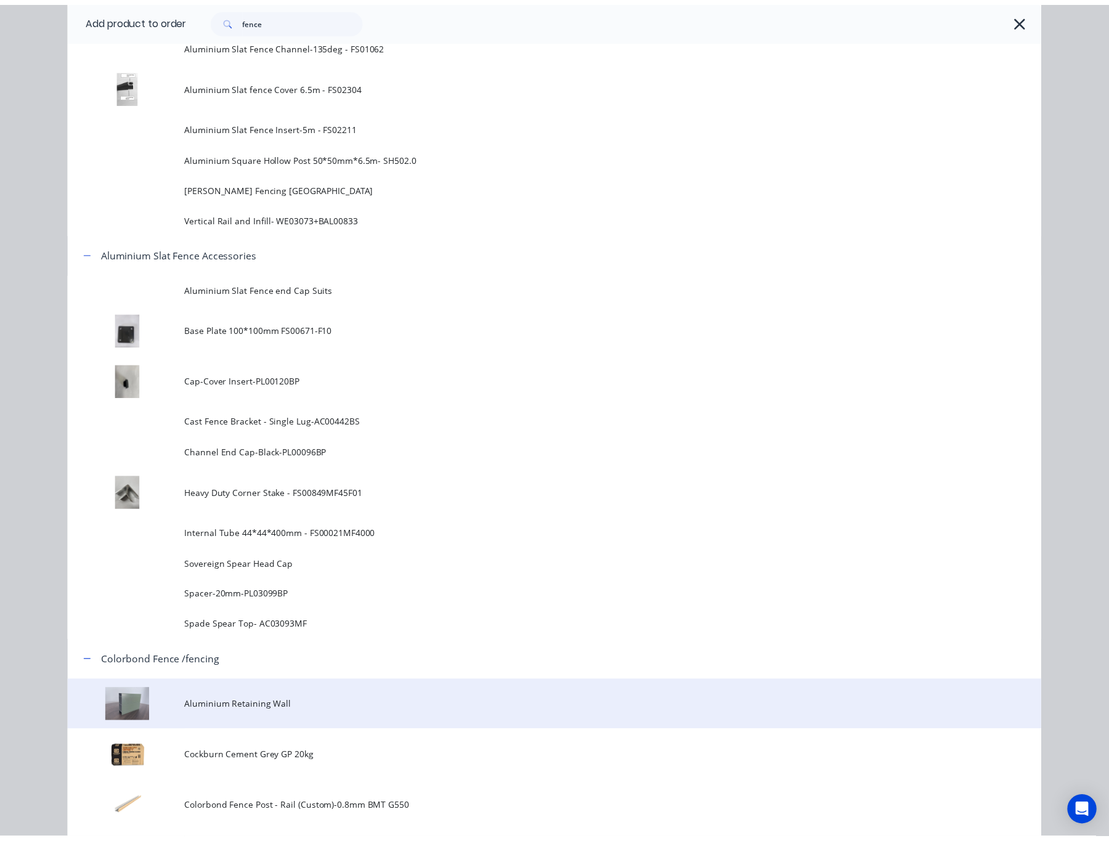
scroll to position [0, 0]
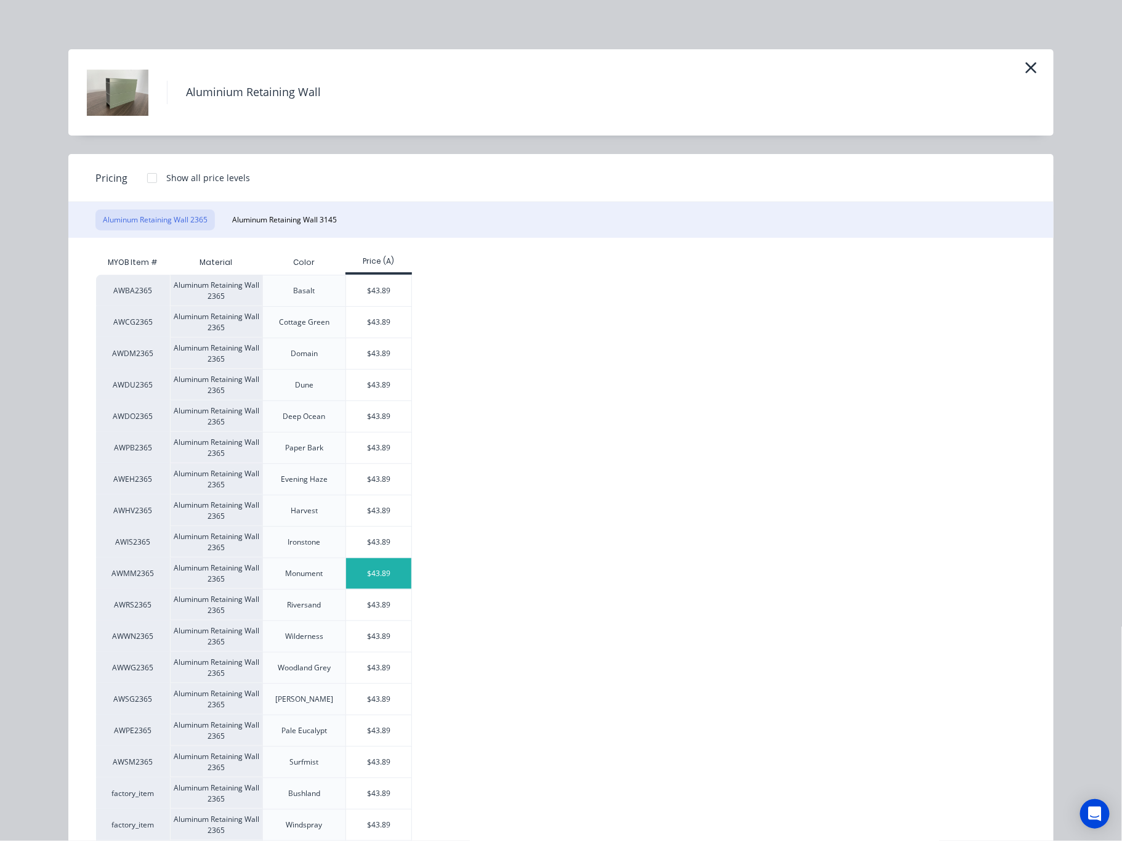
click at [372, 580] on div "$43.89" at bounding box center [379, 573] width 66 height 31
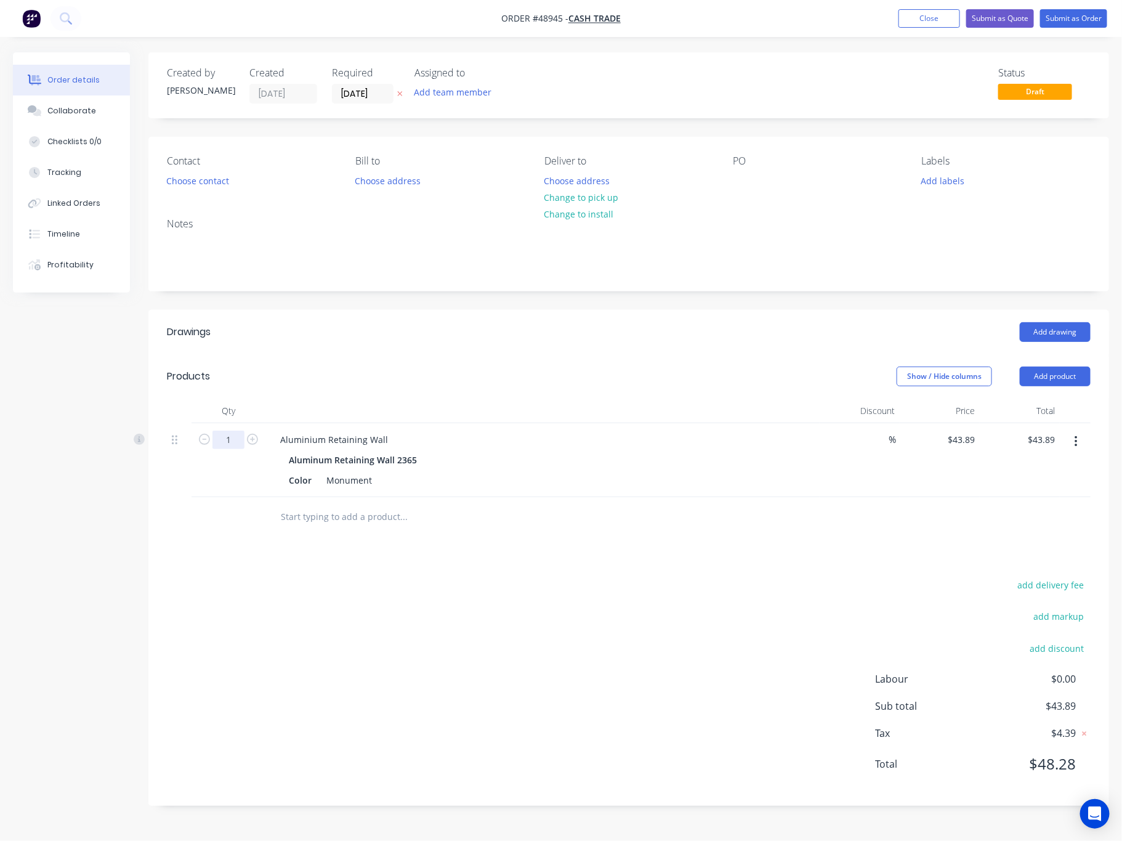
click at [224, 438] on input "1" at bounding box center [229, 440] width 32 height 18
type input "6"
type input "$263.34"
click at [405, 585] on div "add delivery fee add markup add discount Labour $0.00 Sub total $263.34 Tax $26…" at bounding box center [629, 682] width 924 height 211
click at [983, 383] on button "Add product" at bounding box center [1055, 377] width 71 height 20
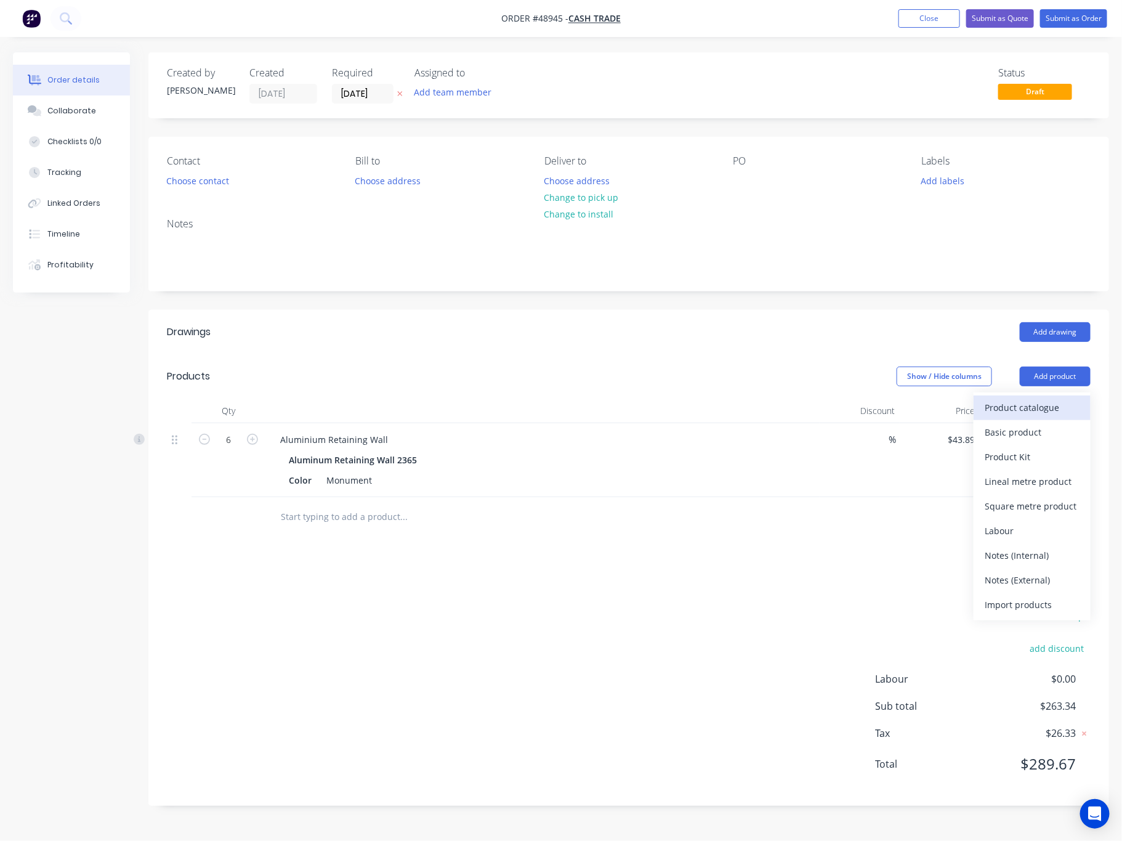
click at [983, 411] on div "Product catalogue" at bounding box center [1032, 408] width 95 height 18
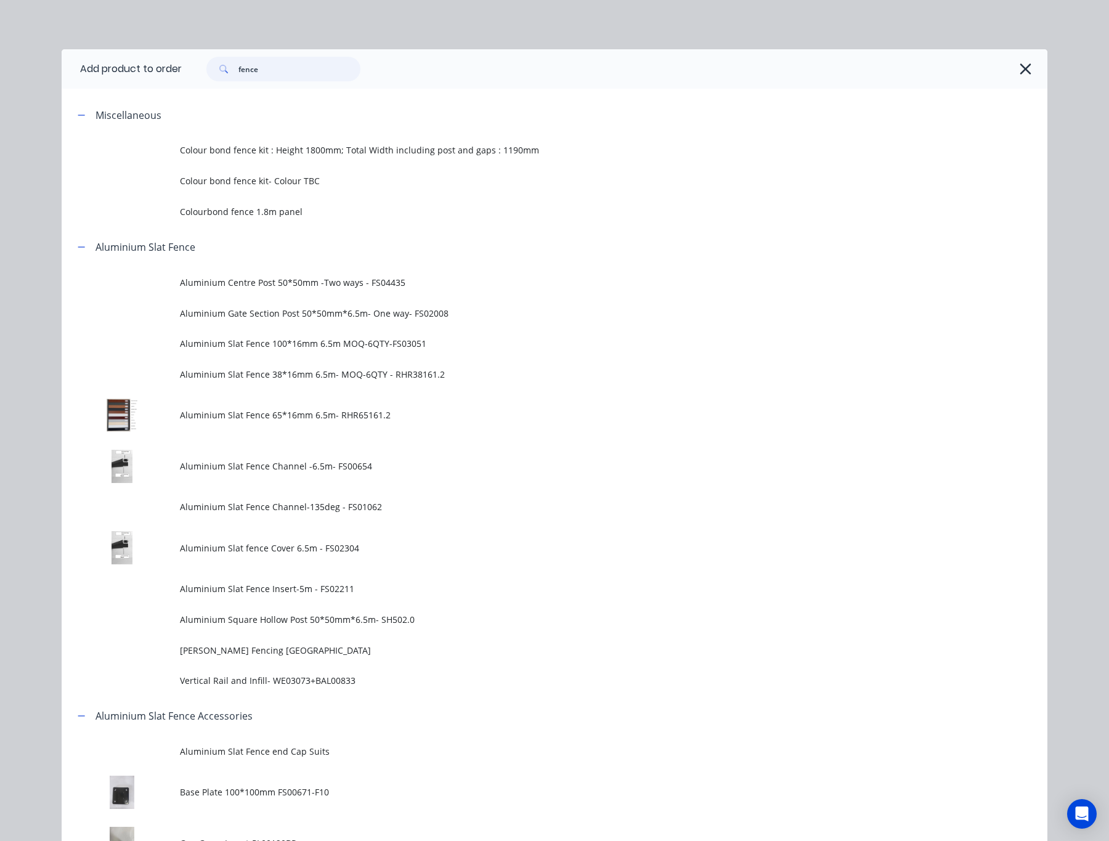
click at [285, 71] on input "fence" at bounding box center [299, 69] width 122 height 25
drag, startPoint x: 285, startPoint y: 71, endPoint x: 139, endPoint y: 89, distance: 146.5
click at [193, 83] on div "fence" at bounding box center [614, 68] width 865 height 39
type input "f"
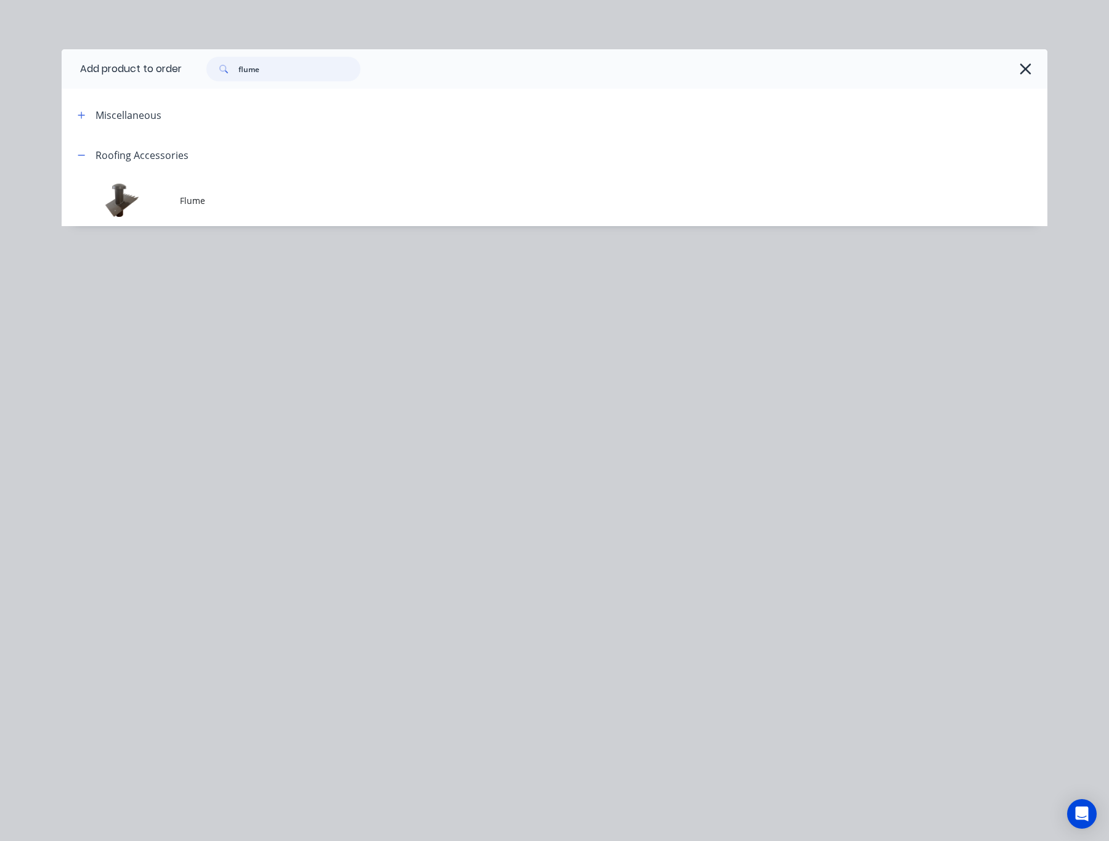
type input "flume"
click at [294, 196] on span "Flume" at bounding box center [527, 200] width 694 height 13
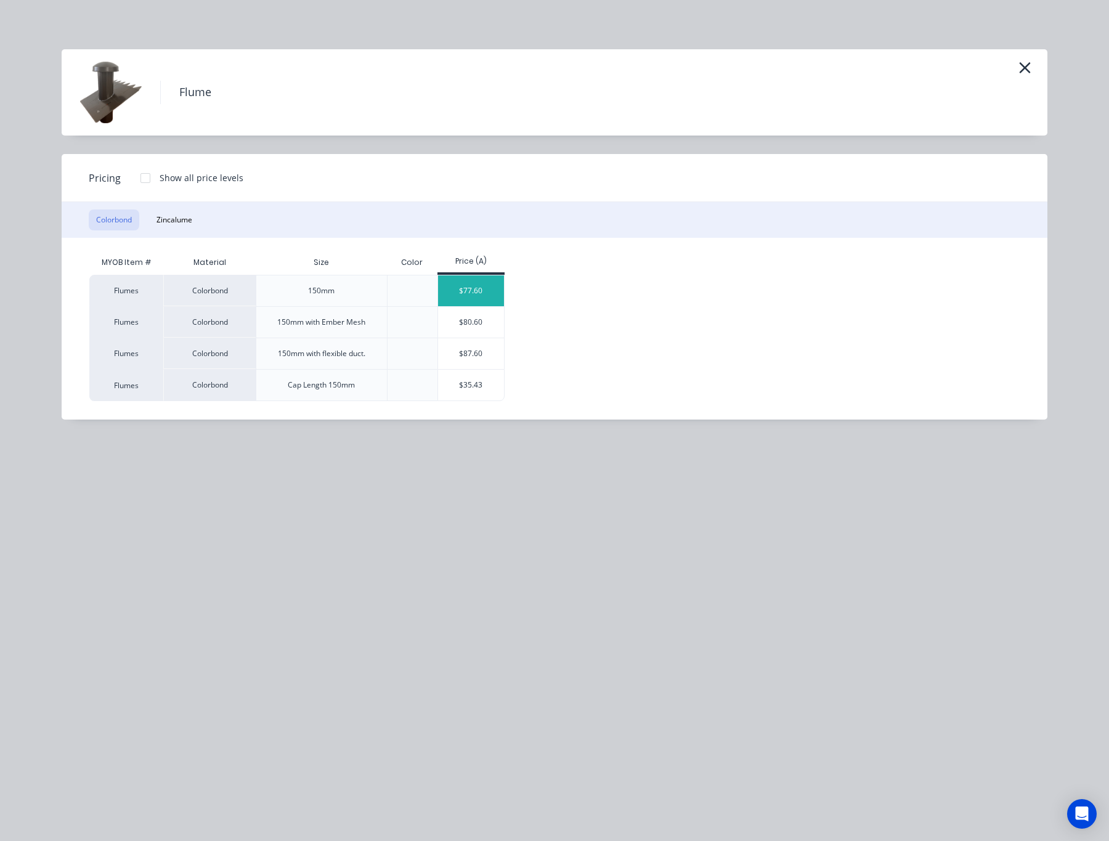
click at [450, 294] on div "$77.60" at bounding box center [471, 290] width 66 height 31
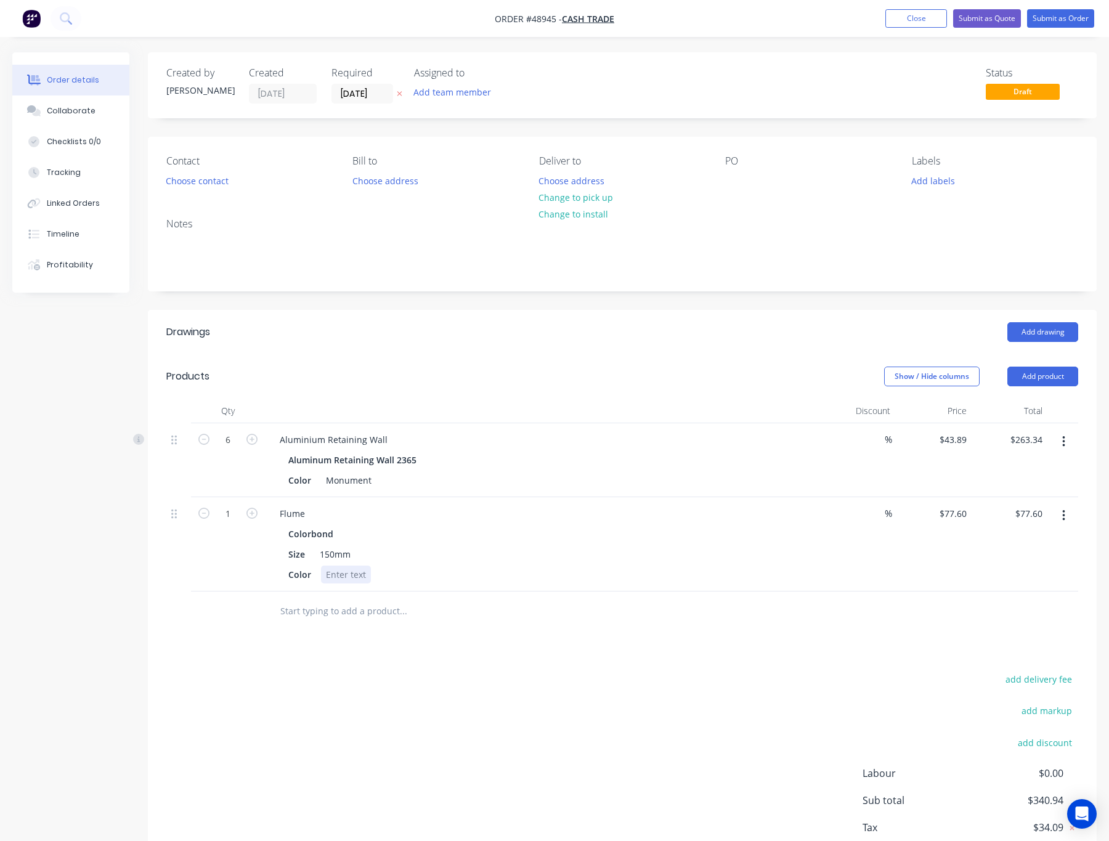
click at [339, 575] on div at bounding box center [346, 574] width 50 height 18
click at [307, 509] on div "Flume" at bounding box center [292, 514] width 45 height 18
click at [324, 577] on div at bounding box center [346, 574] width 50 height 18
click at [340, 572] on div at bounding box center [346, 574] width 50 height 18
click at [390, 654] on div "Drawings Add drawing Products Show / Hide columns Add product Qty Discount Pric…" at bounding box center [622, 605] width 949 height 590
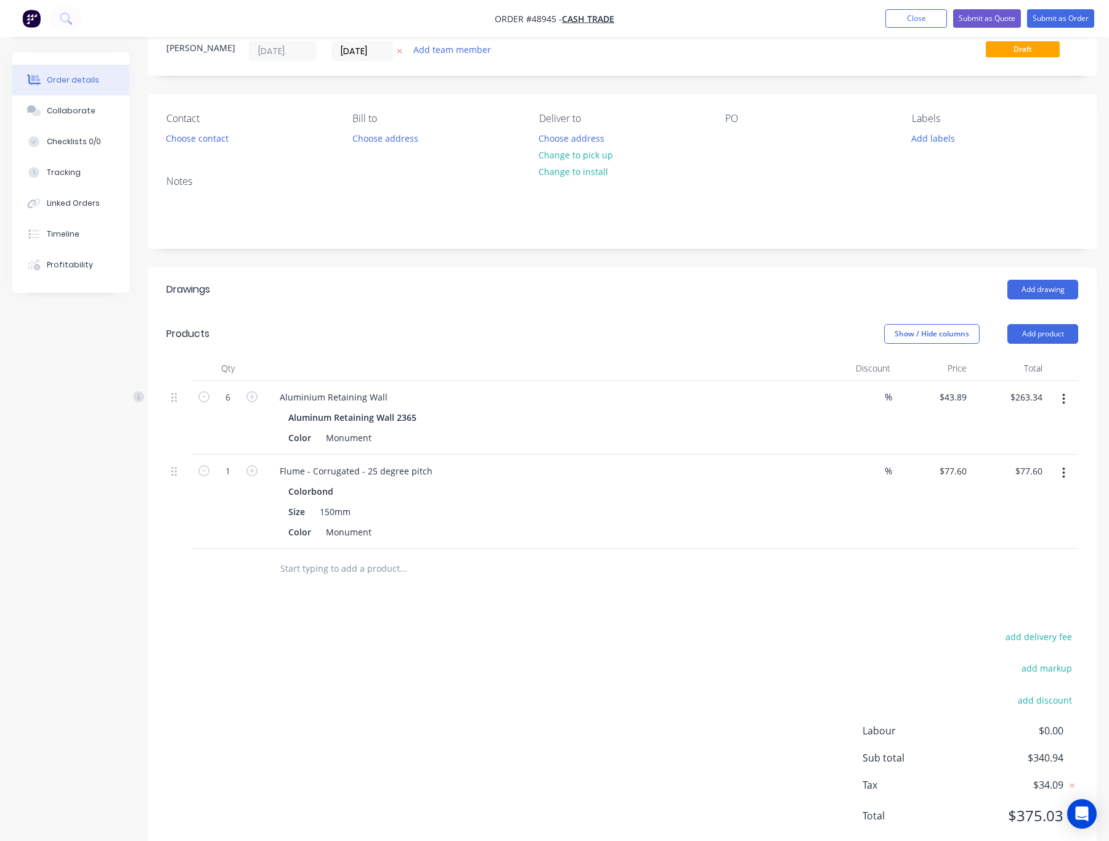
scroll to position [79, 0]
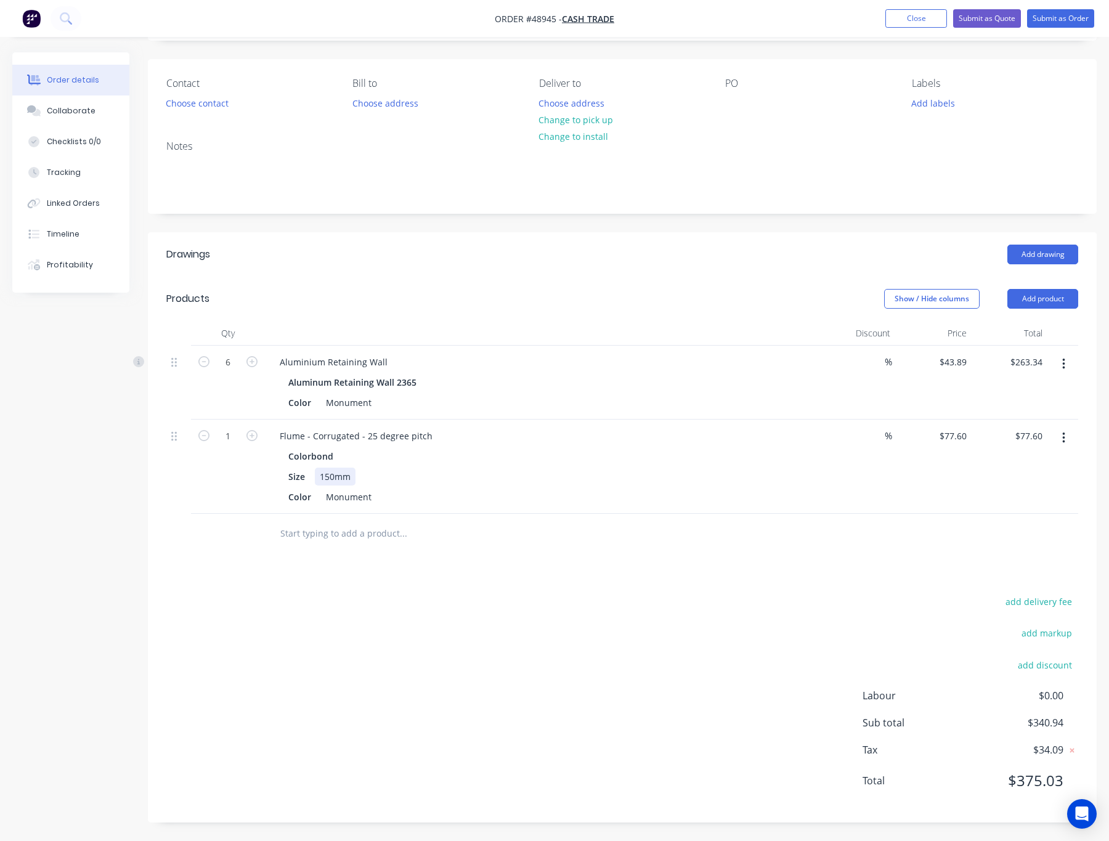
click at [769, 459] on div "Colorbond Size 150mm Color Monument" at bounding box center [542, 476] width 545 height 59
click at [983, 298] on button "Add product" at bounding box center [1042, 299] width 71 height 20
drag, startPoint x: 738, startPoint y: 245, endPoint x: 732, endPoint y: 239, distance: 8.3
click at [737, 240] on header "Drawings Add drawing" at bounding box center [622, 254] width 949 height 44
click at [588, 115] on button "Change to pick up" at bounding box center [575, 119] width 87 height 17
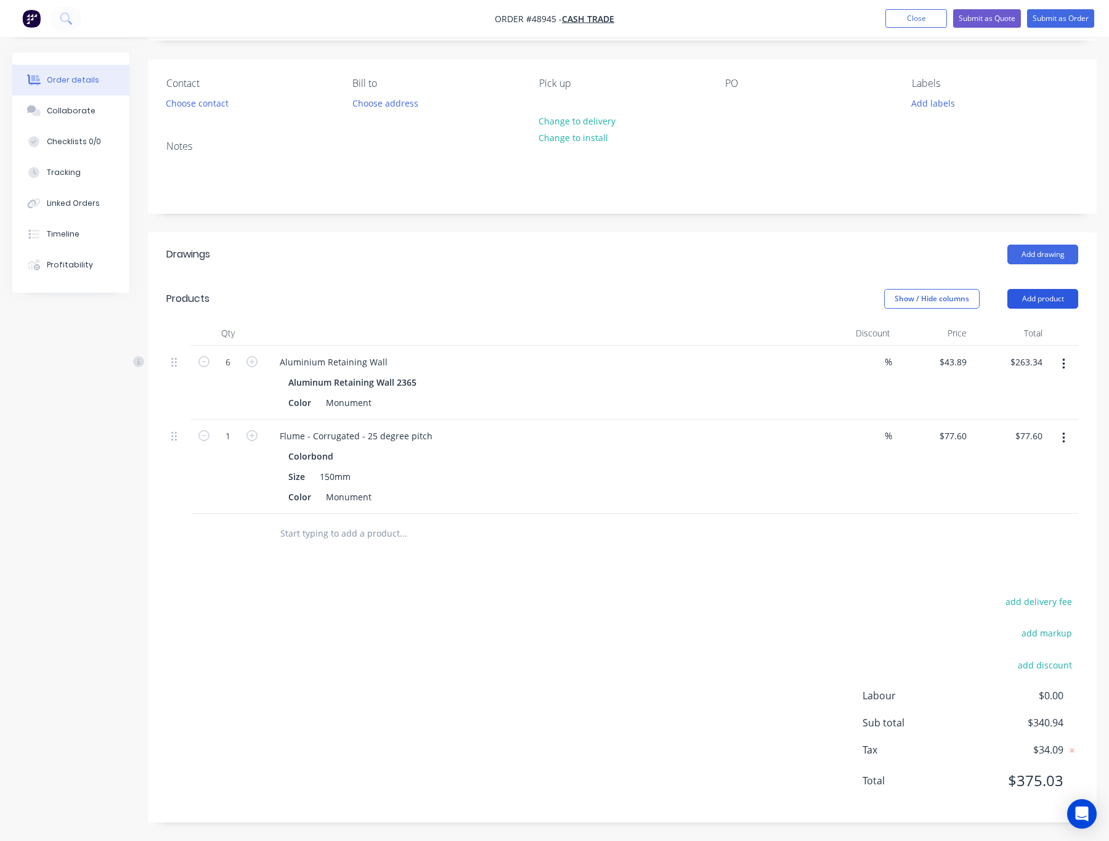
click at [983, 307] on button "Add product" at bounding box center [1042, 299] width 71 height 20
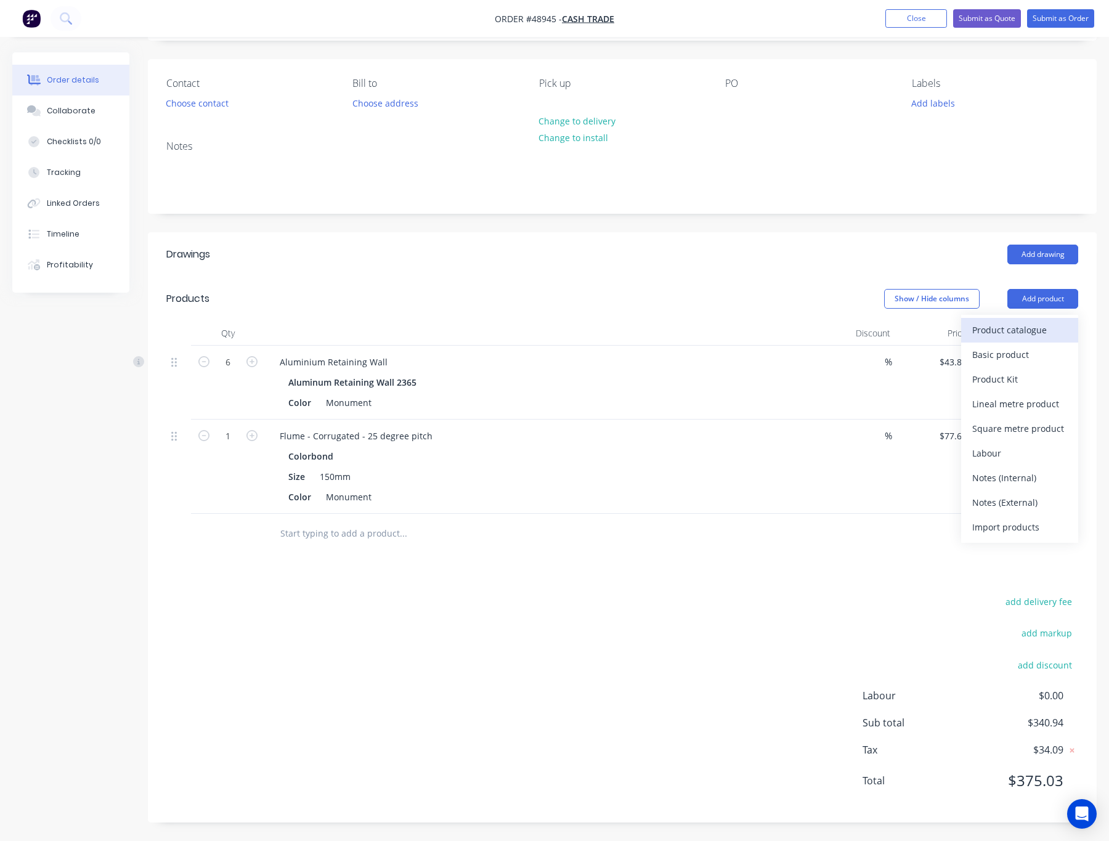
click at [983, 324] on div "Product catalogue" at bounding box center [1019, 330] width 95 height 18
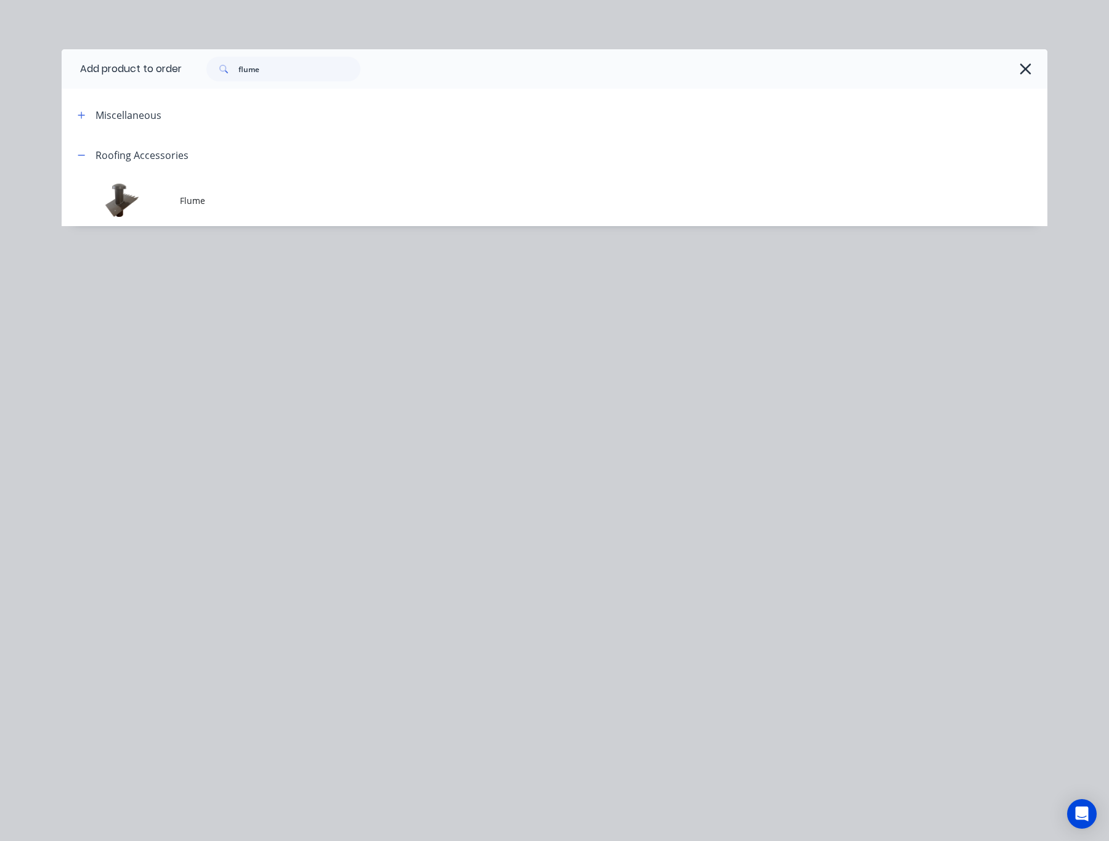
drag, startPoint x: 286, startPoint y: 54, endPoint x: 179, endPoint y: 80, distance: 110.3
click at [182, 79] on header "Add product to order flume" at bounding box center [555, 68] width 986 height 39
drag, startPoint x: 293, startPoint y: 59, endPoint x: 272, endPoint y: 69, distance: 22.6
click at [287, 63] on input "flume" at bounding box center [299, 69] width 122 height 25
drag, startPoint x: 274, startPoint y: 69, endPoint x: 213, endPoint y: 79, distance: 62.5
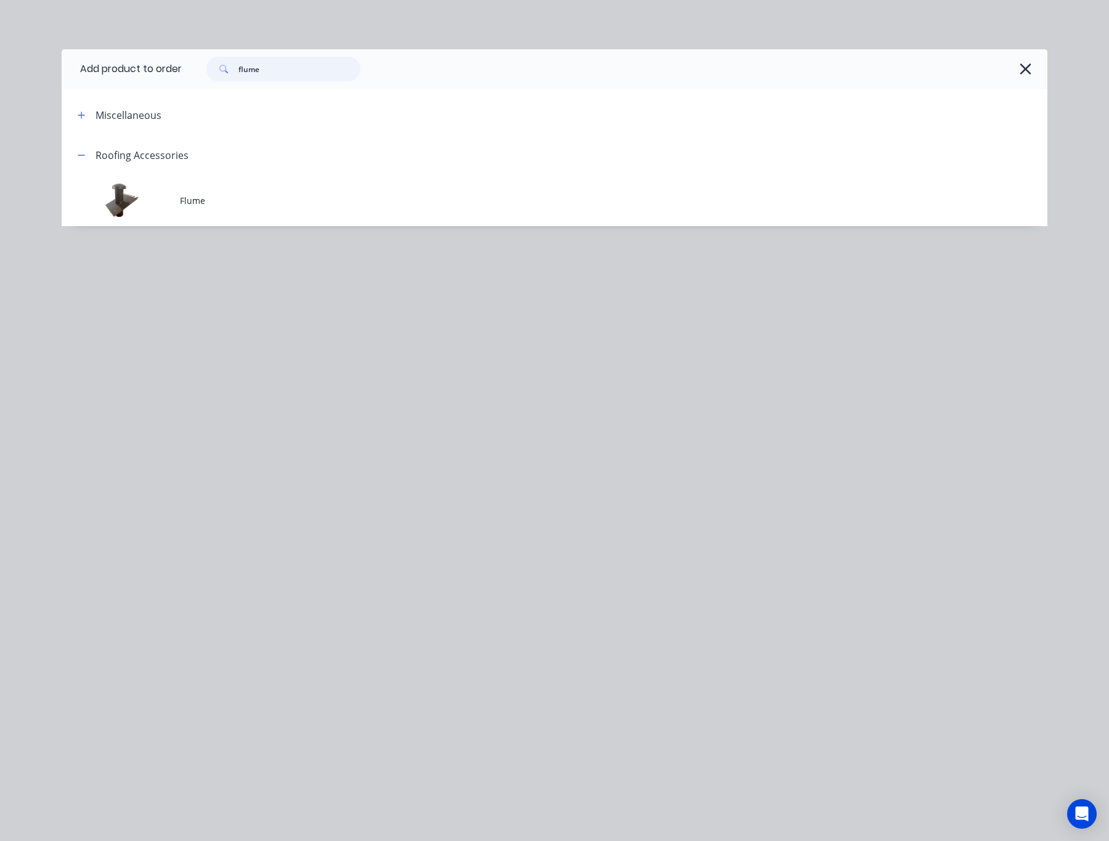
click at [213, 78] on div "flume" at bounding box center [283, 69] width 154 height 25
type input "dark"
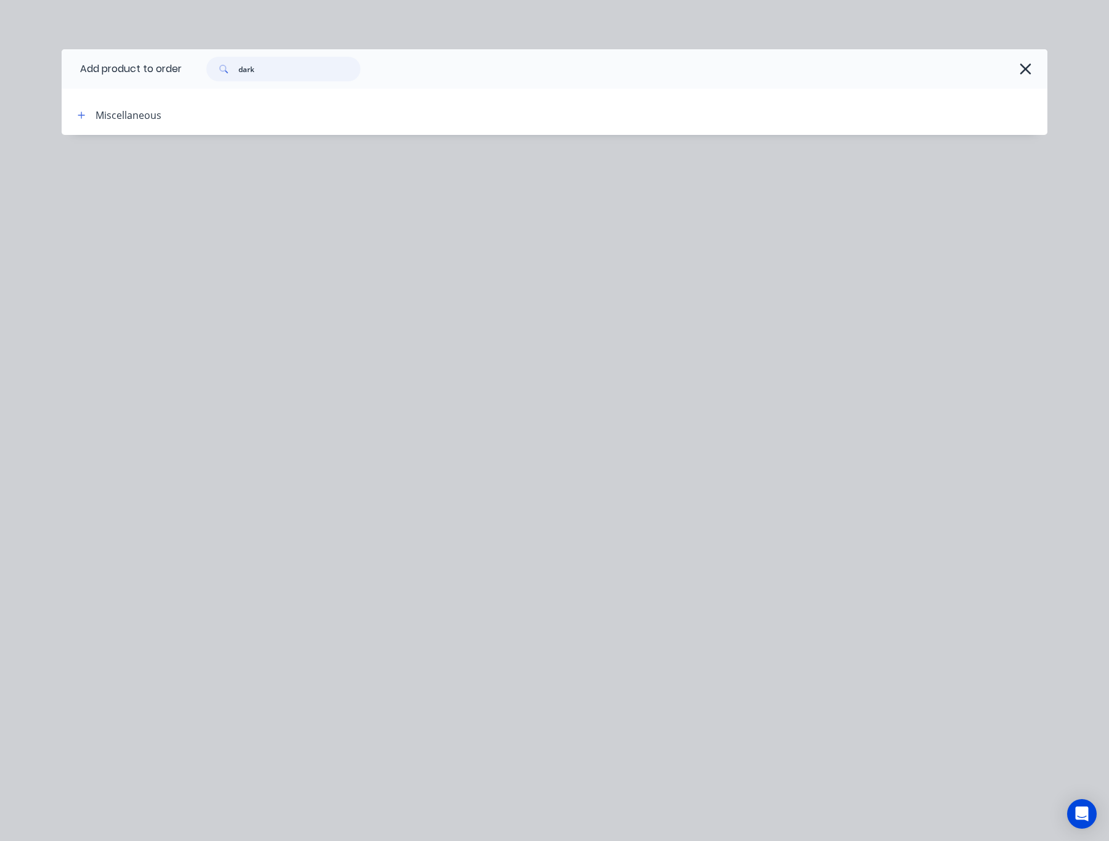
drag, startPoint x: 294, startPoint y: 71, endPoint x: 243, endPoint y: 67, distance: 51.3
click at [241, 67] on input "dark" at bounding box center [299, 69] width 122 height 25
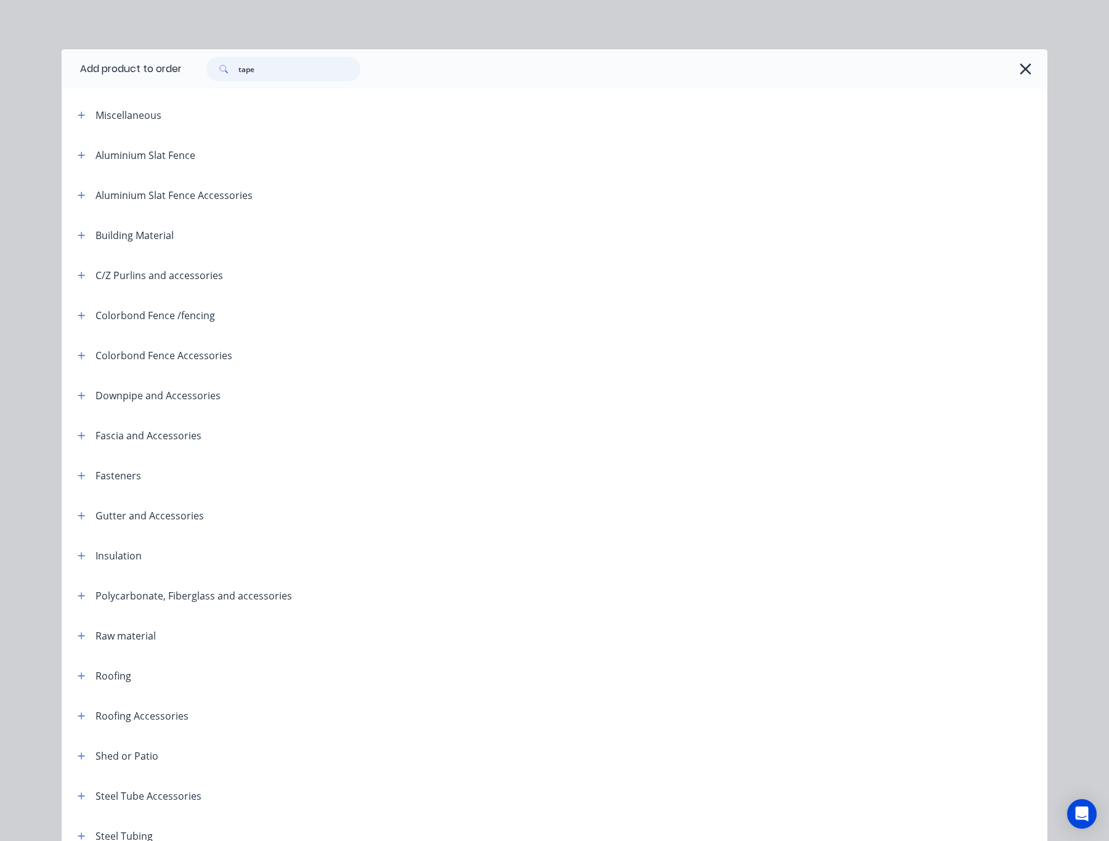
type input "tape"
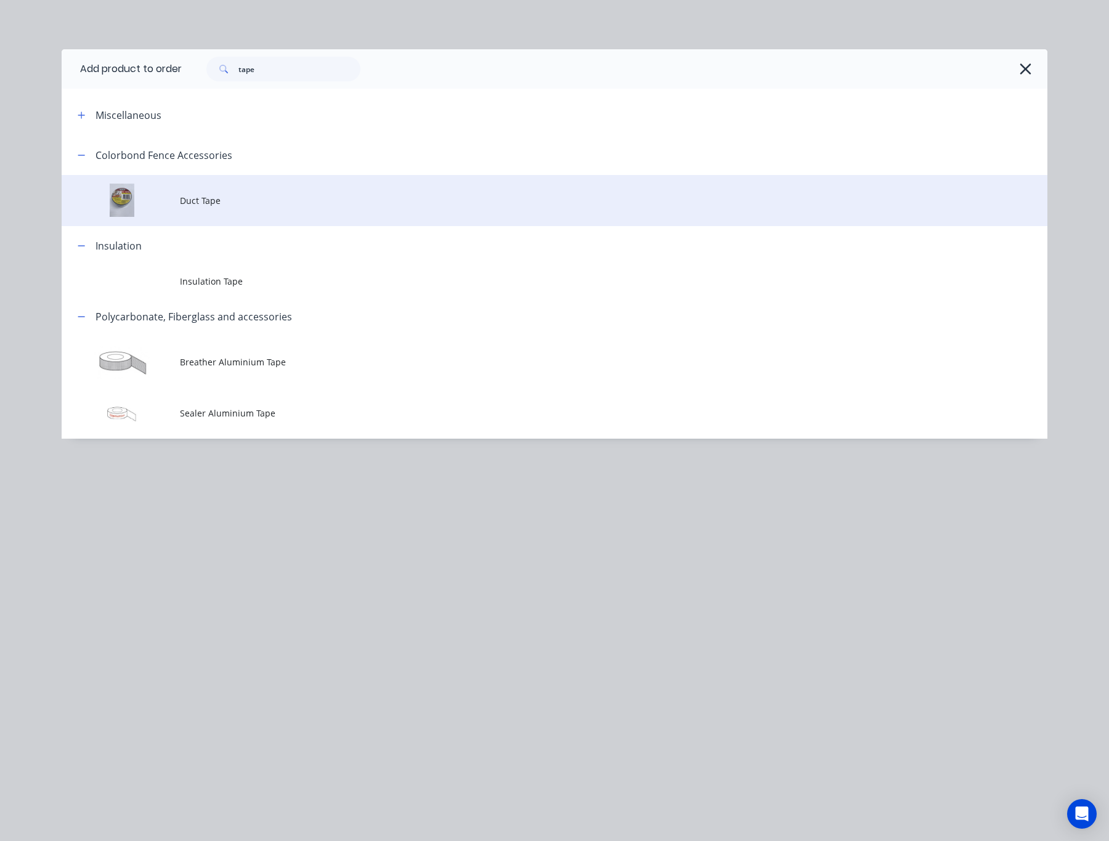
click at [477, 200] on span "Duct Tape" at bounding box center [527, 200] width 694 height 13
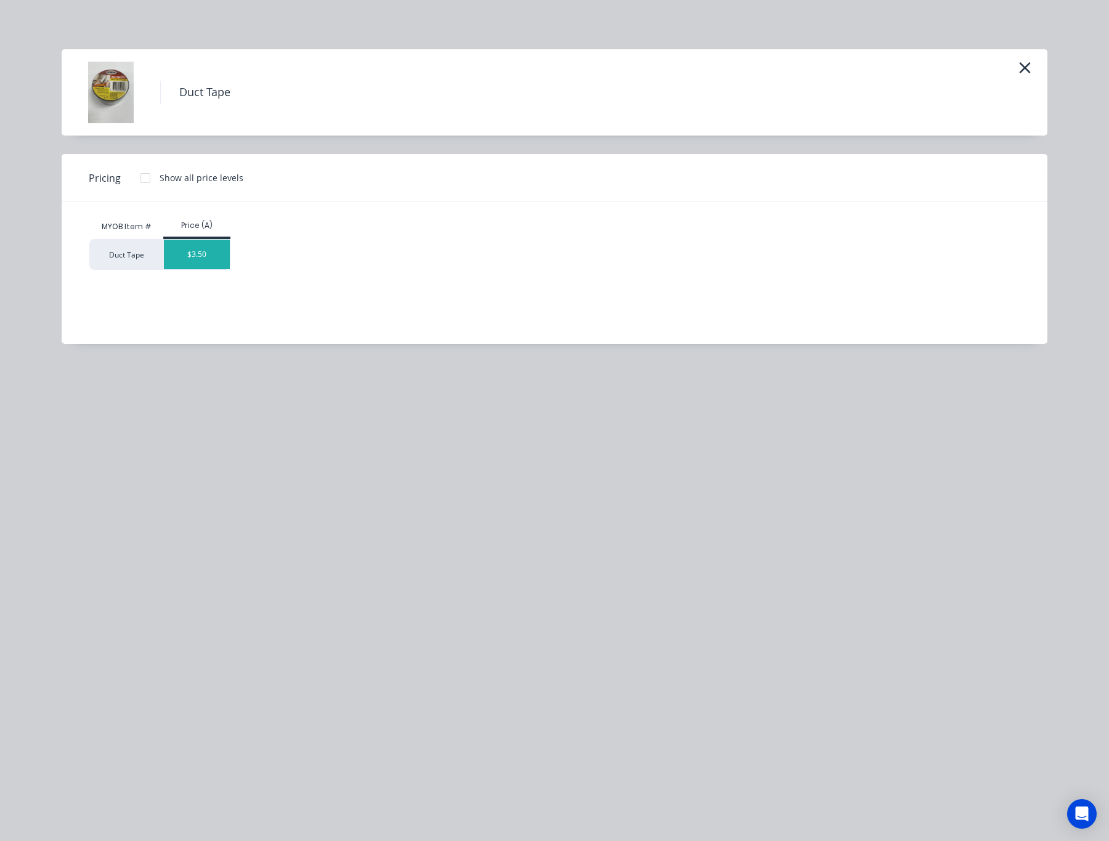
click at [211, 256] on div "$3.50" at bounding box center [197, 255] width 66 height 30
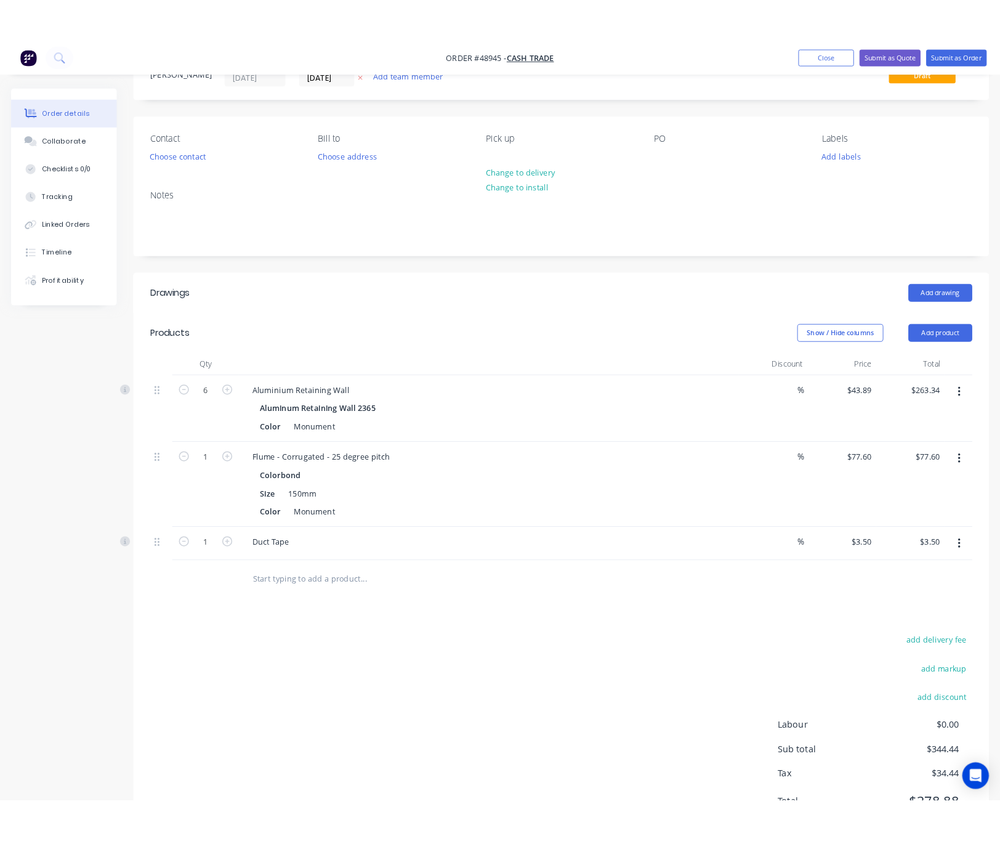
scroll to position [0, 0]
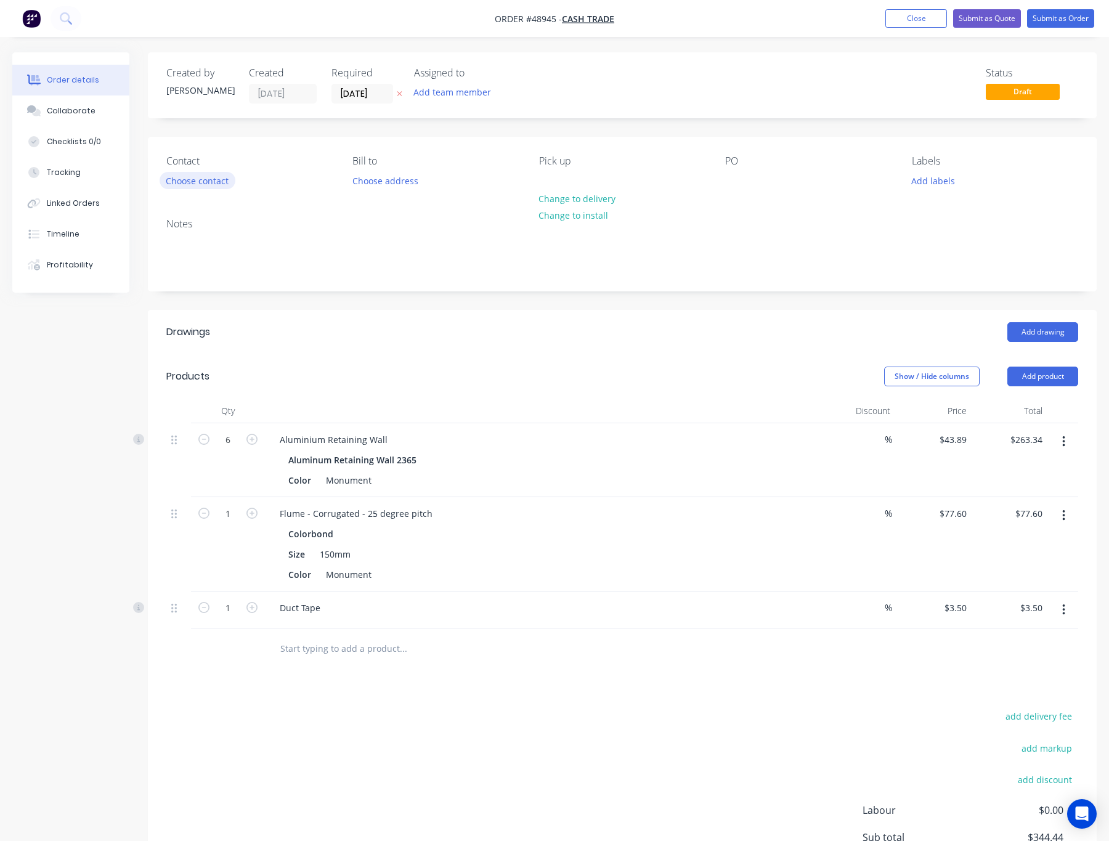
click at [196, 176] on button "Choose contact" at bounding box center [198, 180] width 76 height 17
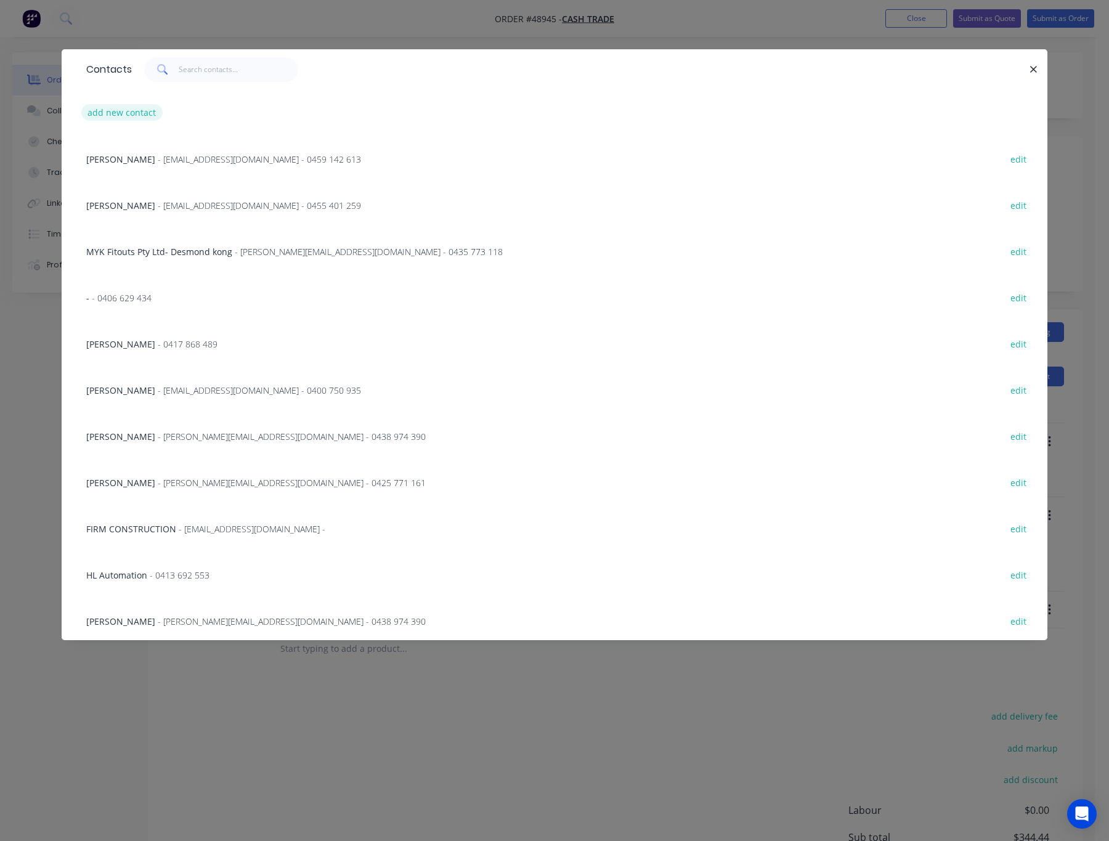
click at [133, 111] on button "add new contact" at bounding box center [121, 112] width 81 height 17
select select "AU"
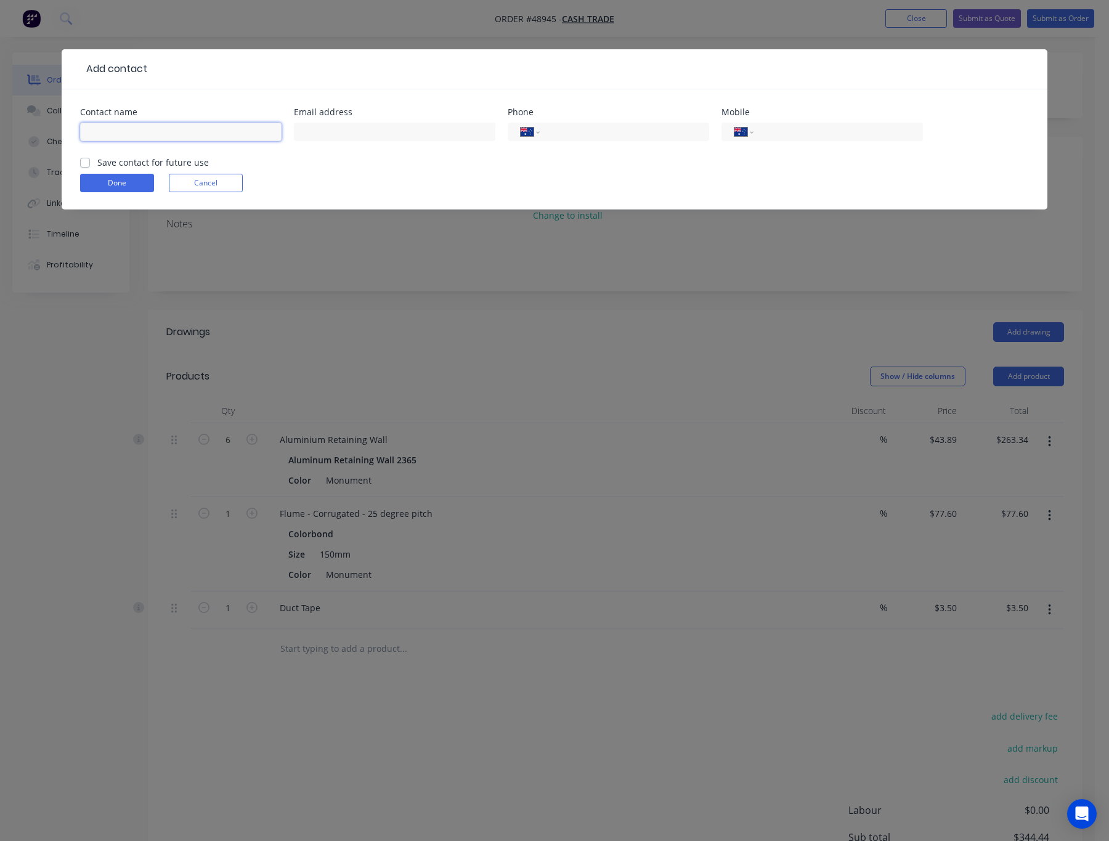
click at [146, 129] on input "text" at bounding box center [180, 132] width 201 height 18
paste input "H2H Homes-Leon"
type input "H2H Homes-Leon"
click at [437, 128] on input "text" at bounding box center [394, 132] width 201 height 18
paste input "leonlin049@gmail.com"
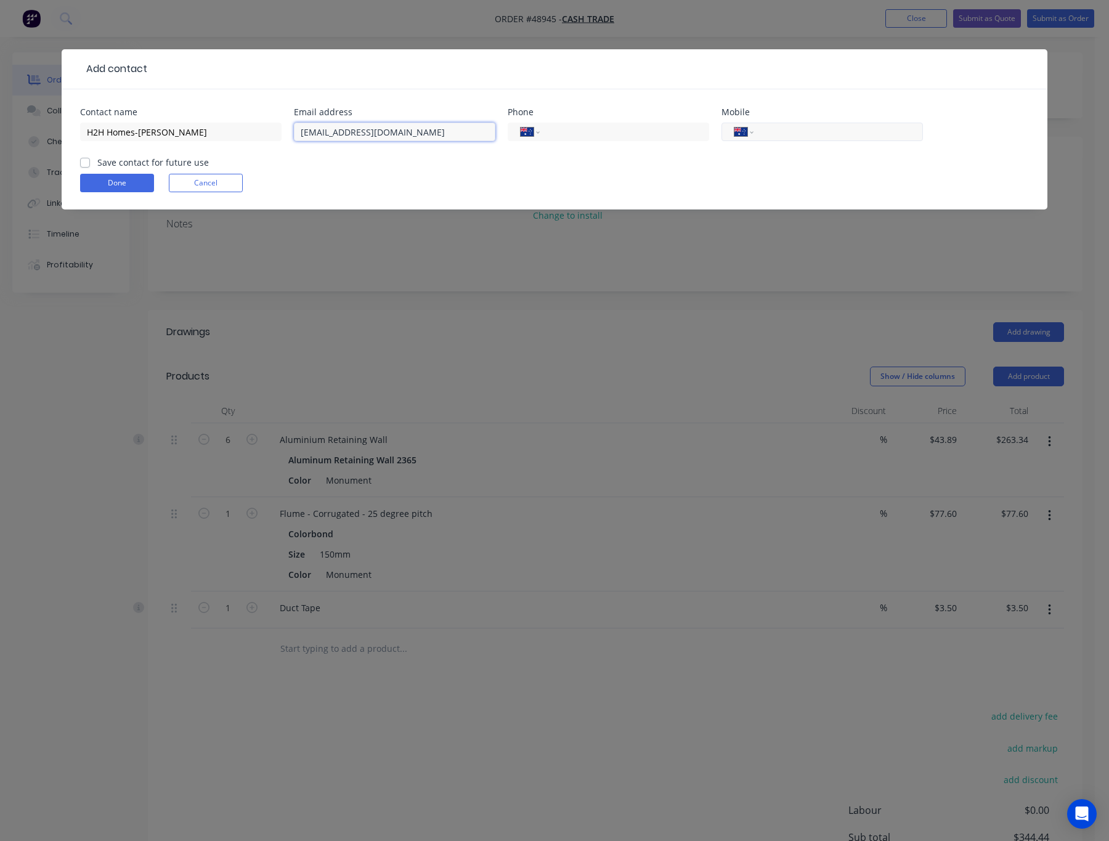
type input "leonlin049@gmail.com"
click at [762, 137] on input "tel" at bounding box center [836, 132] width 148 height 14
paste input "0431 570 648"
type input "0431 570 648"
click at [124, 187] on button "Done" at bounding box center [117, 183] width 74 height 18
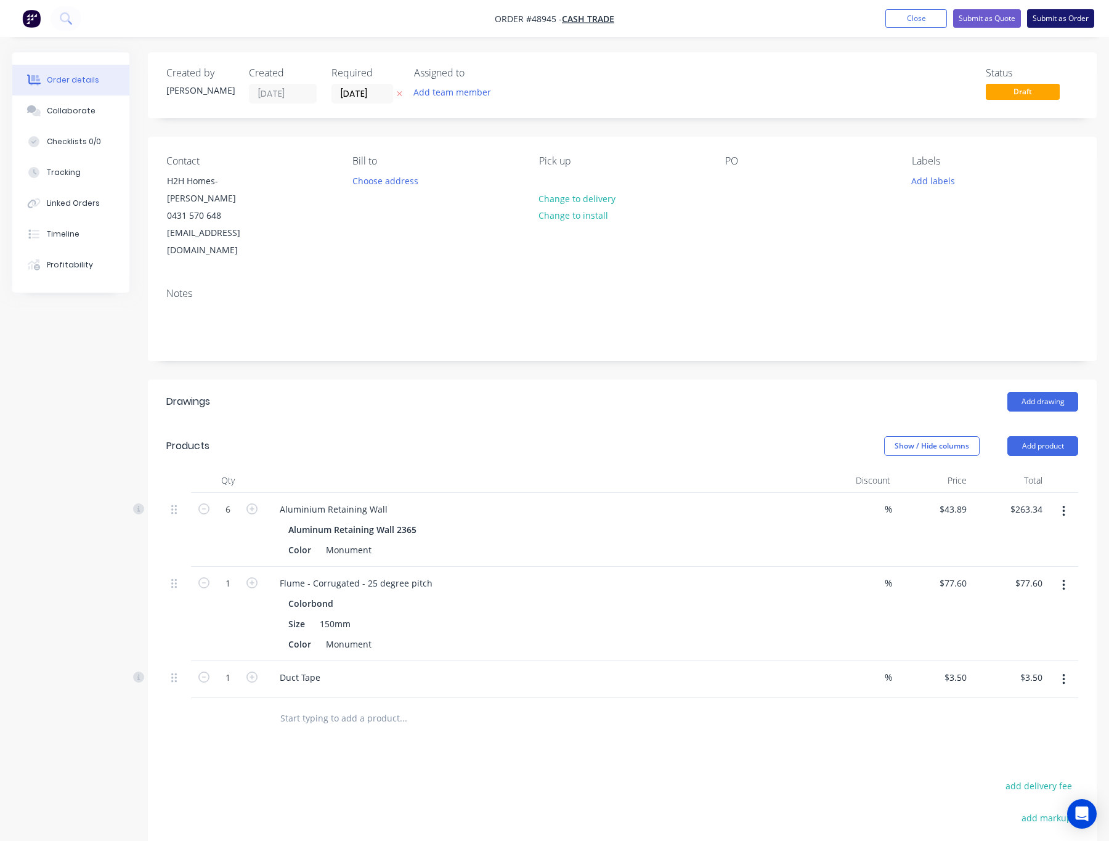
click at [983, 21] on button "Submit as Order" at bounding box center [1060, 18] width 67 height 18
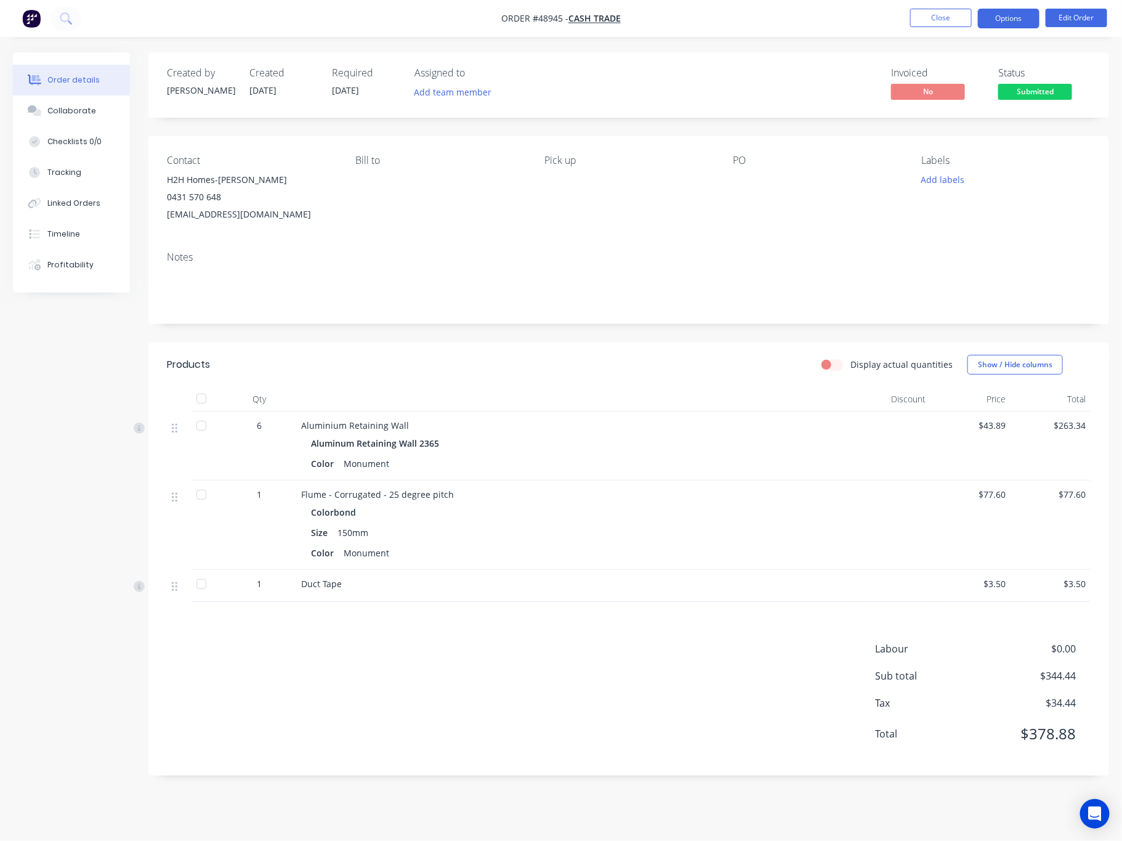
click at [983, 24] on button "Options" at bounding box center [1009, 19] width 62 height 20
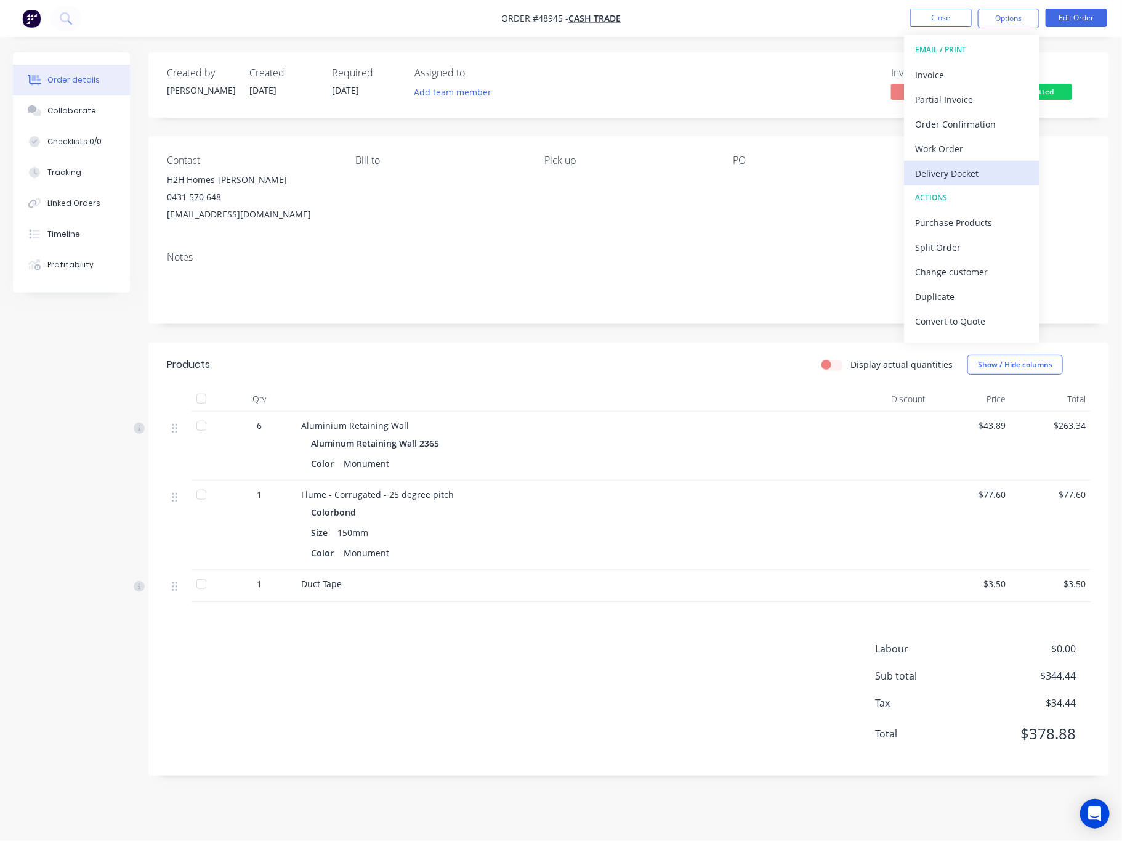
click at [983, 172] on div "Delivery Docket" at bounding box center [971, 173] width 113 height 18
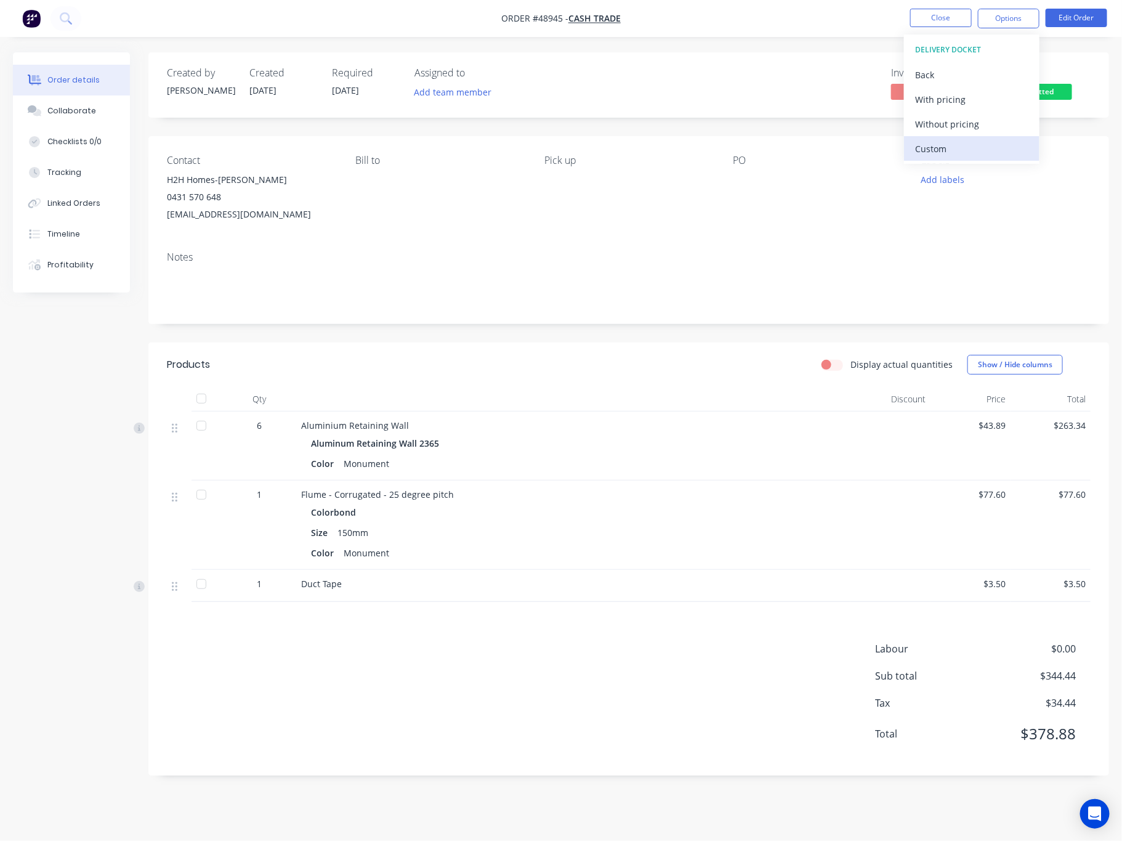
click at [971, 148] on div "Custom" at bounding box center [971, 149] width 113 height 18
click at [972, 122] on div "Without pricing" at bounding box center [971, 124] width 113 height 18
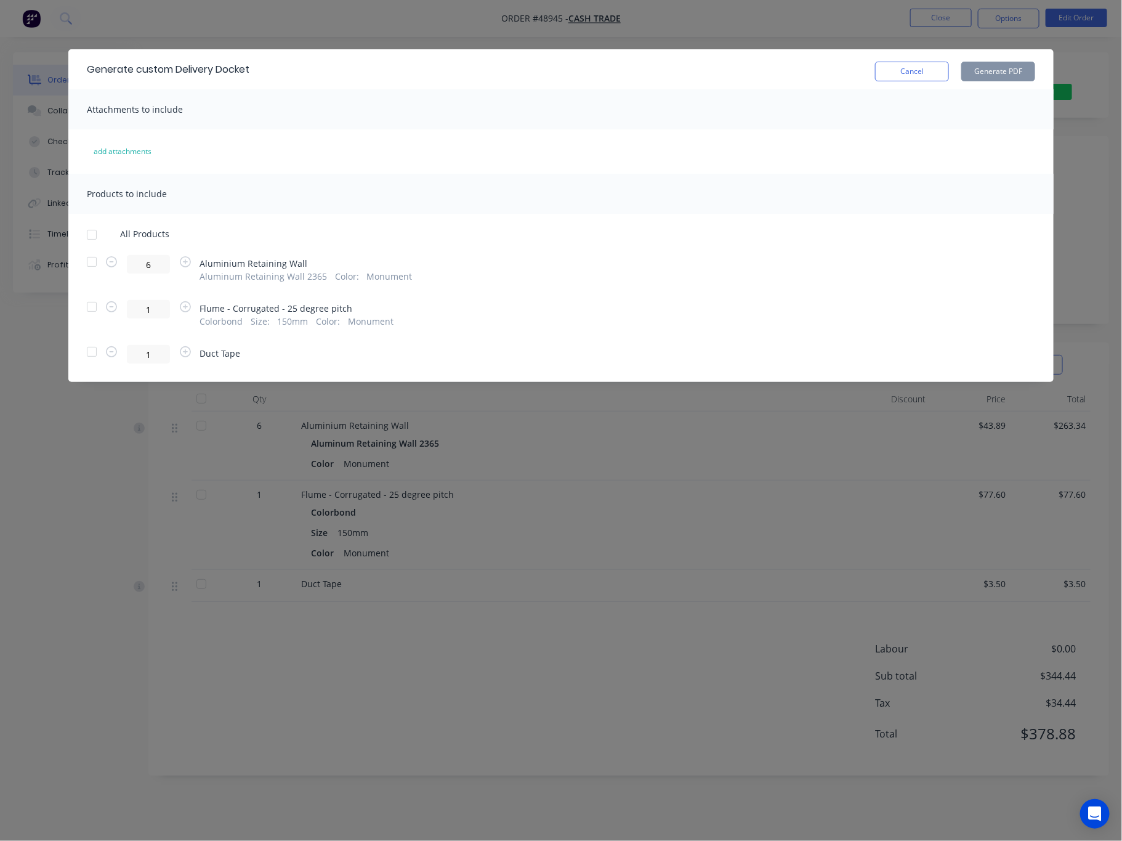
click at [92, 264] on div at bounding box center [91, 261] width 25 height 25
click at [95, 353] on div at bounding box center [91, 351] width 25 height 25
click at [983, 67] on button "Generate PDF" at bounding box center [999, 72] width 74 height 20
click at [753, 38] on div "Generate custom Delivery Docket Cancel Generate PDF Attachments to include add …" at bounding box center [561, 420] width 1122 height 841
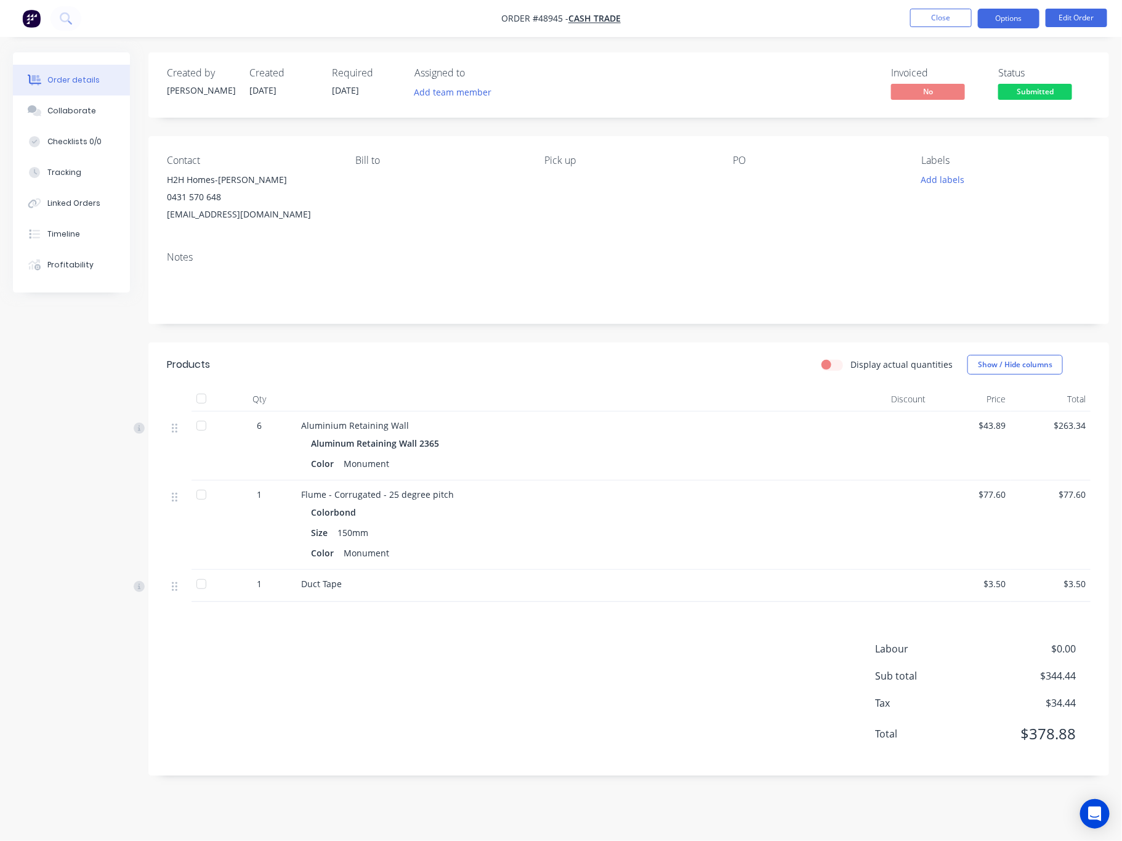
click at [983, 17] on button "Options" at bounding box center [1009, 19] width 62 height 20
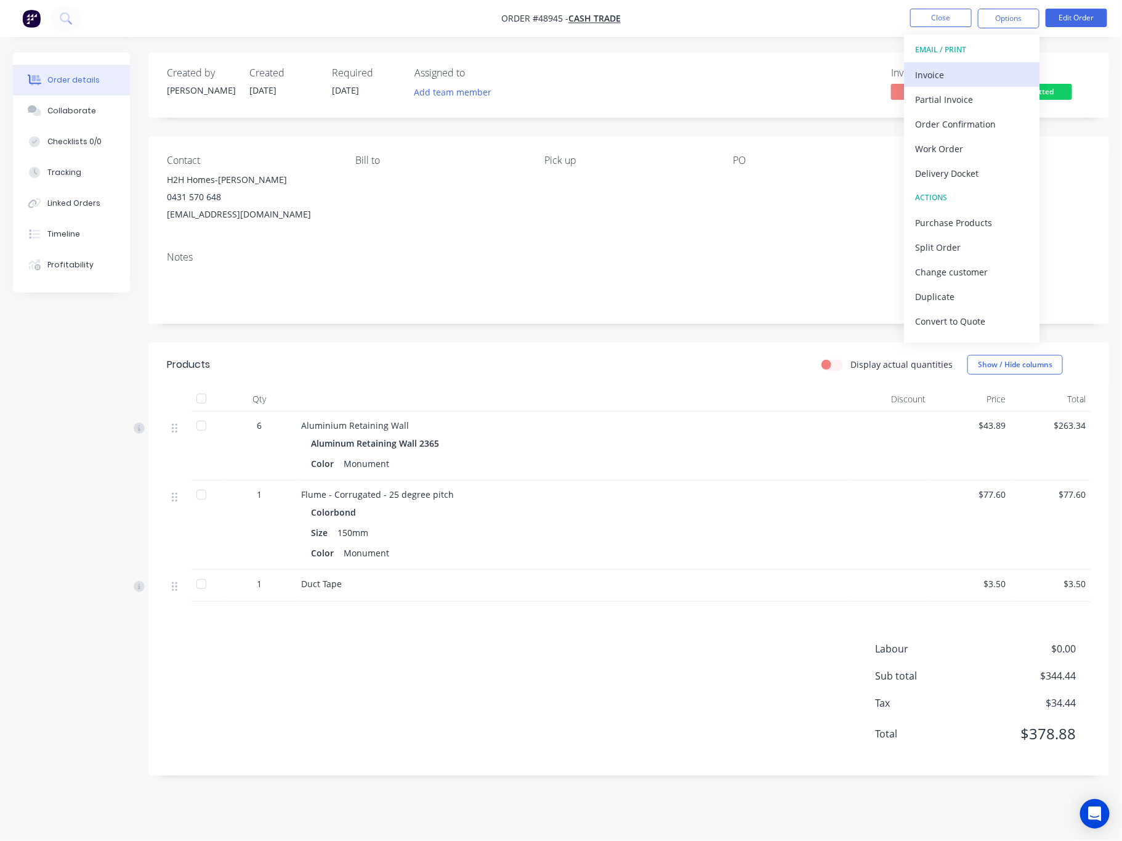
click at [959, 74] on div "Invoice" at bounding box center [971, 75] width 113 height 18
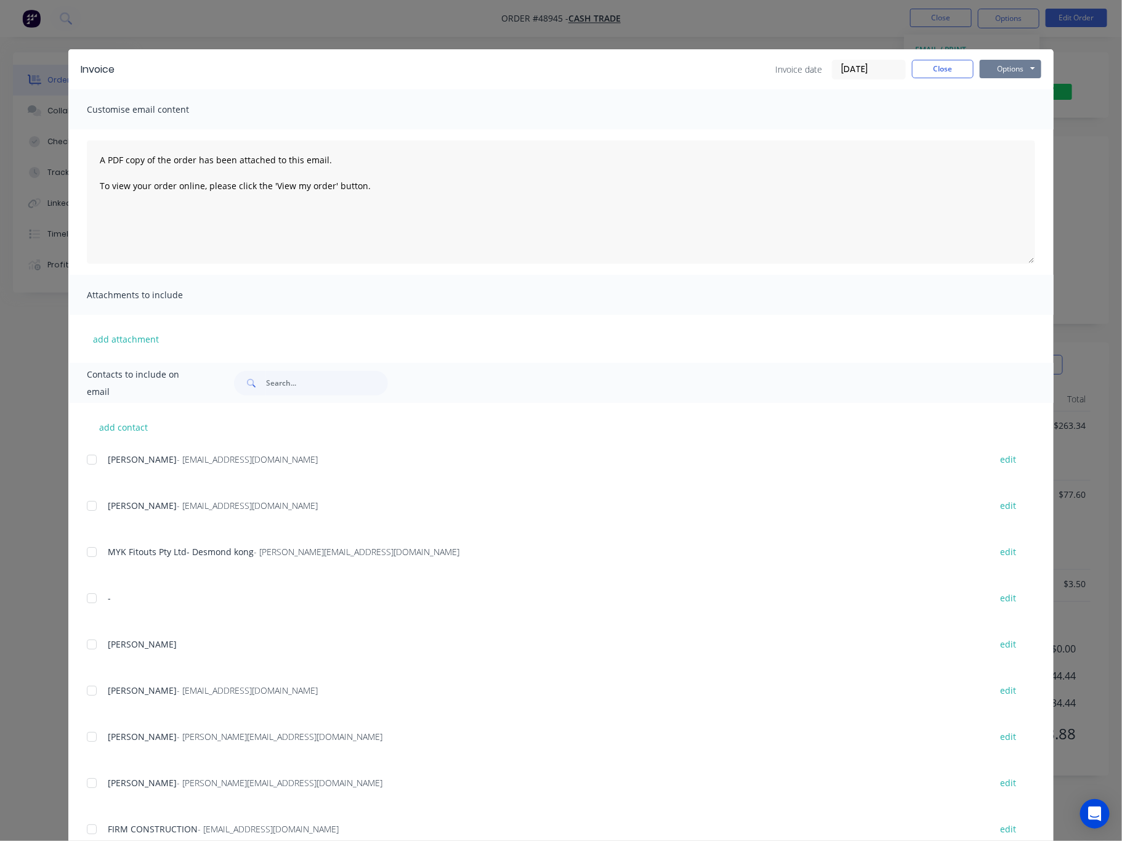
click at [983, 63] on button "Options" at bounding box center [1011, 69] width 62 height 18
click at [983, 110] on button "Print" at bounding box center [1019, 111] width 79 height 20
click at [822, 34] on div "Invoice Invoice date 05/09/25 Close Options Preview Print Email Customise email…" at bounding box center [561, 420] width 1122 height 841
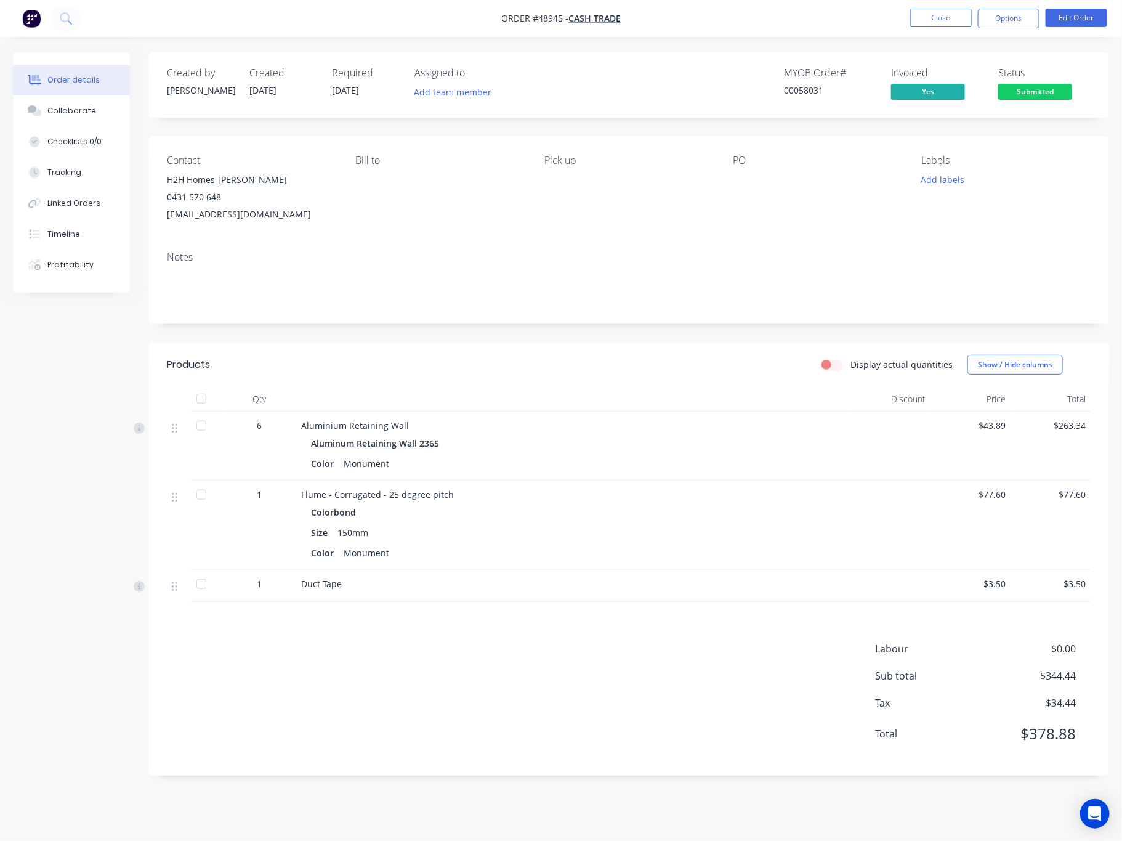
click at [203, 427] on div at bounding box center [201, 425] width 25 height 25
click at [190, 586] on div at bounding box center [201, 584] width 25 height 25
drag, startPoint x: 338, startPoint y: 680, endPoint x: 367, endPoint y: 668, distance: 30.9
click at [339, 680] on div "Labour $0.00 Sub total $344.44 Tax $34.44 Total $378.88" at bounding box center [629, 699] width 924 height 116
click at [983, 22] on button "Options" at bounding box center [1009, 19] width 62 height 20
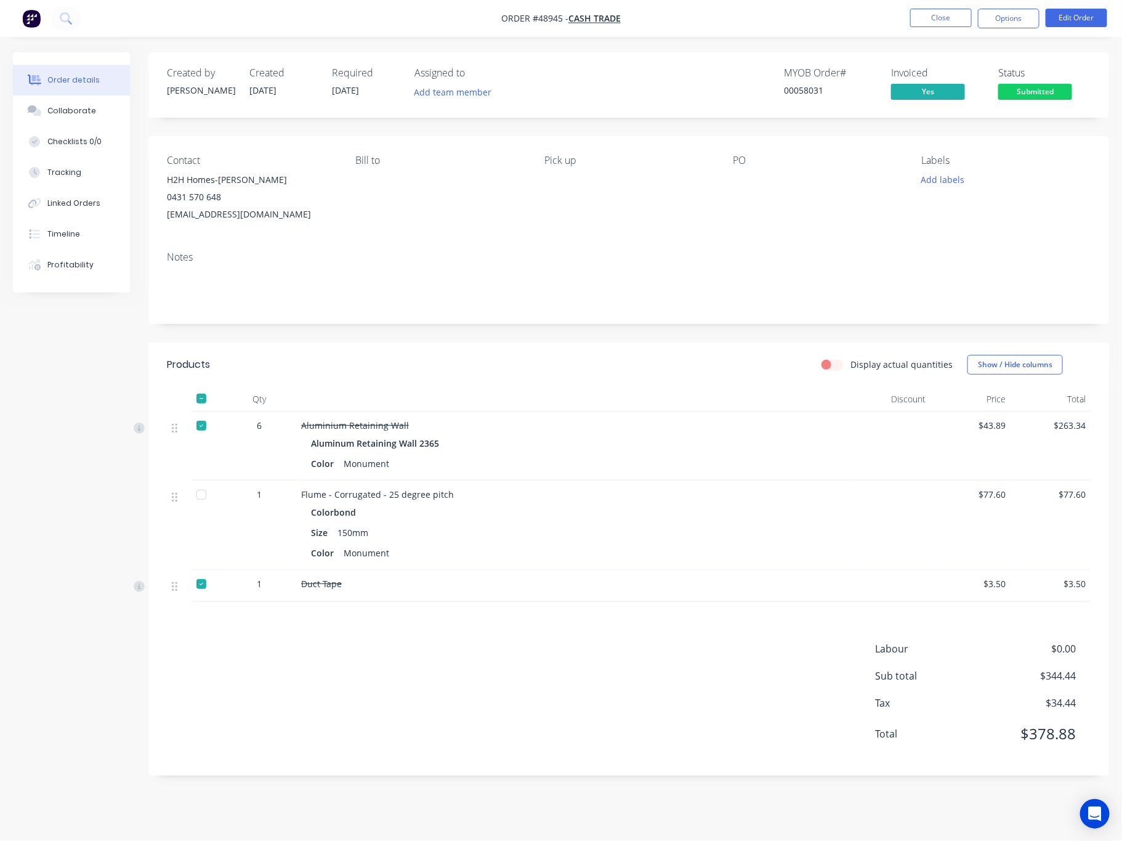
click at [983, 111] on div "Created by Rachel Created 05/09/25 Required 05/09/25 Assigned to Add team membe…" at bounding box center [628, 84] width 961 height 65
click at [983, 14] on button "Edit Order" at bounding box center [1077, 18] width 62 height 18
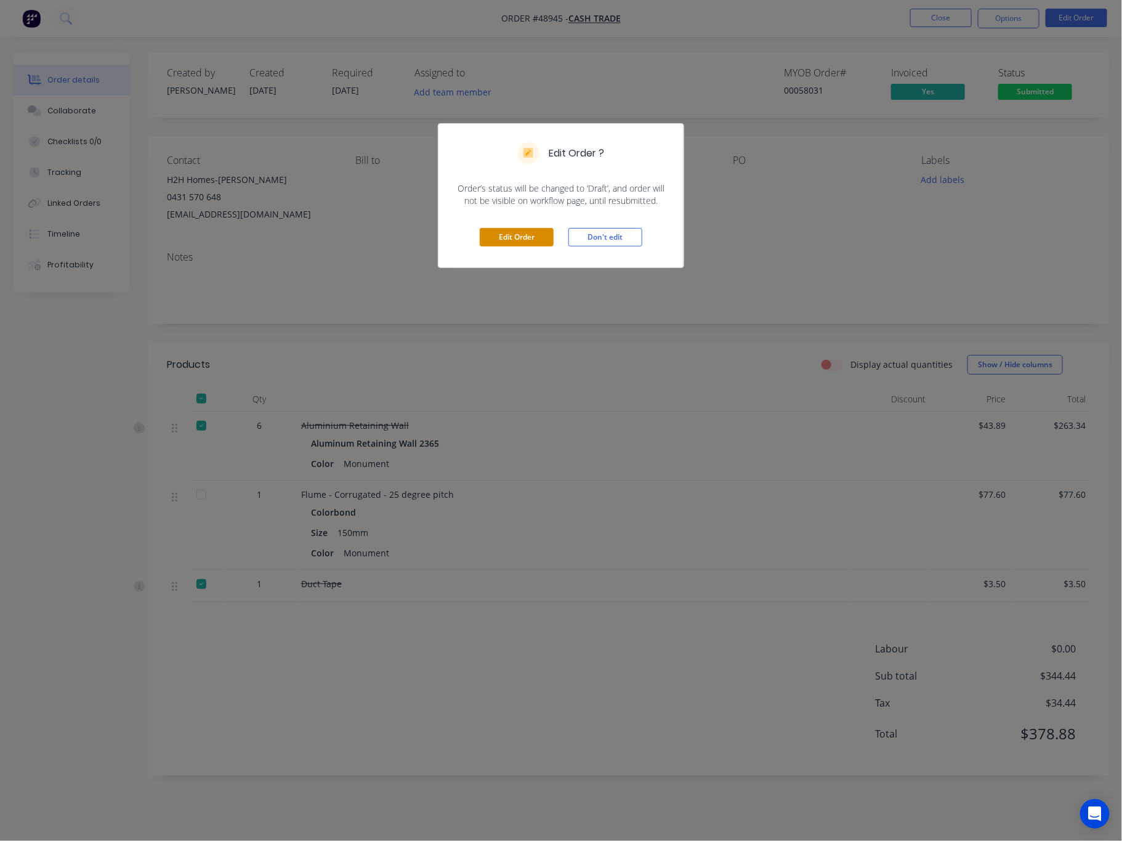
click at [517, 237] on button "Edit Order" at bounding box center [517, 237] width 74 height 18
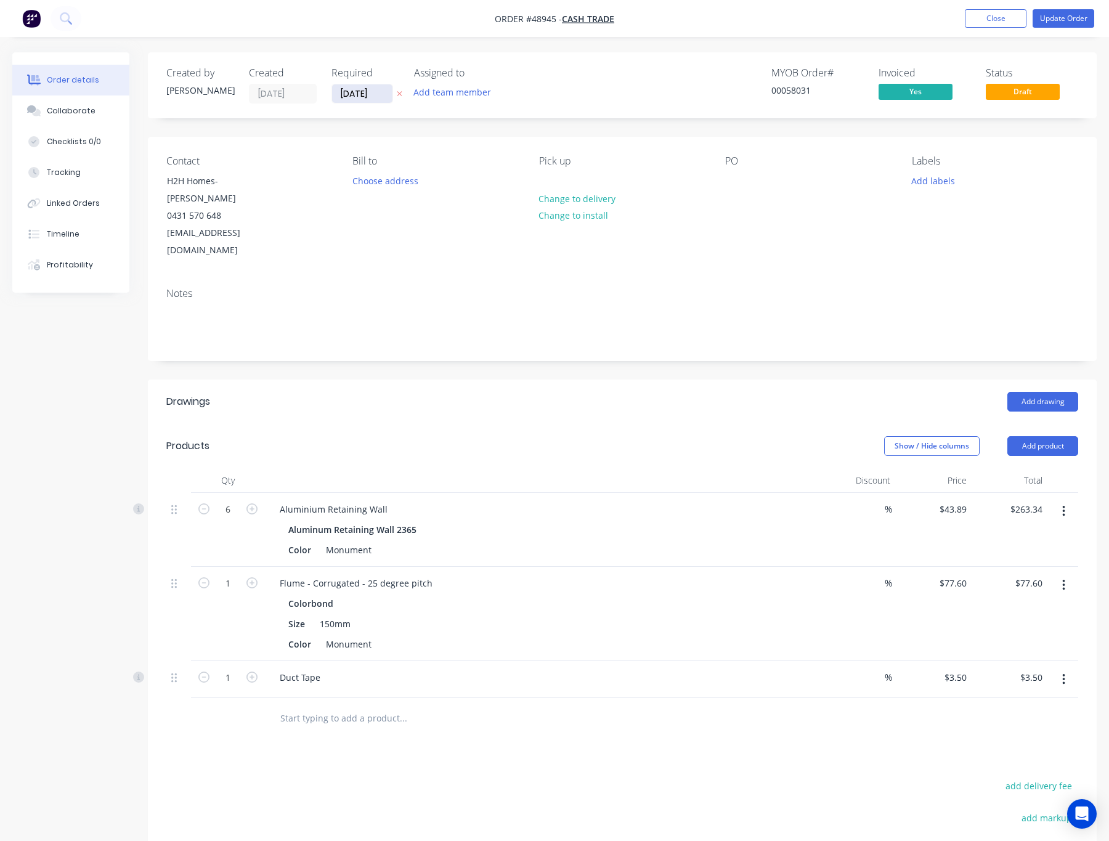
click at [359, 95] on input "[DATE]" at bounding box center [362, 93] width 60 height 18
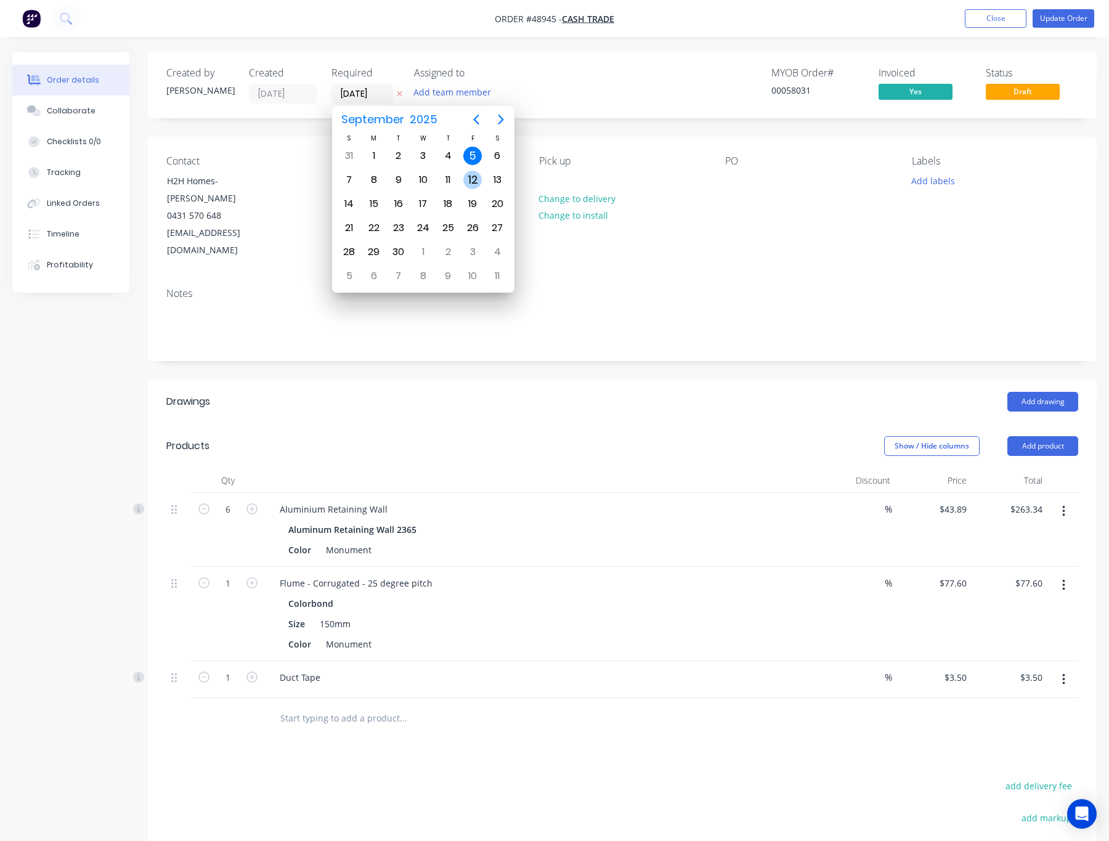
click at [468, 178] on div "12" at bounding box center [472, 180] width 18 height 18
type input "12/09/25"
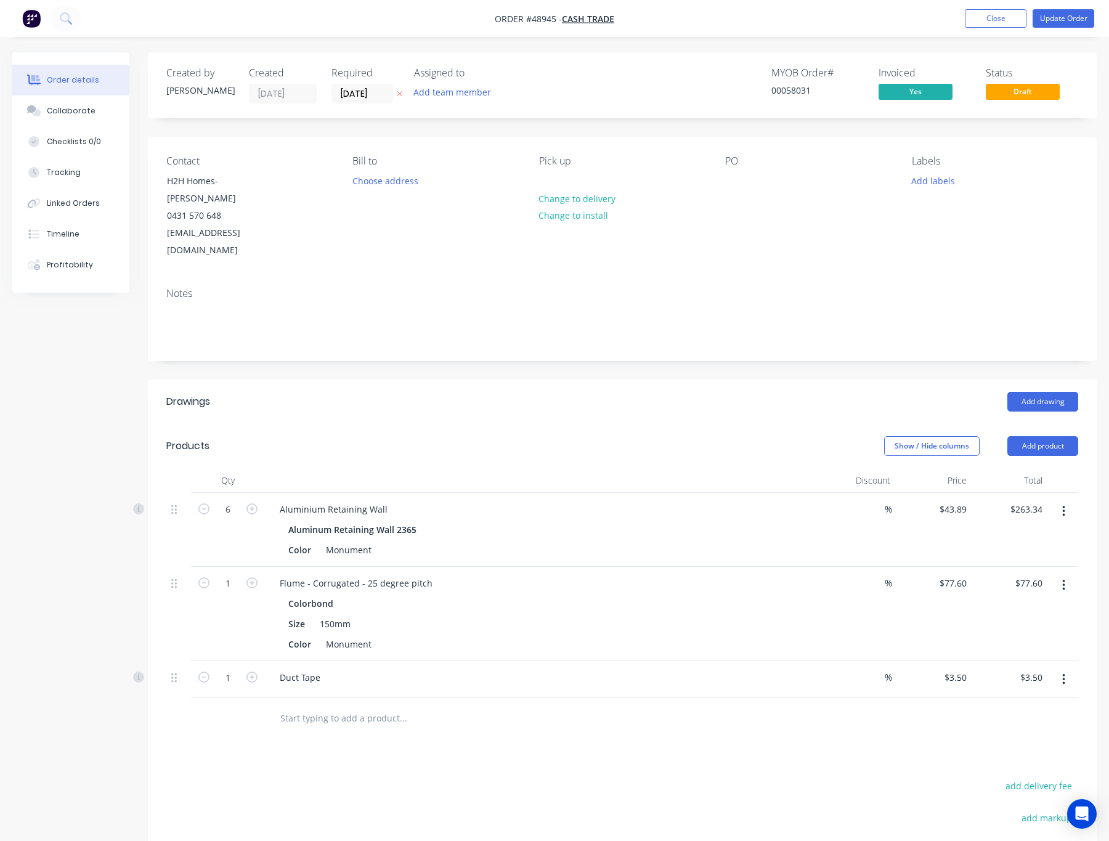
click at [585, 92] on div "MYOB Order # 00058031 Invoiced Yes Status Draft" at bounding box center [807, 85] width 541 height 36
click at [983, 202] on div "Labels Add labels" at bounding box center [995, 207] width 166 height 104
click at [983, 18] on button "Update Order" at bounding box center [1063, 18] width 62 height 18
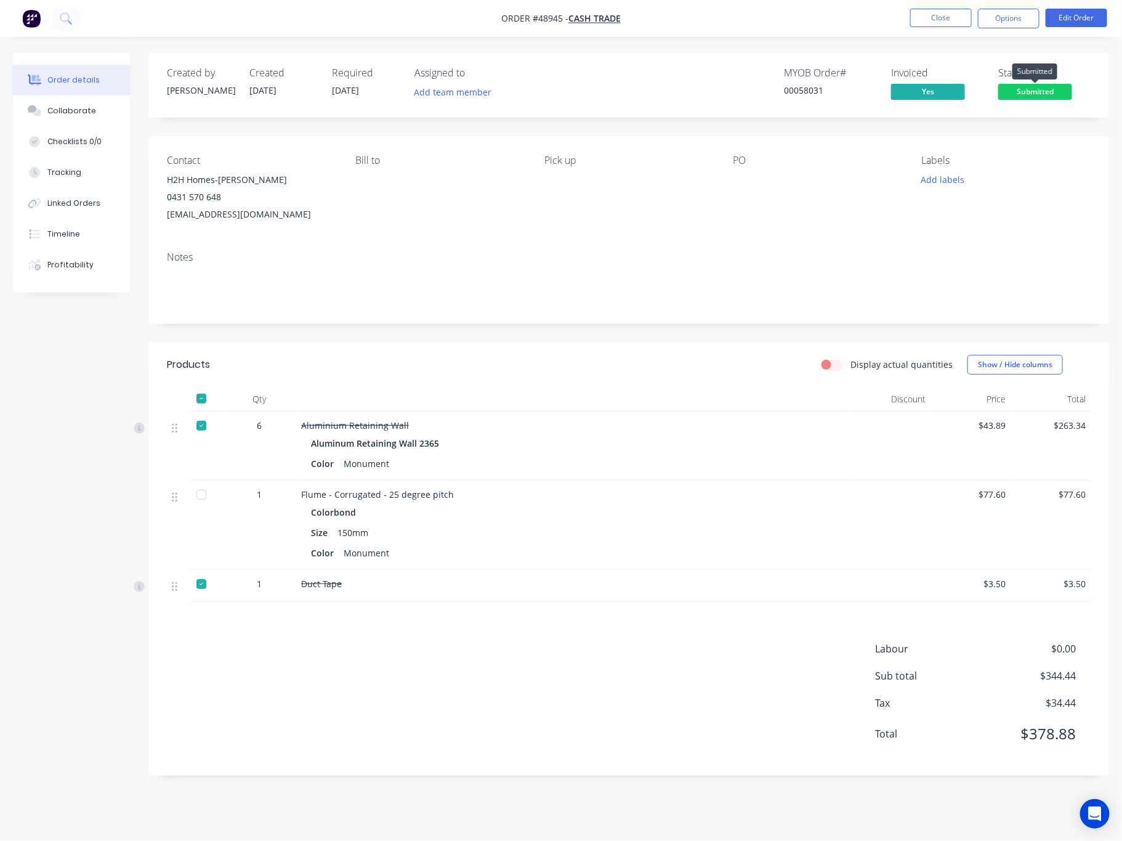
click at [983, 91] on span "Submitted" at bounding box center [1036, 91] width 74 height 15
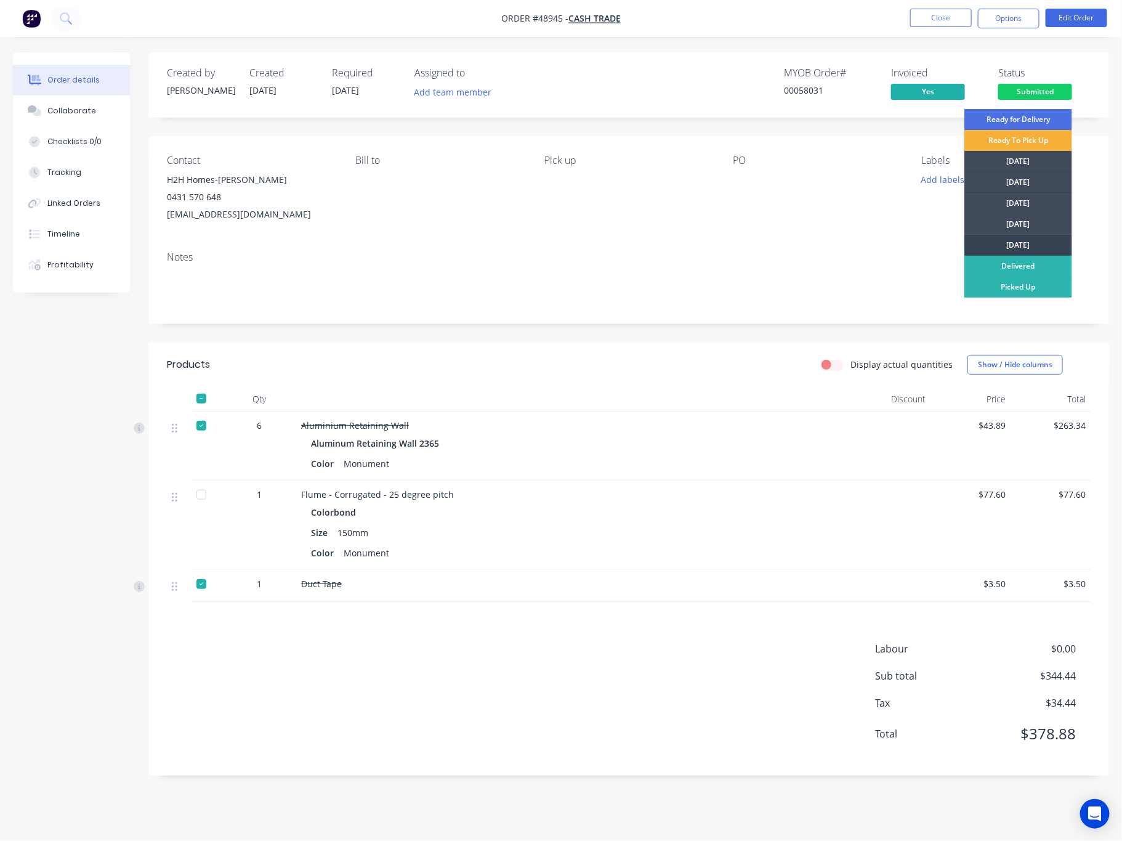
click at [983, 241] on div "Friday" at bounding box center [1019, 245] width 108 height 21
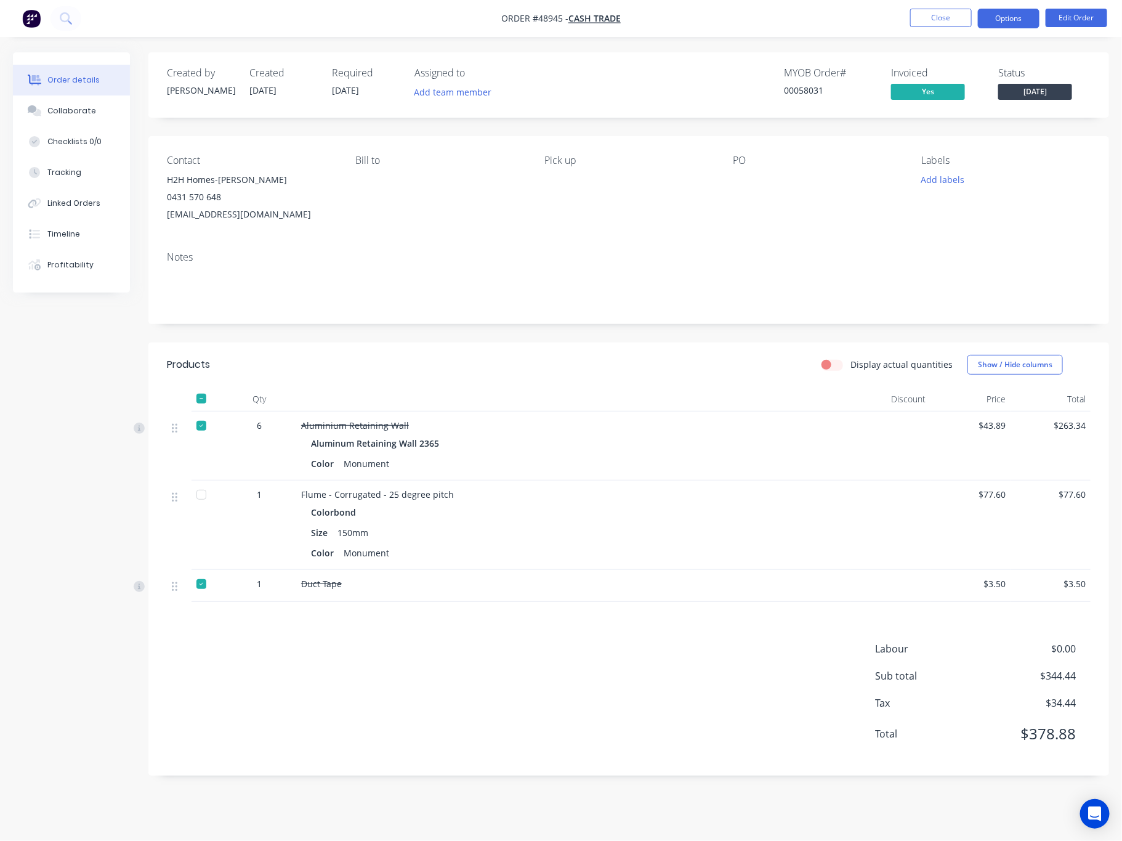
click at [983, 15] on button "Options" at bounding box center [1009, 19] width 62 height 20
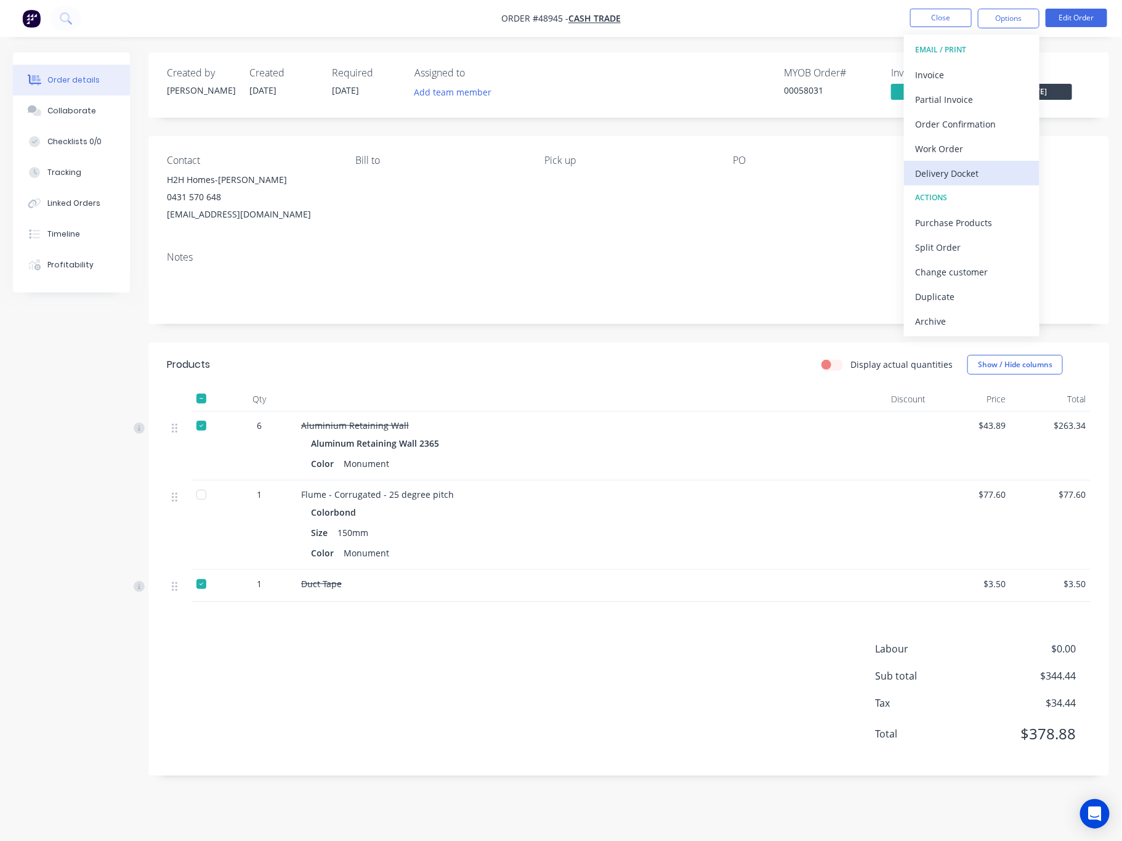
click at [983, 172] on div "Delivery Docket" at bounding box center [971, 173] width 113 height 18
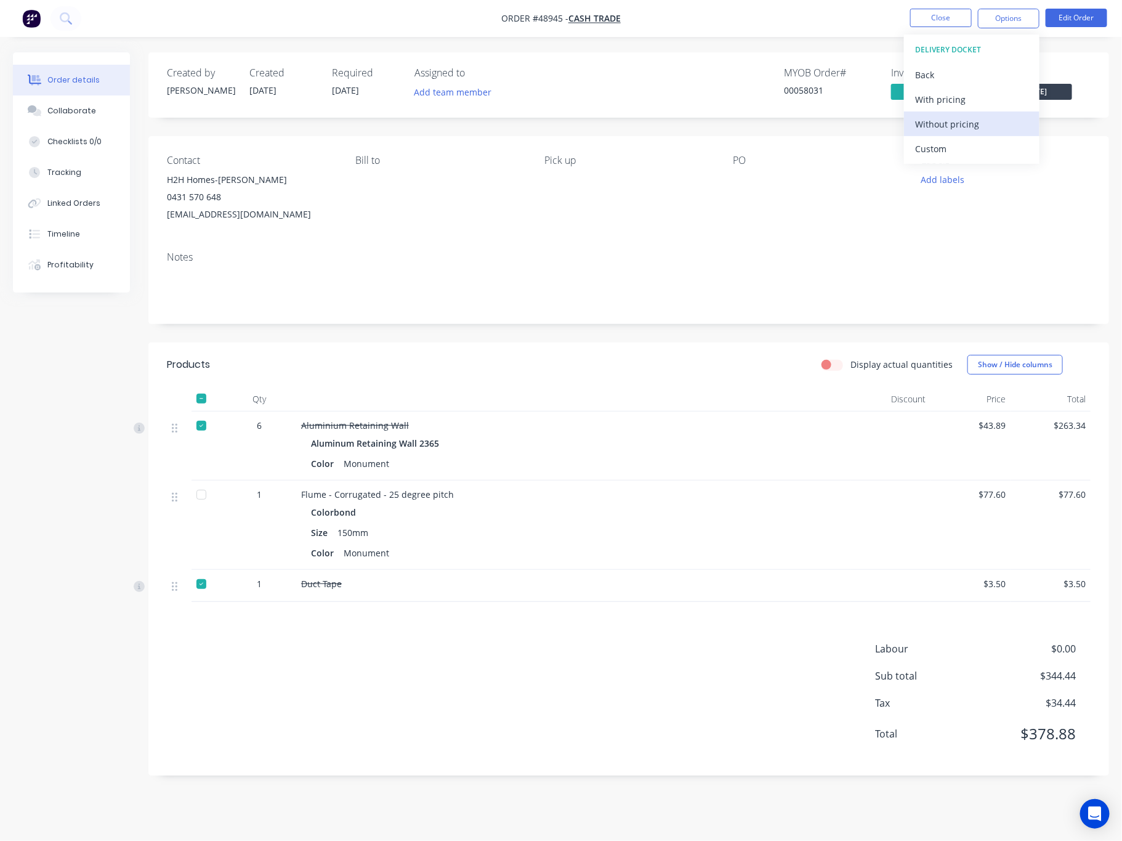
click at [982, 126] on div "Without pricing" at bounding box center [971, 124] width 113 height 18
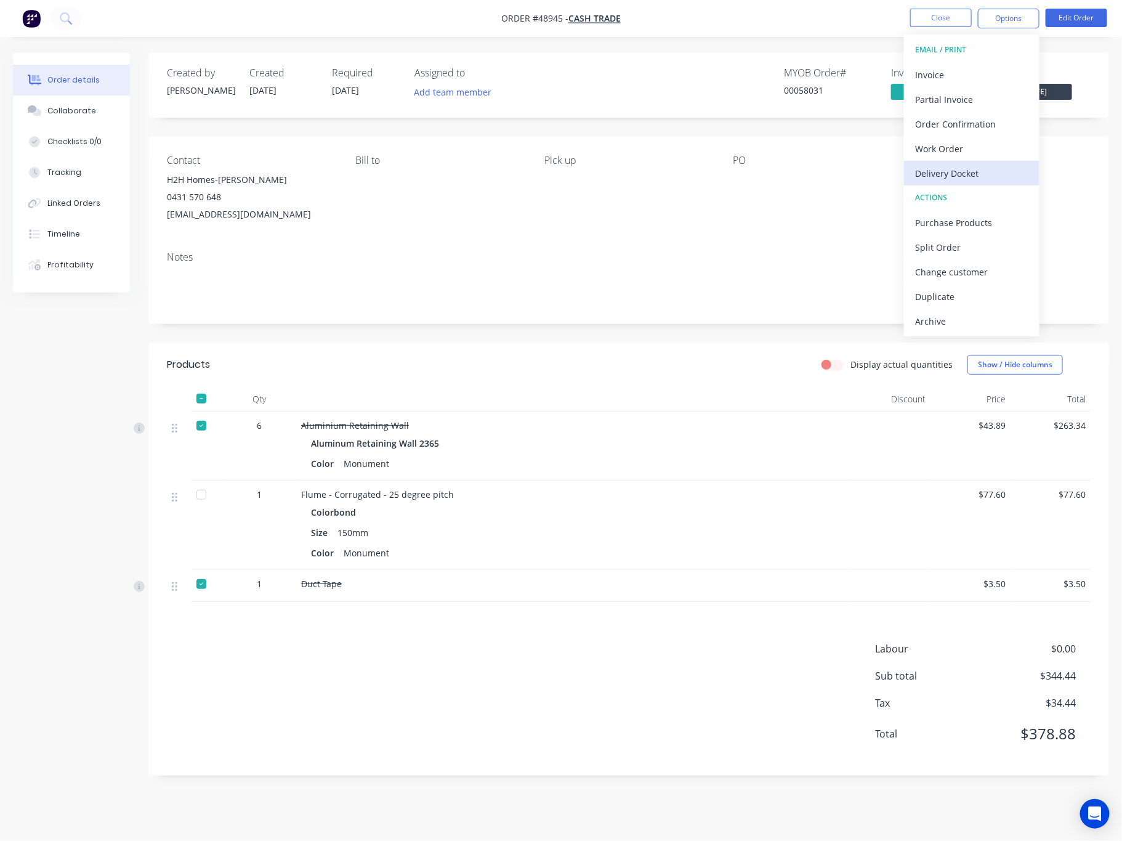
click at [975, 176] on div "Delivery Docket" at bounding box center [971, 173] width 113 height 18
click at [970, 153] on div "Custom" at bounding box center [971, 149] width 113 height 18
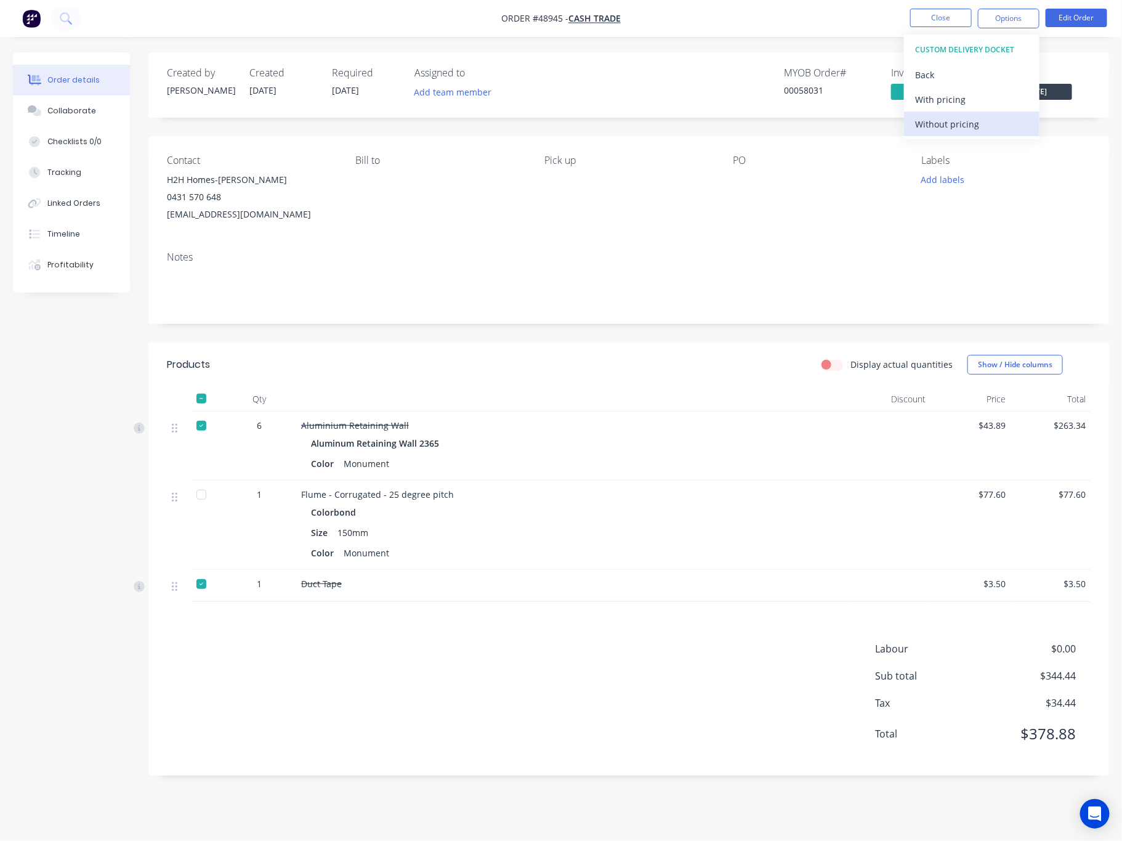
click at [944, 128] on div "Without pricing" at bounding box center [971, 124] width 113 height 18
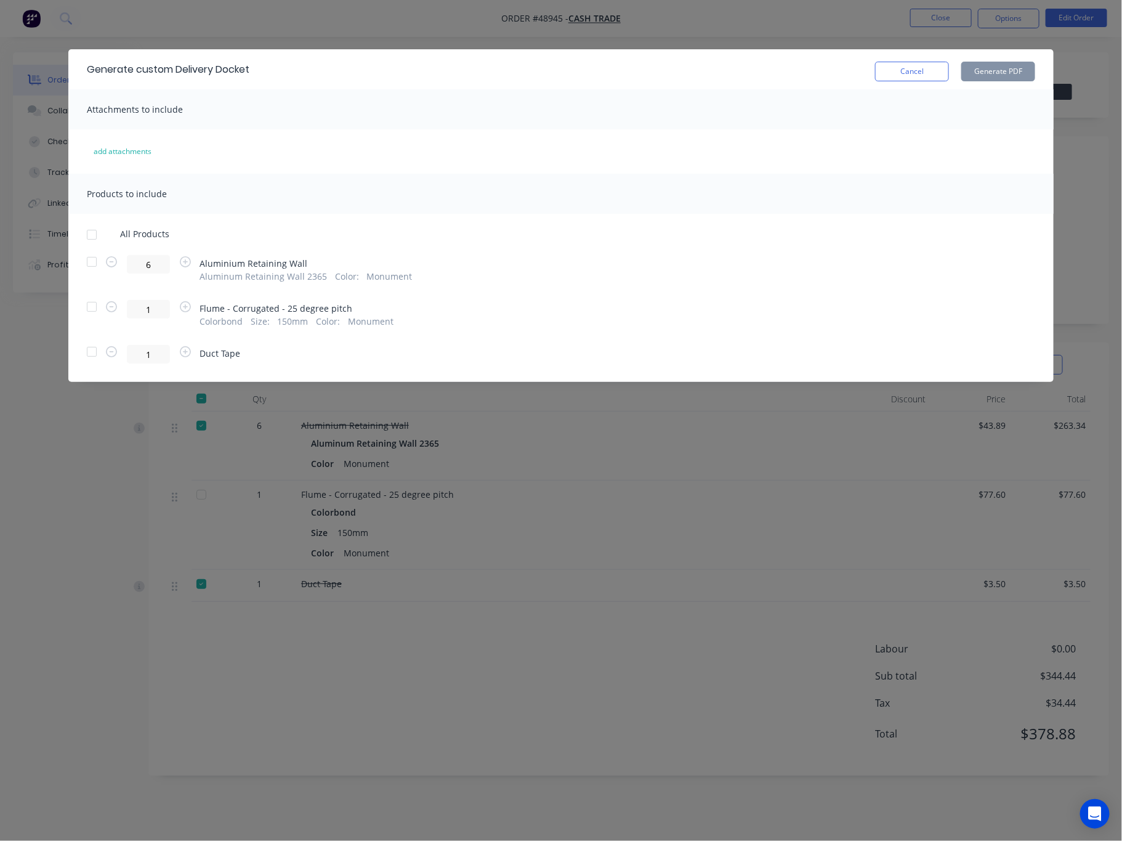
click at [91, 310] on div at bounding box center [91, 306] width 25 height 25
click at [983, 70] on button "Generate PDF" at bounding box center [999, 72] width 74 height 20
click at [732, 30] on div "Generate custom Delivery Docket Cancel Generate PDF Attachments to include add …" at bounding box center [561, 420] width 1122 height 841
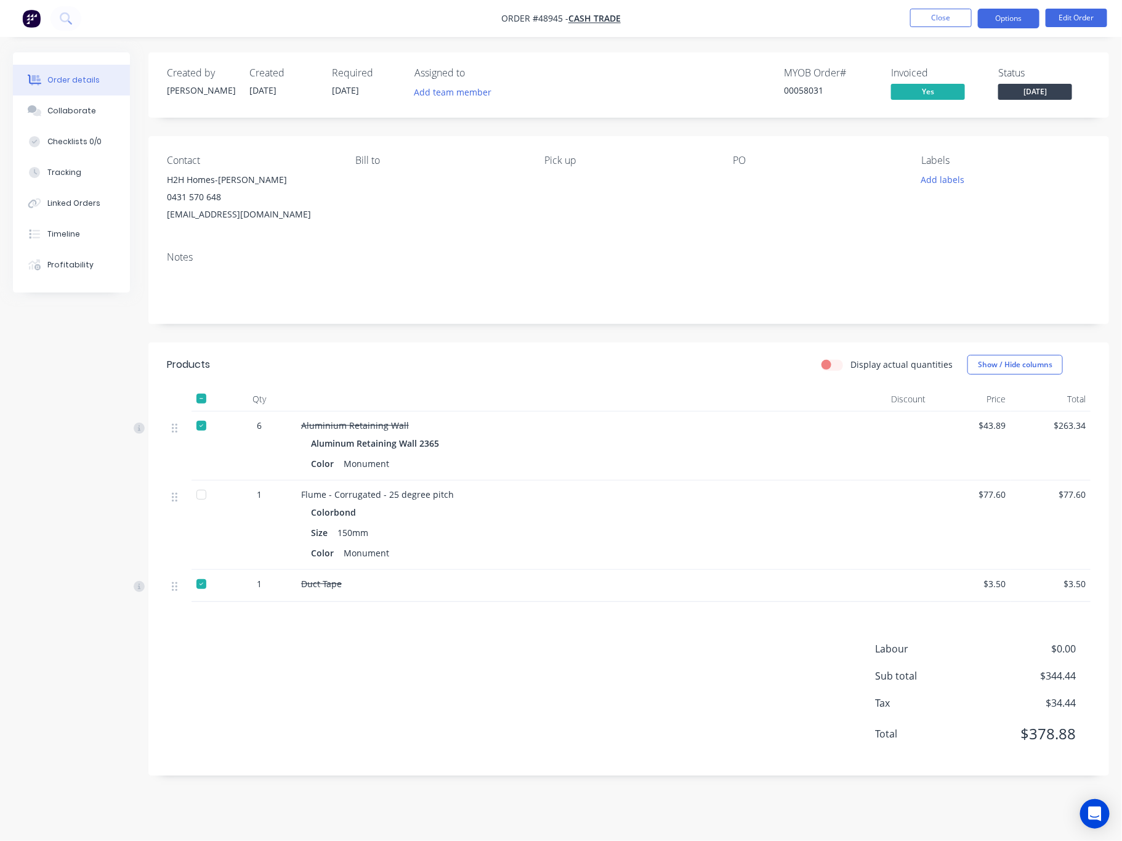
click at [983, 17] on button "Options" at bounding box center [1009, 19] width 62 height 20
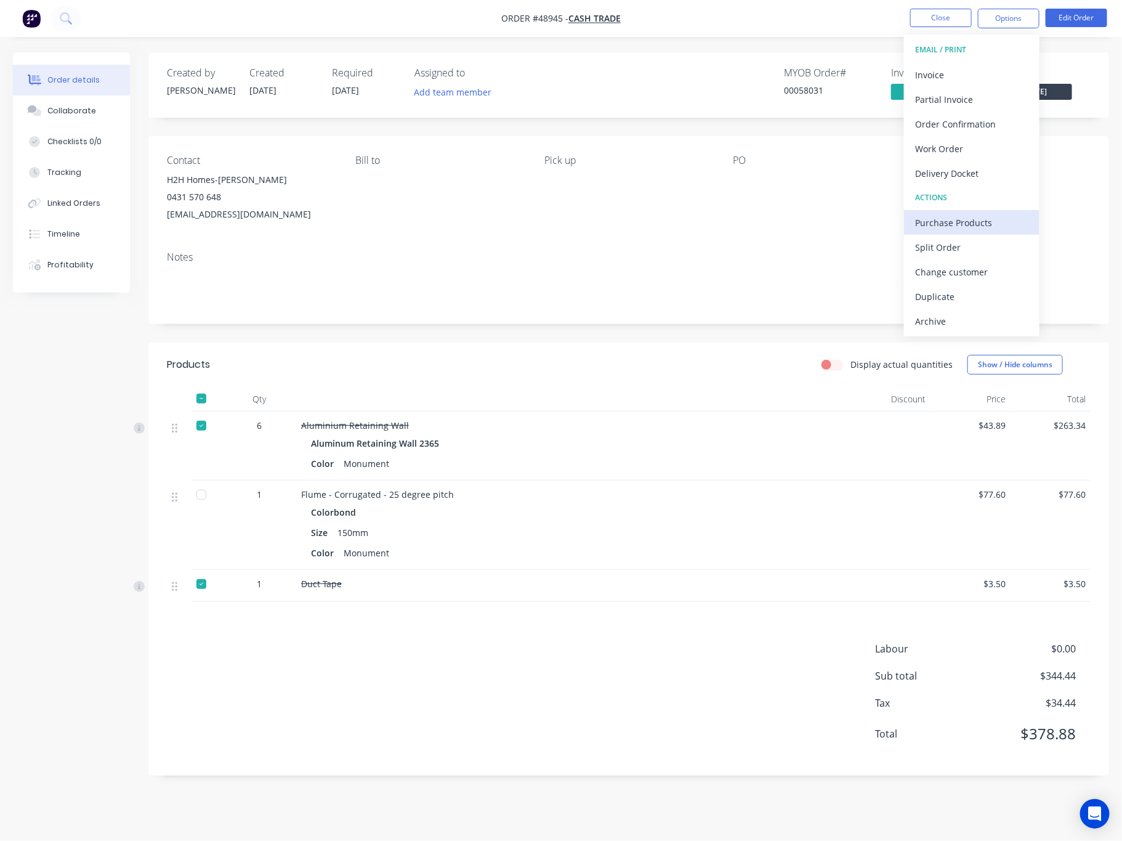
click at [983, 219] on div "Purchase Products" at bounding box center [971, 223] width 113 height 18
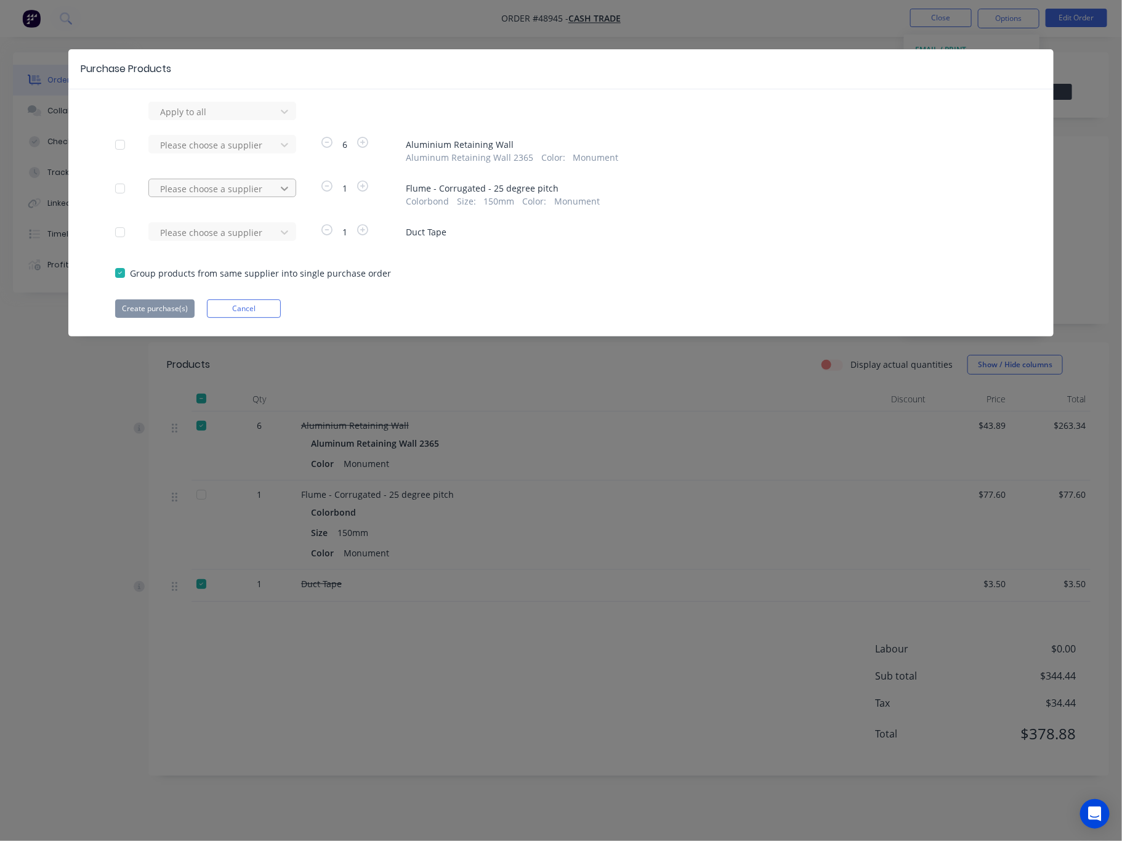
click at [285, 185] on icon at bounding box center [284, 188] width 12 height 12
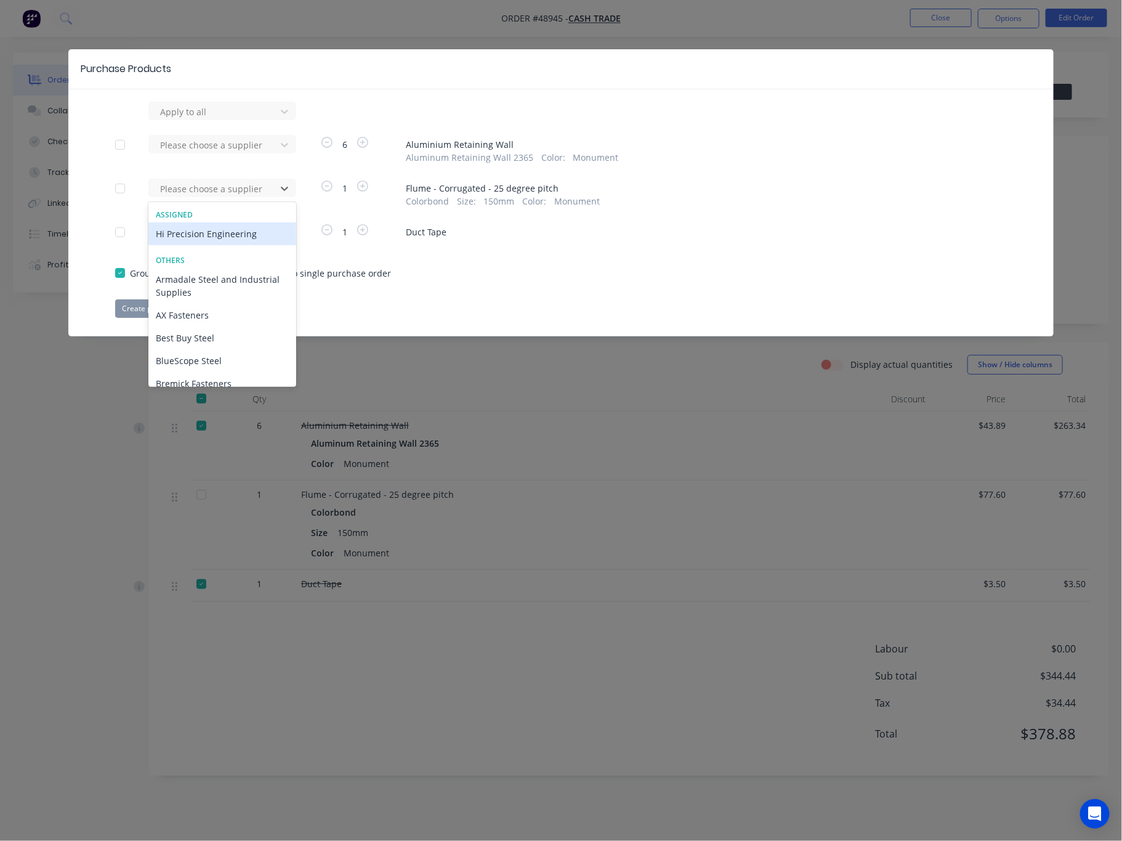
click at [222, 231] on div "Hi Precision Engineering" at bounding box center [222, 233] width 148 height 23
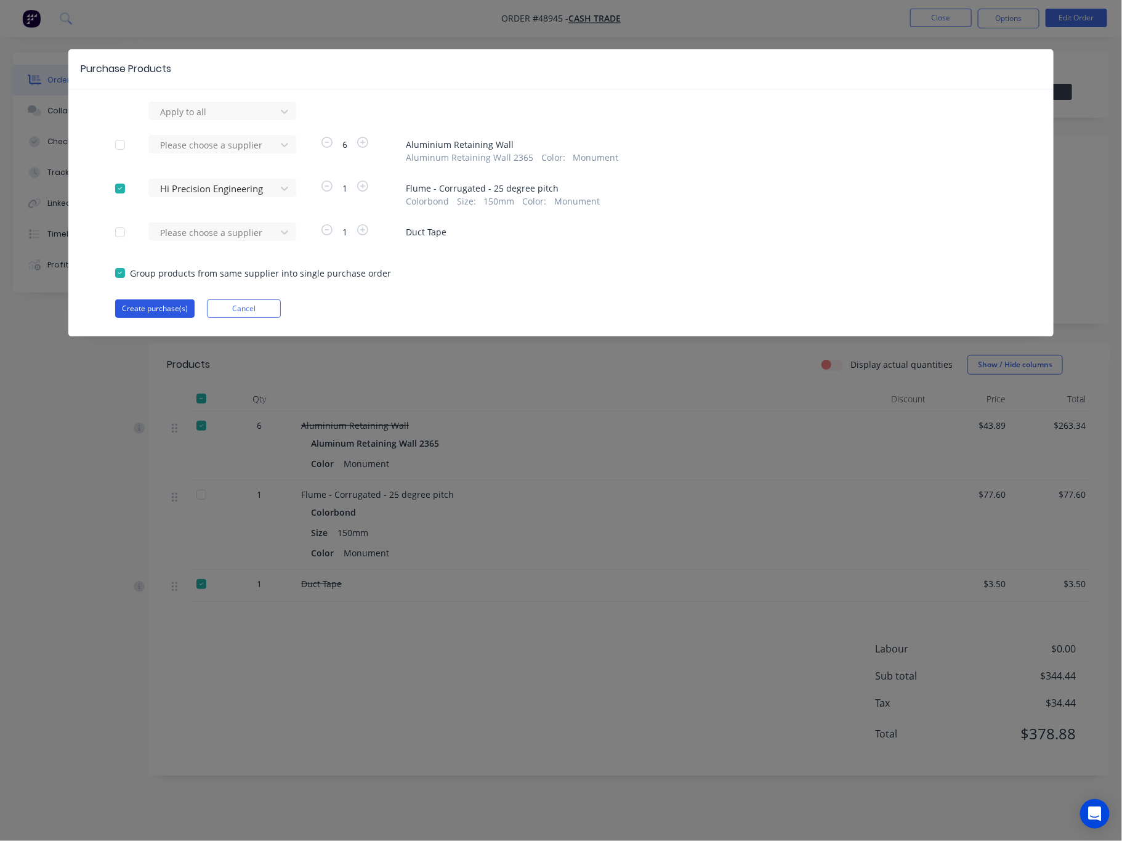
click at [161, 306] on button "Create purchase(s)" at bounding box center [154, 308] width 79 height 18
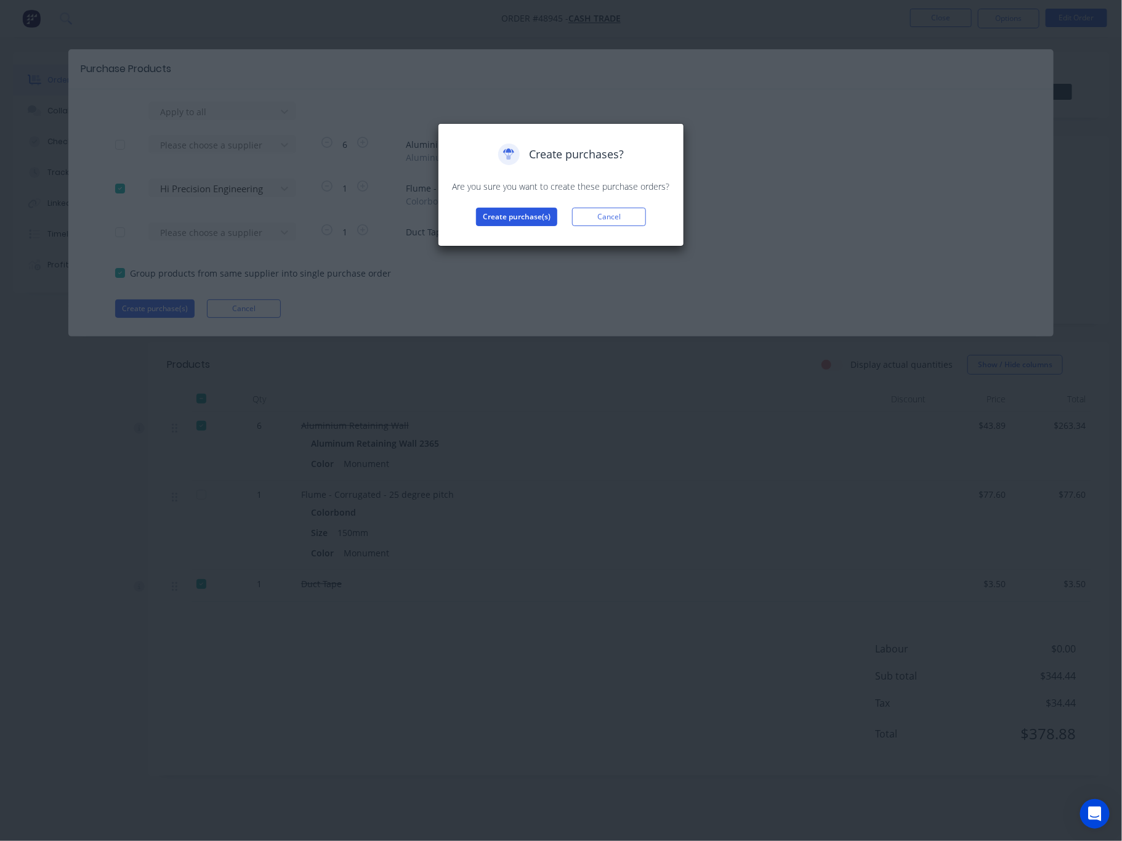
click at [513, 215] on button "Create purchase(s)" at bounding box center [516, 217] width 81 height 18
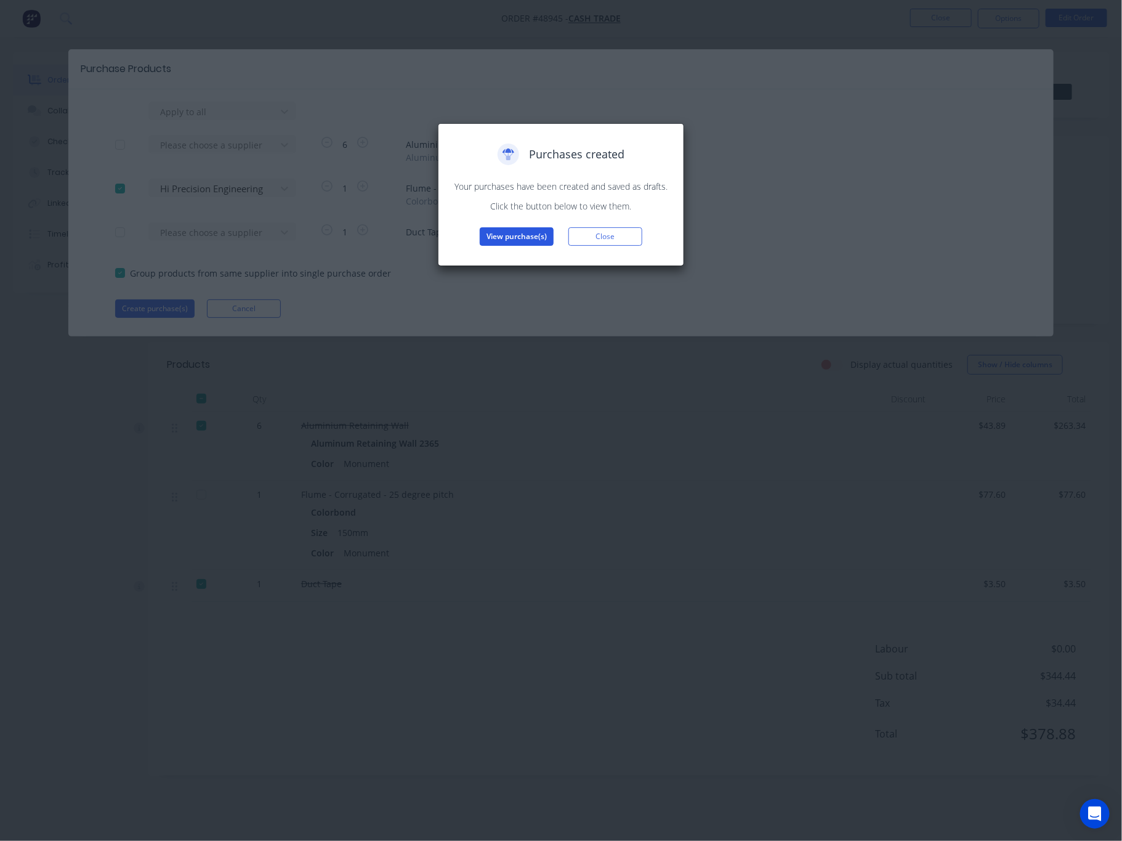
click at [513, 237] on button "View purchase(s)" at bounding box center [517, 236] width 74 height 18
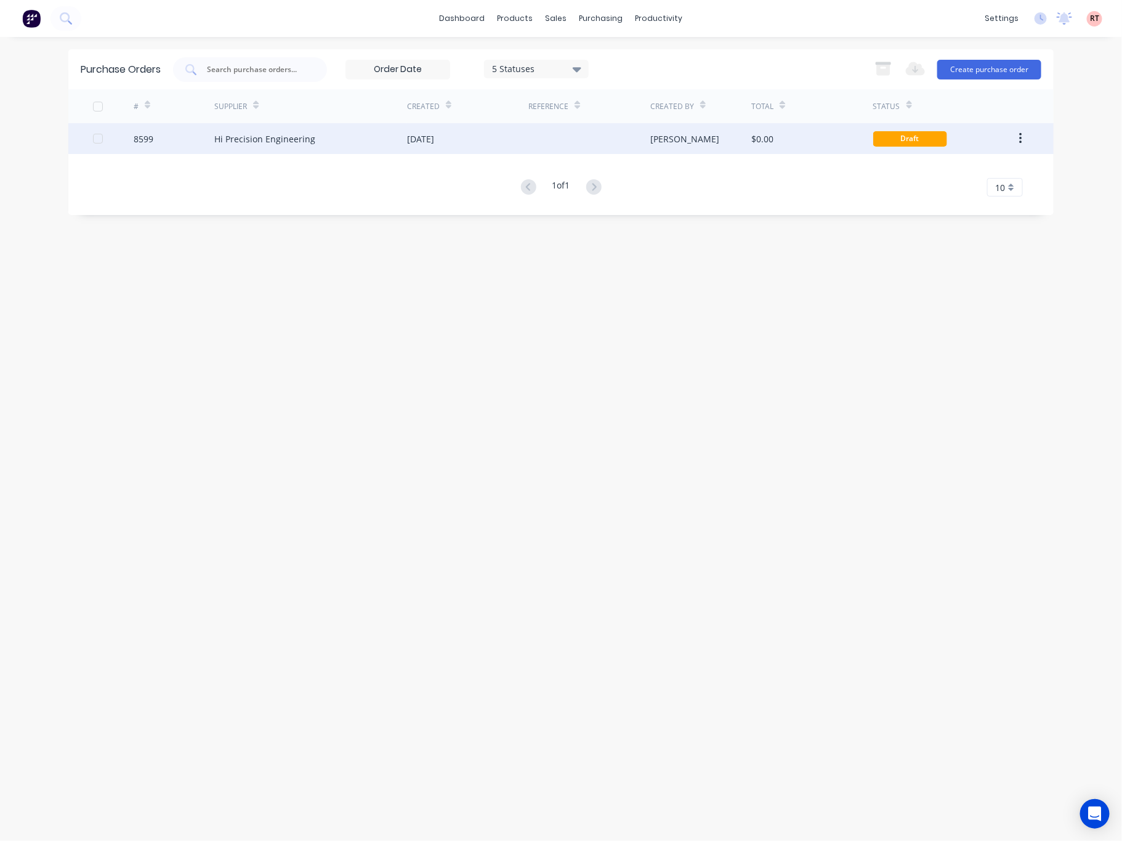
click at [830, 150] on div "$0.00" at bounding box center [812, 138] width 121 height 31
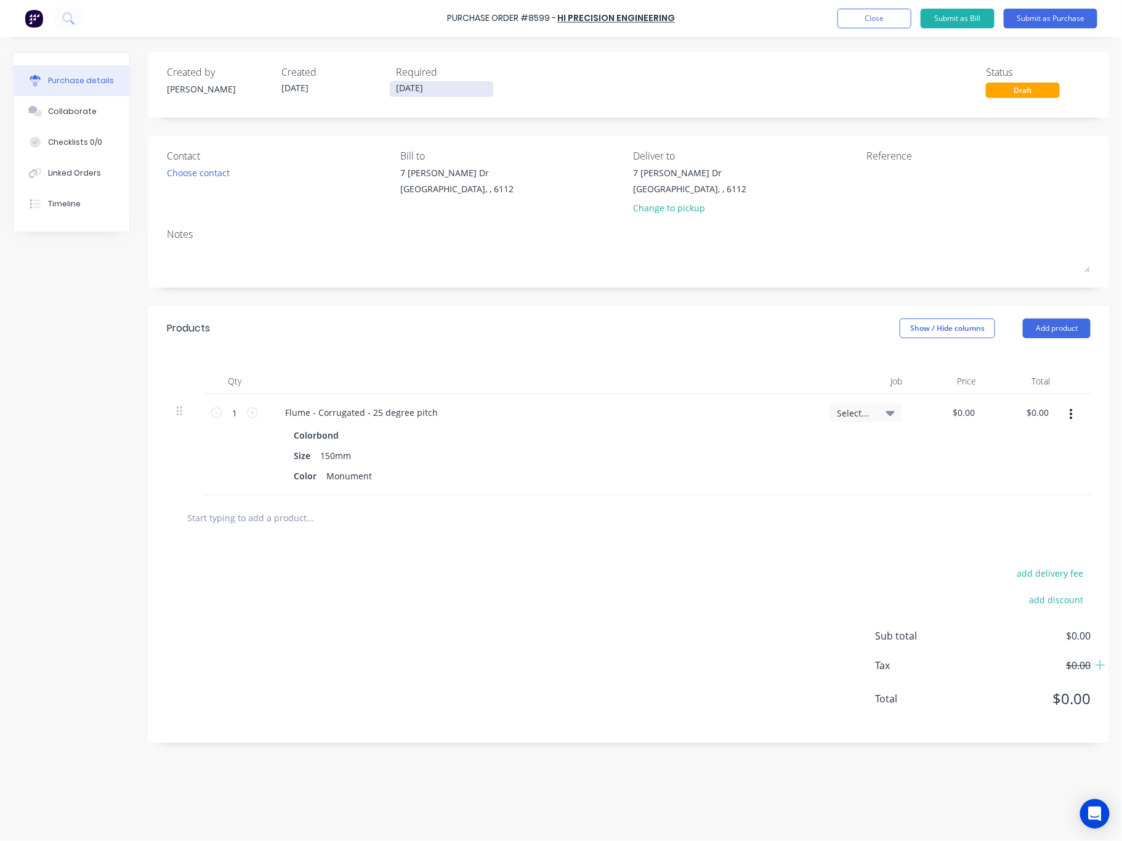
click at [446, 86] on input "[DATE]" at bounding box center [441, 88] width 103 height 15
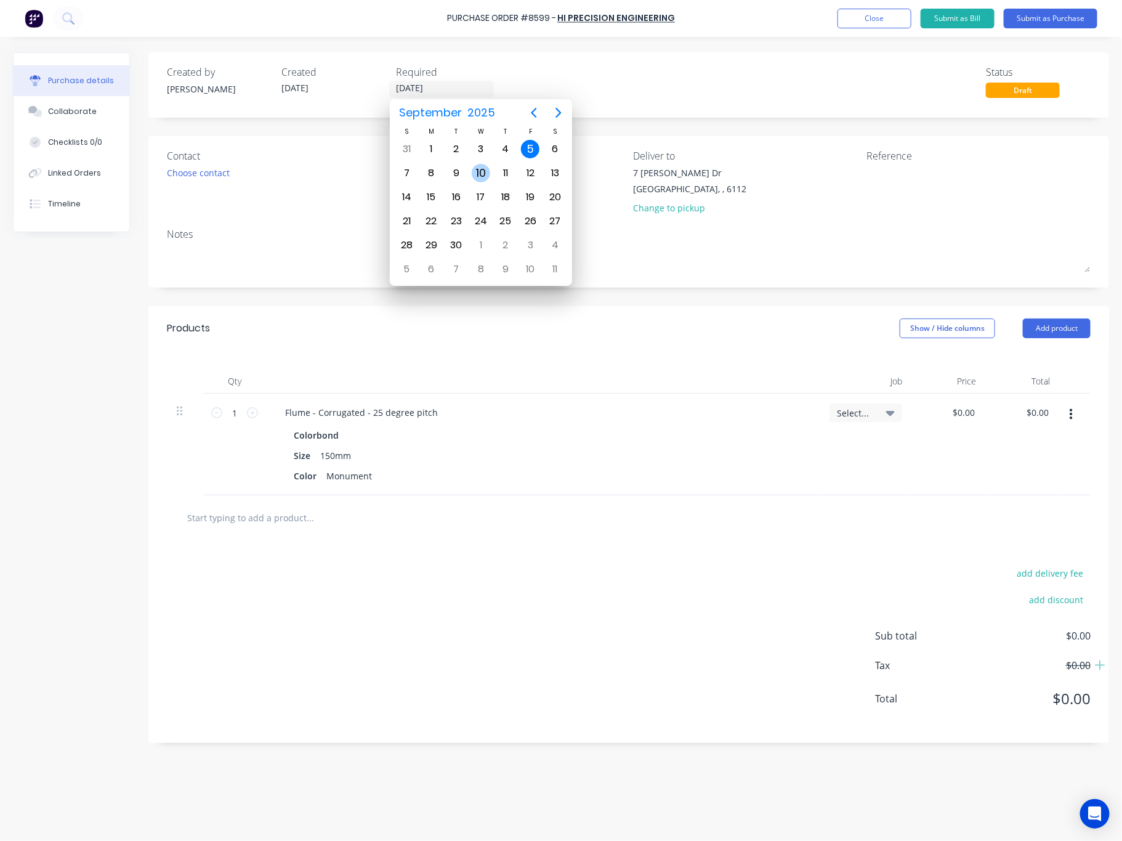
click at [479, 172] on div "10" at bounding box center [481, 173] width 18 height 18
type input "10/09/25"
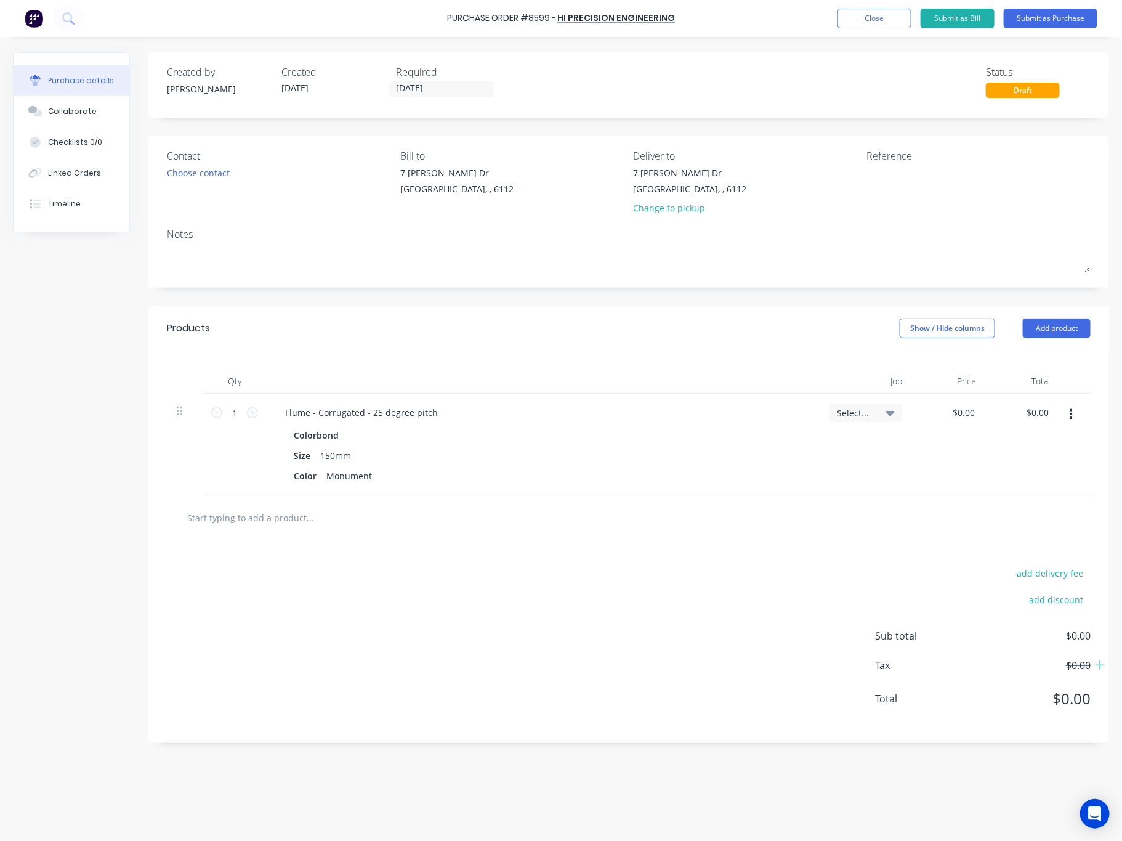
click at [625, 82] on div "Created by Rachel Created 05/09/25 Required 10/09/25 Status Draft" at bounding box center [629, 81] width 924 height 33
click at [983, 19] on button "Submit as Purchase" at bounding box center [1051, 19] width 94 height 20
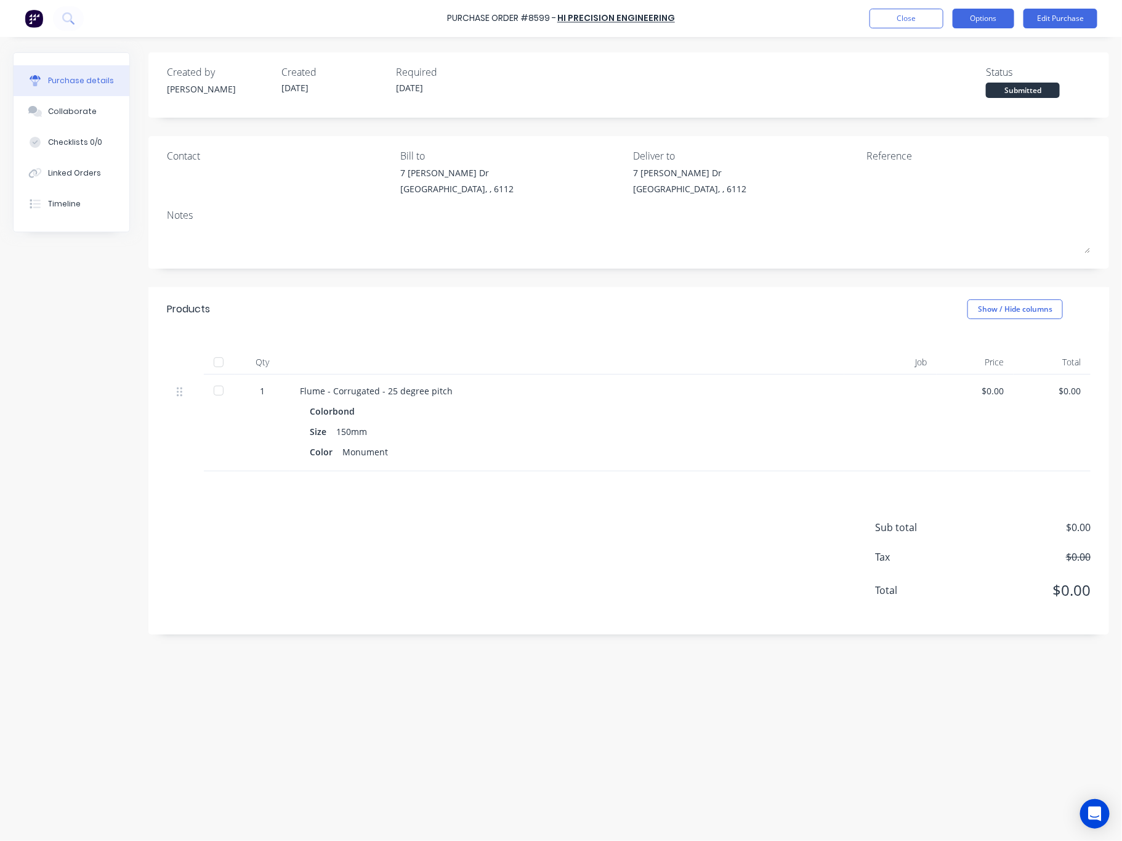
click at [983, 21] on button "Options" at bounding box center [984, 19] width 62 height 20
click at [930, 46] on div "Print / Email" at bounding box center [956, 50] width 95 height 18
click at [938, 93] on div "Without pricing" at bounding box center [956, 100] width 95 height 18
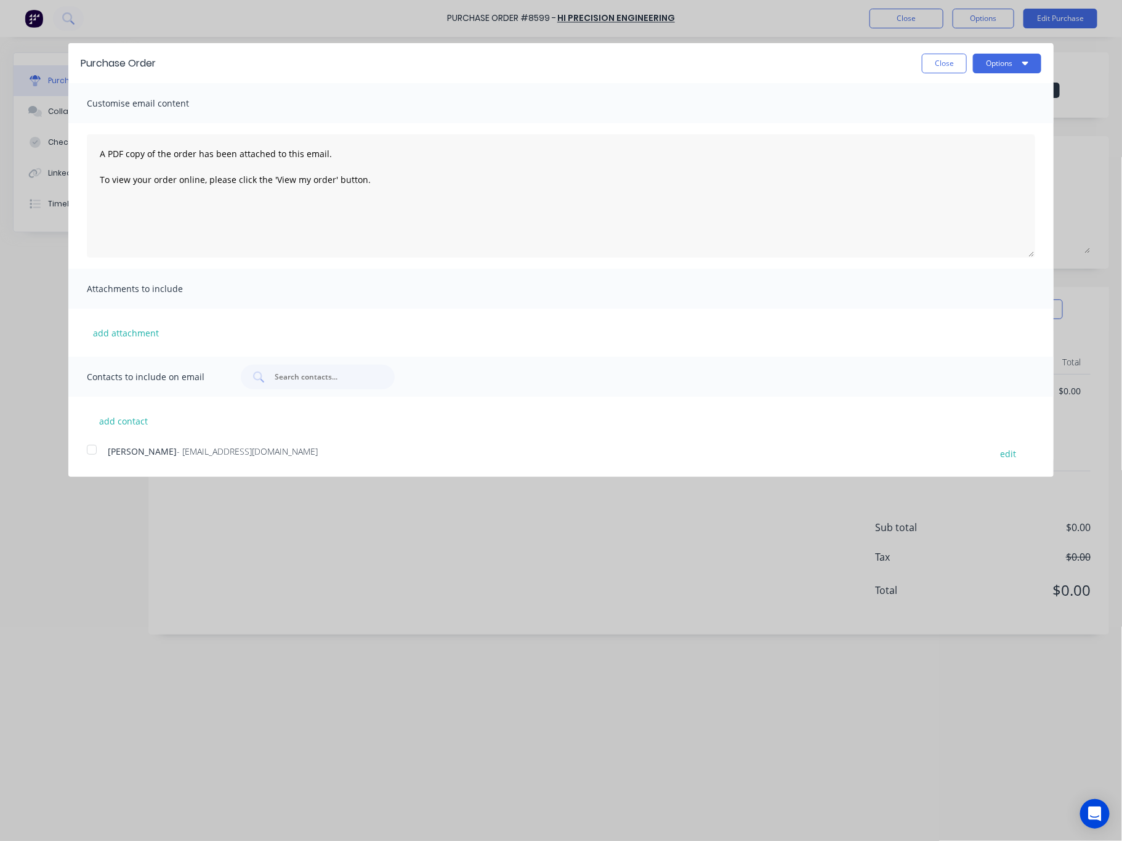
click at [95, 446] on div at bounding box center [91, 449] width 25 height 25
click at [983, 68] on button "Options" at bounding box center [1007, 64] width 68 height 20
click at [983, 132] on div "Print Email" at bounding box center [983, 106] width 117 height 55
click at [983, 118] on div "Email" at bounding box center [983, 119] width 95 height 18
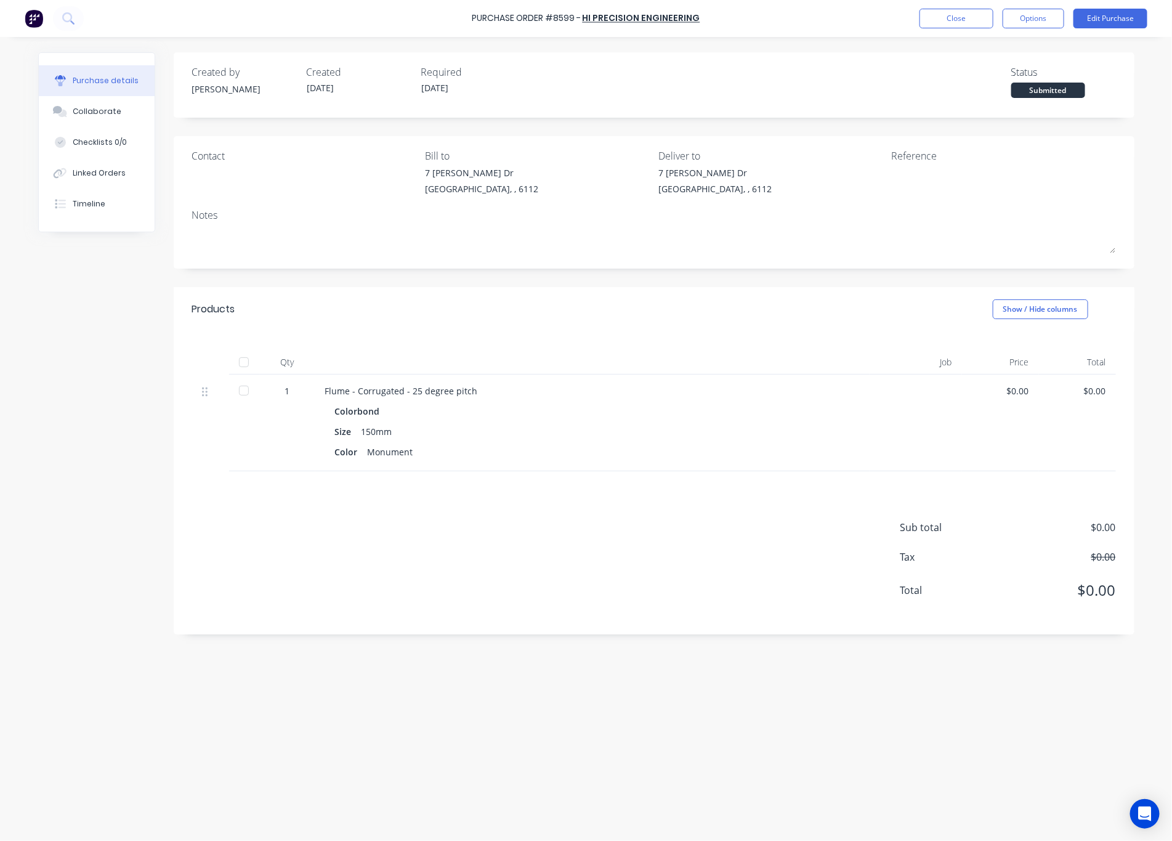
click at [723, 71] on div "Created by Rachel Created 05/09/25 Required 10/09/25 Status Submitted" at bounding box center [654, 81] width 924 height 33
drag, startPoint x: 102, startPoint y: 118, endPoint x: 107, endPoint y: 126, distance: 9.4
click at [102, 118] on button "Collaborate" at bounding box center [97, 111] width 116 height 31
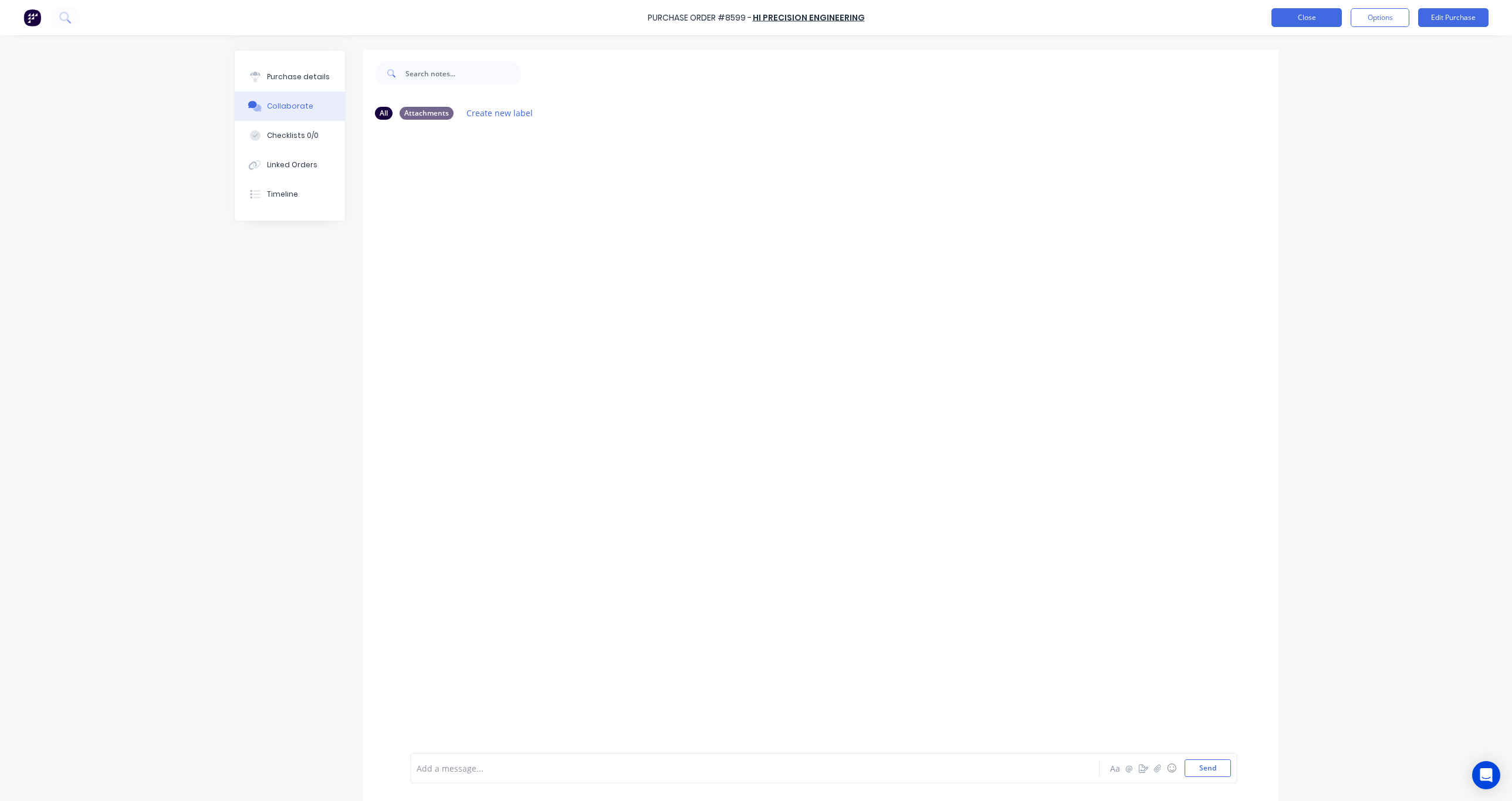
click at [937, 16] on button "Close" at bounding box center [1307, 18] width 71 height 19
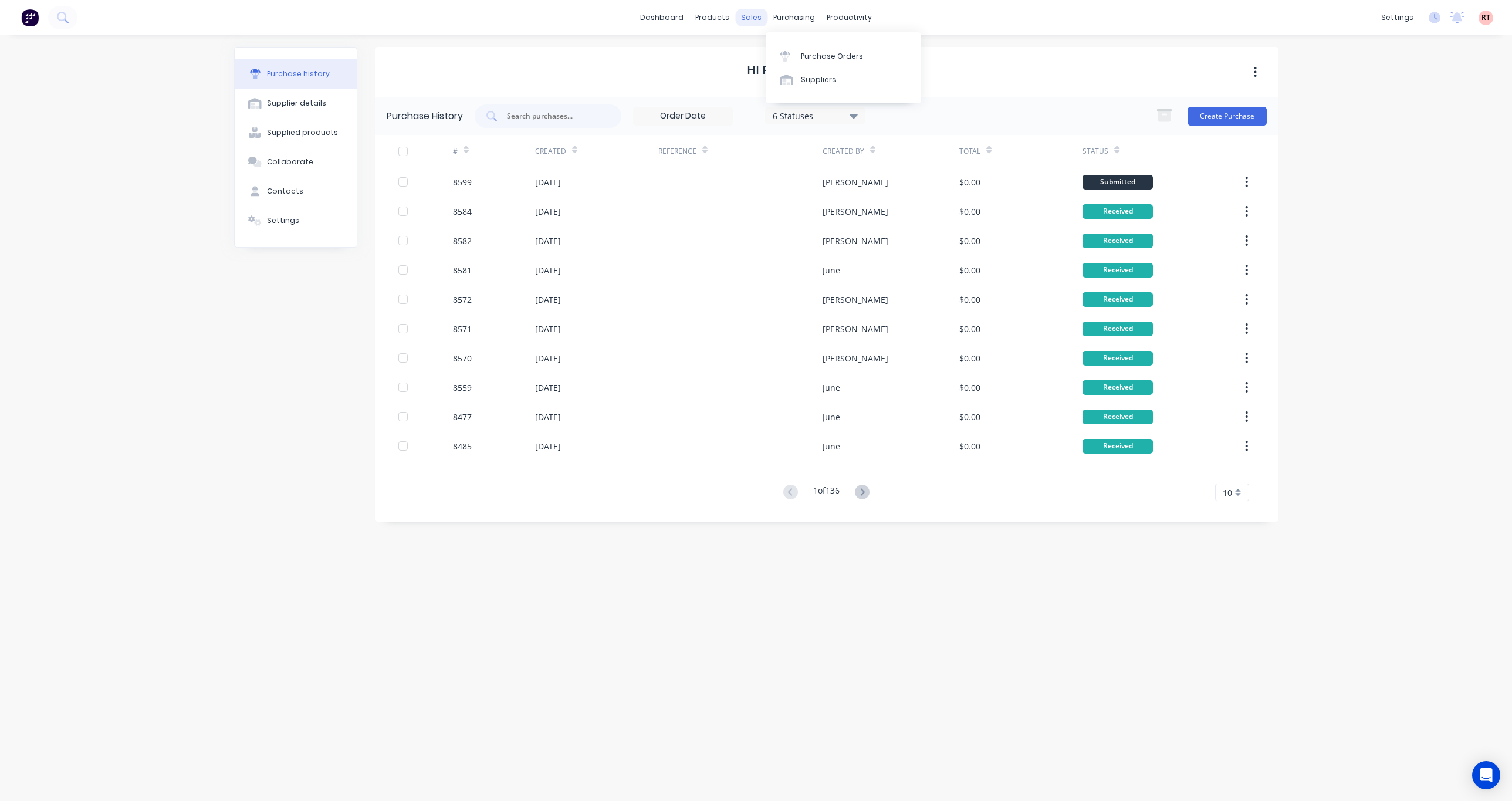
click at [750, 16] on div "sales" at bounding box center [752, 17] width 32 height 17
click at [790, 51] on div "Sales Orders" at bounding box center [795, 56] width 49 height 10
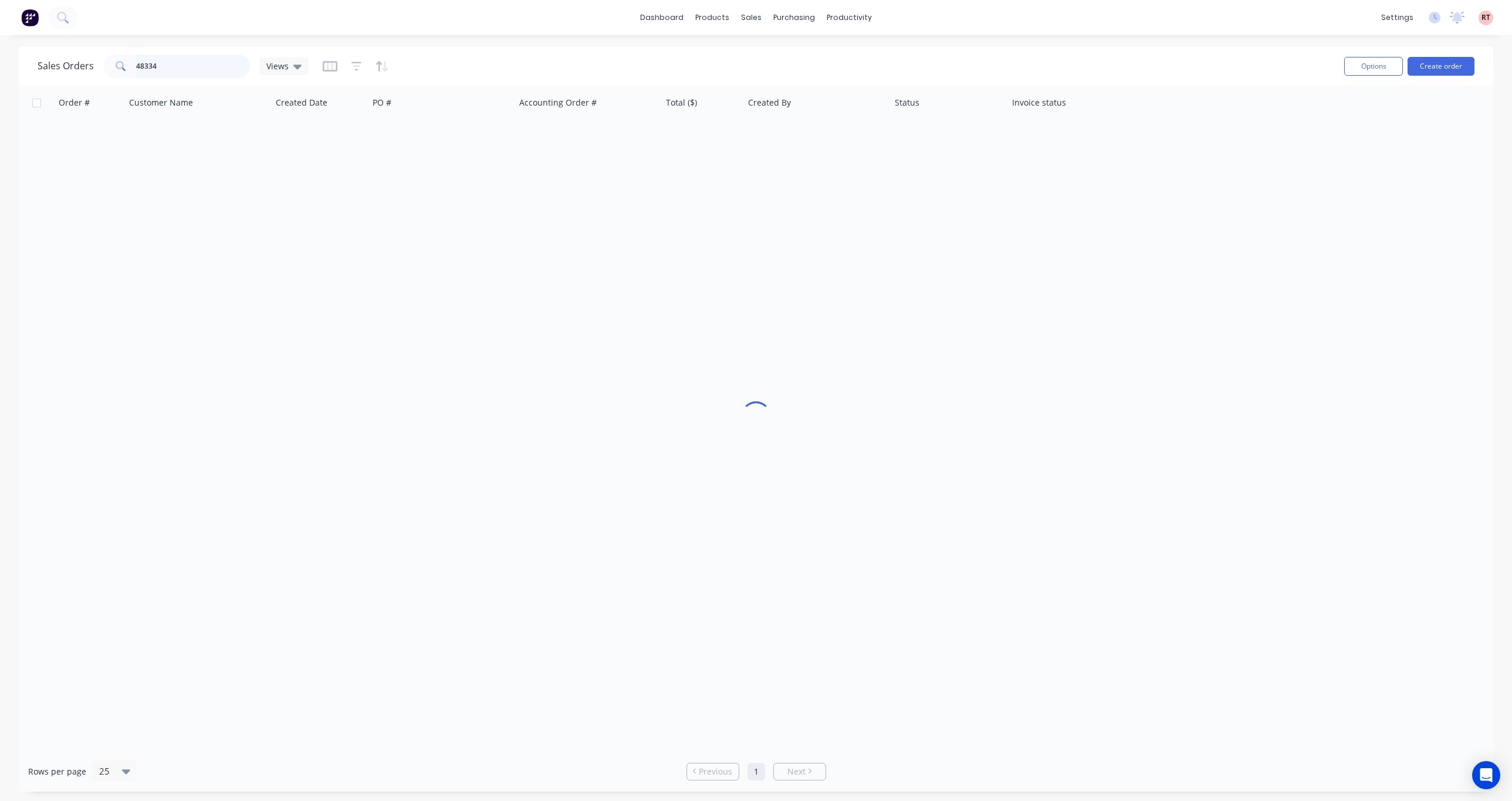
drag, startPoint x: 210, startPoint y: 70, endPoint x: 68, endPoint y: 74, distance: 142.1
click at [68, 74] on div "Sales Orders 48334 Views" at bounding box center [172, 66] width 272 height 24
type input "57411"
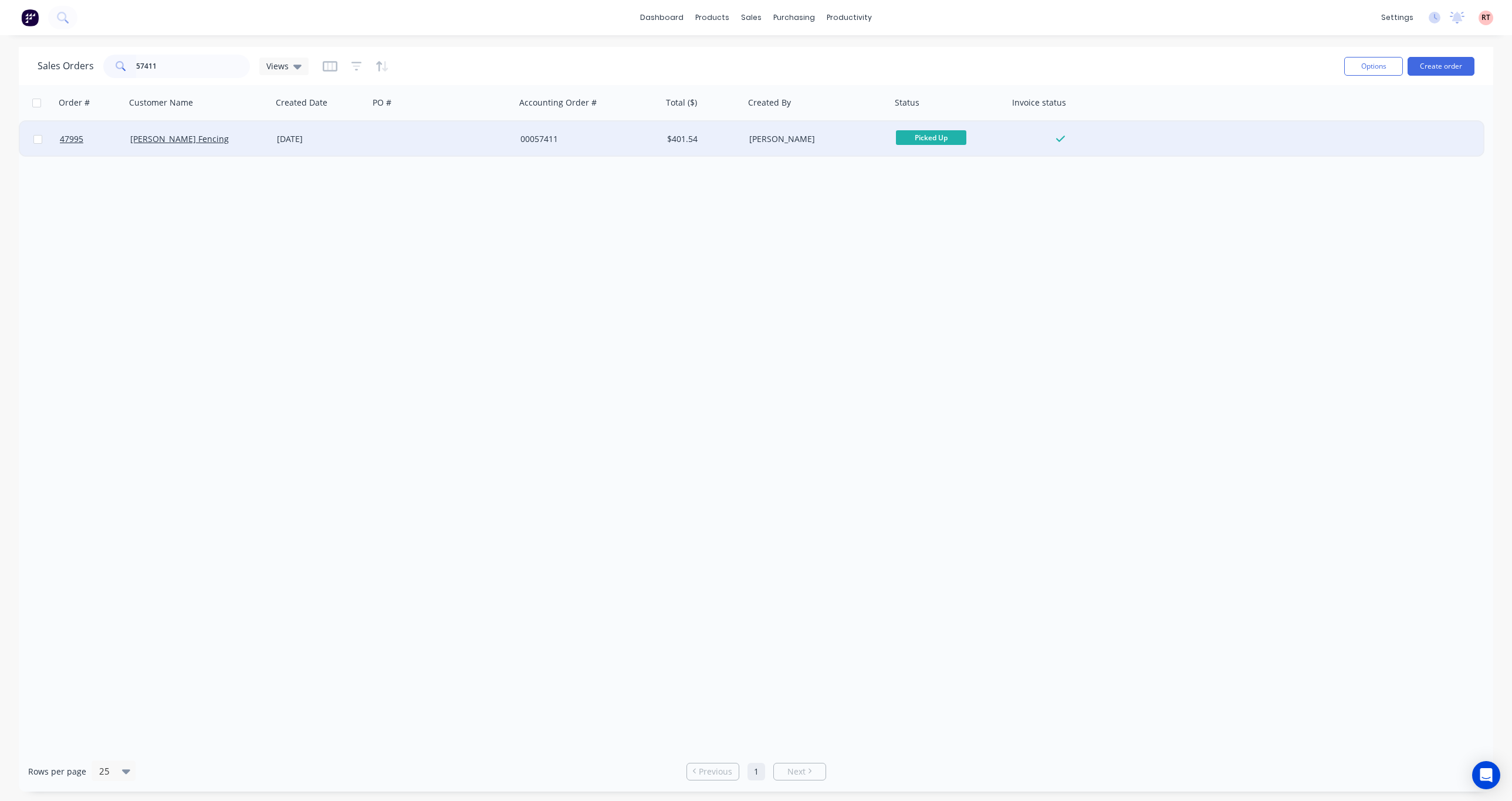
click at [446, 139] on div at bounding box center [442, 139] width 147 height 35
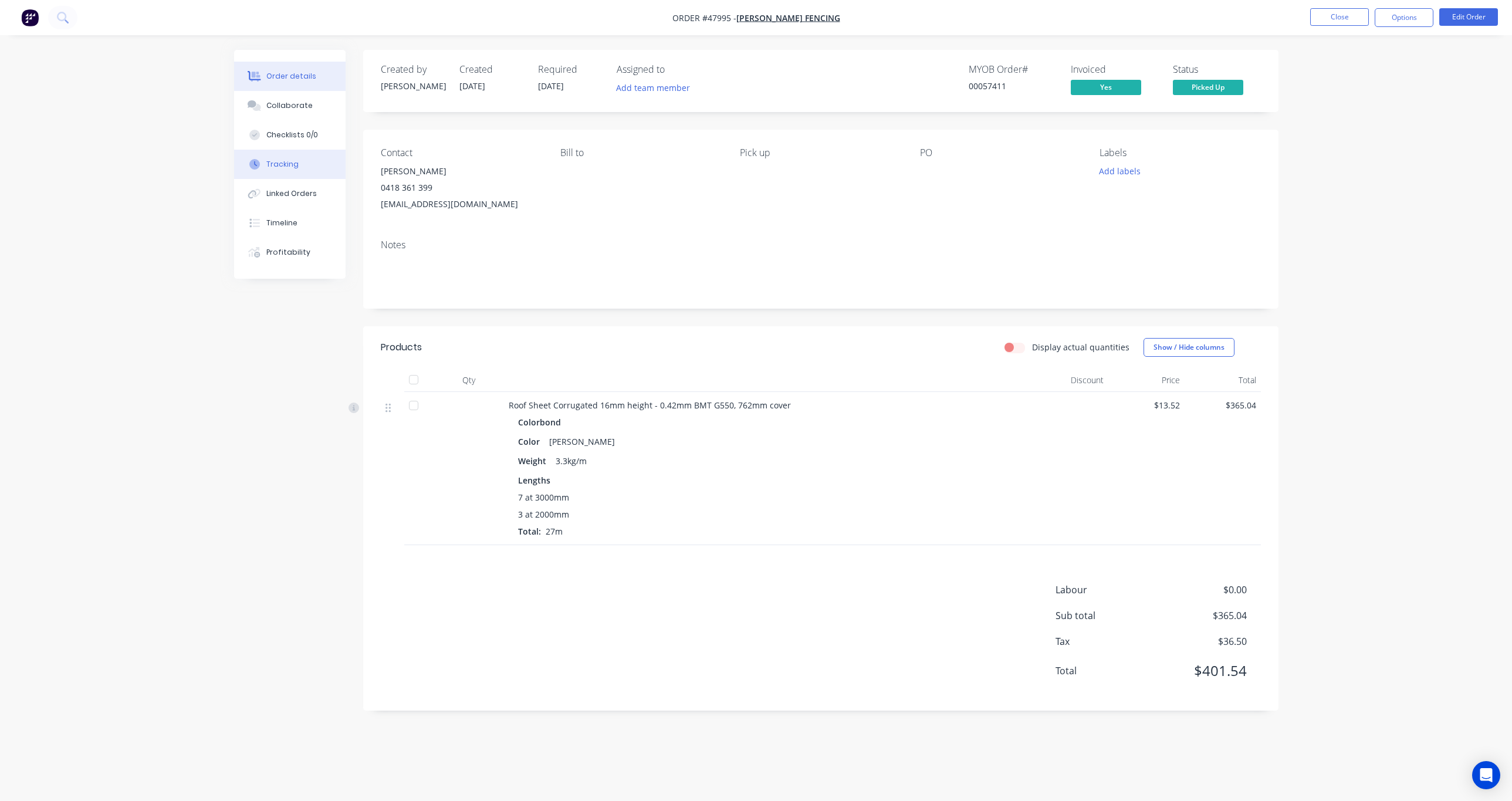
click at [303, 168] on button "Tracking" at bounding box center [290, 164] width 111 height 30
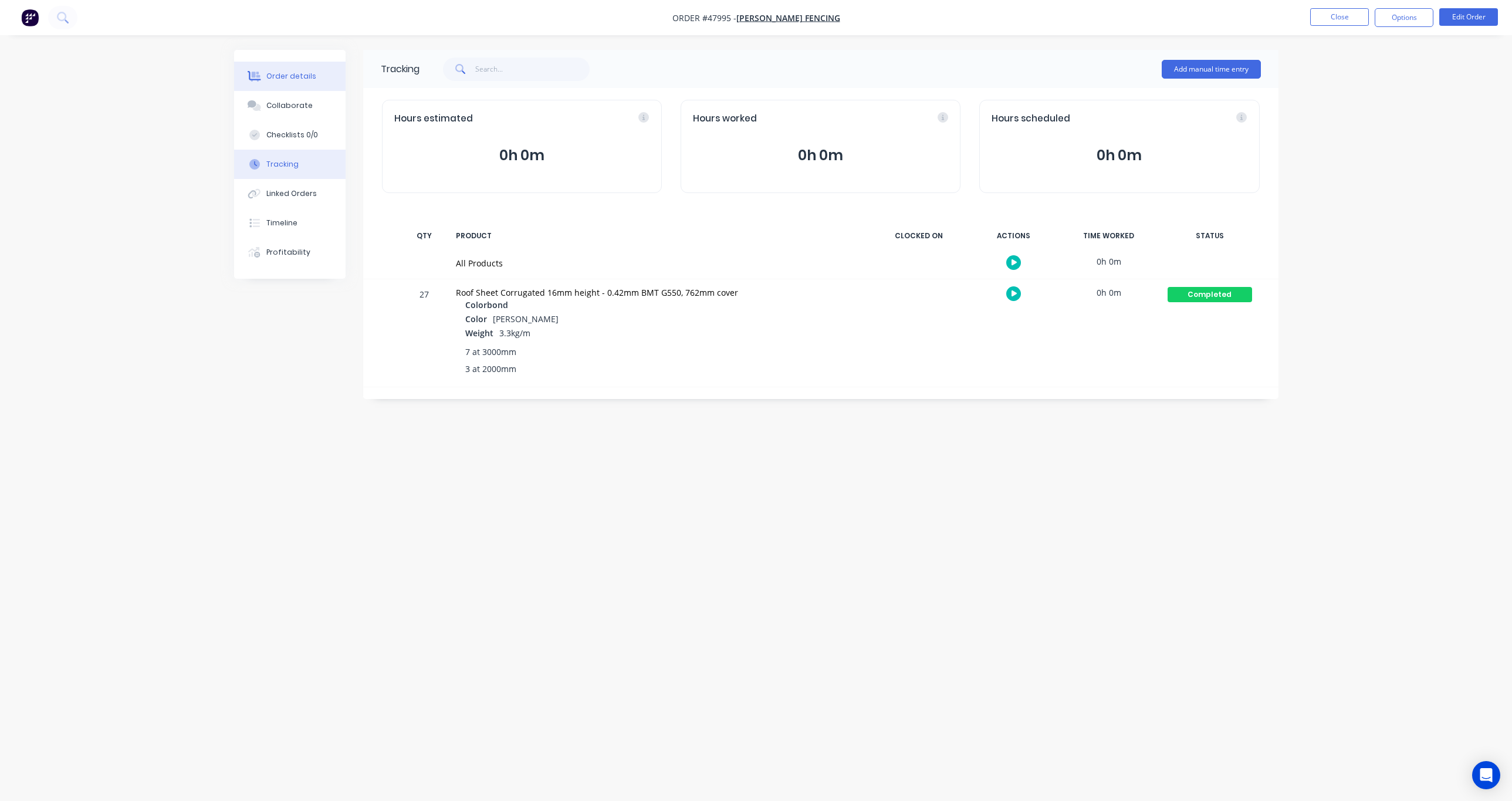
click at [312, 87] on button "Order details" at bounding box center [290, 76] width 111 height 30
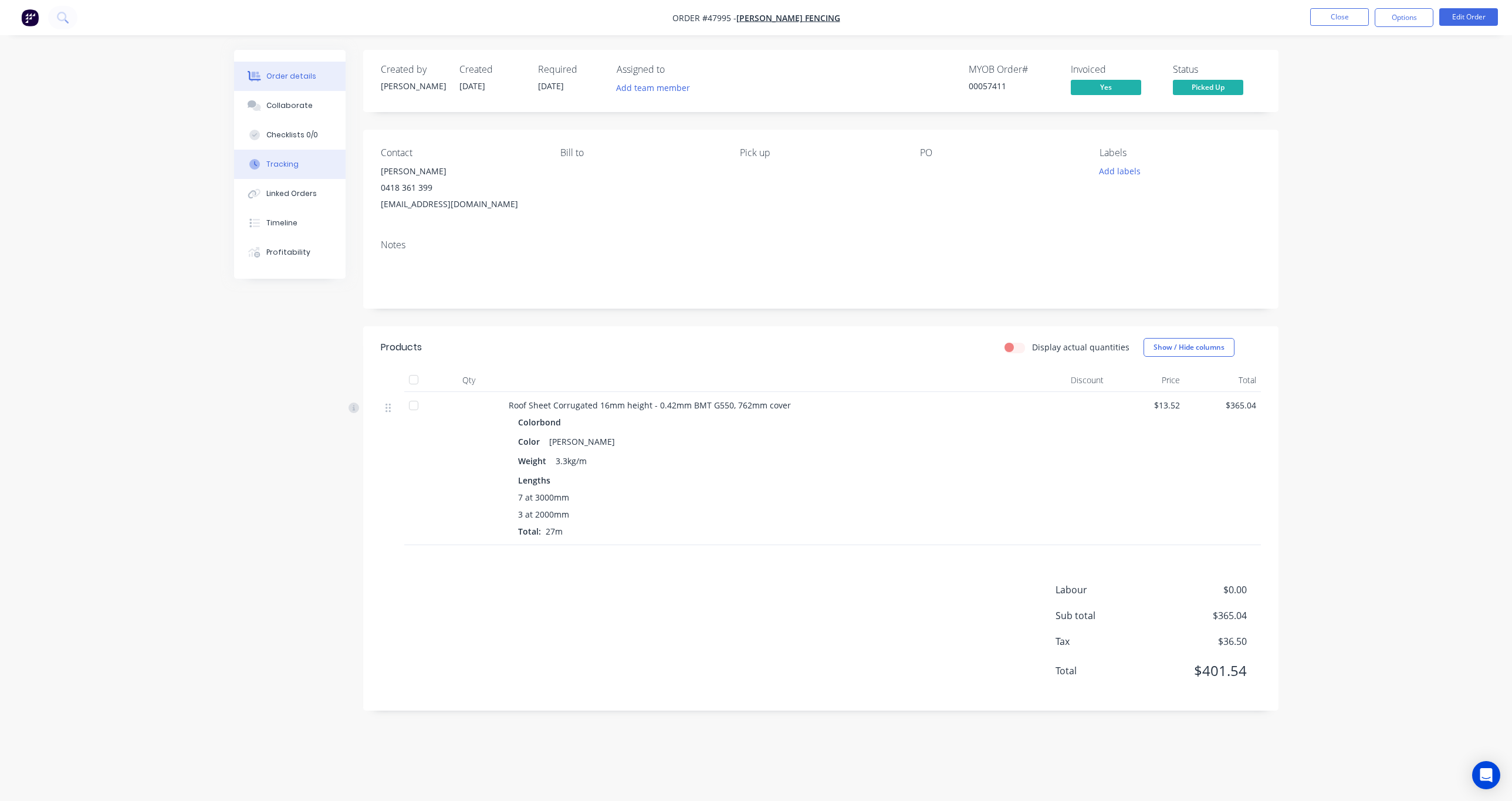
click at [303, 172] on button "Tracking" at bounding box center [290, 164] width 111 height 30
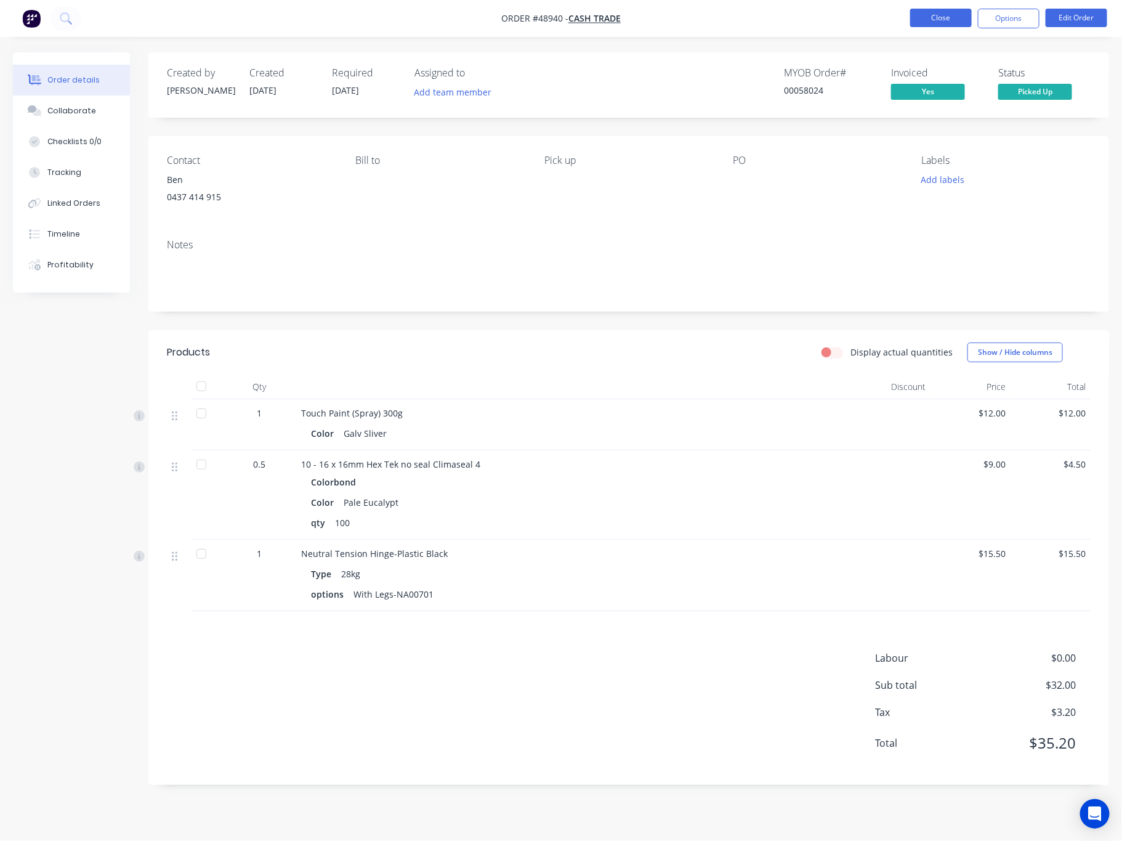
click at [947, 14] on button "Close" at bounding box center [941, 18] width 62 height 18
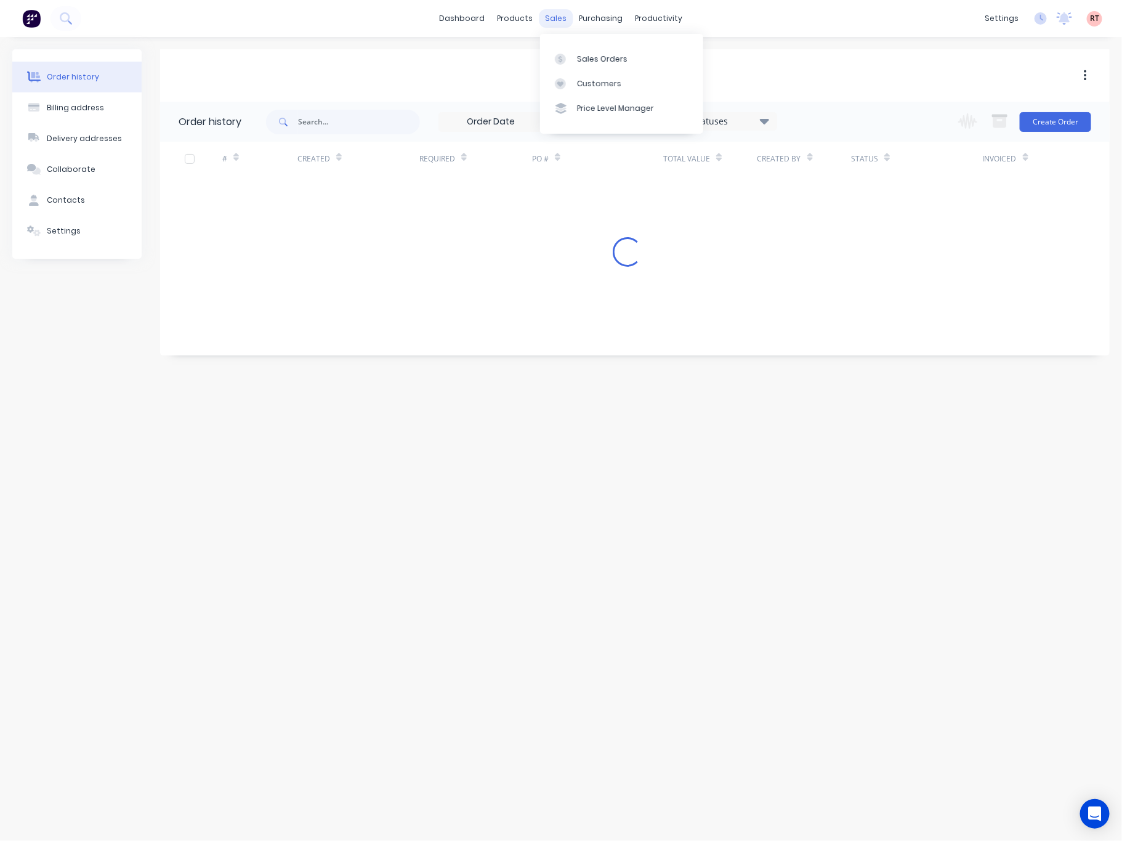
click at [549, 17] on div "sales" at bounding box center [557, 18] width 34 height 18
click at [585, 63] on link "Sales Orders" at bounding box center [621, 58] width 163 height 25
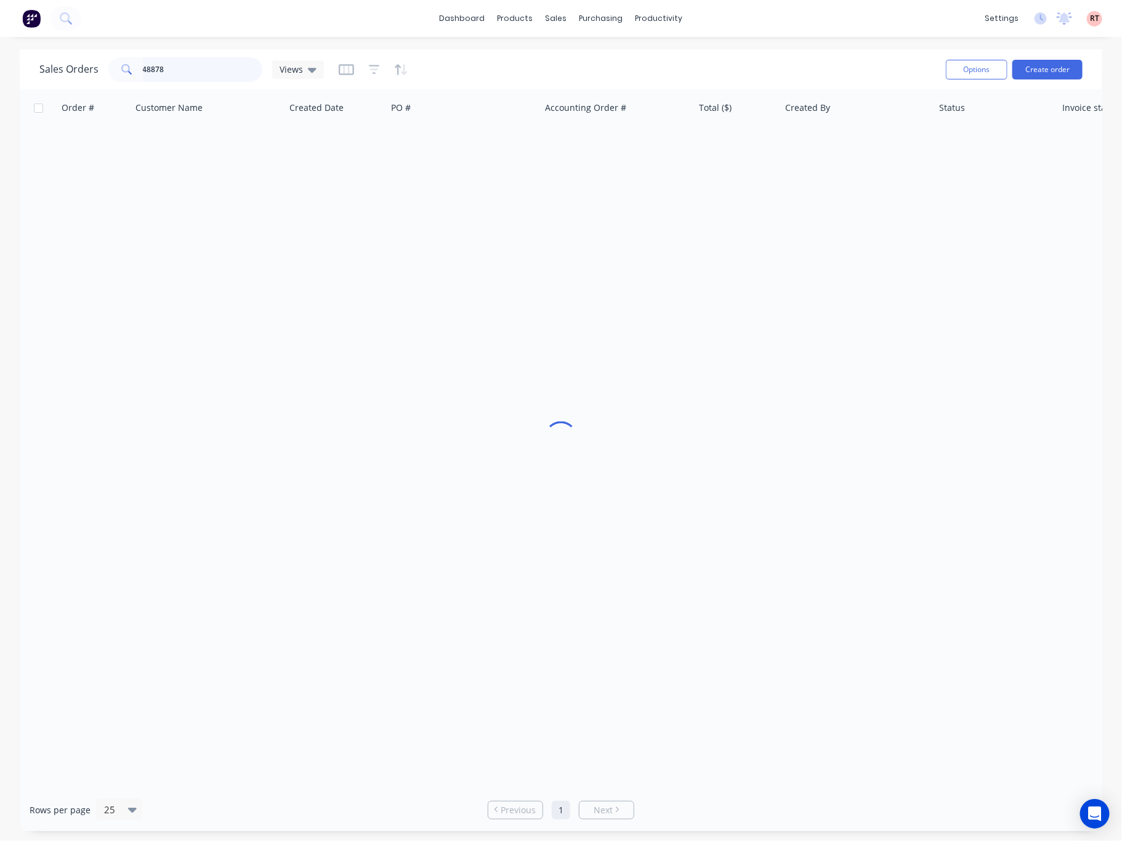
click at [232, 73] on input "48878" at bounding box center [203, 69] width 120 height 25
drag, startPoint x: 227, startPoint y: 72, endPoint x: 89, endPoint y: 69, distance: 138.6
click at [89, 69] on div "Sales Orders 48878 Views" at bounding box center [181, 69] width 285 height 25
type input "48334"
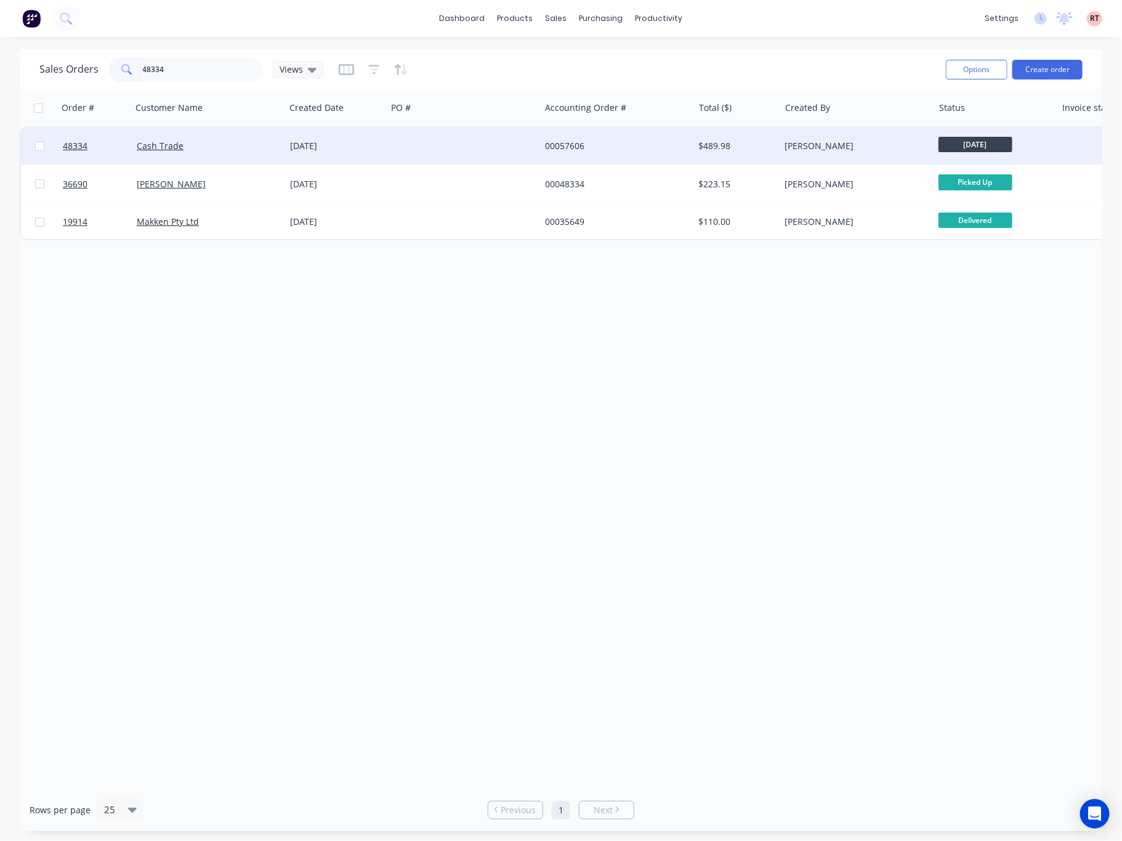
click at [500, 144] on div at bounding box center [463, 146] width 153 height 37
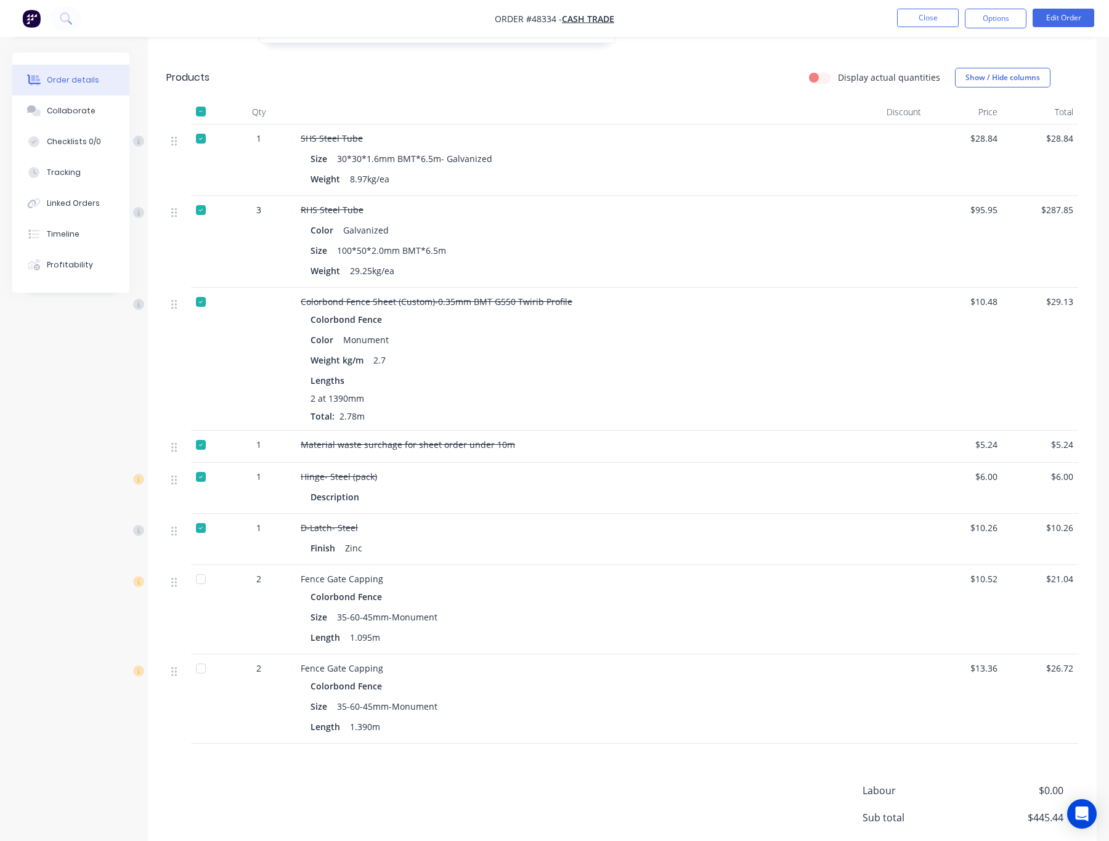
scroll to position [644, 0]
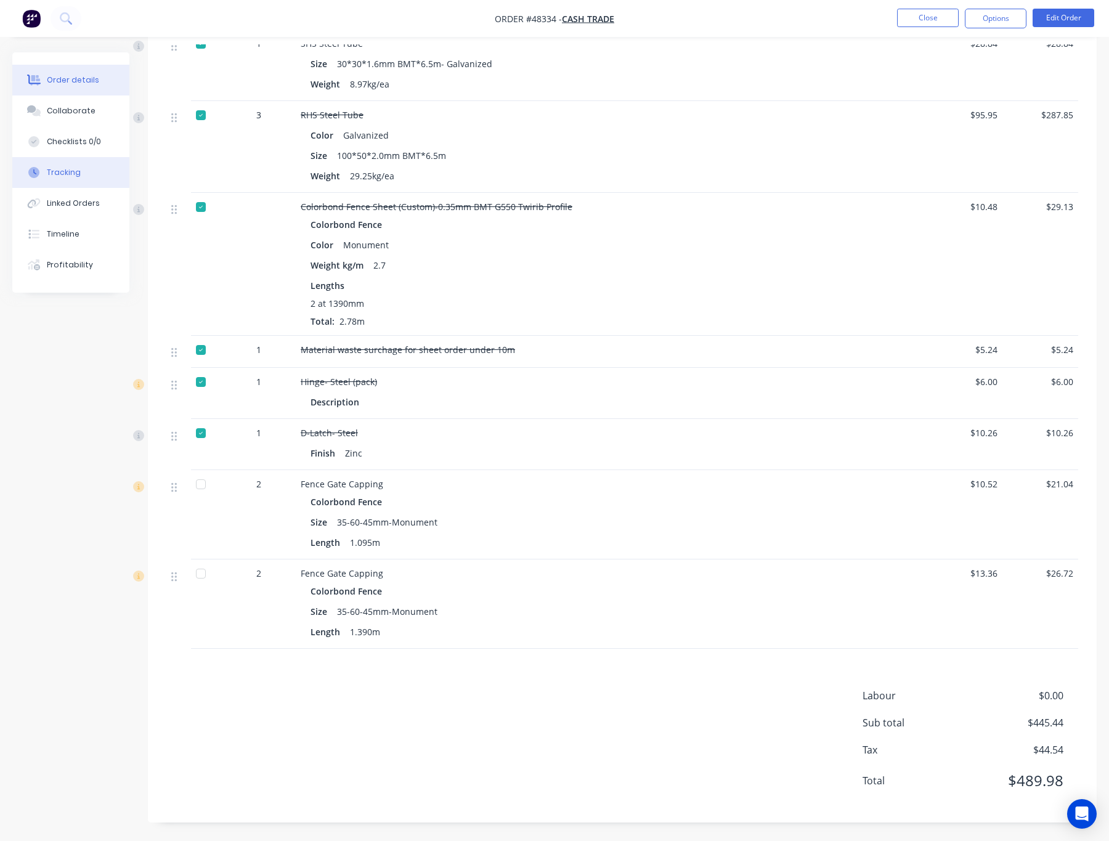
click at [48, 174] on div "Tracking" at bounding box center [64, 172] width 34 height 11
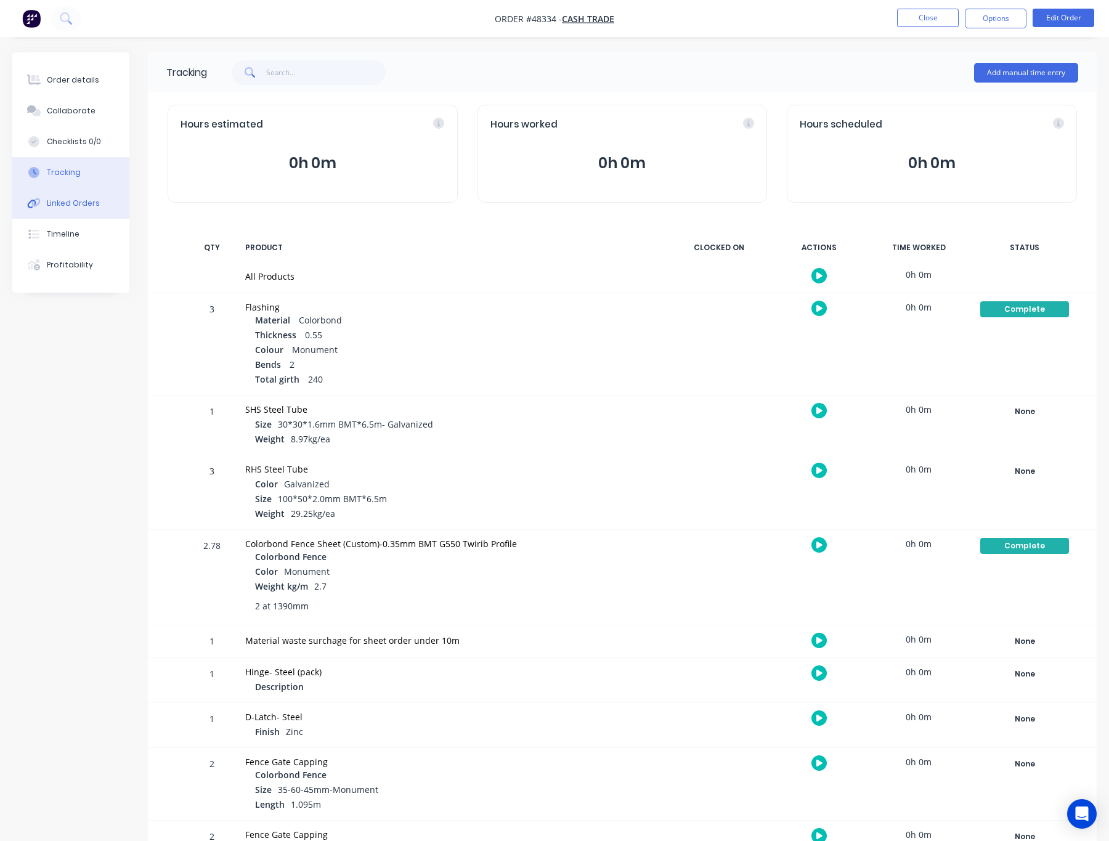
click at [91, 208] on div "Linked Orders" at bounding box center [73, 203] width 53 height 11
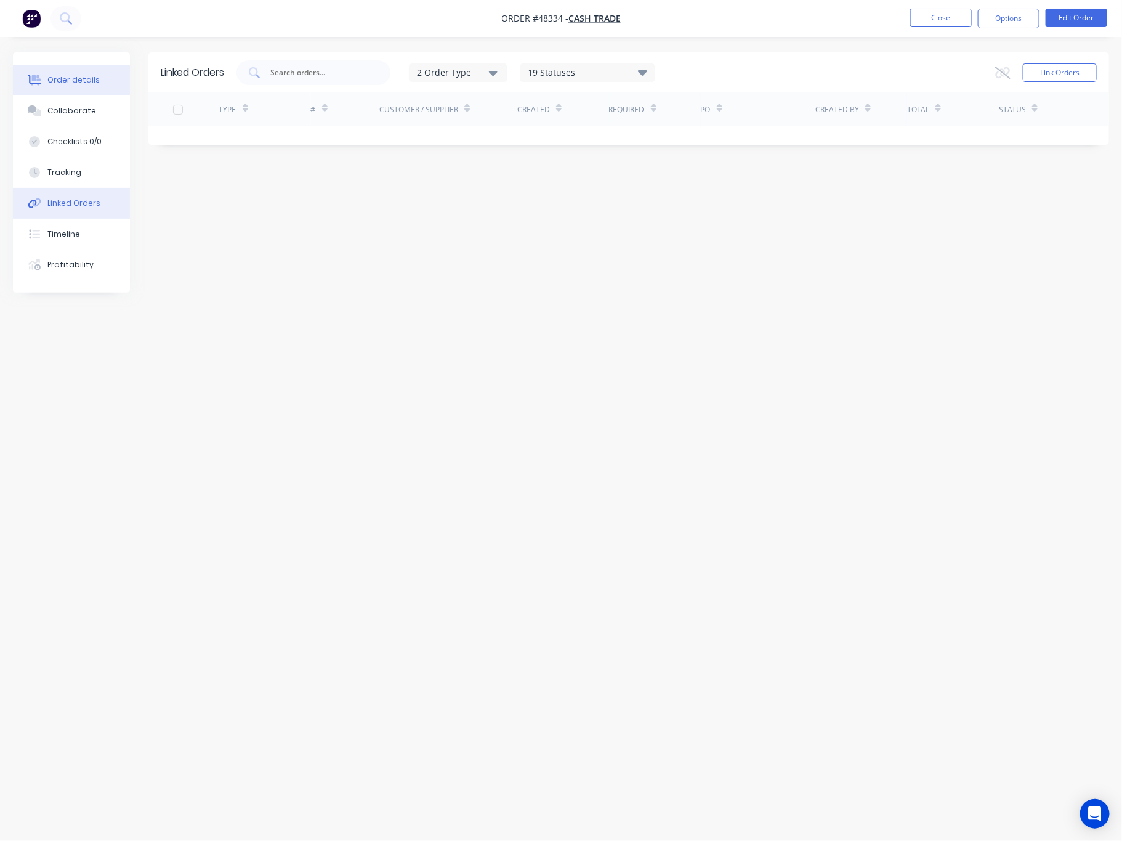
click at [72, 78] on div "Order details" at bounding box center [73, 80] width 52 height 11
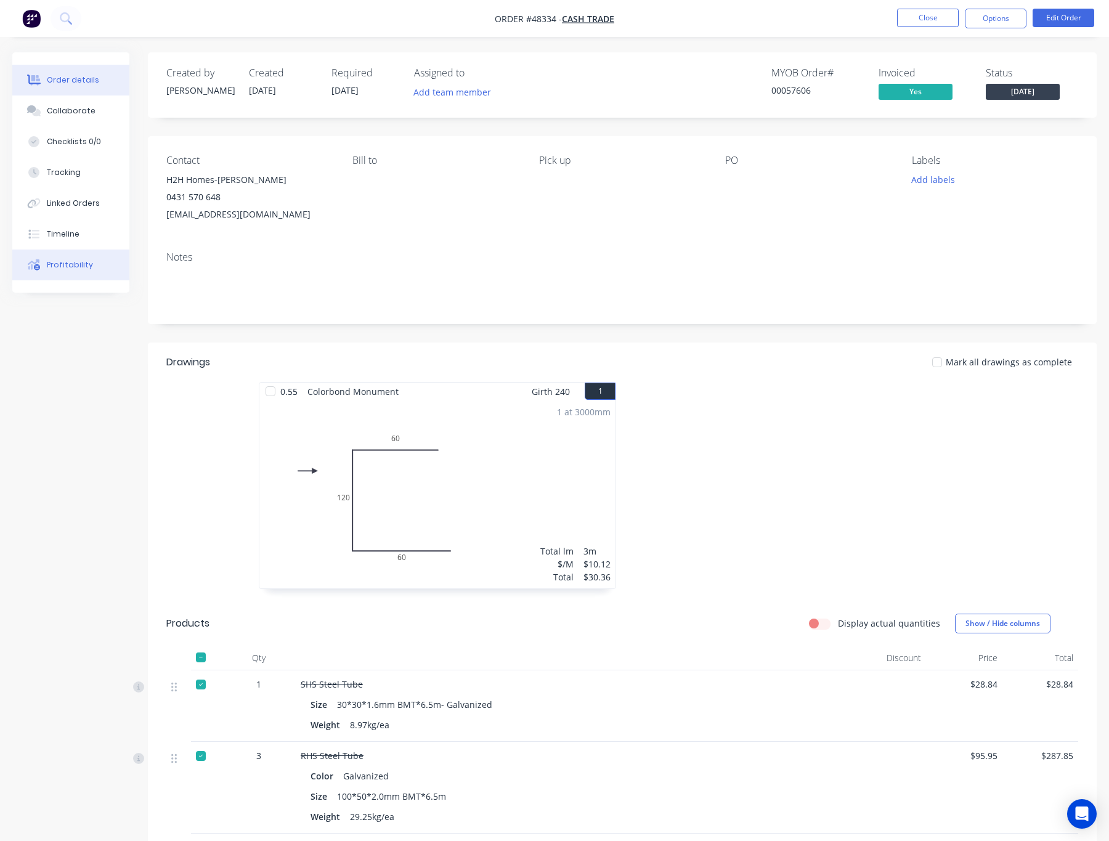
click at [84, 255] on button "Profitability" at bounding box center [70, 264] width 117 height 31
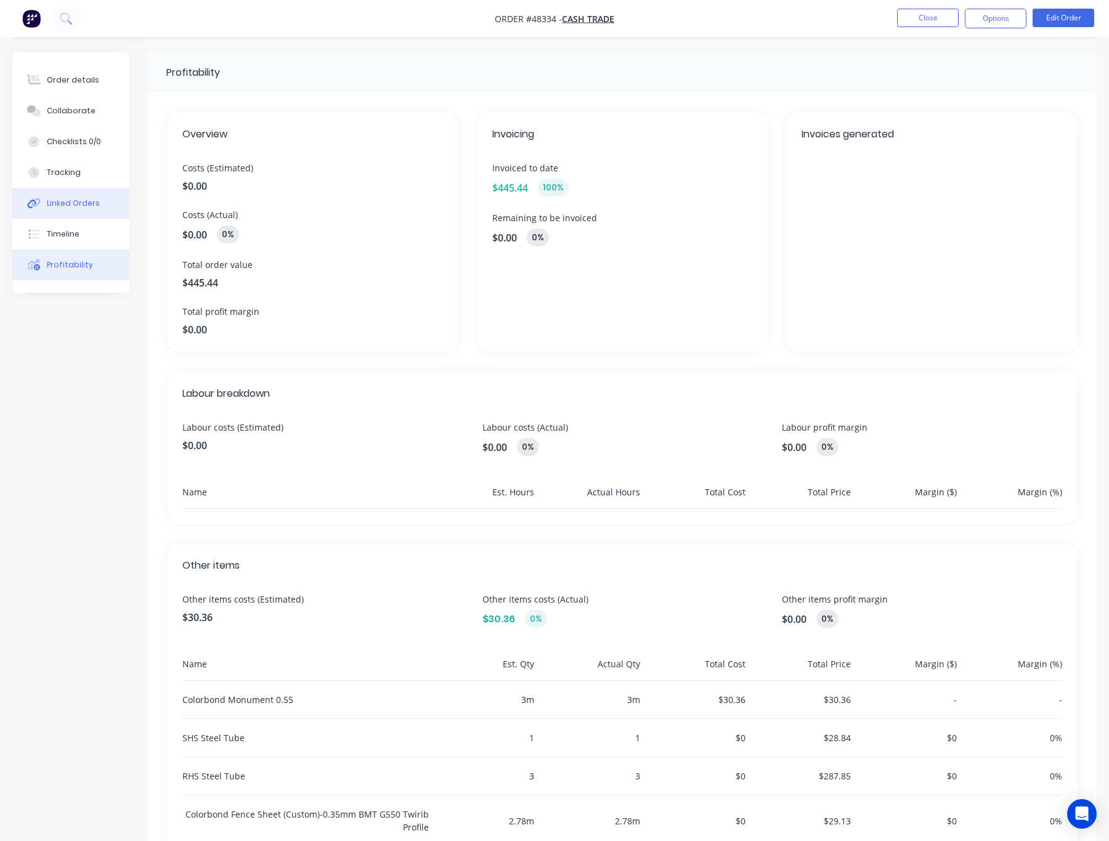
click at [96, 196] on button "Linked Orders" at bounding box center [70, 203] width 117 height 31
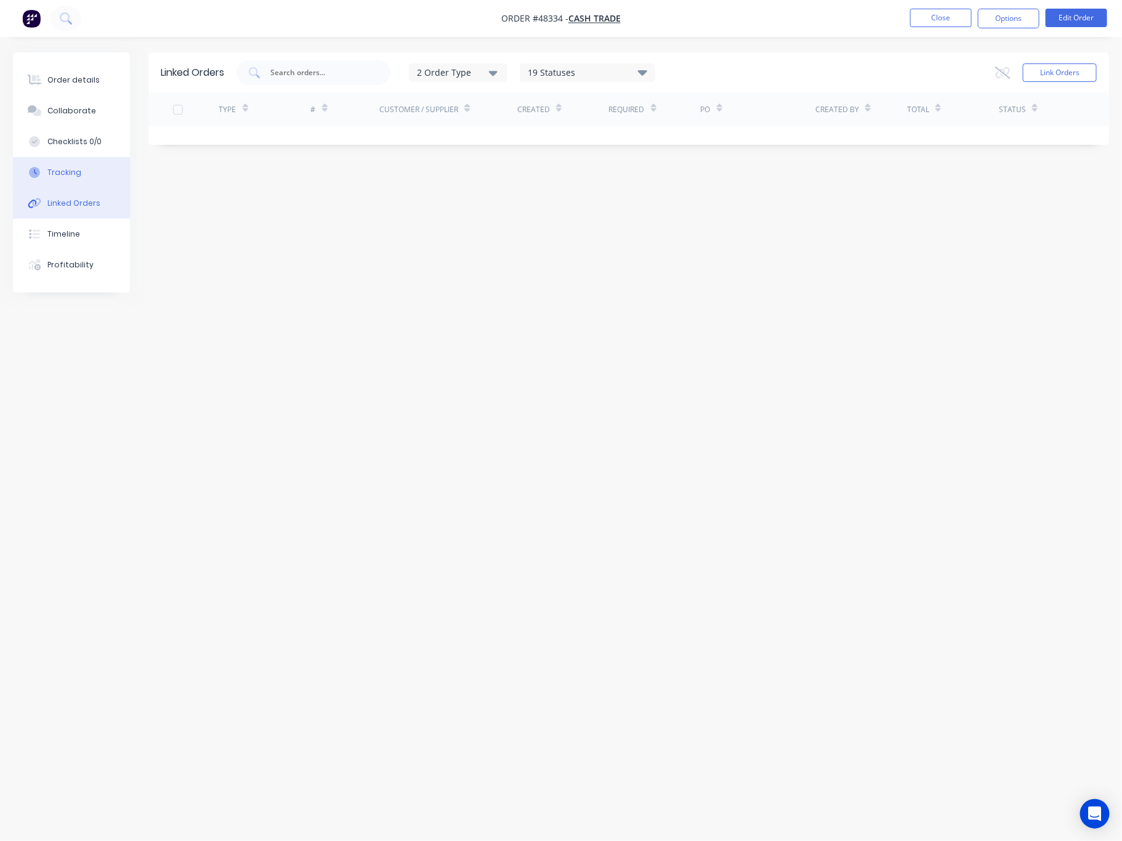
click at [87, 174] on button "Tracking" at bounding box center [71, 172] width 117 height 31
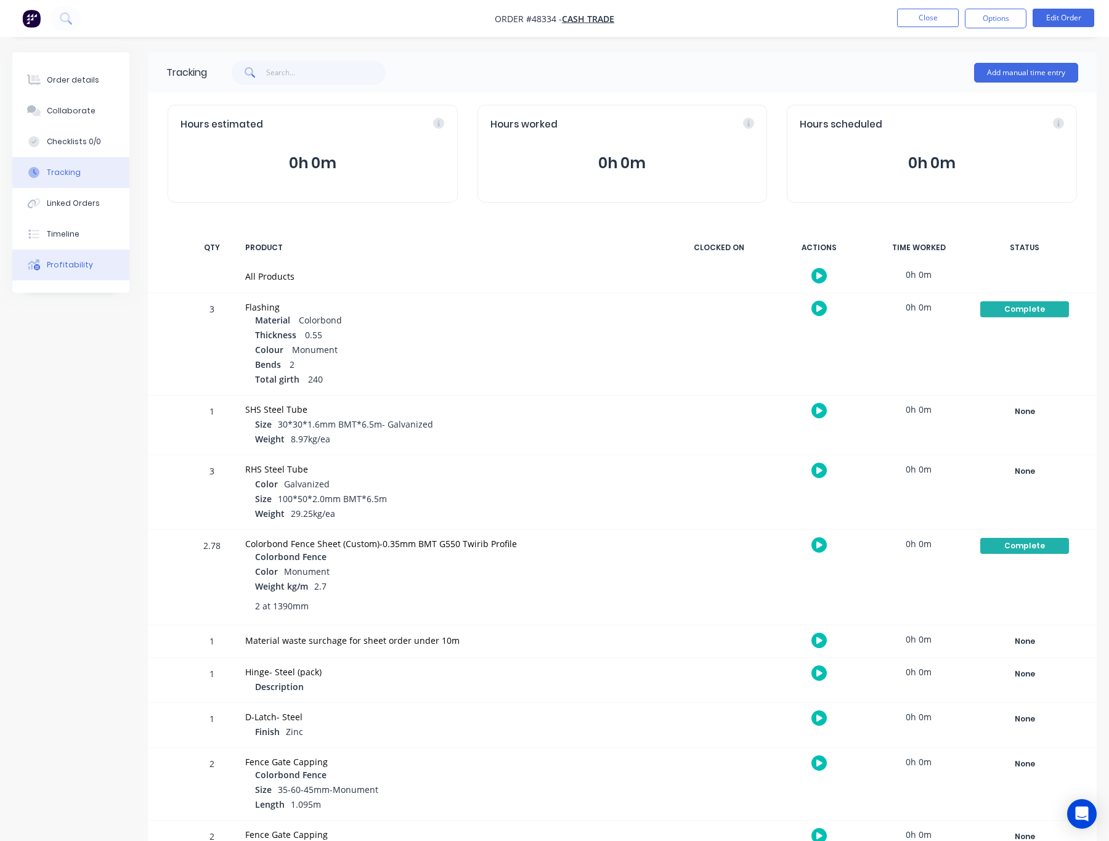
click at [91, 276] on button "Profitability" at bounding box center [70, 264] width 117 height 31
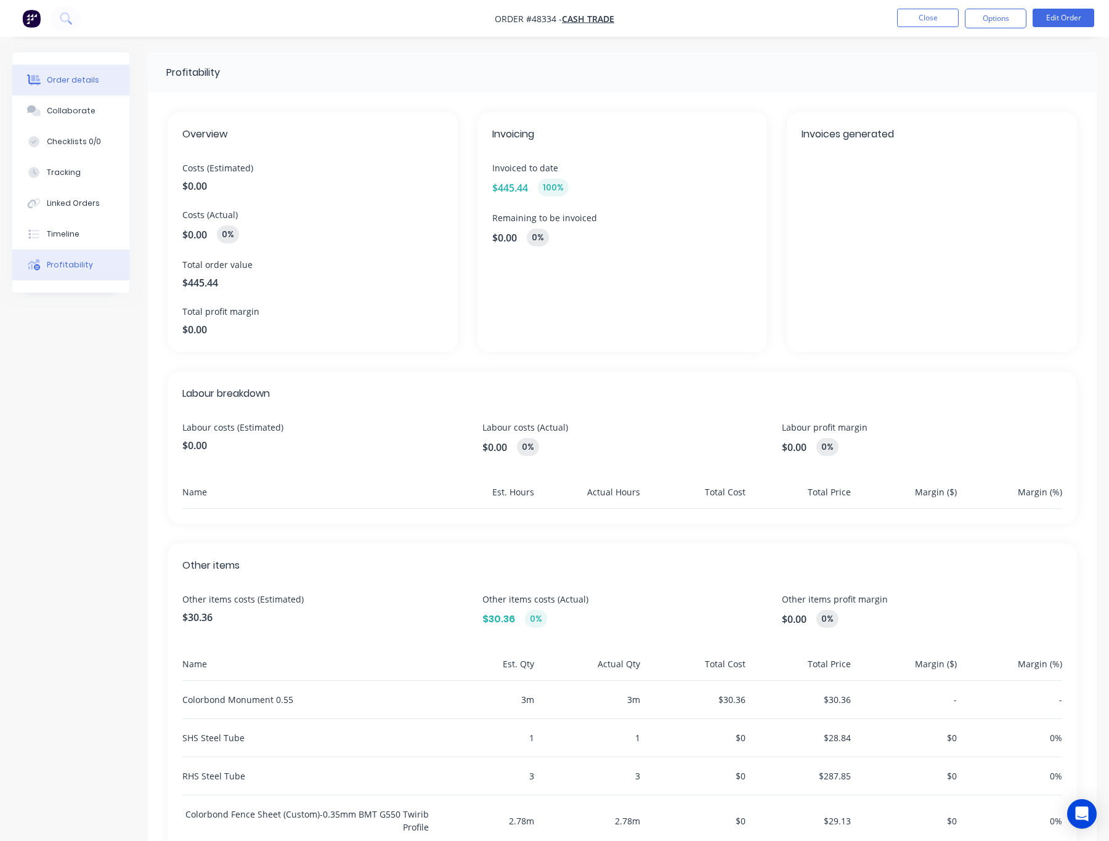
click at [76, 72] on button "Order details" at bounding box center [70, 80] width 117 height 31
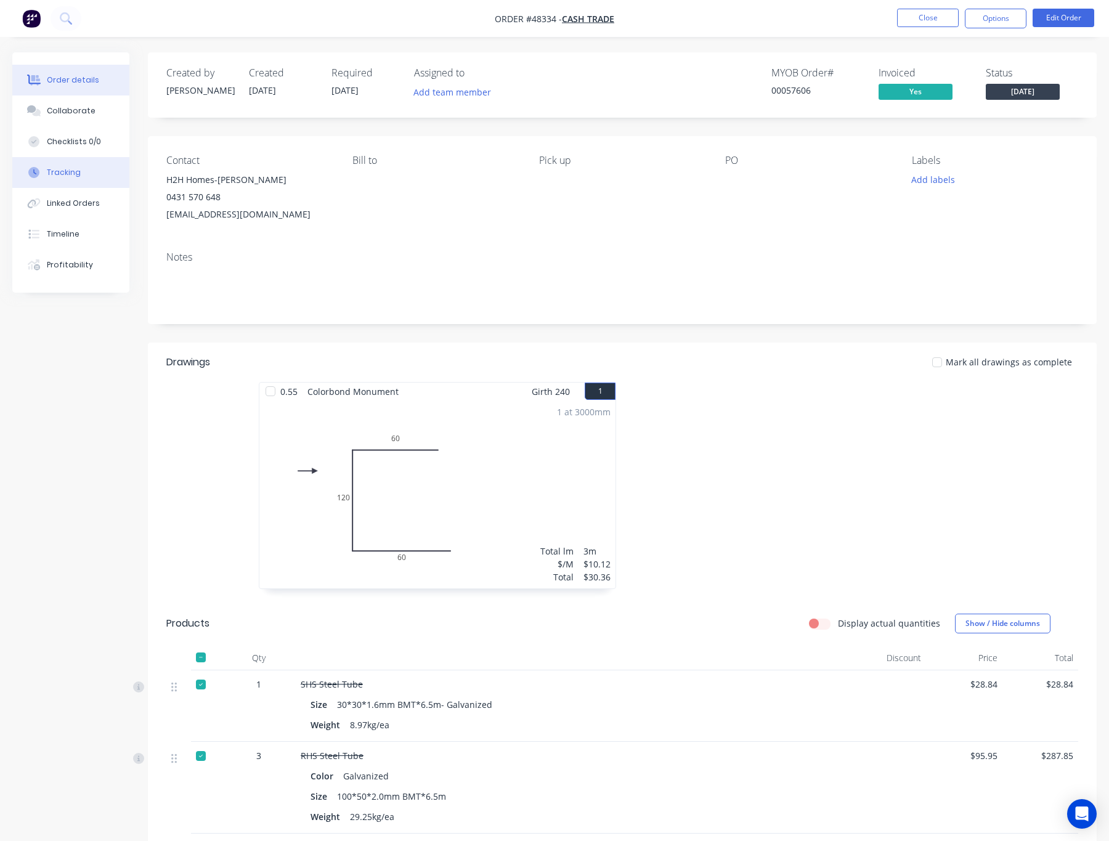
drag, startPoint x: 70, startPoint y: 178, endPoint x: 118, endPoint y: 185, distance: 48.6
click at [69, 177] on button "Tracking" at bounding box center [70, 172] width 117 height 31
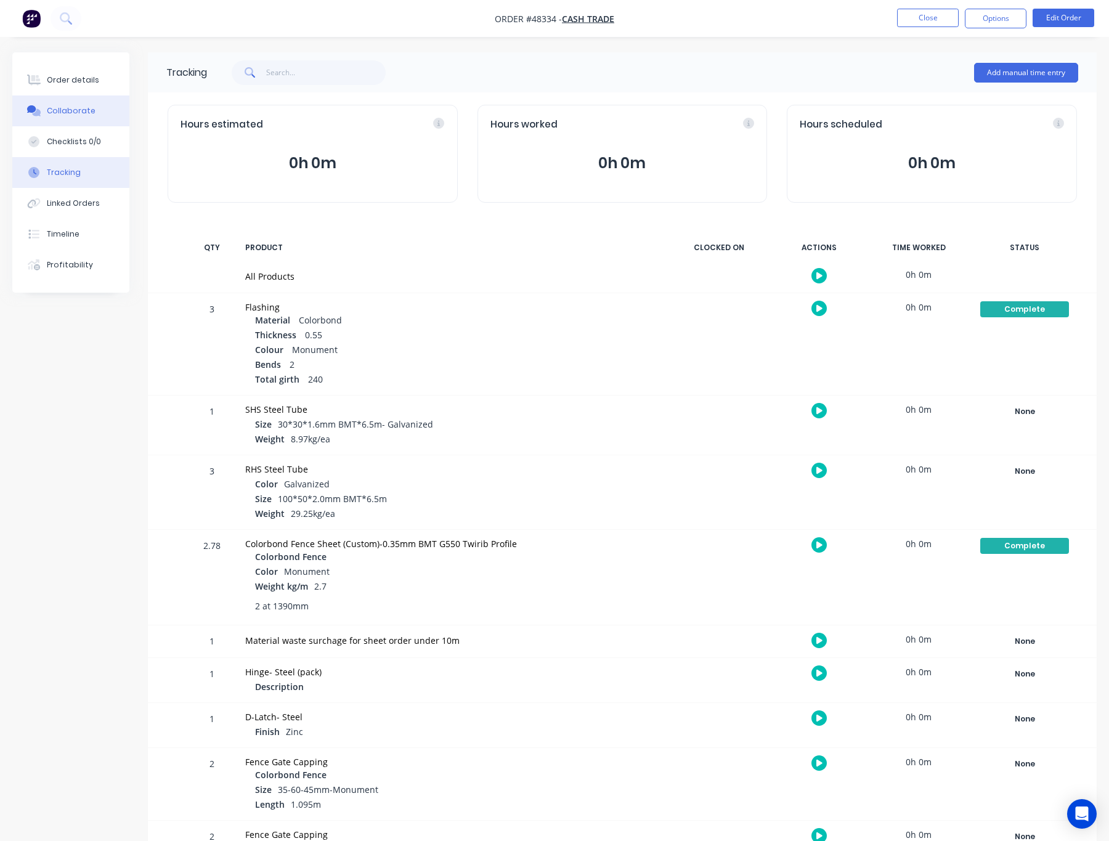
click at [81, 113] on div "Collaborate" at bounding box center [71, 110] width 49 height 11
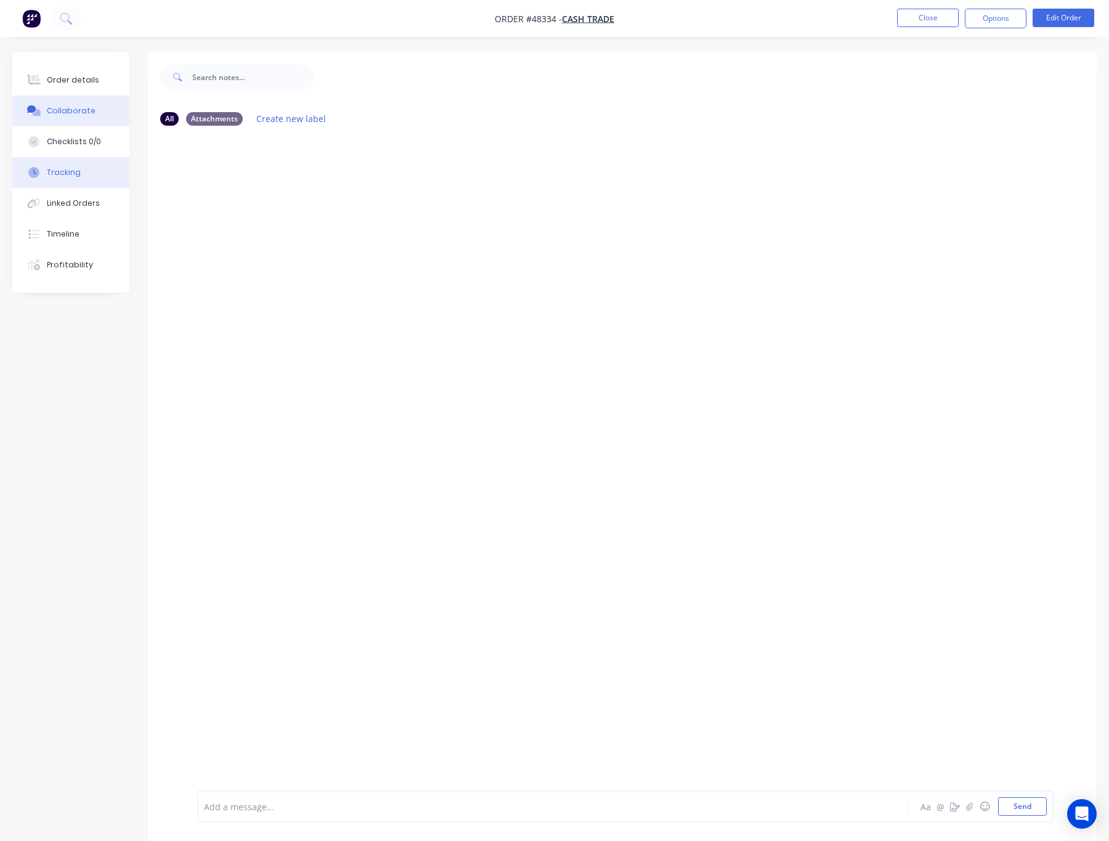
click at [96, 187] on button "Tracking" at bounding box center [70, 172] width 117 height 31
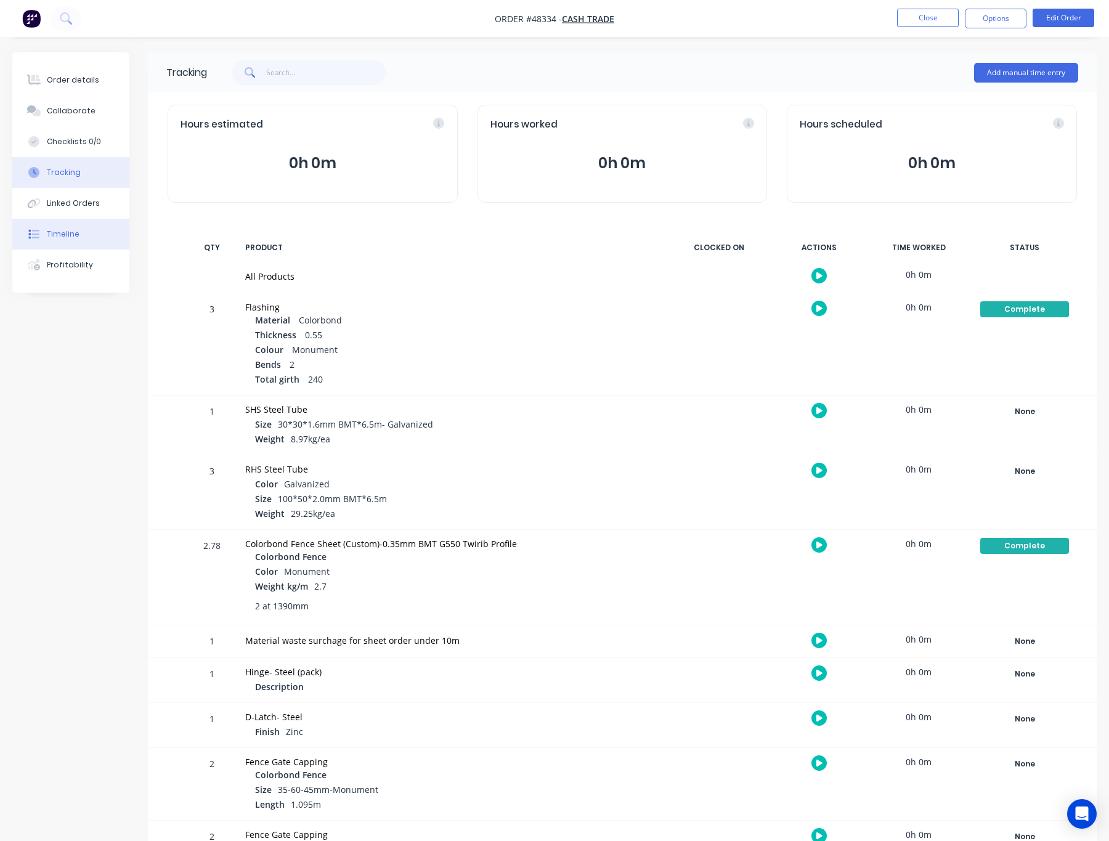
click at [70, 224] on button "Timeline" at bounding box center [70, 234] width 117 height 31
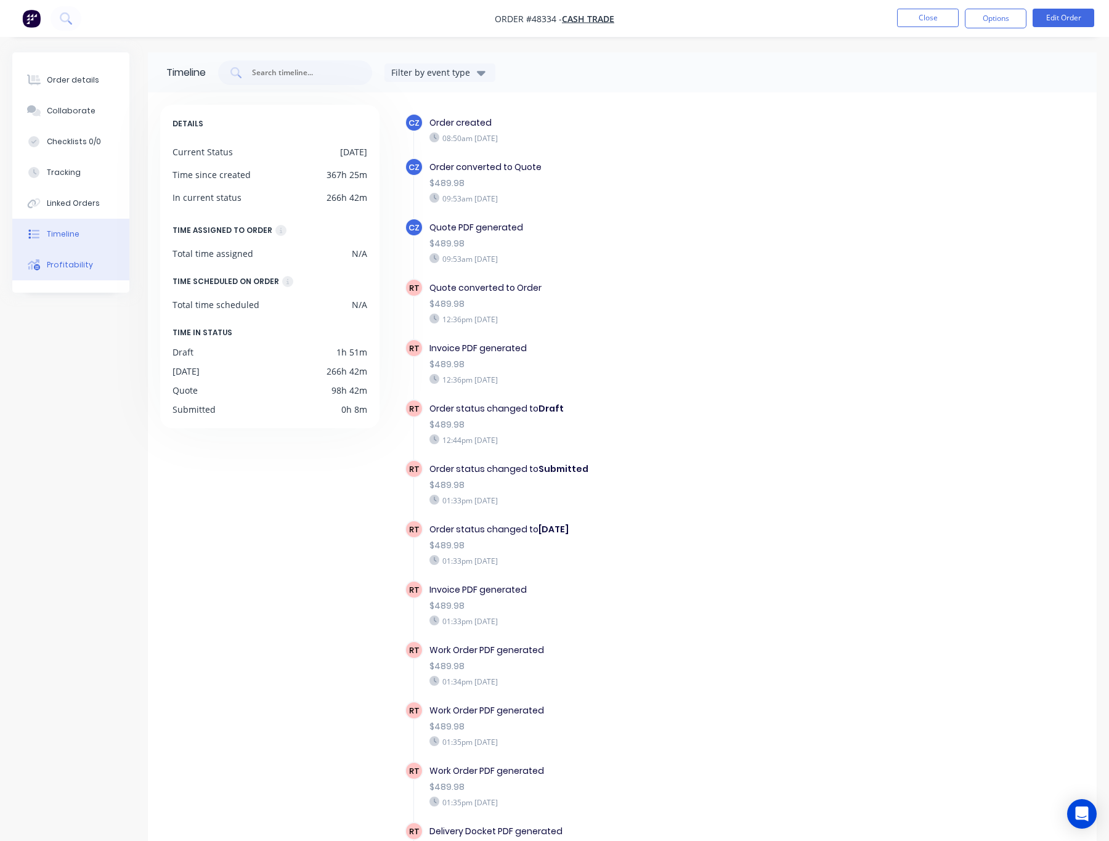
click at [81, 261] on div "Profitability" at bounding box center [70, 264] width 46 height 11
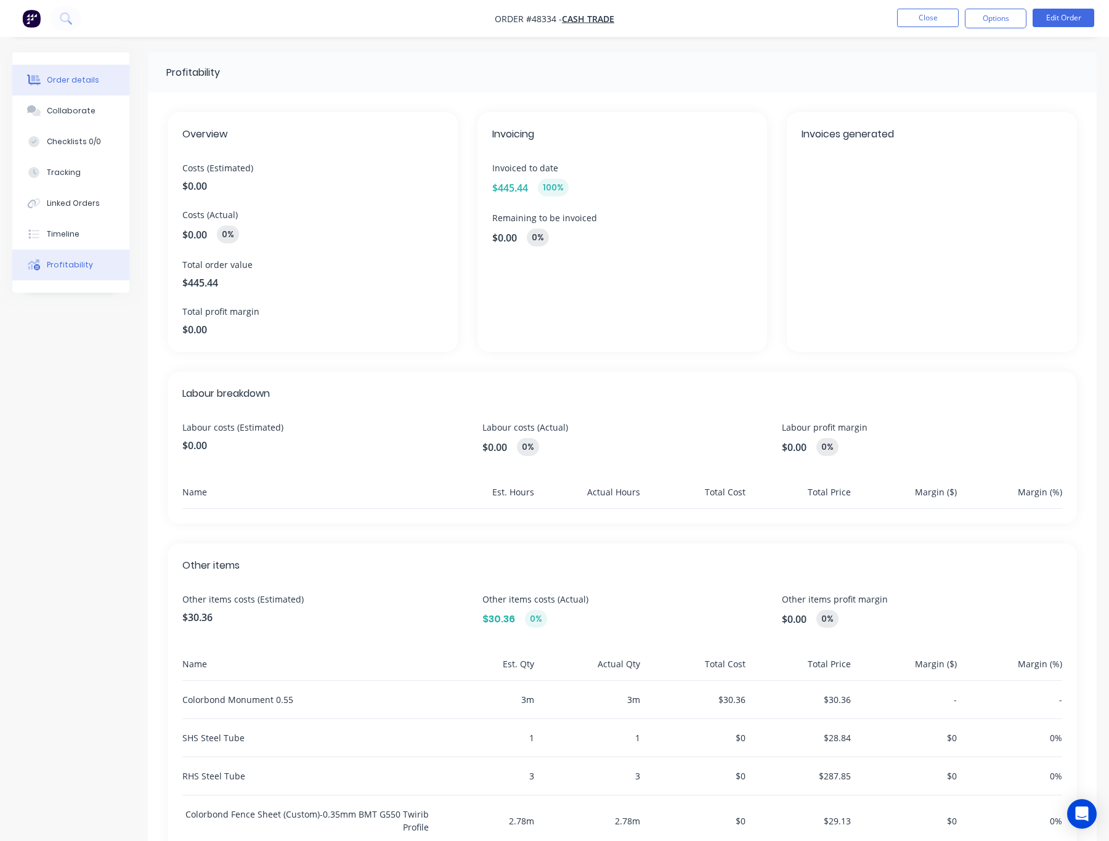
click at [74, 78] on div "Order details" at bounding box center [73, 80] width 52 height 11
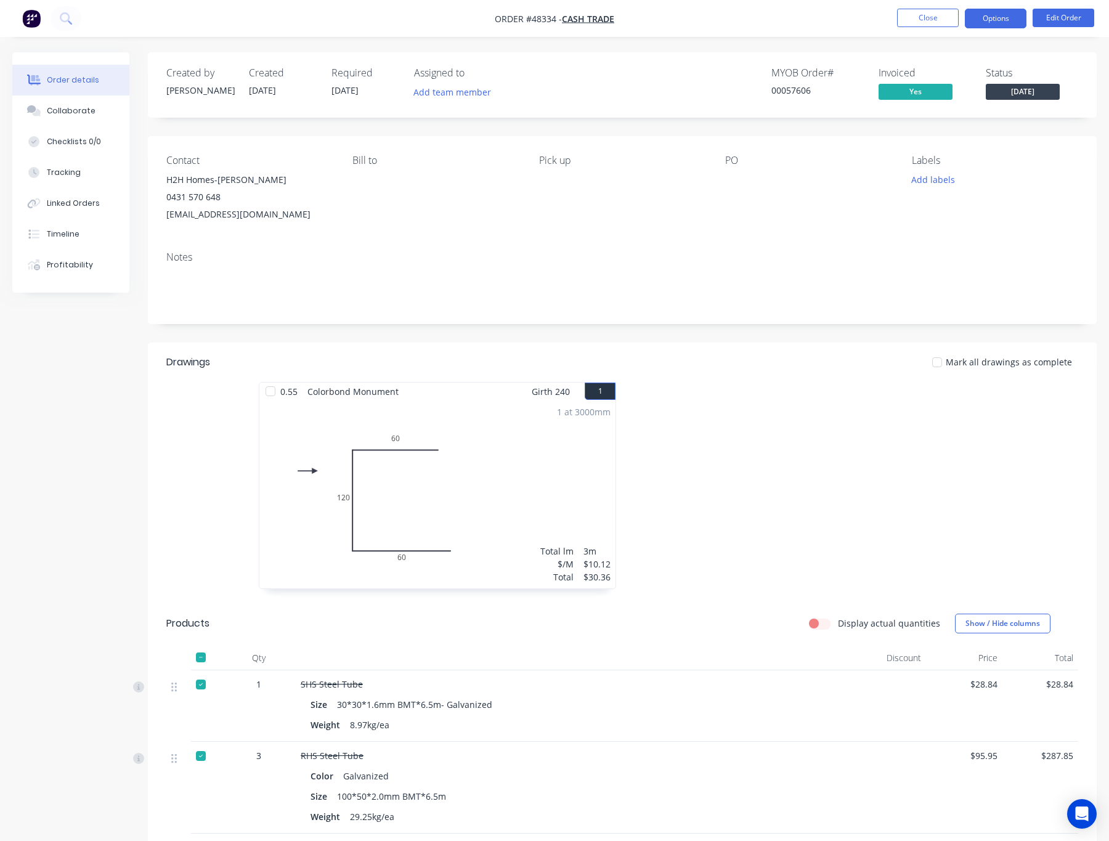
click at [1009, 15] on button "Options" at bounding box center [996, 19] width 62 height 20
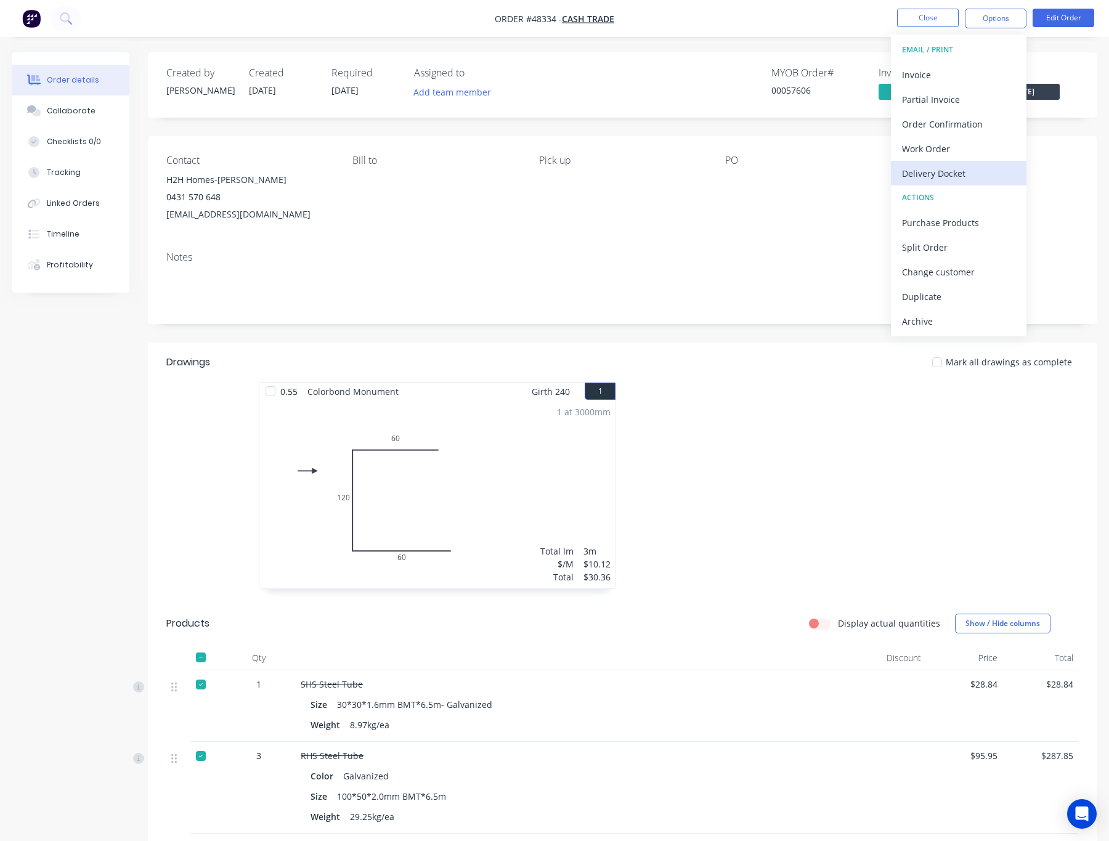
click at [991, 171] on div "Delivery Docket" at bounding box center [958, 173] width 113 height 18
click at [965, 146] on div "Custom" at bounding box center [958, 149] width 113 height 18
click at [958, 123] on div "Without pricing" at bounding box center [958, 124] width 113 height 18
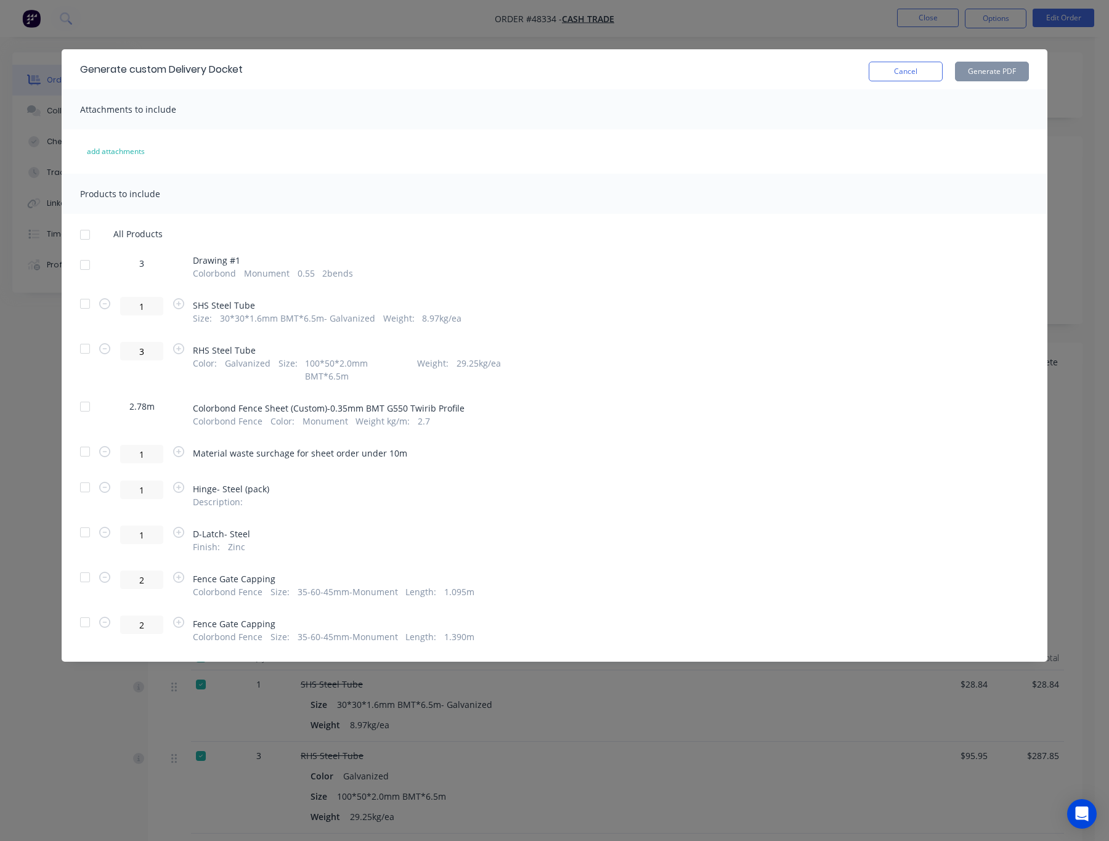
click at [87, 263] on div at bounding box center [85, 265] width 25 height 25
click at [87, 565] on div at bounding box center [85, 577] width 25 height 25
click at [87, 612] on div at bounding box center [85, 622] width 25 height 25
click at [420, 17] on div "Generate custom Delivery Docket Cancel Generate PDF Attachments to include add …" at bounding box center [554, 420] width 1109 height 841
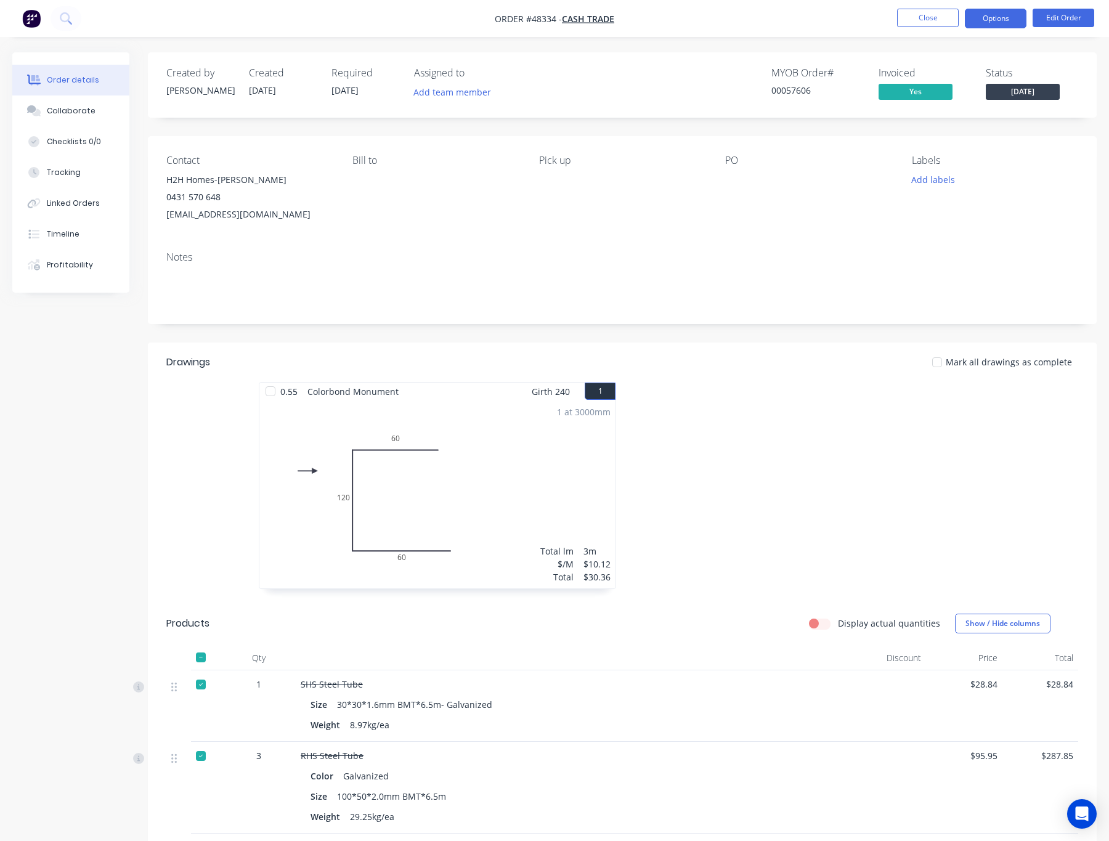
click at [986, 24] on button "Options" at bounding box center [996, 19] width 62 height 20
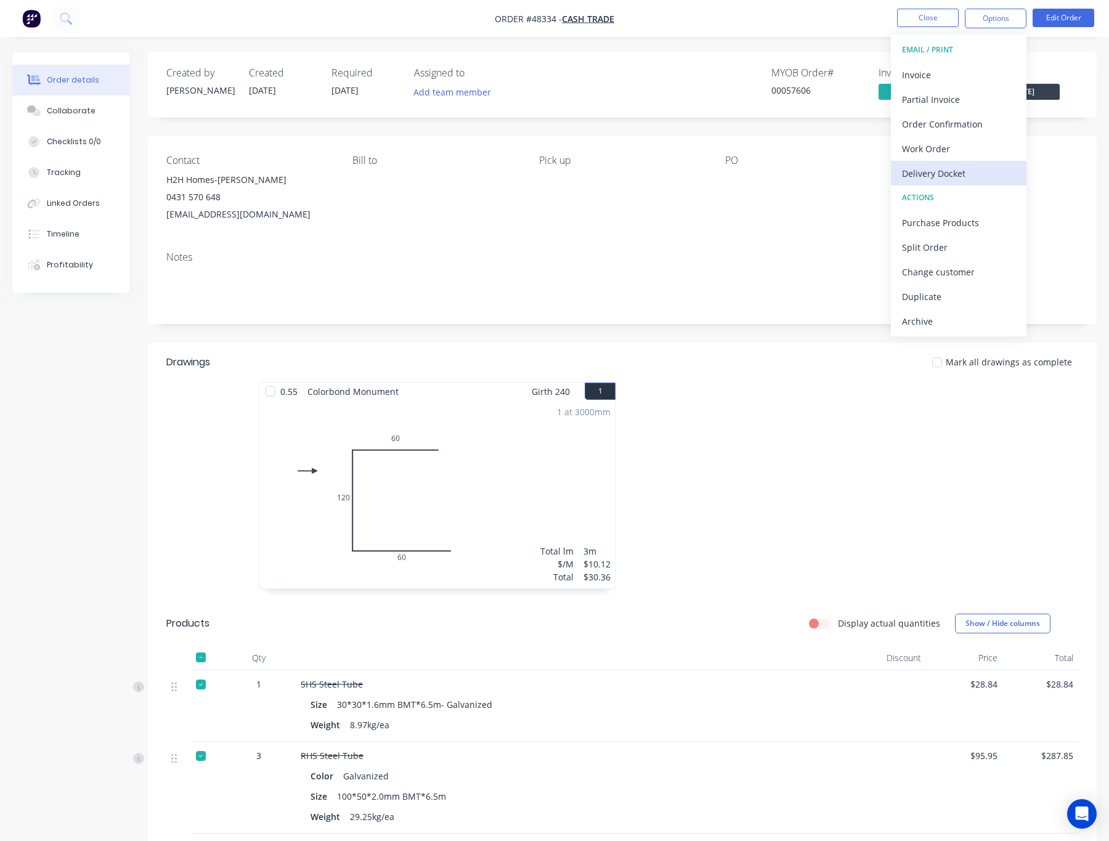
click at [954, 174] on div "Delivery Docket" at bounding box center [958, 173] width 113 height 18
click at [963, 120] on div "Without pricing" at bounding box center [958, 124] width 113 height 18
click at [963, 165] on div "Delivery Docket" at bounding box center [958, 173] width 113 height 18
click at [968, 140] on div "Custom" at bounding box center [958, 149] width 113 height 18
click at [967, 128] on div "Without pricing" at bounding box center [958, 124] width 113 height 18
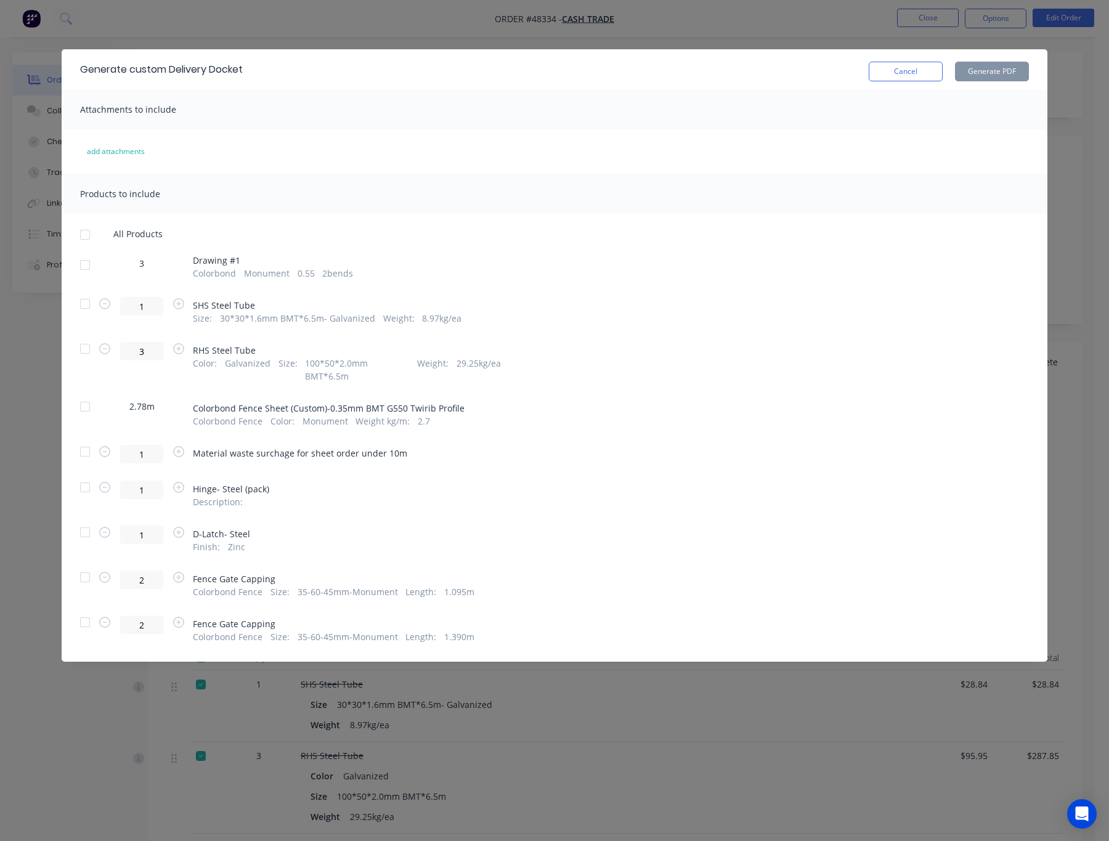
click at [93, 265] on div at bounding box center [85, 265] width 25 height 25
click at [80, 610] on div at bounding box center [85, 622] width 25 height 25
click at [86, 565] on div at bounding box center [85, 577] width 25 height 25
click at [978, 73] on button "Generate PDF" at bounding box center [992, 72] width 74 height 20
click at [824, 26] on div "Generate custom Delivery Docket Cancel Generate PDF Attachments to include add …" at bounding box center [554, 420] width 1109 height 841
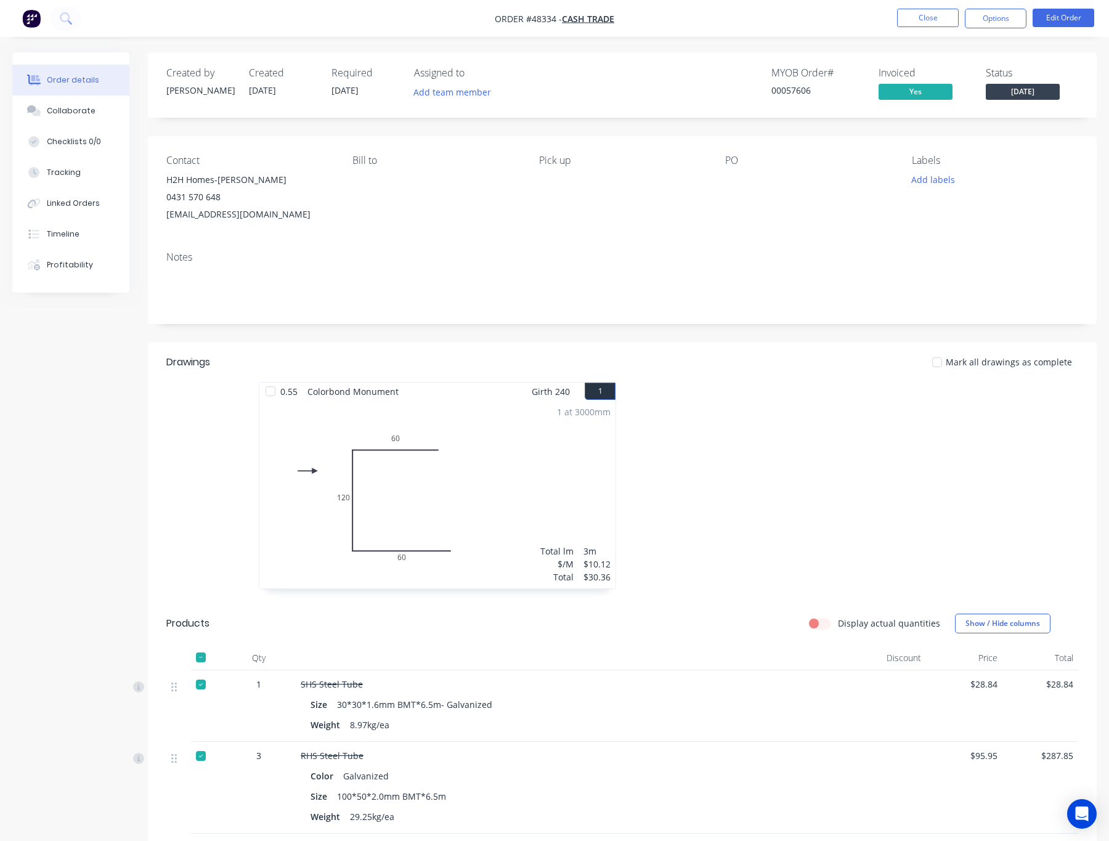
click at [1033, 96] on span "[DATE]" at bounding box center [1023, 91] width 74 height 15
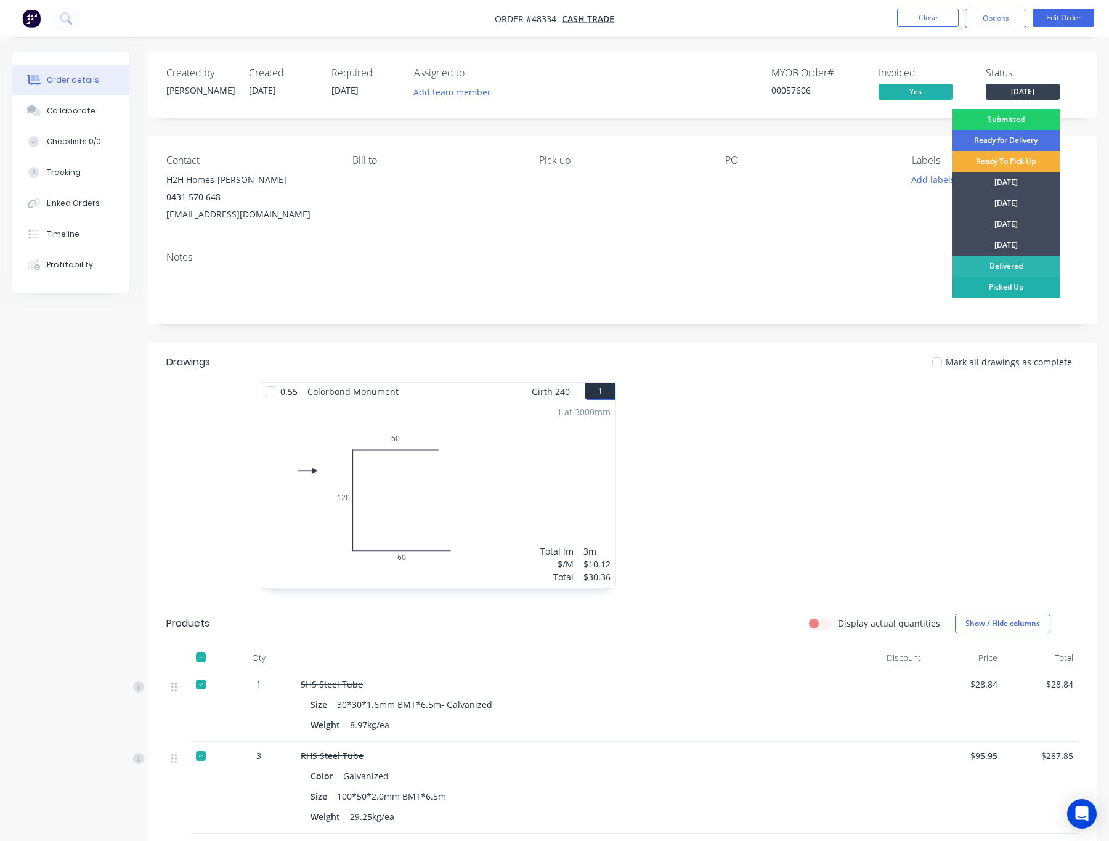
click at [1039, 282] on div "Picked Up" at bounding box center [1006, 287] width 108 height 21
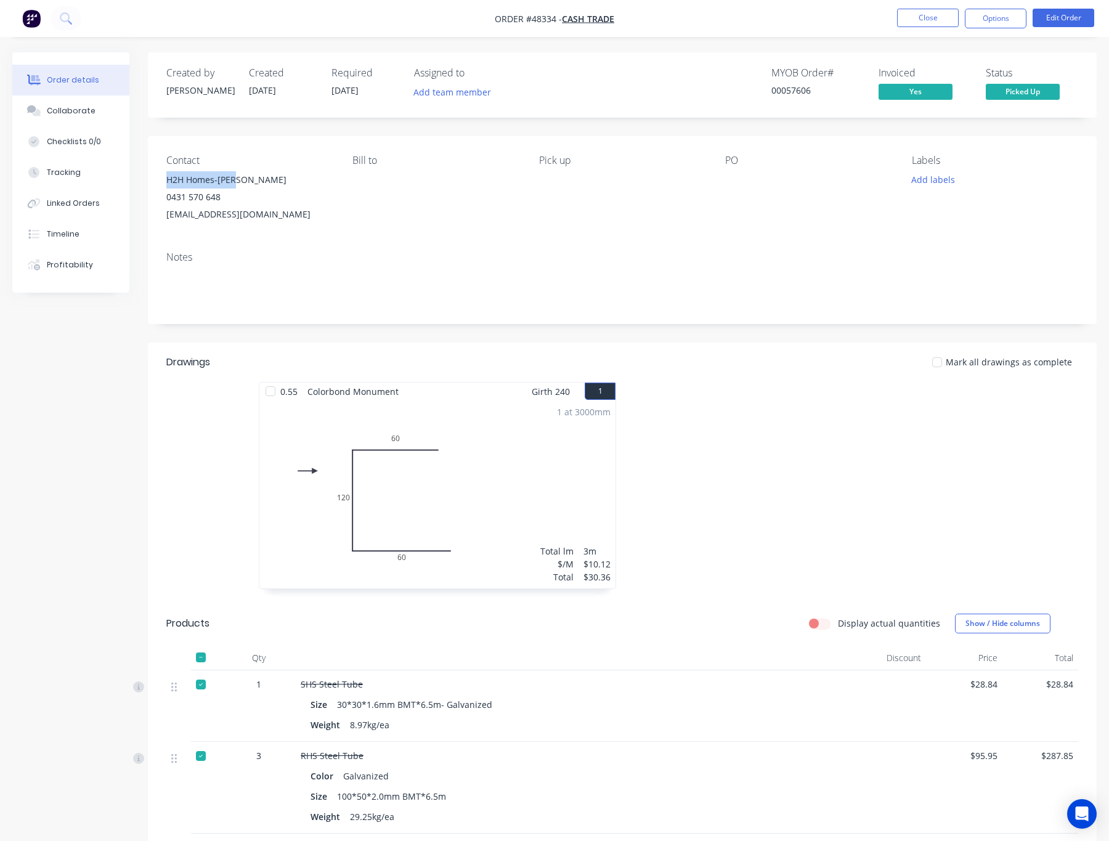
drag, startPoint x: 257, startPoint y: 176, endPoint x: 166, endPoint y: 185, distance: 91.6
click at [166, 185] on div "H2H Homes-[PERSON_NAME]" at bounding box center [249, 179] width 166 height 17
copy div "H2H Homes-[PERSON_NAME]"
drag, startPoint x: 270, startPoint y: 208, endPoint x: 161, endPoint y: 218, distance: 109.5
click at [161, 218] on div "Contact H2H Homes-[PERSON_NAME] 0431 570 648 [EMAIL_ADDRESS][DOMAIN_NAME] [PERS…" at bounding box center [622, 188] width 949 height 105
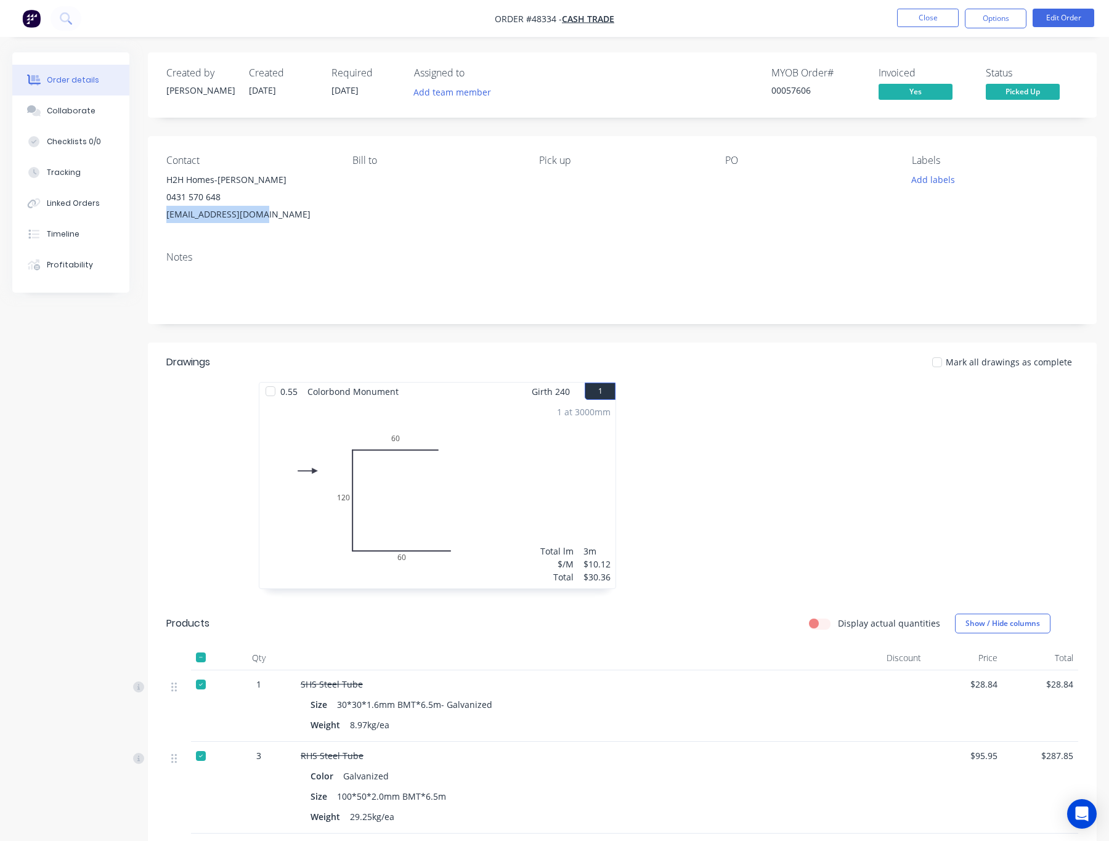
copy div "[EMAIL_ADDRESS][DOMAIN_NAME]"
drag, startPoint x: 229, startPoint y: 190, endPoint x: 160, endPoint y: 203, distance: 70.8
click at [160, 203] on div "Contact H2H Homes-[PERSON_NAME] 0431 570 648 [EMAIL_ADDRESS][DOMAIN_NAME] [PERS…" at bounding box center [622, 188] width 949 height 105
copy div "0431 570 648"
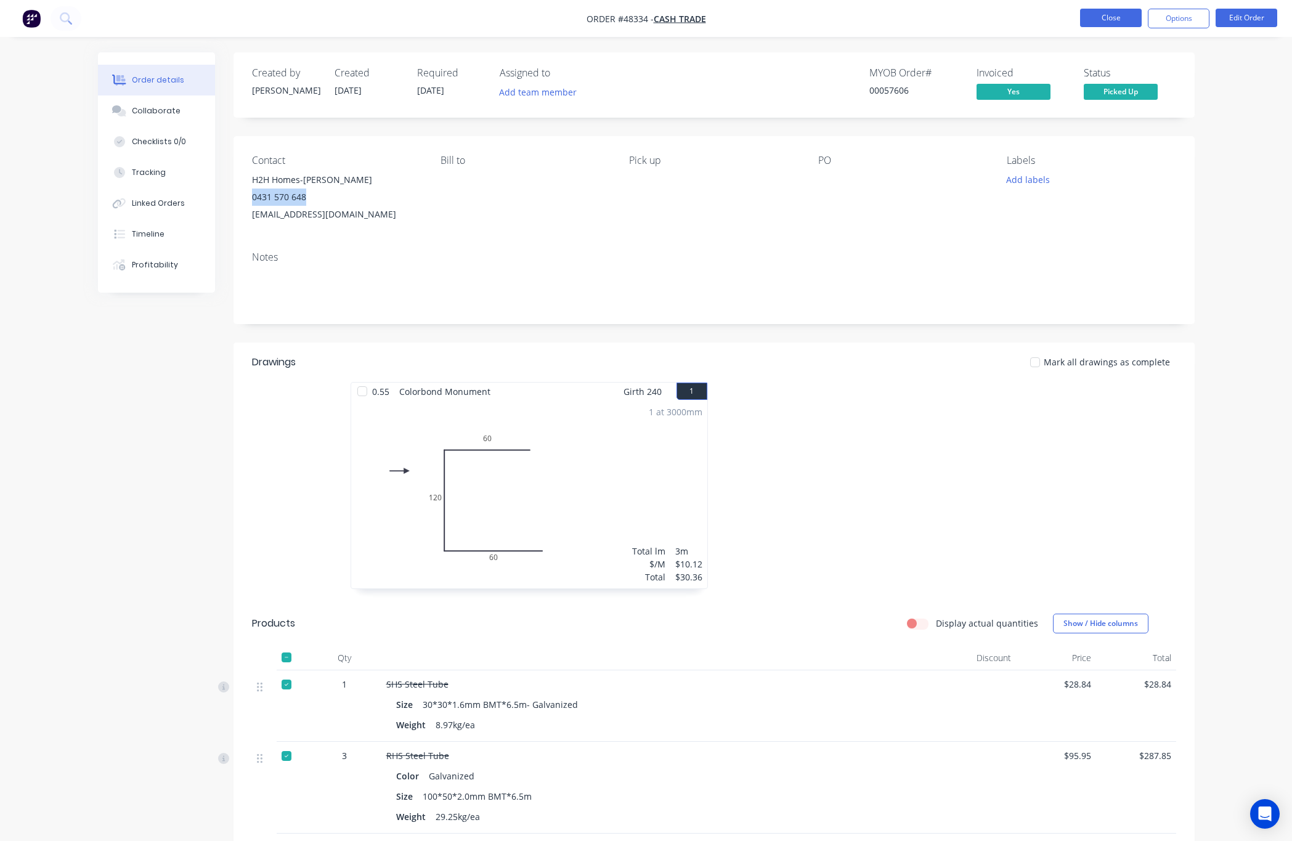
click at [1114, 9] on button "Close" at bounding box center [1111, 18] width 62 height 18
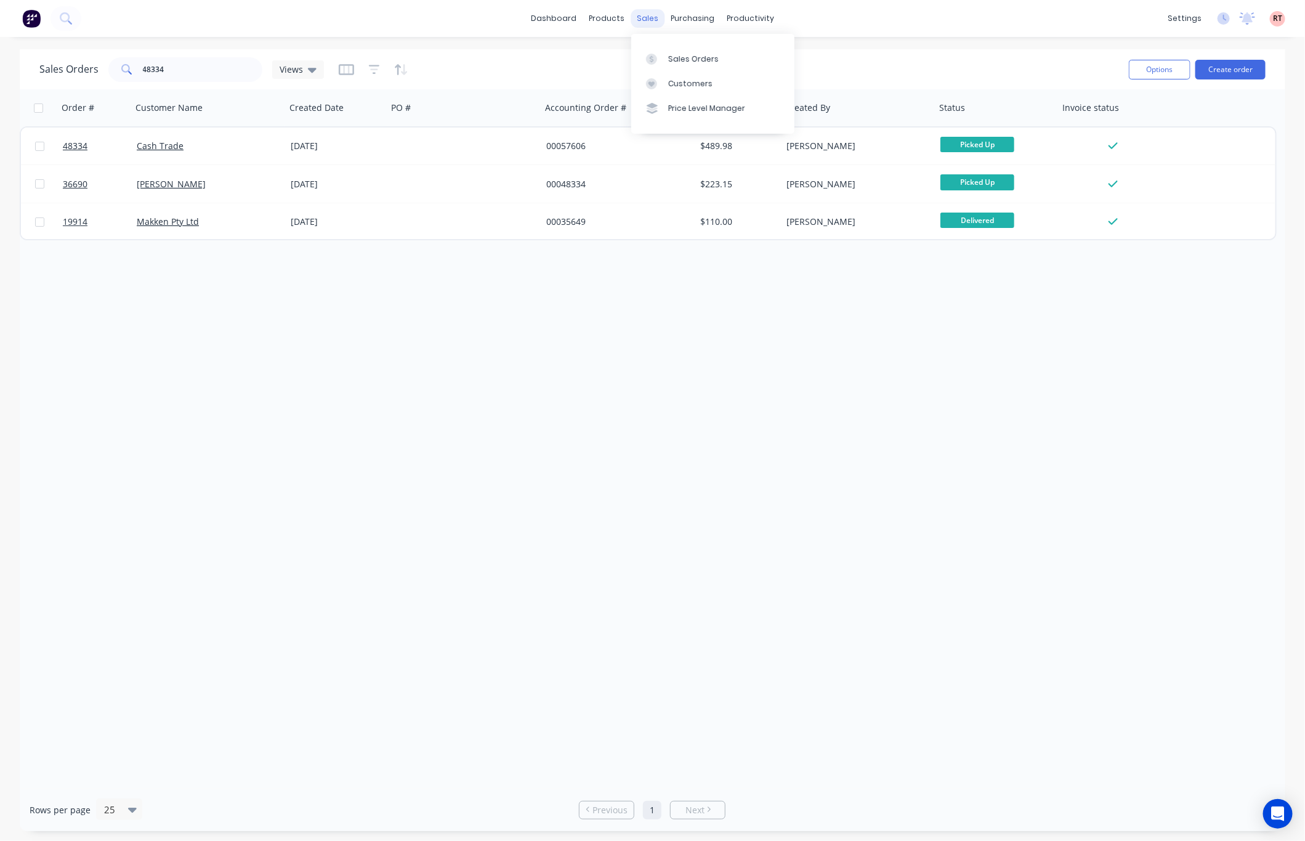
click at [645, 17] on div "sales" at bounding box center [648, 18] width 34 height 18
click at [595, 17] on div "products" at bounding box center [607, 18] width 48 height 18
click at [566, 24] on link "dashboard" at bounding box center [554, 18] width 58 height 18
